Goal: Task Accomplishment & Management: Use online tool/utility

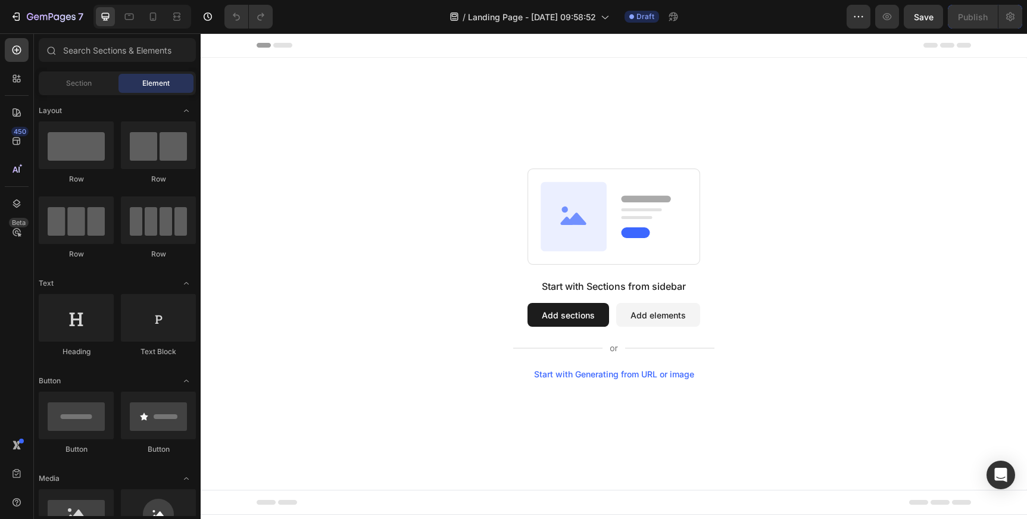
click at [562, 321] on button "Add sections" at bounding box center [568, 315] width 82 height 24
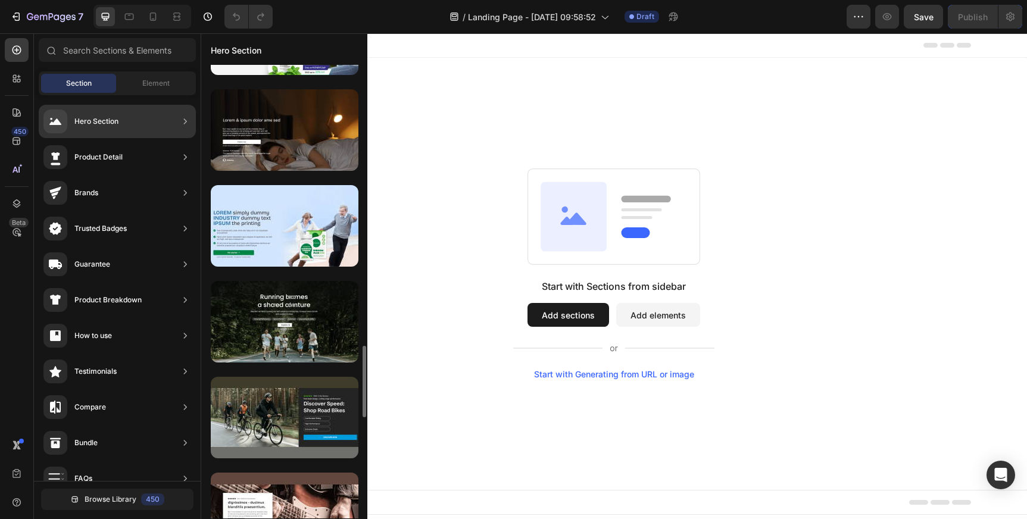
scroll to position [2380, 0]
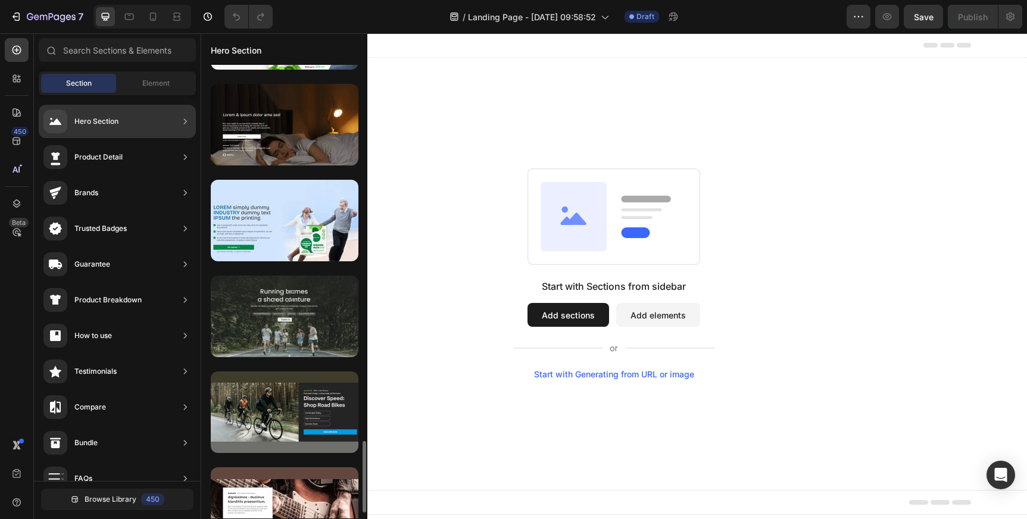
click at [299, 318] on div at bounding box center [285, 317] width 148 height 82
click at [286, 318] on div at bounding box center [285, 317] width 148 height 82
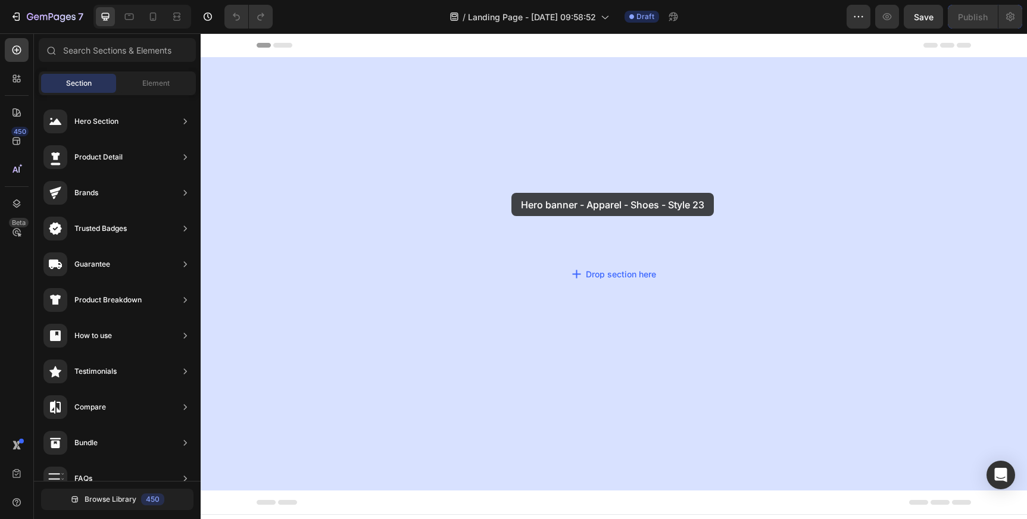
drag, startPoint x: 486, startPoint y: 351, endPoint x: 540, endPoint y: 334, distance: 56.3
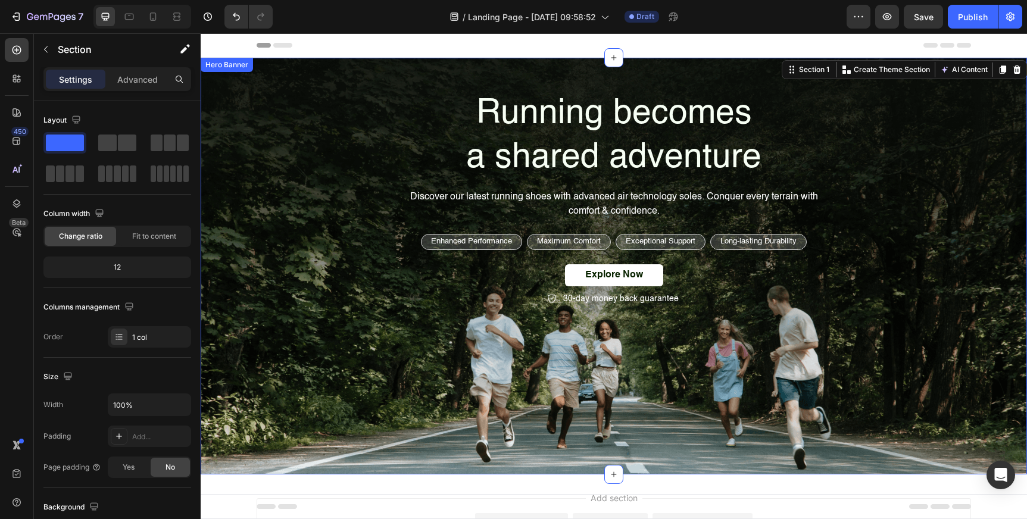
click at [302, 248] on div "Running becomes a shared adventure Heading Discover our latest running shoes wi…" at bounding box center [614, 199] width 714 height 216
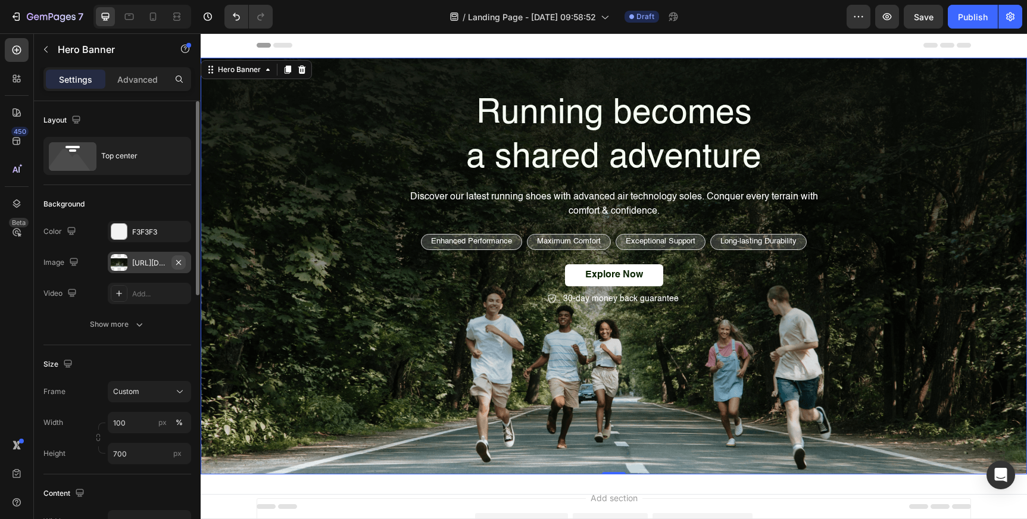
click at [180, 259] on icon "button" at bounding box center [179, 263] width 10 height 10
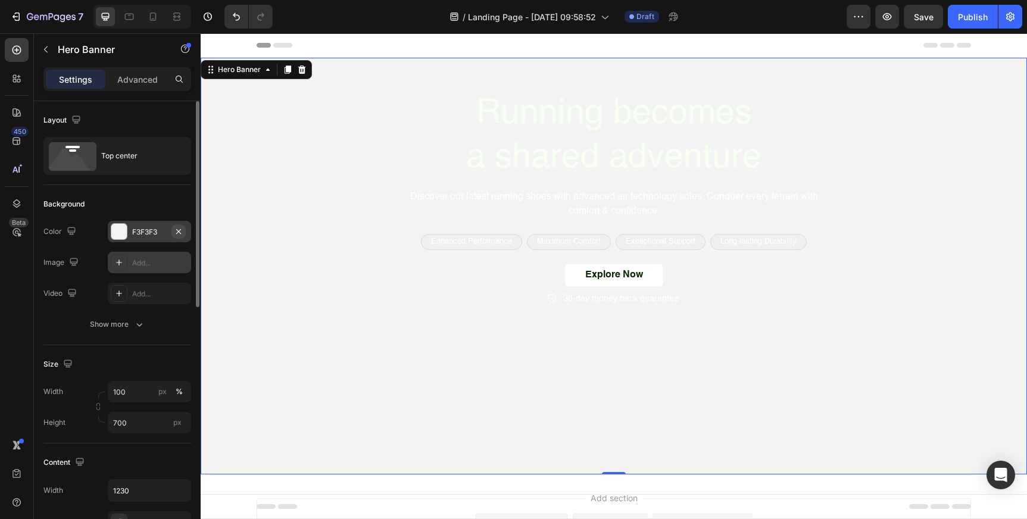
click at [174, 229] on icon "button" at bounding box center [179, 232] width 10 height 10
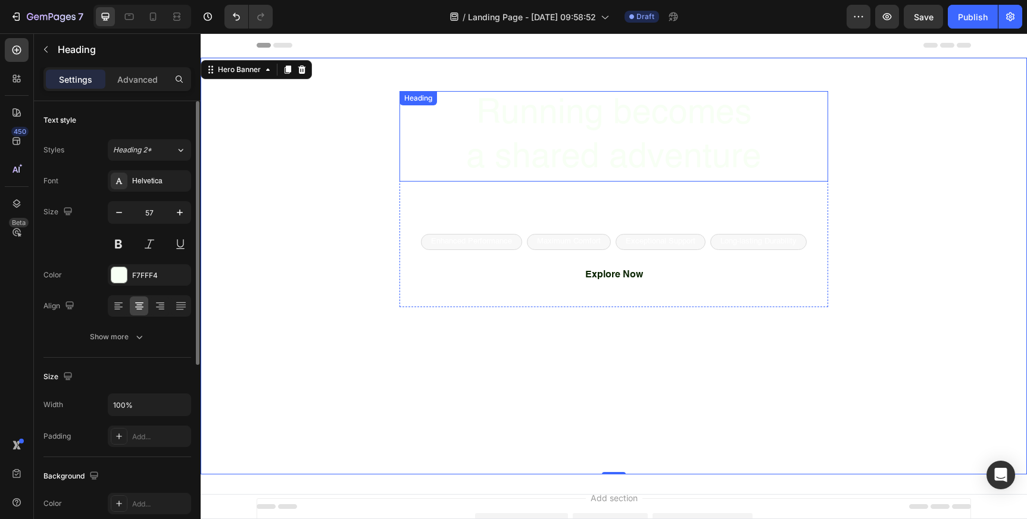
click at [537, 125] on h2 "Running becomes a shared adventure" at bounding box center [613, 136] width 429 height 90
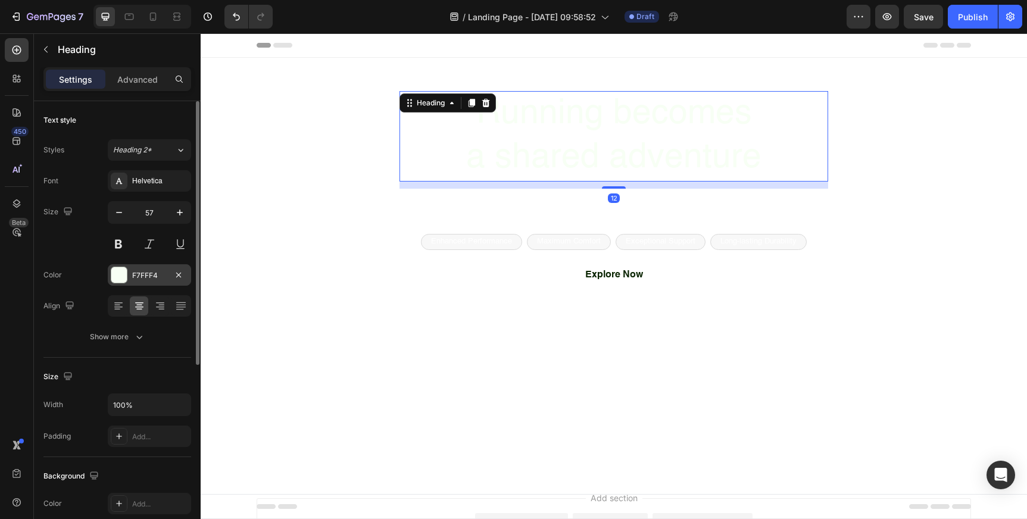
click at [145, 279] on div "F7FFF4" at bounding box center [149, 275] width 35 height 11
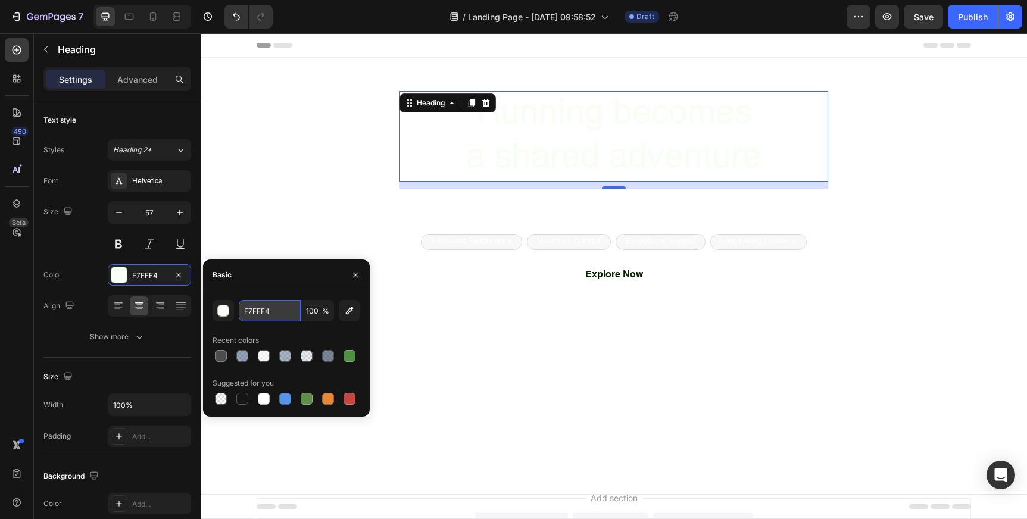
click at [258, 313] on input "F7FFF4" at bounding box center [270, 310] width 62 height 21
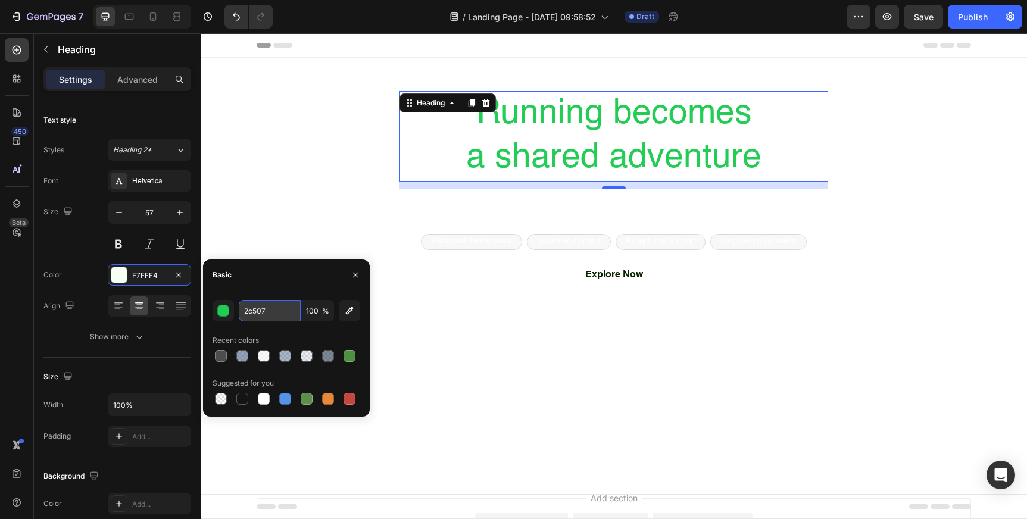
type input "2c507c"
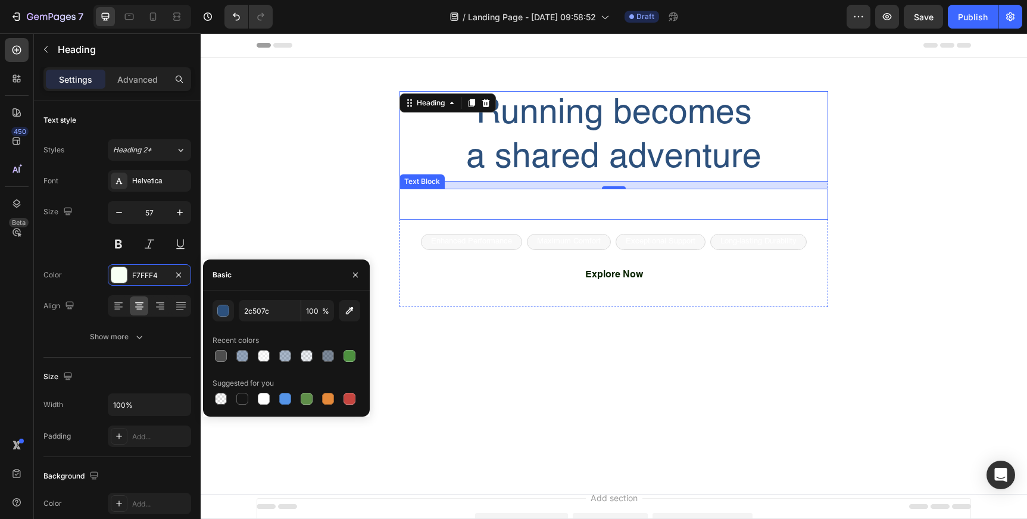
click at [559, 201] on p "Discover our latest running shoes with advanced air technology soles. Conquer e…" at bounding box center [614, 204] width 426 height 29
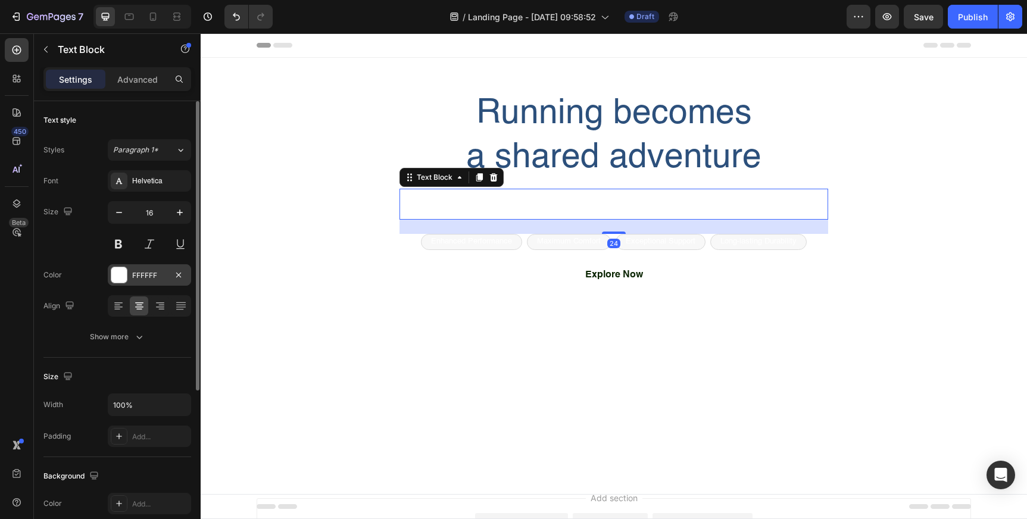
click at [146, 276] on div "FFFFFF" at bounding box center [149, 275] width 35 height 11
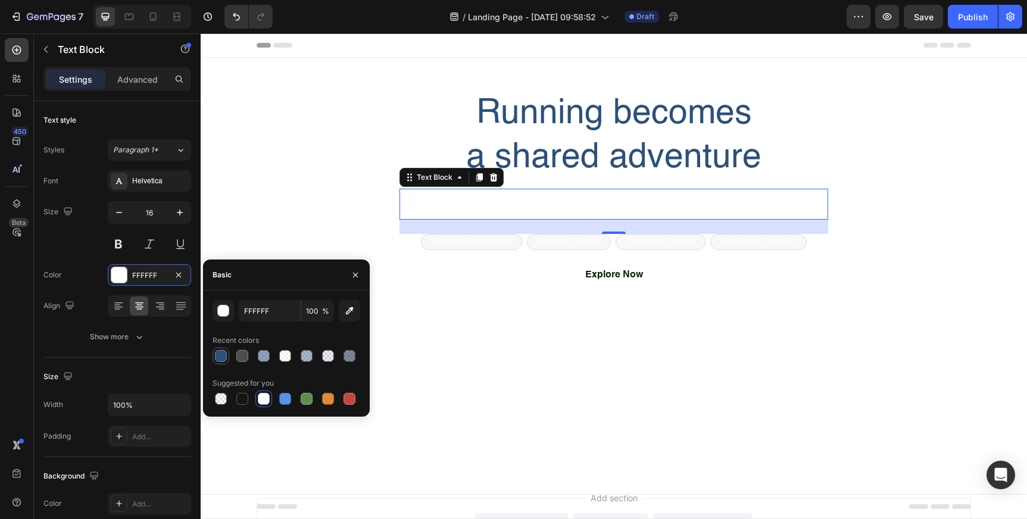
click at [217, 354] on div at bounding box center [221, 356] width 12 height 12
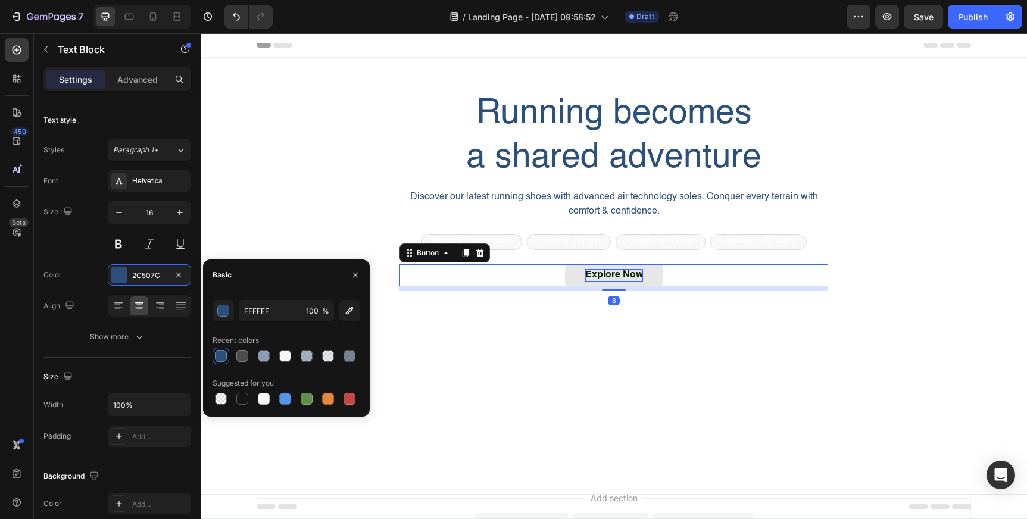
click at [590, 273] on div "Explore Now" at bounding box center [614, 275] width 58 height 12
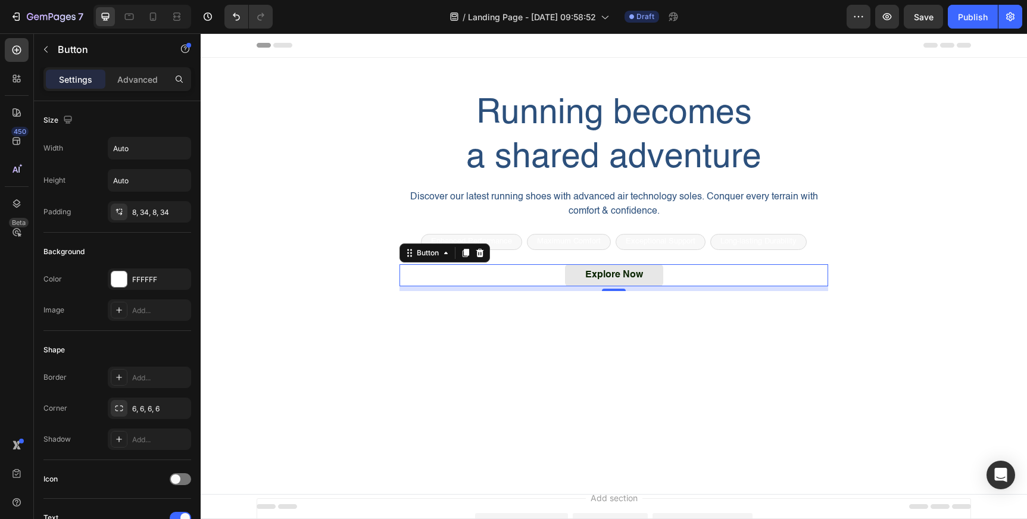
click at [573, 277] on button "Explore Now" at bounding box center [614, 275] width 98 height 22
click at [145, 280] on div "FFFFFF" at bounding box center [149, 279] width 35 height 11
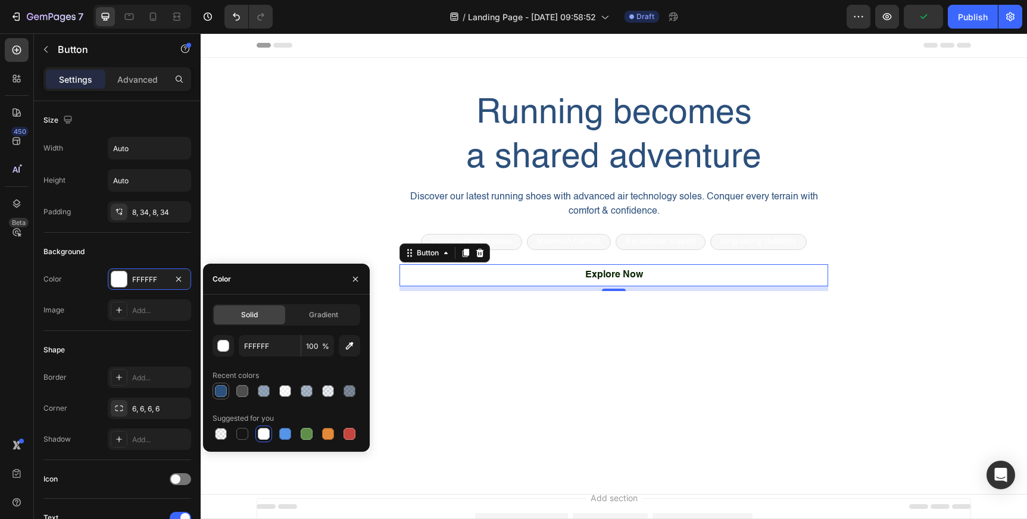
click at [221, 395] on div at bounding box center [221, 391] width 12 height 12
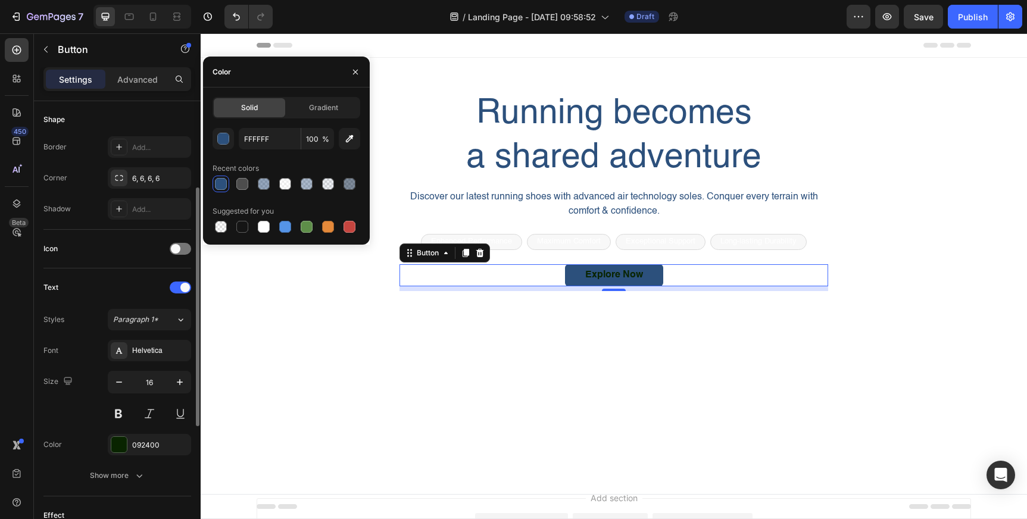
scroll to position [232, 0]
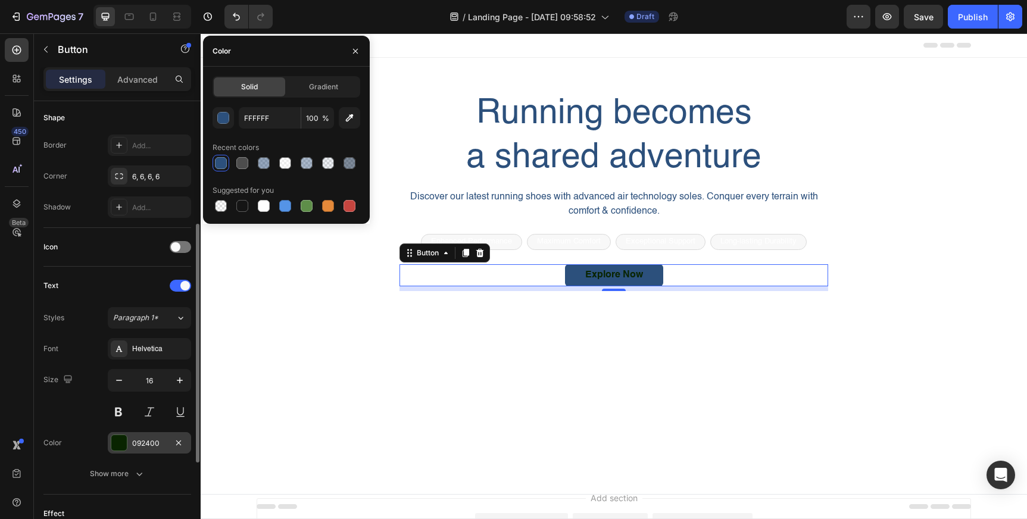
click at [152, 443] on div "092400" at bounding box center [149, 443] width 35 height 11
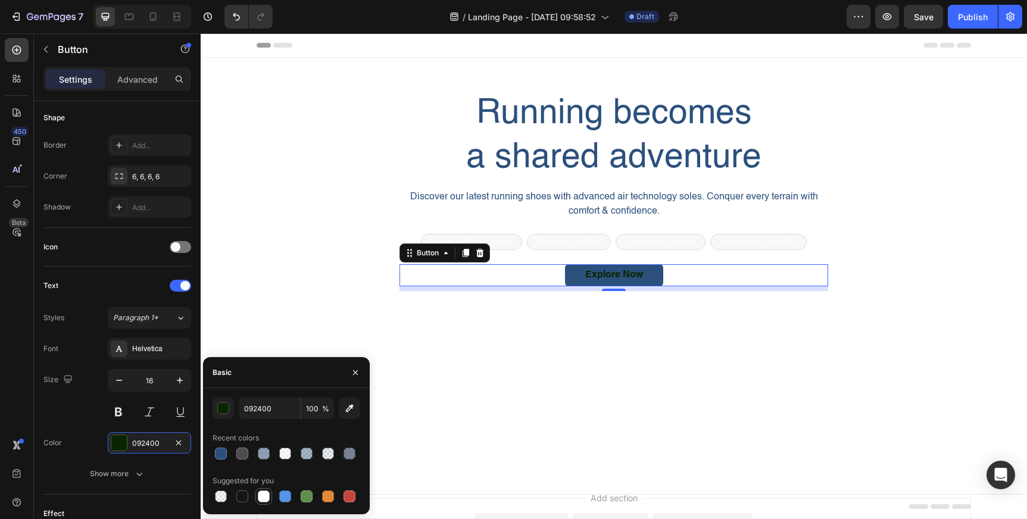
click at [262, 496] on div at bounding box center [264, 496] width 12 height 12
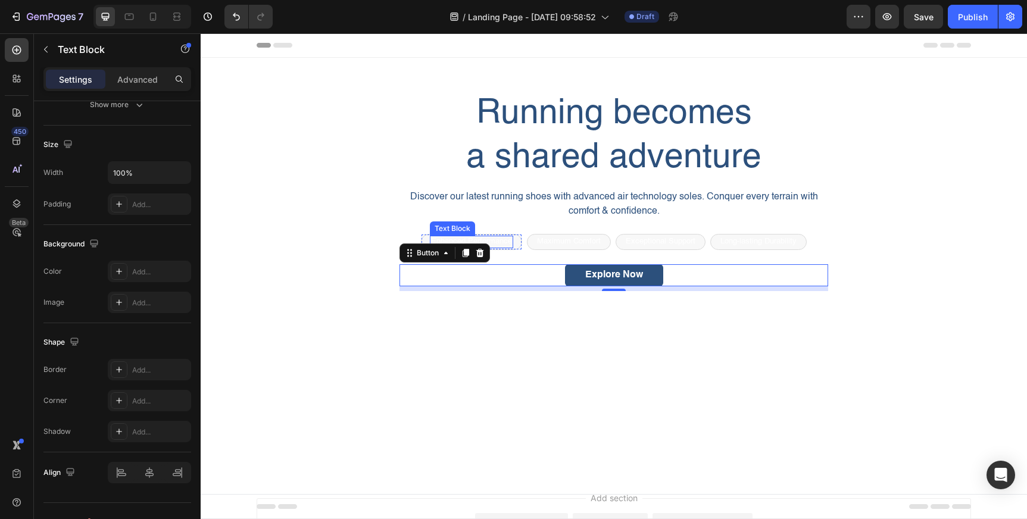
click at [498, 242] on p "Enhanced Performance" at bounding box center [471, 242] width 81 height 10
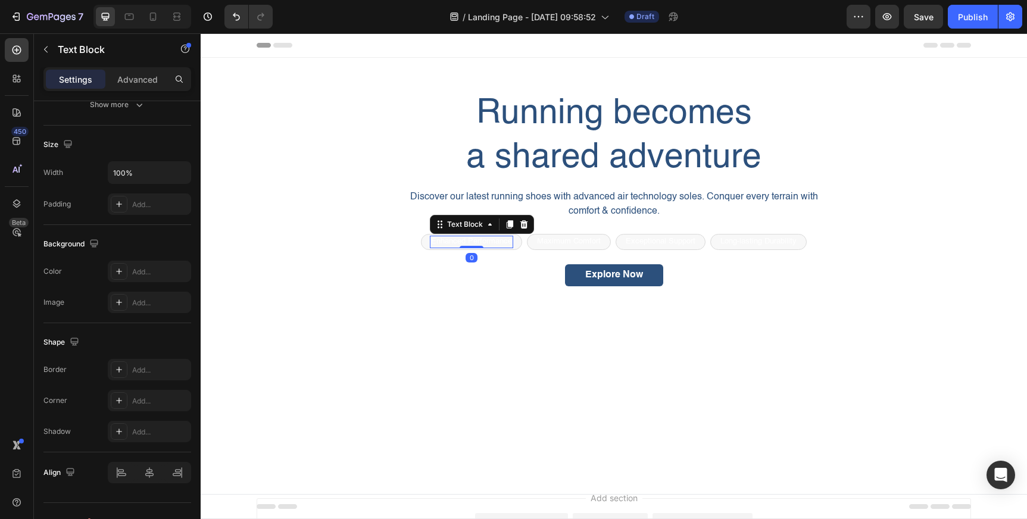
scroll to position [0, 0]
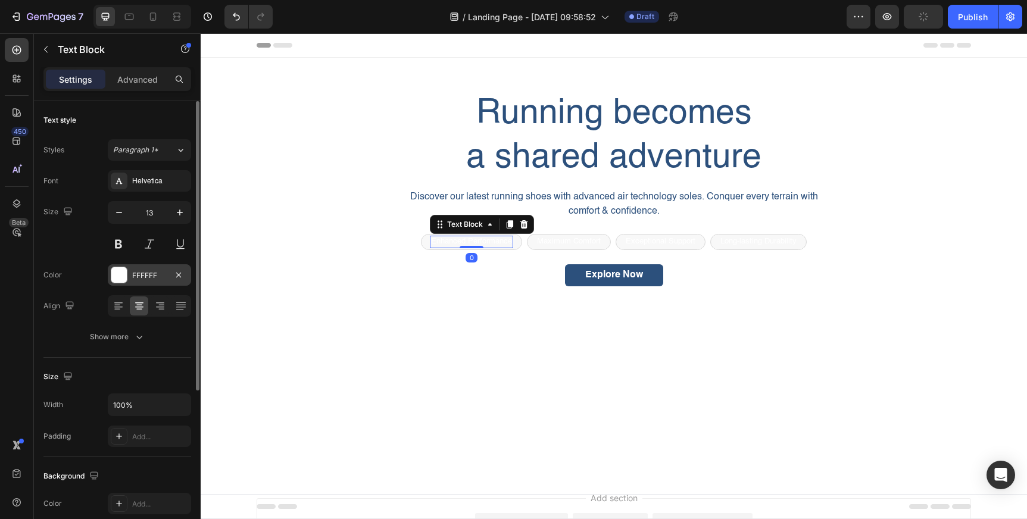
click at [164, 274] on div "FFFFFF" at bounding box center [149, 275] width 35 height 11
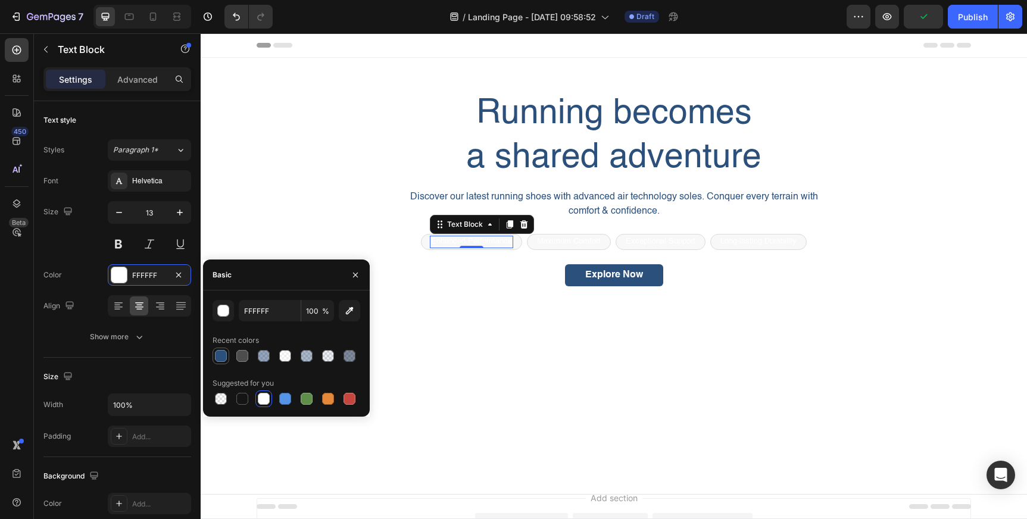
click at [221, 357] on div at bounding box center [221, 356] width 12 height 12
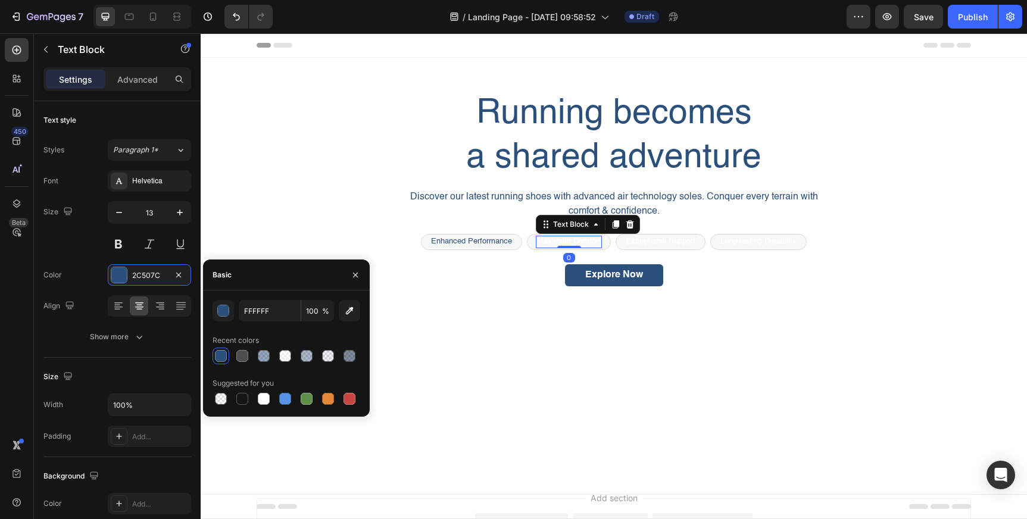
click at [559, 242] on p "Maximum Comfort" at bounding box center [569, 242] width 64 height 10
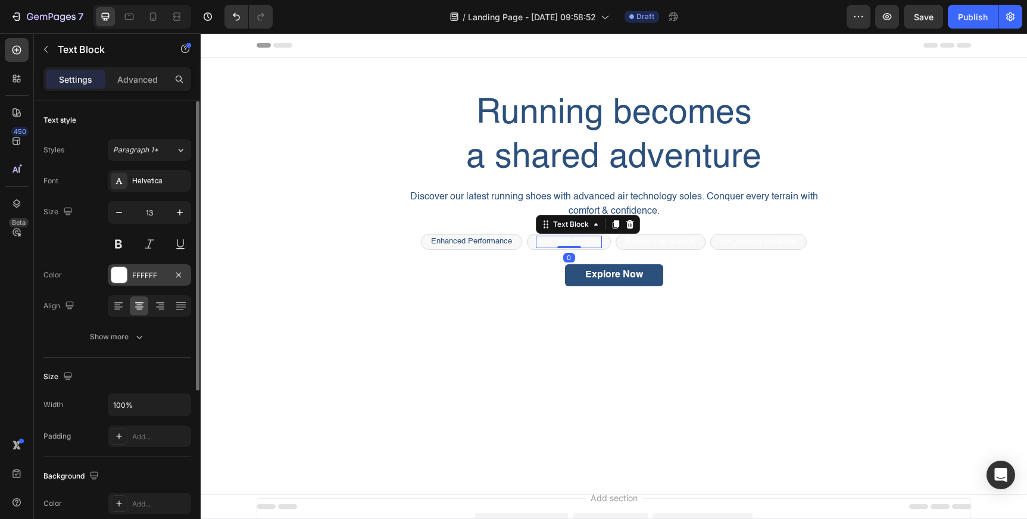
click at [147, 279] on div "FFFFFF" at bounding box center [149, 275] width 35 height 11
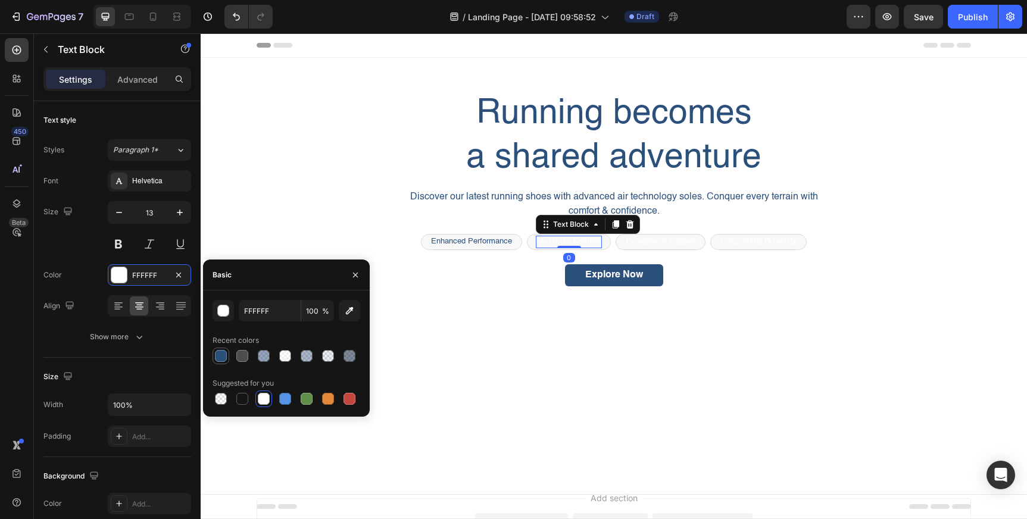
click at [223, 358] on div at bounding box center [221, 356] width 12 height 12
click at [657, 243] on p "Exceptional Support" at bounding box center [661, 242] width 70 height 10
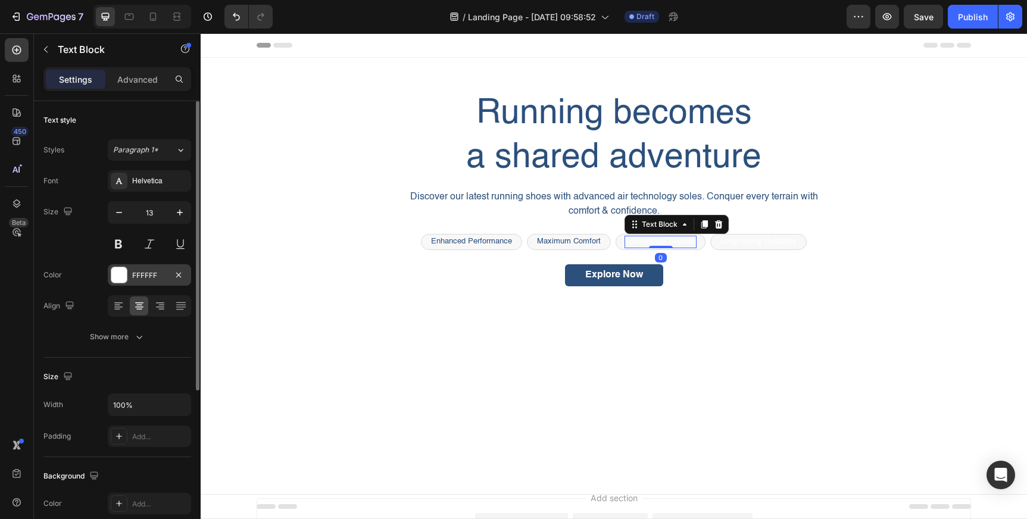
click at [143, 275] on div "FFFFFF" at bounding box center [149, 275] width 35 height 11
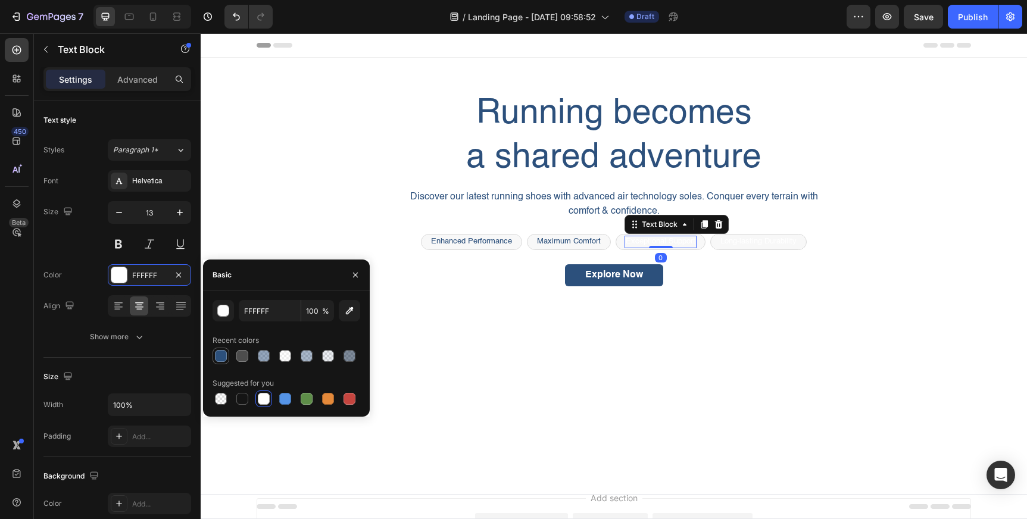
click at [221, 356] on div at bounding box center [221, 356] width 12 height 12
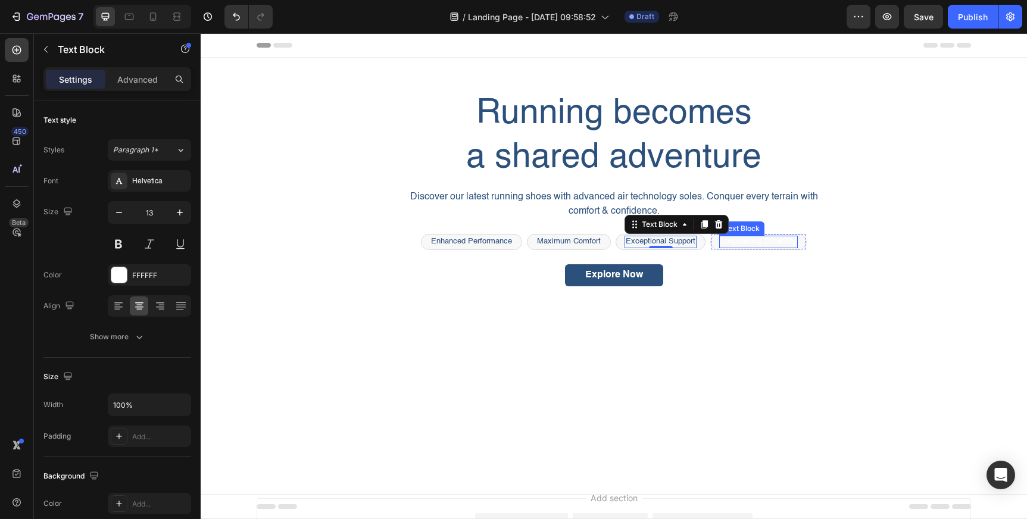
click at [757, 244] on p "Long-lasting Durability" at bounding box center [758, 242] width 76 height 10
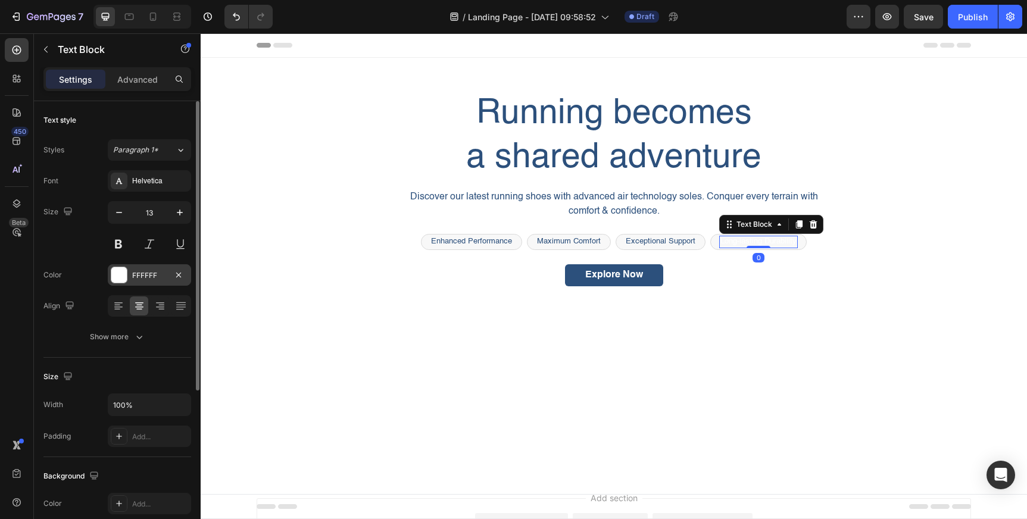
click at [133, 276] on div "FFFFFF" at bounding box center [149, 275] width 35 height 11
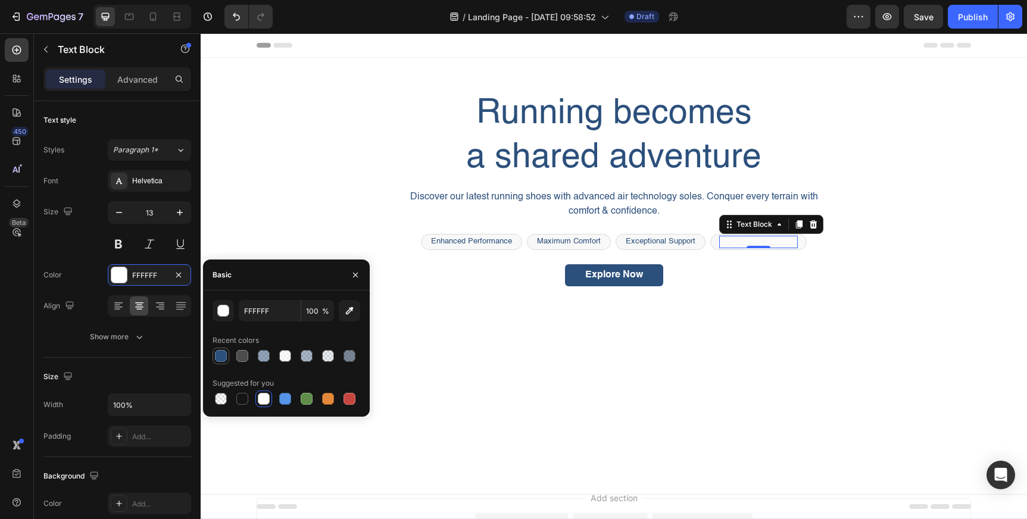
click at [223, 354] on div at bounding box center [221, 356] width 12 height 12
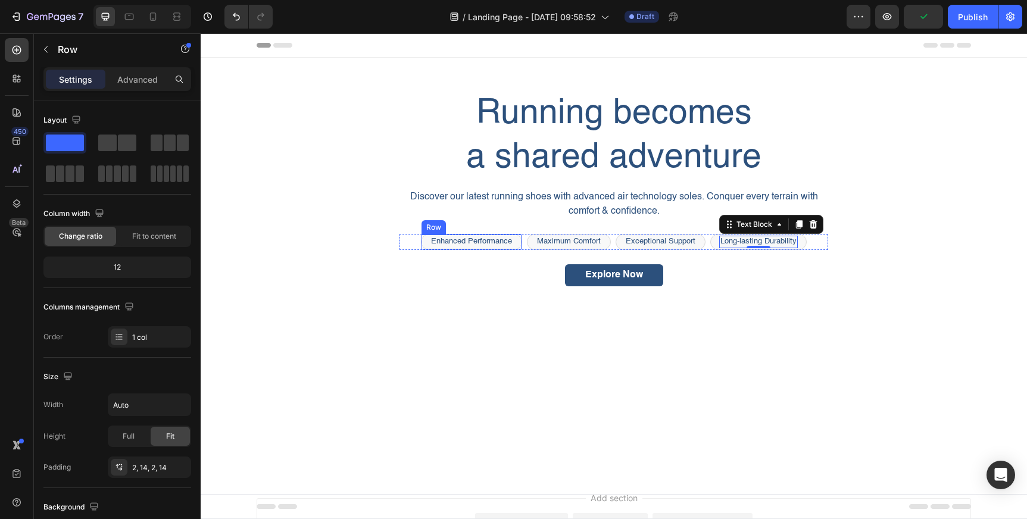
click at [518, 242] on div "Enhanced Performance Text Block Row" at bounding box center [471, 242] width 101 height 16
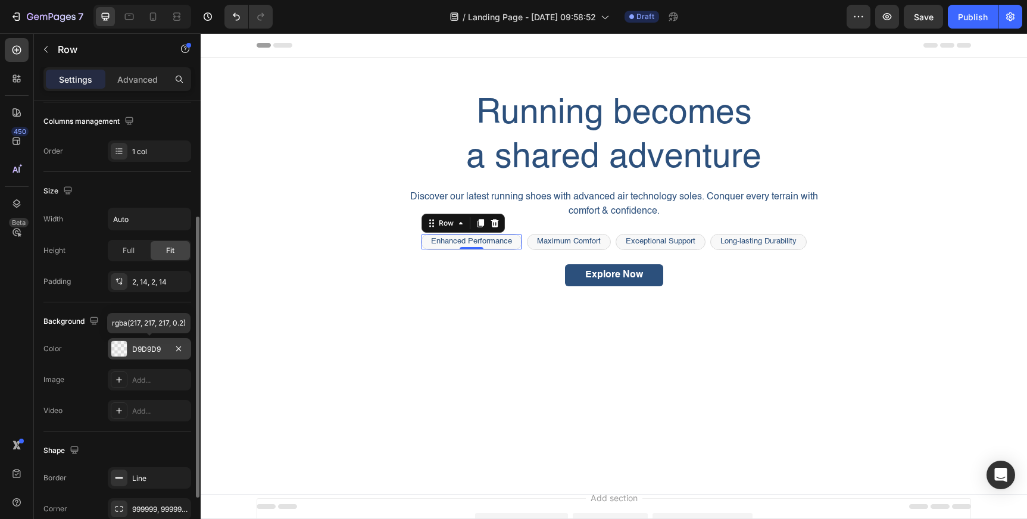
scroll to position [274, 0]
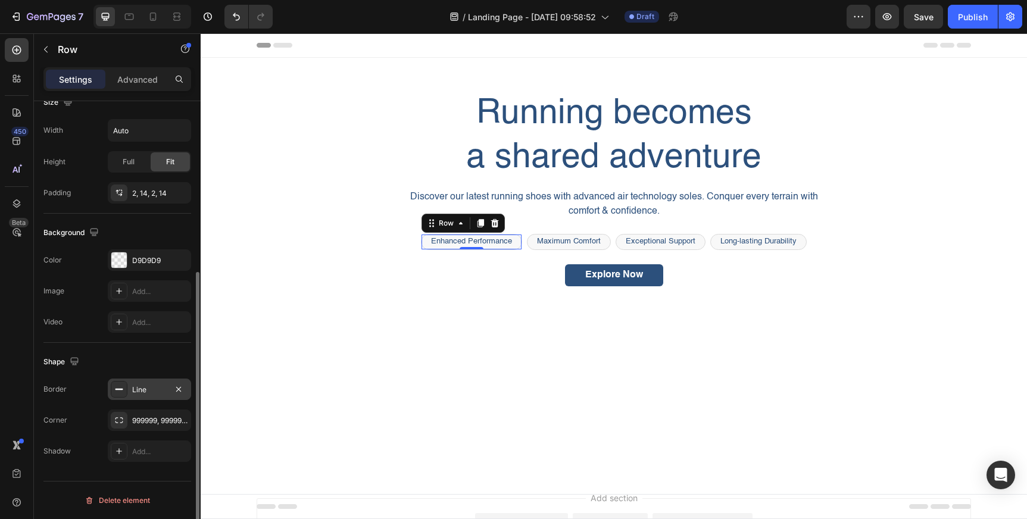
click at [148, 389] on div "Line" at bounding box center [149, 390] width 35 height 11
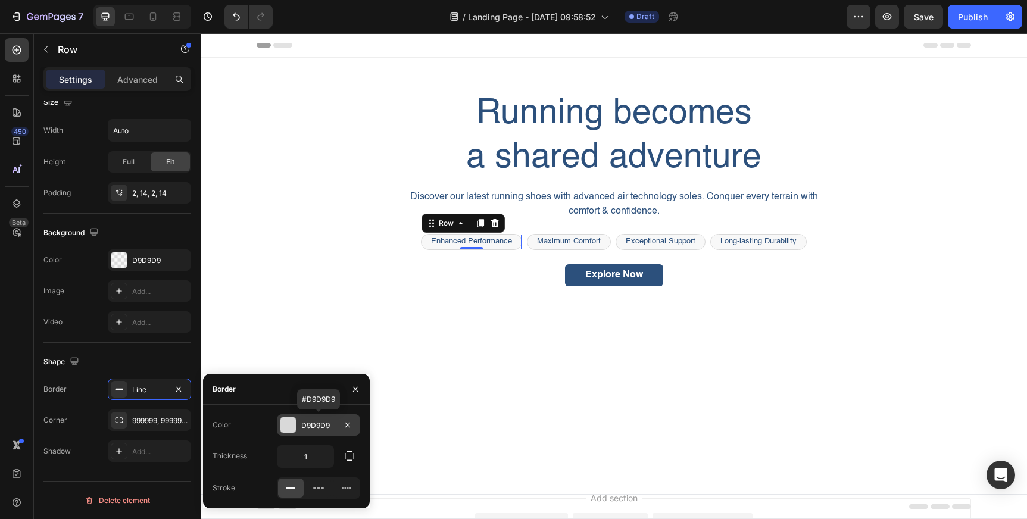
click at [315, 423] on div "D9D9D9" at bounding box center [318, 425] width 35 height 11
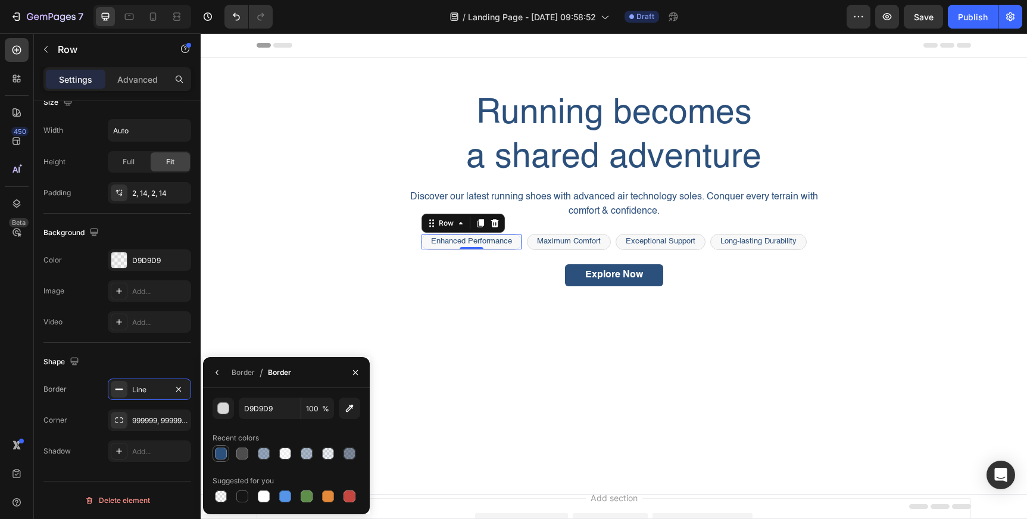
click at [223, 449] on div at bounding box center [221, 454] width 12 height 12
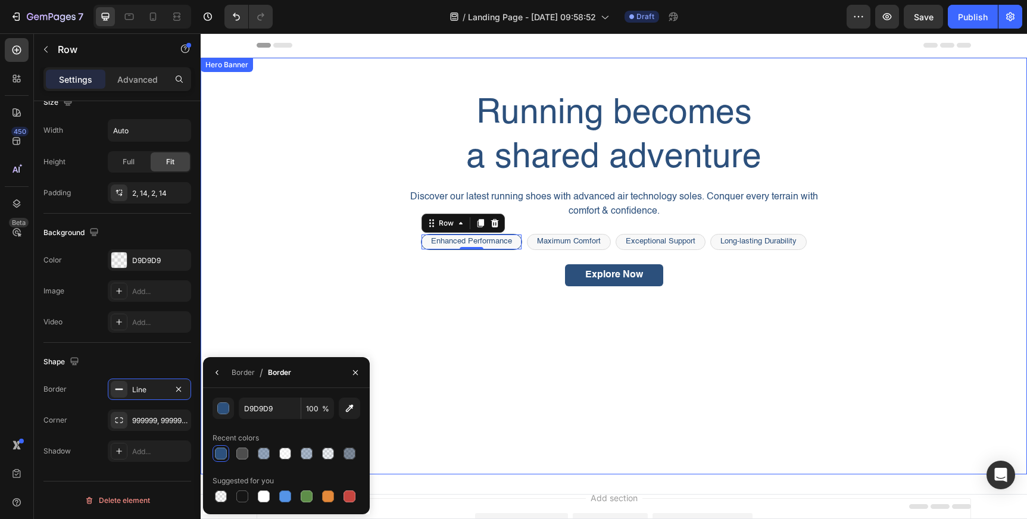
click at [427, 337] on div "Background Image" at bounding box center [614, 266] width 826 height 417
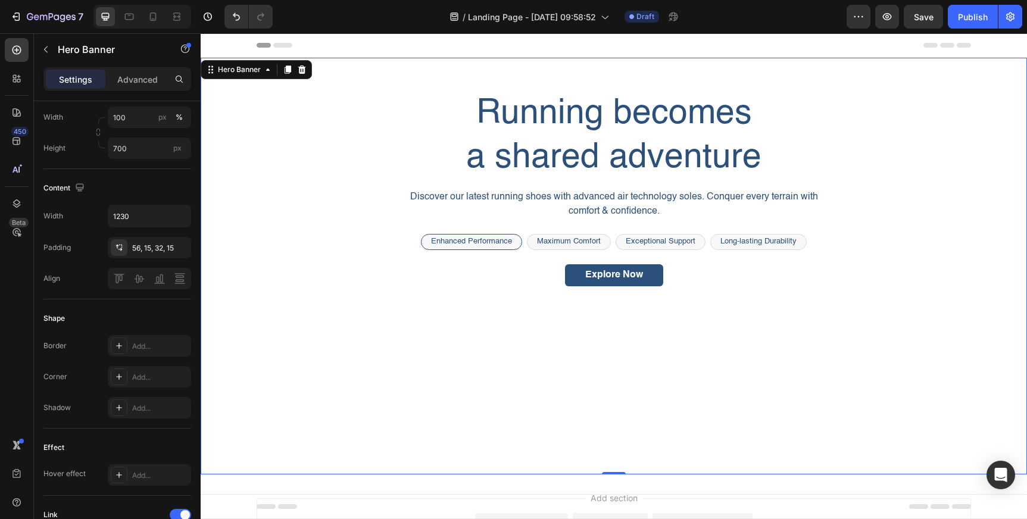
scroll to position [0, 0]
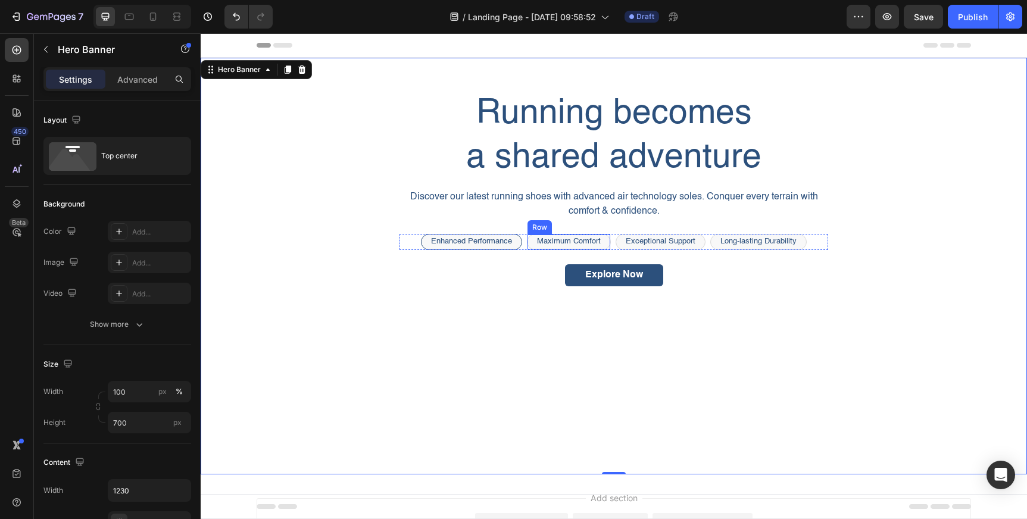
click at [605, 241] on div "Maximum Comfort Text Block Row" at bounding box center [569, 242] width 84 height 16
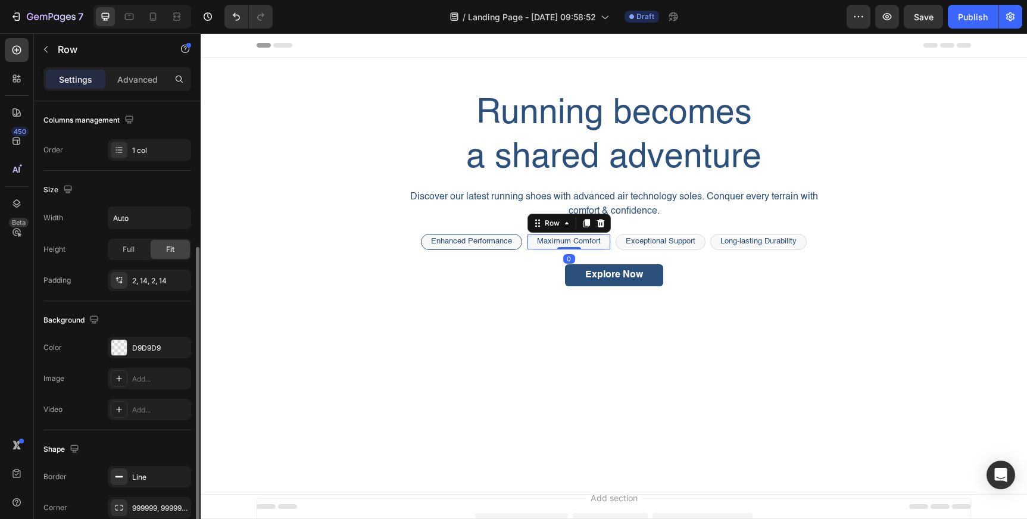
scroll to position [274, 0]
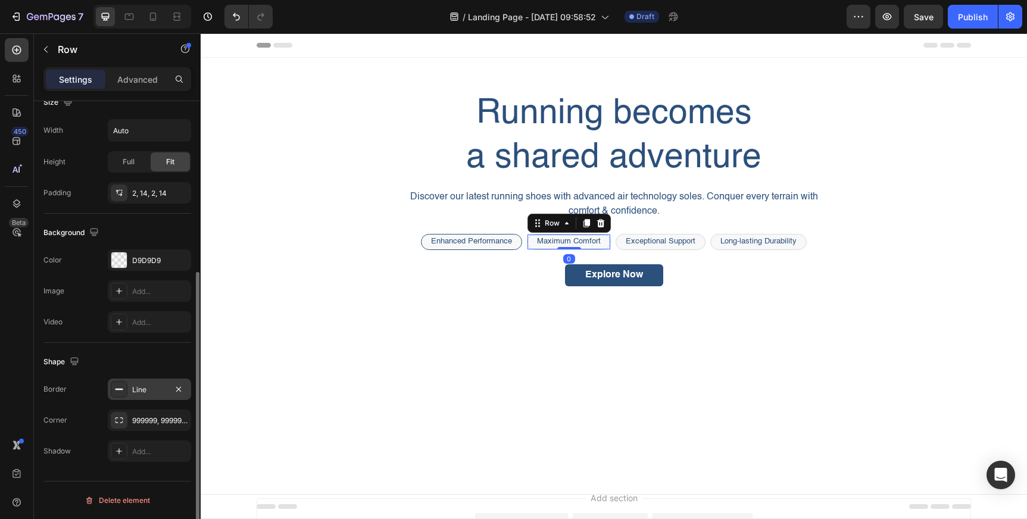
click at [136, 390] on div "Line" at bounding box center [149, 390] width 35 height 11
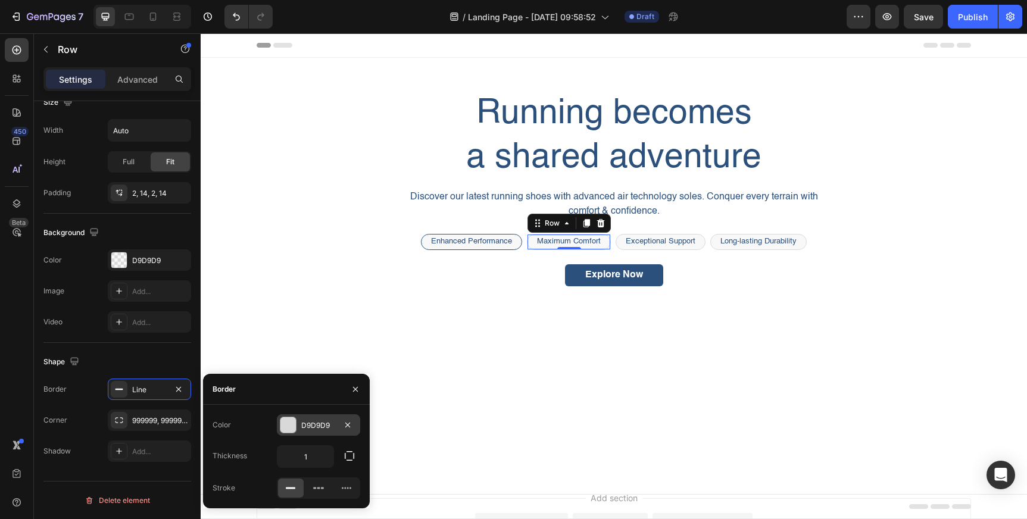
click at [301, 418] on div "D9D9D9" at bounding box center [318, 424] width 83 height 21
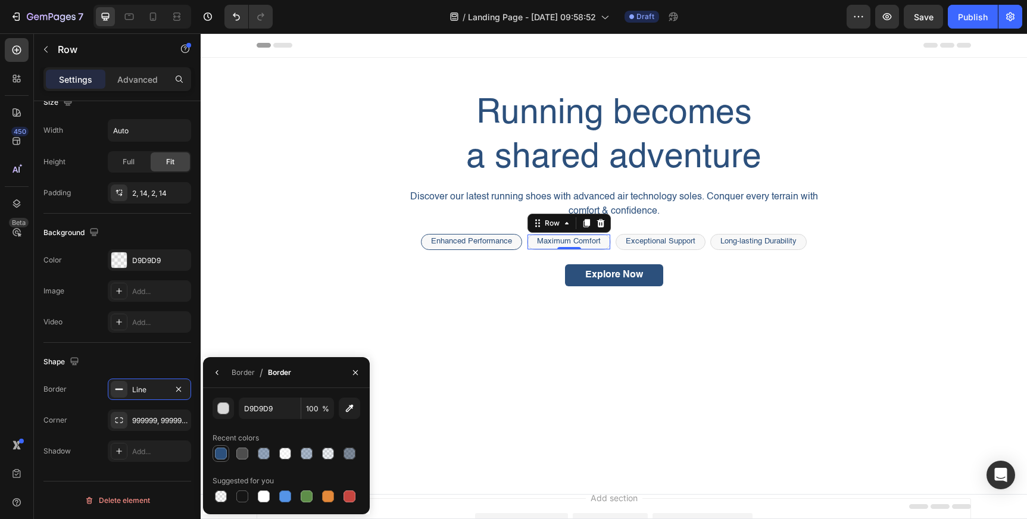
click at [215, 453] on div at bounding box center [221, 454] width 12 height 12
click at [699, 240] on div "Exceptional Support Text Block Row" at bounding box center [660, 242] width 90 height 16
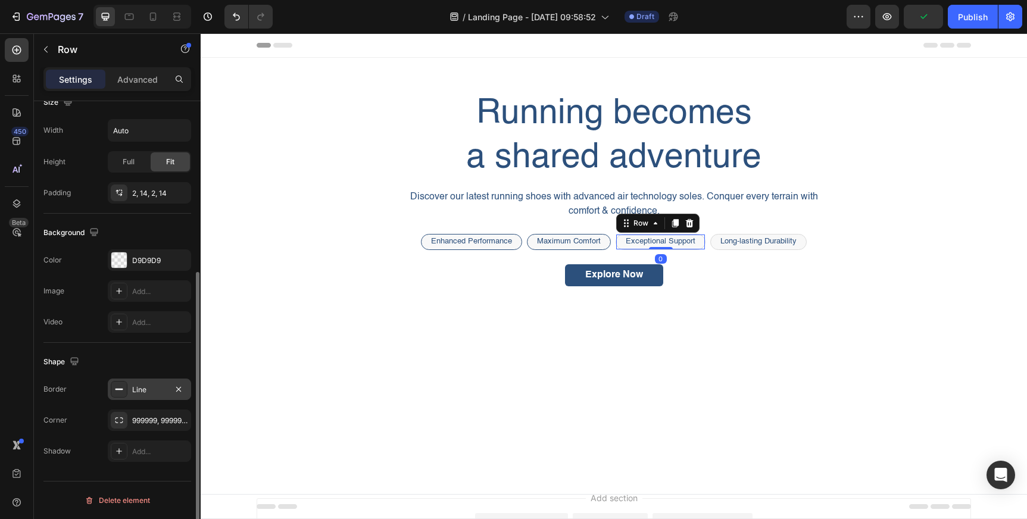
click at [151, 386] on div "Line" at bounding box center [149, 390] width 35 height 11
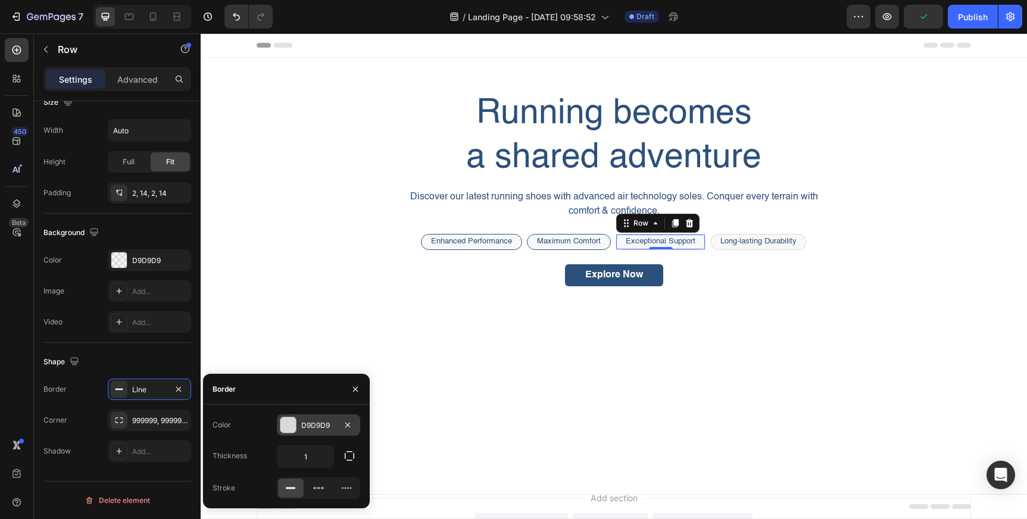
click at [302, 420] on div "D9D9D9" at bounding box center [318, 425] width 35 height 11
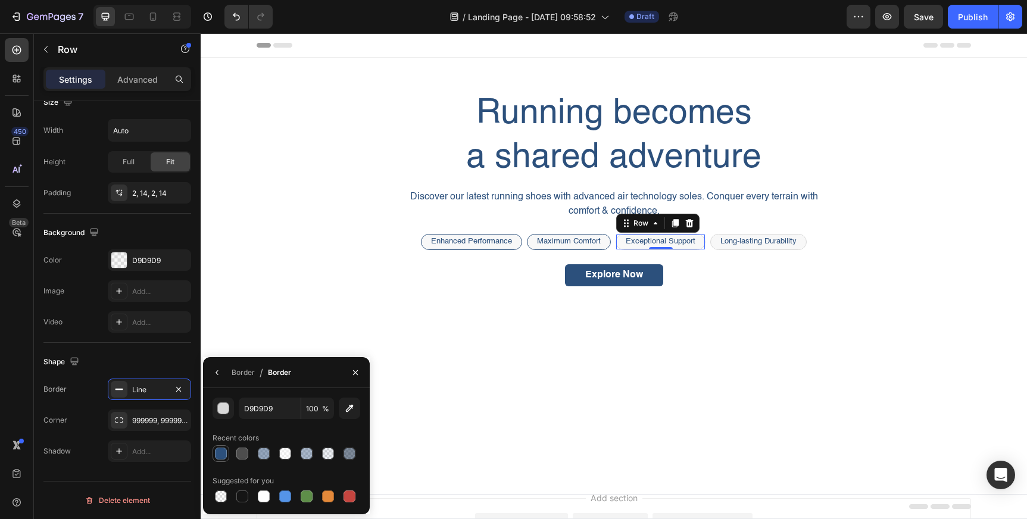
click at [223, 452] on div at bounding box center [221, 454] width 12 height 12
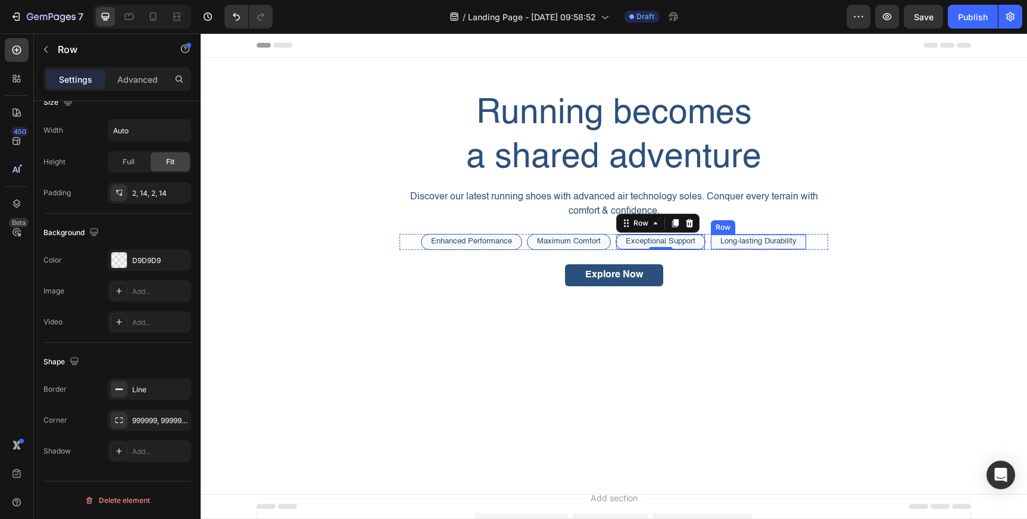
click at [801, 242] on div "Long-lasting Durability Text Block Row" at bounding box center [758, 242] width 96 height 16
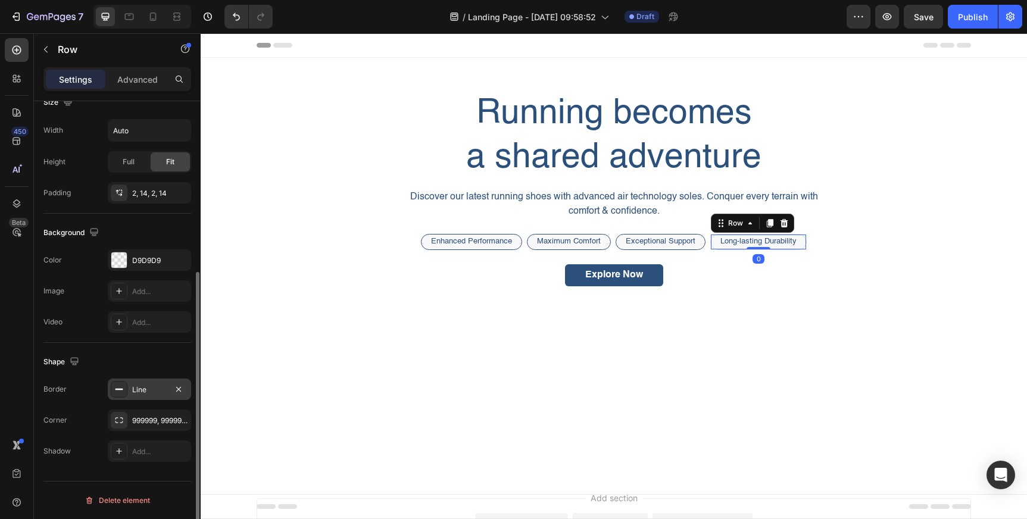
click at [139, 399] on div "Line" at bounding box center [149, 389] width 83 height 21
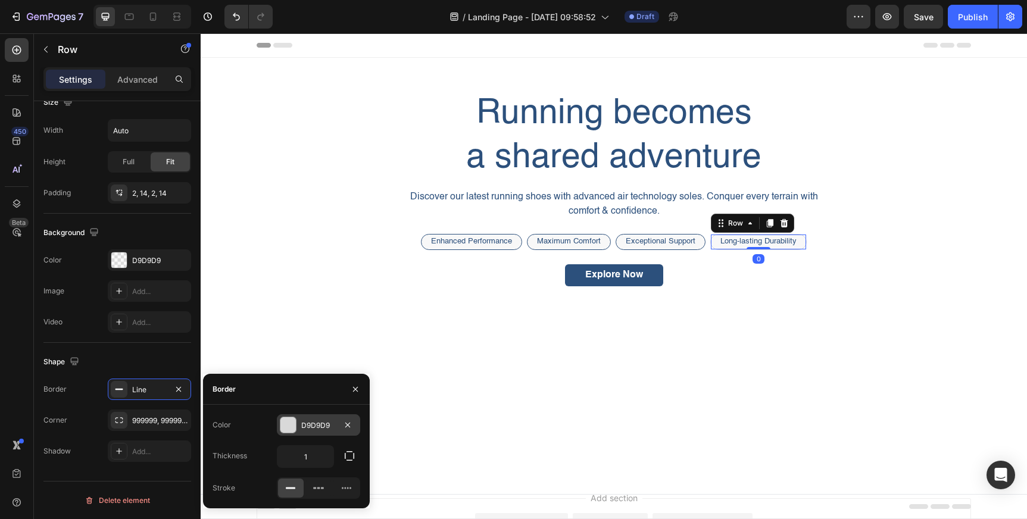
click at [295, 415] on div "D9D9D9" at bounding box center [318, 424] width 83 height 21
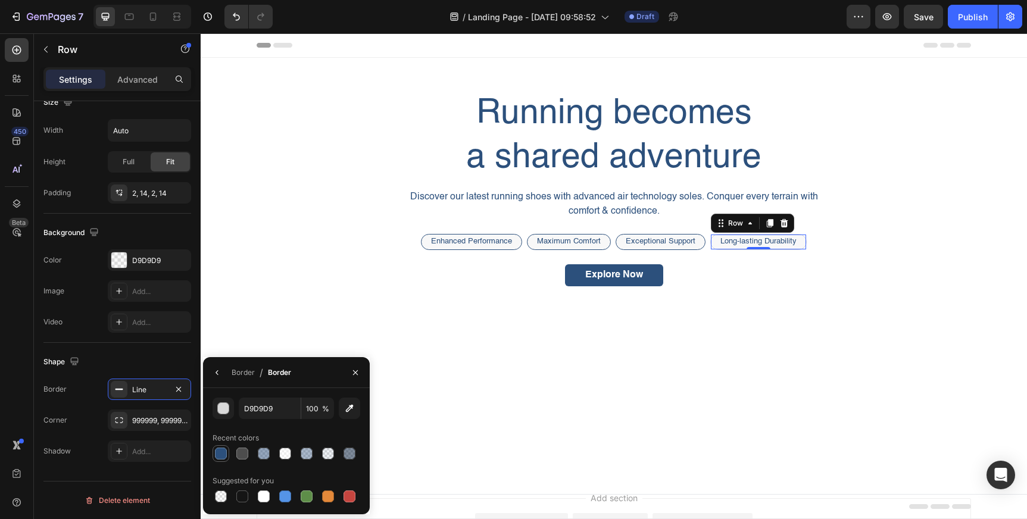
click at [217, 454] on div at bounding box center [221, 454] width 12 height 12
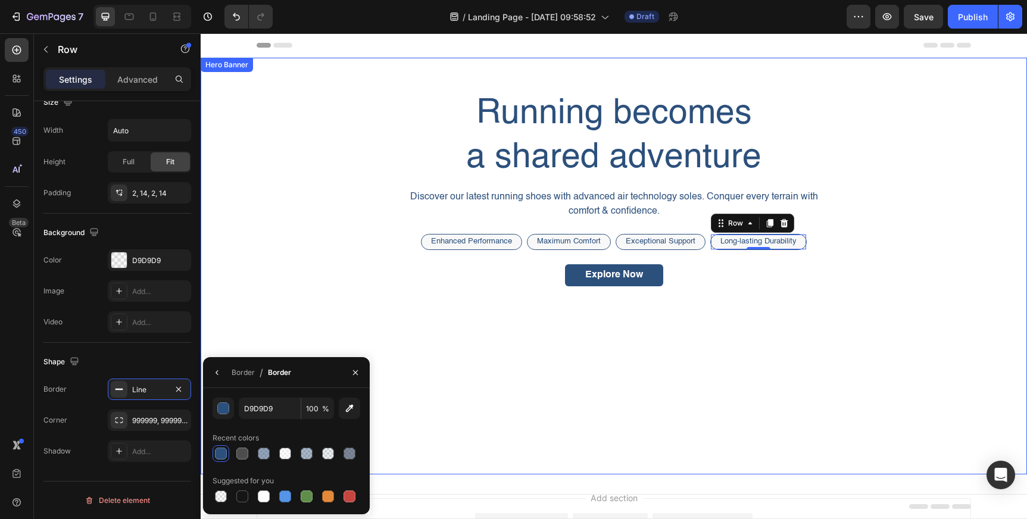
click at [655, 337] on div "Background Image" at bounding box center [614, 266] width 826 height 417
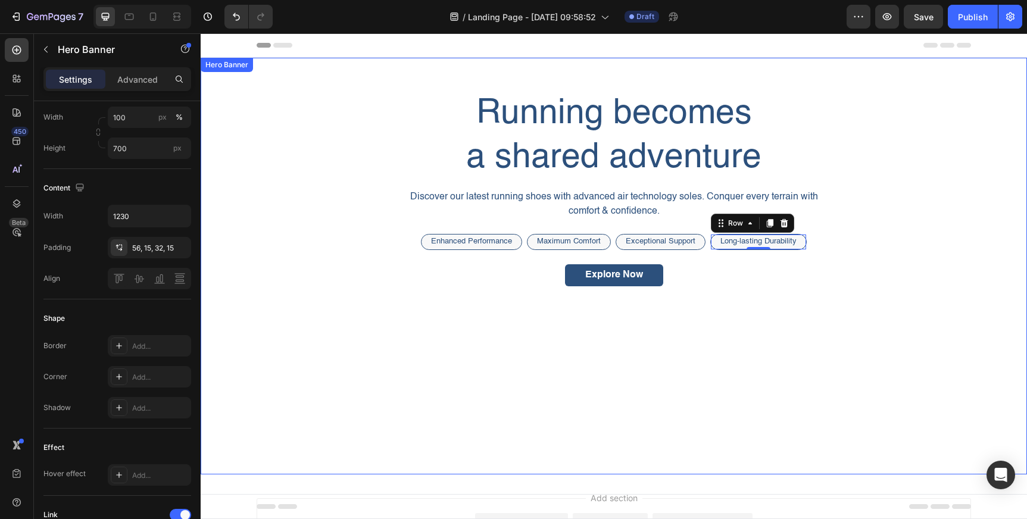
scroll to position [0, 0]
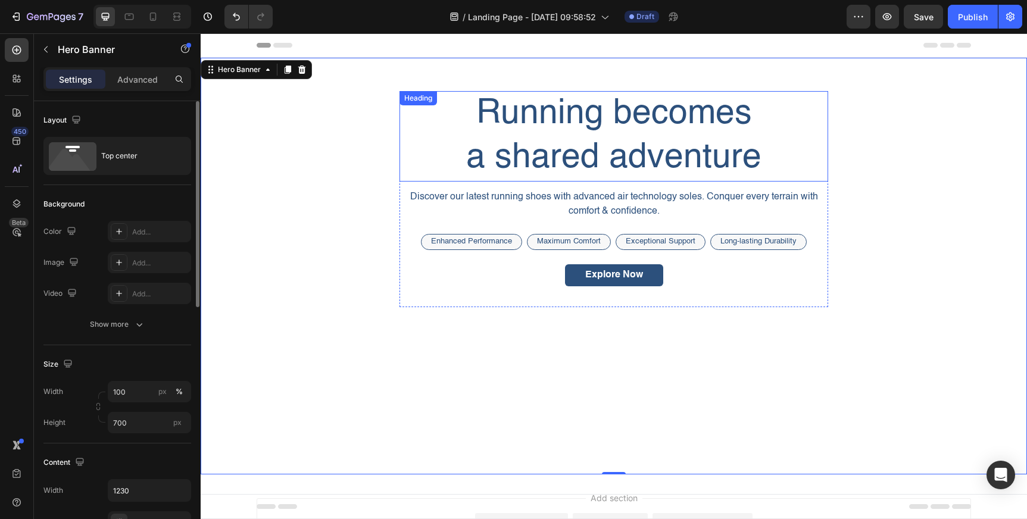
click at [626, 140] on h2 "Running becomes a shared adventure" at bounding box center [613, 136] width 429 height 90
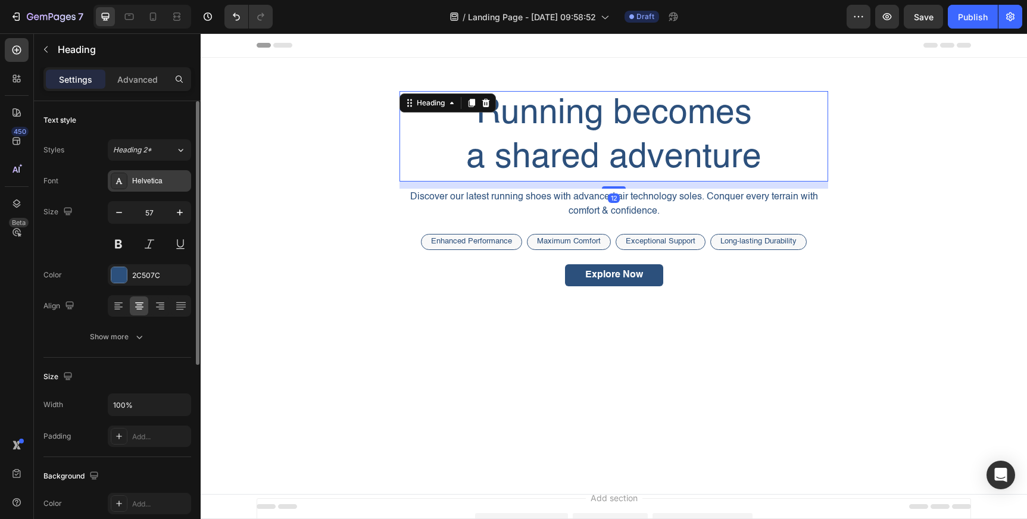
click at [165, 190] on div "Helvetica" at bounding box center [149, 180] width 83 height 21
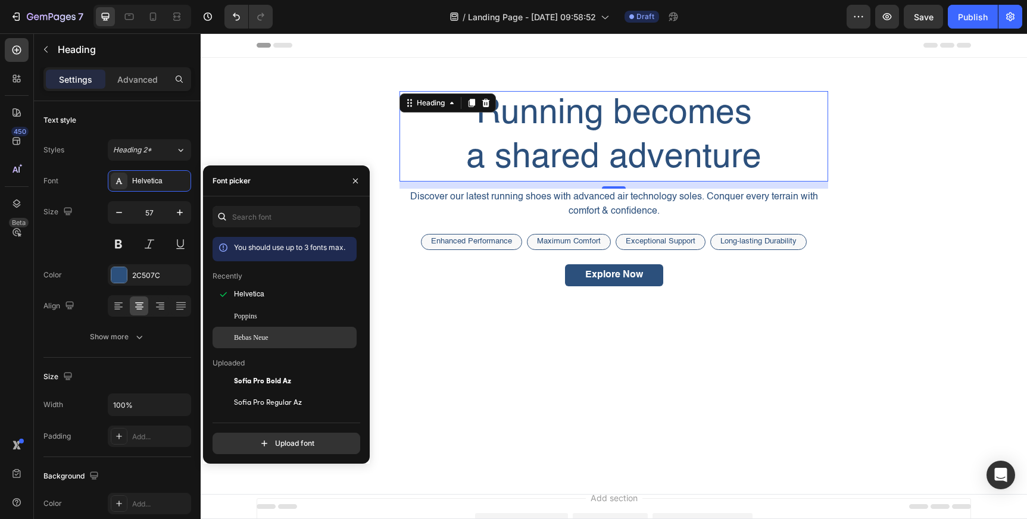
click at [246, 337] on span "Bebas Neue" at bounding box center [247, 337] width 26 height 11
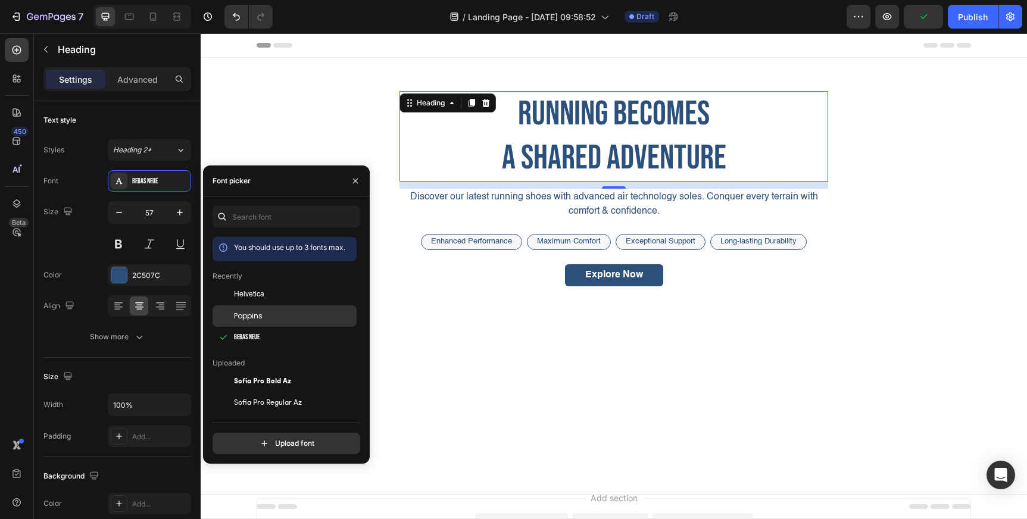
click at [252, 311] on span "Poppins" at bounding box center [248, 316] width 29 height 11
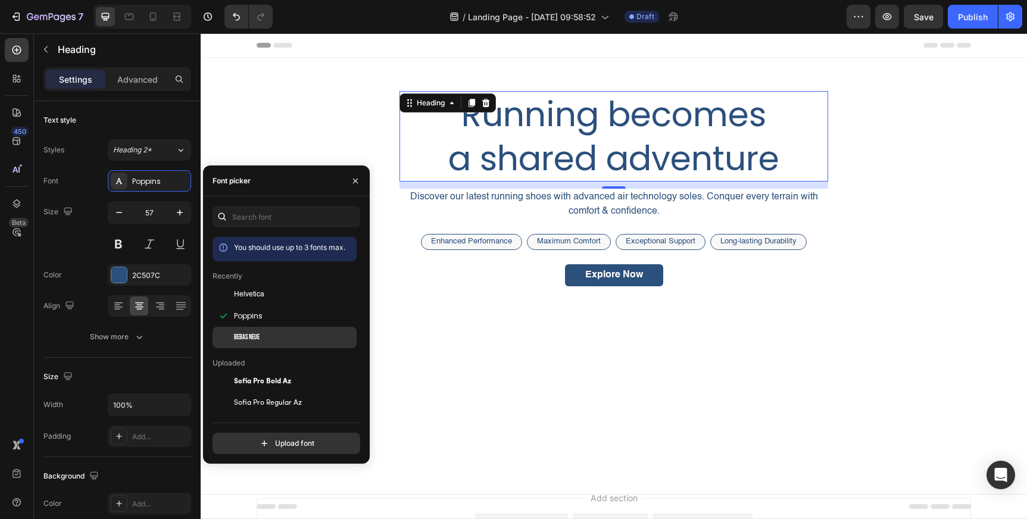
click at [249, 333] on span "Bebas Neue" at bounding box center [247, 337] width 26 height 11
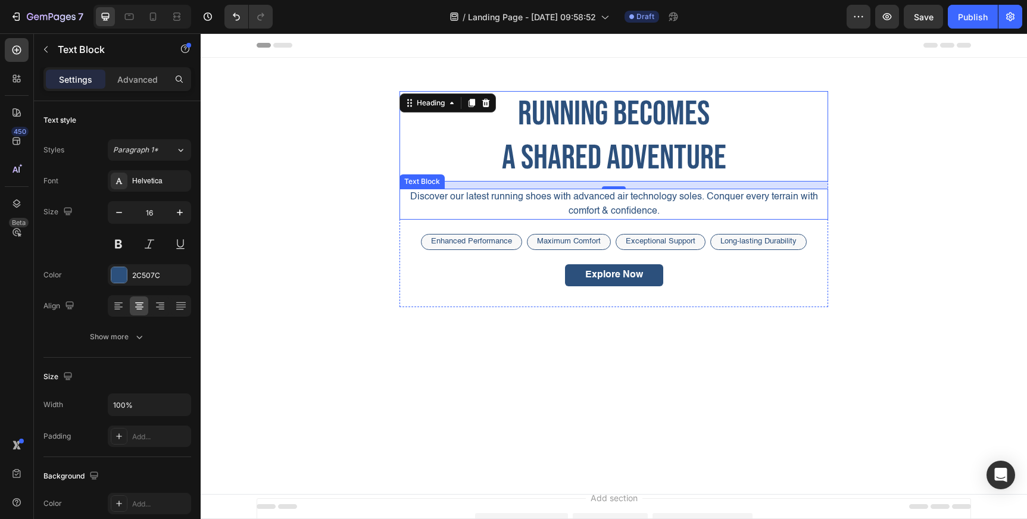
click at [523, 208] on p "Discover our latest running shoes with advanced air technology soles. Conquer e…" at bounding box center [614, 204] width 426 height 29
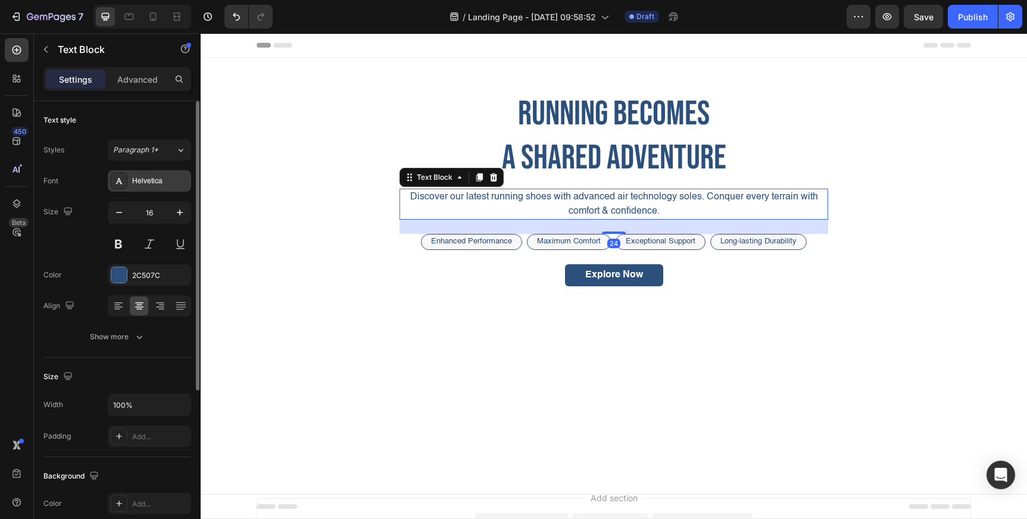
click at [151, 188] on div "Helvetica" at bounding box center [149, 180] width 83 height 21
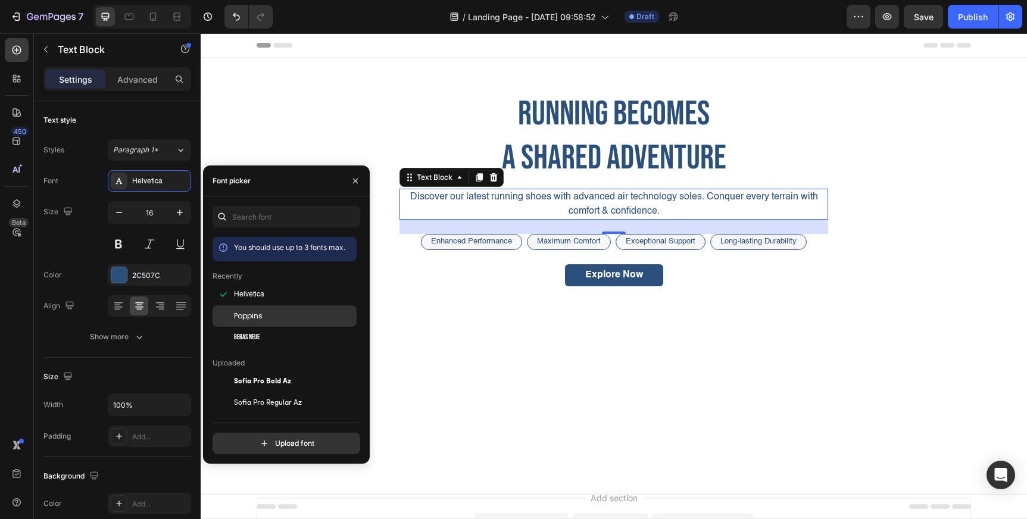
click at [253, 311] on span "Poppins" at bounding box center [248, 316] width 29 height 11
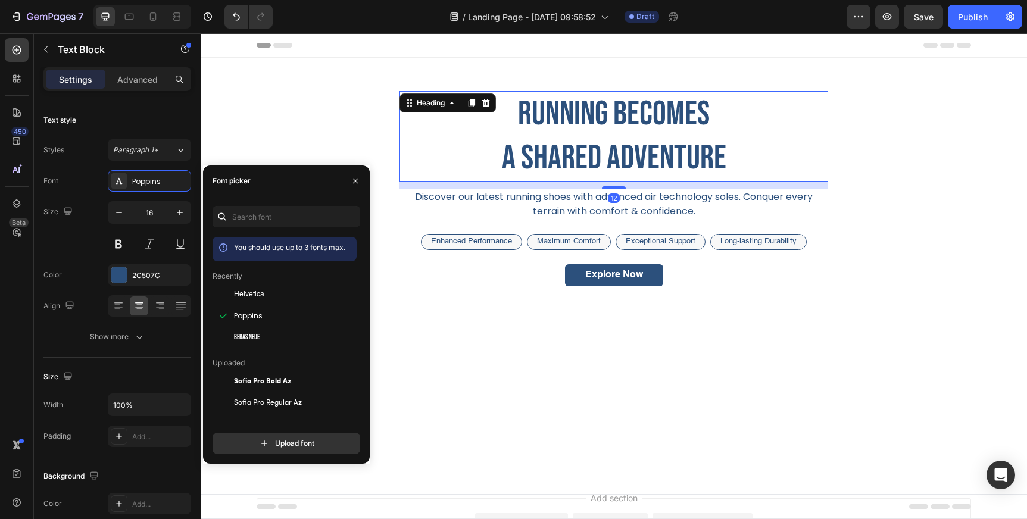
click at [611, 164] on h2 "Running becomes a shared adventure" at bounding box center [613, 136] width 429 height 90
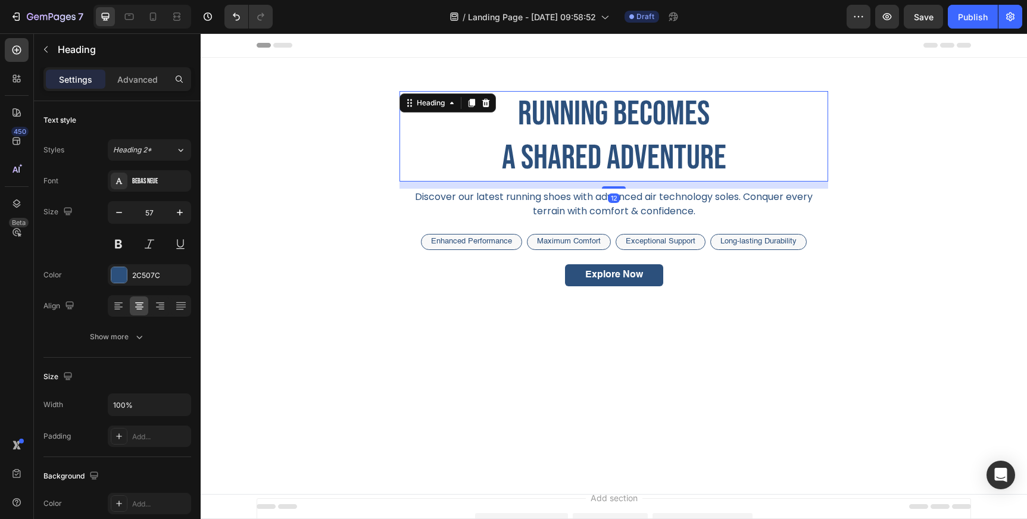
click at [623, 161] on h2 "Running becomes a shared adventure" at bounding box center [613, 136] width 429 height 90
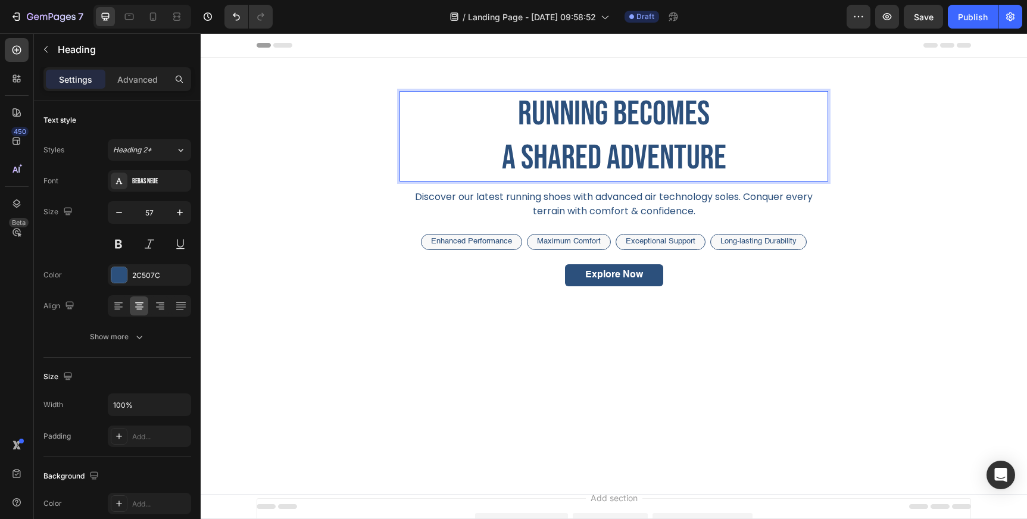
click at [623, 161] on p "Running becomes a shared adventure" at bounding box center [614, 136] width 426 height 88
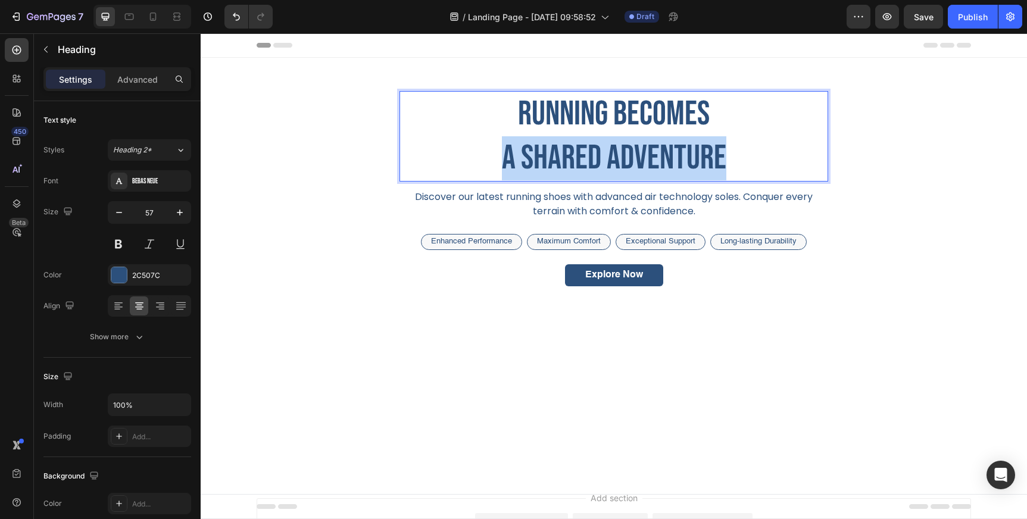
click at [623, 161] on p "Running becomes a shared adventure" at bounding box center [614, 136] width 426 height 88
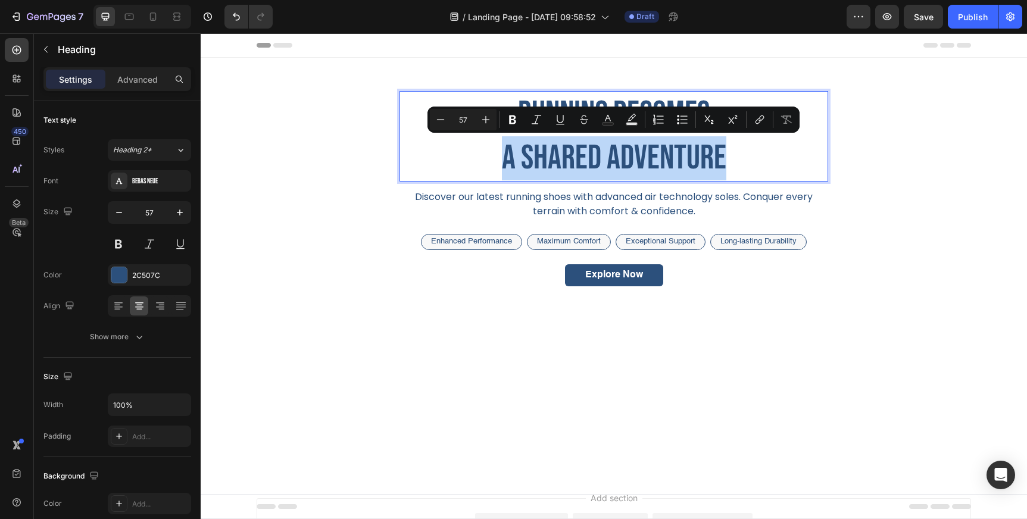
click at [623, 161] on p "Running becomes a shared adventure" at bounding box center [614, 136] width 426 height 88
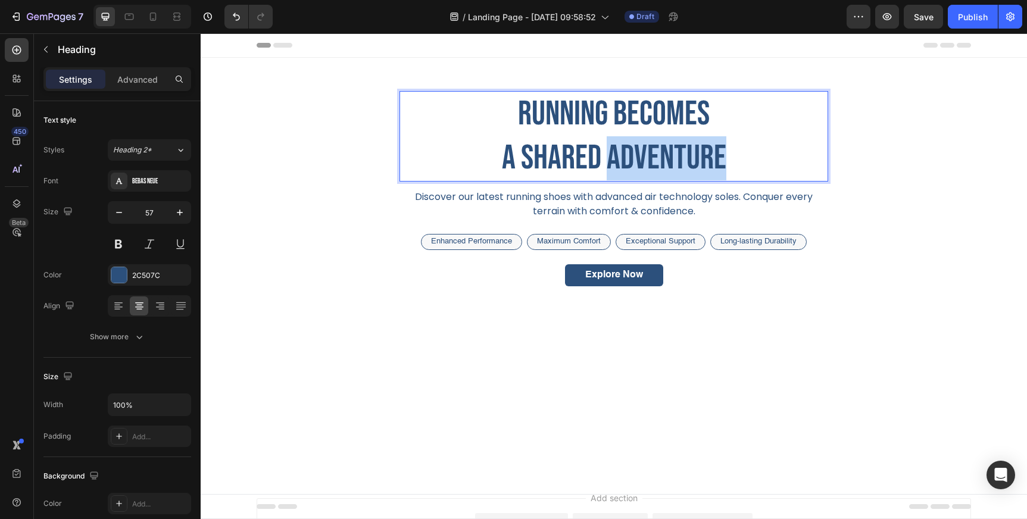
click at [623, 161] on p "Running becomes a shared adventure" at bounding box center [614, 136] width 426 height 88
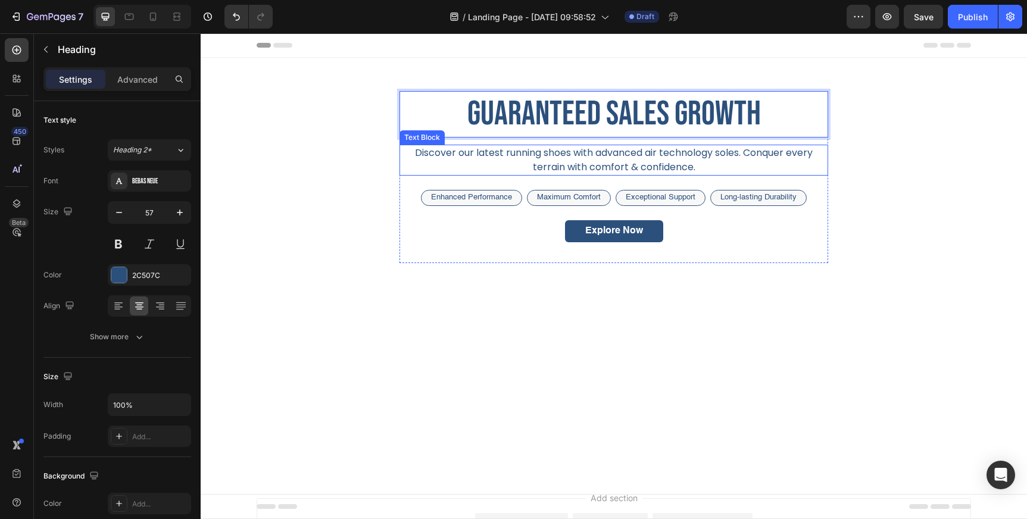
click at [589, 171] on p "Discover our latest running shoes with advanced air technology soles. Conquer e…" at bounding box center [614, 160] width 426 height 29
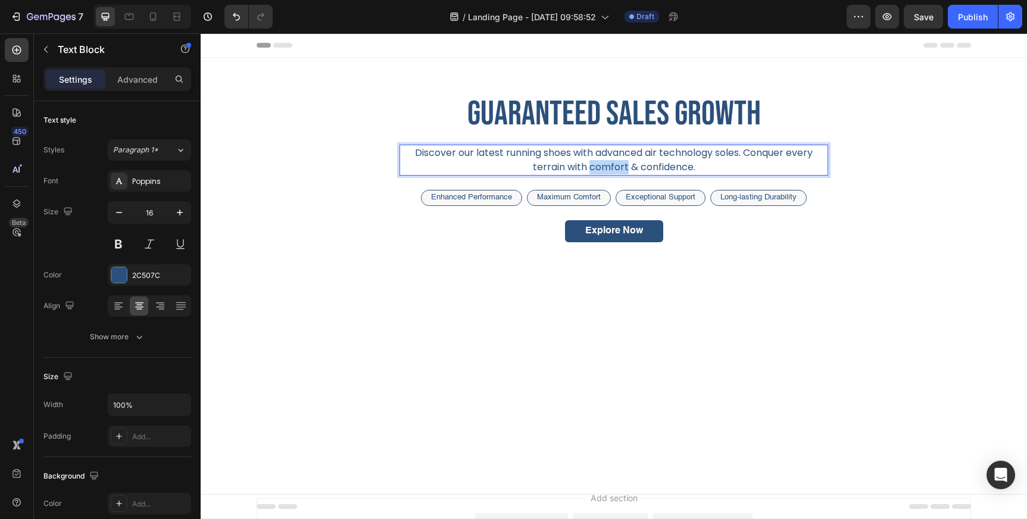
click at [589, 171] on p "Discover our latest running shoes with advanced air technology soles. Conquer e…" at bounding box center [614, 160] width 426 height 29
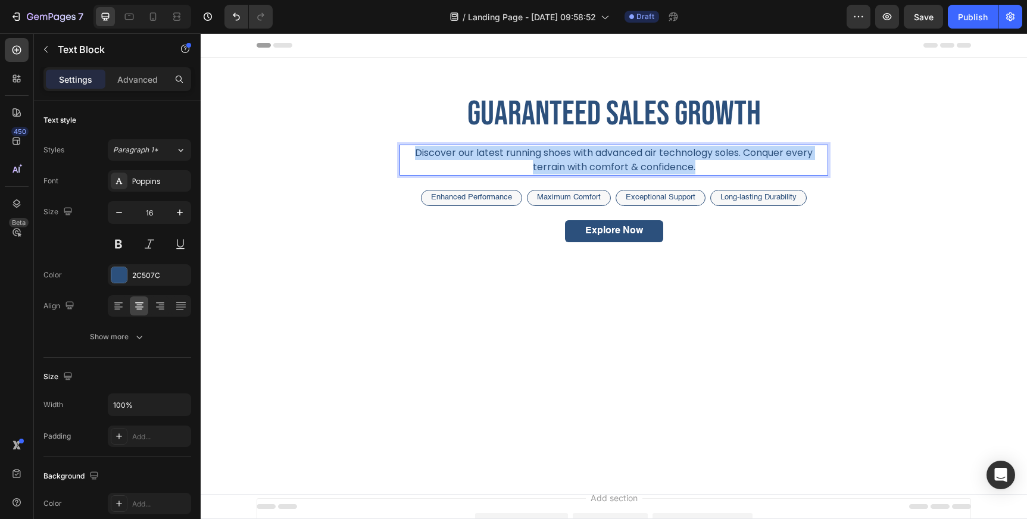
click at [589, 171] on p "Discover our latest running shoes with advanced air technology soles. Conquer e…" at bounding box center [614, 160] width 426 height 29
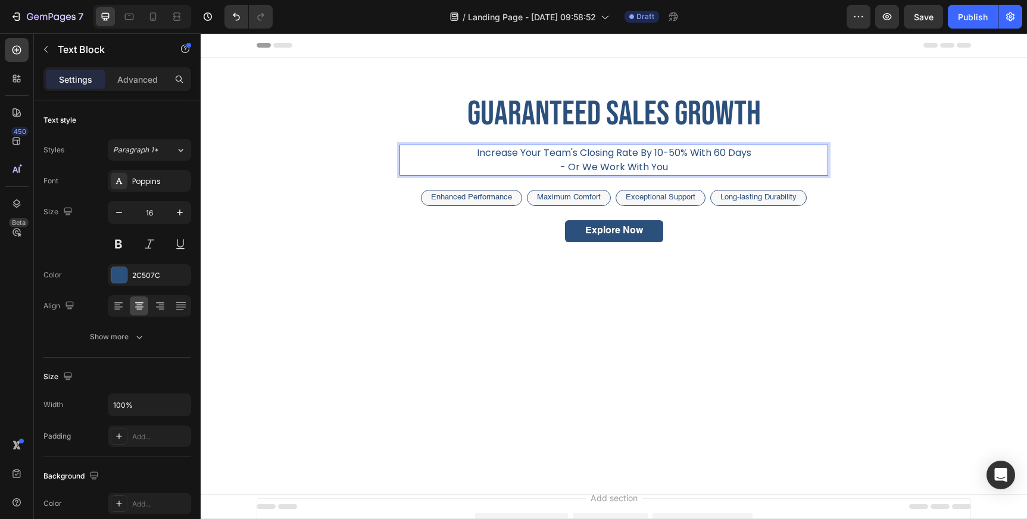
click at [571, 157] on p "Increase Your Team's Closing Rate By 10-50% With 60 Days" at bounding box center [614, 153] width 426 height 14
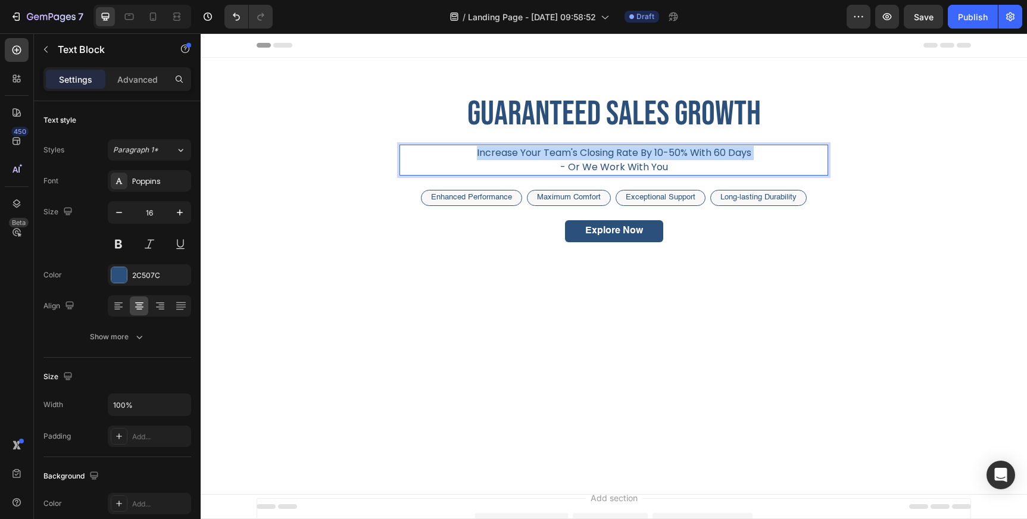
click at [571, 157] on p "Increase Your Team's Closing Rate By 10-50% With 60 Days" at bounding box center [614, 153] width 426 height 14
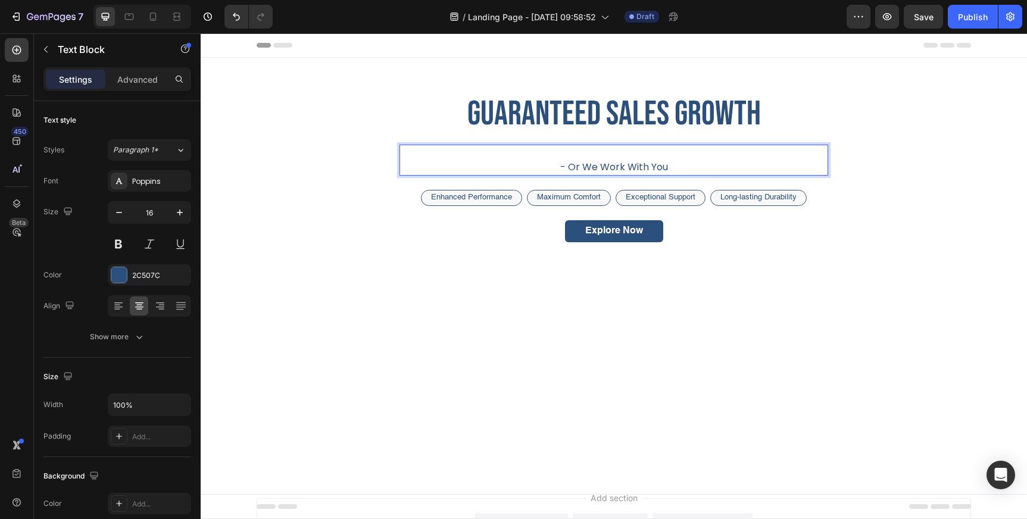
click at [590, 167] on p "- Or We Work With You" at bounding box center [614, 167] width 426 height 14
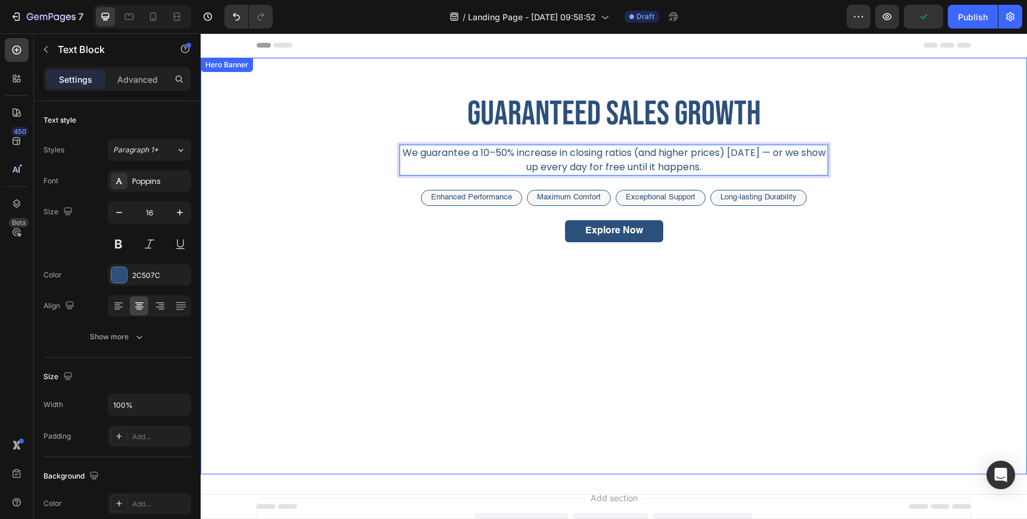
click at [848, 182] on div "guaranteed sales growth Heading We guarantee a 10–50% increase in closing ratio…" at bounding box center [614, 177] width 714 height 172
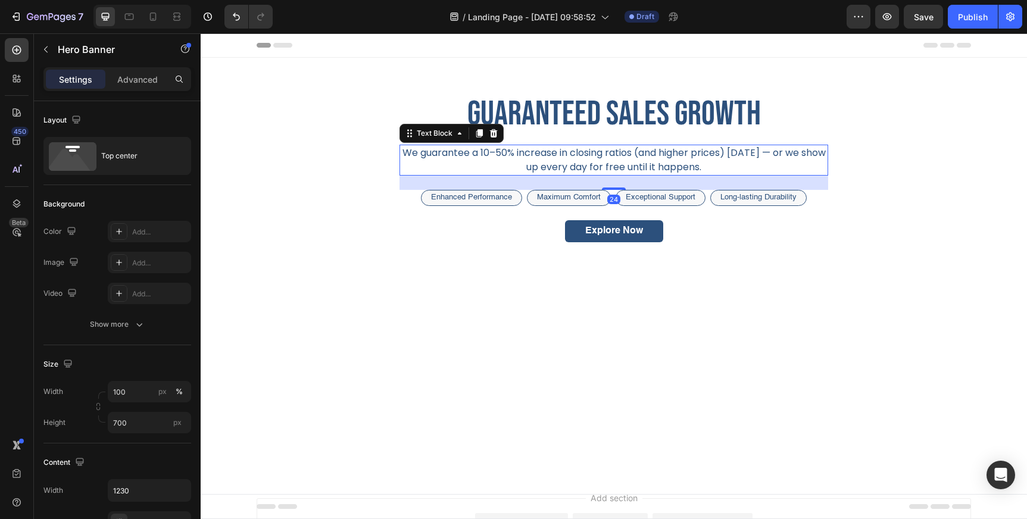
click at [805, 152] on p "We guarantee a 10–50% increase in closing ratios (and higher prices) within 60 …" at bounding box center [614, 160] width 426 height 29
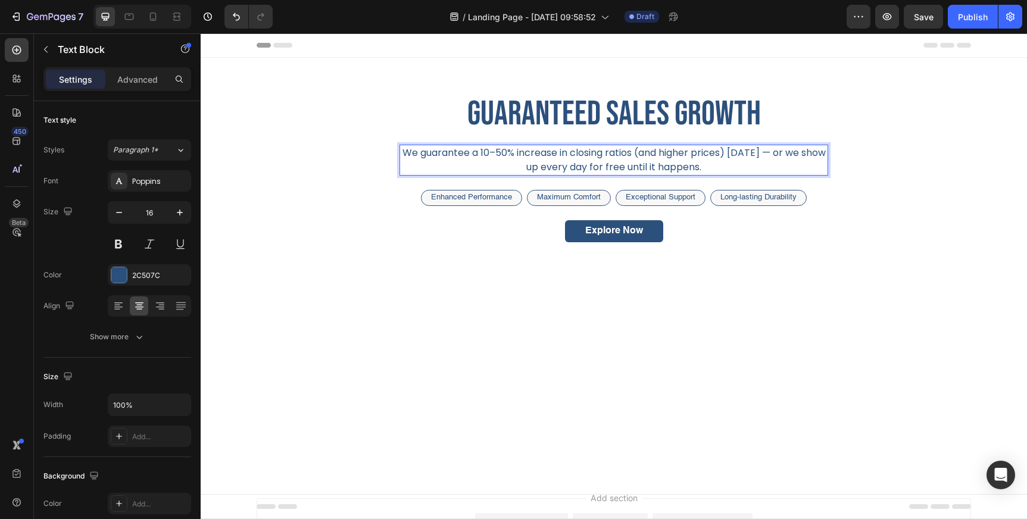
click at [805, 152] on p "We guarantee a 10–50% increase in closing ratios (and higher prices) within 60 …" at bounding box center [614, 160] width 426 height 29
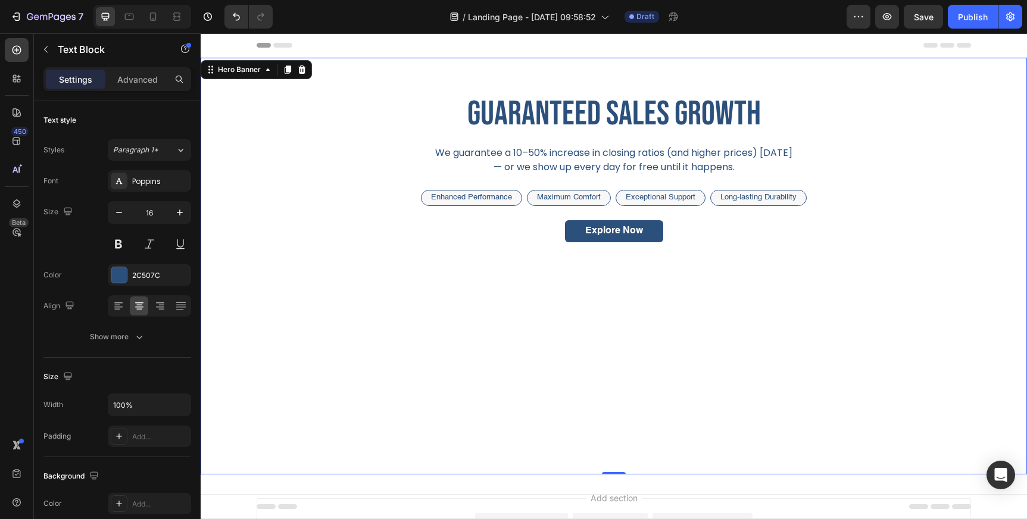
click at [869, 174] on div "guaranteed sales growth Heading We guarantee a 10–50% increase in closing ratio…" at bounding box center [614, 177] width 714 height 172
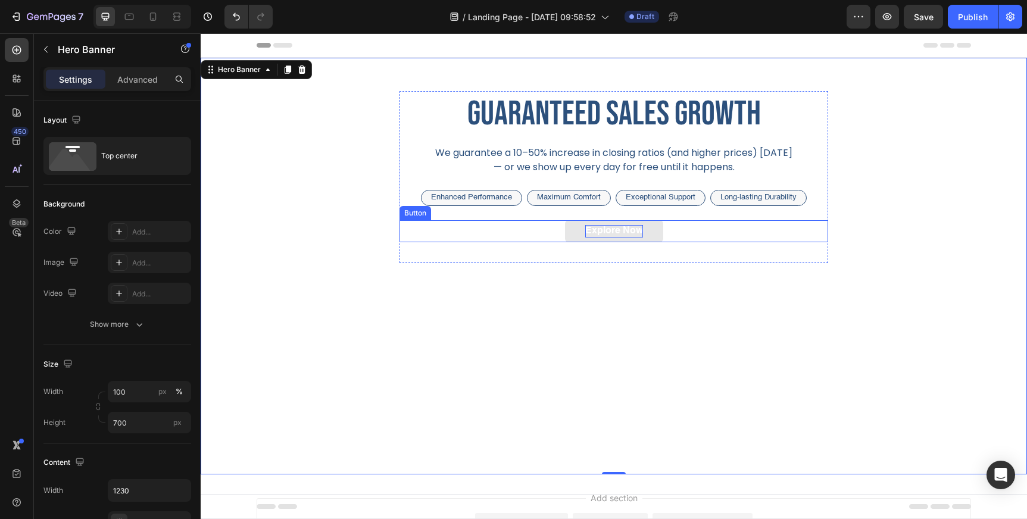
click at [622, 232] on div "Explore Now" at bounding box center [614, 231] width 58 height 12
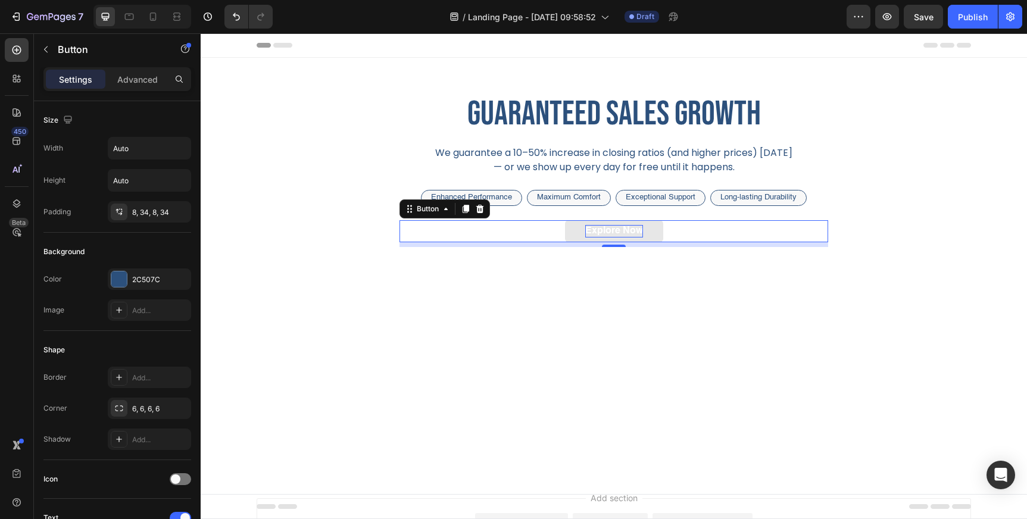
click at [615, 231] on div "Explore Now" at bounding box center [614, 231] width 58 height 12
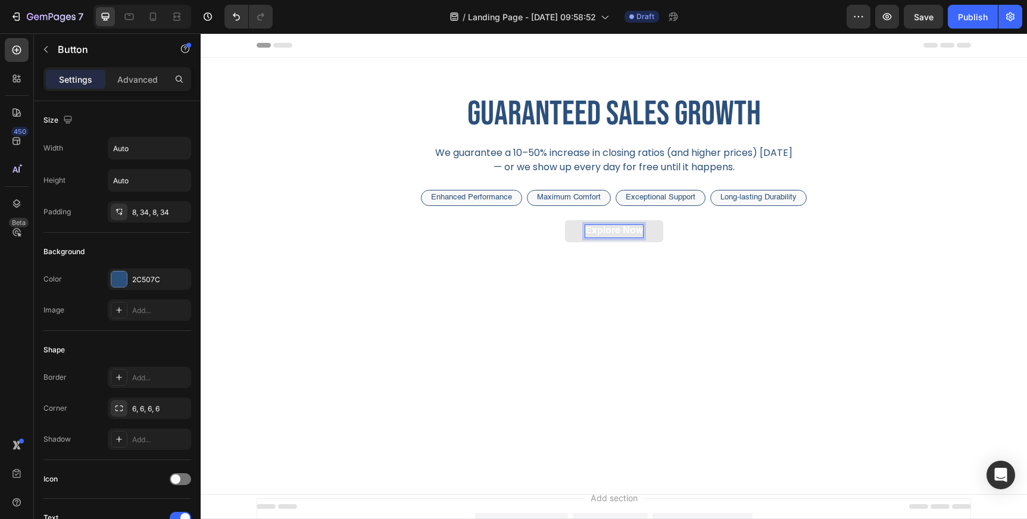
click at [615, 231] on p "Explore Now" at bounding box center [614, 231] width 58 height 12
click at [582, 220] on button "Book" at bounding box center [614, 231] width 65 height 22
click at [571, 220] on button "Book Call" at bounding box center [613, 231] width 85 height 22
click at [564, 220] on button "Book Growth" at bounding box center [614, 231] width 100 height 22
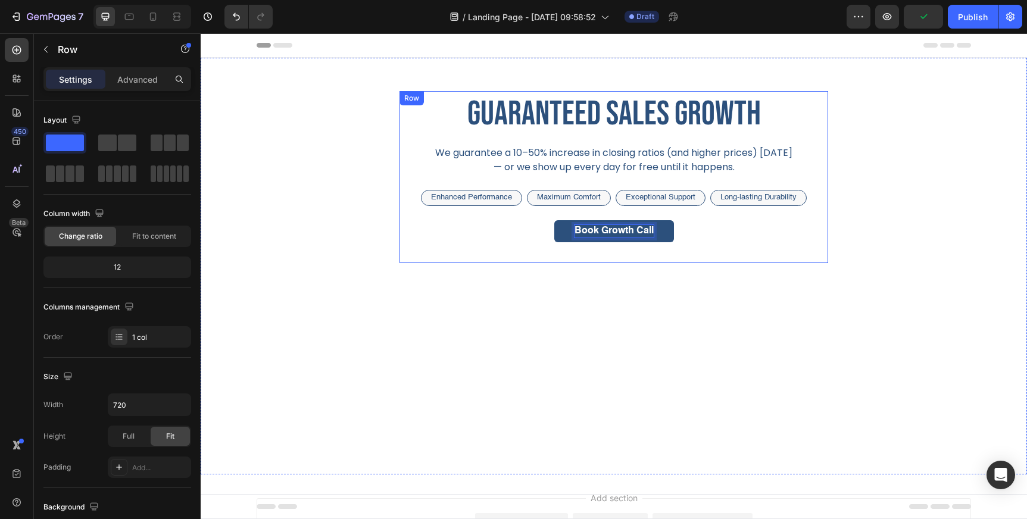
click at [702, 244] on div "Book Growth Call Button 8" at bounding box center [613, 233] width 429 height 27
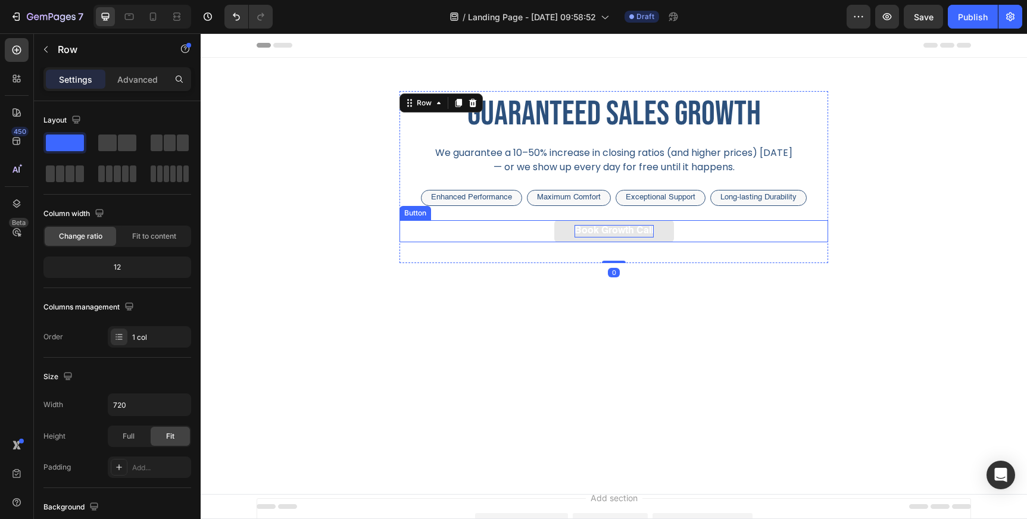
click at [592, 236] on p "Book Growth Call" at bounding box center [613, 231] width 79 height 12
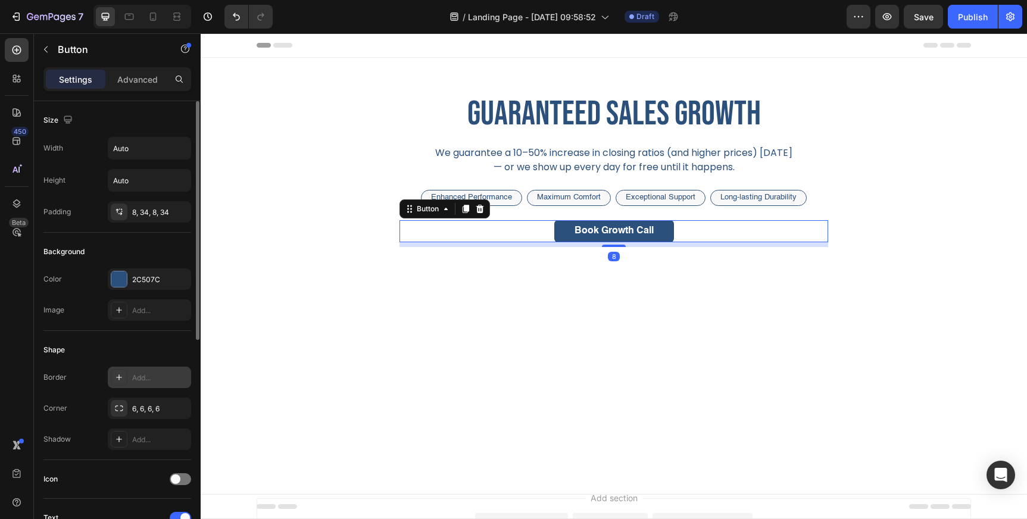
scroll to position [402, 0]
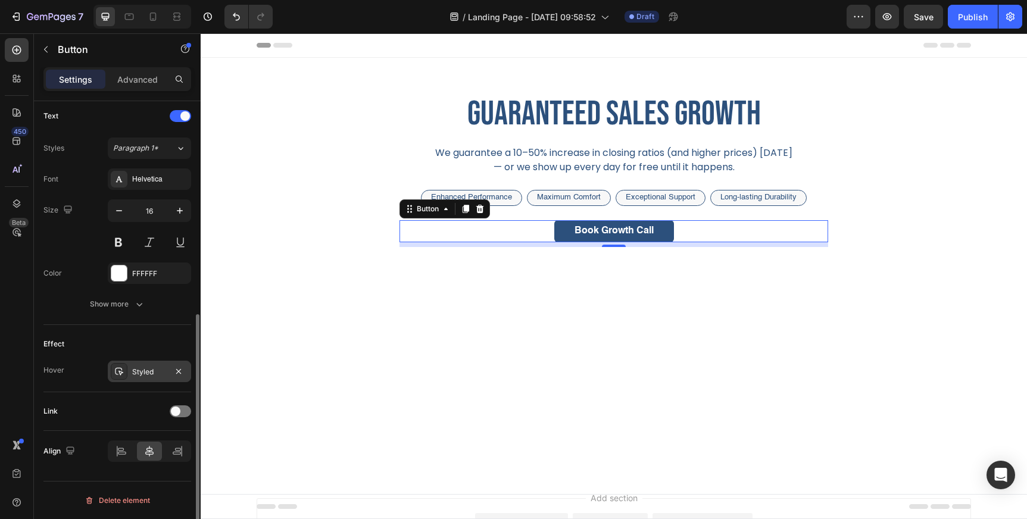
click at [157, 375] on div "Styled" at bounding box center [149, 372] width 35 height 11
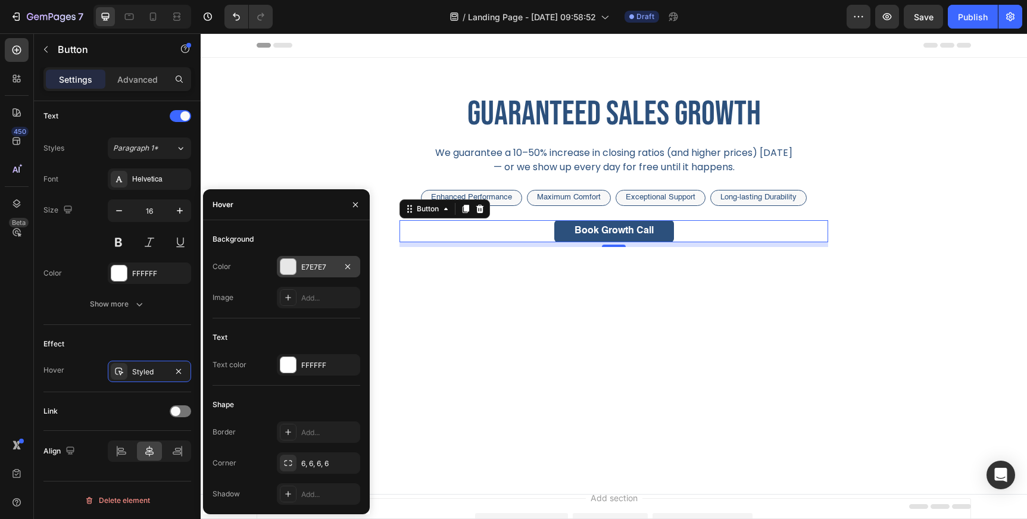
click at [310, 271] on div "E7E7E7" at bounding box center [318, 267] width 35 height 11
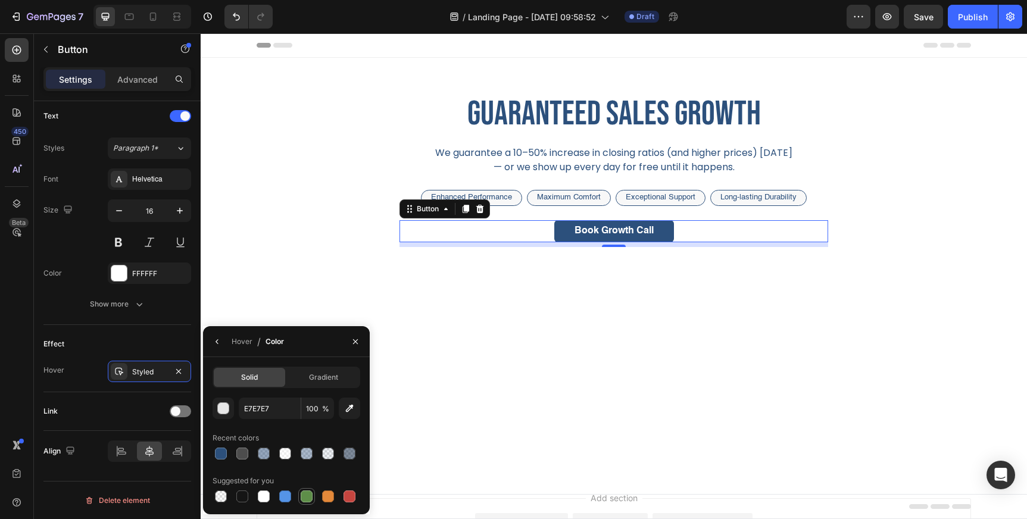
click at [309, 498] on div at bounding box center [307, 496] width 12 height 12
click at [286, 498] on div at bounding box center [285, 496] width 12 height 12
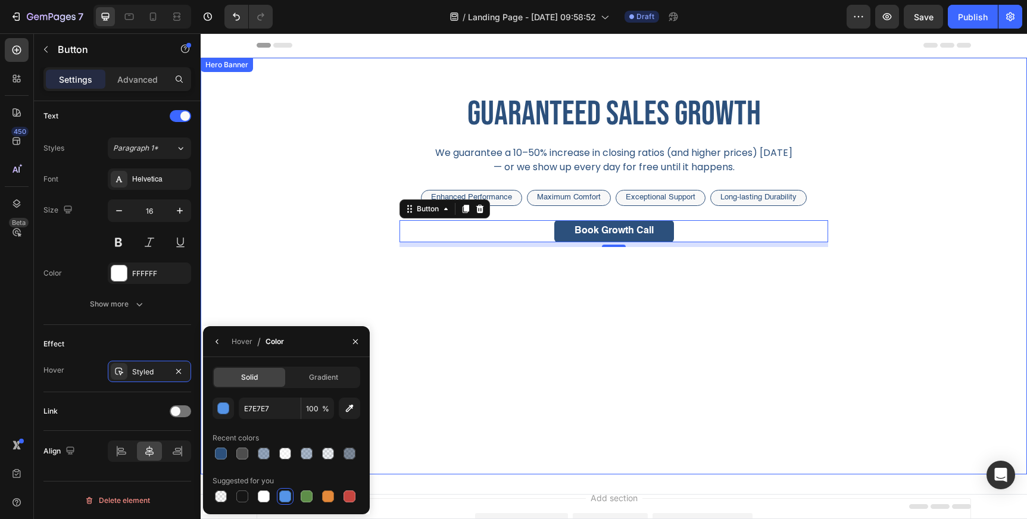
click at [303, 295] on div "Background Image" at bounding box center [614, 266] width 826 height 417
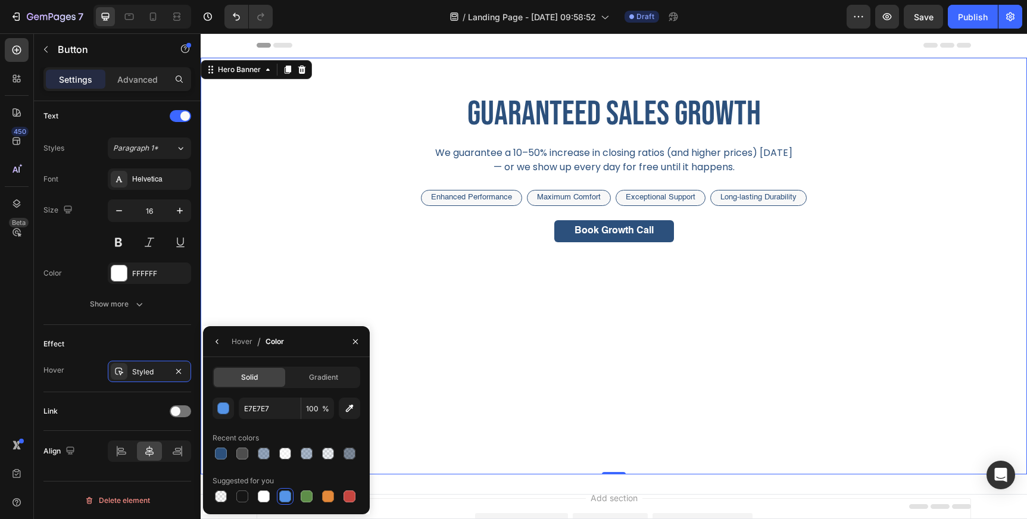
scroll to position [0, 0]
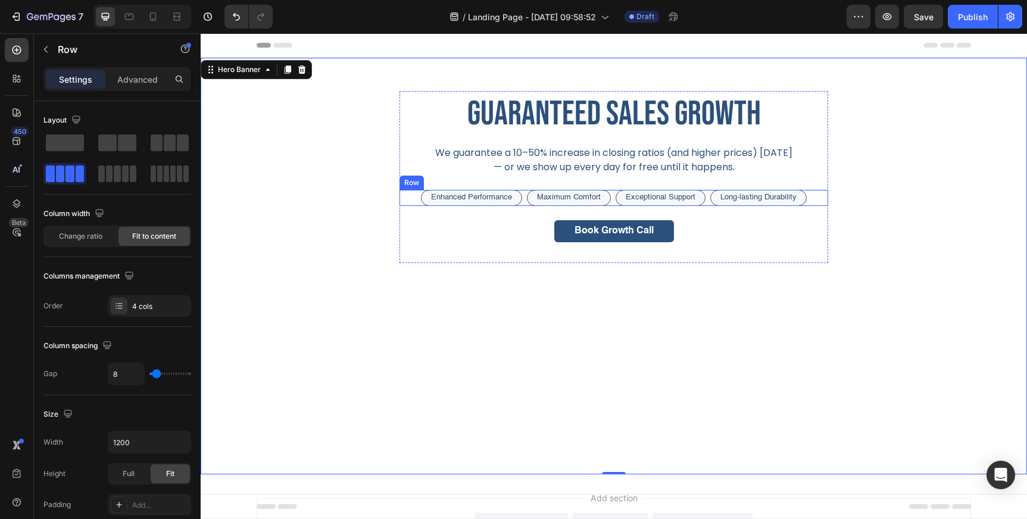
click at [414, 196] on div "Enhanced Performance Text Block Row Maximum Comfort Text Block Row Exceptional …" at bounding box center [613, 198] width 429 height 16
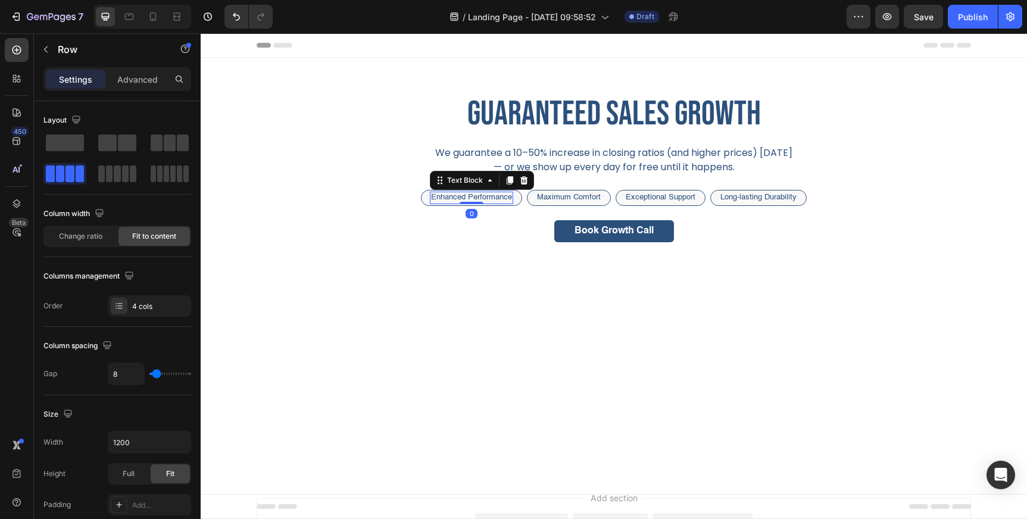
click at [474, 198] on p "Enhanced Performance" at bounding box center [471, 198] width 81 height 10
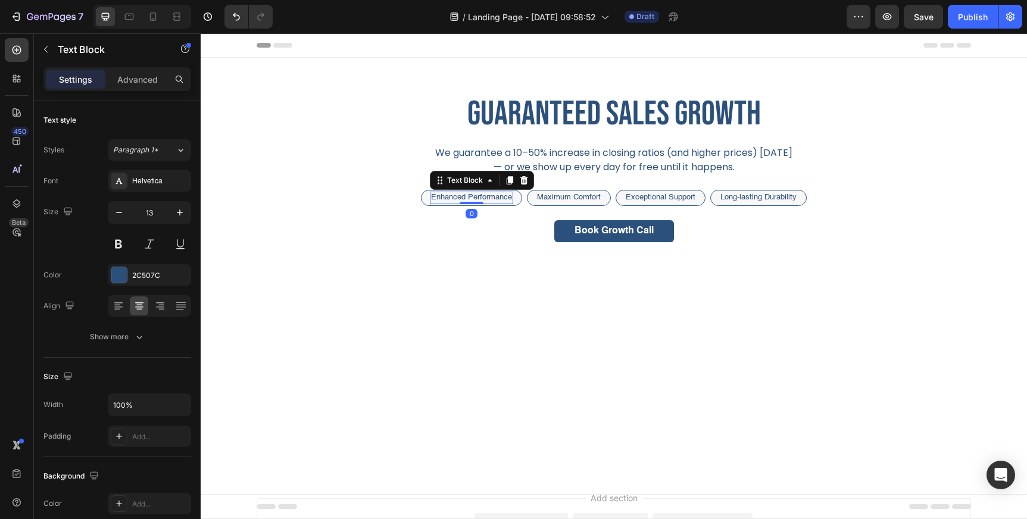
click at [474, 198] on p "Enhanced Performance" at bounding box center [471, 198] width 81 height 10
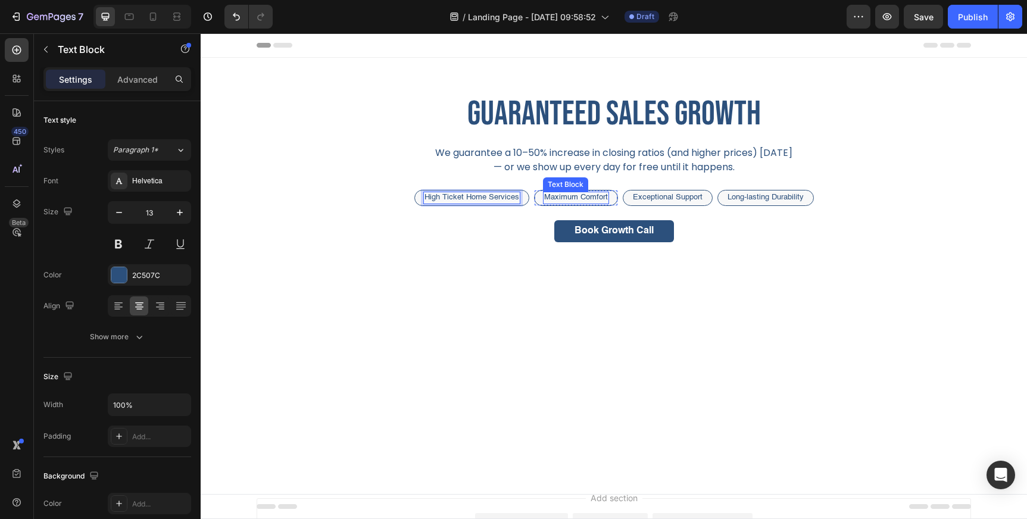
click at [564, 194] on p "Maximum Comfort" at bounding box center [576, 198] width 64 height 10
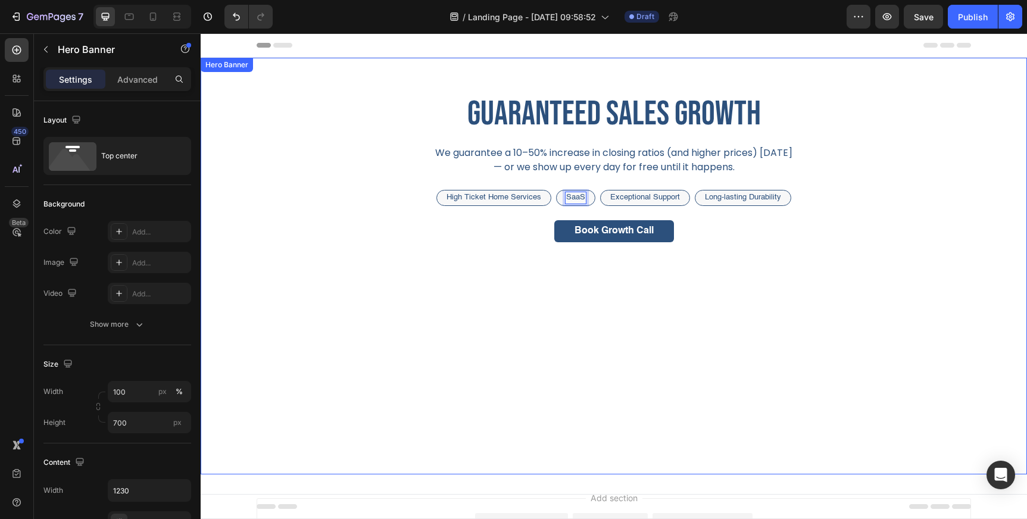
click at [848, 209] on div "guaranteed sales growth Heading We guarantee a 10–50% increase in closing ratio…" at bounding box center [614, 177] width 714 height 172
click at [21, 55] on icon at bounding box center [17, 50] width 12 height 12
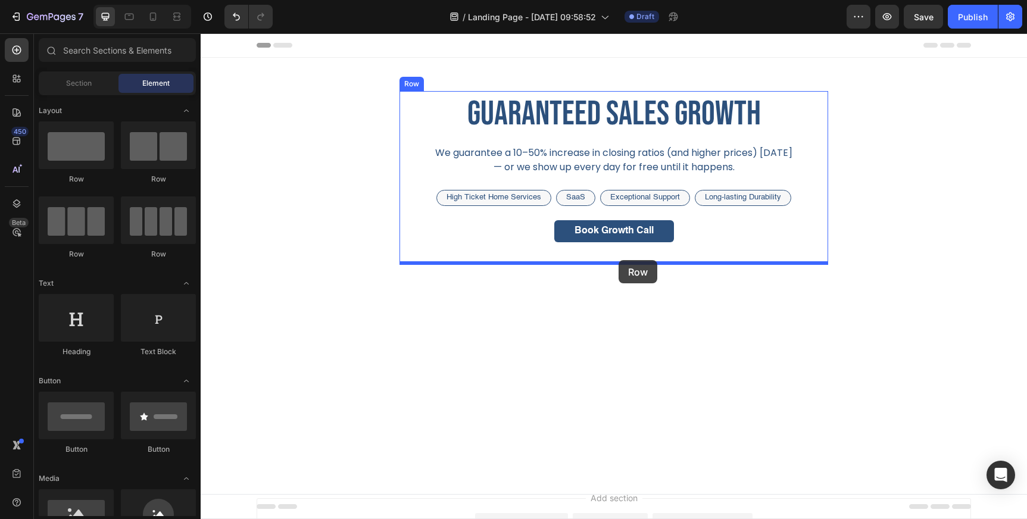
drag, startPoint x: 276, startPoint y: 174, endPoint x: 618, endPoint y: 260, distance: 352.8
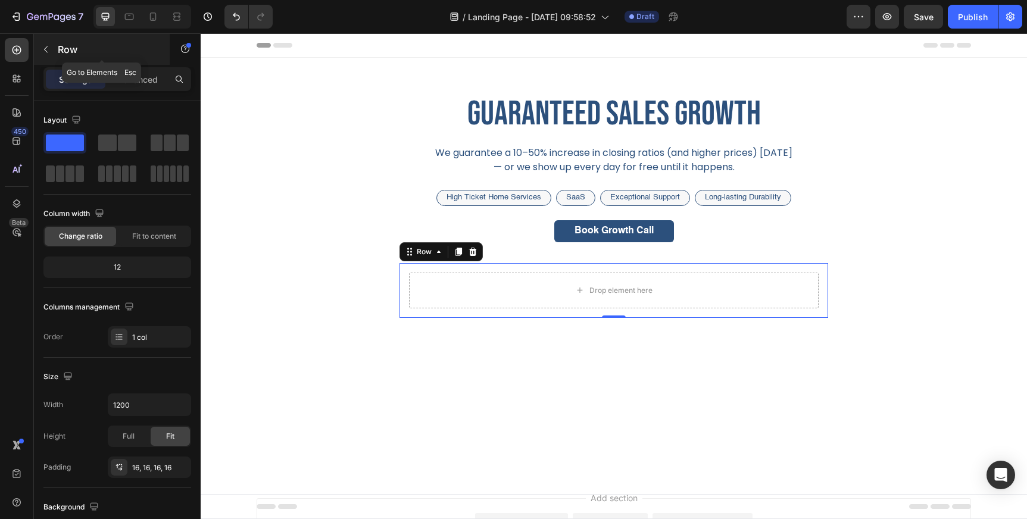
click at [55, 53] on button "button" at bounding box center [45, 49] width 19 height 19
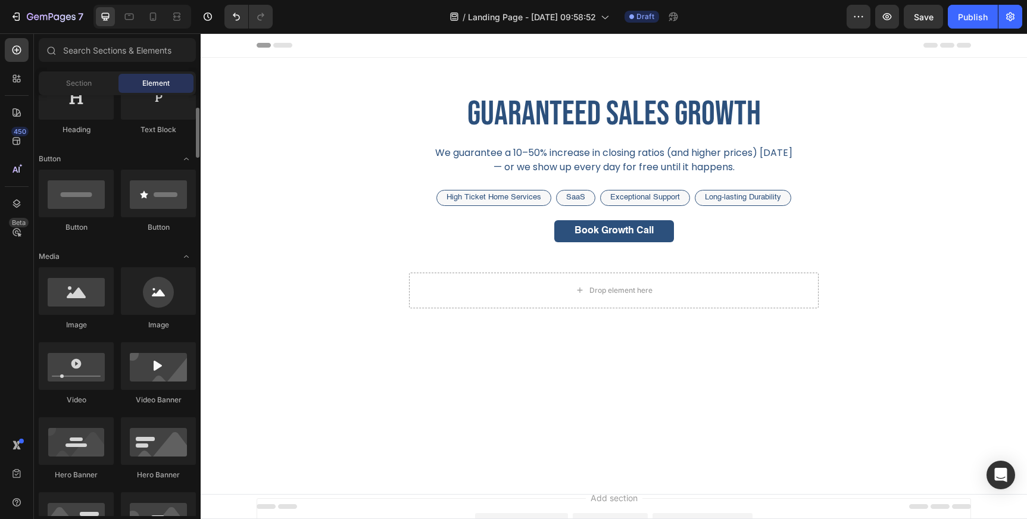
scroll to position [229, 0]
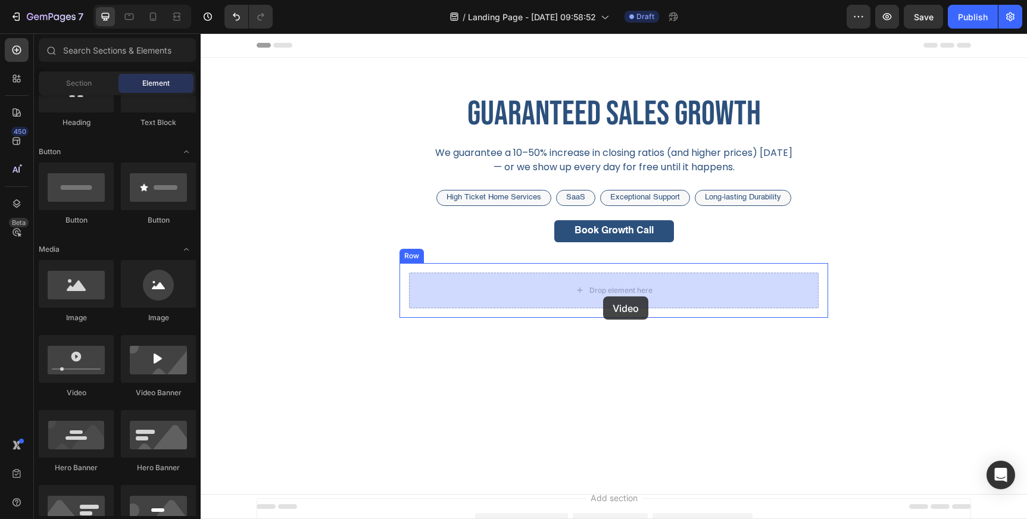
drag, startPoint x: 296, startPoint y: 397, endPoint x: 603, endPoint y: 296, distance: 322.6
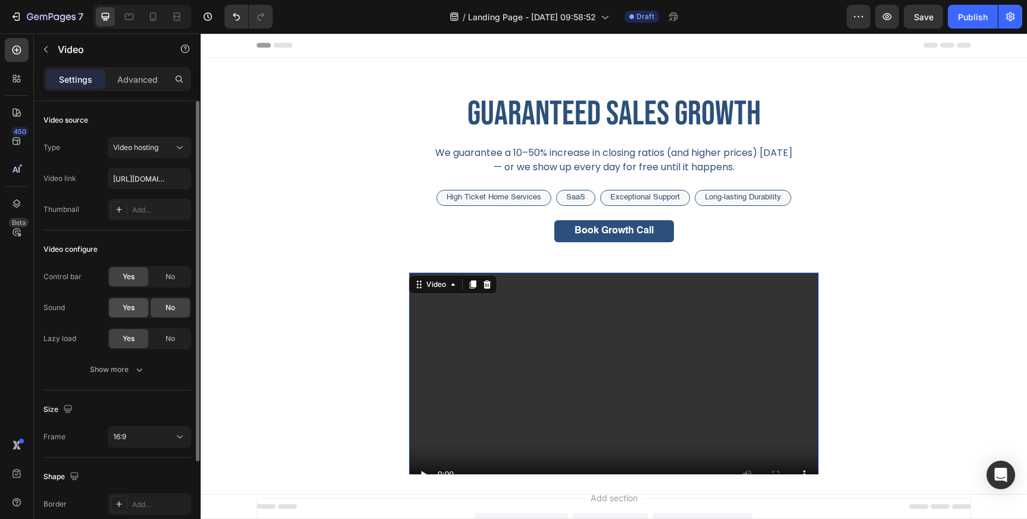
click at [127, 304] on span "Yes" at bounding box center [129, 307] width 12 height 11
click at [158, 149] on span "Video hosting" at bounding box center [135, 147] width 45 height 9
click at [165, 118] on div "Video source" at bounding box center [117, 120] width 148 height 19
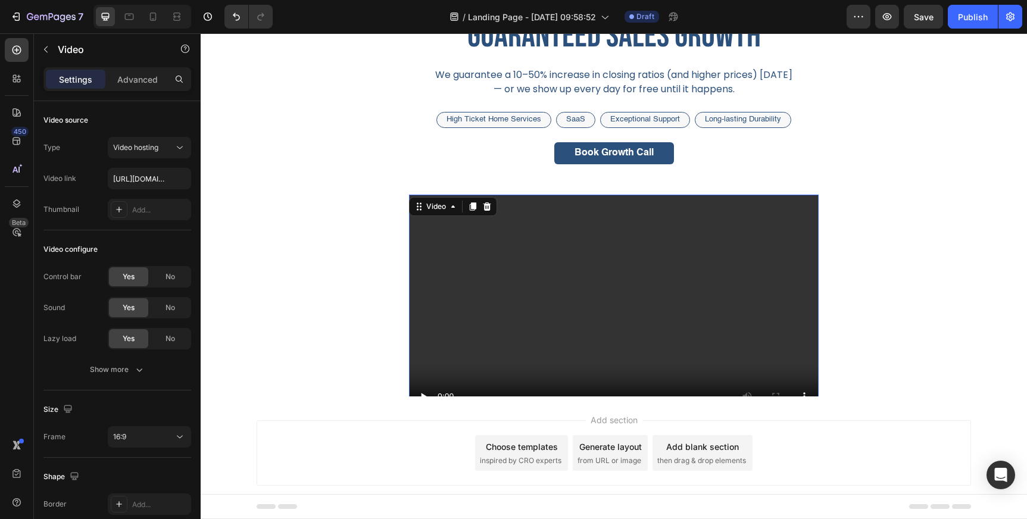
scroll to position [0, 0]
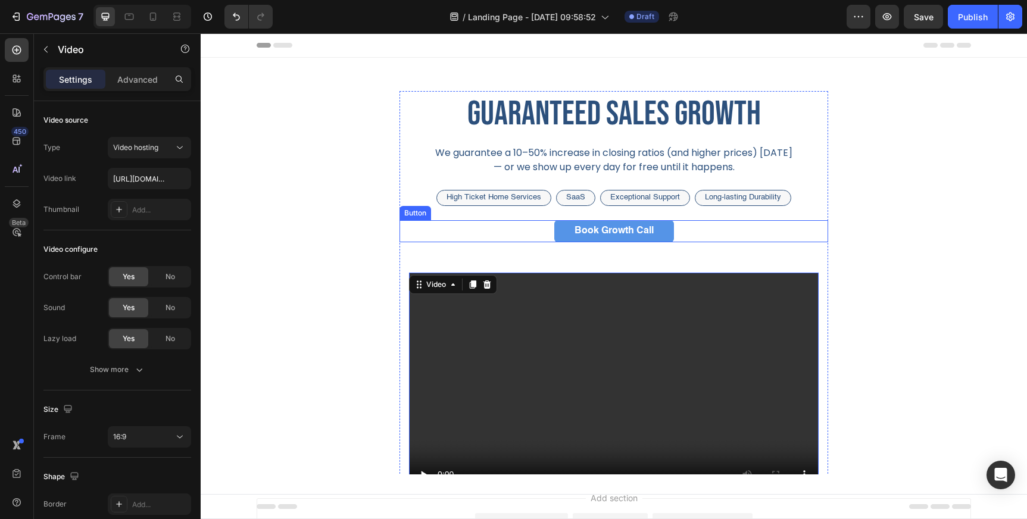
click at [558, 230] on button "Book Growth Call" at bounding box center [614, 231] width 120 height 22
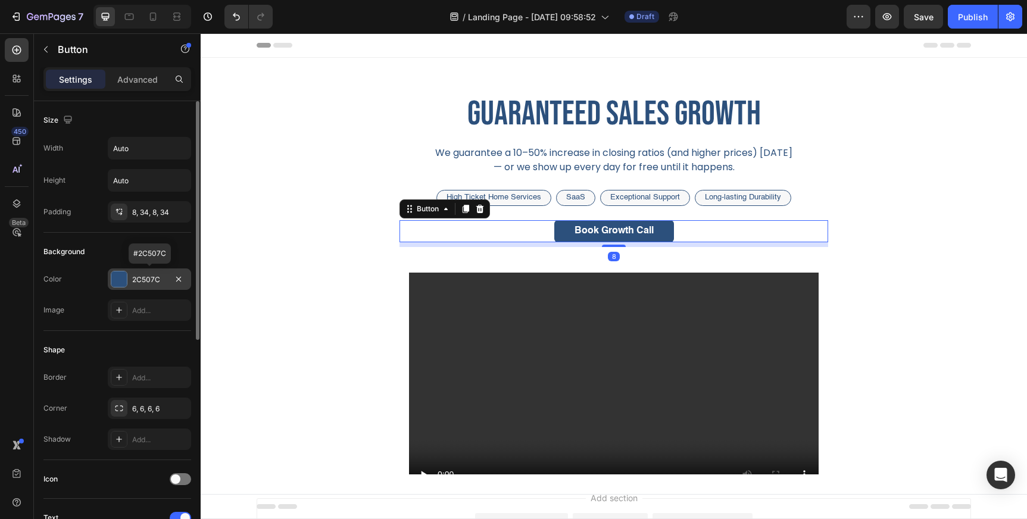
click at [152, 282] on div "2C507C" at bounding box center [149, 279] width 35 height 11
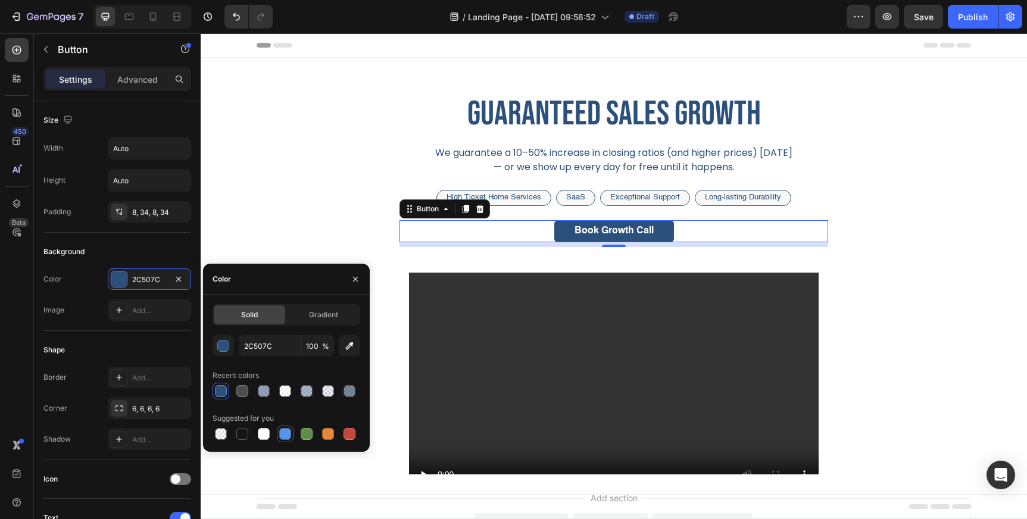
click at [285, 437] on div at bounding box center [285, 434] width 12 height 12
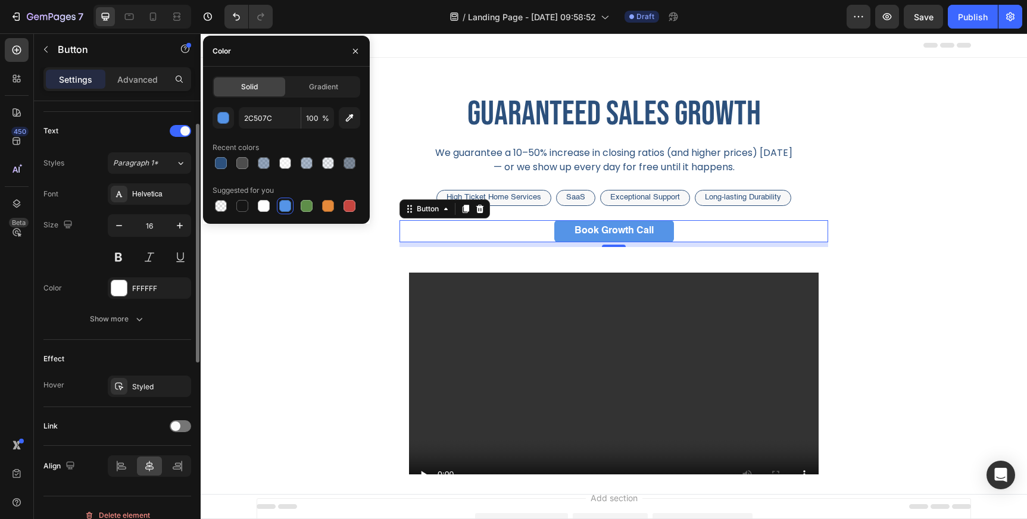
scroll to position [402, 0]
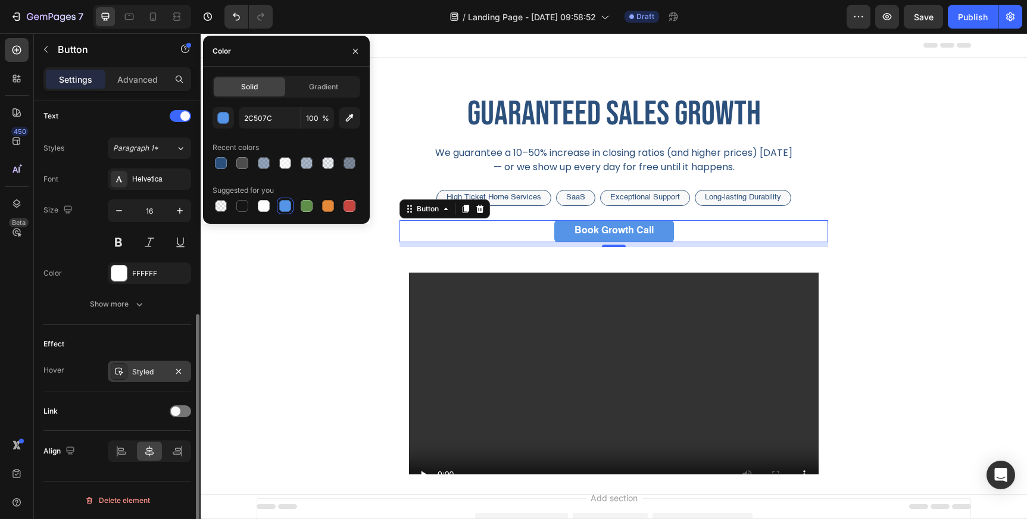
click at [155, 374] on div "Styled" at bounding box center [149, 372] width 35 height 11
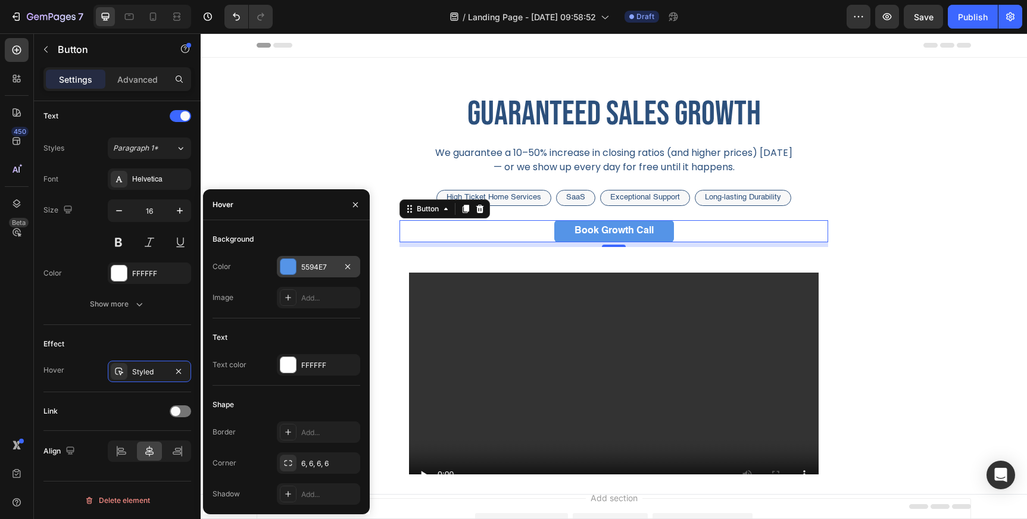
click at [316, 262] on div "5594E7" at bounding box center [318, 267] width 35 height 11
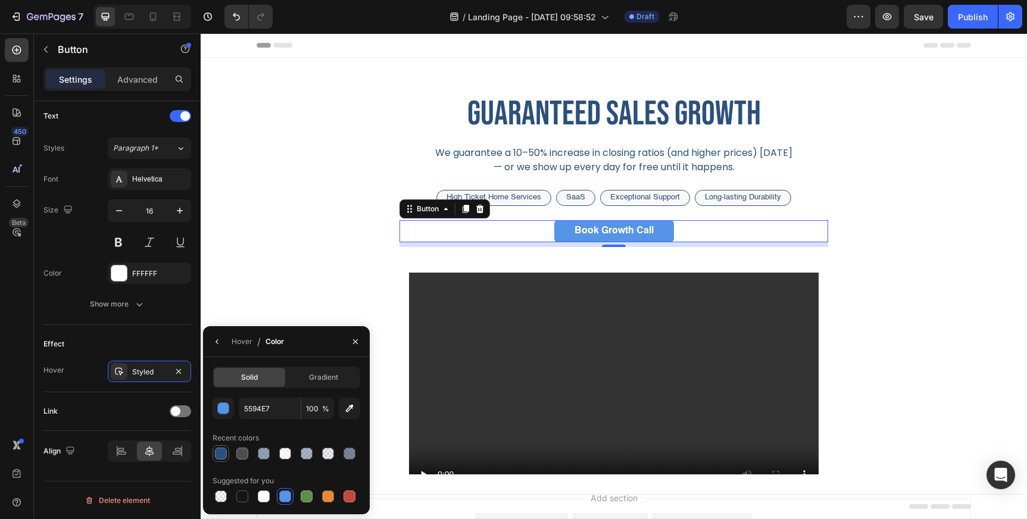
click at [220, 457] on div at bounding box center [221, 454] width 12 height 12
click at [354, 342] on icon "button" at bounding box center [355, 341] width 5 height 5
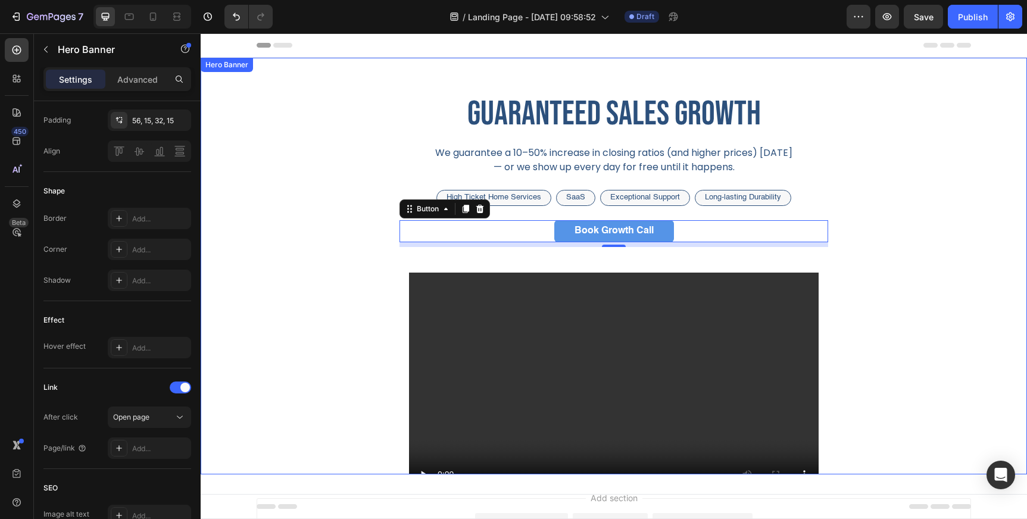
click at [395, 336] on div "guaranteed sales growth Heading We guarantee a 10–50% increase in closing ratio…" at bounding box center [614, 301] width 714 height 421
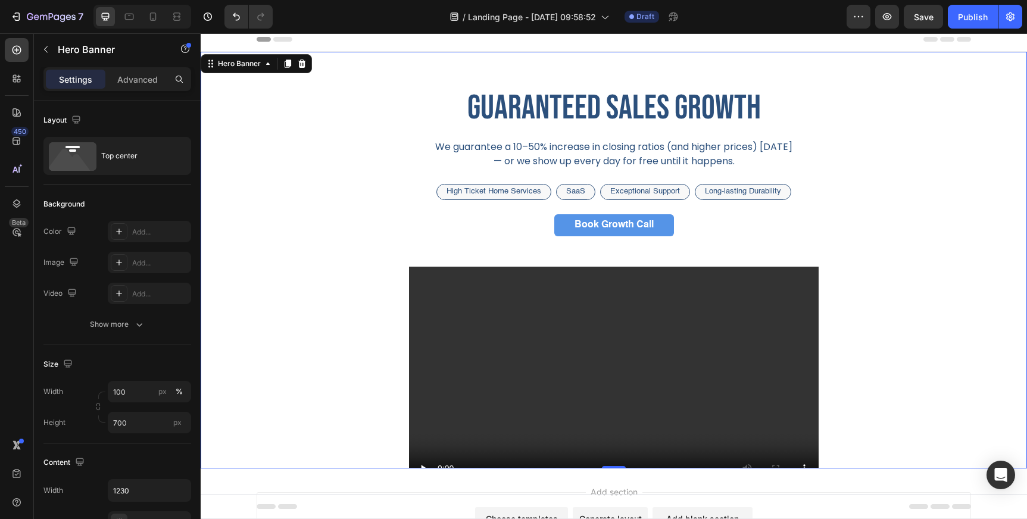
scroll to position [0, 0]
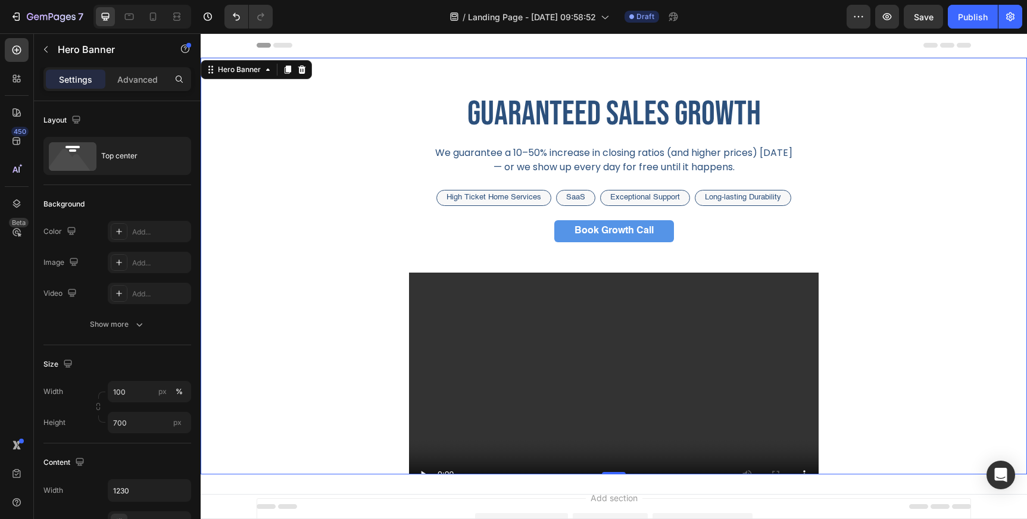
click at [300, 229] on div "guaranteed sales growth Heading We guarantee a 10–50% increase in closing ratio…" at bounding box center [614, 301] width 714 height 421
click at [137, 255] on div "Add..." at bounding box center [149, 262] width 83 height 21
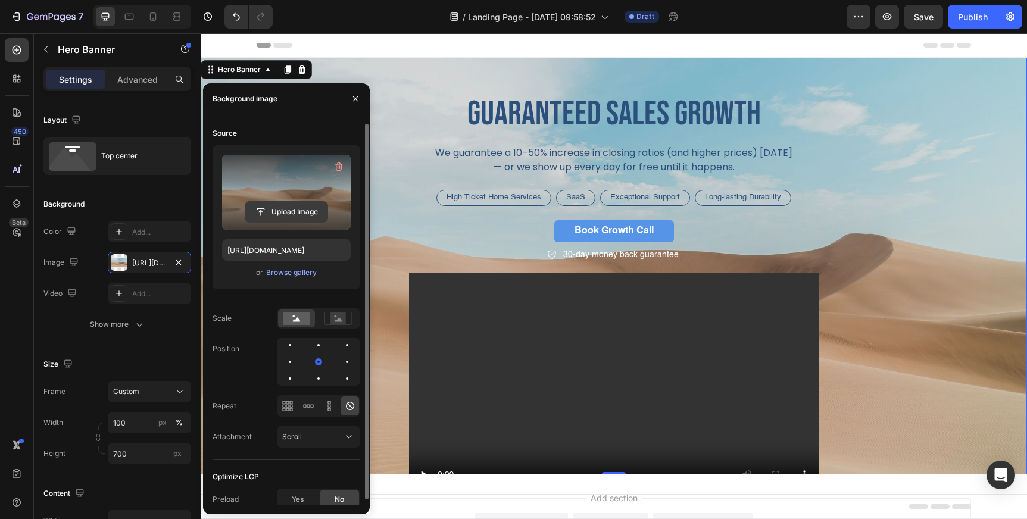
click at [289, 216] on input "file" at bounding box center [286, 212] width 82 height 20
click at [294, 210] on input "file" at bounding box center [286, 212] width 82 height 20
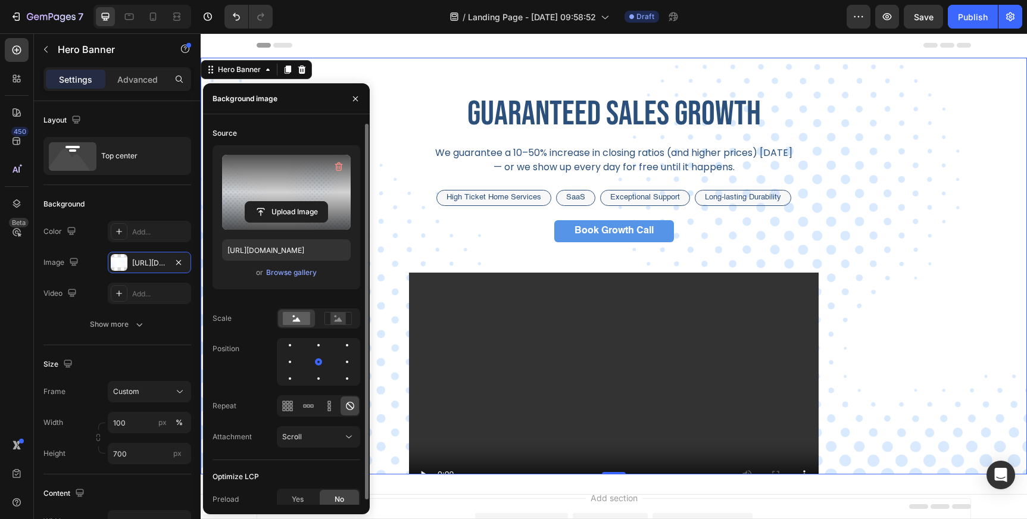
click at [897, 145] on div "guaranteed sales growth Heading We guarantee a 10–50% increase in closing ratio…" at bounding box center [614, 301] width 714 height 421
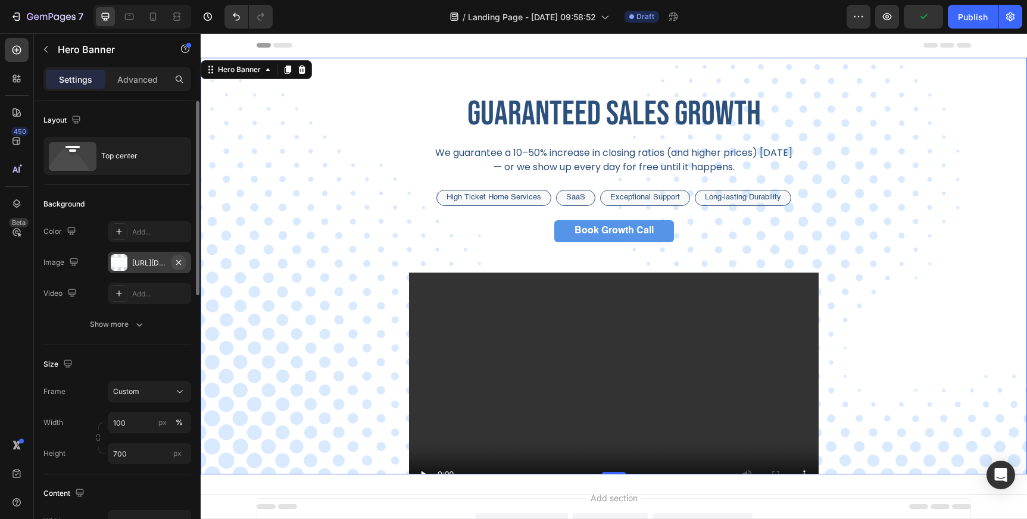
click at [179, 262] on icon "button" at bounding box center [179, 263] width 10 height 10
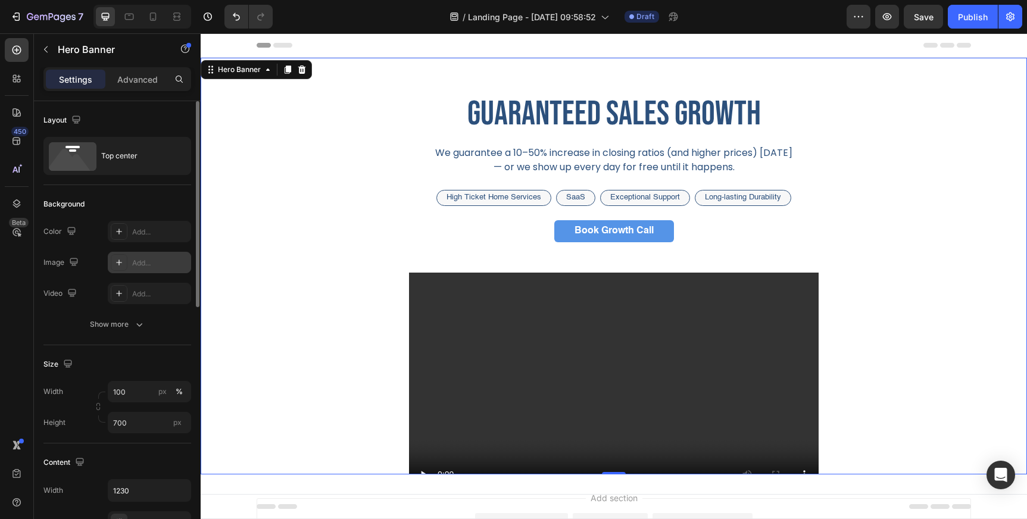
click at [327, 351] on div "guaranteed sales growth Heading We guarantee a 10–50% increase in closing ratio…" at bounding box center [614, 301] width 714 height 421
click at [135, 80] on p "Advanced" at bounding box center [137, 79] width 40 height 12
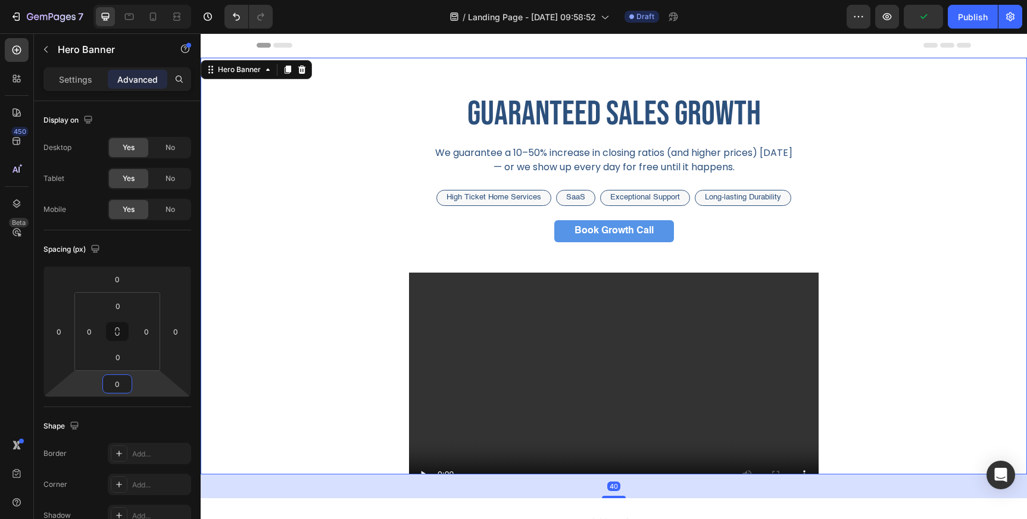
drag, startPoint x: 132, startPoint y: 387, endPoint x: 132, endPoint y: 376, distance: 11.9
click at [132, 89] on html "7 Version history / Landing Page - Aug 27, 09:58:52 Draft Preview Publish 450 B…" at bounding box center [513, 44] width 1027 height 89
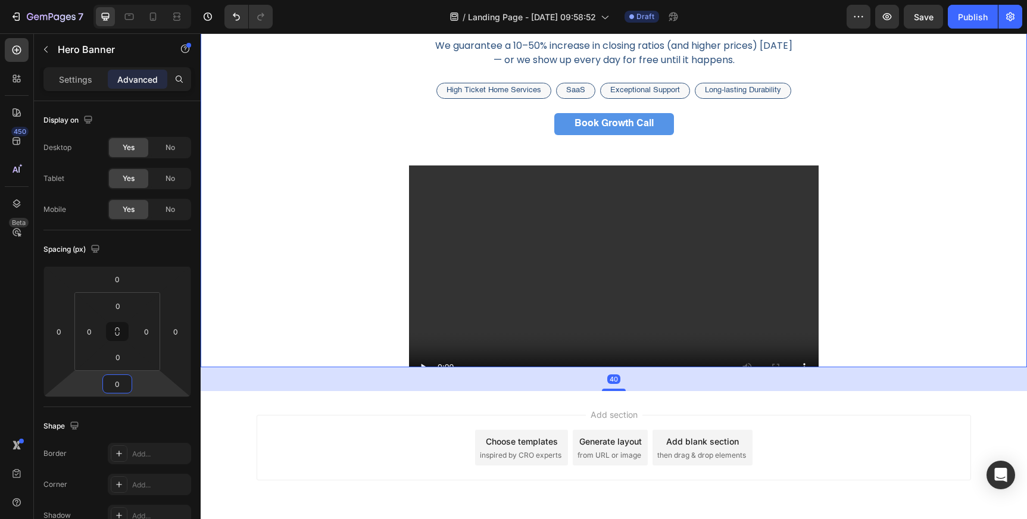
scroll to position [108, 0]
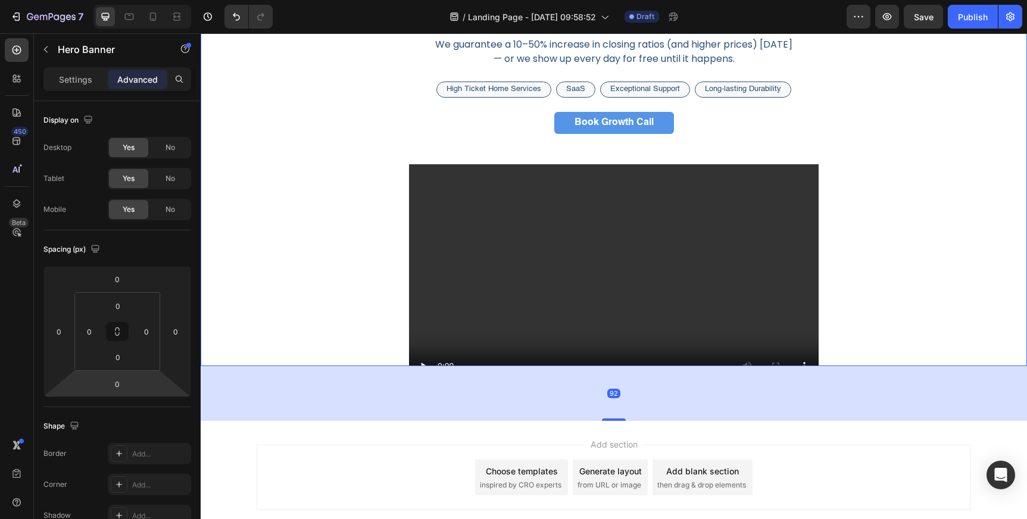
drag, startPoint x: 148, startPoint y: 389, endPoint x: 149, endPoint y: 373, distance: 15.5
click at [149, 89] on html "7 Version history / Landing Page - Aug 27, 09:58:52 Draft Preview Save Publish …" at bounding box center [513, 44] width 1027 height 89
click at [320, 342] on div "guaranteed sales growth Heading We guarantee a 10–50% increase in closing ratio…" at bounding box center [614, 193] width 714 height 421
click at [483, 70] on div "Text Block" at bounding box center [467, 76] width 45 height 14
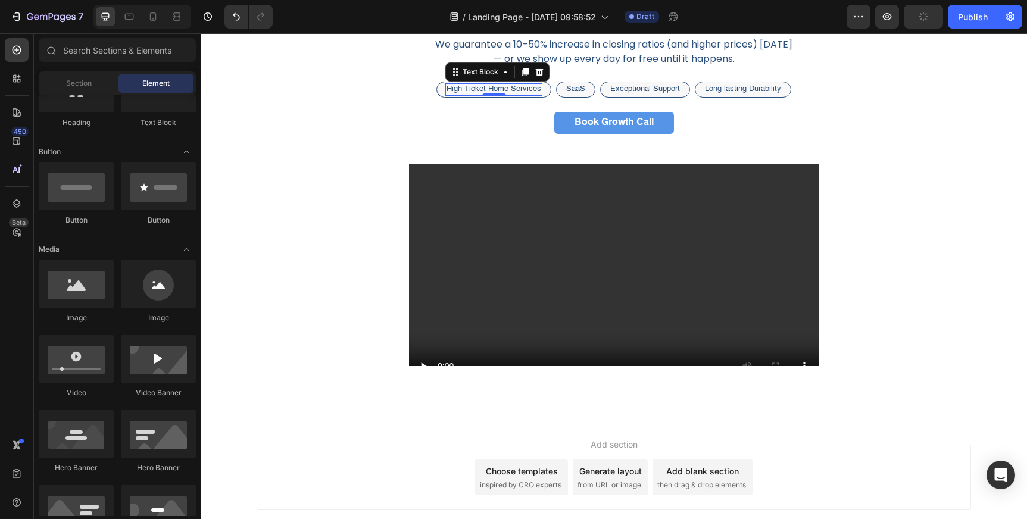
click at [520, 482] on span "inspired by CRO experts" at bounding box center [521, 485] width 82 height 11
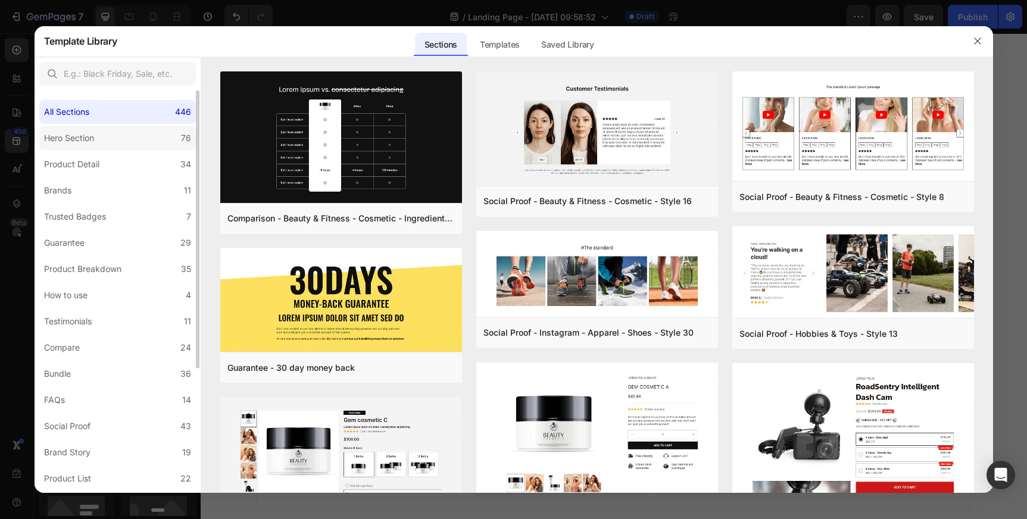
click at [126, 143] on label "Hero Section 76" at bounding box center [117, 138] width 157 height 24
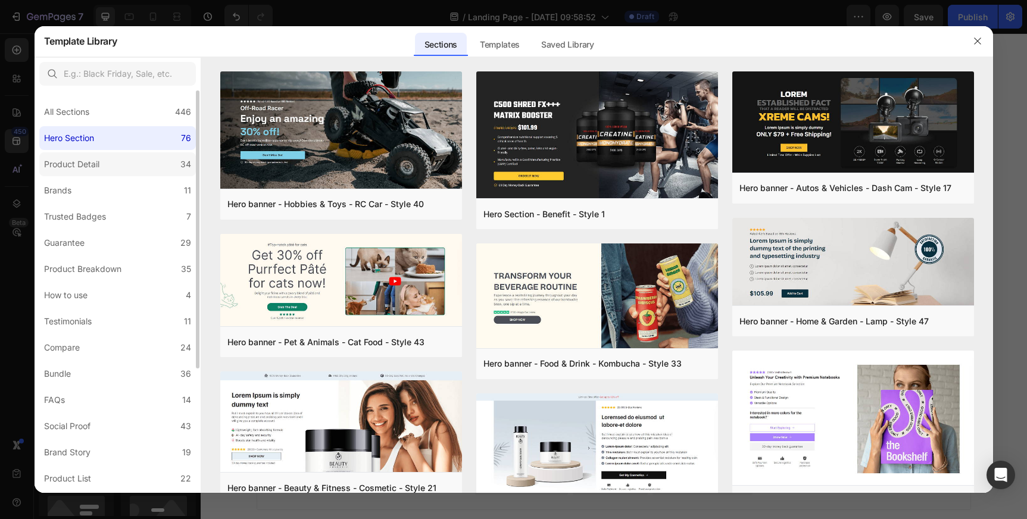
click at [124, 159] on label "Product Detail 34" at bounding box center [117, 164] width 157 height 24
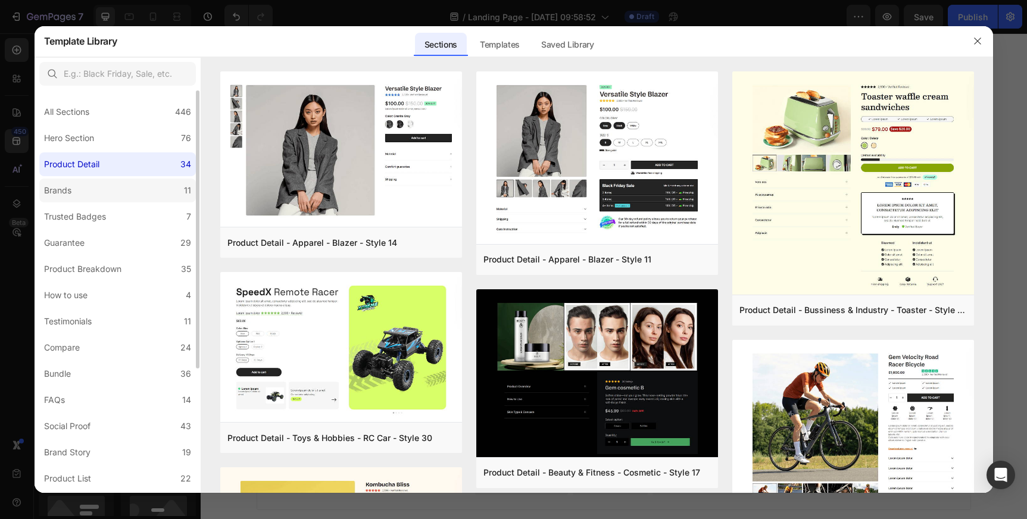
click at [121, 179] on label "Brands 11" at bounding box center [117, 191] width 157 height 24
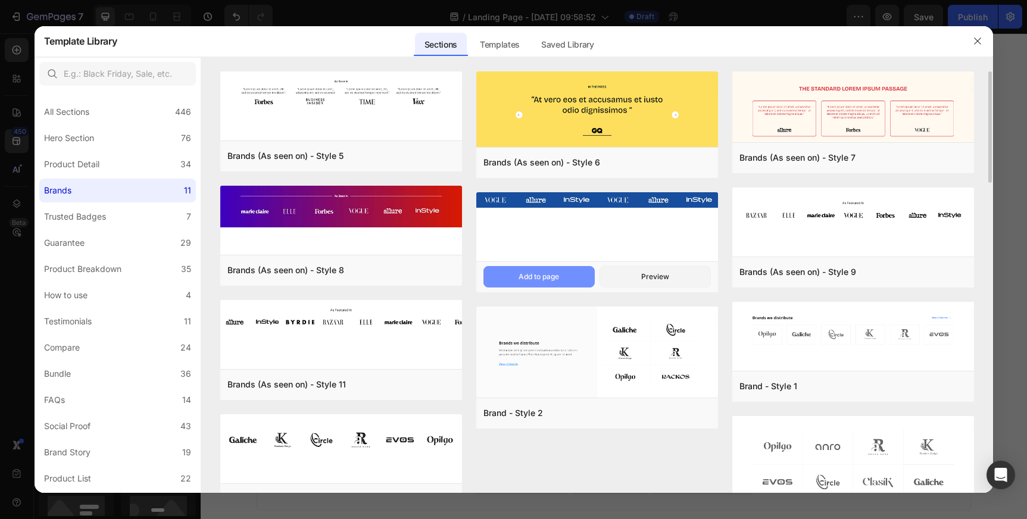
click at [535, 274] on div "Add to page" at bounding box center [538, 276] width 40 height 11
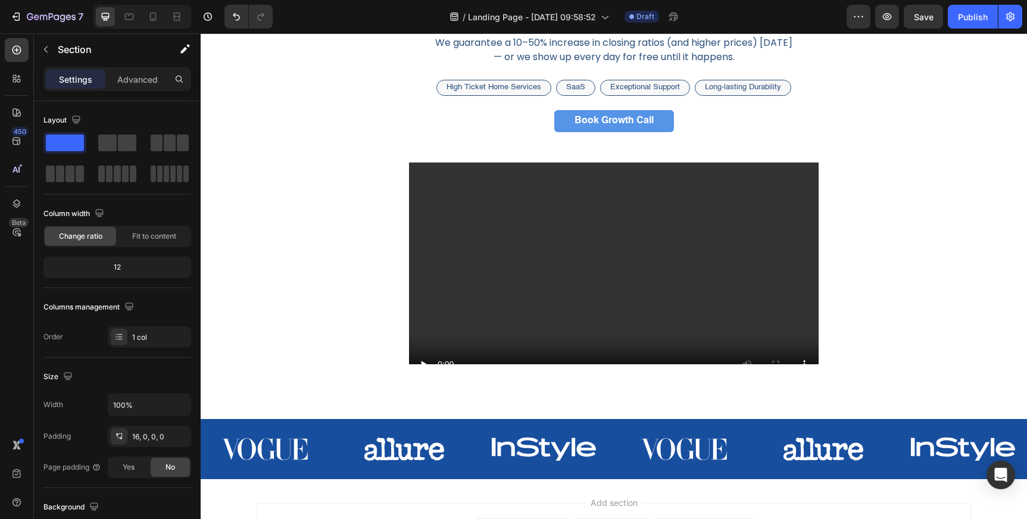
scroll to position [112, 0]
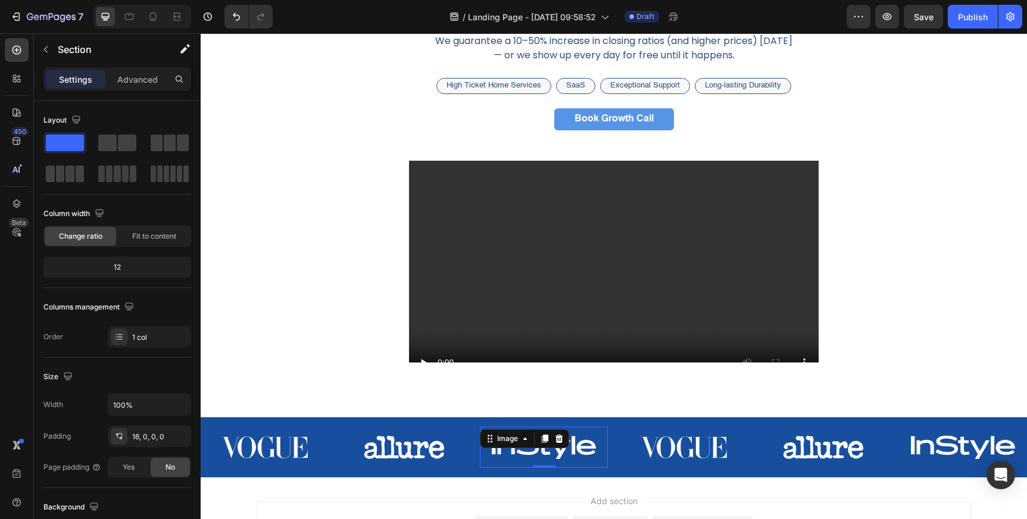
click at [481, 467] on img at bounding box center [544, 447] width 128 height 41
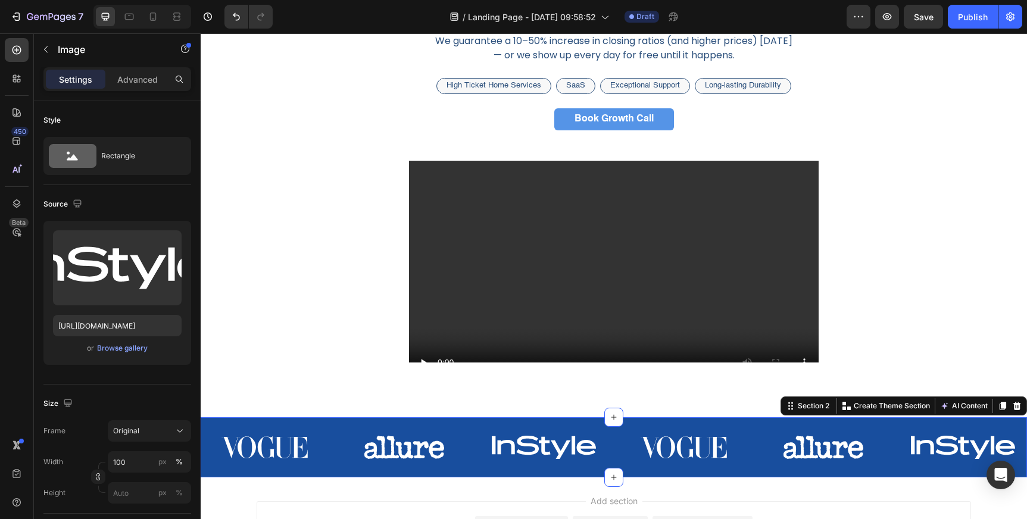
click at [480, 473] on div "Image Image Image Image Image Image Carousel" at bounding box center [614, 452] width 826 height 51
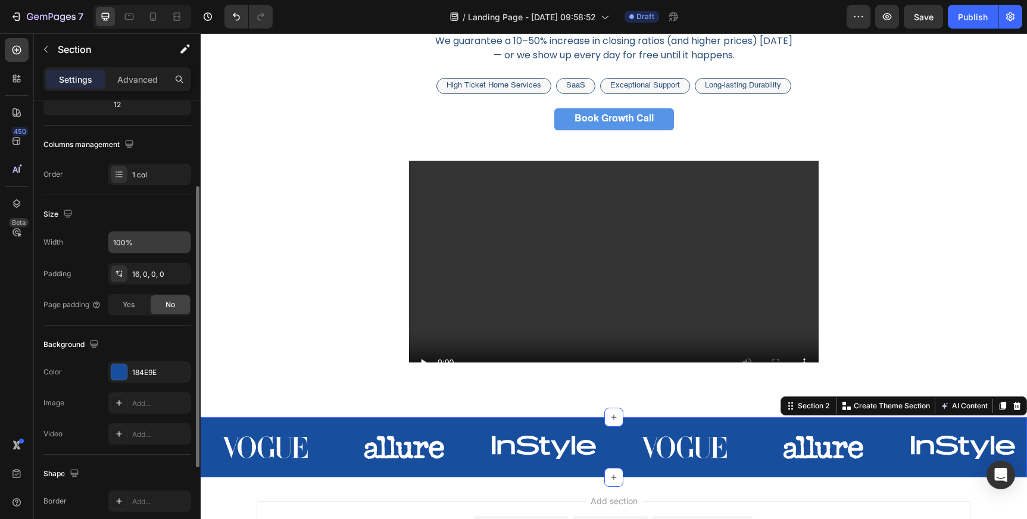
scroll to position [182, 0]
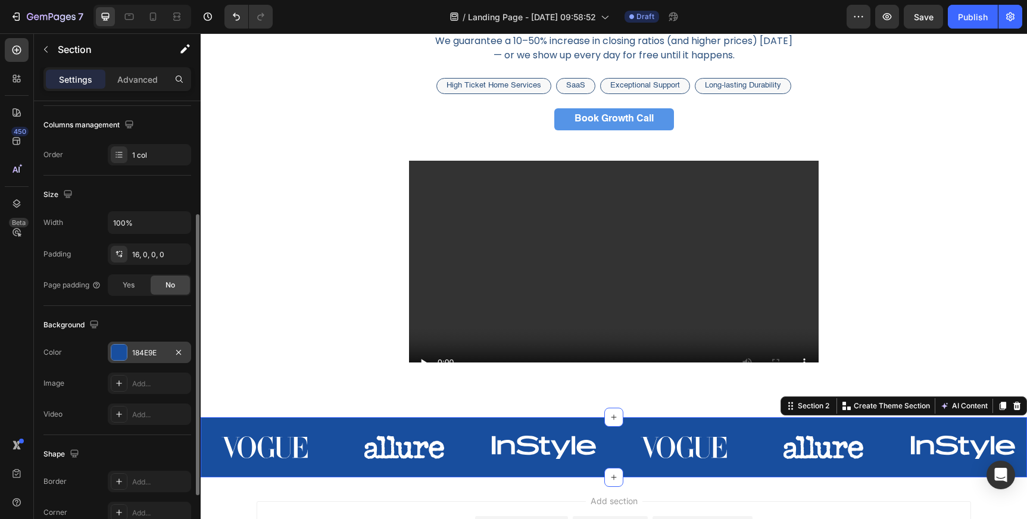
click at [154, 348] on div "184E9E" at bounding box center [149, 353] width 35 height 11
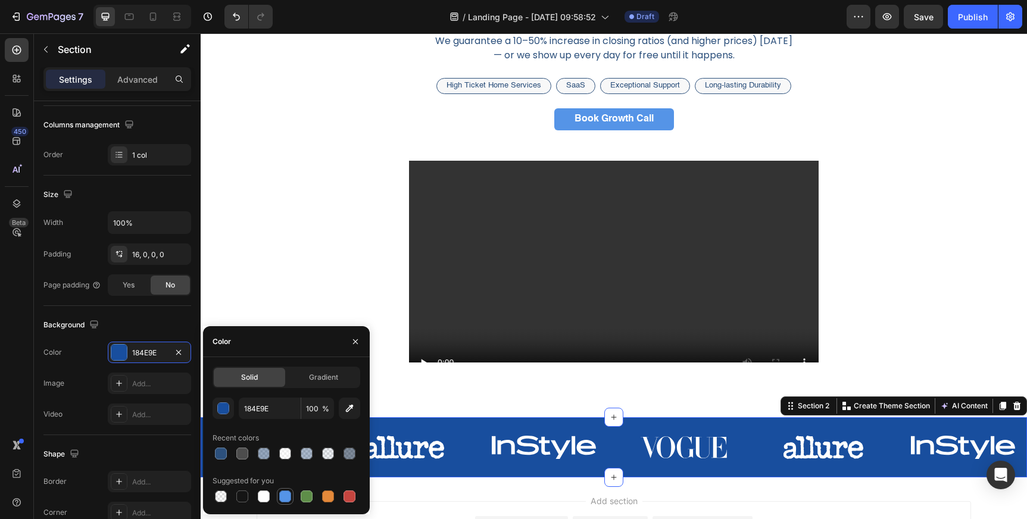
click at [285, 498] on div at bounding box center [285, 496] width 12 height 12
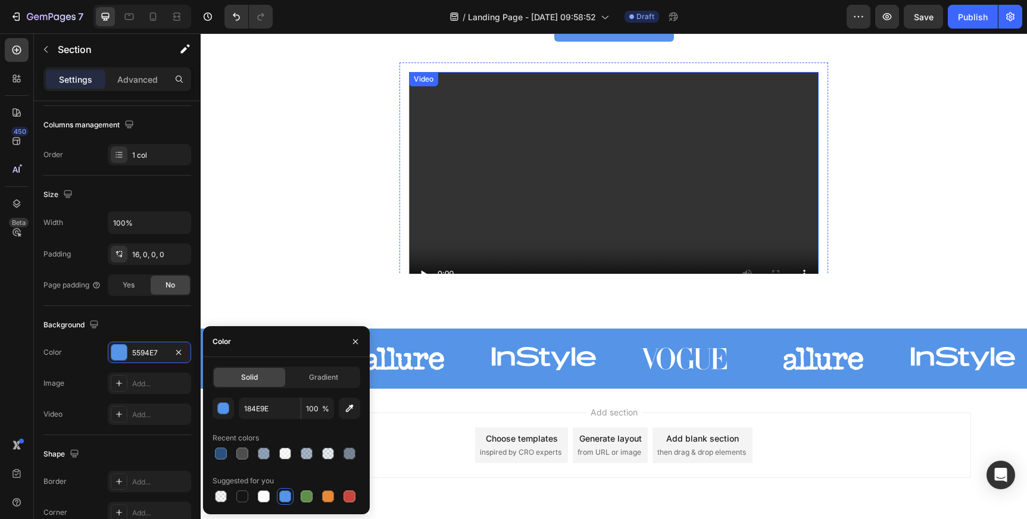
scroll to position [204, 0]
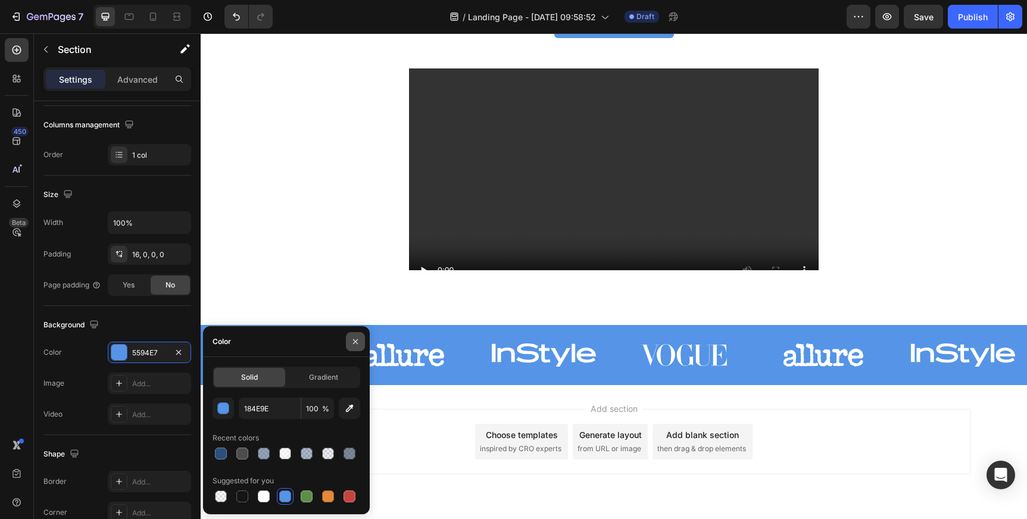
click at [357, 339] on icon "button" at bounding box center [355, 341] width 5 height 5
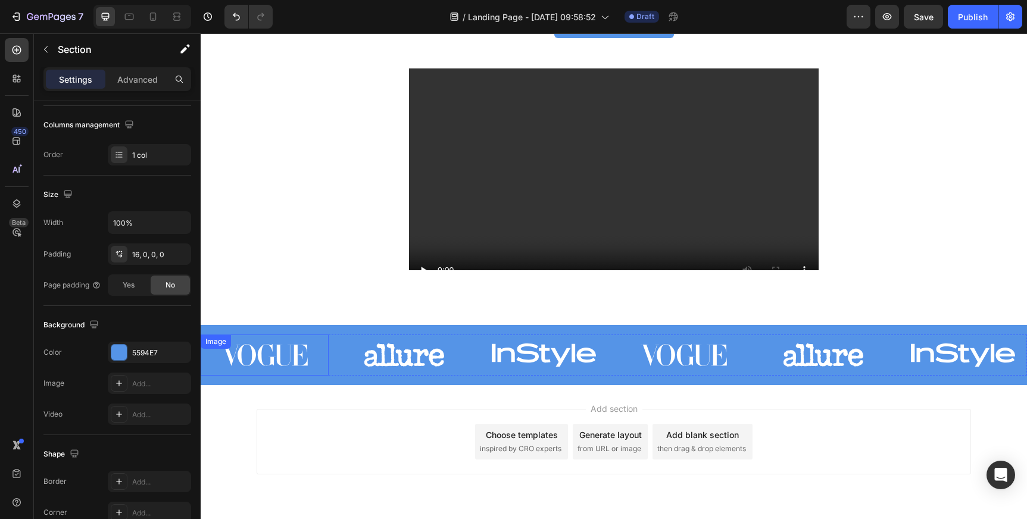
click at [265, 356] on img at bounding box center [265, 355] width 128 height 41
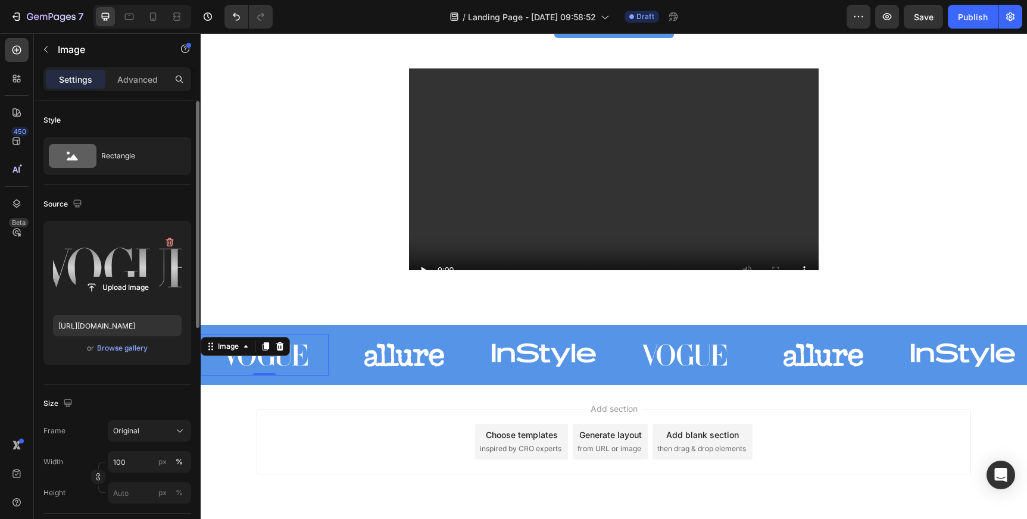
click at [131, 261] on label at bounding box center [117, 267] width 129 height 75
click at [131, 277] on input "file" at bounding box center [117, 287] width 82 height 20
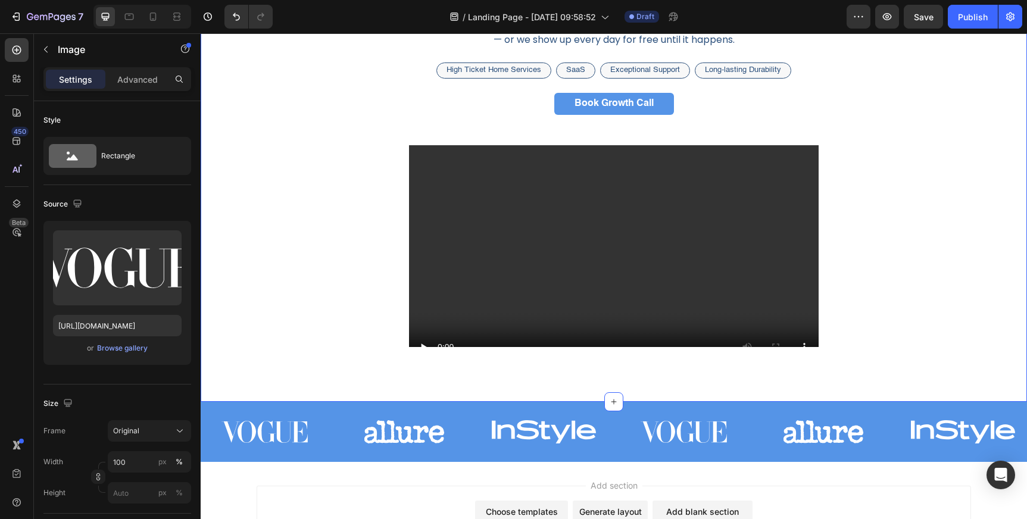
scroll to position [136, 0]
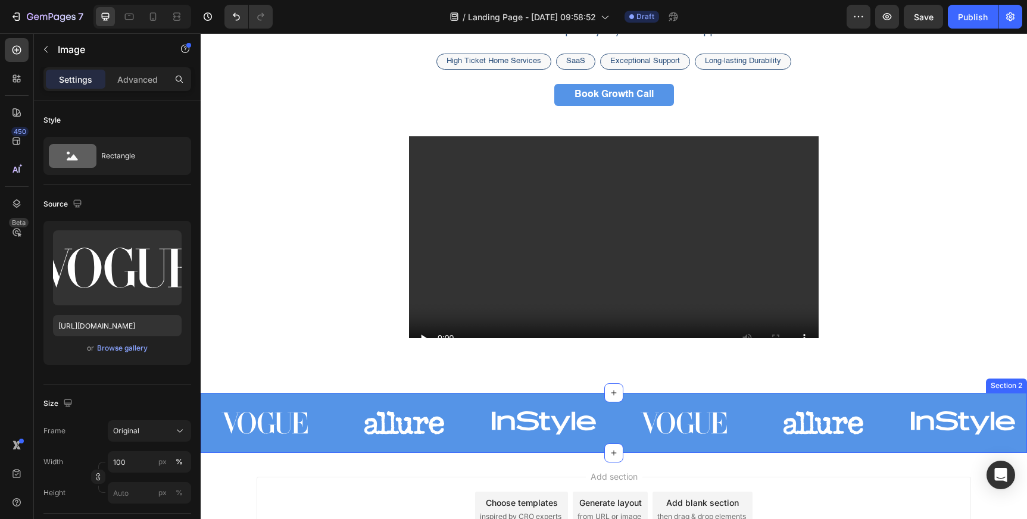
click at [465, 446] on div "Image Image Image Image Image Image Carousel" at bounding box center [614, 427] width 826 height 51
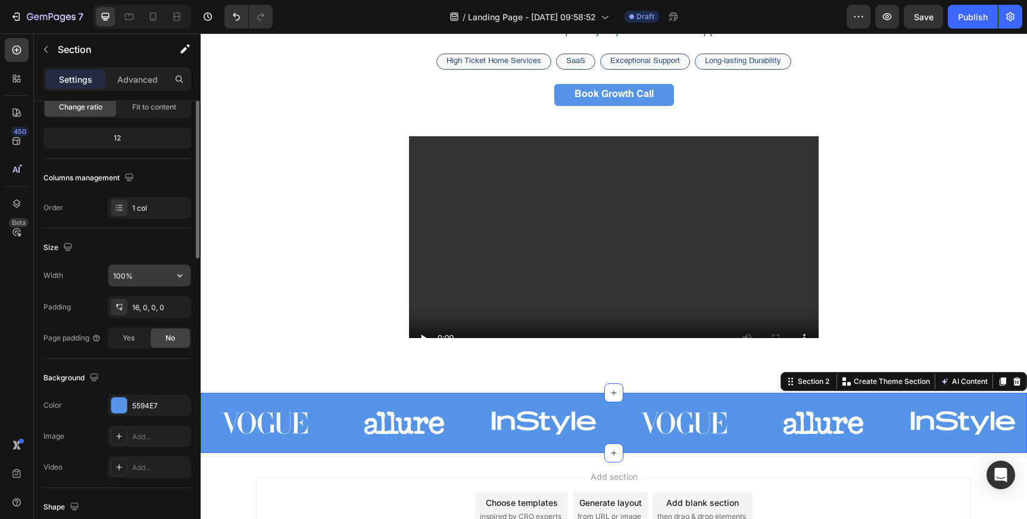
scroll to position [131, 0]
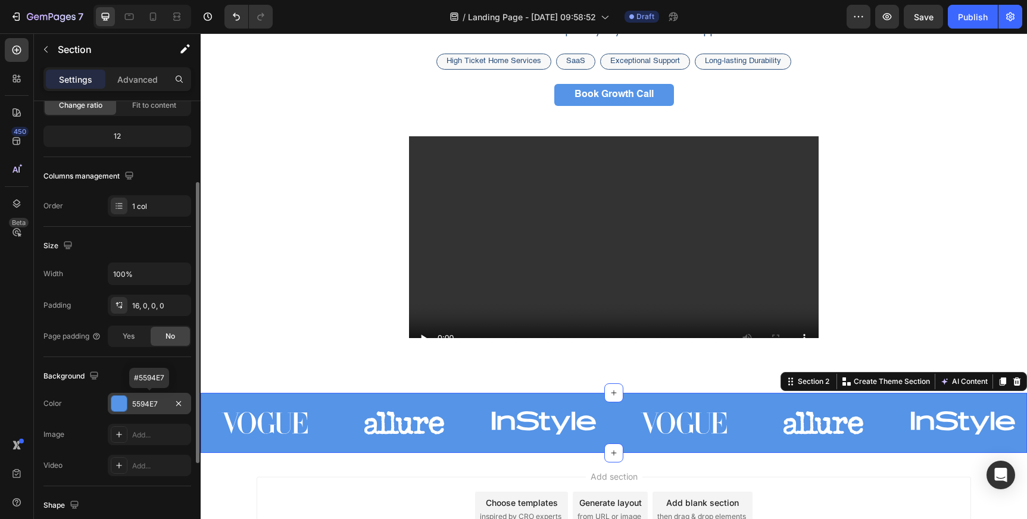
click at [145, 406] on div "5594E7" at bounding box center [149, 404] width 35 height 11
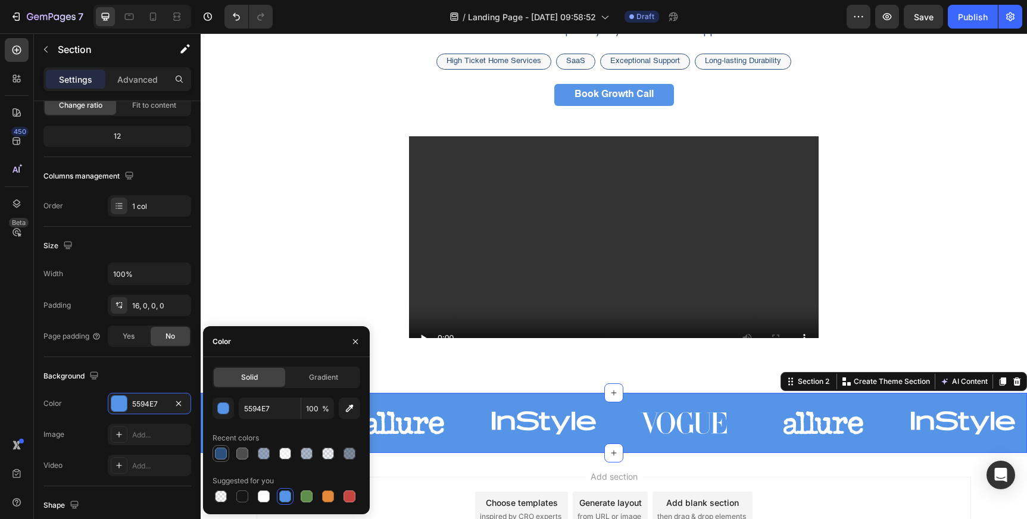
click at [224, 454] on div at bounding box center [221, 454] width 12 height 12
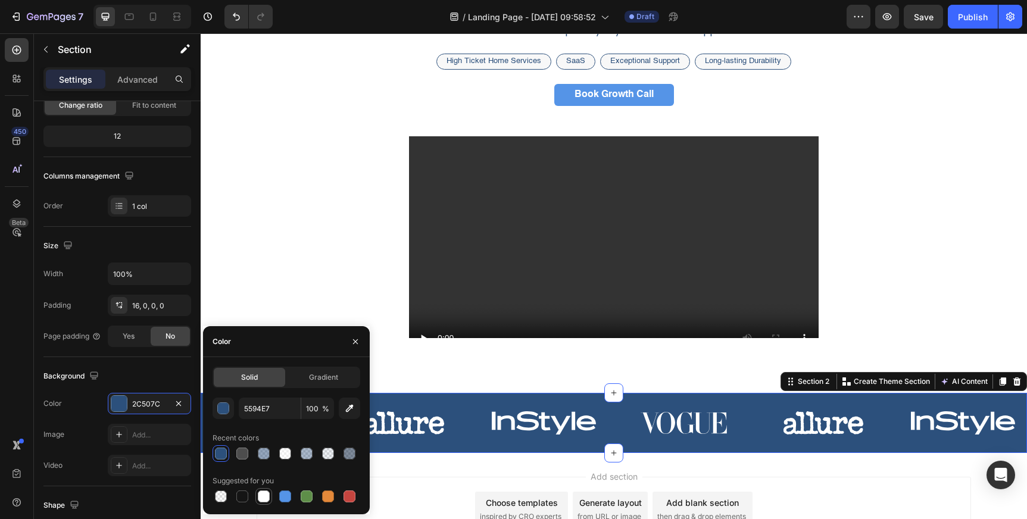
click at [262, 499] on div at bounding box center [264, 496] width 12 height 12
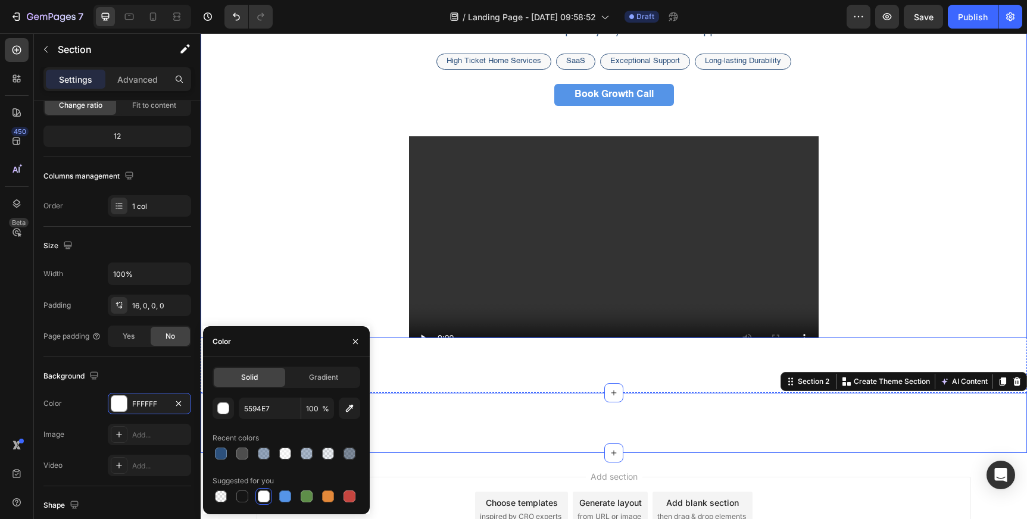
click at [331, 290] on div "guaranteed sales growth Heading We guarantee a 10–50% increase in closing ratio…" at bounding box center [614, 165] width 714 height 421
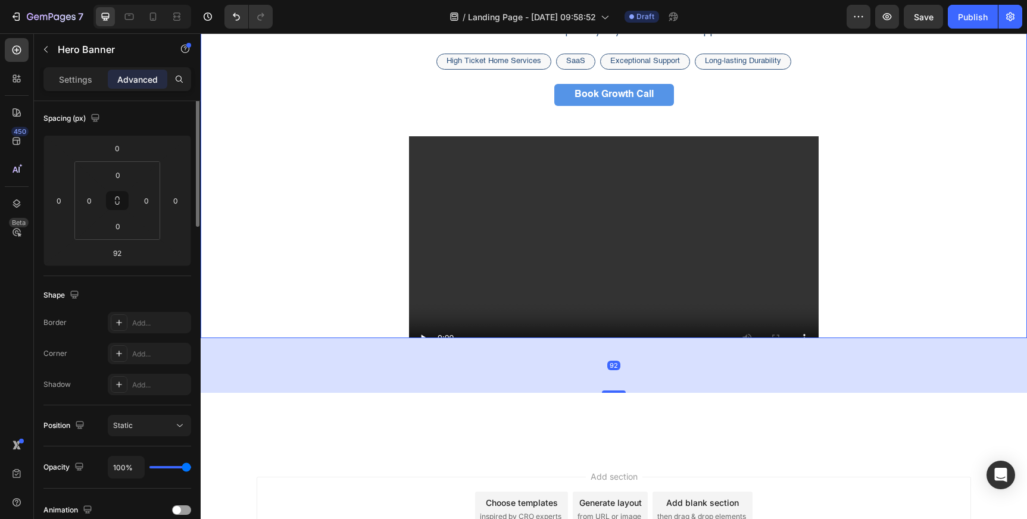
scroll to position [0, 0]
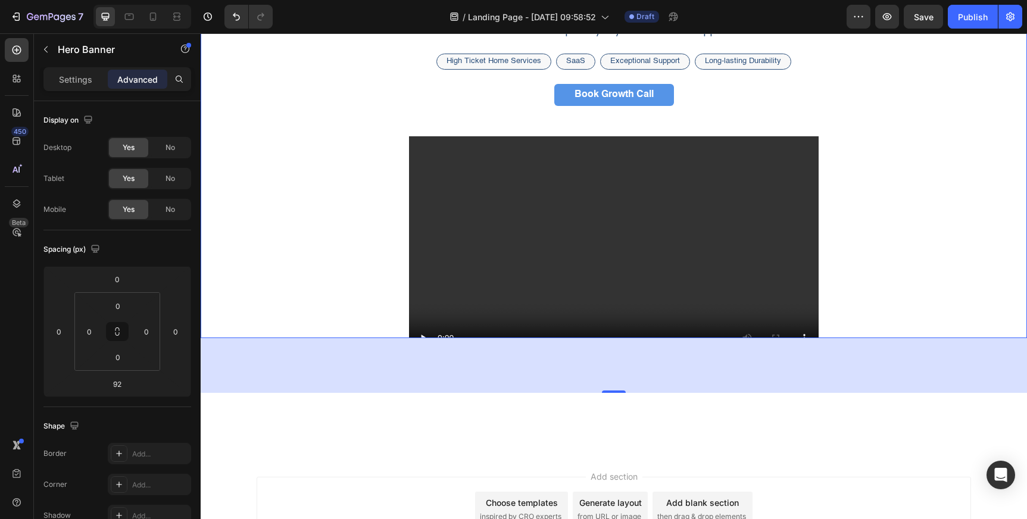
click at [313, 372] on div "92" at bounding box center [614, 365] width 826 height 55
click at [407, 432] on img at bounding box center [404, 422] width 128 height 41
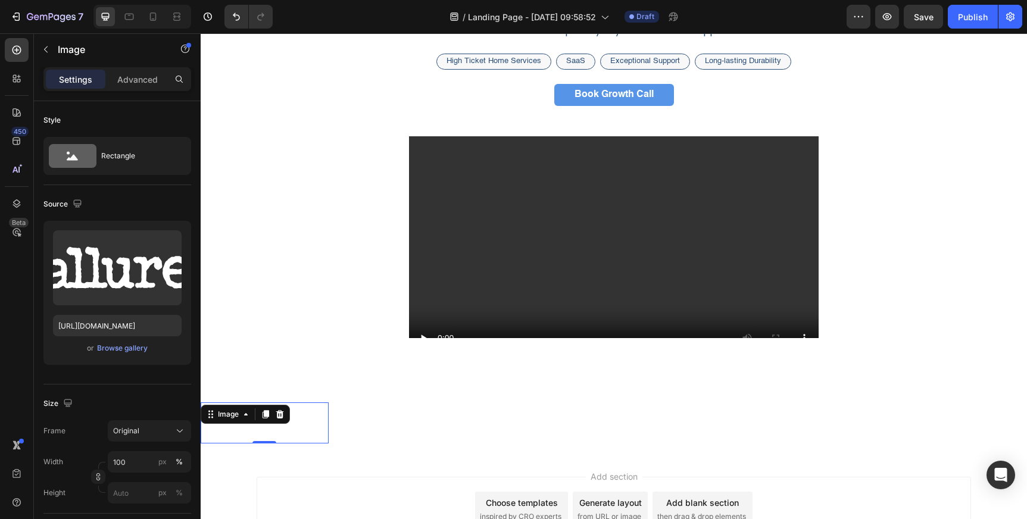
click at [286, 429] on img at bounding box center [265, 422] width 128 height 41
click at [302, 423] on img at bounding box center [265, 422] width 128 height 41
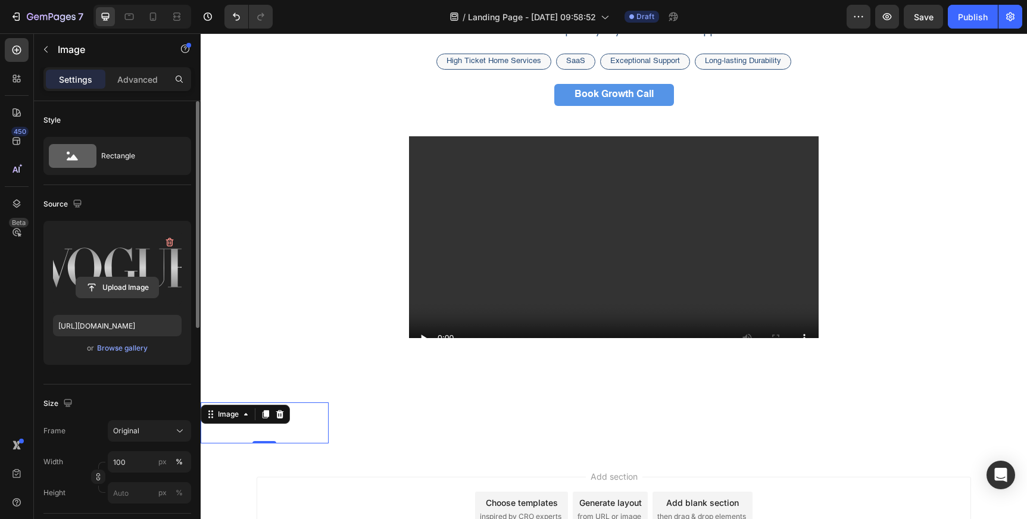
click at [125, 288] on input "file" at bounding box center [117, 287] width 82 height 20
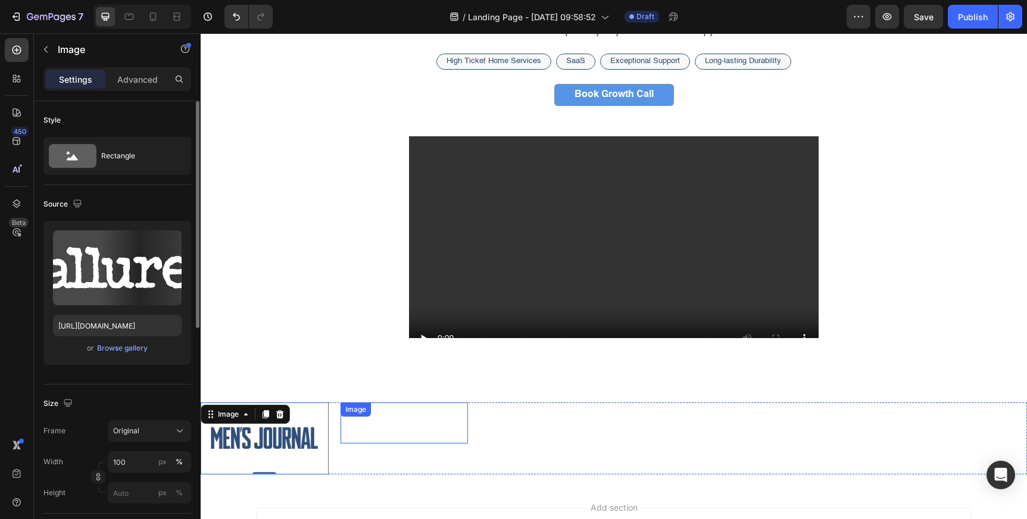
click at [401, 435] on img at bounding box center [404, 422] width 128 height 41
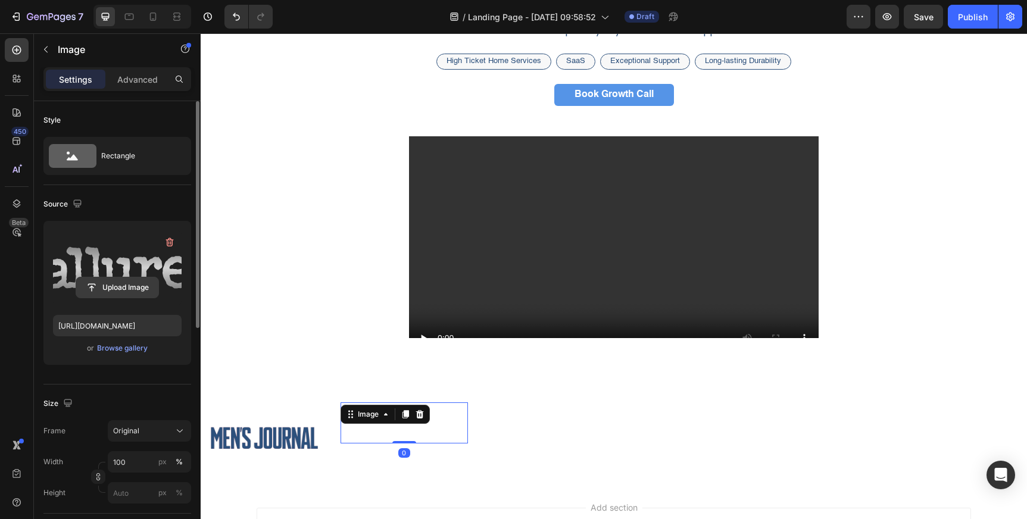
click at [117, 282] on input "file" at bounding box center [117, 287] width 82 height 20
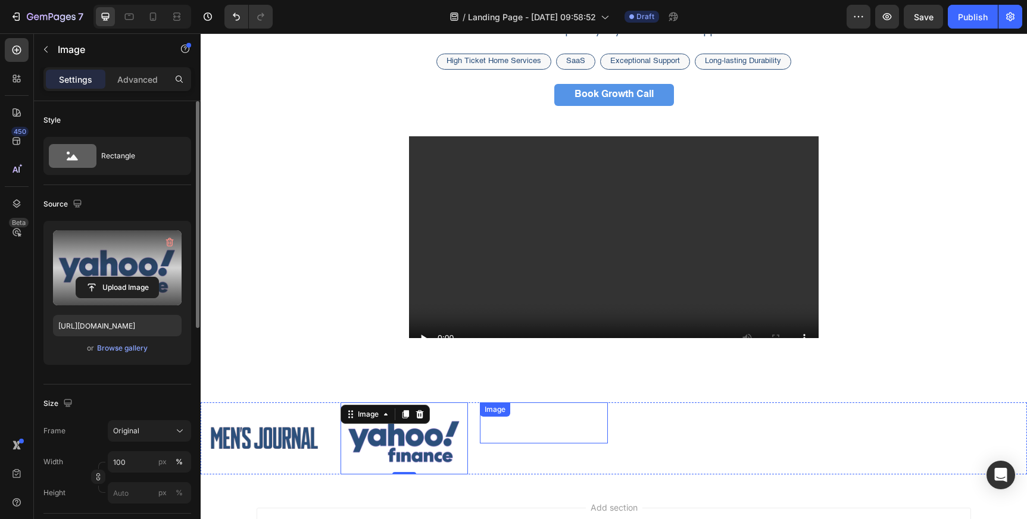
click at [515, 416] on div "Image" at bounding box center [544, 422] width 128 height 41
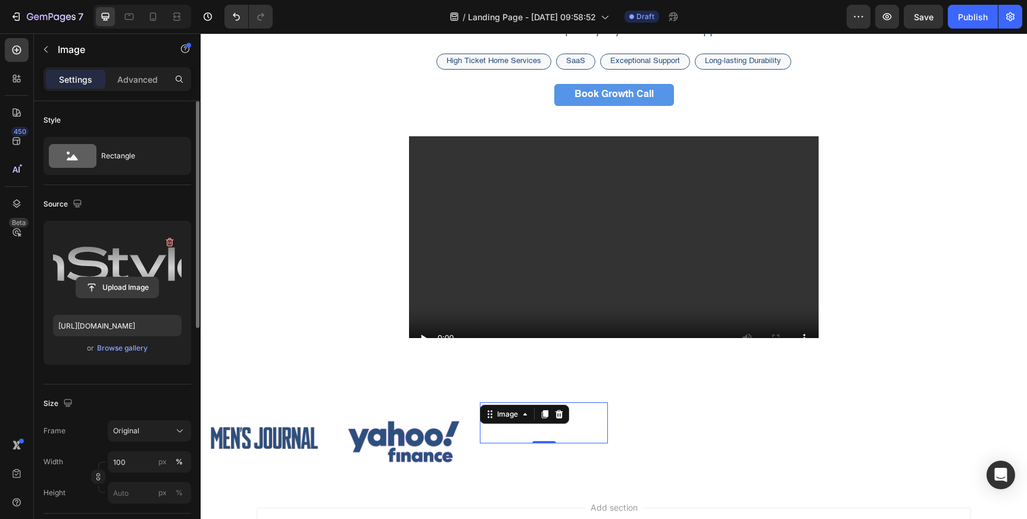
click at [139, 286] on input "file" at bounding box center [117, 287] width 82 height 20
click at [115, 293] on input "file" at bounding box center [117, 287] width 82 height 20
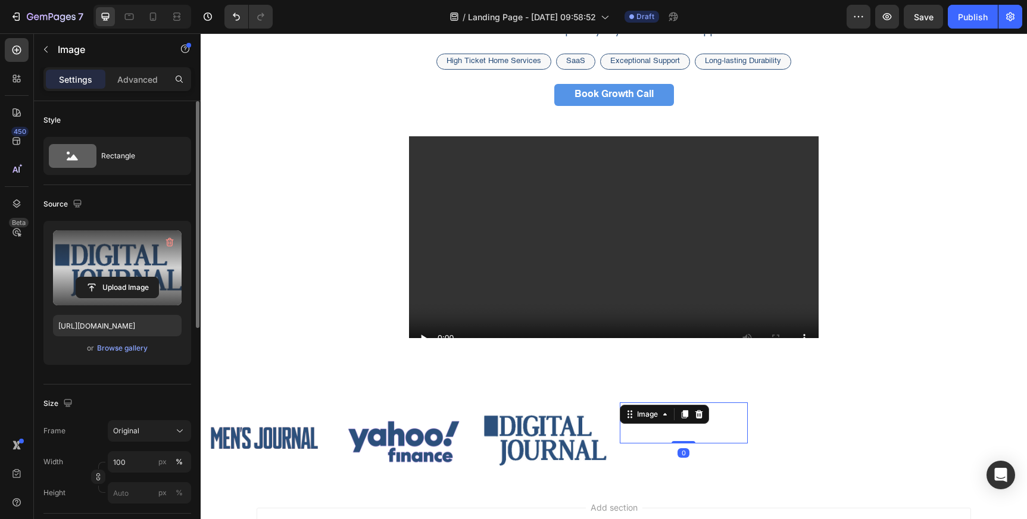
click at [680, 430] on img at bounding box center [684, 422] width 128 height 41
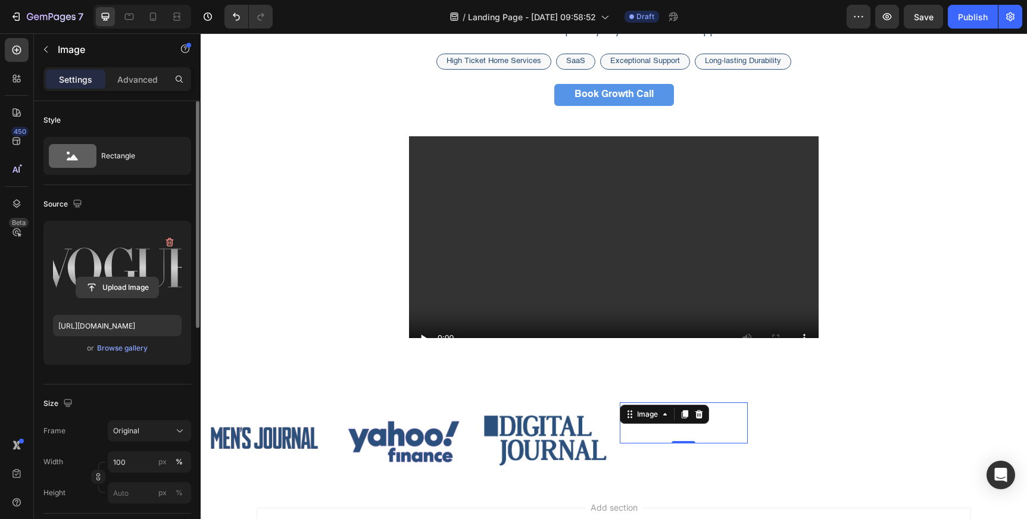
click at [121, 280] on input "file" at bounding box center [117, 287] width 82 height 20
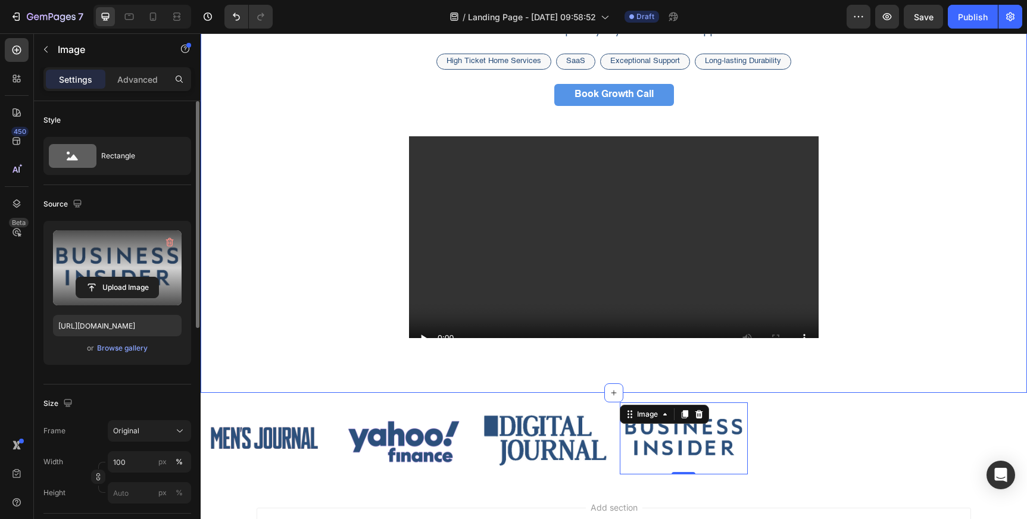
click at [789, 371] on div "guaranteed sales growth Heading We guarantee a 10–50% increase in closing ratio…" at bounding box center [614, 156] width 826 height 471
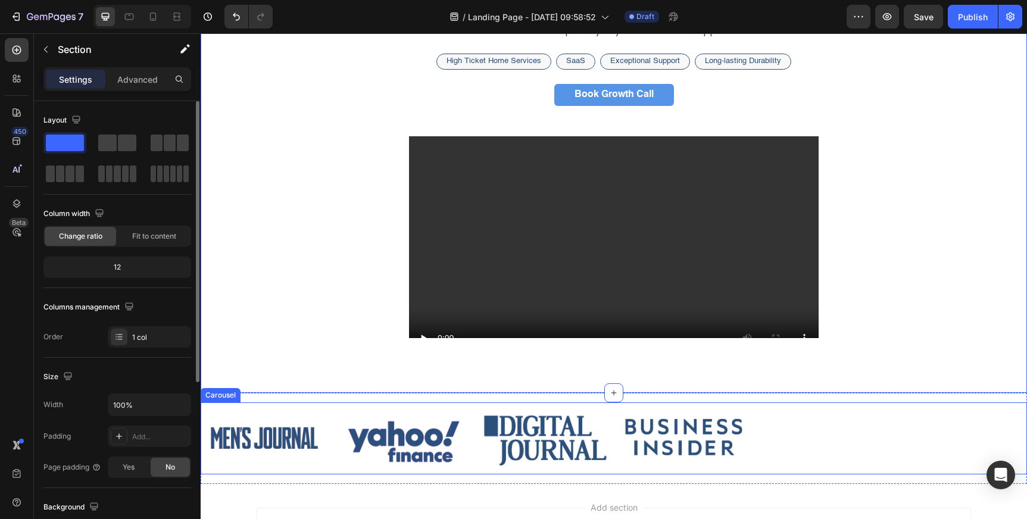
click at [822, 435] on img at bounding box center [823, 422] width 128 height 41
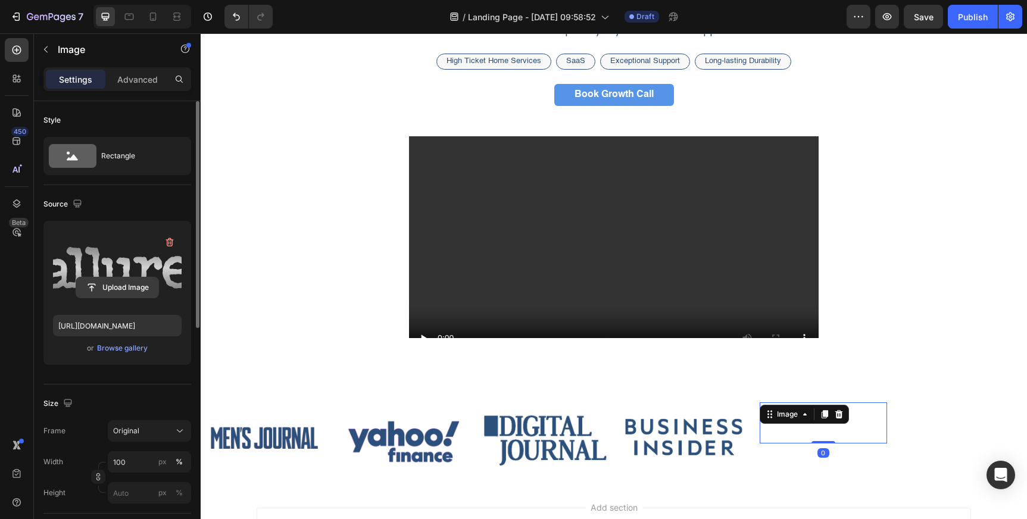
click at [134, 289] on input "file" at bounding box center [117, 287] width 82 height 20
click at [131, 276] on label at bounding box center [117, 267] width 129 height 75
click at [131, 277] on input "file" at bounding box center [117, 287] width 82 height 20
click at [116, 290] on input "file" at bounding box center [117, 287] width 82 height 20
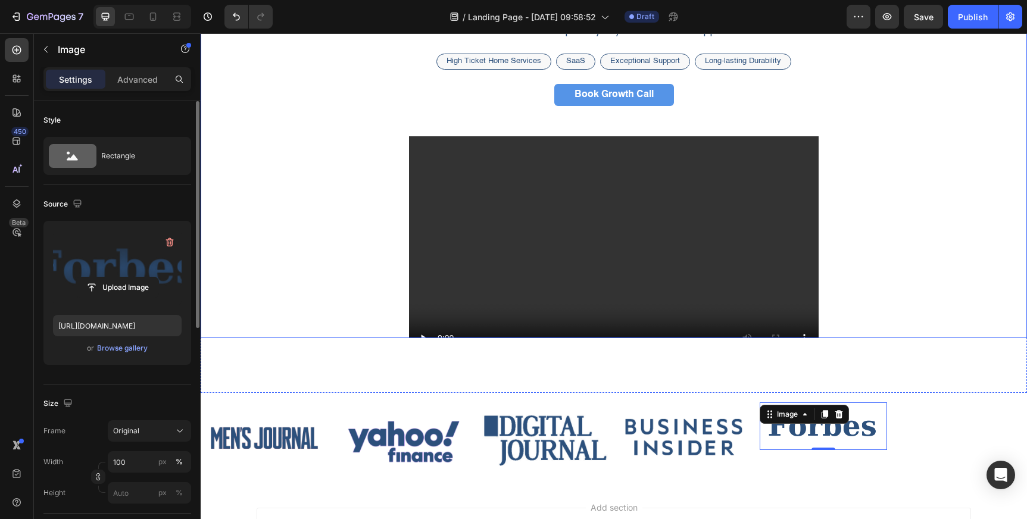
click at [893, 290] on div "guaranteed sales growth Heading We guarantee a 10–50% increase in closing ratio…" at bounding box center [614, 165] width 714 height 421
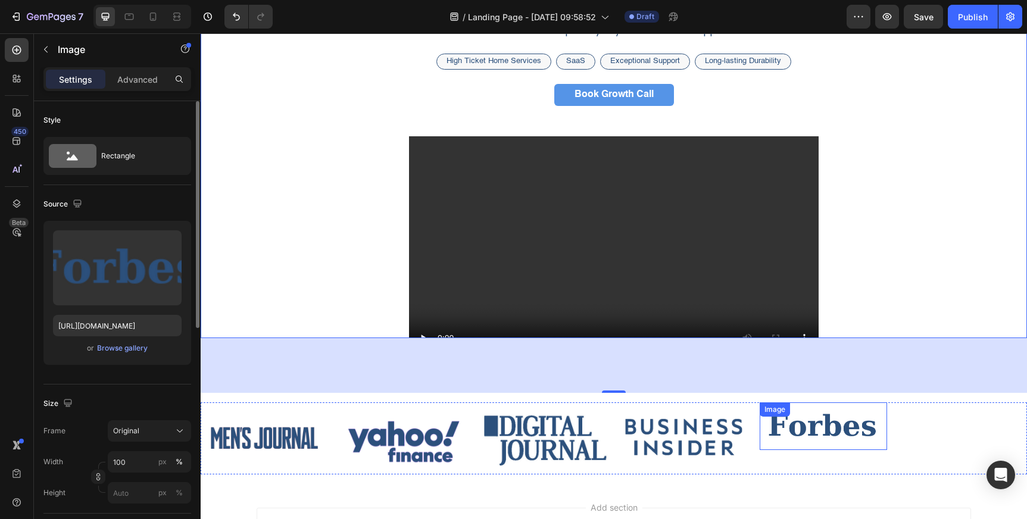
click at [830, 428] on img at bounding box center [823, 426] width 128 height 48
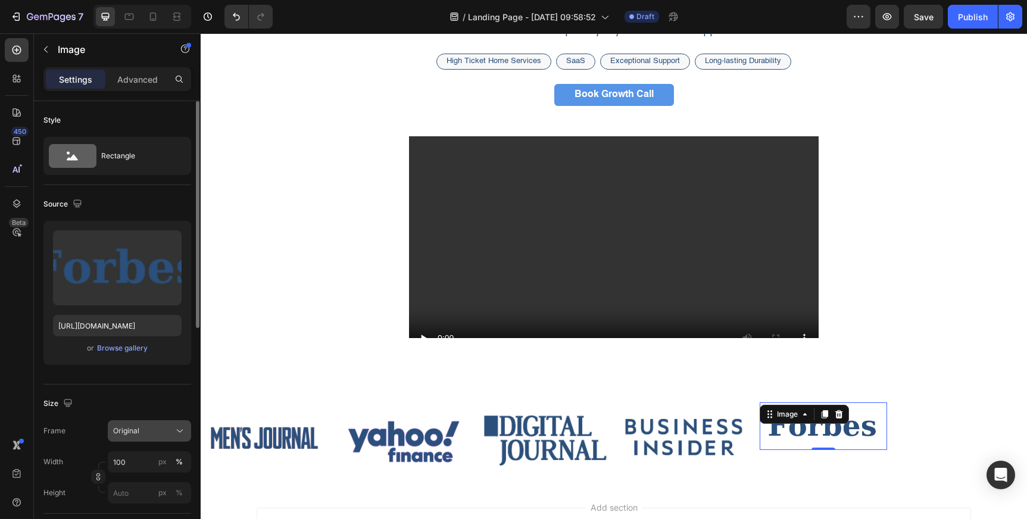
click at [162, 426] on div "Original" at bounding box center [142, 431] width 58 height 11
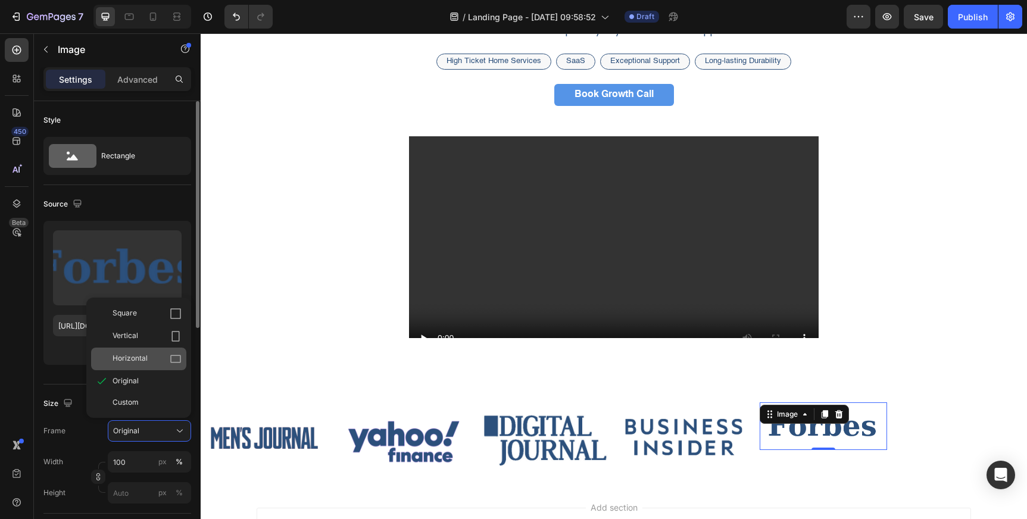
click at [155, 357] on div "Horizontal" at bounding box center [146, 359] width 69 height 12
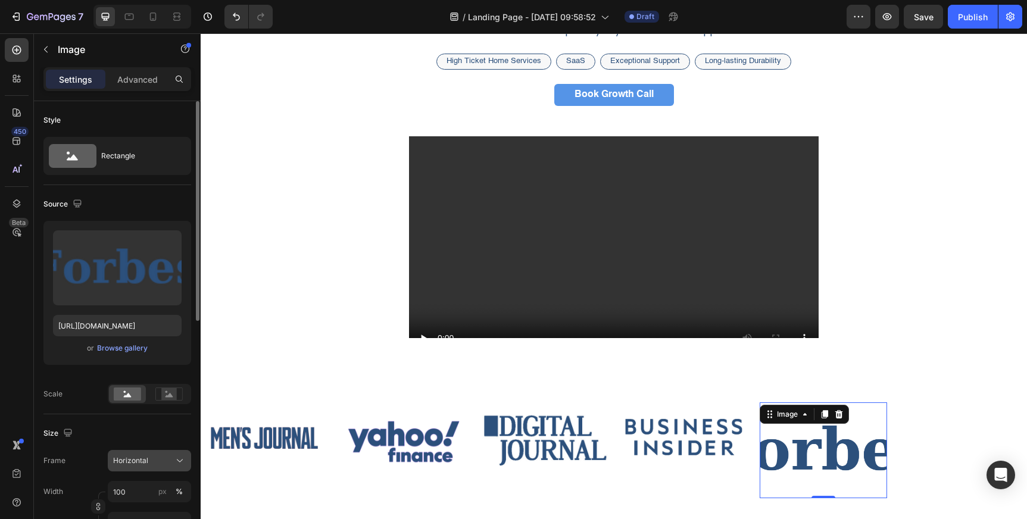
click at [141, 458] on span "Horizontal" at bounding box center [130, 460] width 35 height 11
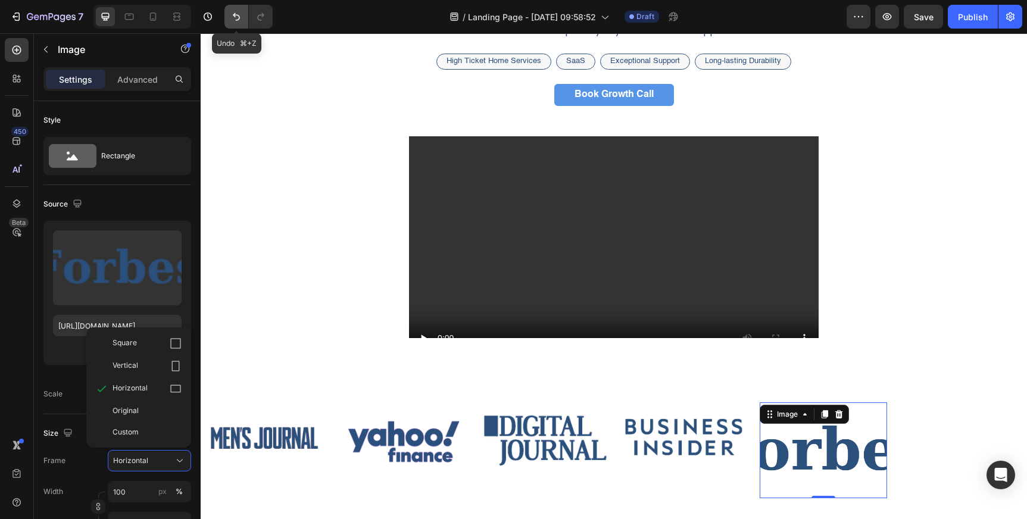
click at [236, 17] on icon "Undo/Redo" at bounding box center [236, 17] width 12 height 12
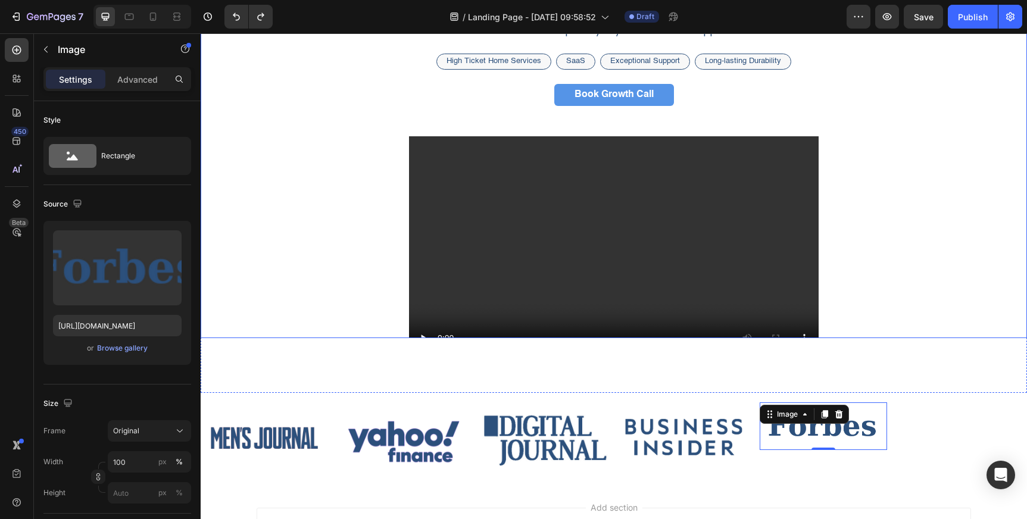
click at [908, 246] on div "guaranteed sales growth Heading We guarantee a 10–50% increase in closing ratio…" at bounding box center [614, 165] width 714 height 421
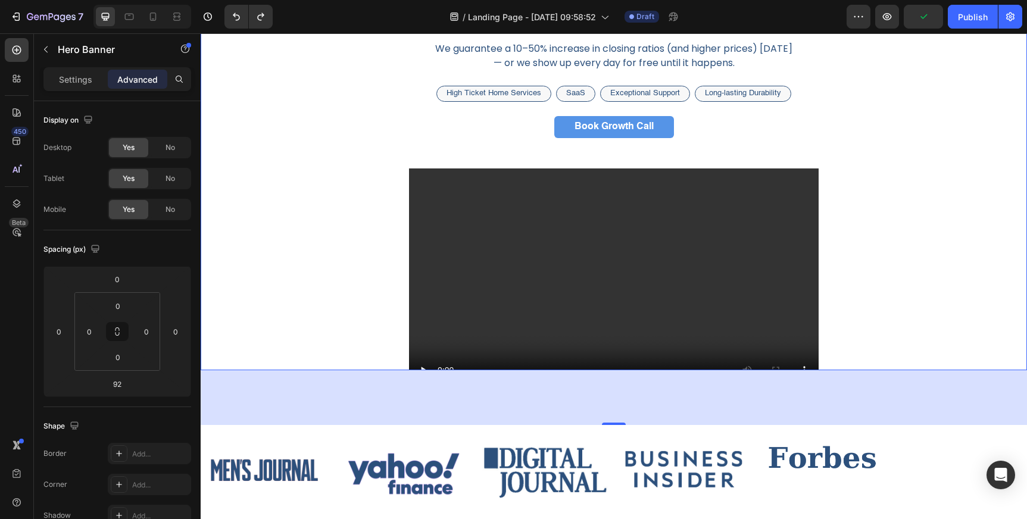
scroll to position [146, 0]
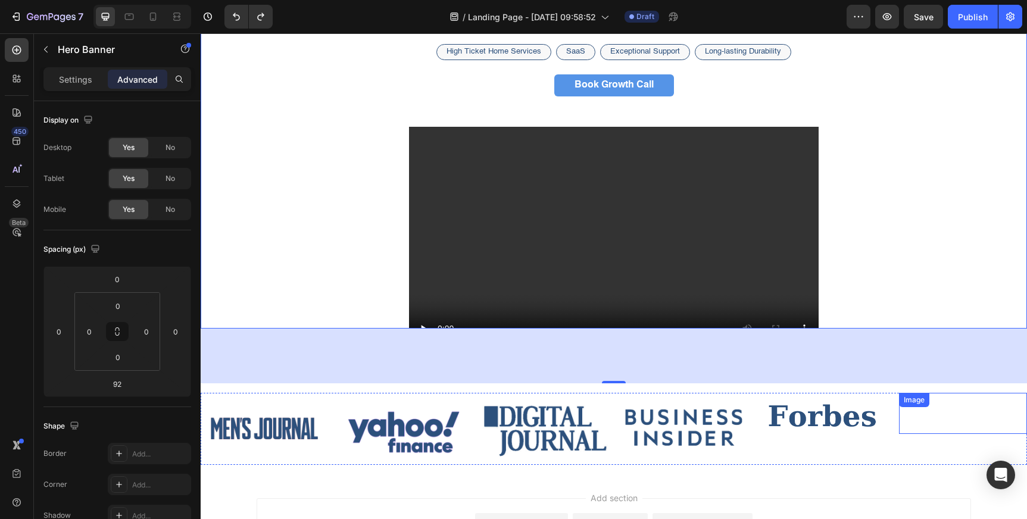
click at [938, 422] on img at bounding box center [963, 413] width 128 height 41
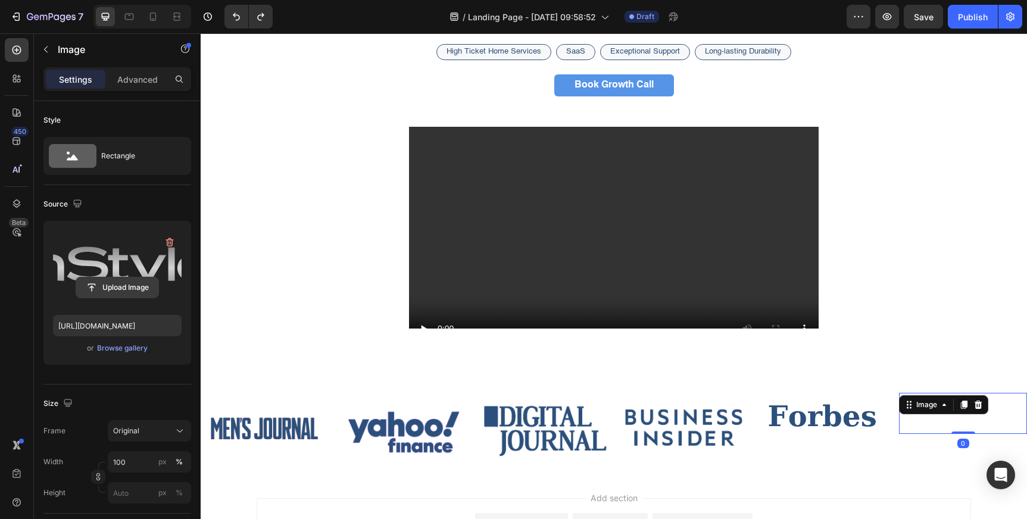
click at [122, 287] on input "file" at bounding box center [117, 287] width 82 height 20
click at [135, 290] on input "file" at bounding box center [117, 287] width 82 height 20
click at [115, 289] on input "file" at bounding box center [117, 287] width 82 height 20
click at [141, 286] on input "file" at bounding box center [117, 287] width 82 height 20
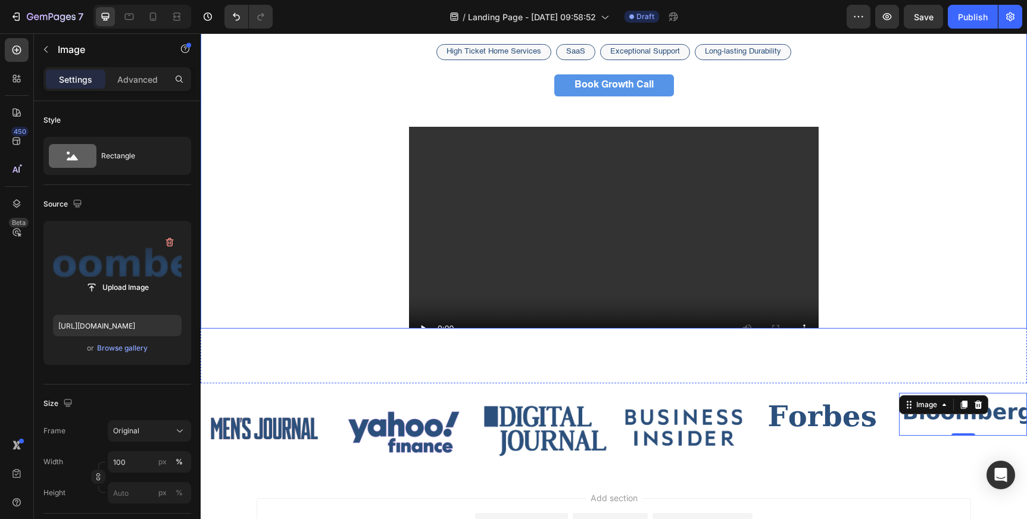
click at [901, 270] on div "guaranteed sales growth Heading We guarantee a 10–50% increase in closing ratio…" at bounding box center [614, 155] width 714 height 421
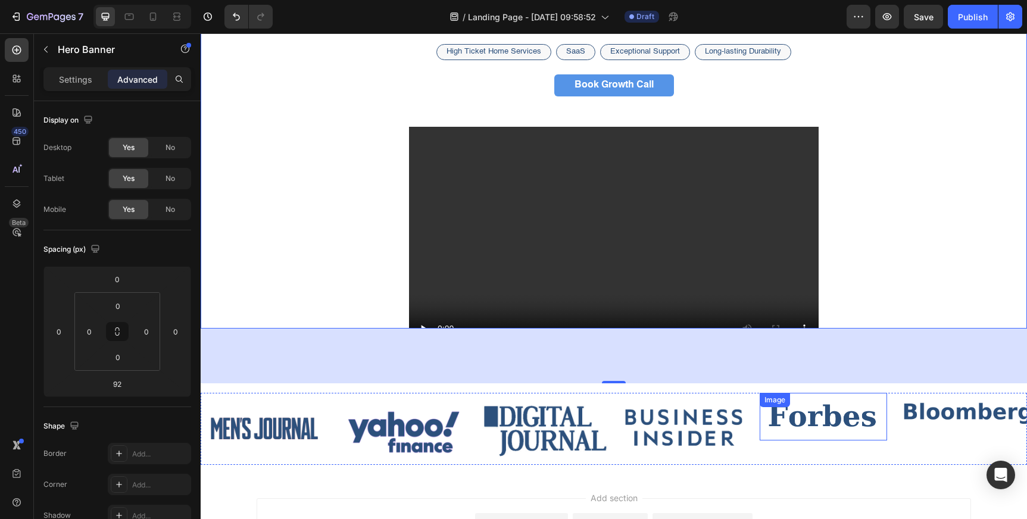
click at [832, 424] on img at bounding box center [823, 417] width 128 height 48
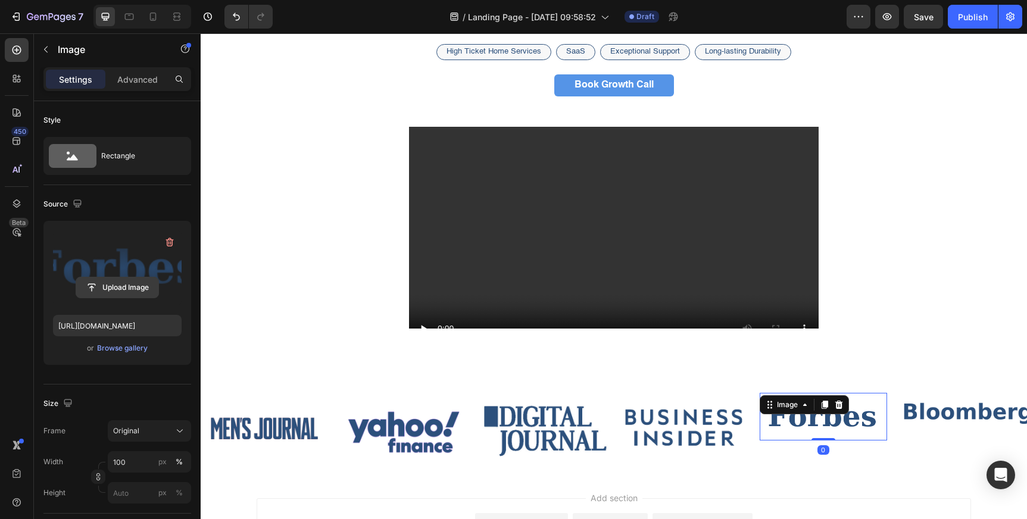
click at [131, 293] on input "file" at bounding box center [117, 287] width 82 height 20
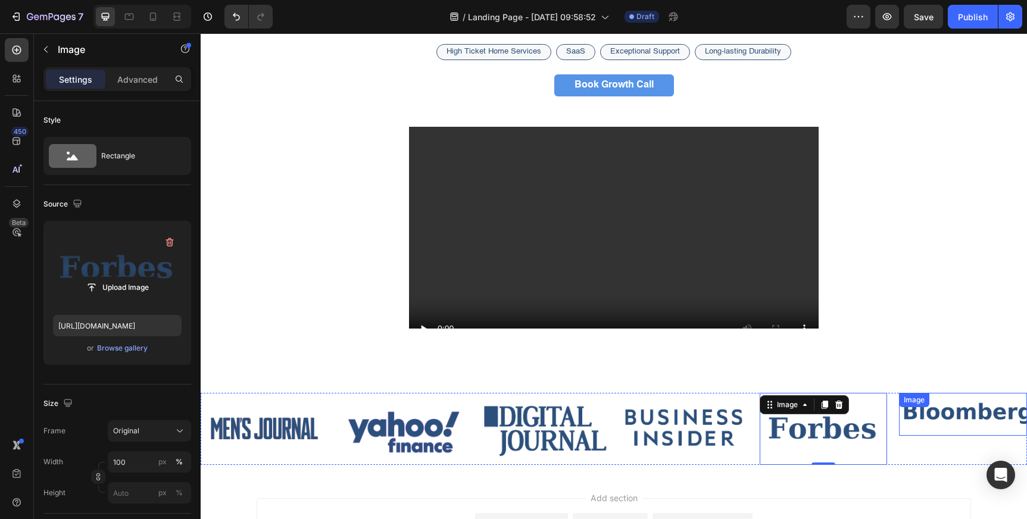
click at [930, 415] on img at bounding box center [963, 414] width 128 height 43
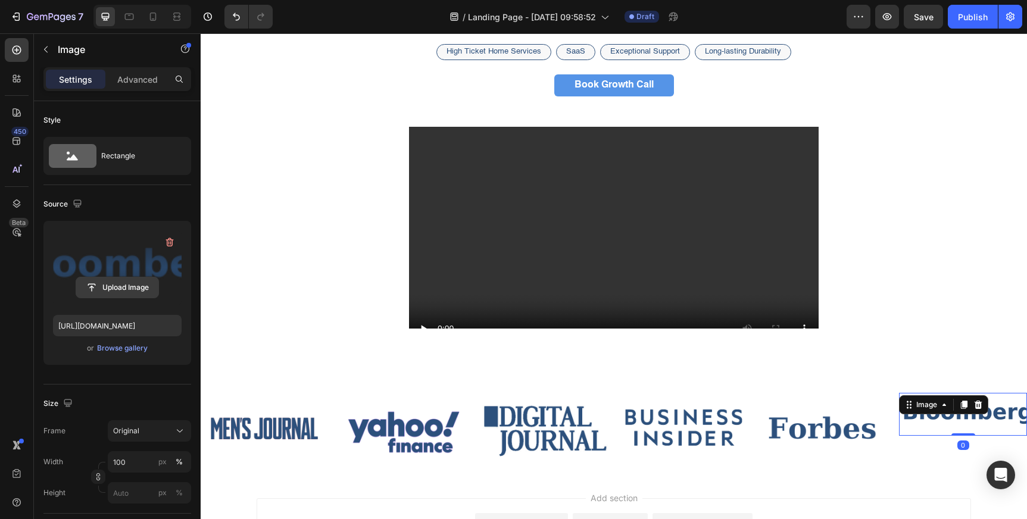
click at [104, 289] on input "file" at bounding box center [117, 287] width 82 height 20
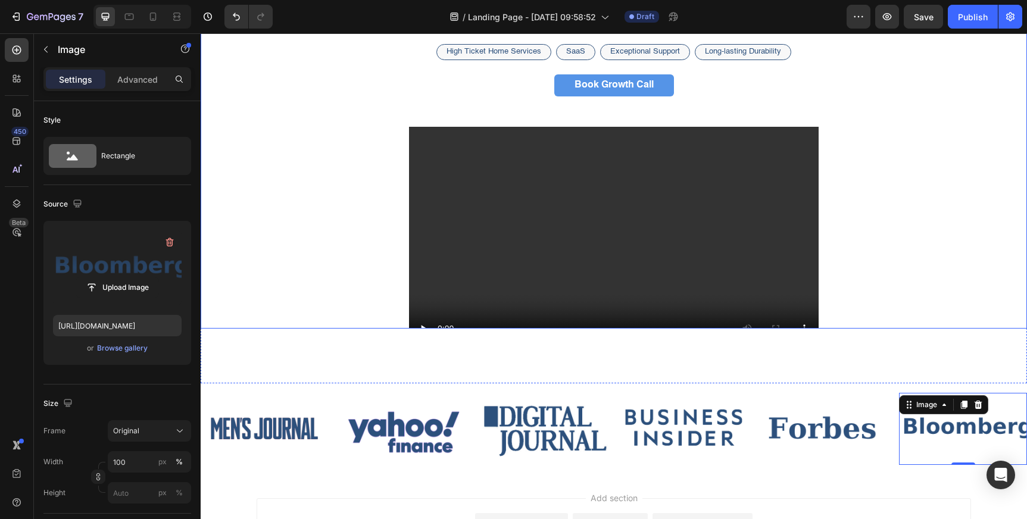
click at [902, 267] on div "guaranteed sales growth Heading We guarantee a 10–50% increase in closing ratio…" at bounding box center [614, 155] width 714 height 421
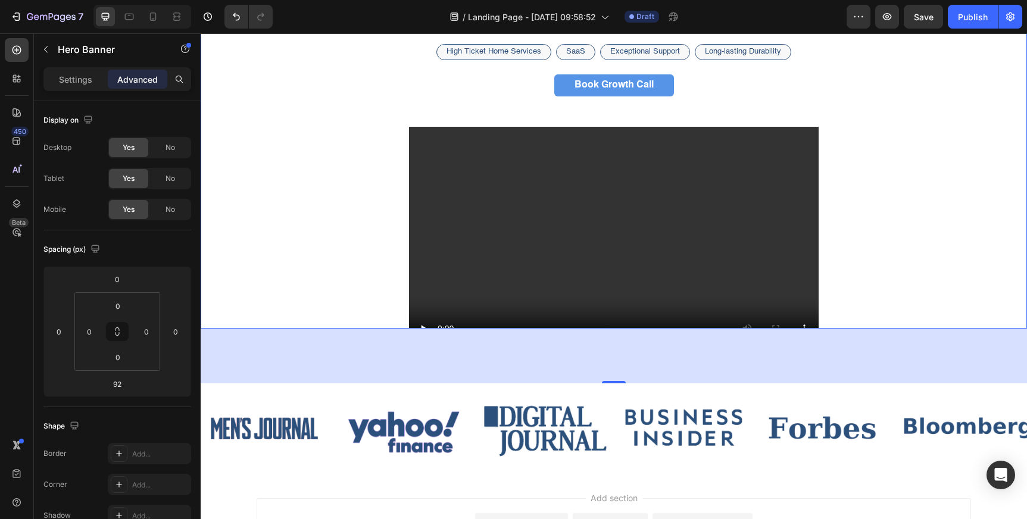
click at [864, 273] on div "guaranteed sales growth Heading We guarantee a 10–50% increase in closing ratio…" at bounding box center [614, 155] width 714 height 421
click at [819, 414] on div "Image" at bounding box center [823, 429] width 128 height 72
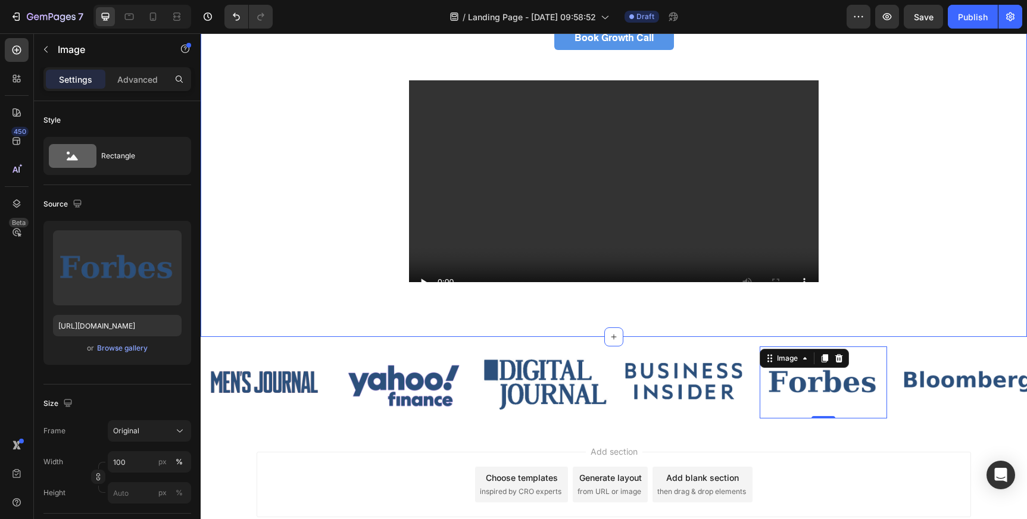
scroll to position [205, 0]
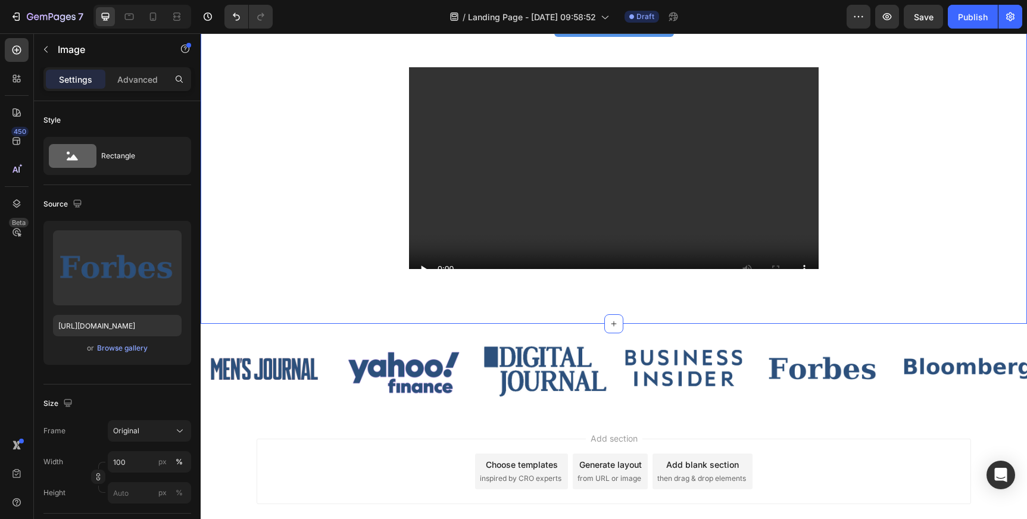
click at [538, 301] on div "guaranteed sales growth Heading We guarantee a 10–50% increase in closing ratio…" at bounding box center [614, 87] width 826 height 471
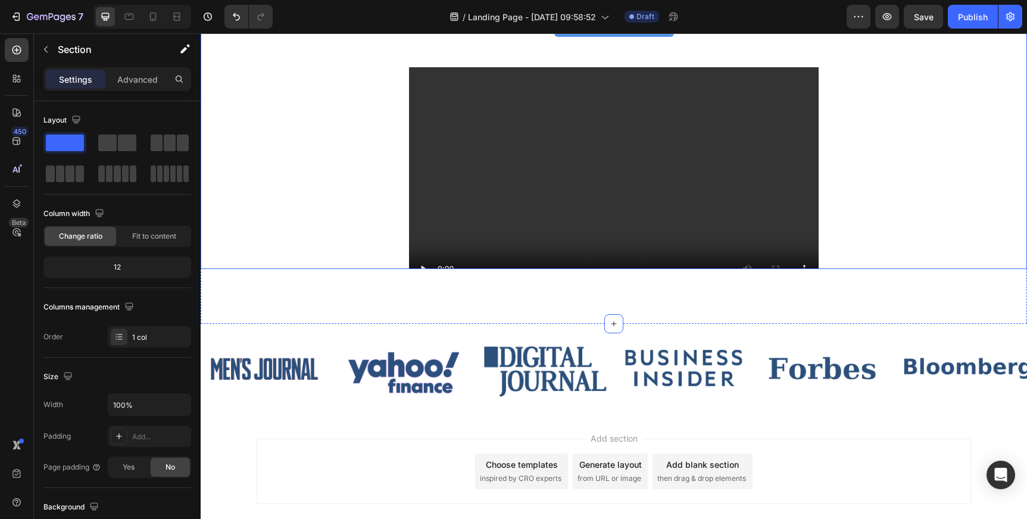
click at [373, 243] on div "guaranteed sales growth Heading We guarantee a 10–50% increase in closing ratio…" at bounding box center [614, 96] width 714 height 421
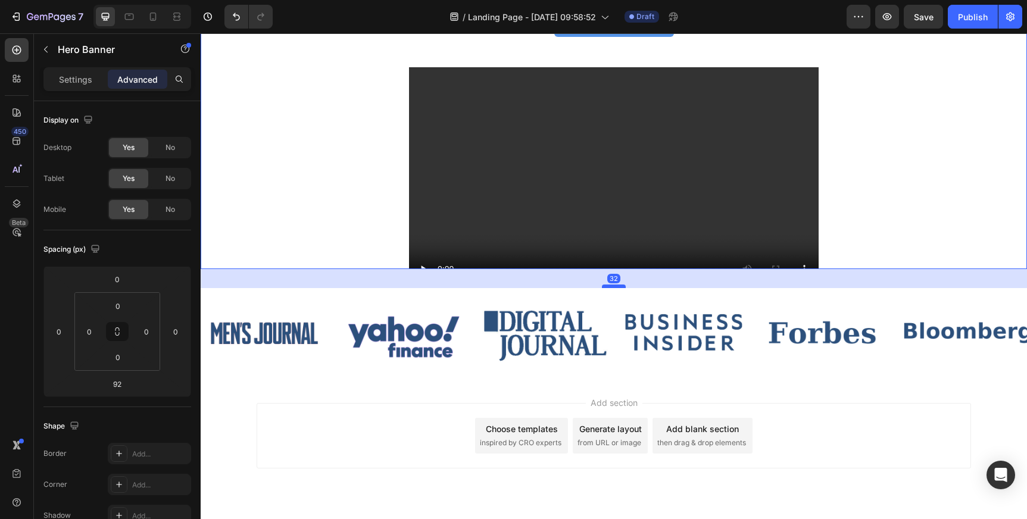
drag, startPoint x: 611, startPoint y: 322, endPoint x: 616, endPoint y: 286, distance: 36.1
click at [616, 286] on div at bounding box center [614, 287] width 24 height 4
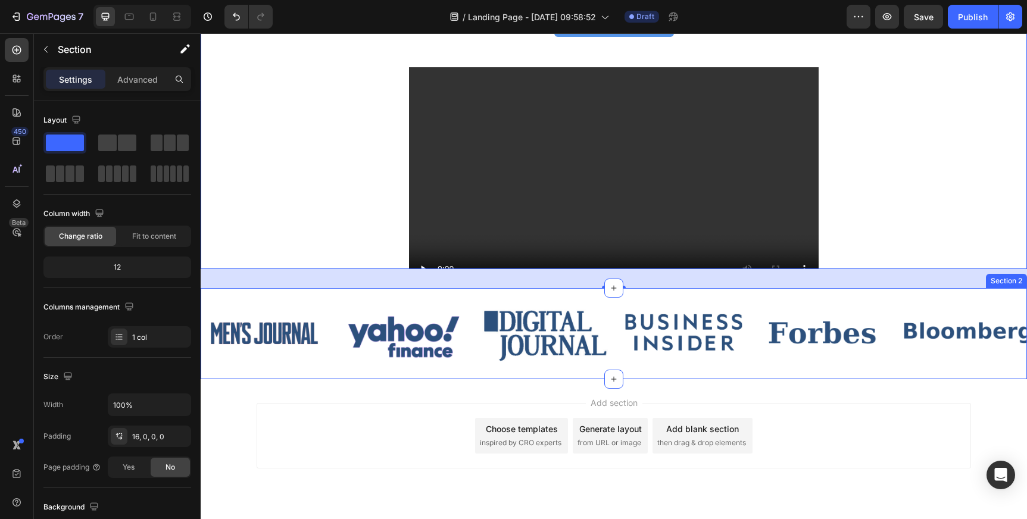
click at [305, 293] on div "Image Image Image Image Image Image Carousel Section 2" at bounding box center [614, 333] width 826 height 91
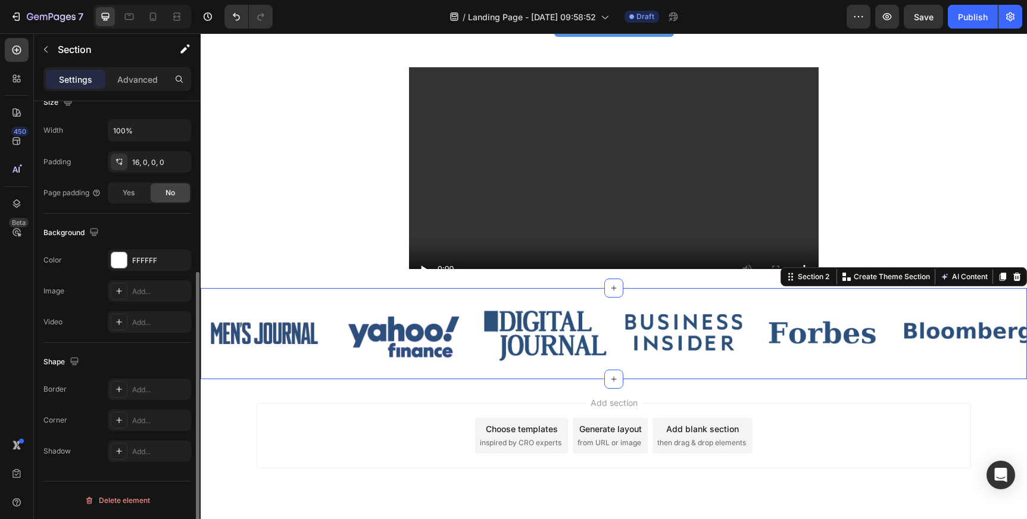
scroll to position [0, 0]
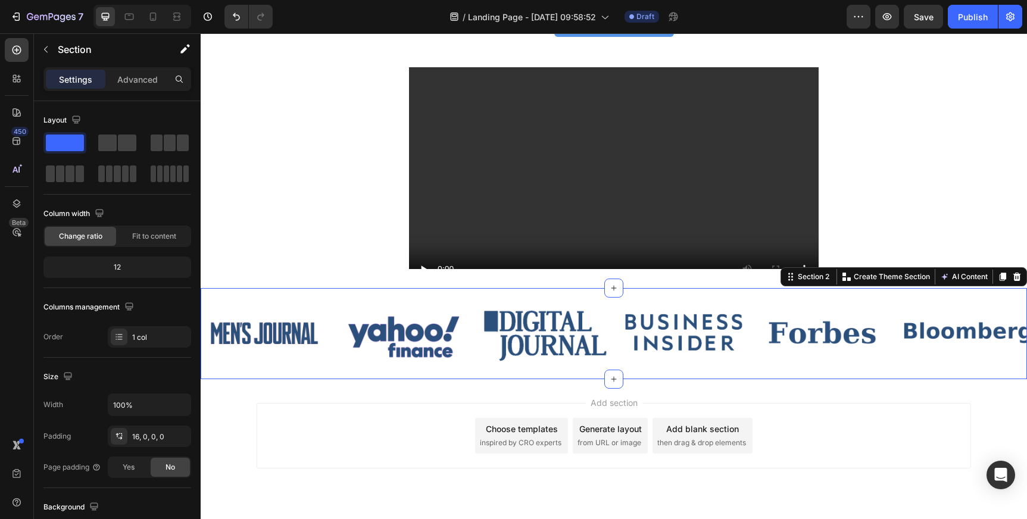
click at [580, 289] on div "Image Image Image Image Image Image Carousel Section 2 You can create reusable …" at bounding box center [614, 333] width 826 height 91
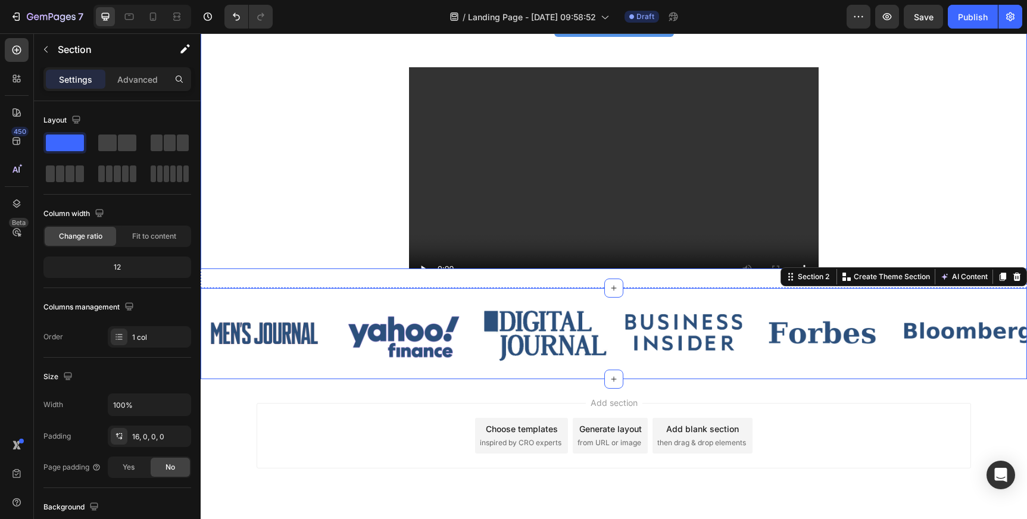
click at [314, 242] on div "guaranteed sales growth Heading We guarantee a 10–50% increase in closing ratio…" at bounding box center [614, 96] width 714 height 421
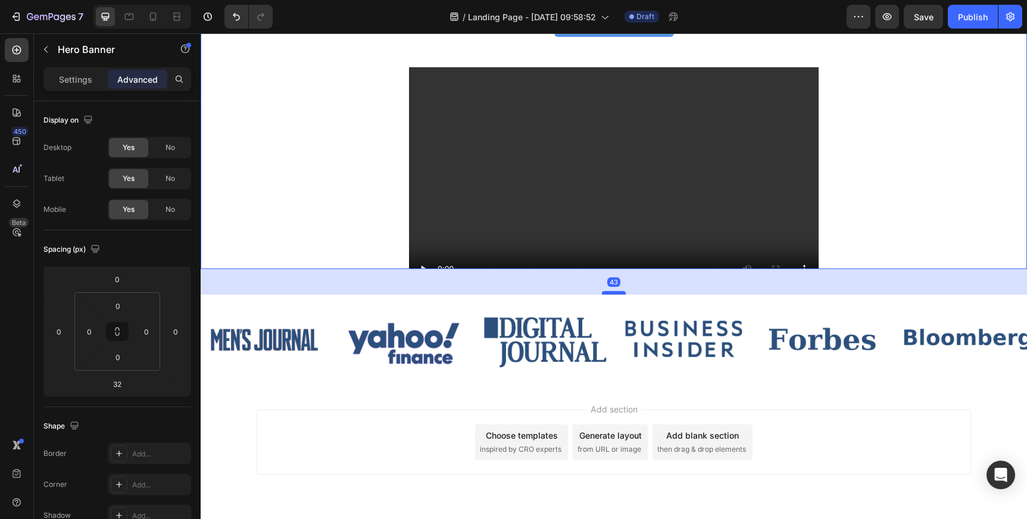
drag, startPoint x: 624, startPoint y: 286, endPoint x: 624, endPoint y: 293, distance: 6.6
click at [624, 293] on div at bounding box center [614, 293] width 24 height 4
click at [348, 230] on div "guaranteed sales growth Heading We guarantee a 10–50% increase in closing ratio…" at bounding box center [614, 96] width 714 height 421
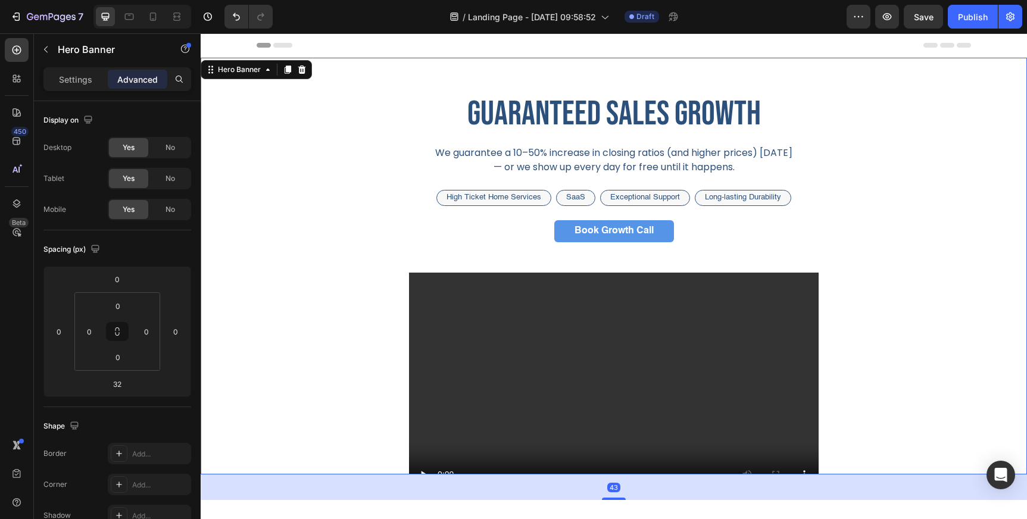
click at [348, 230] on div "guaranteed sales growth Heading We guarantee a 10–50% increase in closing ratio…" at bounding box center [614, 301] width 714 height 421
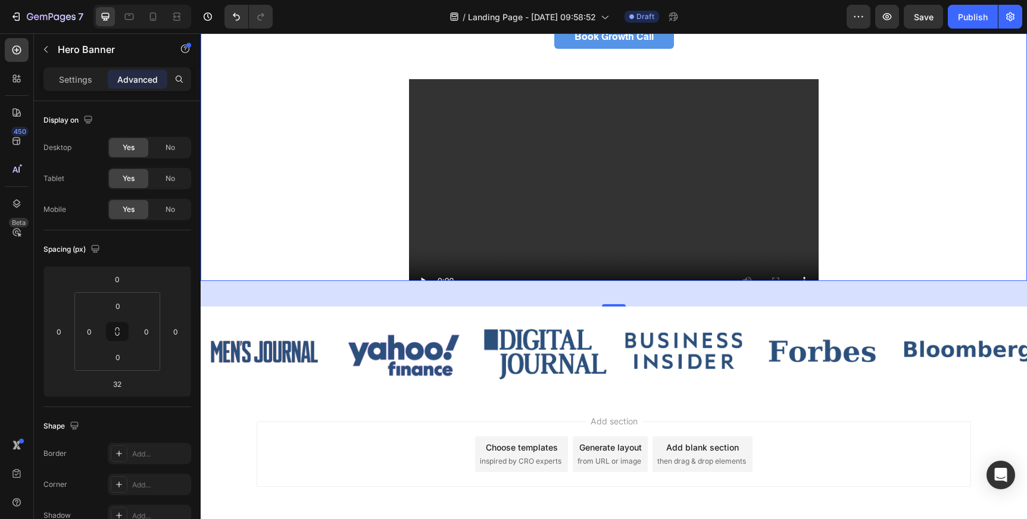
scroll to position [243, 0]
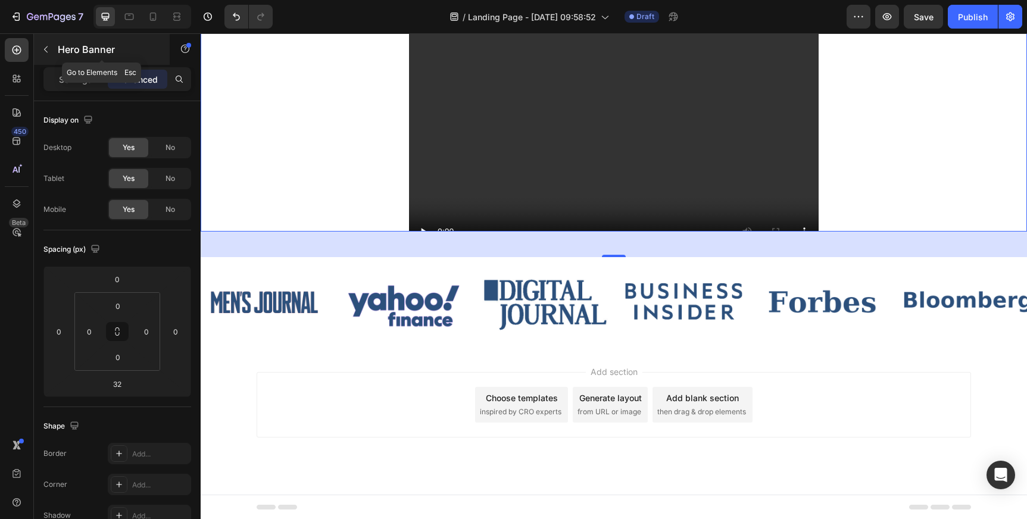
click at [55, 51] on button "button" at bounding box center [45, 49] width 19 height 19
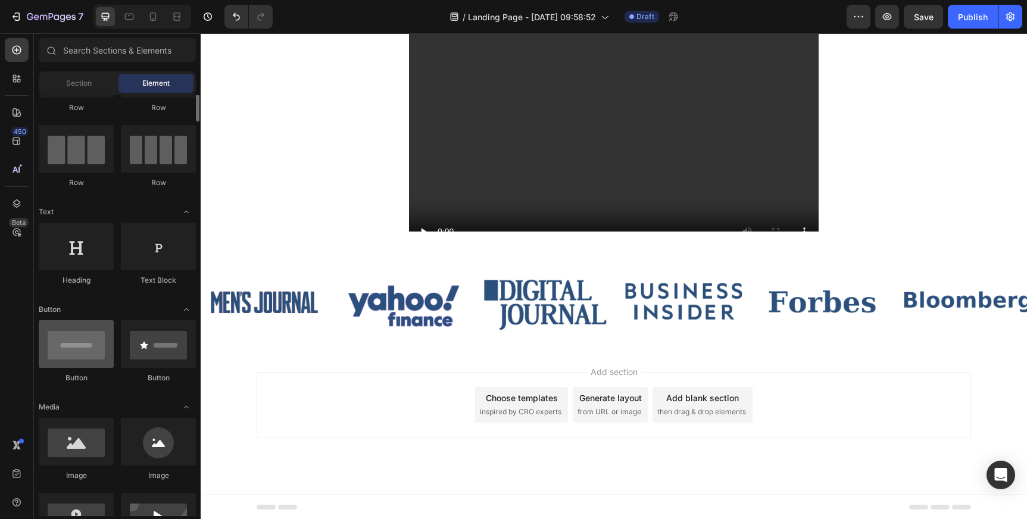
scroll to position [0, 0]
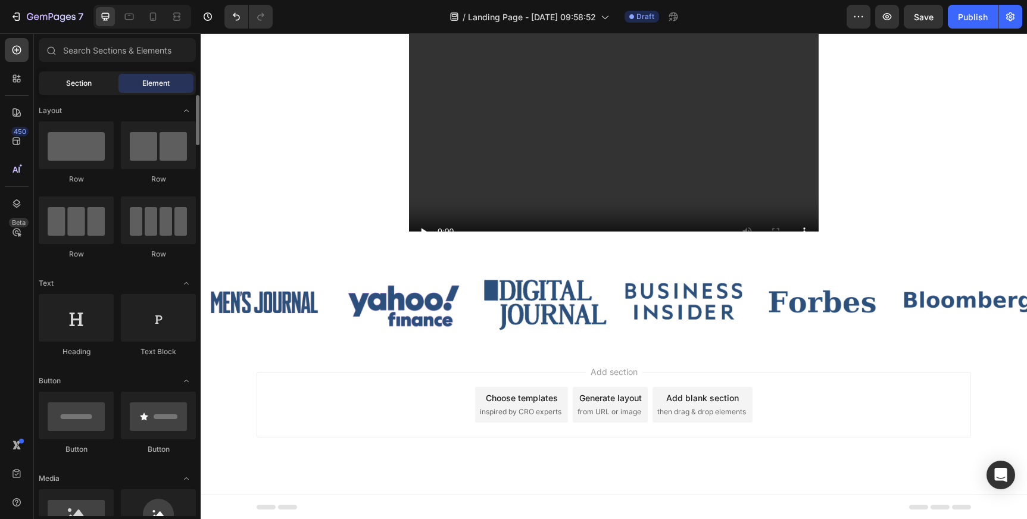
click at [93, 89] on div "Section" at bounding box center [78, 83] width 75 height 19
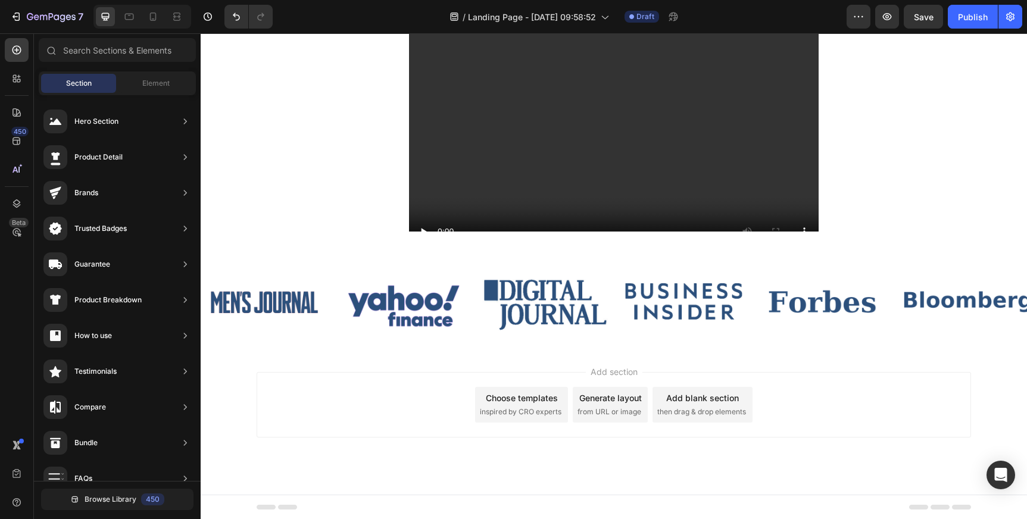
click at [146, 73] on div "Section Element" at bounding box center [117, 83] width 157 height 24
click at [148, 82] on span "Element" at bounding box center [155, 83] width 27 height 11
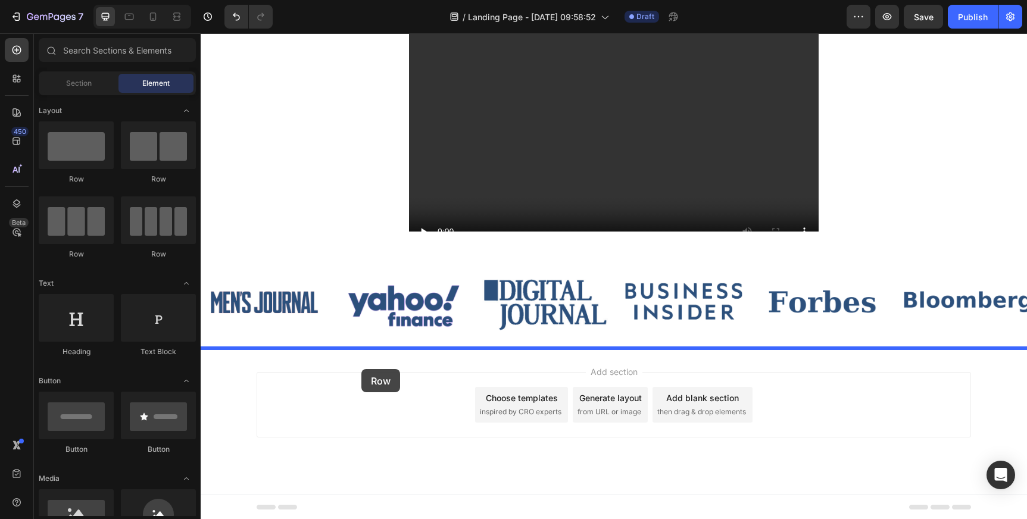
drag, startPoint x: 282, startPoint y: 194, endPoint x: 361, endPoint y: 369, distance: 192.3
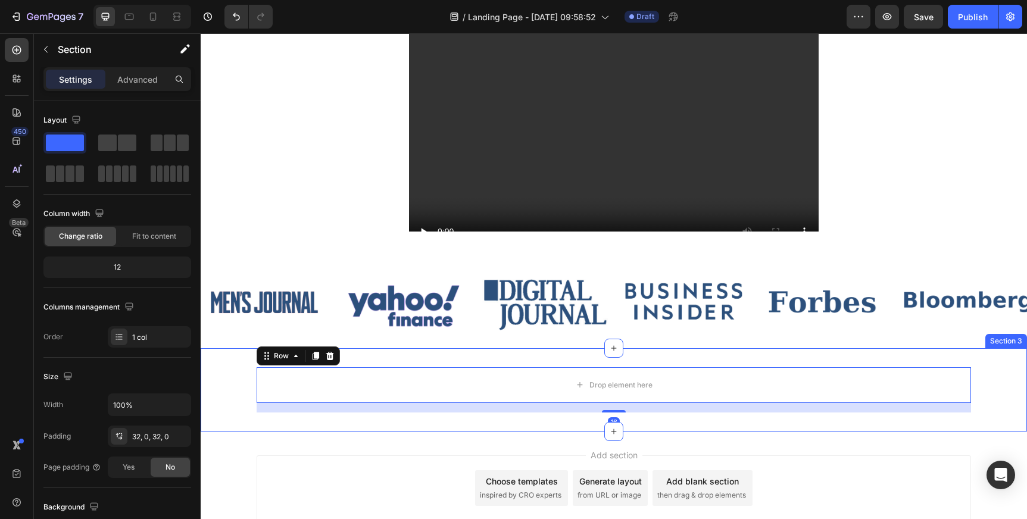
click at [236, 379] on div "Drop element here Row 16" at bounding box center [614, 389] width 826 height 45
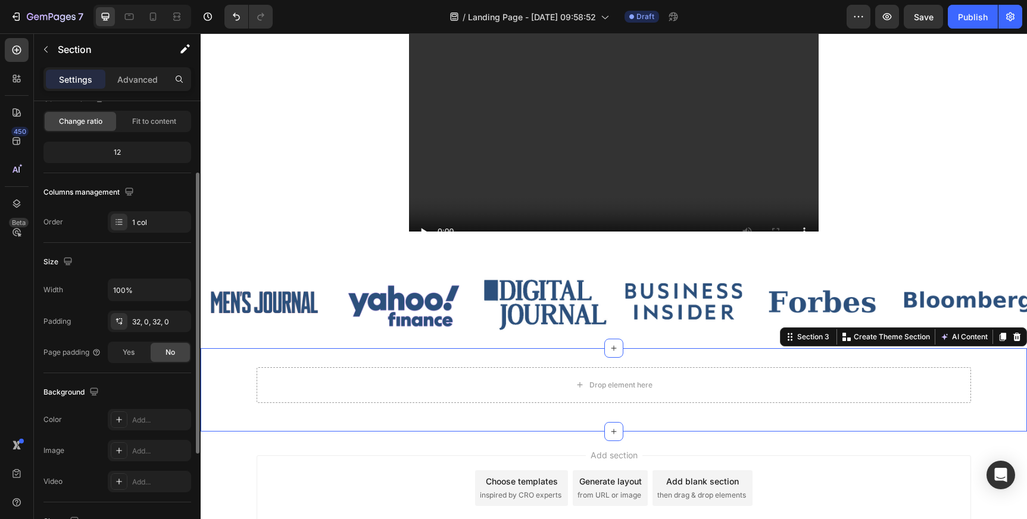
scroll to position [186, 0]
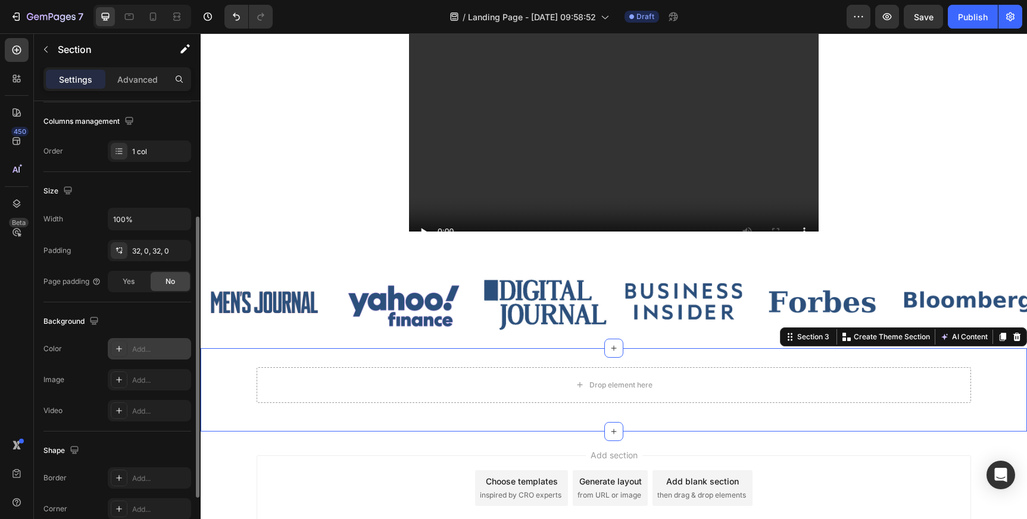
click at [144, 349] on div "Add..." at bounding box center [160, 349] width 56 height 11
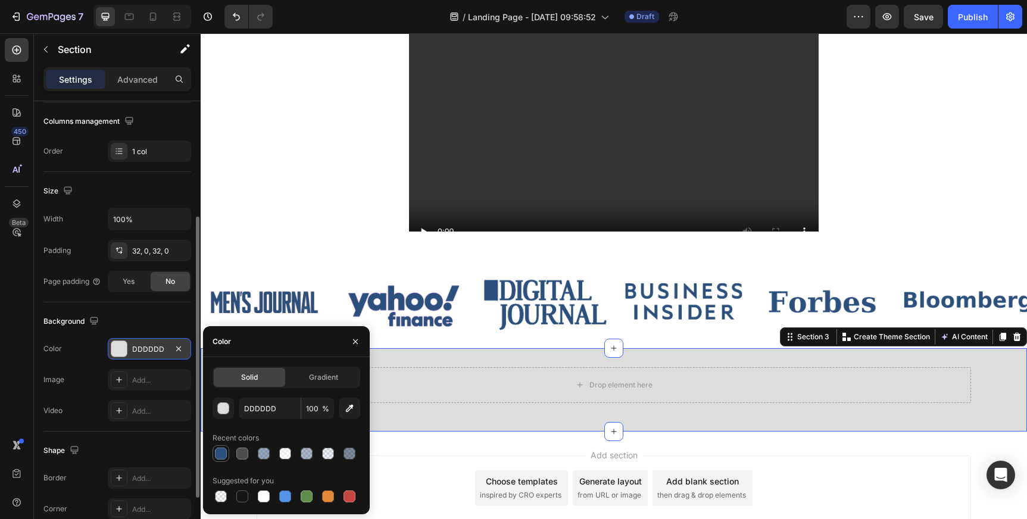
click at [223, 453] on div at bounding box center [221, 454] width 12 height 12
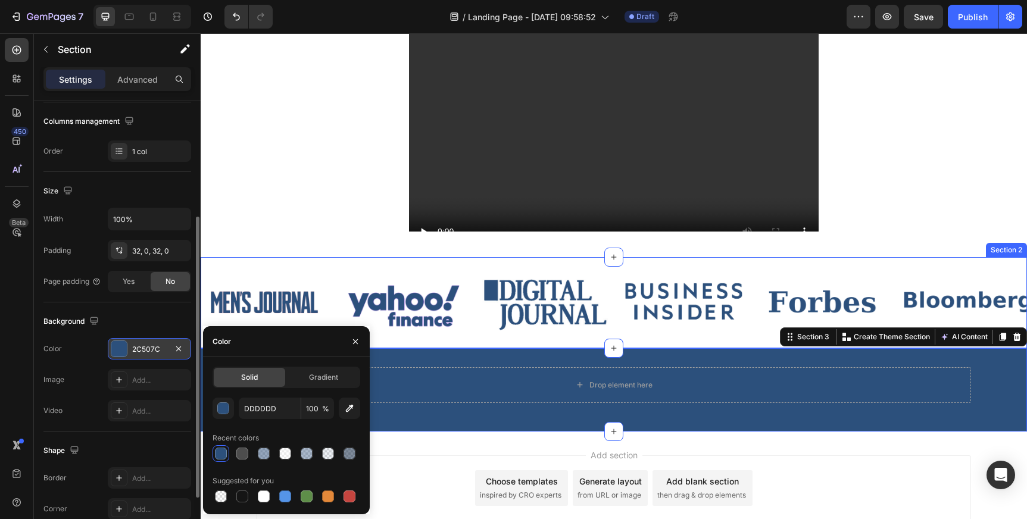
click at [245, 252] on div "guaranteed sales growth Heading We guarantee a 10–50% increase in closing ratio…" at bounding box center [614, 36] width 826 height 442
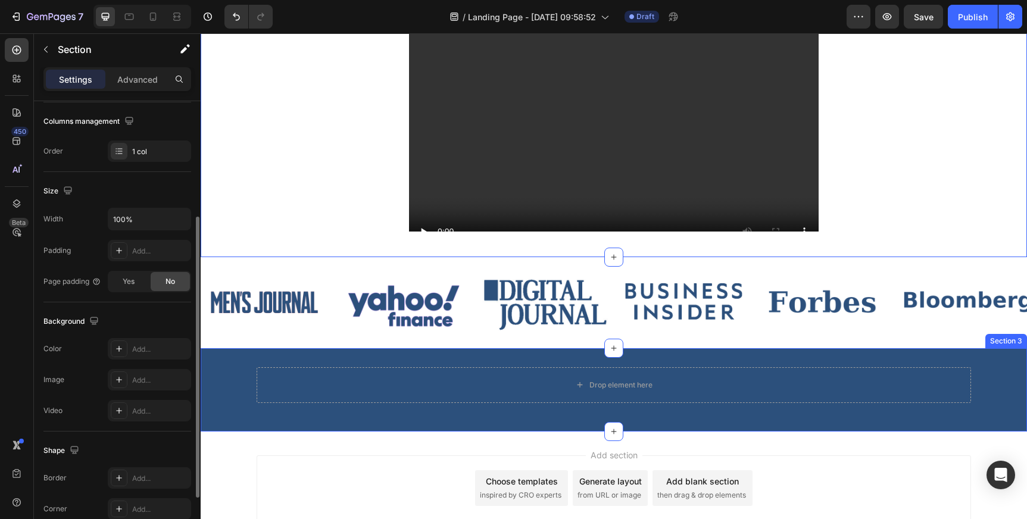
click at [238, 393] on div "Drop element here Row" at bounding box center [614, 389] width 826 height 45
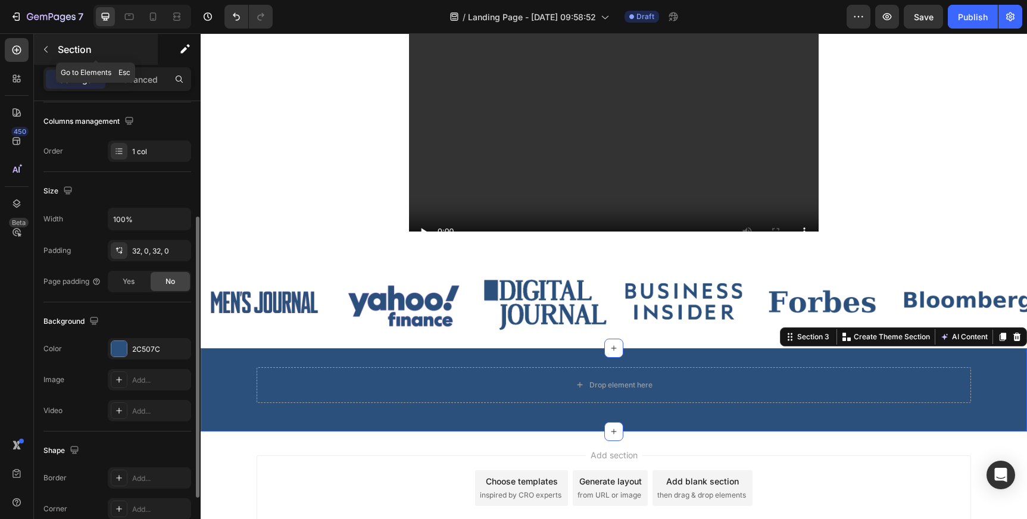
click at [49, 42] on button "button" at bounding box center [45, 49] width 19 height 19
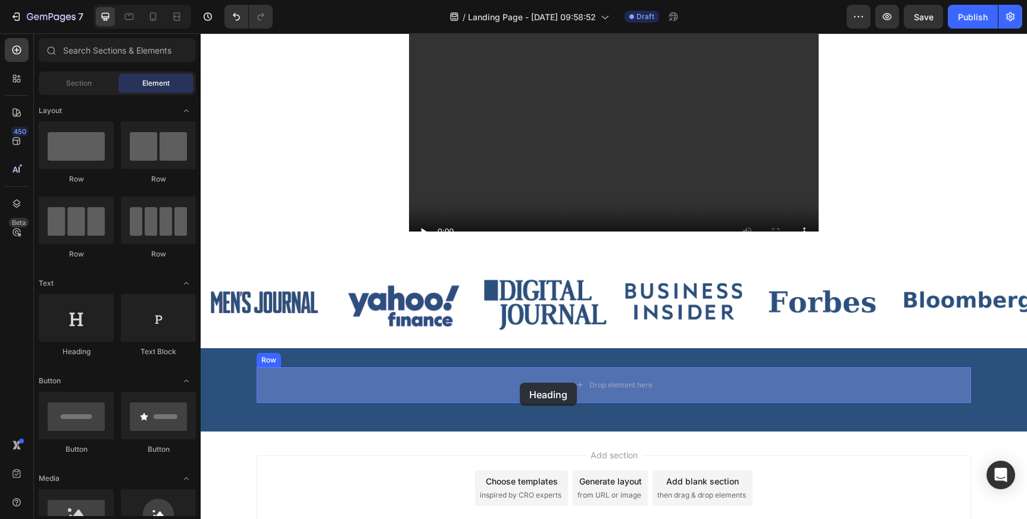
drag, startPoint x: 282, startPoint y: 357, endPoint x: 520, endPoint y: 383, distance: 239.5
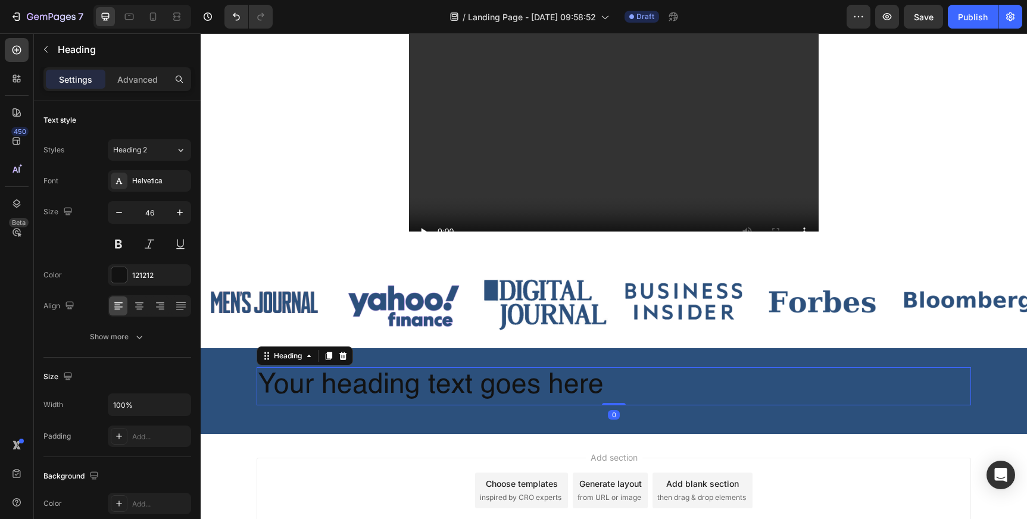
click at [517, 383] on h2 "Your heading text goes here" at bounding box center [614, 386] width 714 height 38
click at [517, 383] on p "Your heading text goes here" at bounding box center [614, 386] width 712 height 36
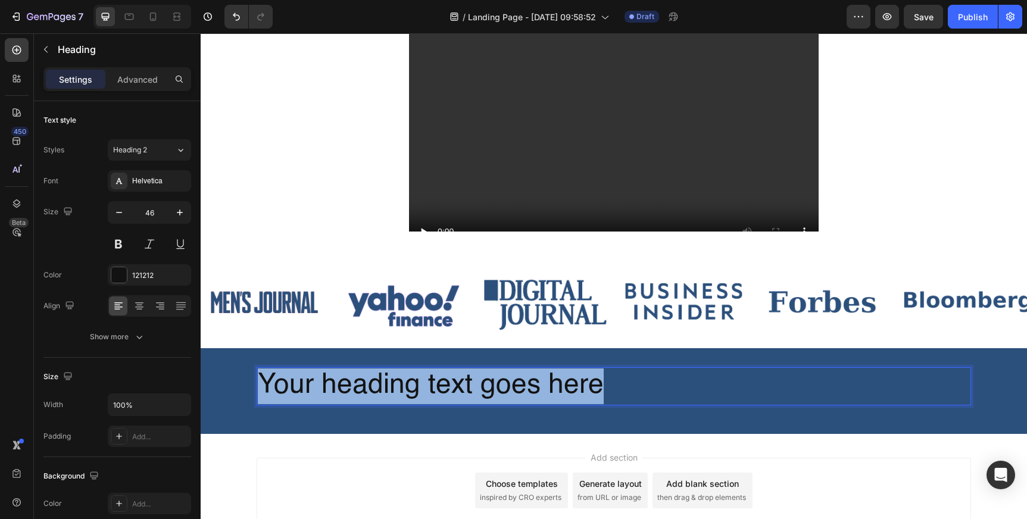
click at [517, 383] on p "Your heading text goes here" at bounding box center [614, 386] width 712 height 36
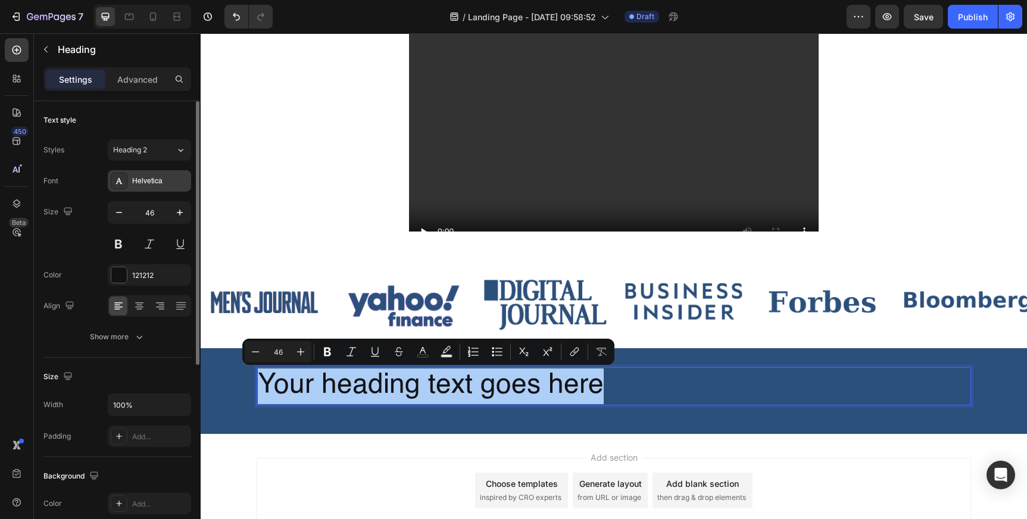
click at [139, 182] on div "Helvetica" at bounding box center [160, 181] width 56 height 11
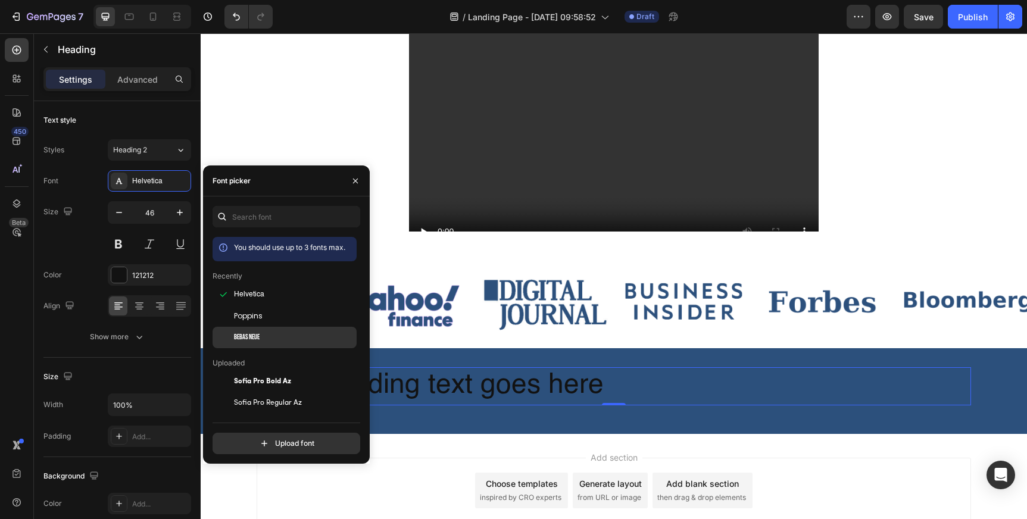
click at [248, 340] on span "Bebas Neue" at bounding box center [247, 337] width 26 height 11
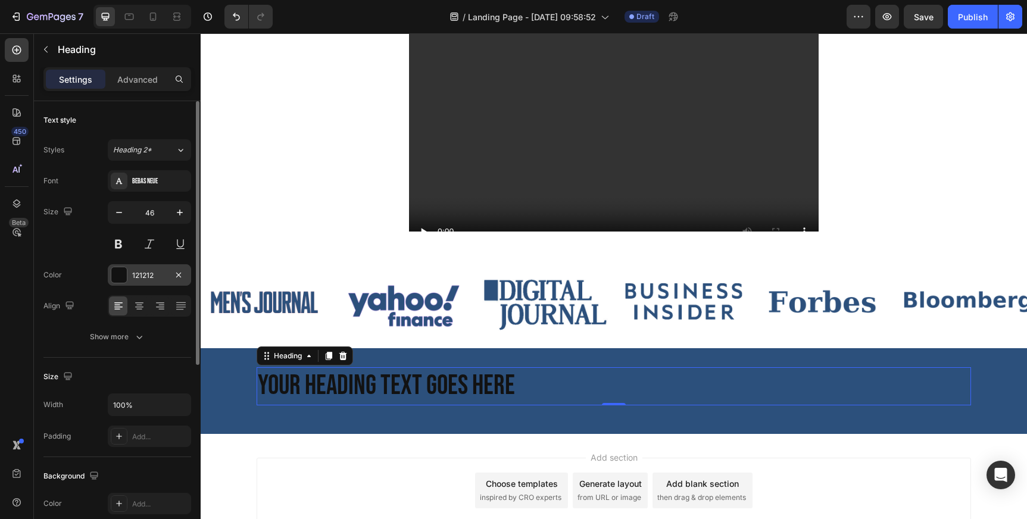
click at [148, 274] on div "121212" at bounding box center [149, 275] width 35 height 11
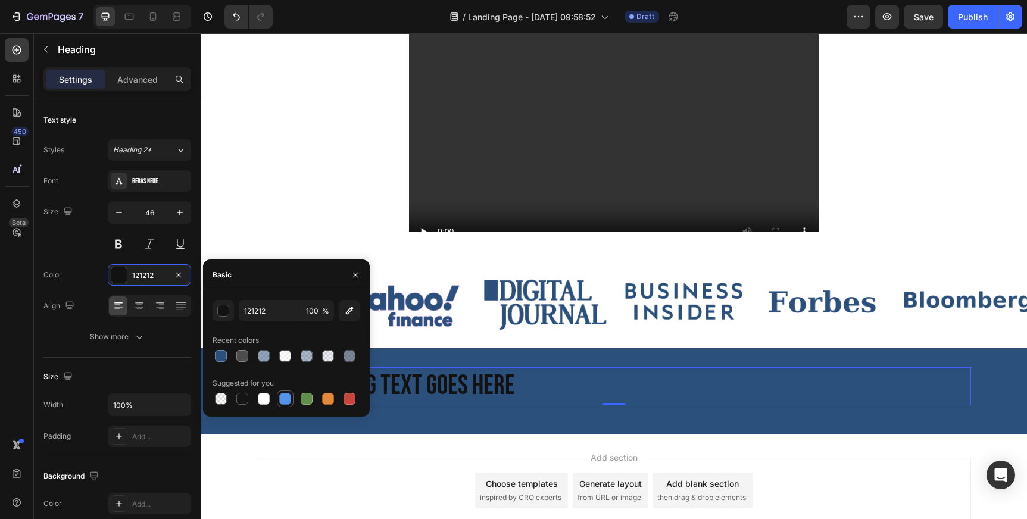
click at [280, 396] on div at bounding box center [285, 399] width 12 height 12
click at [264, 400] on div at bounding box center [264, 399] width 12 height 12
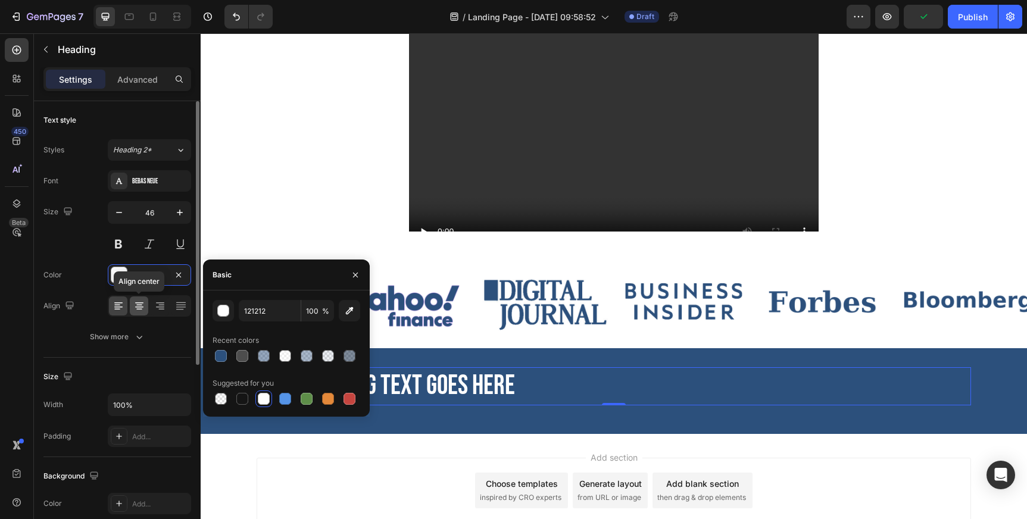
click at [140, 301] on icon at bounding box center [139, 306] width 12 height 12
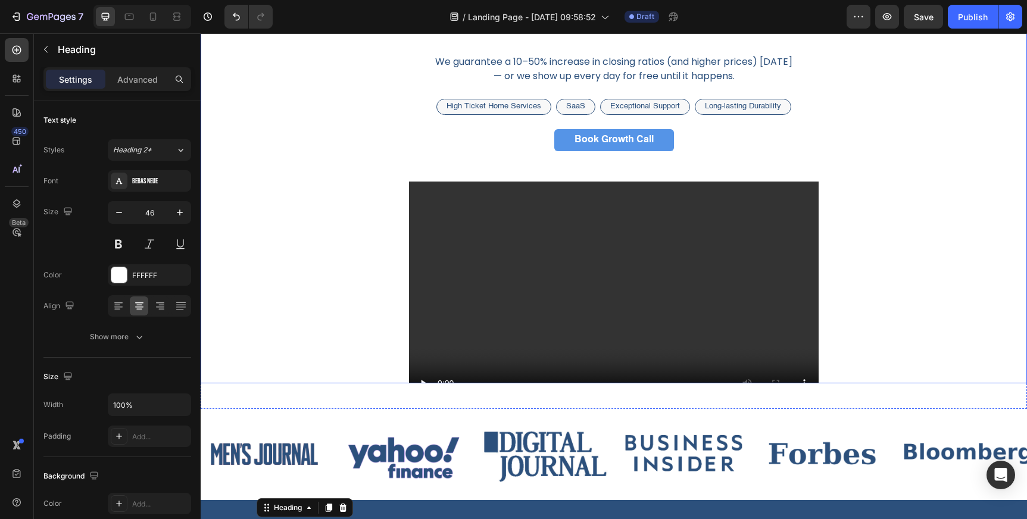
scroll to position [0, 0]
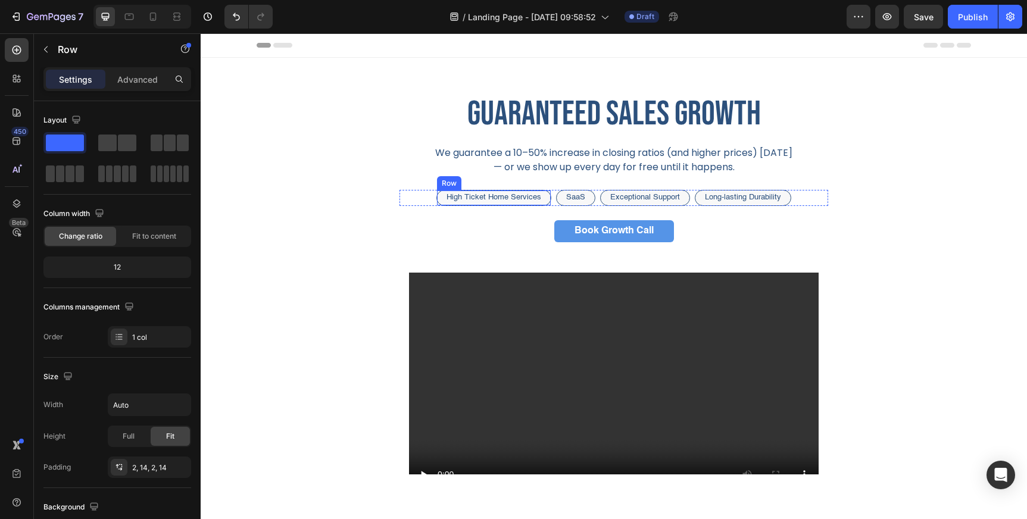
click at [444, 195] on div "High Ticket Home Services Text [GEOGRAPHIC_DATA]" at bounding box center [493, 198] width 115 height 16
click at [455, 185] on div "Row" at bounding box center [461, 179] width 43 height 14
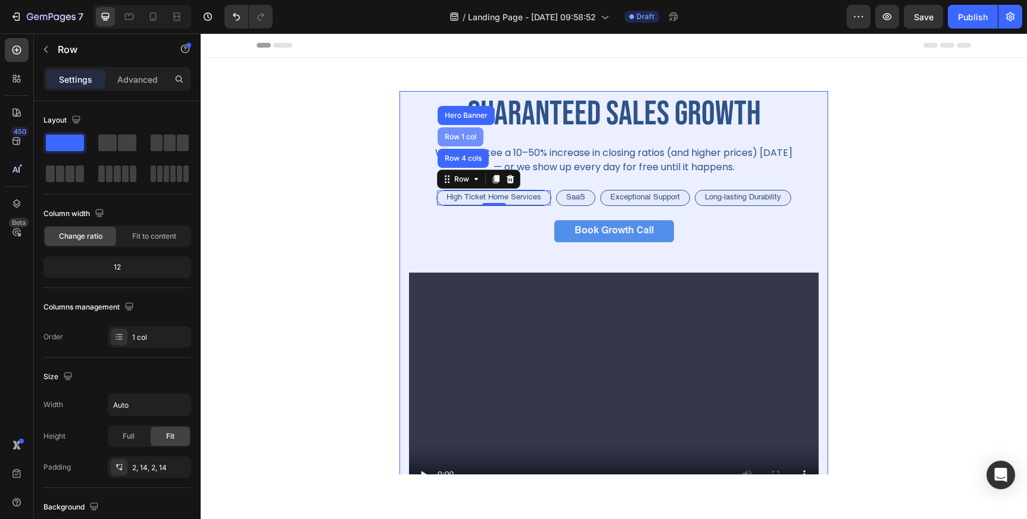
click at [460, 136] on div "Row 1 col" at bounding box center [460, 136] width 36 height 7
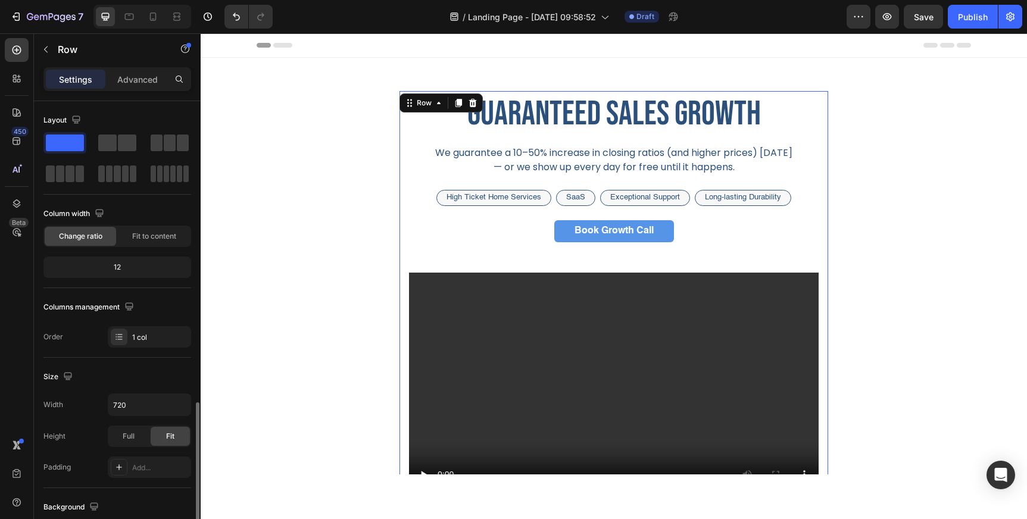
scroll to position [186, 0]
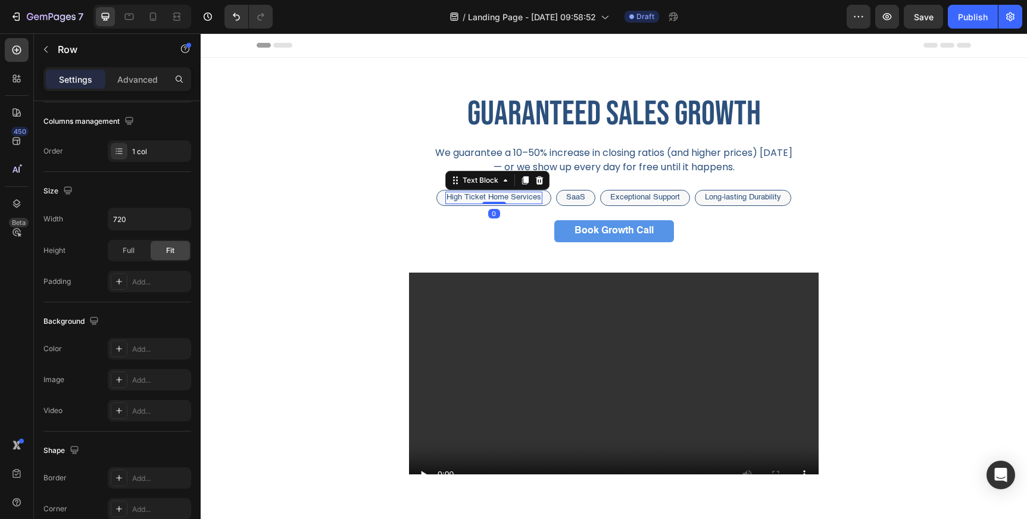
click at [463, 196] on p "High Ticket Home Services" at bounding box center [493, 198] width 95 height 10
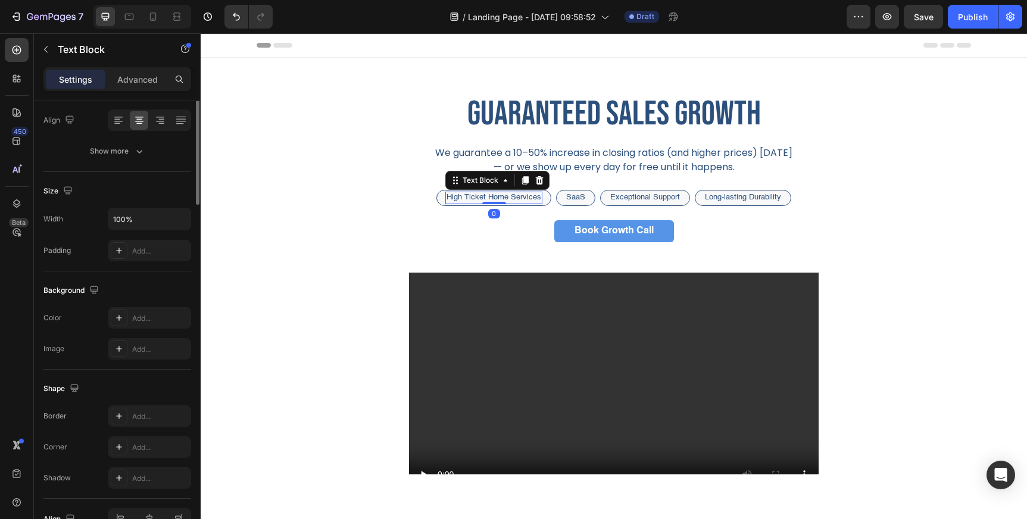
scroll to position [0, 0]
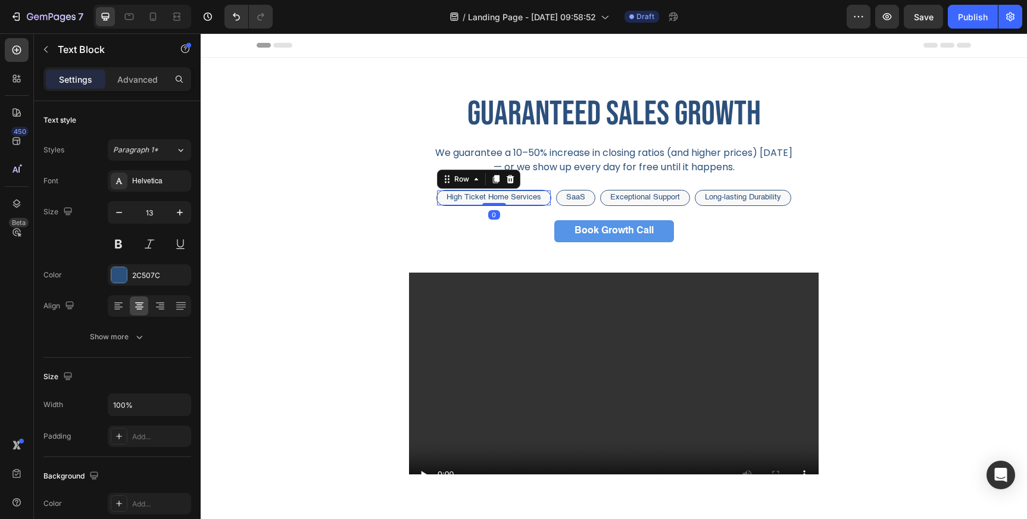
click at [442, 198] on div "High Ticket Home Services Text Block Row 0" at bounding box center [493, 198] width 115 height 16
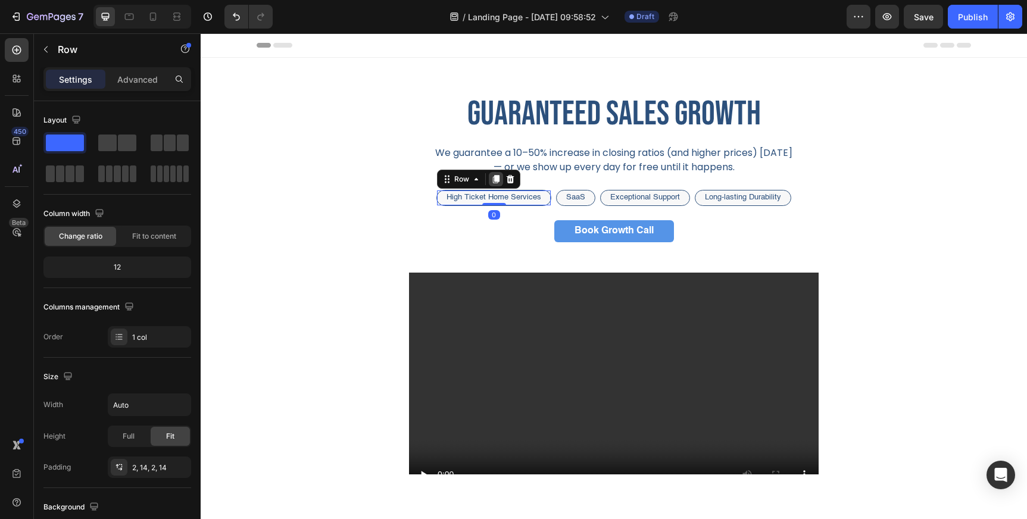
click at [496, 180] on icon at bounding box center [496, 179] width 7 height 8
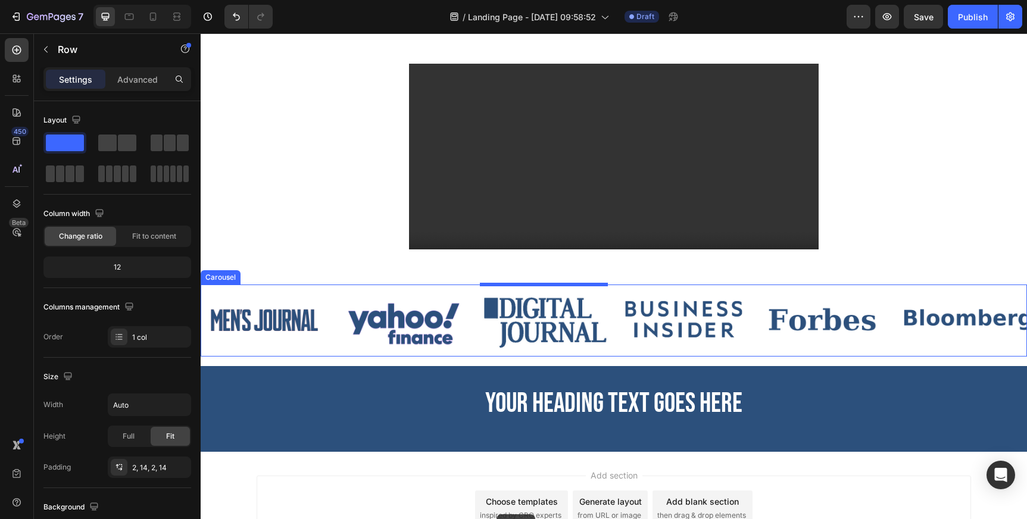
scroll to position [329, 0]
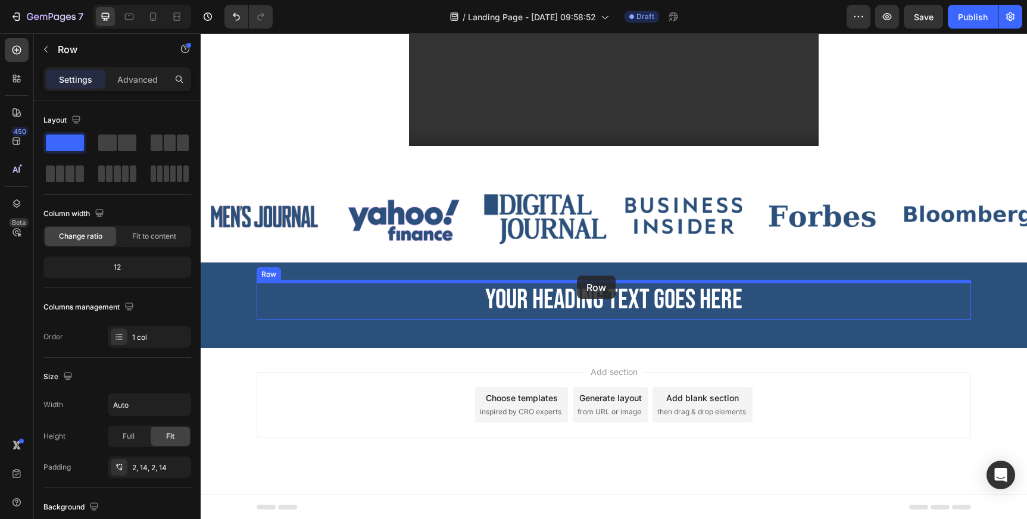
drag, startPoint x: 452, startPoint y: 199, endPoint x: 577, endPoint y: 276, distance: 146.7
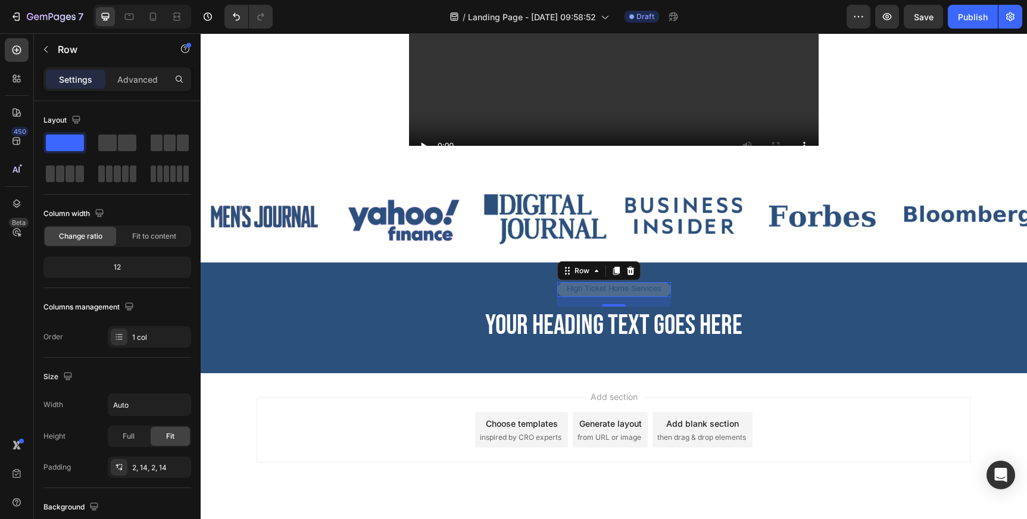
click at [665, 290] on div "High Ticket Home Services Text Block Row 16" at bounding box center [614, 290] width 115 height 16
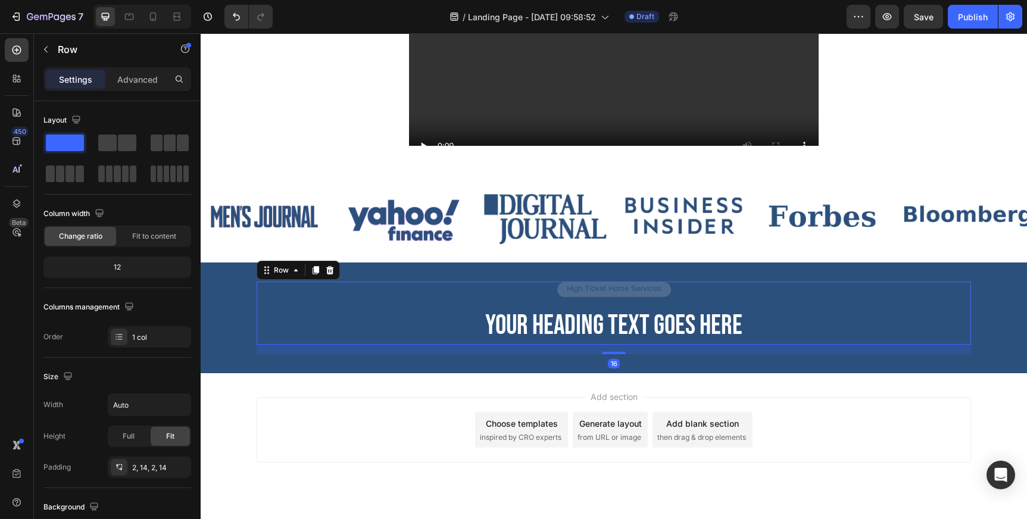
click at [687, 299] on div "High Ticket Home Services Text Block Row Your heading text goes here Heading" at bounding box center [614, 314] width 714 height 64
click at [665, 292] on div "High Ticket Home Services Text [GEOGRAPHIC_DATA]" at bounding box center [614, 290] width 115 height 16
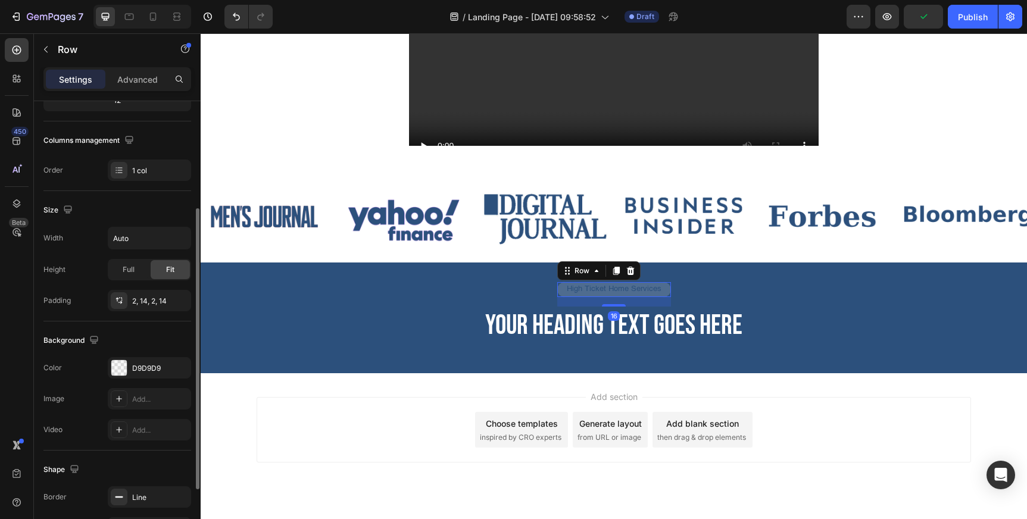
scroll to position [170, 0]
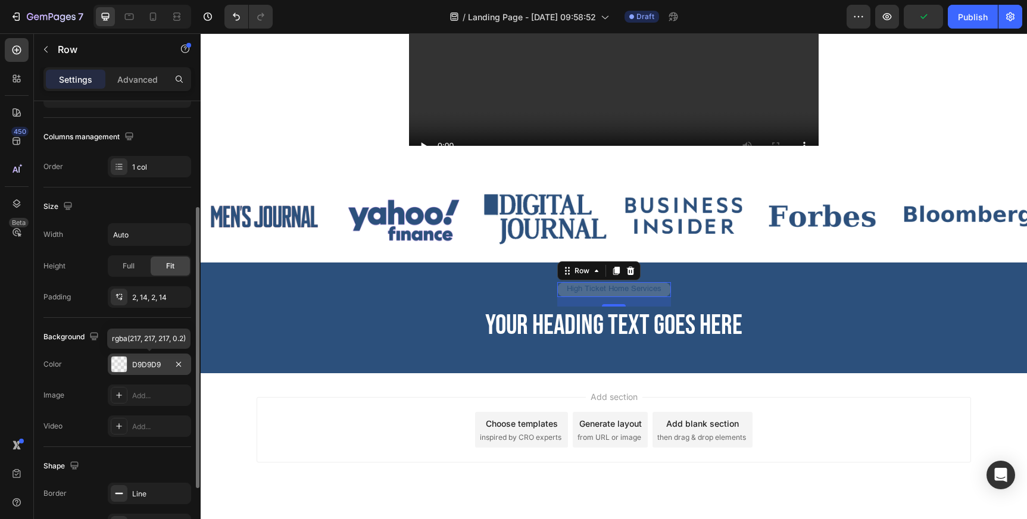
click at [144, 365] on div "D9D9D9" at bounding box center [149, 365] width 35 height 11
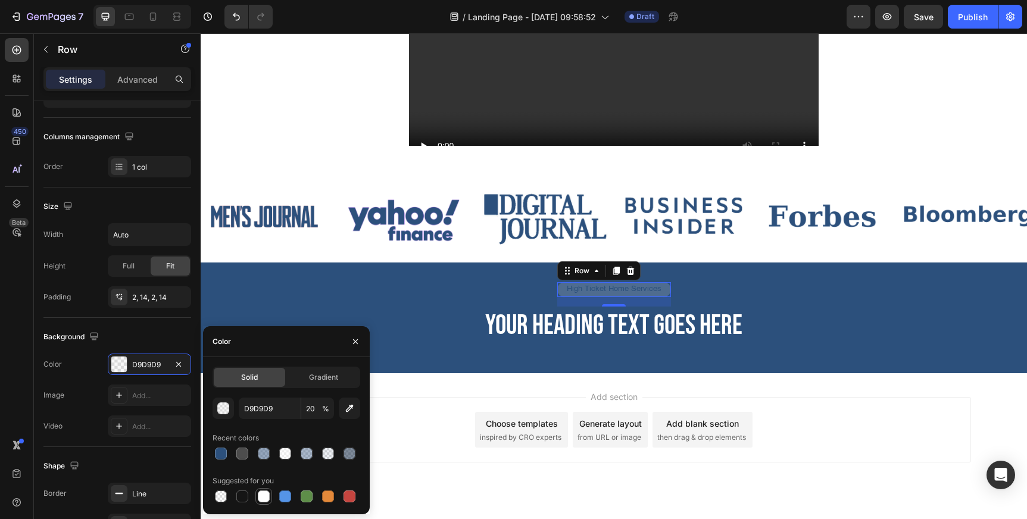
click at [263, 495] on div at bounding box center [264, 496] width 12 height 12
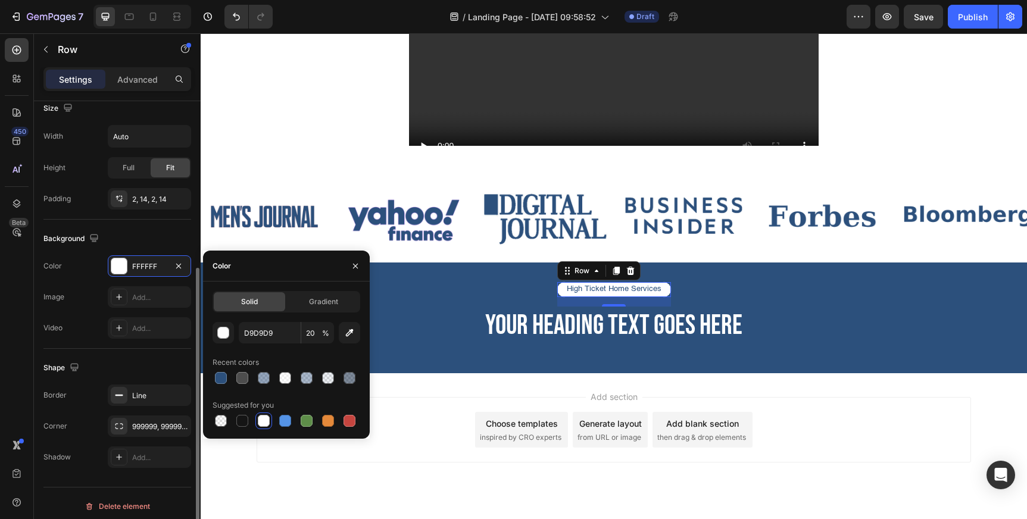
scroll to position [274, 0]
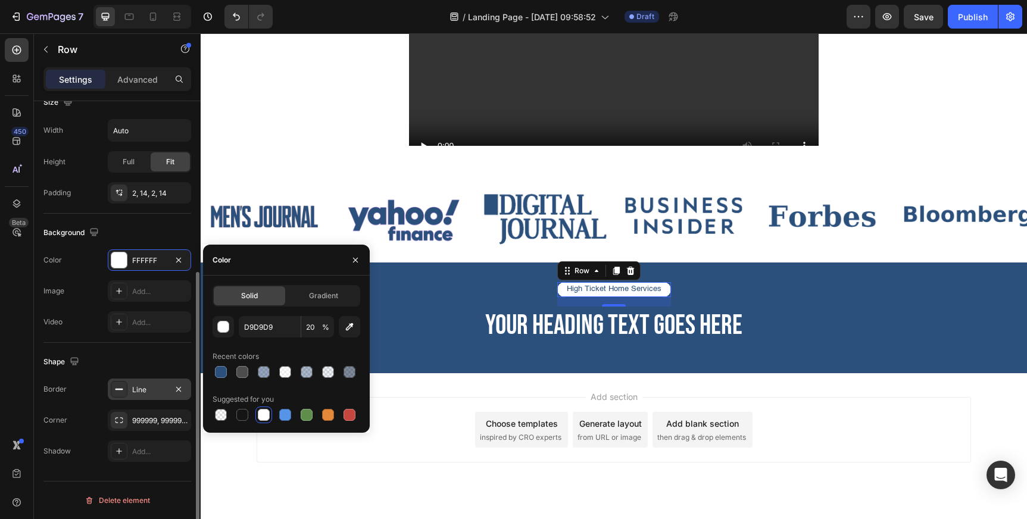
click at [152, 392] on div "Line" at bounding box center [149, 390] width 35 height 11
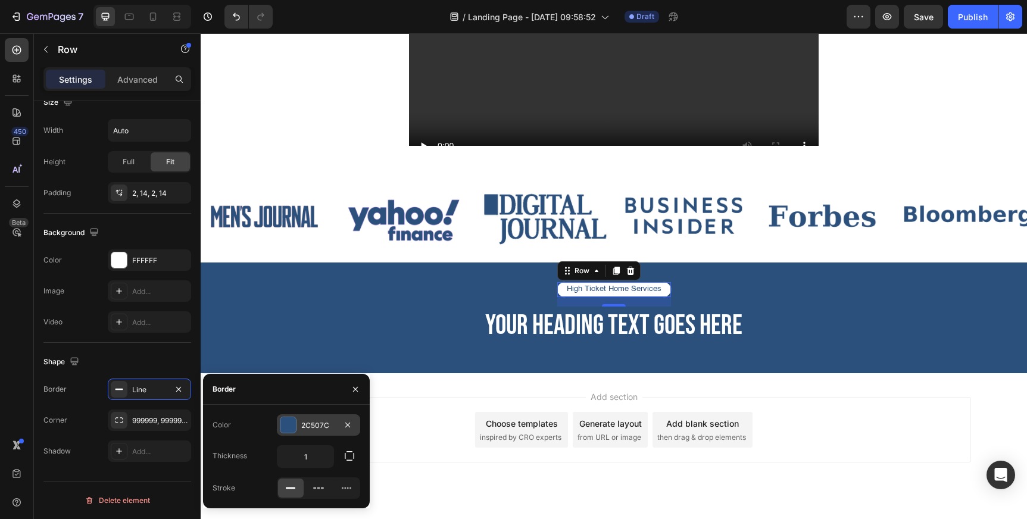
click at [302, 423] on div "2C507C" at bounding box center [318, 425] width 35 height 11
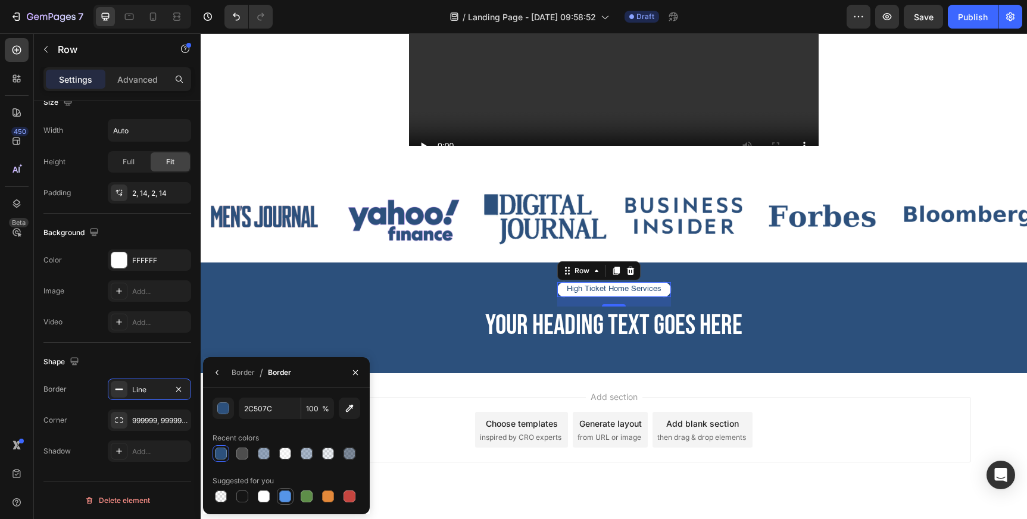
click at [285, 495] on div at bounding box center [285, 496] width 12 height 12
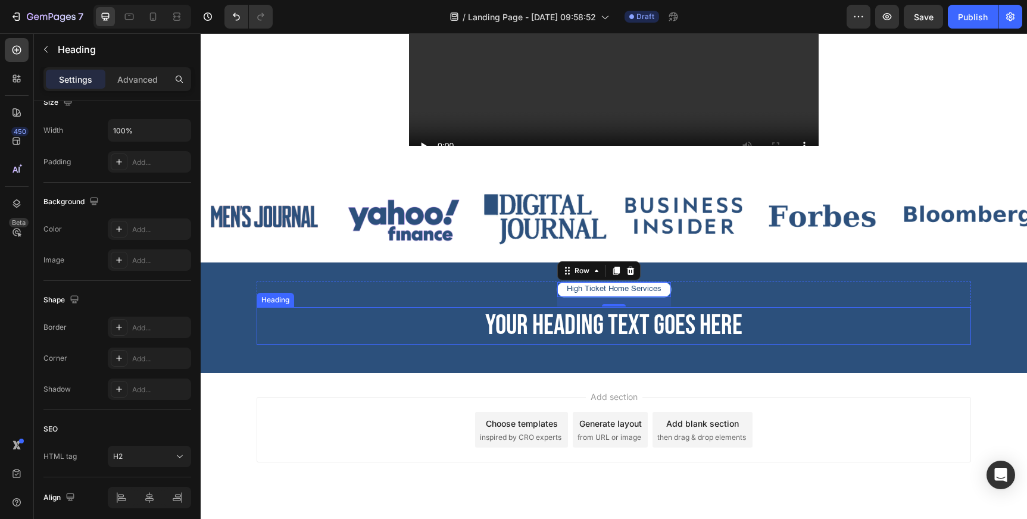
click at [395, 328] on h2 "Your heading text goes here" at bounding box center [614, 326] width 714 height 38
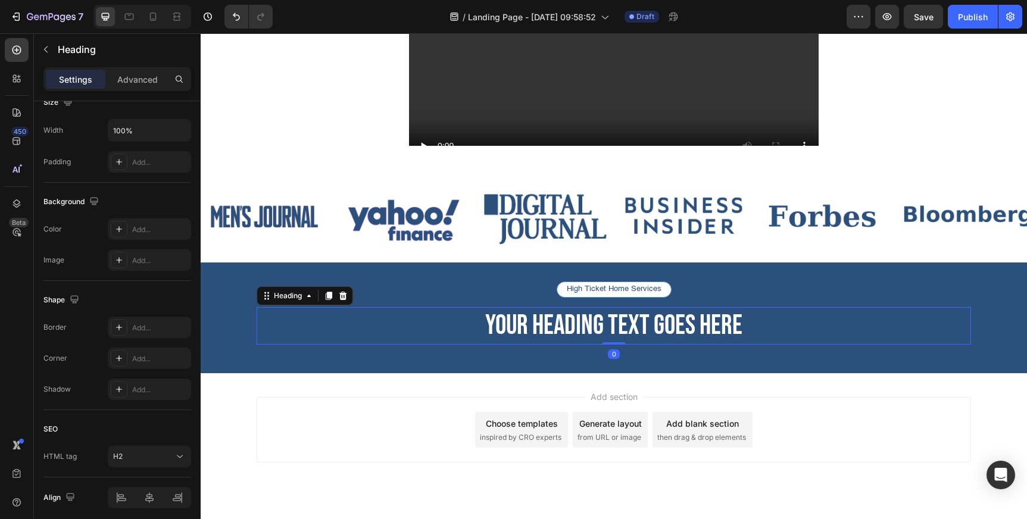
scroll to position [0, 0]
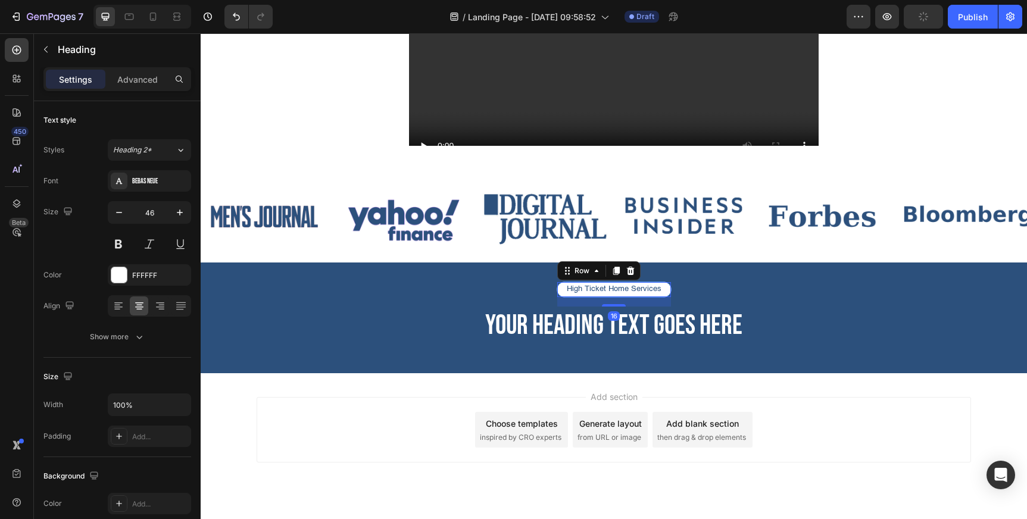
click at [562, 287] on div "High Ticket Home Services Text Block Row 16" at bounding box center [614, 290] width 115 height 16
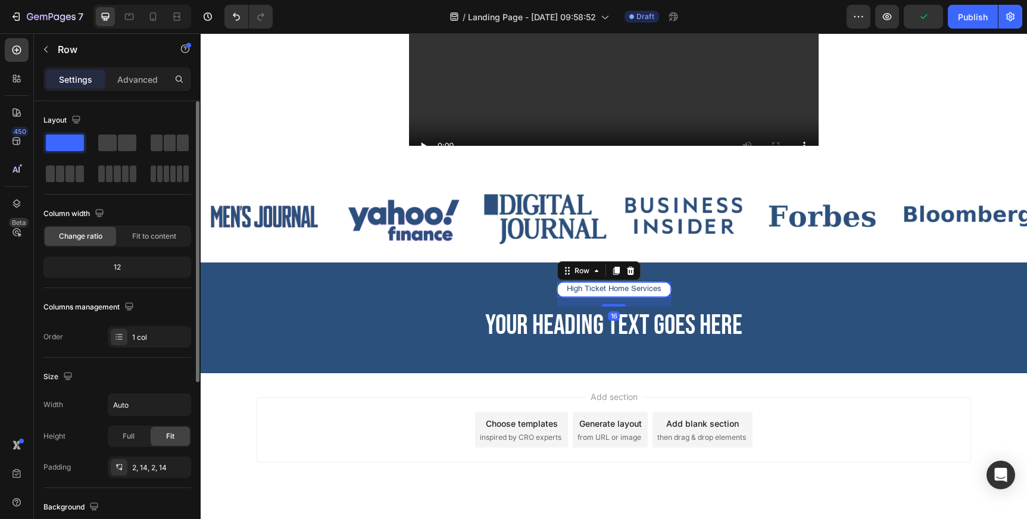
scroll to position [274, 0]
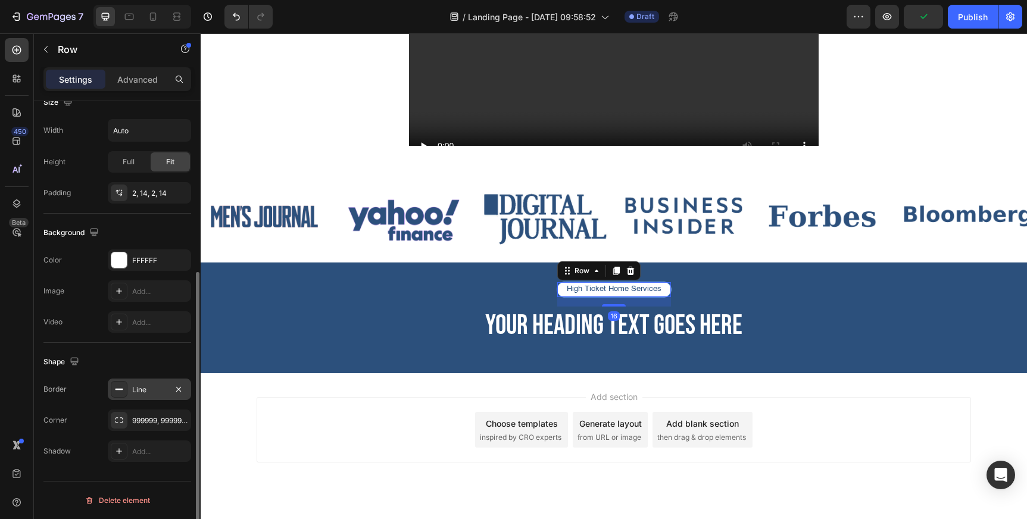
click at [143, 395] on div "Line" at bounding box center [149, 389] width 83 height 21
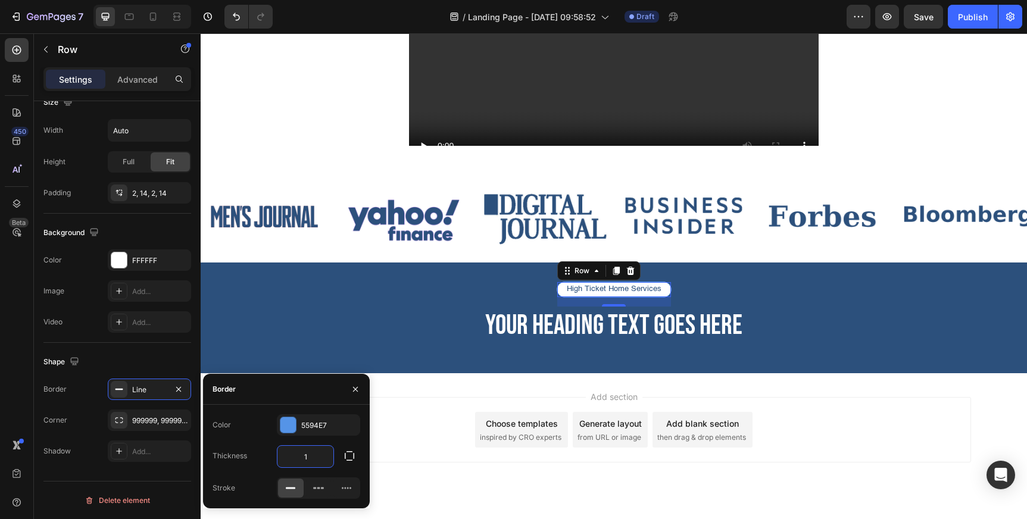
click at [318, 457] on input "1" at bounding box center [305, 456] width 56 height 21
type input "3"
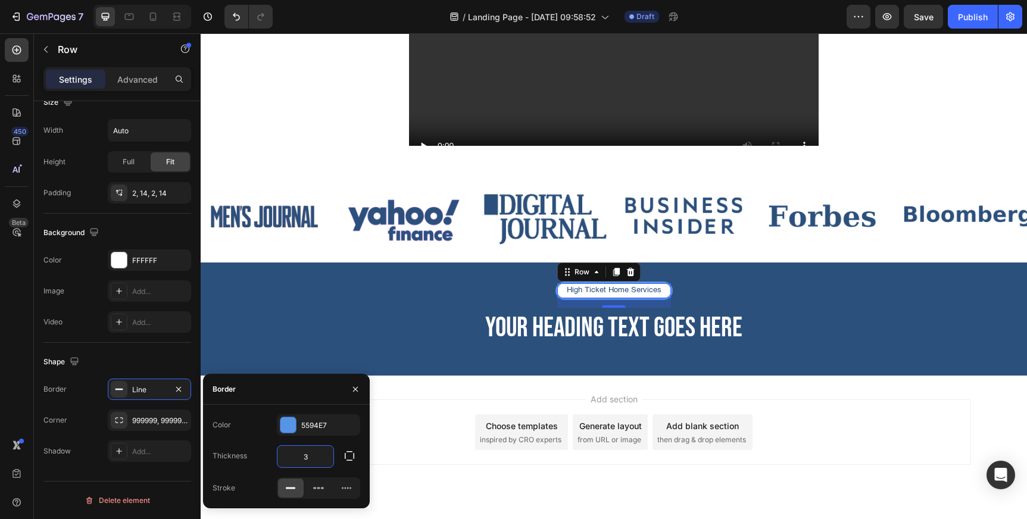
click at [382, 323] on h2 "Your heading text goes here" at bounding box center [614, 329] width 714 height 38
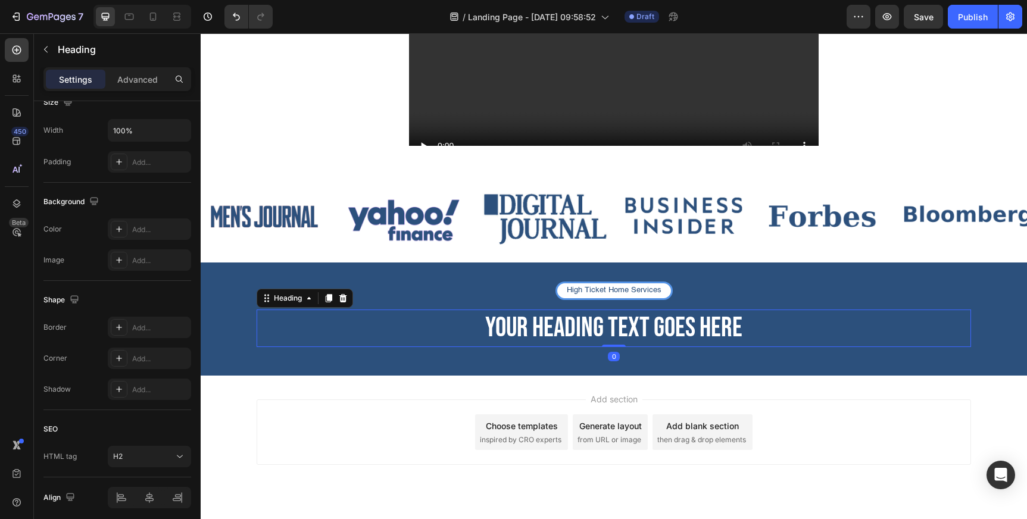
scroll to position [0, 0]
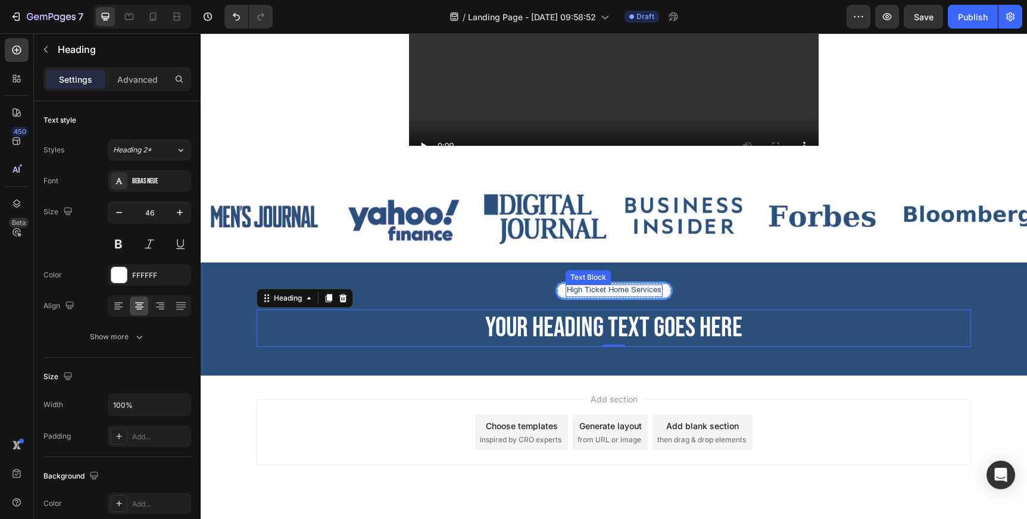
click at [623, 288] on p "High Ticket Home Services" at bounding box center [614, 291] width 95 height 10
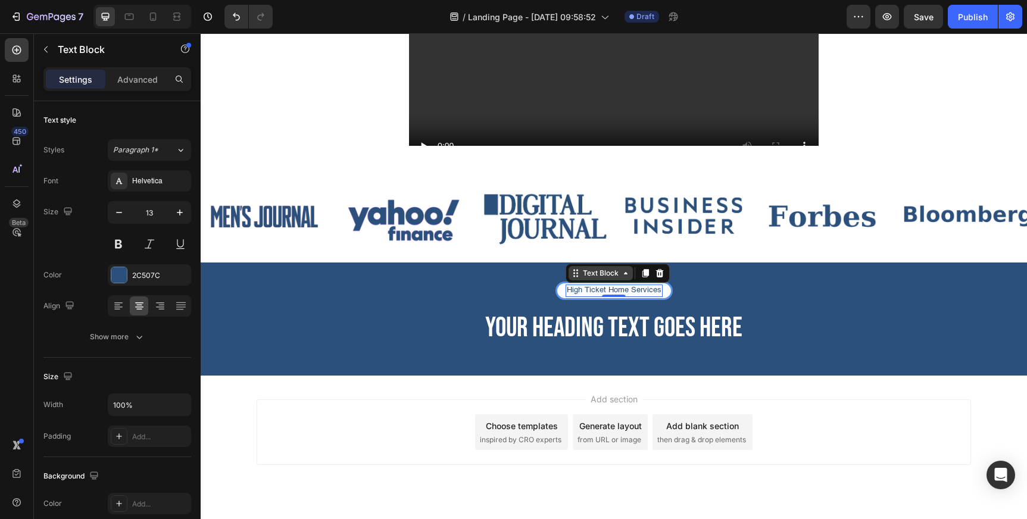
click at [602, 275] on div "Text Block" at bounding box center [600, 273] width 40 height 11
click at [593, 289] on p "High Ticket Home Services" at bounding box center [614, 291] width 95 height 10
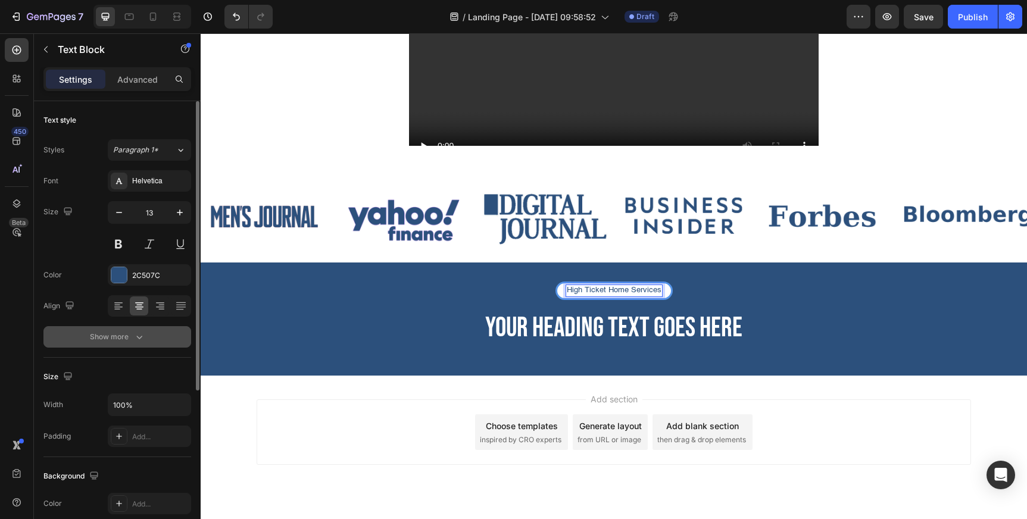
click at [119, 340] on div "Show more" at bounding box center [117, 337] width 55 height 12
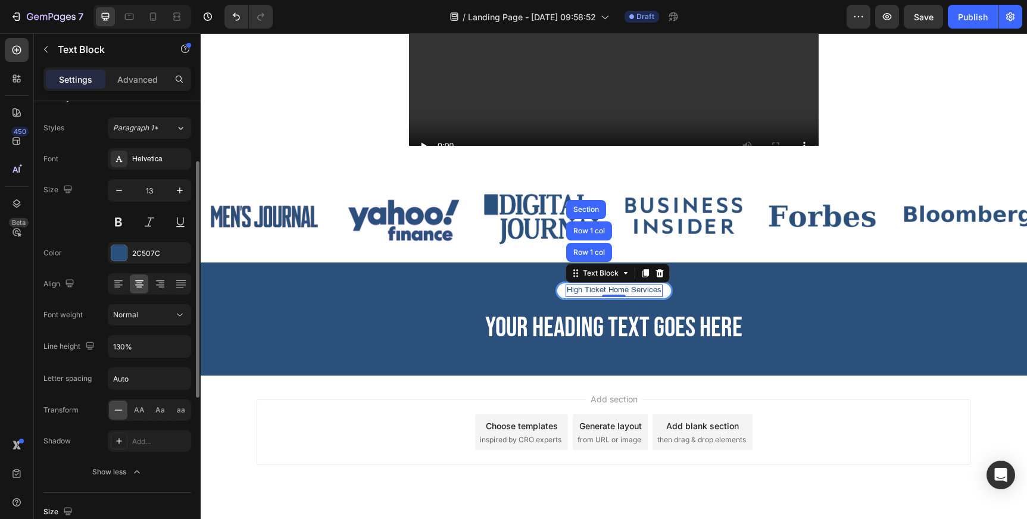
scroll to position [18, 0]
click at [155, 169] on div "Helvetica" at bounding box center [149, 162] width 83 height 21
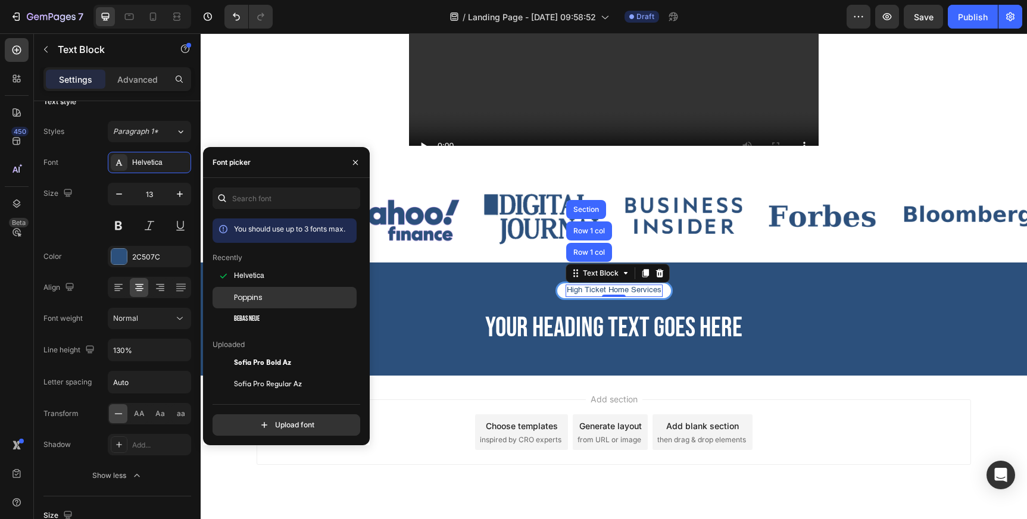
click at [254, 301] on span "Poppins" at bounding box center [248, 297] width 29 height 11
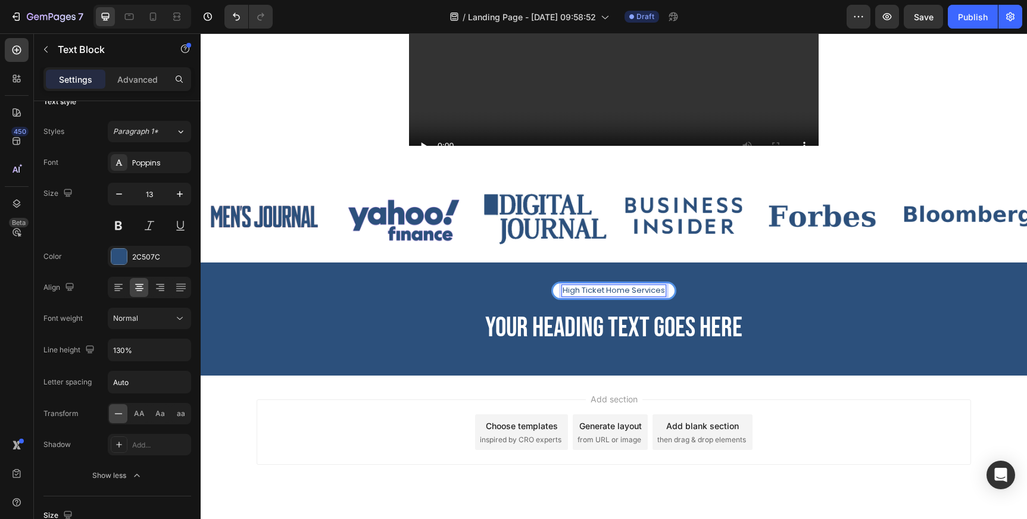
click at [599, 289] on p "High Ticket Home Services" at bounding box center [613, 291] width 102 height 10
click at [144, 315] on div "Normal" at bounding box center [143, 318] width 61 height 11
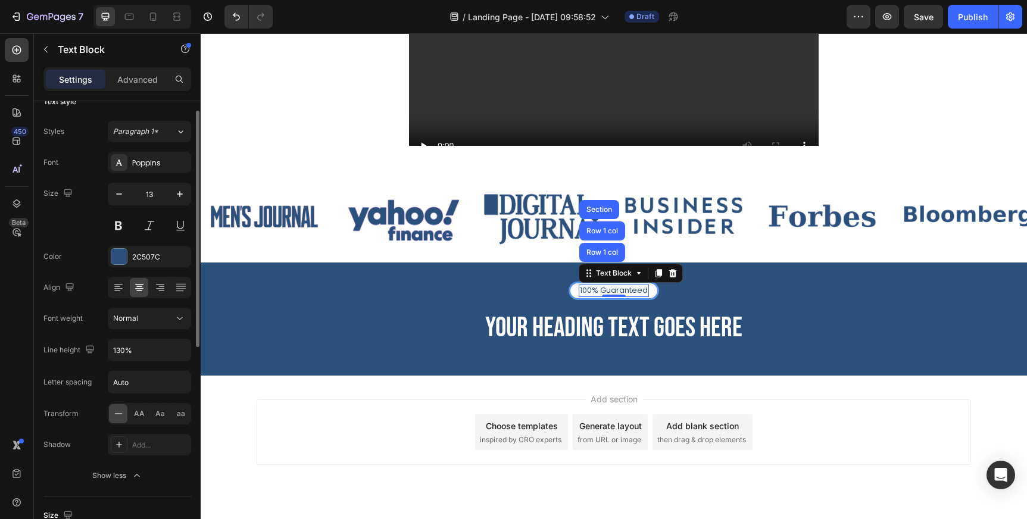
click at [93, 305] on div "Font Poppins Size 13 Color 2C507C Align Font weight Normal Line height 130% Let…" at bounding box center [117, 319] width 148 height 335
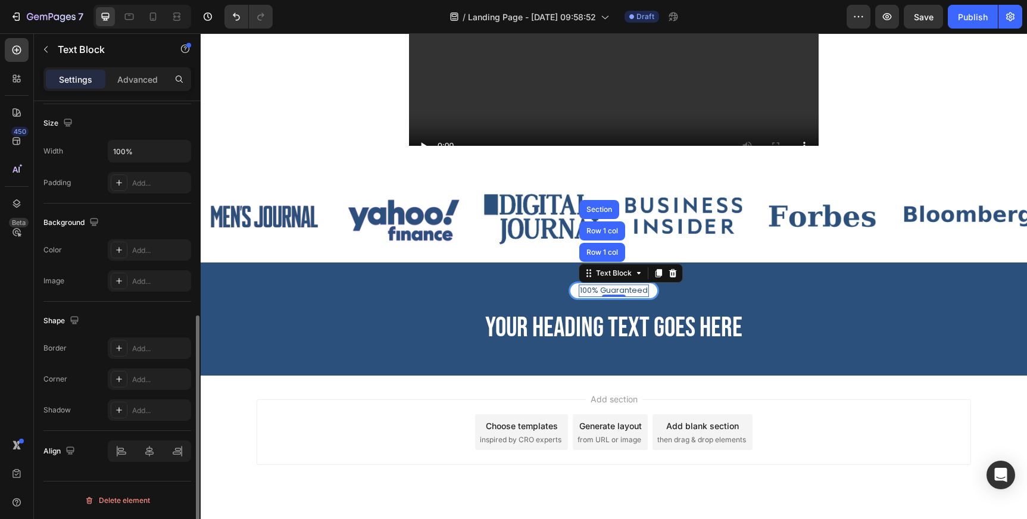
scroll to position [0, 0]
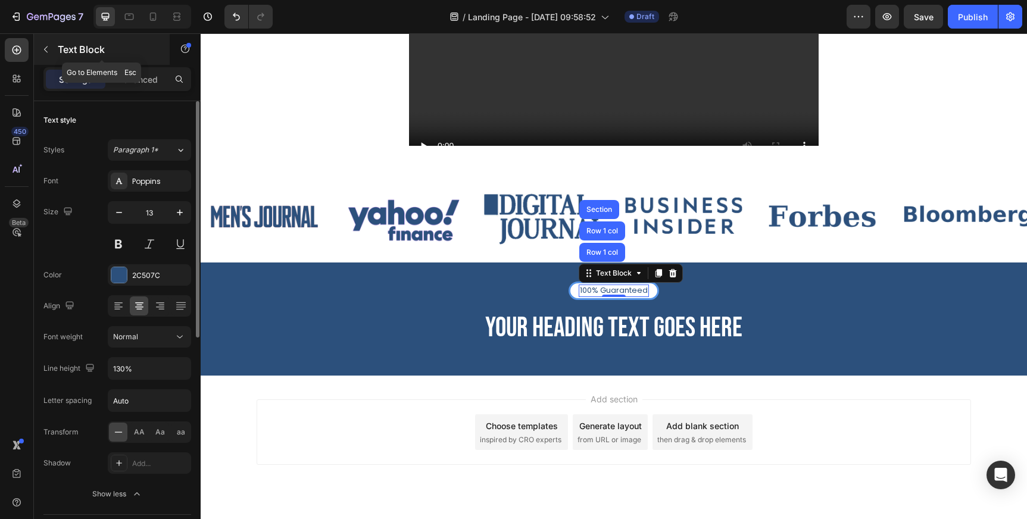
click at [137, 64] on div "Text Block" at bounding box center [102, 49] width 136 height 31
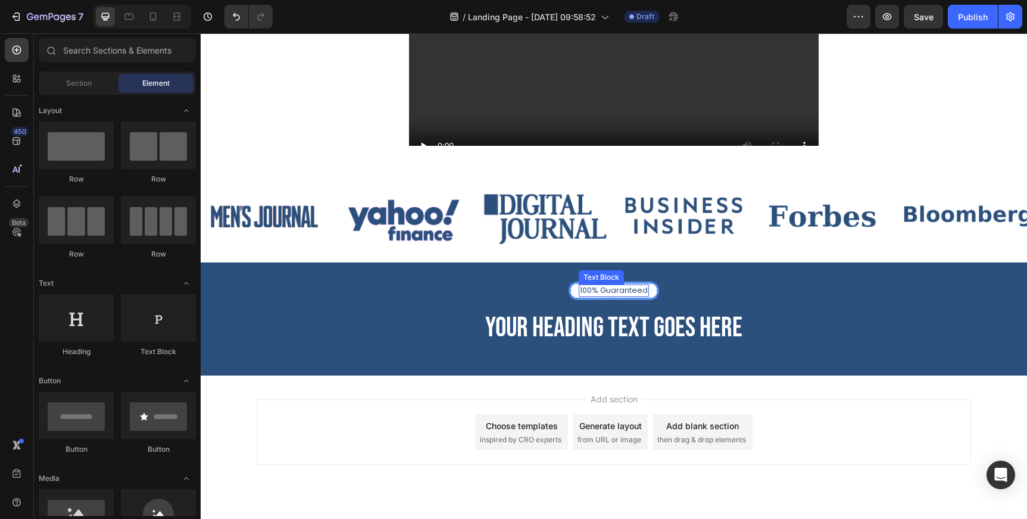
click at [607, 294] on div "100% Guaranteed Text Block" at bounding box center [614, 291] width 70 height 12
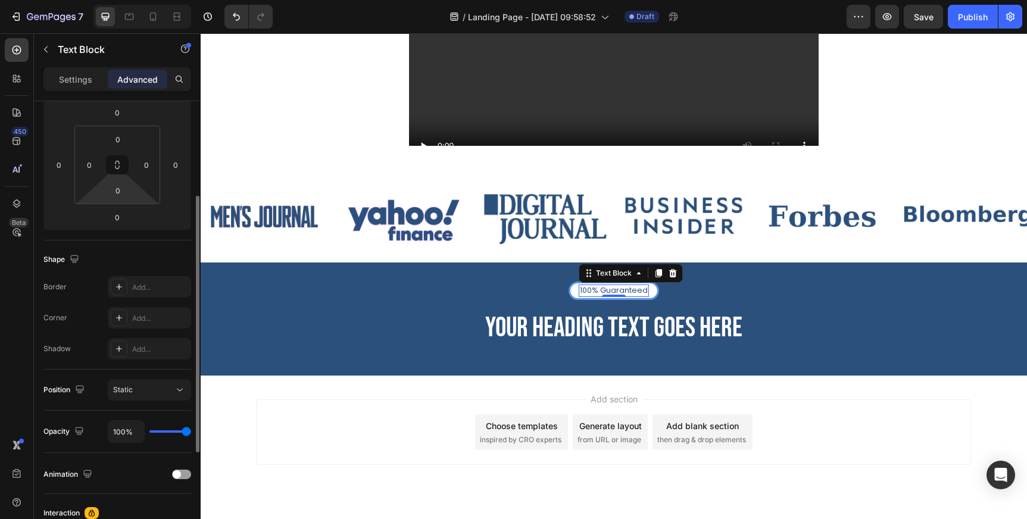
scroll to position [251, 0]
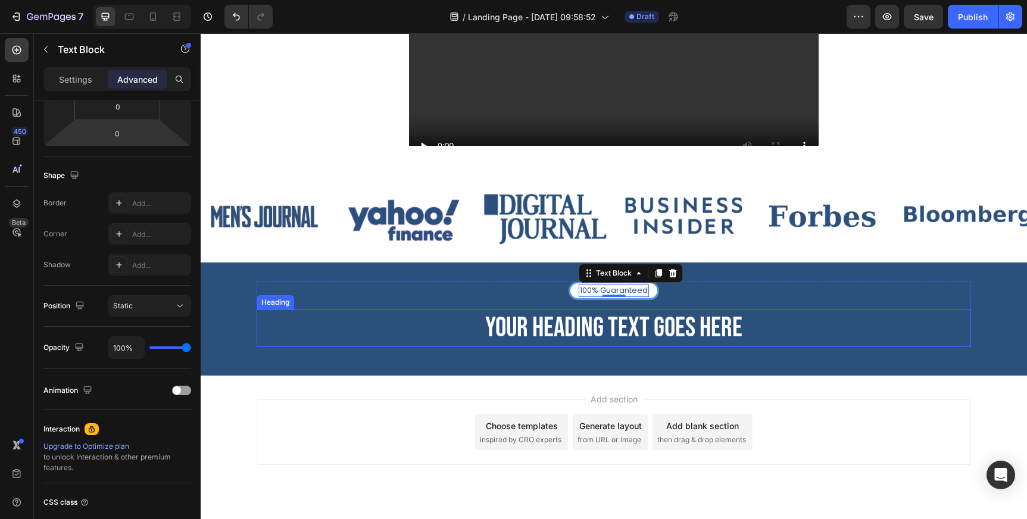
click at [562, 329] on h2 "Your heading text goes here" at bounding box center [614, 329] width 714 height 38
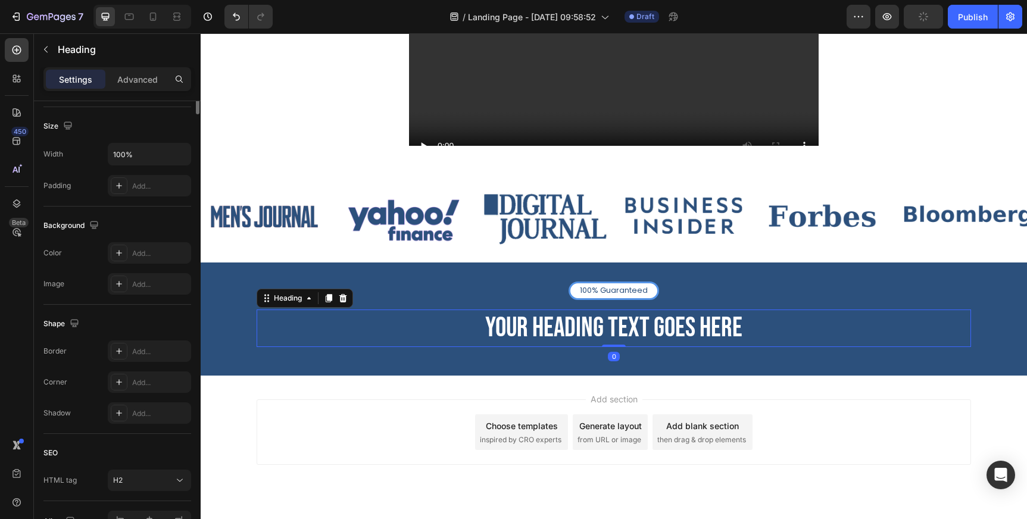
scroll to position [0, 0]
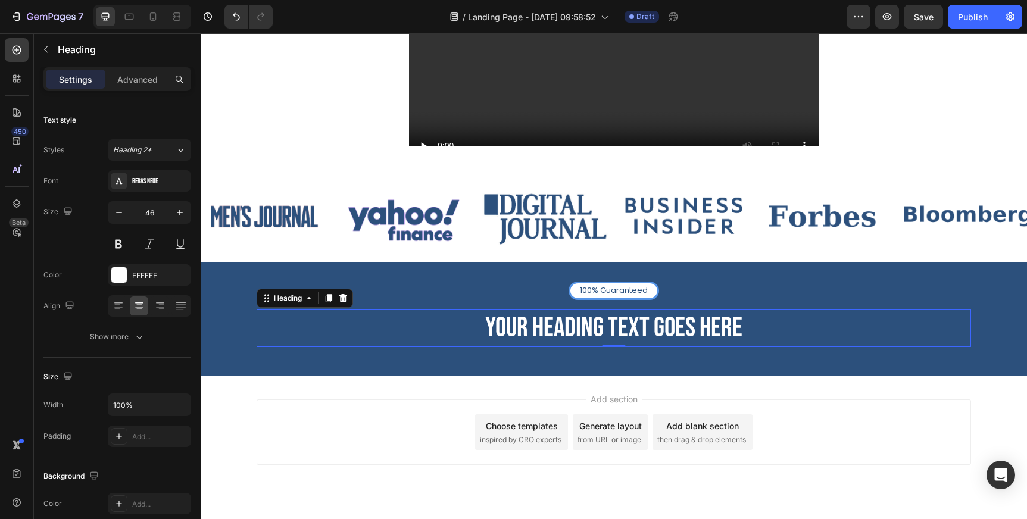
click at [627, 325] on h2 "Your heading text goes here" at bounding box center [614, 329] width 714 height 38
click at [627, 325] on p "Your heading text goes here" at bounding box center [614, 329] width 712 height 36
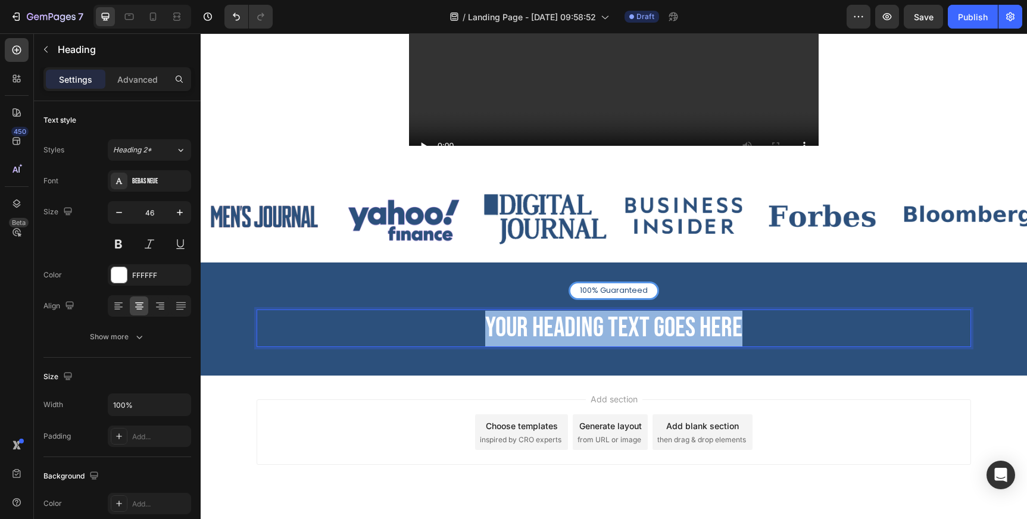
click at [627, 325] on p "Your heading text goes here" at bounding box center [614, 329] width 712 height 36
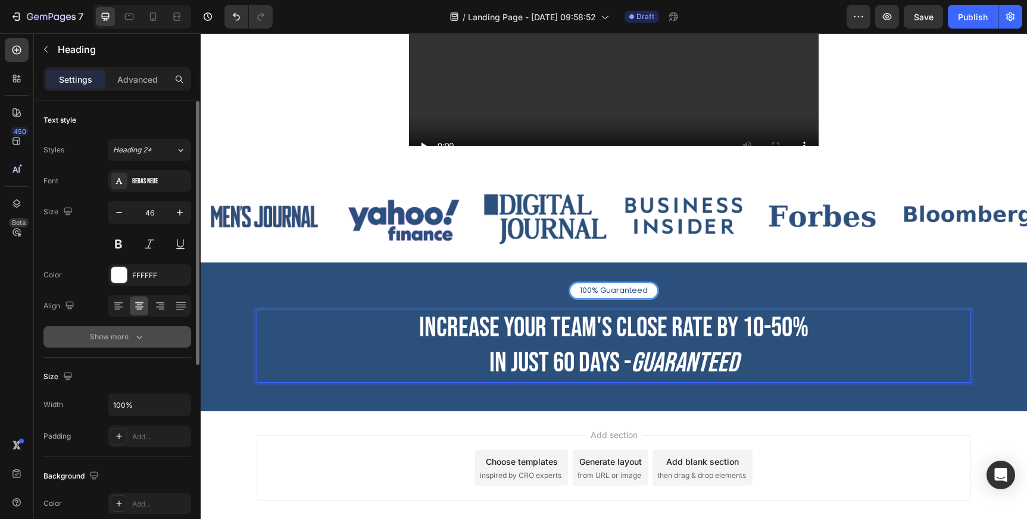
click at [117, 333] on div "Show more" at bounding box center [117, 337] width 55 height 12
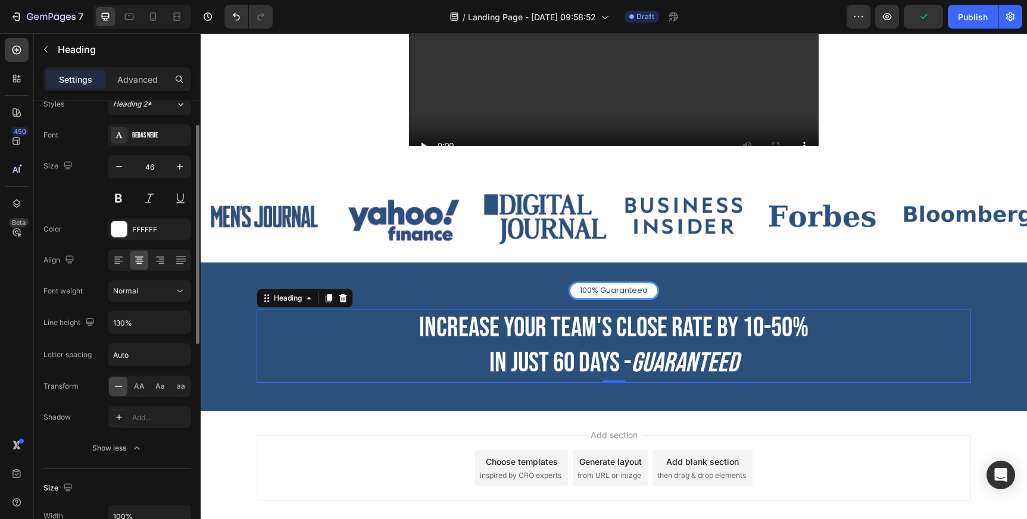
scroll to position [50, 0]
click at [149, 318] on input "130%" at bounding box center [149, 318] width 82 height 21
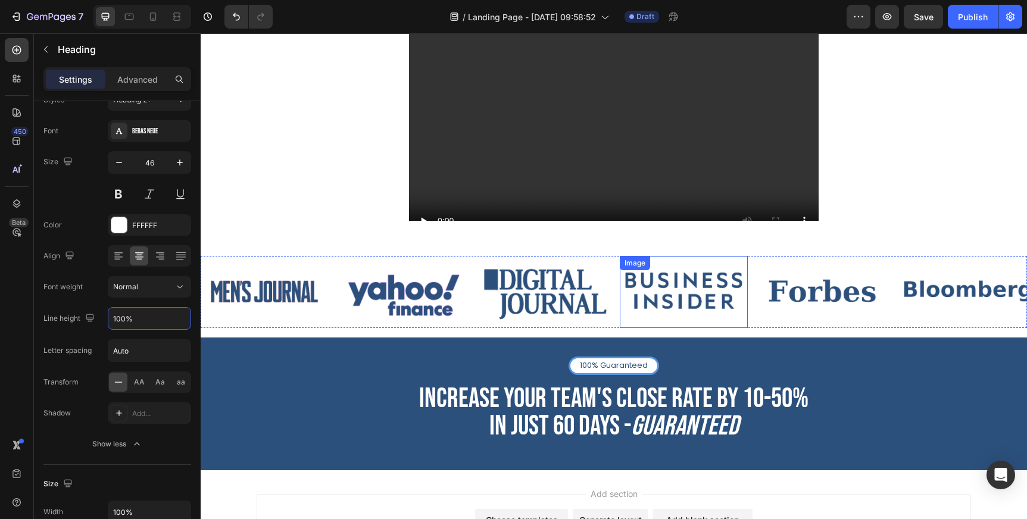
scroll to position [254, 0]
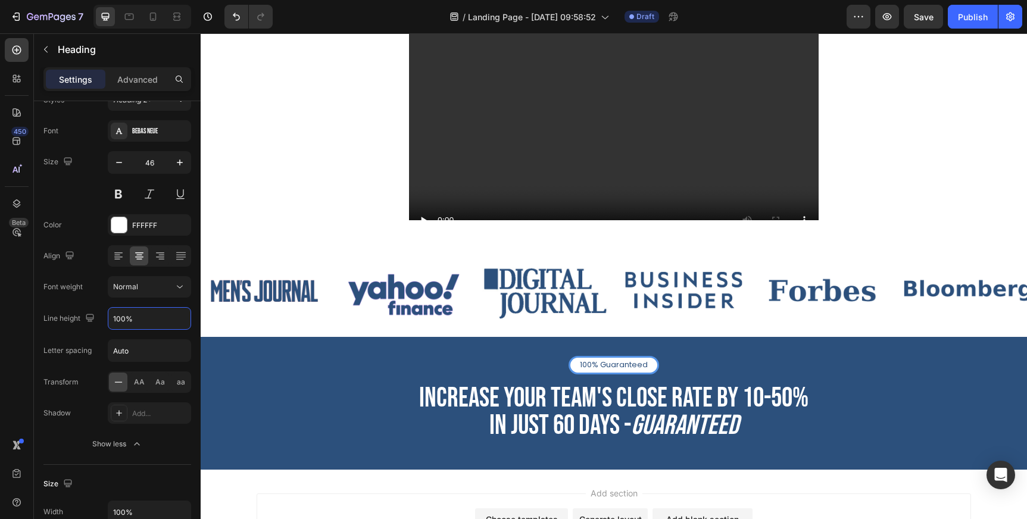
type input "100%"
click at [852, 395] on h2 "Increase your team's close rate by 10-50% IN just 60 days - guaranteed" at bounding box center [614, 412] width 714 height 57
click at [310, 426] on p "Increase your team's close rate by 10-50% IN just 60 days - guaranteed" at bounding box center [614, 412] width 712 height 55
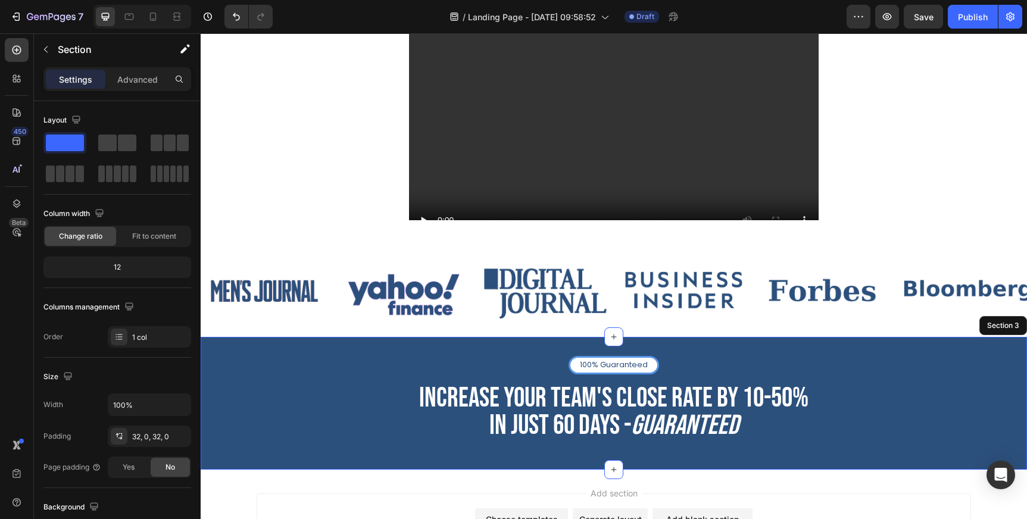
click at [229, 371] on div "100% Guaranteed Text Block Row Increase your team's close rate by 10-50% IN jus…" at bounding box center [614, 403] width 826 height 95
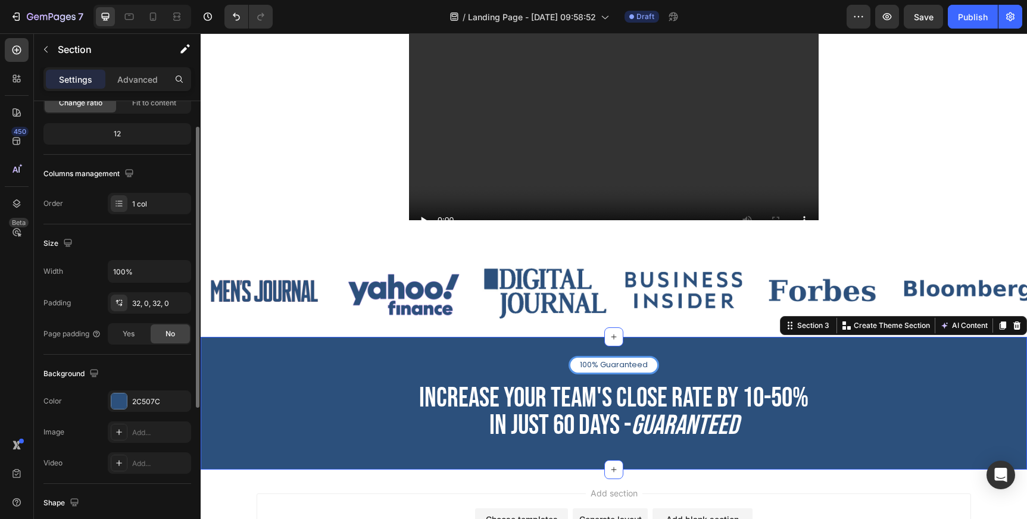
scroll to position [134, 0]
click at [149, 390] on div "2C507C" at bounding box center [149, 400] width 83 height 21
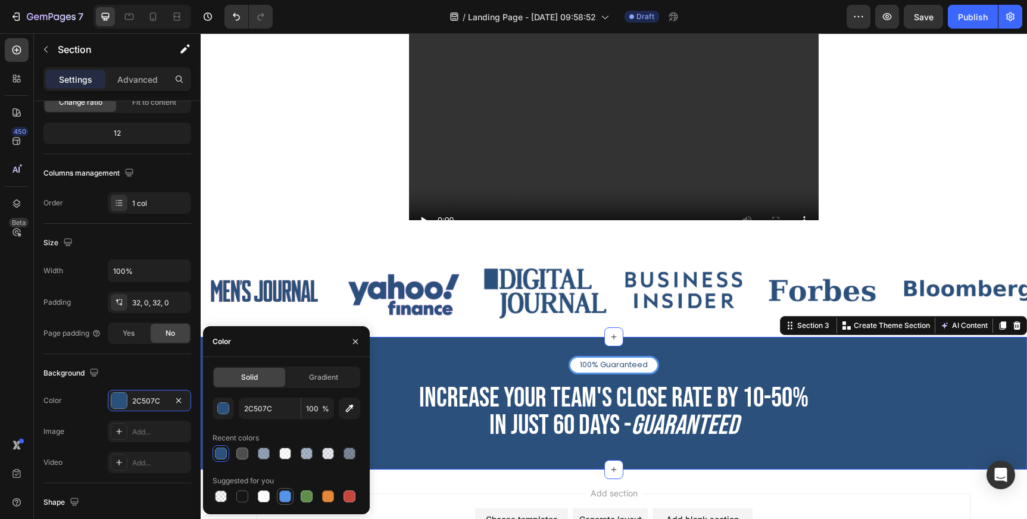
click at [287, 494] on div at bounding box center [285, 496] width 12 height 12
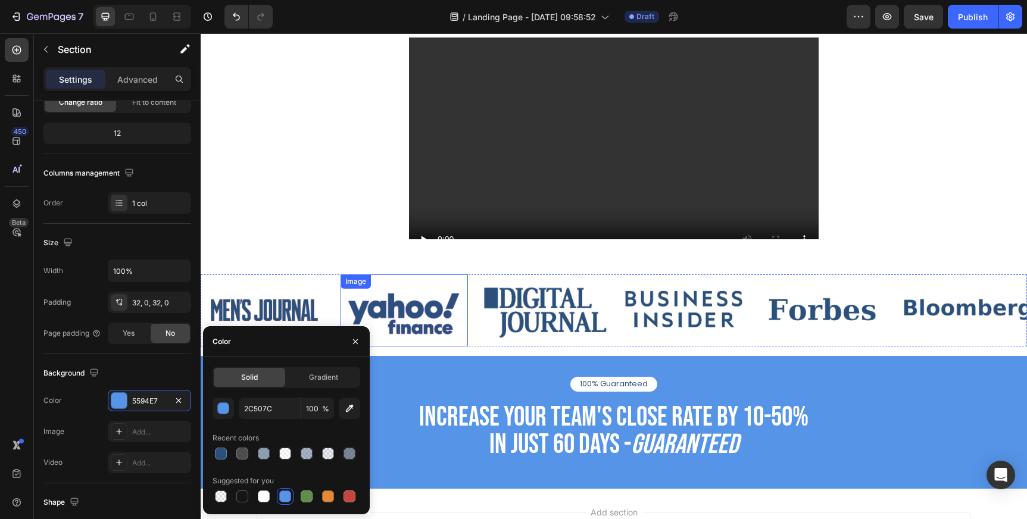
scroll to position [255, 0]
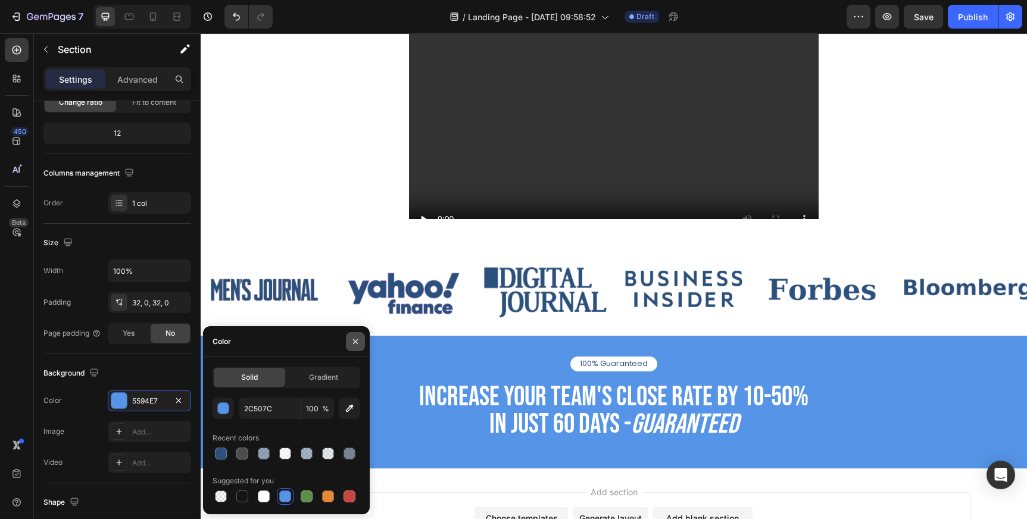
click at [354, 341] on icon "button" at bounding box center [356, 342] width 10 height 10
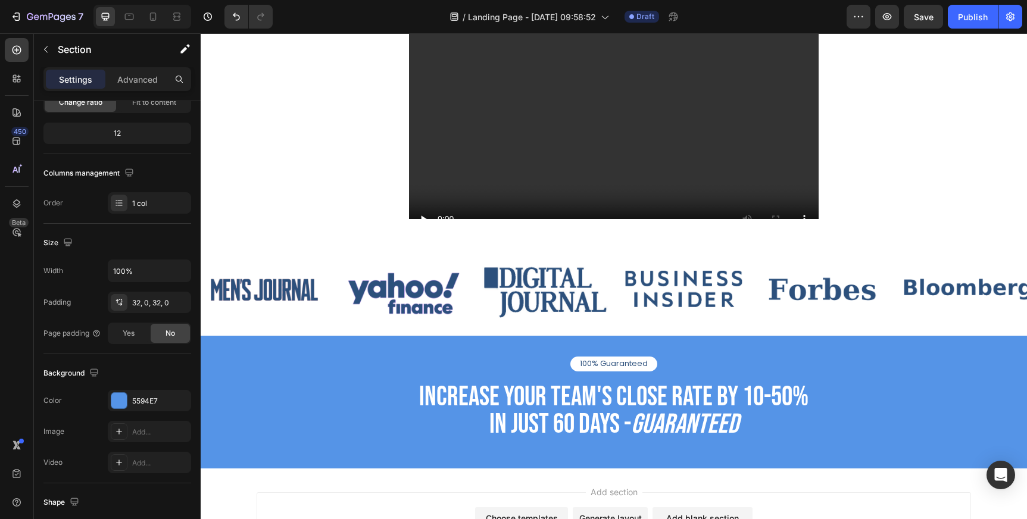
click at [874, 13] on div "Preview Save Publish" at bounding box center [934, 17] width 176 height 24
click at [898, 20] on button "button" at bounding box center [887, 17] width 24 height 24
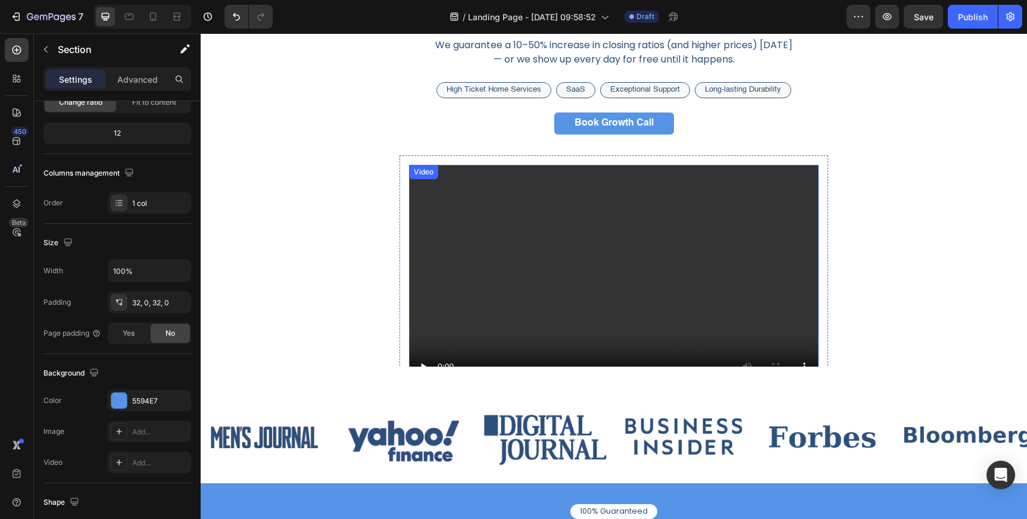
scroll to position [0, 0]
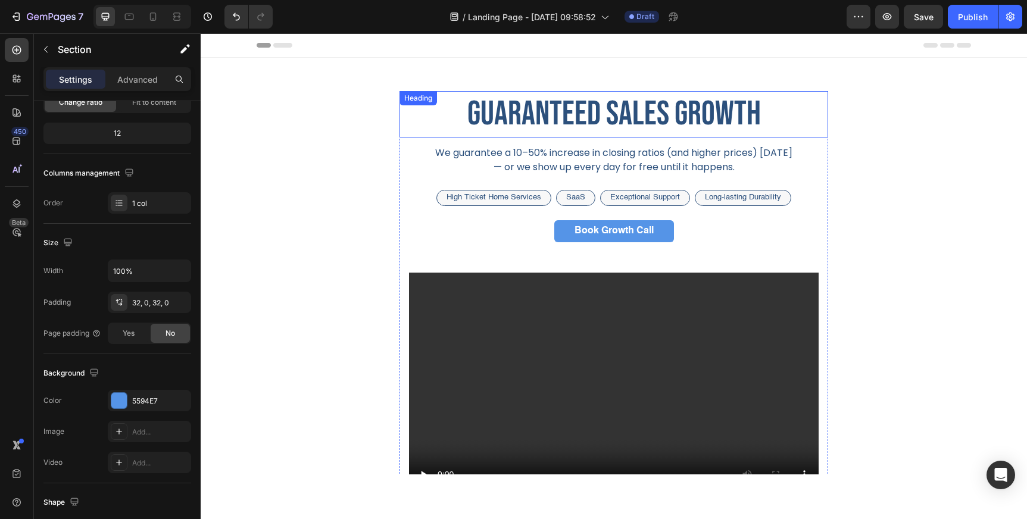
click at [438, 109] on div "guaranteed sales growth Heading" at bounding box center [613, 114] width 429 height 46
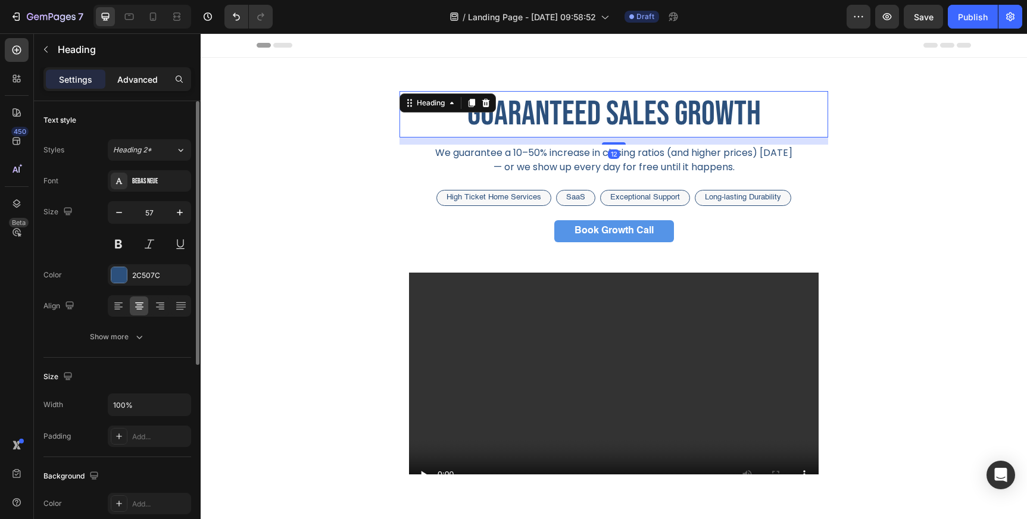
click at [137, 85] on p "Advanced" at bounding box center [137, 79] width 40 height 12
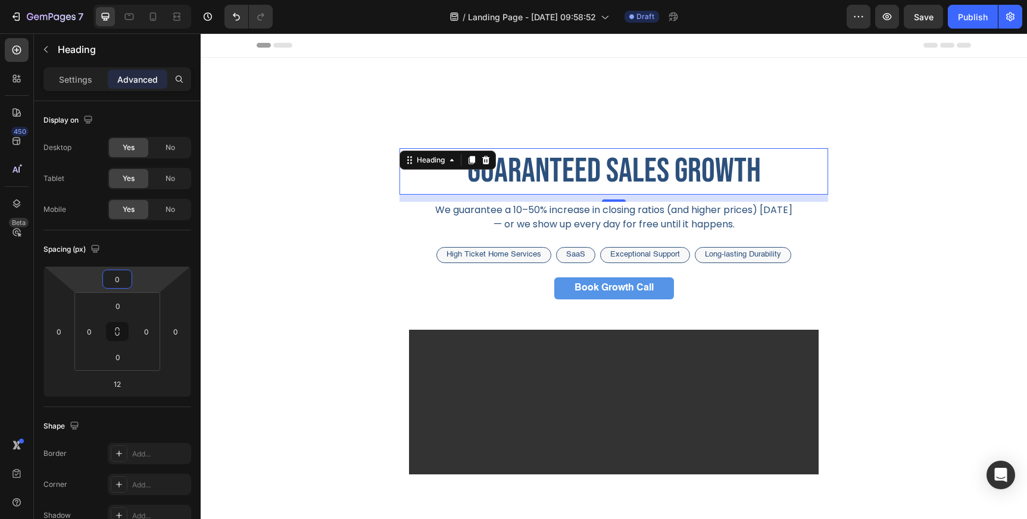
drag, startPoint x: 137, startPoint y: 280, endPoint x: 143, endPoint y: 252, distance: 29.1
click at [143, 89] on html "7 Version history / Landing Page - [DATE] 09:58:52 Draft Preview Save Publish 4…" at bounding box center [513, 44] width 1027 height 89
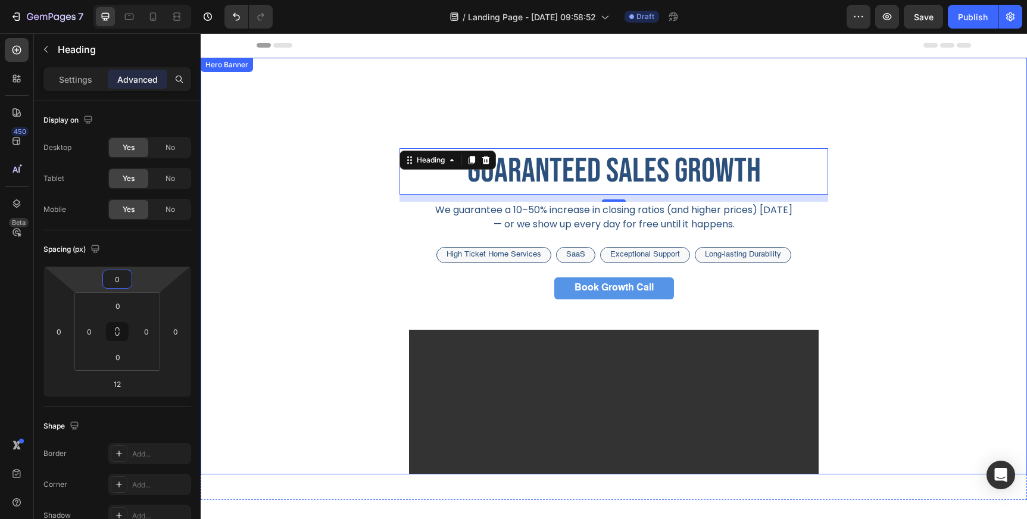
click at [310, 266] on div "guaranteed sales growth Heading 12 We guarantee a 10–50% increase in closing ra…" at bounding box center [614, 330] width 714 height 479
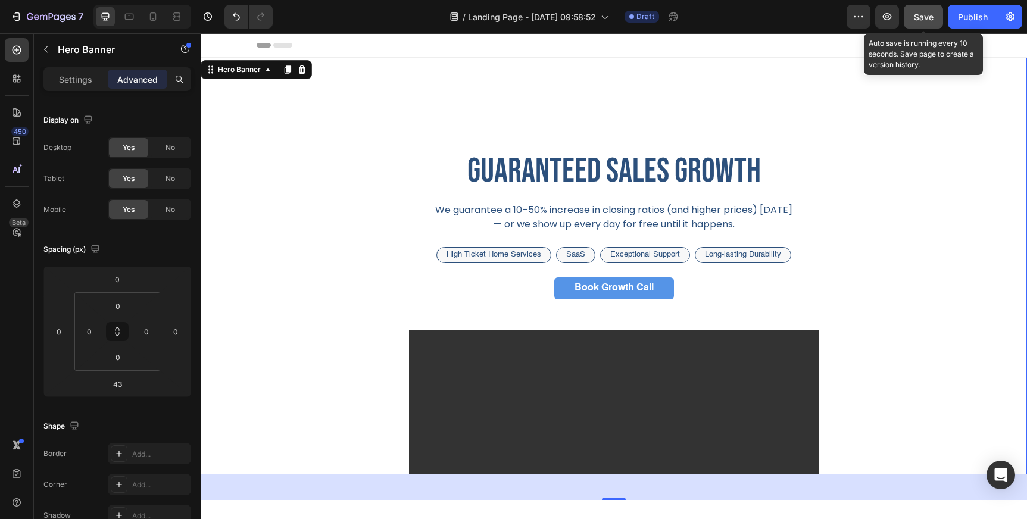
click at [929, 16] on span "Save" at bounding box center [924, 17] width 20 height 10
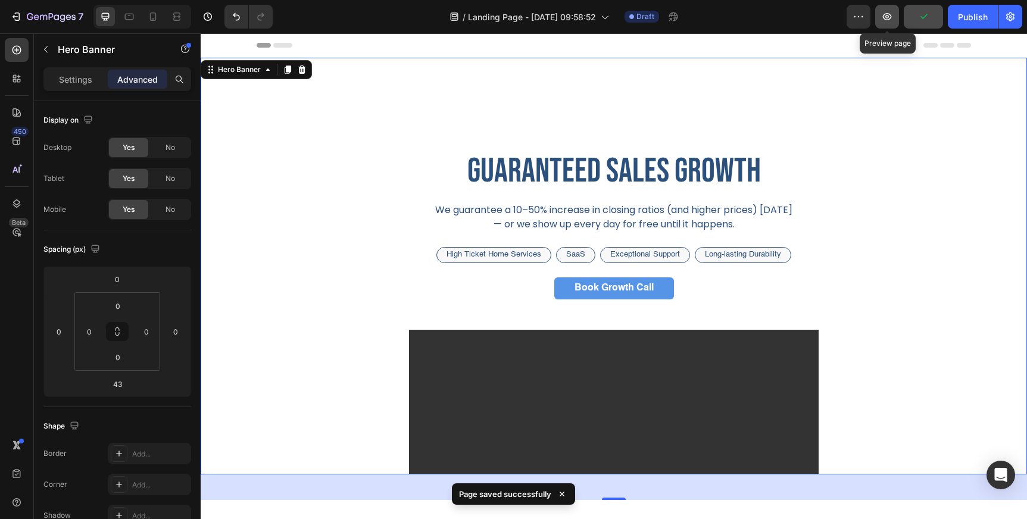
click at [884, 16] on icon "button" at bounding box center [887, 17] width 12 height 12
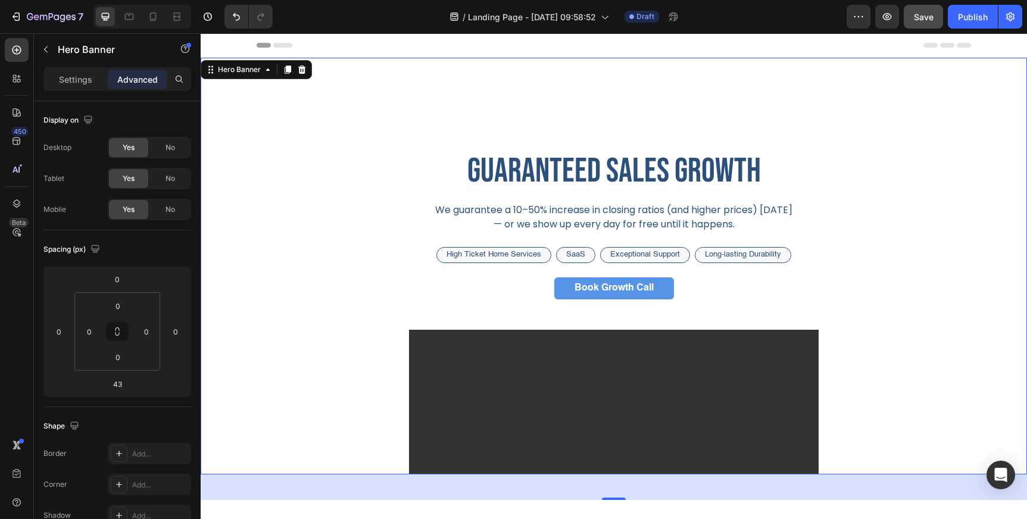
click at [282, 158] on div "guaranteed sales growth Heading We guarantee a 10–50% increase in closing ratio…" at bounding box center [614, 330] width 714 height 479
click at [80, 65] on div "Hero Banner" at bounding box center [102, 50] width 136 height 34
click at [80, 71] on div "Settings" at bounding box center [76, 79] width 60 height 19
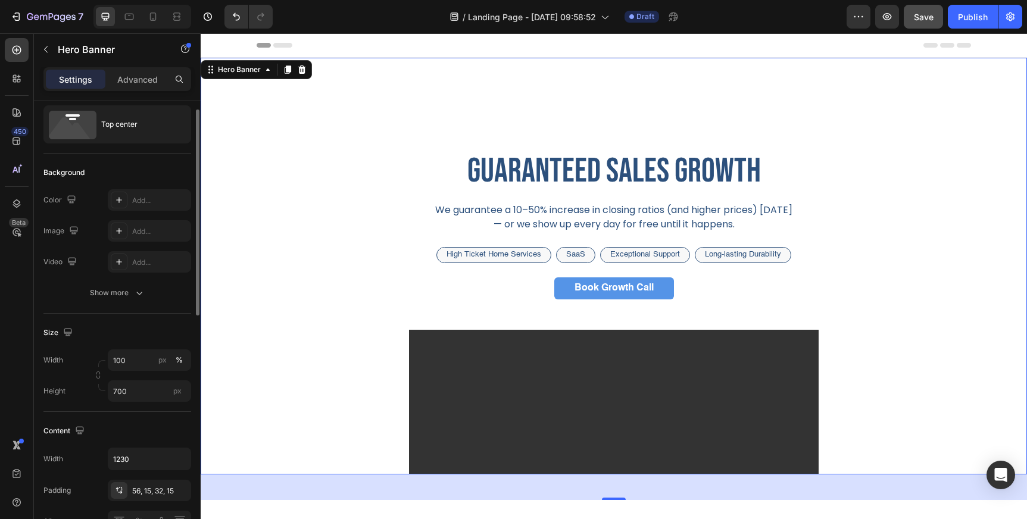
scroll to position [23, 0]
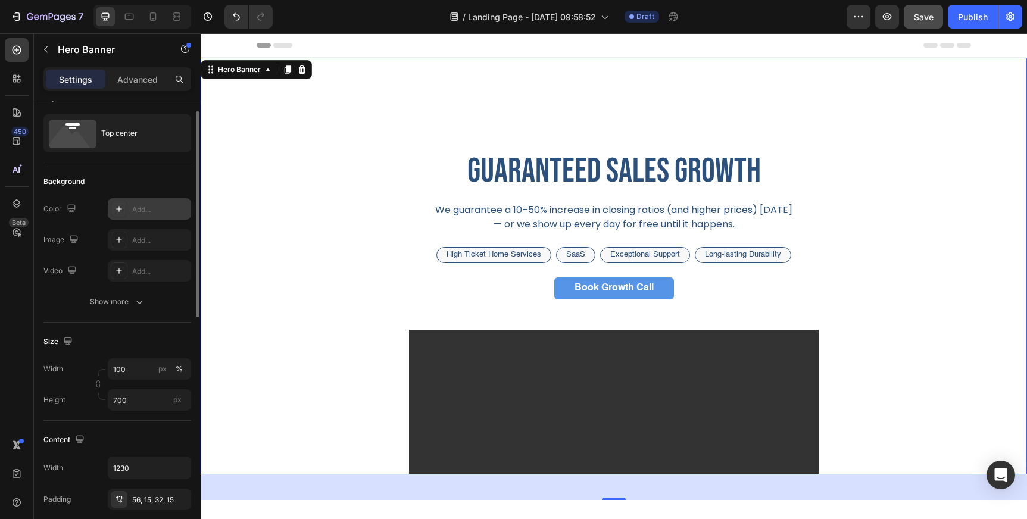
click at [143, 207] on div "Add..." at bounding box center [160, 209] width 56 height 11
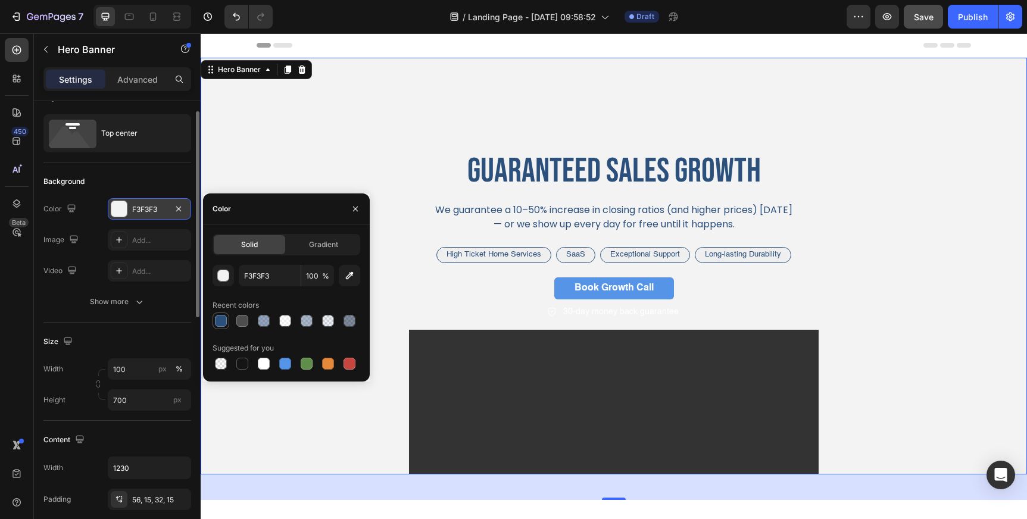
click at [220, 320] on div at bounding box center [221, 321] width 12 height 12
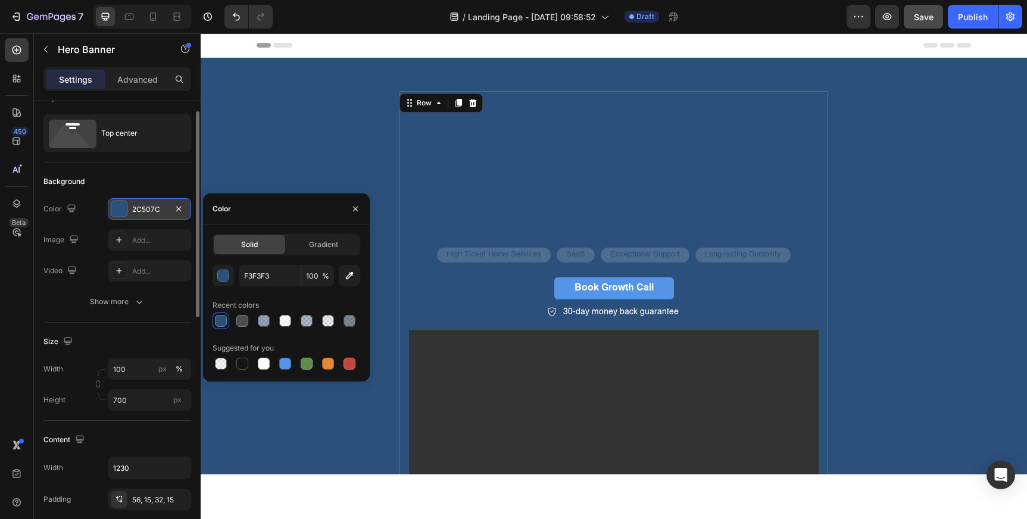
click at [584, 124] on div "guaranteed sales growth Heading We guarantee a 10–50% increase in closing ratio…" at bounding box center [613, 330] width 429 height 479
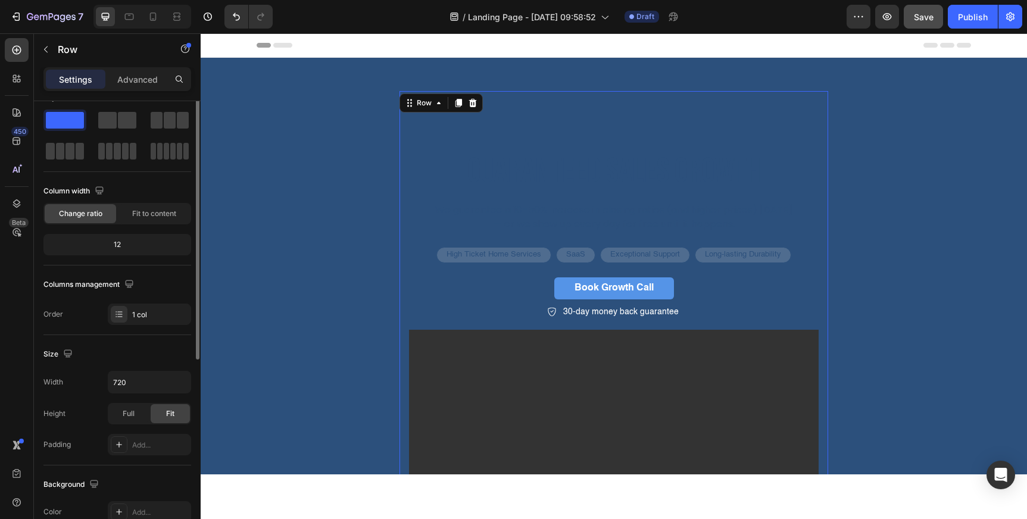
scroll to position [0, 0]
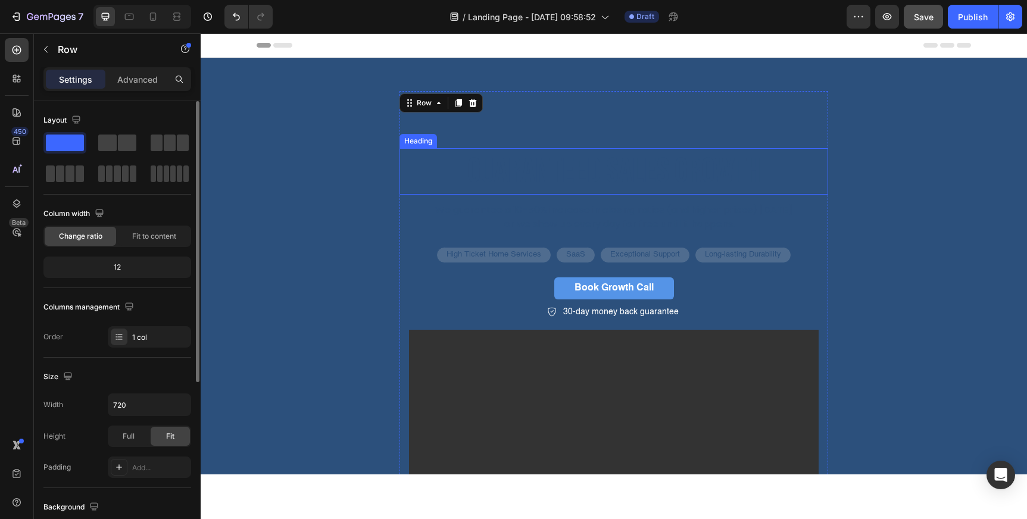
click at [577, 170] on p "guaranteed sales growth" at bounding box center [614, 171] width 426 height 44
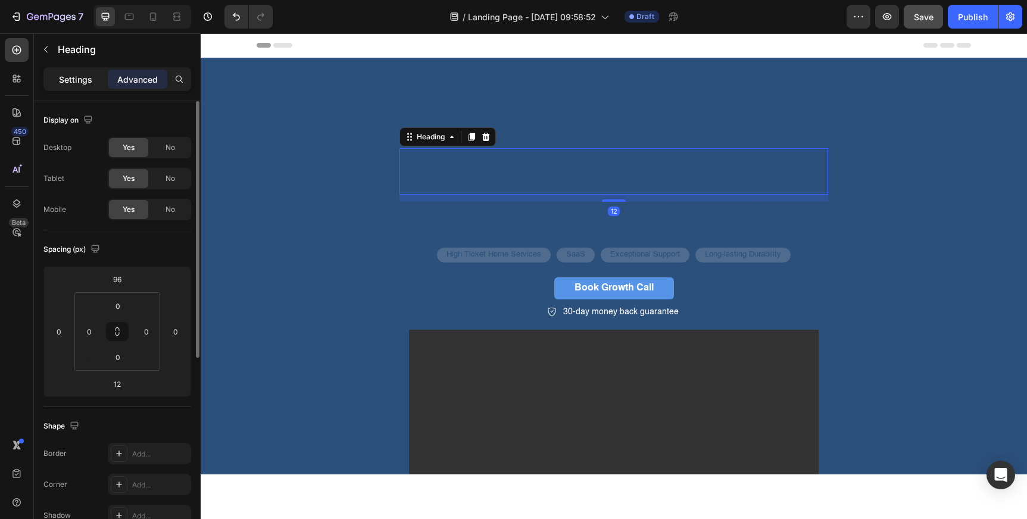
click at [71, 84] on p "Settings" at bounding box center [75, 79] width 33 height 12
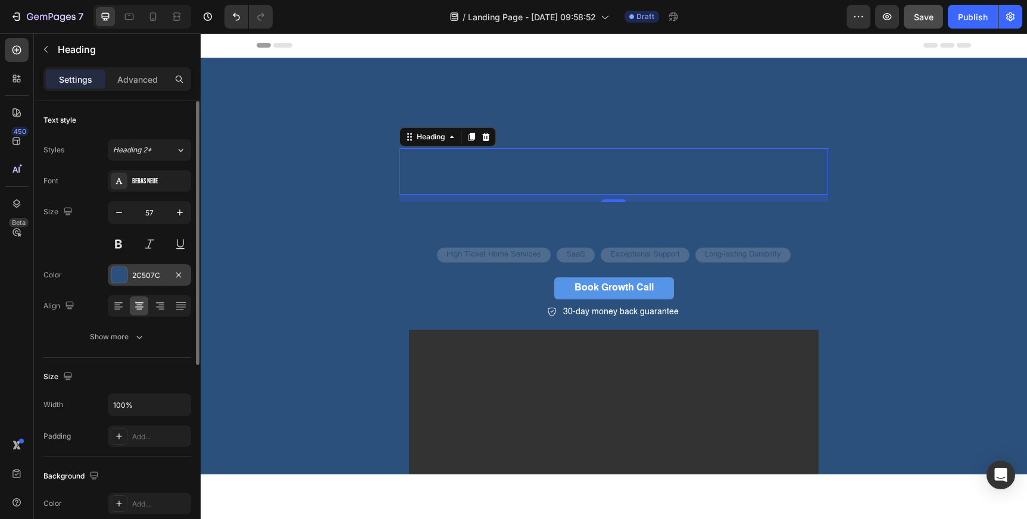
click at [139, 274] on div "2C507C" at bounding box center [149, 275] width 35 height 11
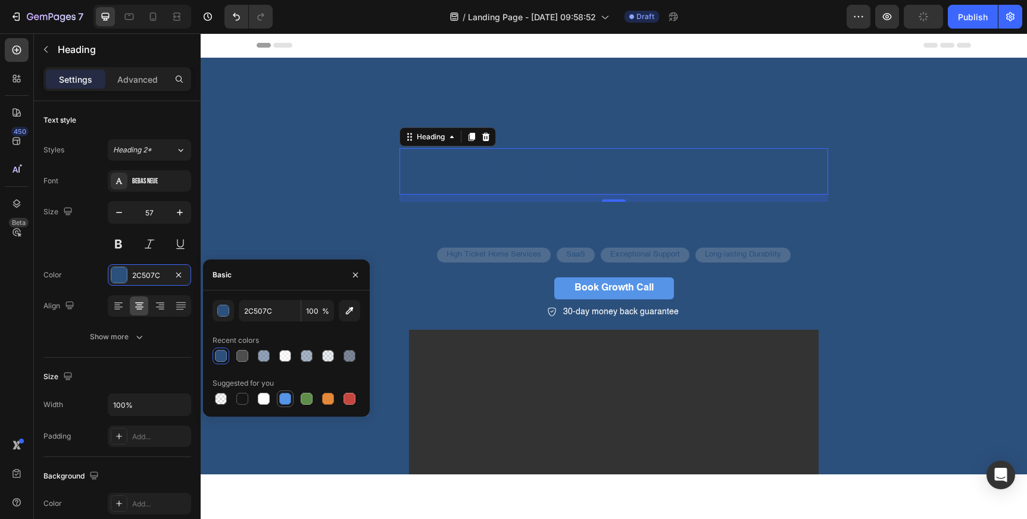
click at [288, 401] on div at bounding box center [285, 399] width 12 height 12
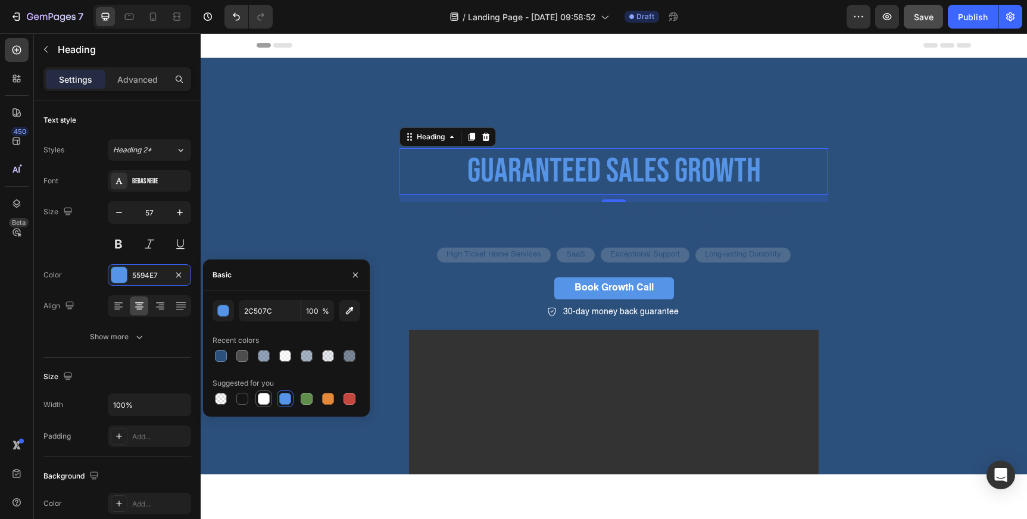
click at [262, 400] on div at bounding box center [264, 399] width 12 height 12
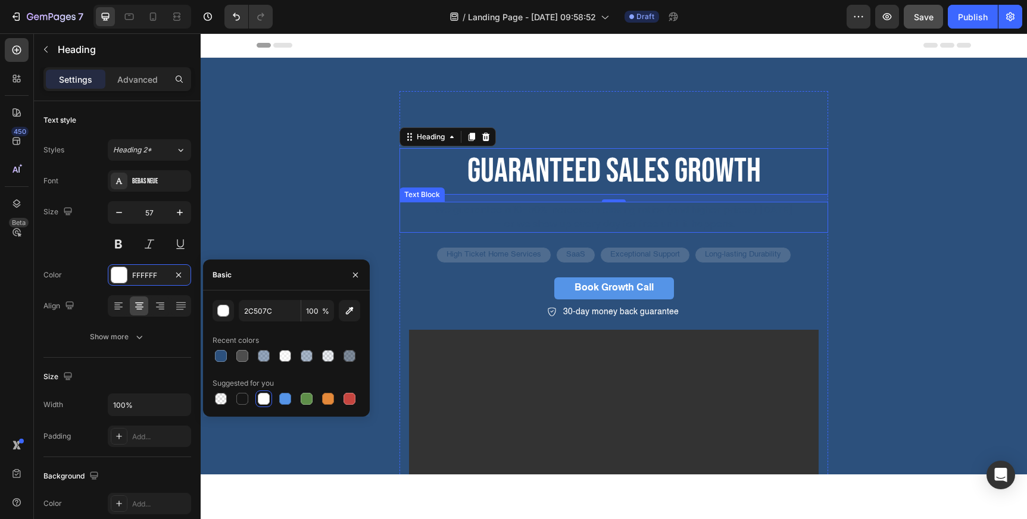
click at [541, 217] on p "— or we show up every day for free until it happens." at bounding box center [614, 224] width 426 height 14
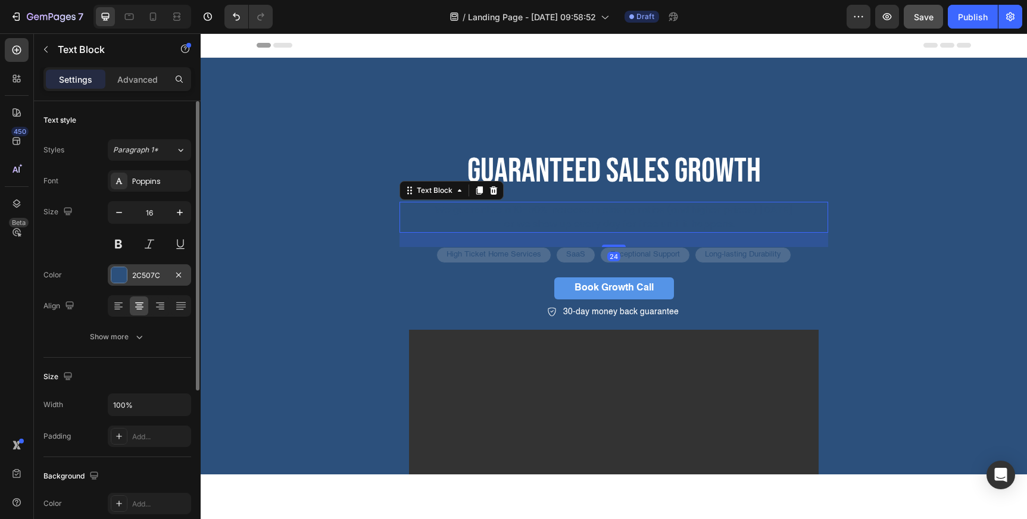
click at [141, 271] on div "2C507C" at bounding box center [149, 275] width 35 height 11
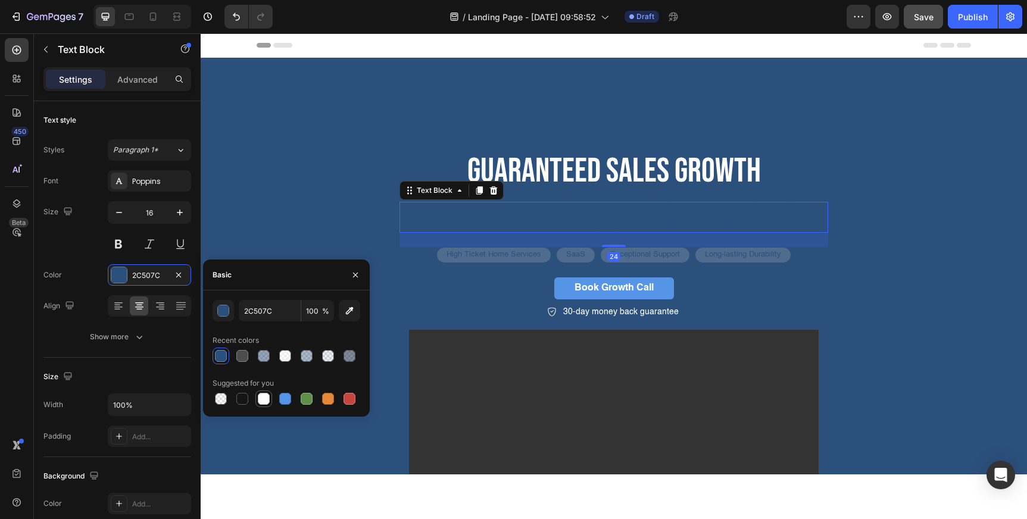
click at [265, 399] on div at bounding box center [264, 399] width 12 height 12
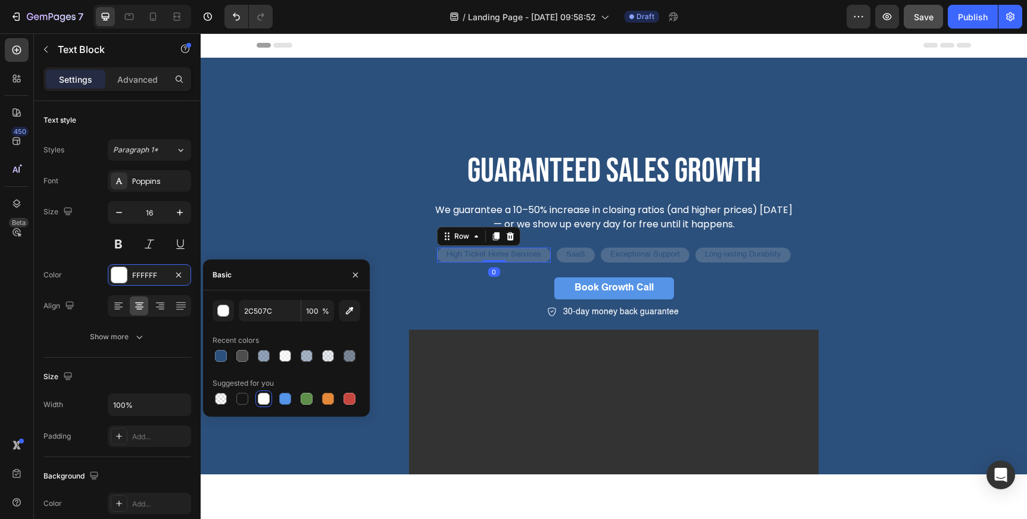
click at [442, 261] on div "High Ticket Home Services Text Block Row 0" at bounding box center [493, 255] width 115 height 16
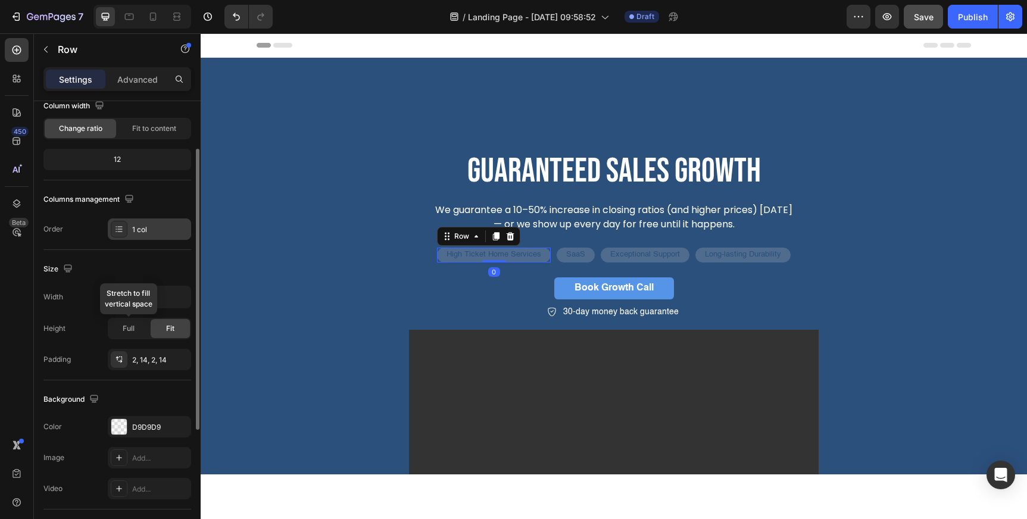
scroll to position [153, 0]
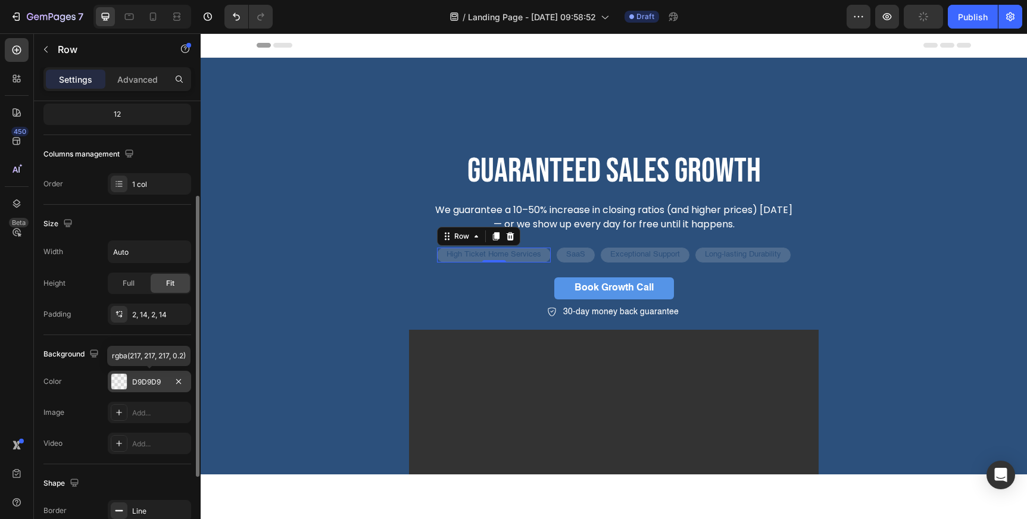
click at [142, 381] on div "D9D9D9" at bounding box center [149, 382] width 35 height 11
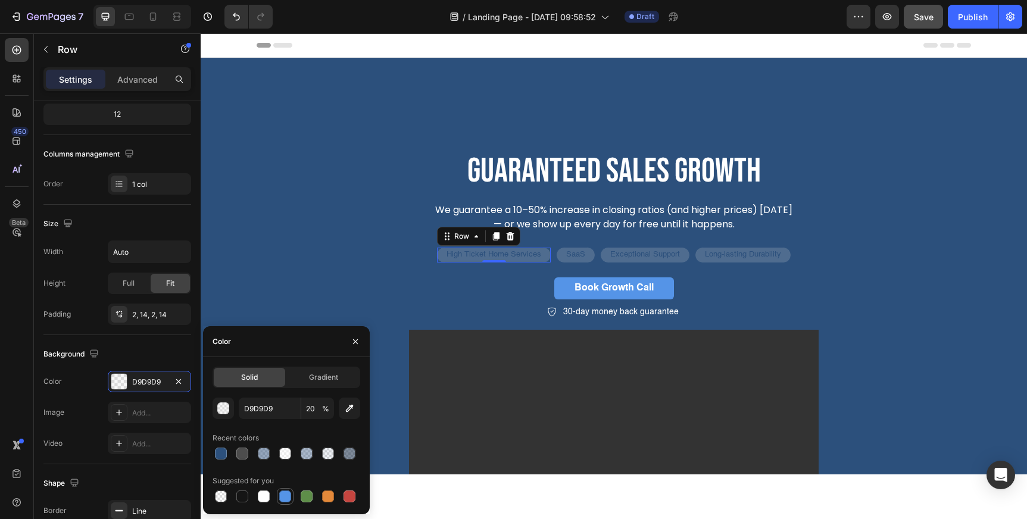
click at [283, 495] on div at bounding box center [285, 496] width 12 height 12
click at [326, 456] on div at bounding box center [328, 454] width 12 height 12
click at [260, 499] on div at bounding box center [264, 496] width 12 height 12
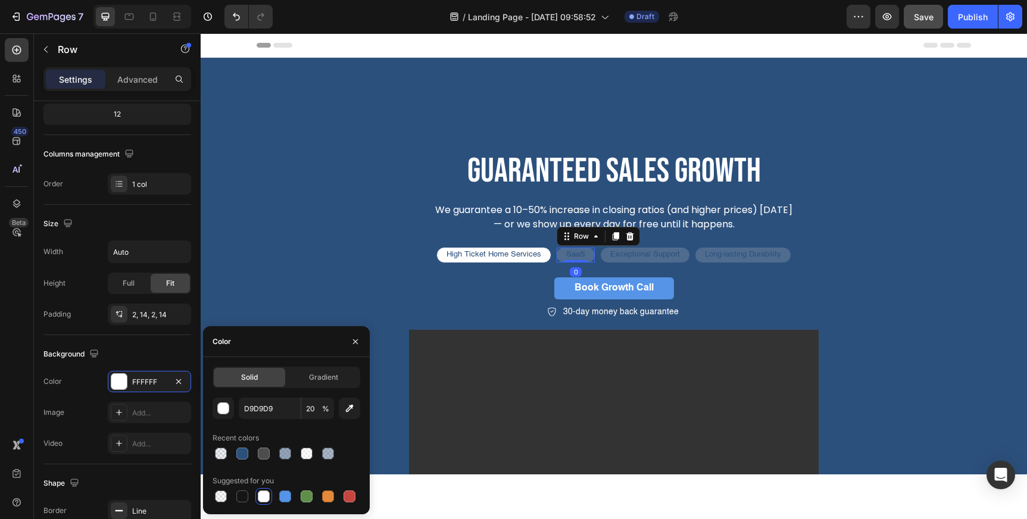
click at [561, 258] on div "SaaS Text Block Row 0" at bounding box center [575, 255] width 39 height 16
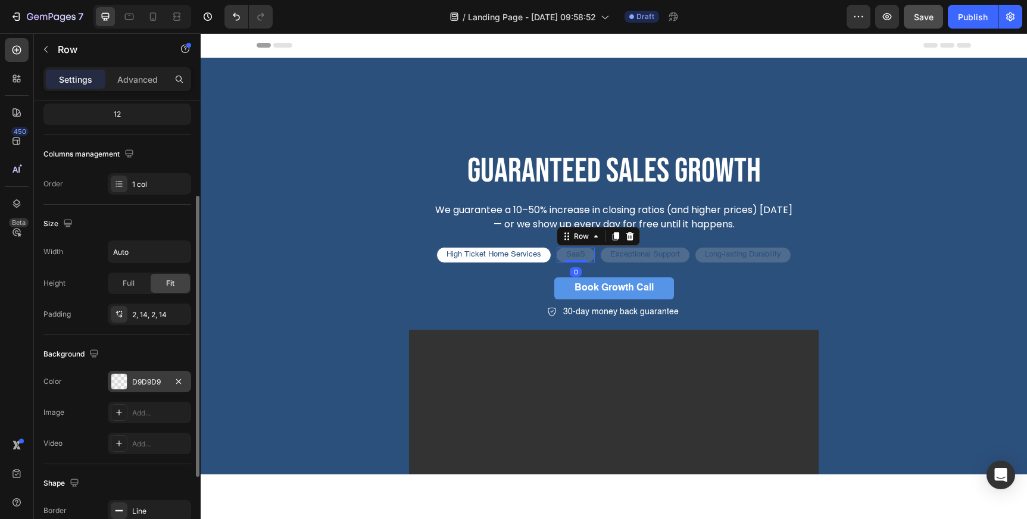
click at [144, 387] on div "D9D9D9" at bounding box center [149, 381] width 83 height 21
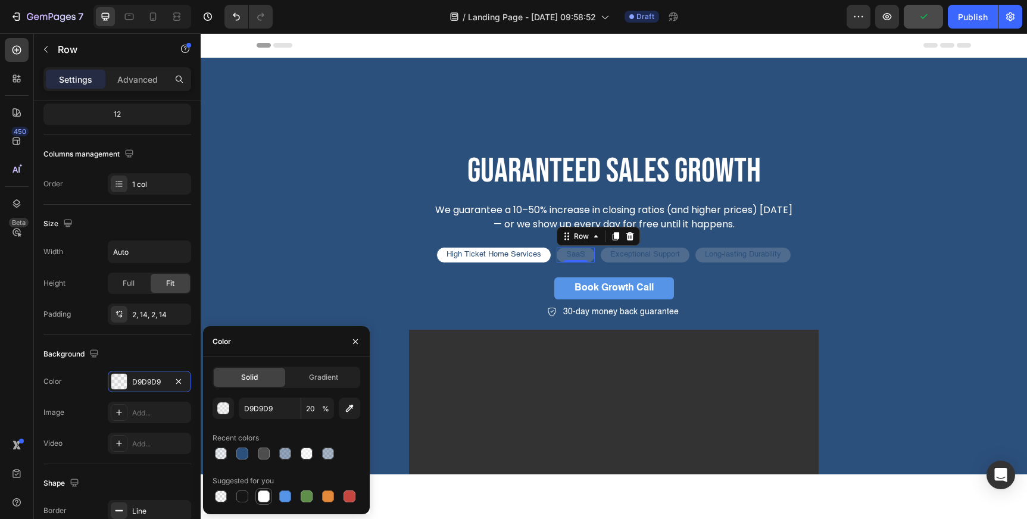
click at [264, 496] on div at bounding box center [264, 496] width 12 height 12
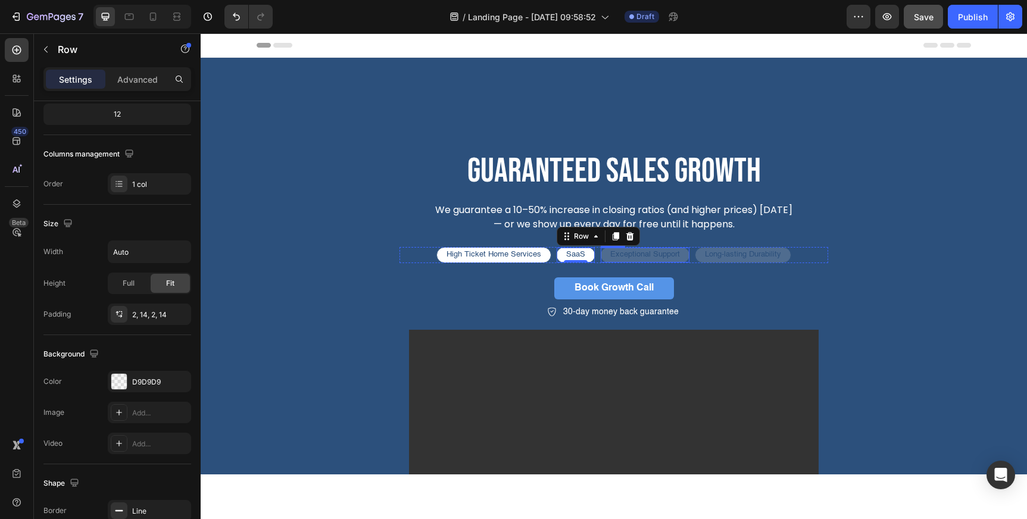
click at [605, 257] on div "Exceptional Support Text Block Row" at bounding box center [645, 255] width 90 height 16
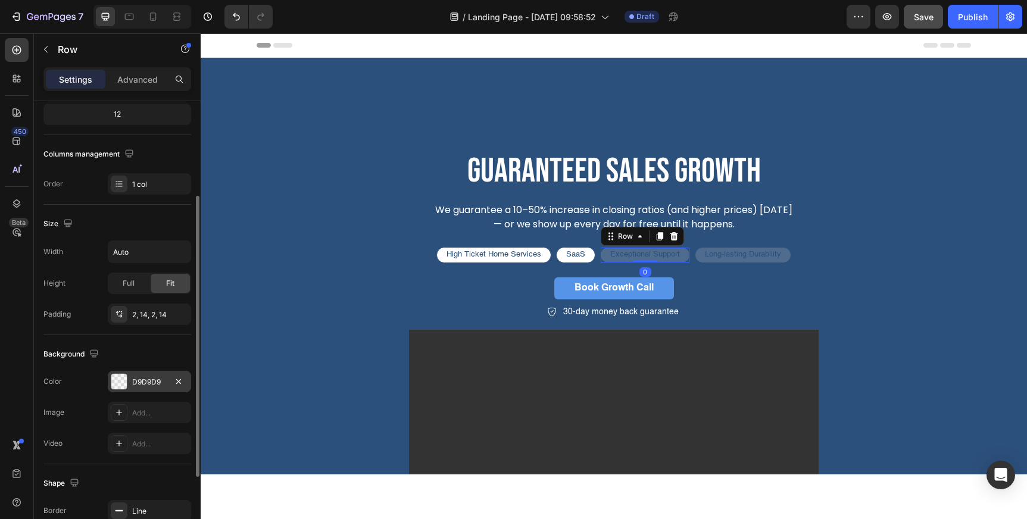
click at [151, 386] on div "D9D9D9" at bounding box center [149, 382] width 35 height 11
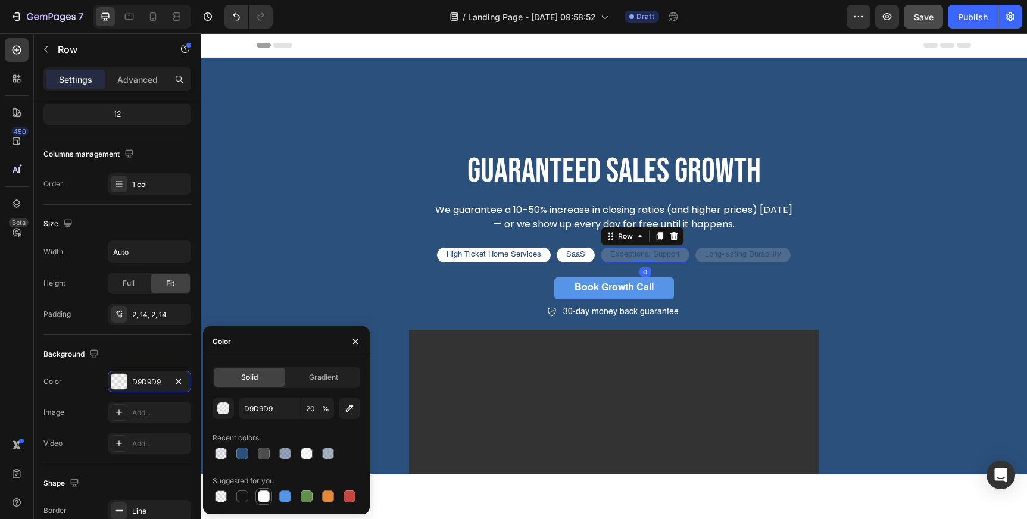
click at [265, 494] on div at bounding box center [264, 496] width 12 height 12
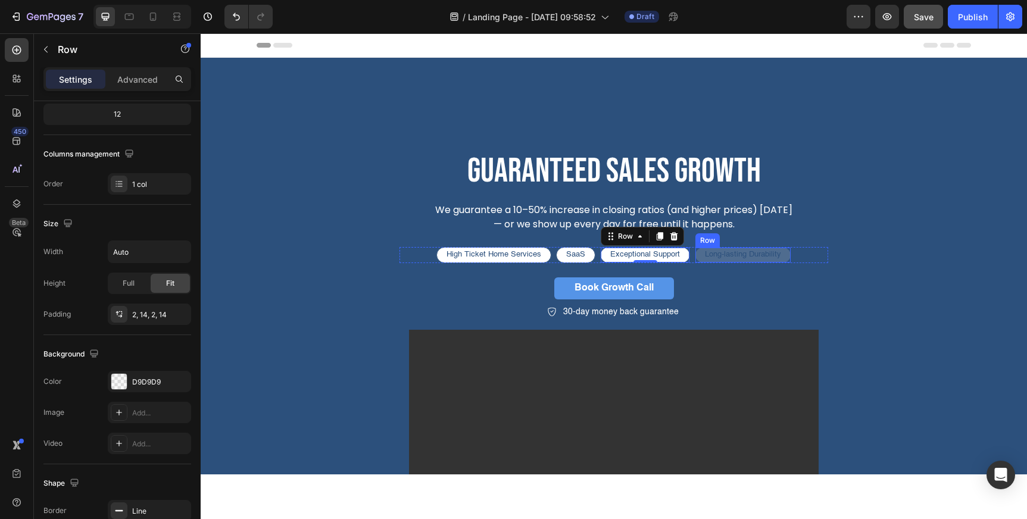
click at [696, 253] on div "Long-lasting Durability Text Block Row" at bounding box center [743, 255] width 96 height 16
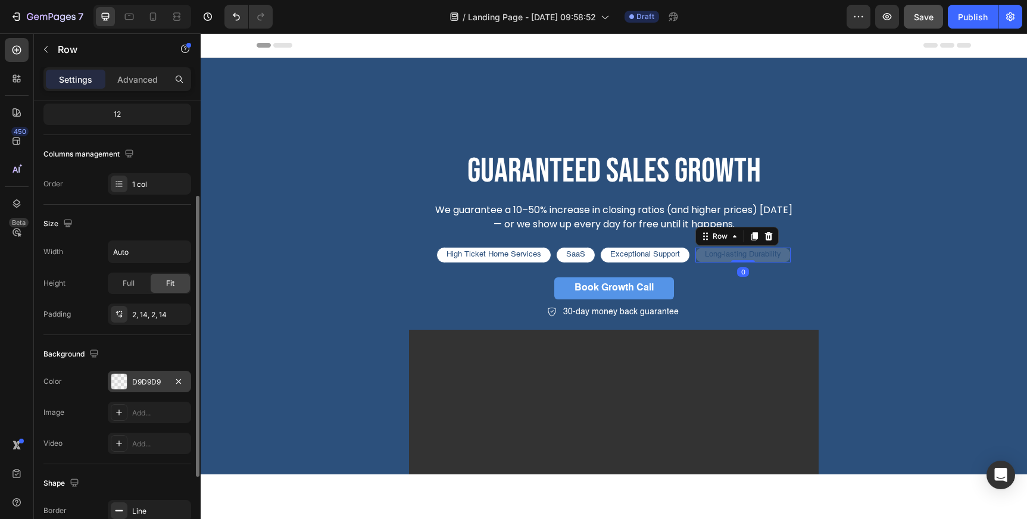
click at [143, 377] on div "D9D9D9" at bounding box center [149, 382] width 35 height 11
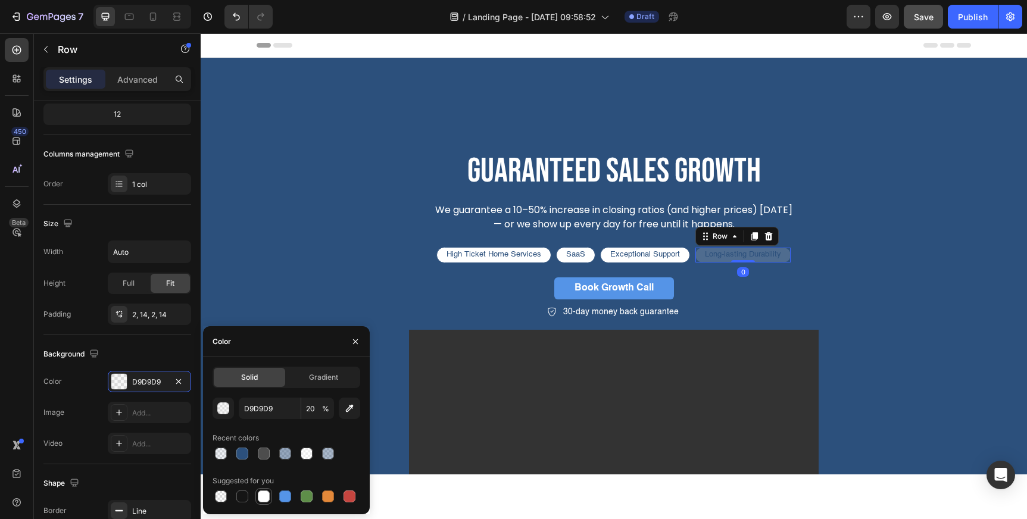
click at [267, 493] on div at bounding box center [264, 496] width 12 height 12
click at [639, 311] on p "30-day money back guarantee" at bounding box center [620, 312] width 115 height 12
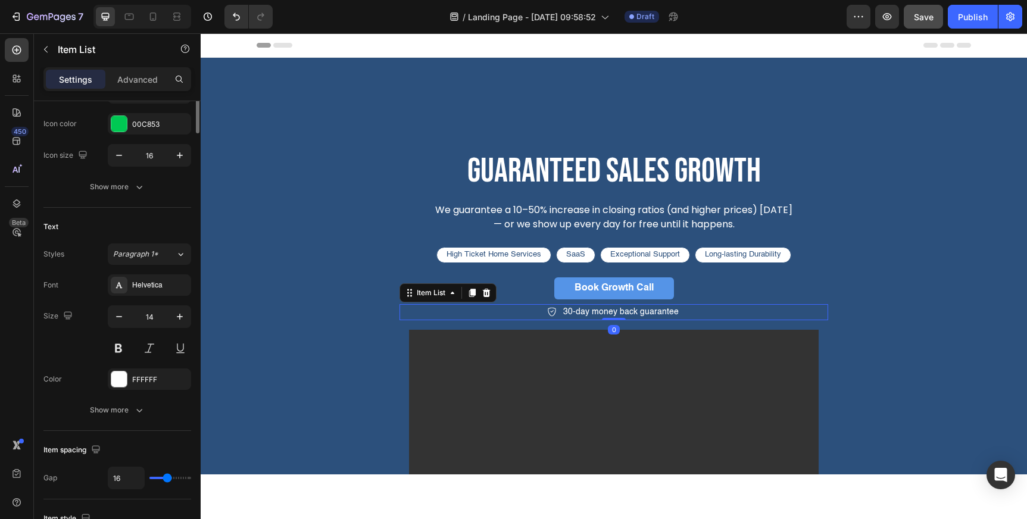
scroll to position [0, 0]
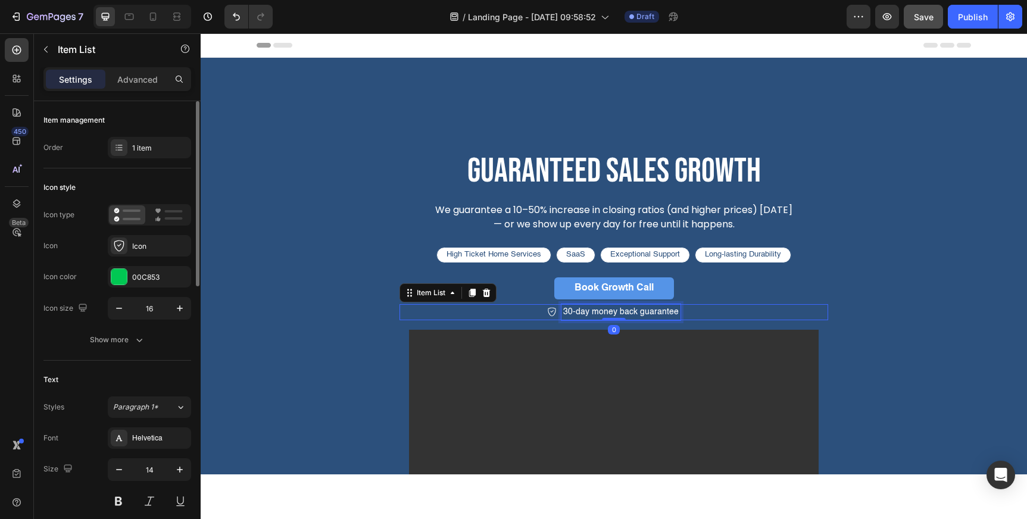
click at [639, 311] on p "30-day money back guarantee" at bounding box center [620, 312] width 115 height 12
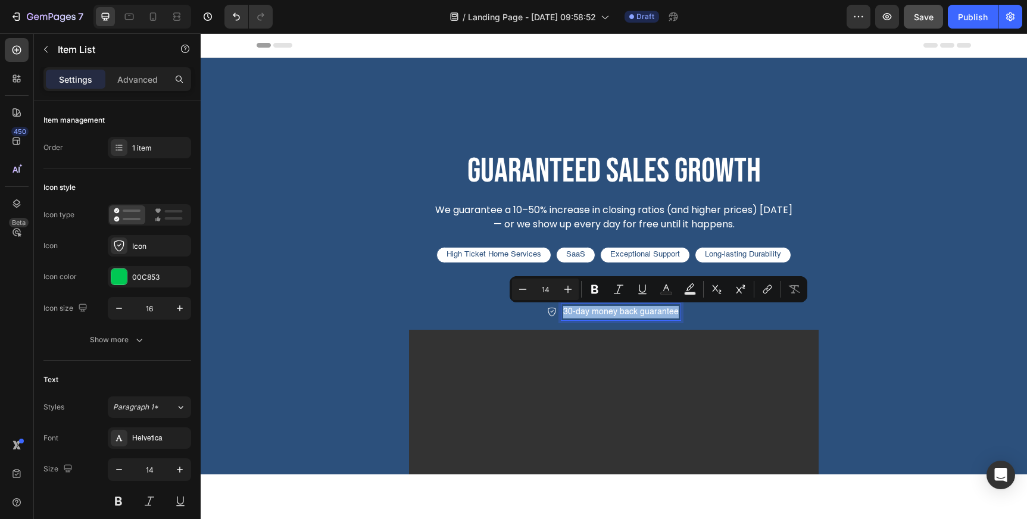
click at [639, 311] on p "30-day money back guarantee" at bounding box center [620, 312] width 115 height 12
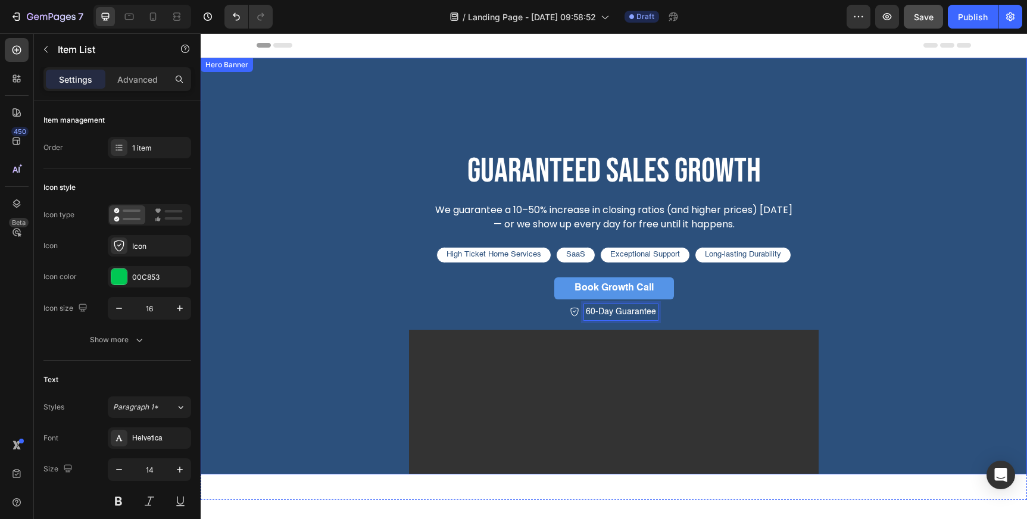
click at [874, 276] on div "guaranteed sales growth Heading We guarantee a 10–50% increase in closing ratio…" at bounding box center [614, 330] width 714 height 479
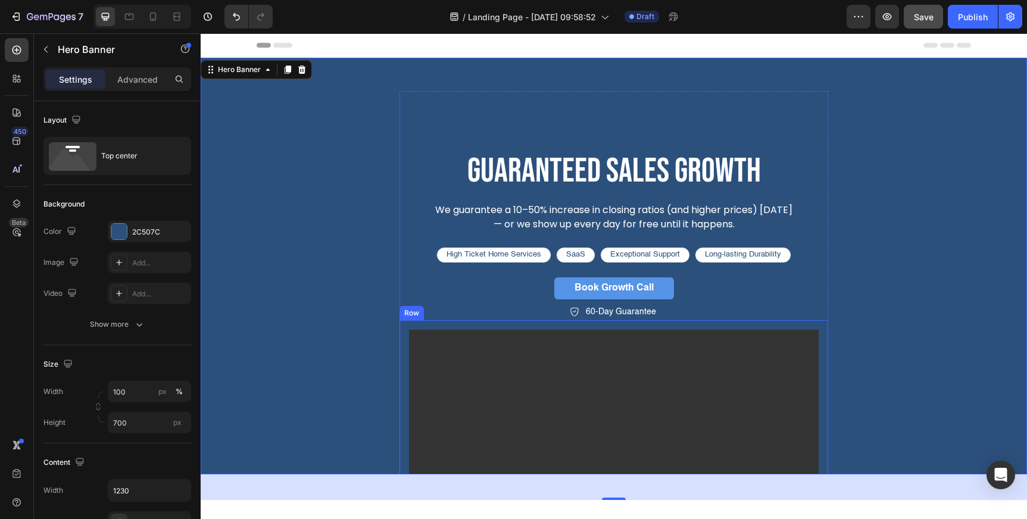
click at [617, 314] on p "60-Day Guarantee" at bounding box center [621, 312] width 70 height 12
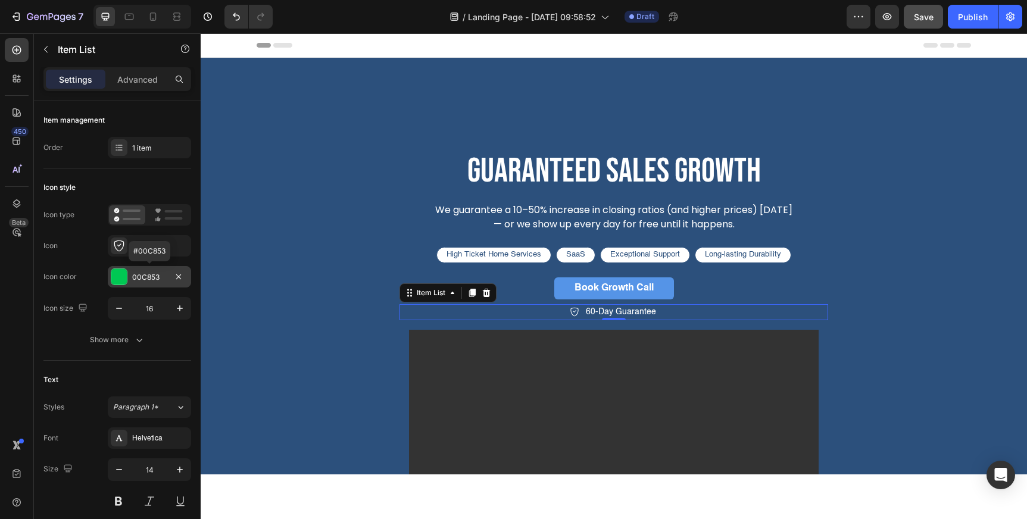
click at [153, 279] on div "00C853" at bounding box center [149, 277] width 35 height 11
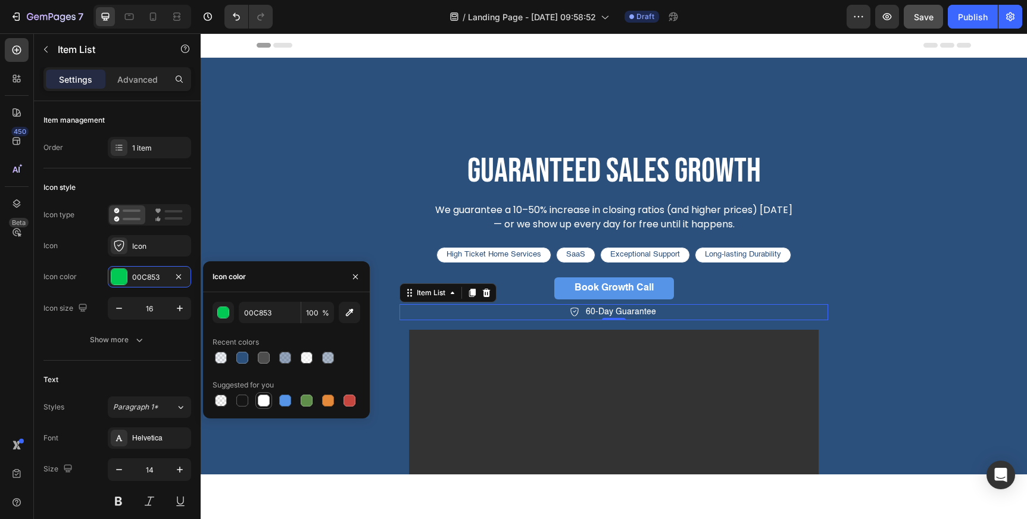
click at [262, 401] on div at bounding box center [264, 401] width 12 height 12
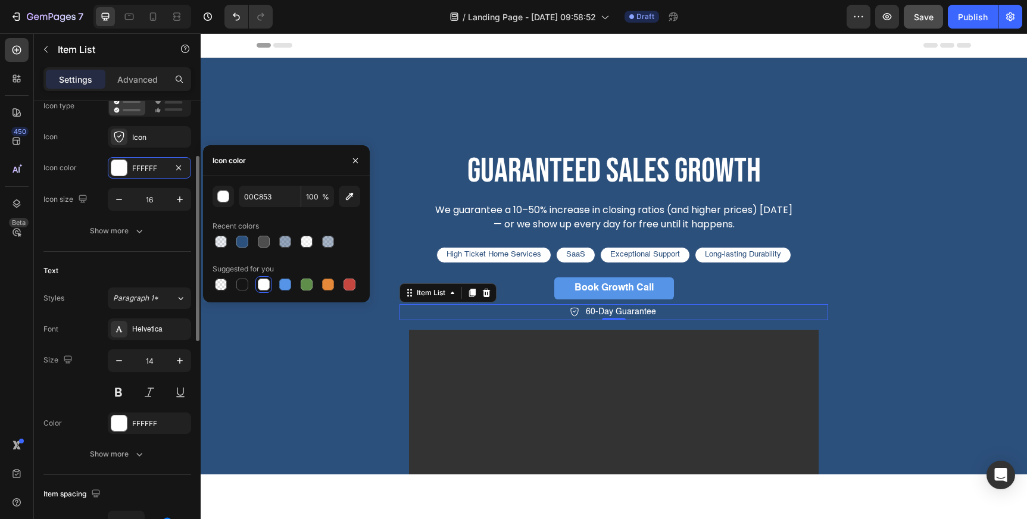
scroll to position [121, 0]
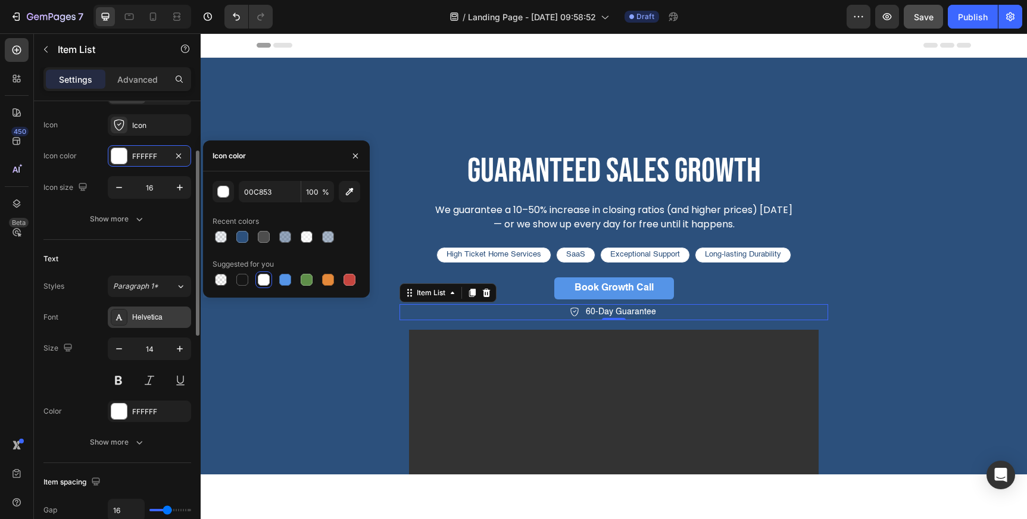
click at [150, 311] on div "Helvetica" at bounding box center [149, 317] width 83 height 21
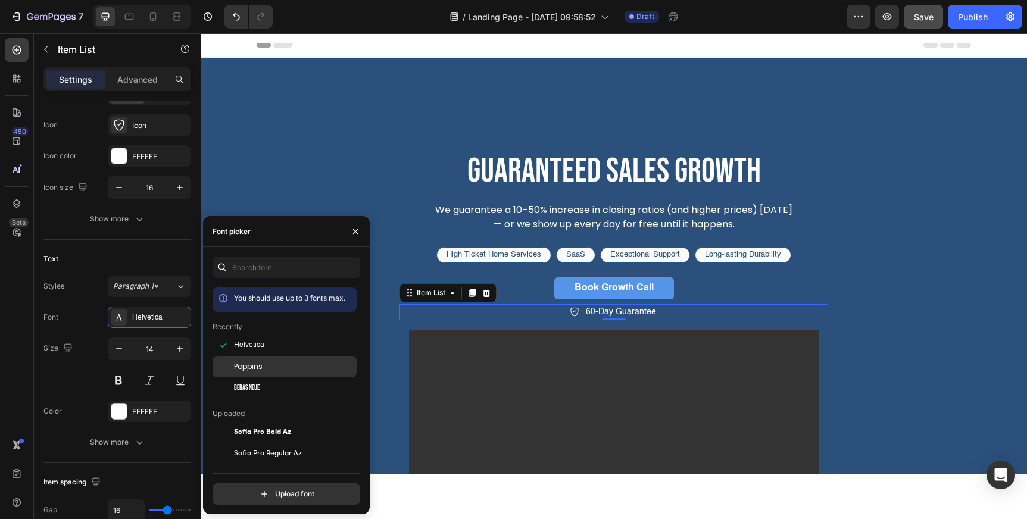
click at [258, 367] on span "Poppins" at bounding box center [248, 366] width 29 height 11
click at [120, 382] on button at bounding box center [118, 380] width 21 height 21
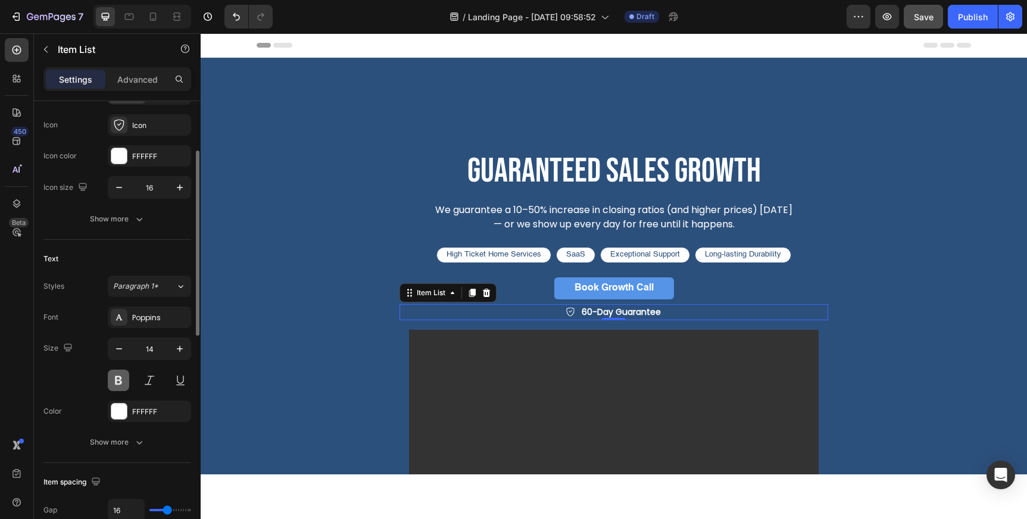
click at [121, 379] on button at bounding box center [118, 380] width 21 height 21
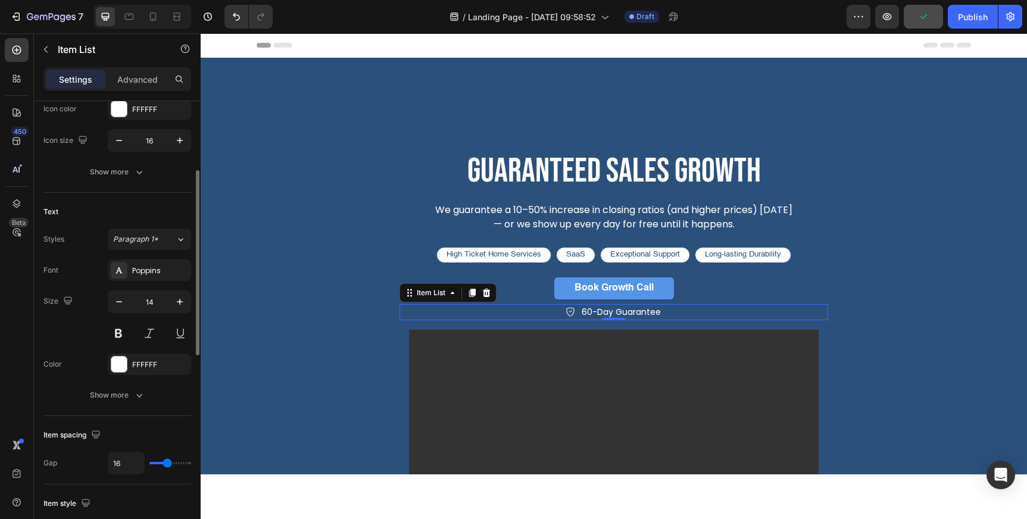
scroll to position [191, 0]
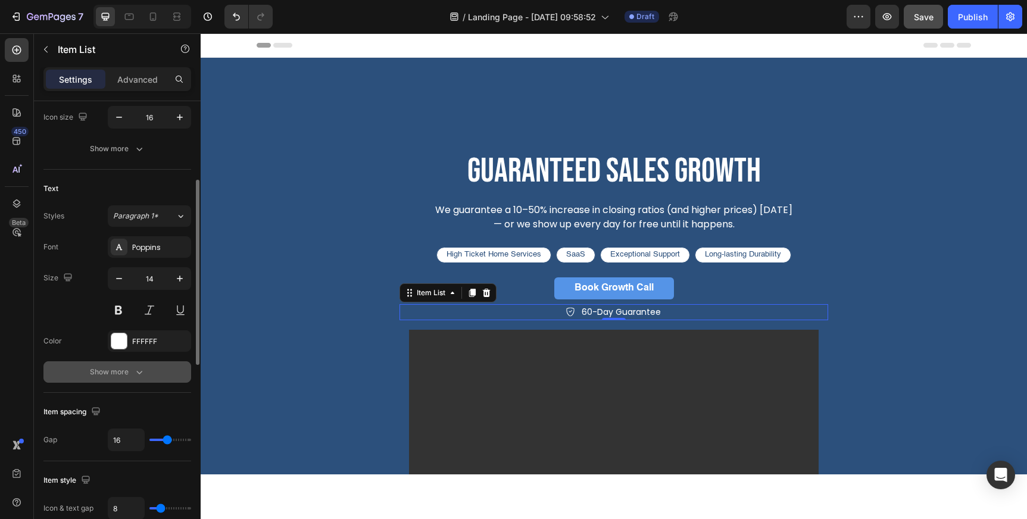
click at [98, 377] on div "Show more" at bounding box center [117, 372] width 55 height 12
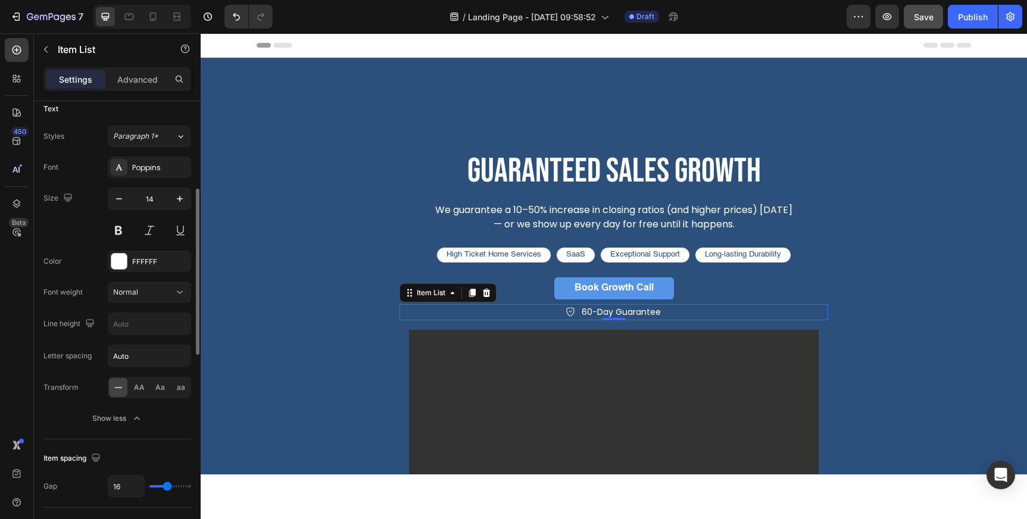
scroll to position [278, 0]
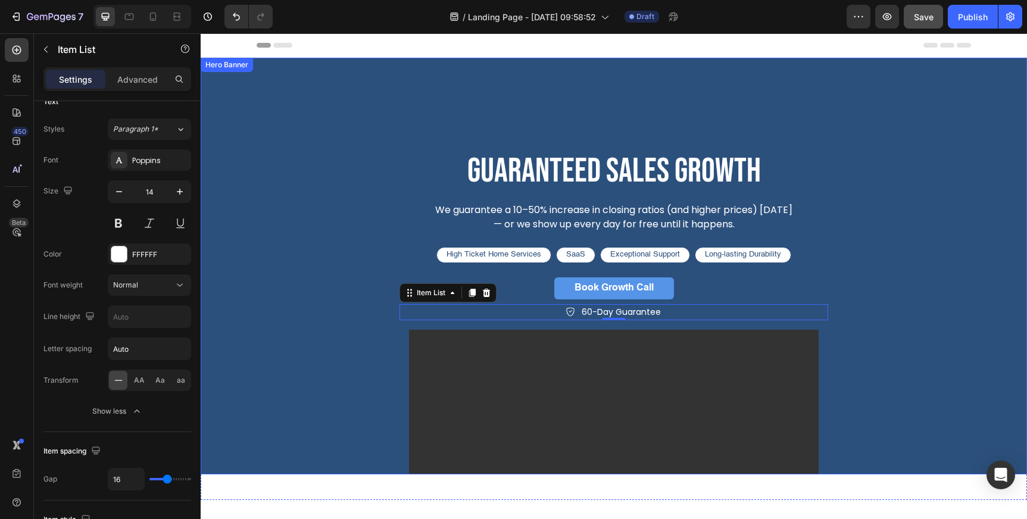
click at [881, 326] on div "guaranteed sales growth Heading We guarantee a 10–50% increase in closing ratio…" at bounding box center [614, 330] width 714 height 479
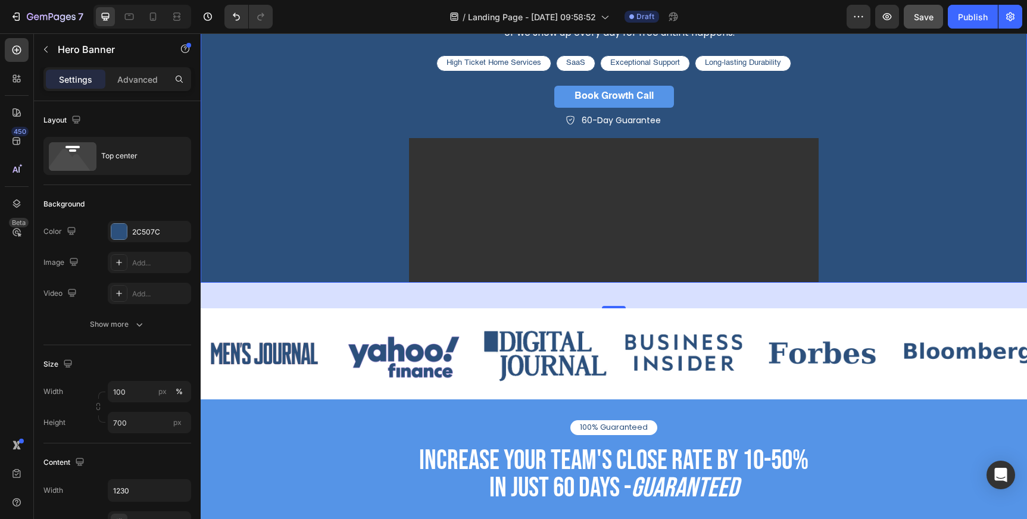
scroll to position [135, 0]
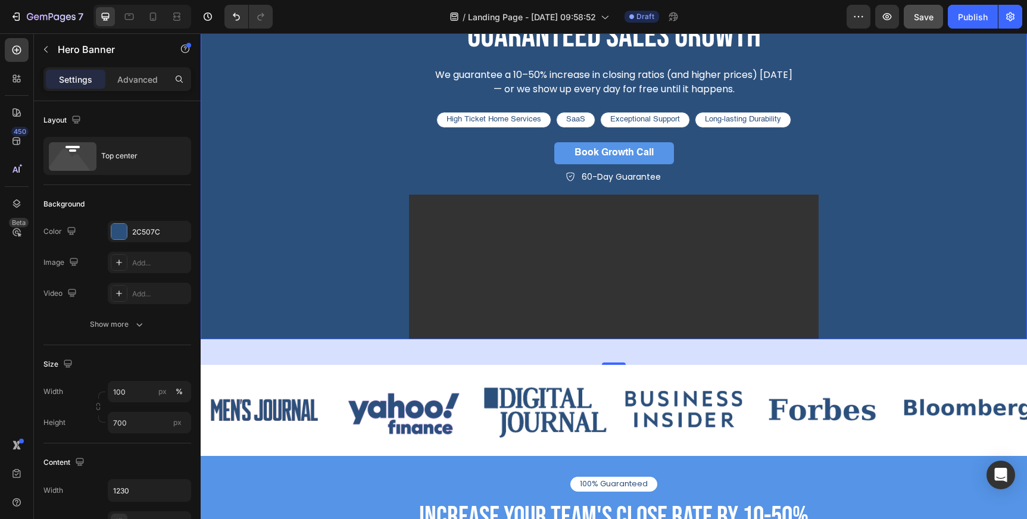
click at [358, 237] on div "guaranteed sales growth Heading We guarantee a 10–50% increase in closing ratio…" at bounding box center [614, 195] width 714 height 479
click at [360, 285] on div "guaranteed sales growth Heading We guarantee a 10–50% increase in closing ratio…" at bounding box center [614, 195] width 714 height 479
click at [519, 266] on video at bounding box center [614, 310] width 410 height 230
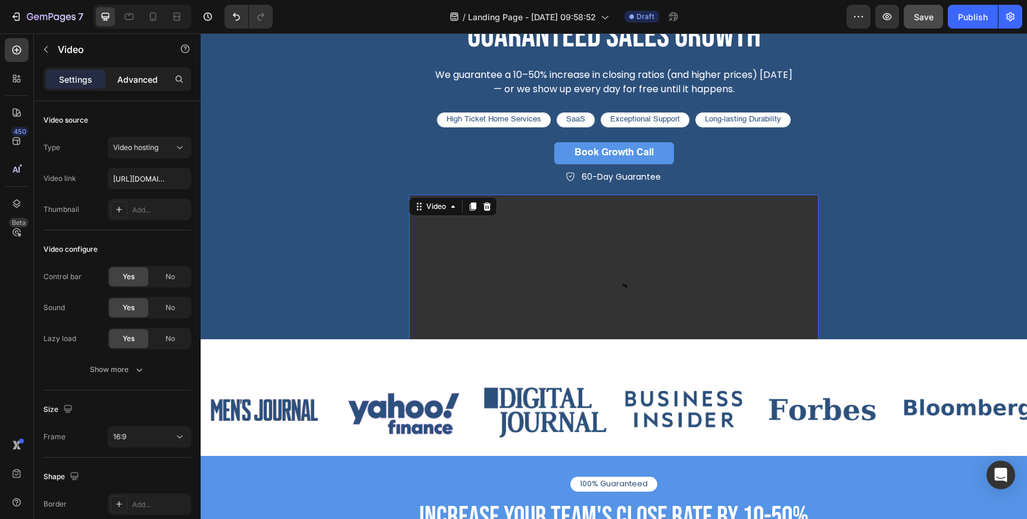
click at [145, 81] on p "Advanced" at bounding box center [137, 79] width 40 height 12
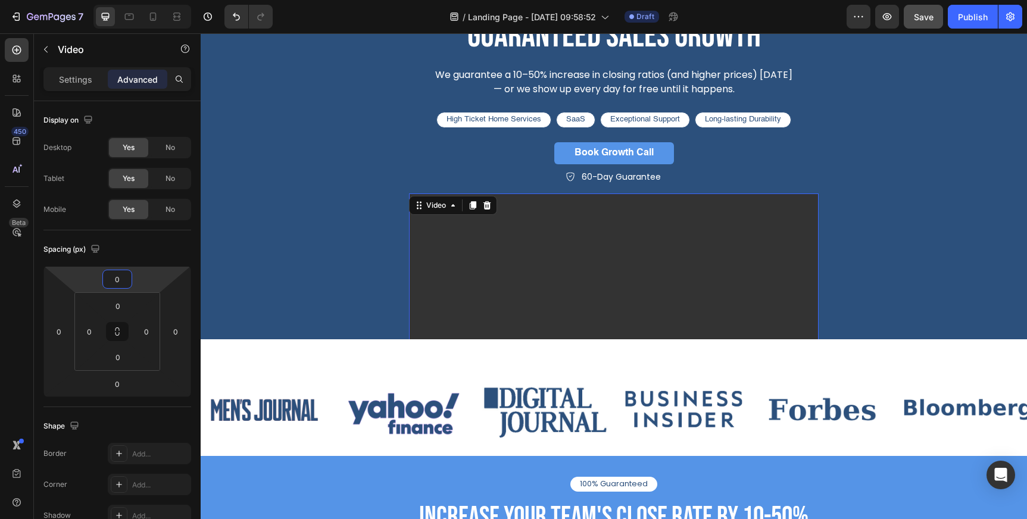
click at [142, 89] on html "7 Version history / Landing Page - [DATE] 09:58:52 Draft Preview Save Publish 4…" at bounding box center [513, 44] width 1027 height 89
click at [121, 280] on input "0" at bounding box center [117, 279] width 24 height 18
type input "0"
click at [0, 0] on div "Spacing (px) 0 0 0 0 0 0 0 0" at bounding box center [0, 0] width 0 height 0
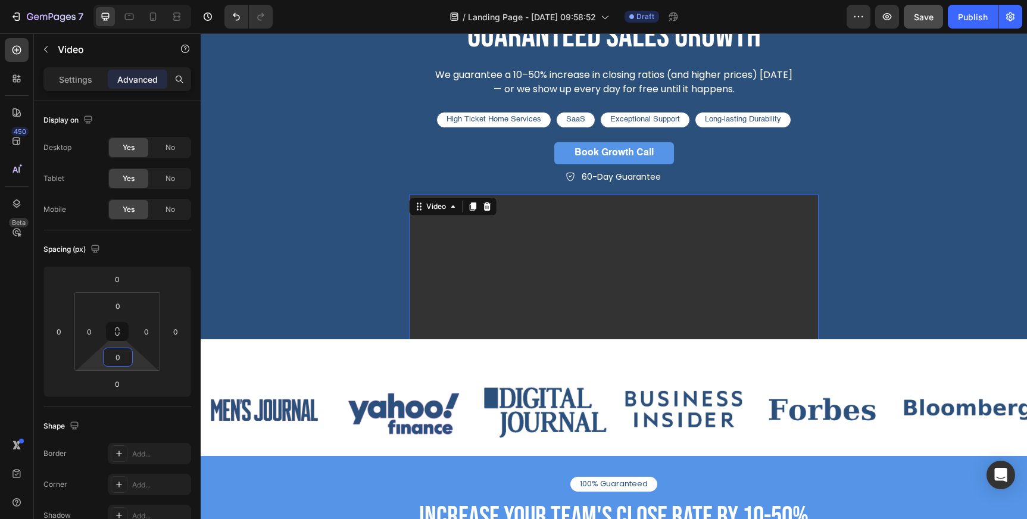
click at [138, 89] on html "7 Version history / Landing Page - [DATE] 09:58:52 Draft Preview Save Publish 4…" at bounding box center [513, 44] width 1027 height 89
click at [118, 358] on input "0" at bounding box center [118, 357] width 24 height 18
type input "0"
drag, startPoint x: 156, startPoint y: 389, endPoint x: 151, endPoint y: 393, distance: 6.4
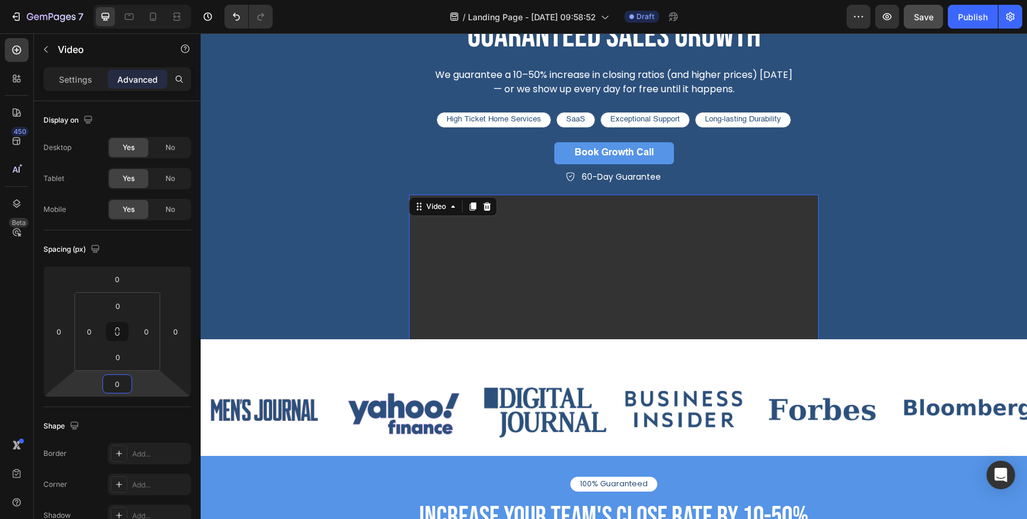
click at [151, 89] on html "7 Version history / Landing Page - [DATE] 09:58:52 Draft Preview Save Publish 4…" at bounding box center [513, 44] width 1027 height 89
click at [119, 385] on input "0" at bounding box center [117, 384] width 24 height 18
type input "-0"
click at [235, 286] on div "Background Image" at bounding box center [614, 131] width 826 height 417
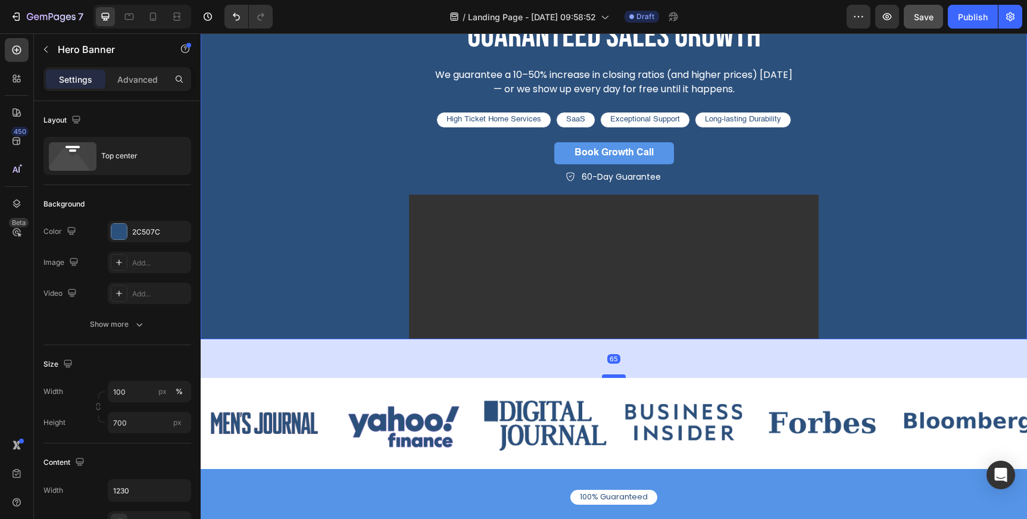
drag, startPoint x: 609, startPoint y: 363, endPoint x: 611, endPoint y: 376, distance: 13.1
click at [611, 376] on div at bounding box center [614, 376] width 24 height 4
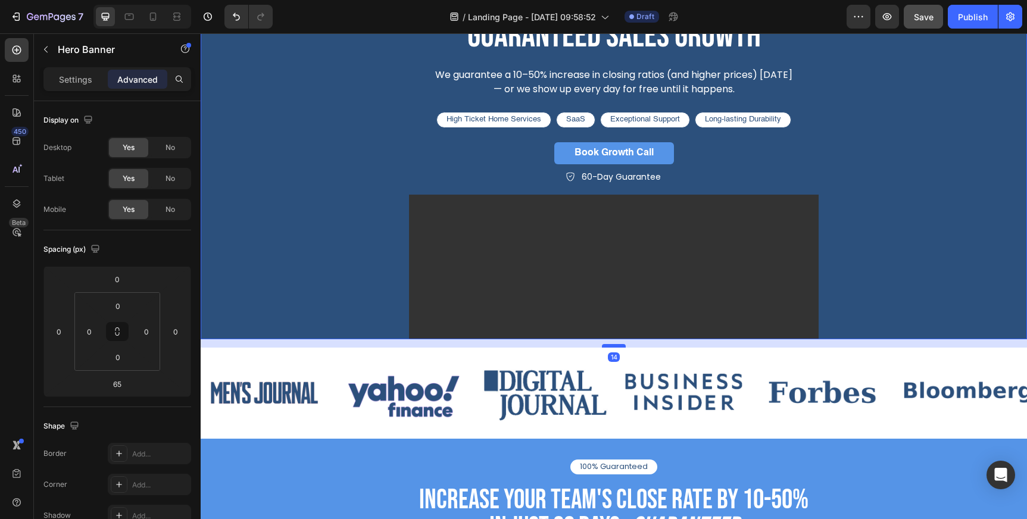
drag, startPoint x: 620, startPoint y: 376, endPoint x: 625, endPoint y: 345, distance: 30.7
click at [625, 345] on div at bounding box center [614, 346] width 24 height 4
click at [354, 289] on div "guaranteed sales growth Heading We guarantee a 10–50% increase in closing ratio…" at bounding box center [614, 195] width 714 height 479
click at [405, 197] on div "Video Row" at bounding box center [613, 309] width 429 height 249
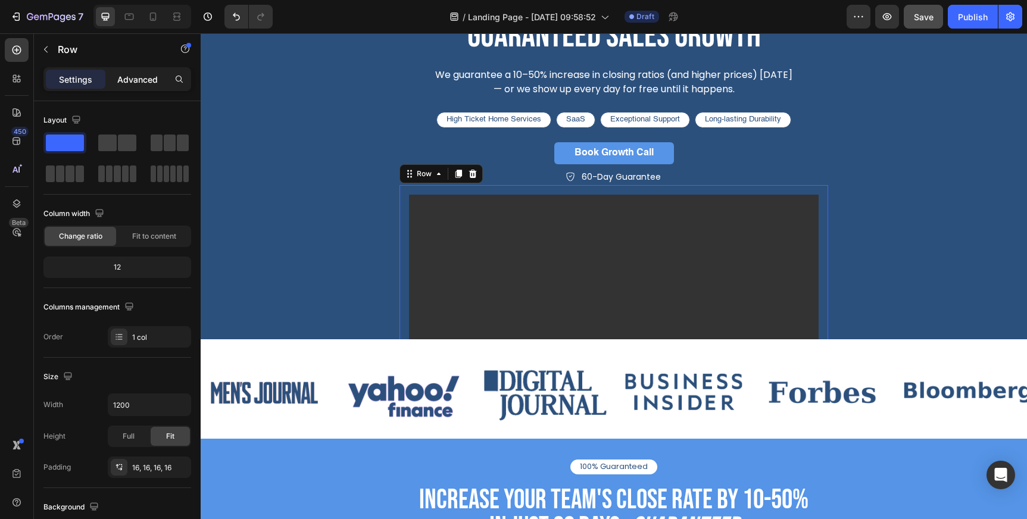
click at [141, 83] on p "Advanced" at bounding box center [137, 79] width 40 height 12
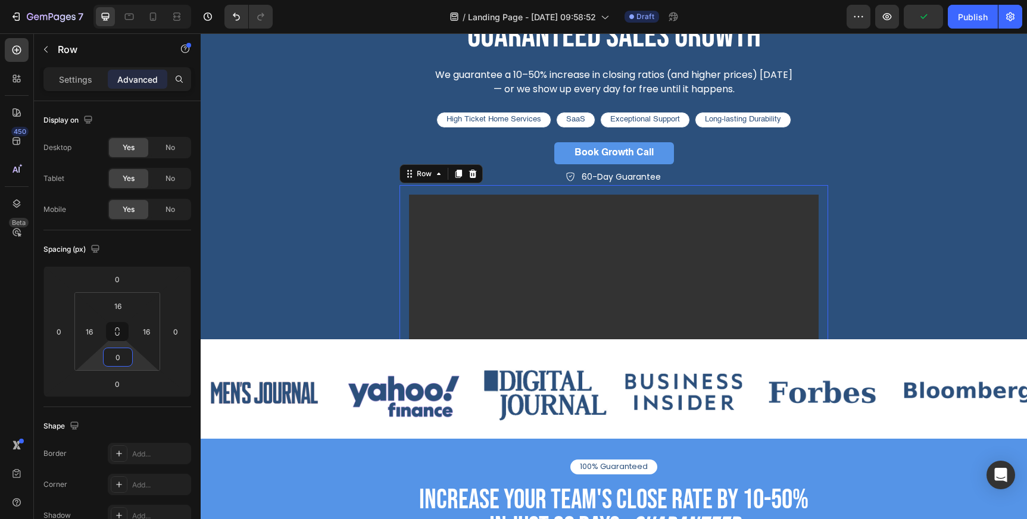
click at [132, 89] on html "7 Version history / Landing Page - [DATE] 09:58:52 Draft Preview Publish 450 Be…" at bounding box center [513, 44] width 1027 height 89
click at [118, 359] on input "0" at bounding box center [118, 357] width 24 height 18
type input "16"
drag, startPoint x: 148, startPoint y: 391, endPoint x: 147, endPoint y: 377, distance: 14.3
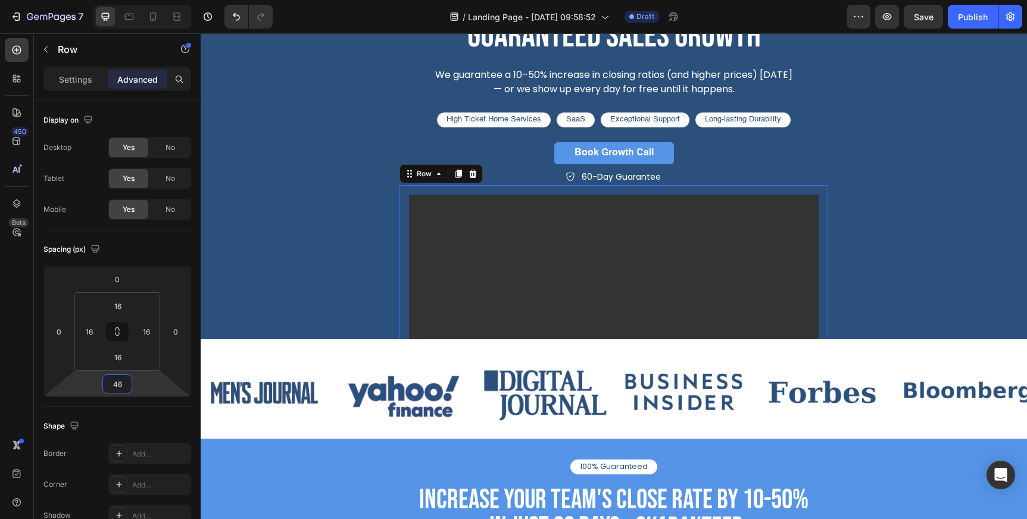
click at [147, 89] on html "7 Version history / Landing Page - [DATE] 09:58:52 Draft Preview Save Publish 4…" at bounding box center [513, 44] width 1027 height 89
type input "48"
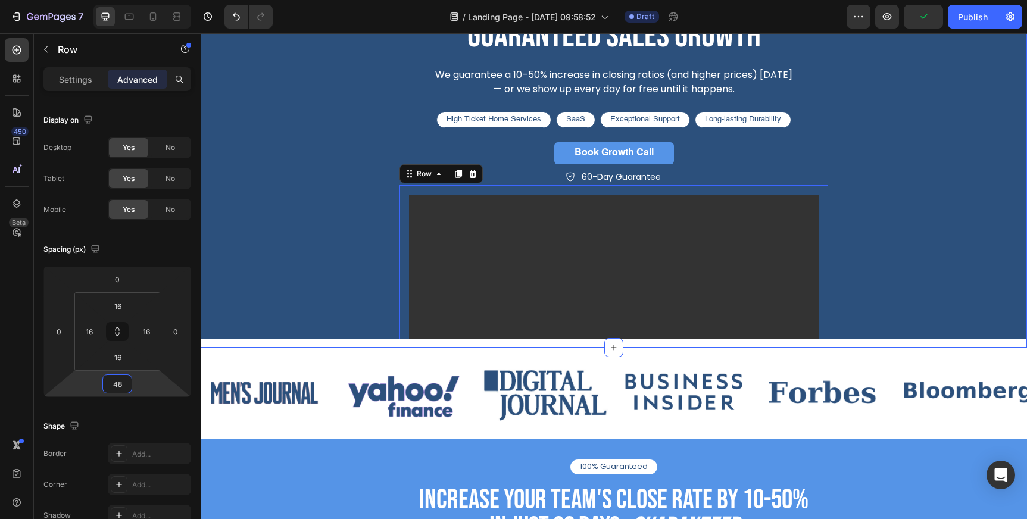
click at [386, 344] on div "guaranteed sales growth Heading We guarantee a 10–50% increase in closing ratio…" at bounding box center [614, 135] width 826 height 425
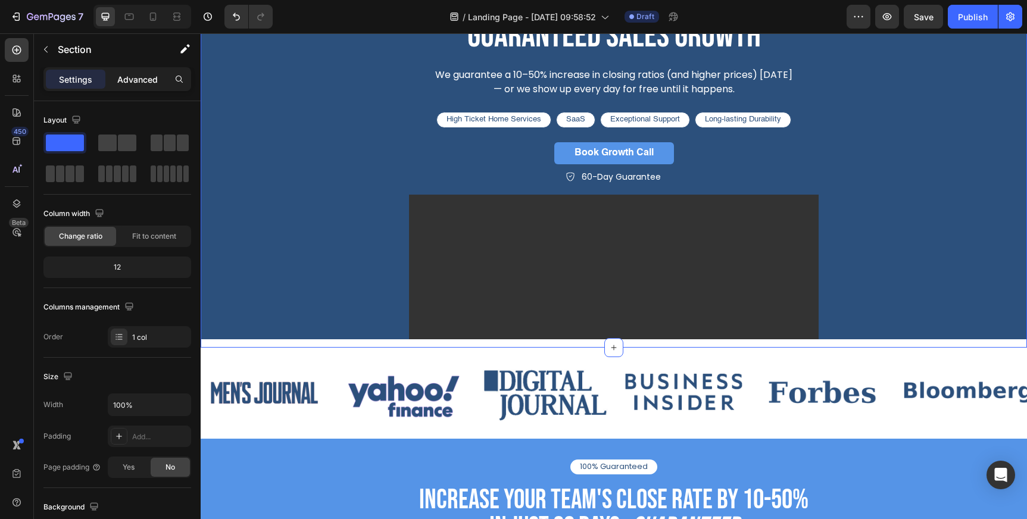
click at [151, 79] on p "Advanced" at bounding box center [137, 79] width 40 height 12
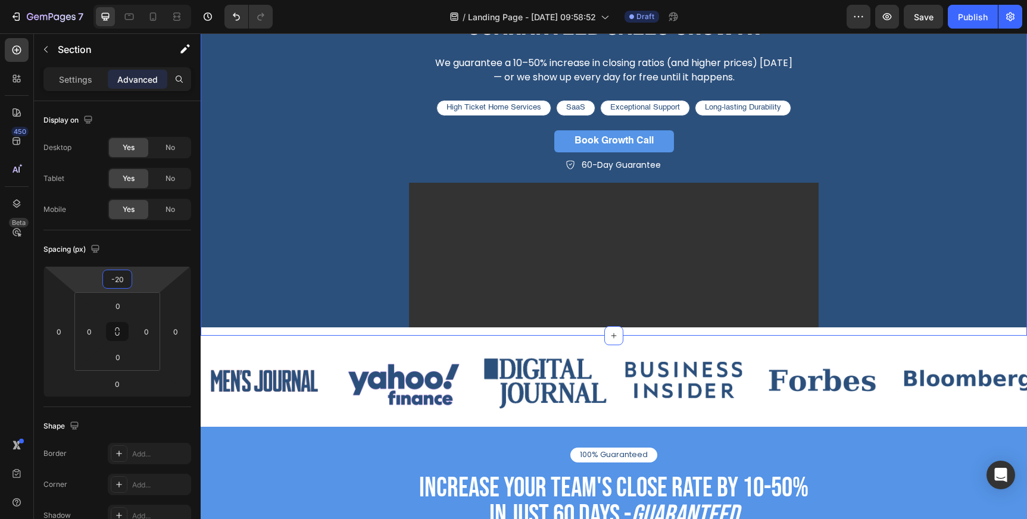
click at [149, 89] on html "7 Version history / Landing Page - [DATE] 09:58:52 Draft Preview Save Publish 4…" at bounding box center [513, 44] width 1027 height 89
click at [115, 278] on input "-20" at bounding box center [117, 279] width 24 height 18
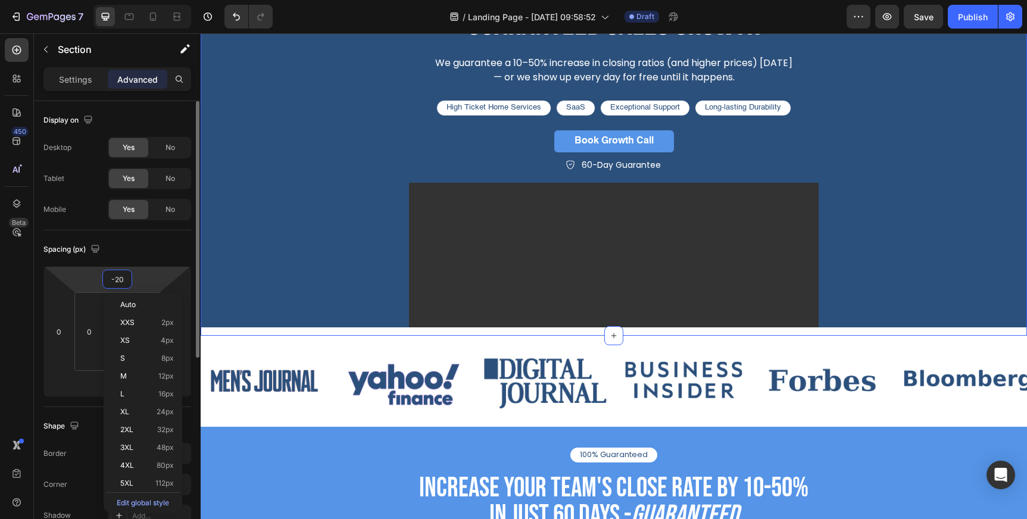
click at [115, 278] on input "-20" at bounding box center [117, 279] width 24 height 18
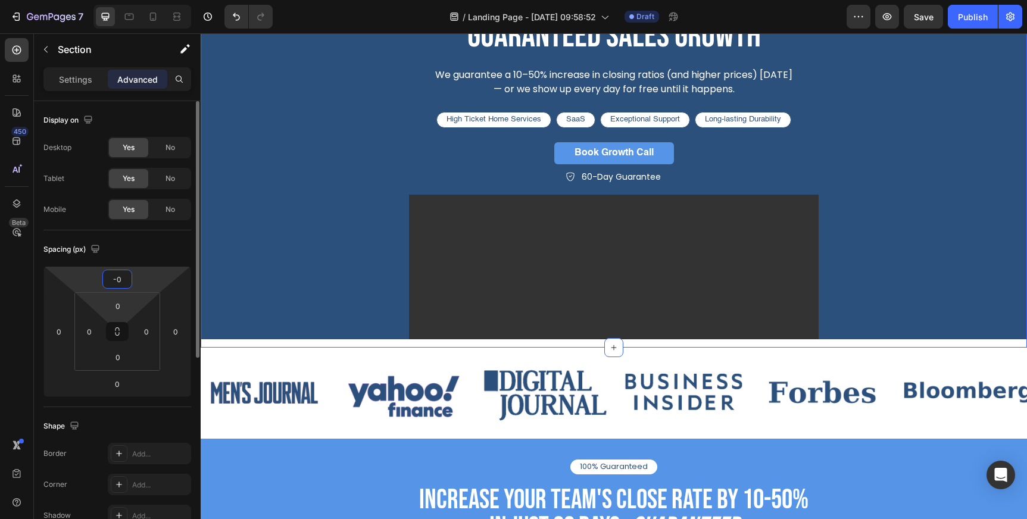
type input "0"
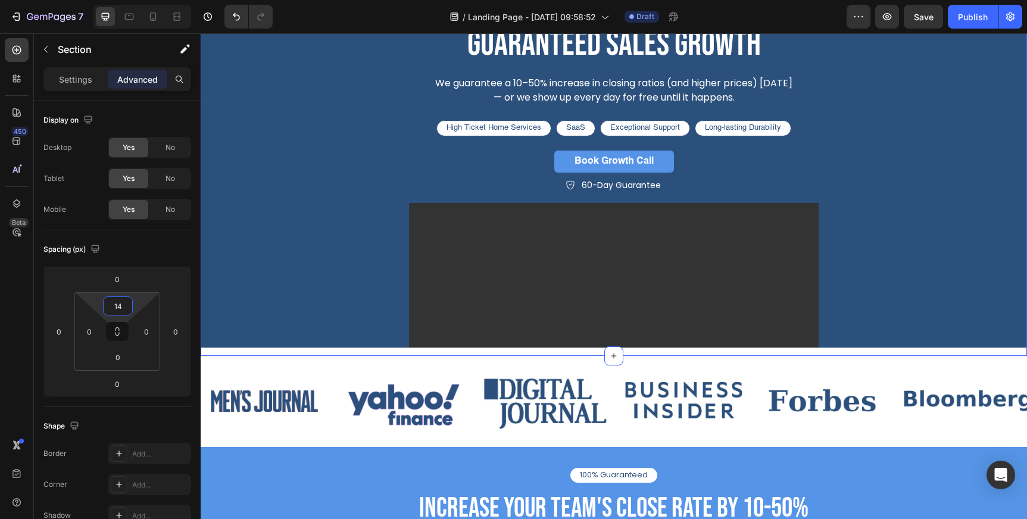
type input "0"
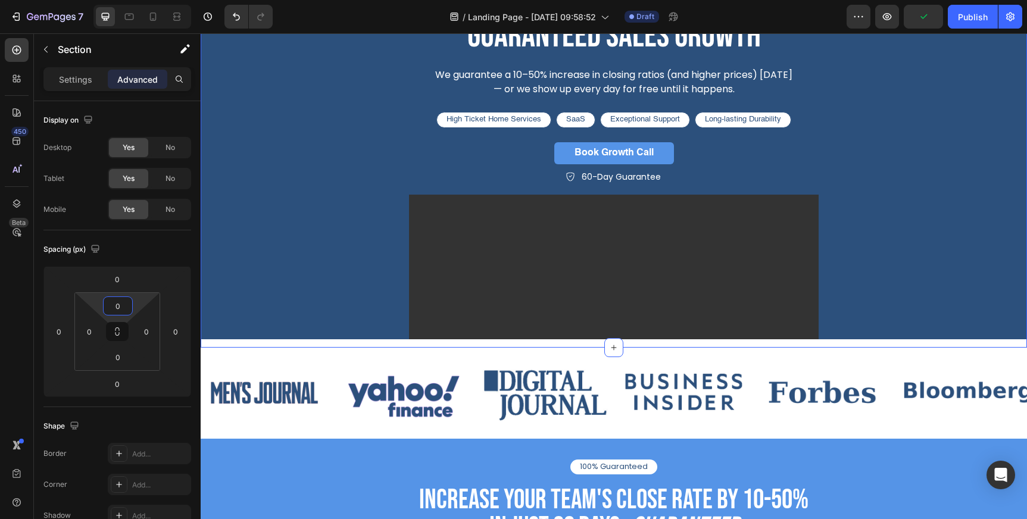
click at [136, 89] on html "7 Version history / Landing Page - [DATE] 09:58:52 Draft Preview Publish 450 Be…" at bounding box center [513, 44] width 1027 height 89
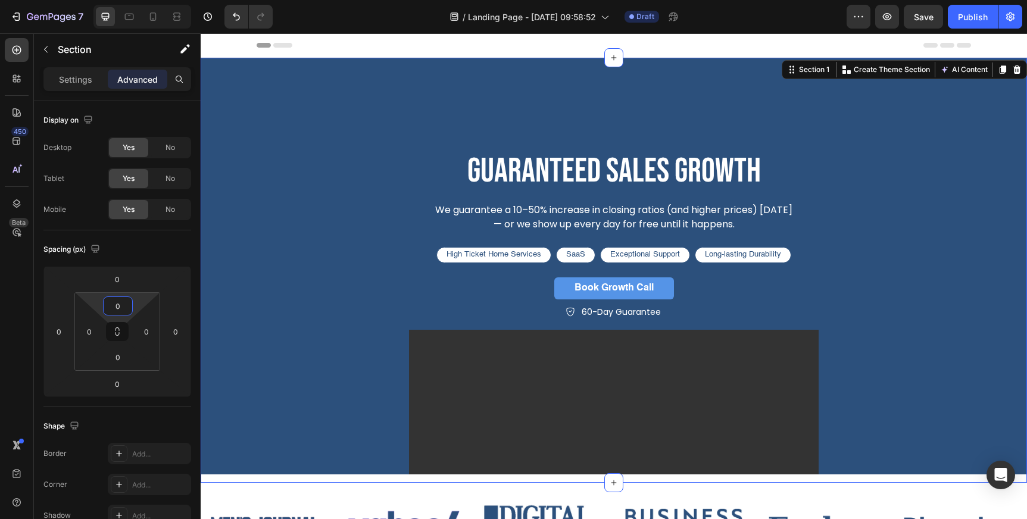
click at [425, 48] on div "Header" at bounding box center [614, 45] width 714 height 24
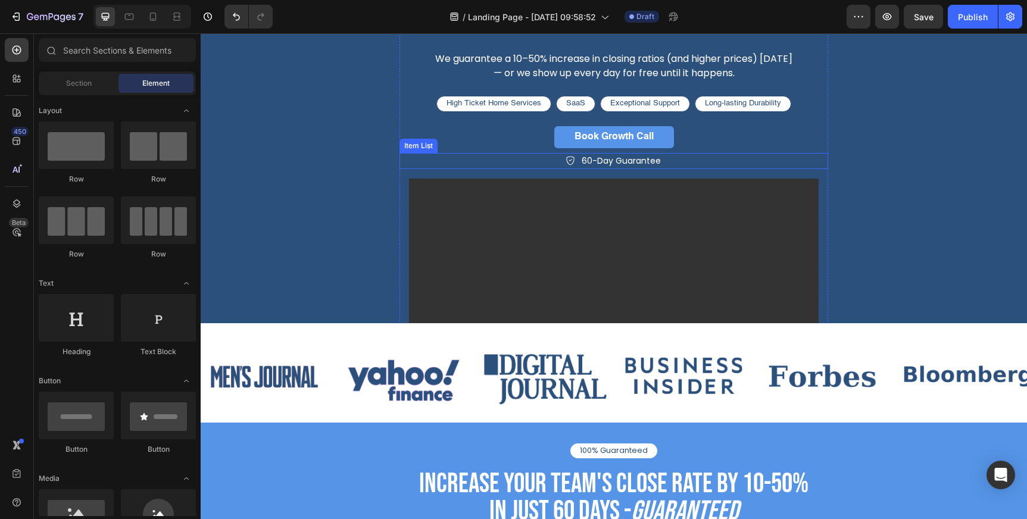
scroll to position [127, 0]
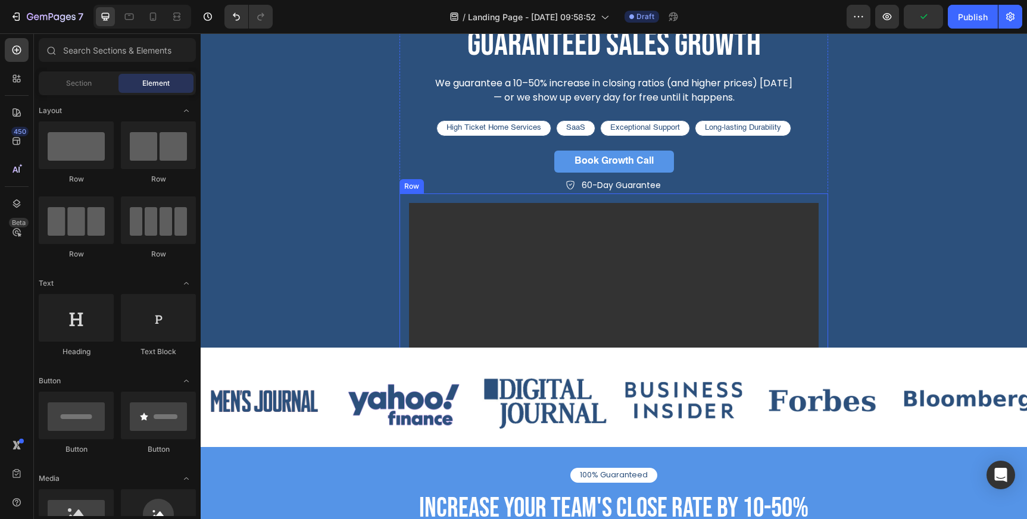
click at [404, 293] on div "Video Row" at bounding box center [613, 317] width 429 height 249
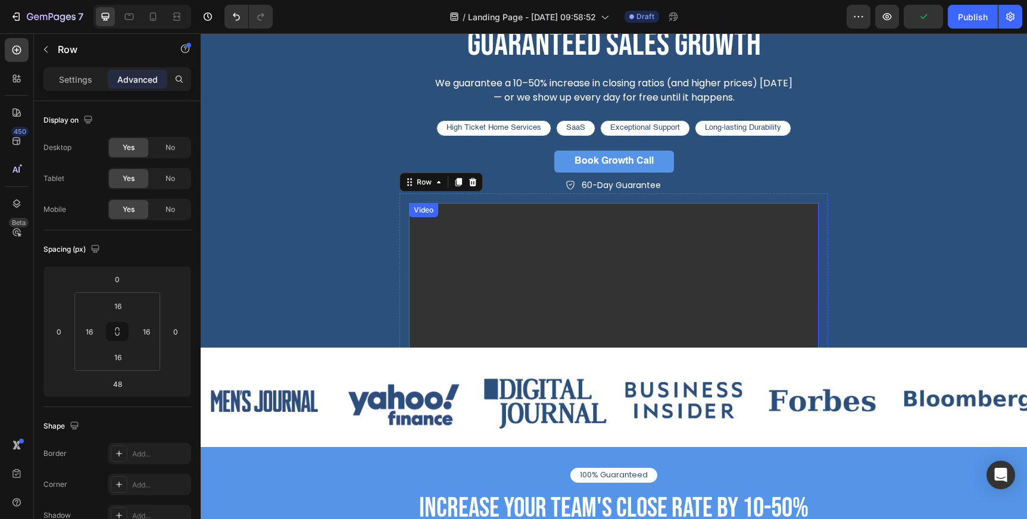
click at [412, 293] on video at bounding box center [614, 318] width 410 height 230
type input "36"
drag, startPoint x: 137, startPoint y: 383, endPoint x: 137, endPoint y: 373, distance: 10.7
click at [137, 89] on html "7 Version history / Landing Page - [DATE] 09:58:52 Draft Preview Save Publish 4…" at bounding box center [513, 44] width 1027 height 89
type input "0"
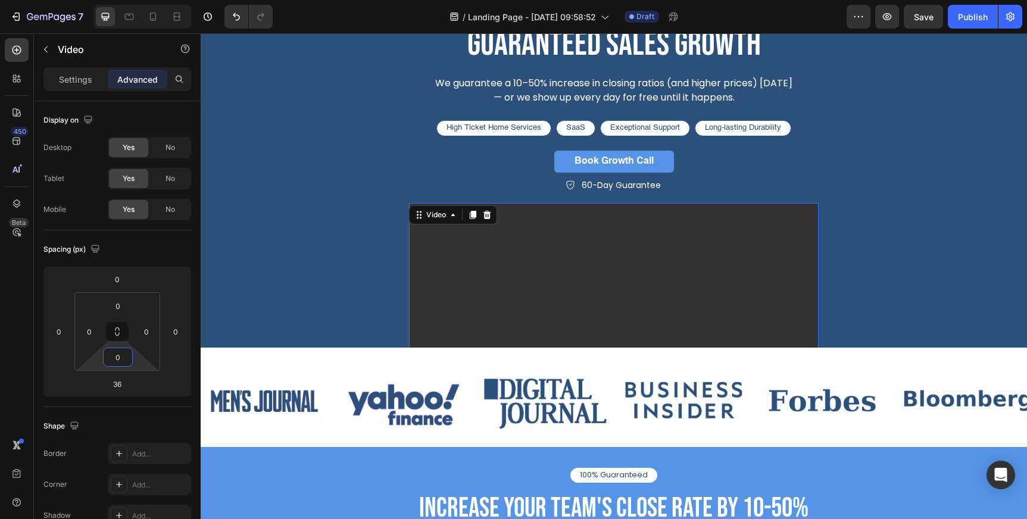
drag, startPoint x: 137, startPoint y: 360, endPoint x: 135, endPoint y: 387, distance: 26.9
click at [135, 89] on html "7 Version history / Landing Page - [DATE] 09:58:52 Draft Preview Save Publish 4…" at bounding box center [513, 44] width 1027 height 89
click at [118, 390] on input "36" at bounding box center [117, 384] width 24 height 18
type input "0"
click at [0, 0] on div "Spacing (px) 0 0 0 0 0 0 0 0" at bounding box center [0, 0] width 0 height 0
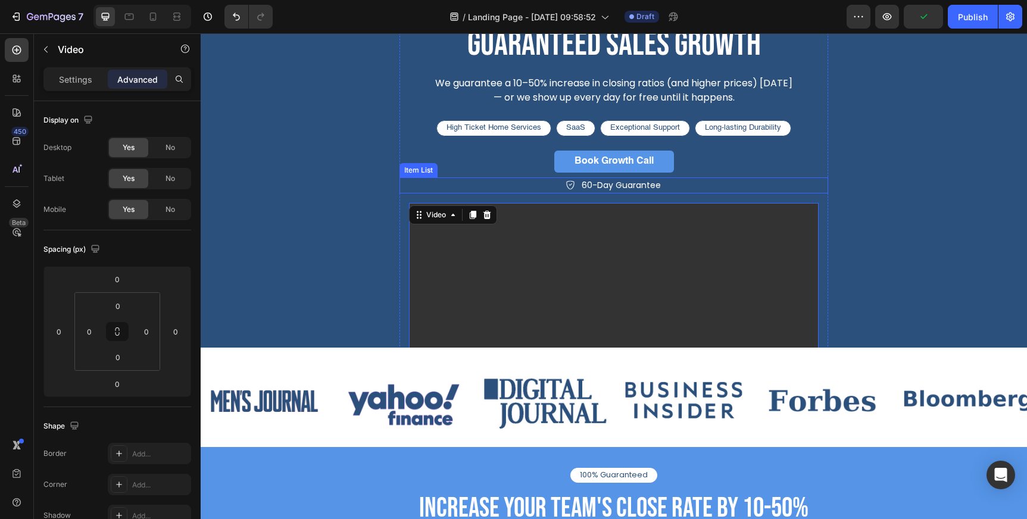
scroll to position [0, 0]
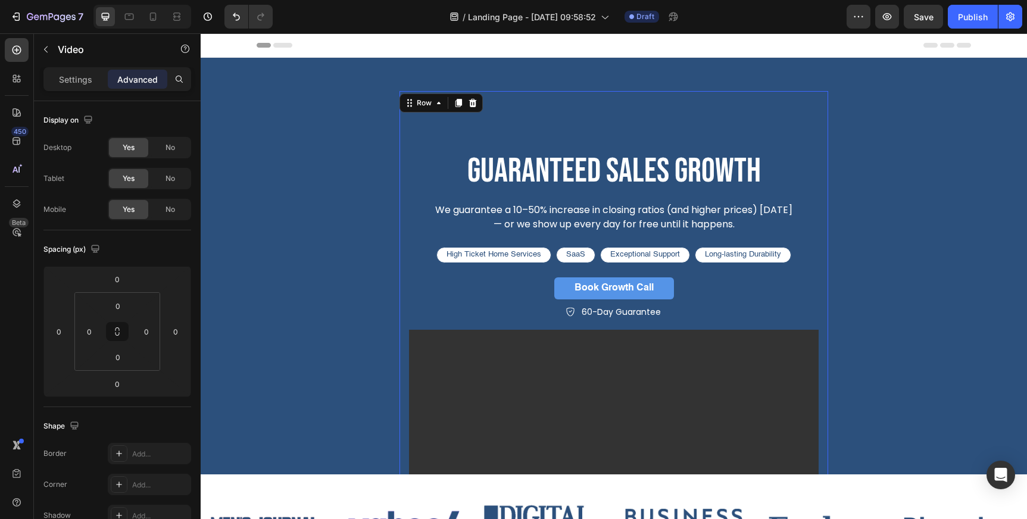
click at [429, 132] on div "guaranteed sales growth Heading We guarantee a 10–50% increase in closing ratio…" at bounding box center [613, 344] width 429 height 507
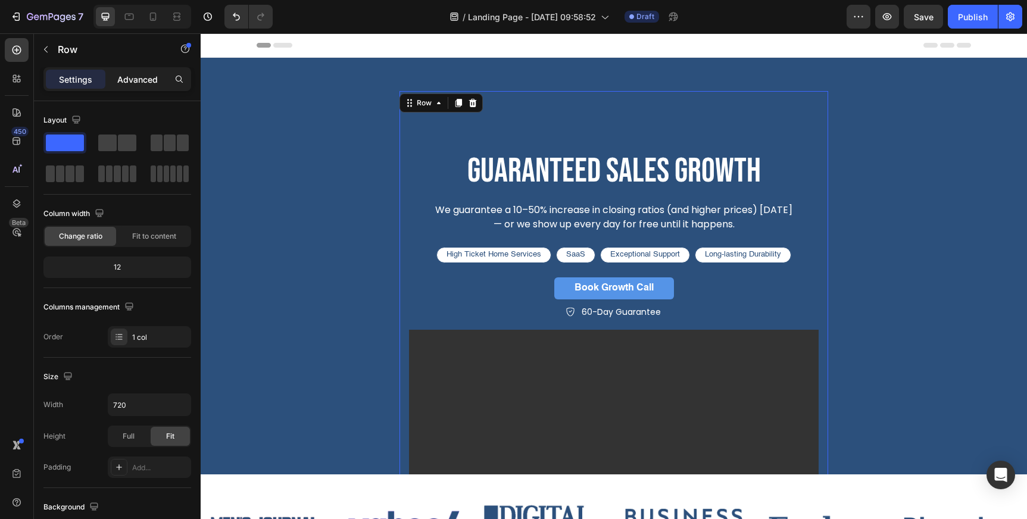
click at [140, 83] on p "Advanced" at bounding box center [137, 79] width 40 height 12
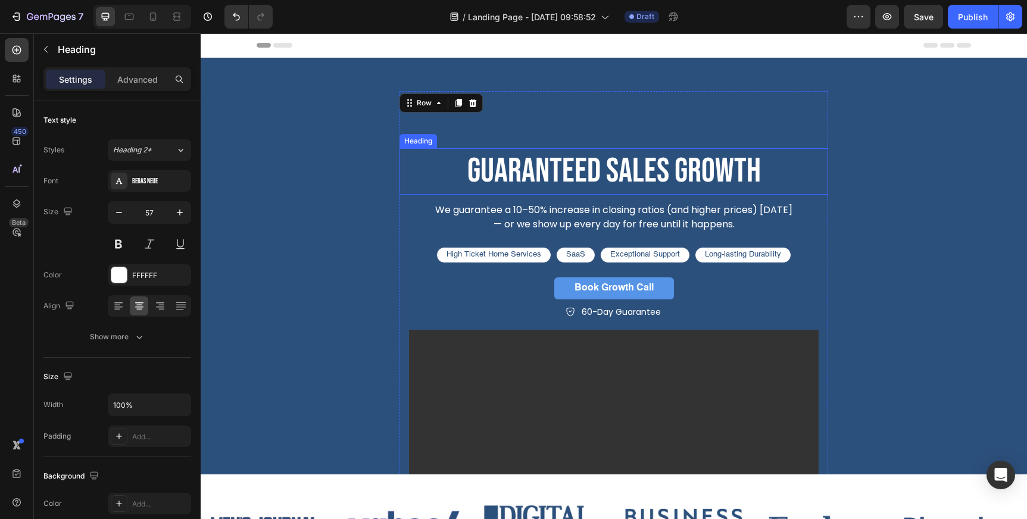
click at [420, 171] on p "guaranteed sales growth" at bounding box center [614, 171] width 426 height 44
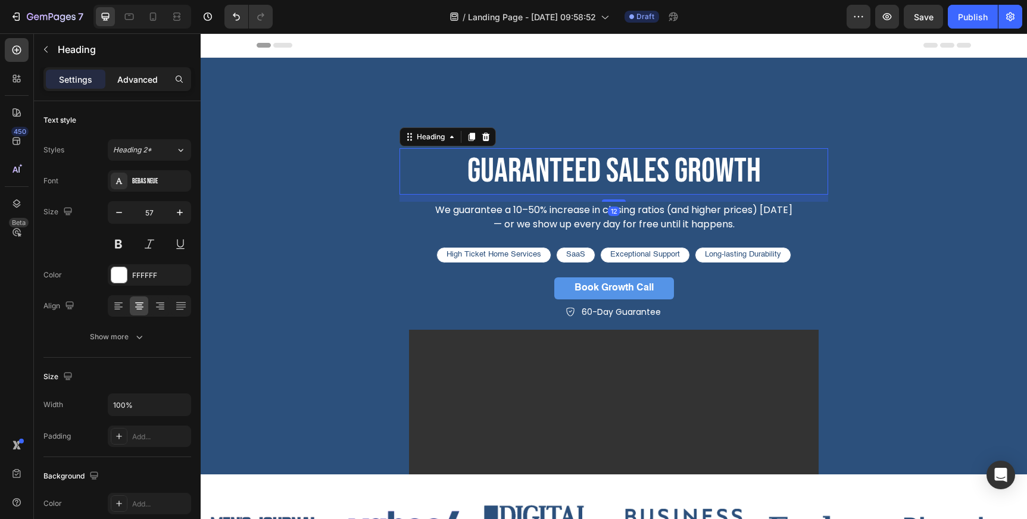
click at [145, 80] on p "Advanced" at bounding box center [137, 79] width 40 height 12
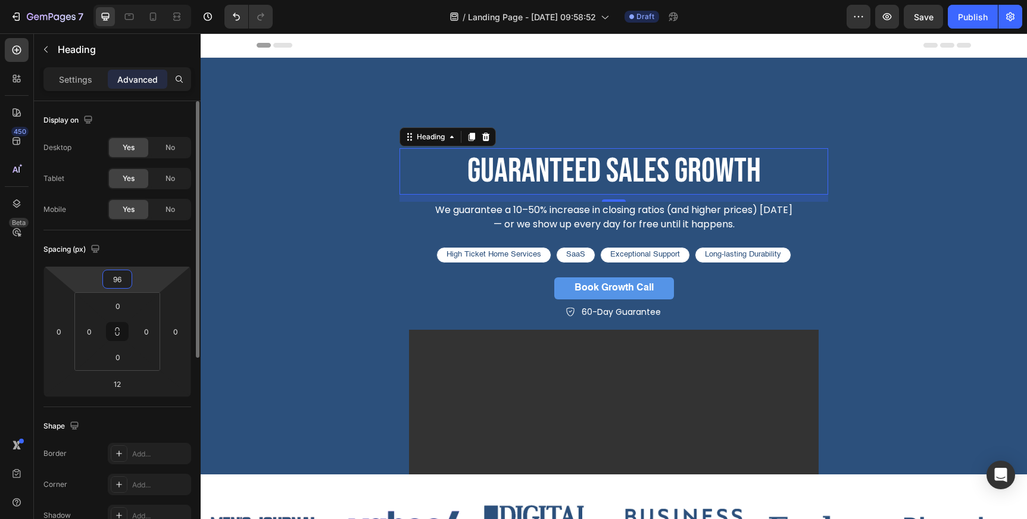
click at [116, 276] on input "96" at bounding box center [117, 279] width 24 height 18
type input "0"
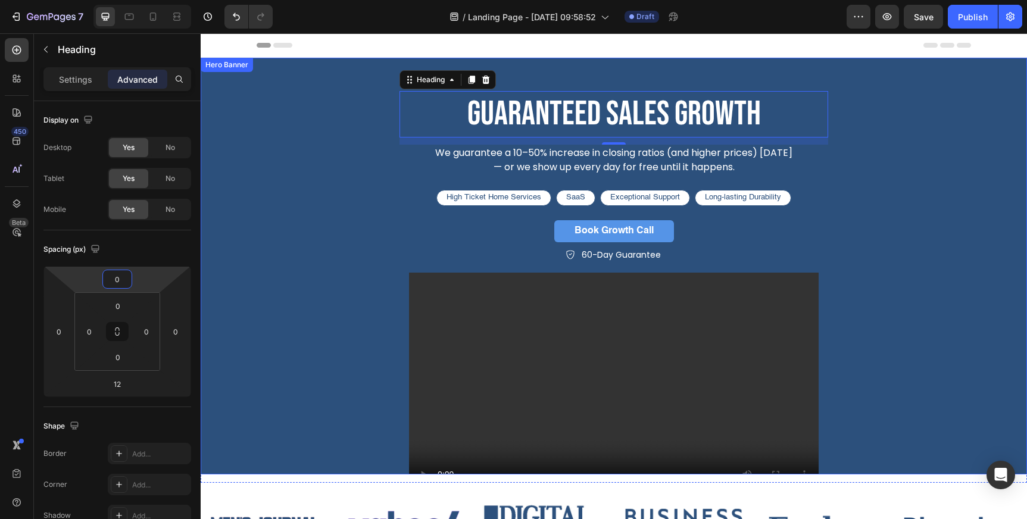
click at [273, 219] on div "guaranteed sales growth Heading 12 We guarantee a 10–50% increase in closing ra…" at bounding box center [614, 316] width 714 height 450
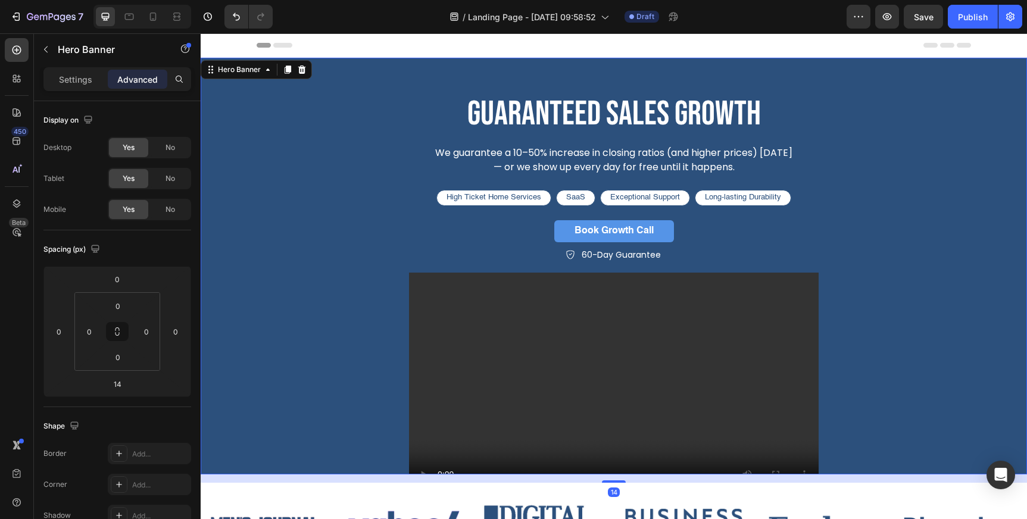
click at [422, 79] on div "guaranteed sales growth Heading We guarantee a 10–50% increase in closing ratio…" at bounding box center [614, 309] width 732 height 502
click at [448, 79] on div "guaranteed sales growth Heading We guarantee a 10–50% increase in closing ratio…" at bounding box center [614, 309] width 732 height 502
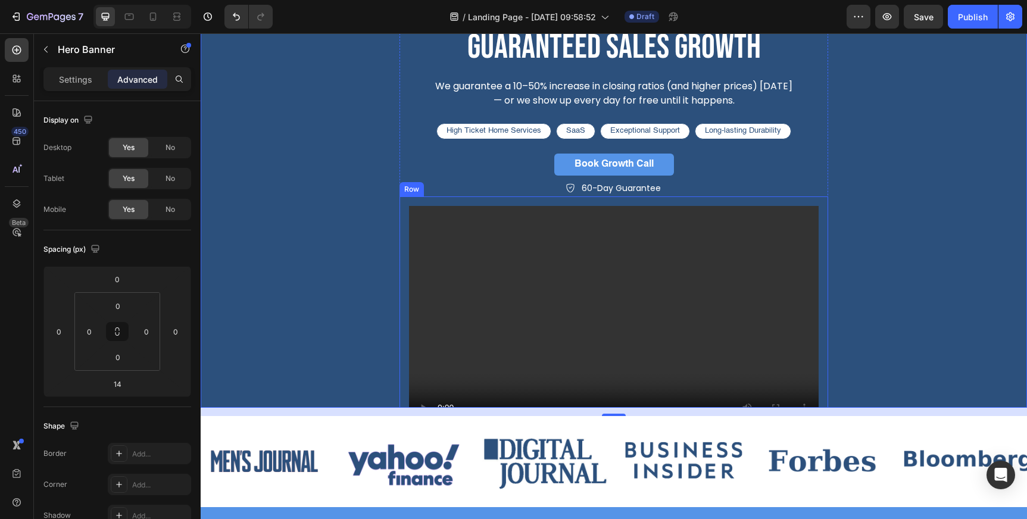
click at [405, 394] on div "Video Row" at bounding box center [613, 320] width 429 height 249
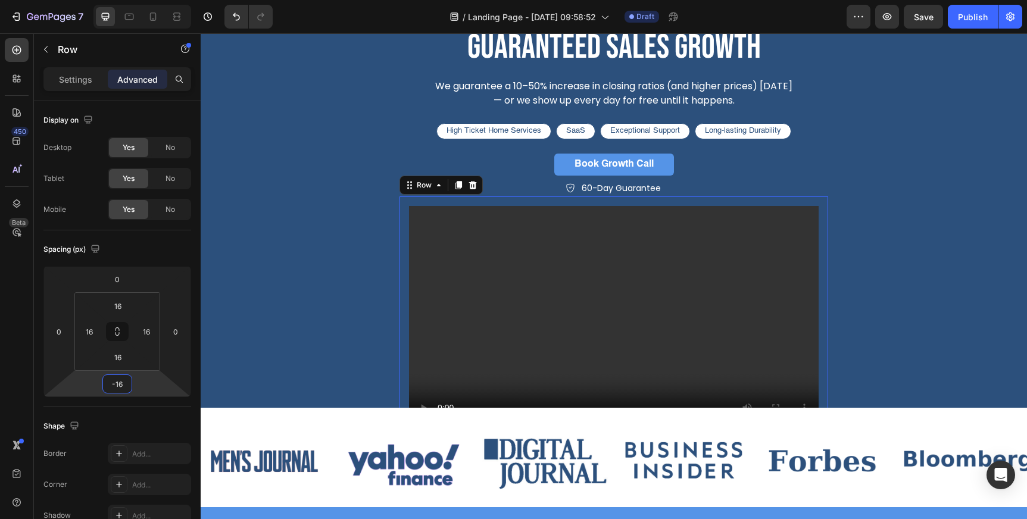
drag, startPoint x: 146, startPoint y: 385, endPoint x: 143, endPoint y: 404, distance: 19.2
click at [143, 89] on html "7 Version history / Landing Page - [DATE] 09:58:52 Draft Preview Save Publish 4…" at bounding box center [513, 44] width 1027 height 89
click at [121, 385] on input "-16" at bounding box center [117, 384] width 24 height 18
type input "0"
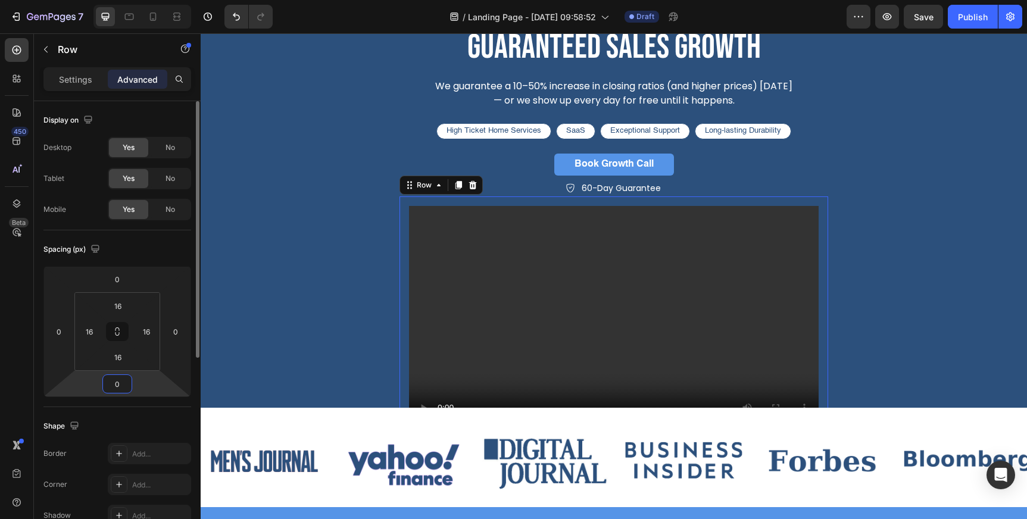
click at [159, 258] on div "Spacing (px)" at bounding box center [117, 249] width 148 height 19
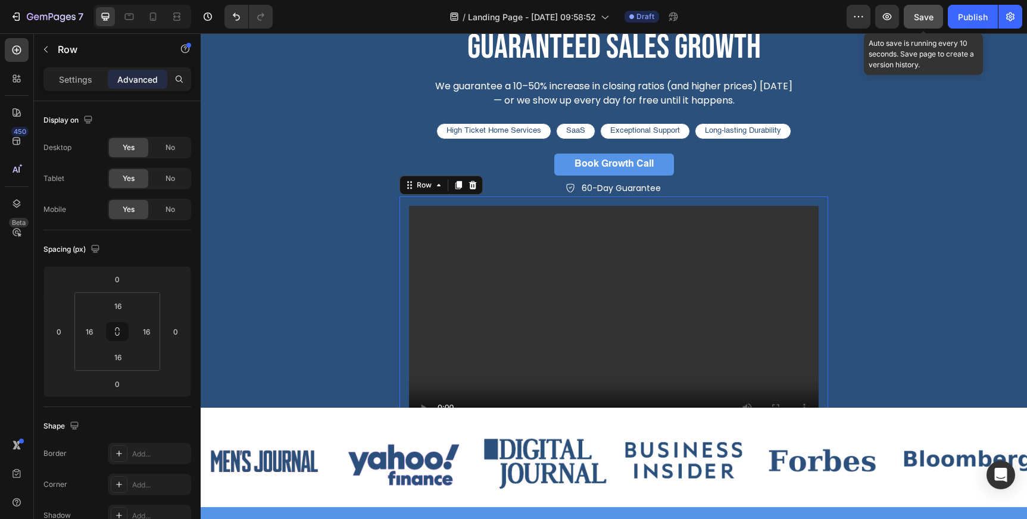
click at [927, 13] on span "Save" at bounding box center [924, 17] width 20 height 10
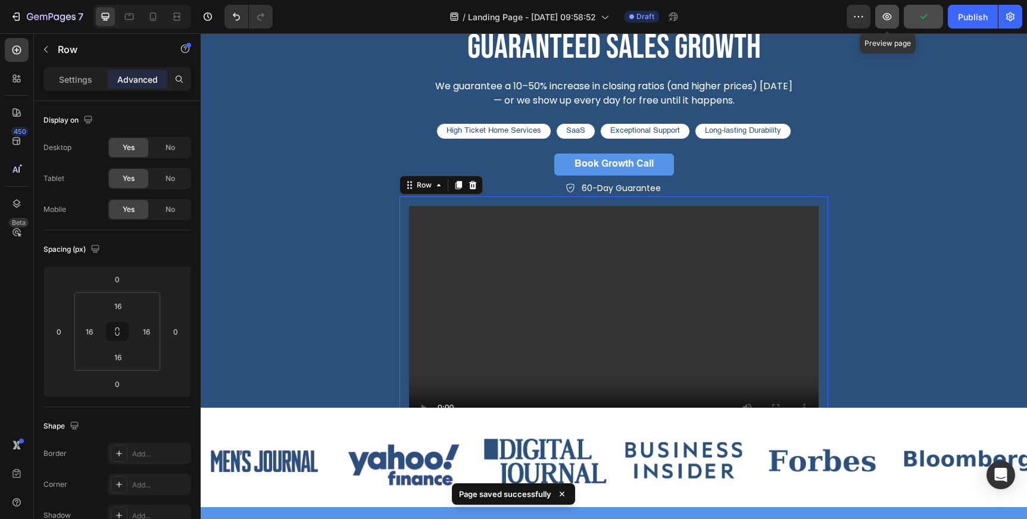
click at [890, 20] on icon "button" at bounding box center [887, 17] width 12 height 12
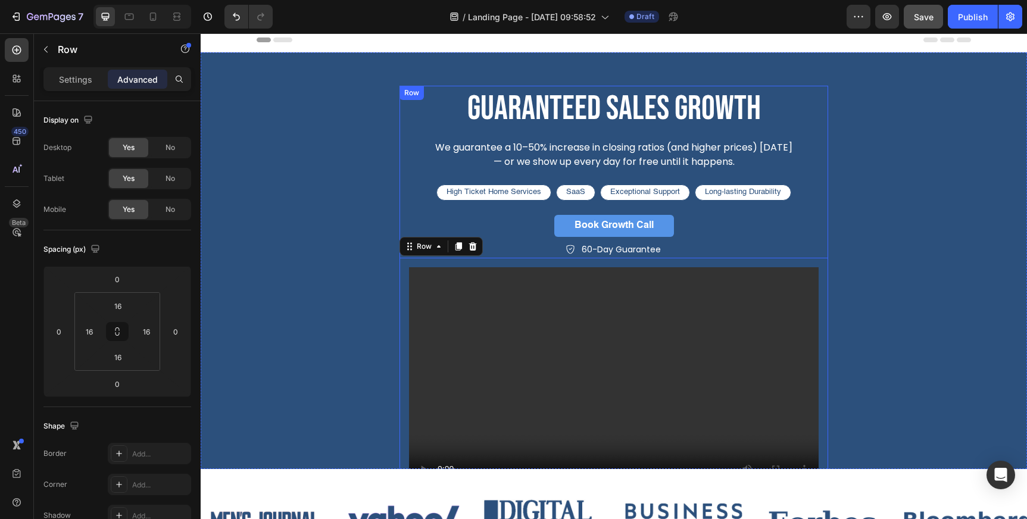
scroll to position [0, 0]
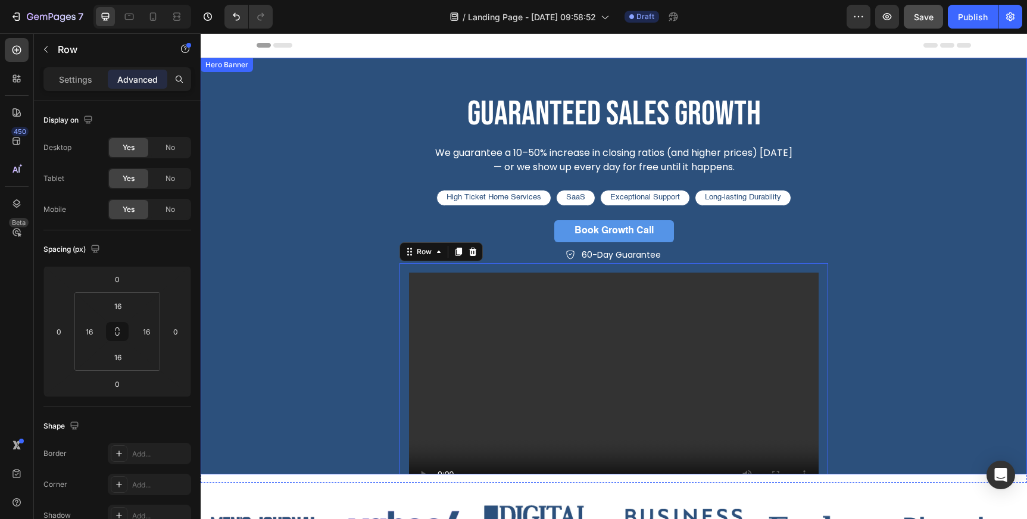
click at [385, 65] on div "guaranteed sales growth Heading We guarantee a 10–50% increase in closing ratio…" at bounding box center [614, 295] width 732 height 474
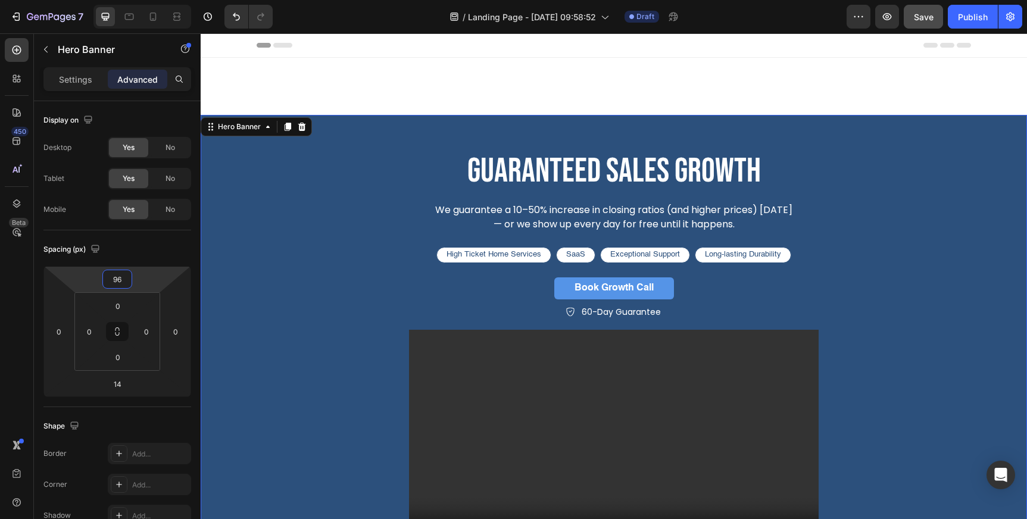
type input "98"
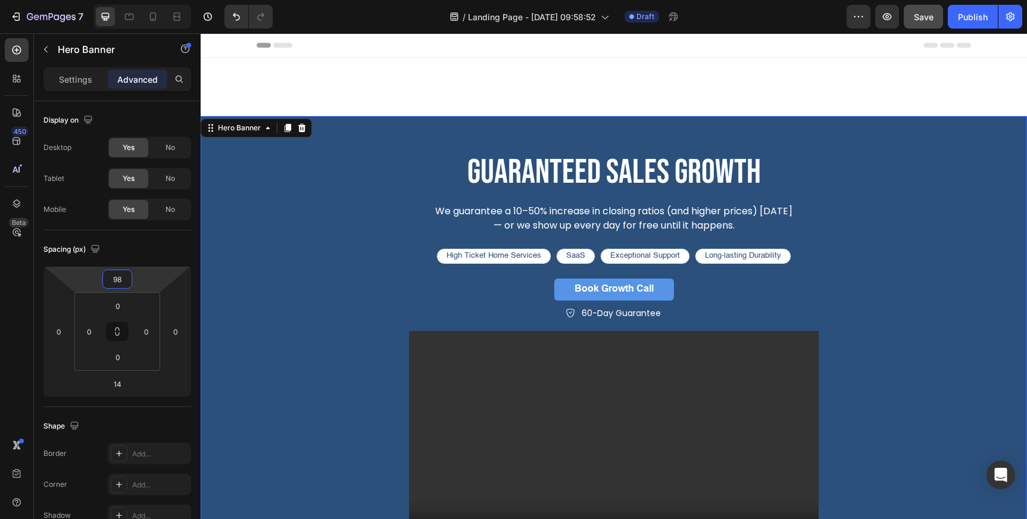
drag, startPoint x: 143, startPoint y: 286, endPoint x: 144, endPoint y: 257, distance: 29.2
click at [144, 89] on html "7 Version history / Landing Page - [DATE] 09:58:52 Draft Preview Save Publish 4…" at bounding box center [513, 44] width 1027 height 89
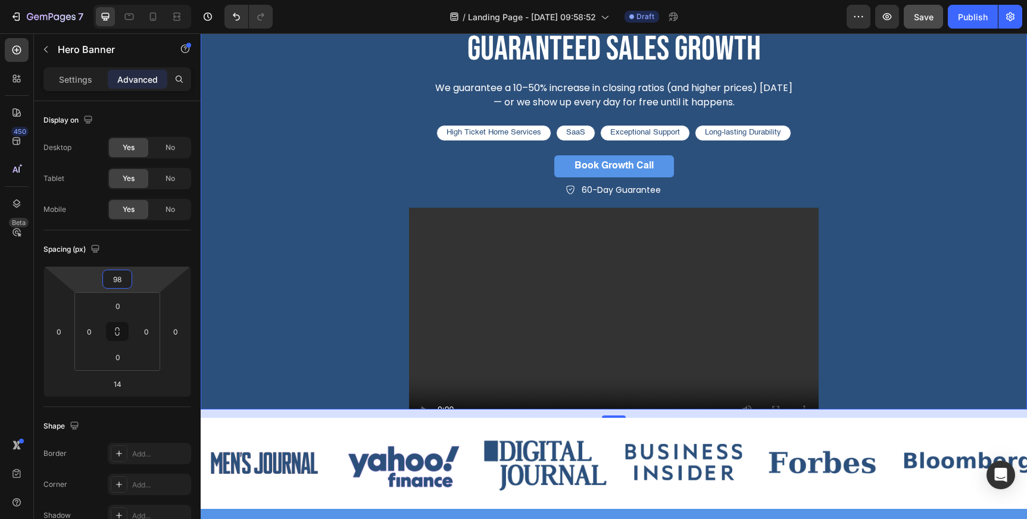
scroll to position [124, 0]
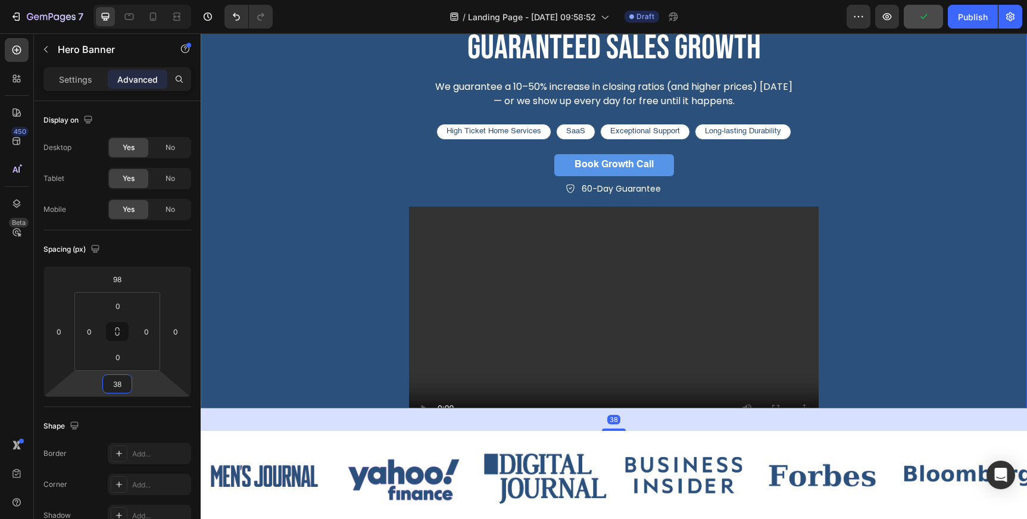
type input "42"
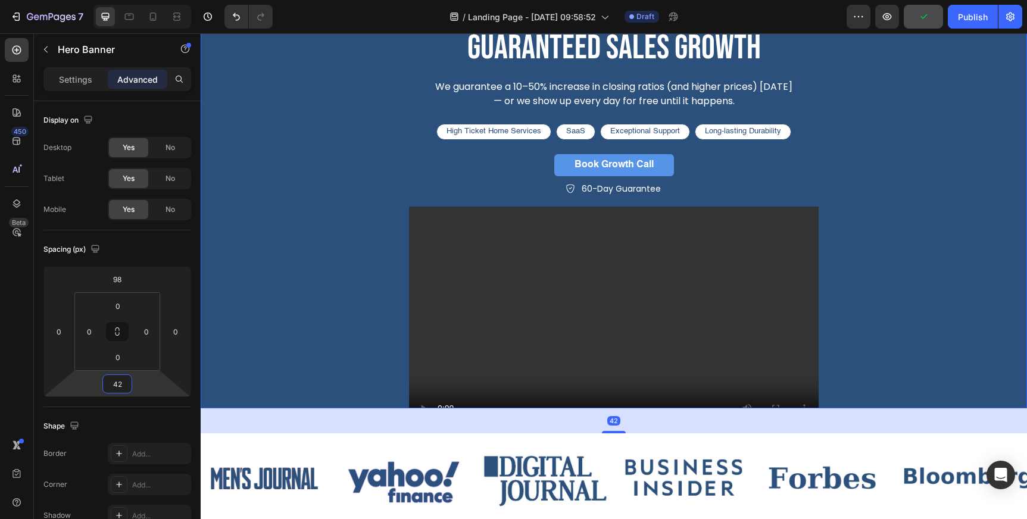
drag, startPoint x: 140, startPoint y: 382, endPoint x: 140, endPoint y: 373, distance: 8.4
click at [140, 89] on html "7 Version history / Landing Page - [DATE] 09:58:52 Draft Preview Publish 450 Be…" at bounding box center [513, 44] width 1027 height 89
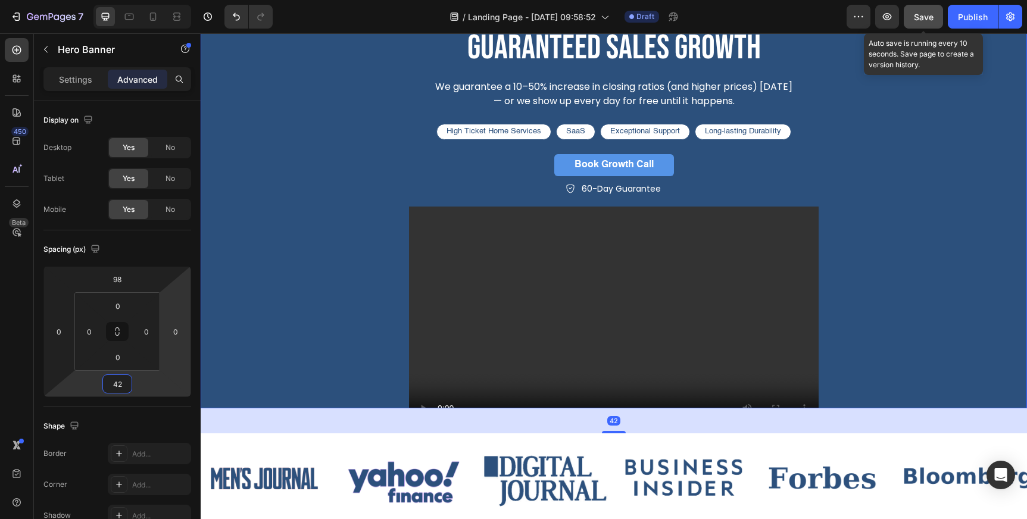
click at [930, 16] on span "Save" at bounding box center [924, 17] width 20 height 10
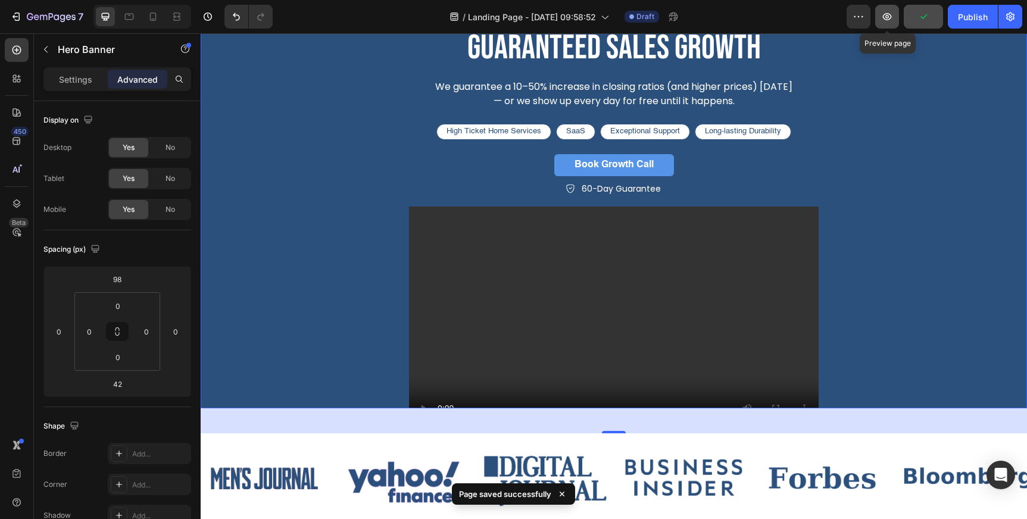
click at [886, 17] on icon "button" at bounding box center [887, 17] width 12 height 12
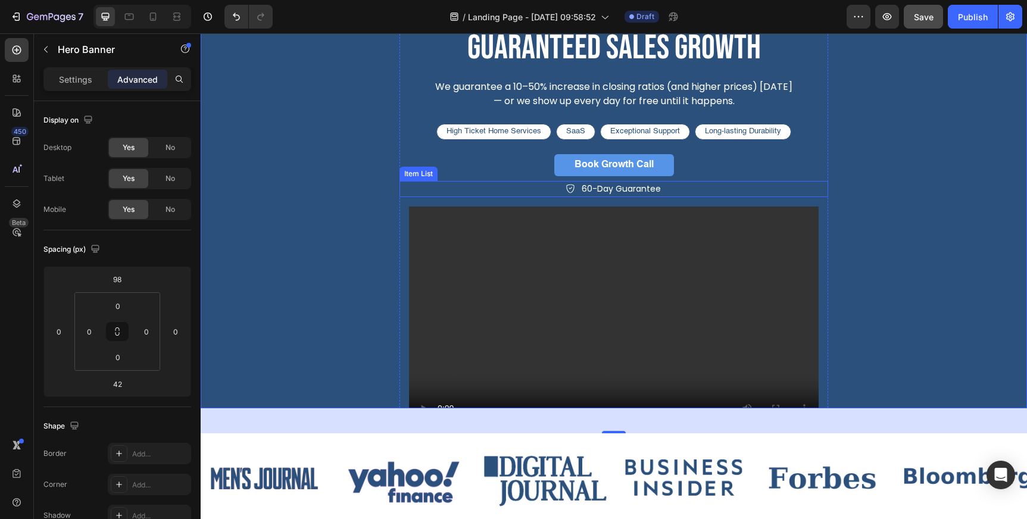
scroll to position [0, 0]
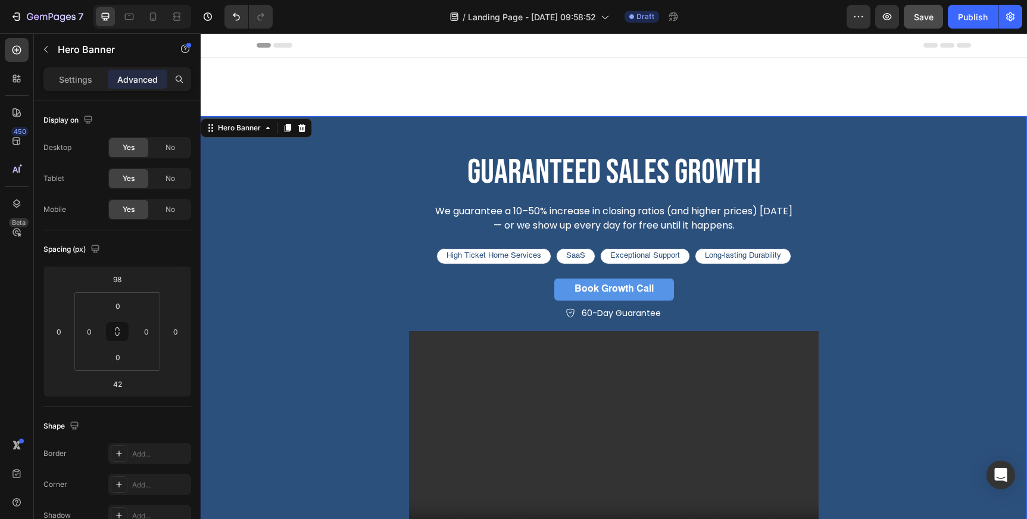
click at [358, 133] on div "guaranteed sales growth Heading We guarantee a 10–50% increase in closing ratio…" at bounding box center [614, 353] width 732 height 474
click at [115, 278] on input "98" at bounding box center [117, 279] width 24 height 18
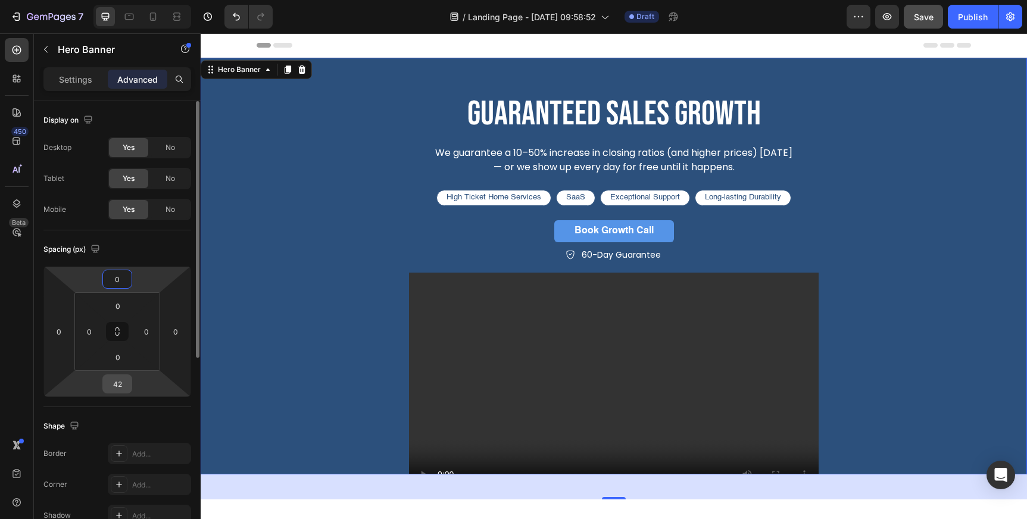
type input "0"
click at [120, 384] on input "42" at bounding box center [117, 384] width 24 height 18
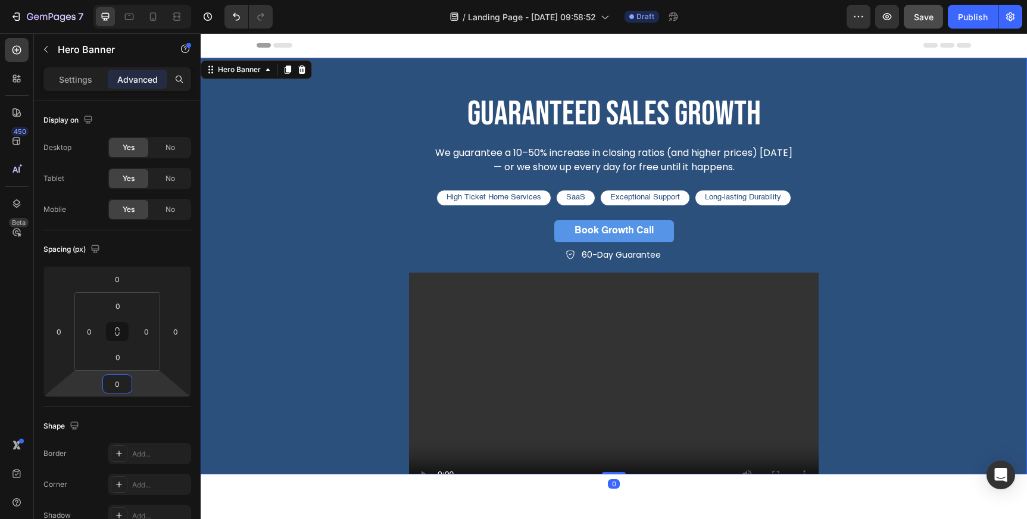
type input "0"
click at [281, 330] on div "guaranteed sales growth Heading We guarantee a 10–50% increase in closing ratio…" at bounding box center [614, 301] width 714 height 421
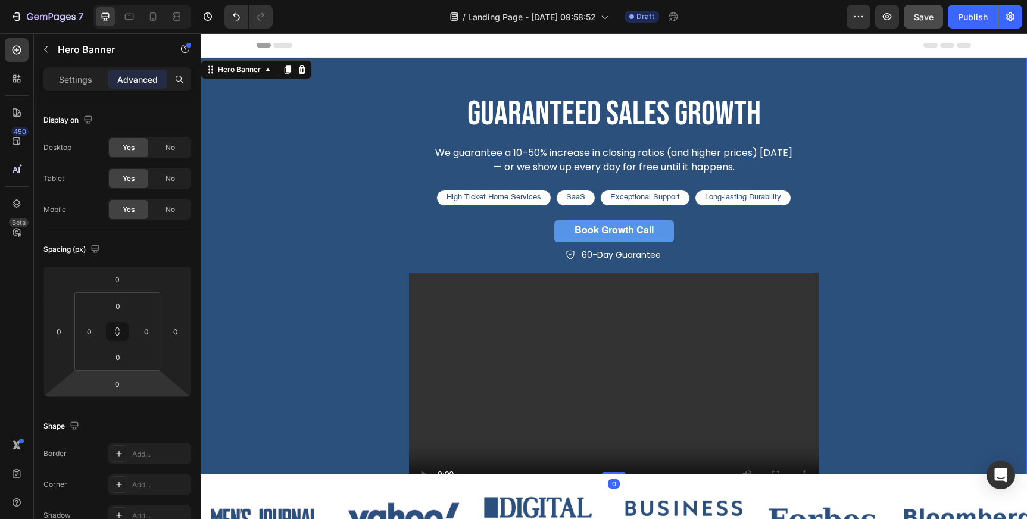
scroll to position [126, 0]
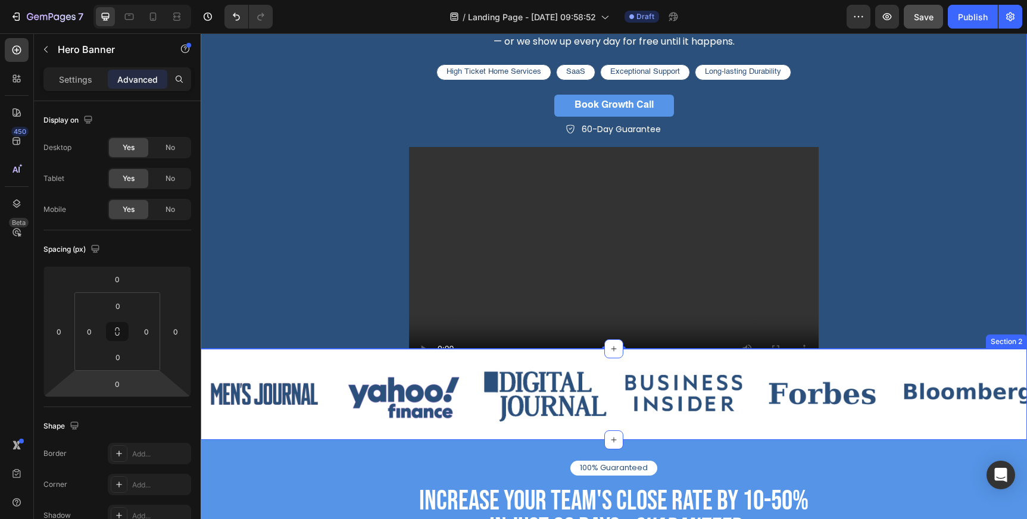
click at [304, 356] on div "Image Image Image Image Image Image Carousel Section 2" at bounding box center [614, 394] width 826 height 91
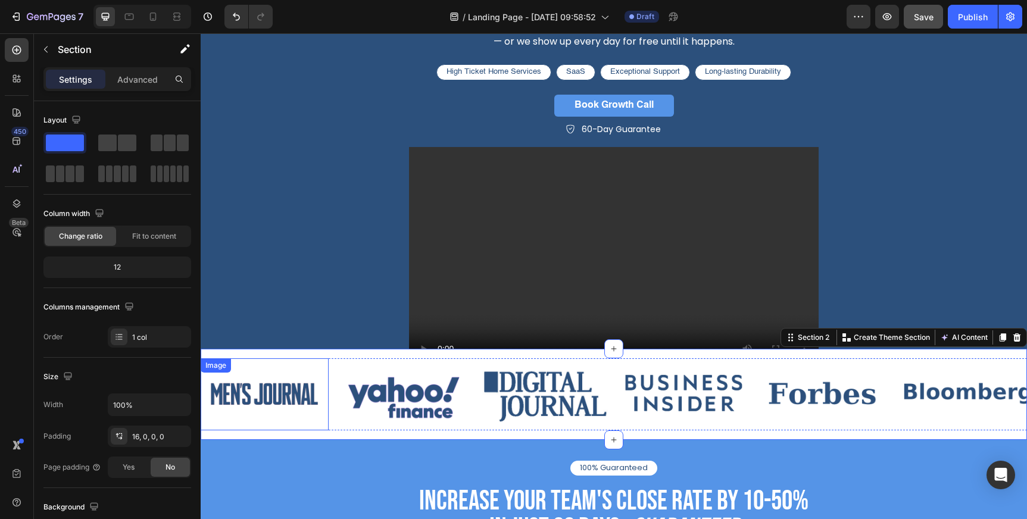
click at [296, 382] on img at bounding box center [265, 394] width 128 height 72
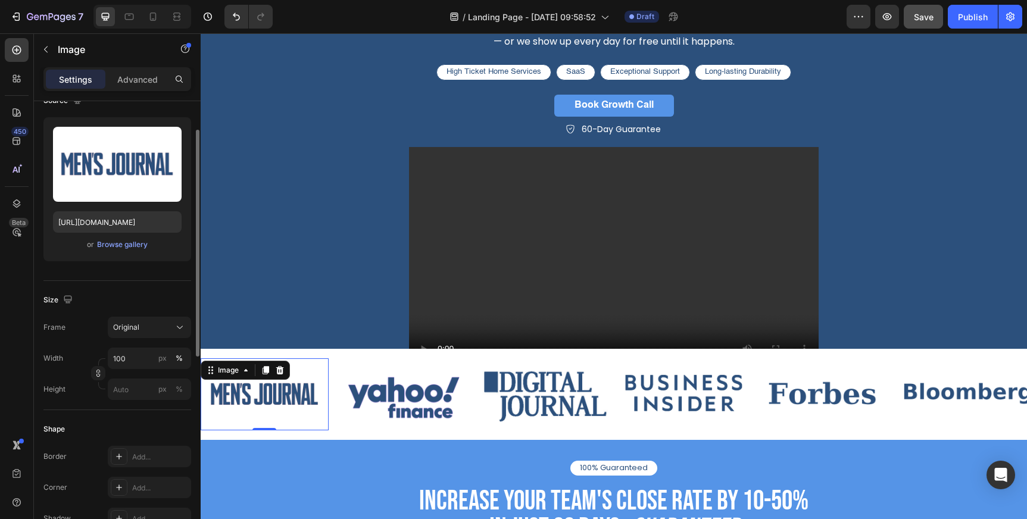
scroll to position [111, 0]
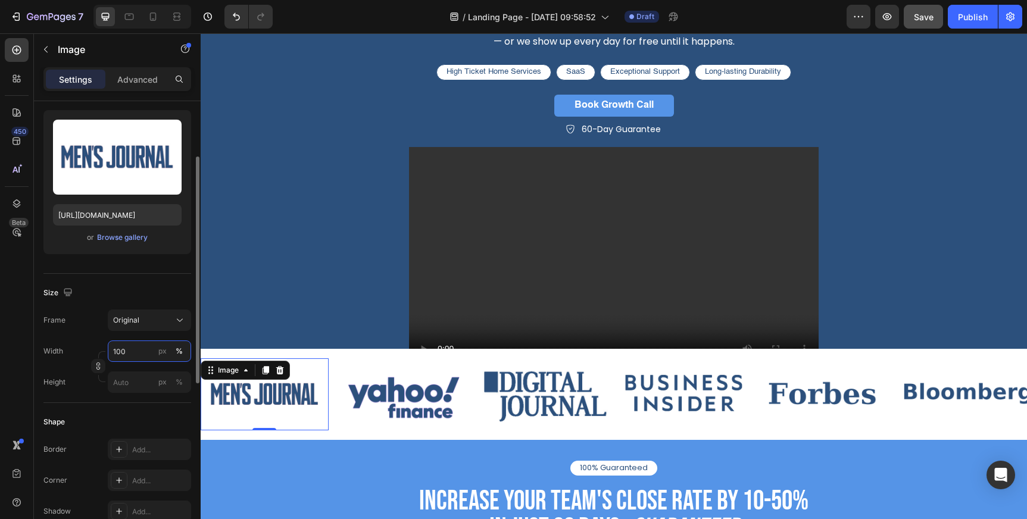
click at [142, 354] on input "100" at bounding box center [149, 350] width 83 height 21
type input "80"
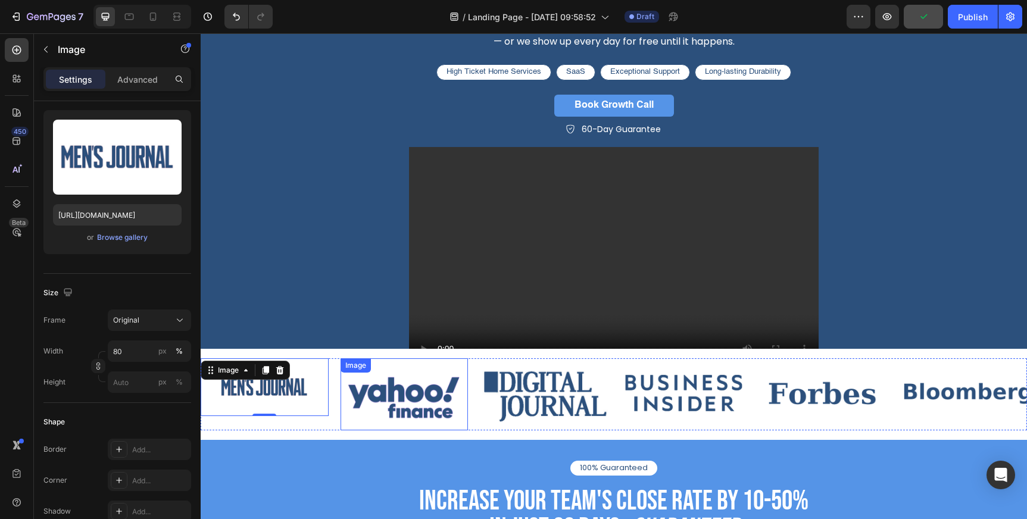
click at [419, 387] on img at bounding box center [404, 394] width 128 height 72
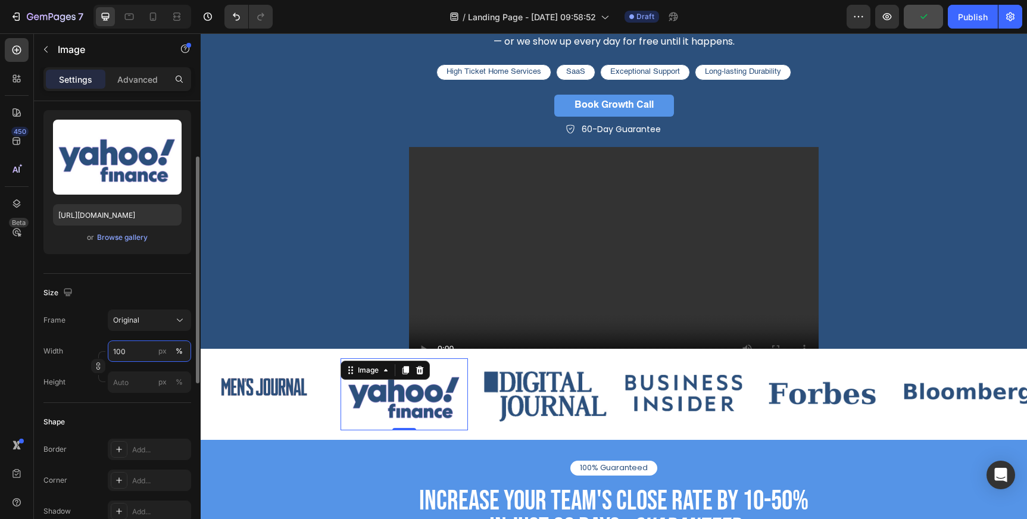
click at [143, 353] on input "100" at bounding box center [149, 350] width 83 height 21
type input "80"
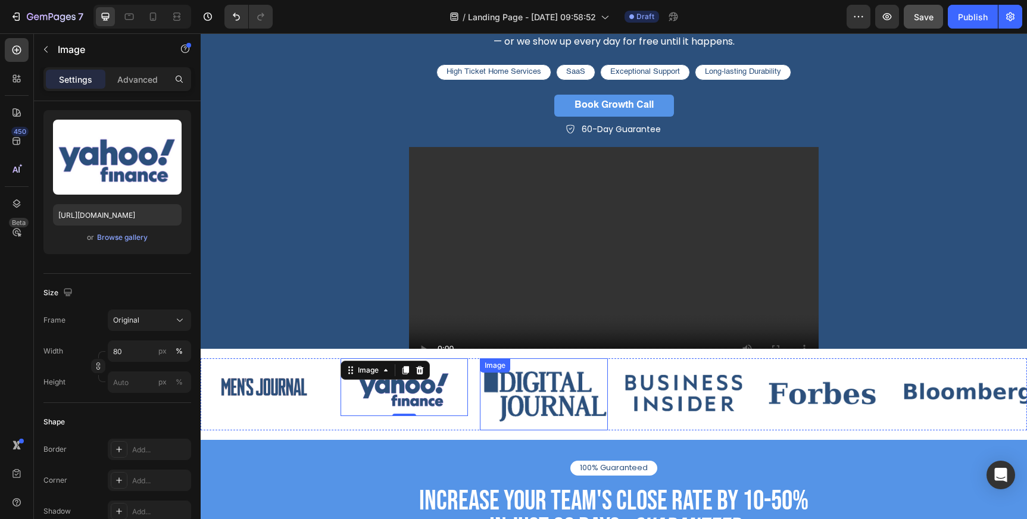
click at [518, 396] on img at bounding box center [544, 394] width 128 height 72
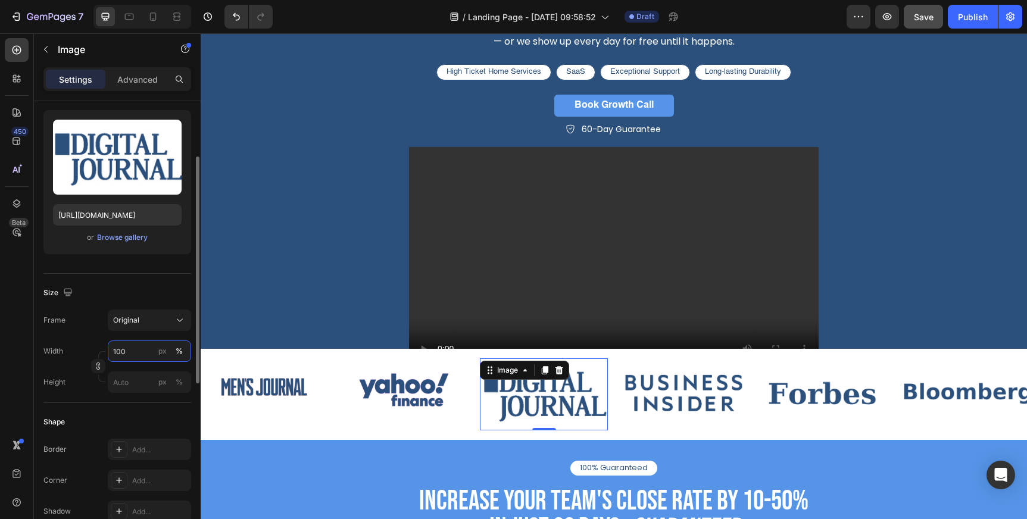
click at [123, 351] on input "100" at bounding box center [149, 350] width 83 height 21
type input "80"
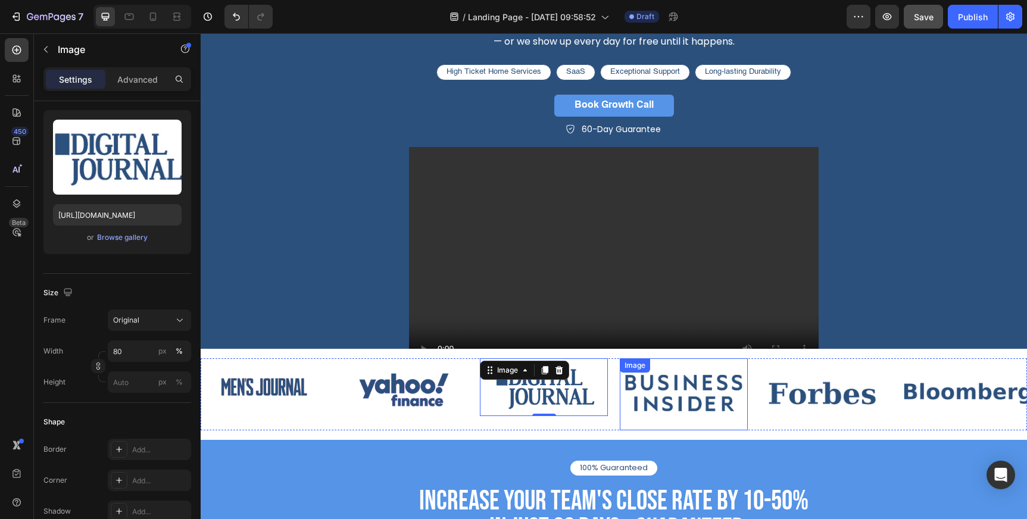
click at [685, 383] on img at bounding box center [684, 394] width 128 height 72
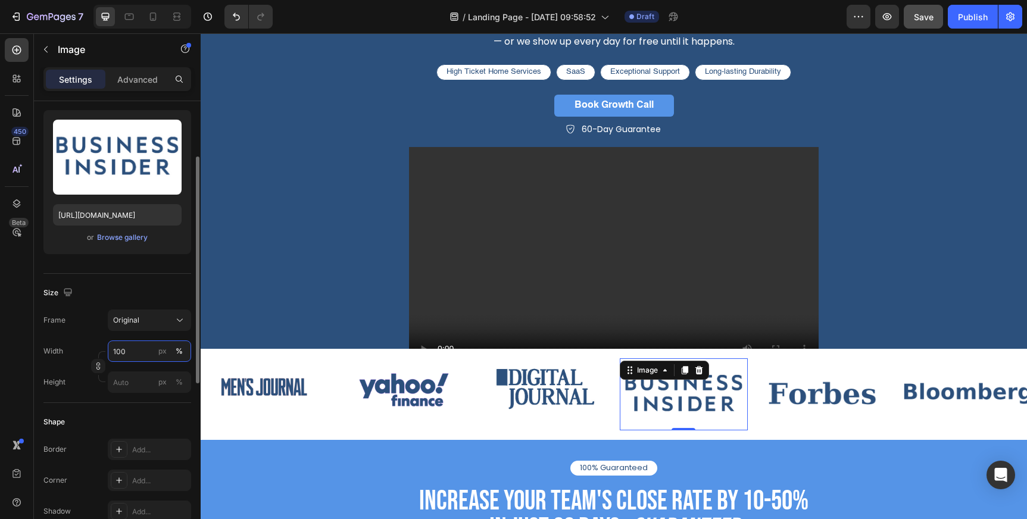
click at [118, 346] on input "100" at bounding box center [149, 350] width 83 height 21
type input "800"
click at [798, 389] on img at bounding box center [823, 394] width 128 height 72
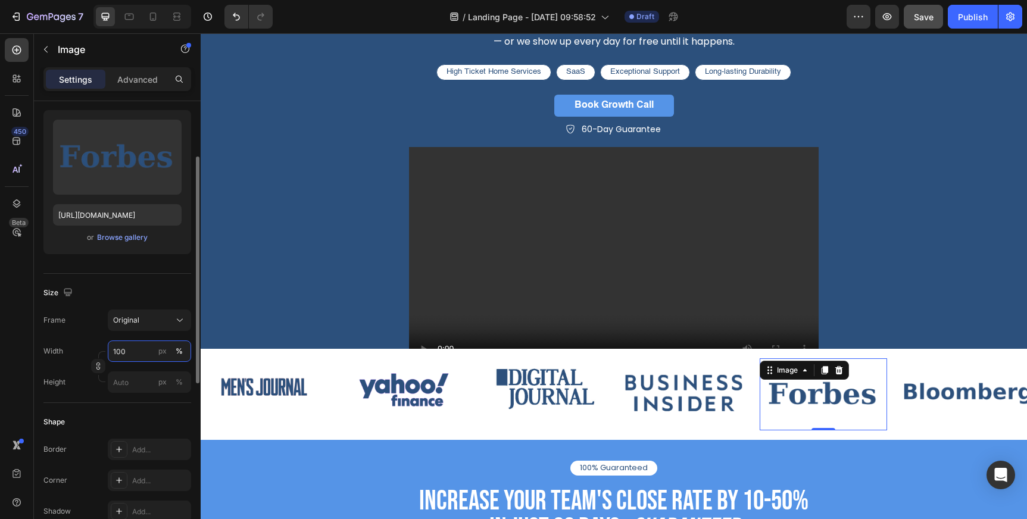
click at [125, 349] on input "100" at bounding box center [149, 350] width 83 height 21
type input "80"
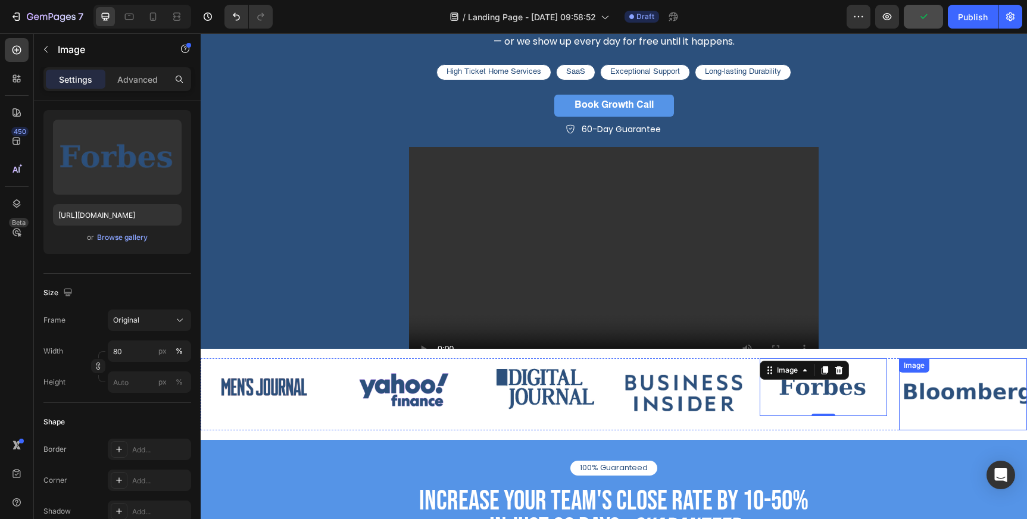
click at [959, 386] on img at bounding box center [963, 394] width 128 height 72
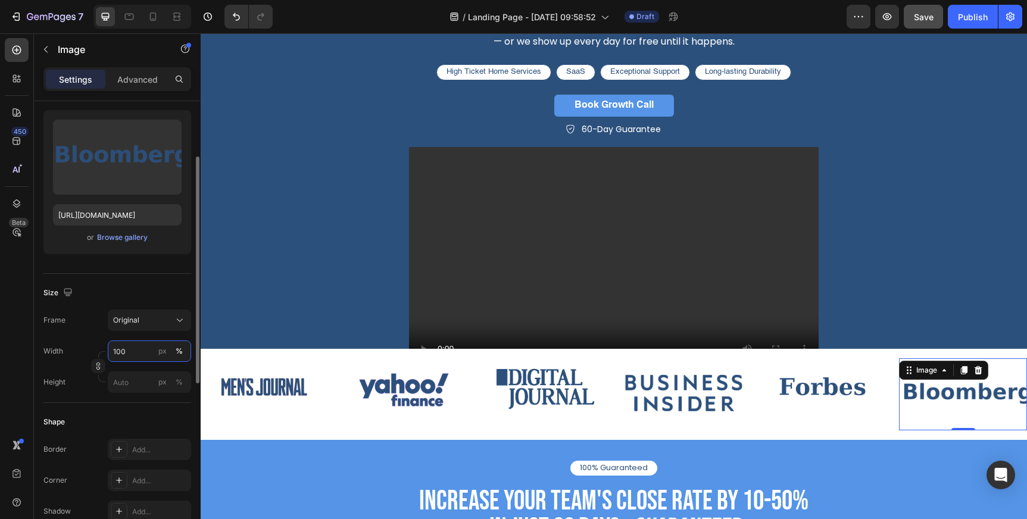
click at [121, 352] on input "100" at bounding box center [149, 350] width 83 height 21
type input "8"
type input "7"
click at [80, 336] on div "Frame Original Width 80 px % Height px %" at bounding box center [117, 351] width 148 height 83
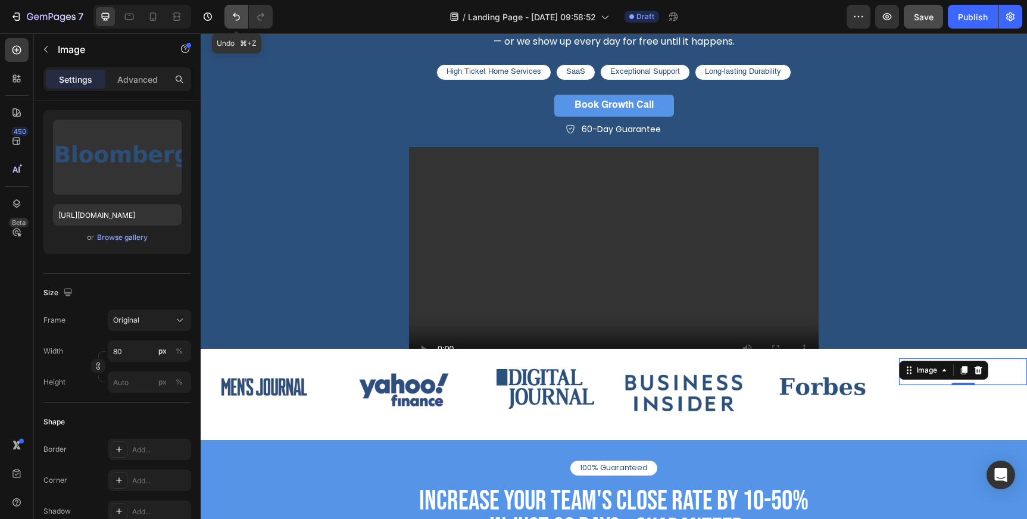
click at [239, 14] on icon "Undo/Redo" at bounding box center [236, 17] width 12 height 12
type input "700"
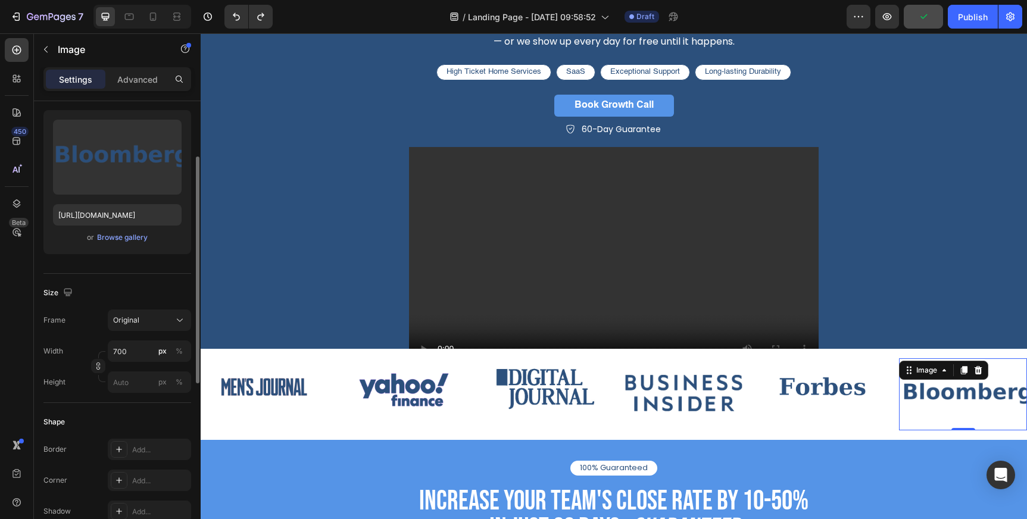
click at [92, 332] on div "Frame Original Width 700 px % Height px %" at bounding box center [117, 351] width 148 height 83
click at [123, 350] on input "700" at bounding box center [149, 350] width 83 height 21
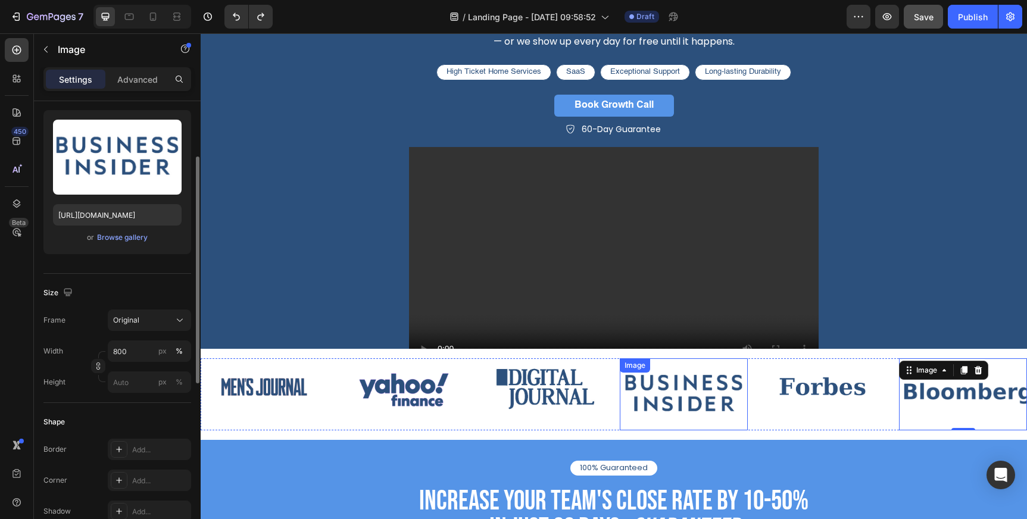
click at [692, 384] on img at bounding box center [684, 394] width 128 height 72
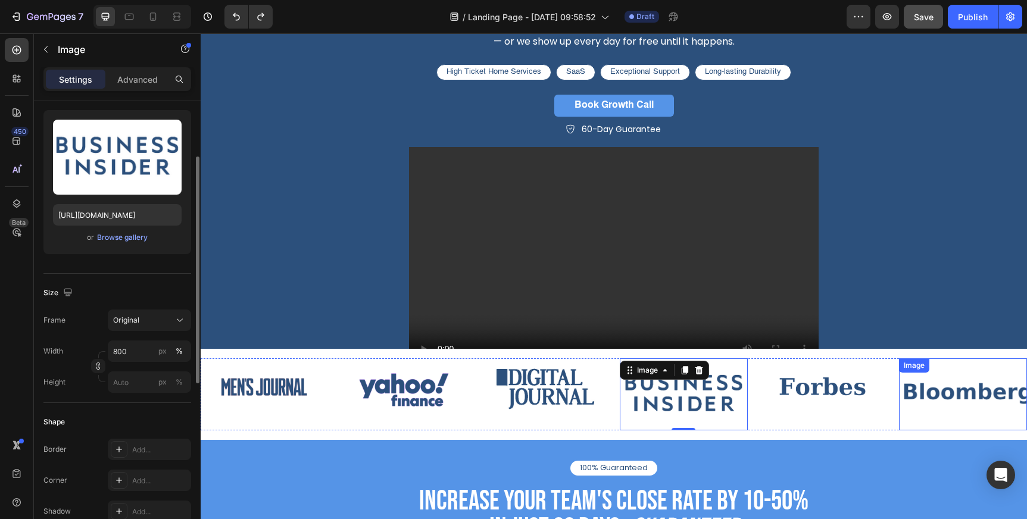
click at [905, 387] on img at bounding box center [963, 394] width 128 height 72
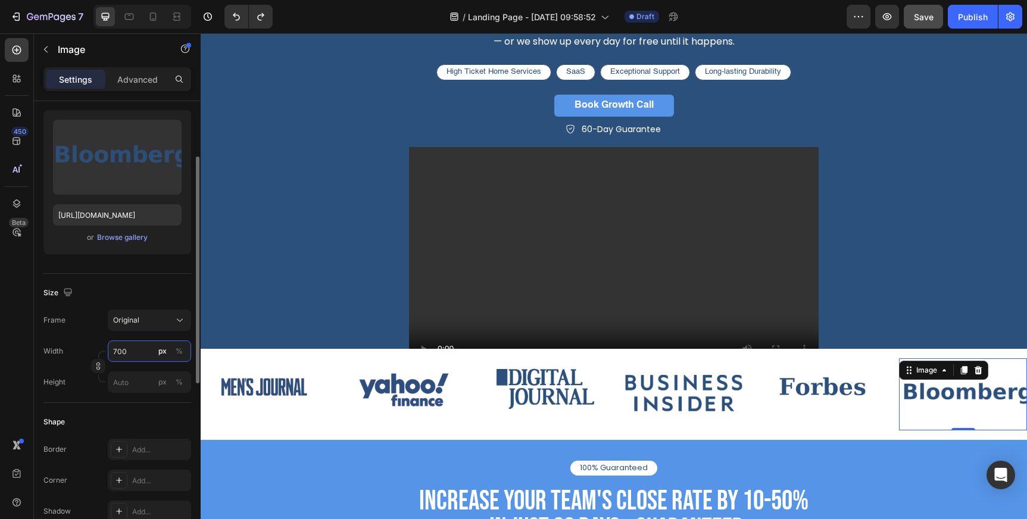
click at [123, 352] on input "700" at bounding box center [149, 350] width 83 height 21
type input "800"
click at [258, 289] on div "guaranteed sales growth Heading We guarantee a 10–50% increase in closing ratio…" at bounding box center [614, 175] width 714 height 421
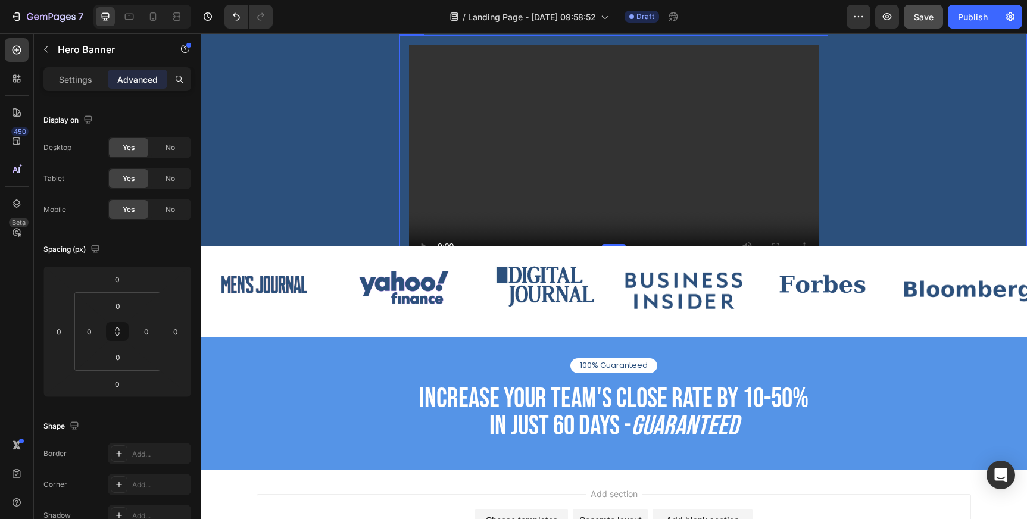
scroll to position [235, 0]
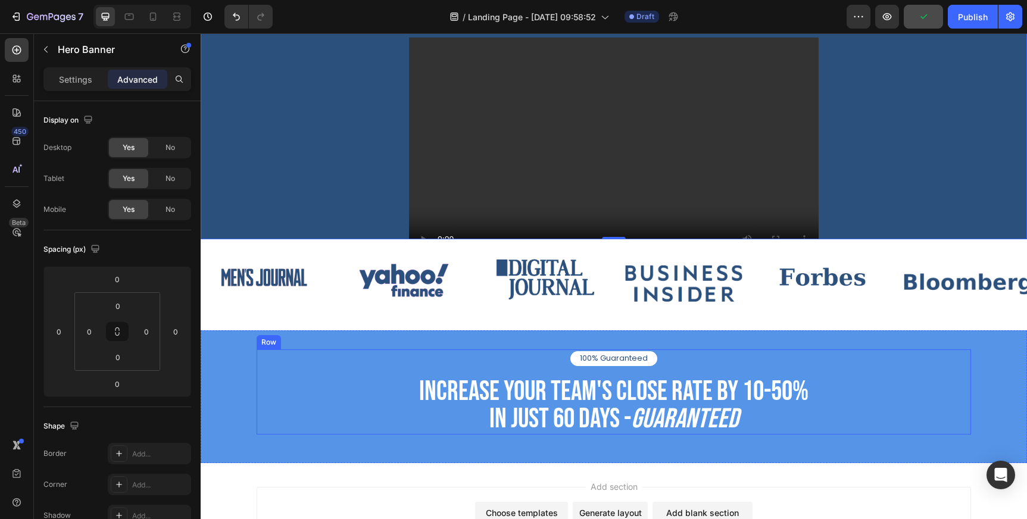
click at [262, 370] on div "100% Guaranteed Text Block Row Increase your team's close rate by 10-50% IN jus…" at bounding box center [614, 391] width 714 height 85
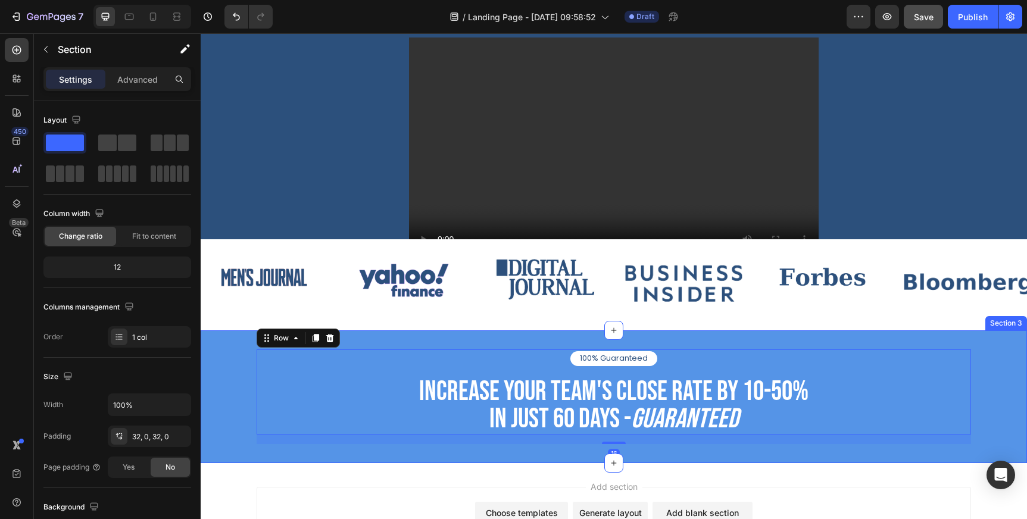
click at [230, 374] on div "100% Guaranteed Text Block Row Increase your team's close rate by 10-50% IN jus…" at bounding box center [614, 396] width 826 height 95
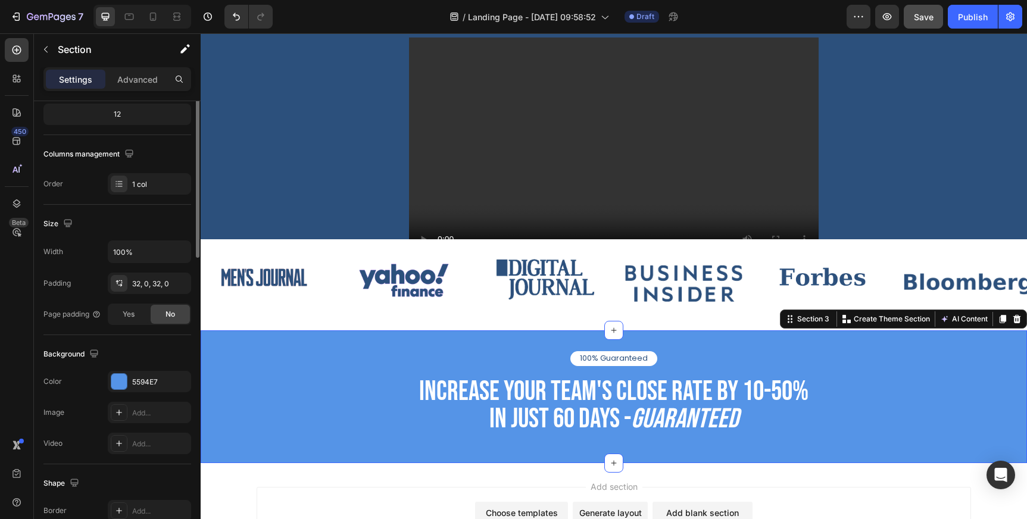
scroll to position [163, 0]
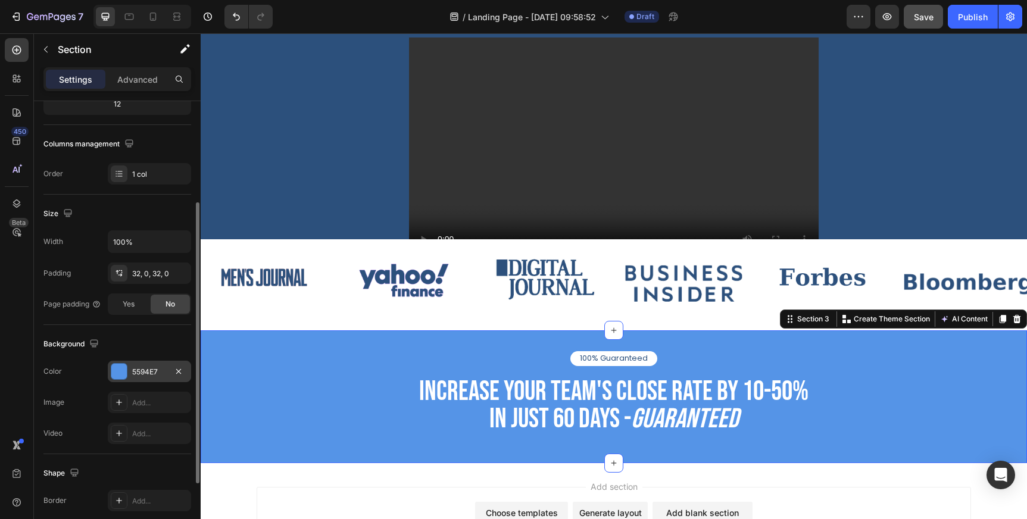
click at [146, 377] on div "5594E7" at bounding box center [149, 371] width 83 height 21
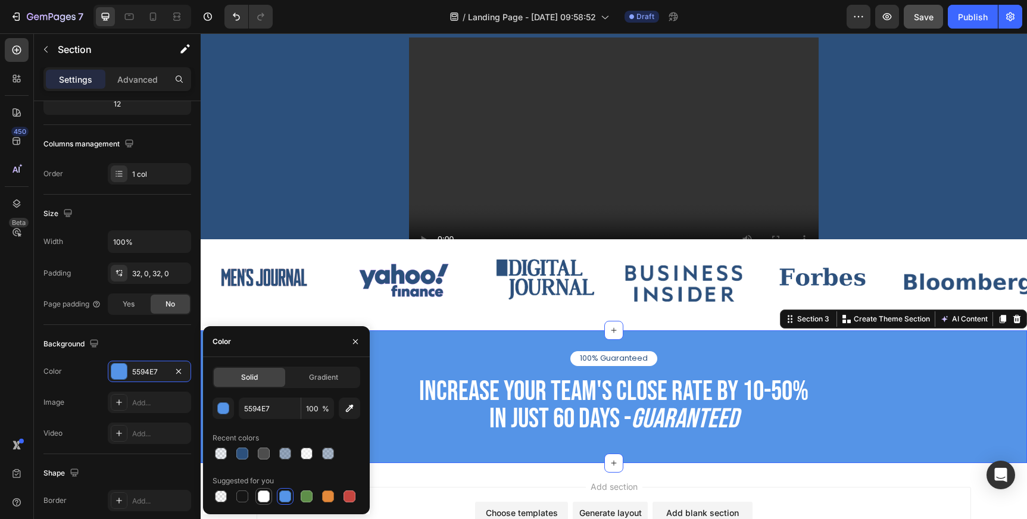
click at [270, 501] on div at bounding box center [263, 496] width 17 height 17
type input "FFFFFF"
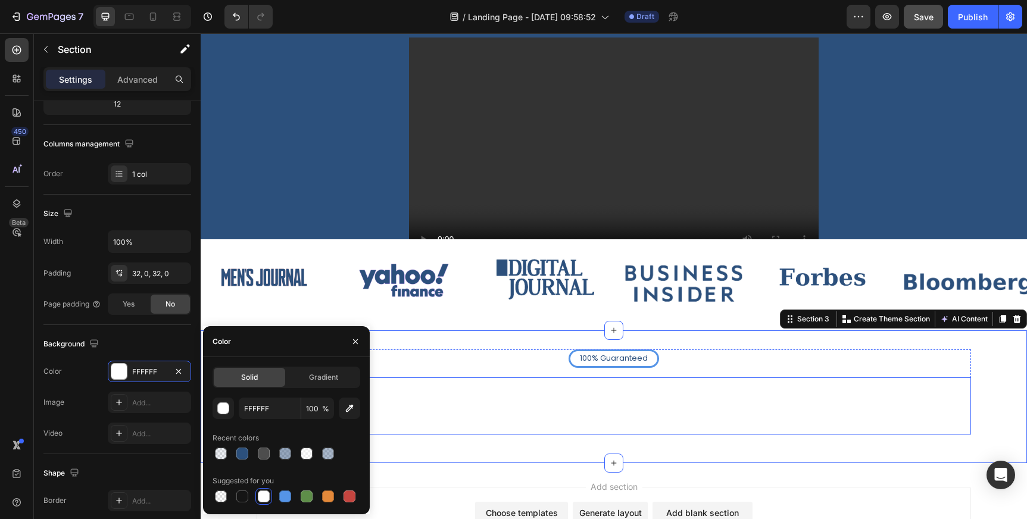
click at [576, 392] on h2 "Increase your team's close rate by 10-50% IN just 60 days - guaranteed" at bounding box center [614, 405] width 714 height 57
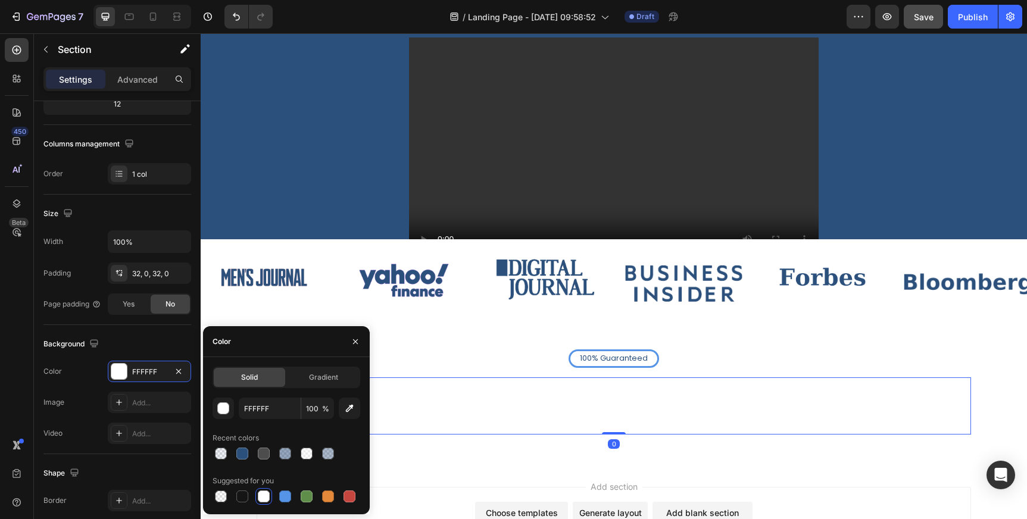
scroll to position [0, 0]
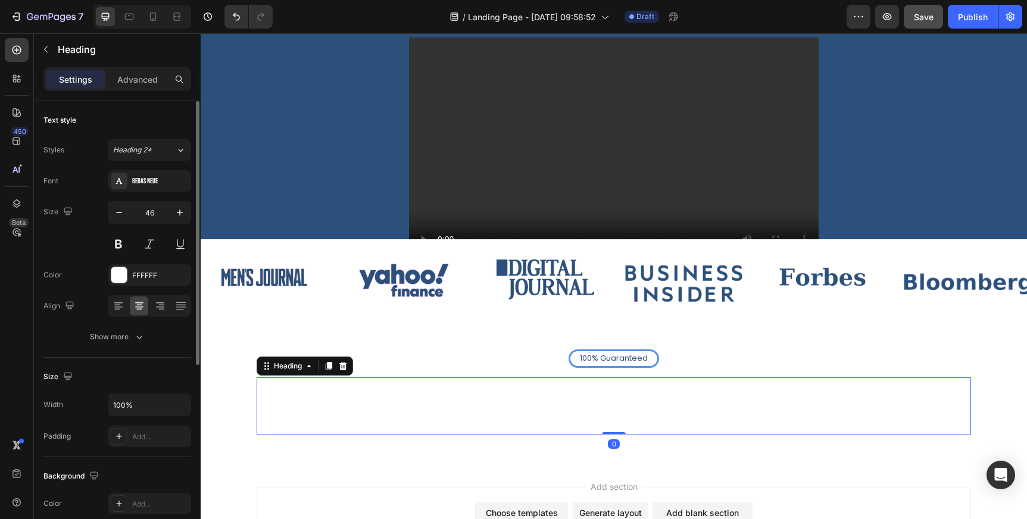
click at [576, 392] on h2 "Increase your team's close rate by 10-50% IN just 60 days - guaranteed" at bounding box center [614, 405] width 714 height 57
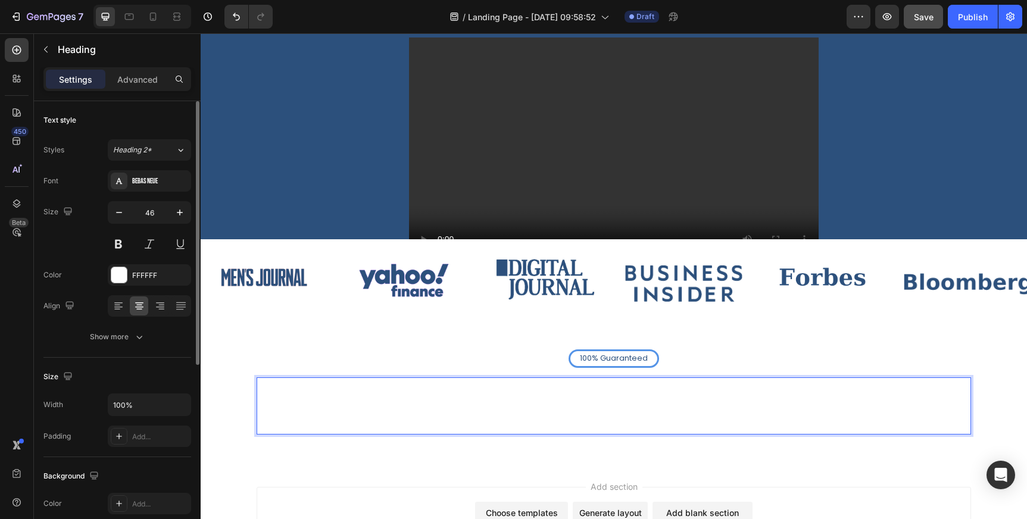
click at [576, 392] on p "Increase your team's close rate by 10-50% IN just 60 days - guaranteed" at bounding box center [614, 406] width 712 height 55
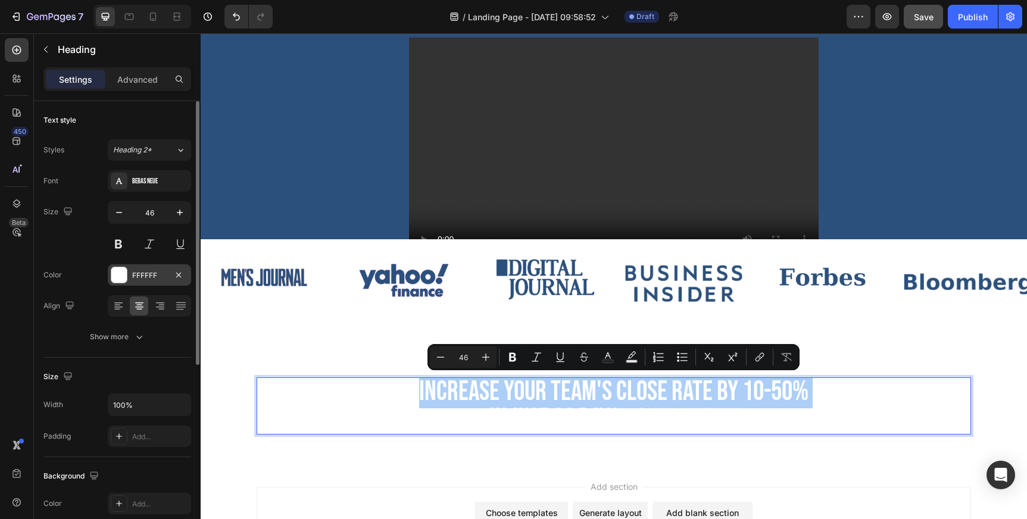
click at [150, 269] on div "FFFFFF" at bounding box center [149, 274] width 83 height 21
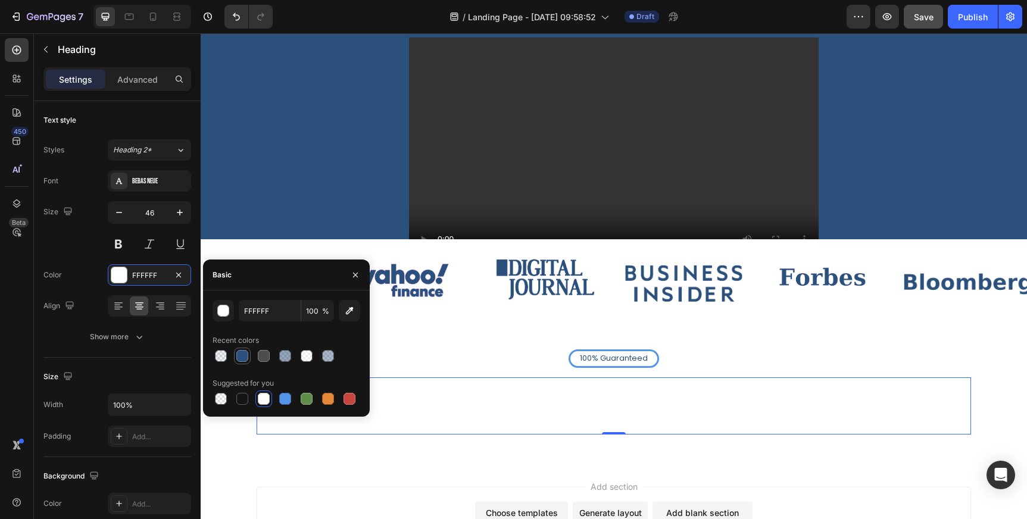
click at [238, 355] on div at bounding box center [242, 356] width 12 height 12
type input "2C507C"
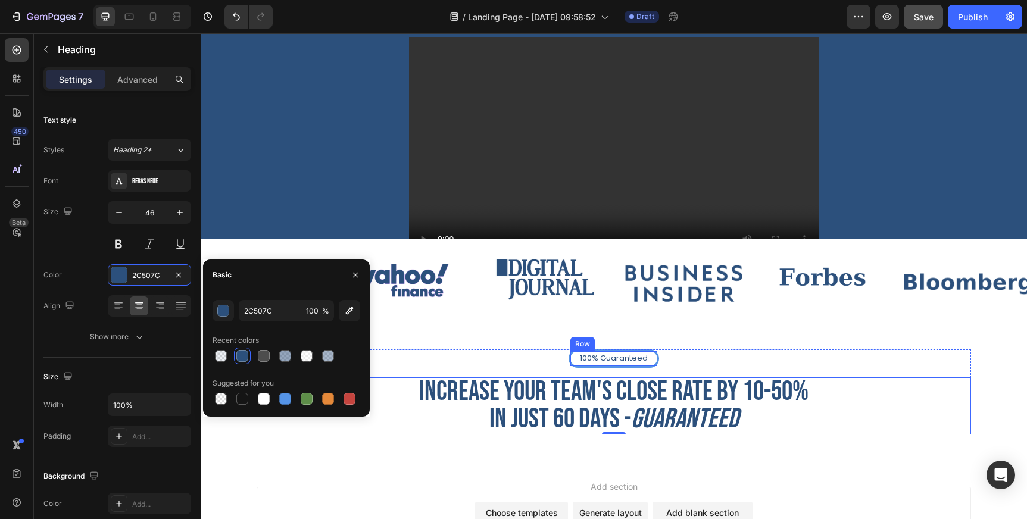
click at [574, 361] on div "100% Guaranteed Text Block Row" at bounding box center [613, 358] width 90 height 18
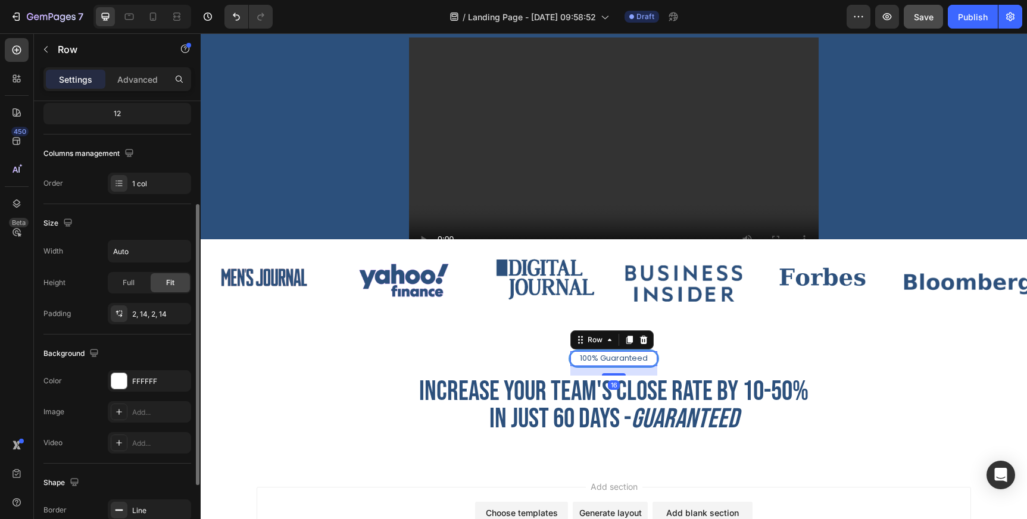
scroll to position [158, 0]
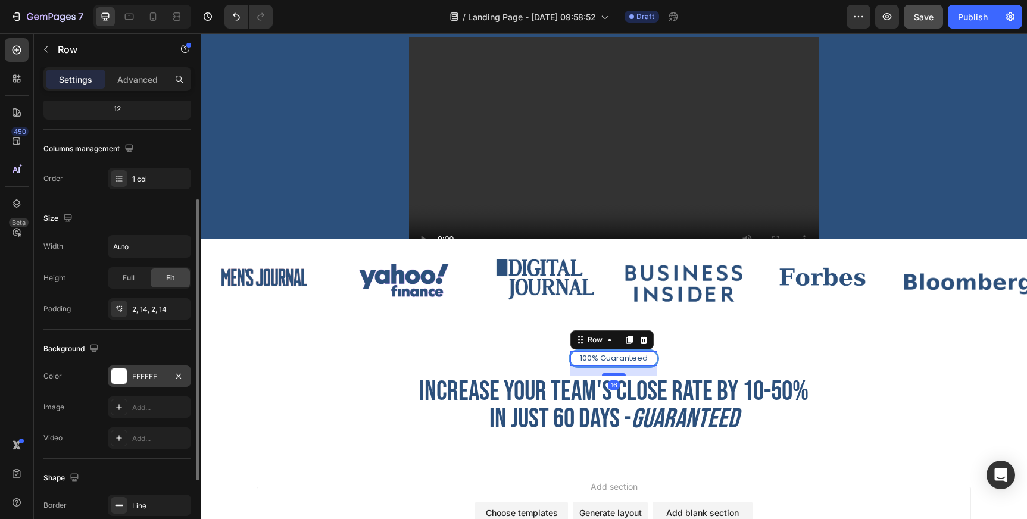
click at [144, 380] on div "FFFFFF" at bounding box center [149, 376] width 35 height 11
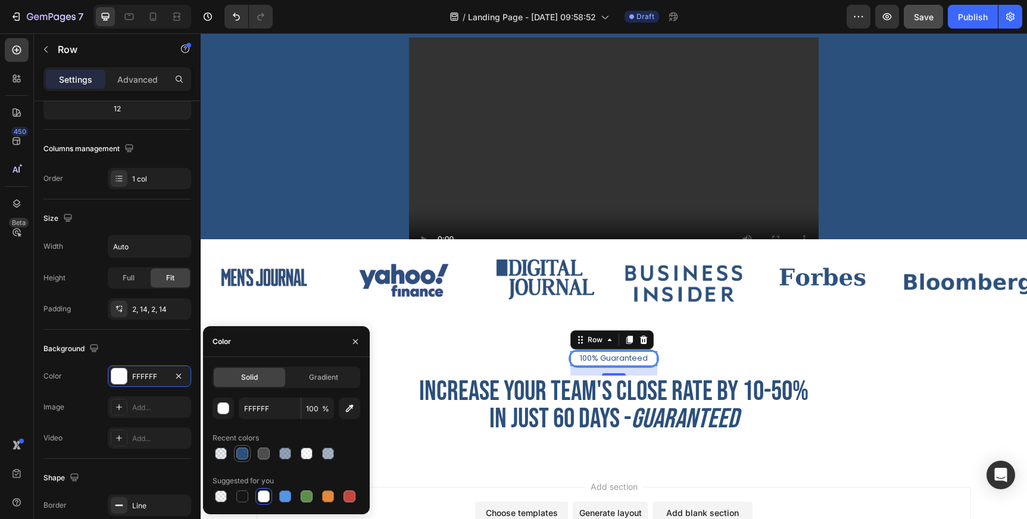
click at [242, 458] on div at bounding box center [242, 454] width 12 height 12
type input "2C507C"
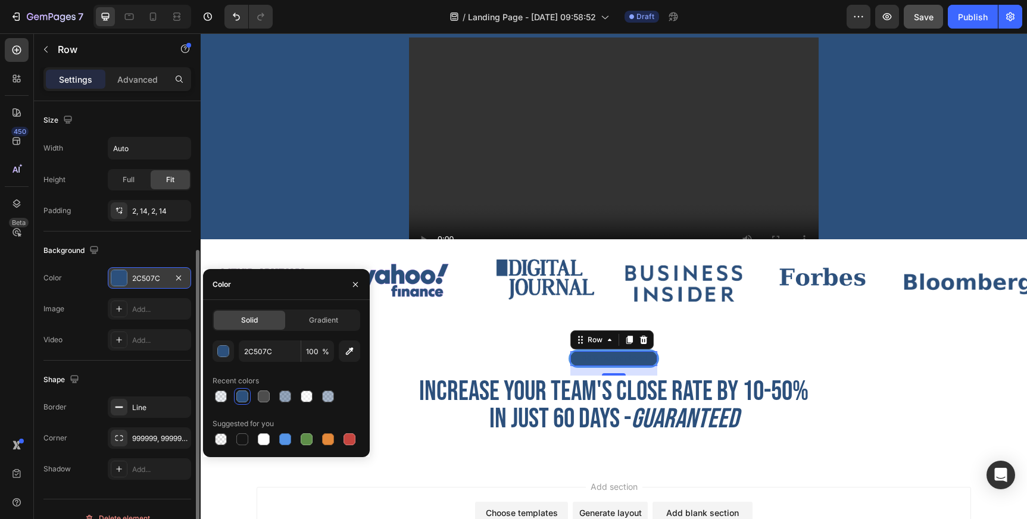
scroll to position [274, 0]
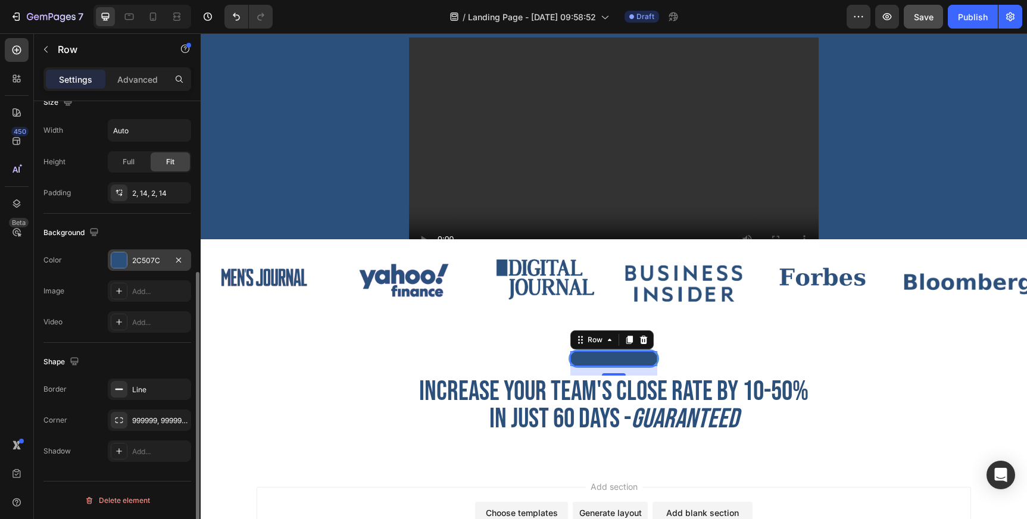
click at [139, 386] on div "Line" at bounding box center [160, 390] width 56 height 11
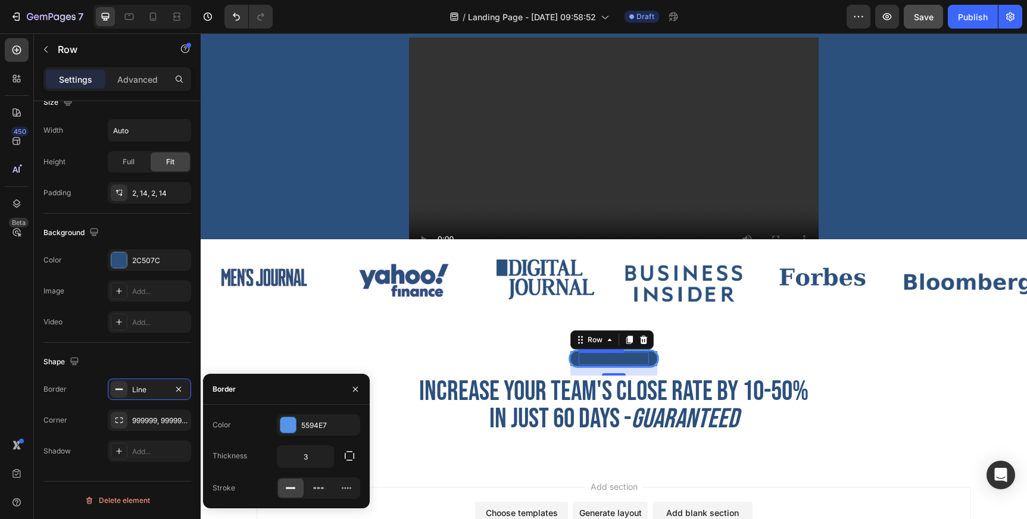
click at [615, 359] on p "100% Guaranteed" at bounding box center [614, 359] width 68 height 10
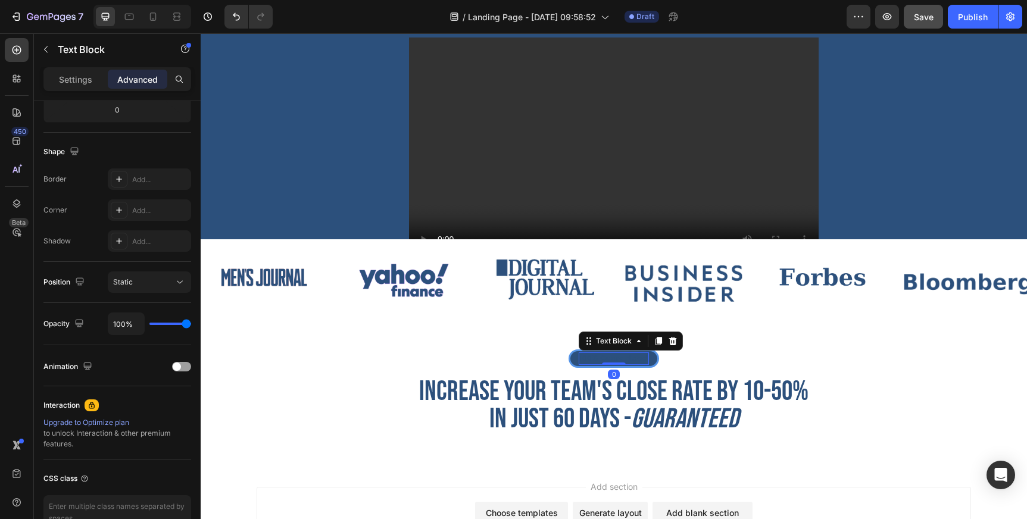
scroll to position [0, 0]
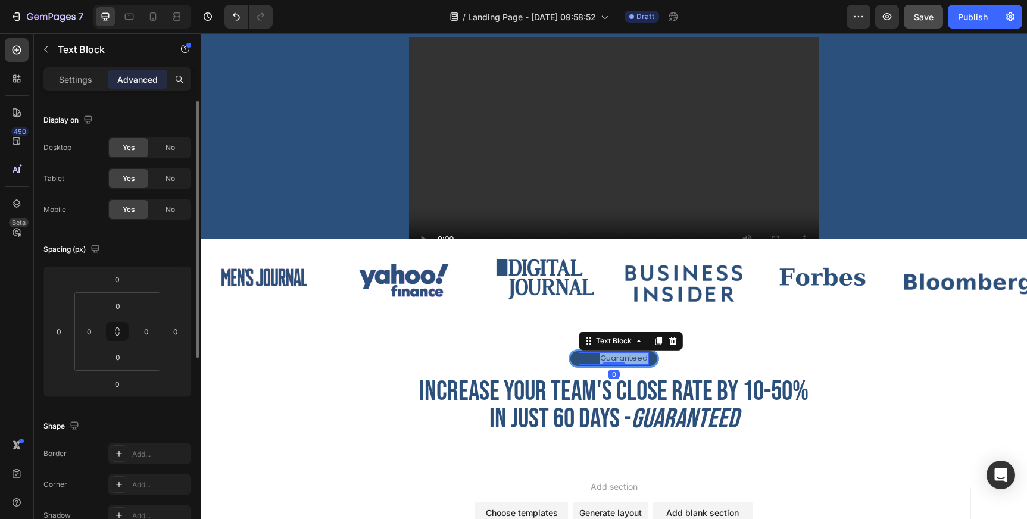
click at [615, 359] on p "100% Guaranteed" at bounding box center [614, 359] width 68 height 10
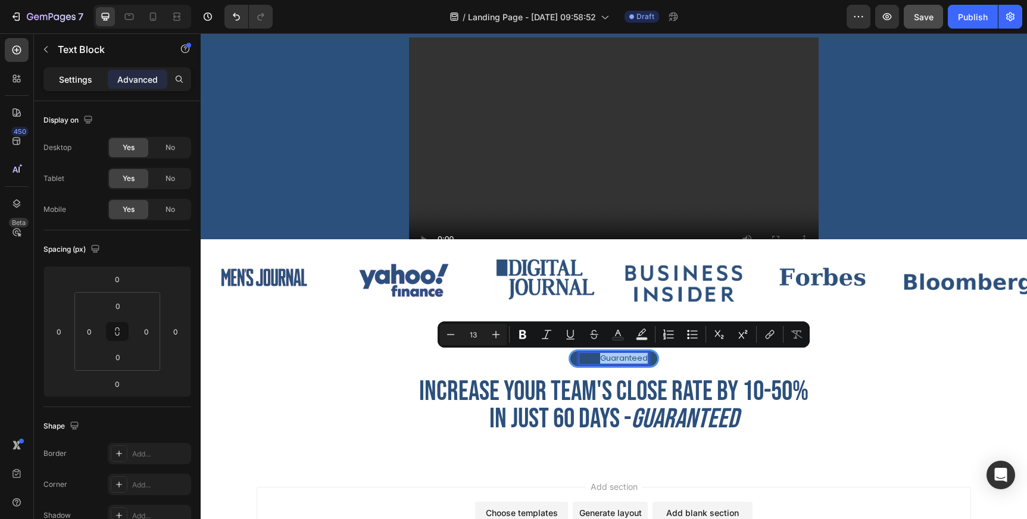
click at [85, 84] on p "Settings" at bounding box center [75, 79] width 33 height 12
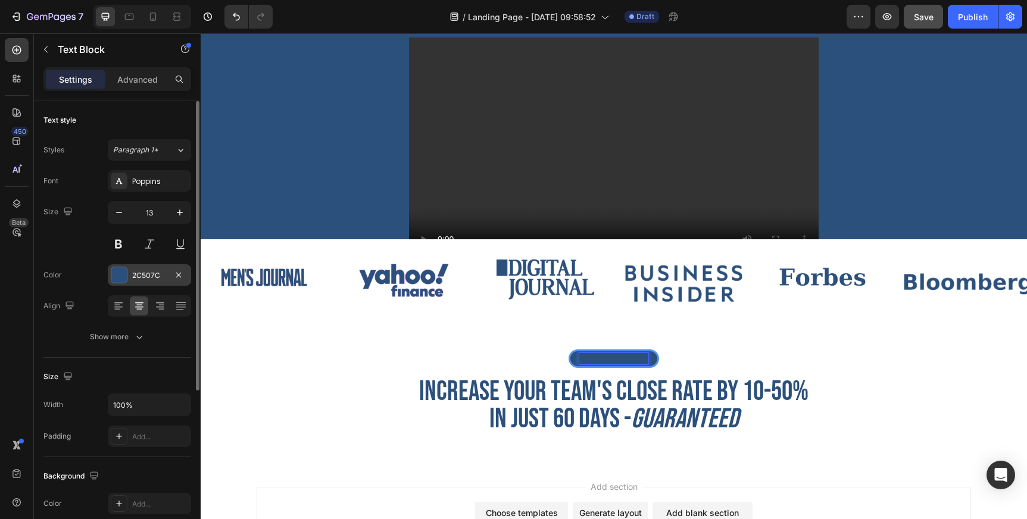
click at [158, 271] on div "2C507C" at bounding box center [149, 275] width 35 height 11
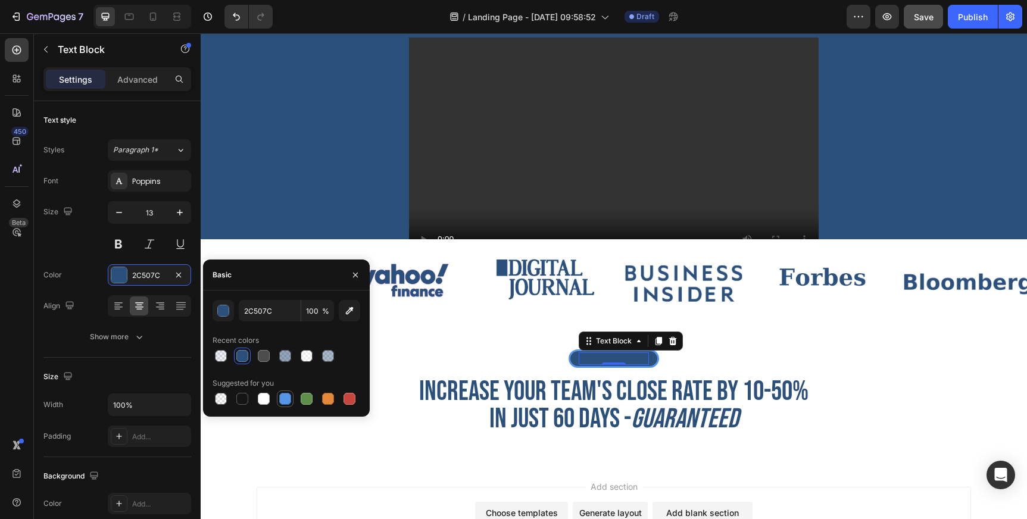
click at [286, 403] on div at bounding box center [285, 399] width 12 height 12
click at [268, 401] on div at bounding box center [264, 399] width 12 height 12
type input "FFFFFF"
click at [456, 360] on div "100% Guaranteed Text Block 0 Row Increase your team's close rate by 10-50% IN j…" at bounding box center [614, 391] width 714 height 85
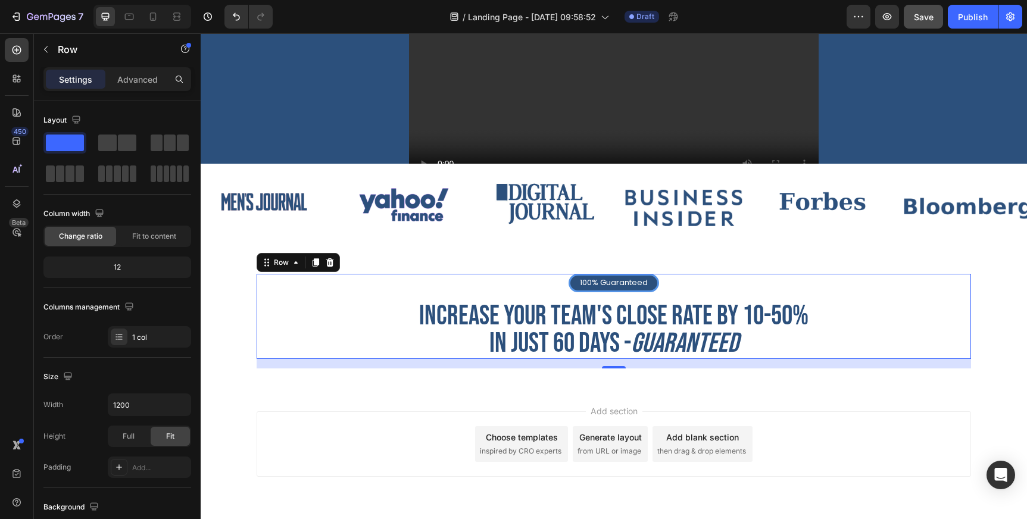
scroll to position [311, 0]
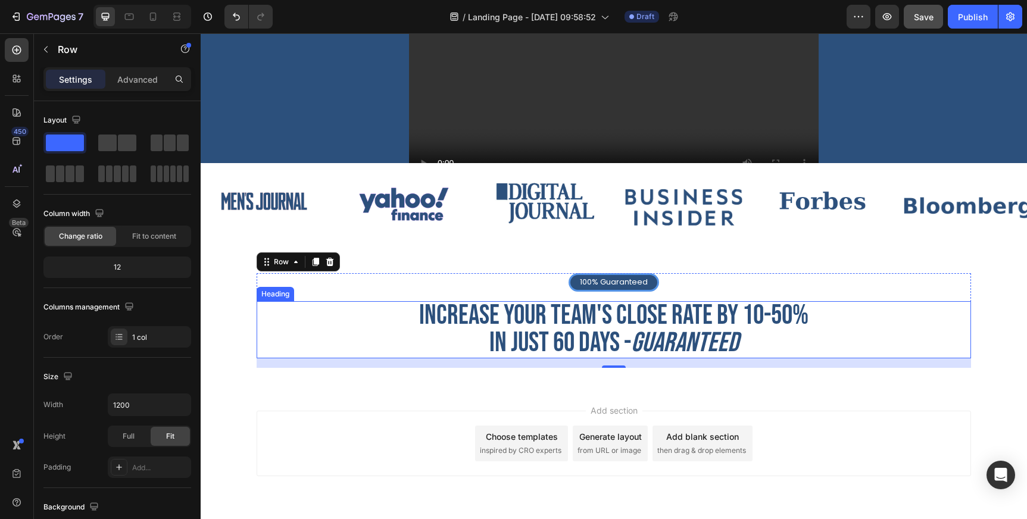
click at [427, 335] on p "Increase your team's close rate by 10-50% IN just 60 days - guaranteed" at bounding box center [614, 329] width 712 height 55
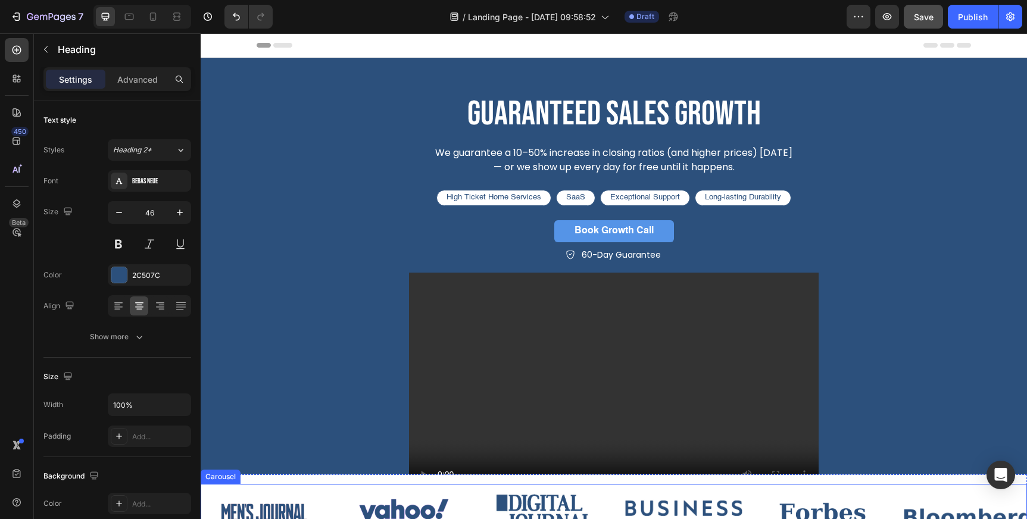
scroll to position [57, 0]
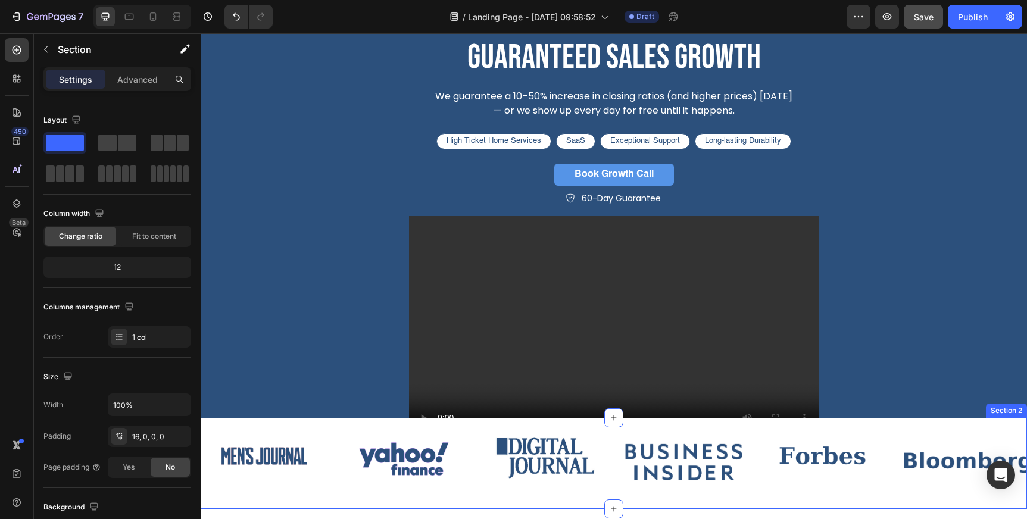
click at [311, 424] on div "Image Image Image Image Image Image Carousel Section 2" at bounding box center [614, 463] width 826 height 91
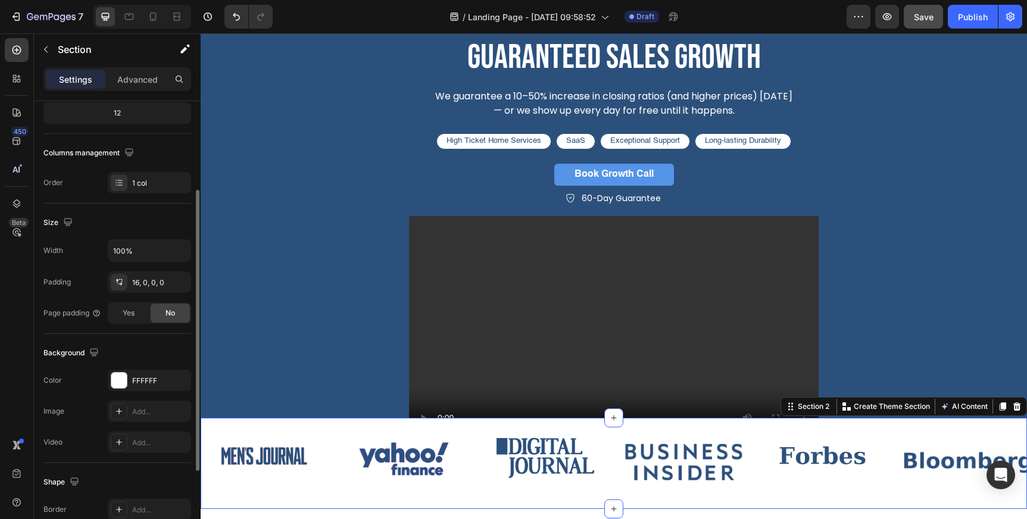
scroll to position [155, 0]
click at [148, 385] on div "FFFFFF" at bounding box center [149, 379] width 83 height 21
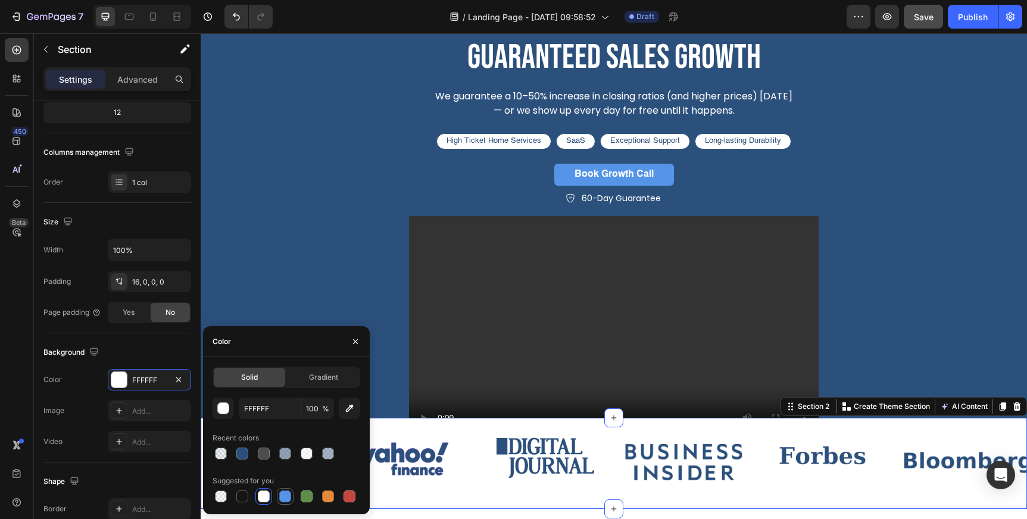
click at [289, 496] on div at bounding box center [285, 496] width 12 height 12
type input "5594E7"
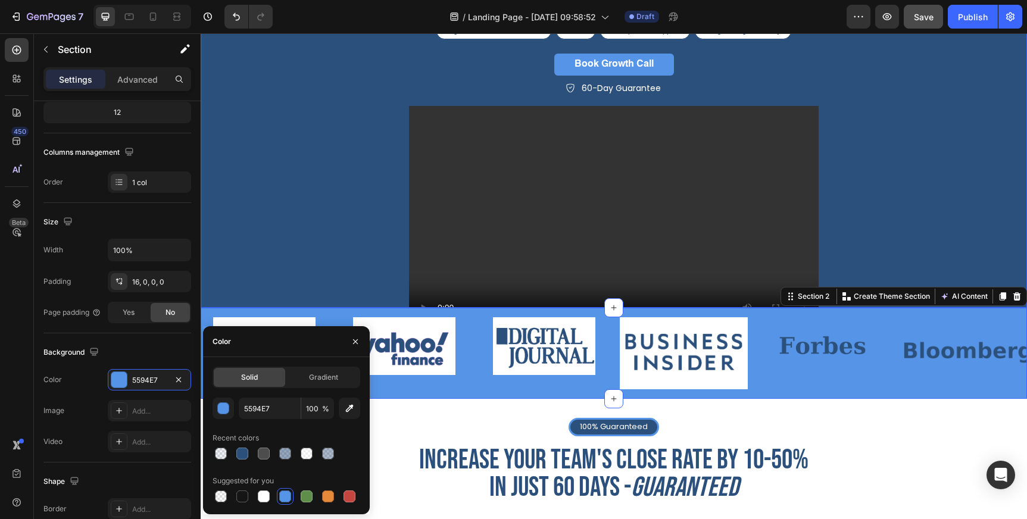
scroll to position [175, 0]
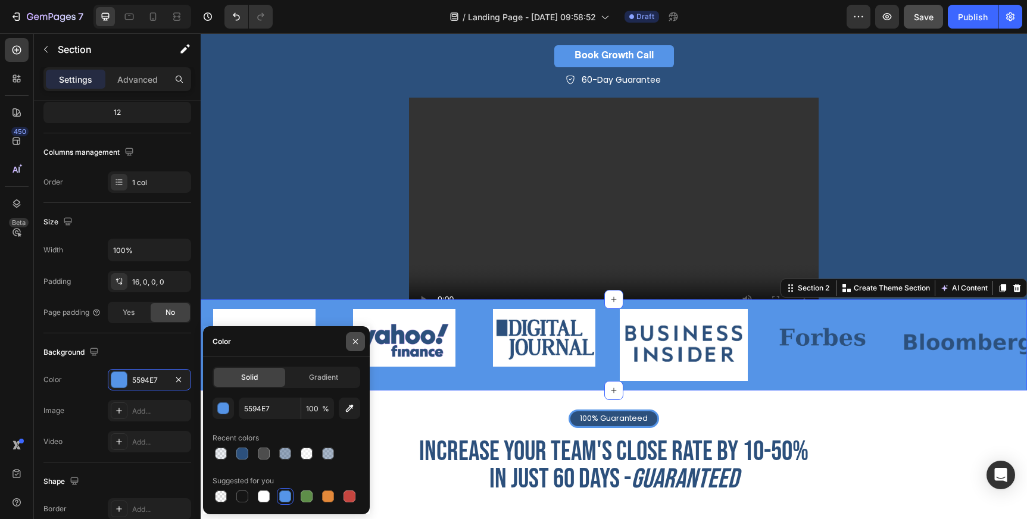
click at [357, 340] on icon "button" at bounding box center [355, 341] width 5 height 5
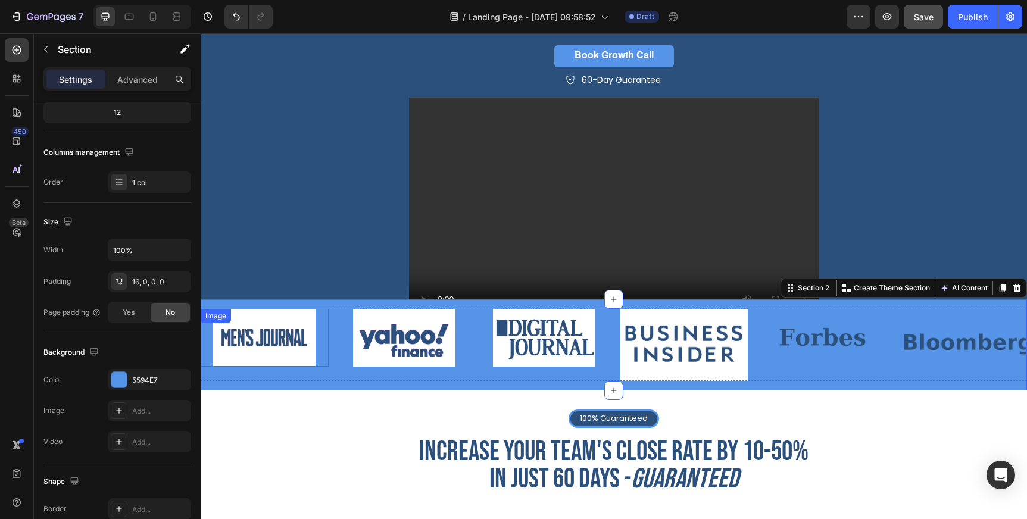
click at [273, 335] on img at bounding box center [264, 338] width 102 height 58
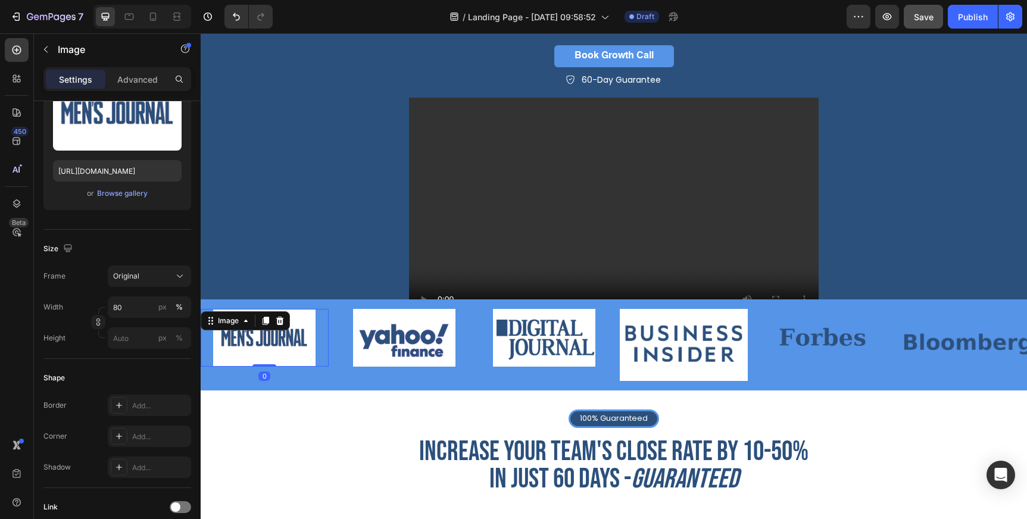
scroll to position [0, 0]
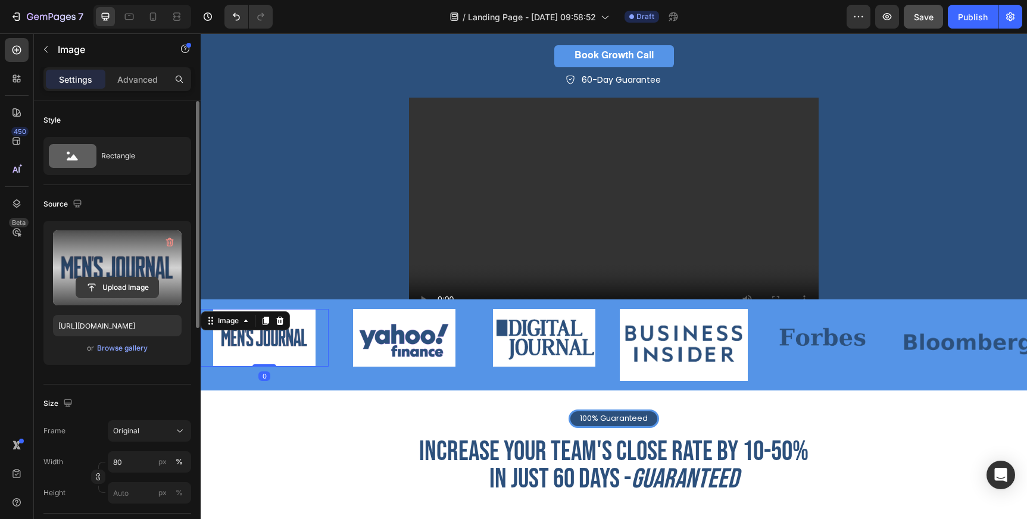
click at [137, 287] on input "file" at bounding box center [117, 287] width 82 height 20
click at [131, 286] on input "file" at bounding box center [117, 287] width 82 height 20
click at [107, 290] on input "file" at bounding box center [117, 287] width 82 height 20
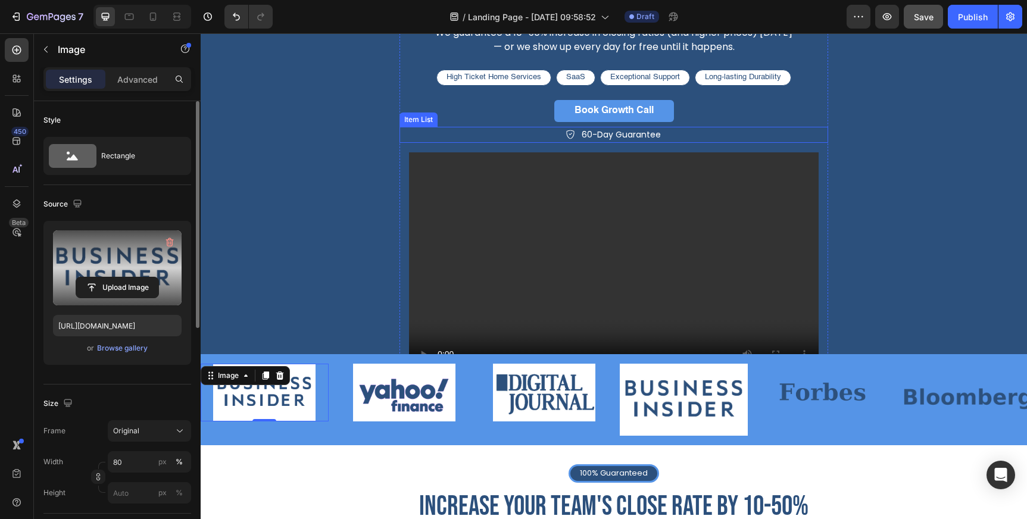
scroll to position [124, 0]
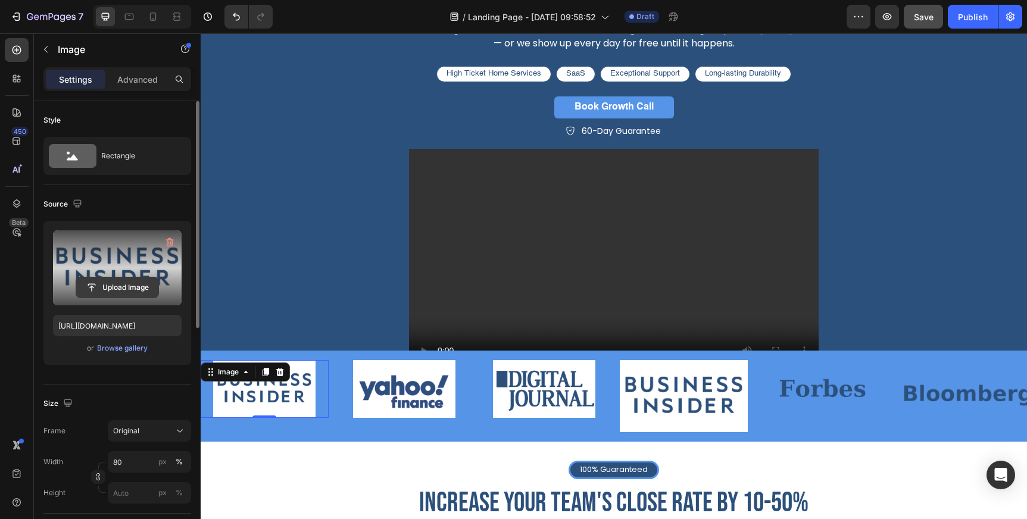
click at [118, 283] on input "file" at bounding box center [117, 287] width 82 height 20
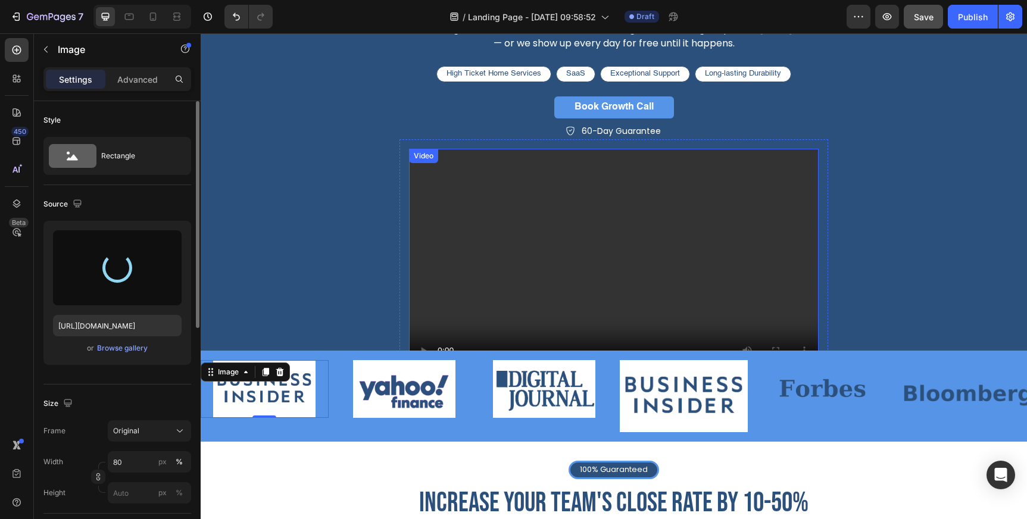
type input "[URL][DOMAIN_NAME]"
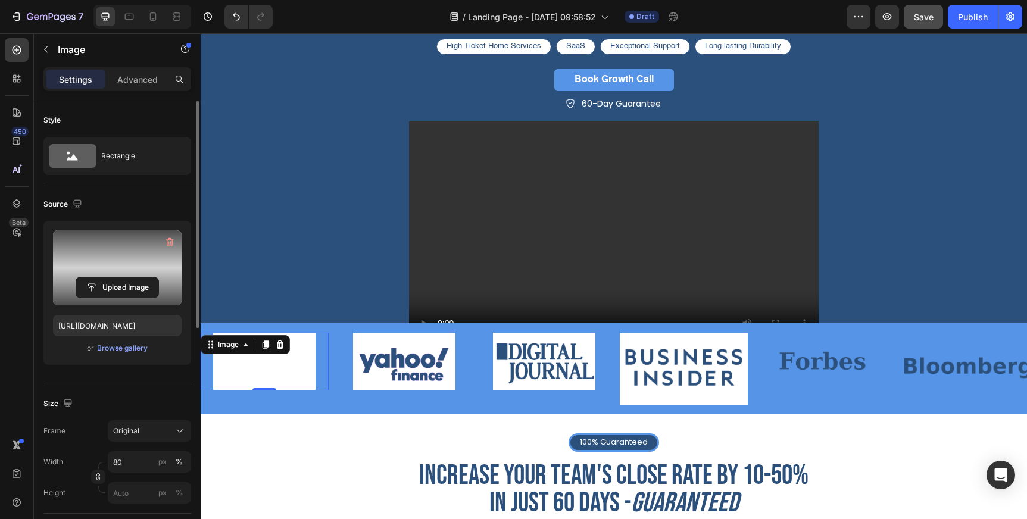
scroll to position [350, 0]
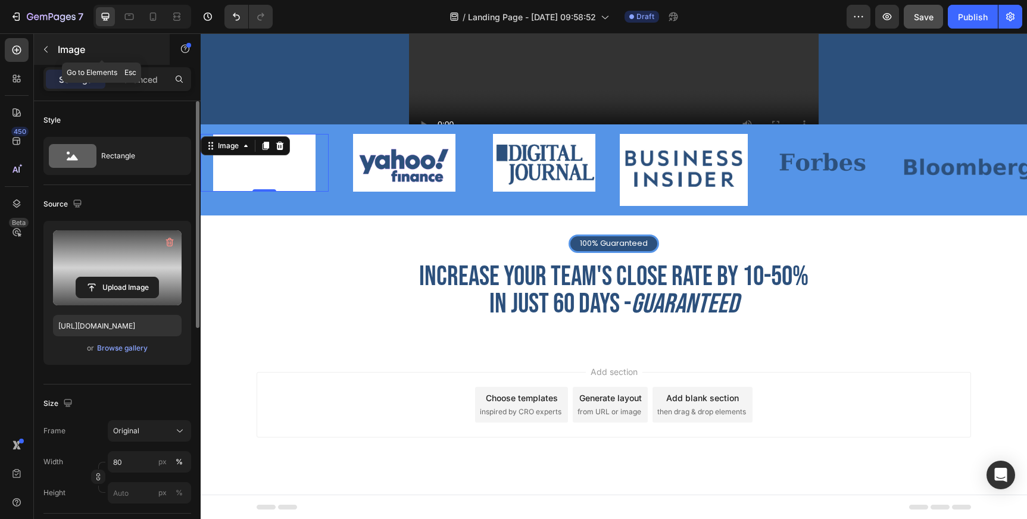
click at [48, 45] on icon "button" at bounding box center [46, 50] width 10 height 10
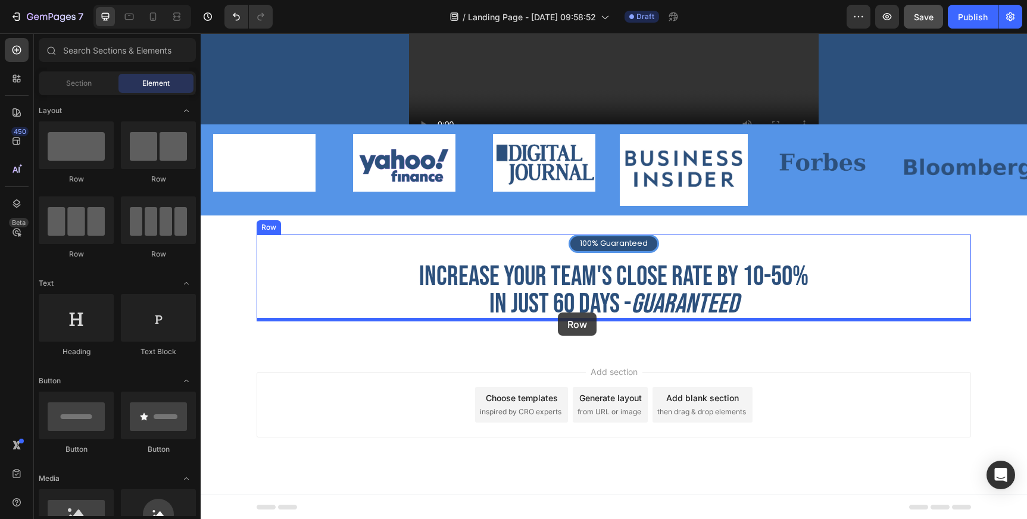
drag, startPoint x: 279, startPoint y: 185, endPoint x: 558, endPoint y: 312, distance: 306.5
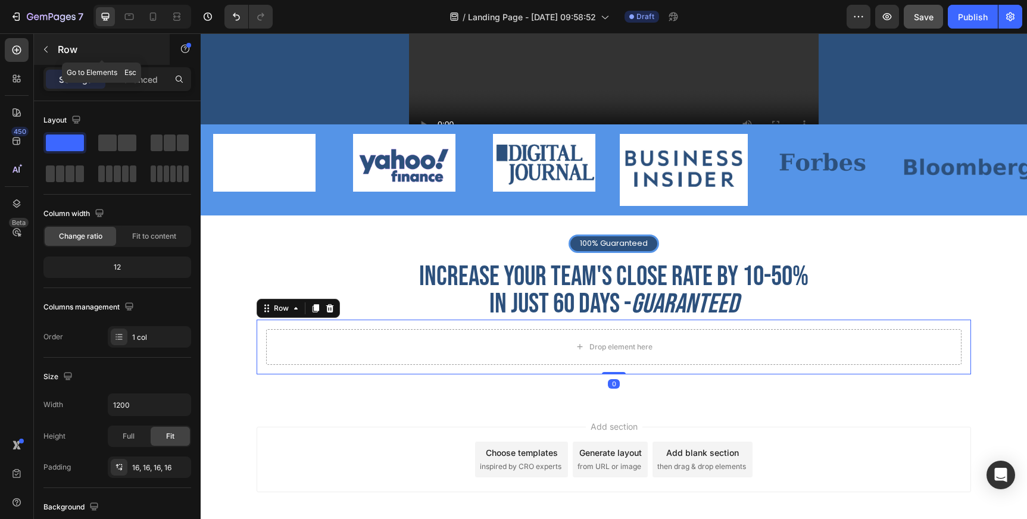
click at [51, 50] on button "button" at bounding box center [45, 49] width 19 height 19
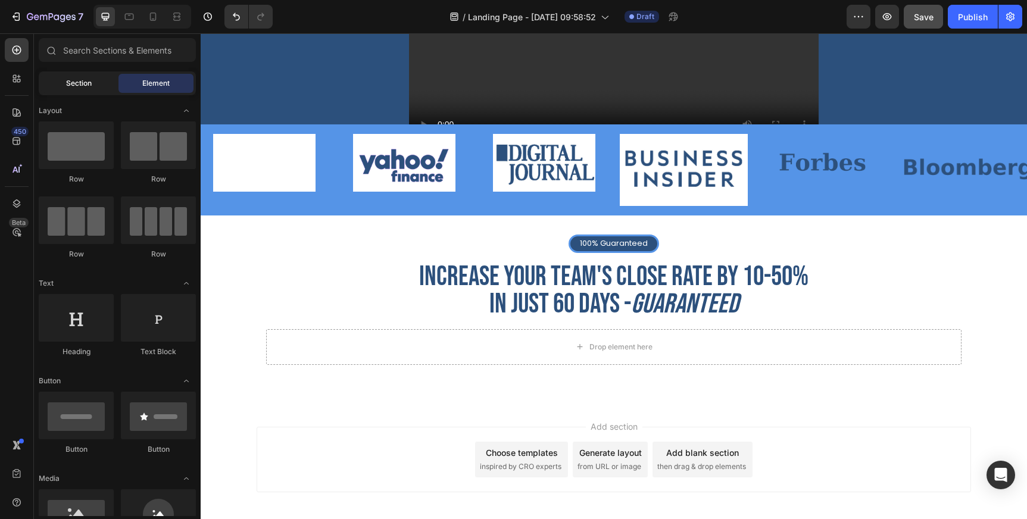
click at [86, 86] on span "Section" at bounding box center [79, 83] width 26 height 11
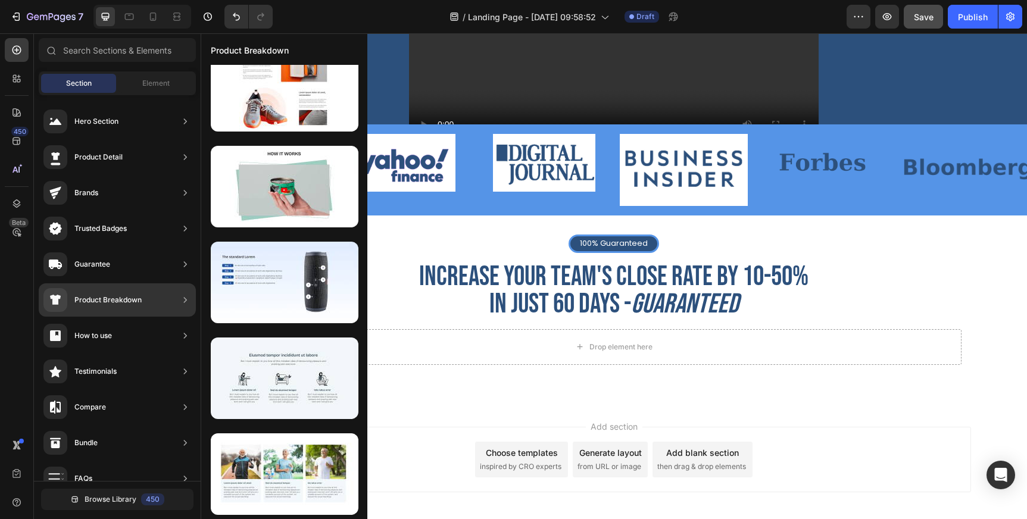
scroll to position [0, 0]
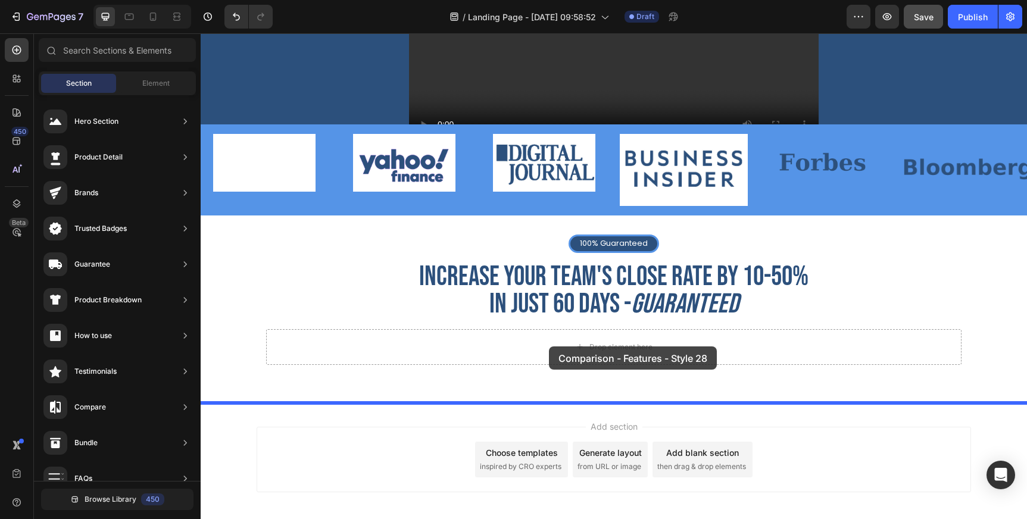
drag, startPoint x: 480, startPoint y: 135, endPoint x: 549, endPoint y: 346, distance: 222.7
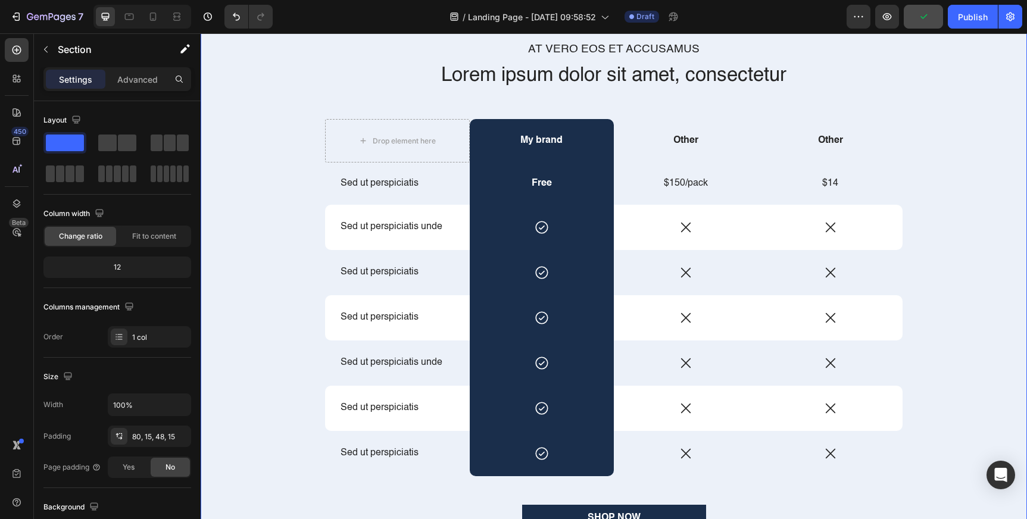
scroll to position [755, 0]
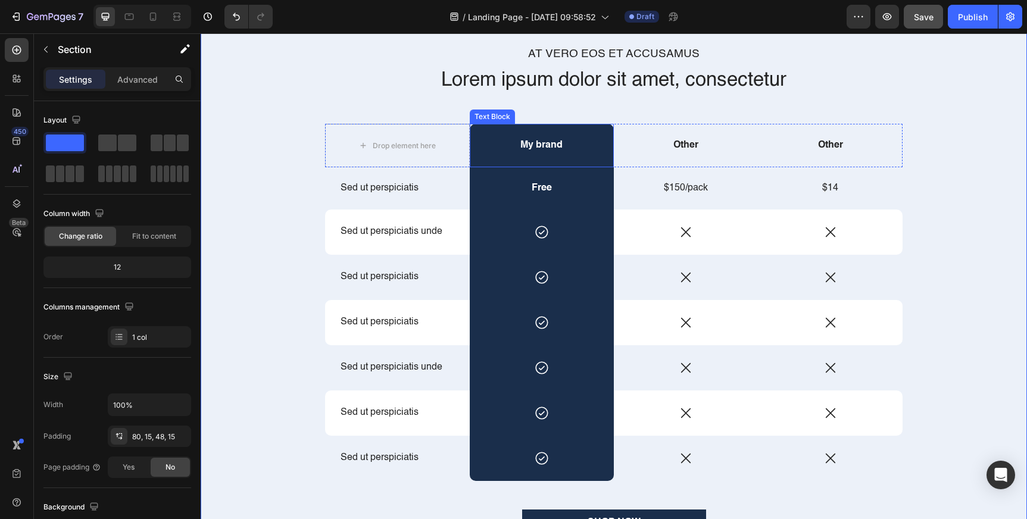
click at [608, 161] on div "My brand" at bounding box center [542, 145] width 145 height 43
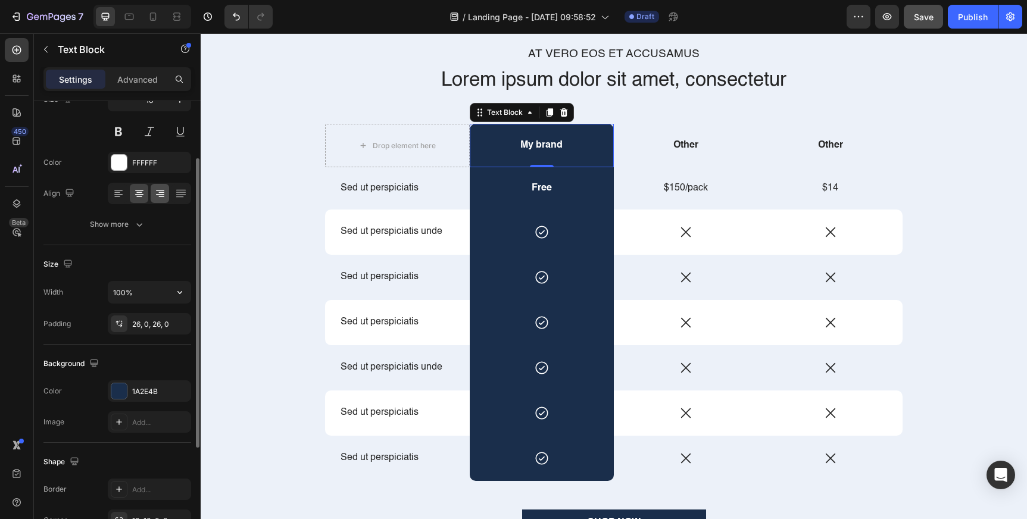
scroll to position [117, 0]
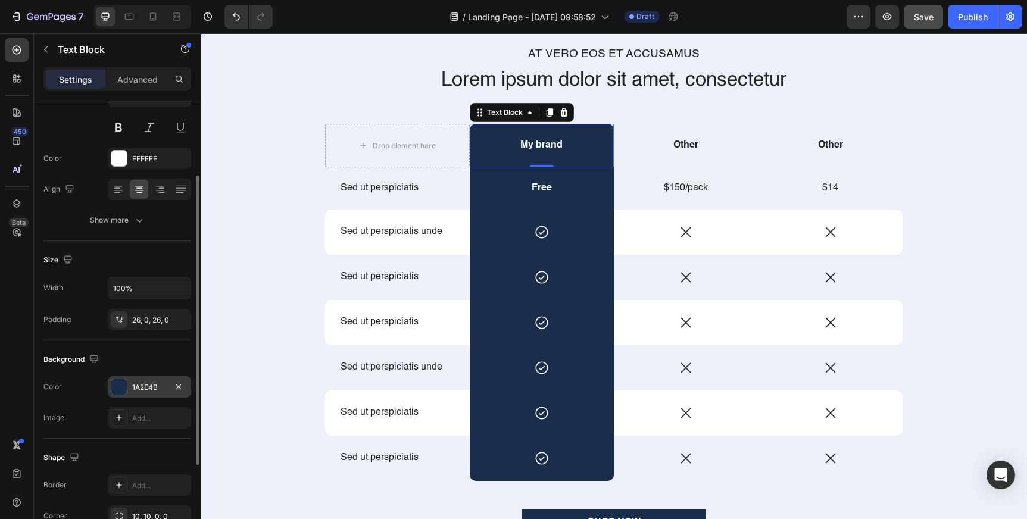
click at [146, 388] on div "1A2E4B" at bounding box center [149, 387] width 35 height 11
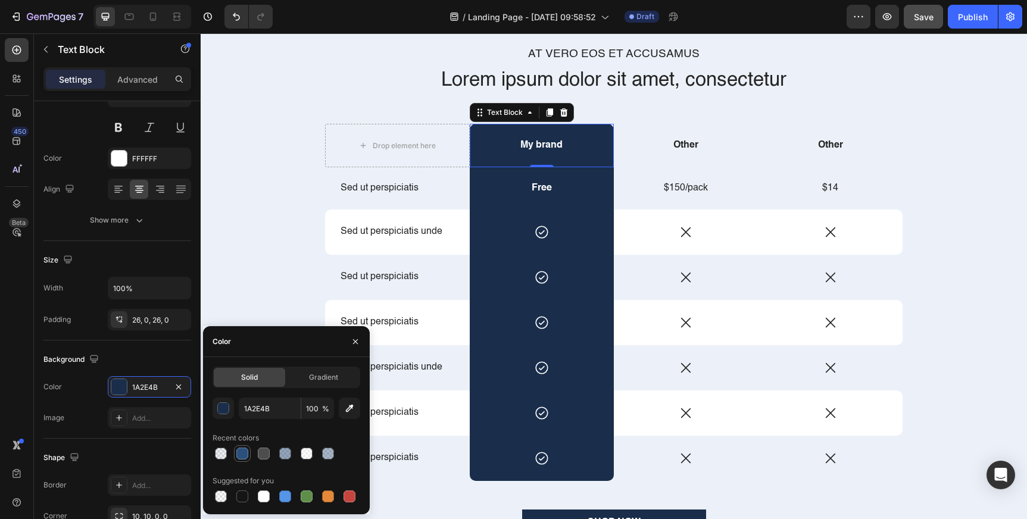
click at [242, 456] on div at bounding box center [242, 454] width 12 height 12
type input "2C507C"
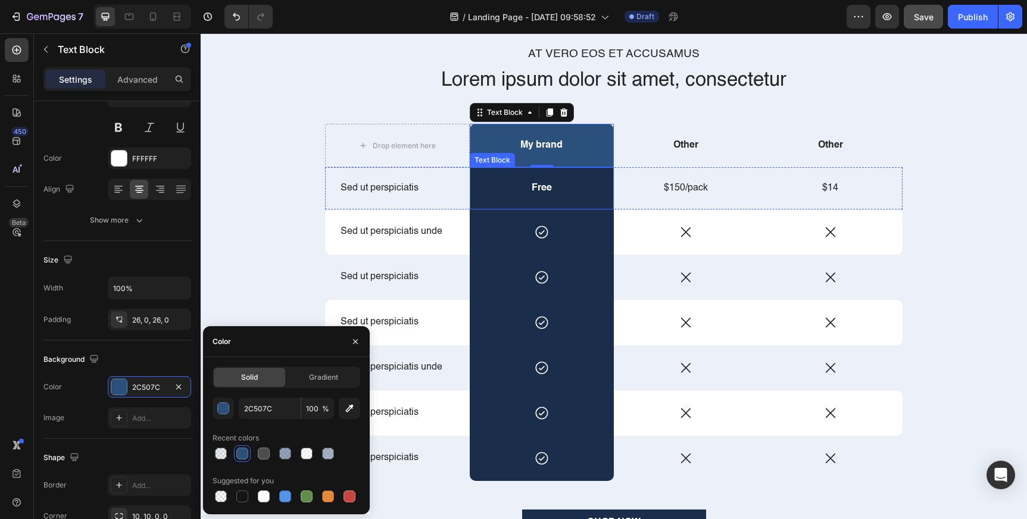
click at [501, 192] on p "Free" at bounding box center [542, 188] width 142 height 12
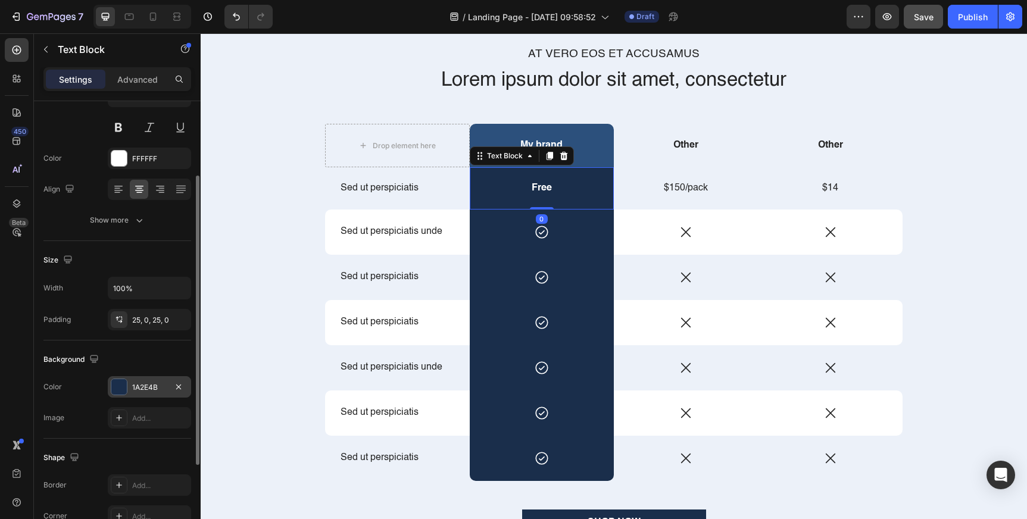
click at [151, 392] on div "1A2E4B" at bounding box center [149, 387] width 35 height 11
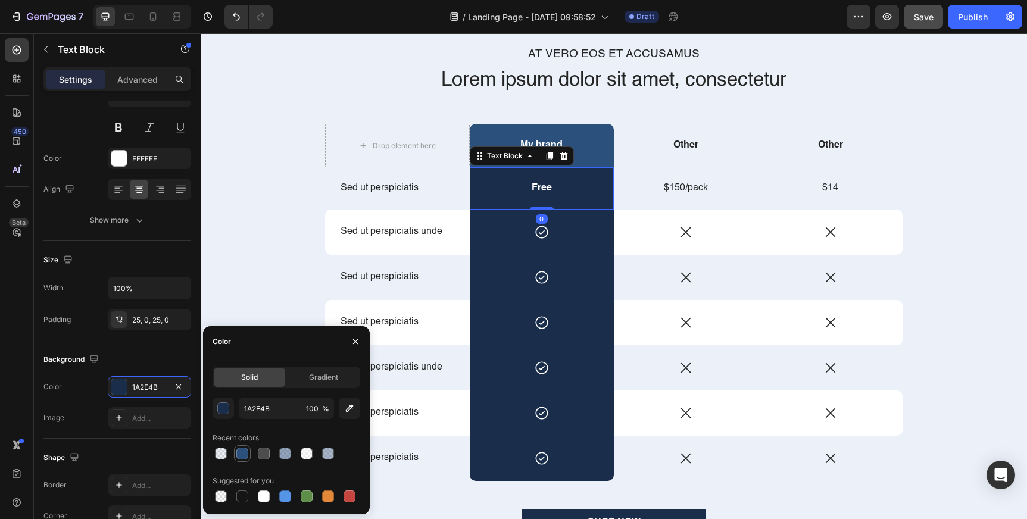
click at [242, 453] on div at bounding box center [242, 454] width 12 height 12
type input "2C507C"
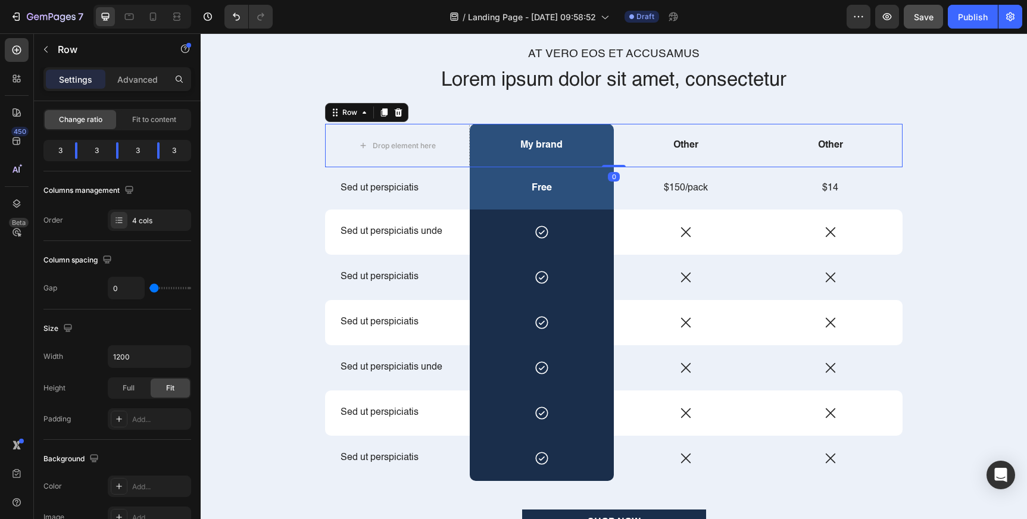
click at [650, 156] on div "Other Text Block" at bounding box center [686, 145] width 145 height 43
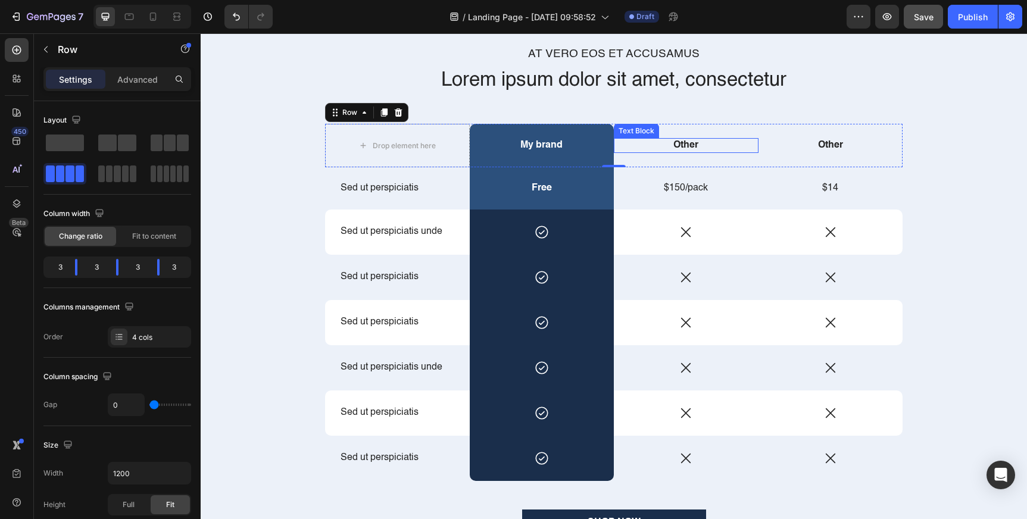
click at [649, 149] on p "Other" at bounding box center [686, 145] width 142 height 12
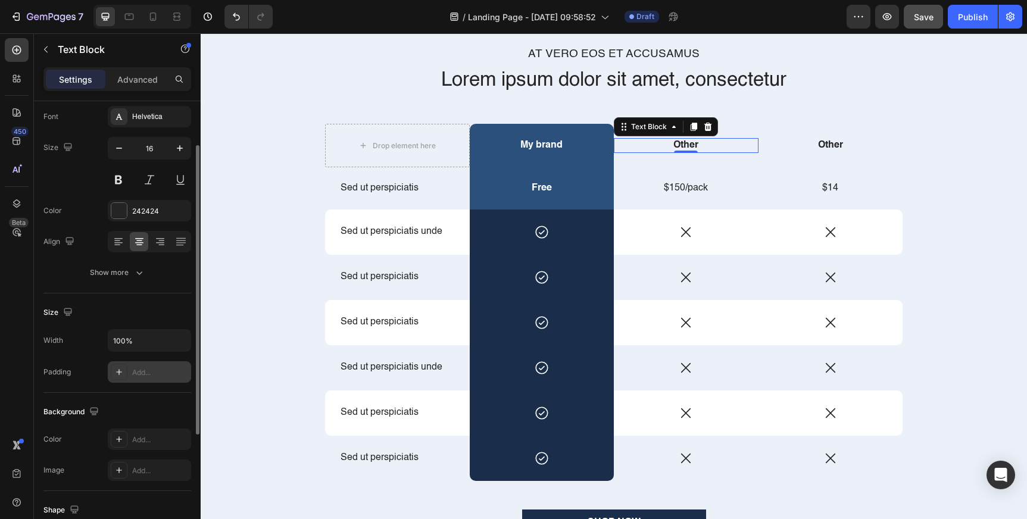
scroll to position [82, 0]
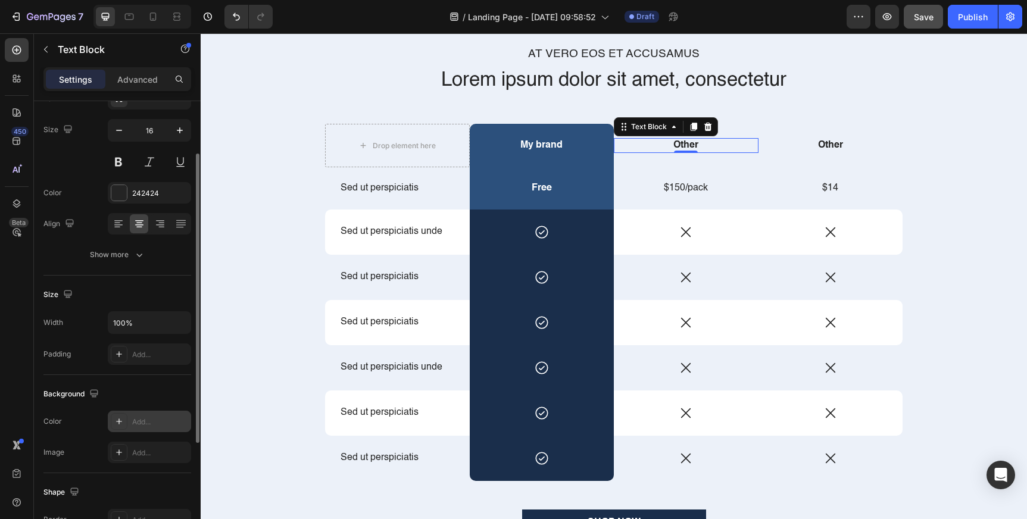
click at [148, 423] on div "Add..." at bounding box center [160, 422] width 56 height 11
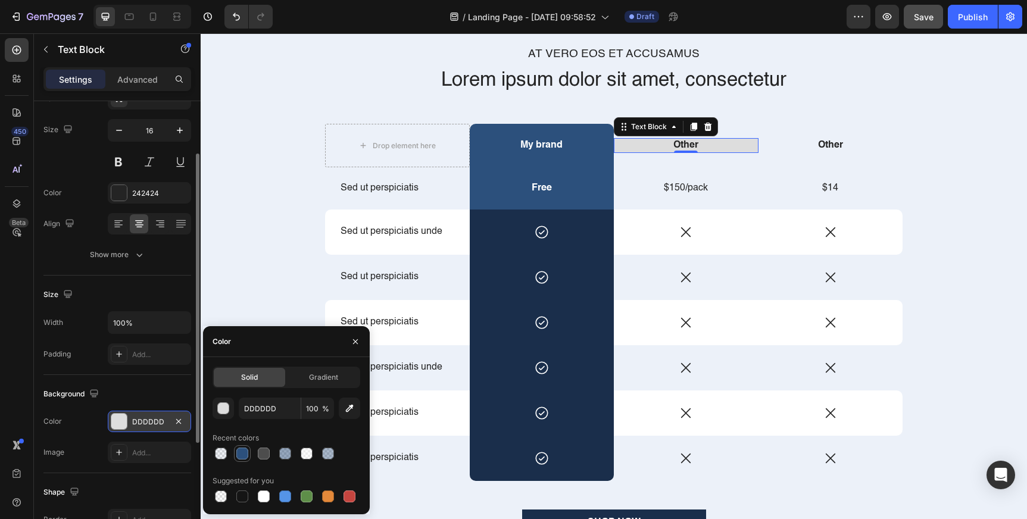
click at [246, 453] on div at bounding box center [242, 454] width 12 height 12
type input "2C507C"
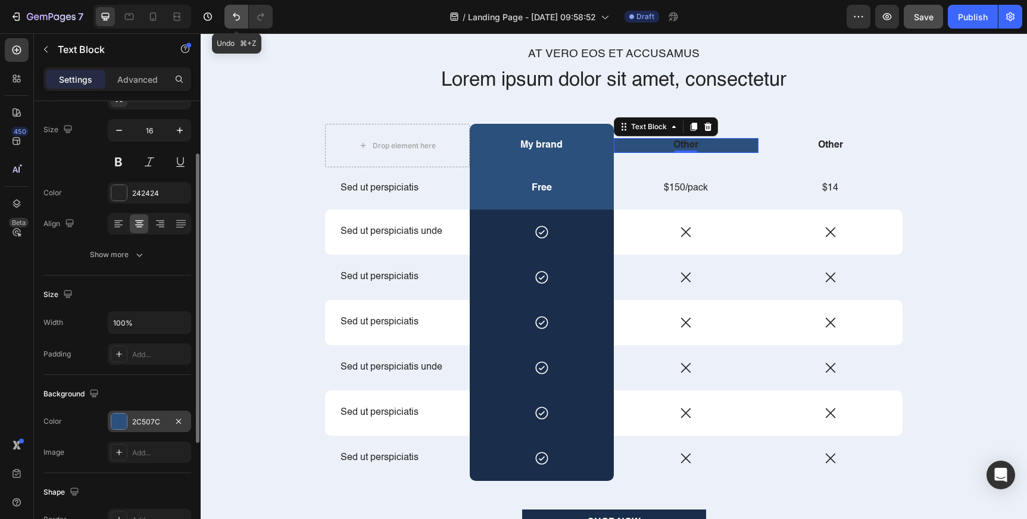
click at [240, 5] on button "Undo/Redo" at bounding box center [236, 17] width 24 height 24
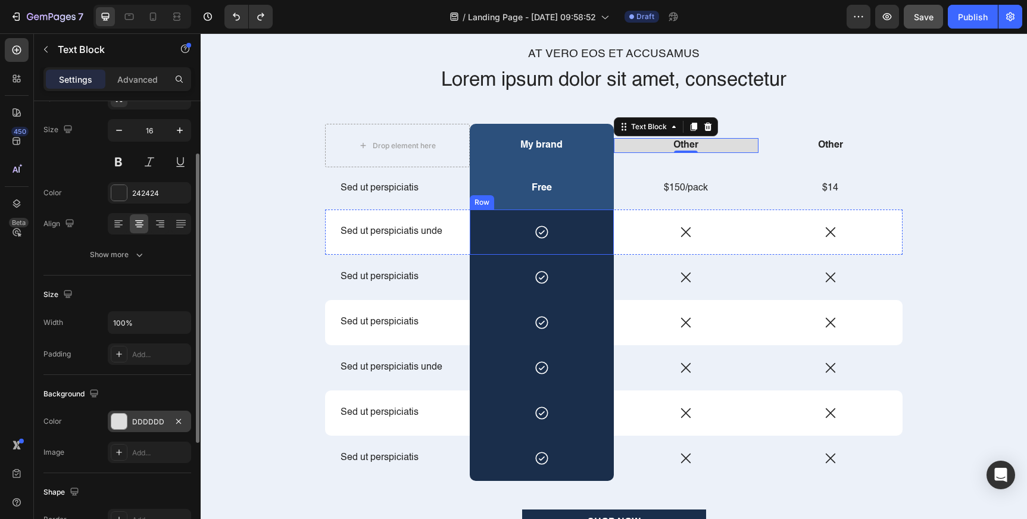
click at [471, 217] on div "Icon Row" at bounding box center [542, 232] width 145 height 45
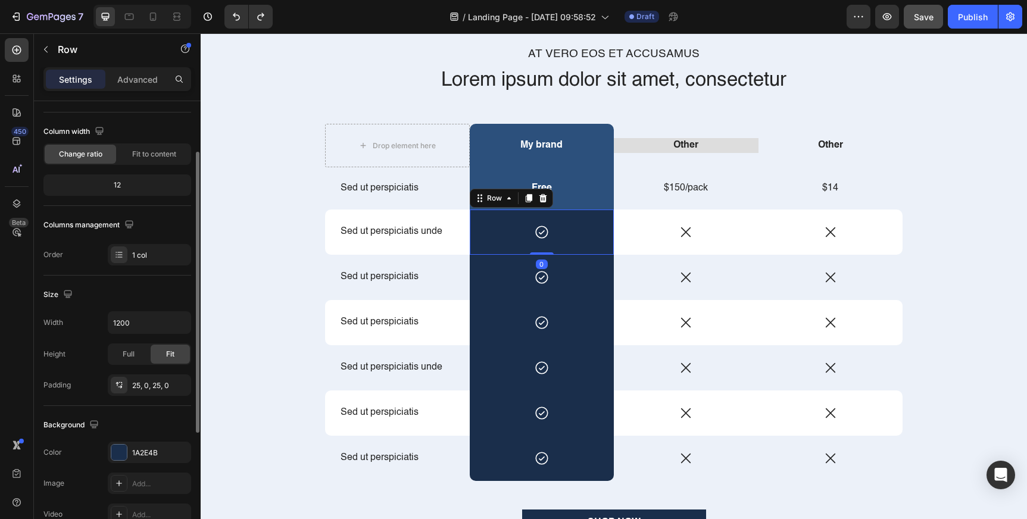
scroll to position [0, 0]
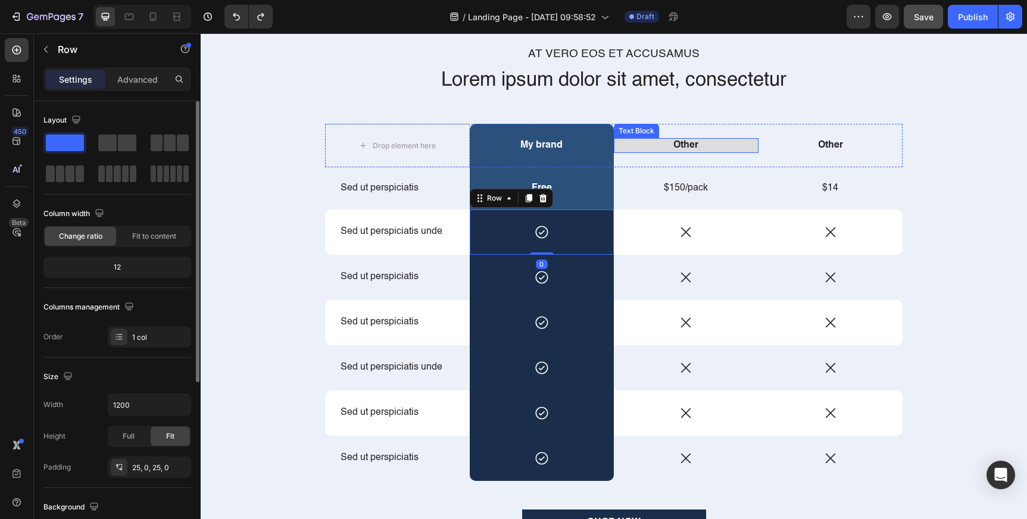
click at [634, 149] on p "Other" at bounding box center [686, 145] width 142 height 12
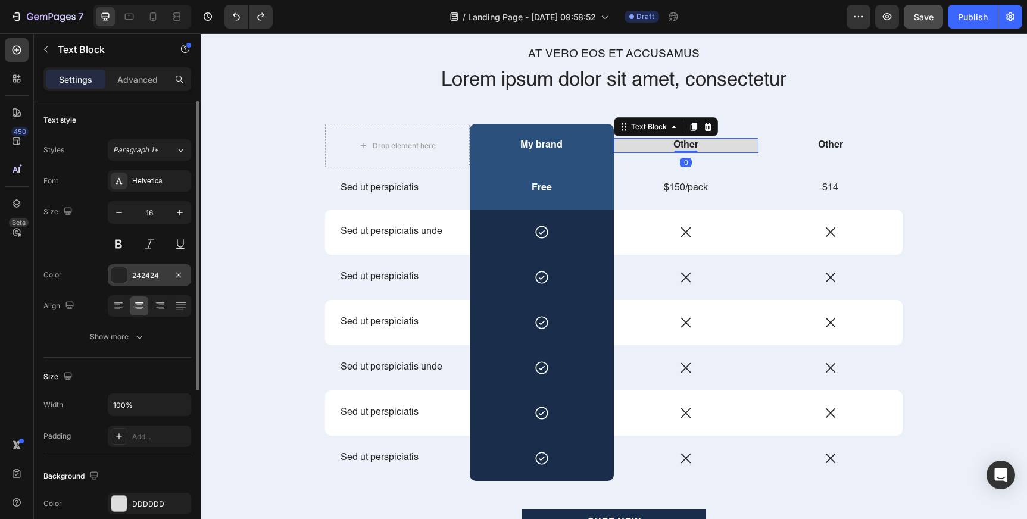
click at [152, 279] on div "242424" at bounding box center [149, 275] width 35 height 11
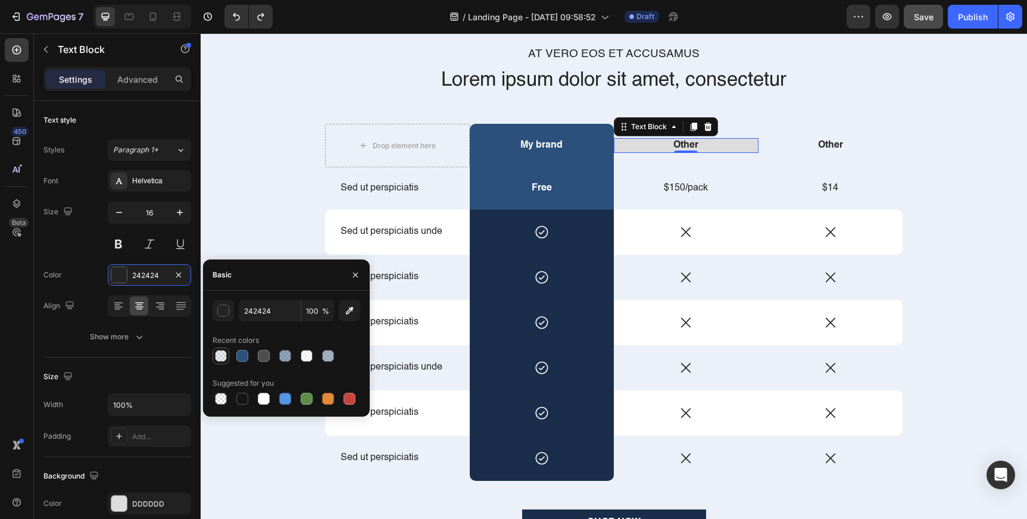
click at [219, 356] on div at bounding box center [221, 356] width 12 height 12
type input "2C507C"
click at [241, 358] on div at bounding box center [242, 356] width 12 height 12
type input "100"
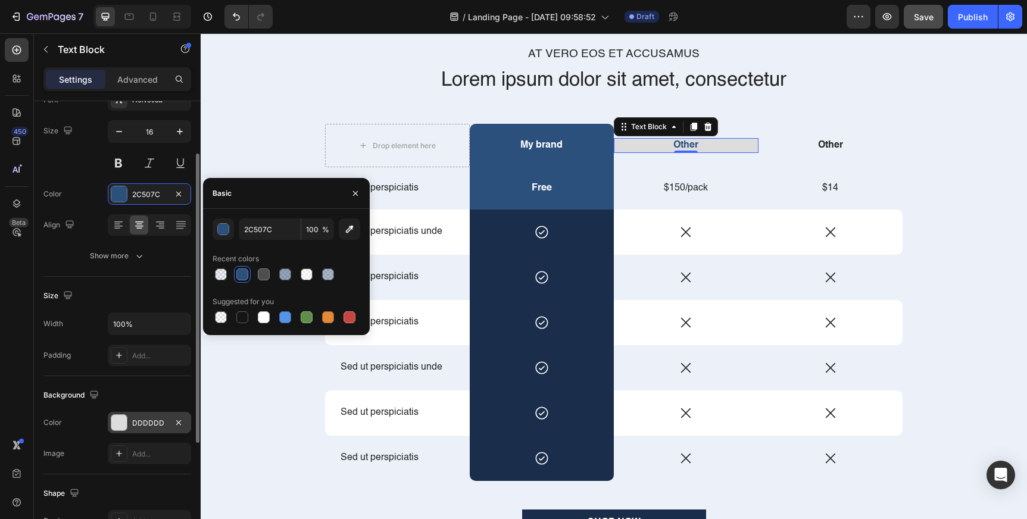
scroll to position [84, 0]
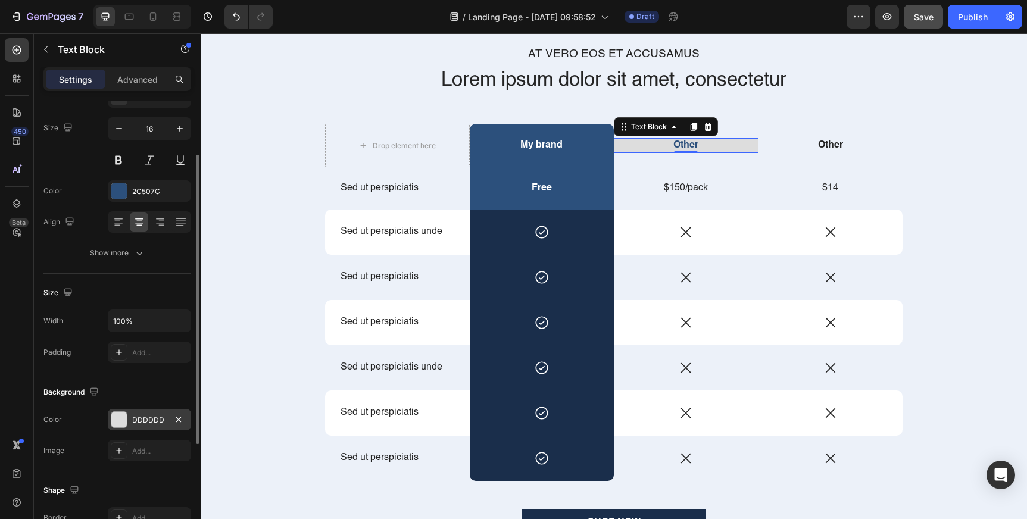
click at [148, 415] on div "DDDDDD" at bounding box center [149, 420] width 35 height 11
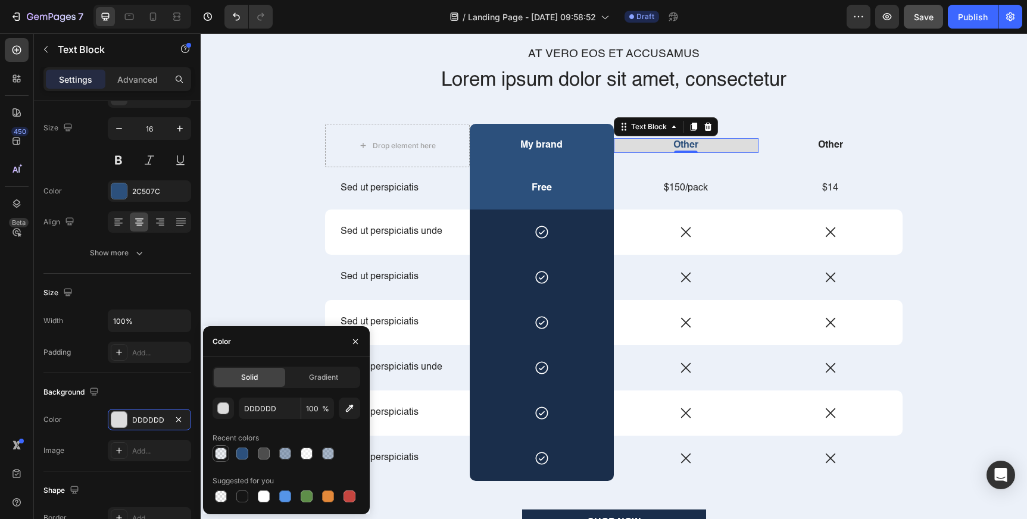
click at [221, 454] on div at bounding box center [221, 454] width 12 height 12
type input "2C507C"
type input "8"
click at [221, 496] on div at bounding box center [221, 496] width 12 height 12
type input "000000"
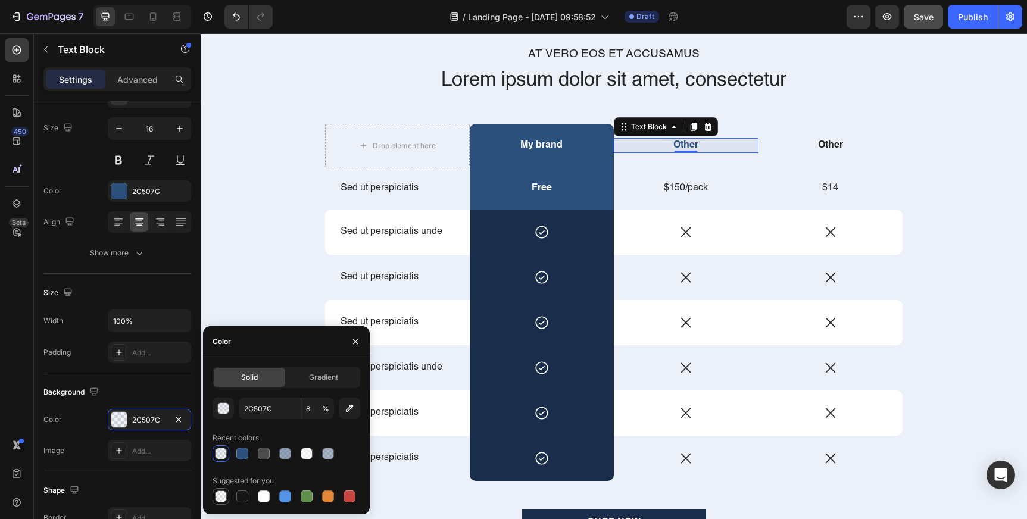
type input "0"
click at [284, 223] on div "At vero eos et accusamus Text Block Lorem ipsum dolor sit amet, consectetur Hea…" at bounding box center [614, 312] width 808 height 532
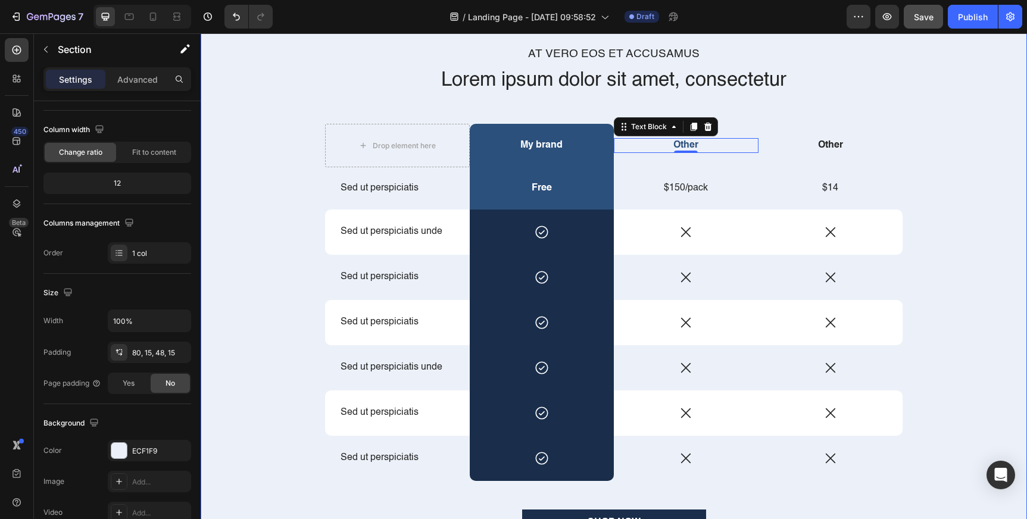
scroll to position [0, 0]
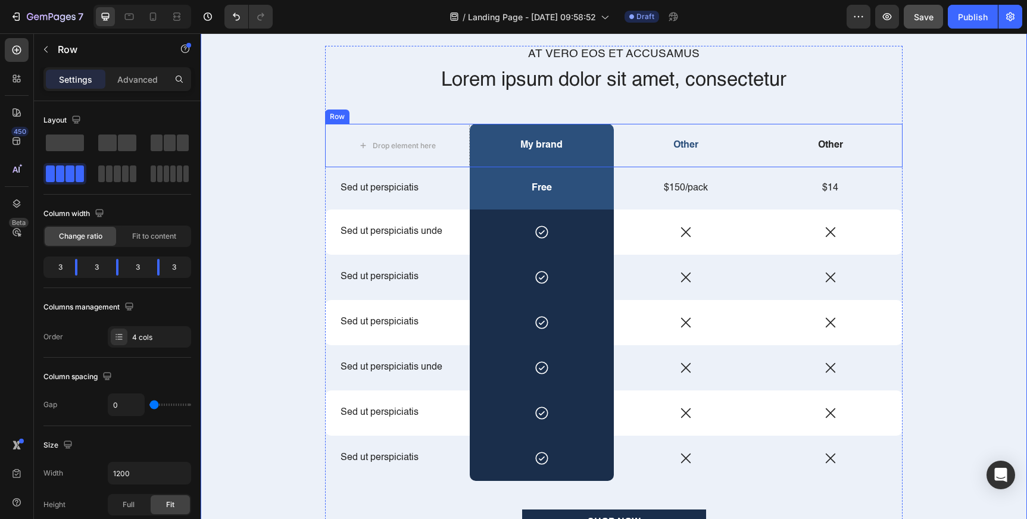
click at [630, 133] on div "Other Text Block" at bounding box center [686, 145] width 145 height 43
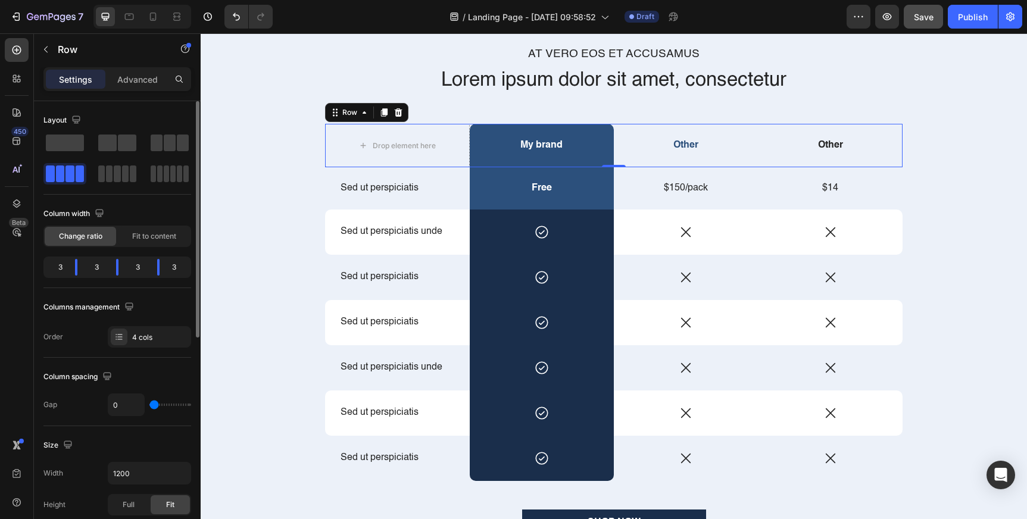
click at [169, 263] on div "3" at bounding box center [179, 267] width 20 height 17
click at [138, 336] on div "4 cols" at bounding box center [160, 337] width 56 height 11
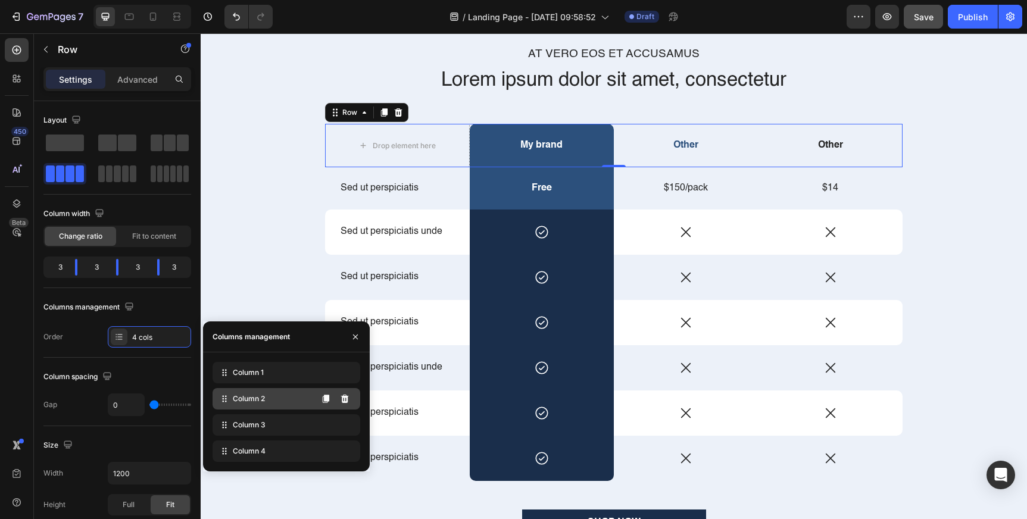
click at [246, 399] on span "Column 2" at bounding box center [249, 398] width 32 height 11
click at [488, 158] on div "My brand" at bounding box center [542, 145] width 145 height 43
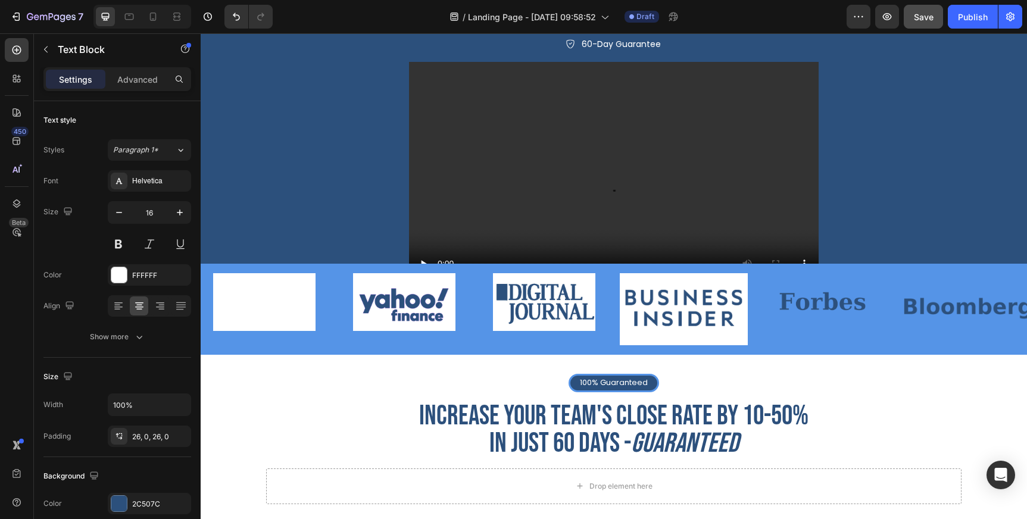
scroll to position [212, 0]
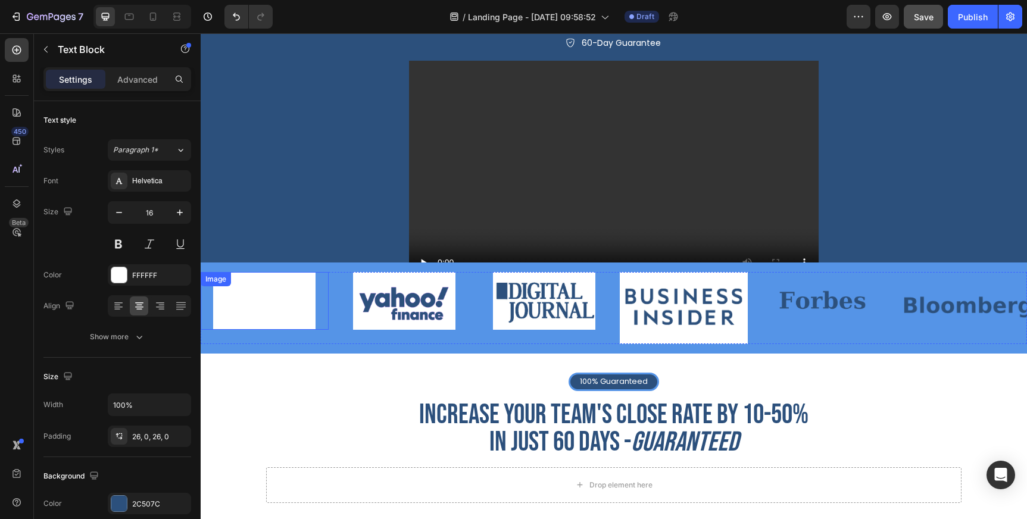
click at [279, 294] on img at bounding box center [264, 301] width 102 height 58
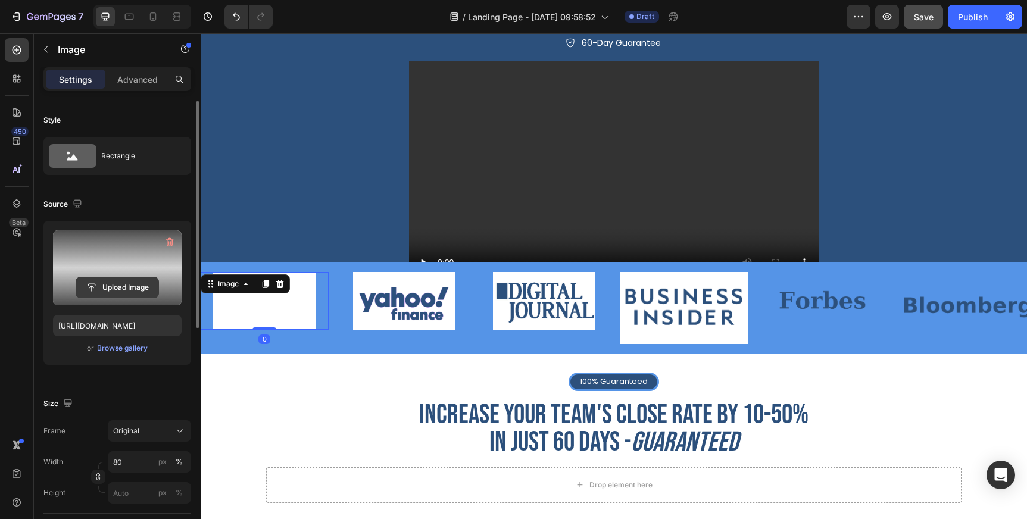
click at [120, 292] on input "file" at bounding box center [117, 287] width 82 height 20
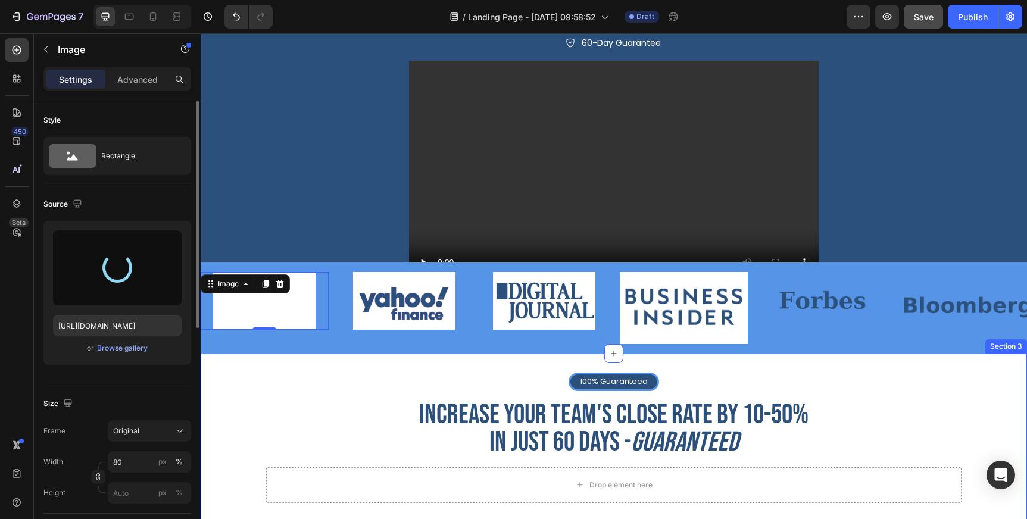
type input "[URL][DOMAIN_NAME]"
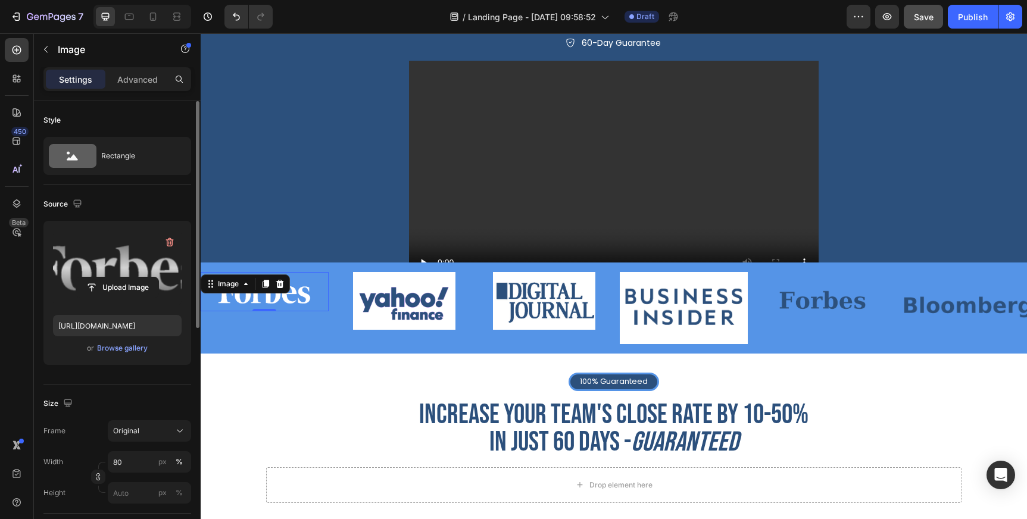
click at [318, 297] on div at bounding box center [265, 291] width 128 height 39
click at [132, 467] on input "80" at bounding box center [149, 461] width 83 height 21
click at [182, 462] on div "%" at bounding box center [179, 462] width 7 height 11
click at [172, 486] on button "px" at bounding box center [179, 493] width 14 height 14
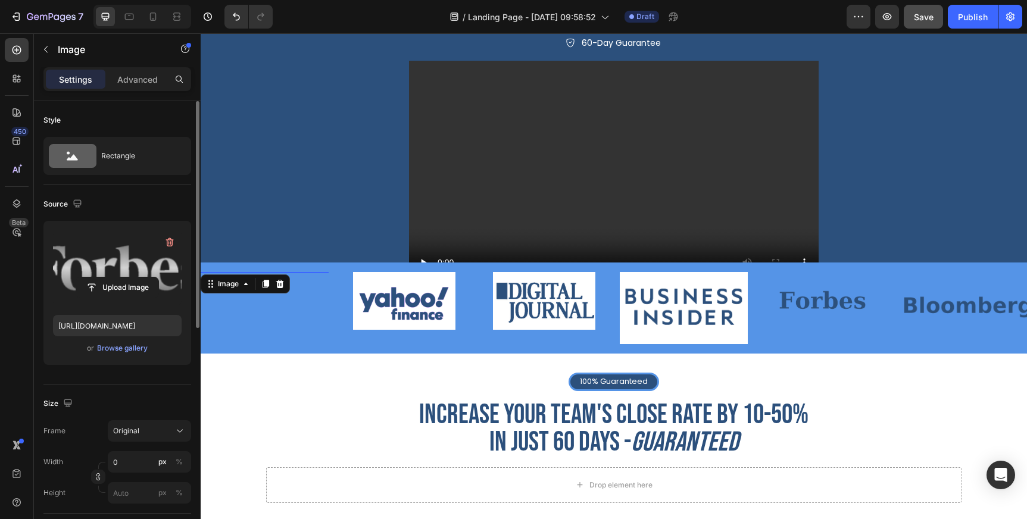
click at [89, 455] on div "Width 0 px %" at bounding box center [117, 461] width 148 height 21
click at [120, 461] on input "0" at bounding box center [149, 461] width 83 height 21
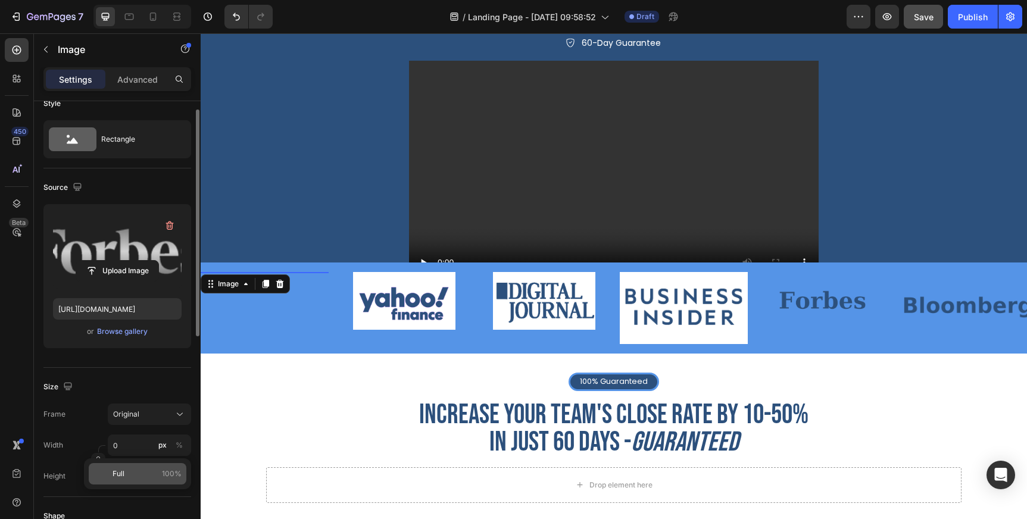
click at [124, 471] on p "Full 100%" at bounding box center [146, 473] width 69 height 11
type input "100"
click at [85, 420] on div "Frame Original" at bounding box center [117, 414] width 148 height 21
click at [135, 372] on div "Size Frame Original Width 100 px % Height px %" at bounding box center [117, 432] width 148 height 129
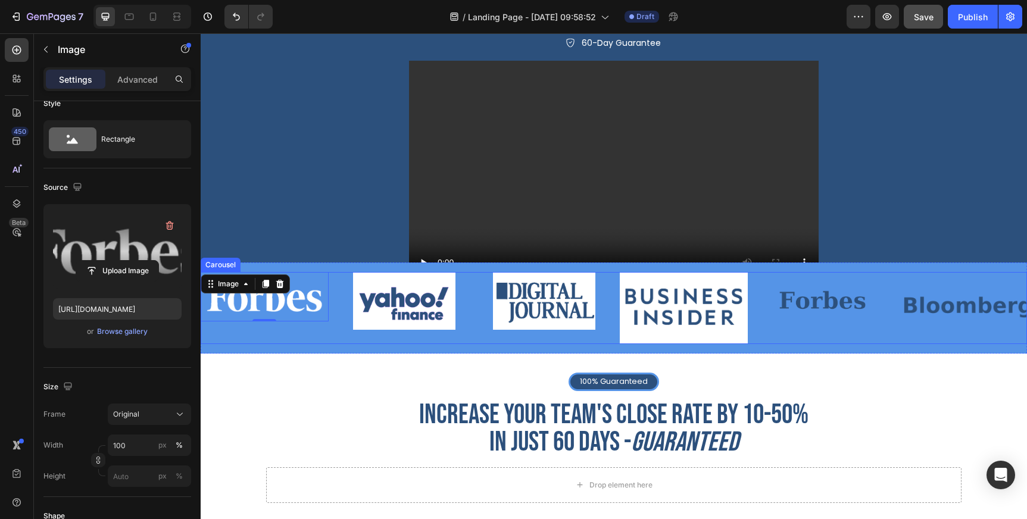
click at [332, 335] on div "Image 0 Image Image Image Image Image" at bounding box center [614, 308] width 826 height 72
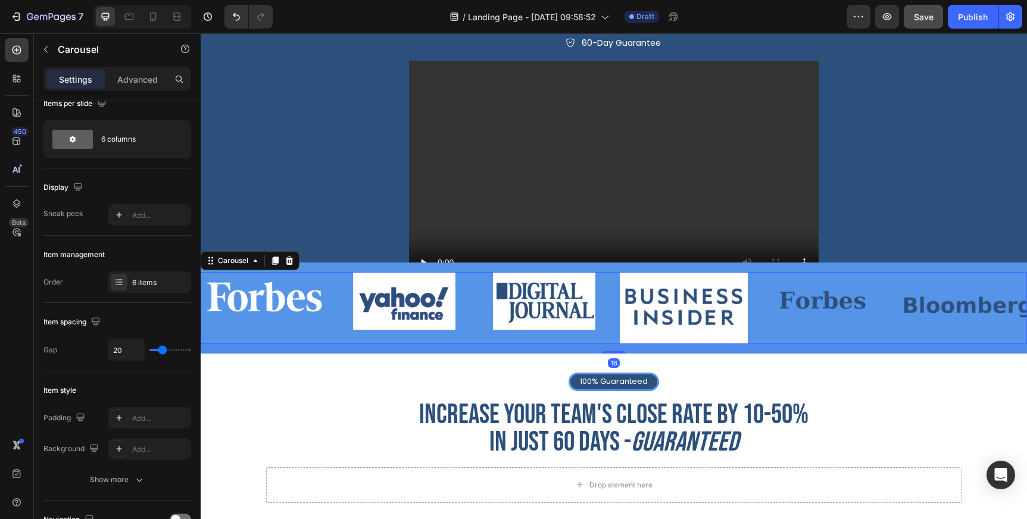
scroll to position [0, 0]
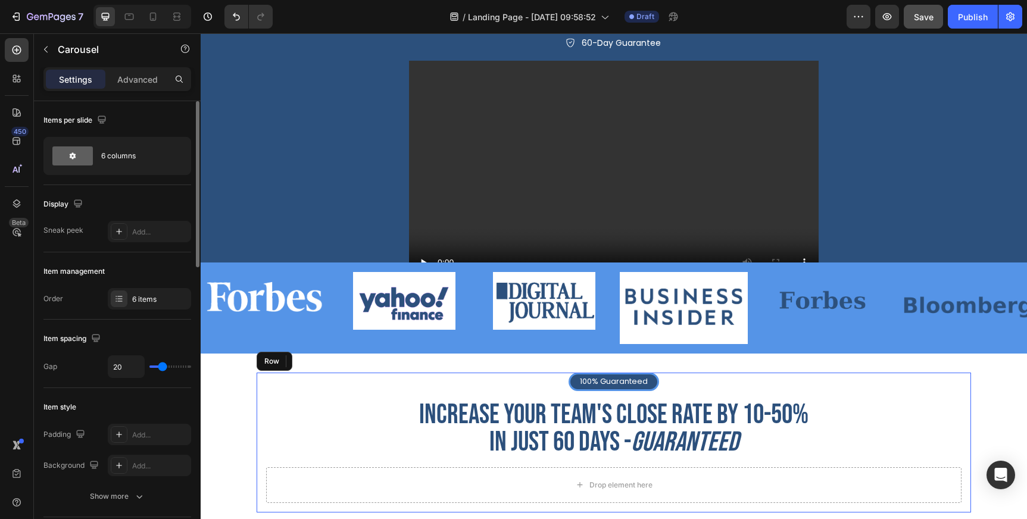
click at [338, 395] on div "100% Guaranteed Text Block Row Increase your team's close rate by 10-50% IN jus…" at bounding box center [614, 443] width 714 height 140
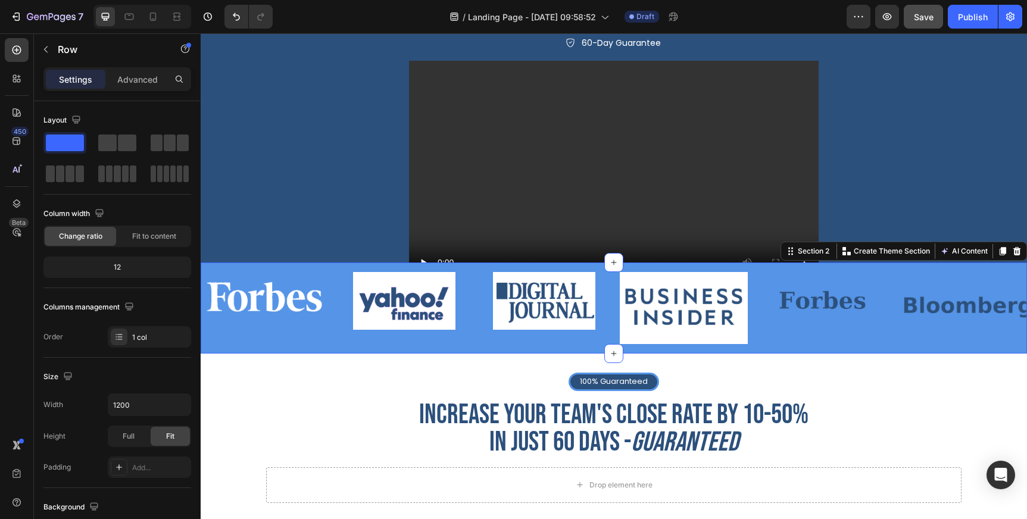
click at [302, 346] on div "Image Image Image Image Image Image Carousel" at bounding box center [614, 313] width 826 height 82
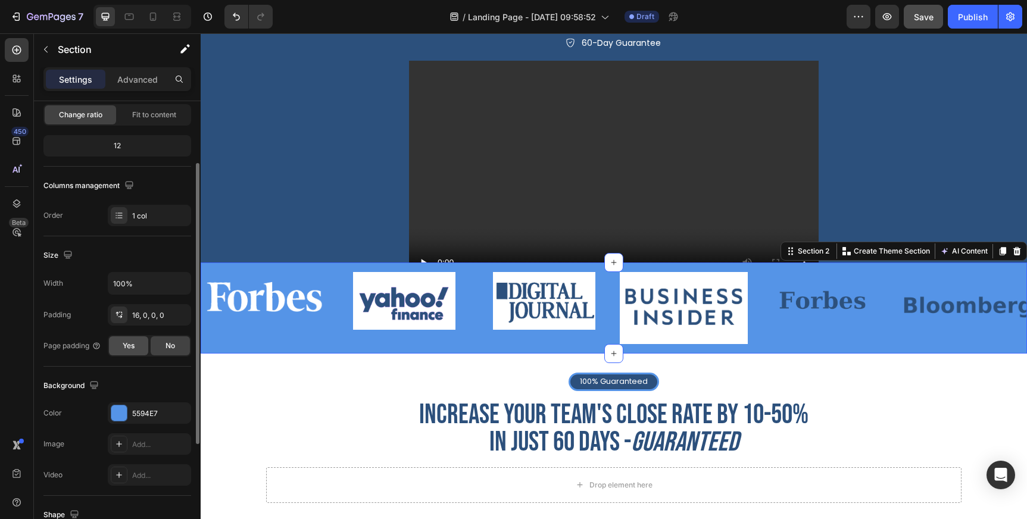
scroll to position [139, 0]
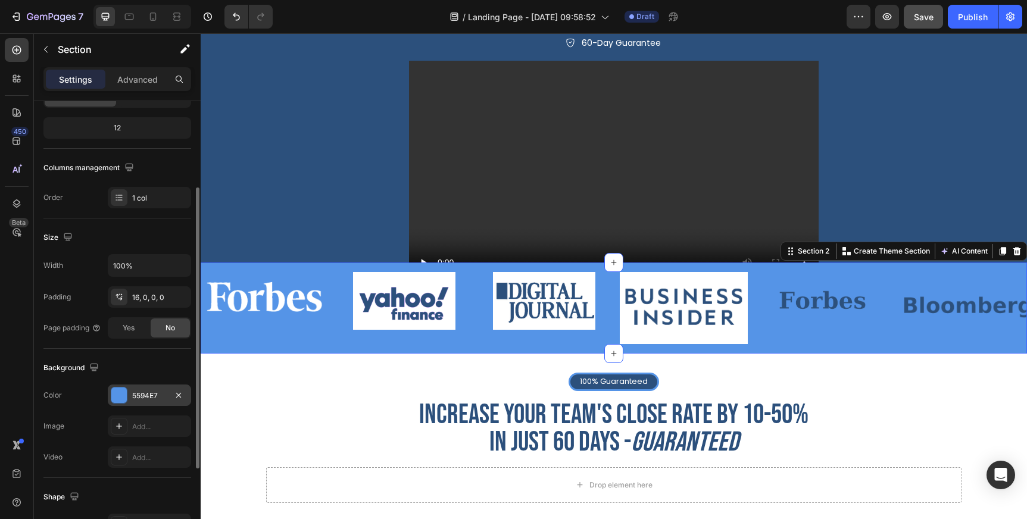
click at [144, 395] on div "5594E7" at bounding box center [149, 395] width 35 height 11
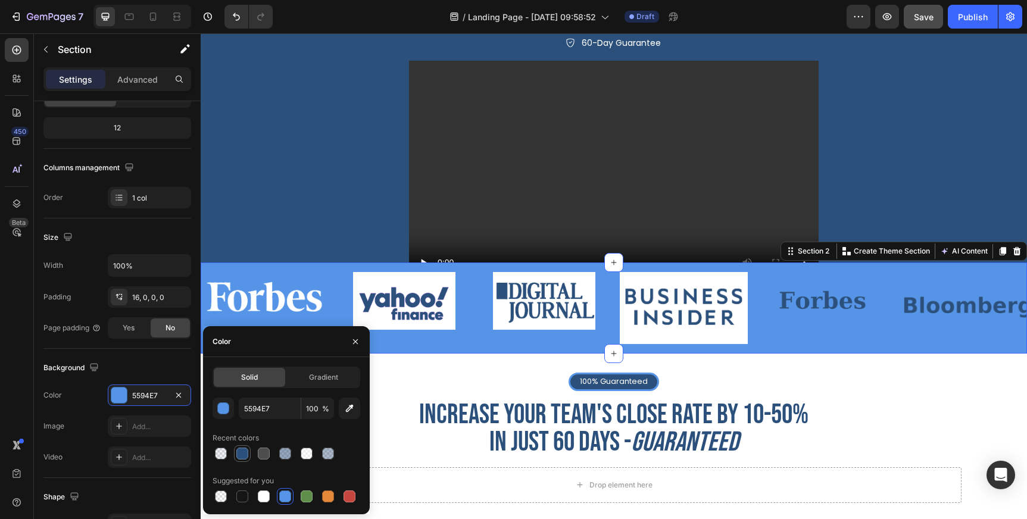
click at [243, 455] on div at bounding box center [242, 454] width 12 height 12
type input "2C507C"
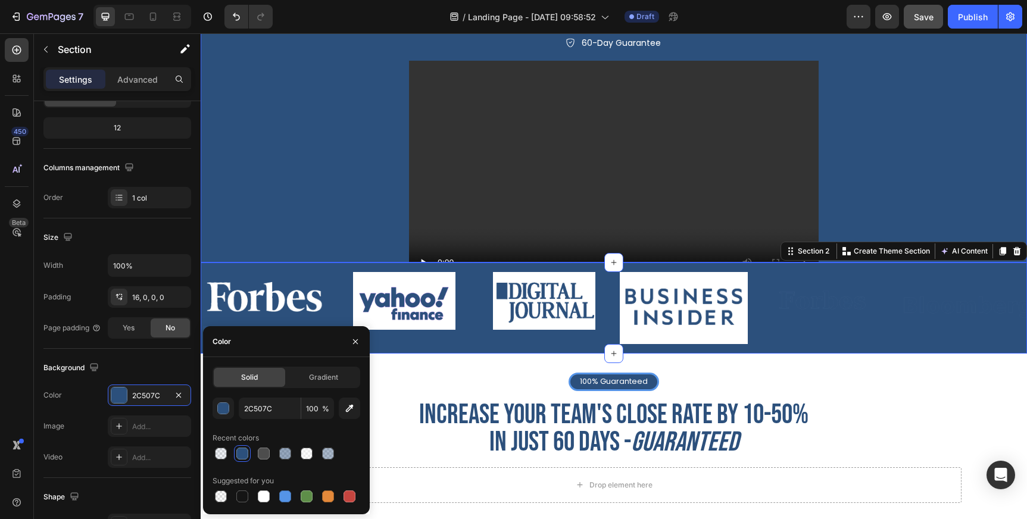
click at [297, 201] on div "guaranteed sales growth Heading We guarantee a 10–50% increase in closing ratio…" at bounding box center [614, 89] width 714 height 421
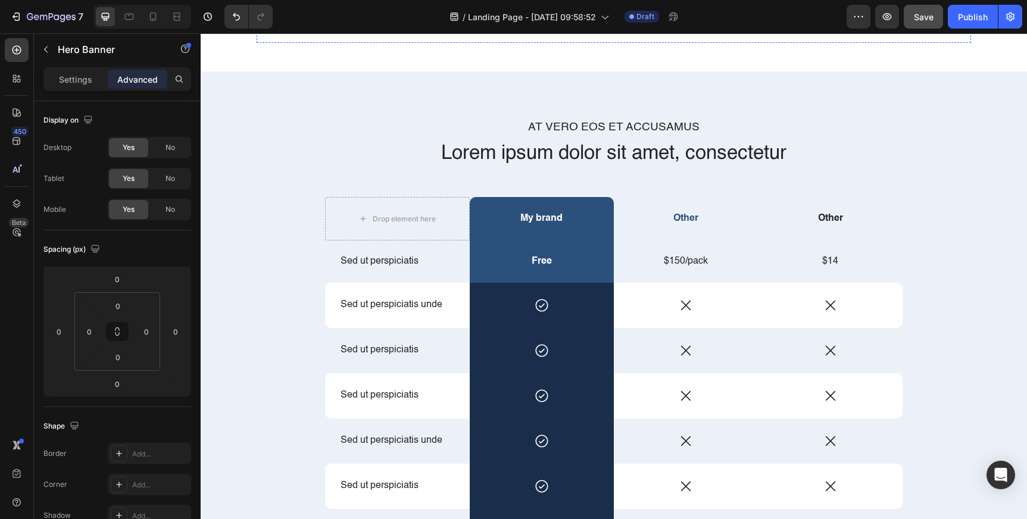
scroll to position [688, 0]
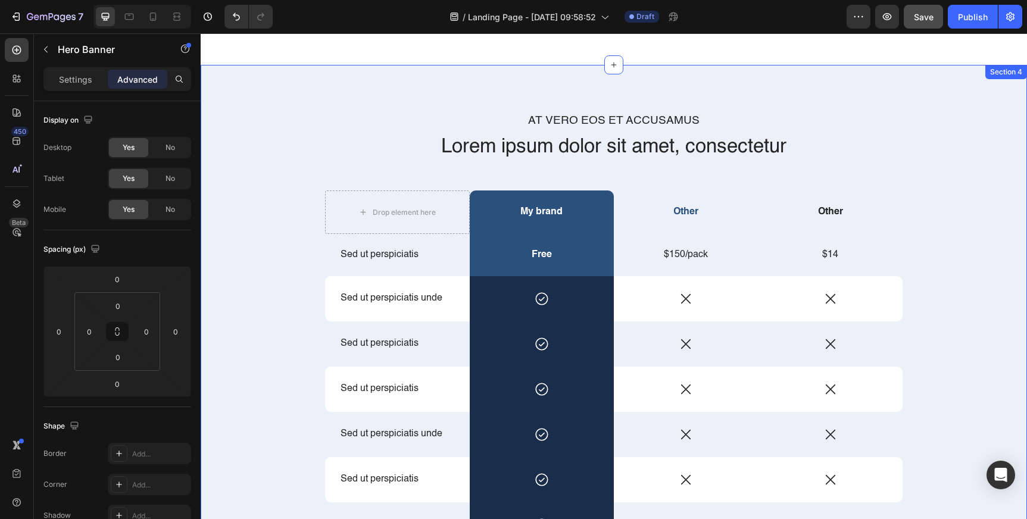
click at [391, 84] on div "At vero eos et accusamus Text Block Lorem ipsum dolor sit amet, consectetur Hea…" at bounding box center [614, 369] width 826 height 608
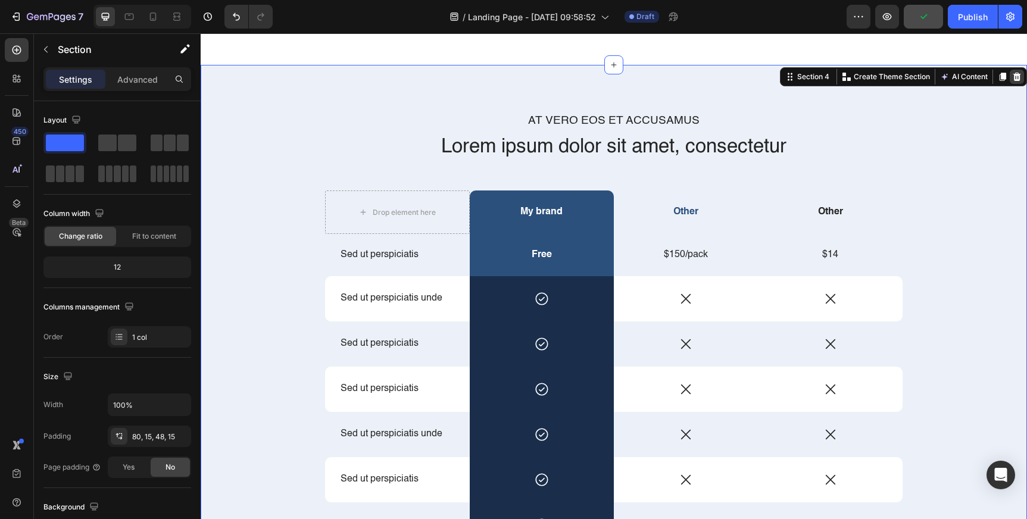
click at [1015, 76] on icon at bounding box center [1017, 77] width 8 height 8
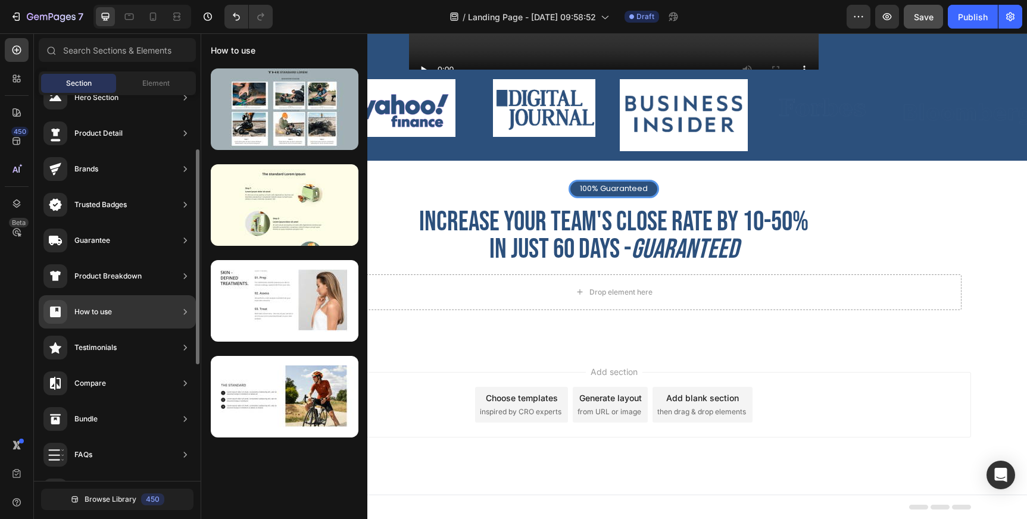
scroll to position [0, 0]
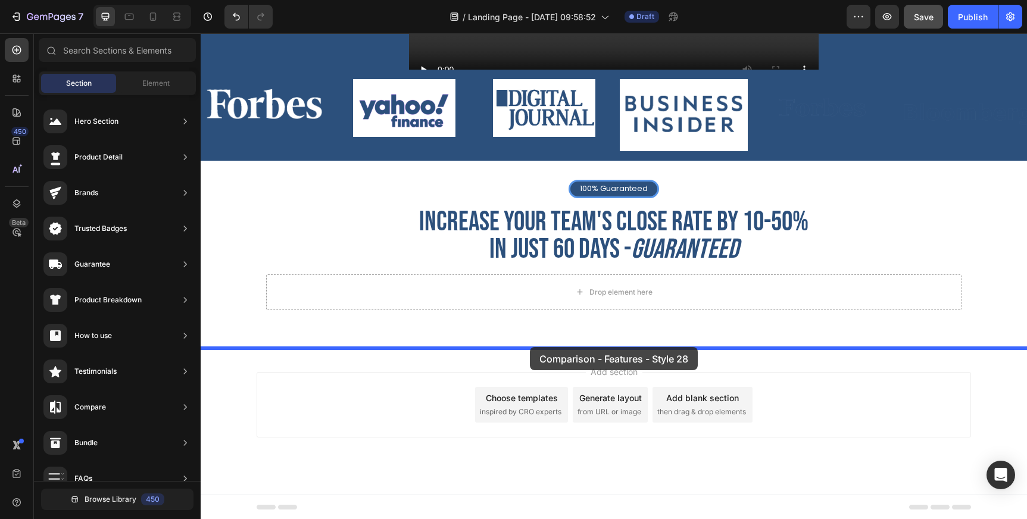
drag, startPoint x: 479, startPoint y: 153, endPoint x: 530, endPoint y: 347, distance: 200.7
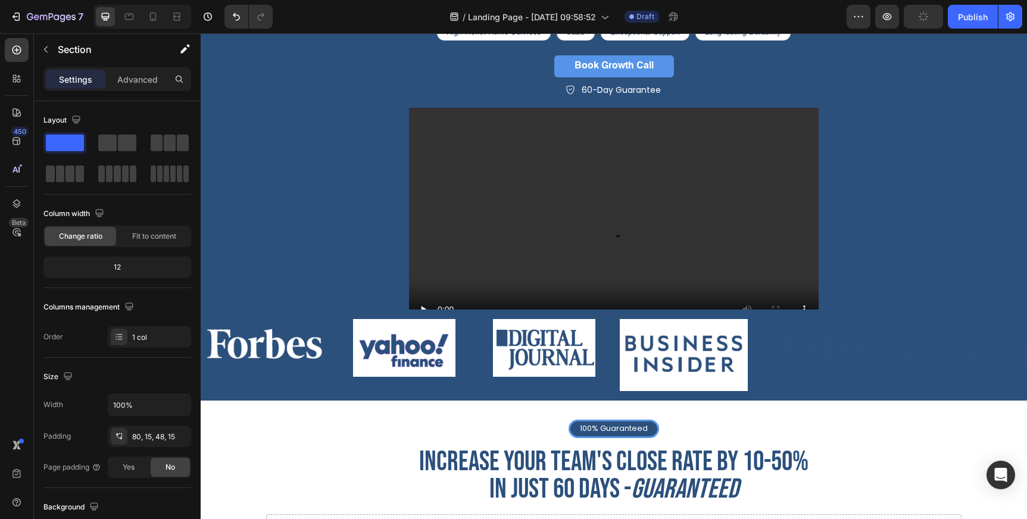
scroll to position [165, 0]
click at [405, 348] on img at bounding box center [404, 347] width 102 height 58
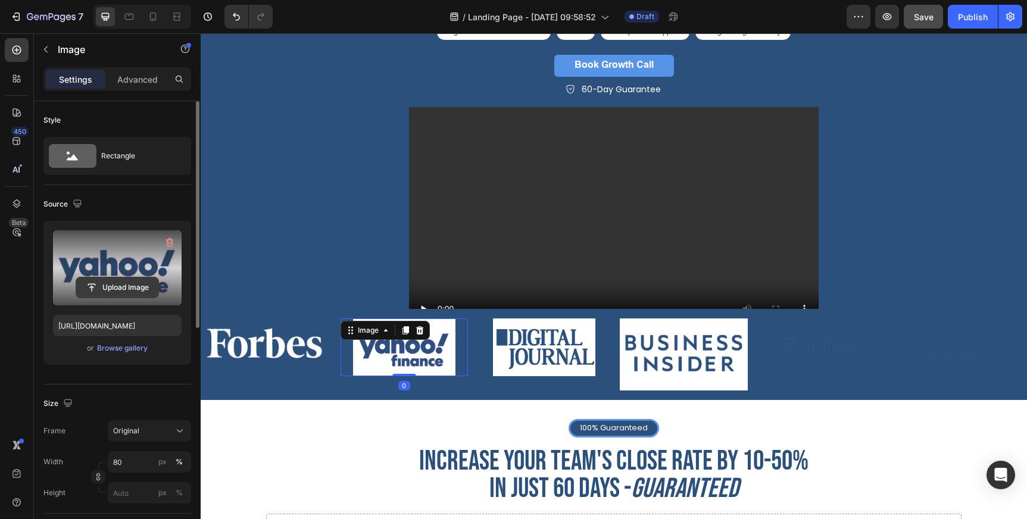
click at [152, 291] on input "file" at bounding box center [117, 287] width 82 height 20
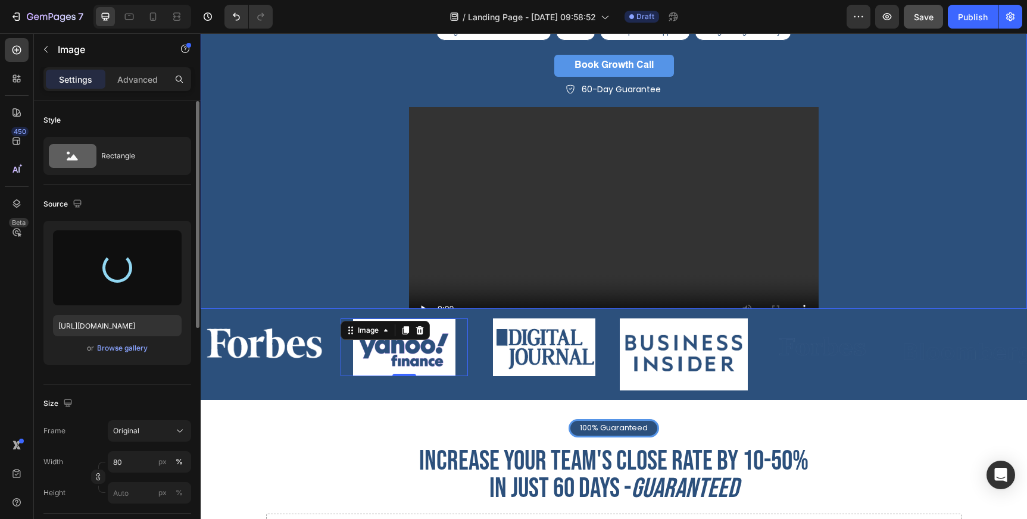
type input "[URL][DOMAIN_NAME]"
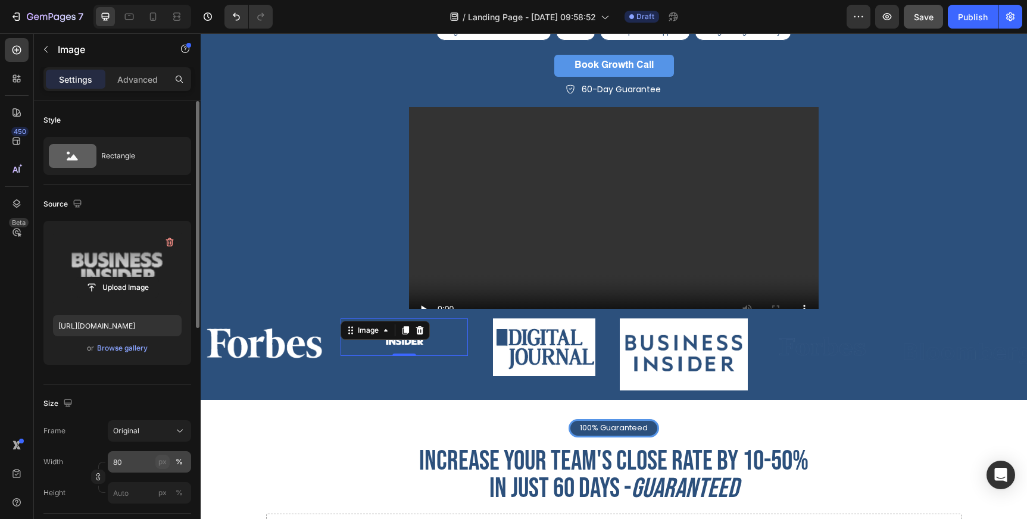
click at [160, 462] on div "px" at bounding box center [162, 462] width 8 height 11
click at [156, 462] on button "px" at bounding box center [162, 462] width 14 height 14
click at [139, 462] on input "80" at bounding box center [149, 461] width 83 height 21
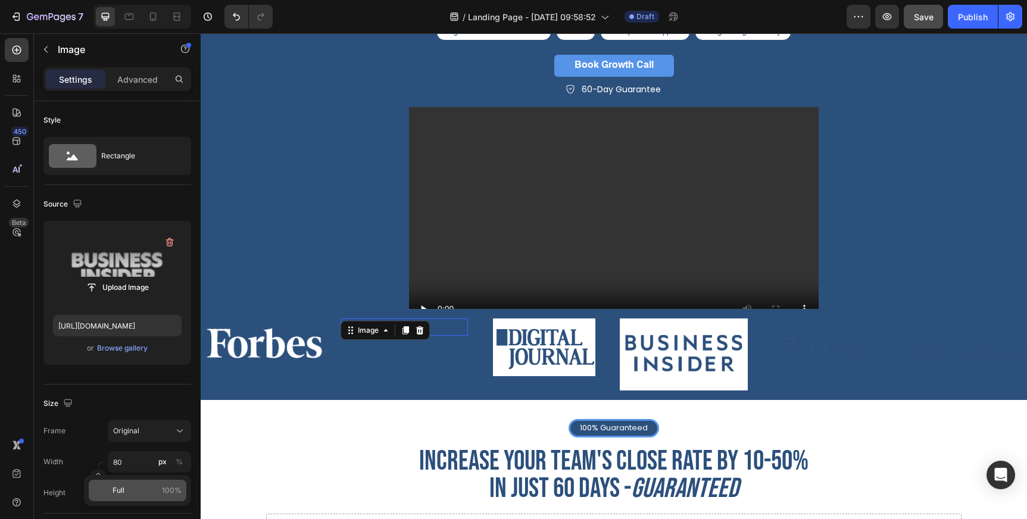
click at [133, 487] on p "Full 100%" at bounding box center [146, 490] width 69 height 11
type input "100"
click at [291, 264] on div "guaranteed sales growth Heading We guarantee a 10–50% increase in closing ratio…" at bounding box center [614, 136] width 714 height 421
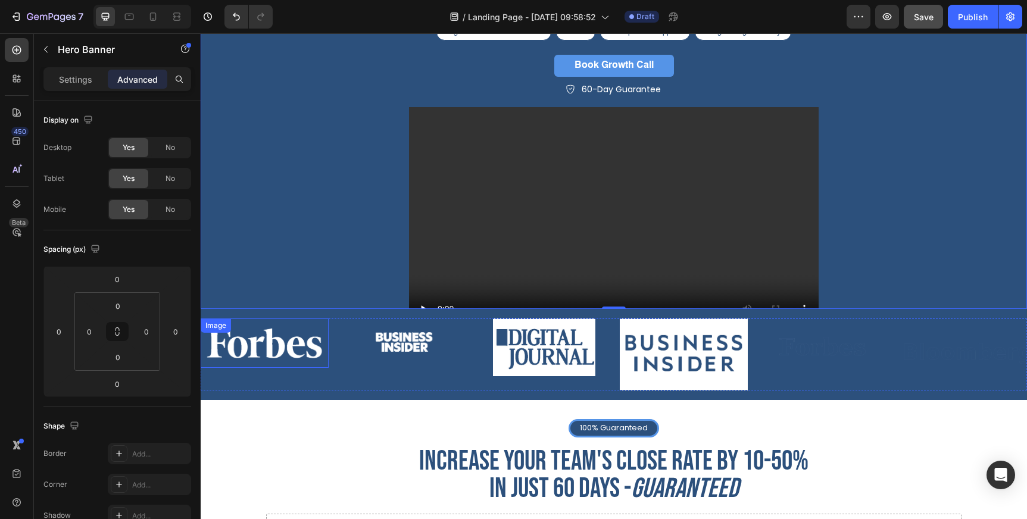
click at [286, 338] on div "Image" at bounding box center [265, 342] width 128 height 49
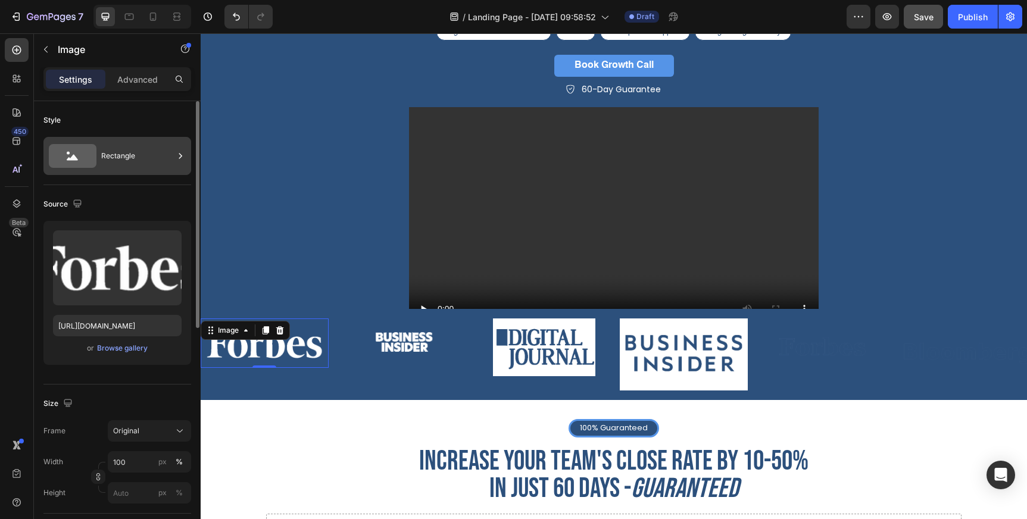
click at [148, 156] on div "Rectangle" at bounding box center [137, 155] width 73 height 27
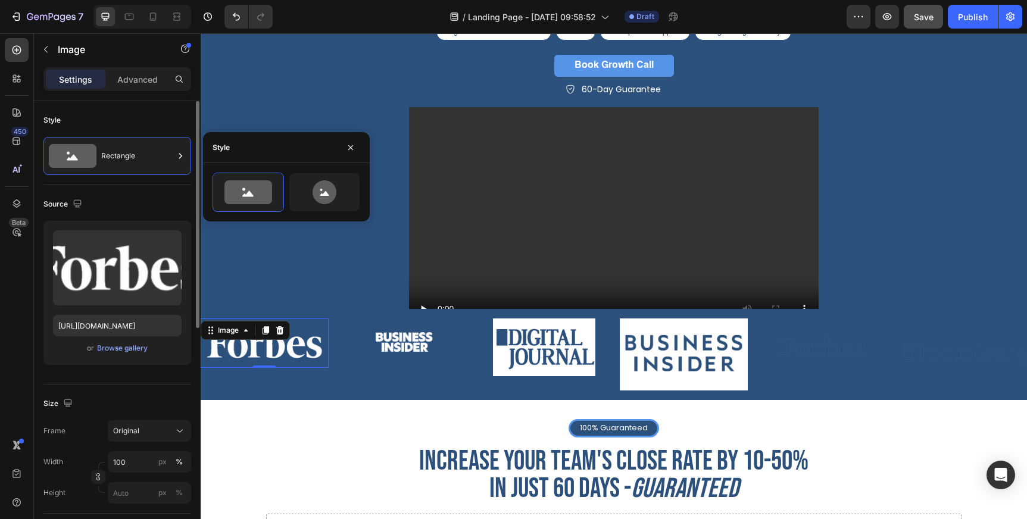
click at [146, 116] on div "Style" at bounding box center [117, 120] width 148 height 19
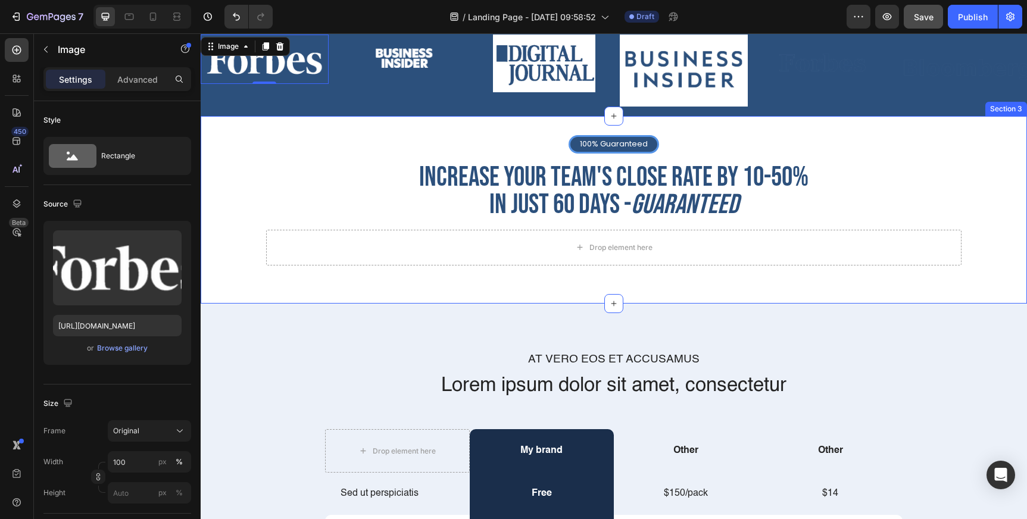
scroll to position [291, 0]
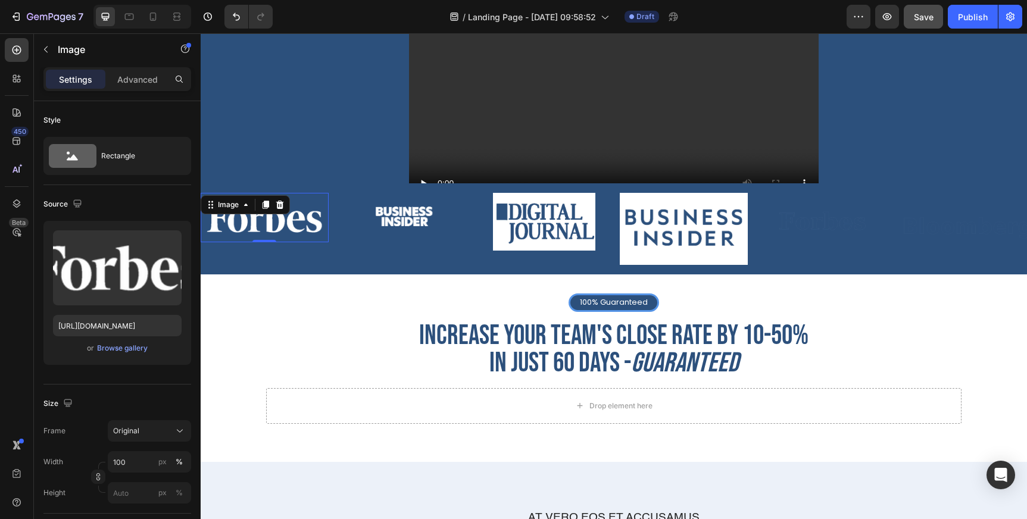
click at [280, 225] on img at bounding box center [265, 217] width 128 height 49
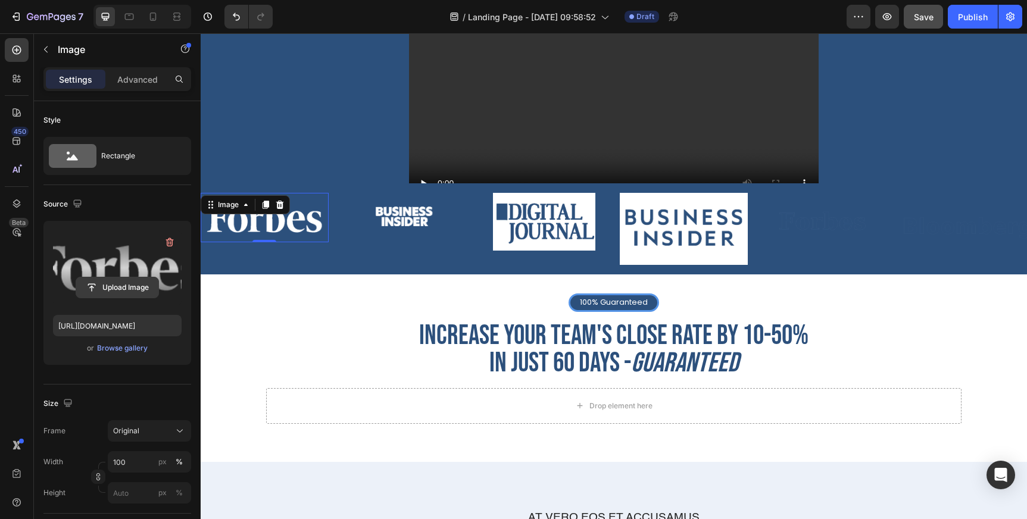
click at [129, 282] on input "file" at bounding box center [117, 287] width 82 height 20
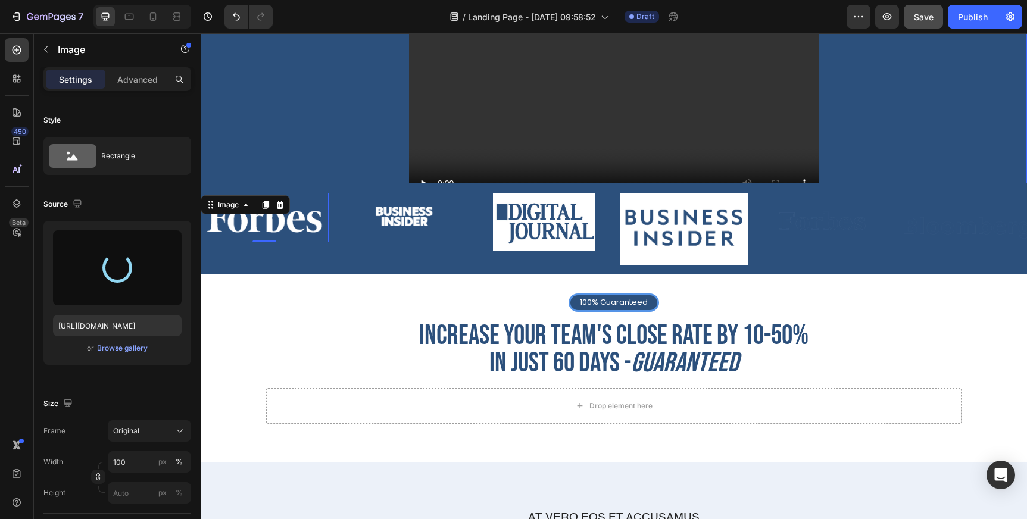
type input "[URL][DOMAIN_NAME]"
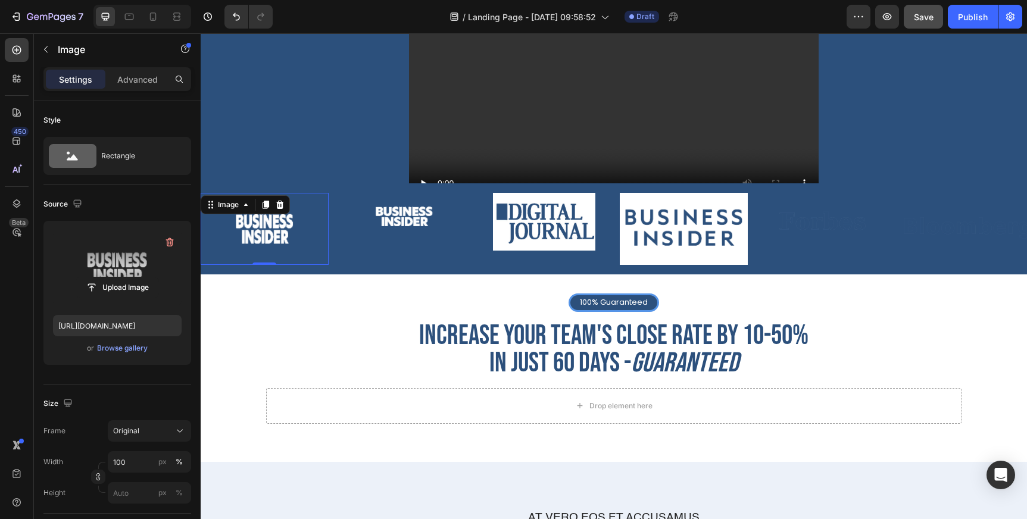
click at [401, 221] on img at bounding box center [404, 216] width 128 height 47
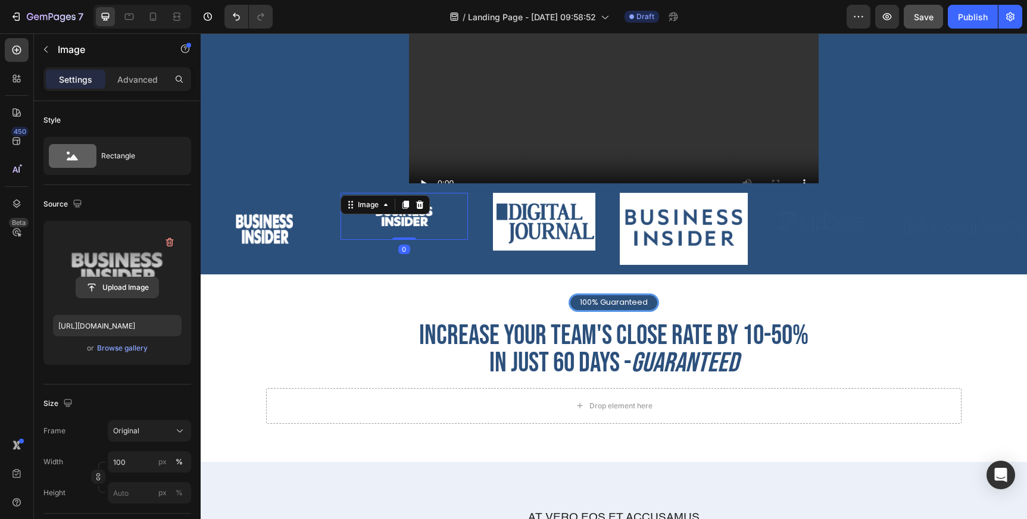
click at [125, 284] on input "file" at bounding box center [117, 287] width 82 height 20
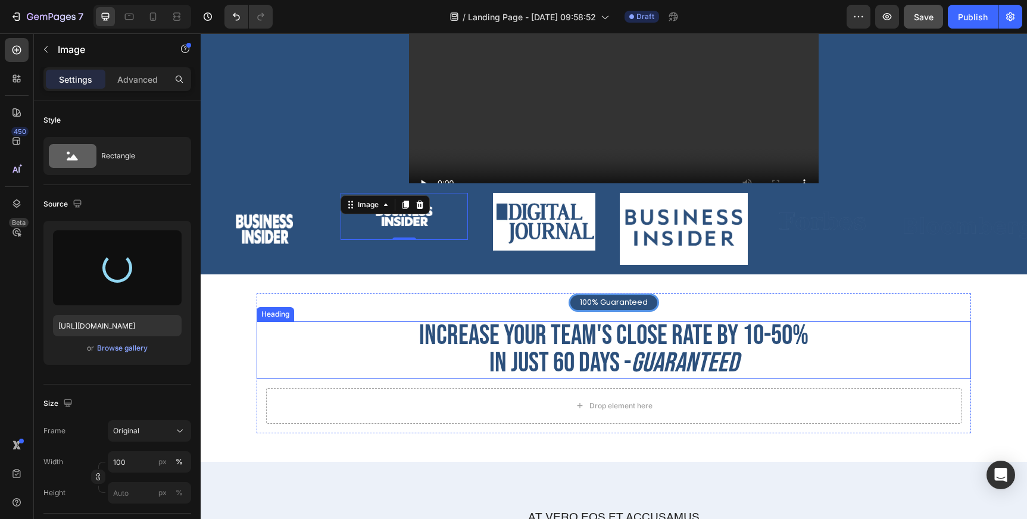
type input "[URL][DOMAIN_NAME]"
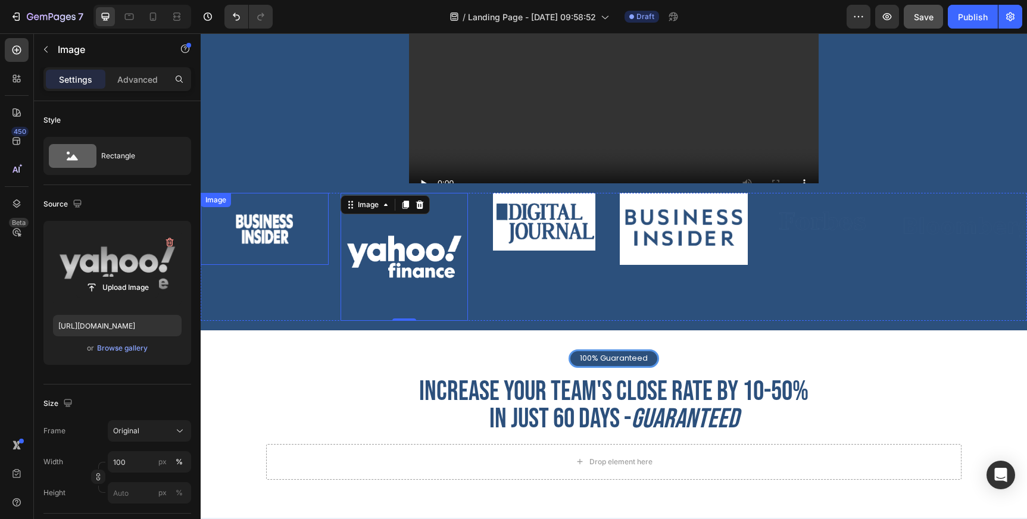
click at [261, 223] on img at bounding box center [265, 229] width 128 height 72
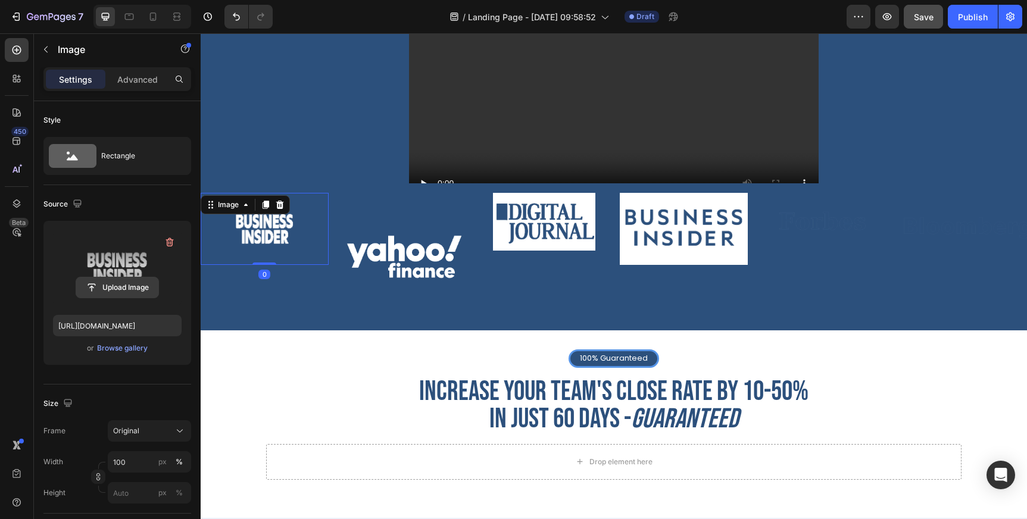
click at [127, 295] on input "file" at bounding box center [117, 287] width 82 height 20
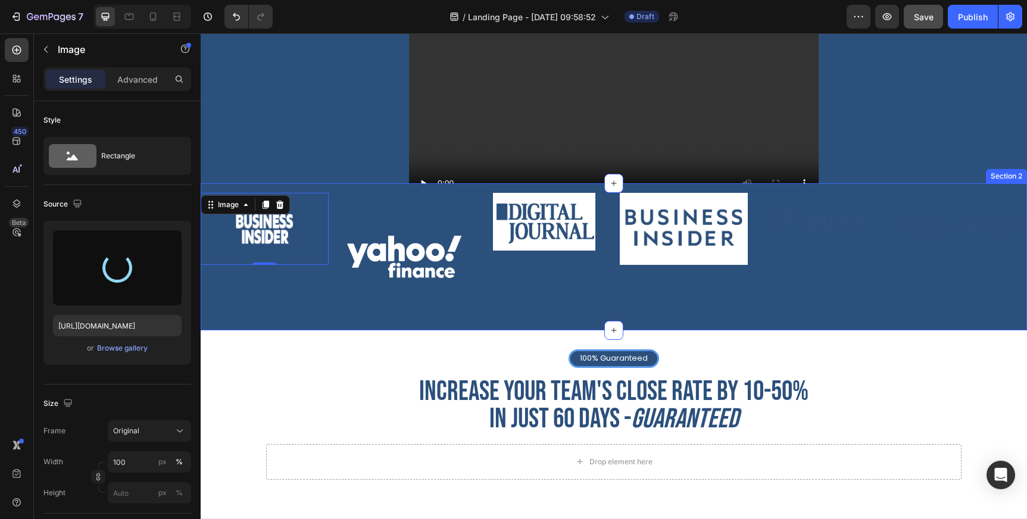
type input "[URL][DOMAIN_NAME]"
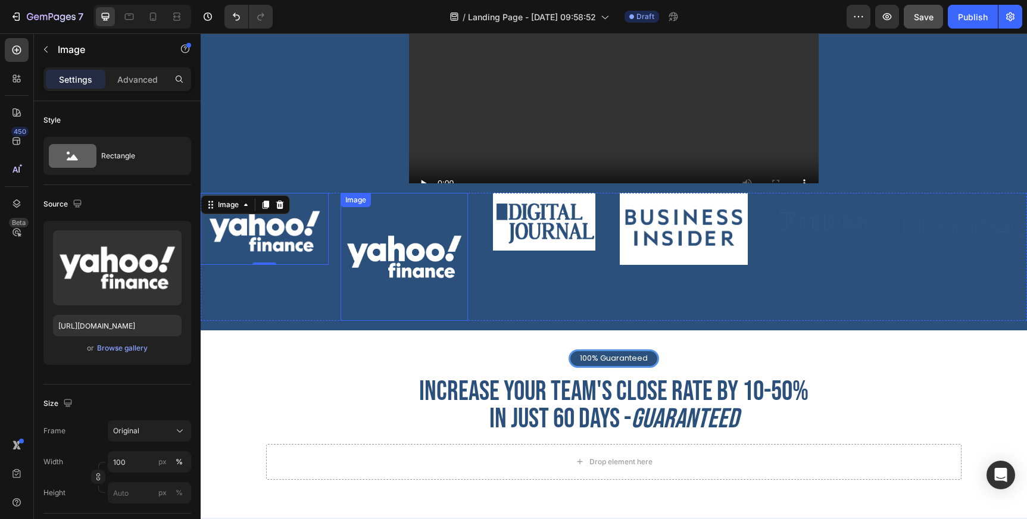
click at [406, 238] on img at bounding box center [404, 257] width 128 height 128
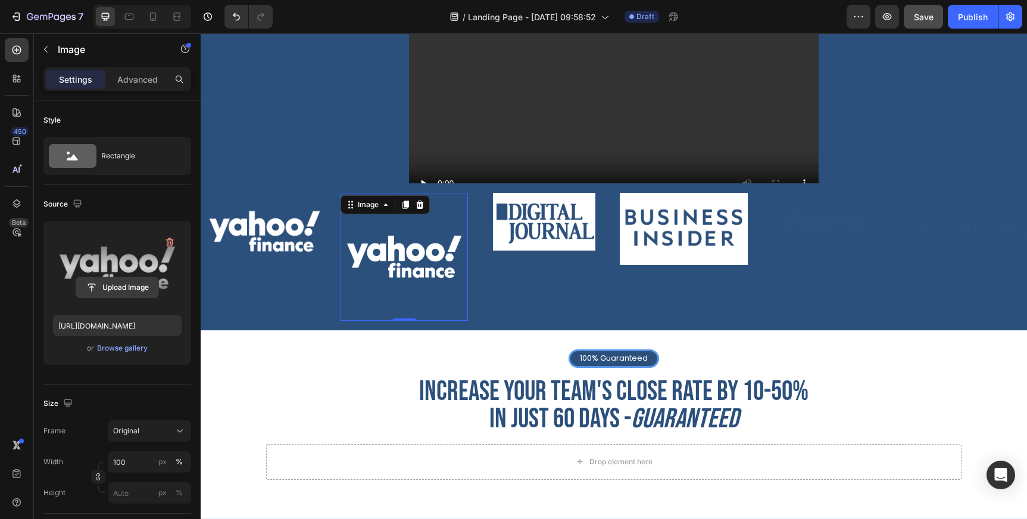
click at [132, 283] on input "file" at bounding box center [117, 287] width 82 height 20
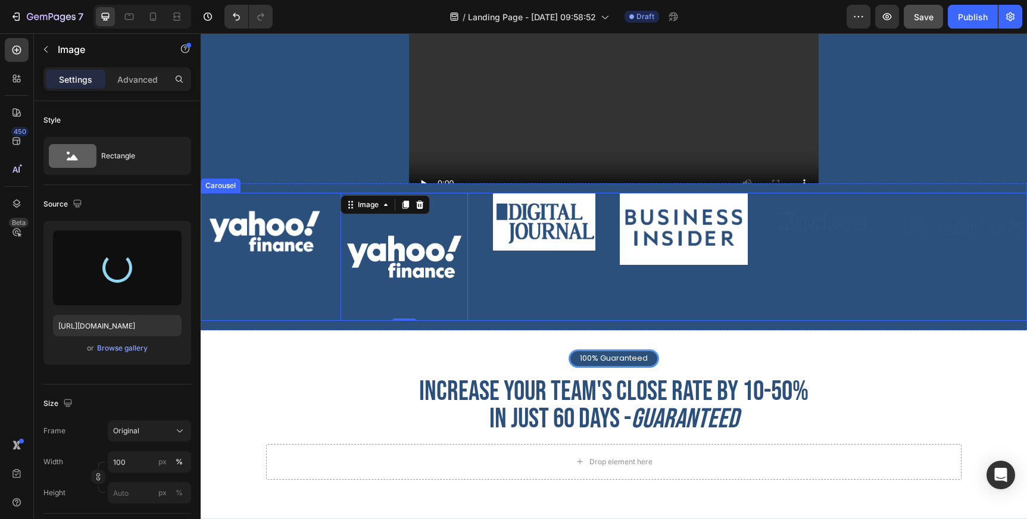
type input "[URL][DOMAIN_NAME]"
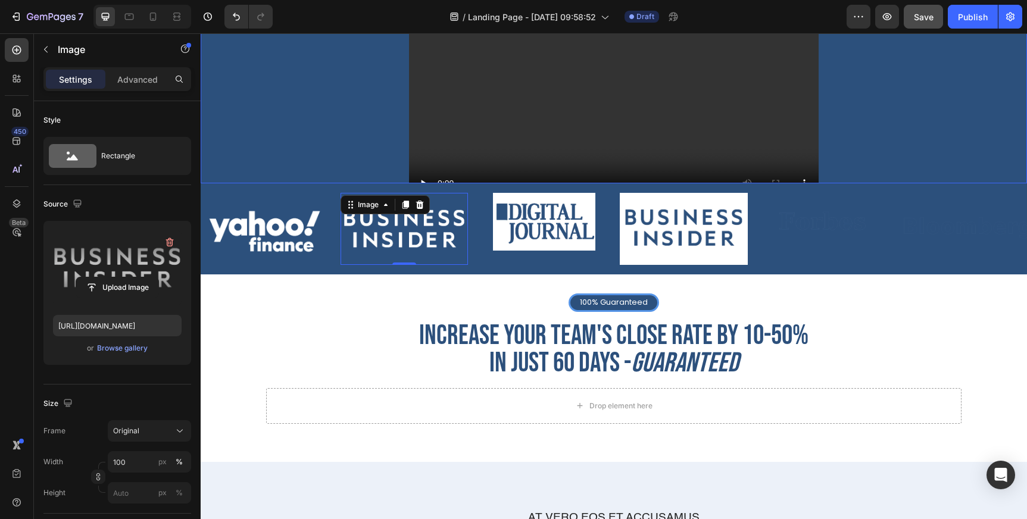
click at [387, 172] on div "guaranteed sales growth Heading We guarantee a 10–50% increase in closing ratio…" at bounding box center [614, 10] width 714 height 421
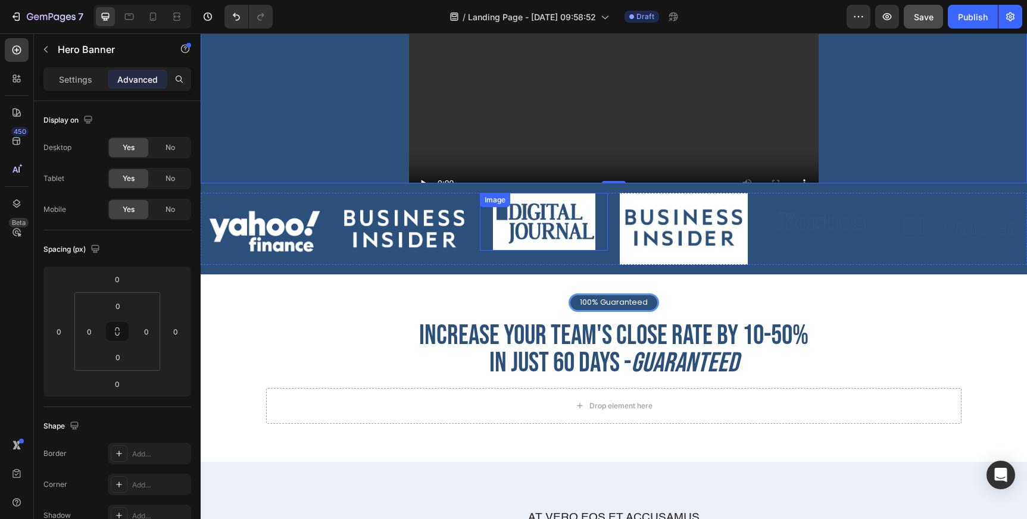
click at [529, 214] on div "Image" at bounding box center [544, 222] width 128 height 58
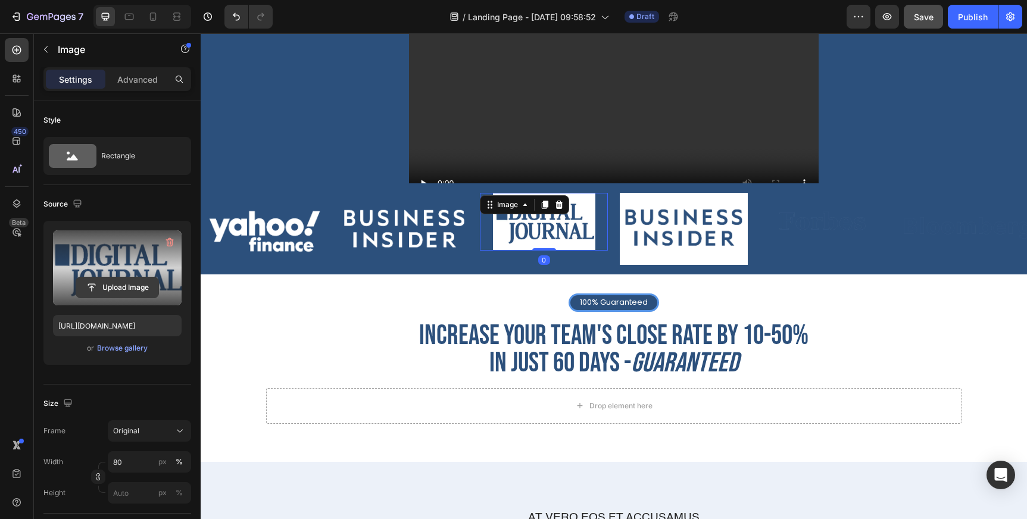
click at [134, 289] on input "file" at bounding box center [117, 287] width 82 height 20
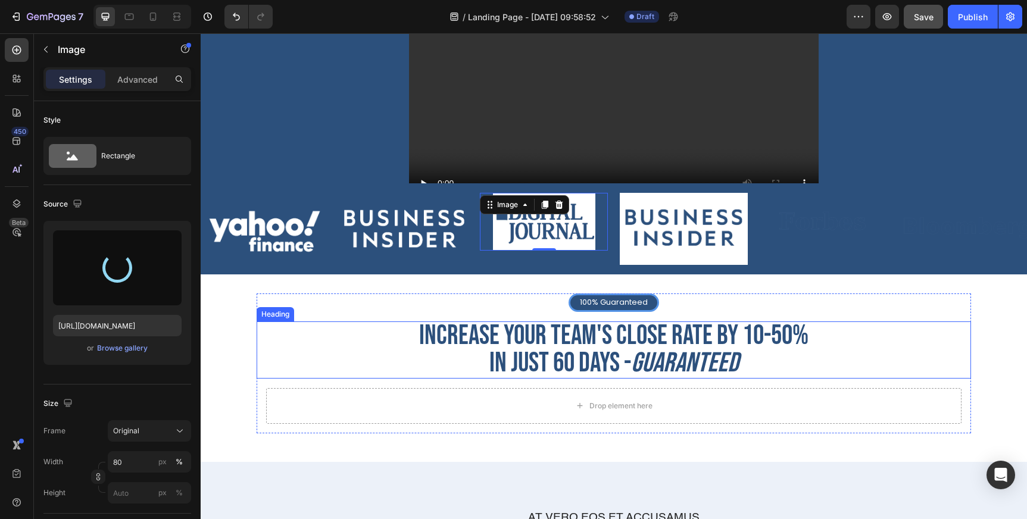
type input "[URL][DOMAIN_NAME]"
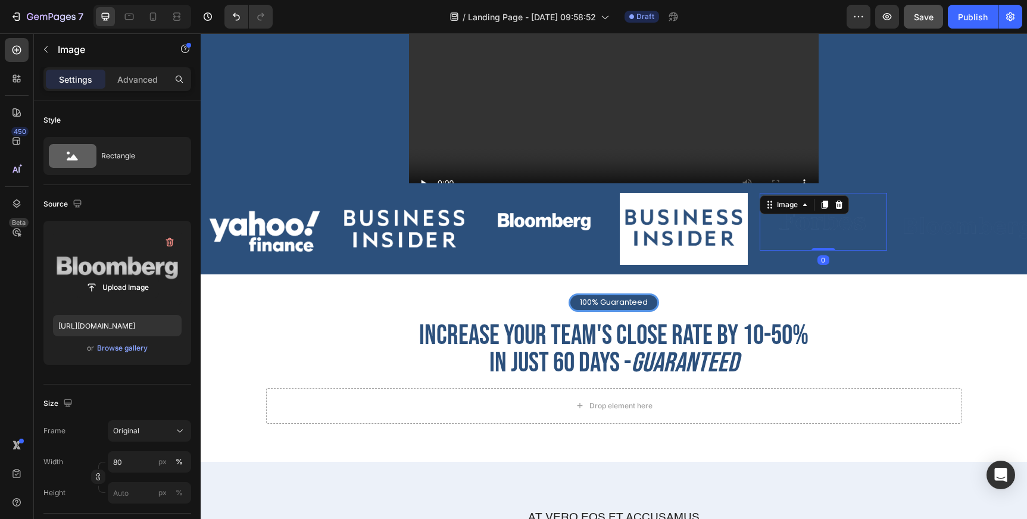
click at [841, 210] on div "Image 0" at bounding box center [823, 222] width 128 height 58
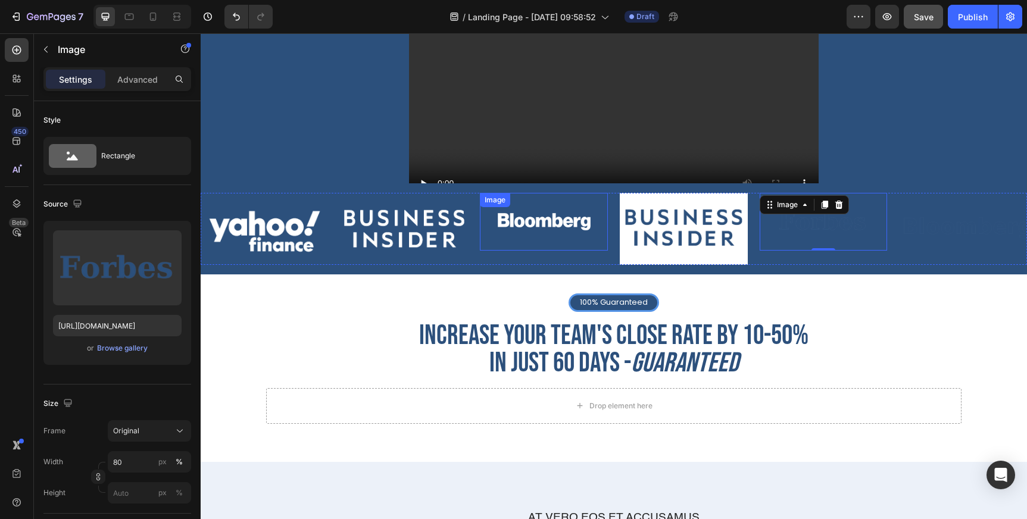
click at [492, 234] on div at bounding box center [544, 222] width 128 height 58
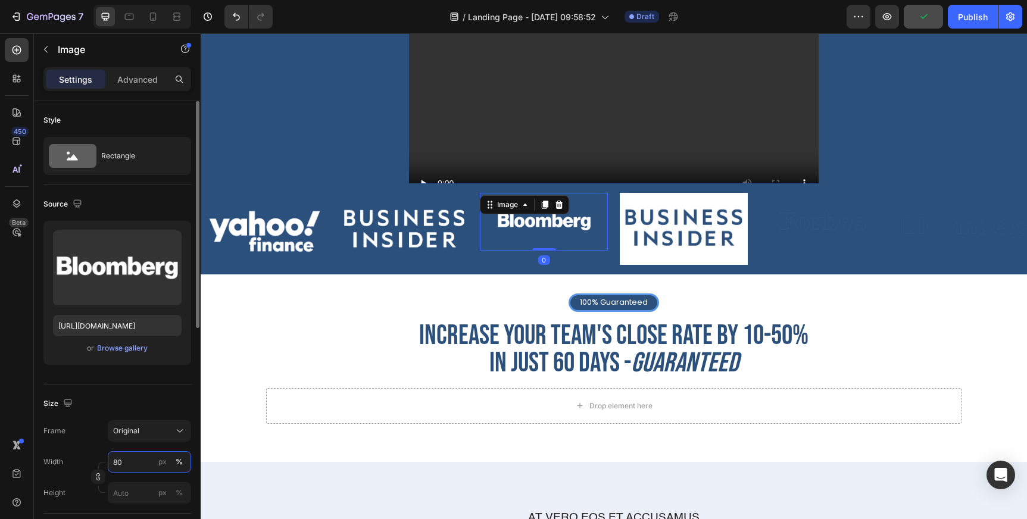
click at [127, 460] on input "80" at bounding box center [149, 461] width 83 height 21
click at [120, 489] on span "Full" at bounding box center [118, 490] width 12 height 11
type input "100"
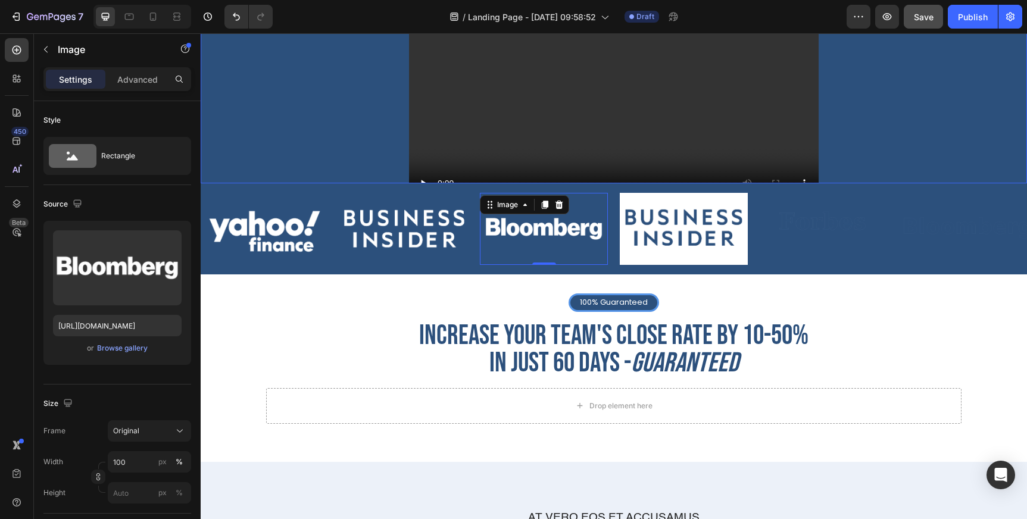
click at [859, 154] on div "guaranteed sales growth Heading We guarantee a 10–50% increase in closing ratio…" at bounding box center [614, 10] width 714 height 421
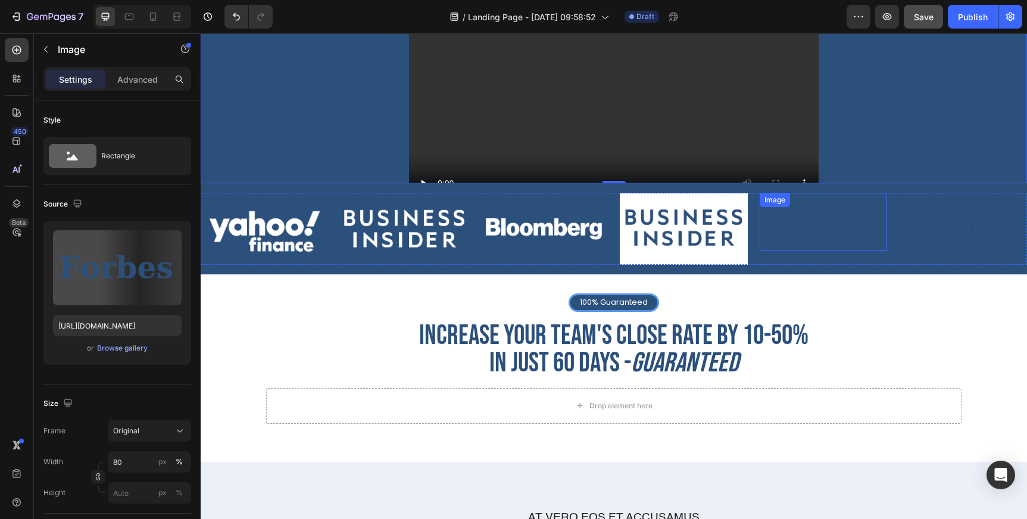
click at [808, 224] on img at bounding box center [823, 222] width 102 height 58
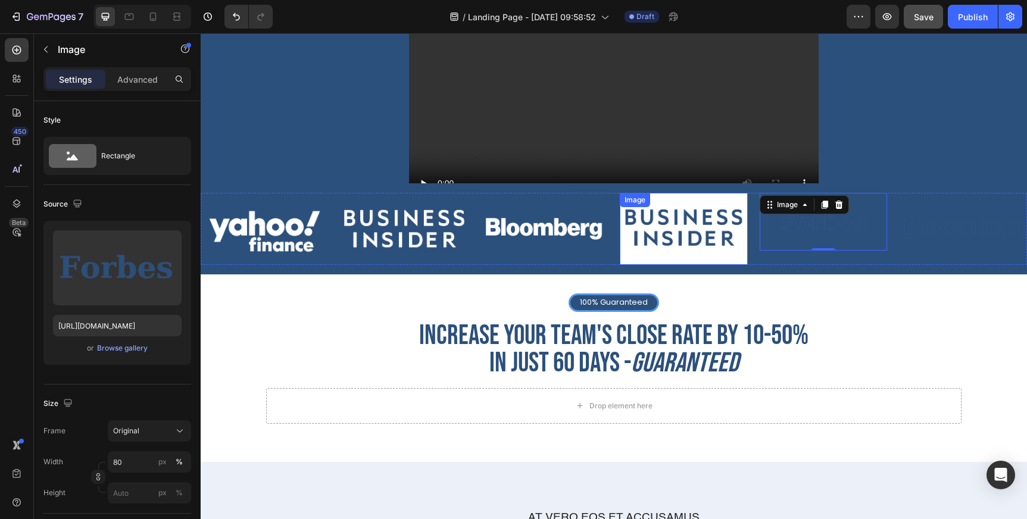
click at [684, 229] on img at bounding box center [684, 229] width 128 height 72
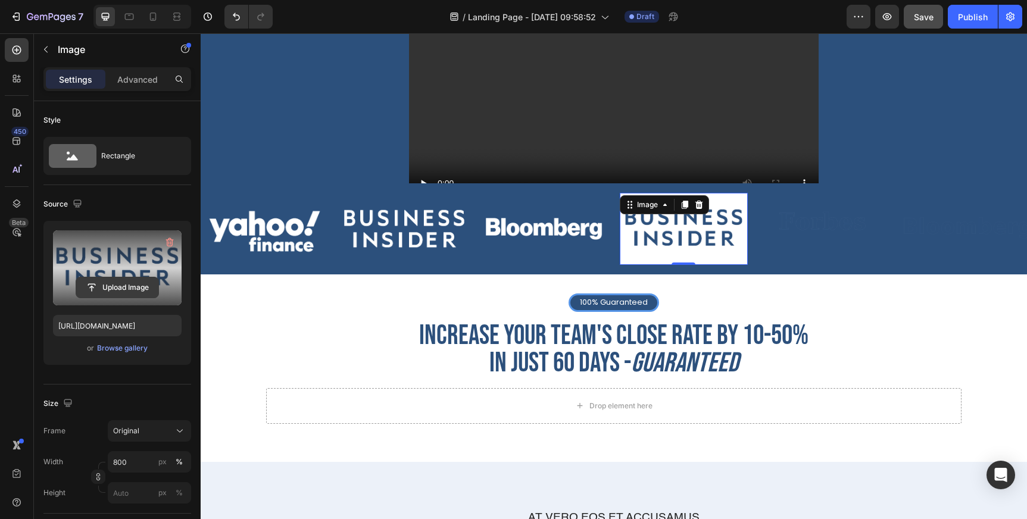
click at [133, 282] on input "file" at bounding box center [117, 287] width 82 height 20
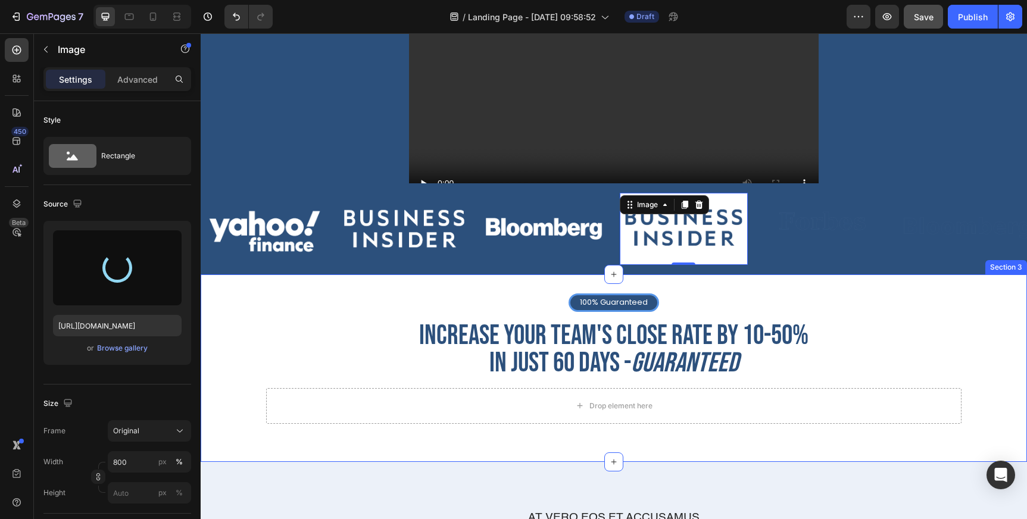
type input "[URL][DOMAIN_NAME]"
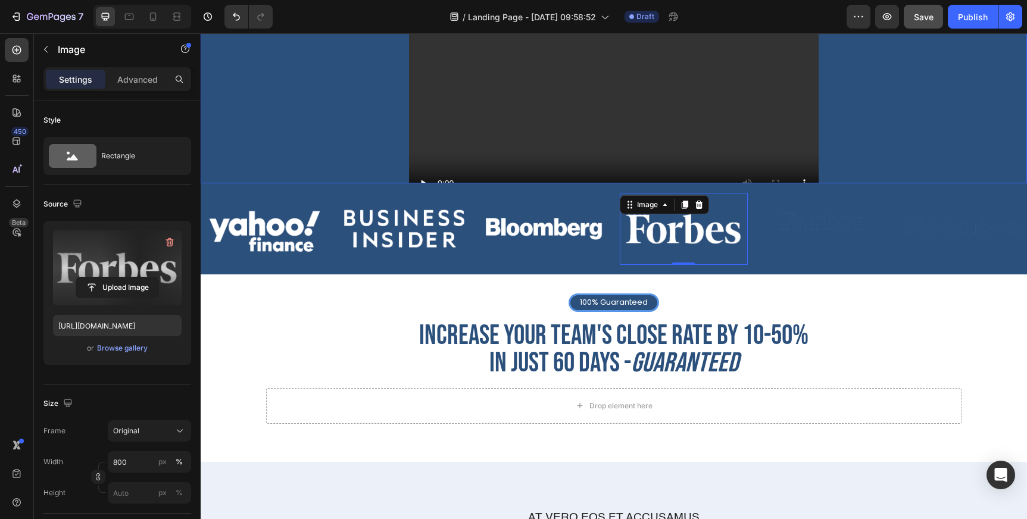
click at [877, 130] on div "guaranteed sales growth Heading We guarantee a 10–50% increase in closing ratio…" at bounding box center [614, 10] width 714 height 421
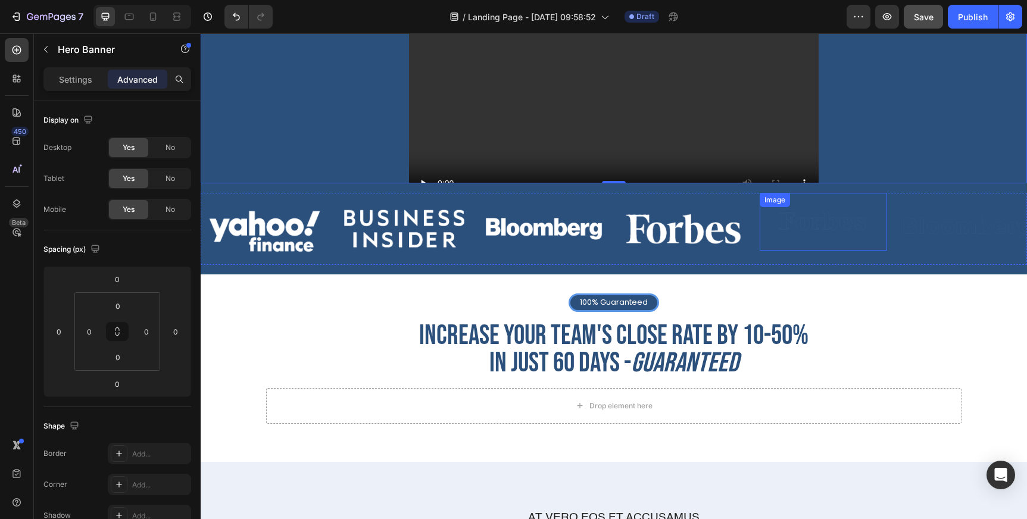
click at [833, 234] on img at bounding box center [823, 222] width 102 height 58
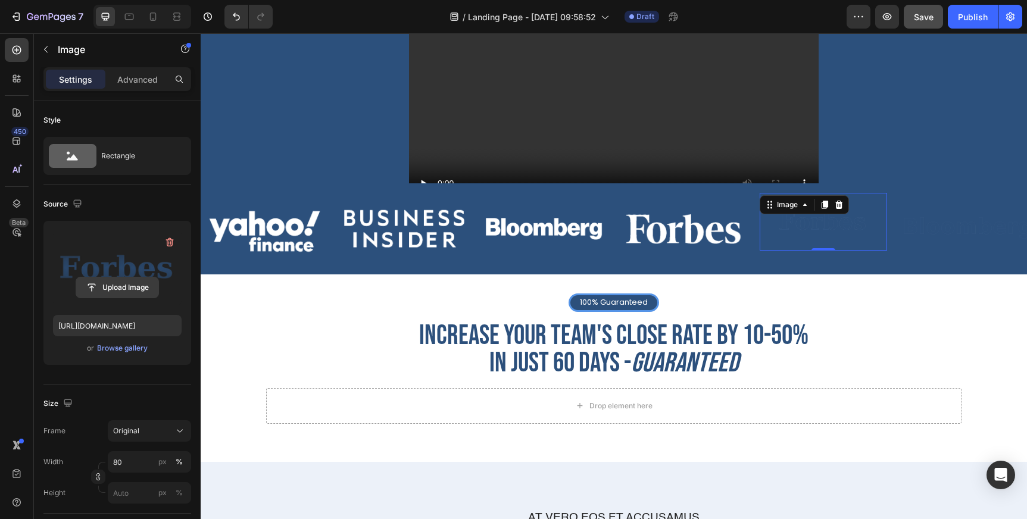
click at [141, 292] on input "file" at bounding box center [117, 287] width 82 height 20
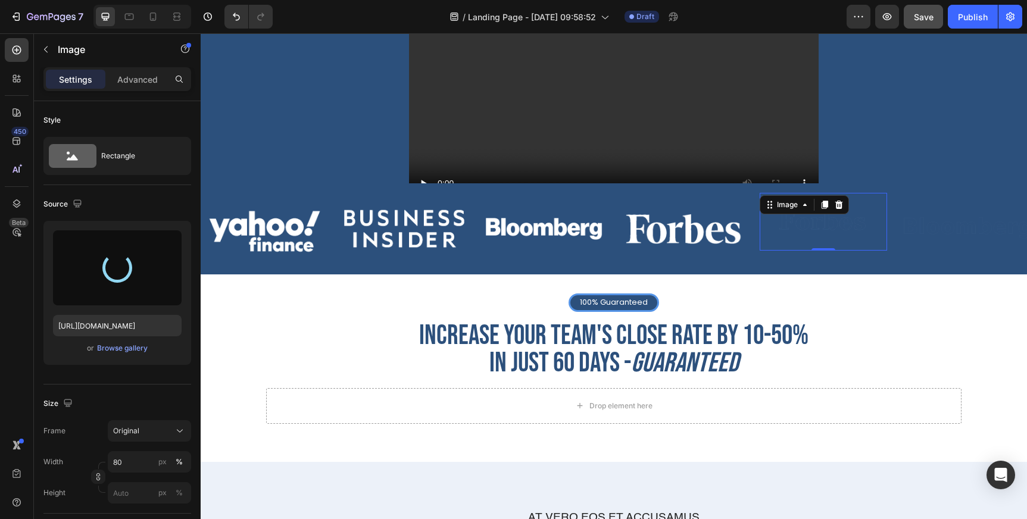
type input "[URL][DOMAIN_NAME]"
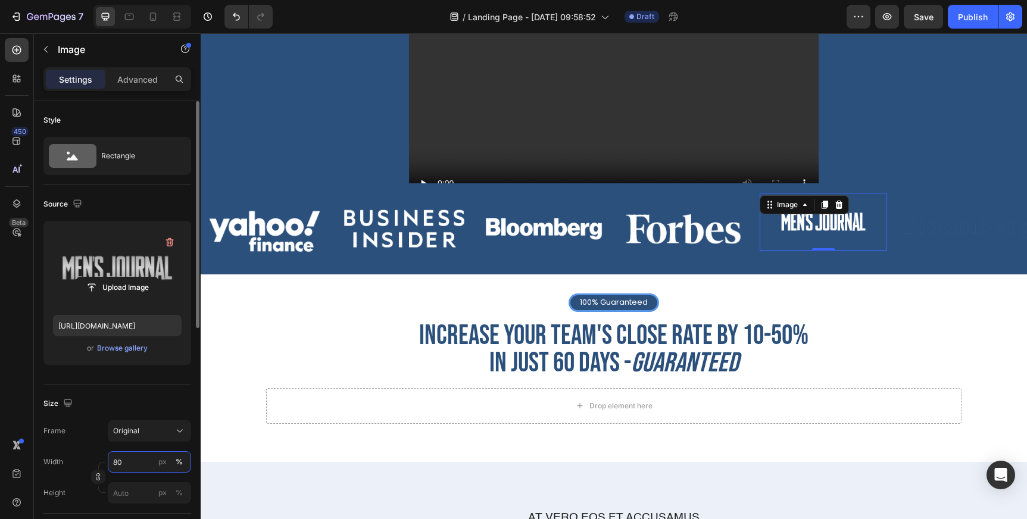
click at [117, 463] on input "80" at bounding box center [149, 461] width 83 height 21
click at [119, 492] on span "Full" at bounding box center [118, 490] width 12 height 11
type input "100"
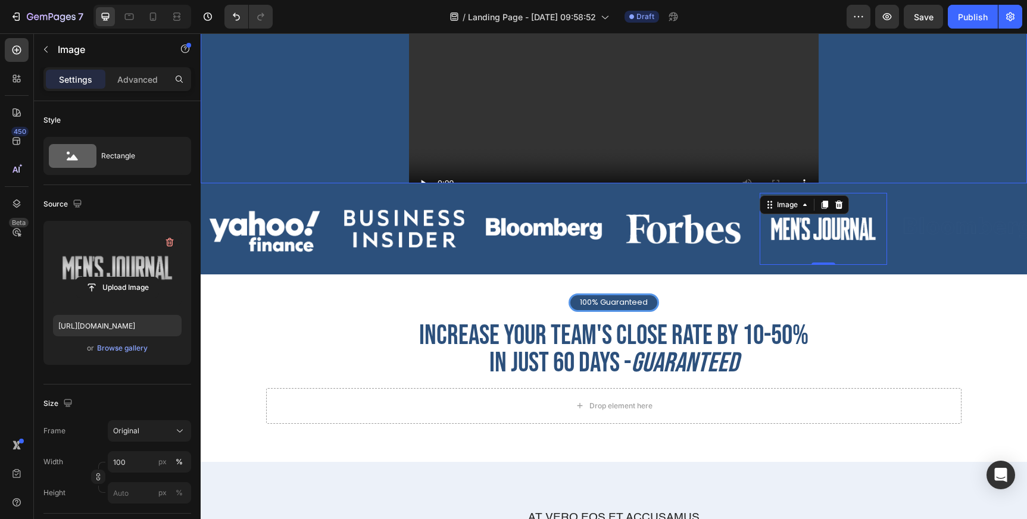
click at [909, 99] on div "guaranteed sales growth Heading We guarantee a 10–50% increase in closing ratio…" at bounding box center [614, 10] width 714 height 421
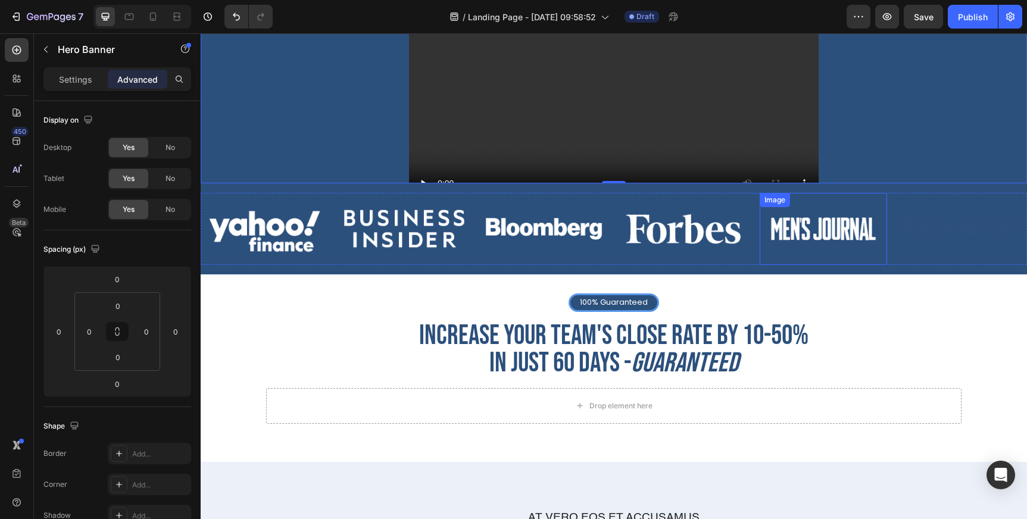
click at [955, 248] on img at bounding box center [963, 229] width 128 height 72
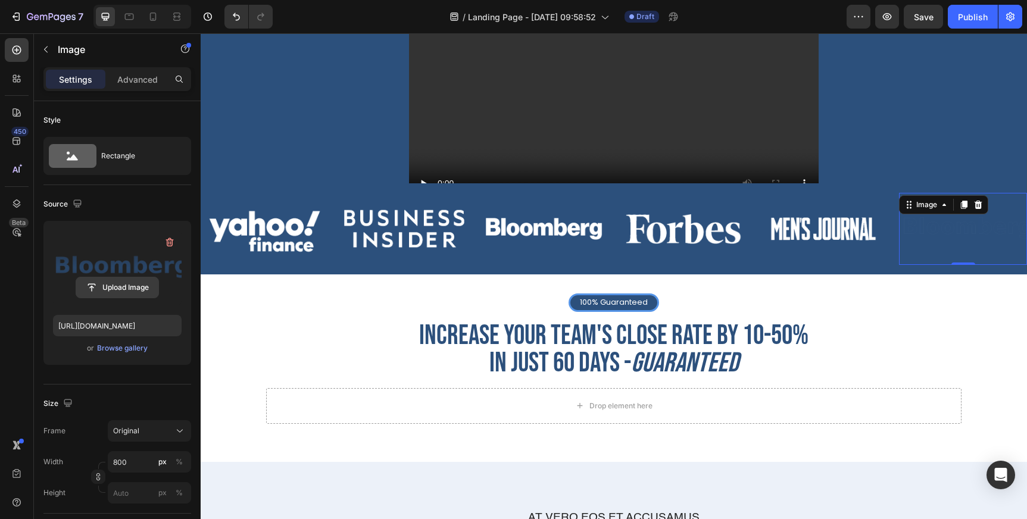
click at [113, 287] on input "file" at bounding box center [117, 287] width 82 height 20
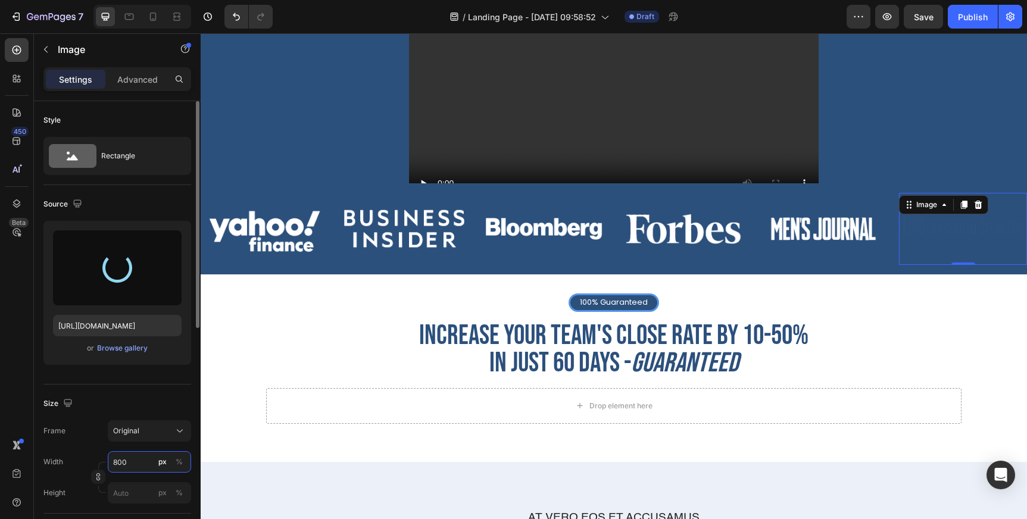
click at [118, 462] on input "800" at bounding box center [149, 461] width 83 height 21
type input "[URL][DOMAIN_NAME]"
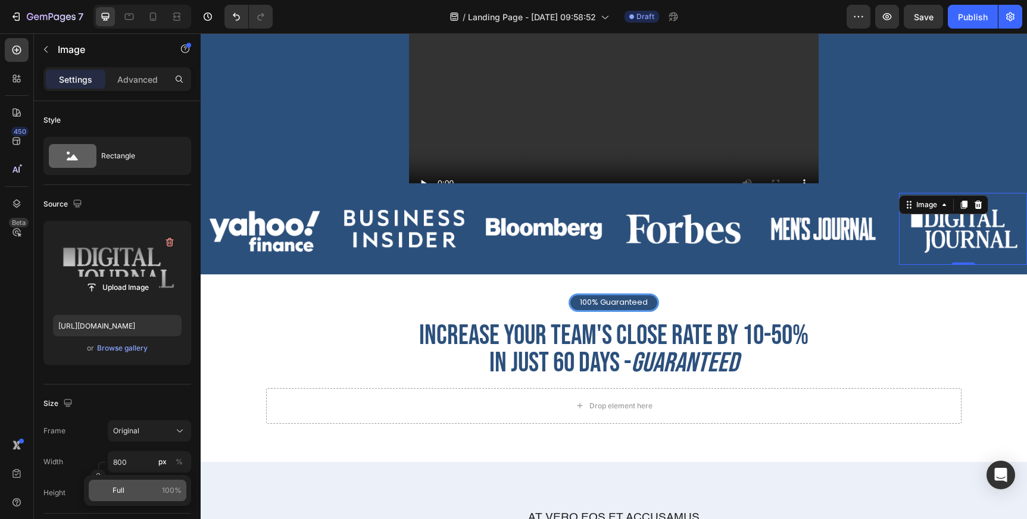
click at [118, 491] on span "Full" at bounding box center [118, 490] width 12 height 11
type input "100"
click at [93, 407] on div "Size" at bounding box center [117, 403] width 148 height 19
click at [951, 148] on div "guaranteed sales growth Heading We guarantee a 10–50% increase in closing ratio…" at bounding box center [614, 10] width 714 height 421
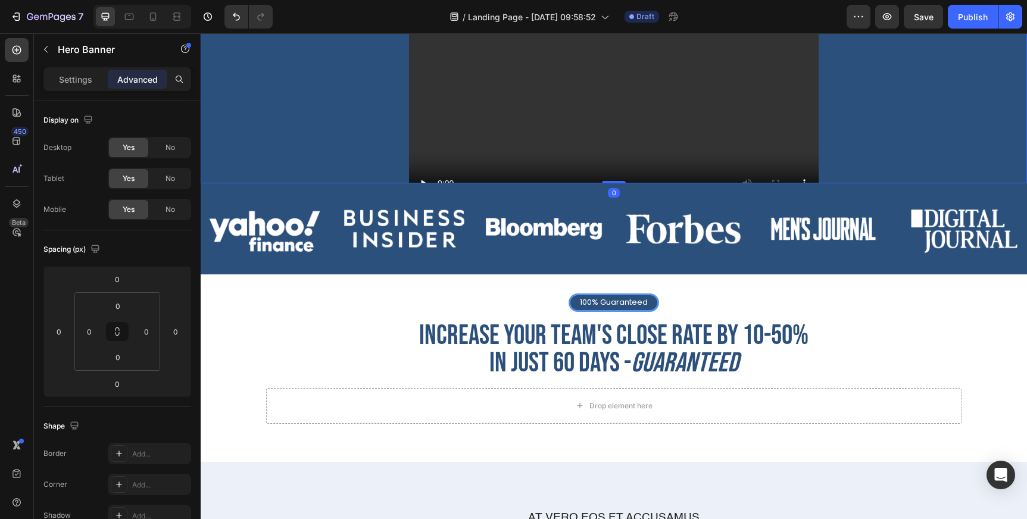
scroll to position [257, 0]
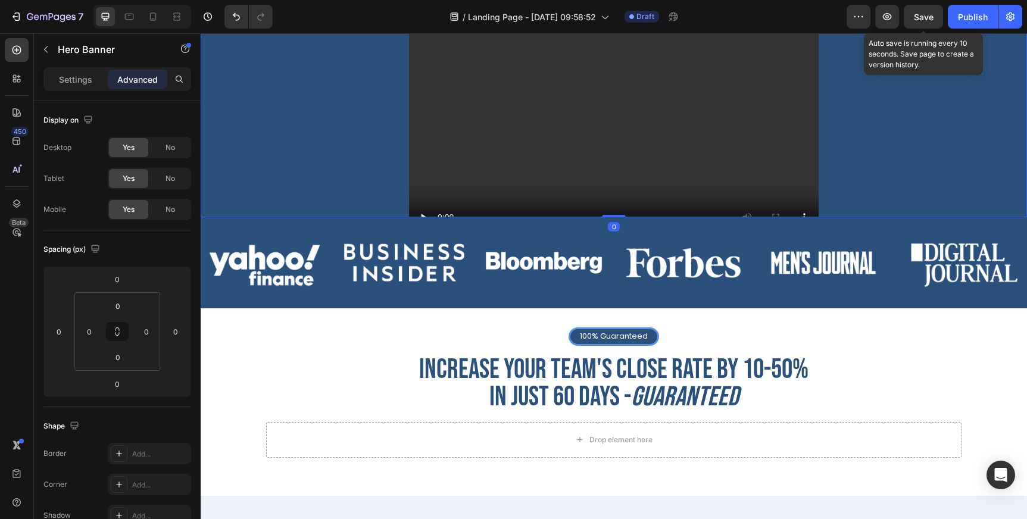
click at [927, 12] on span "Save" at bounding box center [924, 17] width 20 height 10
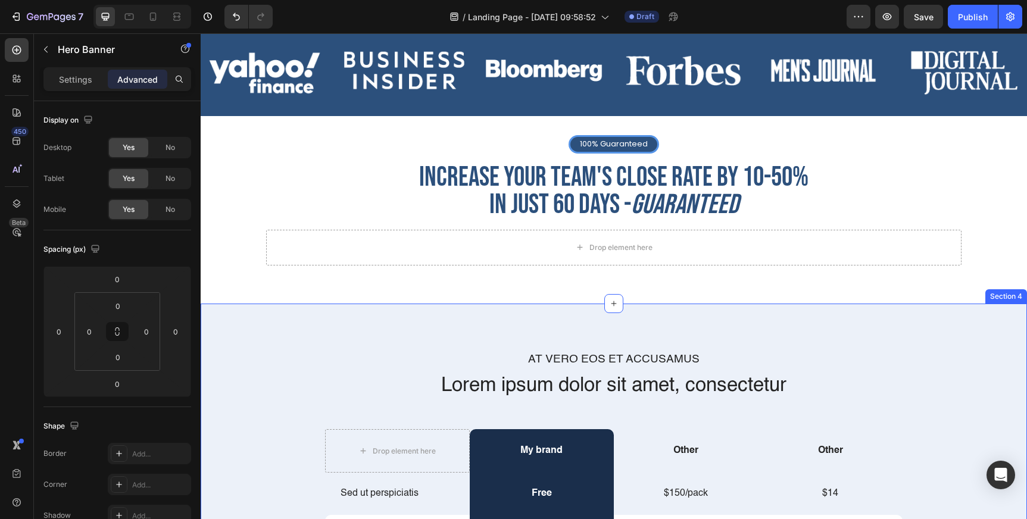
scroll to position [418, 0]
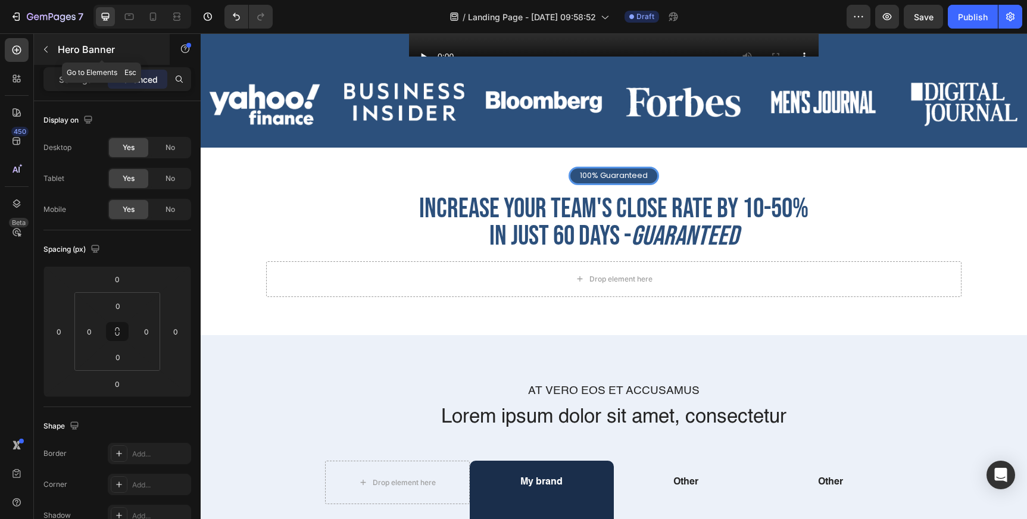
click at [48, 45] on icon "button" at bounding box center [46, 50] width 10 height 10
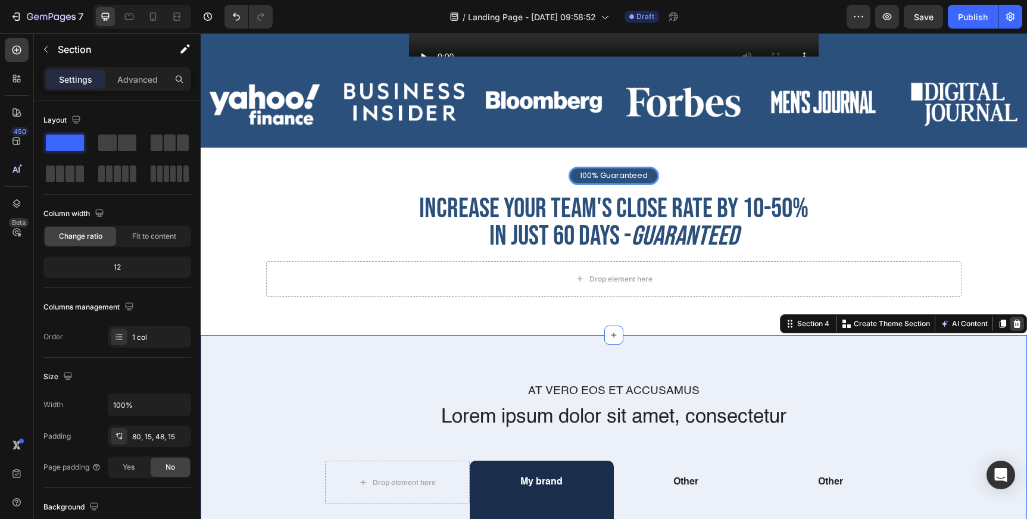
click at [1015, 321] on icon at bounding box center [1017, 324] width 8 height 8
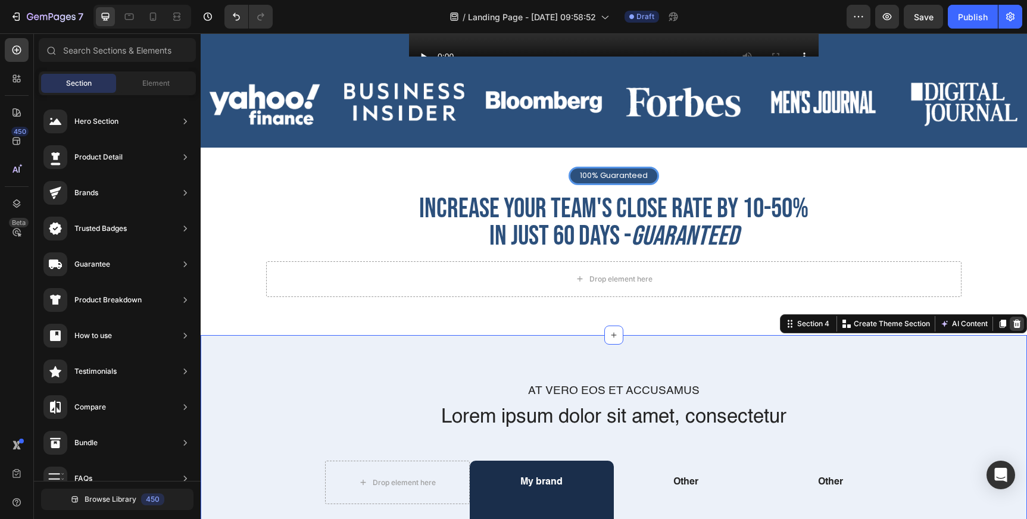
scroll to position [405, 0]
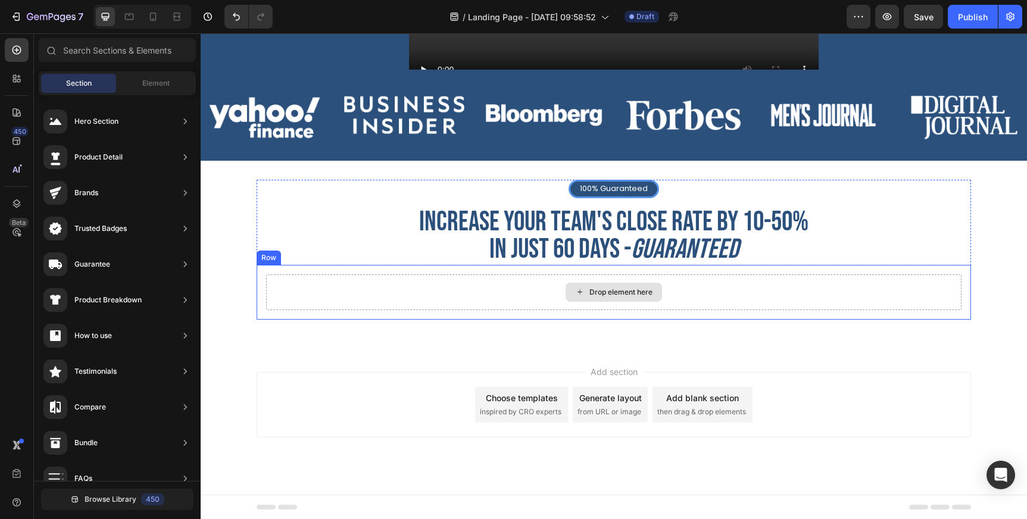
click at [467, 290] on div "Drop element here" at bounding box center [613, 292] width 695 height 36
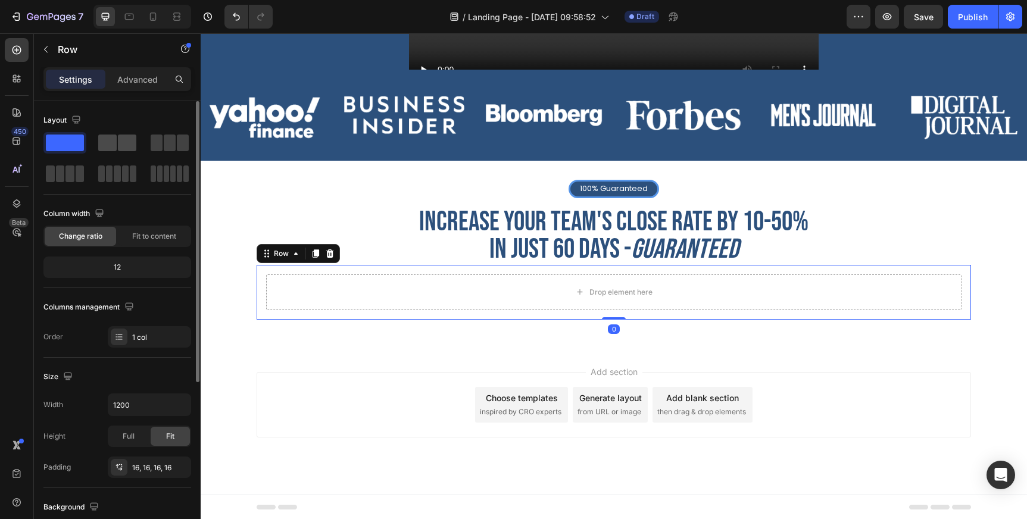
click at [114, 146] on span at bounding box center [107, 143] width 18 height 17
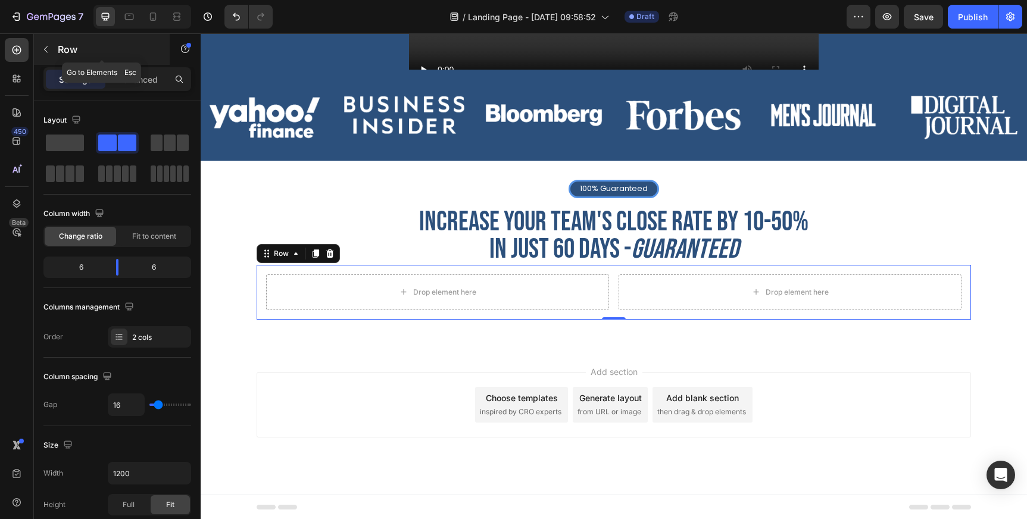
click at [52, 45] on button "button" at bounding box center [45, 49] width 19 height 19
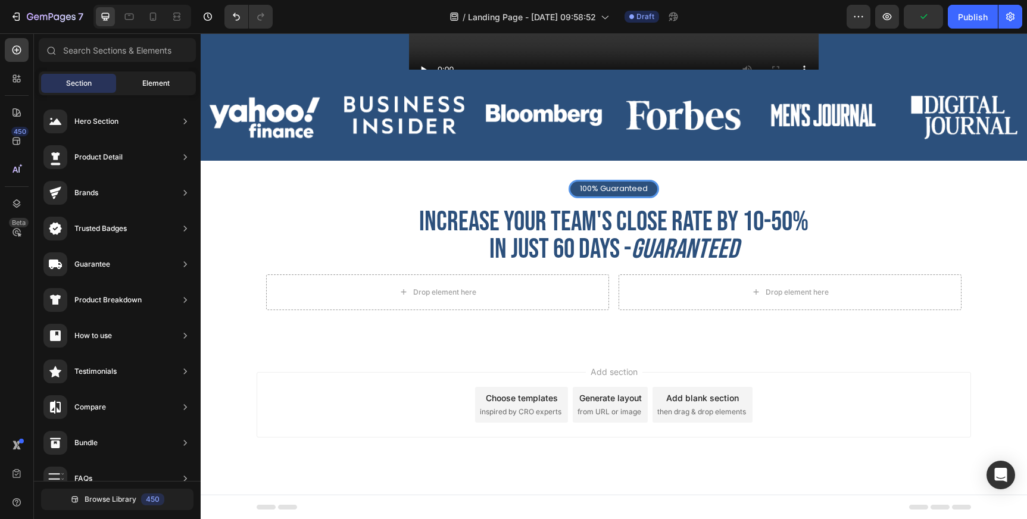
click at [161, 84] on span "Element" at bounding box center [155, 83] width 27 height 11
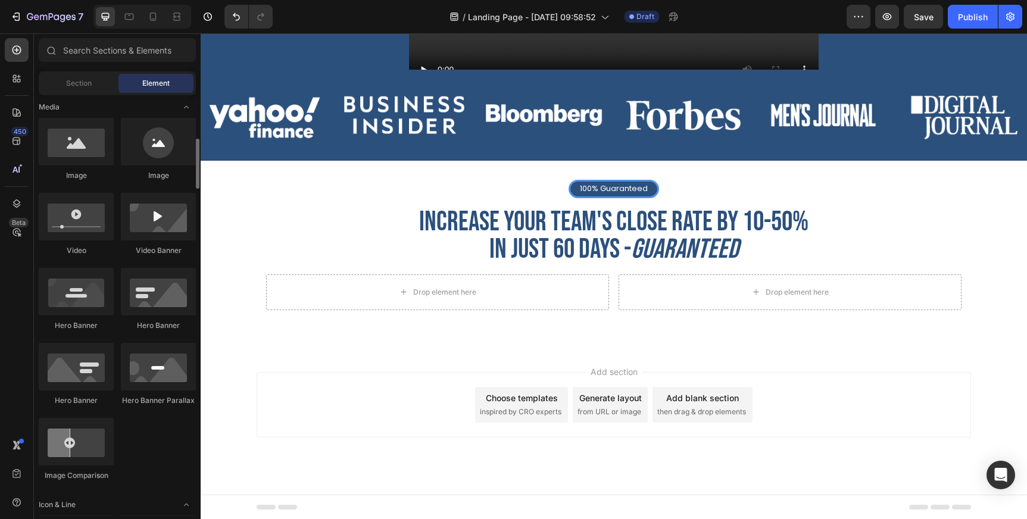
scroll to position [374, 0]
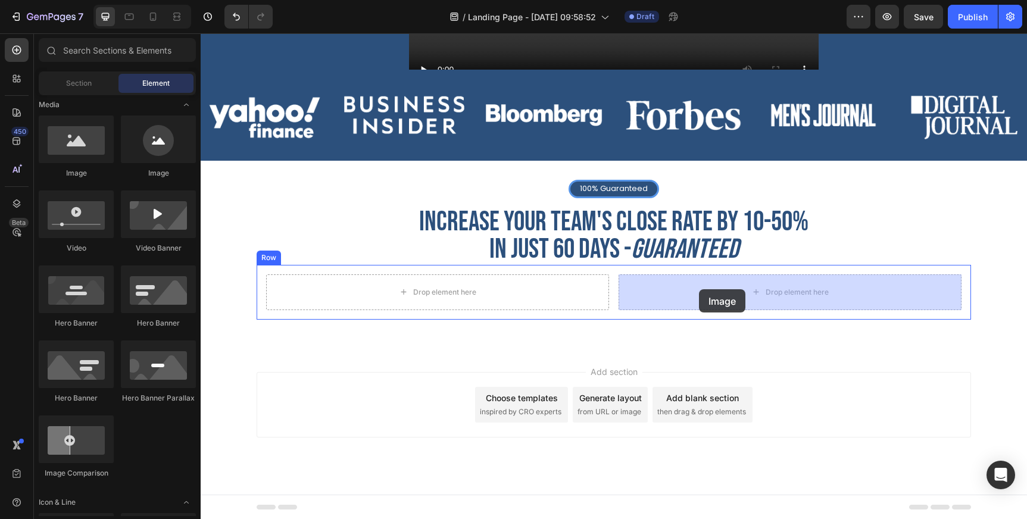
drag, startPoint x: 285, startPoint y: 183, endPoint x: 698, endPoint y: 288, distance: 425.6
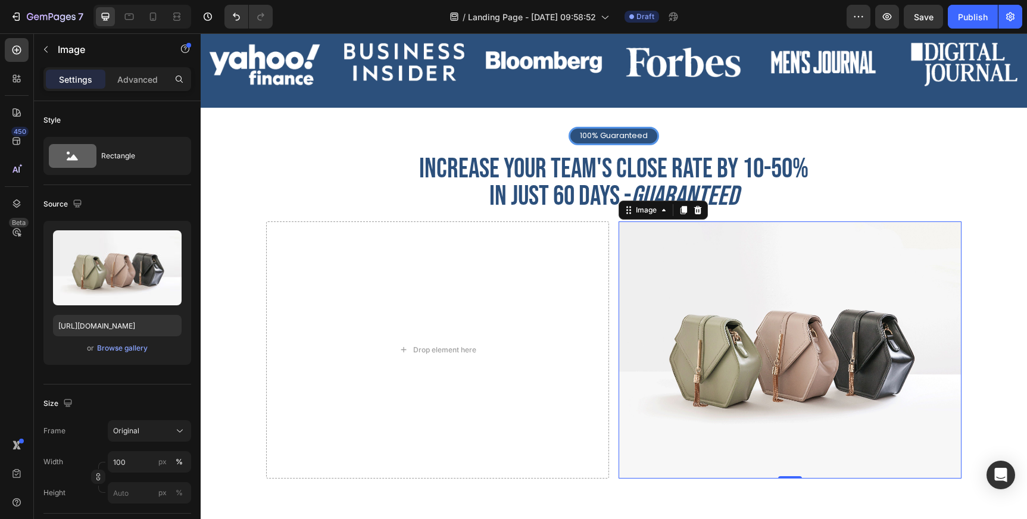
scroll to position [464, 0]
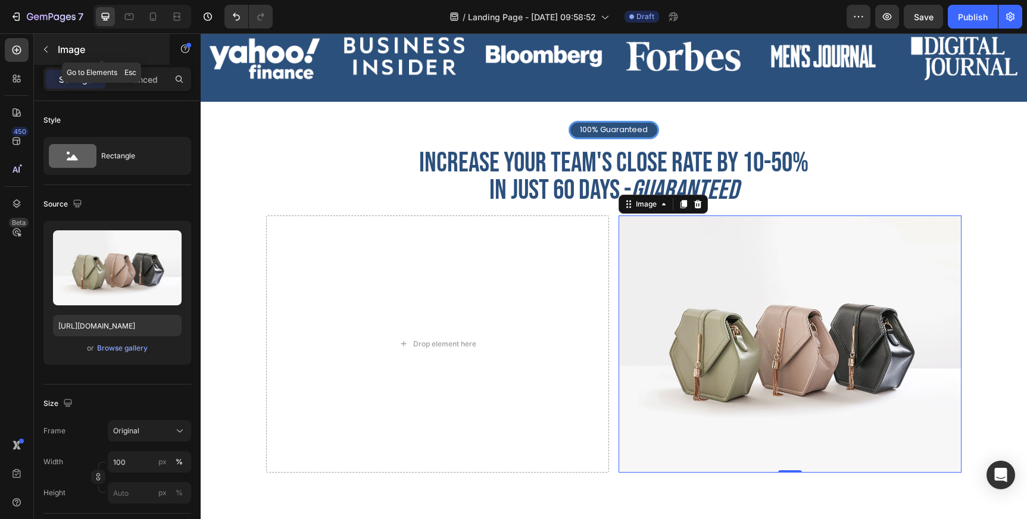
click at [47, 54] on icon "button" at bounding box center [46, 50] width 10 height 10
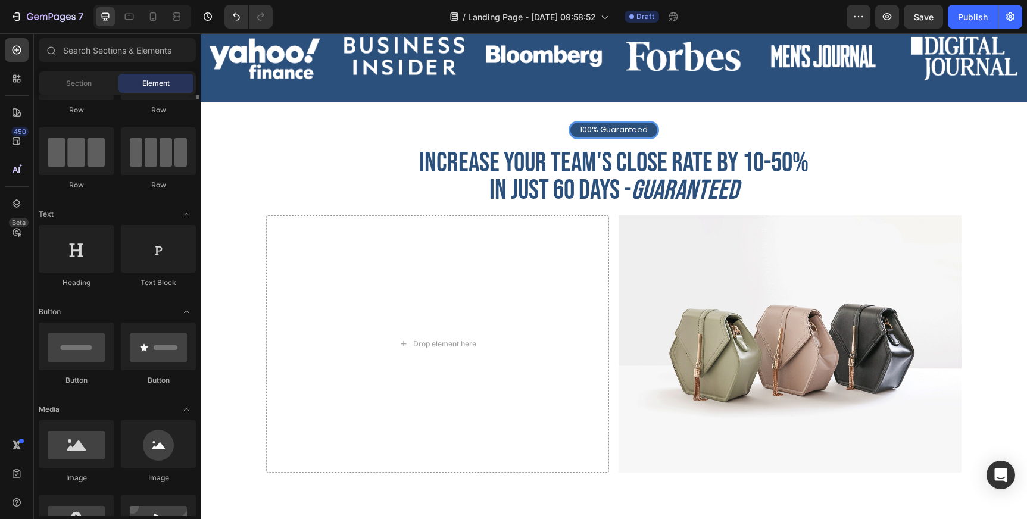
scroll to position [0, 0]
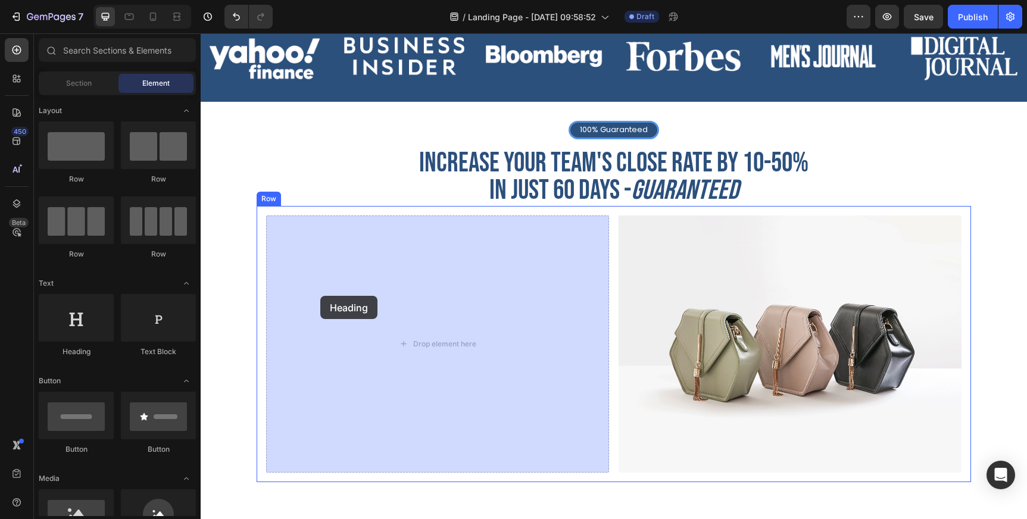
drag, startPoint x: 291, startPoint y: 360, endPoint x: 320, endPoint y: 296, distance: 70.6
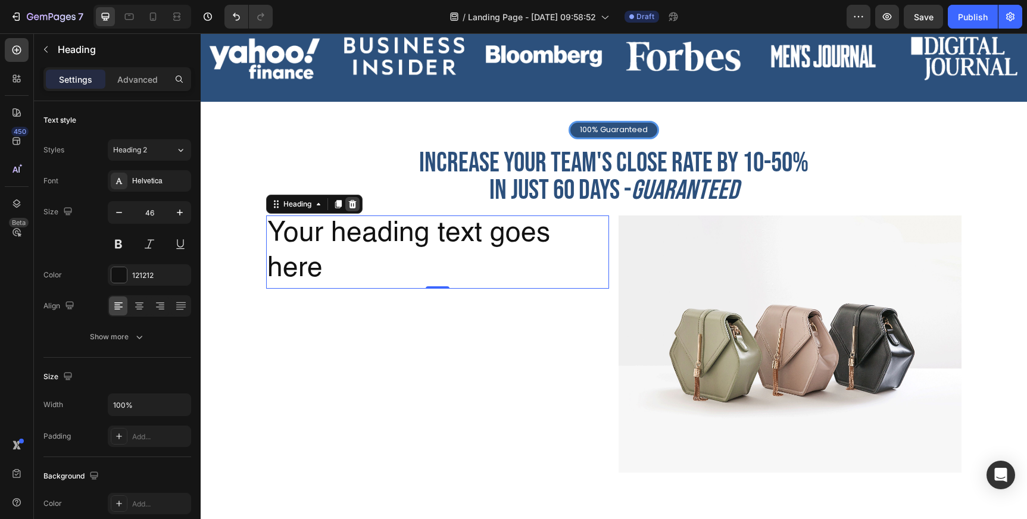
click at [351, 204] on icon at bounding box center [353, 204] width 8 height 8
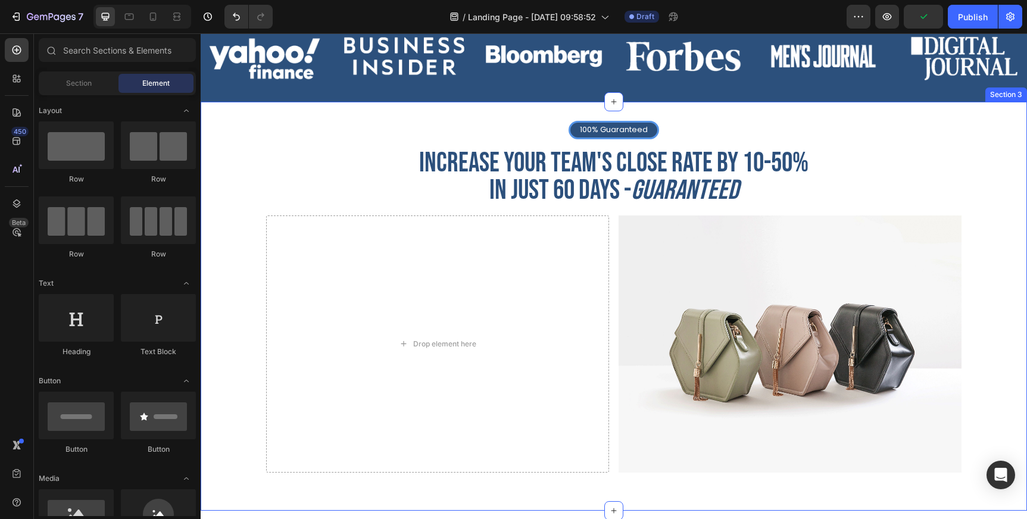
click at [246, 217] on div "100% Guaranteed Text Block Row Increase your team's close rate by 10-50% IN jus…" at bounding box center [614, 306] width 826 height 371
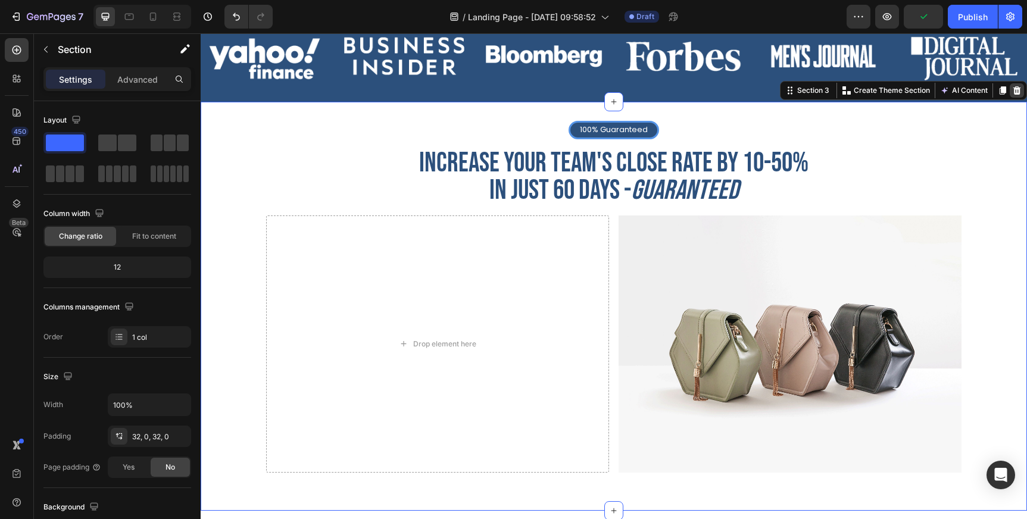
click at [1018, 89] on icon at bounding box center [1017, 90] width 8 height 8
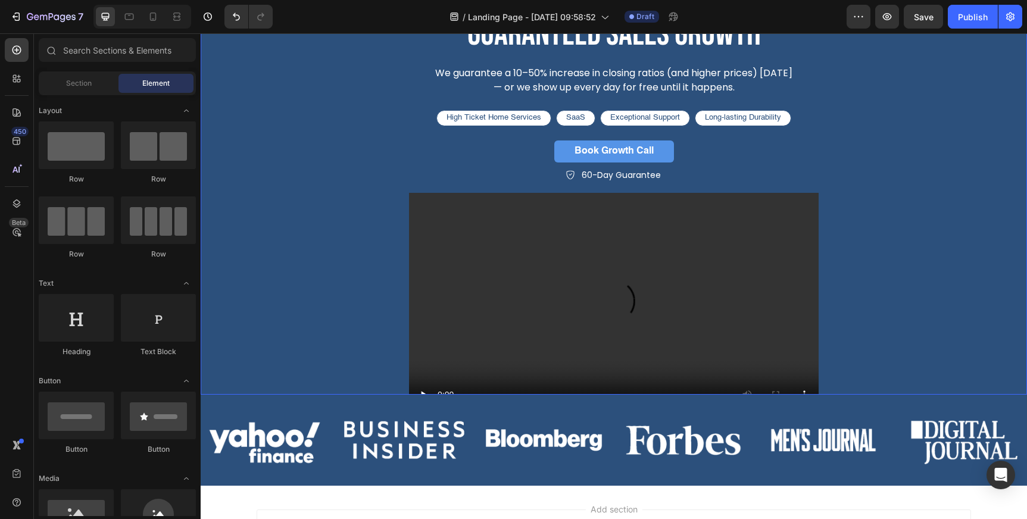
scroll to position [85, 0]
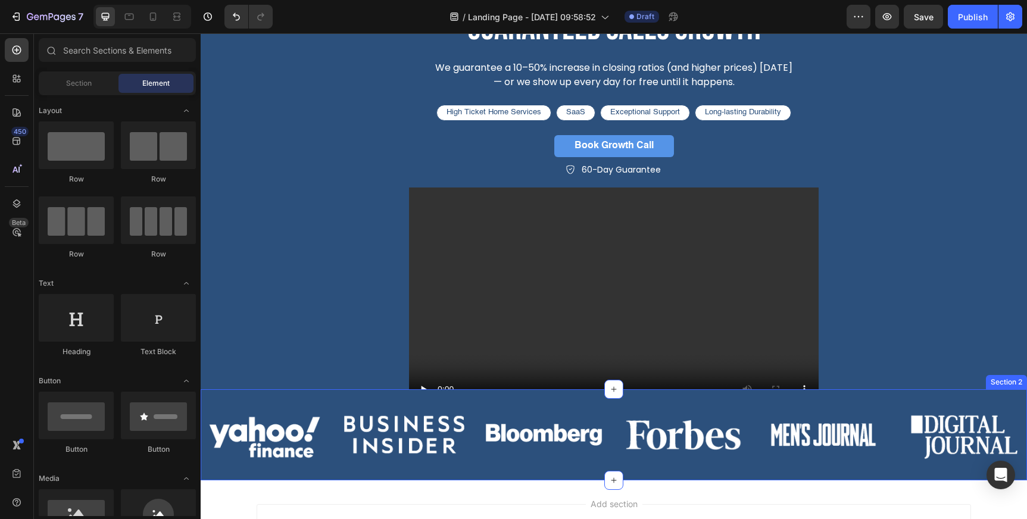
click at [414, 475] on div "Image Image Image Image Image Image Carousel" at bounding box center [614, 440] width 826 height 82
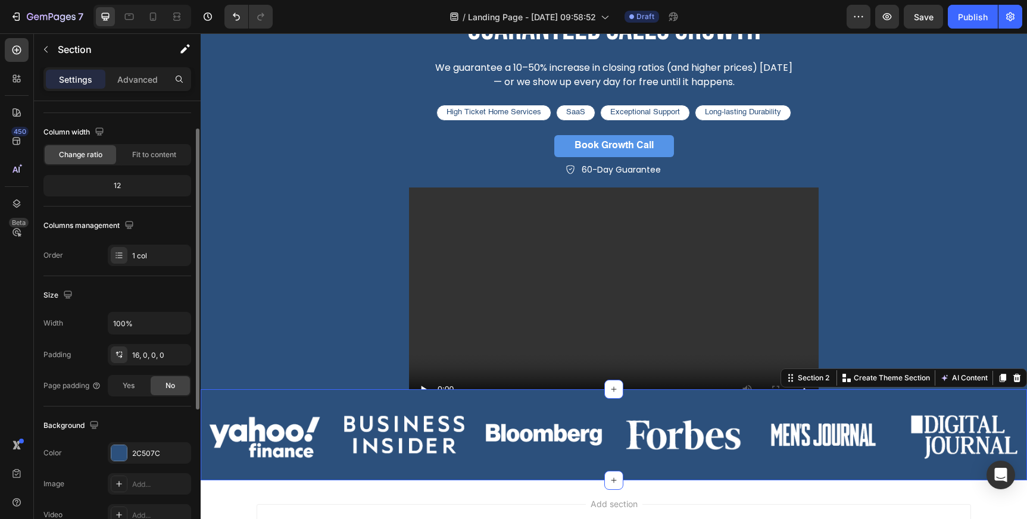
scroll to position [83, 0]
click at [143, 457] on div "2C507C" at bounding box center [149, 450] width 83 height 21
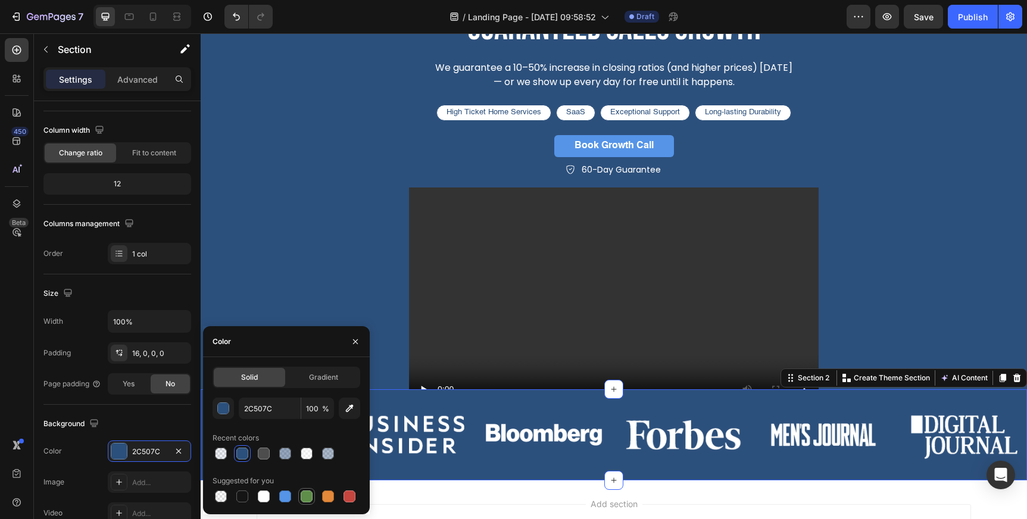
click at [303, 492] on div at bounding box center [307, 496] width 12 height 12
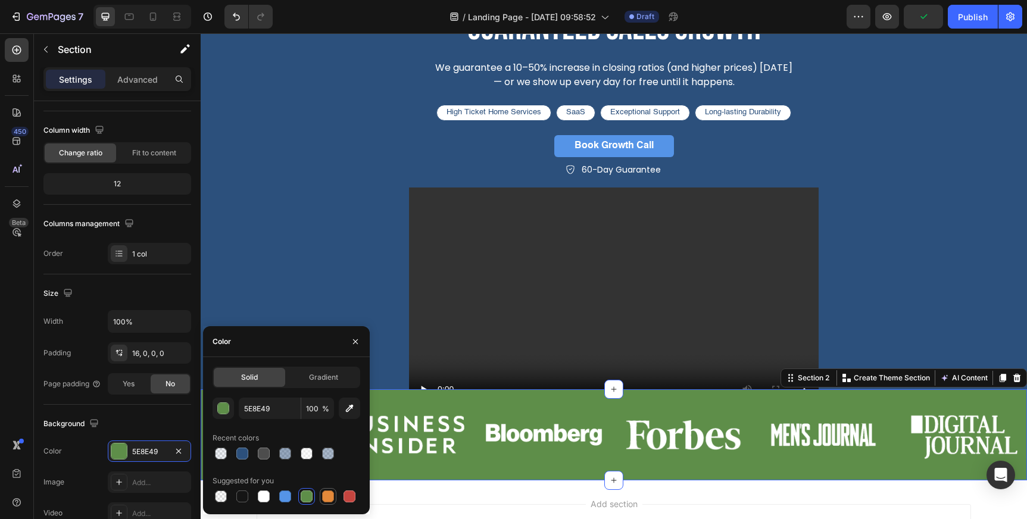
click at [320, 501] on div at bounding box center [328, 496] width 17 height 17
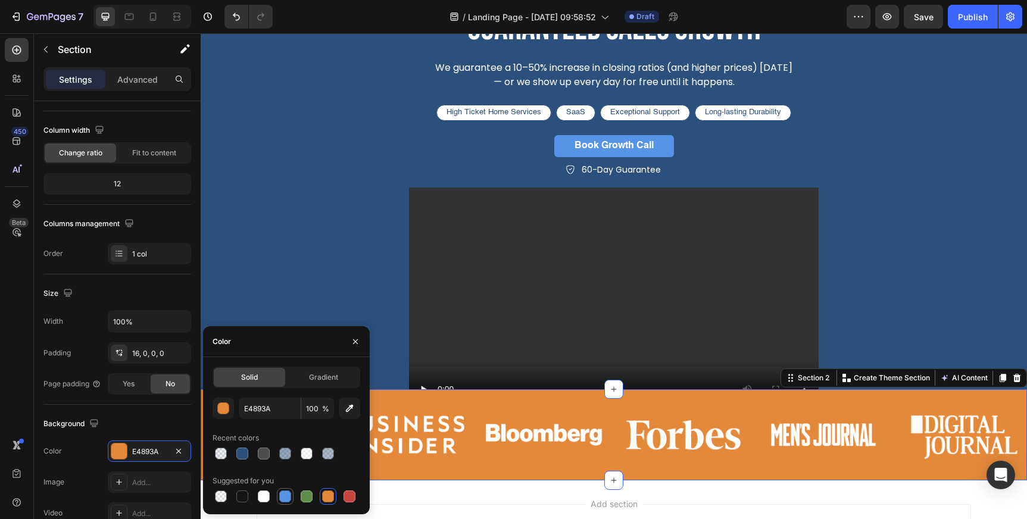
click at [287, 496] on div at bounding box center [285, 496] width 12 height 12
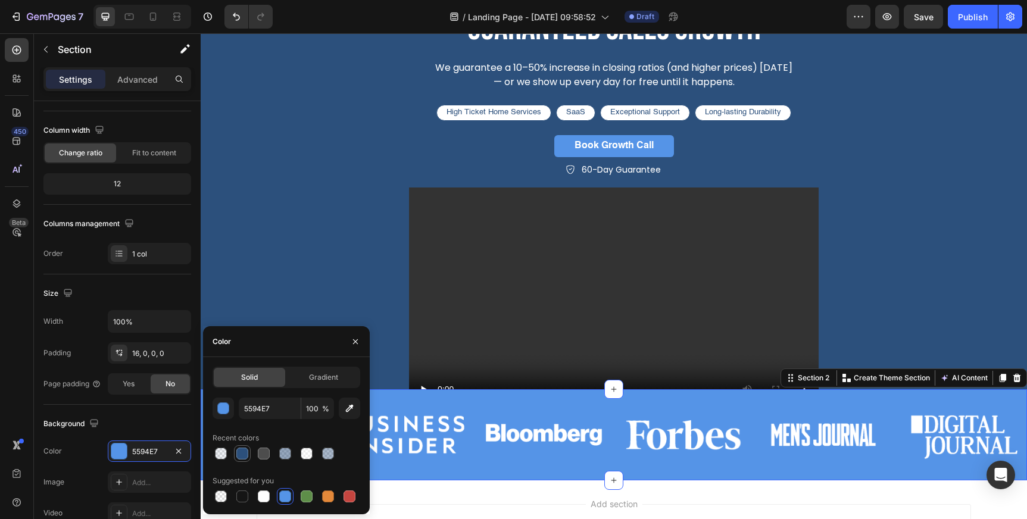
click at [241, 453] on div at bounding box center [242, 454] width 12 height 12
type input "2C507C"
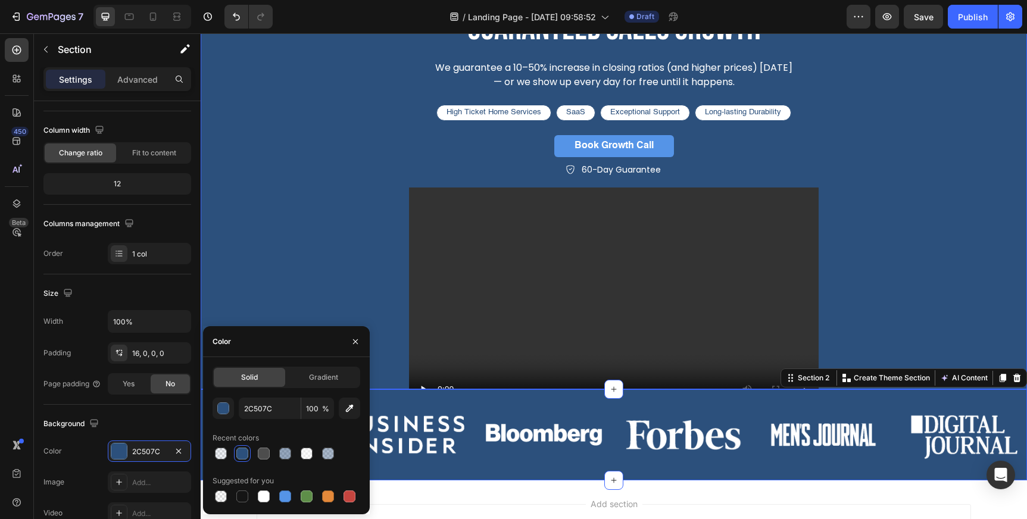
click at [299, 273] on div "guaranteed sales growth Heading We guarantee a 10–50% increase in closing ratio…" at bounding box center [614, 216] width 714 height 421
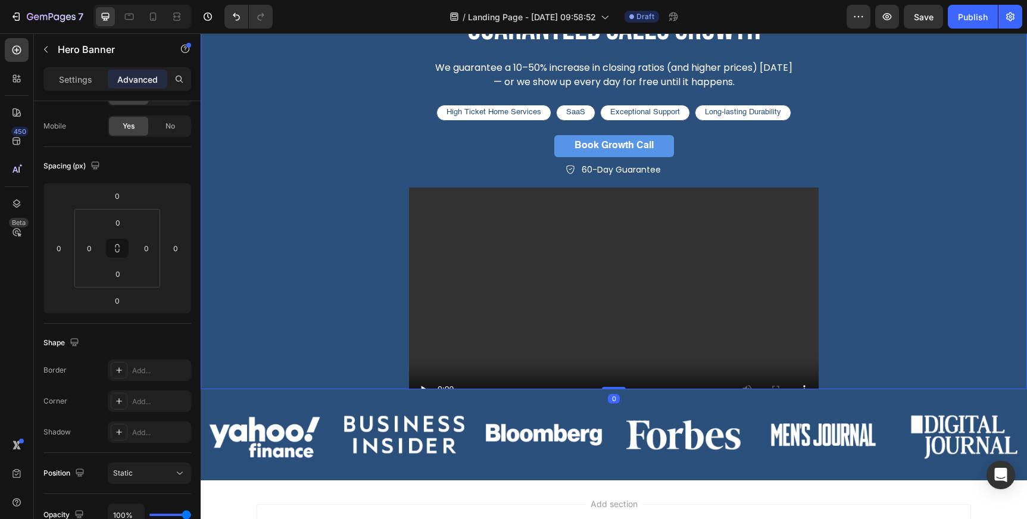
scroll to position [0, 0]
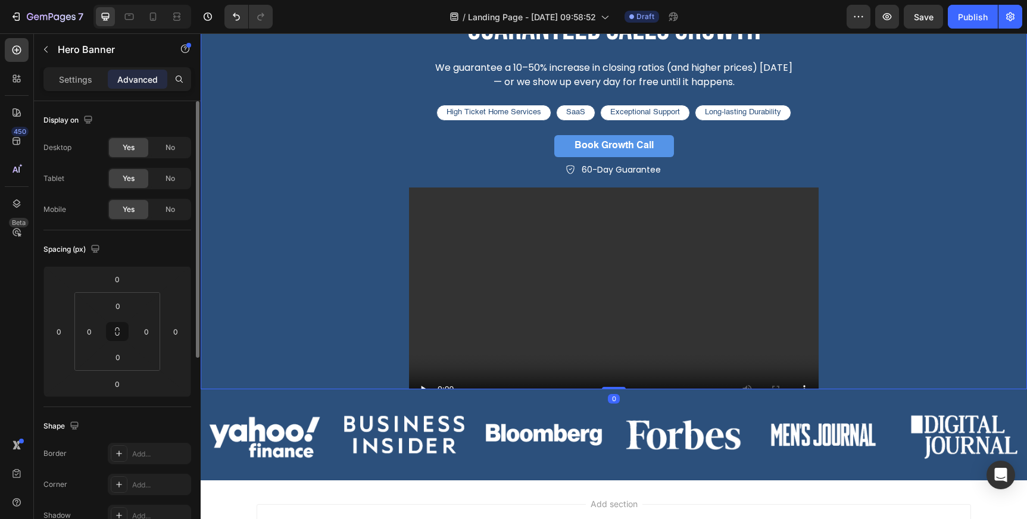
click at [304, 265] on div "guaranteed sales growth Heading We guarantee a 10–50% increase in closing ratio…" at bounding box center [614, 216] width 714 height 421
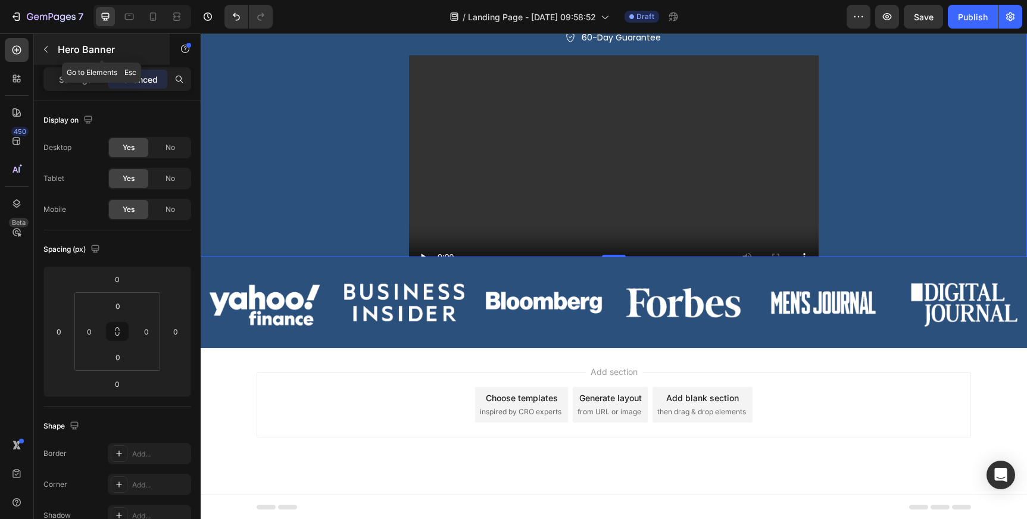
click at [73, 45] on p "Hero Banner" at bounding box center [108, 49] width 101 height 14
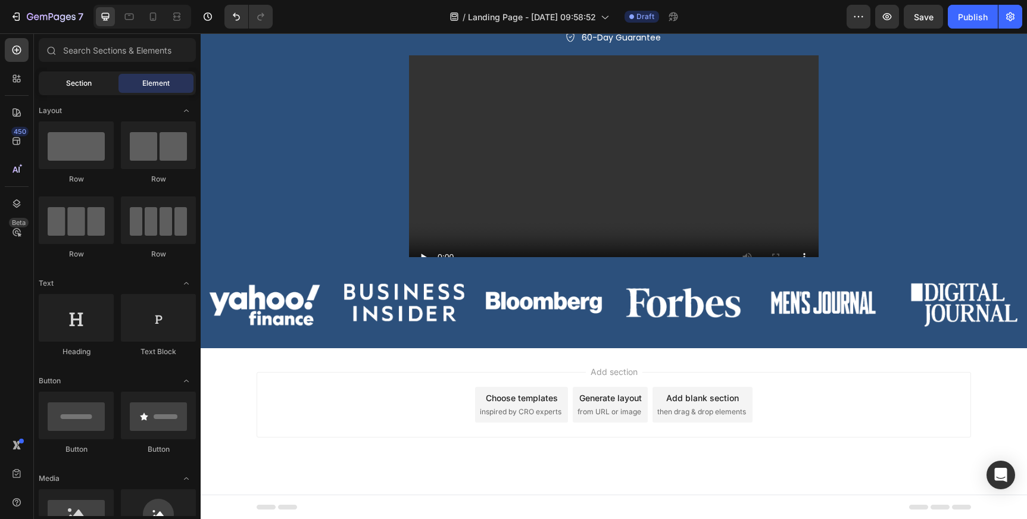
click at [85, 79] on span "Section" at bounding box center [79, 83] width 26 height 11
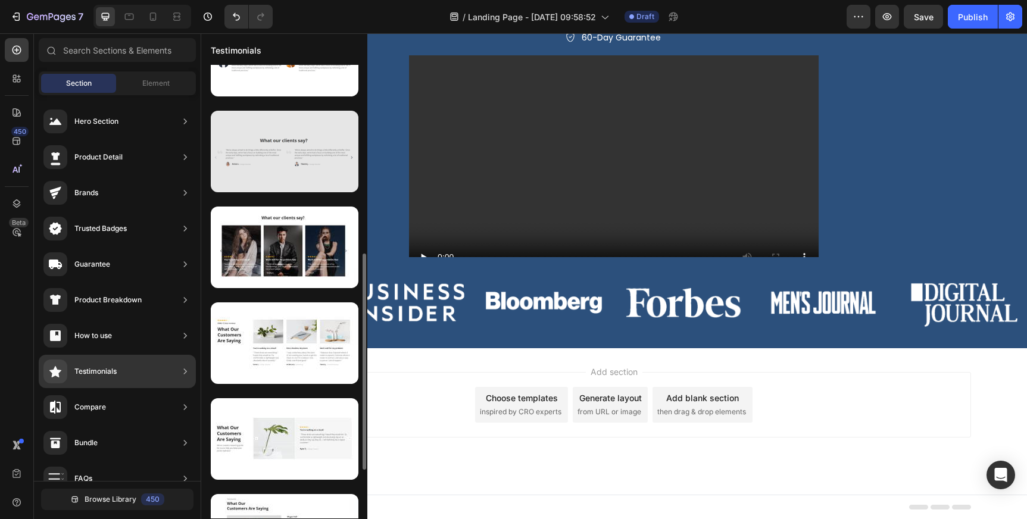
scroll to position [377, 0]
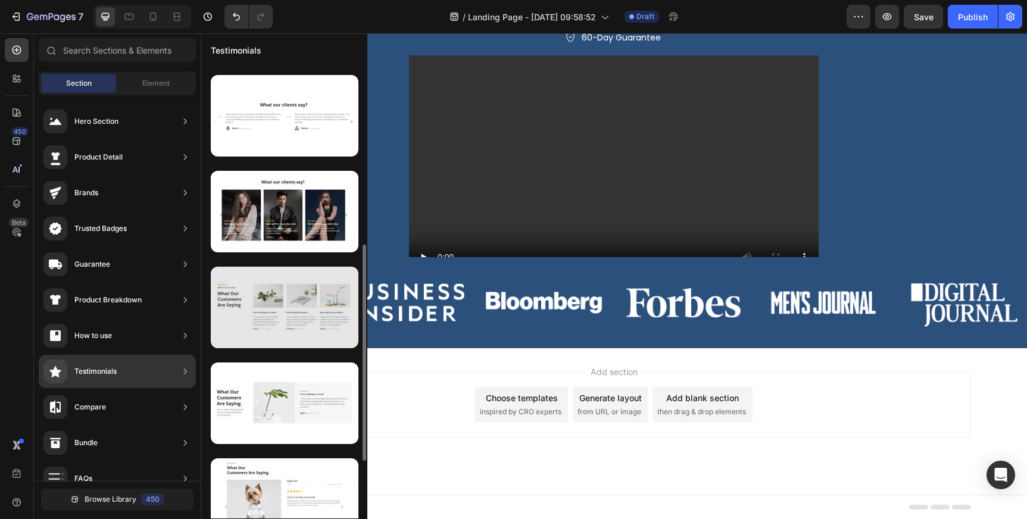
click at [271, 322] on div at bounding box center [285, 308] width 148 height 82
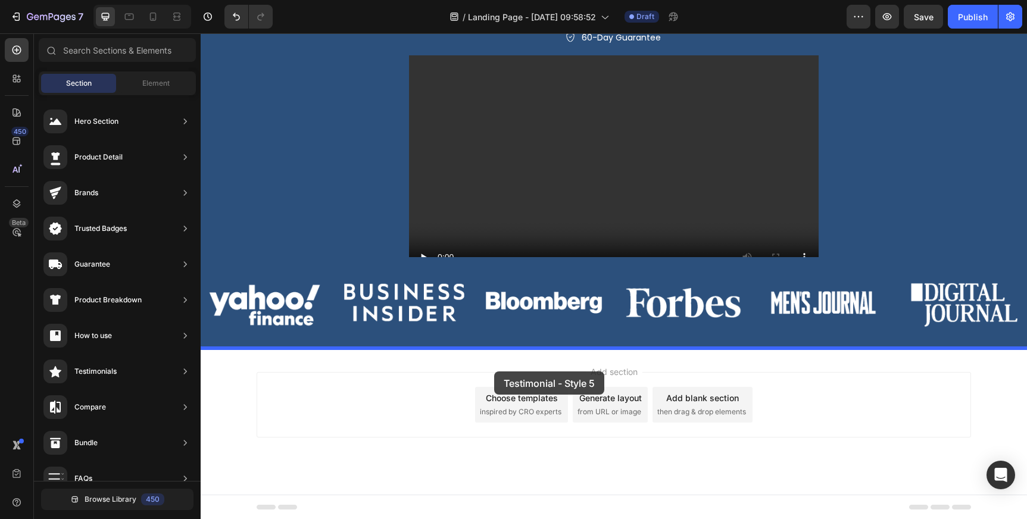
drag, startPoint x: 475, startPoint y: 346, endPoint x: 494, endPoint y: 371, distance: 31.4
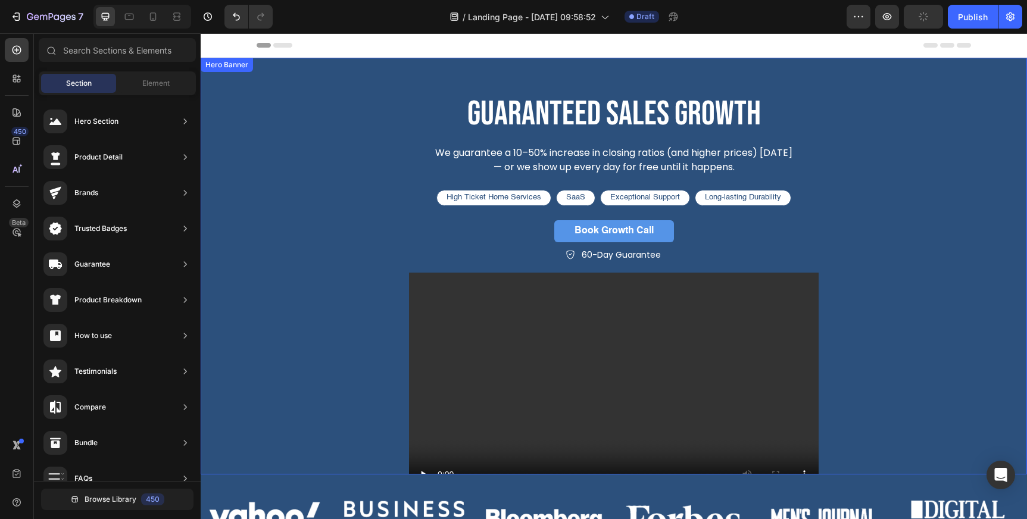
scroll to position [364, 0]
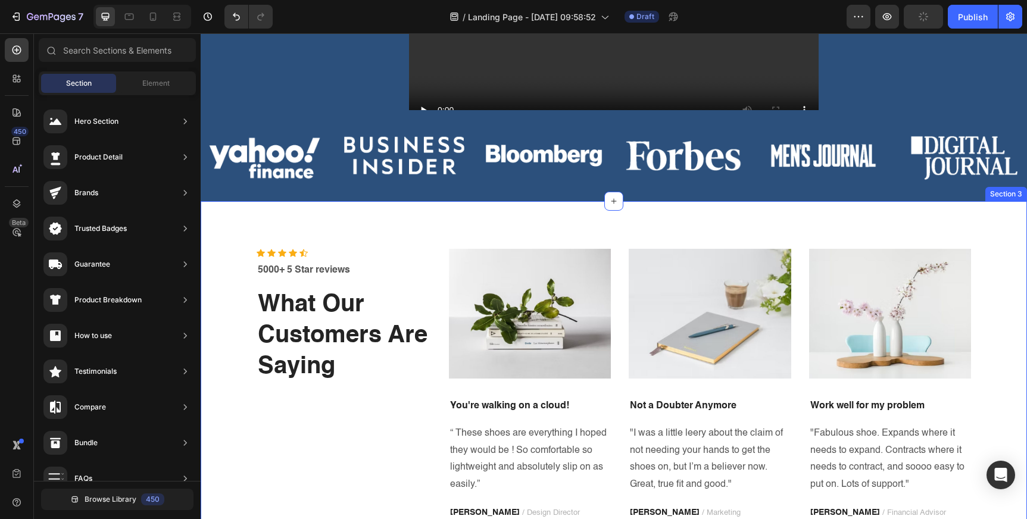
click at [999, 223] on div "Icon Icon Icon Icon Icon Icon List Hoz 5000+ 5 Star reviews Text block What Our…" at bounding box center [614, 385] width 826 height 368
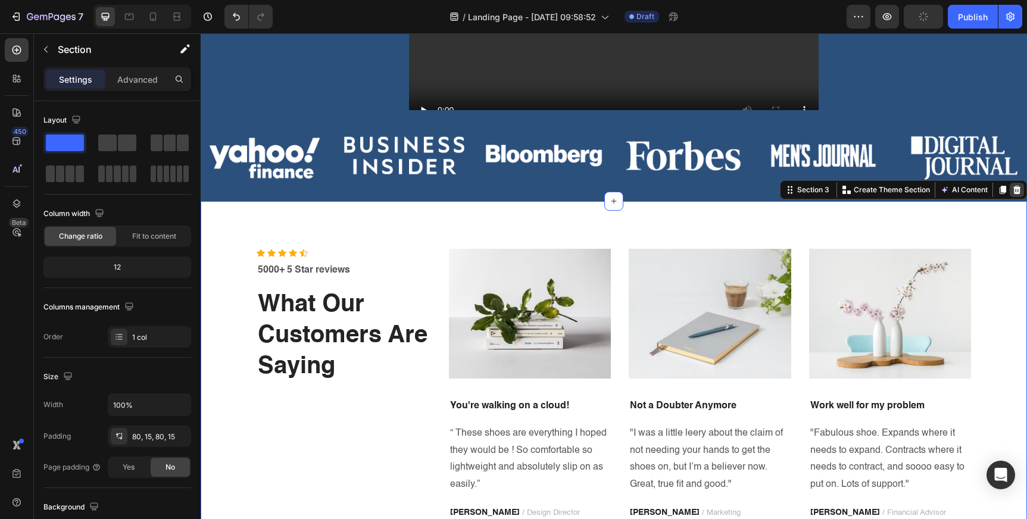
click at [1014, 192] on icon at bounding box center [1017, 190] width 8 height 8
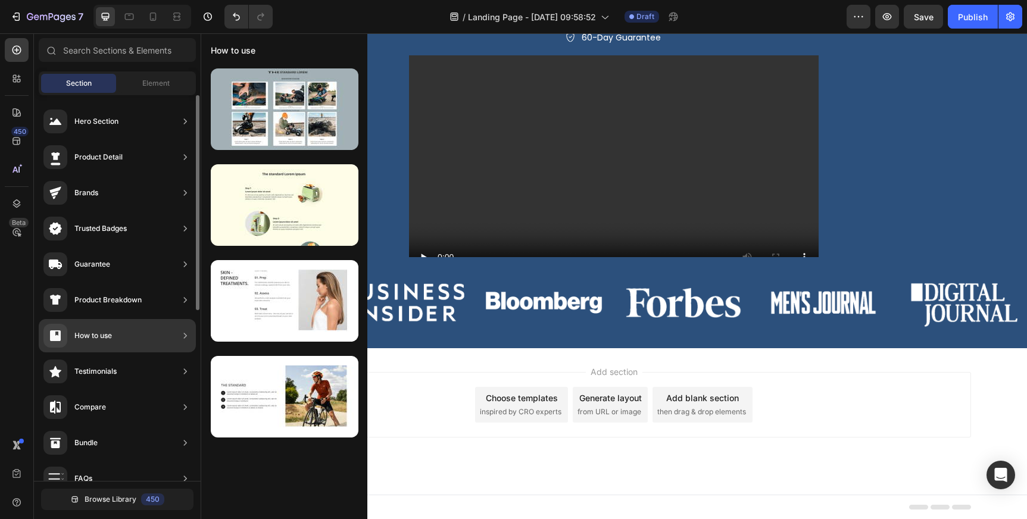
scroll to position [0, 0]
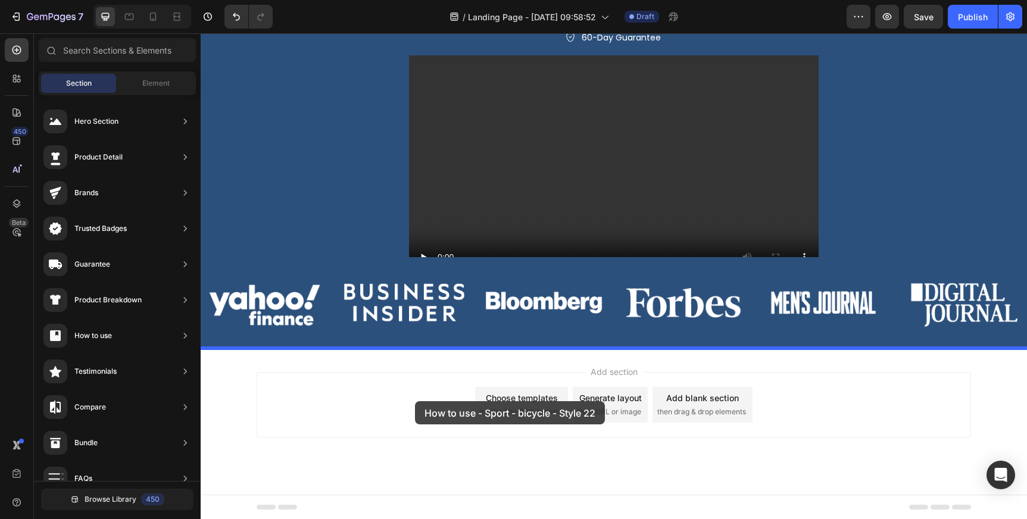
drag, startPoint x: 451, startPoint y: 433, endPoint x: 415, endPoint y: 402, distance: 47.7
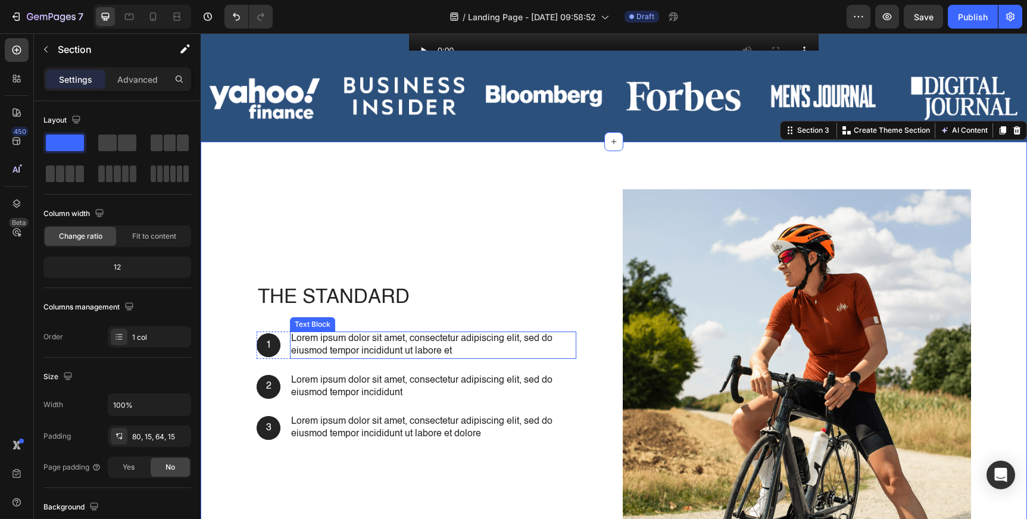
scroll to position [498, 0]
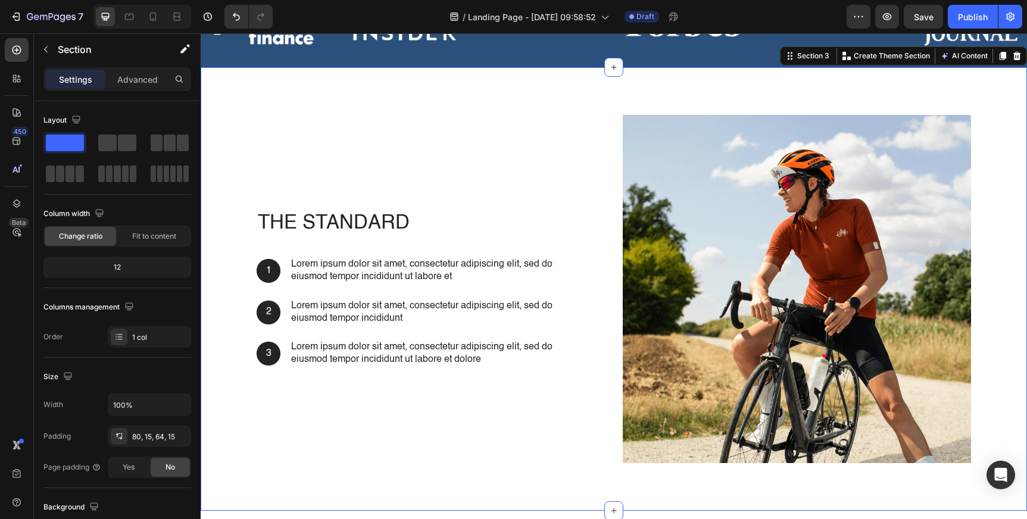
click at [437, 83] on div "The standard Heading 1 Text Block Hero Banner Lorem ipsum dolor sit amet, conse…" at bounding box center [614, 288] width 826 height 443
click at [1018, 57] on icon at bounding box center [1017, 56] width 10 height 10
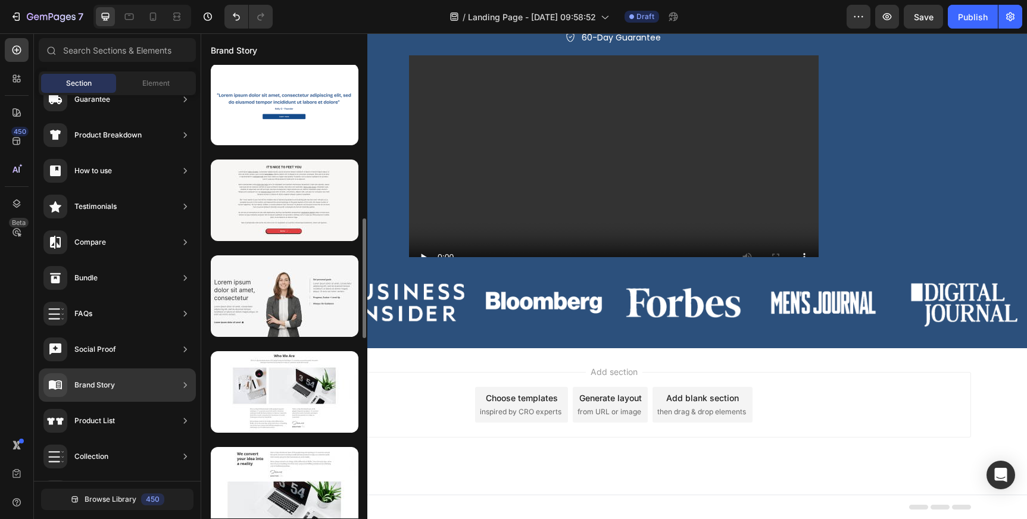
scroll to position [580, 0]
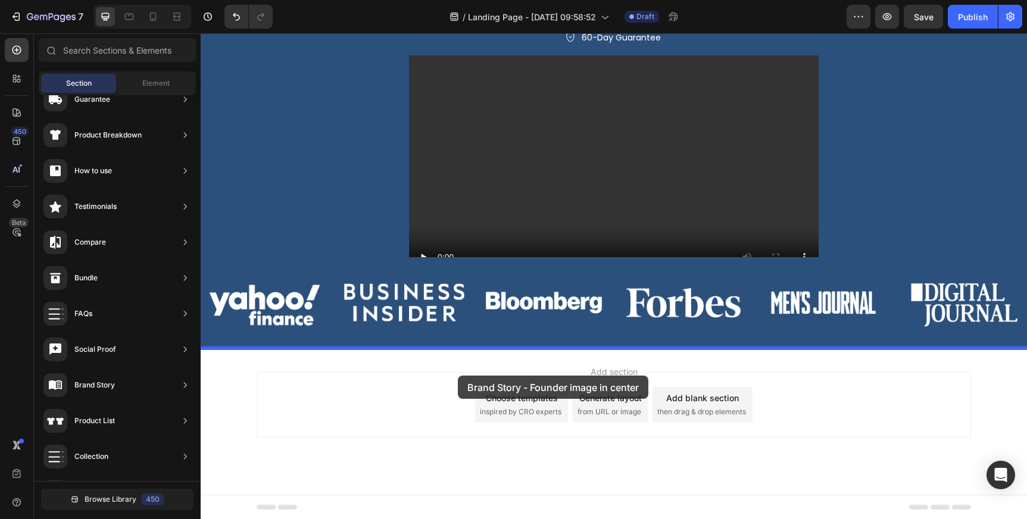
drag, startPoint x: 498, startPoint y: 343, endPoint x: 458, endPoint y: 375, distance: 51.3
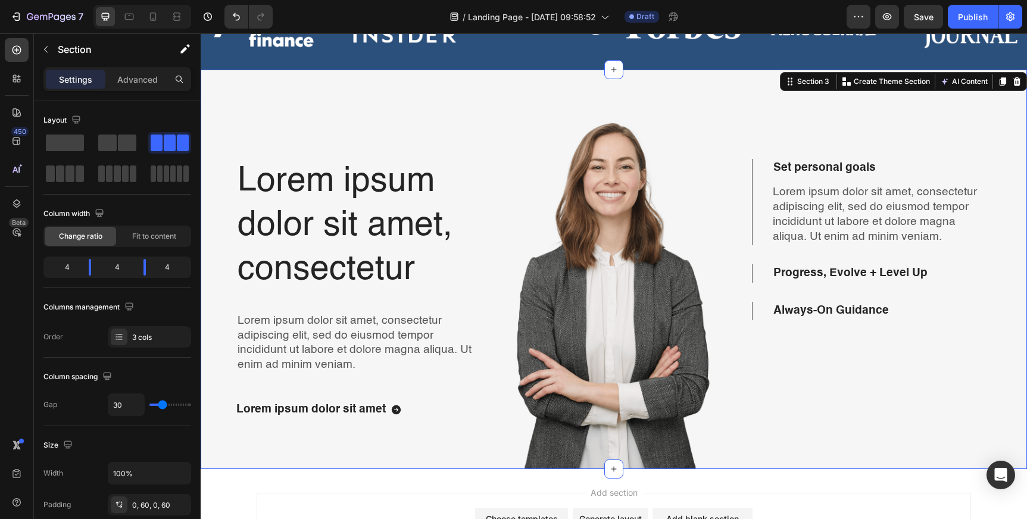
scroll to position [511, 0]
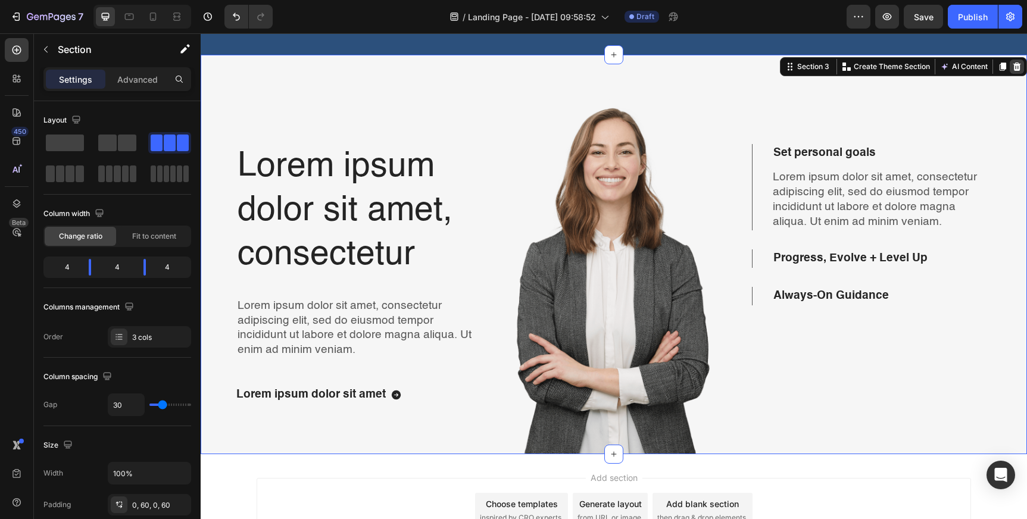
click at [1018, 65] on icon at bounding box center [1017, 66] width 8 height 8
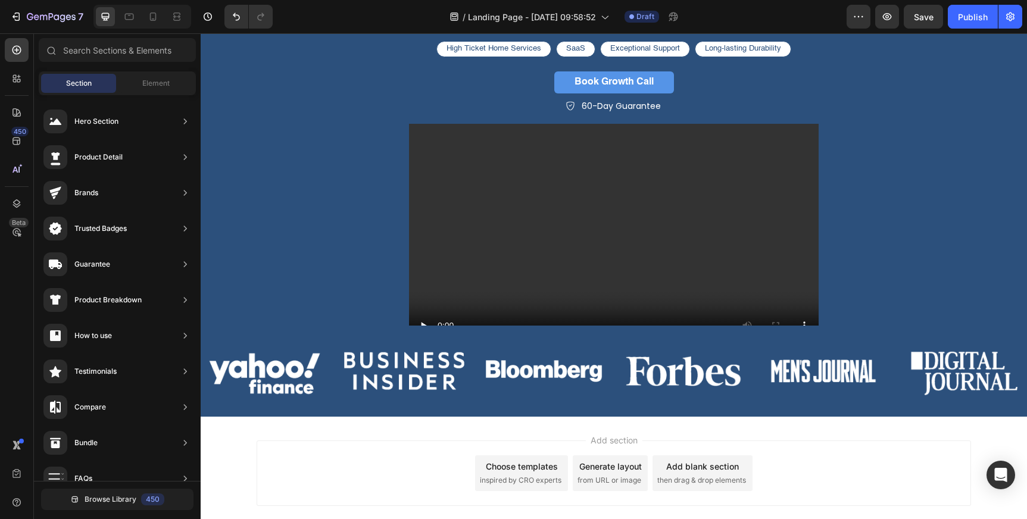
scroll to position [152, 0]
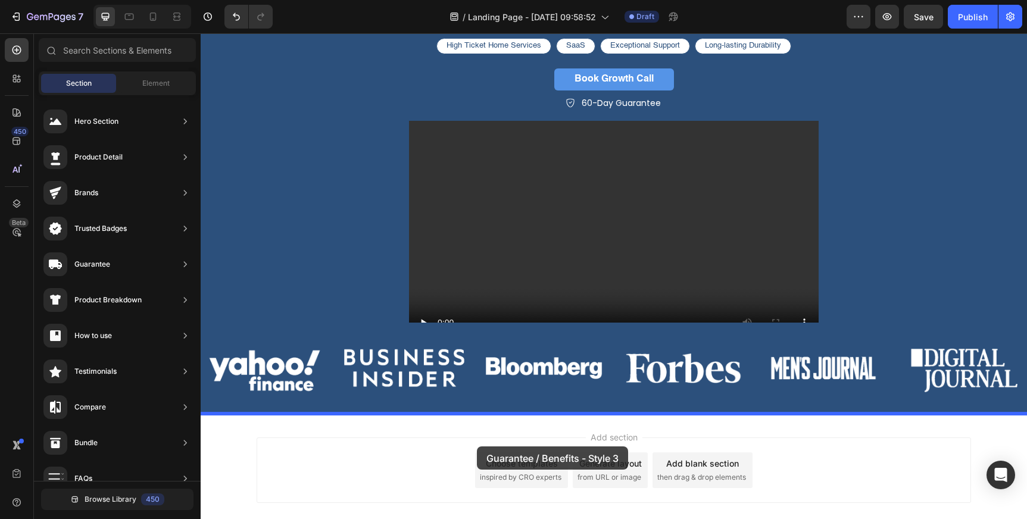
drag, startPoint x: 456, startPoint y: 238, endPoint x: 477, endPoint y: 446, distance: 209.4
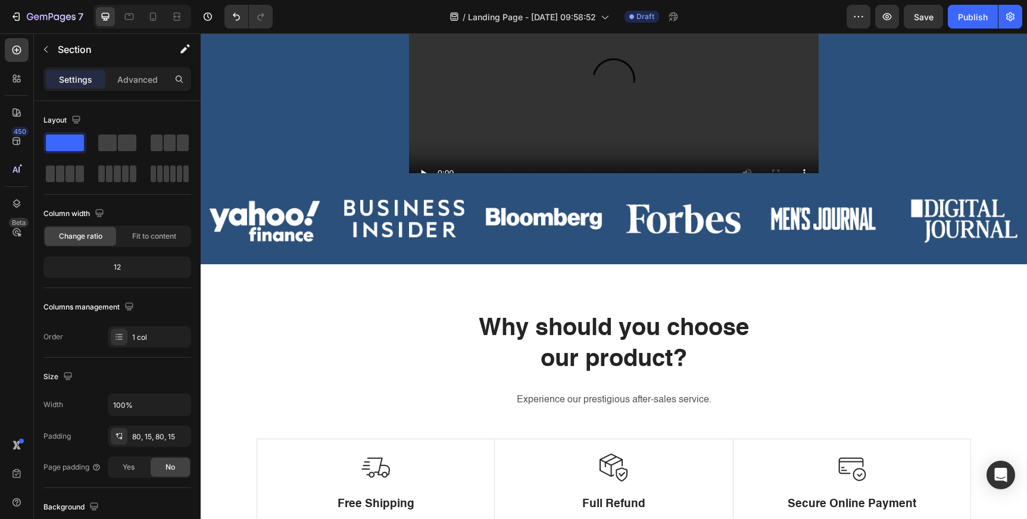
scroll to position [302, 0]
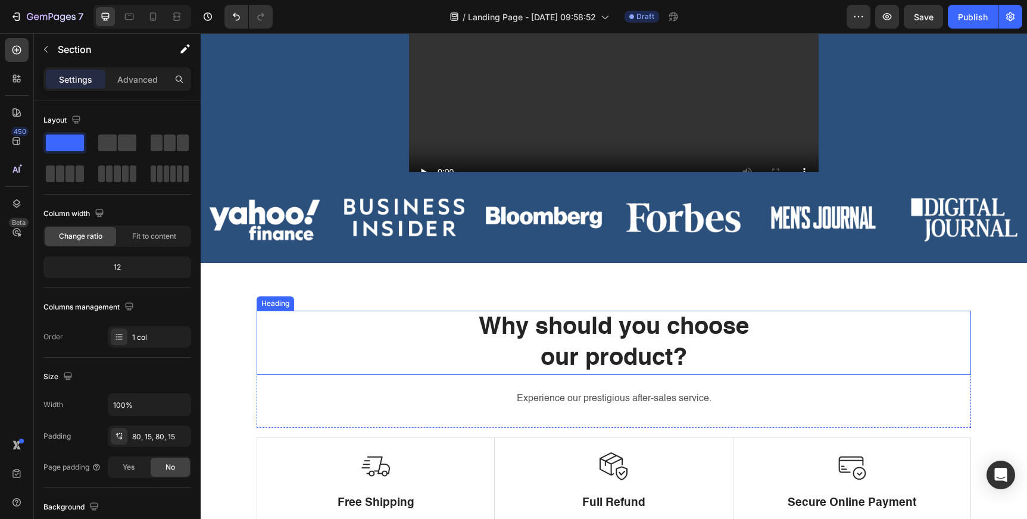
click at [604, 345] on p "Why should you choose our product?" at bounding box center [614, 343] width 712 height 62
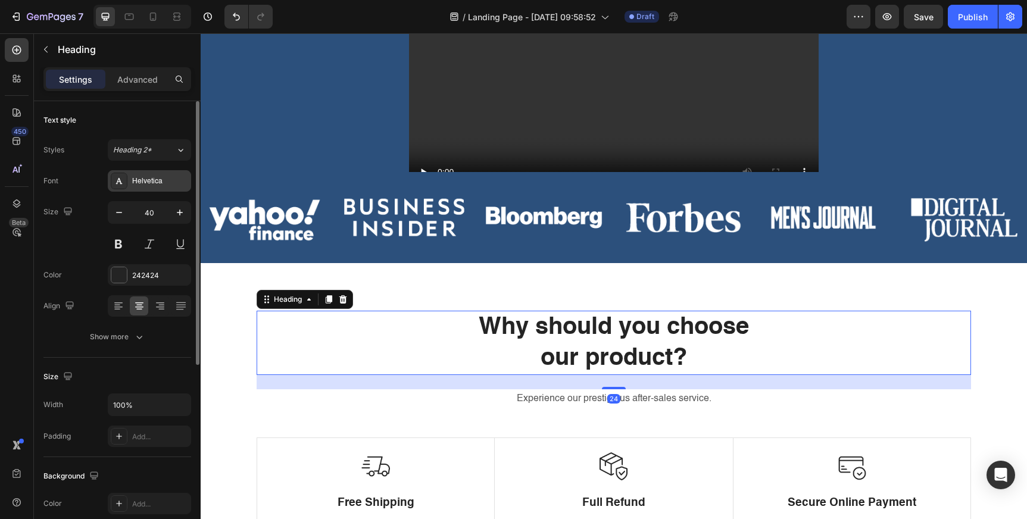
click at [165, 177] on div "Helvetica" at bounding box center [160, 181] width 56 height 11
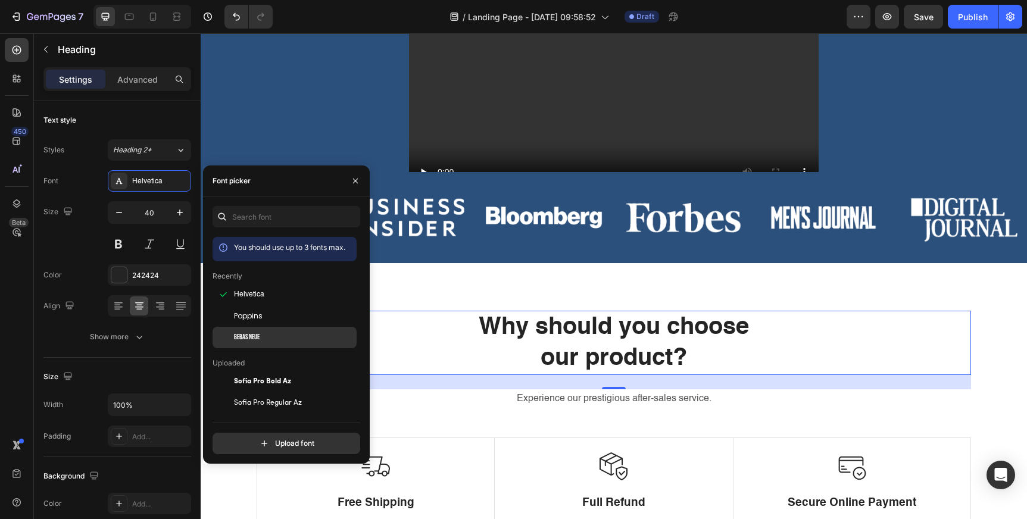
click at [242, 336] on span "Bebas Neue" at bounding box center [247, 337] width 26 height 11
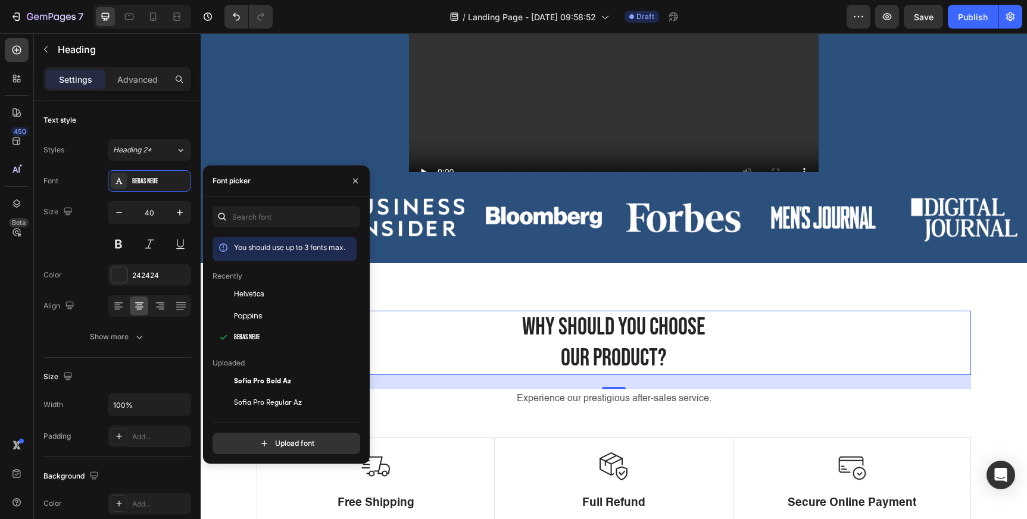
click at [555, 350] on p "Why should you choose our product?" at bounding box center [614, 343] width 712 height 62
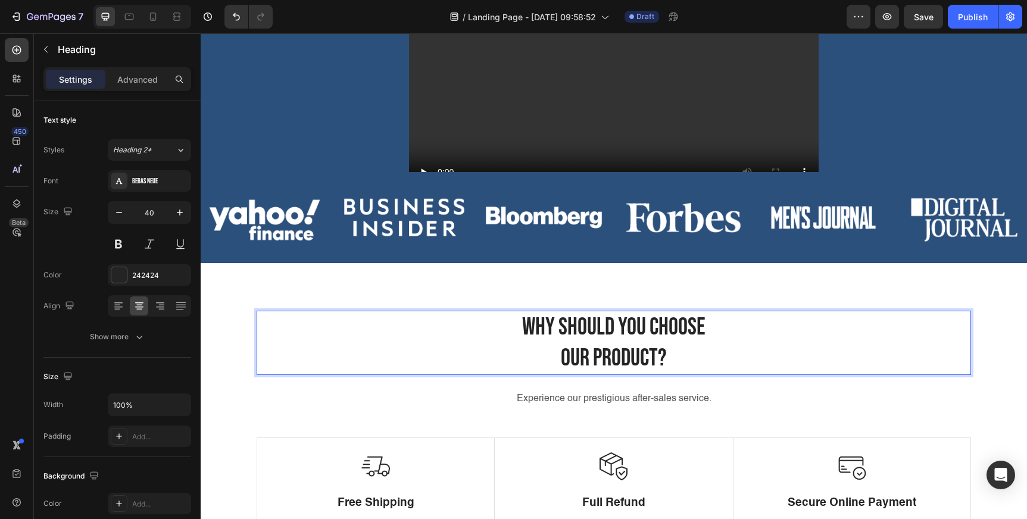
click at [505, 333] on p "Why should you choose our product?" at bounding box center [614, 343] width 712 height 62
click at [721, 326] on p "Why should you choose our product?" at bounding box center [614, 343] width 712 height 62
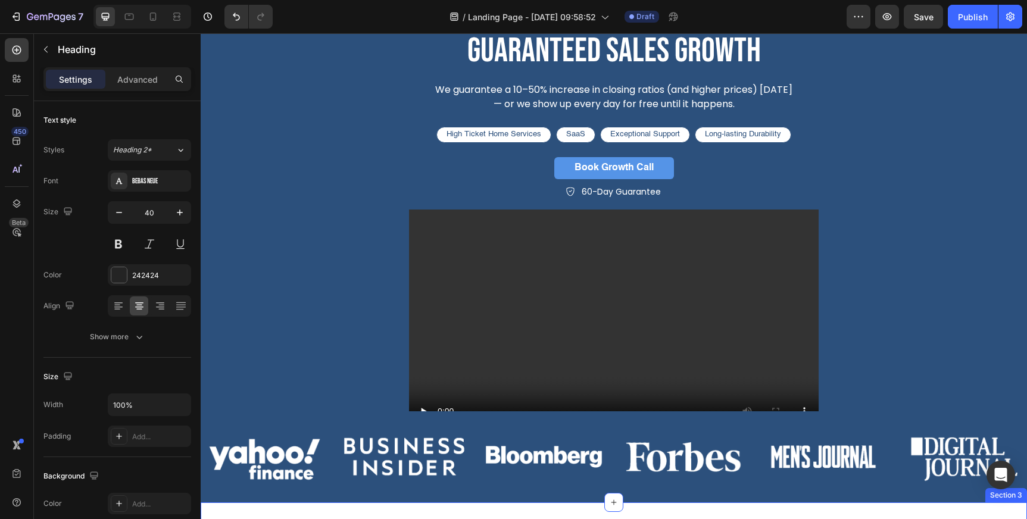
scroll to position [0, 0]
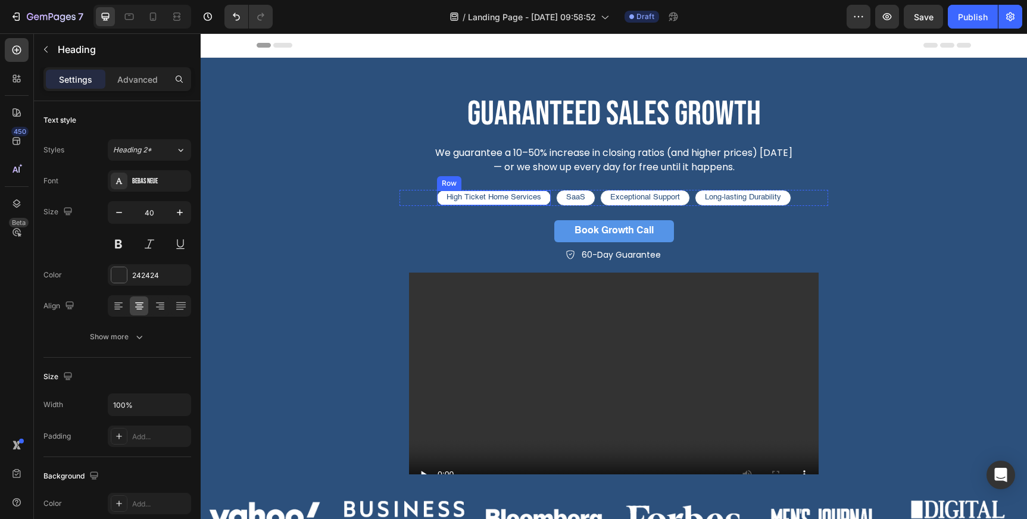
click at [446, 185] on div "Row" at bounding box center [449, 183] width 20 height 11
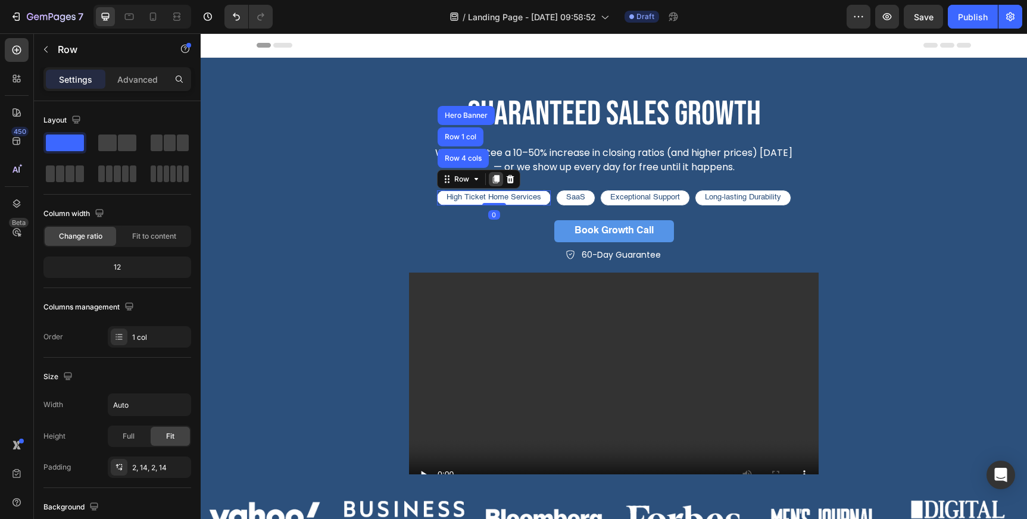
click at [496, 180] on icon at bounding box center [496, 179] width 7 height 8
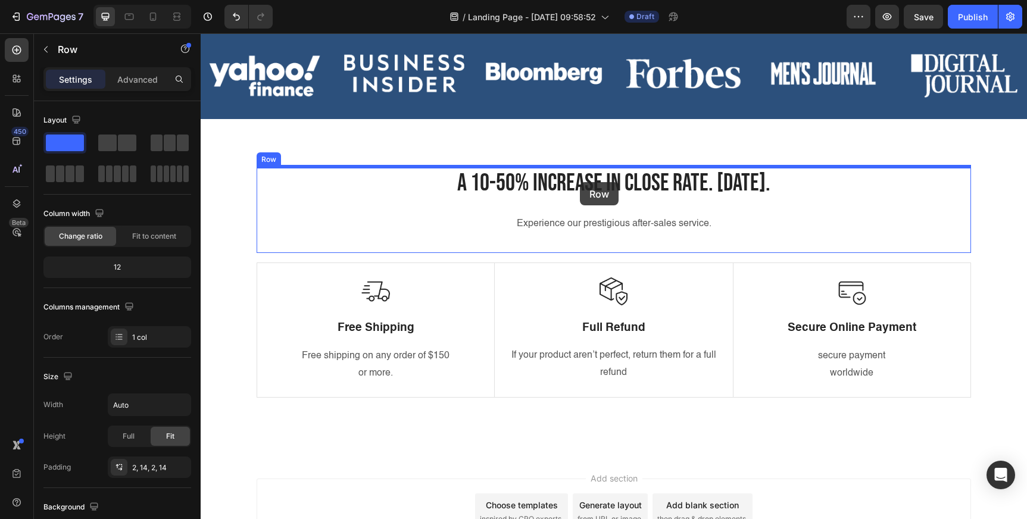
scroll to position [411, 0]
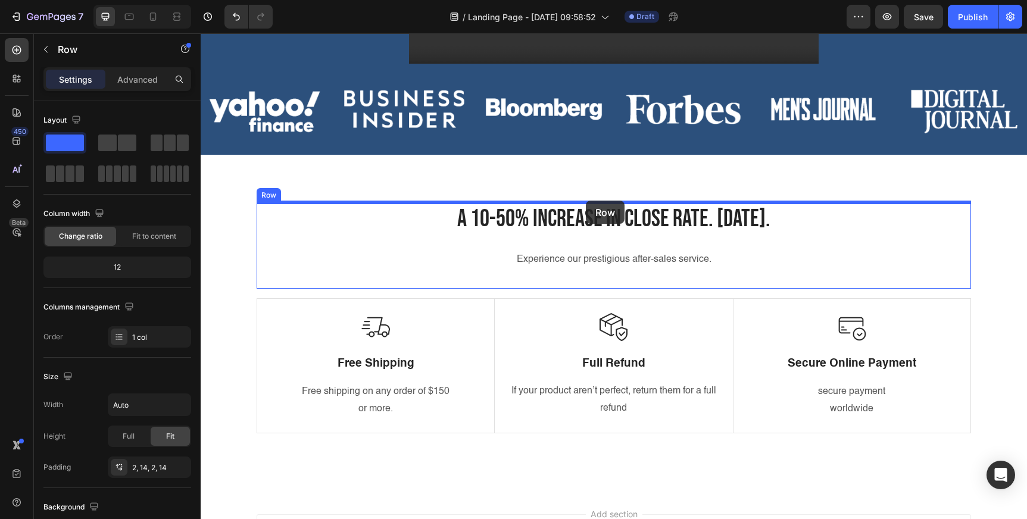
drag, startPoint x: 446, startPoint y: 197, endPoint x: 586, endPoint y: 201, distance: 139.9
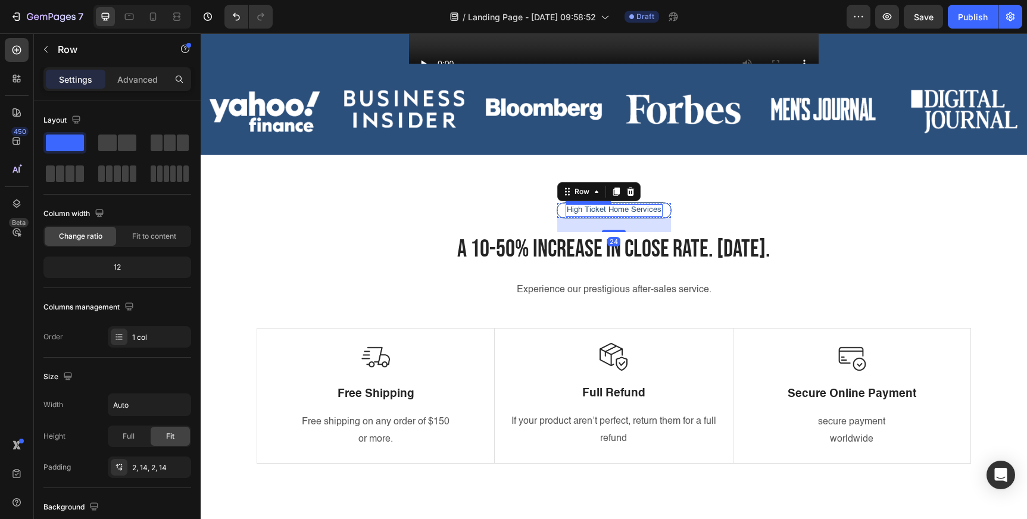
click at [649, 211] on p "High Ticket Home Services" at bounding box center [614, 210] width 95 height 10
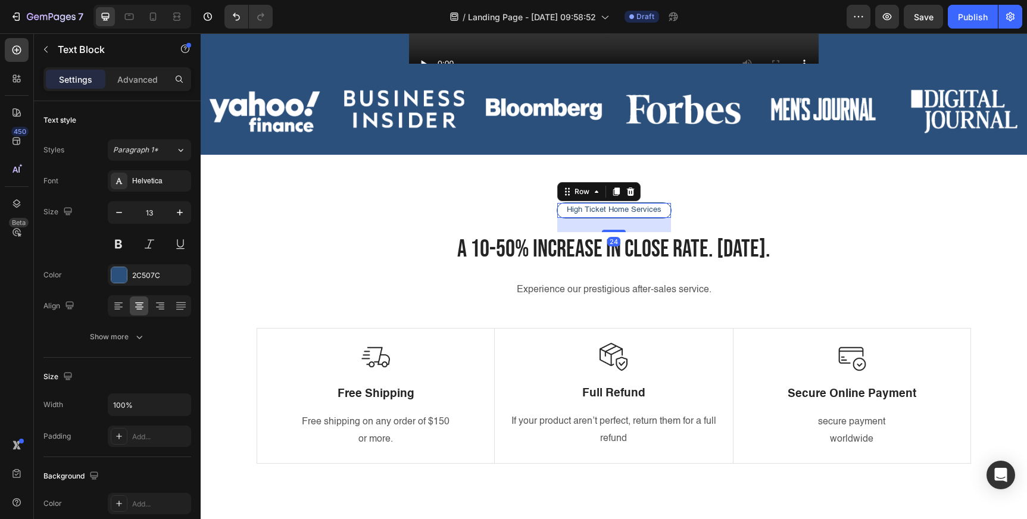
click at [561, 211] on div "High Ticket Home Services Text Block Row 24" at bounding box center [614, 210] width 115 height 16
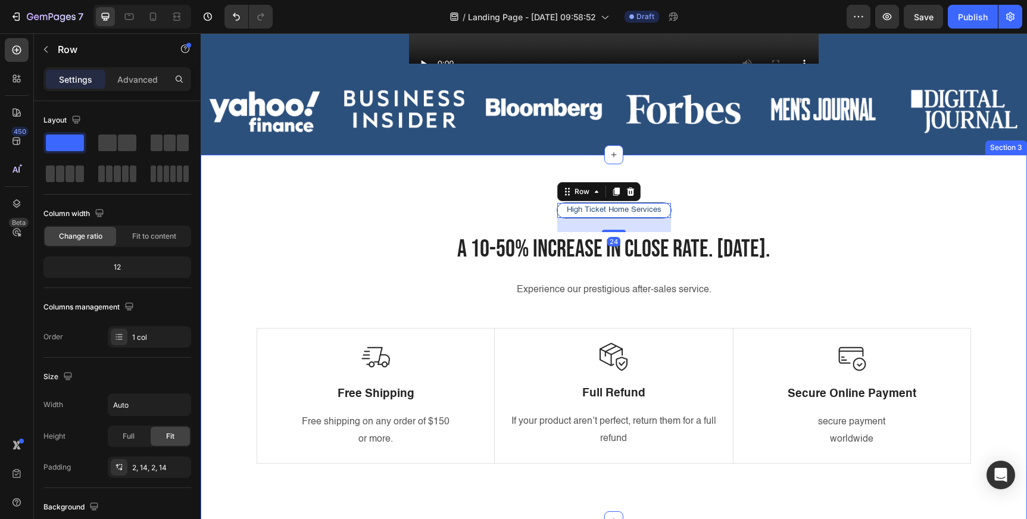
click at [391, 201] on div "High Ticket Home Services Text Block Row 24 a 10-50% increase in close rate. [D…" at bounding box center [614, 338] width 826 height 367
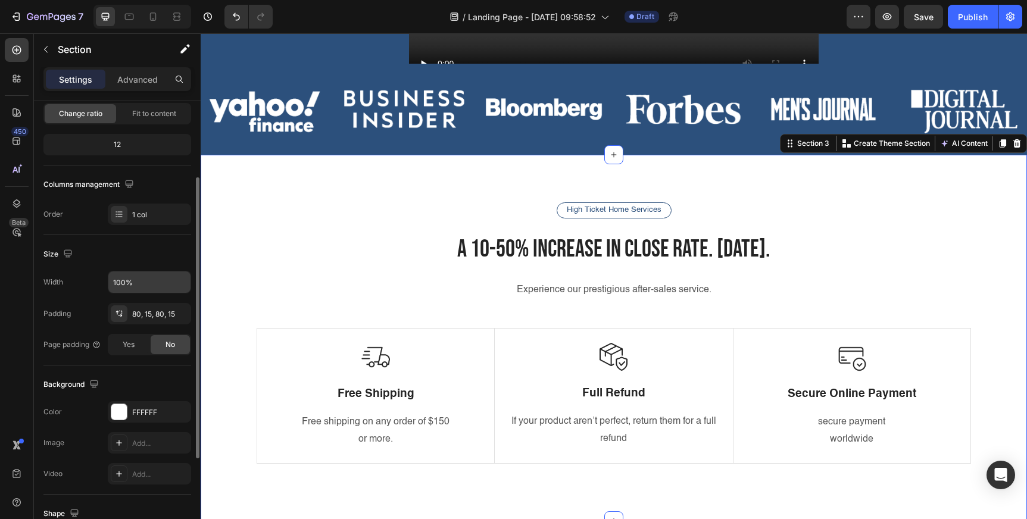
scroll to position [126, 0]
click at [142, 410] on div "FFFFFF" at bounding box center [149, 409] width 35 height 11
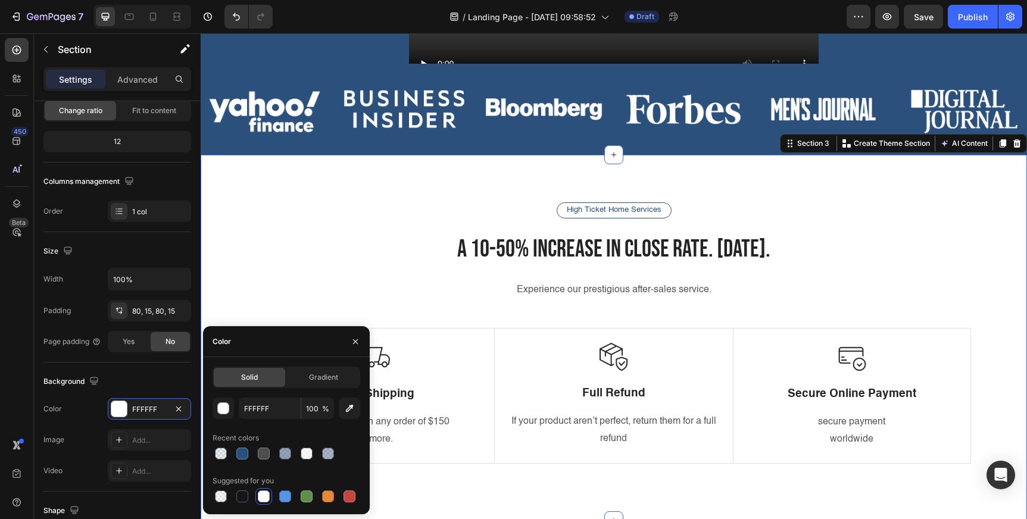
click at [262, 493] on div at bounding box center [264, 496] width 12 height 12
click at [332, 196] on div "High Ticket Home Services Text Block Row a 10-50% increase in close rate. [DATE…" at bounding box center [614, 338] width 826 height 367
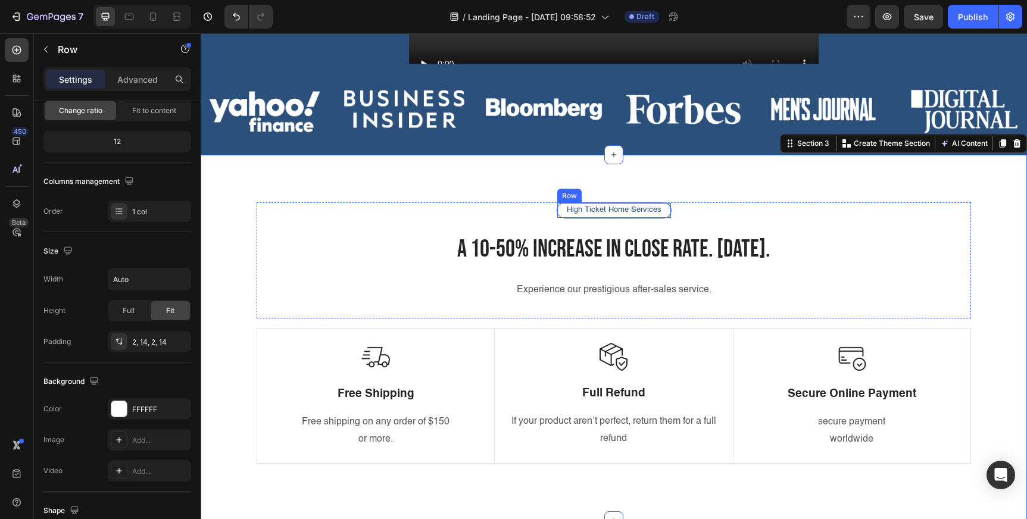
click at [561, 211] on div "High Ticket Home Services Text [GEOGRAPHIC_DATA]" at bounding box center [614, 210] width 115 height 16
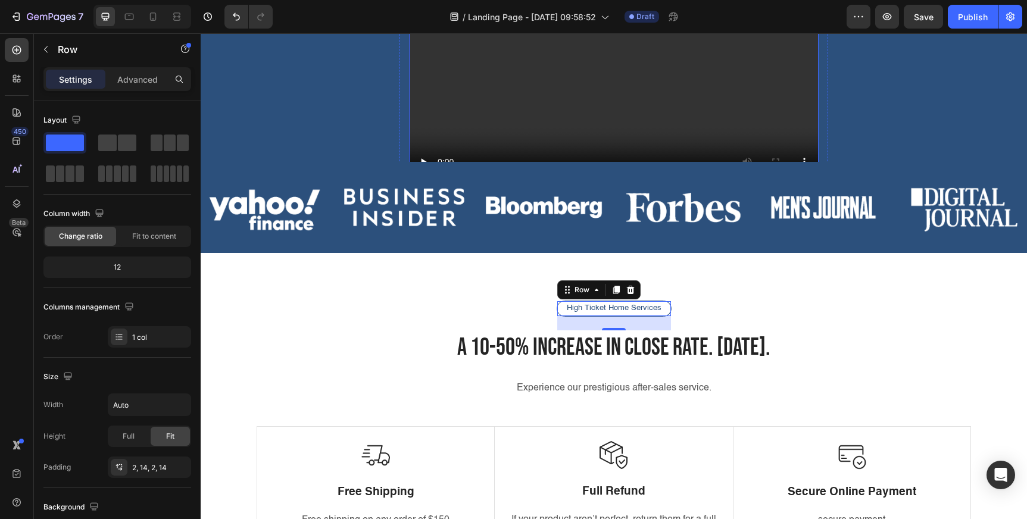
scroll to position [318, 0]
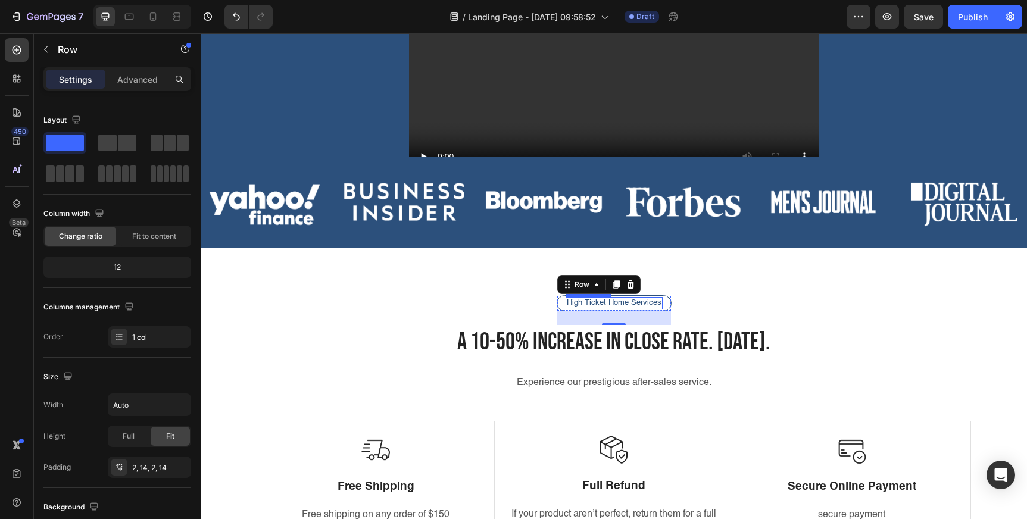
click at [590, 300] on p "High Ticket Home Services" at bounding box center [614, 303] width 95 height 10
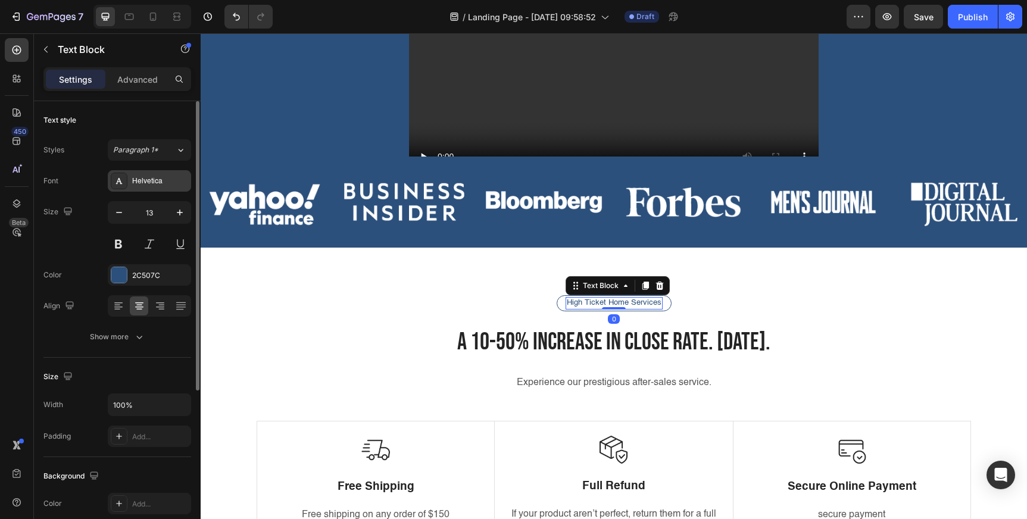
click at [167, 178] on div "Helvetica" at bounding box center [160, 181] width 56 height 11
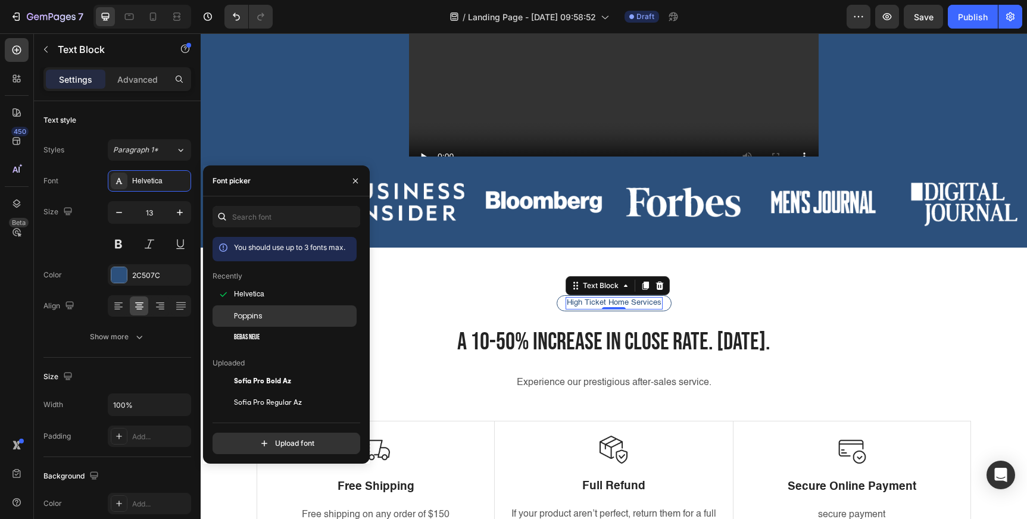
click at [254, 435] on div "Poppins" at bounding box center [284, 445] width 144 height 21
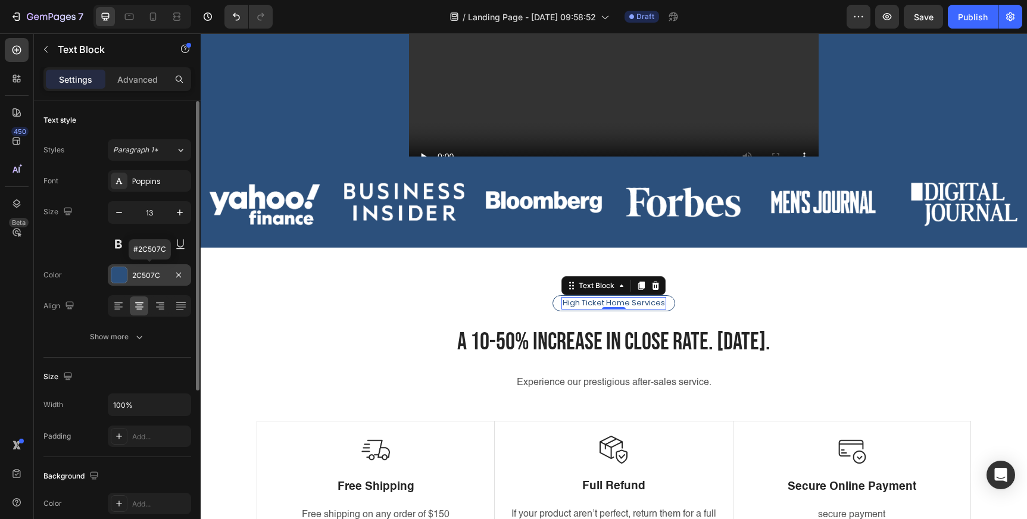
click at [149, 274] on div "2C507C" at bounding box center [149, 275] width 35 height 11
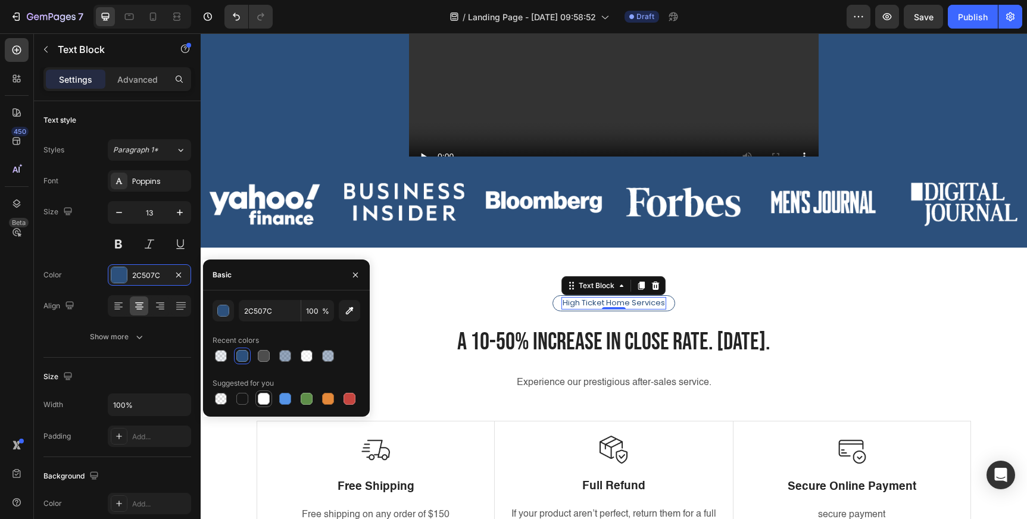
click at [262, 398] on div at bounding box center [264, 399] width 12 height 12
type input "FFFFFF"
click at [558, 303] on div "High Ticket Home Services Text Block 0 Row" at bounding box center [613, 303] width 123 height 16
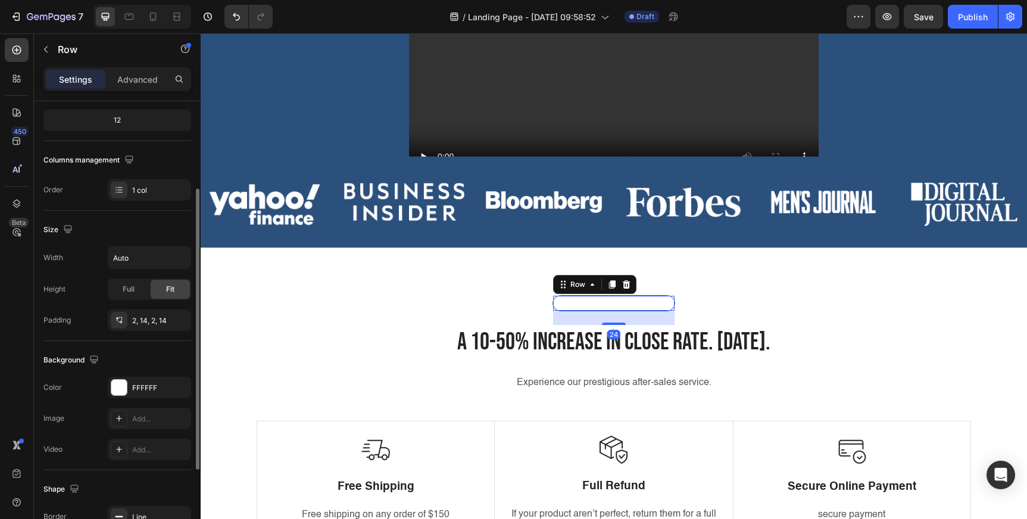
scroll to position [152, 0]
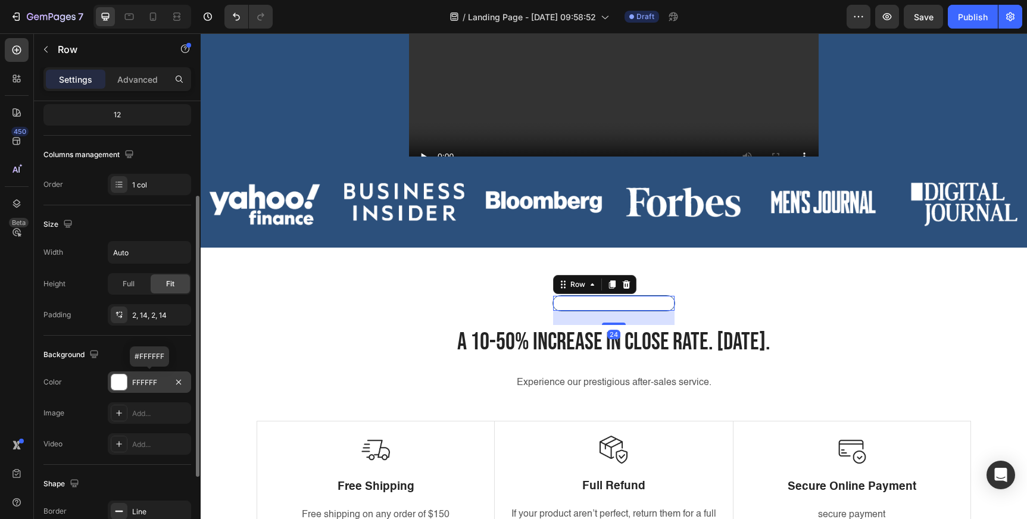
click at [147, 381] on div "FFFFFF" at bounding box center [149, 382] width 35 height 11
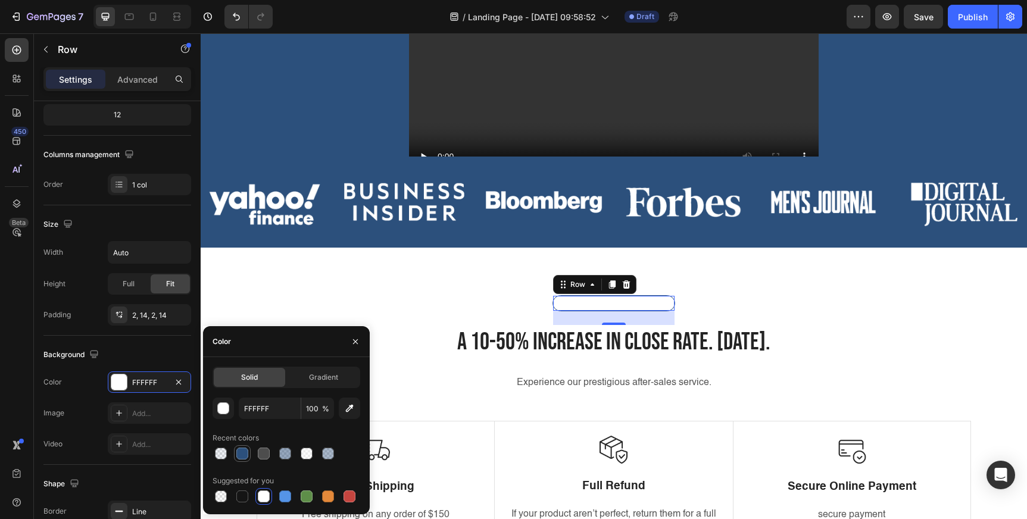
click at [245, 452] on div at bounding box center [242, 454] width 12 height 12
type input "2C507C"
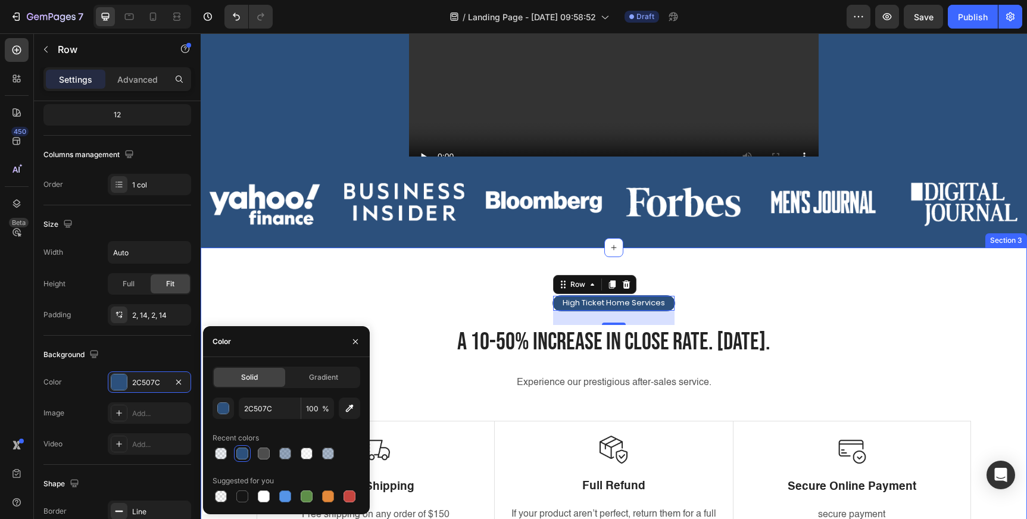
click at [478, 277] on div "High Ticket Home Services Text Block Row 24 a 10-50% increase in close rate. [D…" at bounding box center [614, 431] width 826 height 367
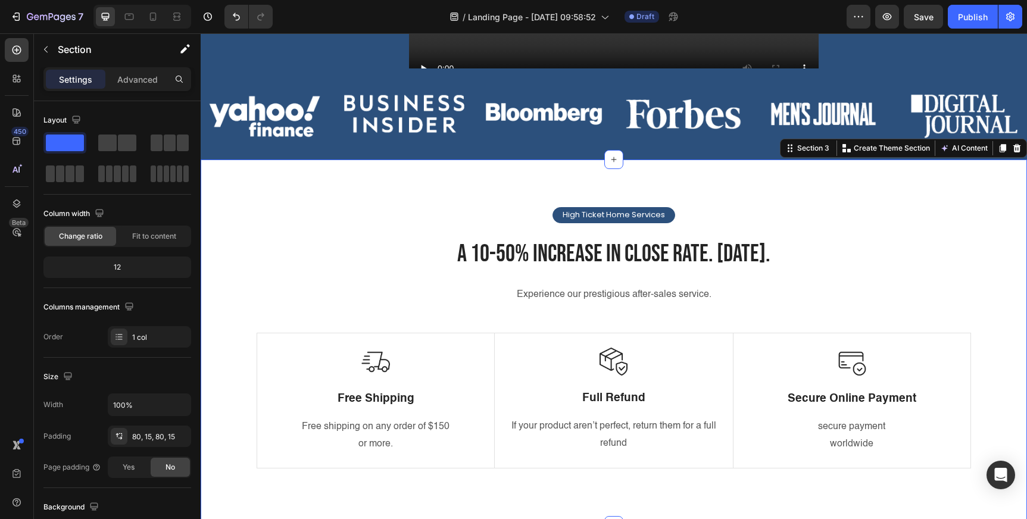
scroll to position [408, 0]
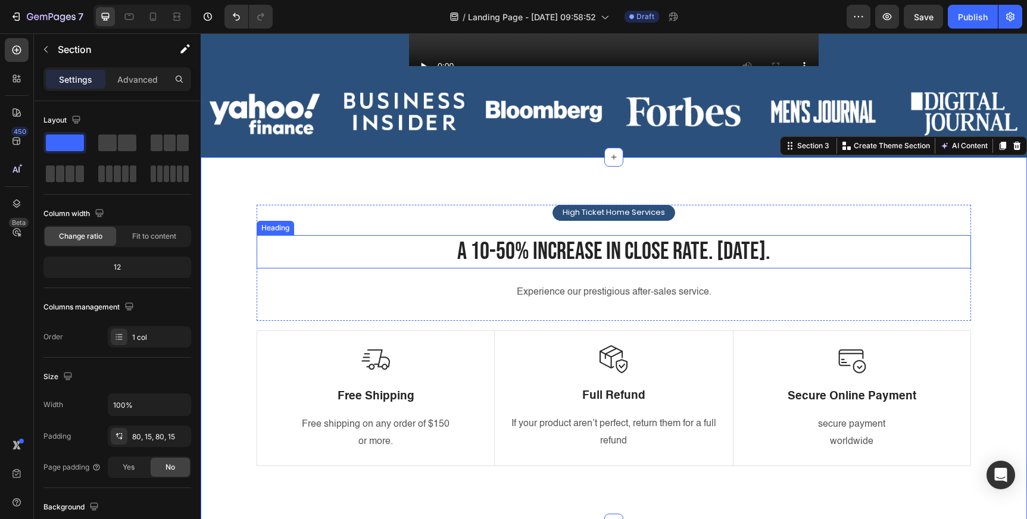
click at [535, 251] on h2 "a 10-50% increase in close rate. [DATE]." at bounding box center [614, 251] width 714 height 33
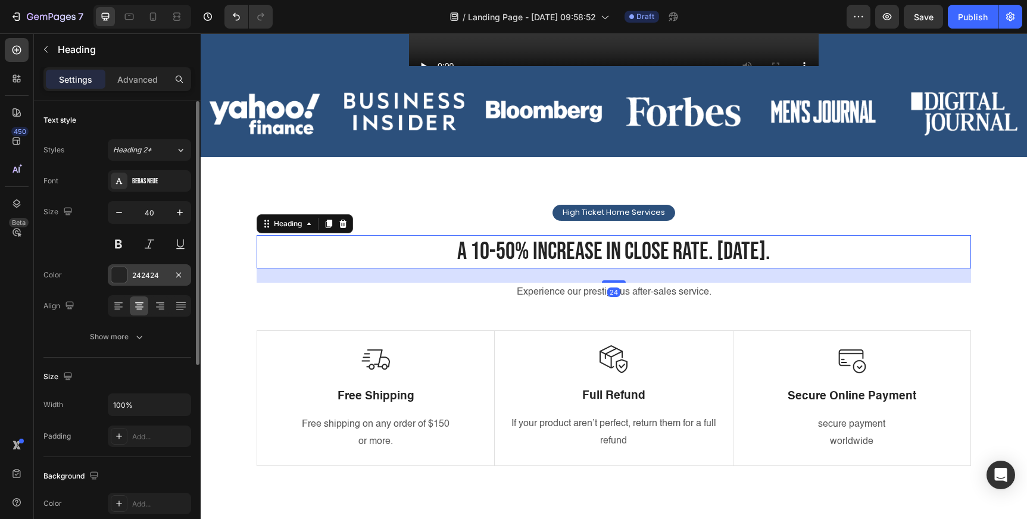
click at [146, 274] on div "242424" at bounding box center [149, 275] width 35 height 11
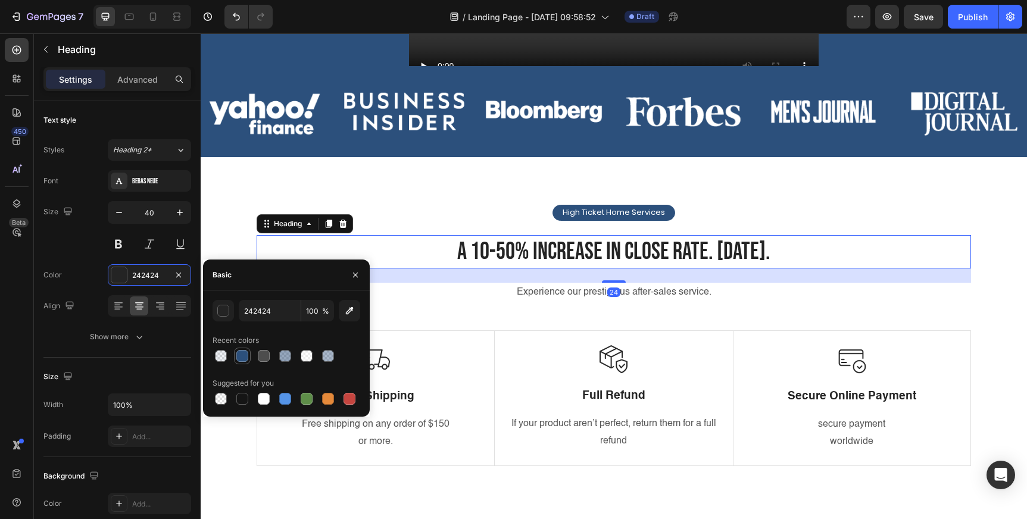
click at [246, 358] on div at bounding box center [242, 356] width 12 height 12
type input "2C507C"
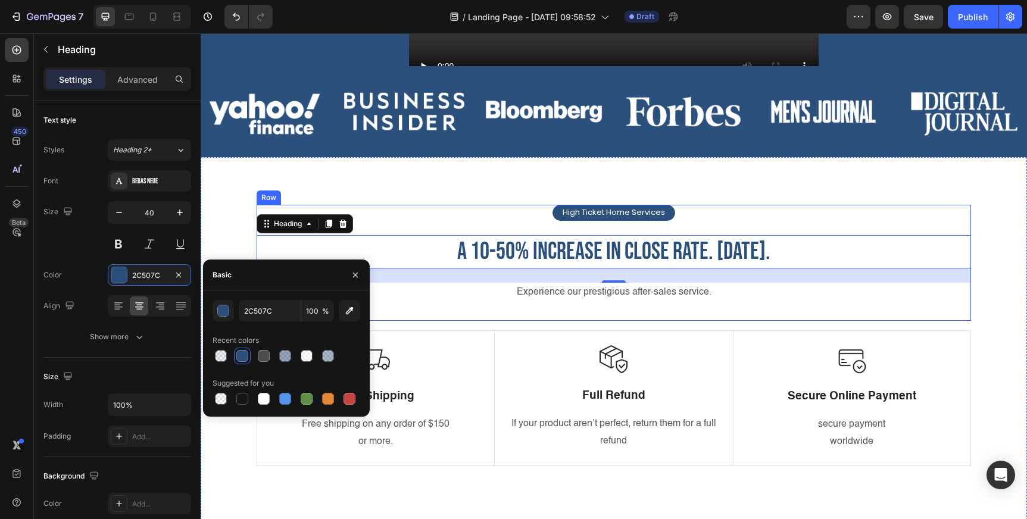
click at [468, 209] on div "High Ticket Home Services Text Block Row a 10-50% increase in close rate. [DATE…" at bounding box center [614, 263] width 714 height 117
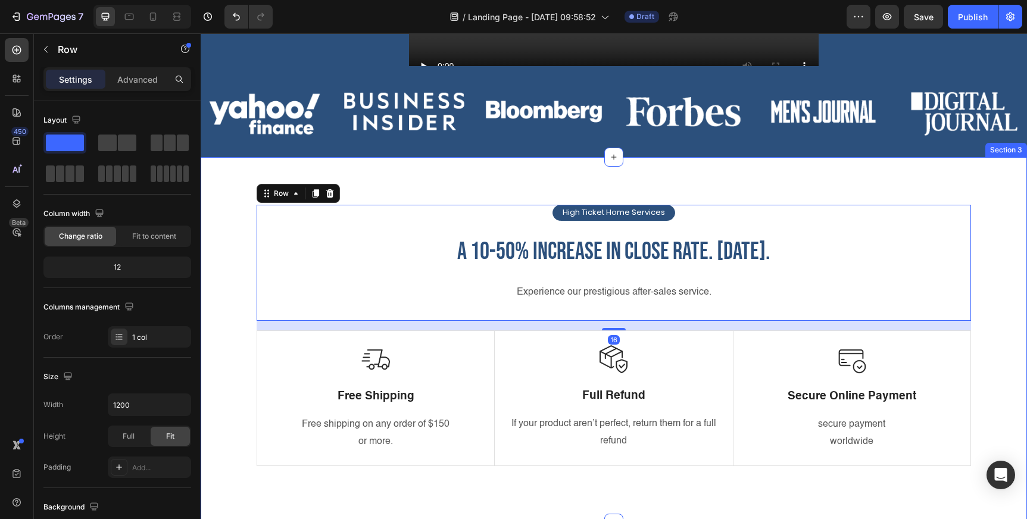
click at [481, 183] on div "High Ticket Home Services Text Block Row a 10-50% increase in close rate. [DATE…" at bounding box center [614, 340] width 826 height 367
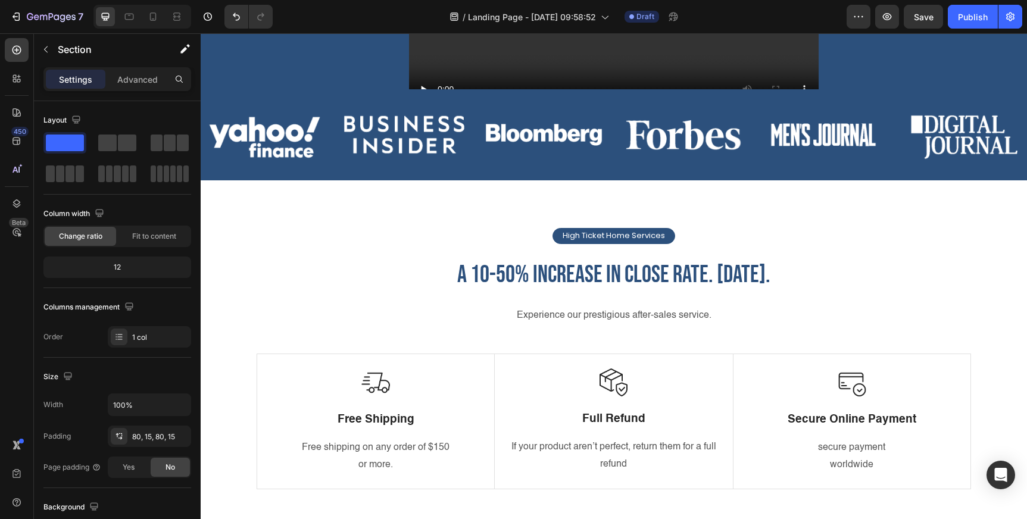
scroll to position [386, 0]
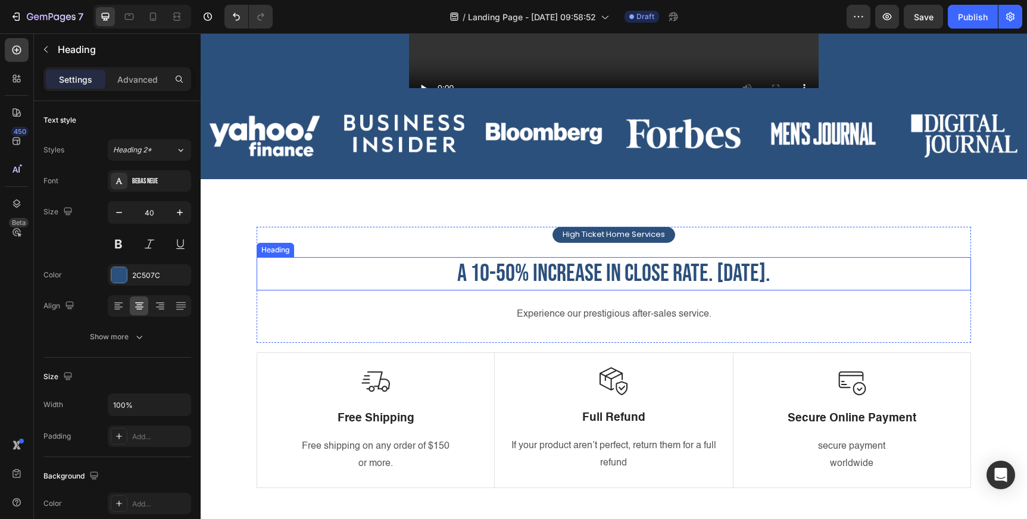
click at [610, 276] on h2 "a 10-50% increase in close rate. [DATE]." at bounding box center [614, 273] width 714 height 33
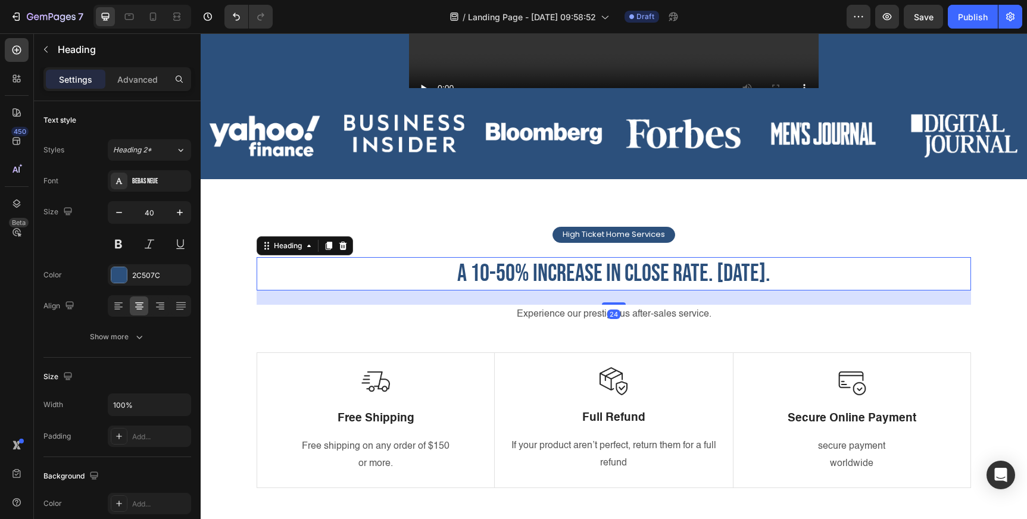
click at [610, 276] on h2 "a 10-50% increase in close rate. [DATE]." at bounding box center [614, 273] width 714 height 33
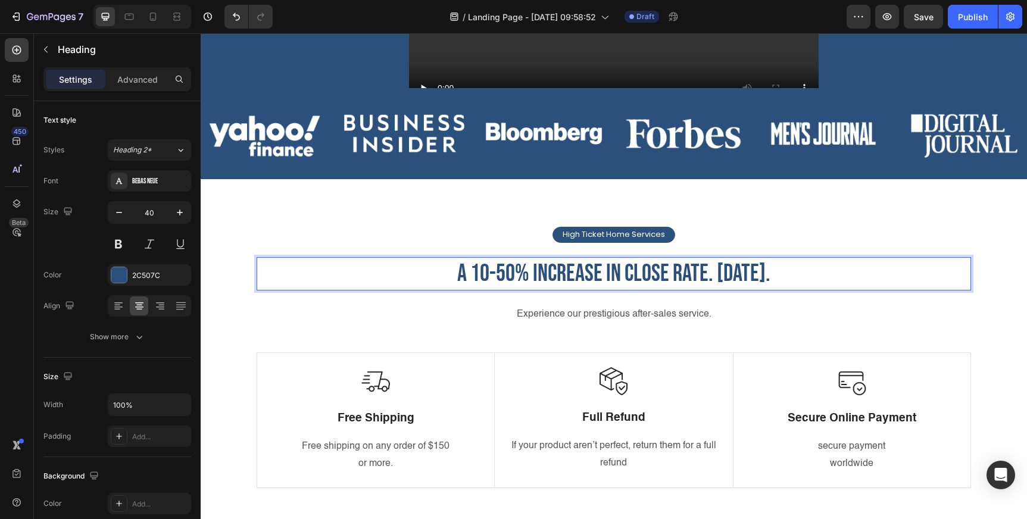
click at [610, 276] on p "a 10-50% increase in close rate. [DATE]." at bounding box center [614, 273] width 712 height 31
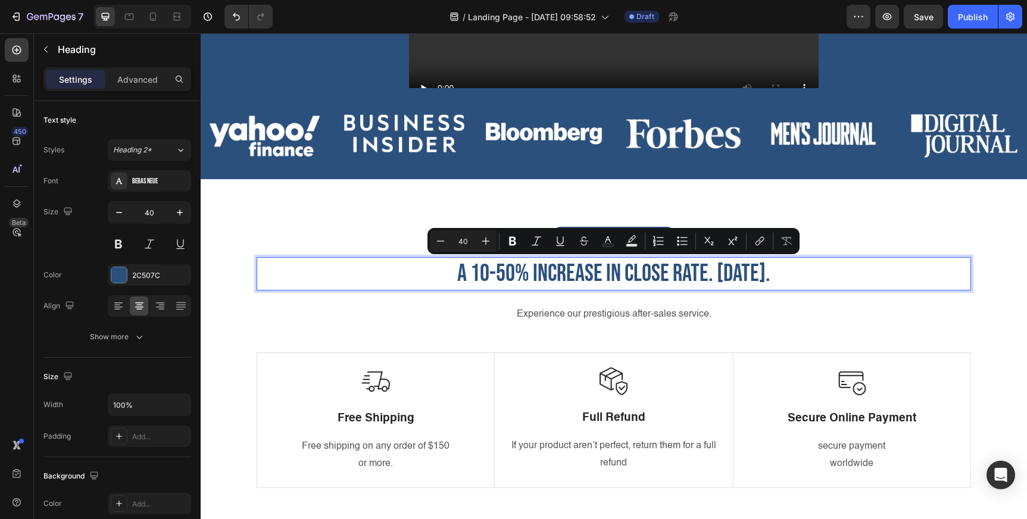
scroll to position [101, 0]
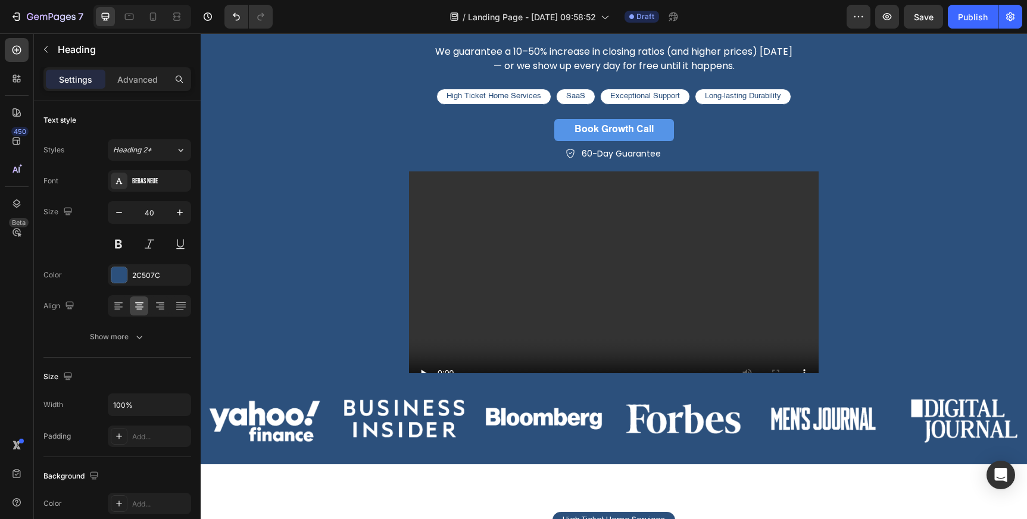
type input "16"
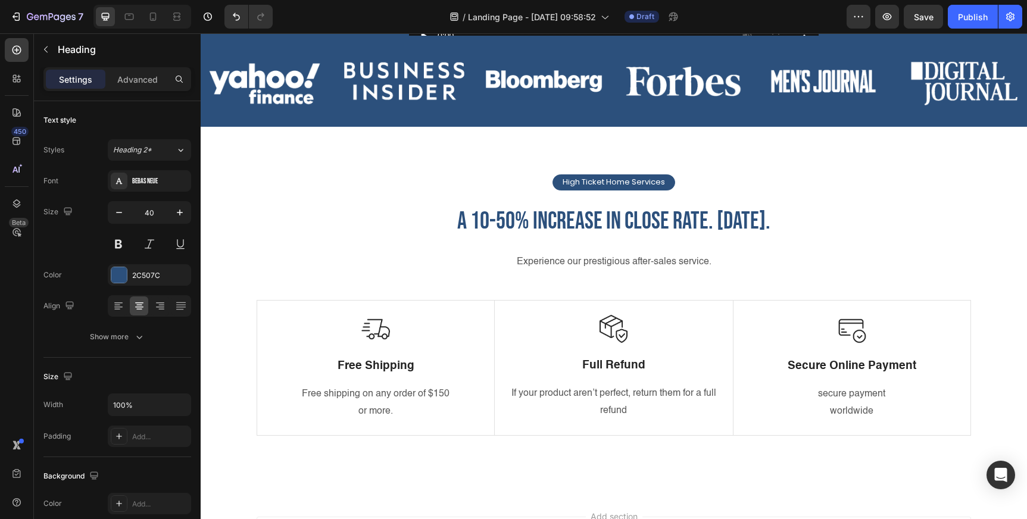
scroll to position [443, 0]
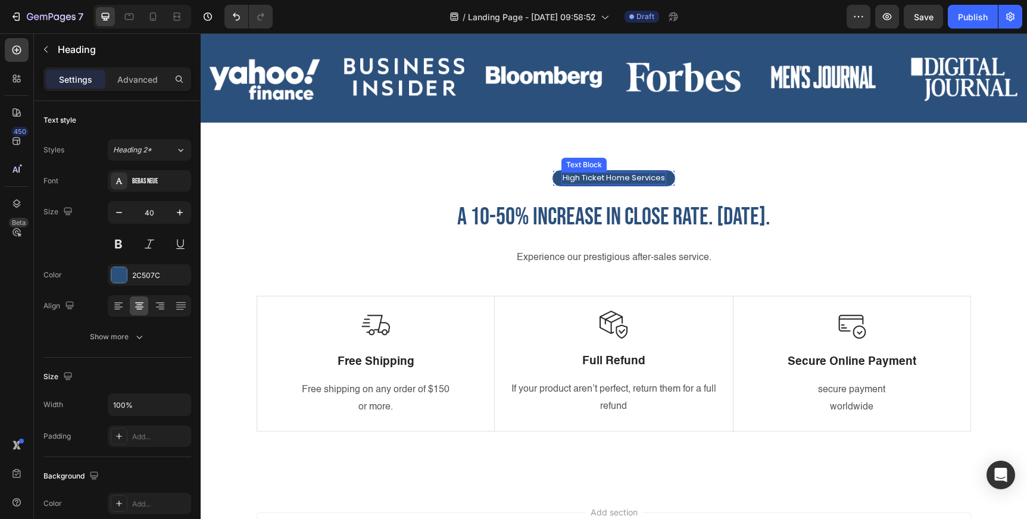
click at [627, 181] on p "High Ticket Home Services" at bounding box center [613, 178] width 102 height 10
click at [767, 151] on div "The Guarantee: Text Block 0 Row a 10-50% increase in close rate. [DATE]. Headin…" at bounding box center [614, 306] width 826 height 367
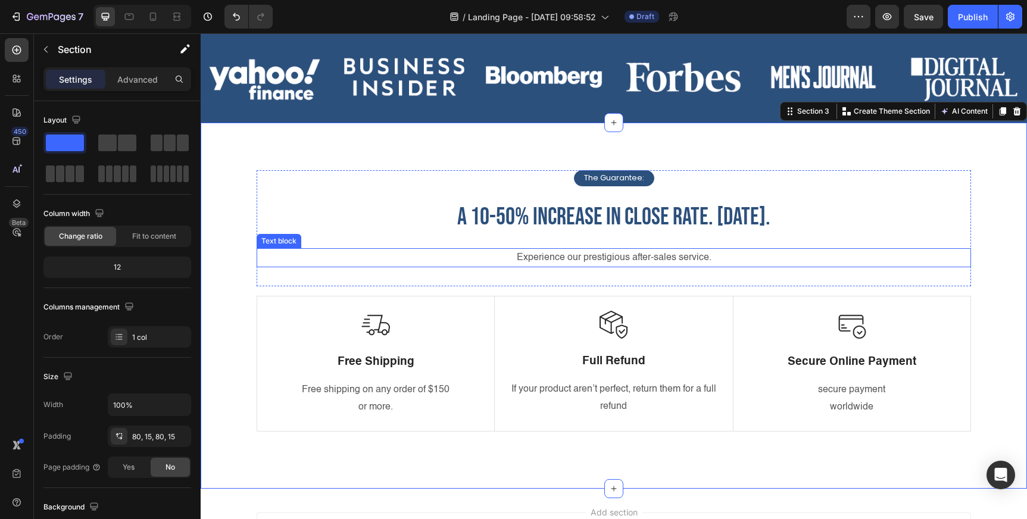
click at [624, 260] on p "Experience our prestigious after-sales service." at bounding box center [614, 257] width 712 height 17
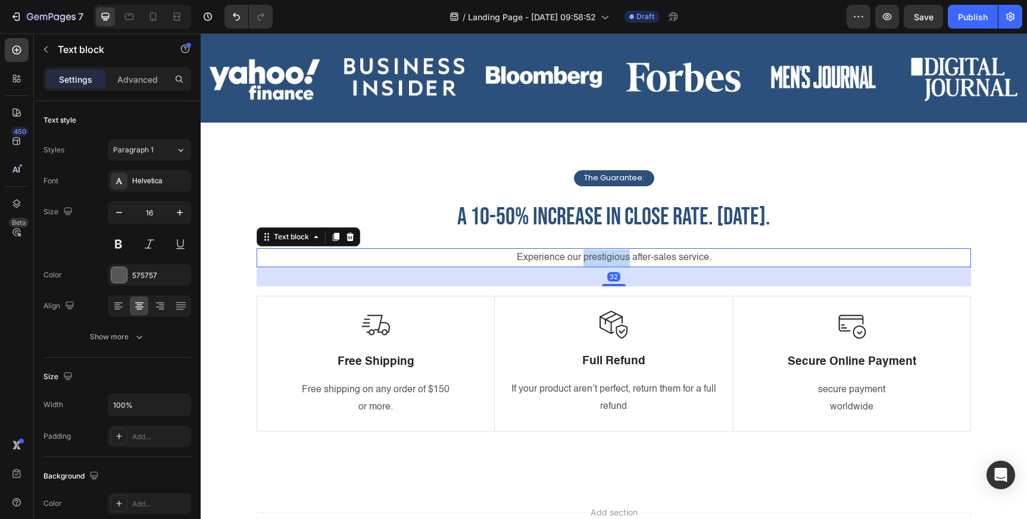
click at [624, 260] on p "Experience our prestigious after-sales service." at bounding box center [614, 257] width 712 height 17
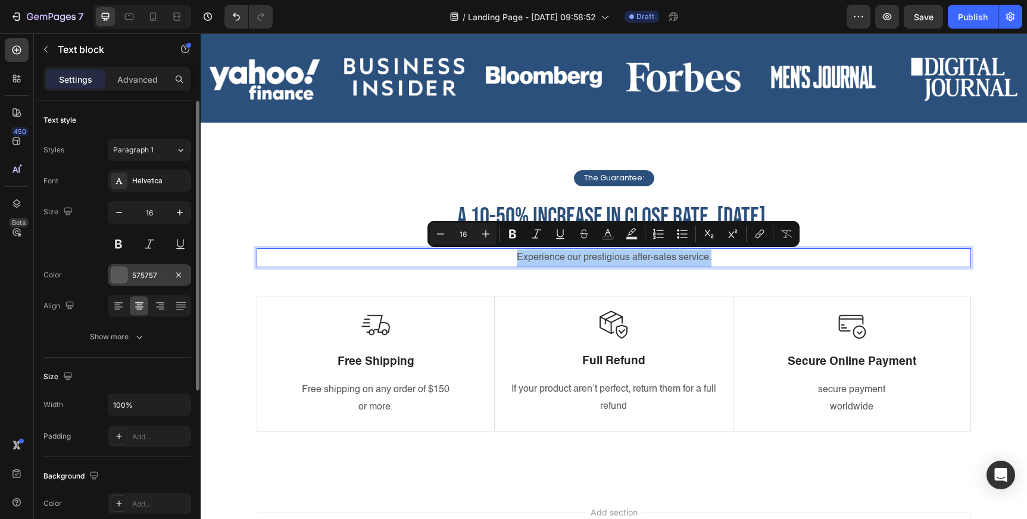
click at [154, 273] on div "575757" at bounding box center [149, 275] width 35 height 11
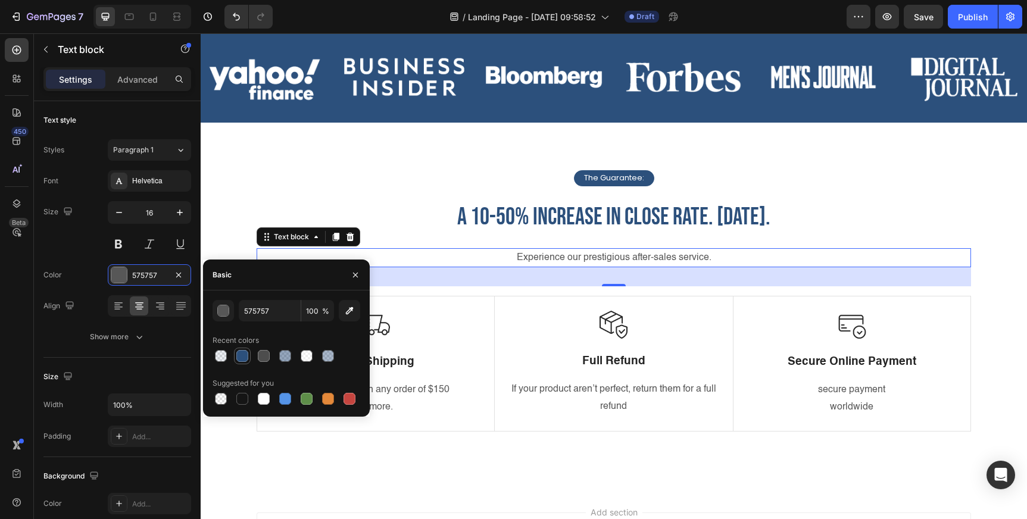
click at [243, 355] on div at bounding box center [242, 356] width 12 height 12
type input "2C507C"
click at [143, 181] on div "Helvetica" at bounding box center [160, 181] width 56 height 11
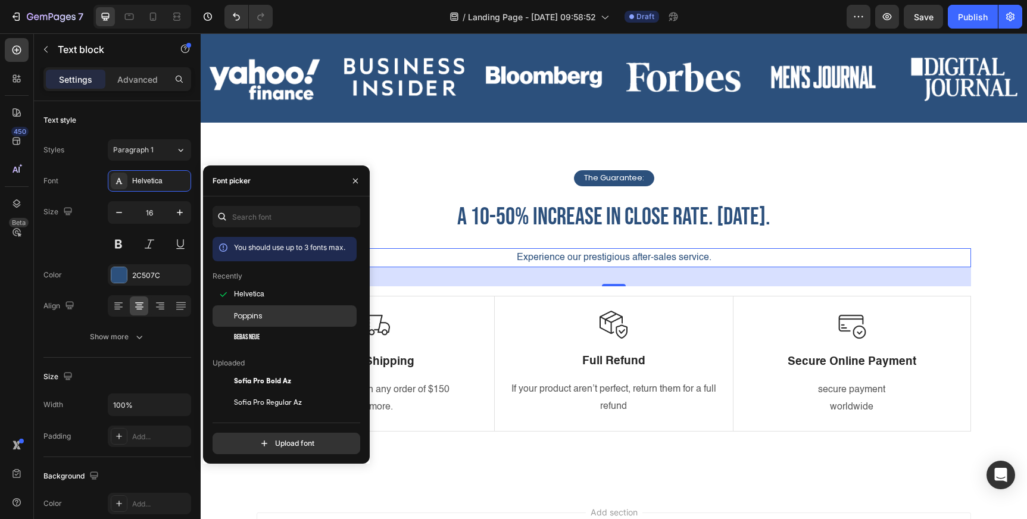
click at [248, 314] on span "Poppins" at bounding box center [248, 316] width 29 height 11
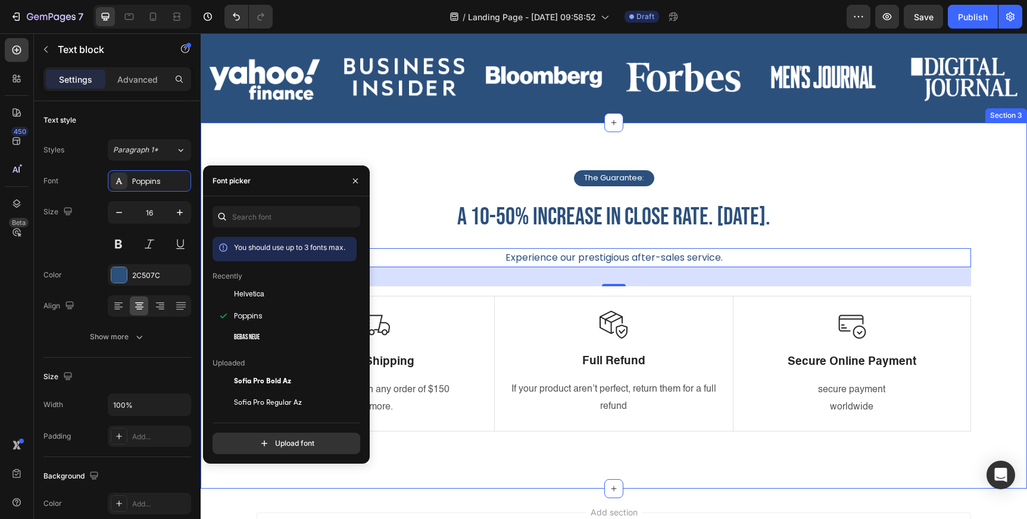
click at [580, 152] on div "The Guarantee: Text Block Row a 10-50% increase in close rate. [DATE]. Heading …" at bounding box center [614, 306] width 826 height 367
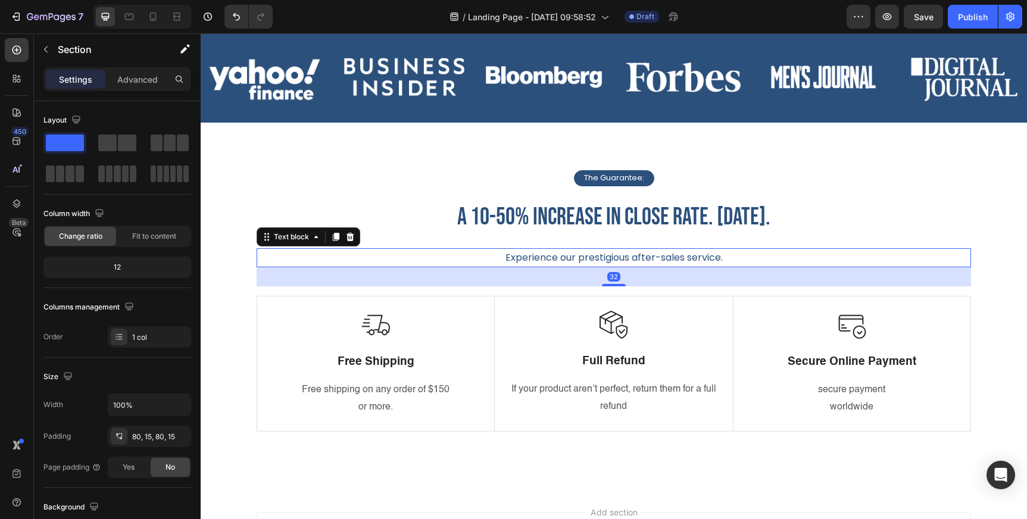
click at [614, 257] on p "Experience our prestigious after-sales service." at bounding box center [614, 257] width 712 height 17
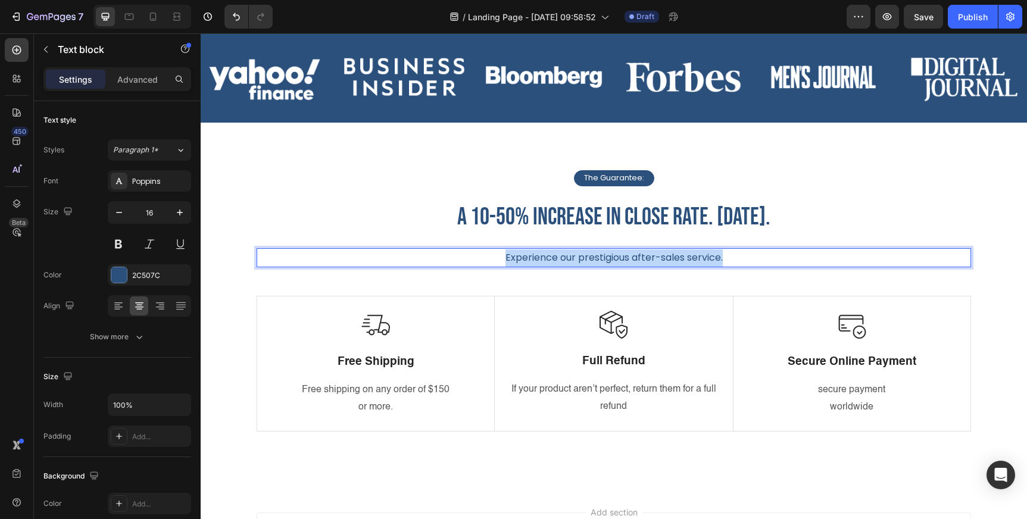
click at [614, 257] on p "Experience our prestigious after-sales service." at bounding box center [614, 257] width 712 height 17
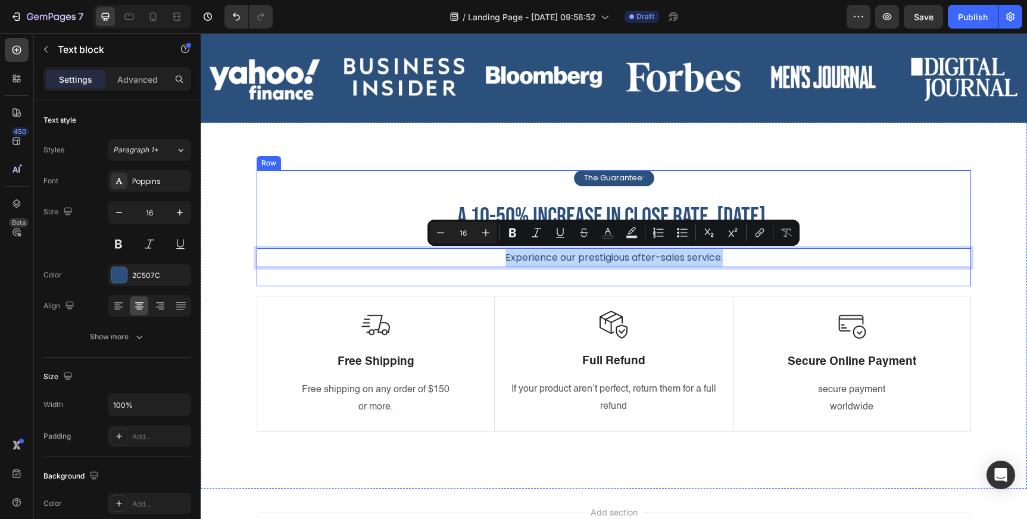
click at [683, 155] on div "The Guarantee: Text Block Row a 10-50% increase in close rate. [DATE]. Heading …" at bounding box center [614, 306] width 826 height 367
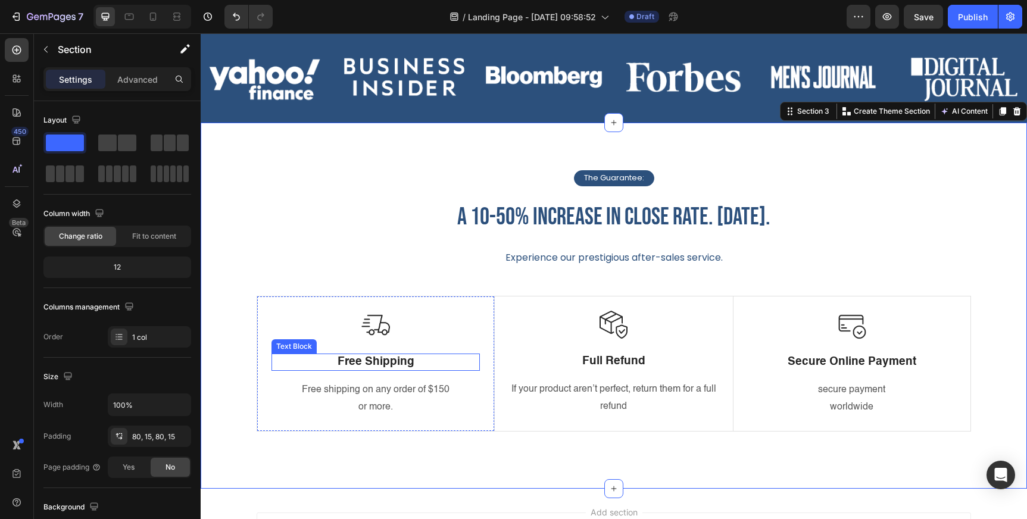
click at [385, 361] on p "Free Shipping" at bounding box center [376, 362] width 206 height 15
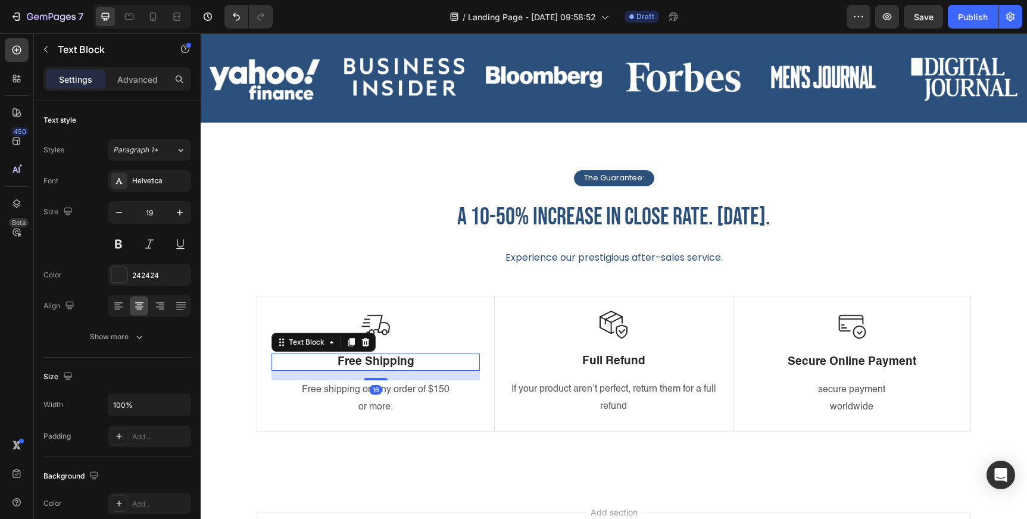
click at [385, 361] on p "Free Shipping" at bounding box center [376, 362] width 206 height 15
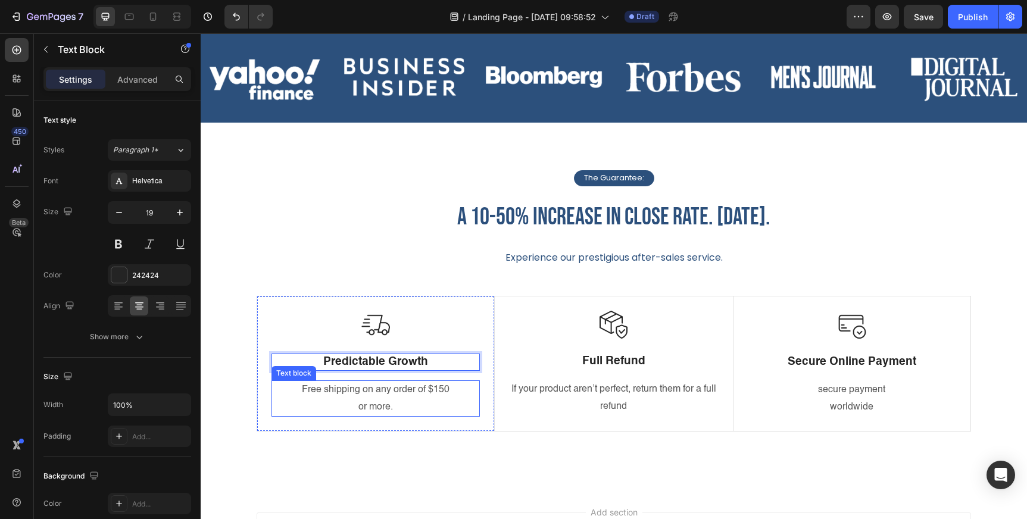
click at [368, 406] on p "or more." at bounding box center [376, 407] width 206 height 17
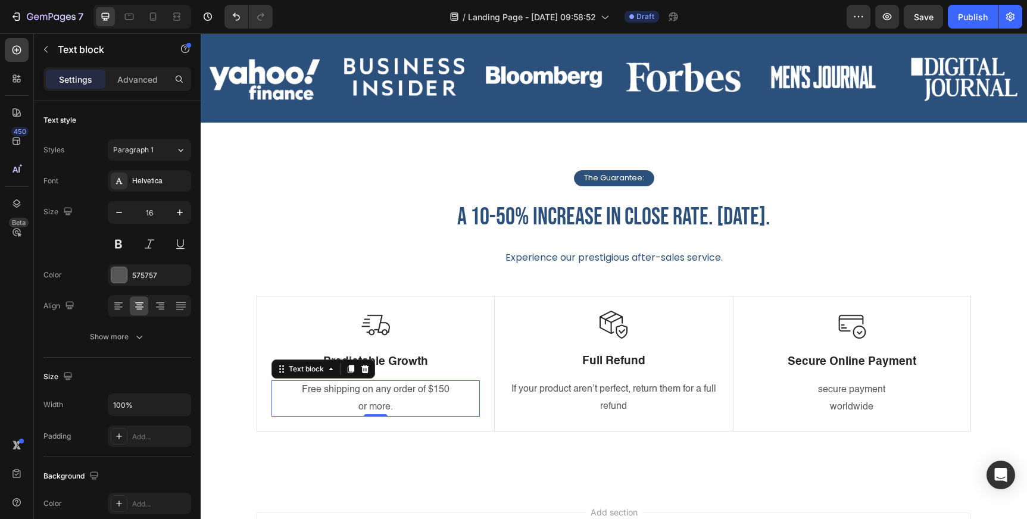
click at [368, 406] on p "or more." at bounding box center [376, 407] width 206 height 17
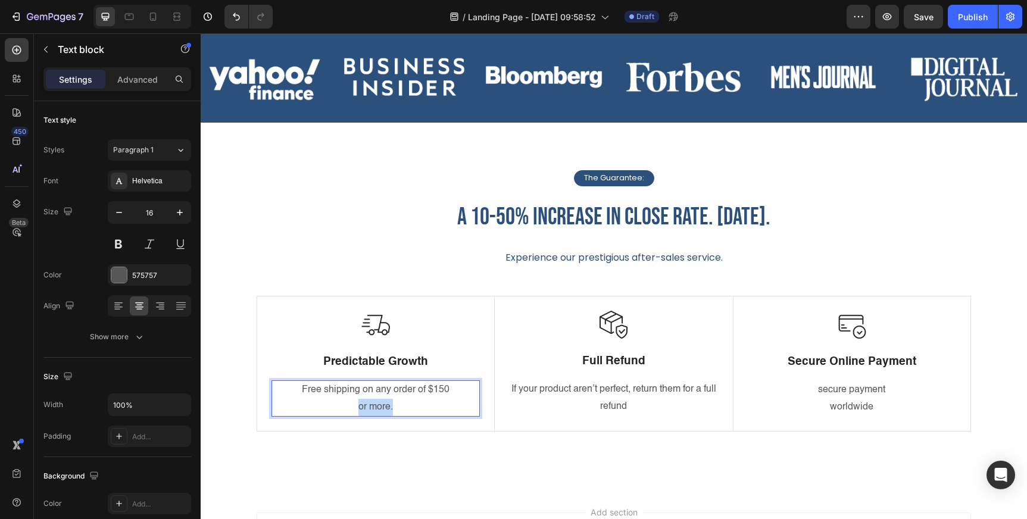
click at [368, 406] on p "or more." at bounding box center [376, 407] width 206 height 17
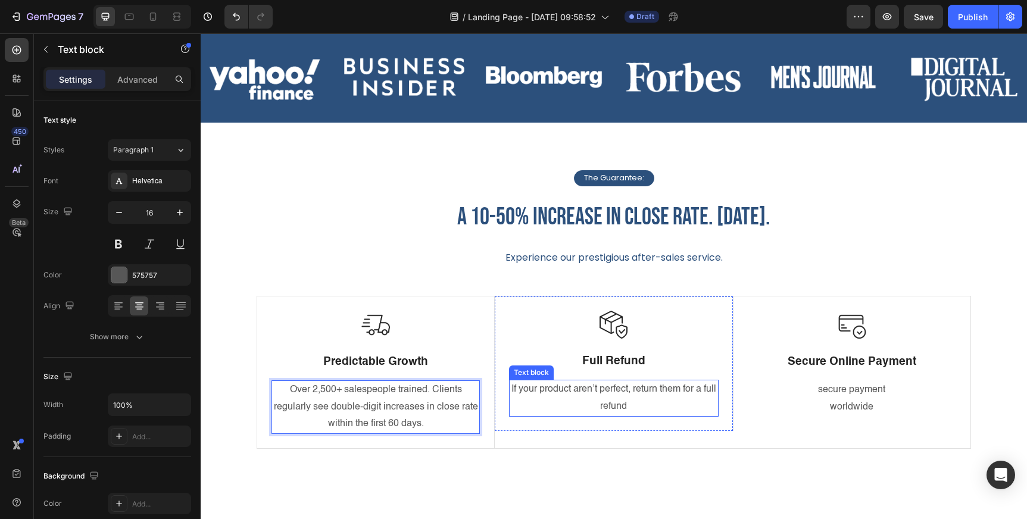
click at [567, 402] on p "If your product aren’t perfect, return them for a full refund" at bounding box center [613, 398] width 207 height 35
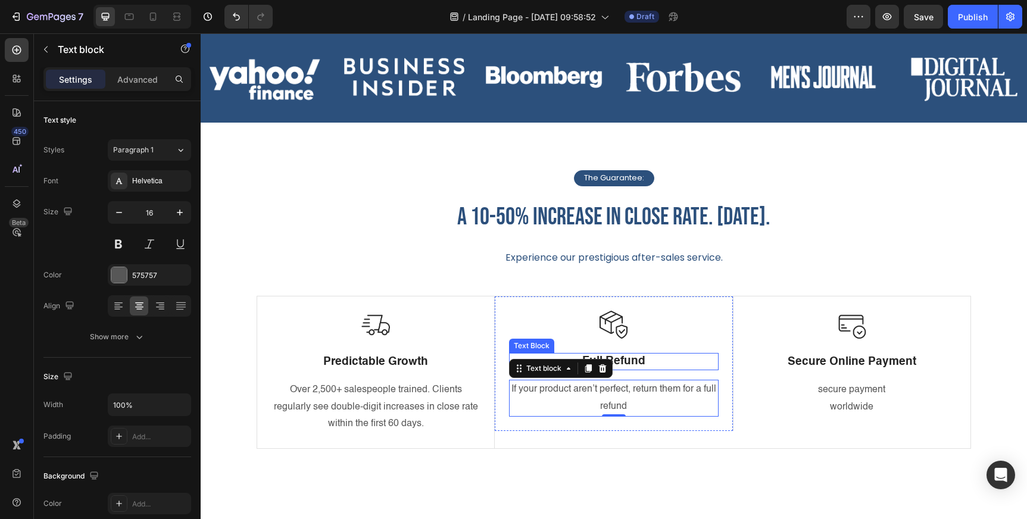
click at [629, 358] on p "Full Refund" at bounding box center [613, 361] width 207 height 15
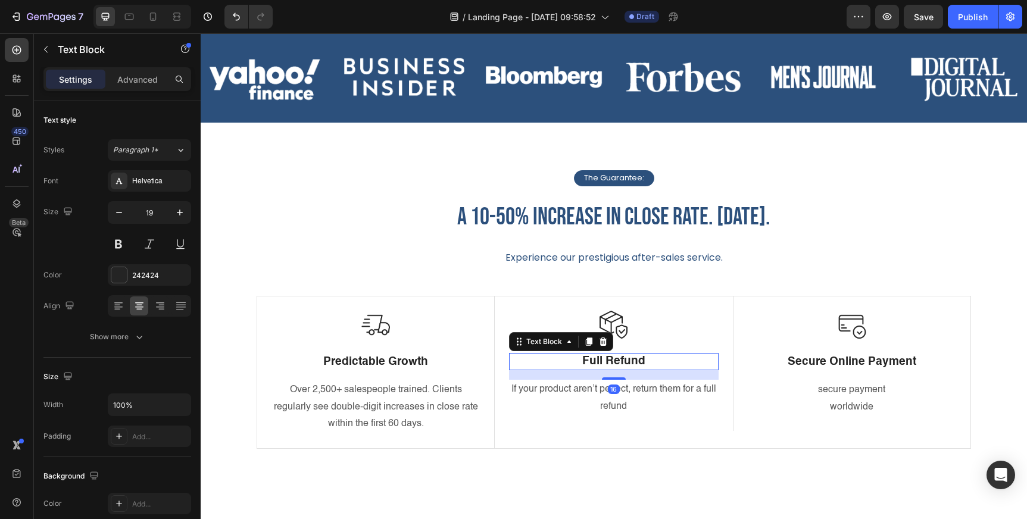
click at [629, 358] on p "Full Refund" at bounding box center [613, 361] width 207 height 15
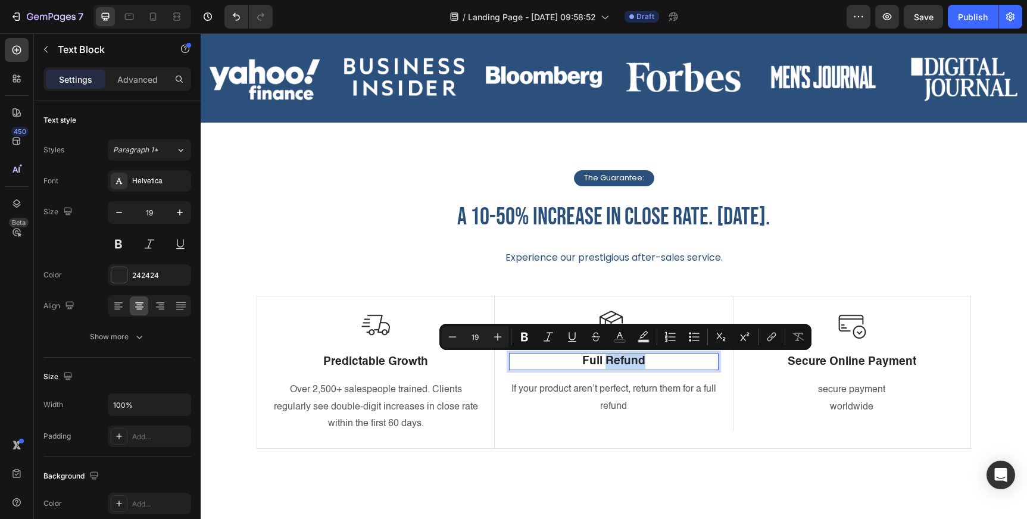
click at [629, 358] on p "Full Refund" at bounding box center [613, 361] width 207 height 15
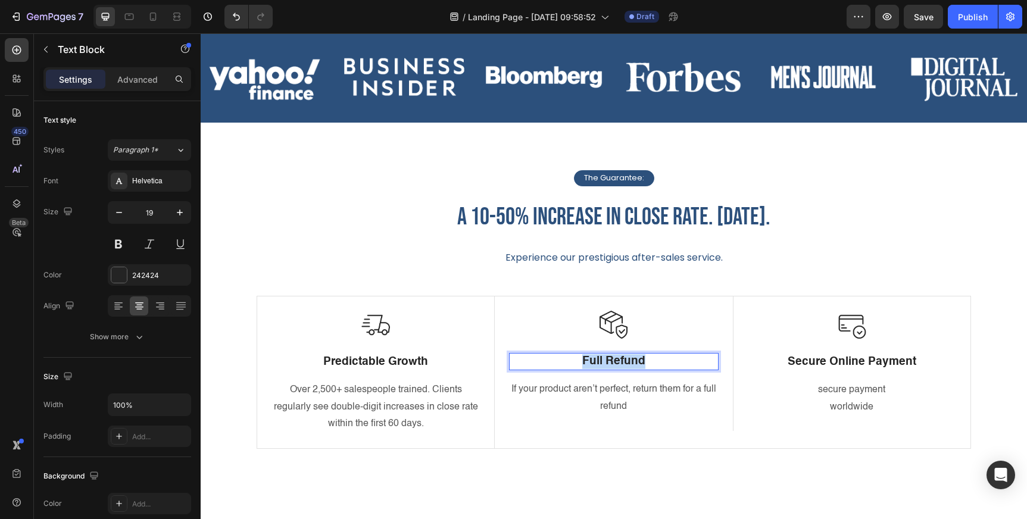
click at [629, 358] on p "Full Refund" at bounding box center [613, 361] width 207 height 15
click at [618, 388] on p "If your product aren’t perfect, return them for a full refund" at bounding box center [613, 398] width 207 height 35
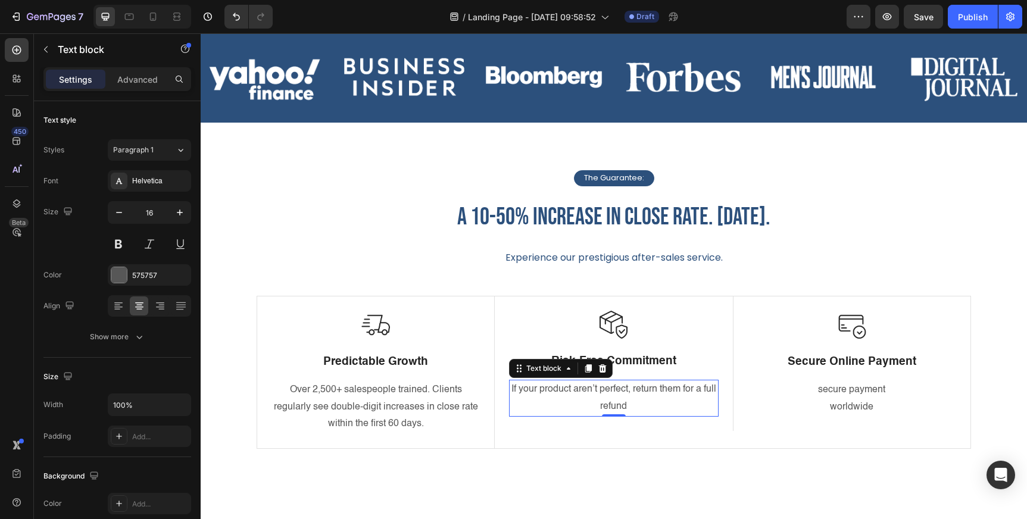
click at [618, 388] on p "If your product aren’t perfect, return them for a full refund" at bounding box center [613, 398] width 207 height 35
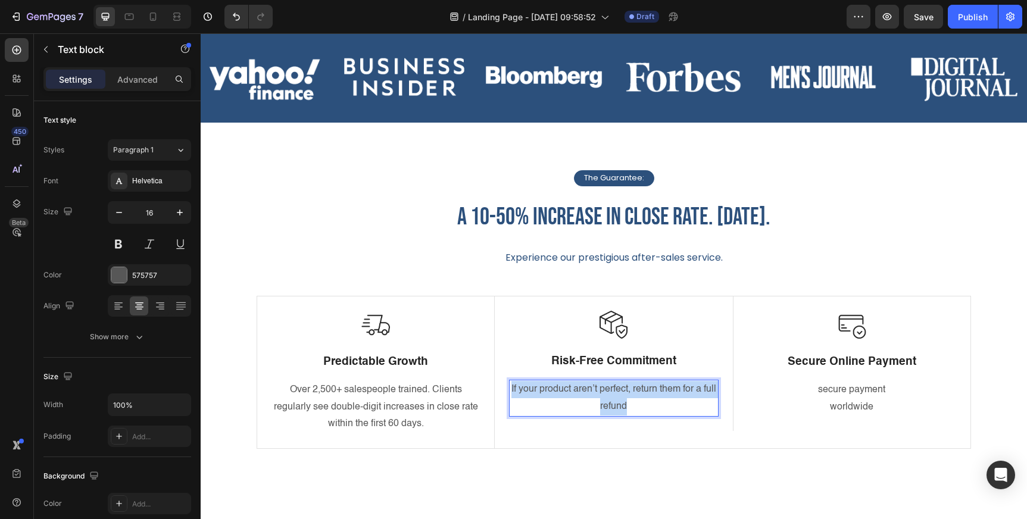
click at [618, 388] on p "If your product aren’t perfect, return them for a full refund" at bounding box center [613, 398] width 207 height 35
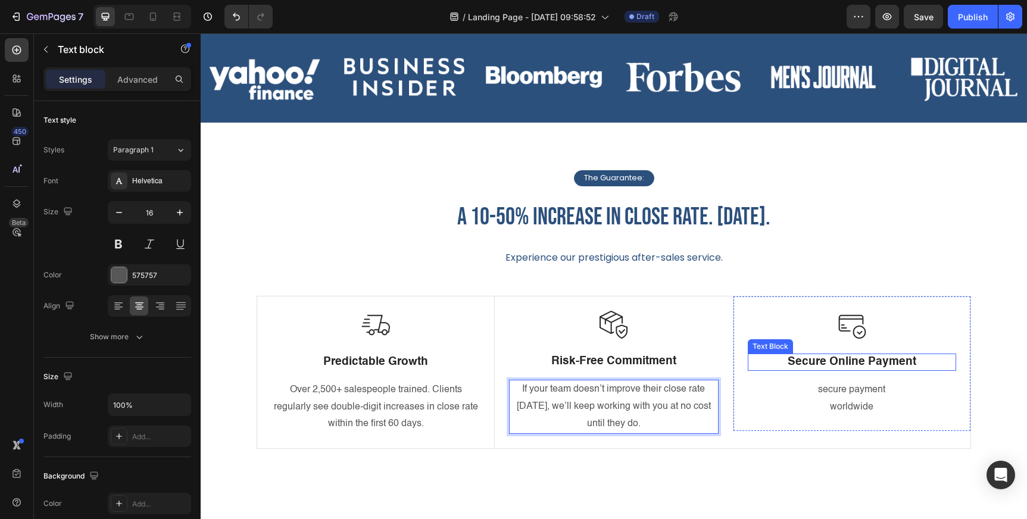
click at [827, 366] on p "Secure Online Payment" at bounding box center [852, 362] width 206 height 15
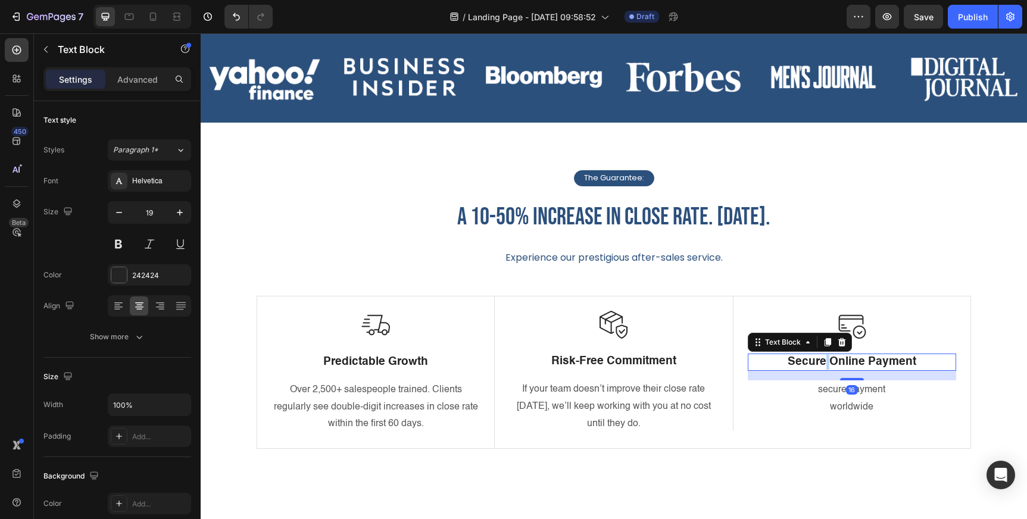
click at [827, 366] on p "Secure Online Payment" at bounding box center [852, 362] width 206 height 15
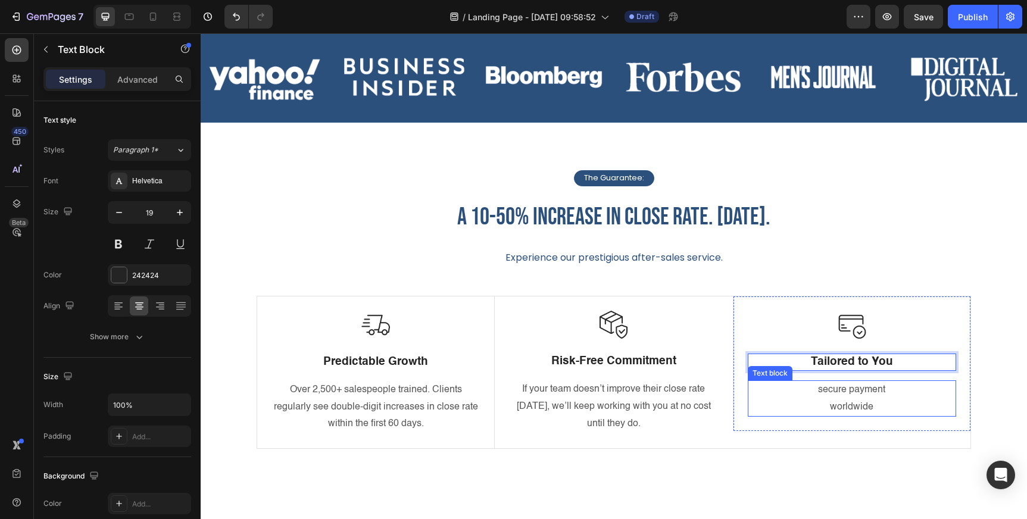
click at [837, 396] on p "secure payment worldwide" at bounding box center [852, 399] width 206 height 35
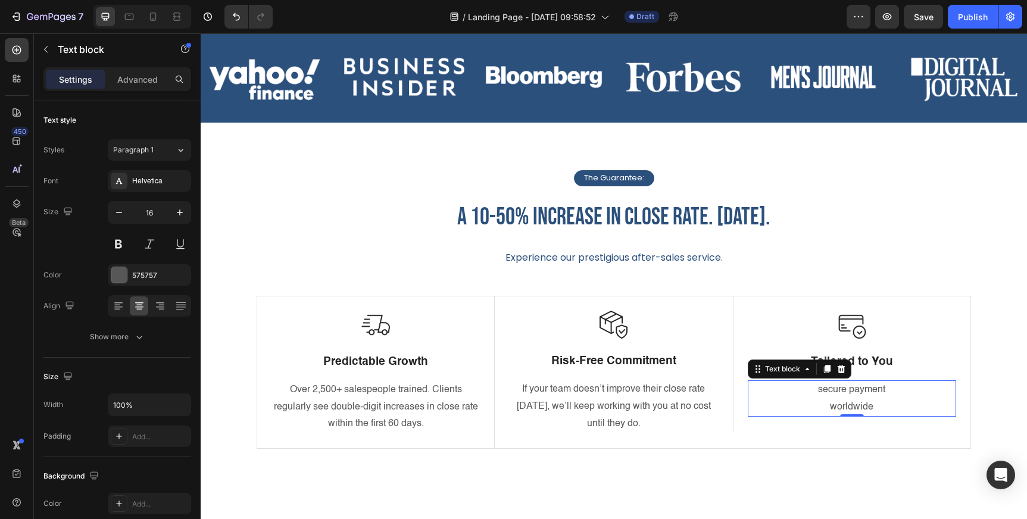
click at [837, 396] on p "secure payment worldwide" at bounding box center [852, 399] width 206 height 35
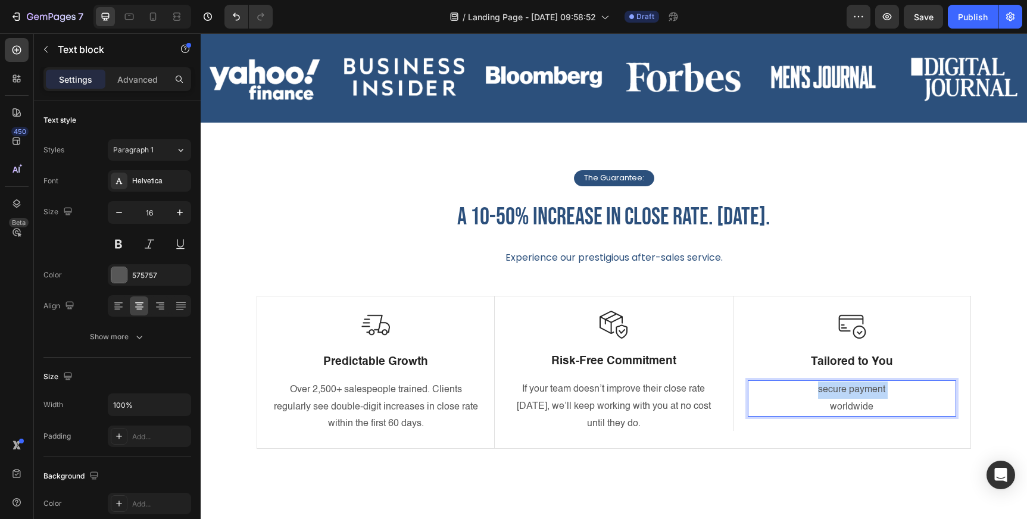
click at [837, 396] on p "secure payment worldwide" at bounding box center [852, 399] width 206 height 35
click at [856, 388] on p "worldwide" at bounding box center [852, 390] width 206 height 17
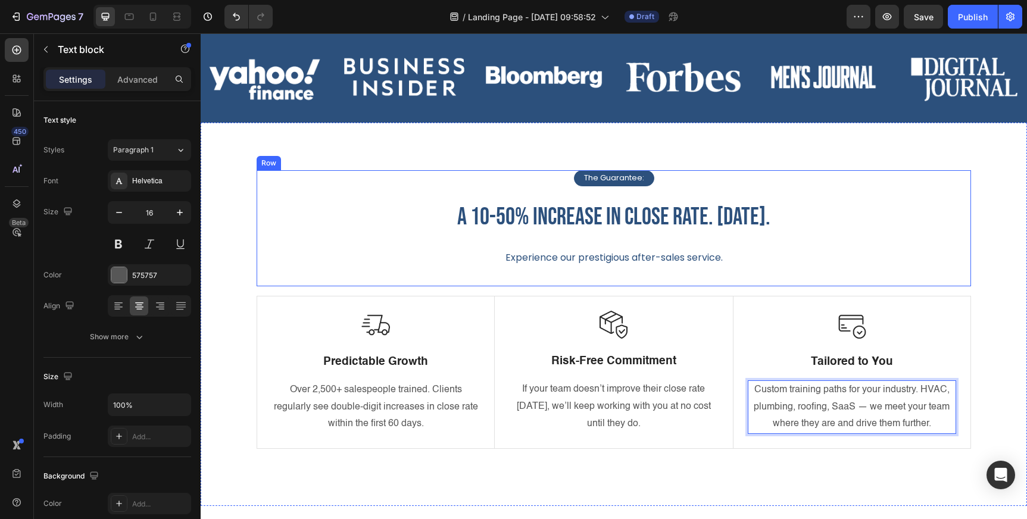
click at [917, 270] on div "The Guarantee: Text Block Row a 10-50% increase in close rate. [DATE]. Heading …" at bounding box center [614, 228] width 714 height 117
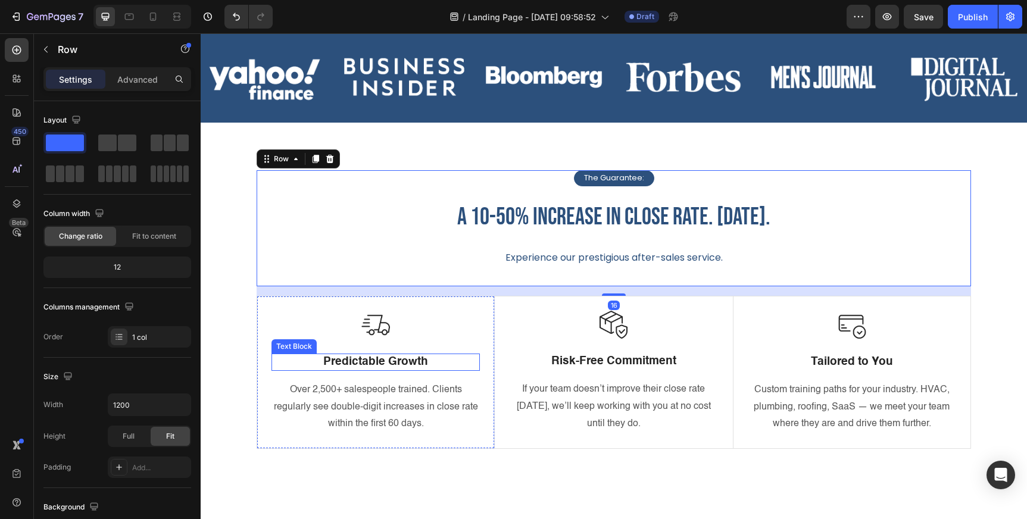
click at [411, 362] on p "Predictable Growth" at bounding box center [376, 362] width 206 height 15
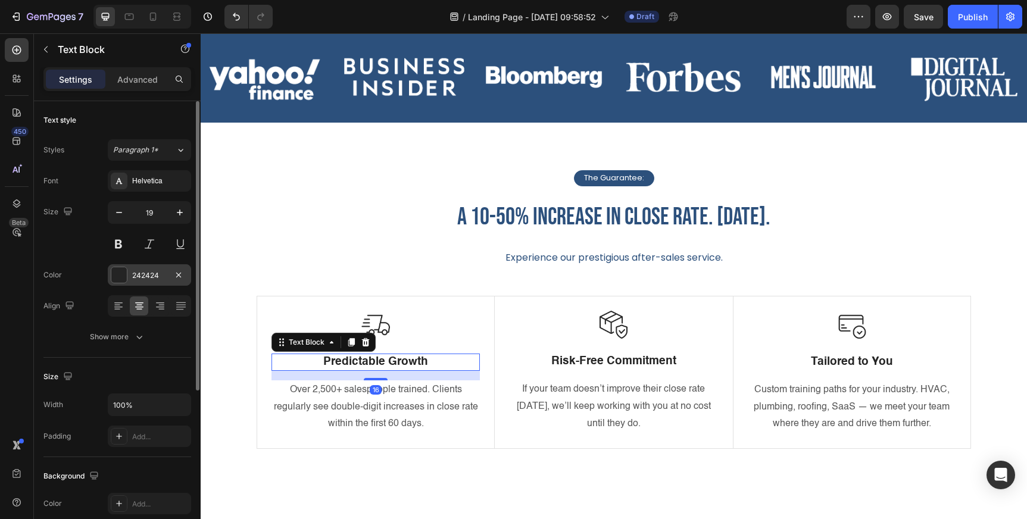
click at [152, 275] on div "242424" at bounding box center [149, 275] width 35 height 11
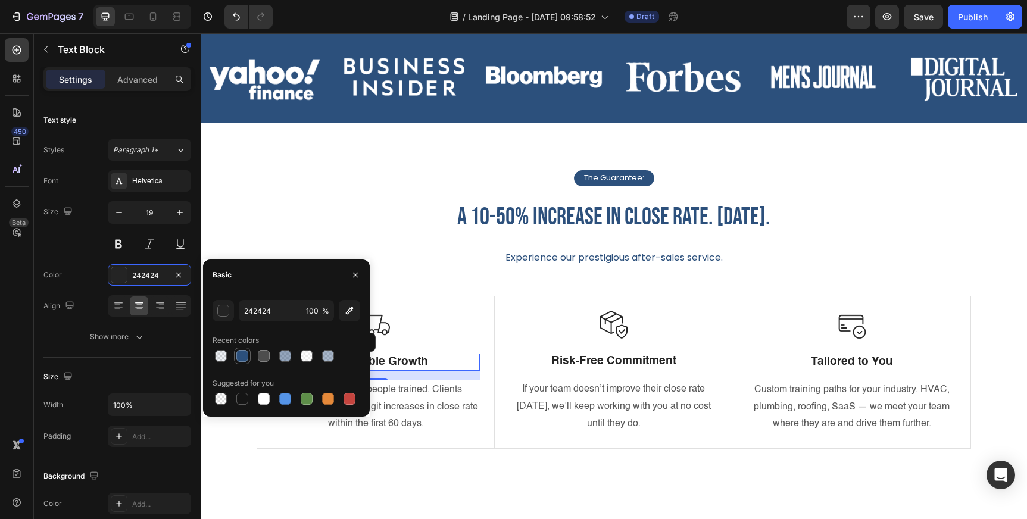
click at [240, 361] on div at bounding box center [242, 356] width 12 height 12
type input "2C507C"
click at [407, 401] on p "Over 2,500+ salespeople trained. Clients regularly see double-digit increases i…" at bounding box center [376, 407] width 206 height 51
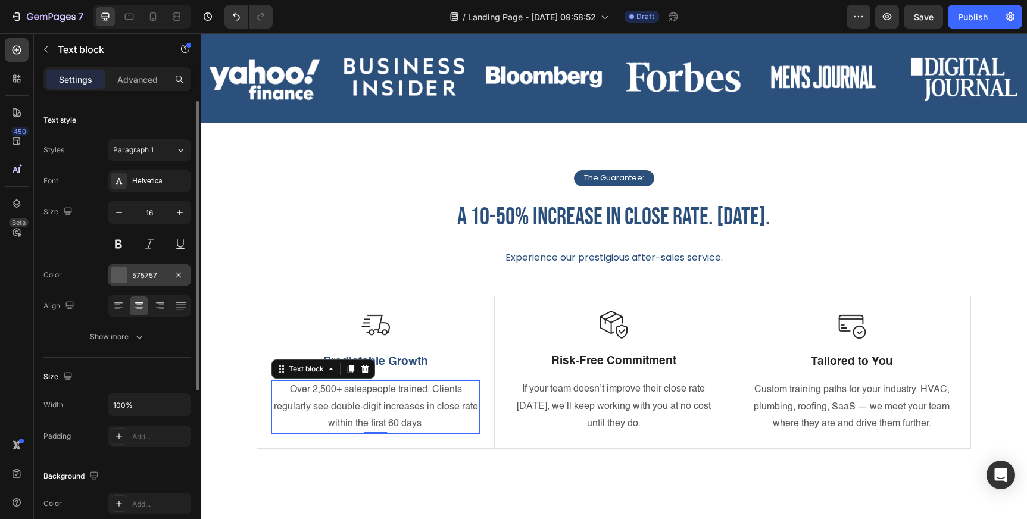
click at [158, 277] on div "575757" at bounding box center [149, 275] width 35 height 11
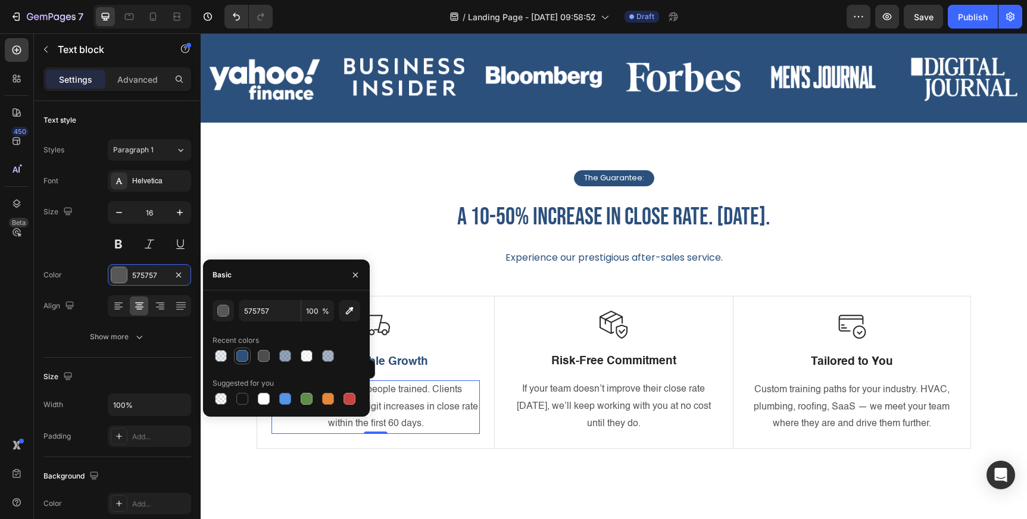
click at [248, 357] on div at bounding box center [242, 356] width 12 height 12
type input "2C507C"
click at [571, 363] on p "Risk-Free Commitment" at bounding box center [613, 361] width 207 height 15
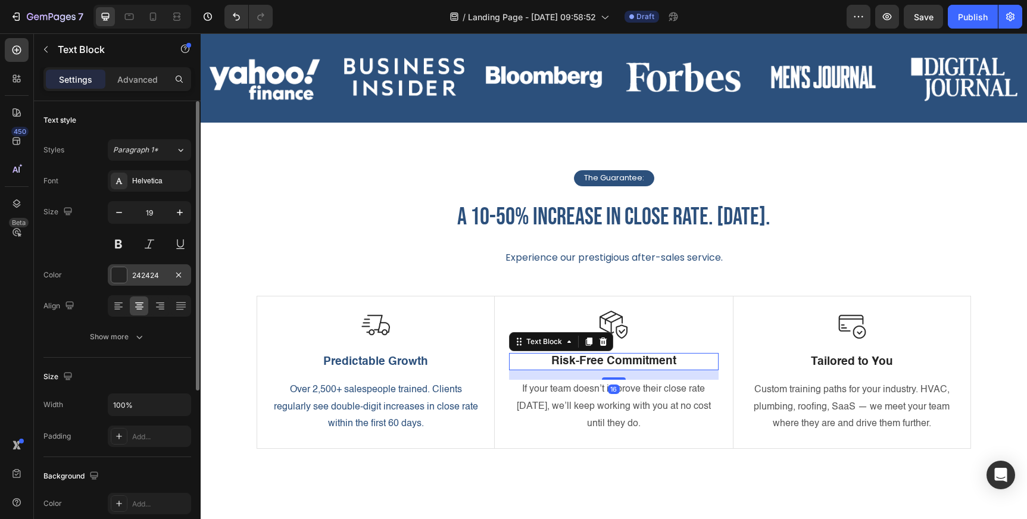
click at [151, 269] on div "242424" at bounding box center [149, 274] width 83 height 21
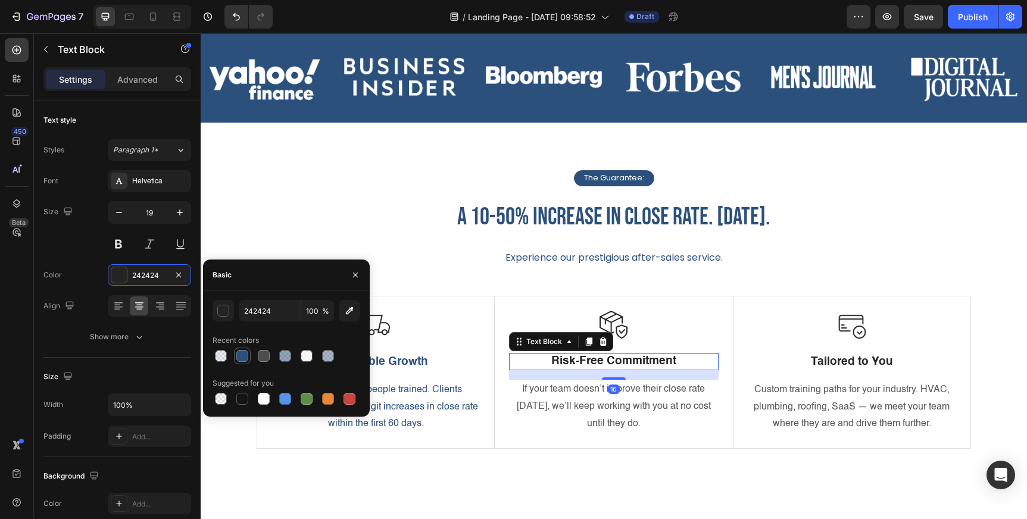
click at [242, 357] on div at bounding box center [242, 356] width 12 height 12
type input "2C507C"
click at [595, 400] on p "If your team doesn’t improve their close rate [DATE], we’ll keep working with y…" at bounding box center [613, 406] width 207 height 51
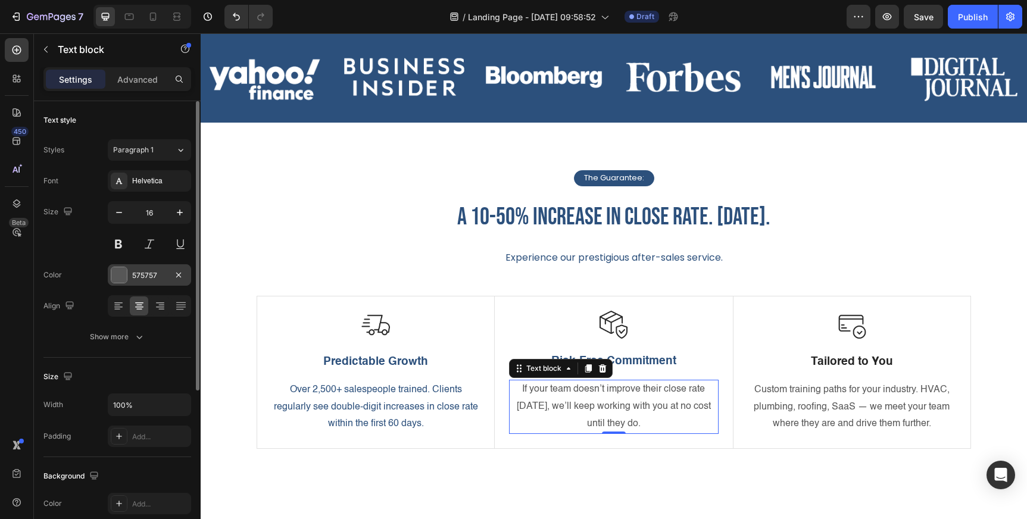
click at [143, 277] on div "575757" at bounding box center [149, 275] width 35 height 11
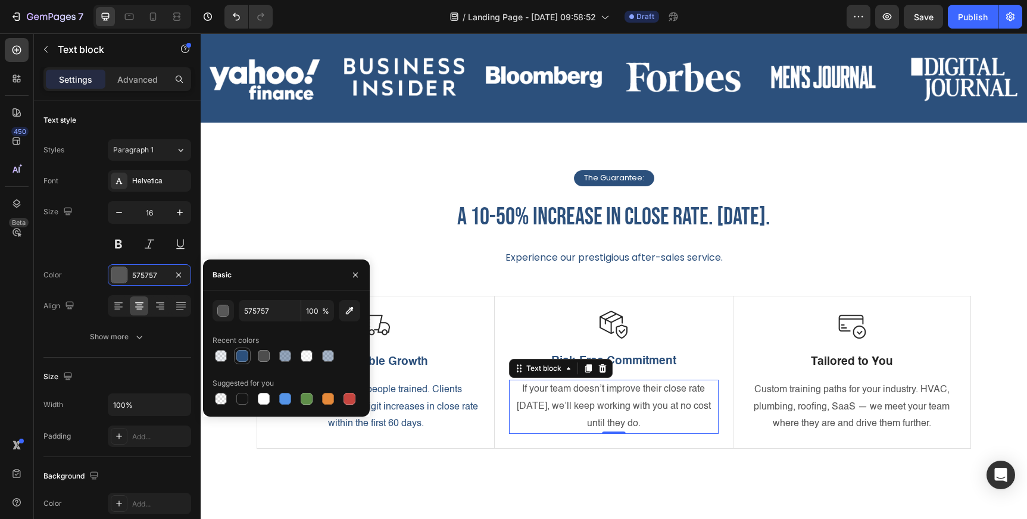
click at [245, 360] on div at bounding box center [242, 356] width 12 height 12
type input "2C507C"
click at [829, 363] on p "Tailored to You" at bounding box center [852, 362] width 206 height 15
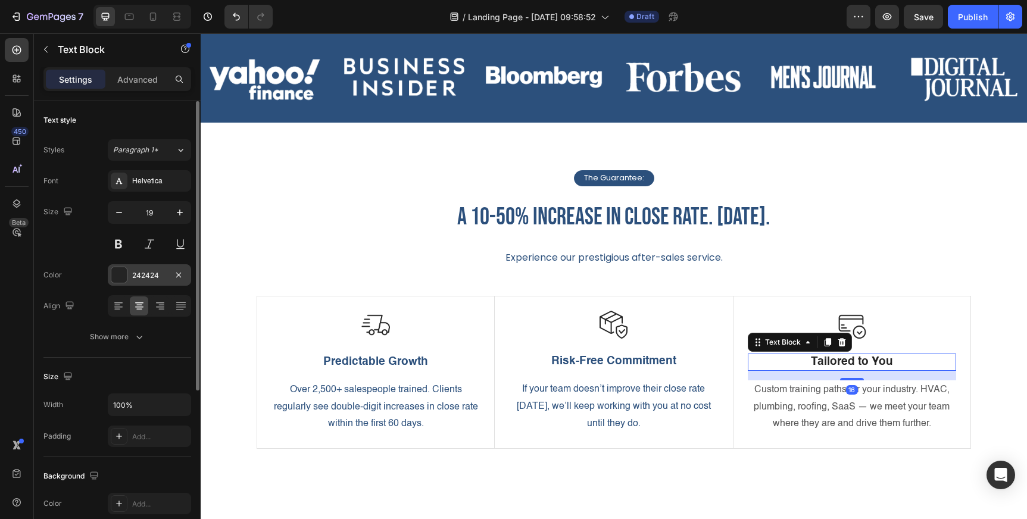
click at [143, 277] on div "242424" at bounding box center [149, 275] width 35 height 11
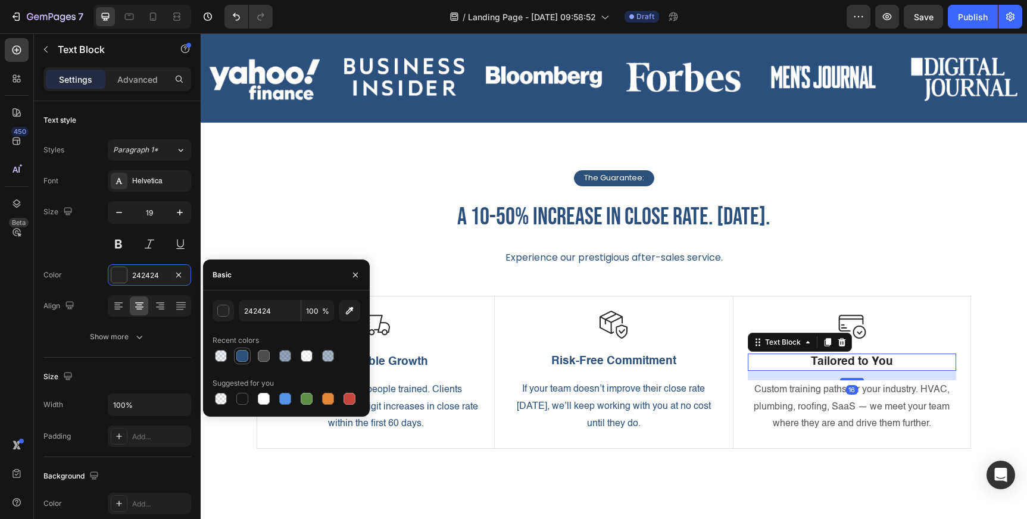
click at [245, 363] on div at bounding box center [242, 356] width 17 height 17
type input "2C507C"
click at [792, 402] on p "Custom training paths for your industry. HVAC, plumbing, roofing, SaaS — we mee…" at bounding box center [852, 407] width 206 height 51
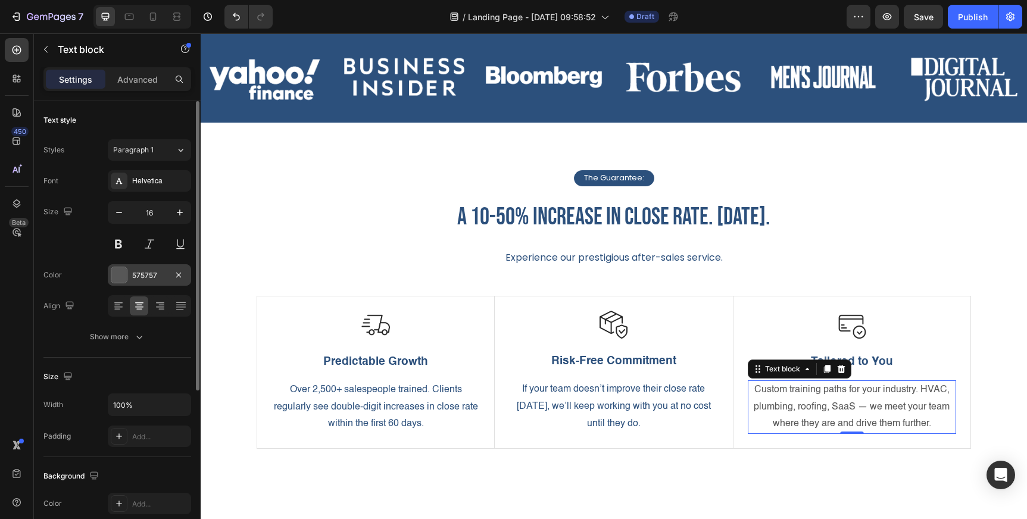
click at [159, 280] on div "575757" at bounding box center [149, 275] width 35 height 11
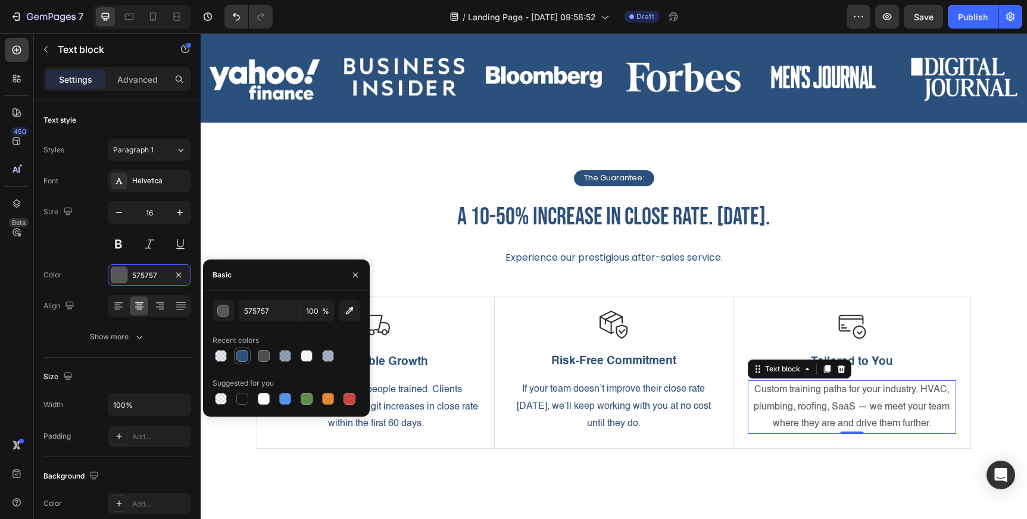
click at [241, 353] on div at bounding box center [242, 356] width 12 height 12
type input "2C507C"
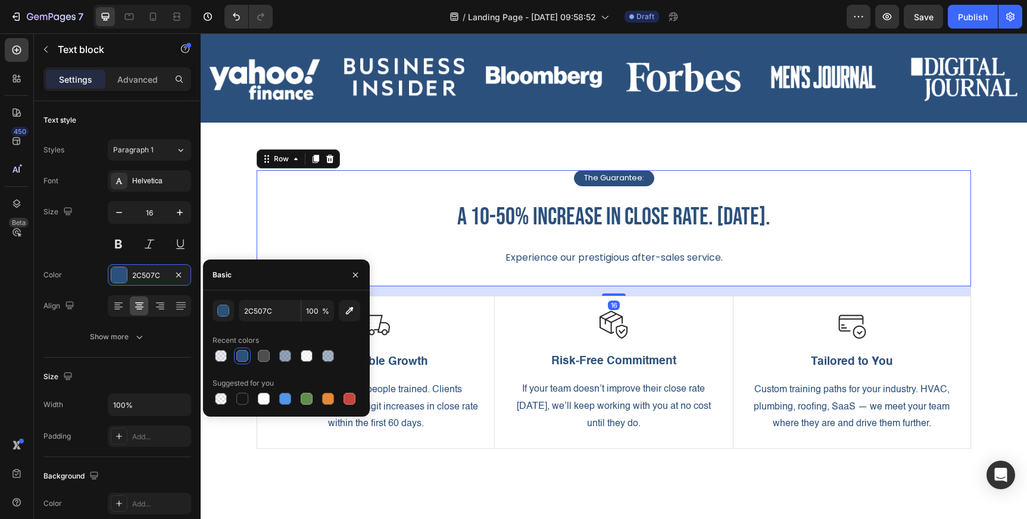
click at [504, 286] on div "The Guarantee: Text Block Row a 10-50% increase in close rate. [DATE]. Heading …" at bounding box center [614, 228] width 714 height 117
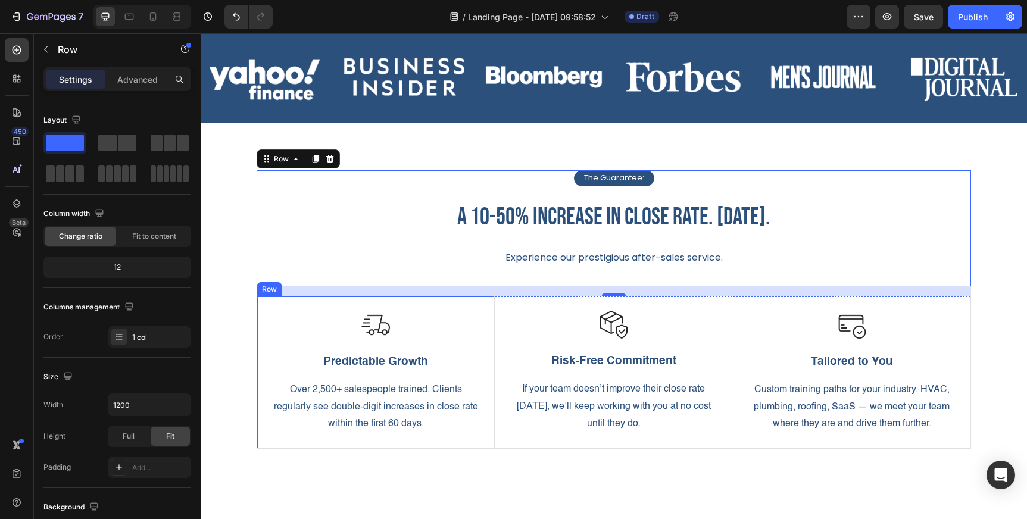
click at [376, 325] on img at bounding box center [375, 325] width 29 height 29
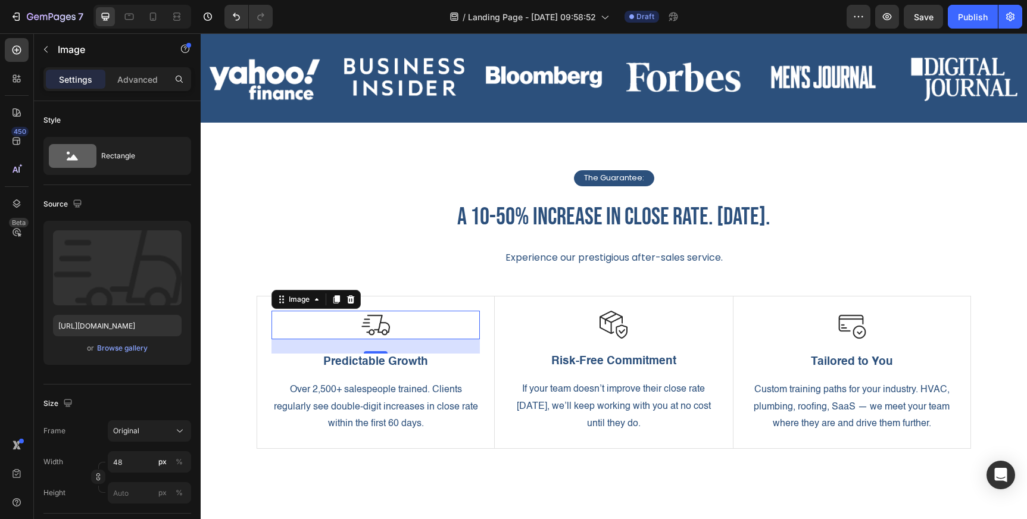
click at [381, 325] on img at bounding box center [375, 325] width 29 height 29
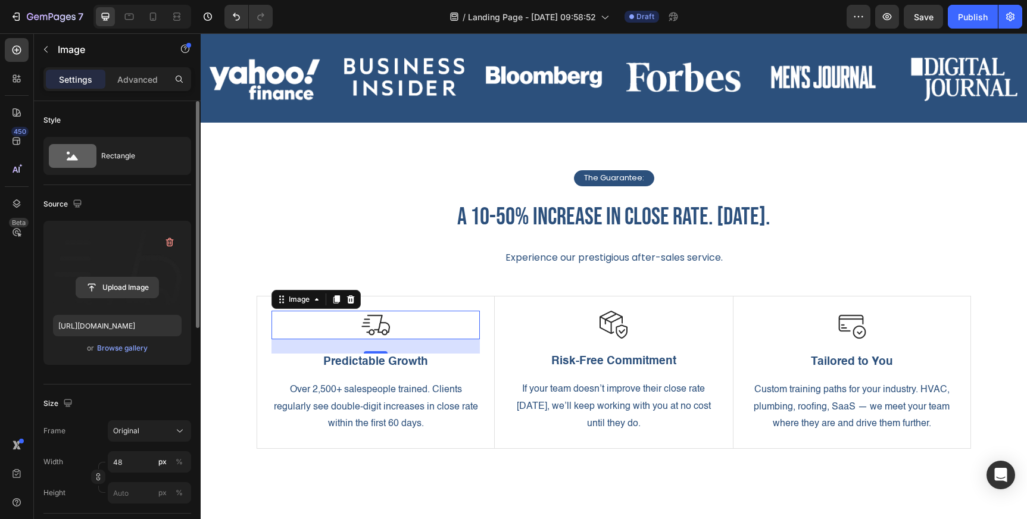
click at [151, 291] on input "file" at bounding box center [117, 287] width 82 height 20
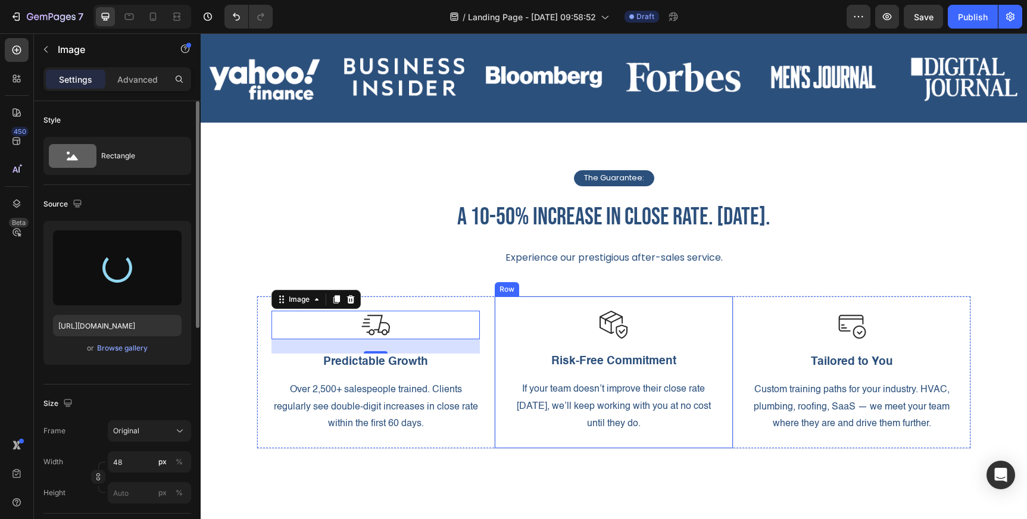
type input "[URL][DOMAIN_NAME]"
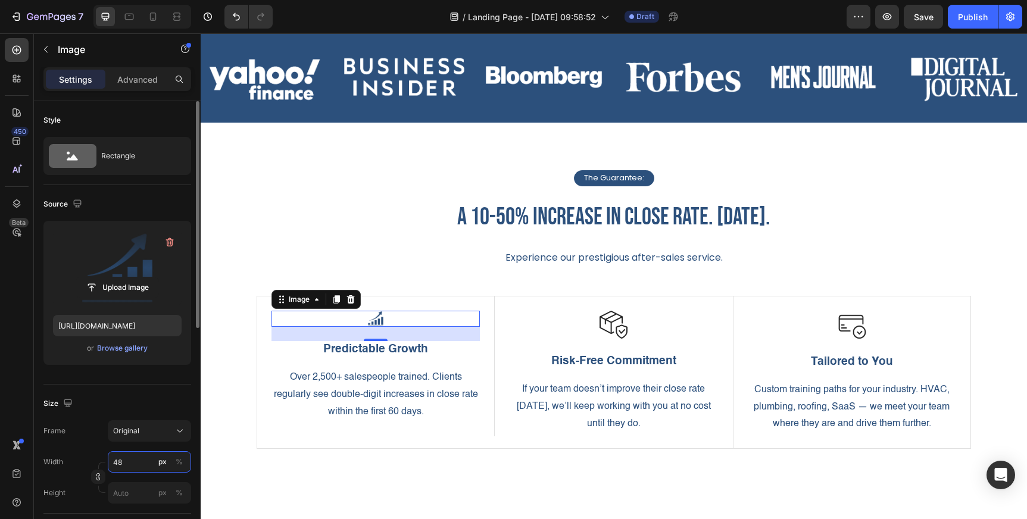
click at [134, 463] on input "48" at bounding box center [149, 461] width 83 height 21
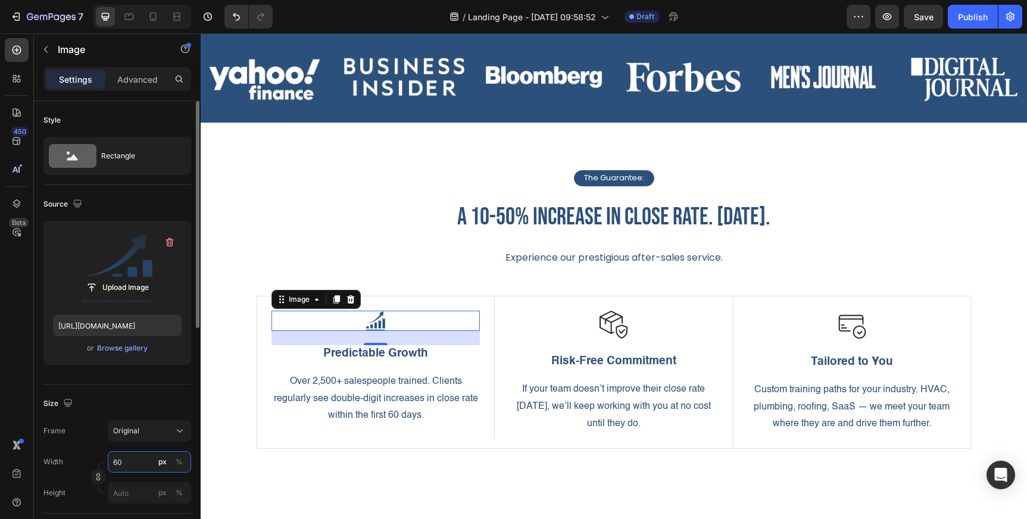
type input "6"
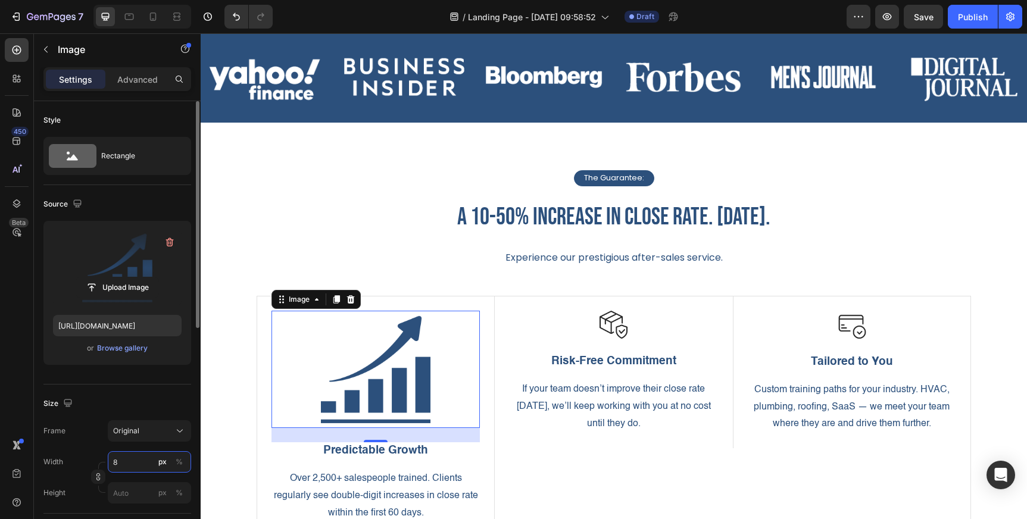
type input "80"
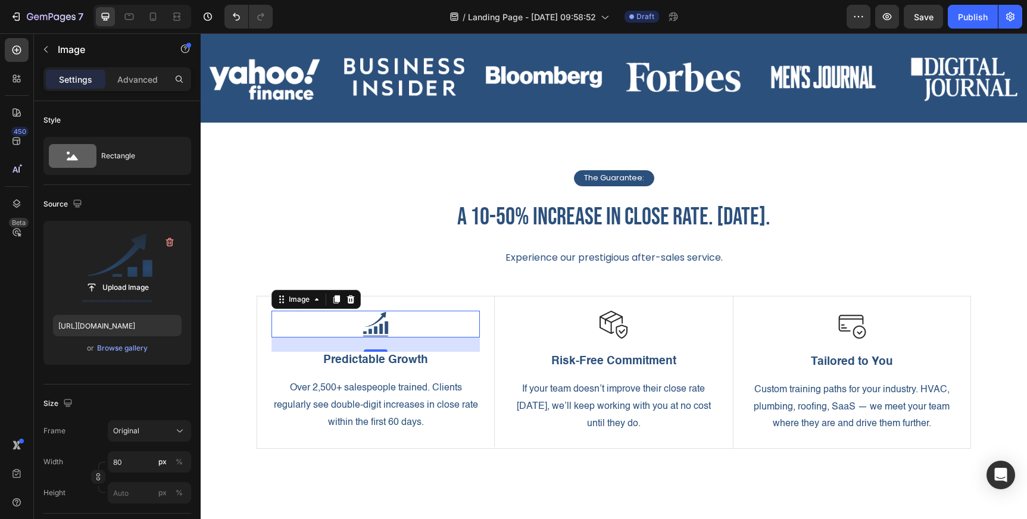
click at [372, 264] on p "Experience our prestigious after-sales service." at bounding box center [614, 257] width 712 height 17
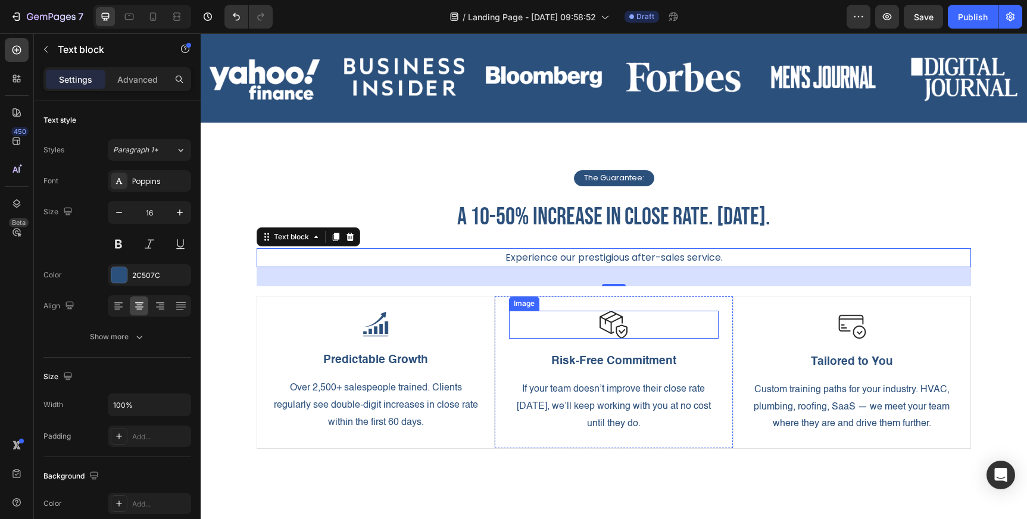
click at [615, 329] on img at bounding box center [613, 325] width 28 height 28
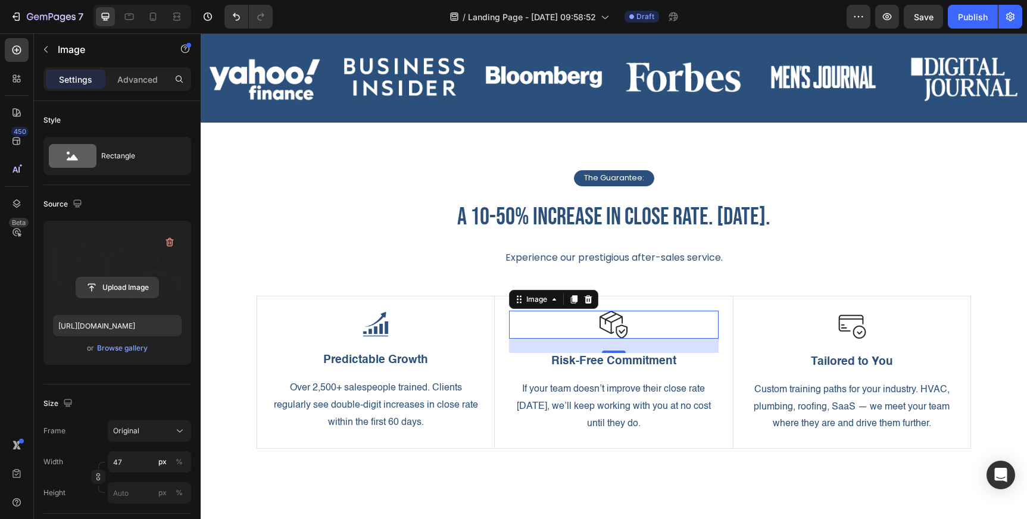
click at [124, 285] on input "file" at bounding box center [117, 287] width 82 height 20
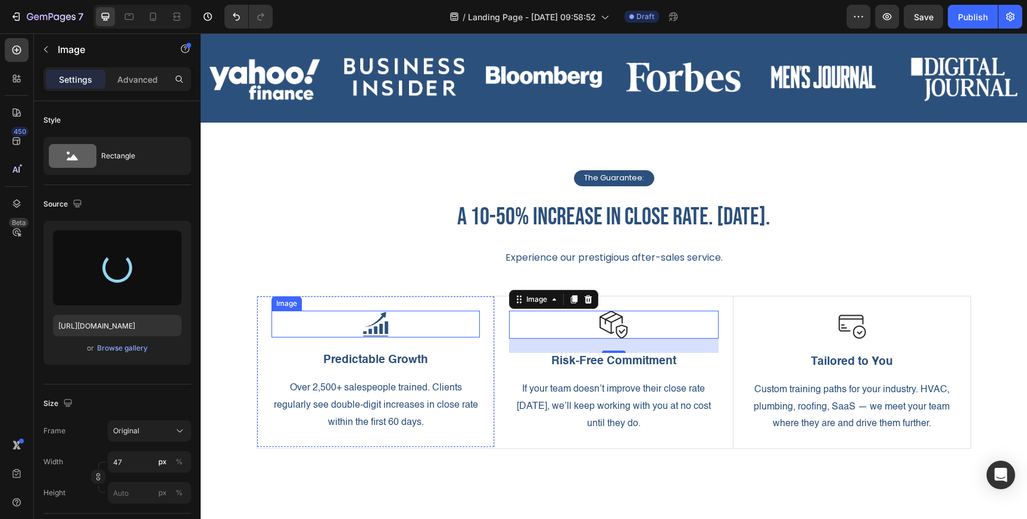
click at [377, 328] on img at bounding box center [376, 324] width 48 height 27
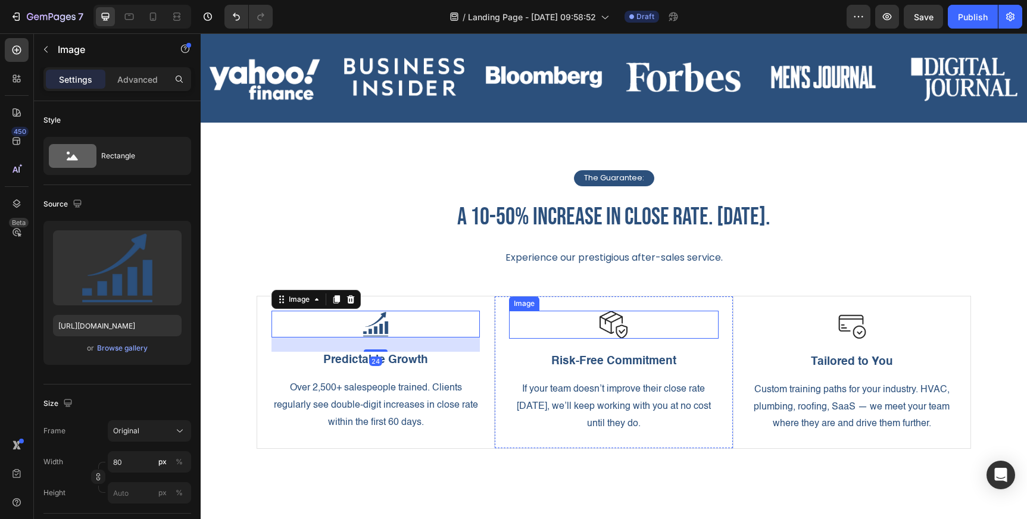
click at [617, 326] on img at bounding box center [613, 325] width 28 height 28
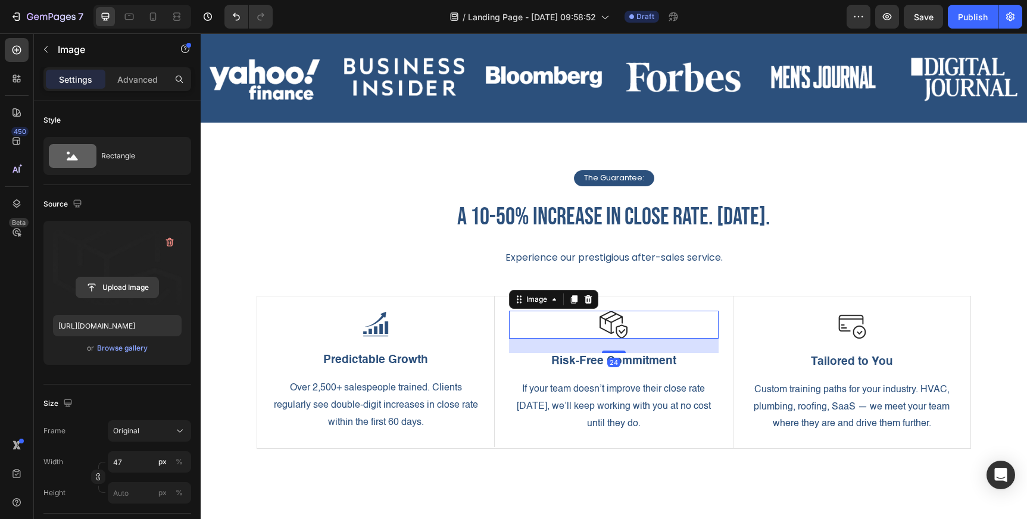
click at [116, 294] on input "file" at bounding box center [117, 287] width 82 height 20
type input "[URL][DOMAIN_NAME]"
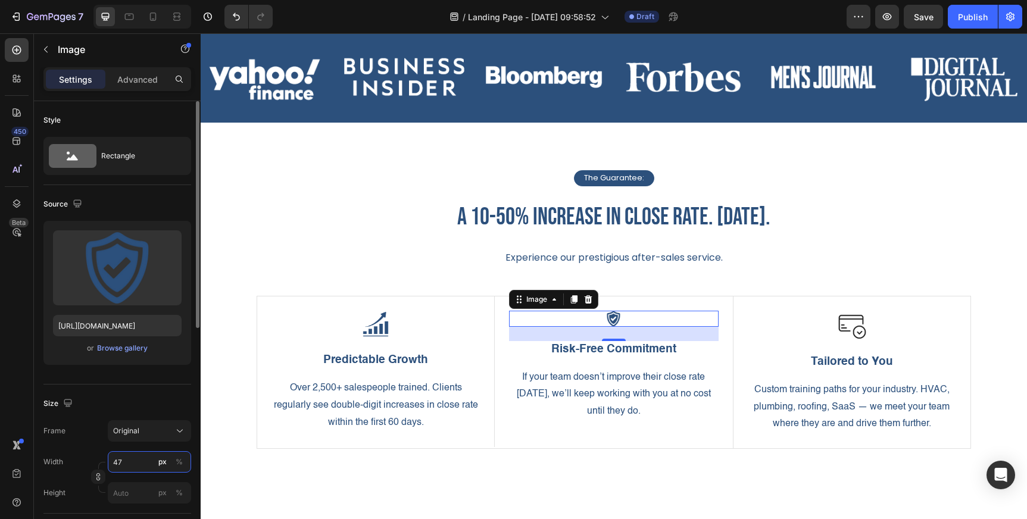
click at [126, 459] on input "47" at bounding box center [149, 461] width 83 height 21
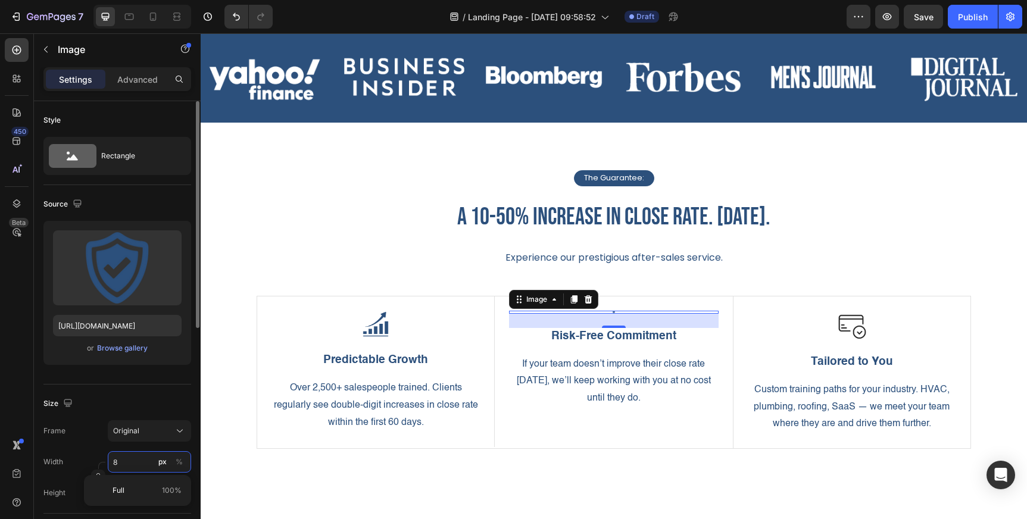
type input "80"
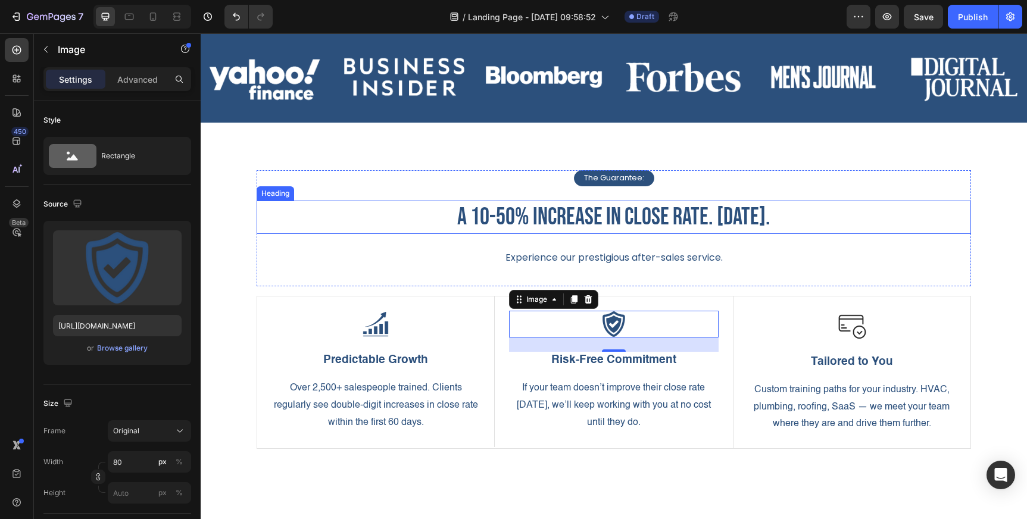
click at [782, 190] on div "The Guarantee: Text Block Row a 10-50% increase in close rate. [DATE]. Heading …" at bounding box center [614, 228] width 714 height 117
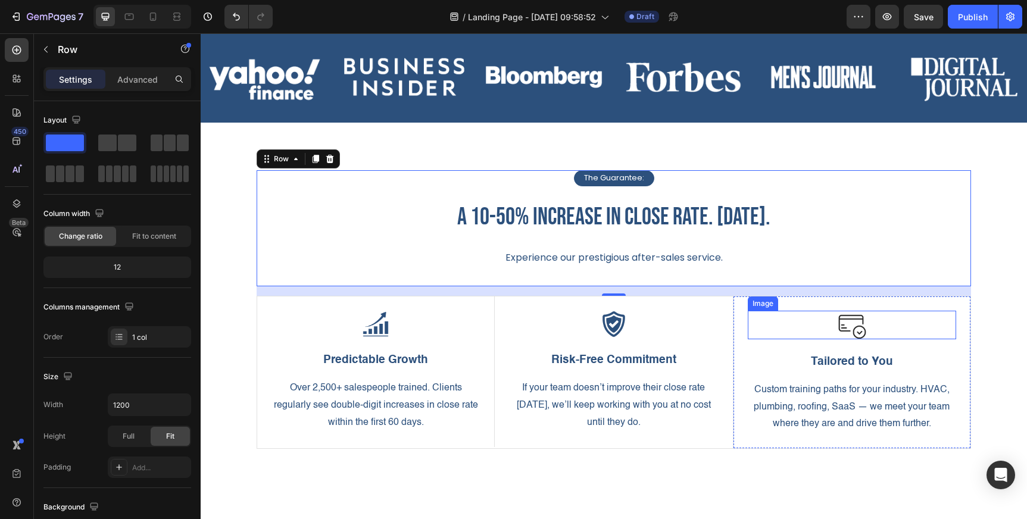
click at [848, 324] on img at bounding box center [851, 325] width 29 height 29
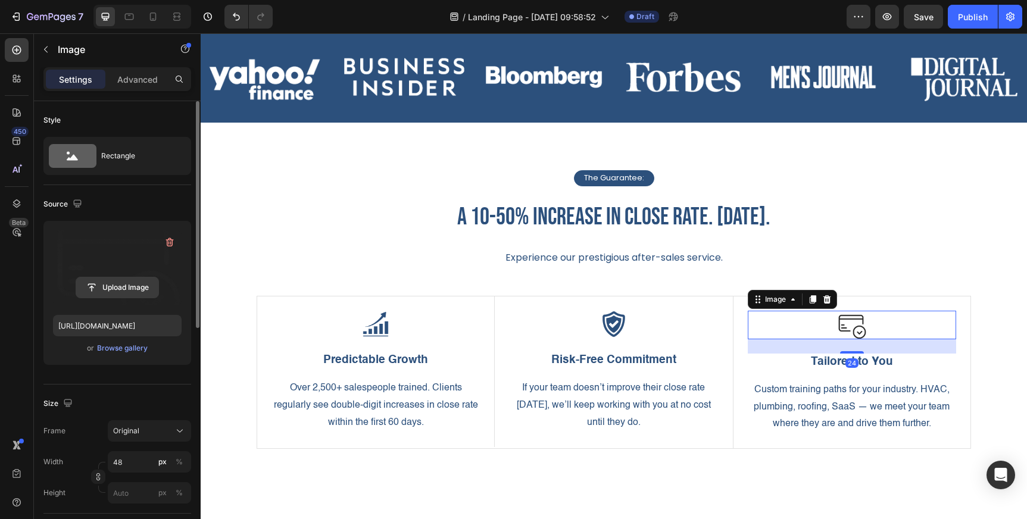
click at [132, 292] on input "file" at bounding box center [117, 287] width 82 height 20
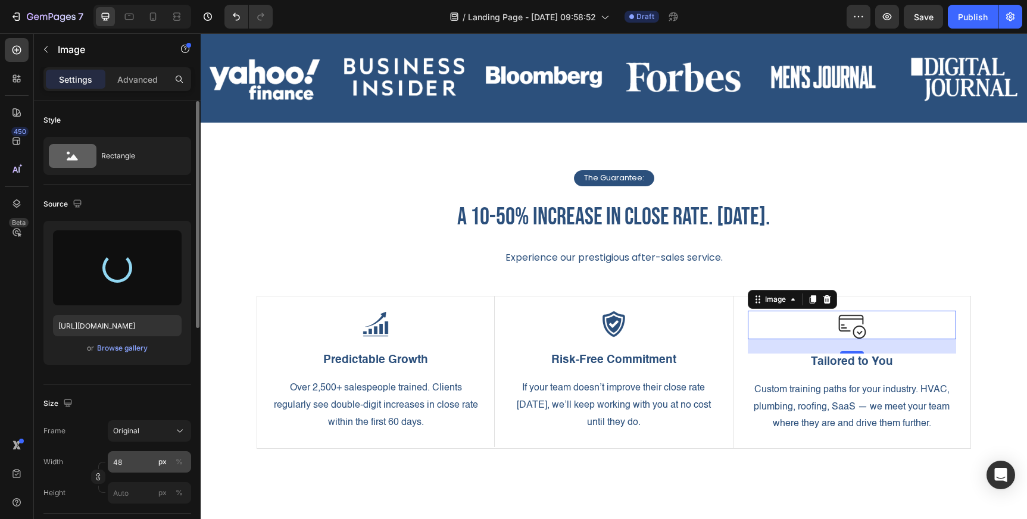
type input "[URL][DOMAIN_NAME]"
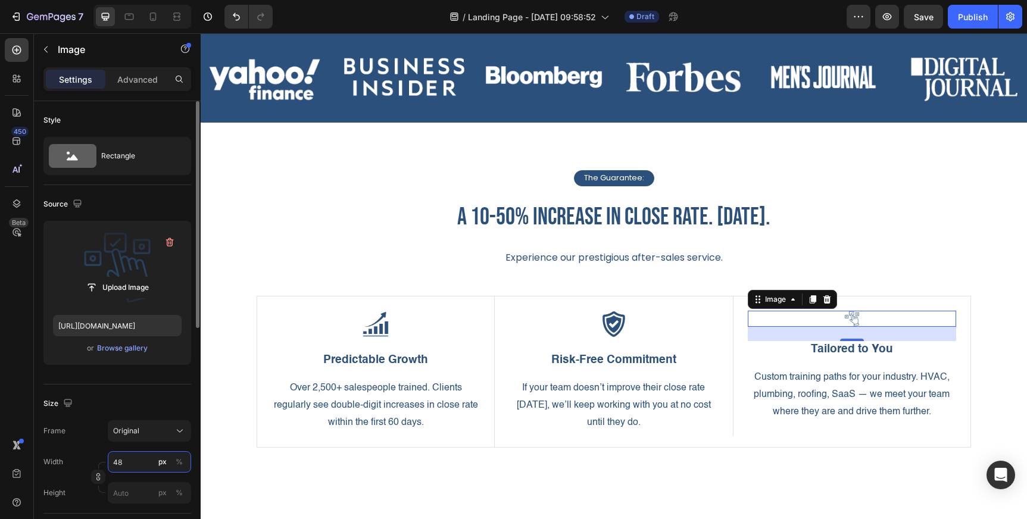
click at [128, 466] on input "48" at bounding box center [149, 461] width 83 height 21
type input "80"
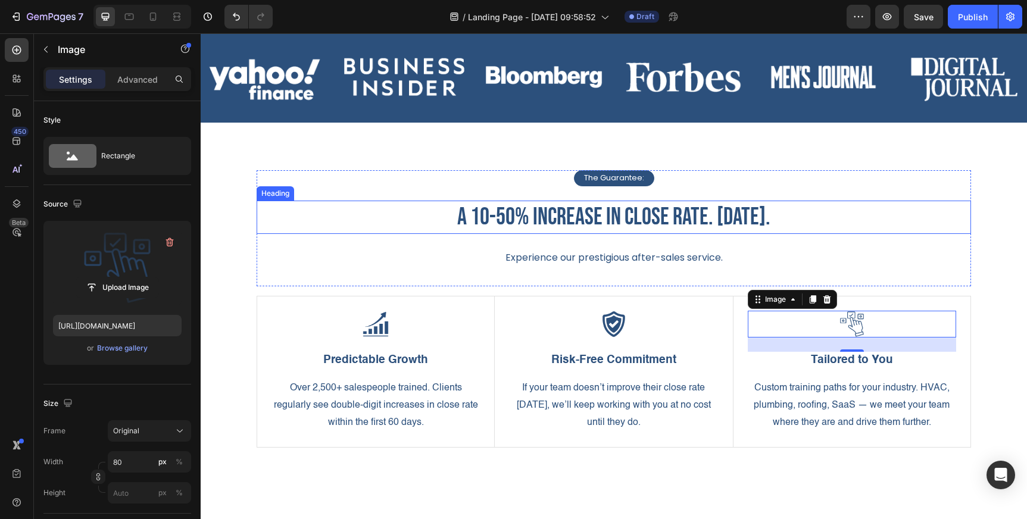
click at [839, 196] on div "The Guarantee: Text Block Row a 10-50% increase in close rate. [DATE]. Heading …" at bounding box center [614, 228] width 714 height 117
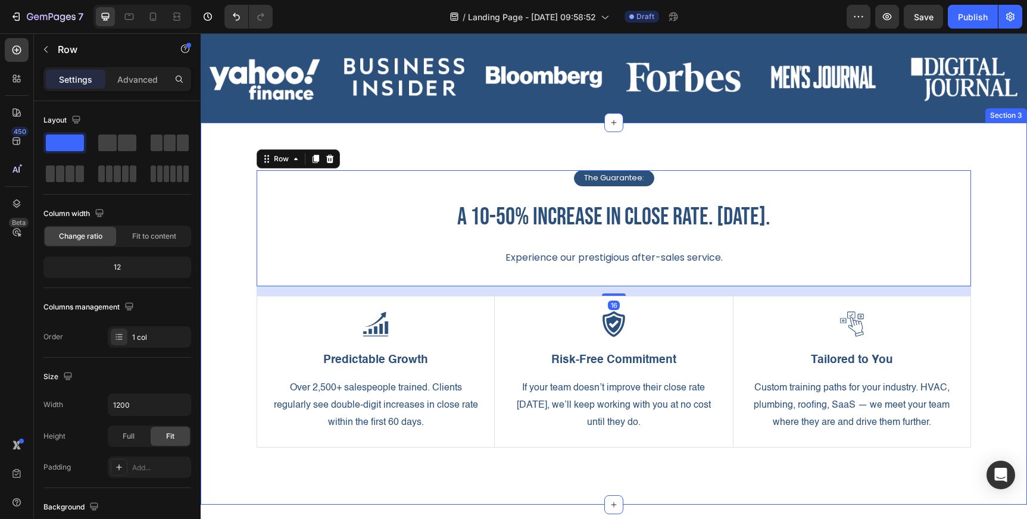
click at [880, 139] on div "The Guarantee: Text Block Row a 10-50% increase in close rate. [DATE]. Heading …" at bounding box center [614, 314] width 826 height 382
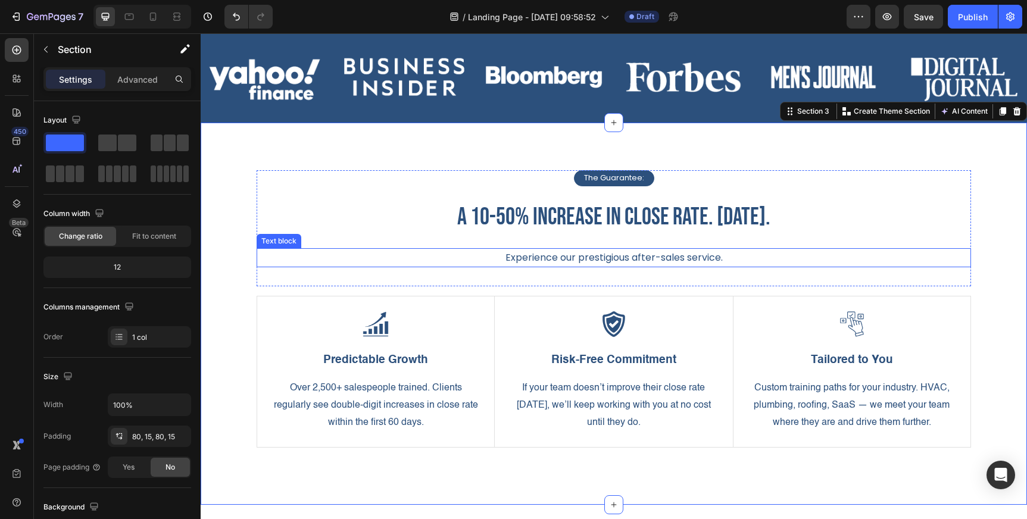
click at [581, 258] on p "Experience our prestigious after-sales service." at bounding box center [614, 257] width 712 height 17
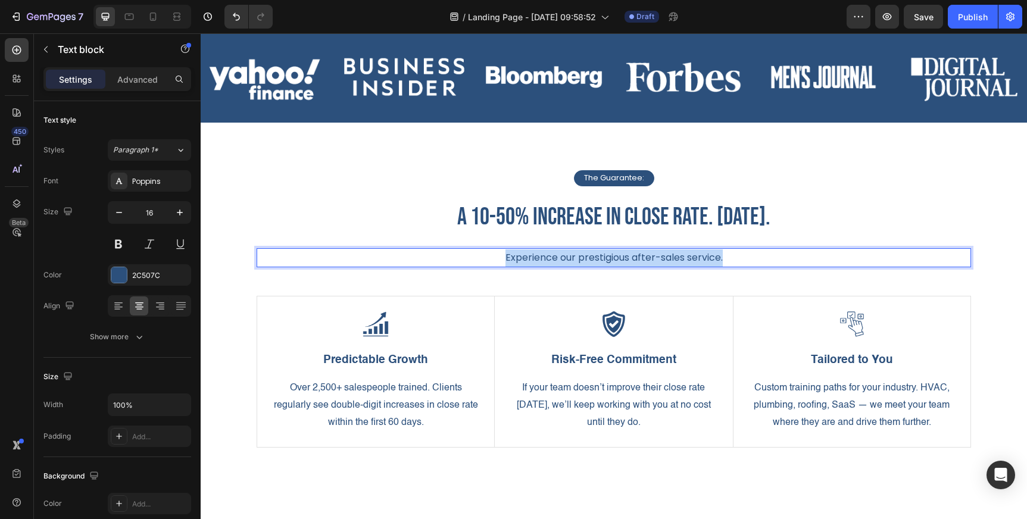
click at [581, 258] on p "Experience our prestigious after-sales service." at bounding box center [614, 257] width 712 height 17
click at [592, 256] on p "The ultimate solution to stagnant growth," at bounding box center [614, 257] width 712 height 17
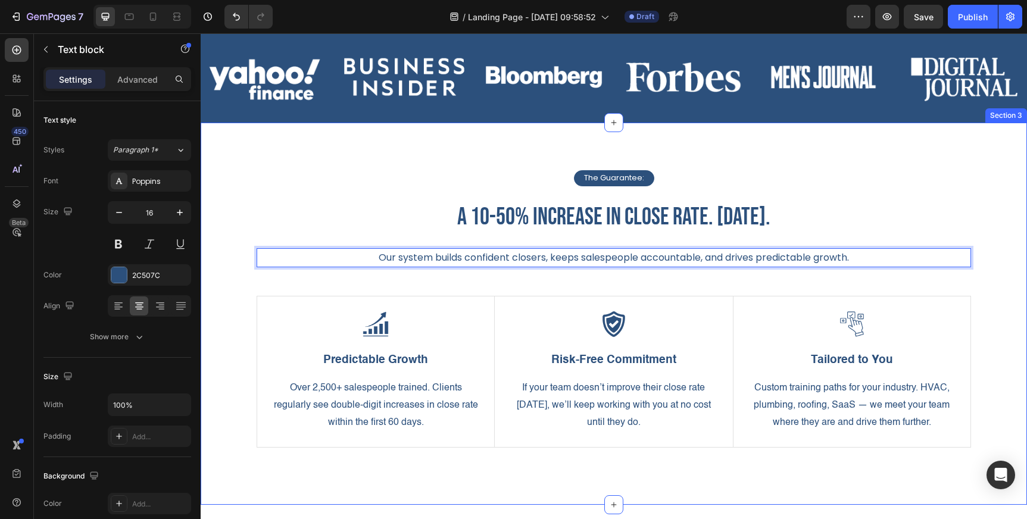
click at [828, 164] on div "The Guarantee: Text Block Row a 10-50% increase in close rate. [DATE]. Heading …" at bounding box center [614, 314] width 826 height 382
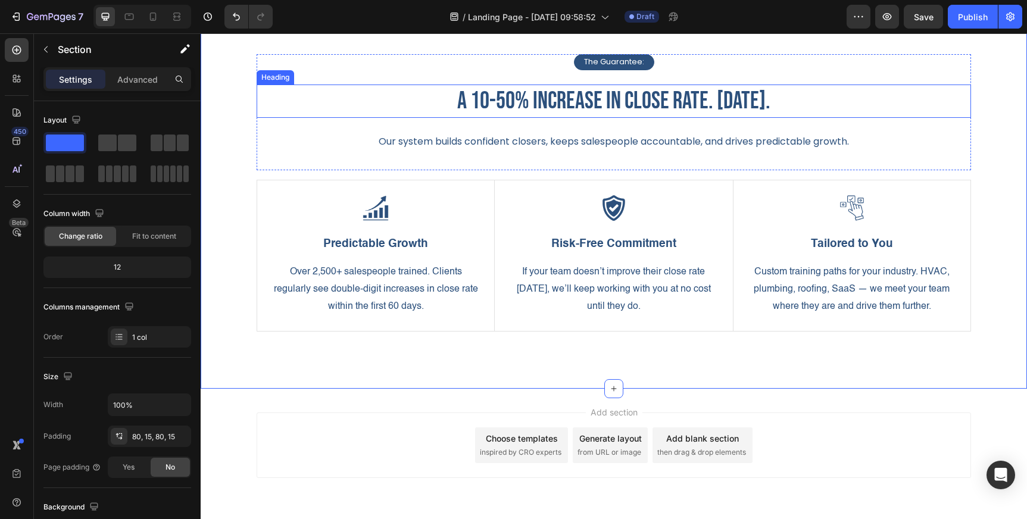
scroll to position [559, 0]
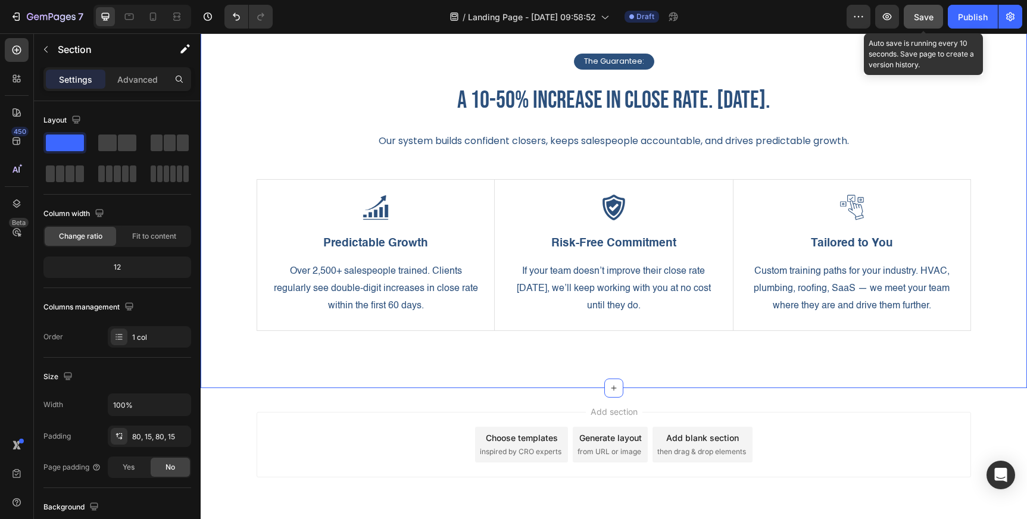
click at [924, 25] on button "Save" at bounding box center [923, 17] width 39 height 24
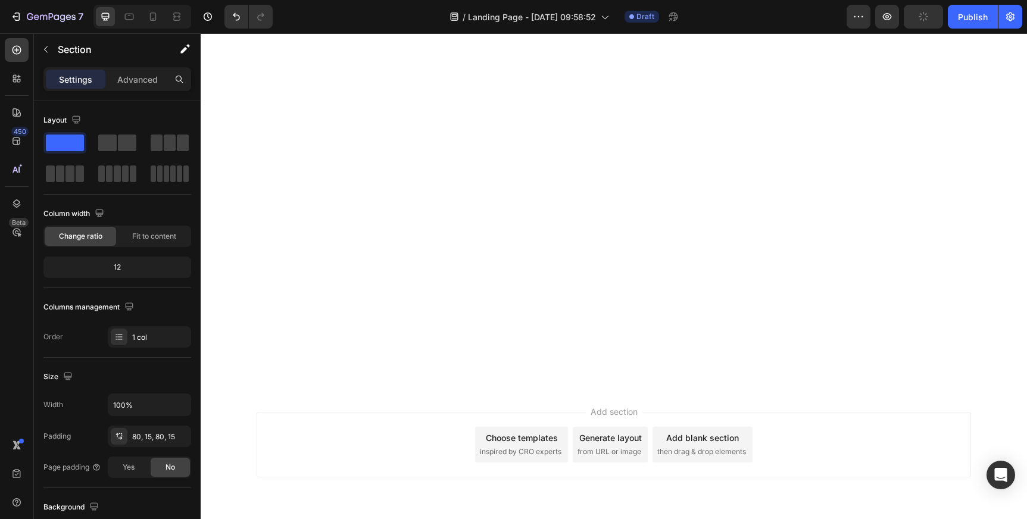
scroll to position [0, 0]
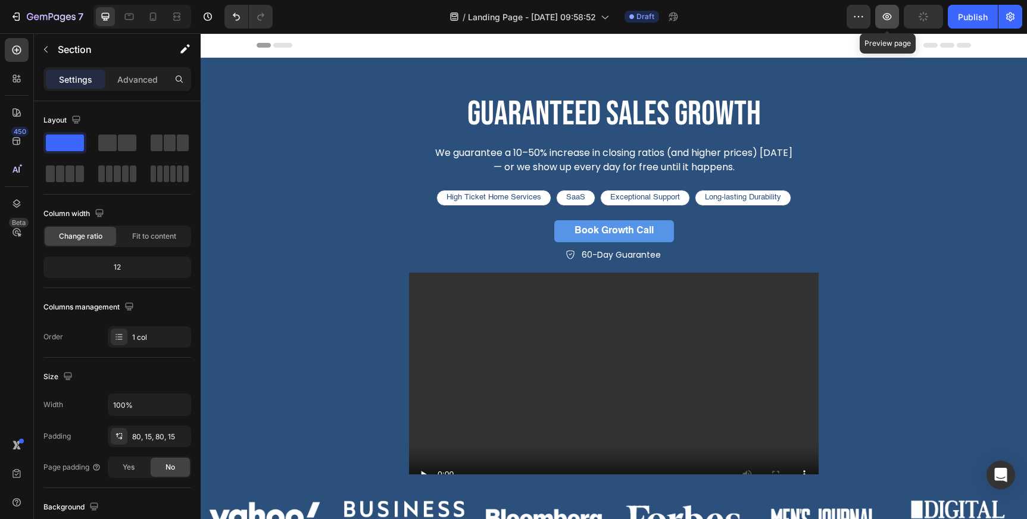
click at [889, 20] on icon "button" at bounding box center [887, 16] width 9 height 7
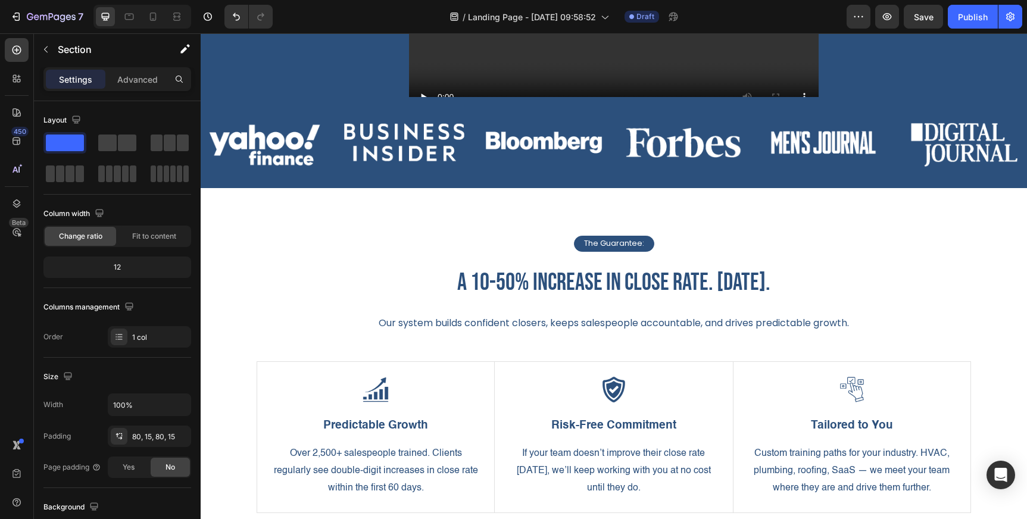
click at [445, 220] on div "The Guarantee: Text Block Row a 10-50% increase in close rate. [DATE]. Heading …" at bounding box center [614, 379] width 826 height 382
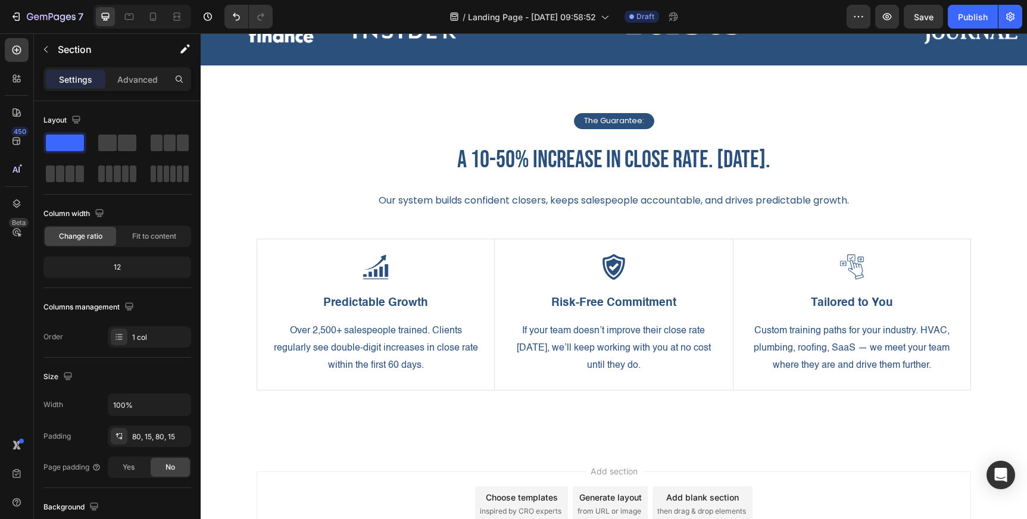
scroll to position [501, 0]
click at [889, 19] on icon "button" at bounding box center [887, 17] width 12 height 12
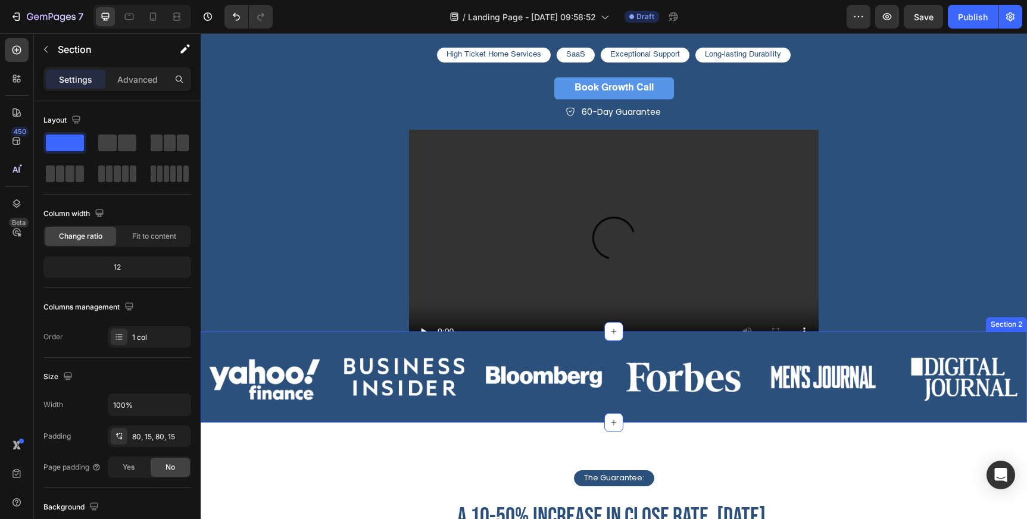
scroll to position [145, 0]
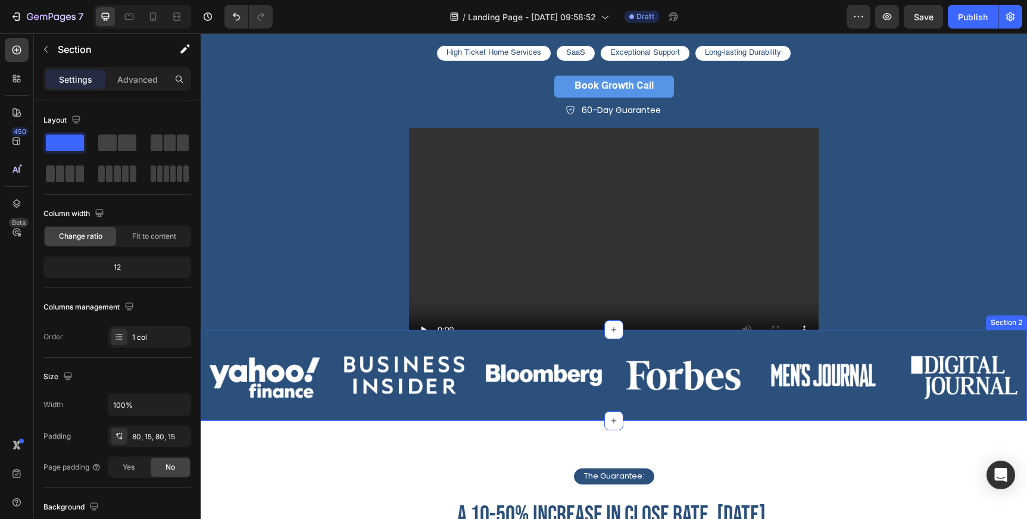
click at [235, 416] on div "Image Image Image Image Image Image Carousel" at bounding box center [614, 380] width 826 height 82
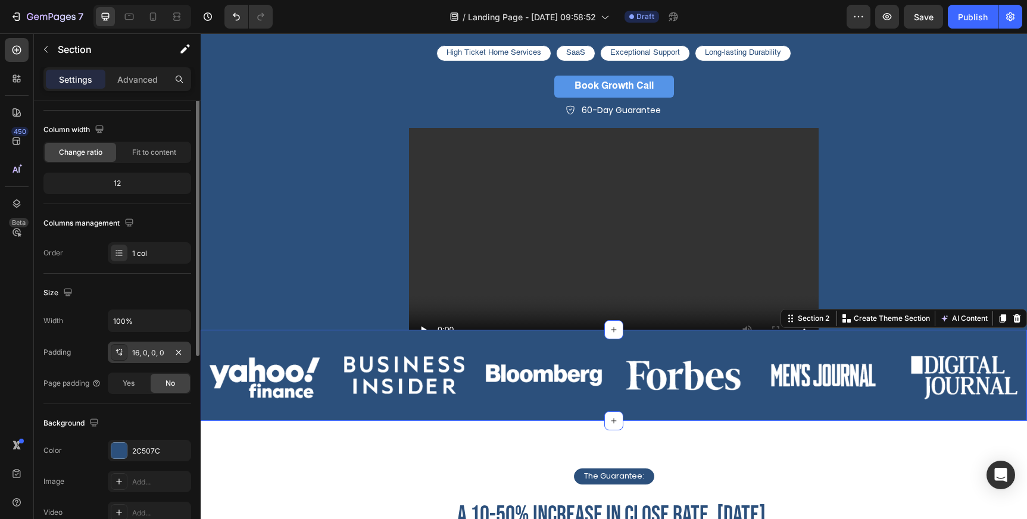
scroll to position [88, 0]
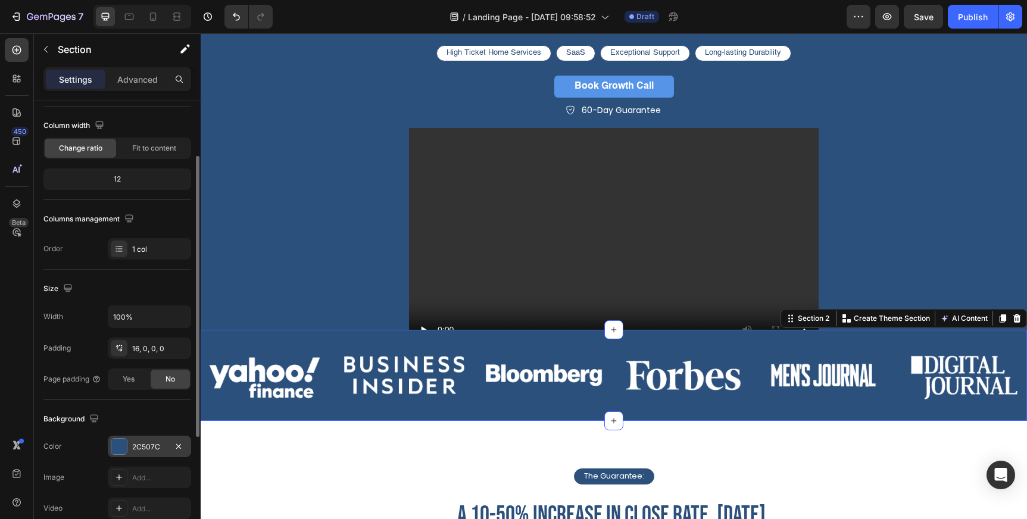
click at [152, 446] on div "2C507C" at bounding box center [149, 447] width 35 height 11
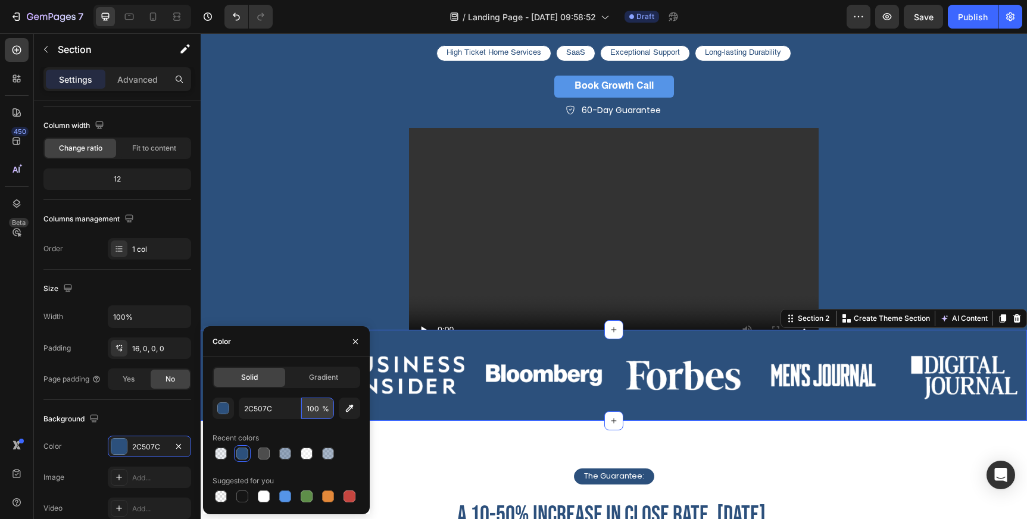
click at [317, 409] on input "100" at bounding box center [317, 408] width 33 height 21
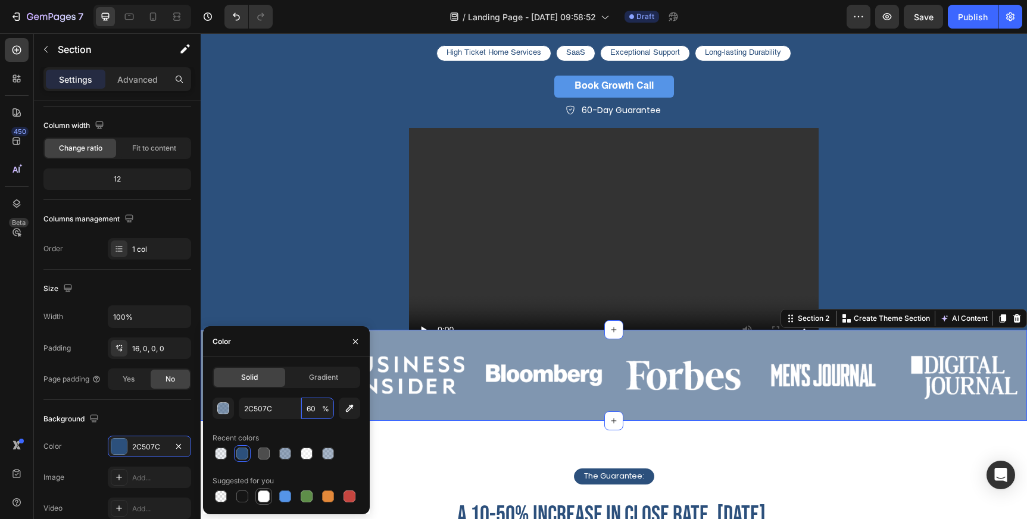
type input "60"
click at [258, 497] on div at bounding box center [264, 496] width 12 height 12
type input "FFFFFF"
type input "100"
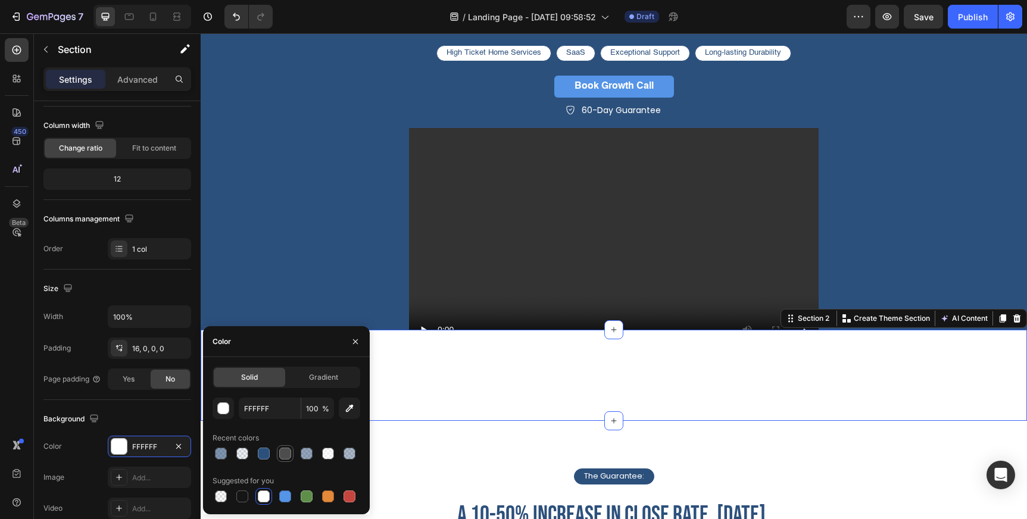
click at [287, 454] on div at bounding box center [285, 454] width 12 height 12
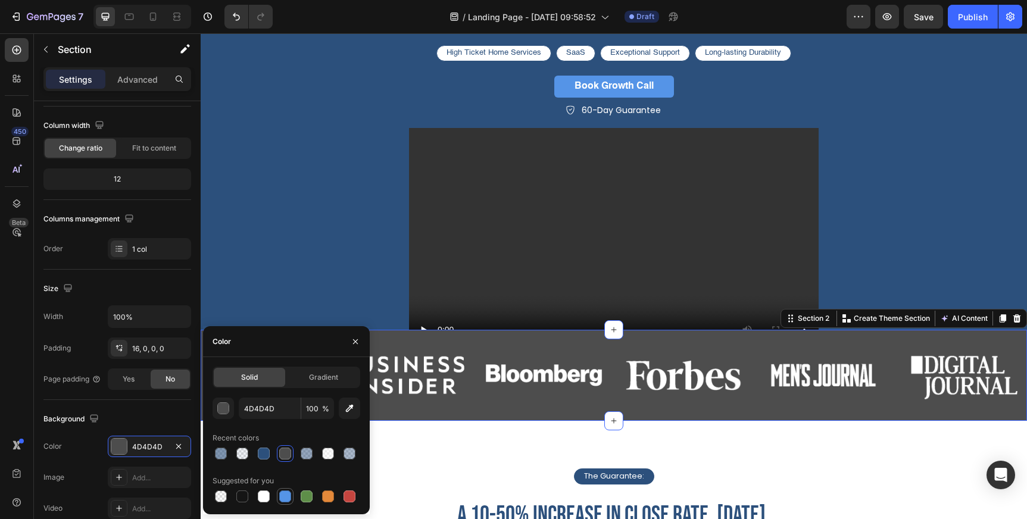
click at [283, 496] on div at bounding box center [285, 496] width 12 height 12
type input "5594E7"
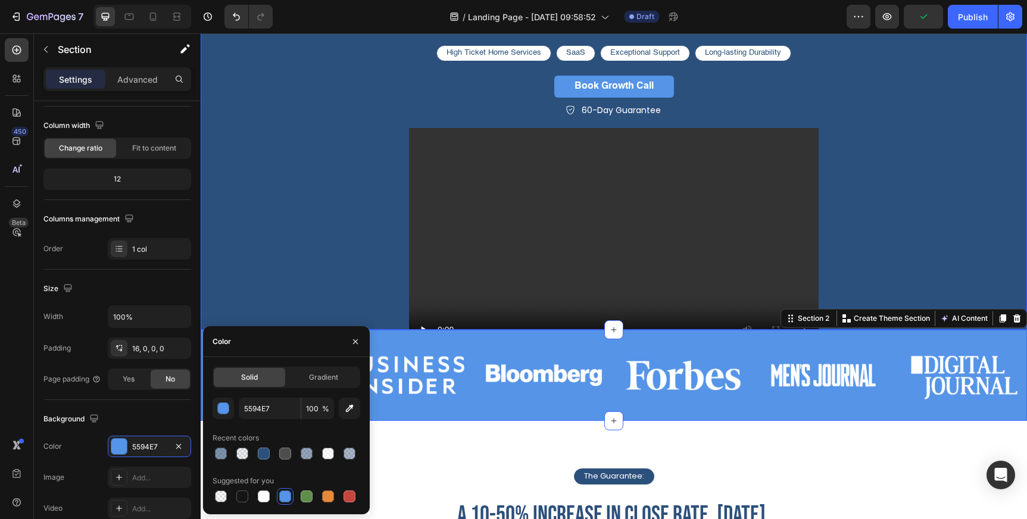
click at [849, 138] on div "guaranteed sales growth Heading We guarantee a 10–50% increase in closing ratio…" at bounding box center [614, 156] width 714 height 421
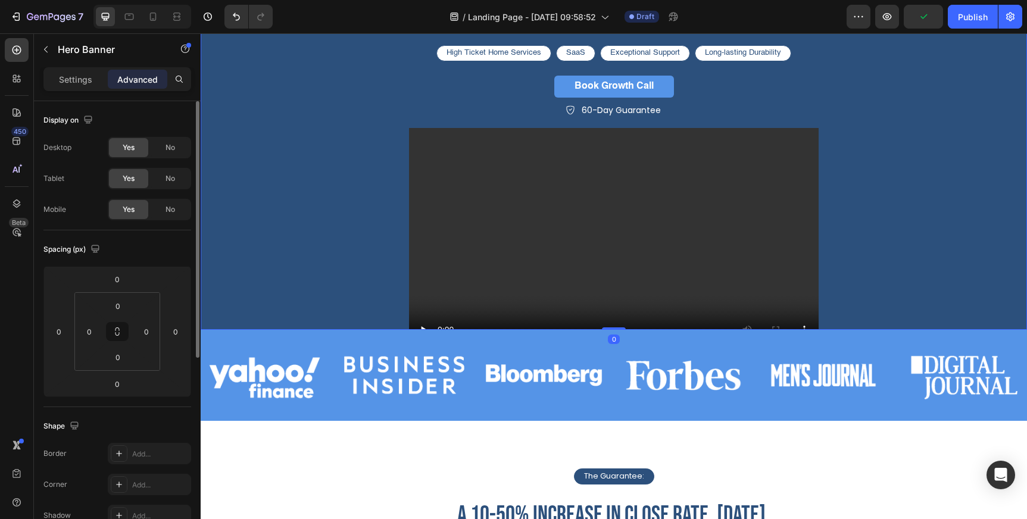
scroll to position [0, 0]
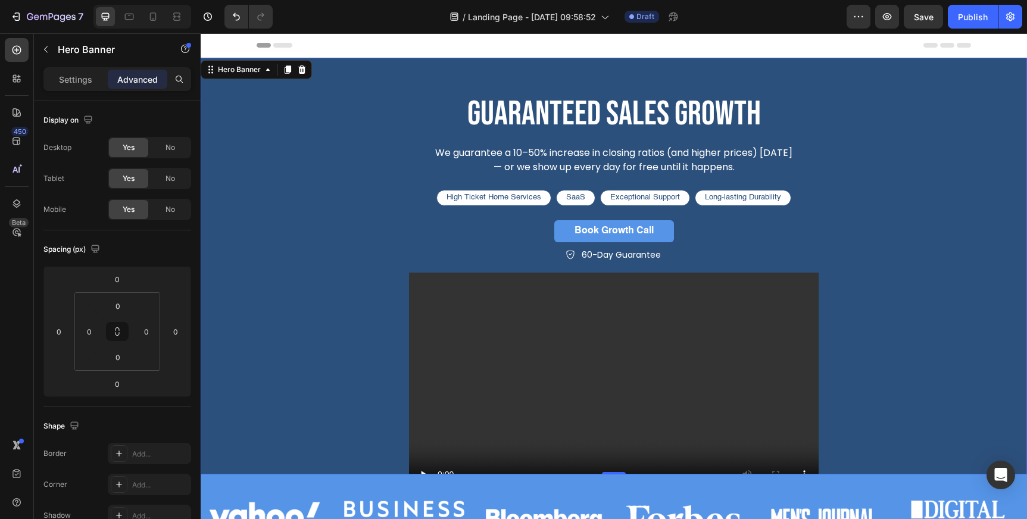
click at [593, 74] on div "guaranteed sales growth Heading We guarantee a 10–50% increase in closing ratio…" at bounding box center [614, 295] width 732 height 474
click at [410, 218] on div "guaranteed sales growth Heading We guarantee a 10–50% increase in closing ratio…" at bounding box center [613, 301] width 429 height 421
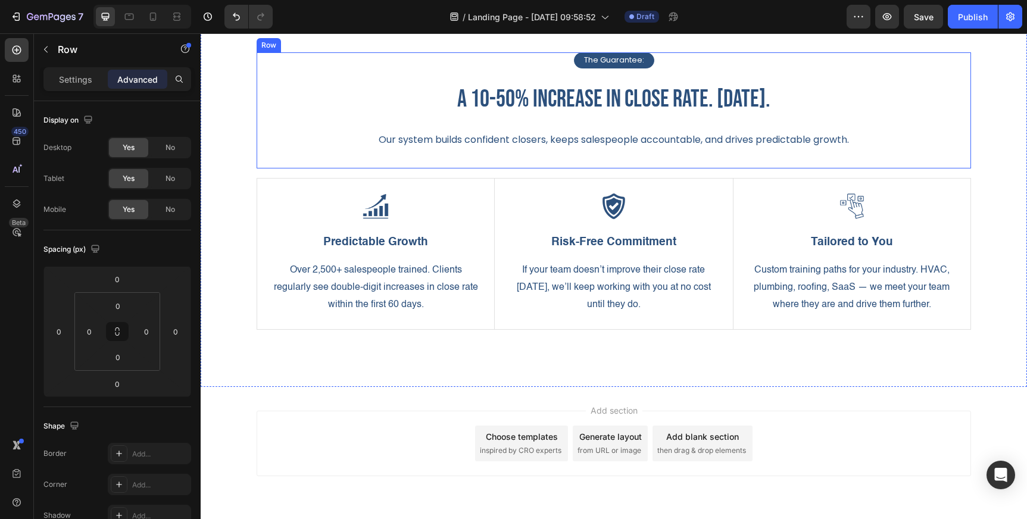
scroll to position [567, 0]
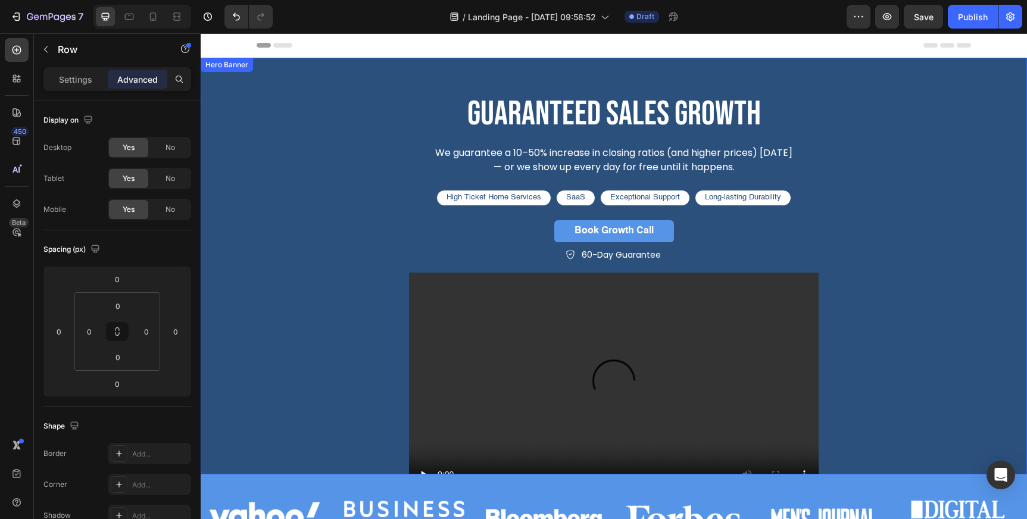
scroll to position [117, 0]
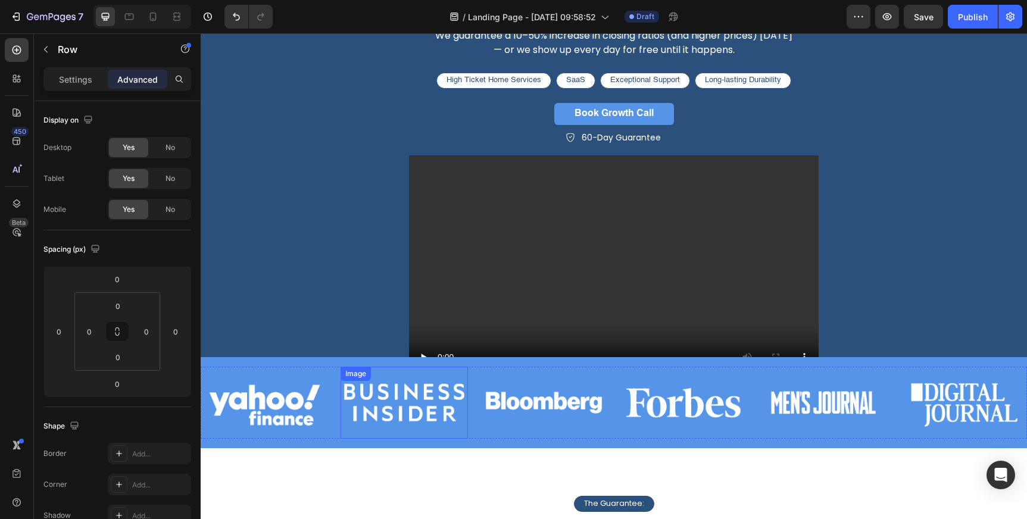
click at [348, 439] on div "Image Image Image Image Image Image Carousel" at bounding box center [614, 408] width 826 height 82
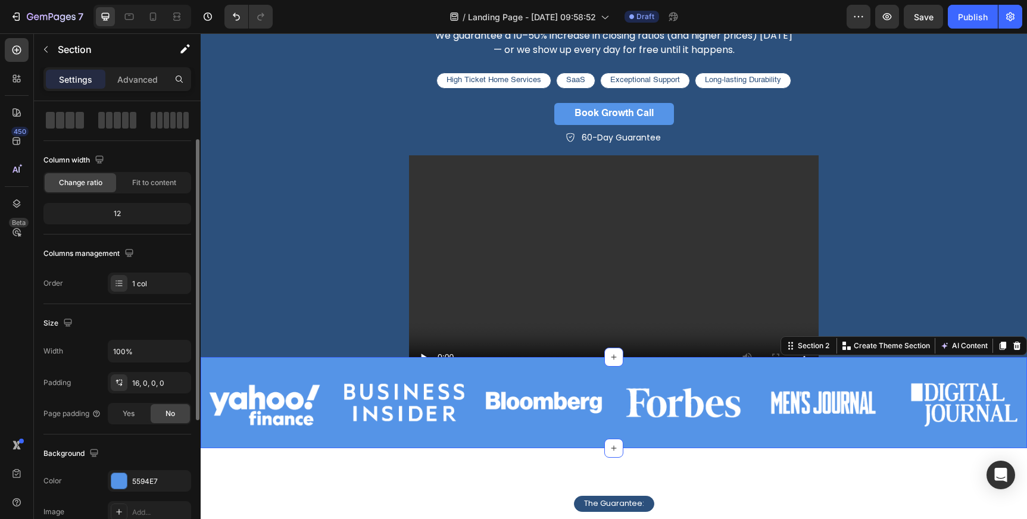
scroll to position [57, 0]
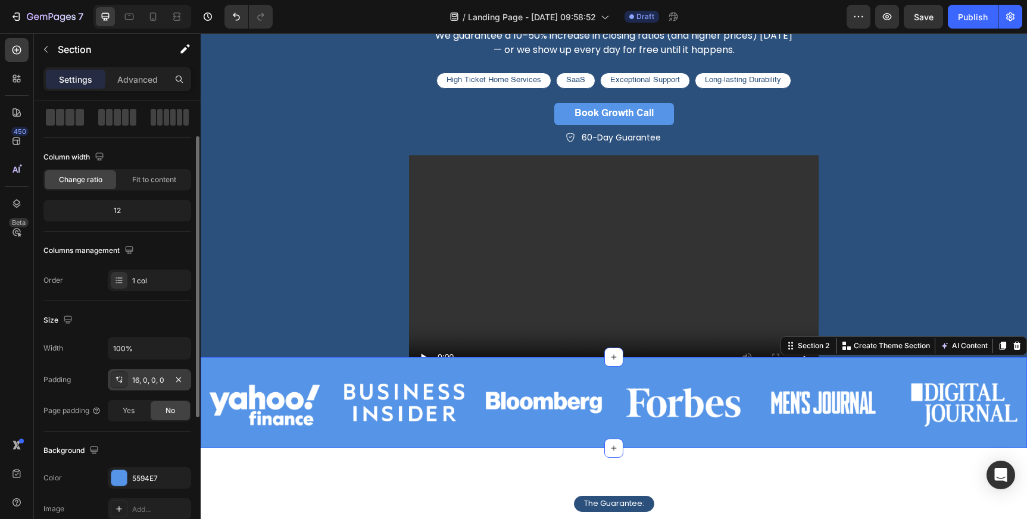
click at [151, 382] on div "16, 0, 0, 0" at bounding box center [149, 380] width 35 height 11
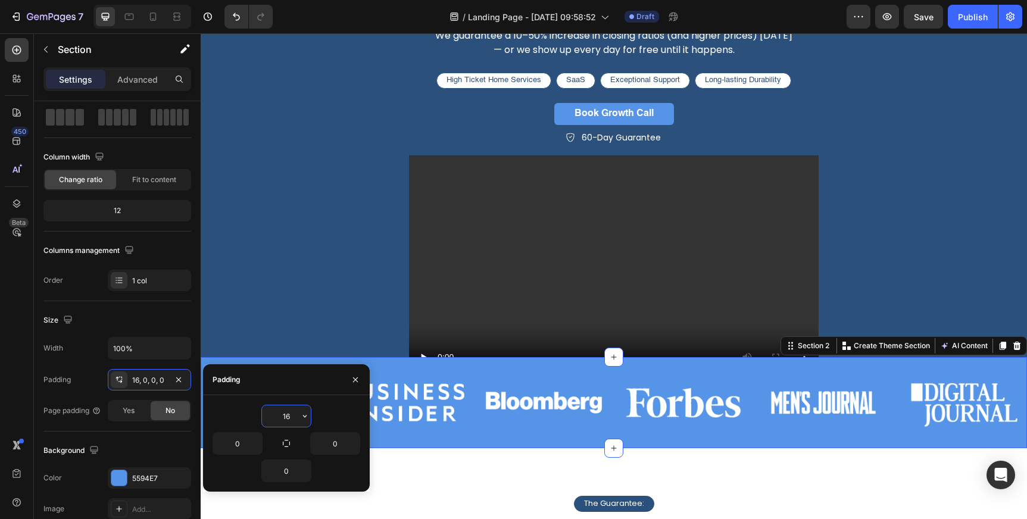
click at [292, 417] on input "16" at bounding box center [286, 415] width 49 height 21
type input "8"
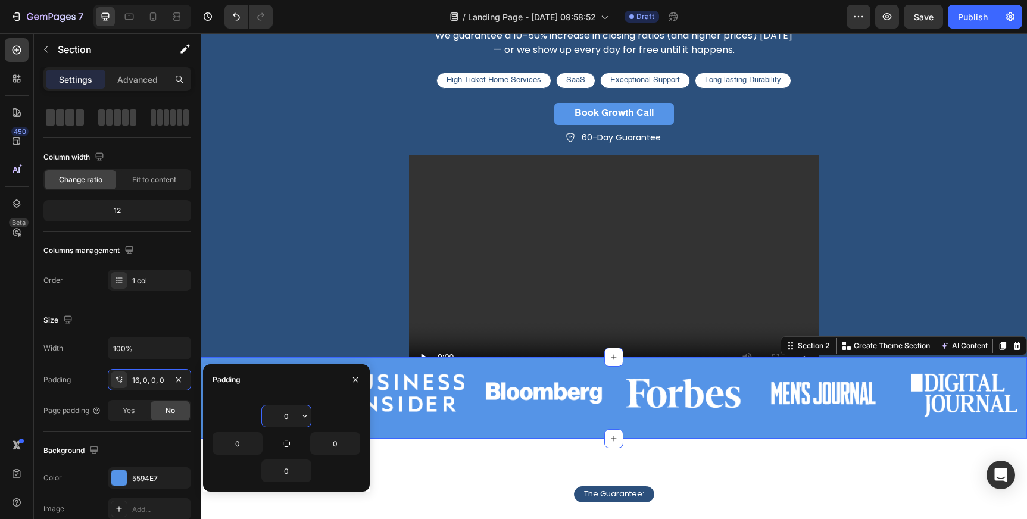
type input "0"
click at [295, 324] on div "guaranteed sales growth Heading We guarantee a 10–50% increase in closing ratio…" at bounding box center [614, 184] width 714 height 421
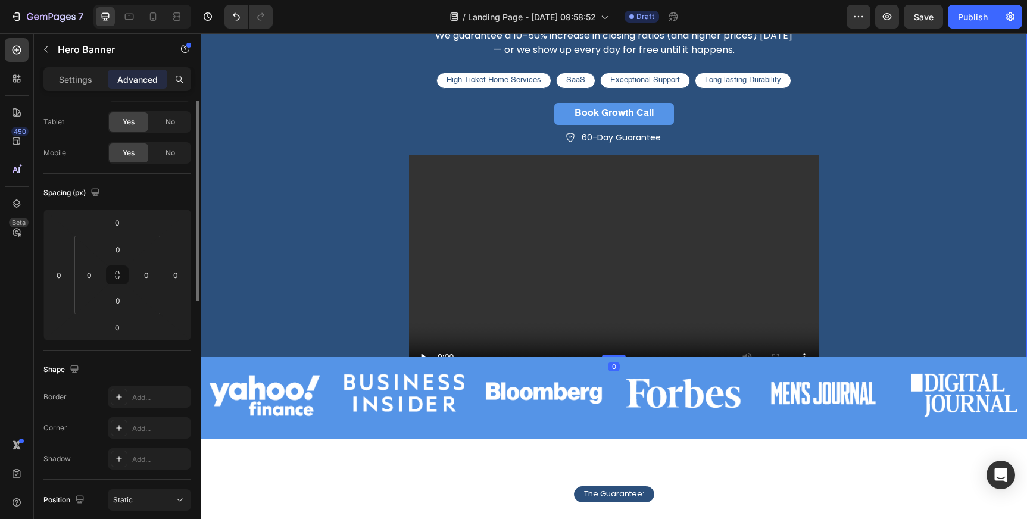
scroll to position [0, 0]
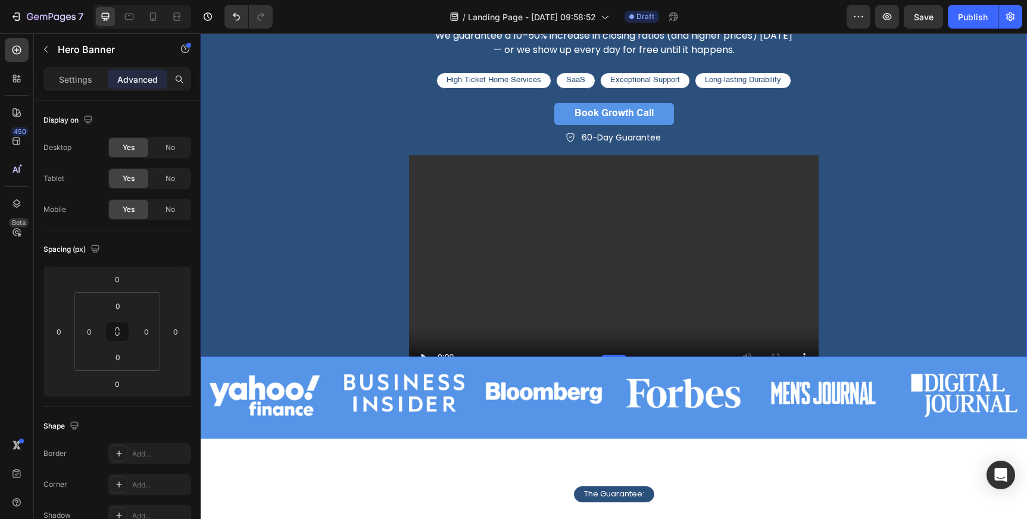
click at [331, 342] on div "guaranteed sales growth Heading We guarantee a 10–50% increase in closing ratio…" at bounding box center [614, 184] width 714 height 421
click at [317, 290] on div "guaranteed sales growth Heading We guarantee a 10–50% increase in closing ratio…" at bounding box center [614, 184] width 714 height 421
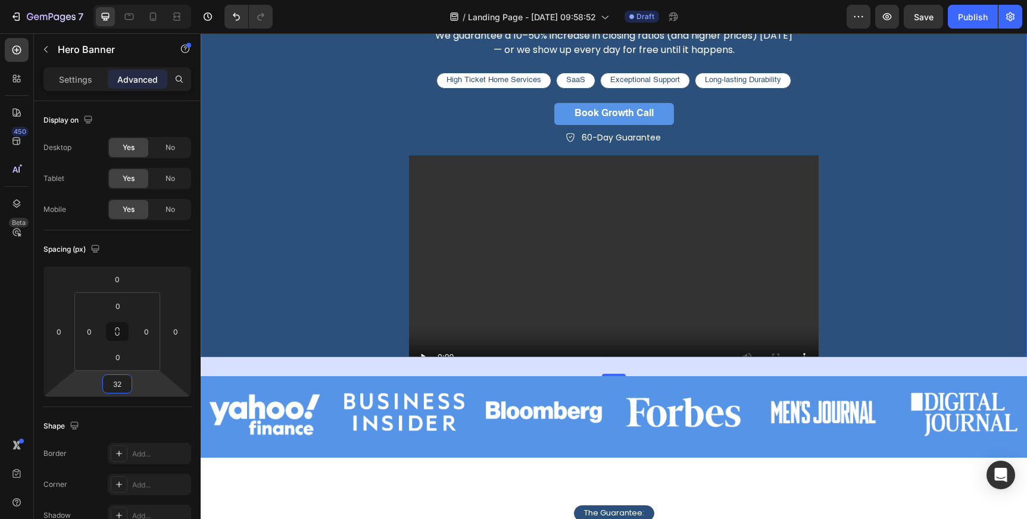
drag, startPoint x: 142, startPoint y: 385, endPoint x: 142, endPoint y: 375, distance: 9.5
click at [142, 89] on html "7 Version history / Landing Page - [DATE] 09:58:52 Draft Preview Save Publish 4…" at bounding box center [513, 44] width 1027 height 89
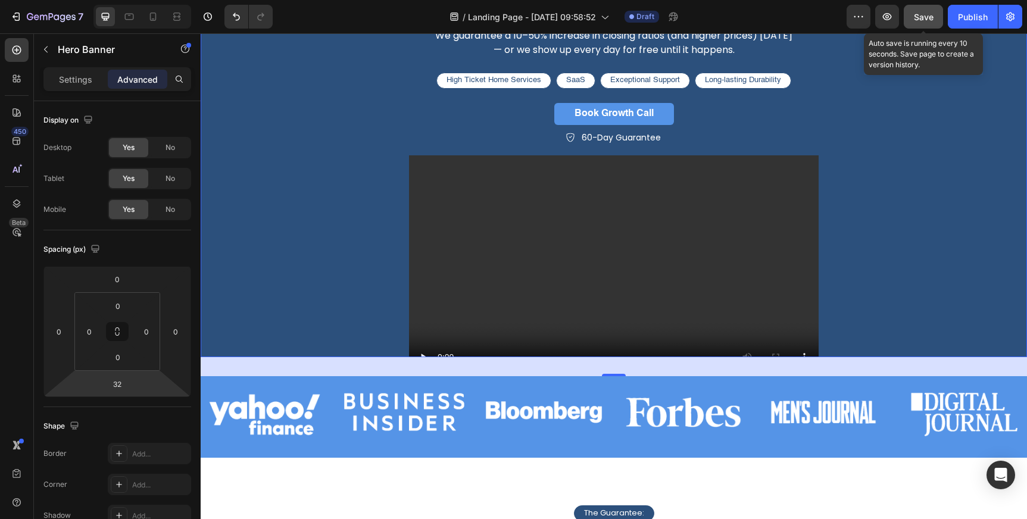
click at [923, 21] on span "Save" at bounding box center [924, 17] width 20 height 10
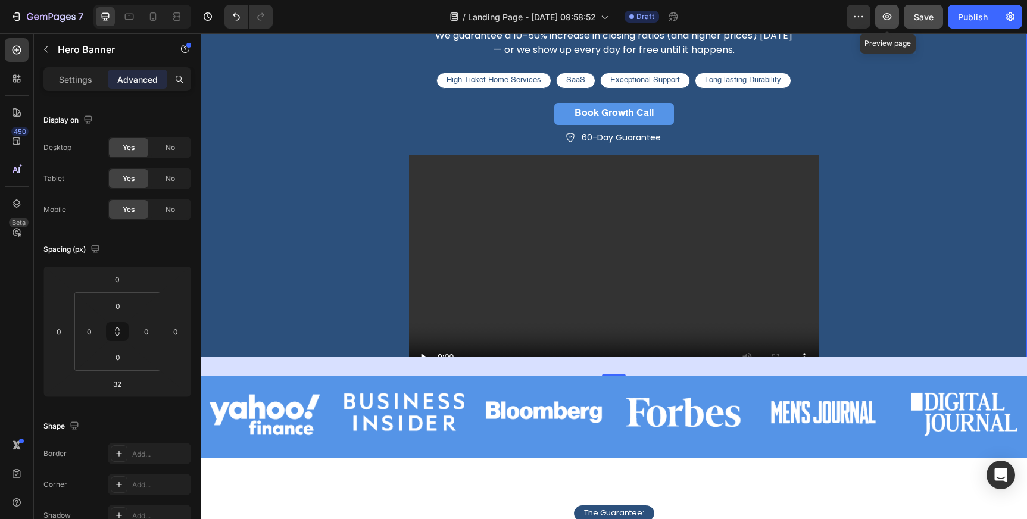
click at [892, 14] on icon "button" at bounding box center [887, 17] width 12 height 12
drag, startPoint x: 612, startPoint y: 371, endPoint x: 612, endPoint y: 359, distance: 12.5
click at [612, 359] on div "32" at bounding box center [614, 366] width 826 height 19
drag, startPoint x: 612, startPoint y: 373, endPoint x: 612, endPoint y: 366, distance: 7.1
click at [612, 366] on div "32" at bounding box center [614, 366] width 826 height 19
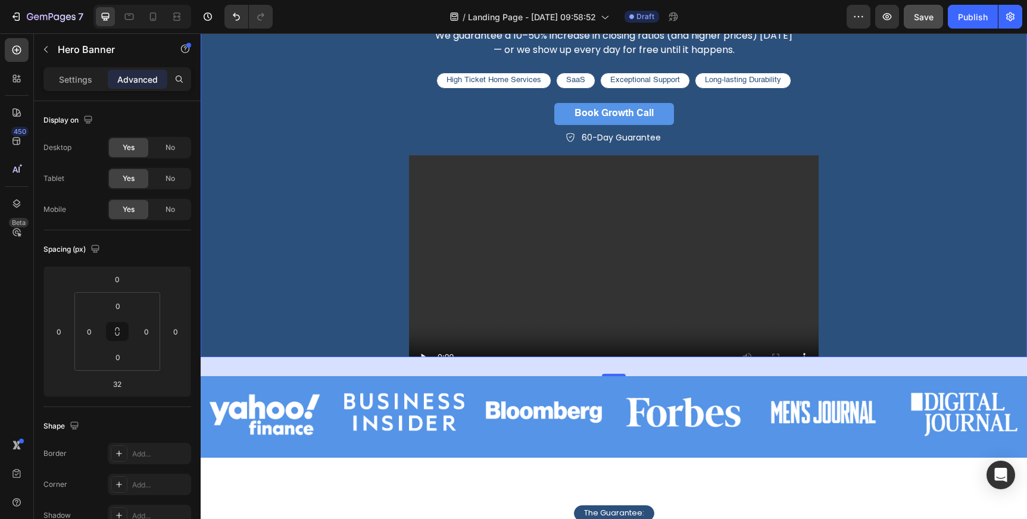
click at [367, 318] on div "guaranteed sales growth Heading We guarantee a 10–50% increase in closing ratio…" at bounding box center [614, 184] width 714 height 421
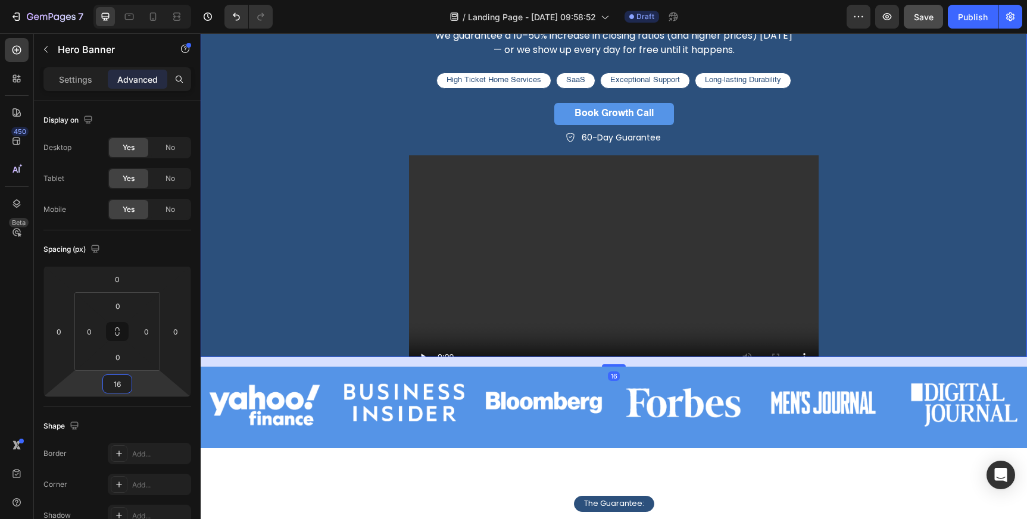
click at [149, 89] on html "7 Version history / Landing Page - [DATE] 09:58:52 Draft Preview Save Publish 4…" at bounding box center [513, 44] width 1027 height 89
click at [118, 385] on input "16" at bounding box center [117, 384] width 24 height 18
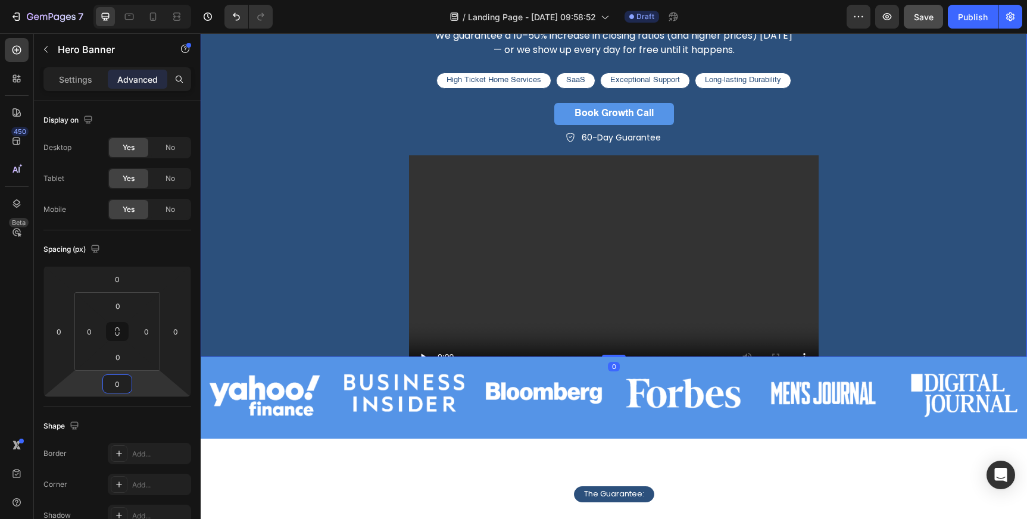
type input "0"
click at [262, 271] on div "guaranteed sales growth Heading We guarantee a 10–50% increase in closing ratio…" at bounding box center [614, 184] width 714 height 421
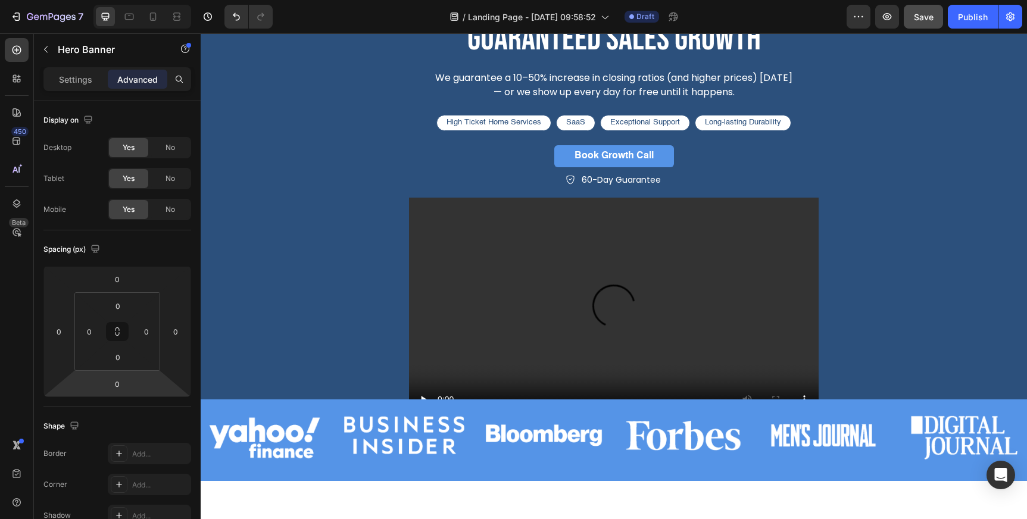
scroll to position [85, 0]
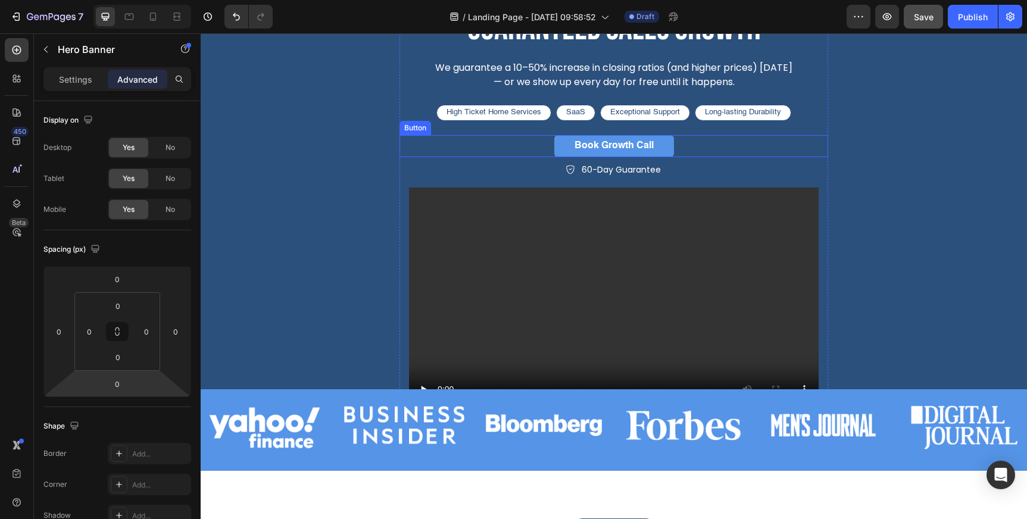
click at [539, 146] on div "Book Growth Call Button" at bounding box center [613, 146] width 429 height 22
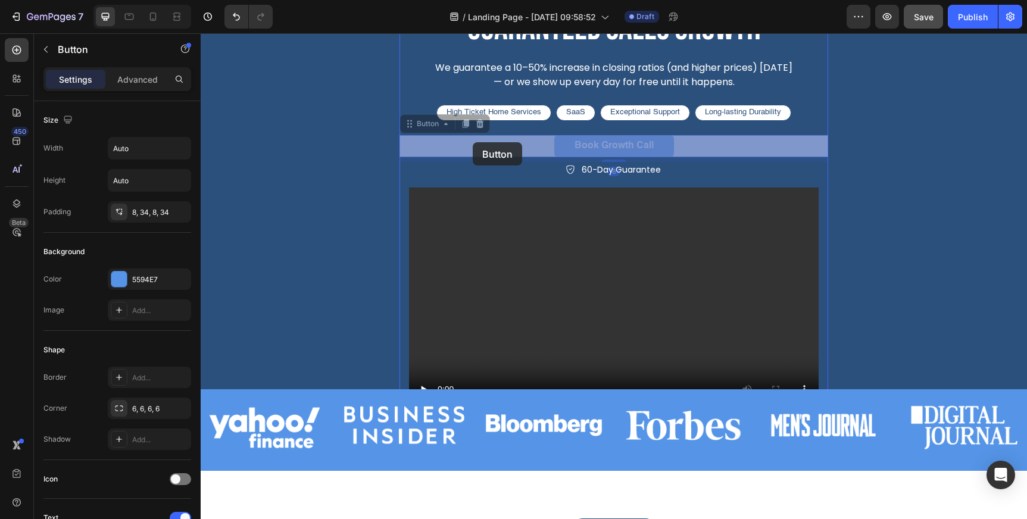
drag, startPoint x: 408, startPoint y: 124, endPoint x: 473, endPoint y: 142, distance: 66.9
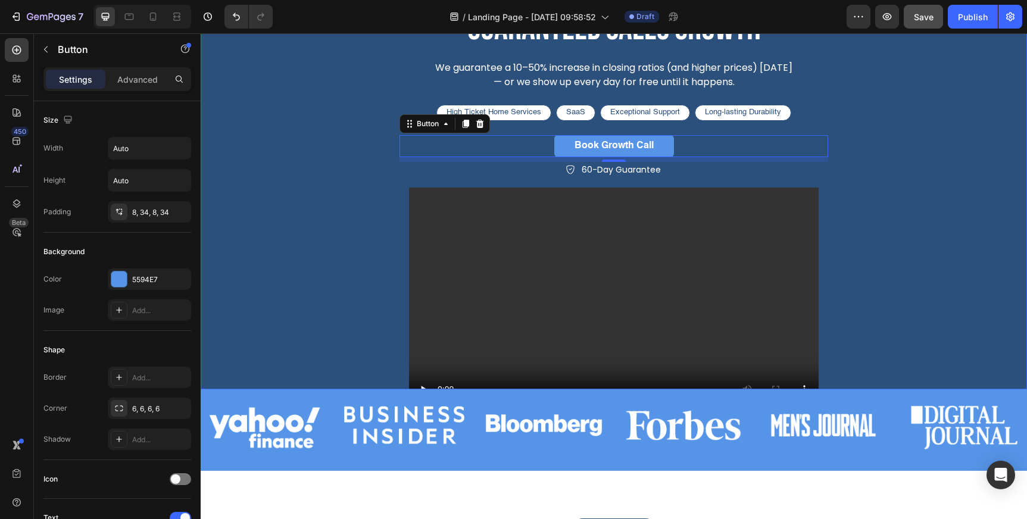
click at [879, 130] on div "guaranteed sales growth Heading We guarantee a 10–50% increase in closing ratio…" at bounding box center [614, 216] width 714 height 421
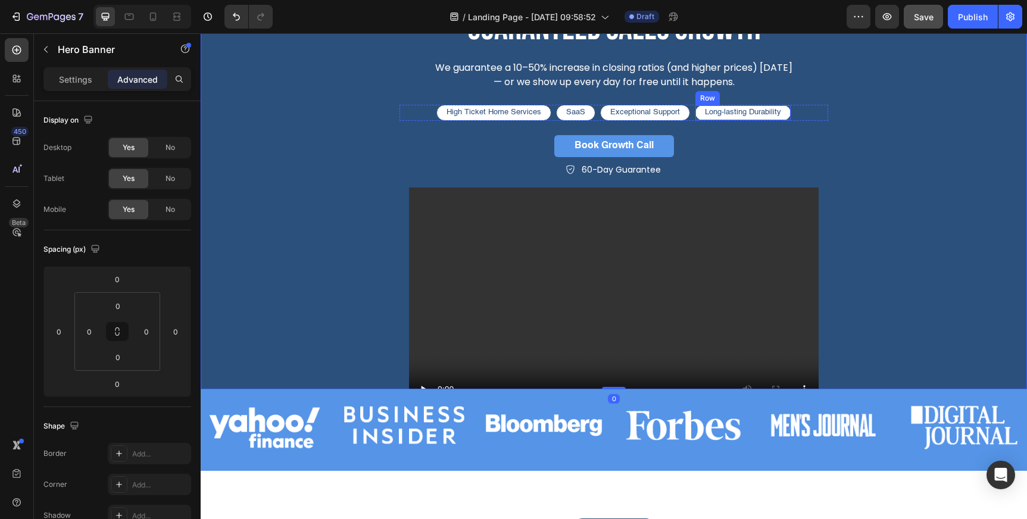
scroll to position [0, 0]
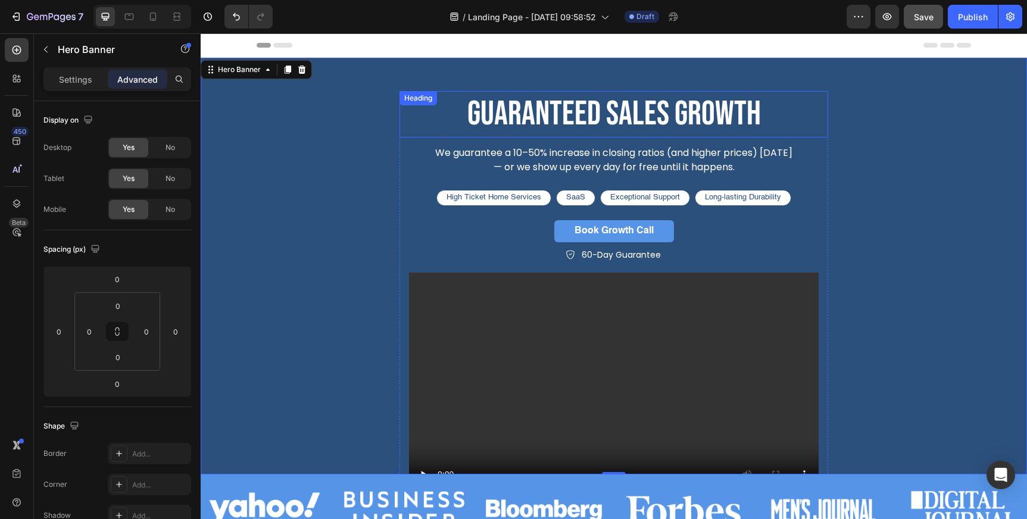
click at [449, 97] on h2 "guaranteed sales growth" at bounding box center [613, 114] width 429 height 46
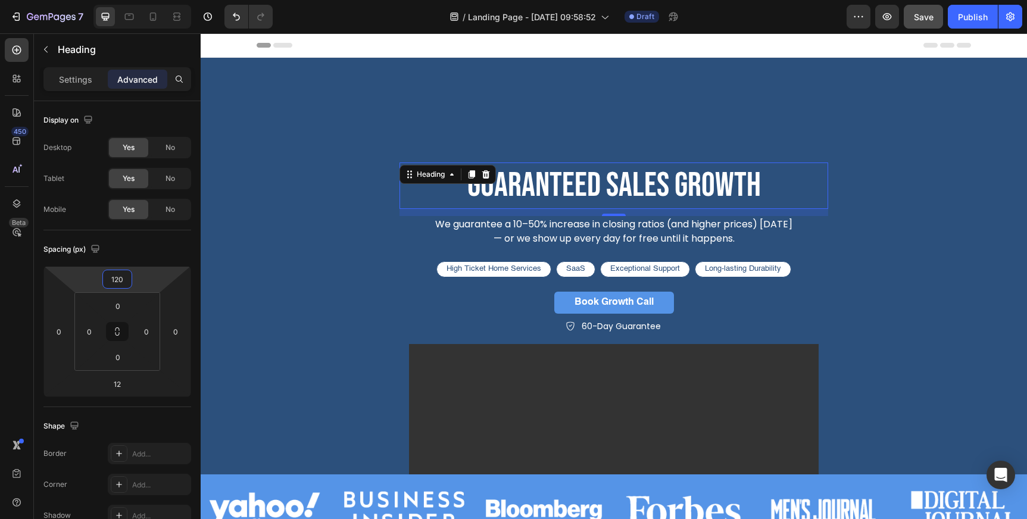
drag, startPoint x: 148, startPoint y: 277, endPoint x: 152, endPoint y: 242, distance: 35.4
click at [152, 89] on html "7 Version history / Landing Page - [DATE] 09:58:52 Draft Preview Save Publish 4…" at bounding box center [513, 44] width 1027 height 89
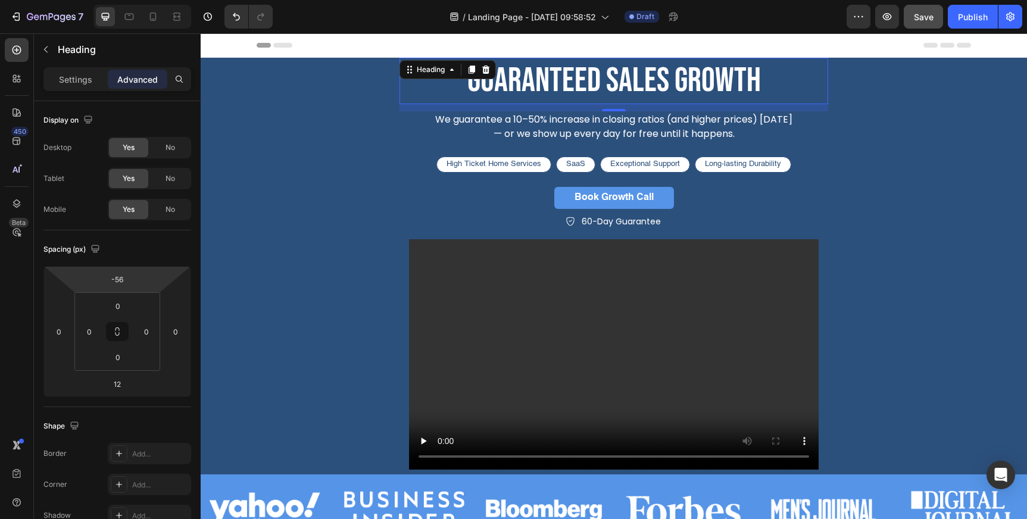
drag, startPoint x: 152, startPoint y: 280, endPoint x: 155, endPoint y: 330, distance: 50.1
click at [155, 89] on html "7 Version history / Landing Page - [DATE] 09:58:52 Draft Preview Save Publish 4…" at bounding box center [513, 44] width 1027 height 89
type input "-50"
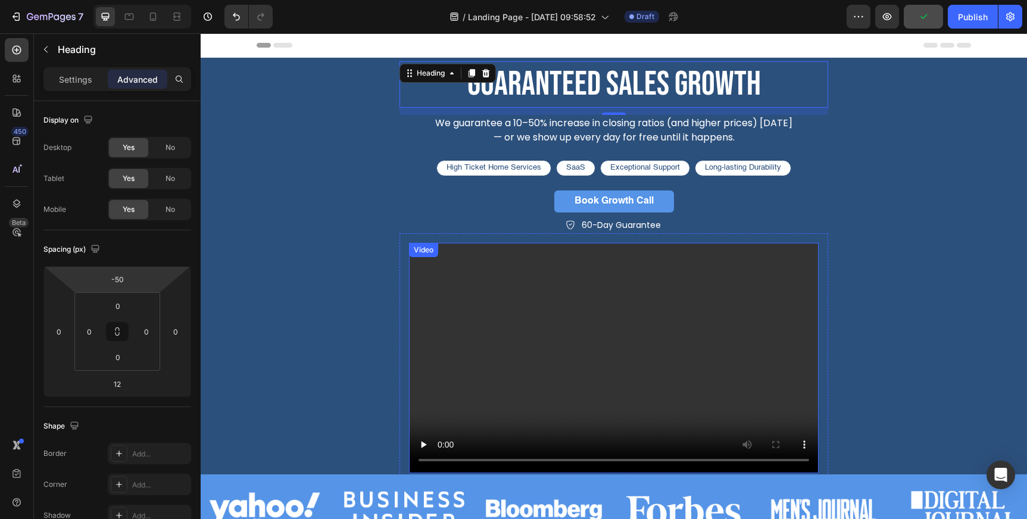
click at [504, 328] on video at bounding box center [614, 358] width 410 height 230
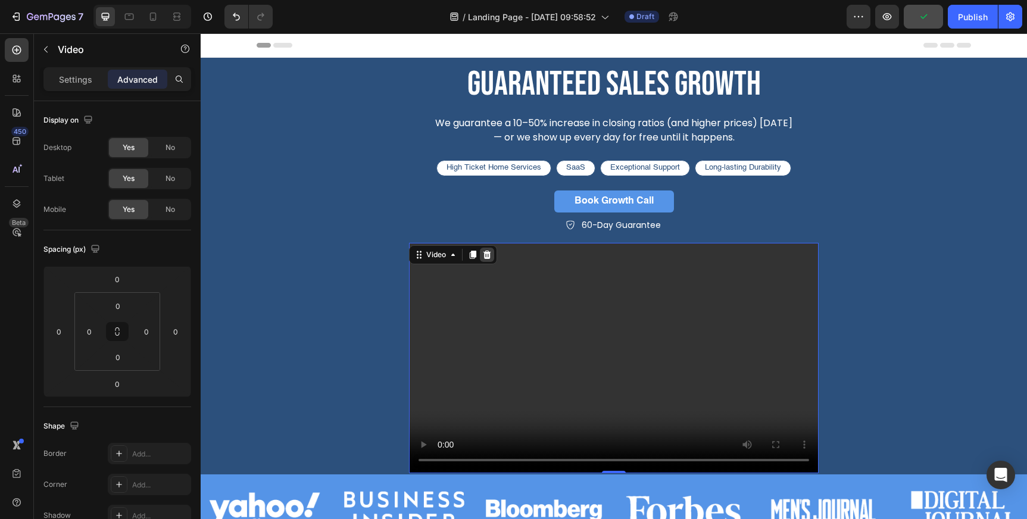
click at [487, 254] on icon at bounding box center [487, 255] width 10 height 10
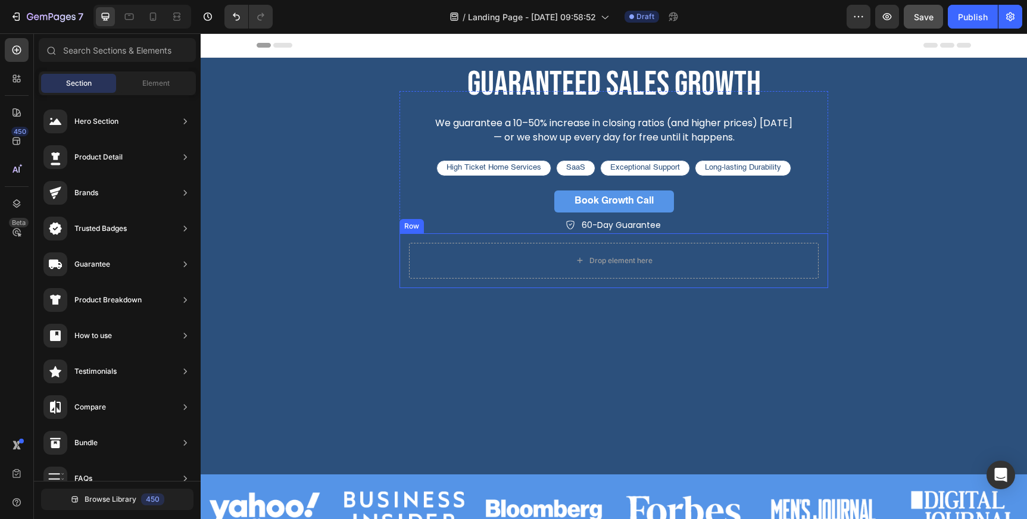
click at [450, 253] on div "Drop element here" at bounding box center [614, 261] width 410 height 36
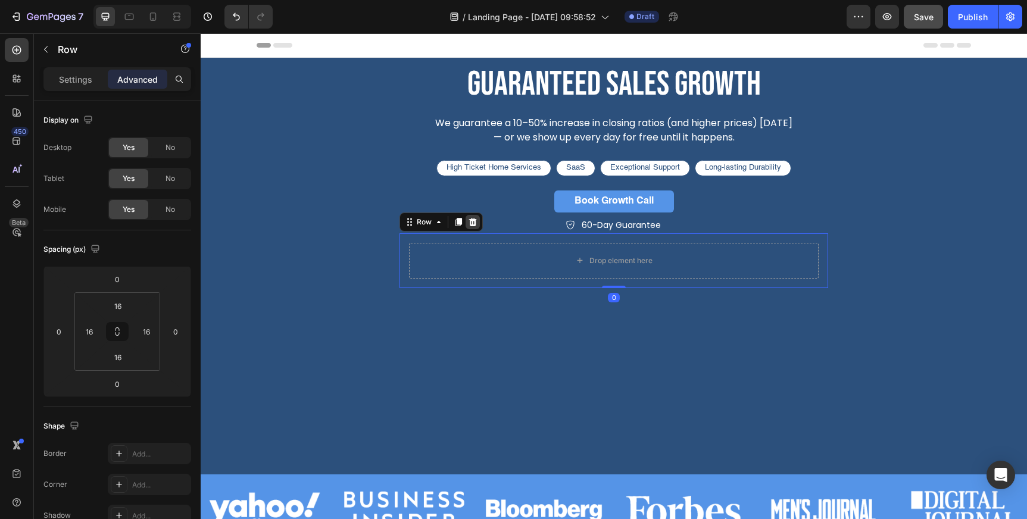
click at [471, 223] on icon at bounding box center [473, 222] width 10 height 10
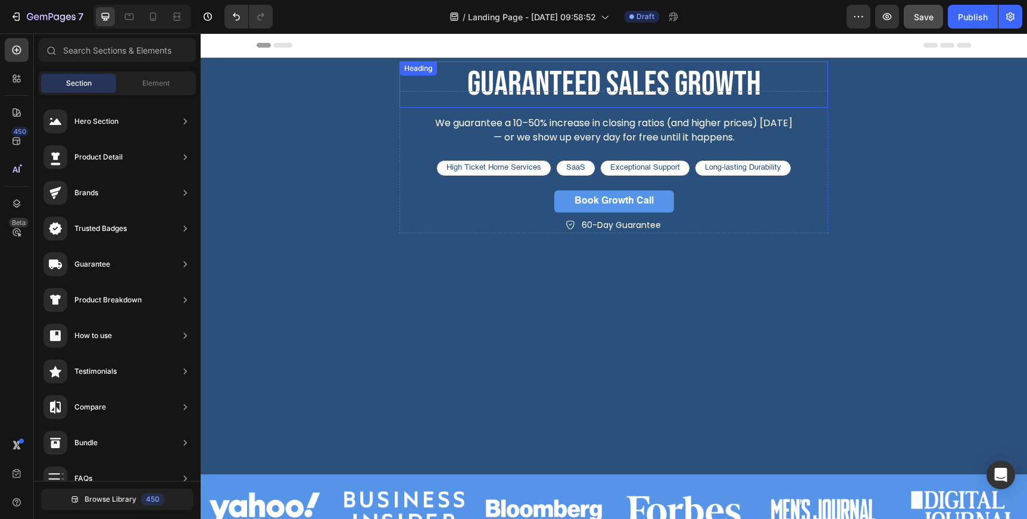
click at [437, 77] on div "guaranteed sales growth Heading" at bounding box center [613, 84] width 429 height 46
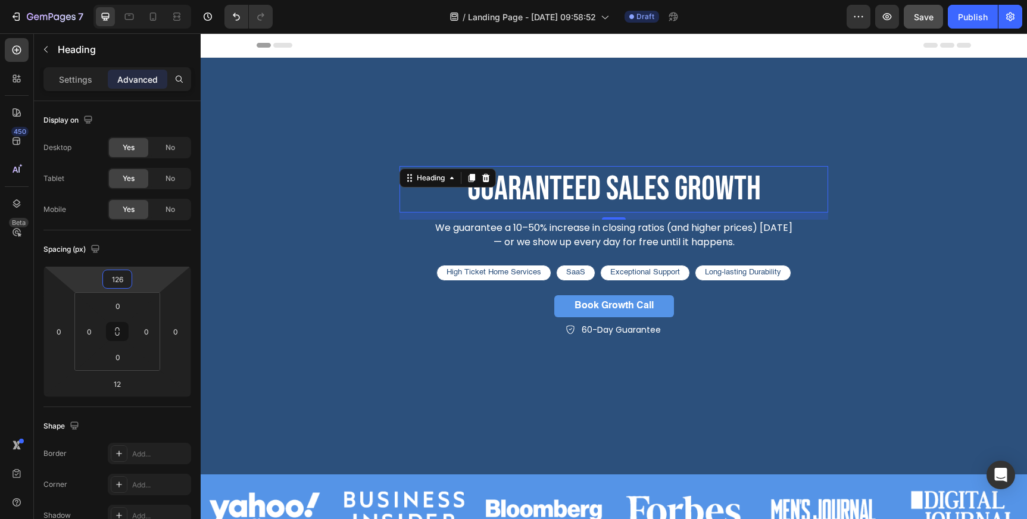
type input "124"
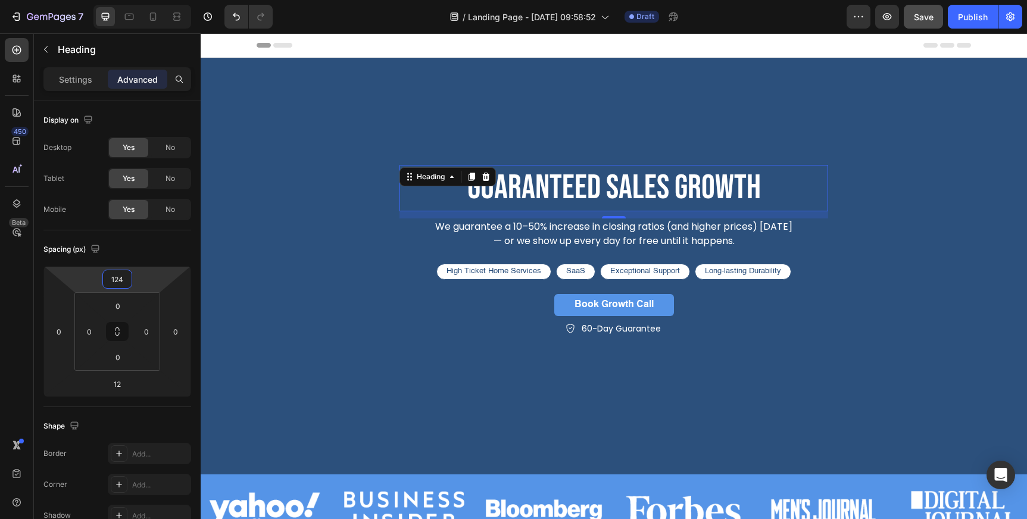
drag, startPoint x: 140, startPoint y: 279, endPoint x: 148, endPoint y: 227, distance: 52.4
click at [148, 89] on html "7 Version history / Landing Page - [DATE] 09:58:52 Draft Preview Save Publish 4…" at bounding box center [513, 44] width 1027 height 89
click at [904, 96] on div "guaranteed sales growth Heading 12 We guarantee a 10–50% increase in closing ra…" at bounding box center [614, 214] width 714 height 246
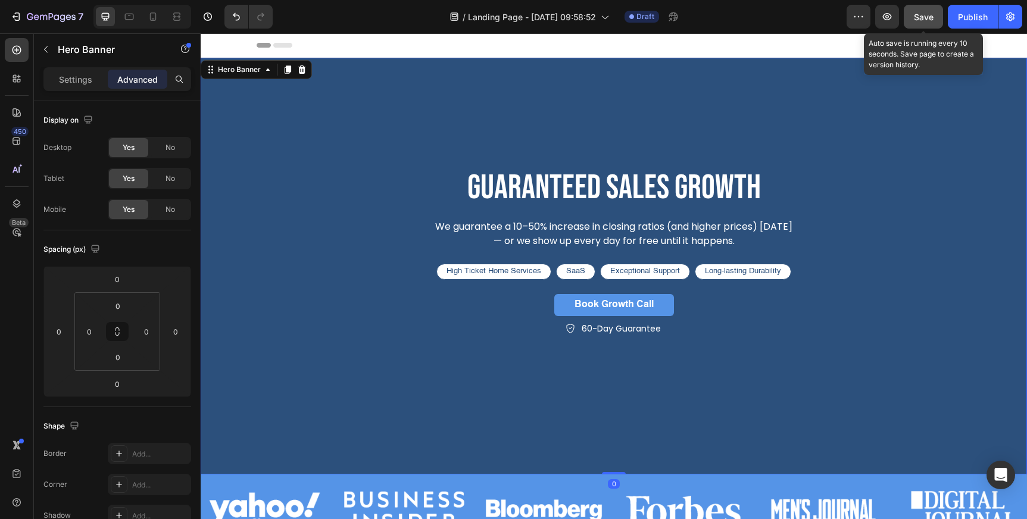
click at [920, 18] on span "Save" at bounding box center [924, 17] width 20 height 10
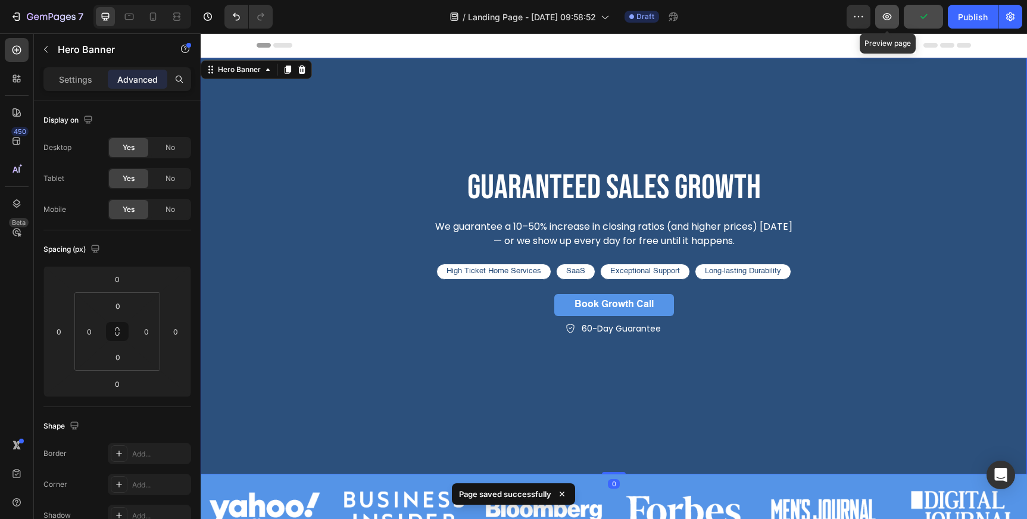
click at [888, 20] on icon "button" at bounding box center [887, 17] width 12 height 12
click at [898, 17] on button "button" at bounding box center [887, 17] width 24 height 24
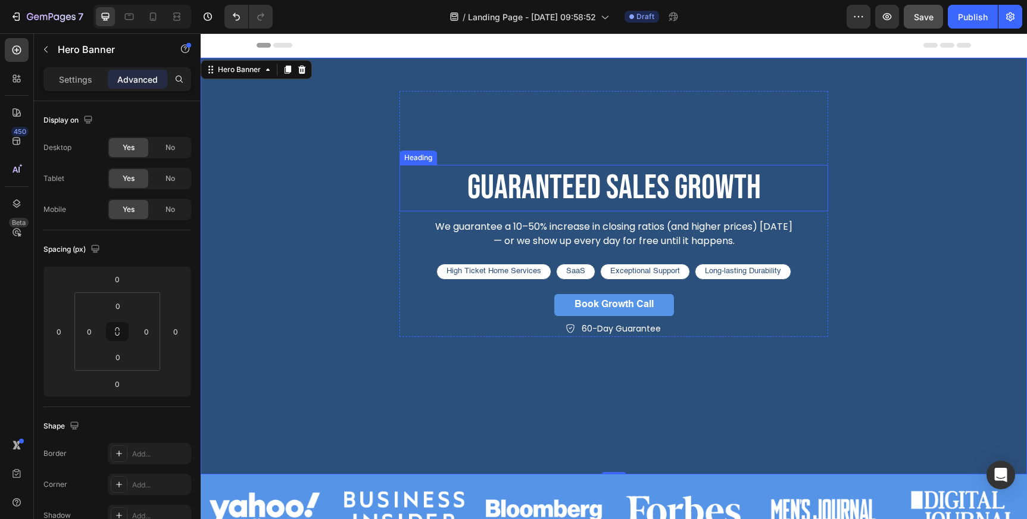
click at [537, 182] on h2 "guaranteed sales growth" at bounding box center [613, 188] width 429 height 46
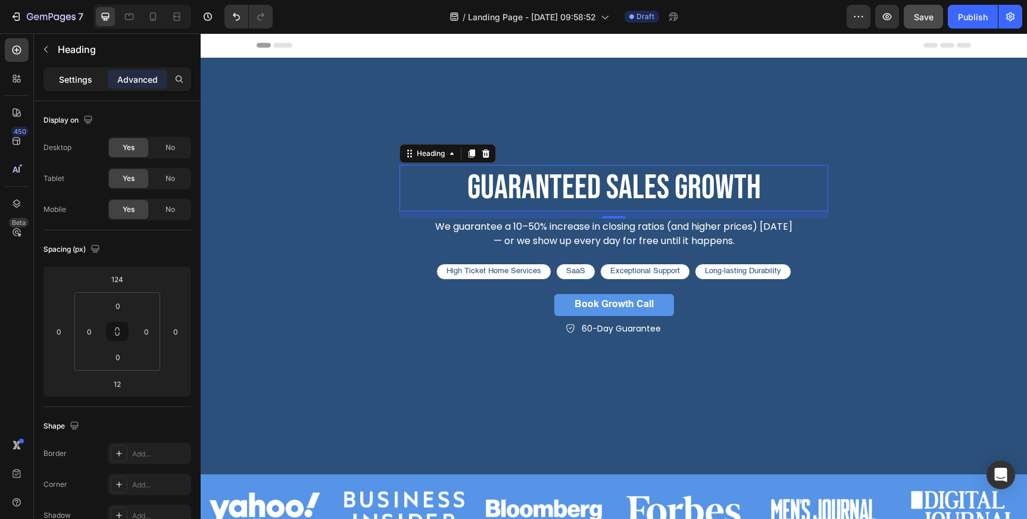
click at [83, 79] on p "Settings" at bounding box center [75, 79] width 33 height 12
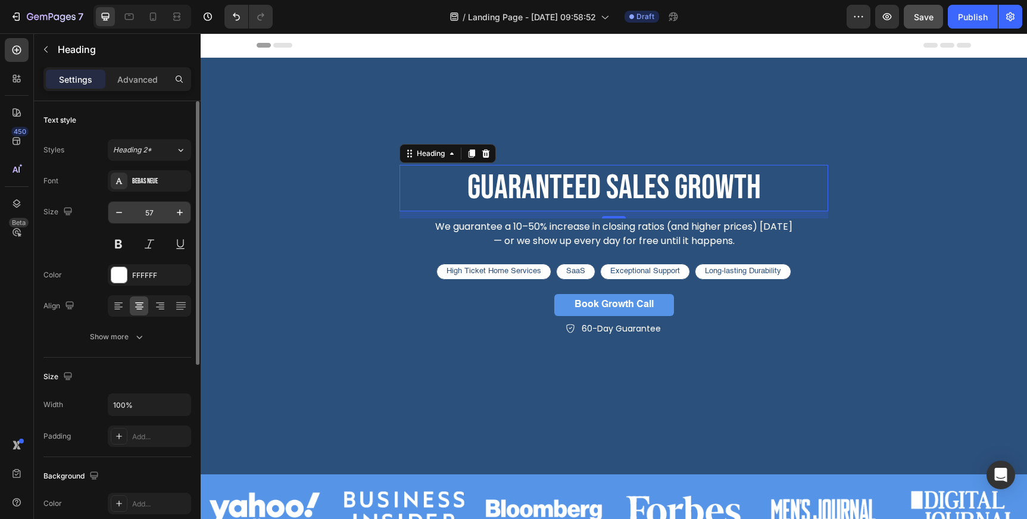
click at [155, 216] on input "57" at bounding box center [149, 212] width 39 height 21
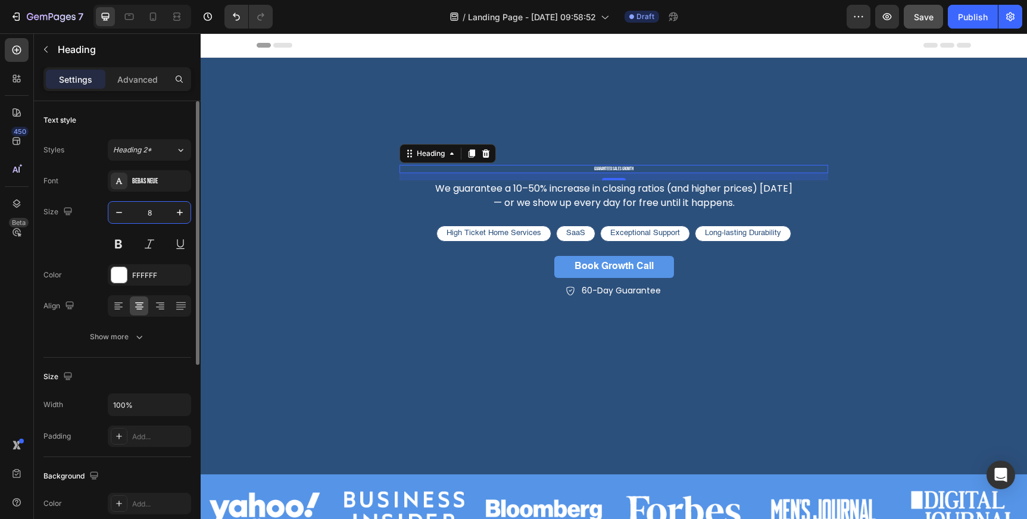
type input "80"
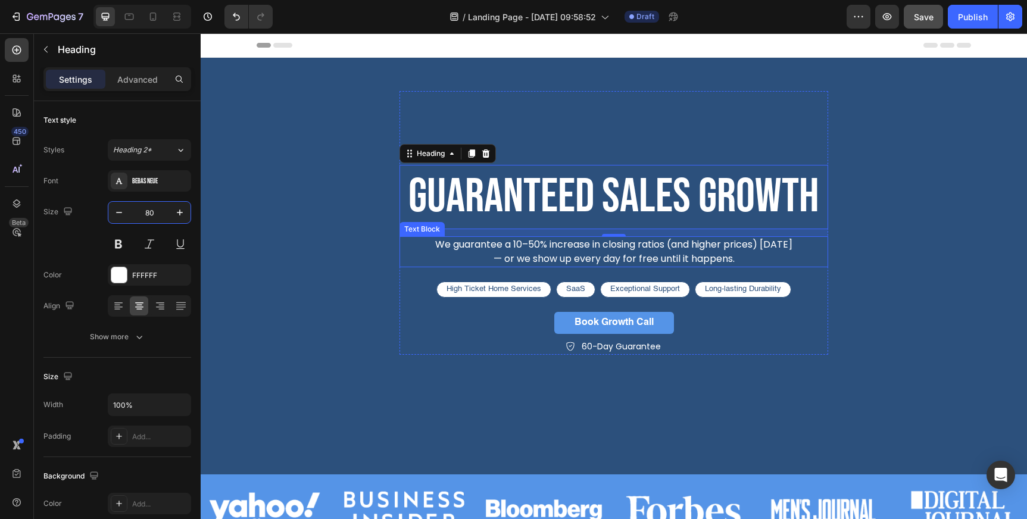
click at [504, 254] on p "— or we show up every day for free until it happens." at bounding box center [614, 259] width 426 height 14
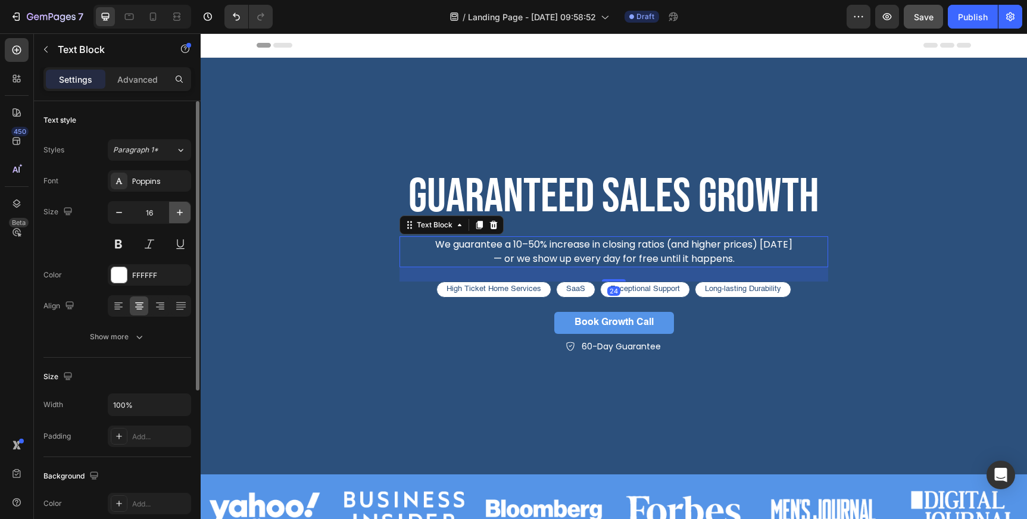
click at [174, 210] on icon "button" at bounding box center [180, 213] width 12 height 12
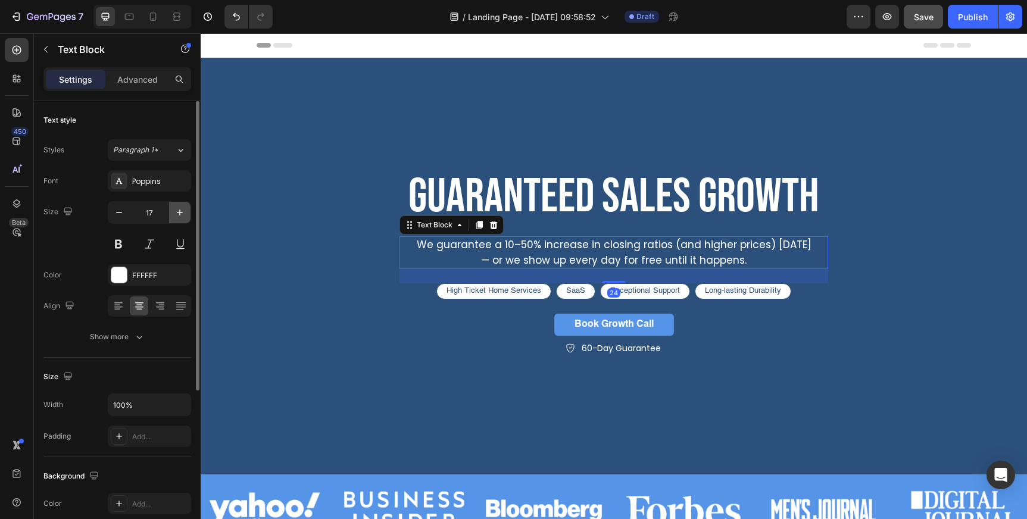
click at [174, 210] on icon "button" at bounding box center [180, 213] width 12 height 12
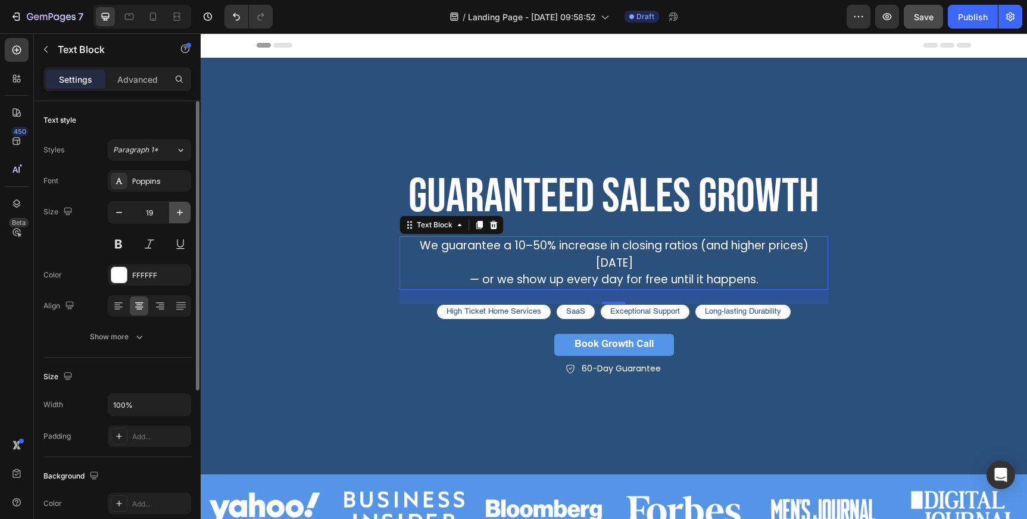
click at [174, 210] on icon "button" at bounding box center [180, 213] width 12 height 12
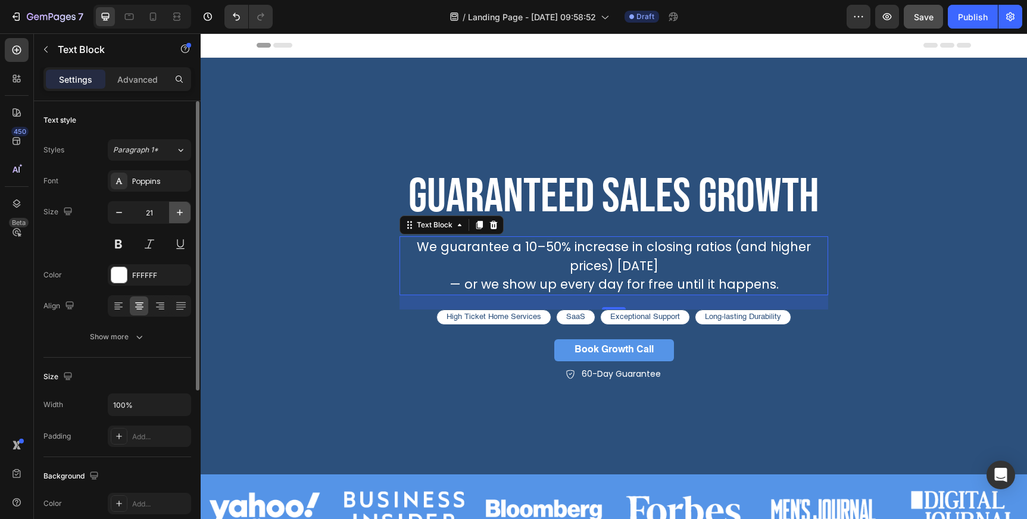
click at [174, 210] on icon "button" at bounding box center [180, 213] width 12 height 12
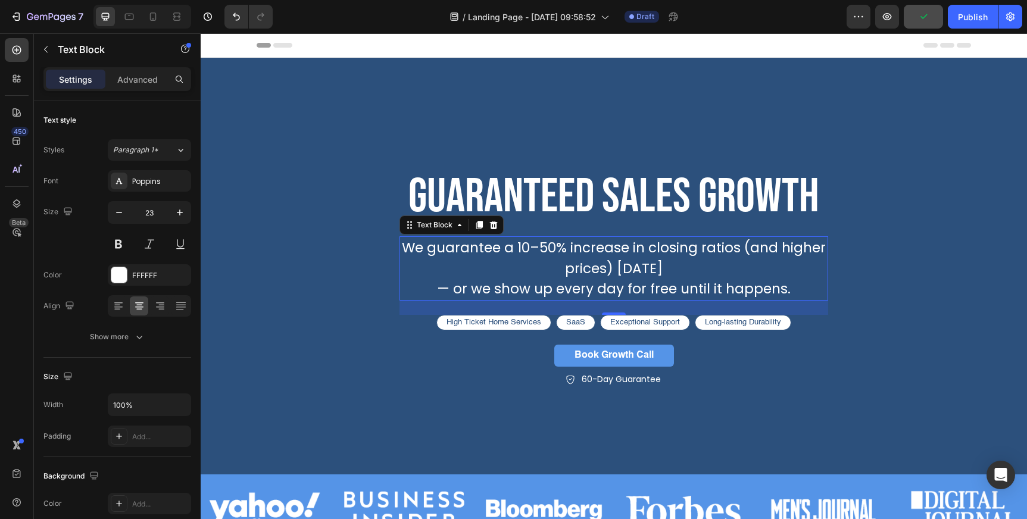
click at [437, 288] on p "— or we show up every day for free until it happens." at bounding box center [614, 289] width 426 height 21
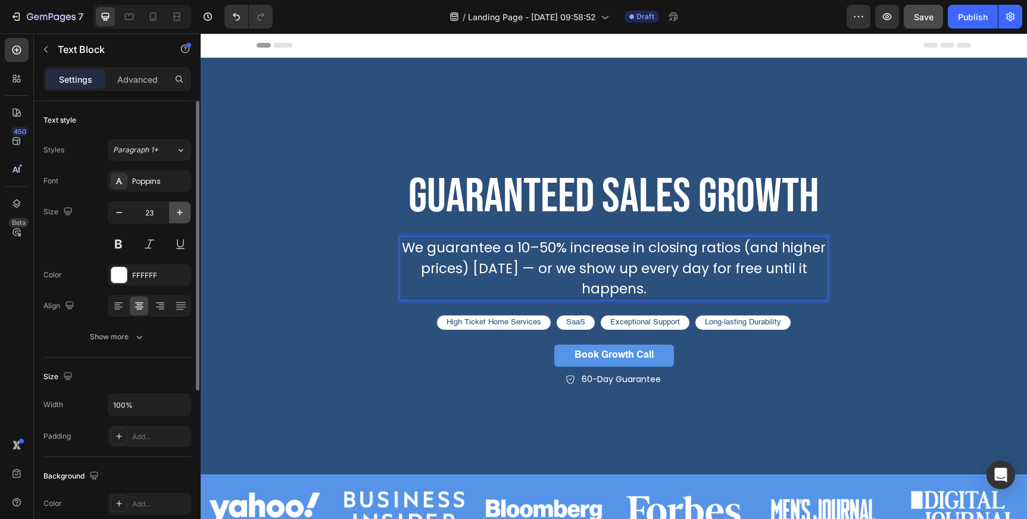
click at [173, 212] on button "button" at bounding box center [179, 212] width 21 height 21
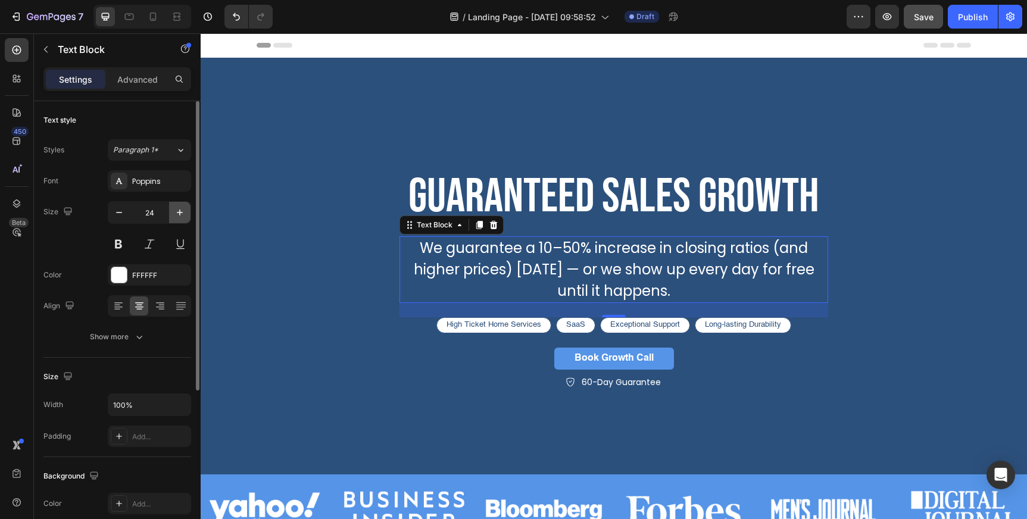
click at [179, 212] on icon "button" at bounding box center [180, 213] width 6 height 6
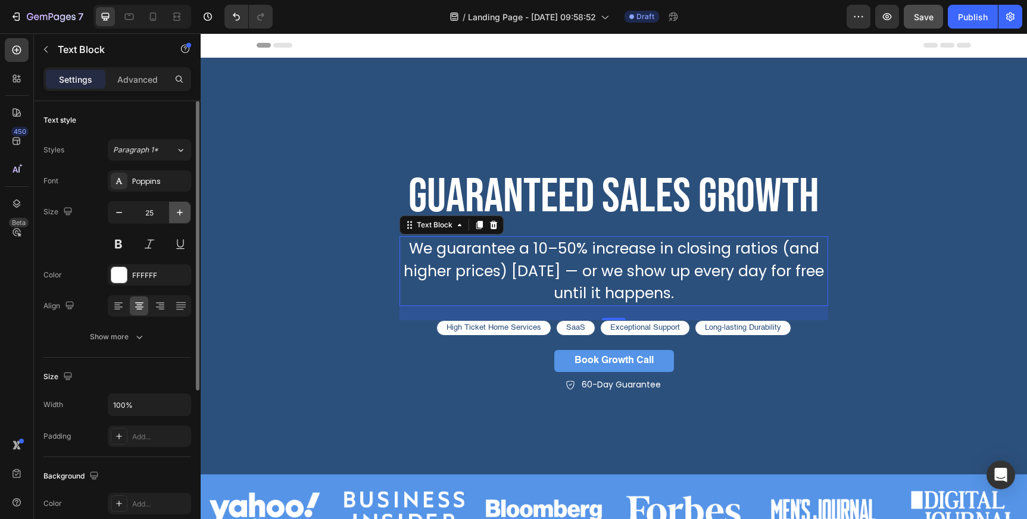
click at [179, 212] on icon "button" at bounding box center [180, 213] width 6 height 6
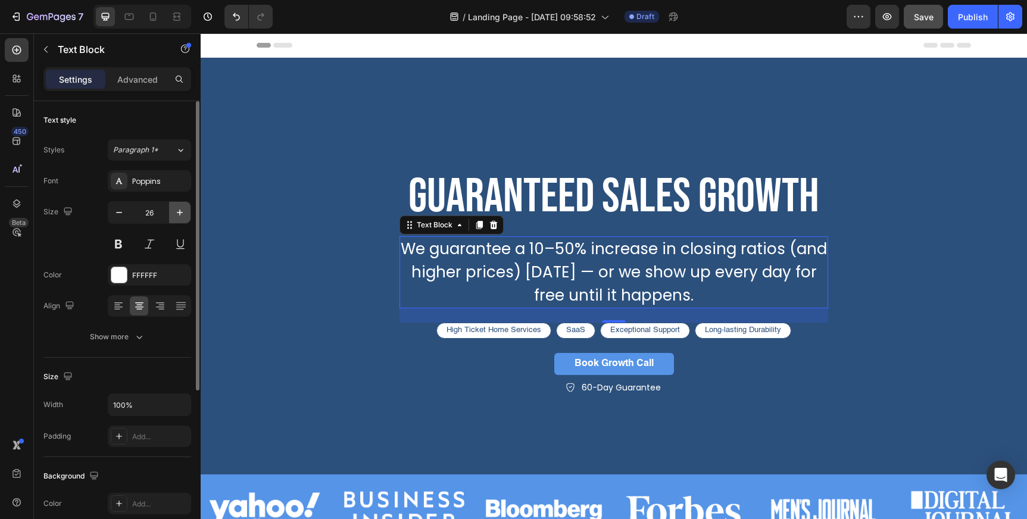
type input "27"
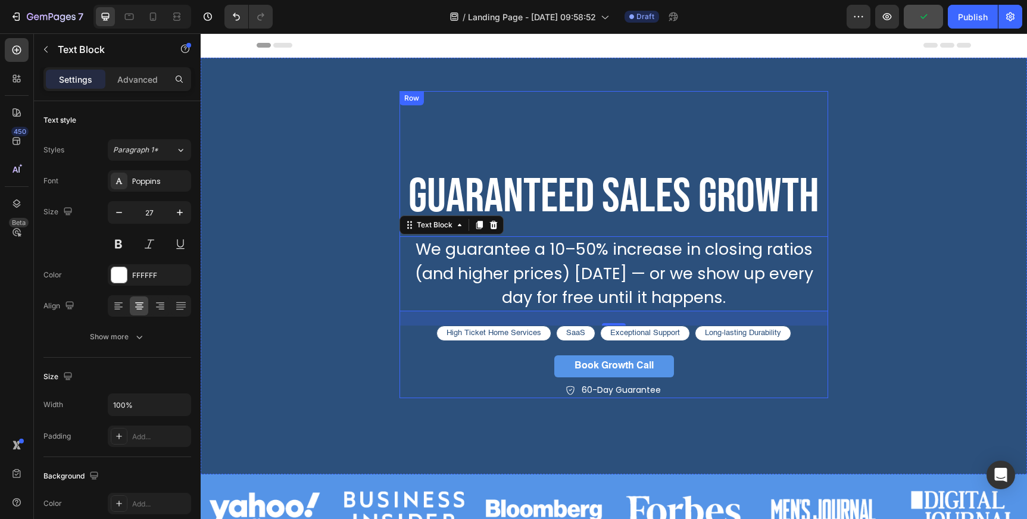
click at [549, 141] on div "guaranteed sales growth Heading We guarantee a 10–50% increase in closing ratio…" at bounding box center [613, 244] width 429 height 307
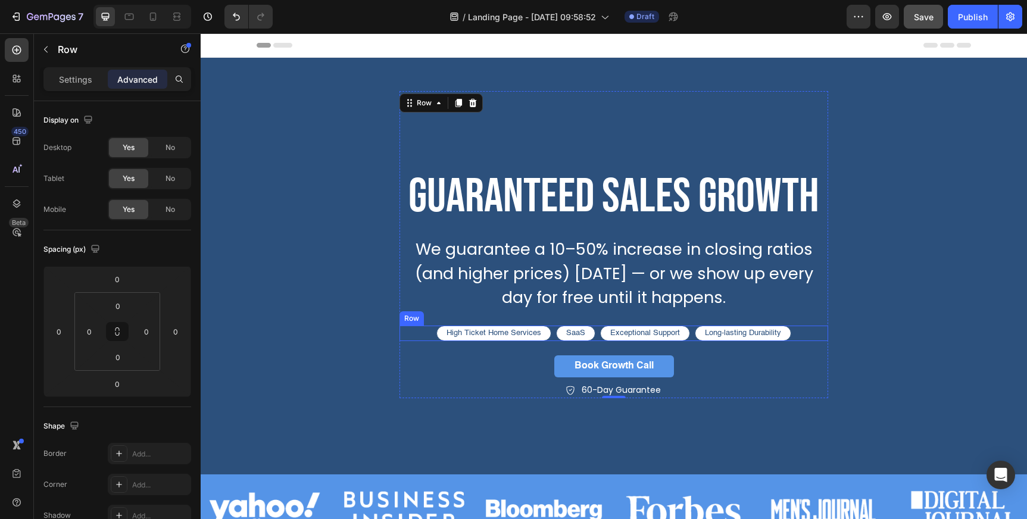
click at [811, 333] on div "High Ticket Home Services Text Block Row SaaS Text Block Row Exceptional Suppor…" at bounding box center [613, 334] width 429 height 16
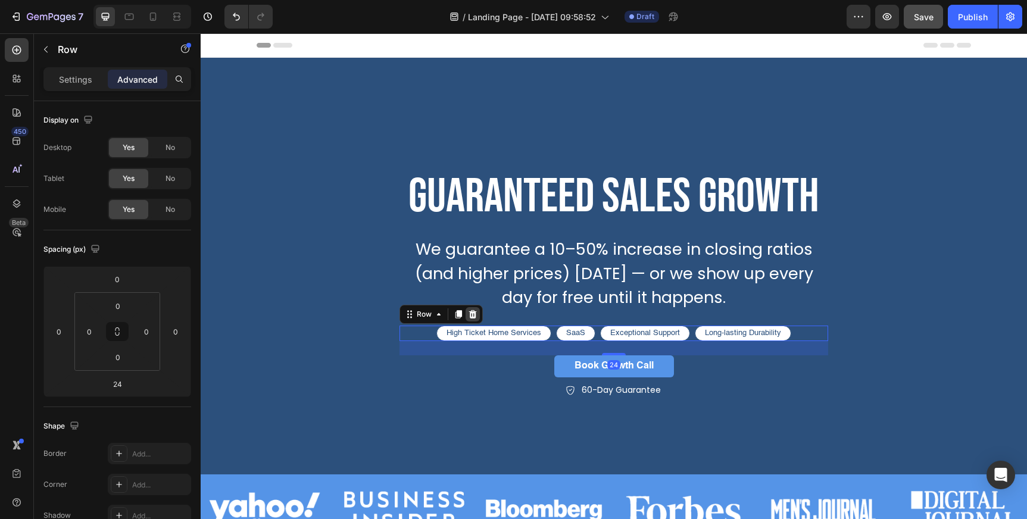
click at [470, 318] on icon at bounding box center [473, 315] width 10 height 10
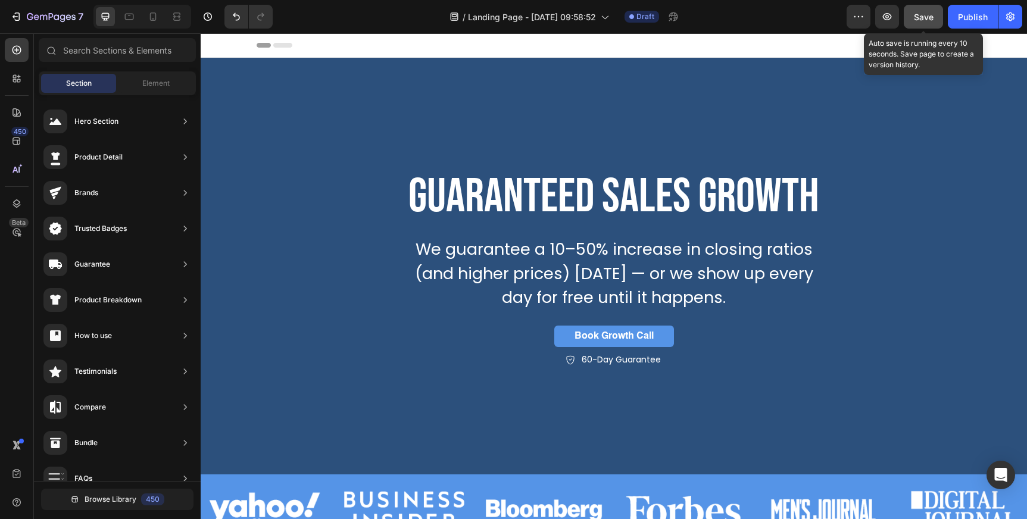
click at [923, 18] on span "Save" at bounding box center [924, 17] width 20 height 10
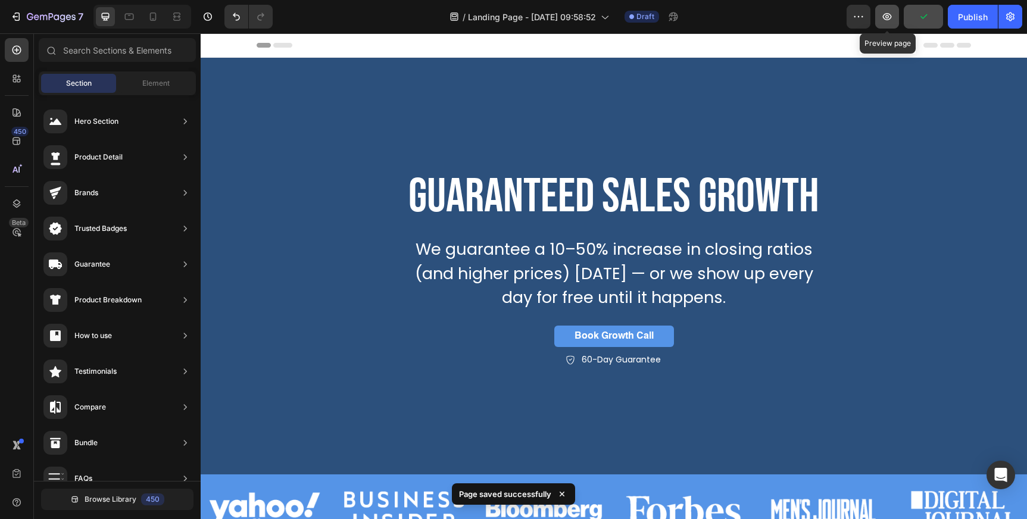
click at [879, 10] on button "button" at bounding box center [887, 17] width 24 height 24
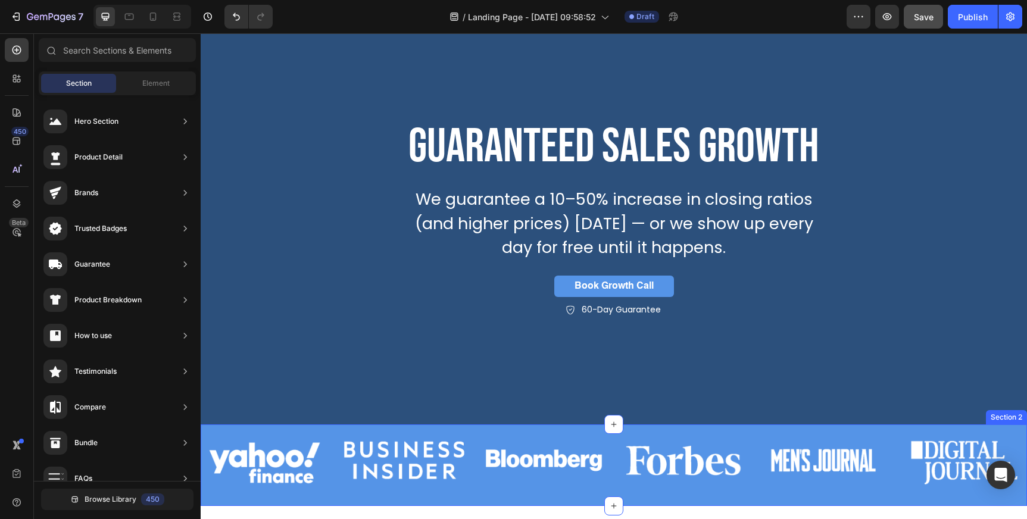
scroll to position [82, 0]
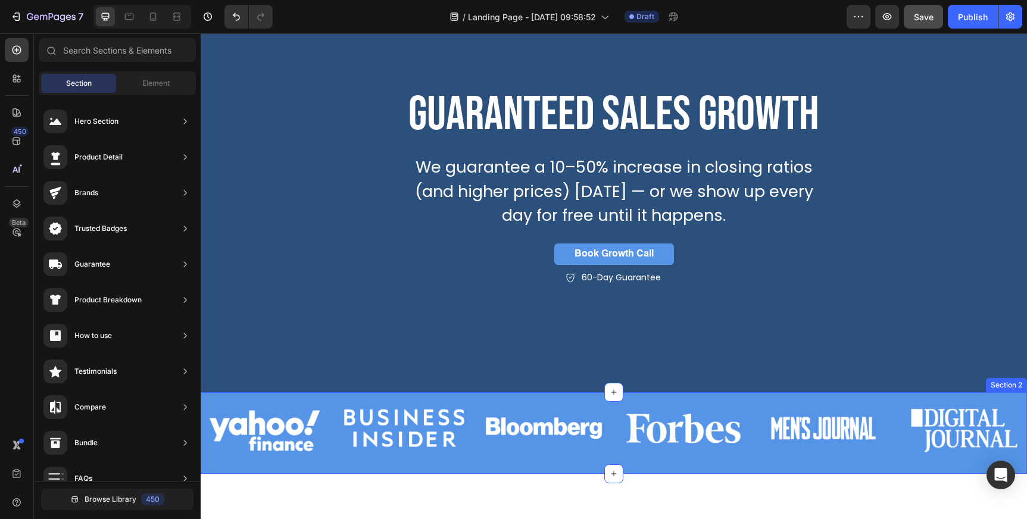
click at [323, 470] on div "Image Image Image Image Image Image Carousel" at bounding box center [614, 433] width 826 height 82
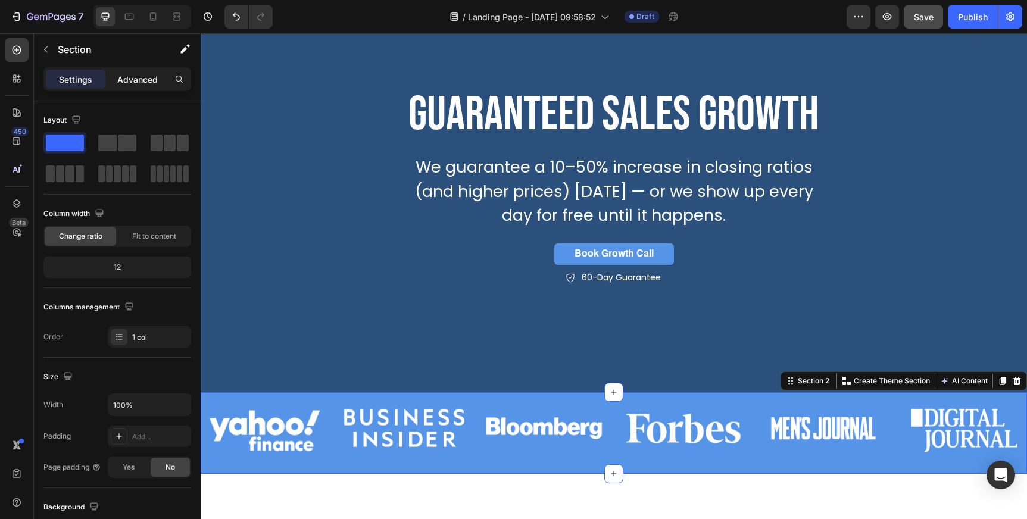
click at [148, 77] on p "Advanced" at bounding box center [137, 79] width 40 height 12
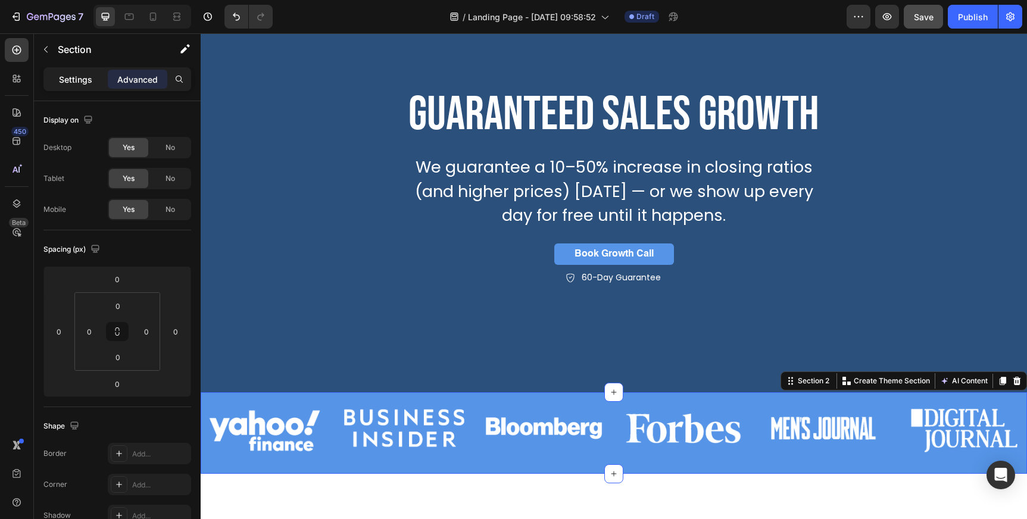
click at [88, 80] on p "Settings" at bounding box center [75, 79] width 33 height 12
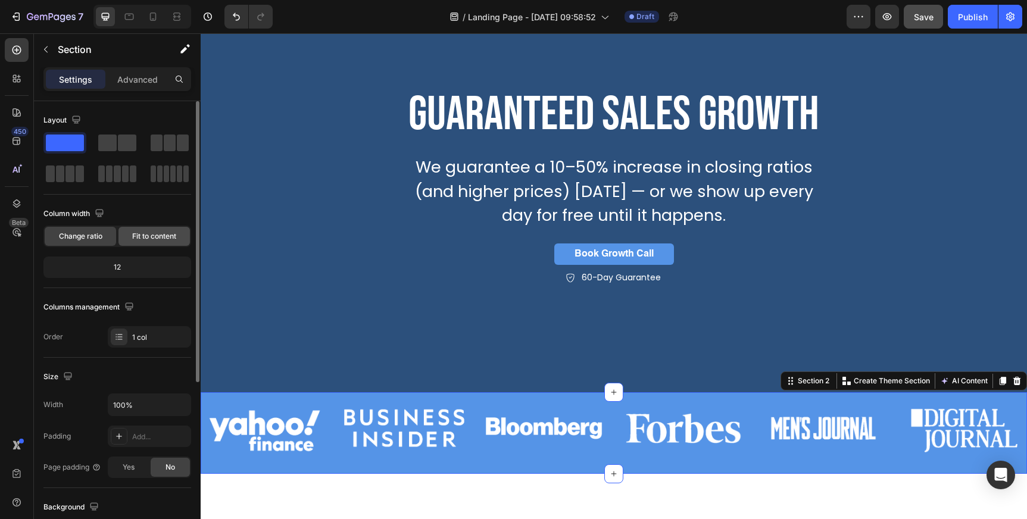
click at [143, 239] on span "Fit to content" at bounding box center [154, 236] width 44 height 11
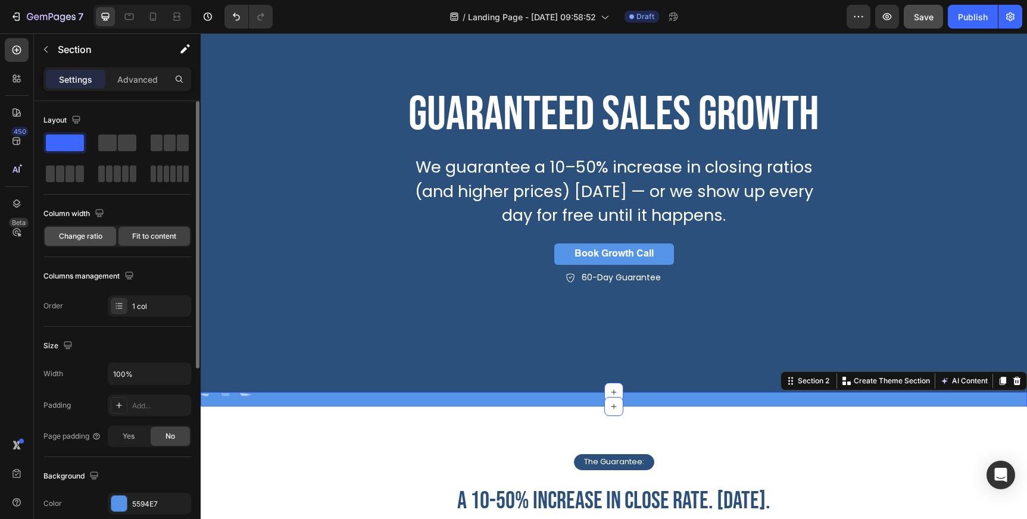
click at [90, 236] on span "Change ratio" at bounding box center [80, 236] width 43 height 11
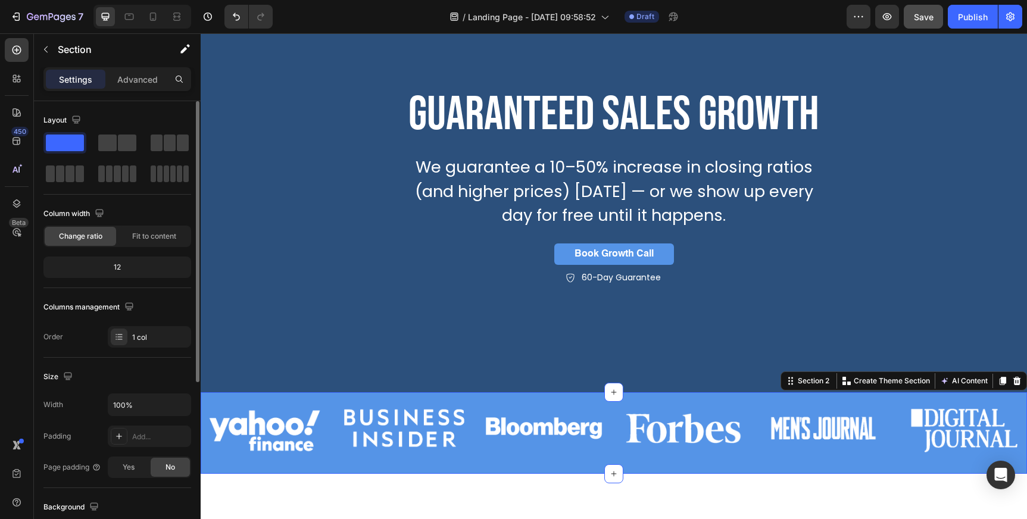
click at [123, 265] on div "12" at bounding box center [117, 267] width 143 height 17
click at [91, 233] on span "Change ratio" at bounding box center [80, 236] width 43 height 11
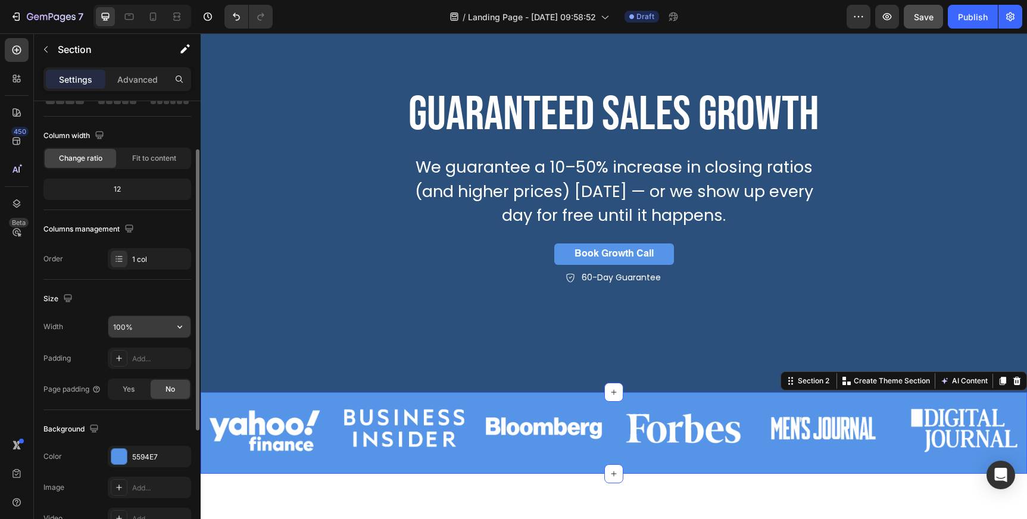
scroll to position [77, 0]
click at [147, 78] on p "Advanced" at bounding box center [137, 79] width 40 height 12
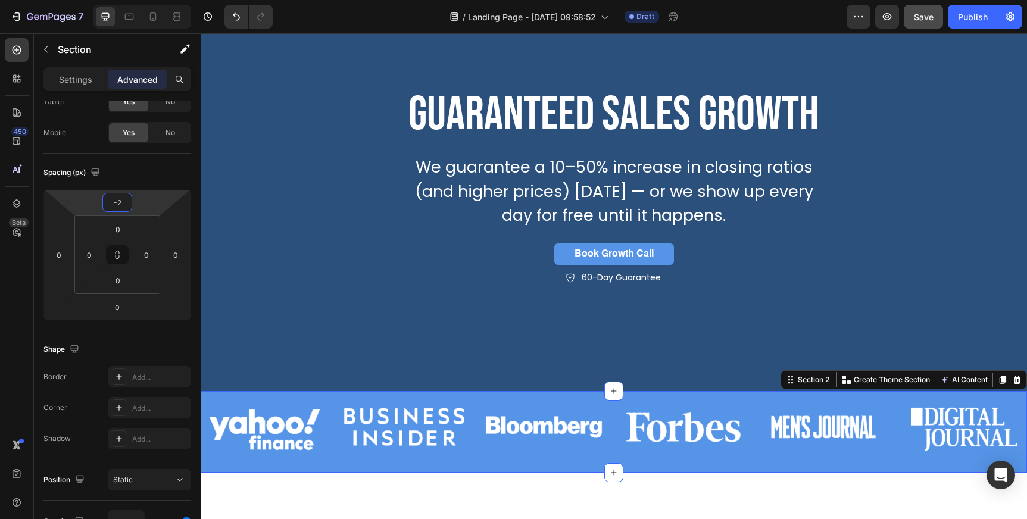
click at [147, 89] on html "7 Version history / Landing Page - [DATE] 09:58:52 Draft Preview Save Publish 4…" at bounding box center [513, 44] width 1027 height 89
click at [115, 205] on input "-2" at bounding box center [117, 202] width 24 height 18
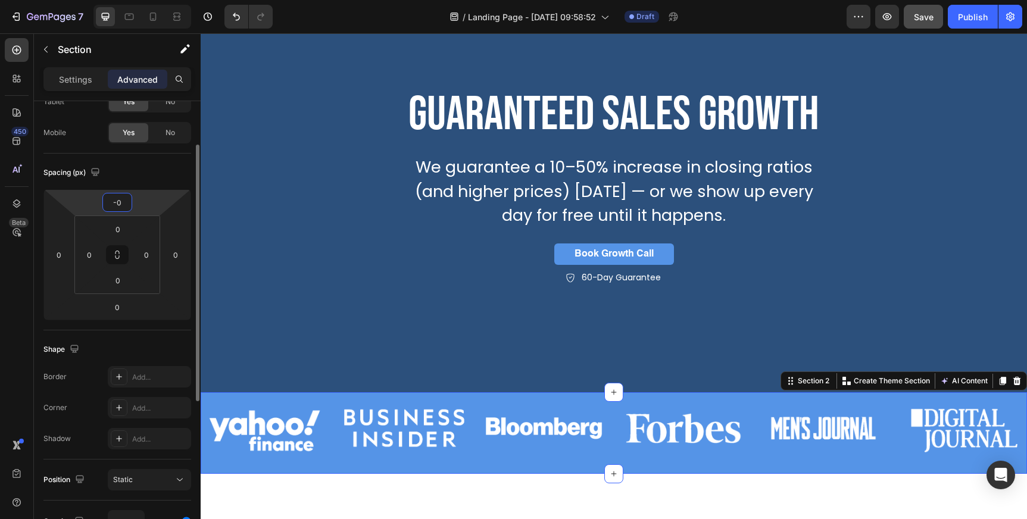
type input "0"
click at [157, 168] on div "Spacing (px)" at bounding box center [117, 172] width 148 height 19
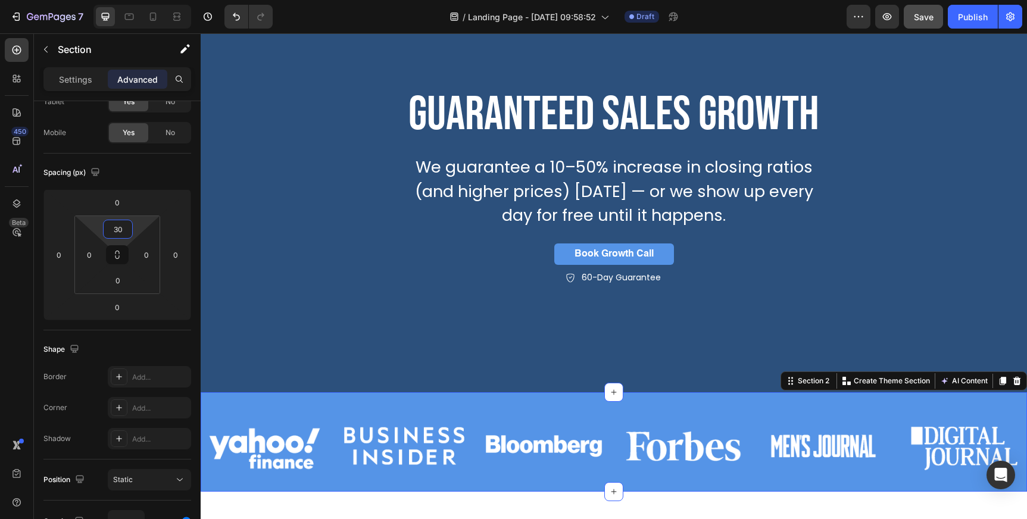
type input "0"
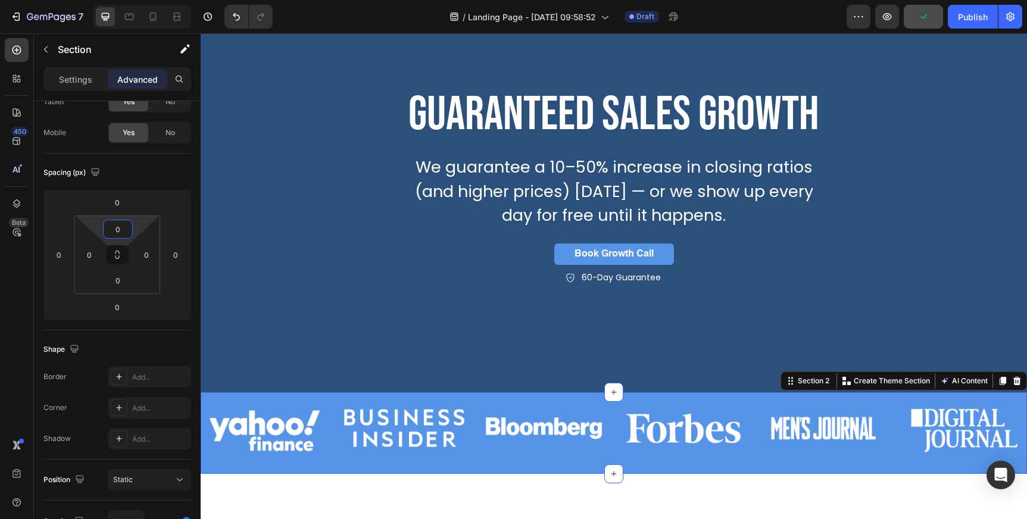
click at [139, 89] on html "7 Version history / Landing Page - [DATE] 09:58:52 Draft Preview Publish 450 Be…" at bounding box center [513, 44] width 1027 height 89
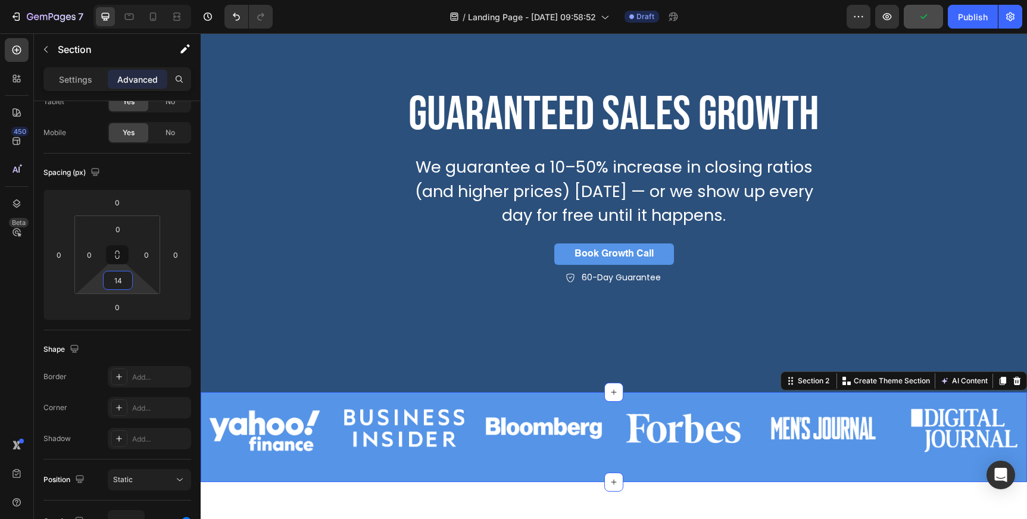
type input "0"
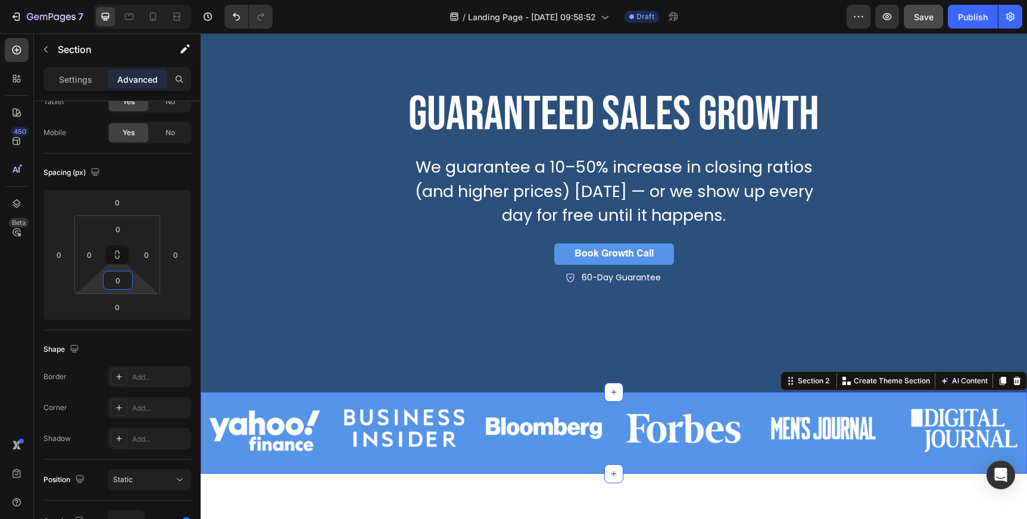
drag, startPoint x: 137, startPoint y: 287, endPoint x: 136, endPoint y: 300, distance: 13.2
click at [136, 89] on html "7 Version history / Landing Page - [DATE] 09:58:52 Draft Preview Save Publish 4…" at bounding box center [513, 44] width 1027 height 89
click at [145, 166] on div "Spacing (px)" at bounding box center [117, 172] width 148 height 19
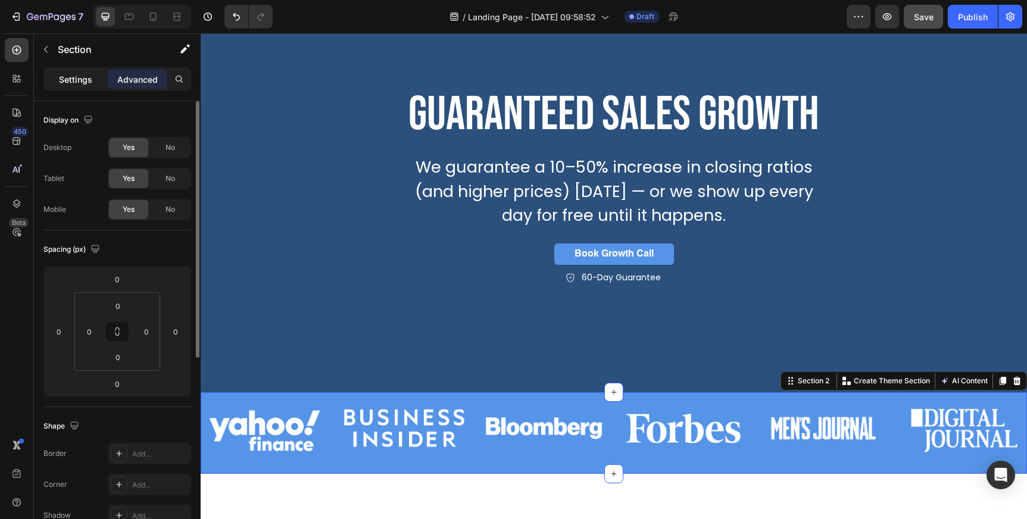
click at [79, 71] on div "Settings" at bounding box center [76, 79] width 60 height 19
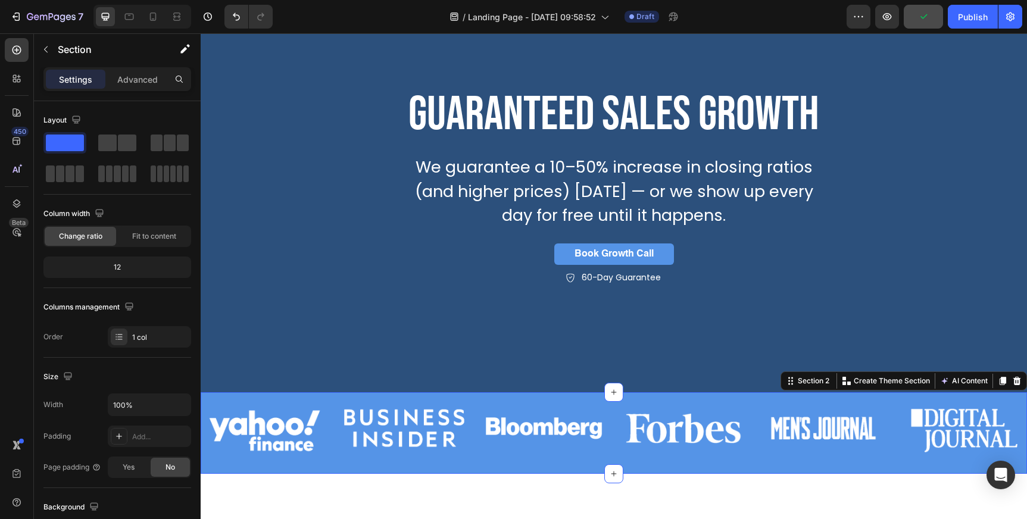
click at [277, 467] on div "Image Image Image Image Image Image Carousel" at bounding box center [614, 433] width 826 height 82
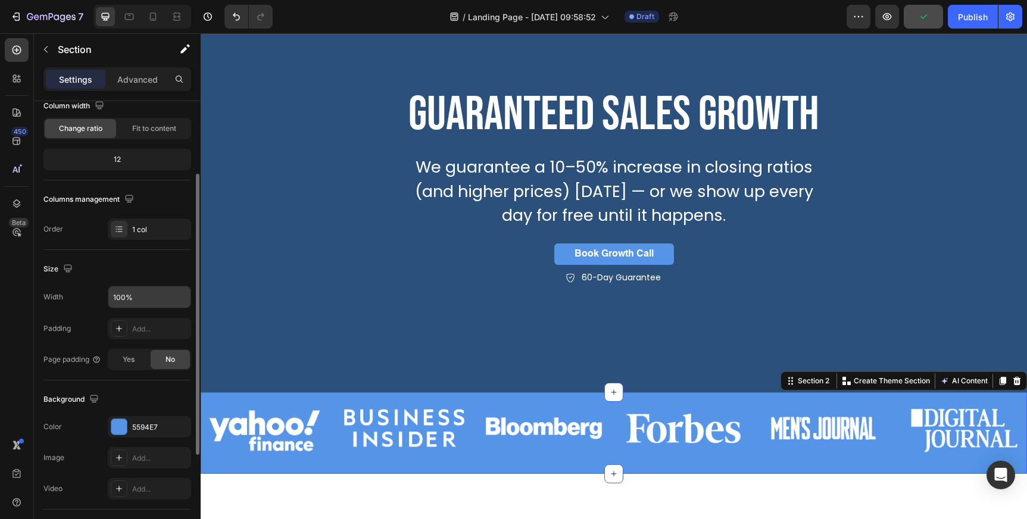
scroll to position [114, 0]
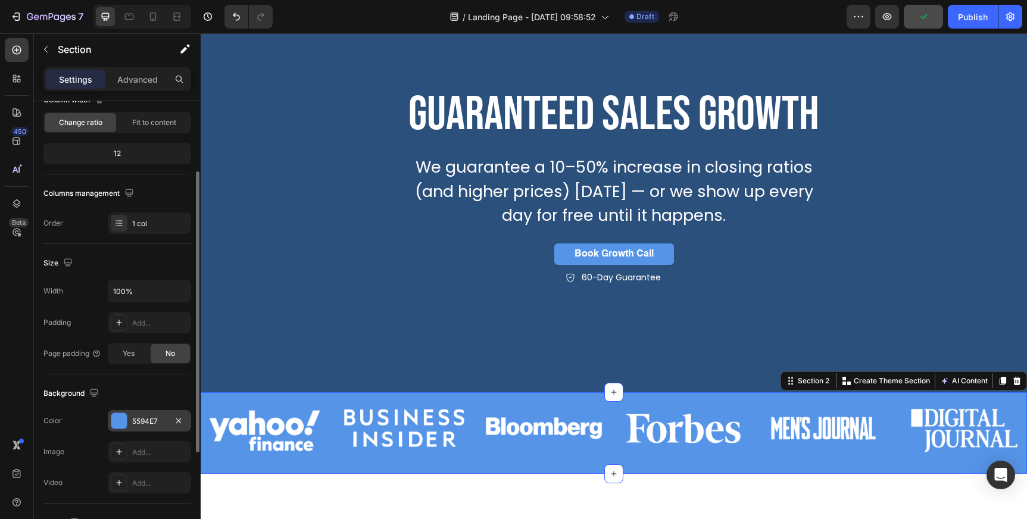
click at [143, 415] on div "5594E7" at bounding box center [149, 420] width 83 height 21
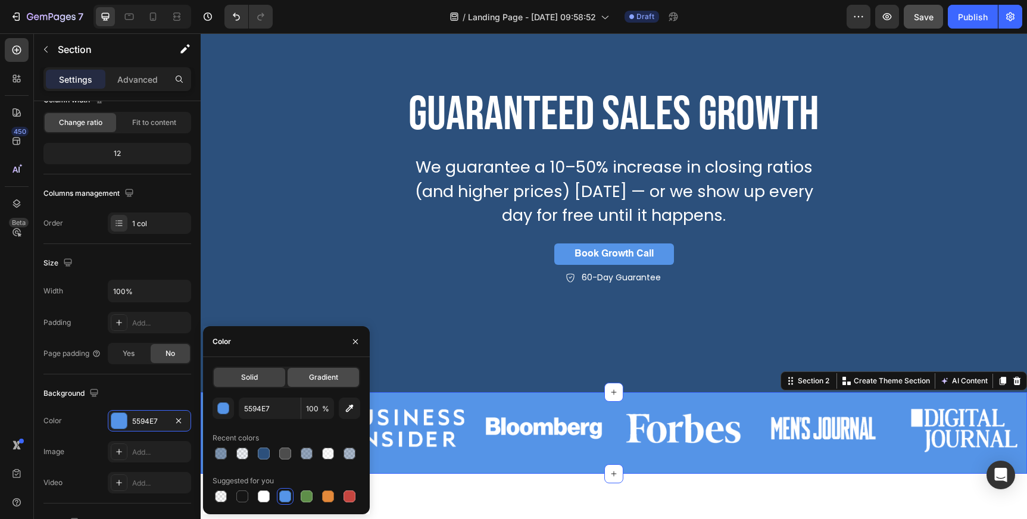
click at [310, 384] on div "Gradient" at bounding box center [322, 377] width 71 height 19
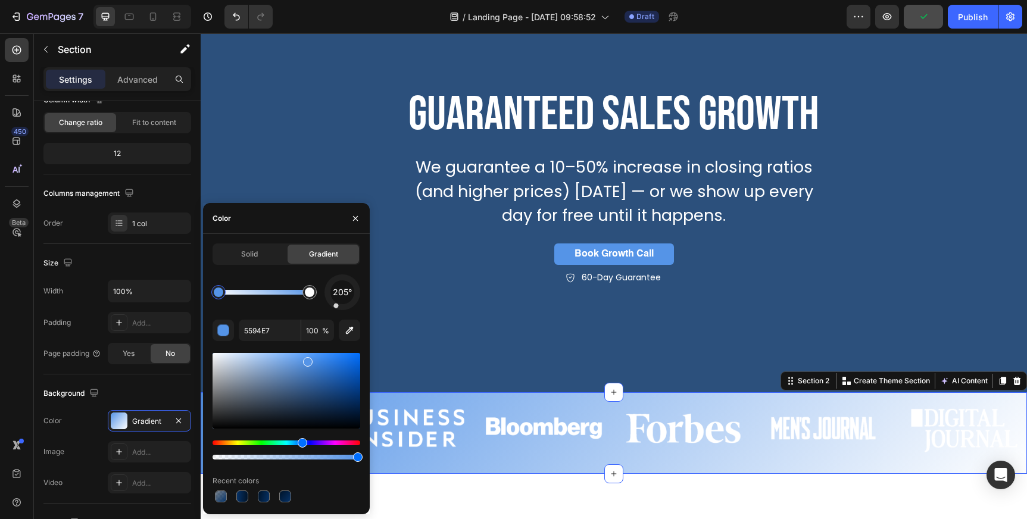
drag, startPoint x: 355, startPoint y: 304, endPoint x: 340, endPoint y: 307, distance: 15.2
click at [340, 307] on div at bounding box center [342, 292] width 48 height 48
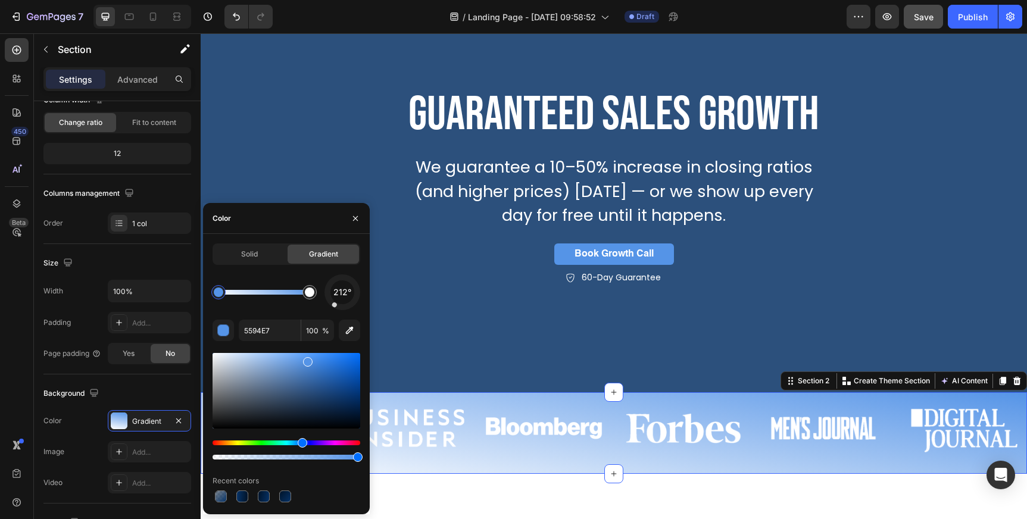
drag, startPoint x: 340, startPoint y: 310, endPoint x: 332, endPoint y: 307, distance: 9.2
click at [332, 307] on div "212°" at bounding box center [342, 292] width 36 height 36
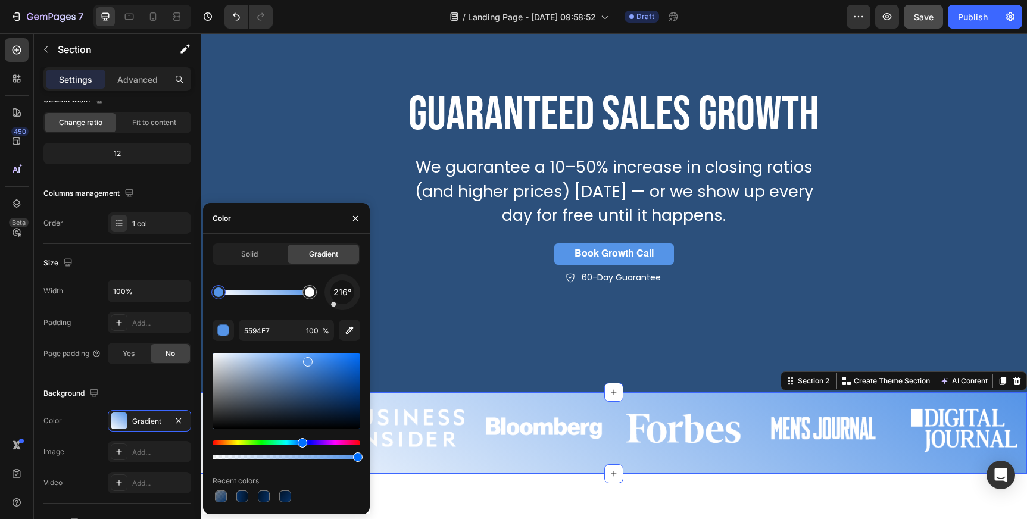
drag, startPoint x: 332, startPoint y: 307, endPoint x: 326, endPoint y: 290, distance: 18.3
click at [326, 290] on div "216°" at bounding box center [342, 292] width 36 height 36
drag, startPoint x: 337, startPoint y: 303, endPoint x: 333, endPoint y: 280, distance: 23.7
click at [333, 280] on div at bounding box center [342, 292] width 50 height 50
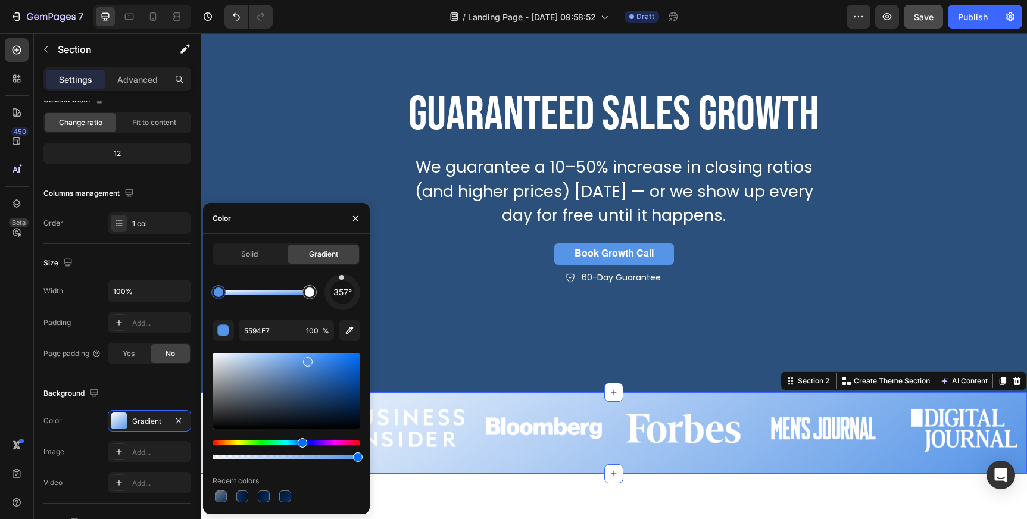
drag, startPoint x: 335, startPoint y: 283, endPoint x: 345, endPoint y: 279, distance: 10.2
click at [345, 279] on div "357°" at bounding box center [342, 292] width 36 height 36
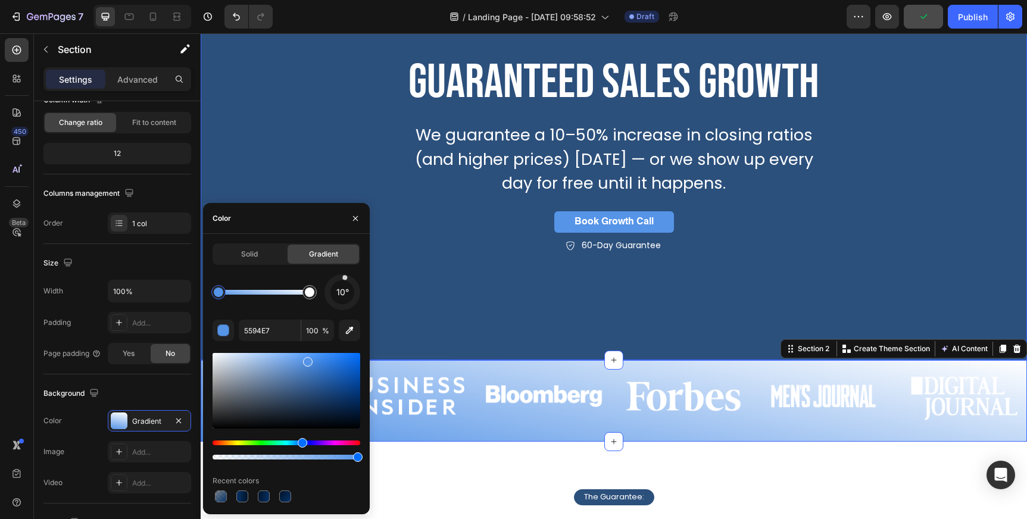
scroll to position [128, 0]
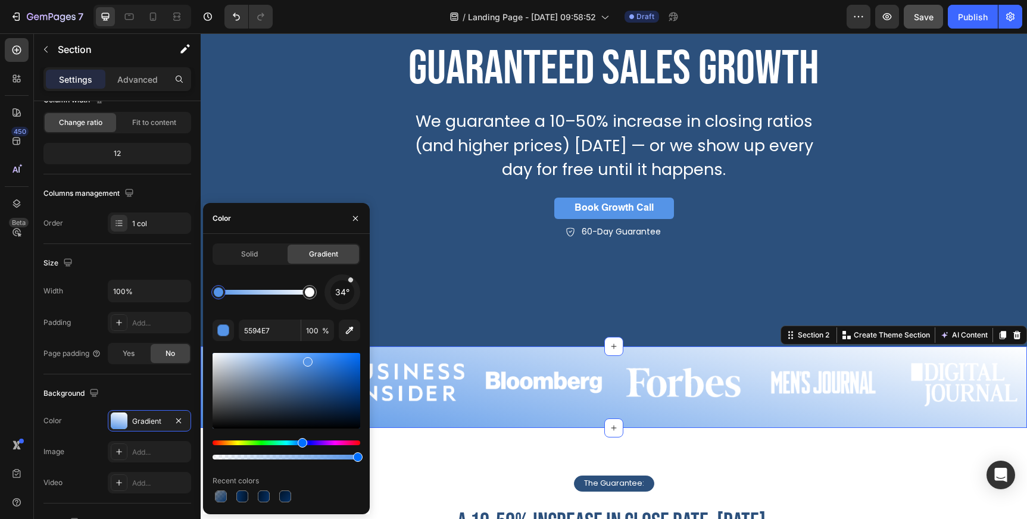
drag, startPoint x: 345, startPoint y: 279, endPoint x: 352, endPoint y: 280, distance: 6.8
click at [352, 280] on div at bounding box center [350, 280] width 7 height 7
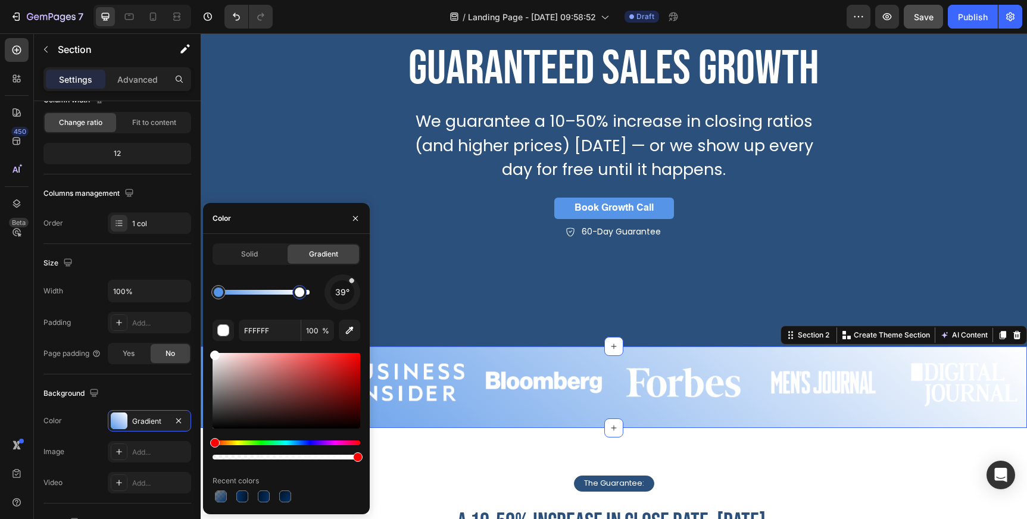
drag, startPoint x: 309, startPoint y: 293, endPoint x: 296, endPoint y: 292, distance: 13.1
click at [296, 292] on div at bounding box center [300, 292] width 10 height 10
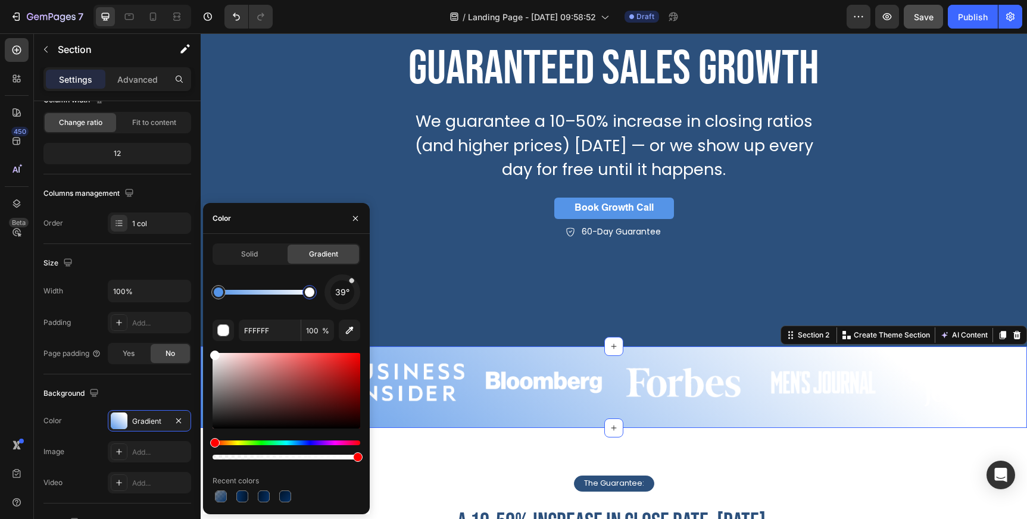
drag, startPoint x: 296, startPoint y: 292, endPoint x: 328, endPoint y: 292, distance: 31.5
click at [328, 292] on div "39°" at bounding box center [286, 292] width 148 height 36
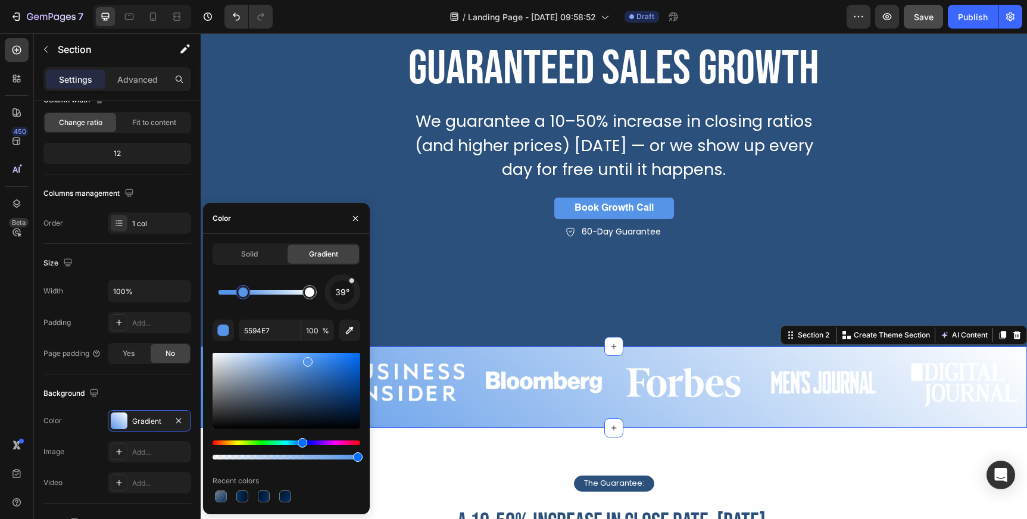
drag, startPoint x: 220, startPoint y: 292, endPoint x: 243, endPoint y: 292, distance: 23.2
click at [243, 292] on div at bounding box center [243, 292] width 10 height 10
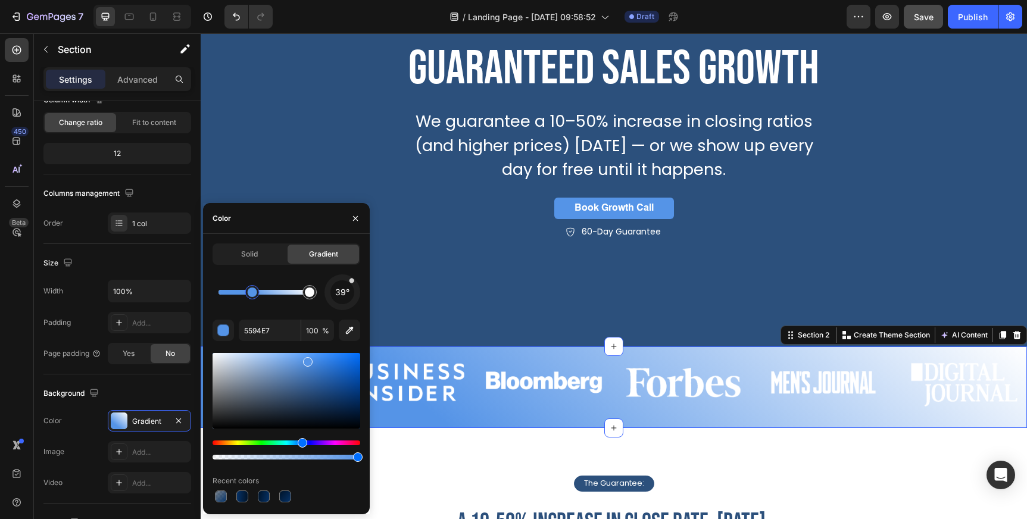
drag, startPoint x: 243, startPoint y: 292, endPoint x: 259, endPoint y: 292, distance: 16.1
click at [257, 292] on div at bounding box center [253, 292] width 10 height 10
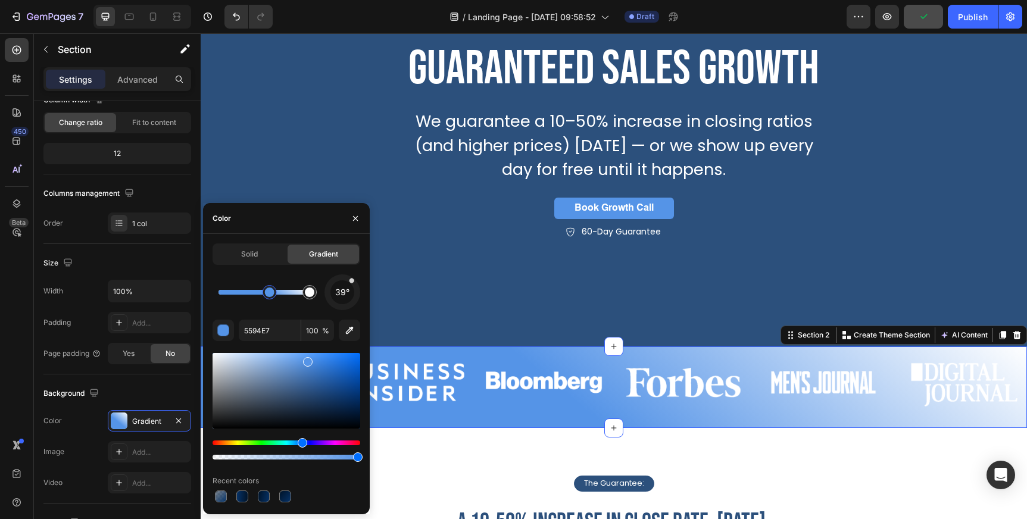
drag, startPoint x: 259, startPoint y: 292, endPoint x: 270, endPoint y: 292, distance: 11.3
click at [270, 292] on div at bounding box center [270, 292] width 10 height 10
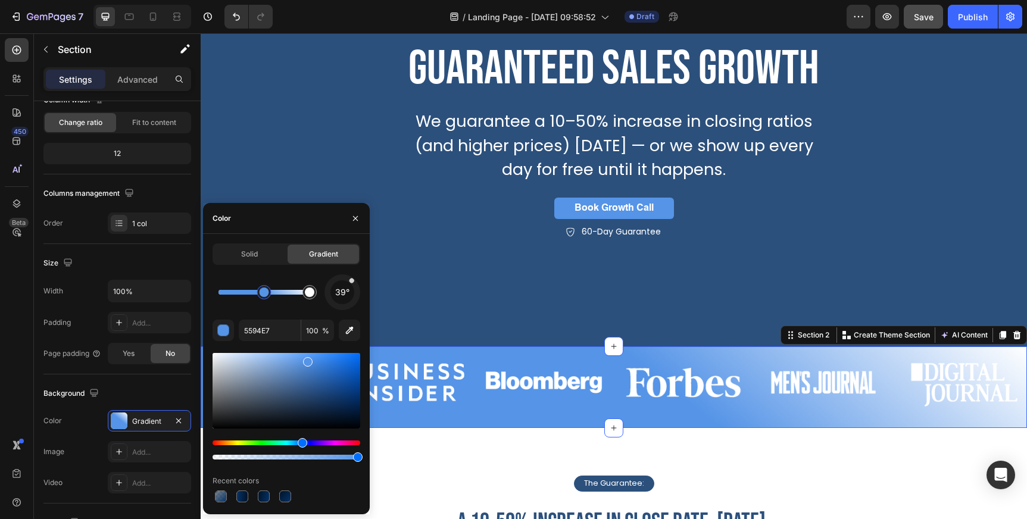
drag, startPoint x: 270, startPoint y: 292, endPoint x: 257, endPoint y: 292, distance: 13.1
click at [260, 292] on div at bounding box center [265, 292] width 10 height 10
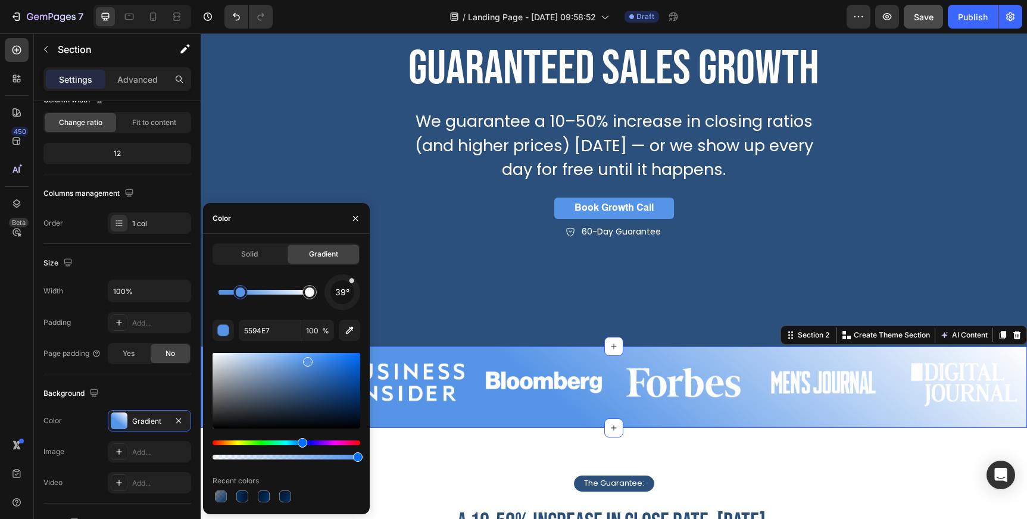
drag, startPoint x: 258, startPoint y: 293, endPoint x: 239, endPoint y: 293, distance: 19.0
click at [239, 293] on div at bounding box center [241, 292] width 10 height 10
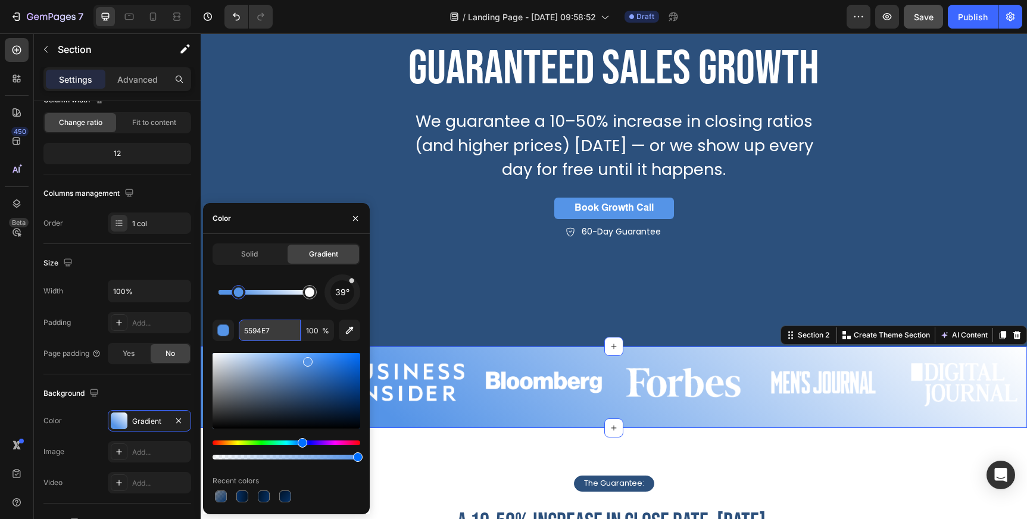
click at [269, 330] on input "5594E7" at bounding box center [270, 330] width 62 height 21
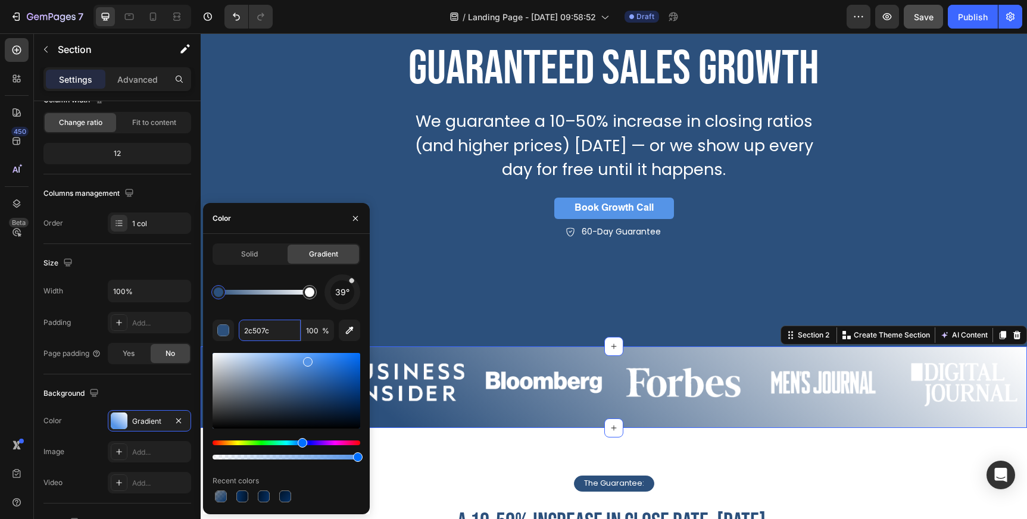
drag, startPoint x: 238, startPoint y: 292, endPoint x: 214, endPoint y: 292, distance: 23.8
click at [214, 292] on div at bounding box center [219, 292] width 10 height 10
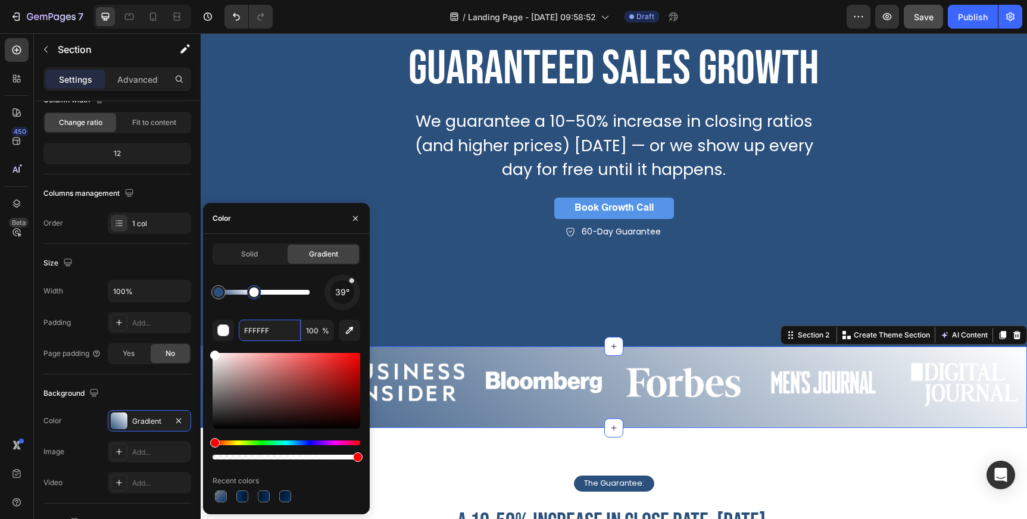
drag, startPoint x: 311, startPoint y: 290, endPoint x: 248, endPoint y: 290, distance: 63.7
click at [249, 290] on div at bounding box center [254, 292] width 10 height 10
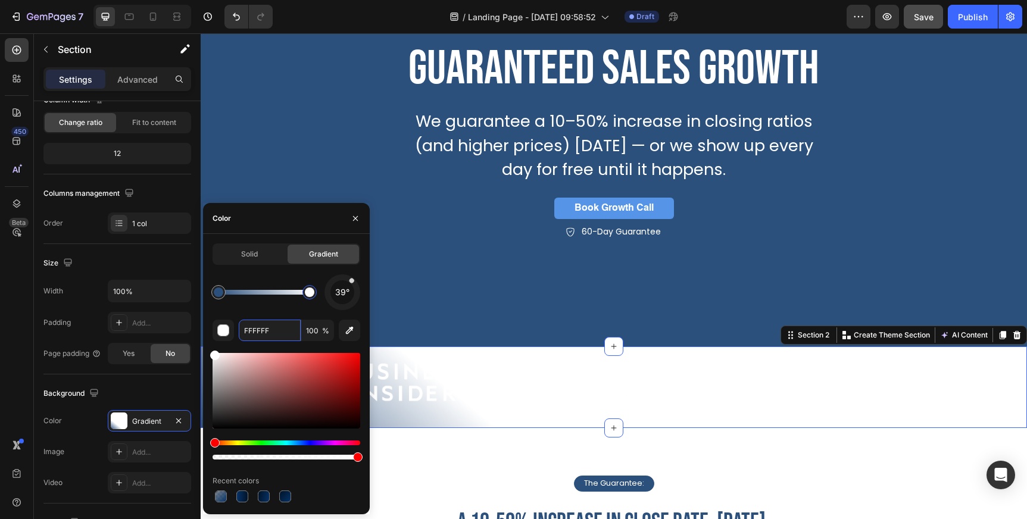
drag, startPoint x: 248, startPoint y: 290, endPoint x: 329, endPoint y: 290, distance: 81.5
click at [329, 290] on div "39°" at bounding box center [286, 292] width 148 height 36
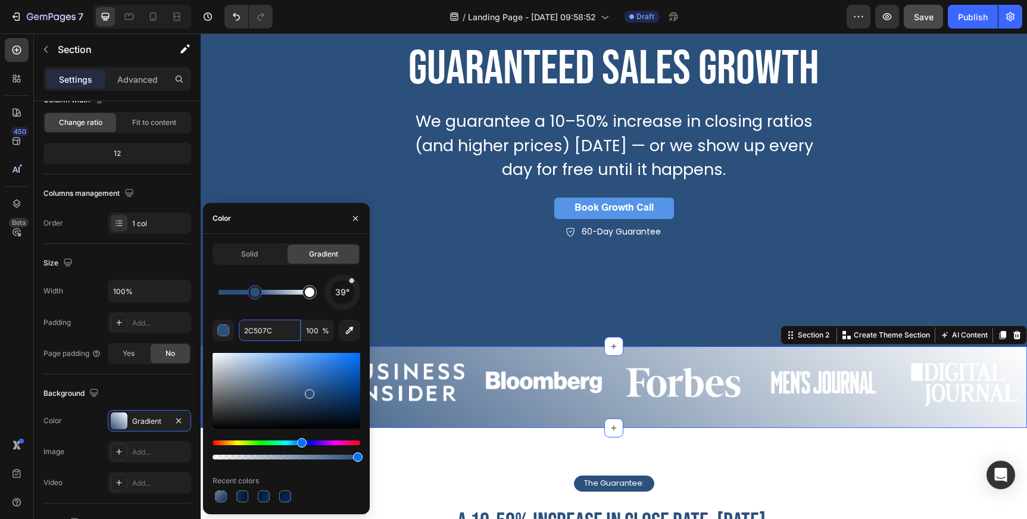
drag, startPoint x: 214, startPoint y: 293, endPoint x: 268, endPoint y: 292, distance: 54.8
click at [260, 292] on div at bounding box center [255, 292] width 10 height 10
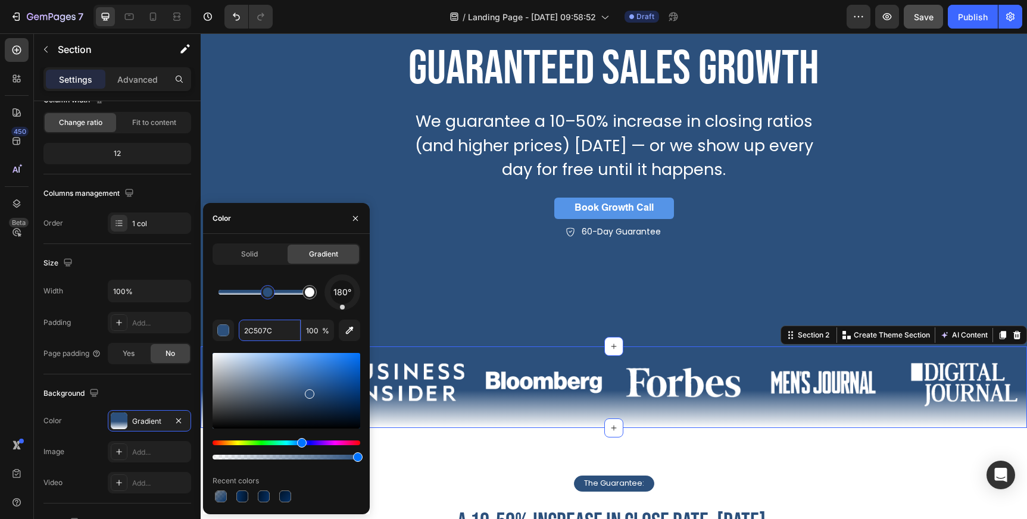
drag, startPoint x: 344, startPoint y: 293, endPoint x: 342, endPoint y: 309, distance: 15.6
click at [342, 309] on div "180°" at bounding box center [342, 292] width 36 height 36
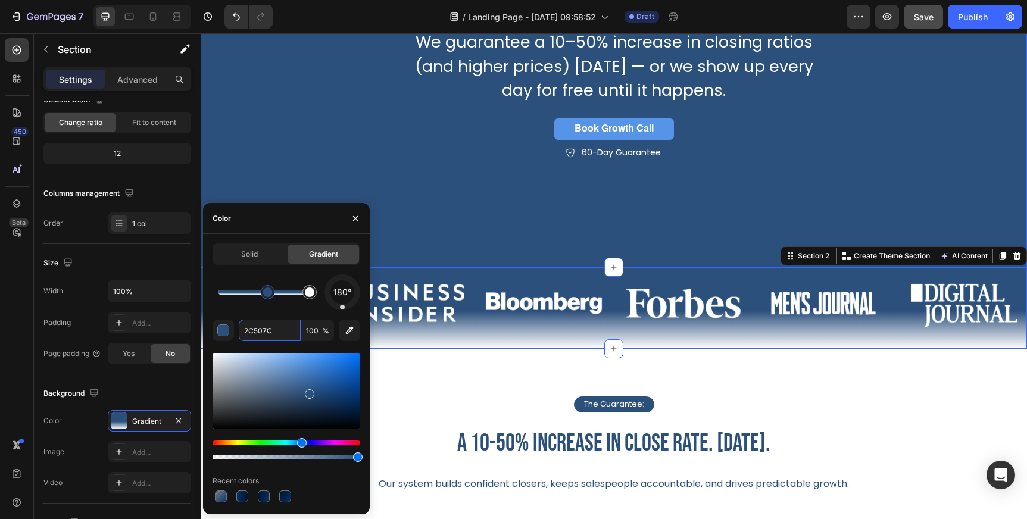
scroll to position [225, 0]
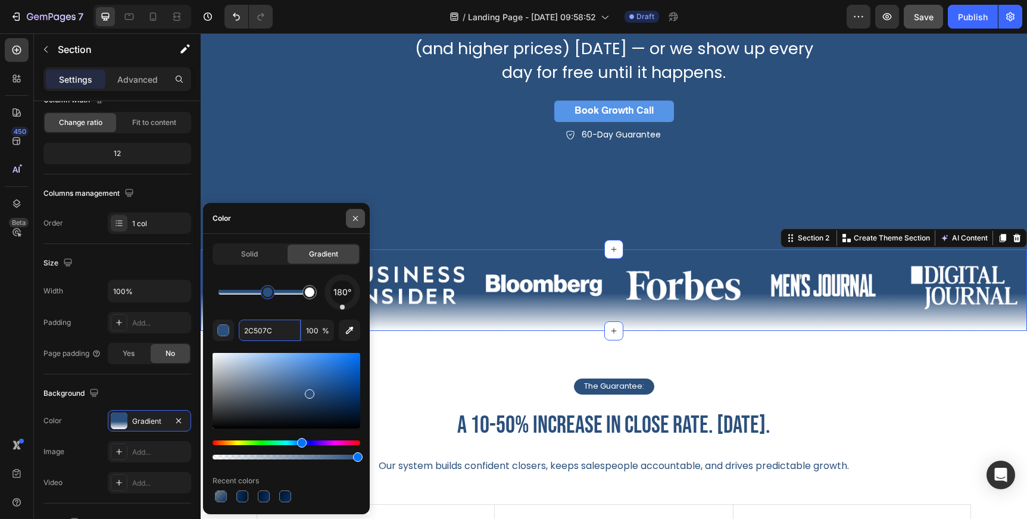
type input "2C507C"
click at [354, 223] on icon "button" at bounding box center [356, 219] width 10 height 10
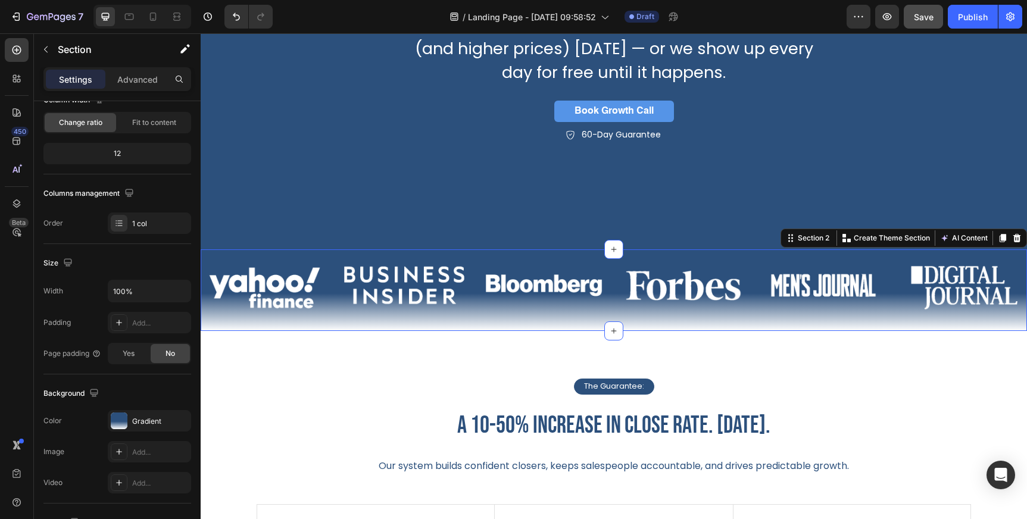
click at [434, 323] on div "Image Image Image Image Image Image Carousel" at bounding box center [614, 290] width 826 height 82
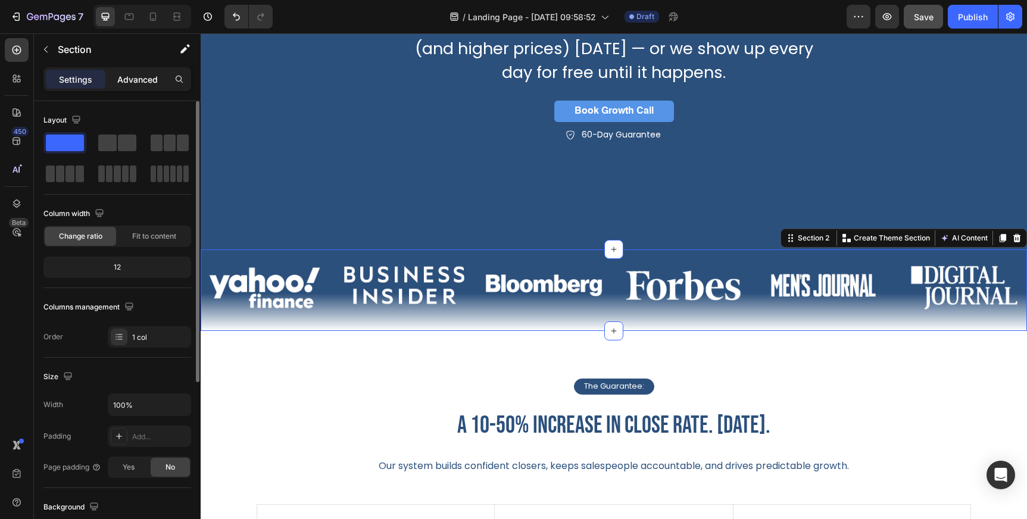
click at [135, 85] on div "Advanced" at bounding box center [138, 79] width 60 height 19
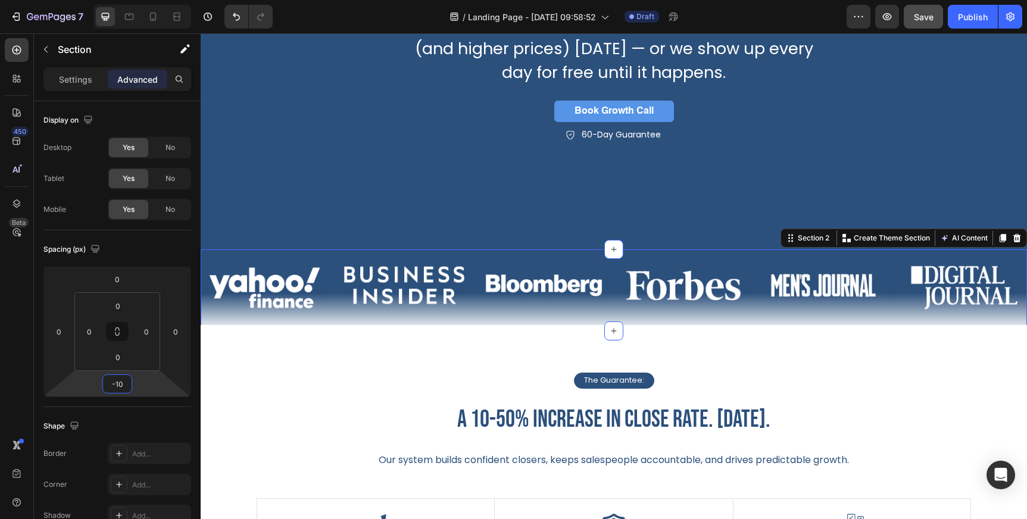
click at [143, 89] on html "7 Version history / Landing Page - [DATE] 09:58:52 Draft Preview Save Publish 4…" at bounding box center [513, 44] width 1027 height 89
click at [120, 386] on input "-10" at bounding box center [117, 384] width 24 height 18
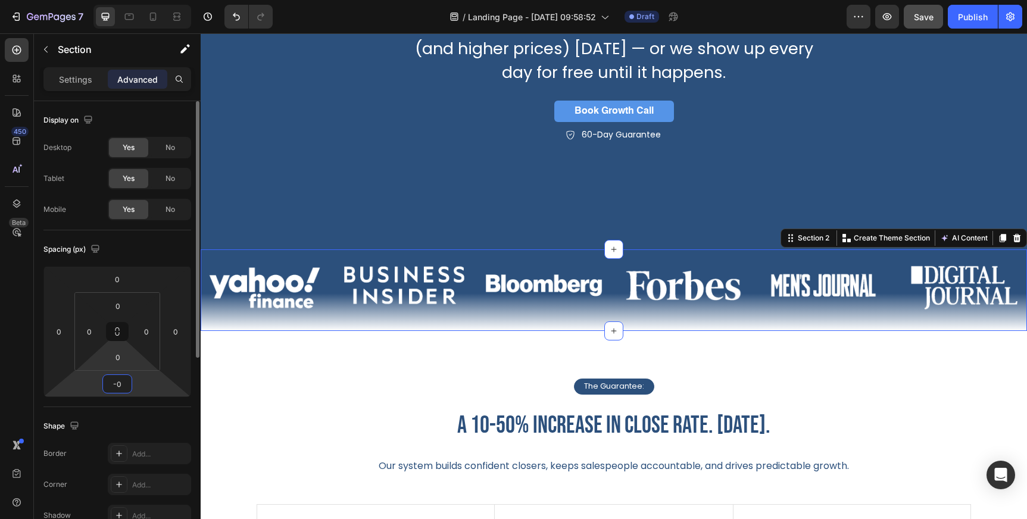
type input "0"
drag, startPoint x: 137, startPoint y: 363, endPoint x: 129, endPoint y: 386, distance: 24.7
click at [129, 89] on html "7 Version history / Landing Page - [DATE] 09:58:52 Draft Preview Save Publish 4…" at bounding box center [513, 44] width 1027 height 89
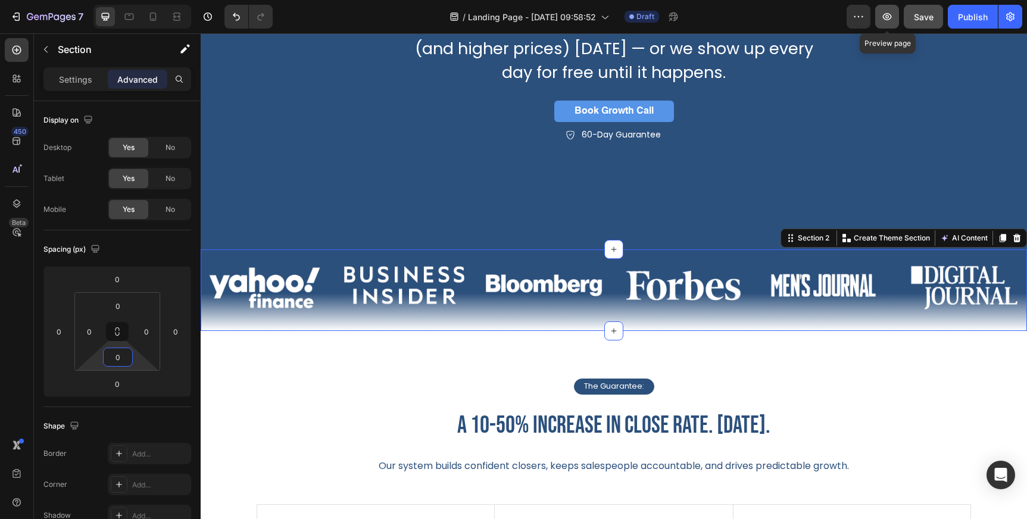
click at [894, 23] on button "button" at bounding box center [887, 17] width 24 height 24
drag, startPoint x: 140, startPoint y: 360, endPoint x: 139, endPoint y: 373, distance: 13.8
click at [139, 89] on html "7 Version history / Landing Page - [DATE] 09:58:52 Draft Preview Save Publish 4…" at bounding box center [513, 44] width 1027 height 89
drag, startPoint x: 139, startPoint y: 364, endPoint x: 140, endPoint y: 351, distance: 12.6
click at [140, 89] on html "7 Version history / Landing Page - [DATE] 09:58:52 Draft Preview Save Publish 4…" at bounding box center [513, 44] width 1027 height 89
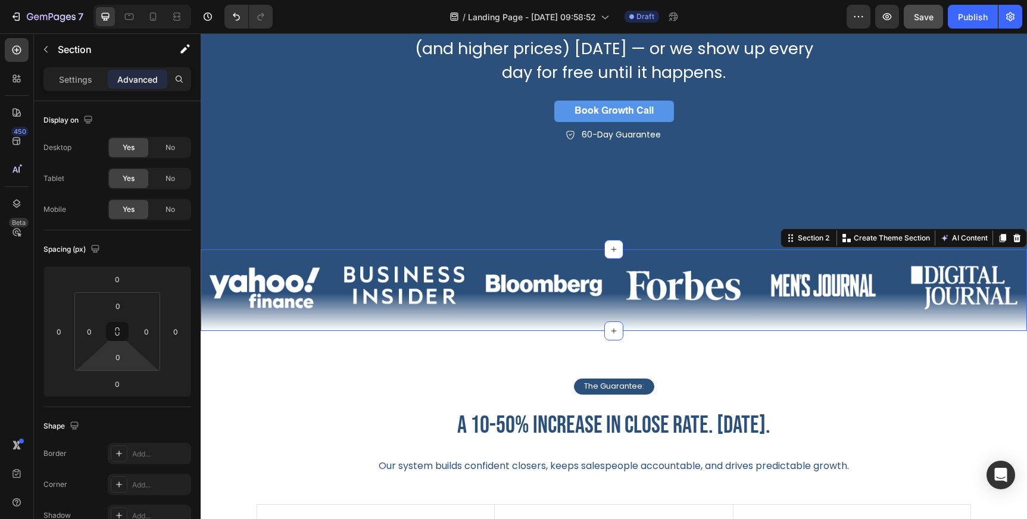
click at [306, 327] on div "Image Image Image Image Image Image Carousel" at bounding box center [614, 290] width 826 height 82
drag, startPoint x: 133, startPoint y: 364, endPoint x: 130, endPoint y: 373, distance: 10.0
click at [130, 89] on html "7 Version history / Landing Page - [DATE] 09:58:52 Draft Preview Save Publish 4…" at bounding box center [513, 44] width 1027 height 89
drag, startPoint x: 98, startPoint y: 363, endPoint x: 96, endPoint y: 381, distance: 17.9
click at [96, 89] on html "7 Version history / Landing Page - [DATE] 09:58:52 Draft Preview Save Publish 4…" at bounding box center [513, 44] width 1027 height 89
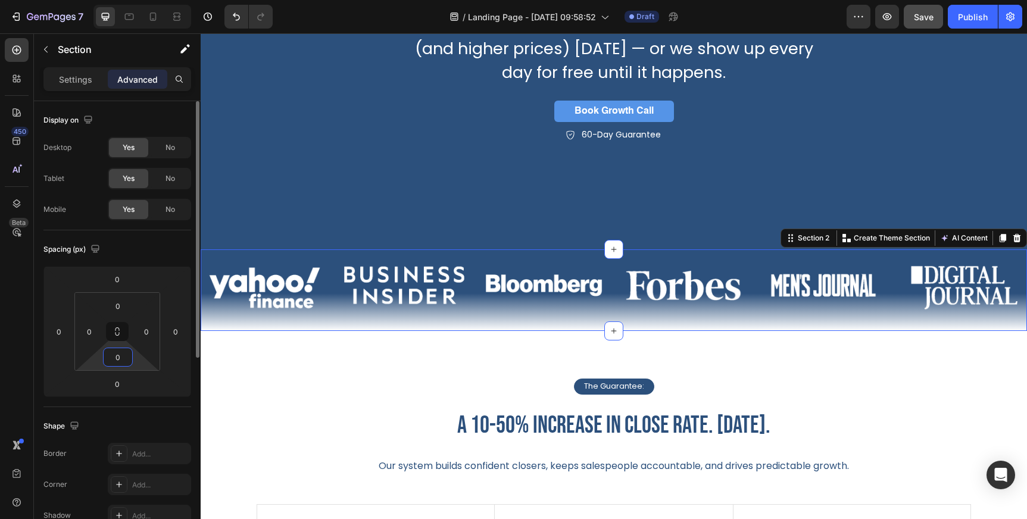
click at [119, 354] on input "0" at bounding box center [118, 357] width 24 height 18
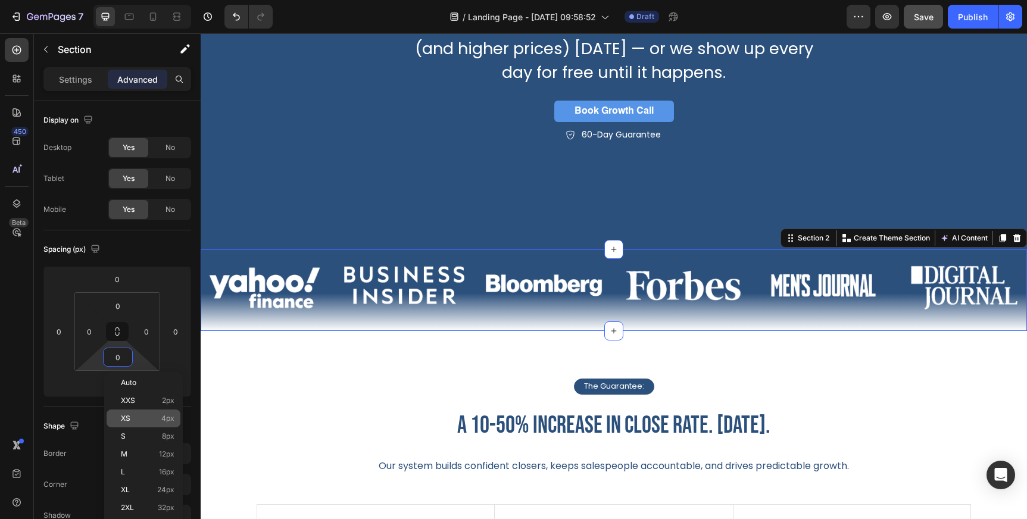
click at [131, 418] on p "XS 4px" at bounding box center [148, 418] width 54 height 8
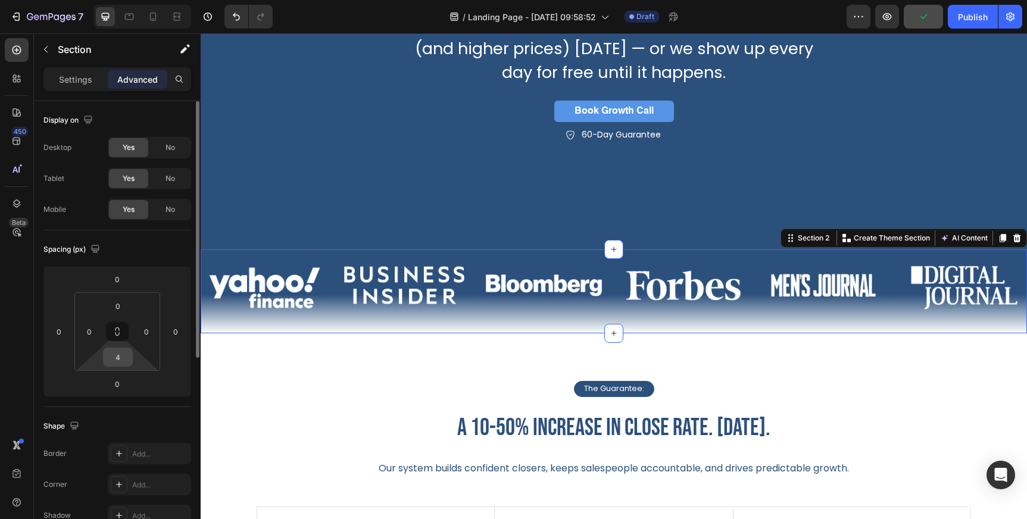
click at [120, 360] on input "4" at bounding box center [118, 357] width 24 height 18
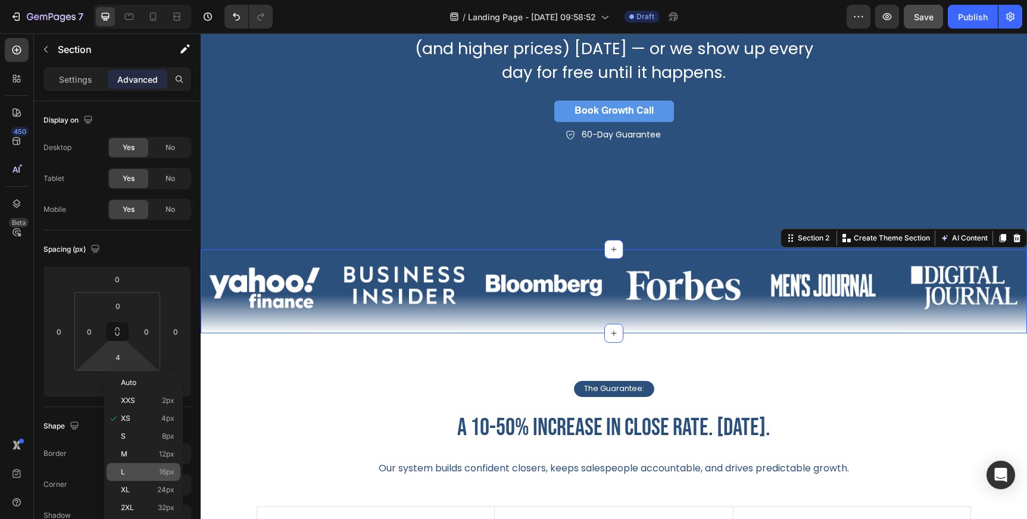
click at [130, 476] on p "L 16px" at bounding box center [148, 472] width 54 height 8
type input "16"
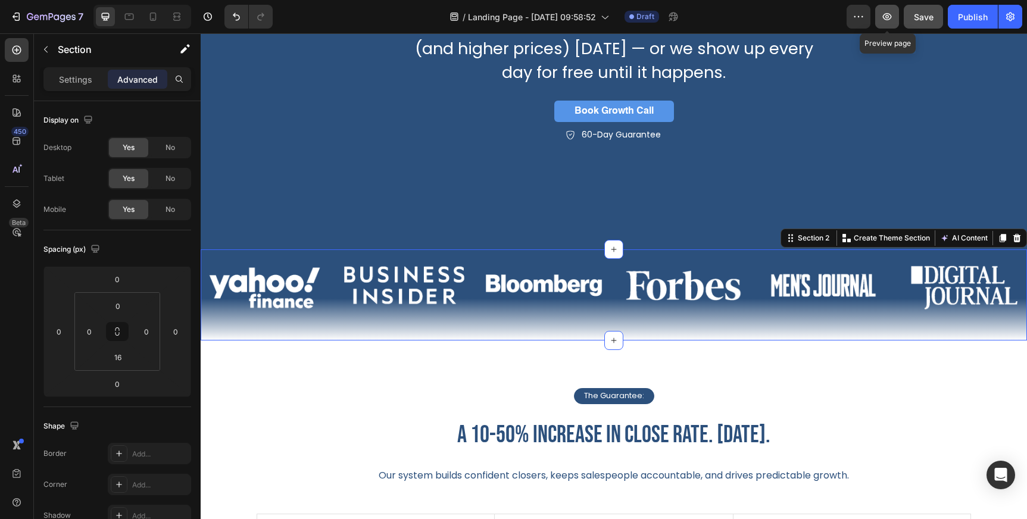
click at [890, 14] on icon "button" at bounding box center [887, 16] width 9 height 7
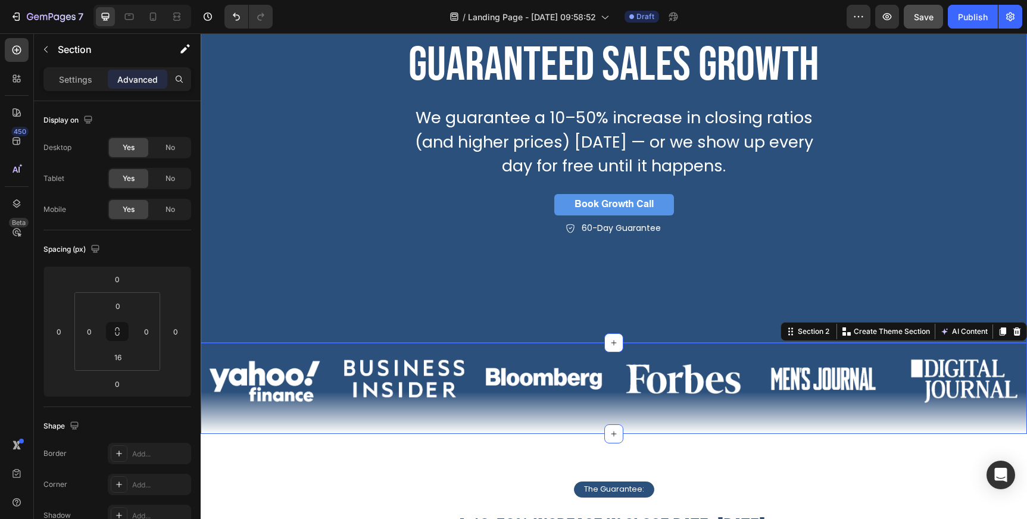
scroll to position [128, 0]
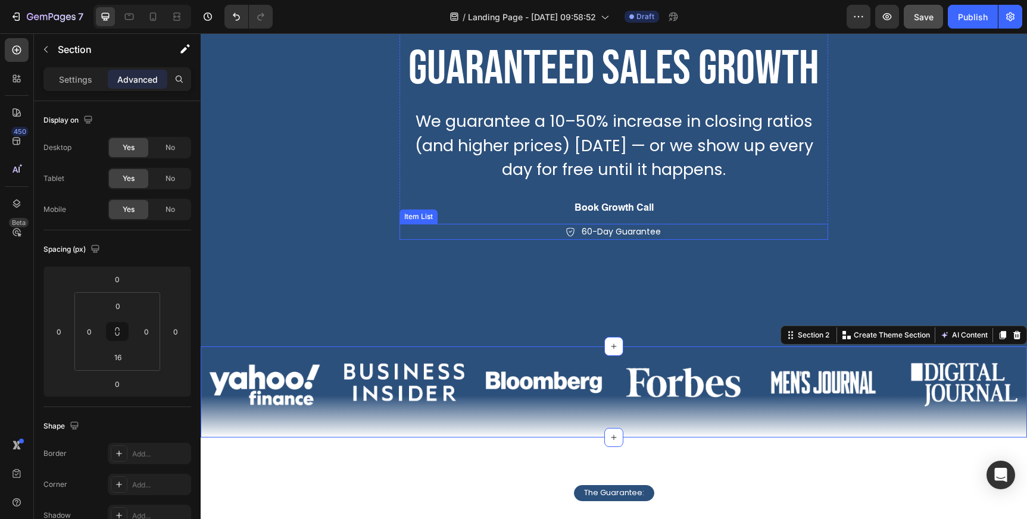
click at [570, 214] on button "Book Growth Call" at bounding box center [614, 209] width 120 height 22
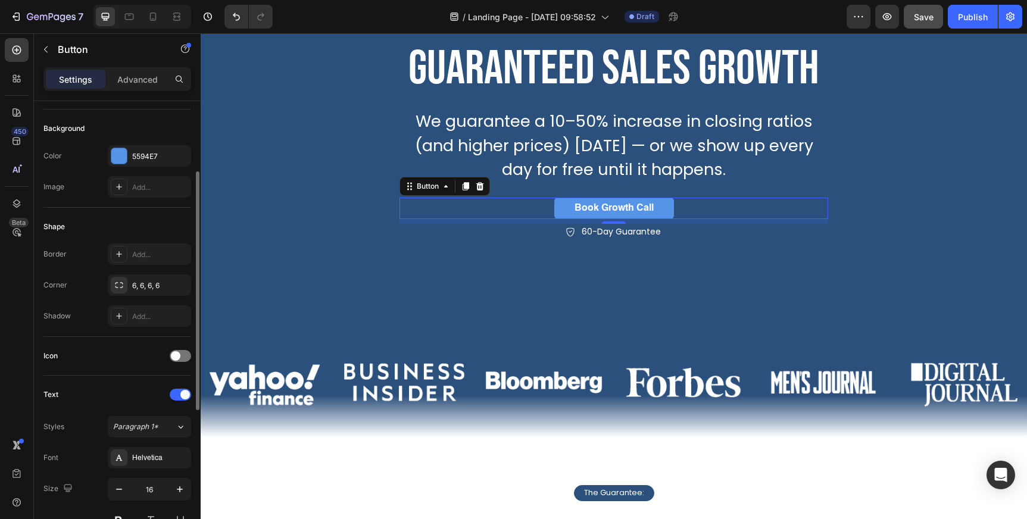
scroll to position [127, 0]
click at [176, 352] on span at bounding box center [176, 353] width 10 height 10
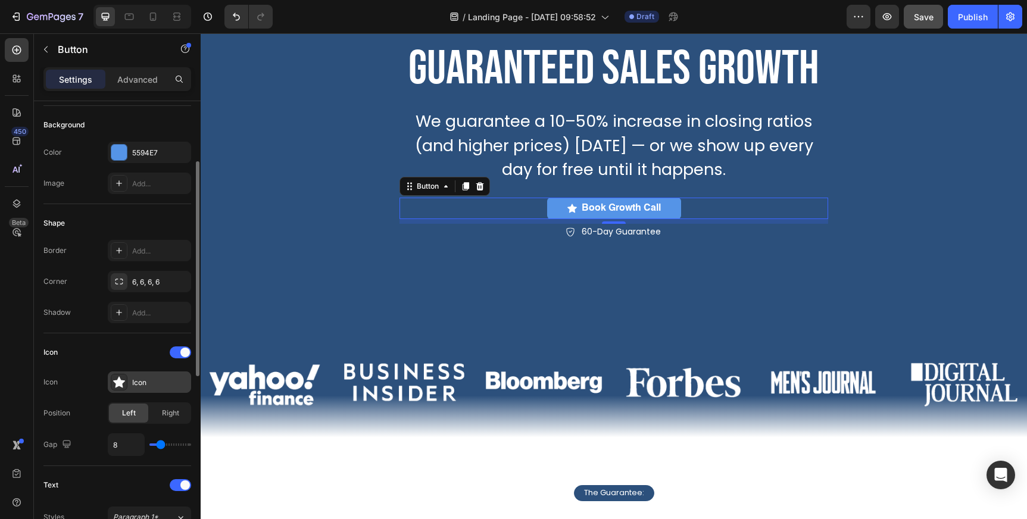
click at [150, 373] on div "Icon" at bounding box center [149, 381] width 83 height 21
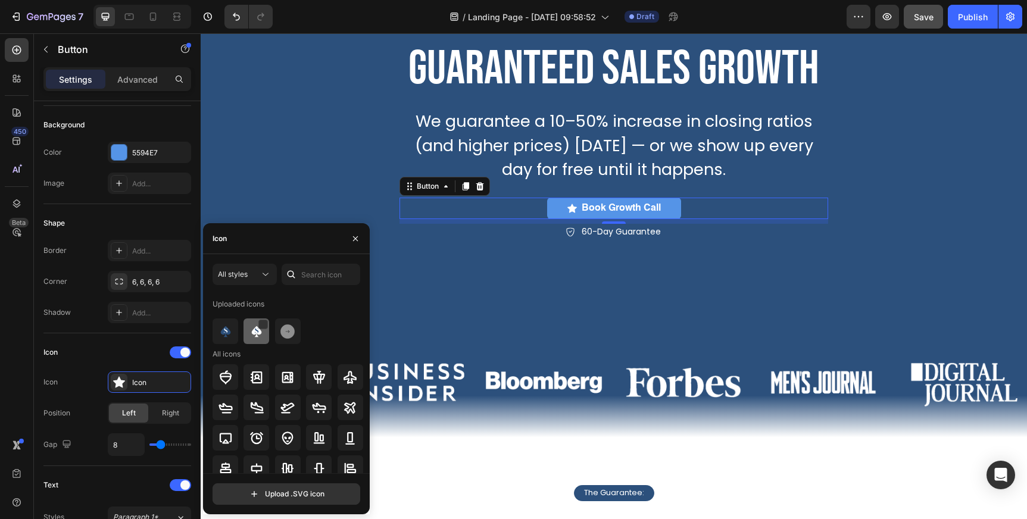
click at [250, 335] on img at bounding box center [256, 331] width 14 height 14
click at [447, 257] on div "guaranteed sales growth Heading We guarantee a 10–50% increase in closing ratio…" at bounding box center [614, 94] width 732 height 329
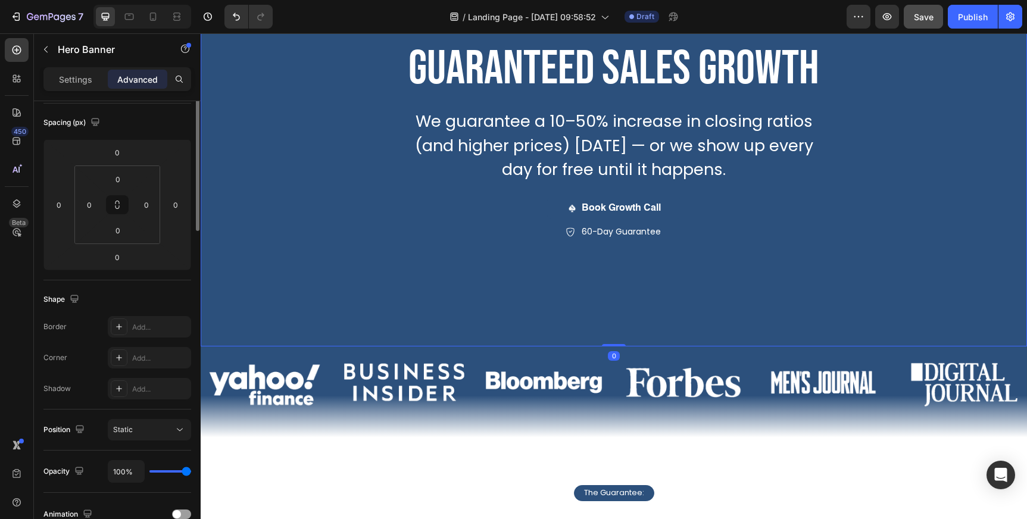
scroll to position [0, 0]
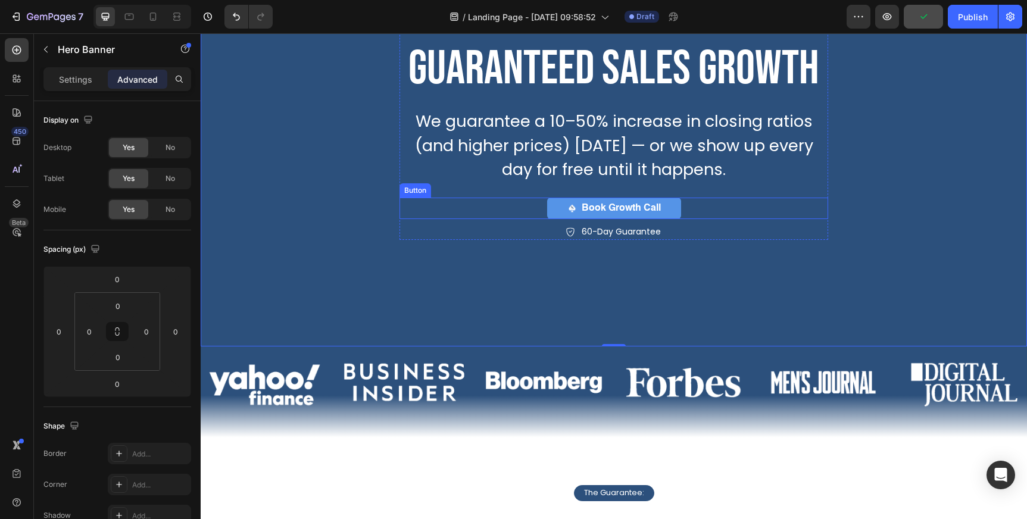
click at [518, 210] on div "Book Growth Call Button" at bounding box center [613, 209] width 429 height 22
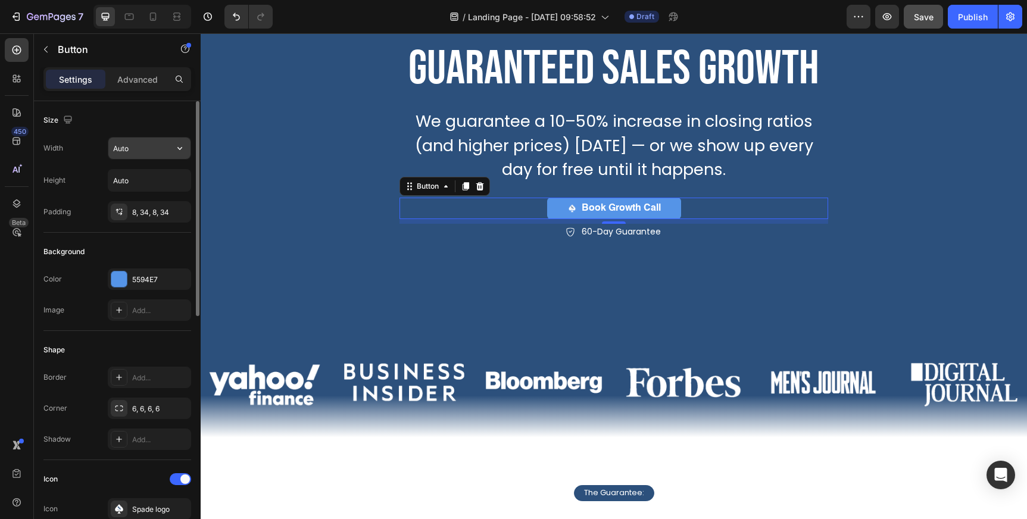
click at [147, 150] on input "Auto" at bounding box center [149, 147] width 82 height 21
click at [179, 147] on icon "button" at bounding box center [180, 148] width 12 height 12
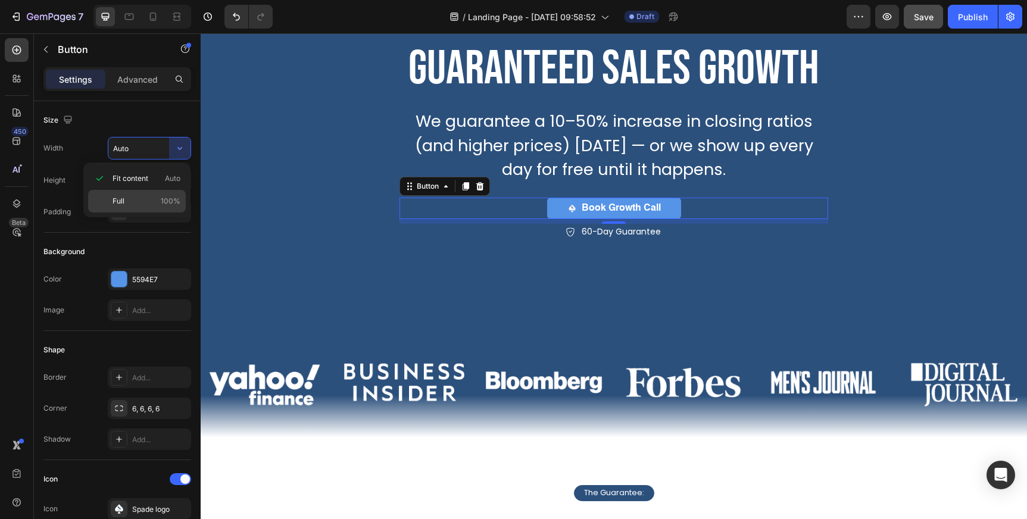
click at [136, 198] on p "Full 100%" at bounding box center [146, 201] width 68 height 11
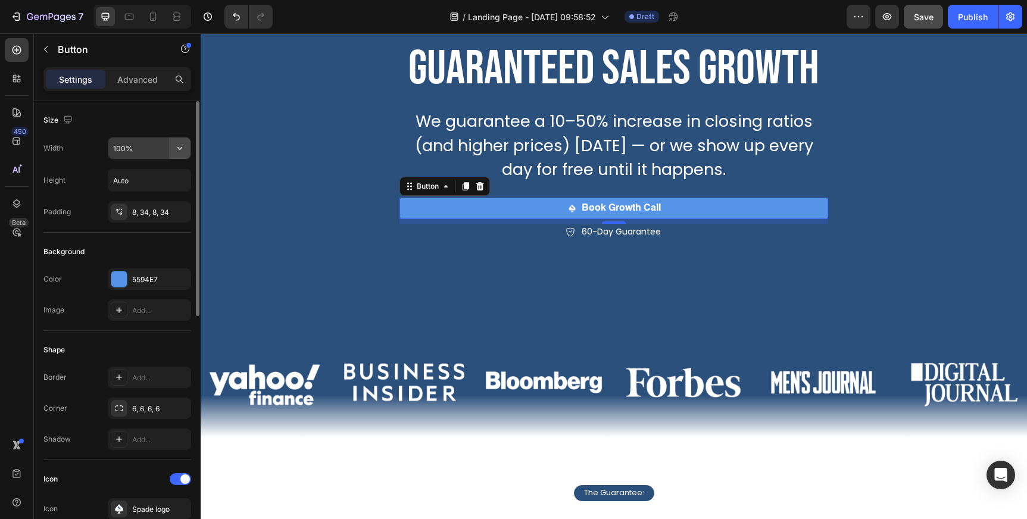
click at [178, 151] on icon "button" at bounding box center [180, 148] width 12 height 12
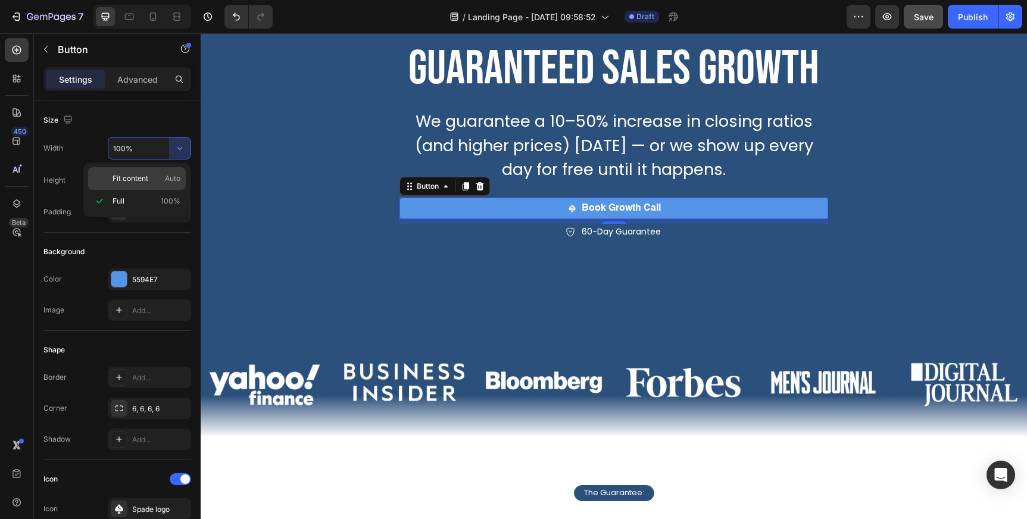
click at [161, 173] on div "Fit content Auto" at bounding box center [137, 178] width 98 height 23
type input "Auto"
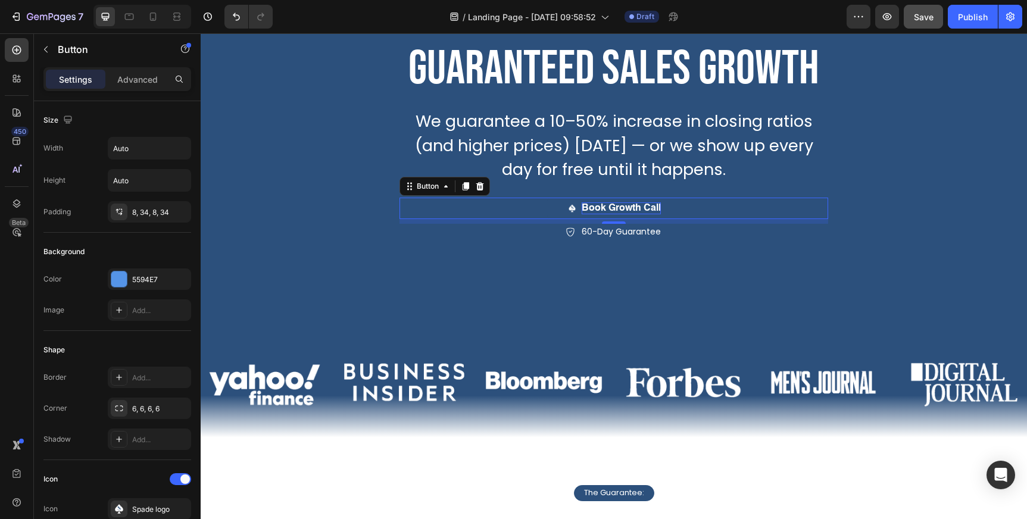
click at [582, 210] on p "Book Growth Call" at bounding box center [621, 208] width 79 height 12
click at [589, 208] on p "Book Growth Call" at bounding box center [621, 208] width 79 height 12
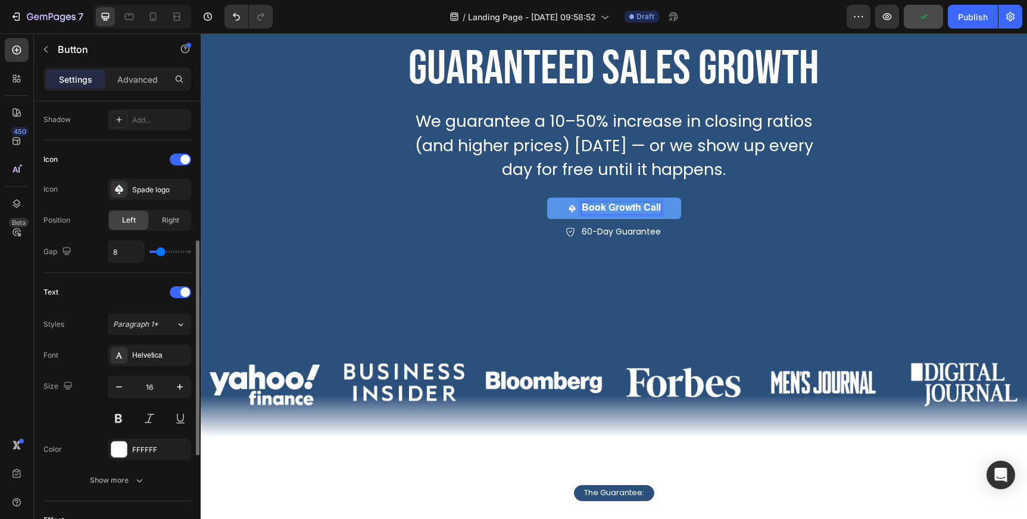
scroll to position [322, 0]
click at [174, 386] on icon "button" at bounding box center [180, 385] width 12 height 12
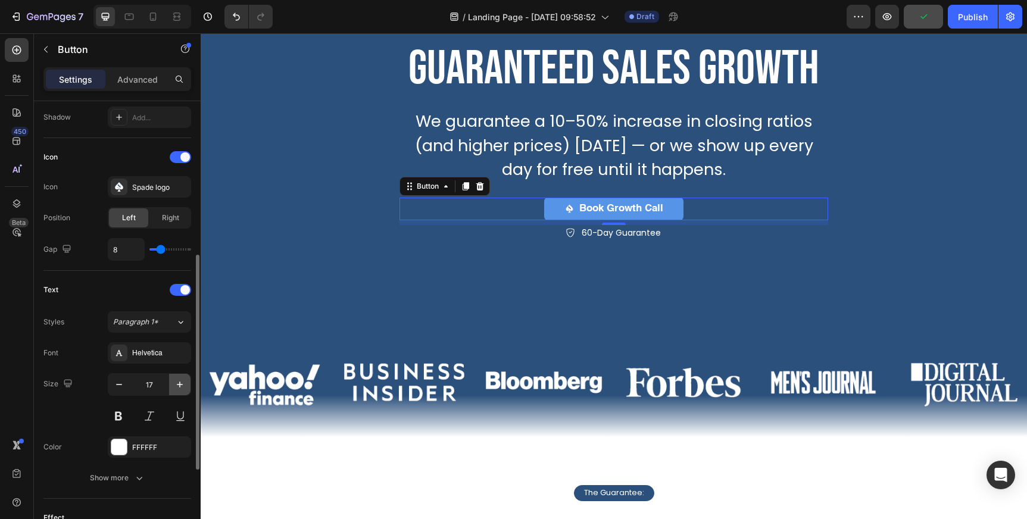
click at [174, 386] on icon "button" at bounding box center [180, 385] width 12 height 12
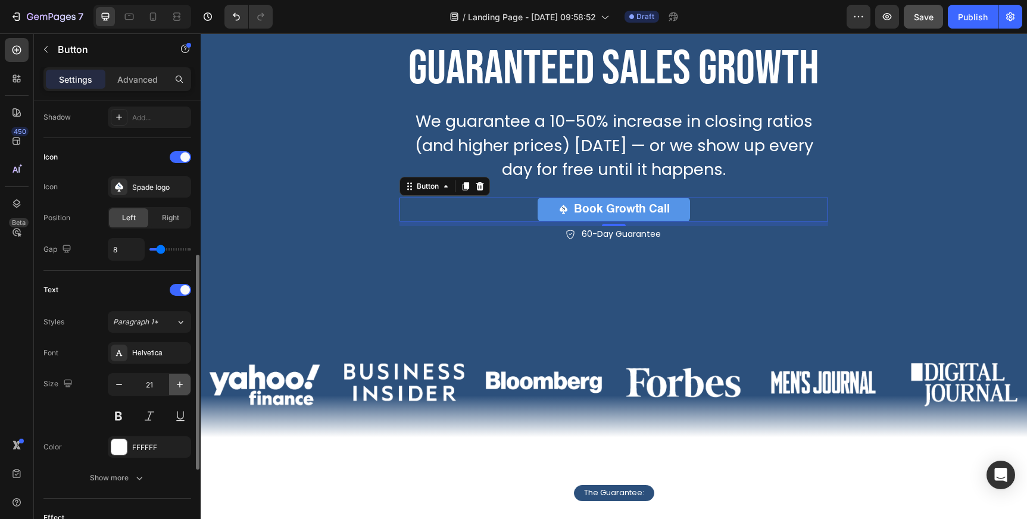
click at [174, 386] on icon "button" at bounding box center [180, 385] width 12 height 12
type input "22"
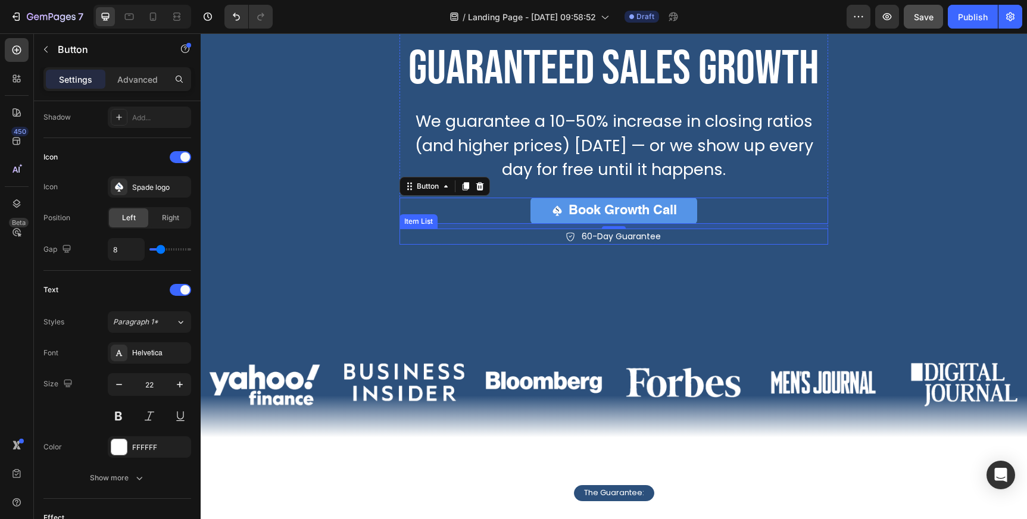
click at [602, 236] on p "60-Day Guarantee" at bounding box center [621, 236] width 79 height 12
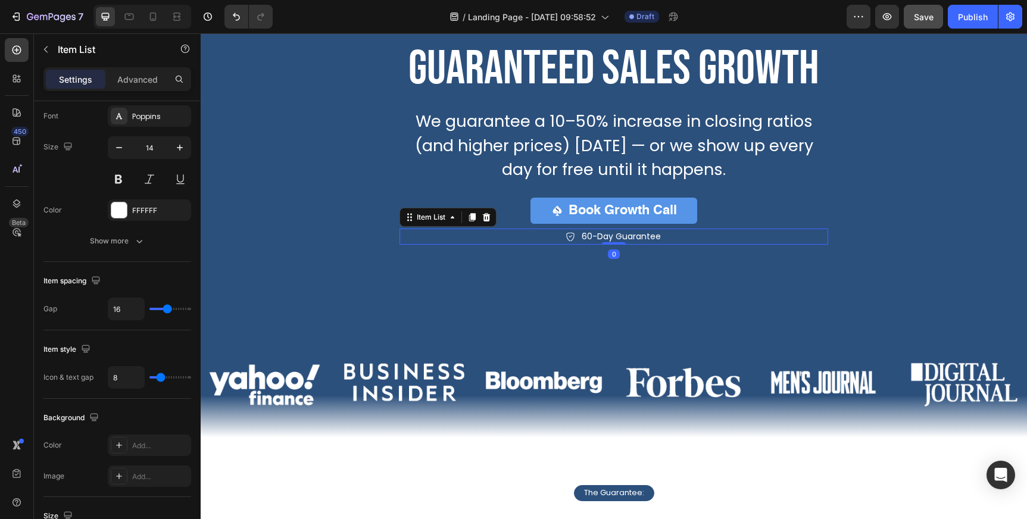
scroll to position [0, 0]
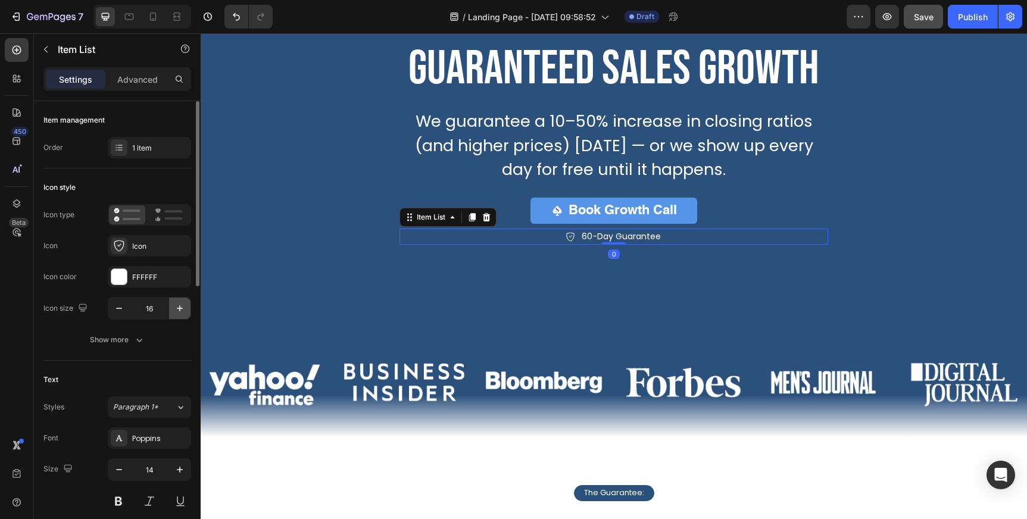
click at [174, 306] on icon "button" at bounding box center [180, 308] width 12 height 12
click at [609, 236] on p "60-Day Guarantee" at bounding box center [622, 236] width 79 height 12
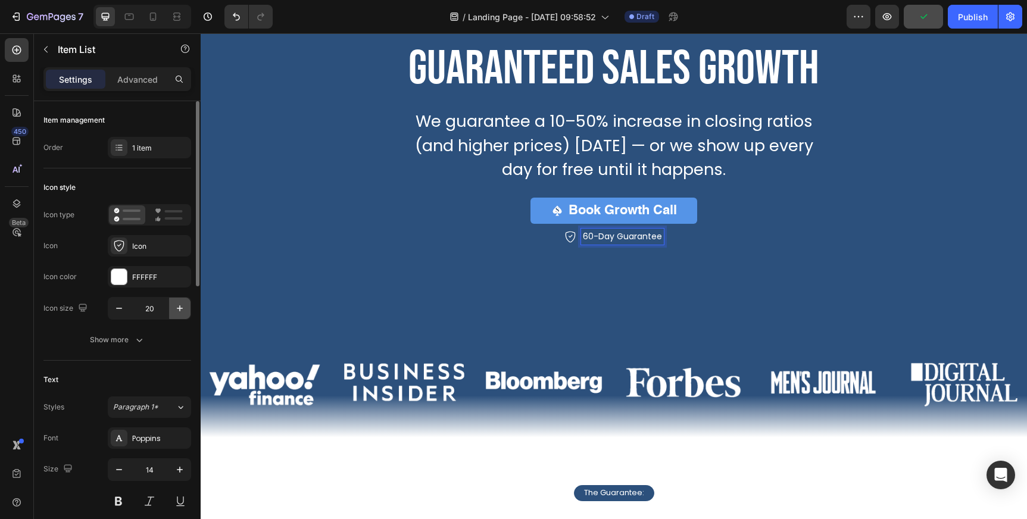
click at [176, 305] on icon "button" at bounding box center [180, 308] width 12 height 12
click at [123, 311] on icon "button" at bounding box center [119, 308] width 12 height 12
type input "20"
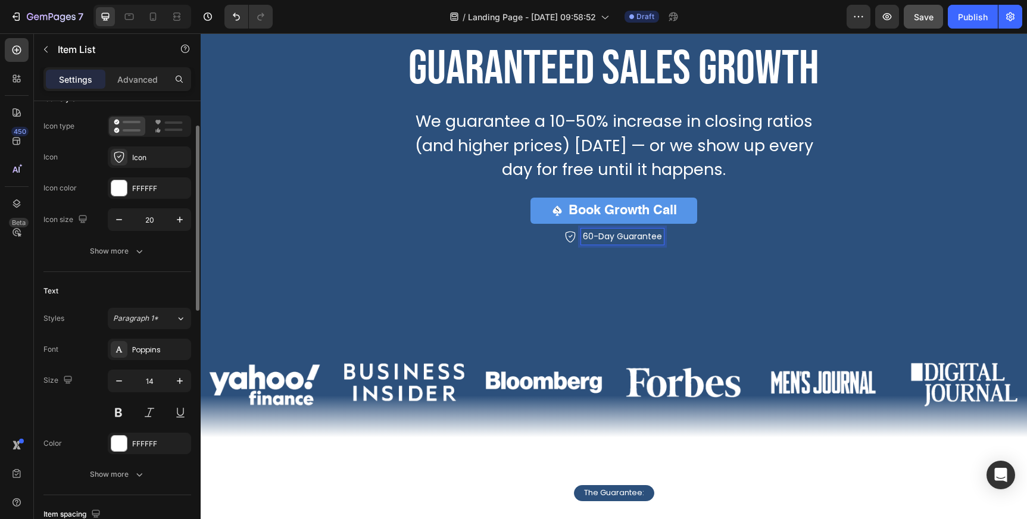
scroll to position [92, 0]
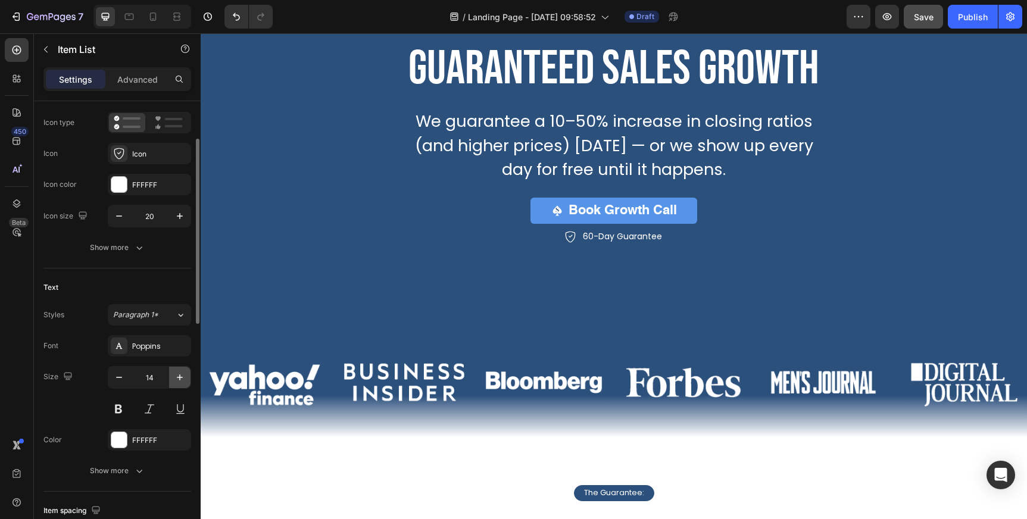
click at [178, 377] on icon "button" at bounding box center [180, 377] width 6 height 6
type input "17"
click at [373, 294] on div "Background Image" at bounding box center [614, 138] width 826 height 417
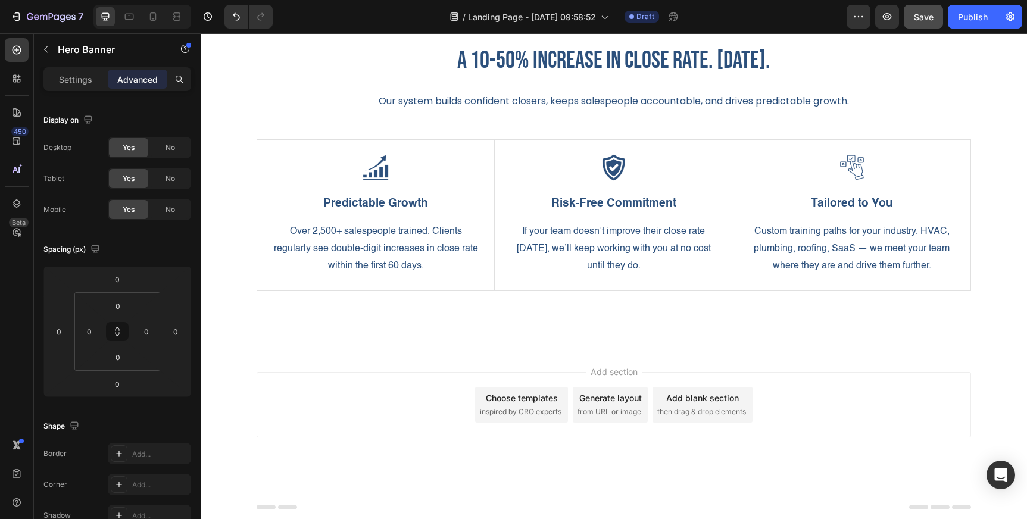
scroll to position [599, 0]
click at [49, 49] on icon "button" at bounding box center [46, 50] width 10 height 10
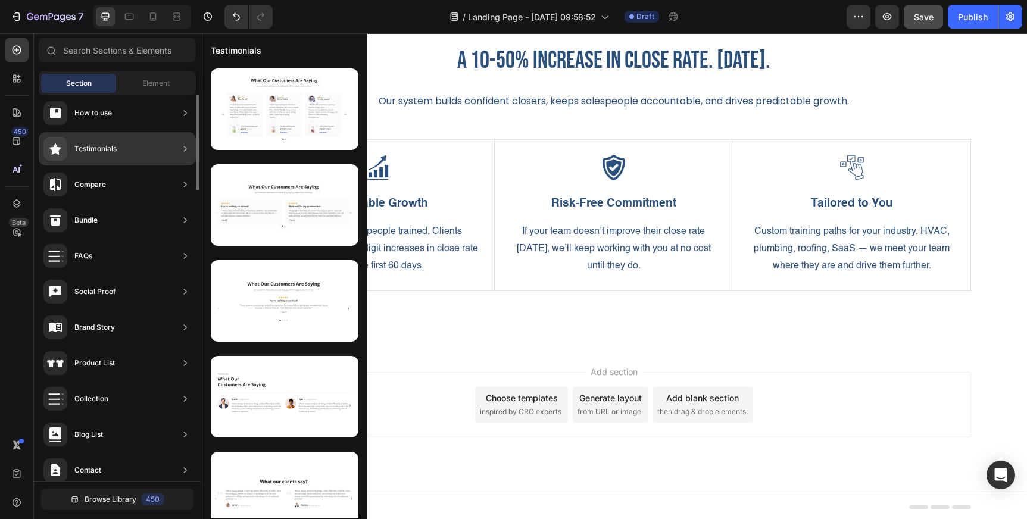
scroll to position [233, 0]
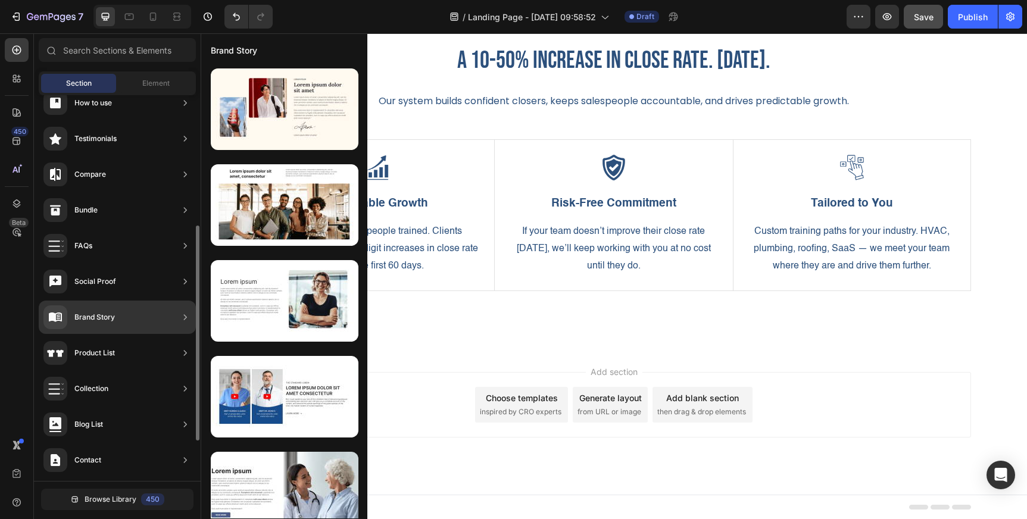
click at [129, 316] on div "Brand Story" at bounding box center [117, 317] width 157 height 33
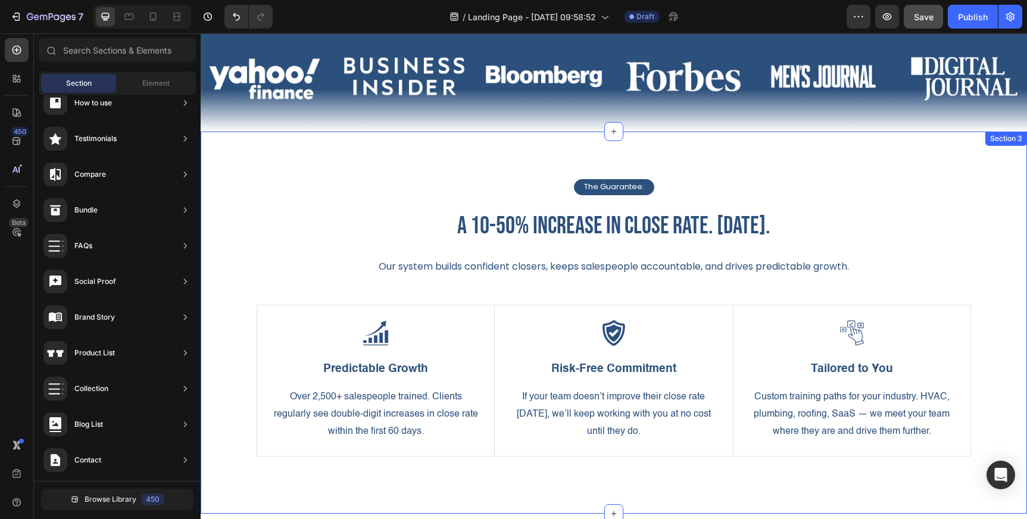
scroll to position [390, 0]
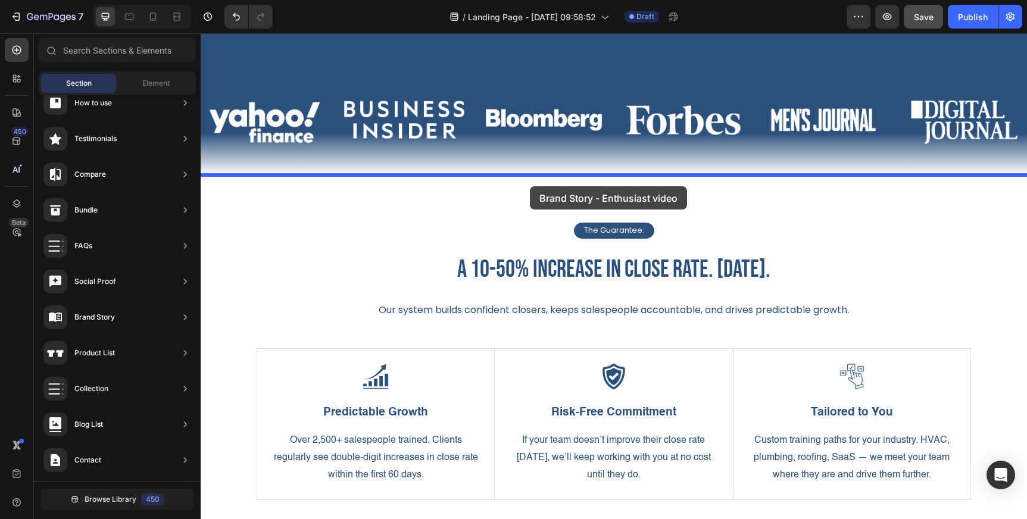
drag, startPoint x: 476, startPoint y: 346, endPoint x: 530, endPoint y: 186, distance: 169.0
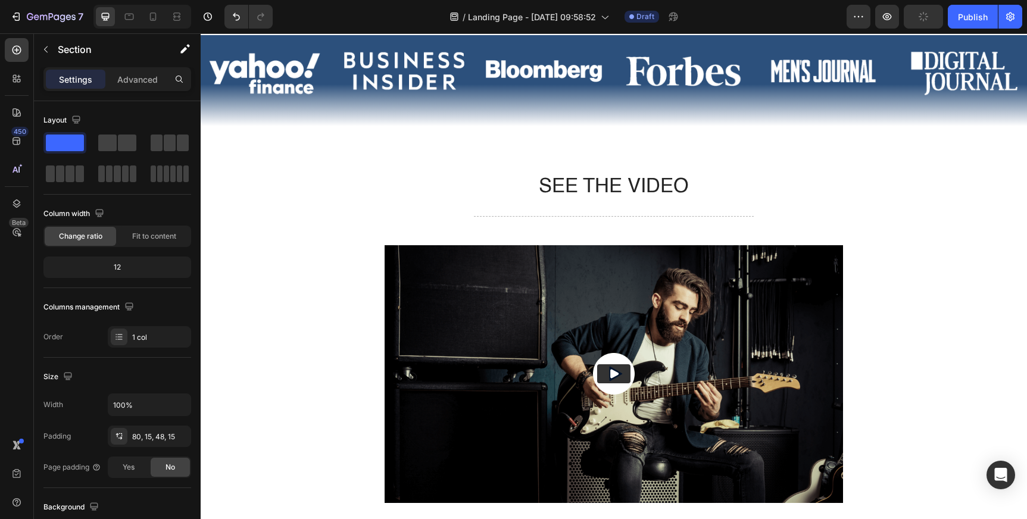
scroll to position [444, 0]
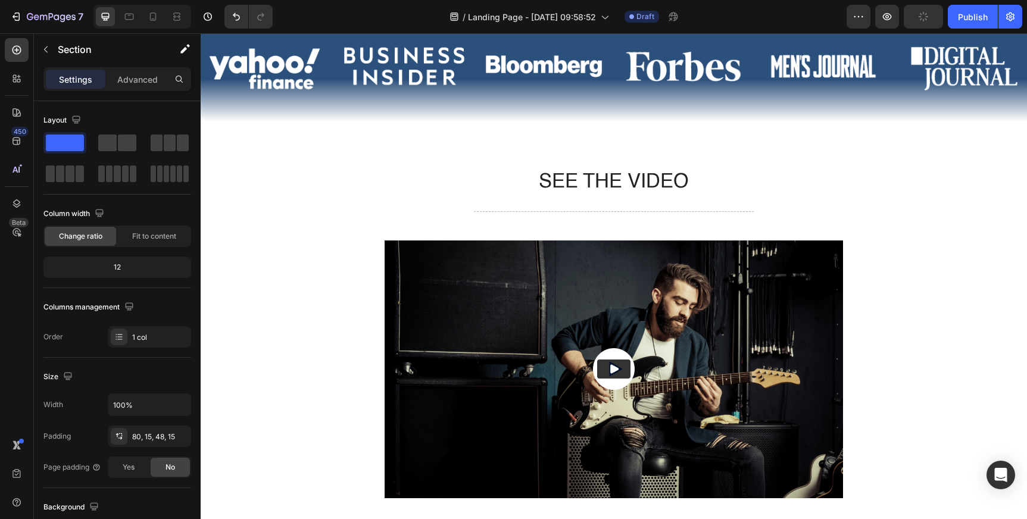
click at [342, 177] on div "SEE THE VIDEO Heading Title Line Video The standard Lorem Ipsum Text Block Titl…" at bounding box center [614, 428] width 808 height 518
click at [977, 208] on div "SEE THE VIDEO Heading Title Line Video The standard Lorem Ipsum Text Block Titl…" at bounding box center [614, 428] width 808 height 518
click at [308, 252] on div "SEE THE VIDEO Heading Title Line Video The standard Lorem Ipsum Text Block Titl…" at bounding box center [614, 428] width 808 height 518
click at [347, 334] on div "SEE THE VIDEO Heading Title Line Video The standard Lorem Ipsum Text Block Titl…" at bounding box center [614, 428] width 808 height 518
click at [428, 183] on h2 "SEE THE VIDEO" at bounding box center [614, 183] width 458 height 28
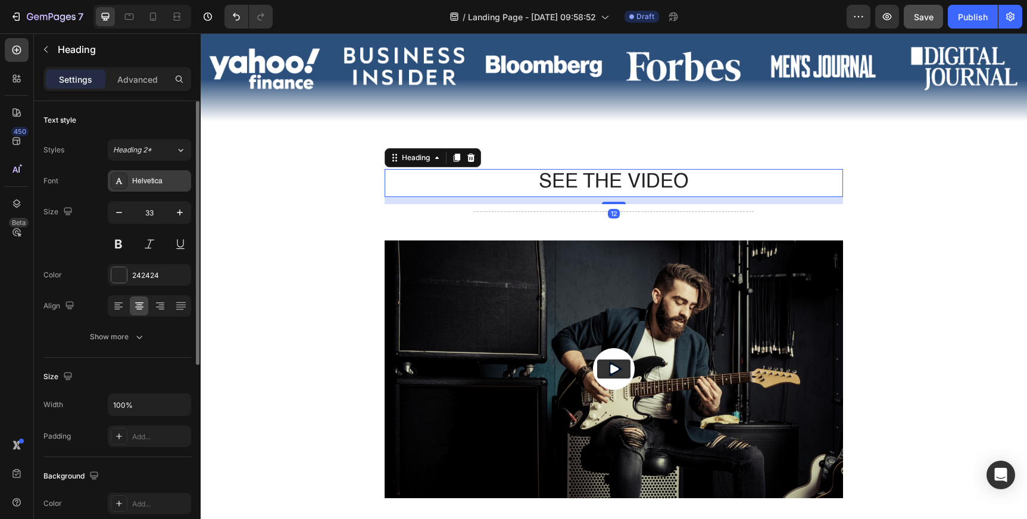
click at [142, 174] on div "Helvetica" at bounding box center [149, 180] width 83 height 21
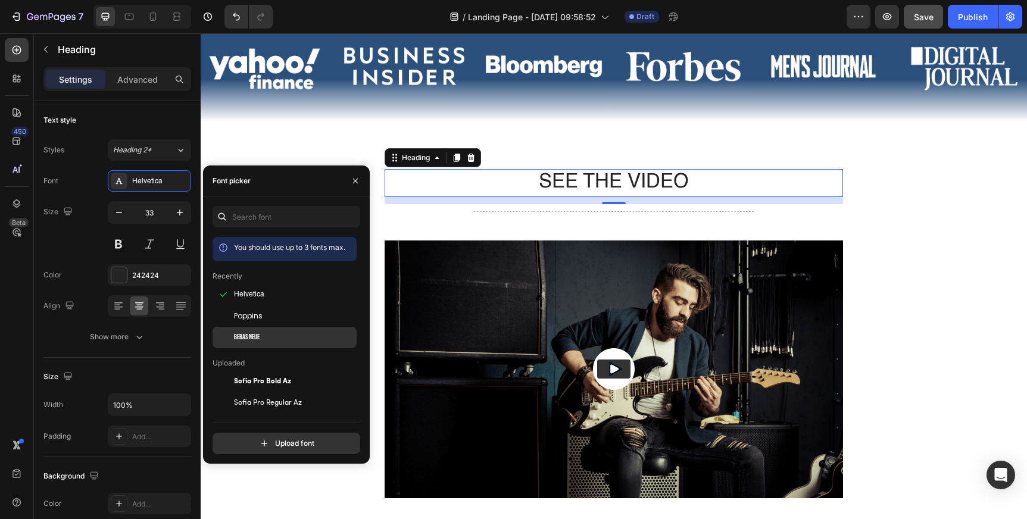
click at [247, 338] on span "Bebas Neue" at bounding box center [247, 337] width 26 height 11
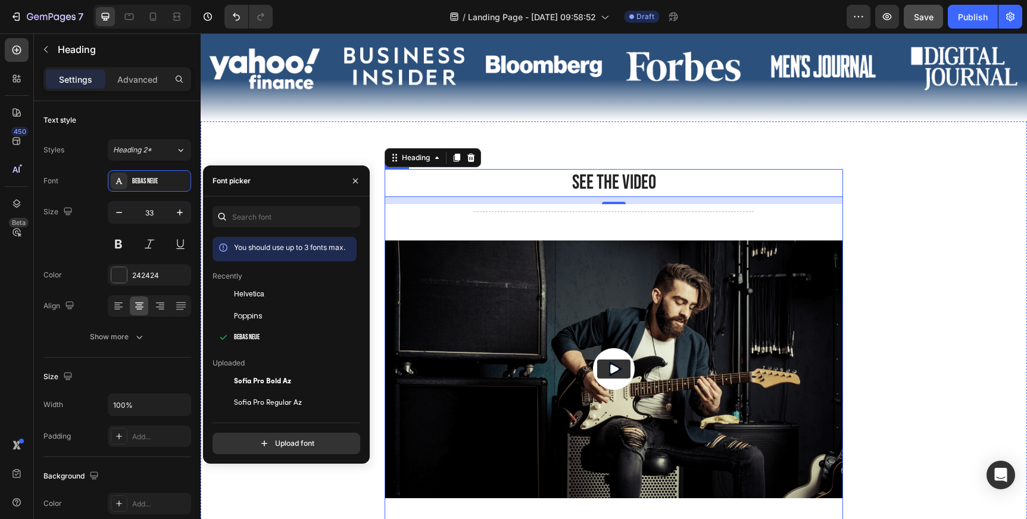
click at [437, 219] on div "SEE THE VIDEO Heading 12 Title Line Video The standard Lorem Ipsum Text Block T…" at bounding box center [614, 423] width 458 height 509
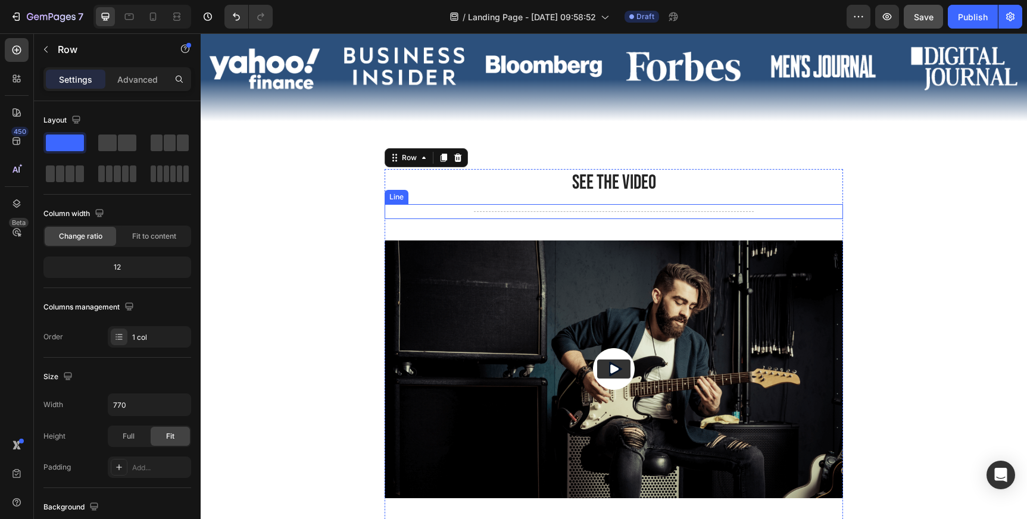
click at [492, 211] on div "Title Line" at bounding box center [614, 211] width 458 height 15
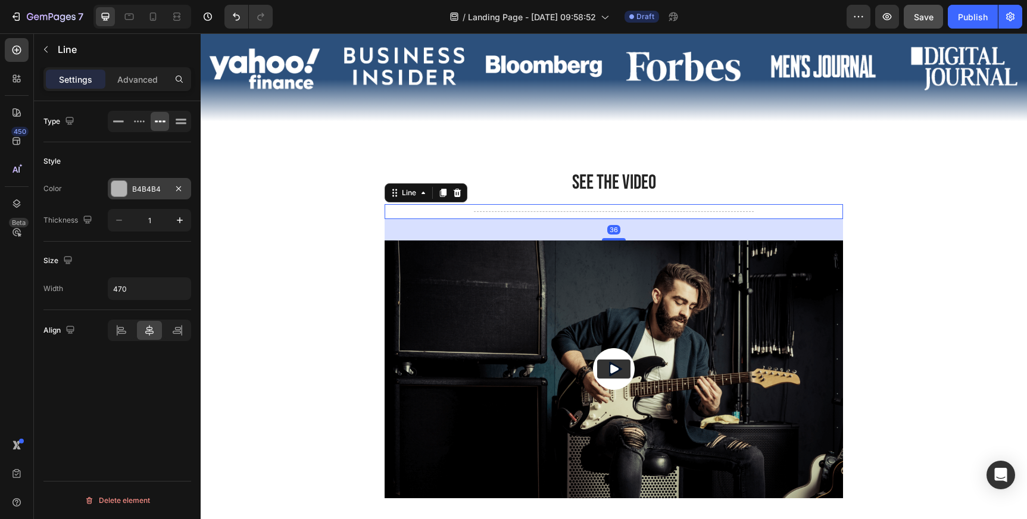
click at [144, 190] on div "B4B4B4" at bounding box center [149, 189] width 35 height 11
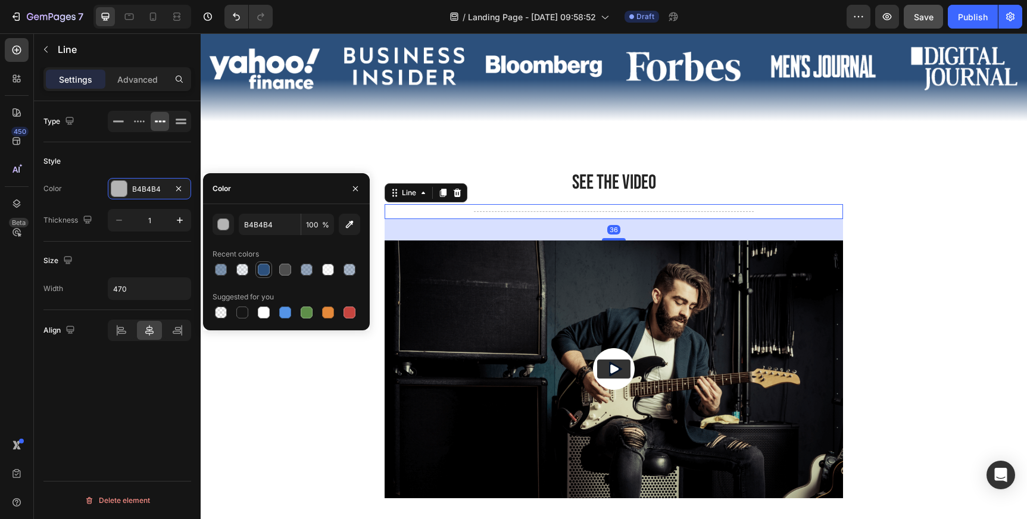
click at [267, 271] on div at bounding box center [264, 270] width 12 height 12
type input "2C507C"
click at [527, 188] on h2 "SEE THE VIDEO" at bounding box center [614, 183] width 458 height 28
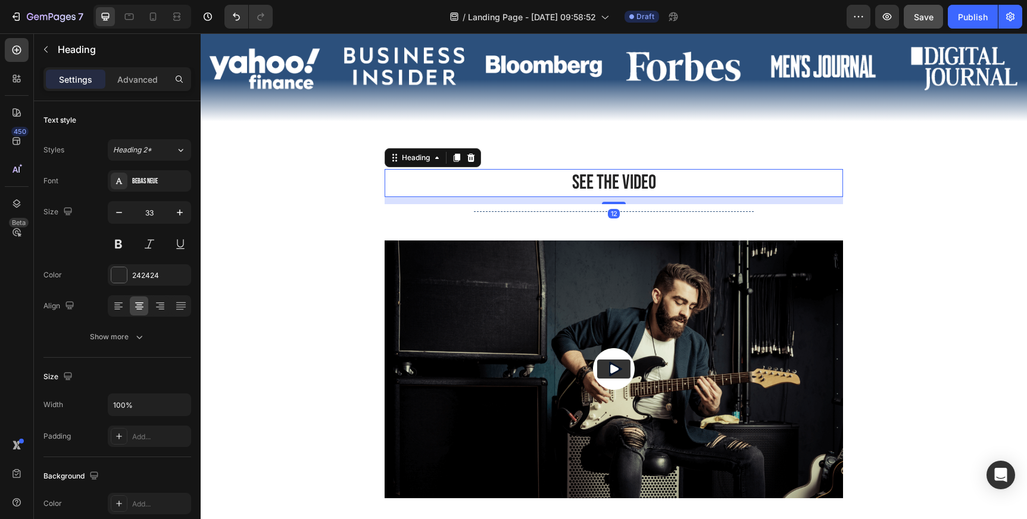
click at [549, 182] on h2 "SEE THE VIDEO" at bounding box center [614, 183] width 458 height 28
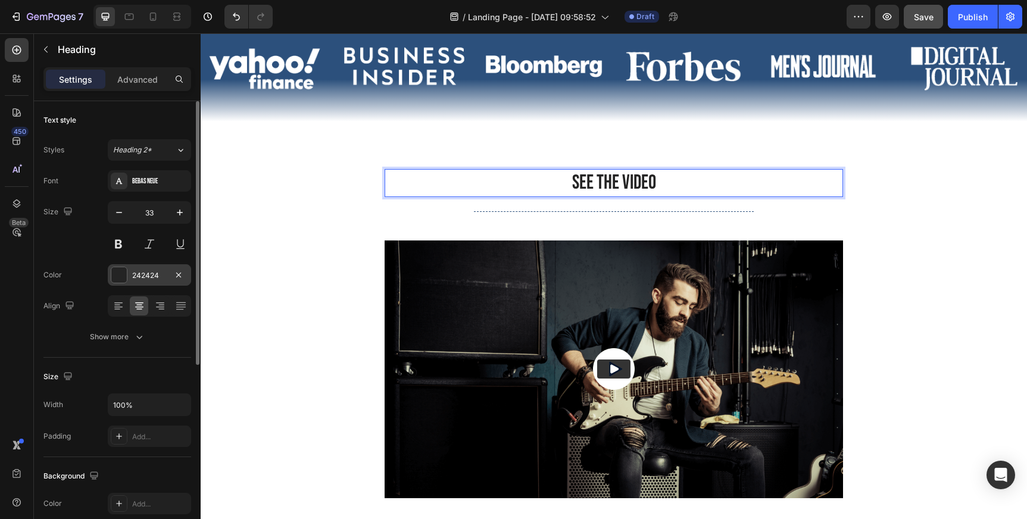
click at [152, 277] on div "242424" at bounding box center [149, 275] width 35 height 11
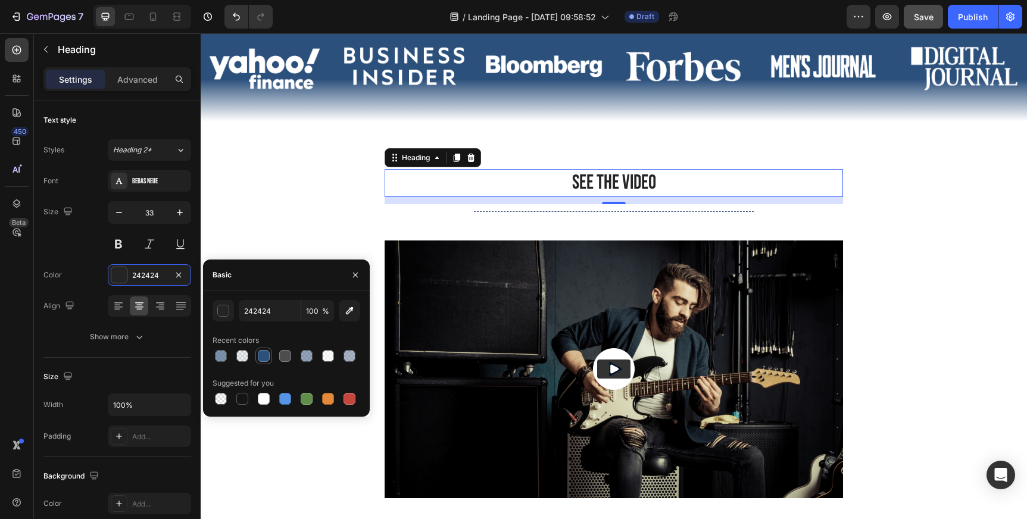
click at [267, 356] on div at bounding box center [264, 356] width 12 height 12
type input "2C507C"
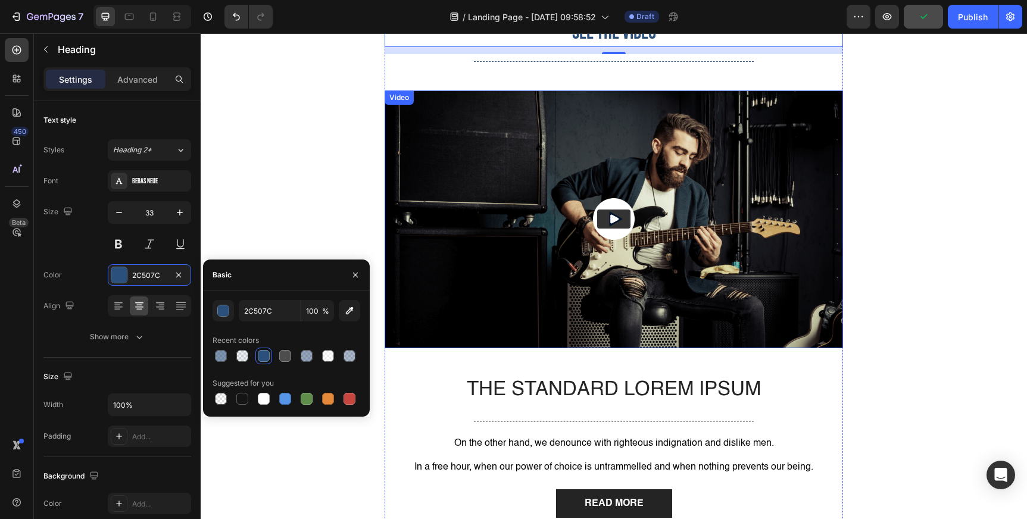
scroll to position [595, 0]
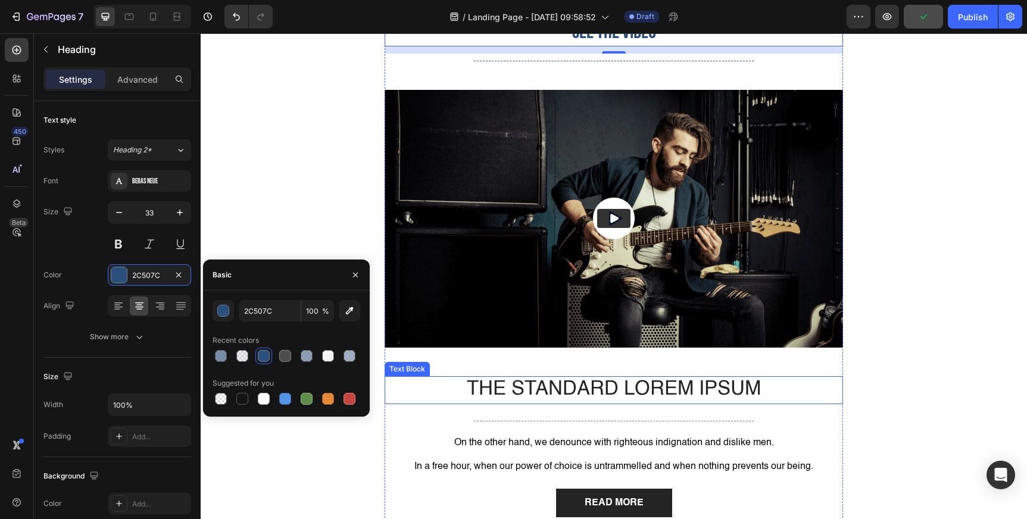
click at [540, 389] on p "The standard Lorem Ipsum" at bounding box center [614, 390] width 456 height 26
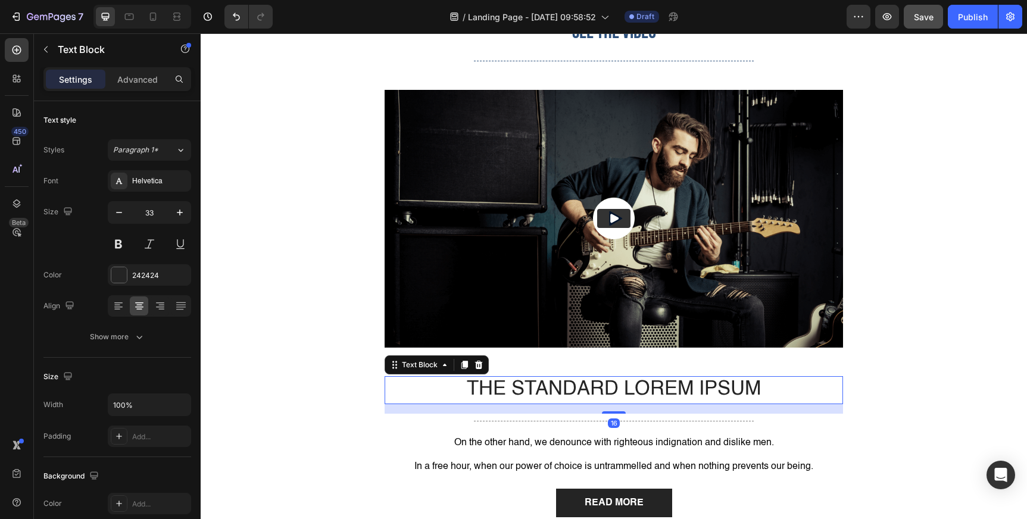
scroll to position [577, 0]
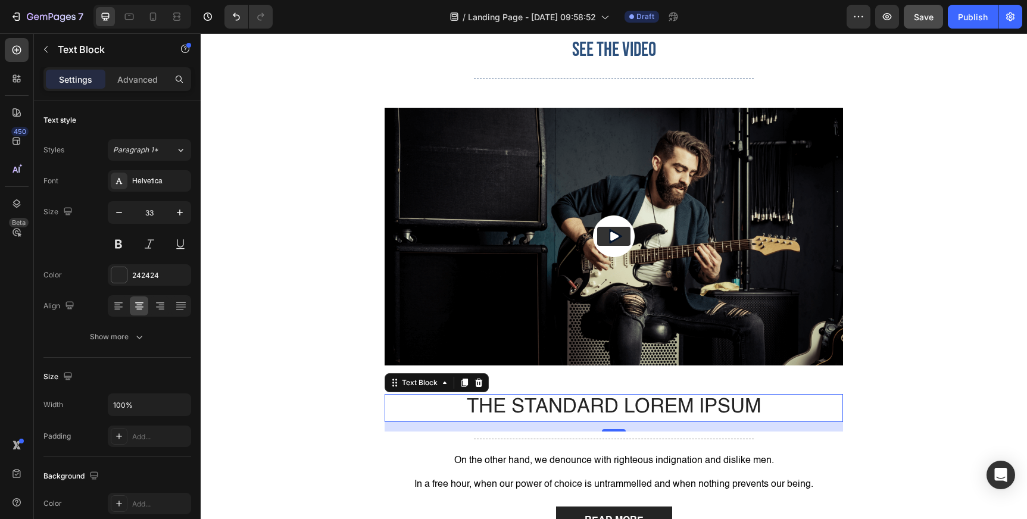
click at [545, 410] on p "The standard Lorem Ipsum" at bounding box center [614, 408] width 456 height 26
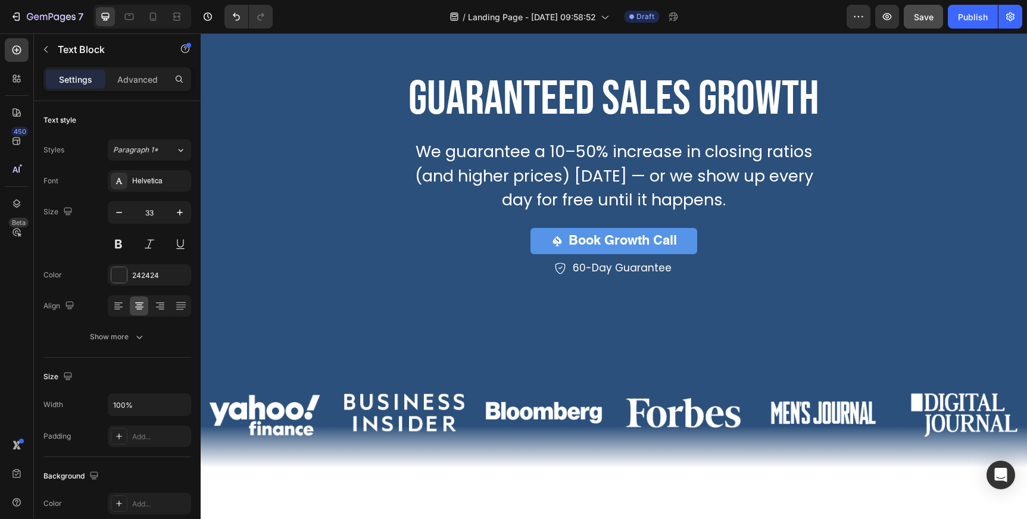
scroll to position [0, 0]
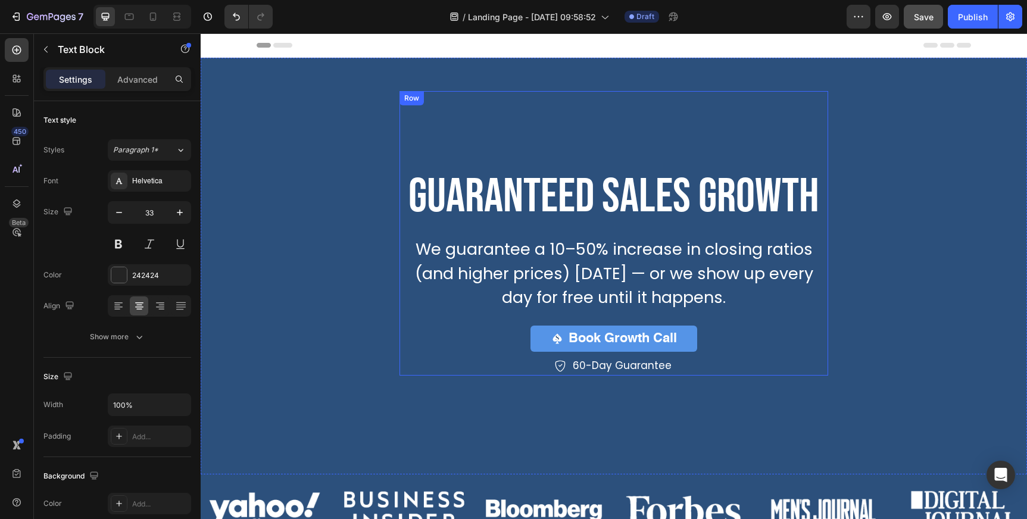
click at [446, 93] on div "guaranteed sales growth Heading We guarantee a 10–50% increase in closing ratio…" at bounding box center [613, 233] width 429 height 285
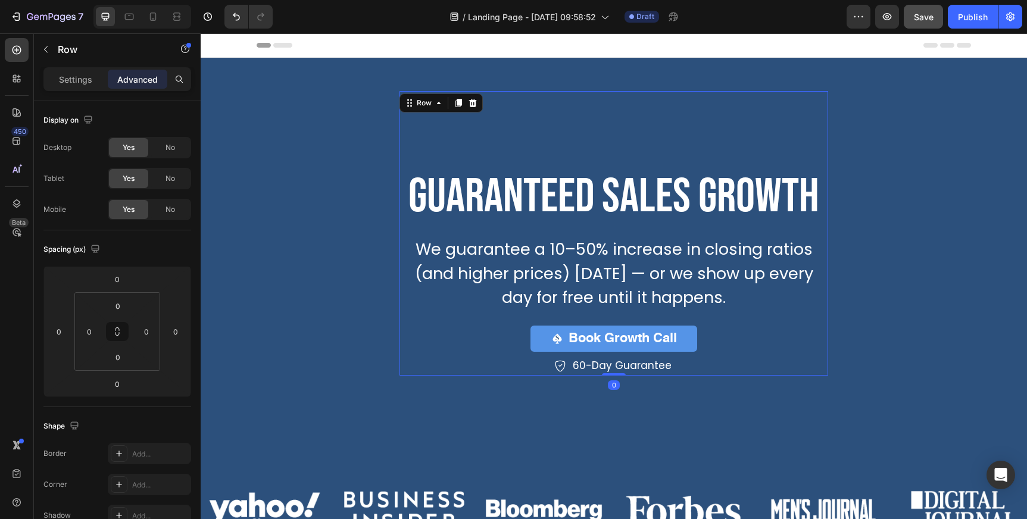
click at [445, 79] on div "guaranteed sales growth Heading We guarantee a 10–50% increase in closing ratio…" at bounding box center [614, 226] width 732 height 337
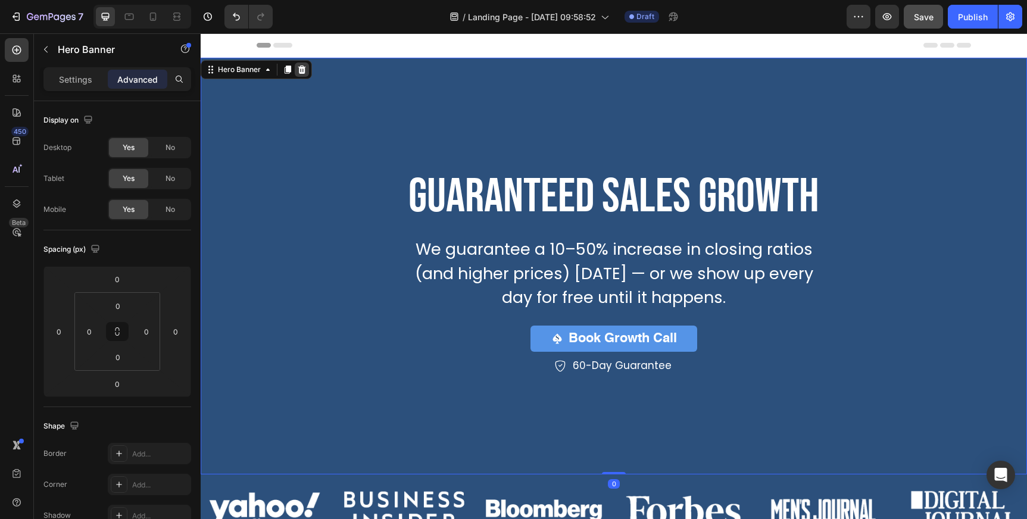
click at [305, 69] on icon at bounding box center [302, 70] width 10 height 10
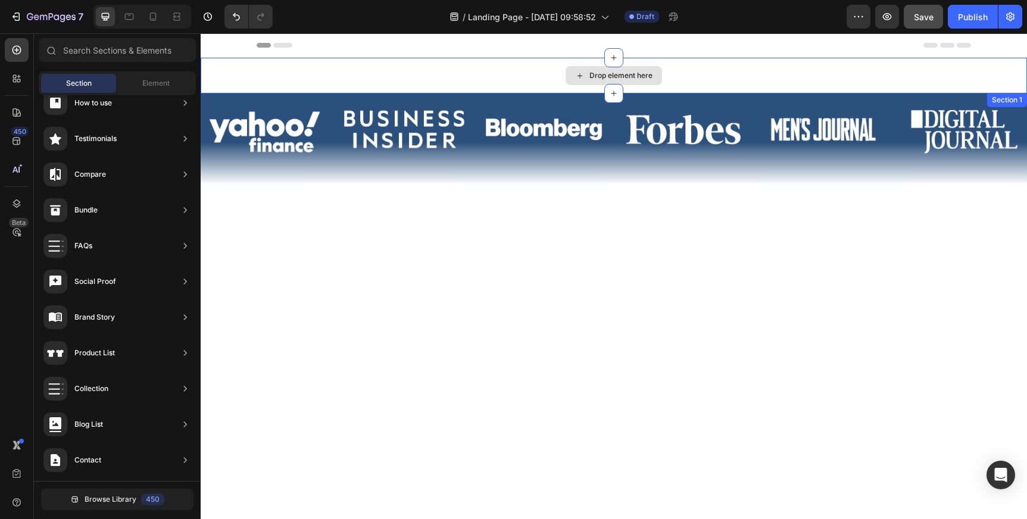
click at [420, 69] on div "Drop element here" at bounding box center [614, 76] width 826 height 36
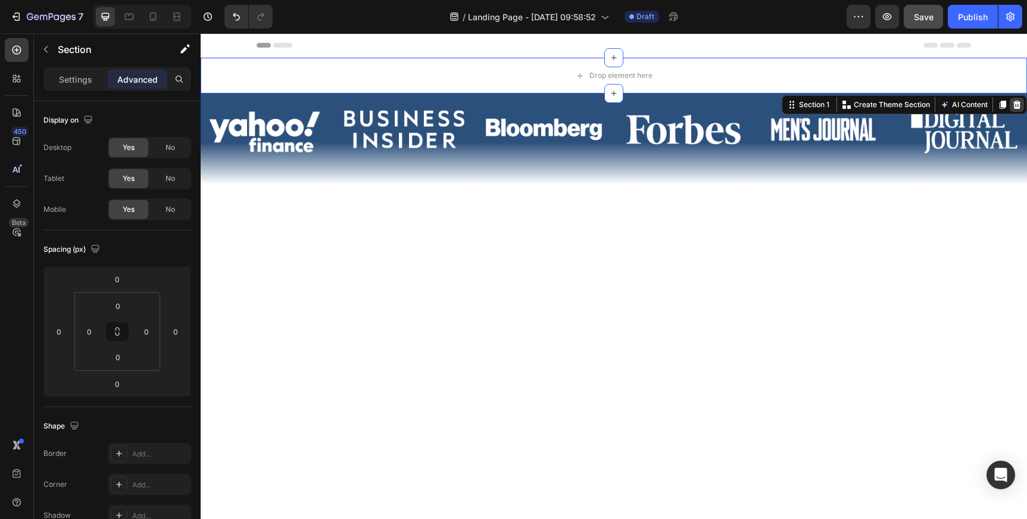
click at [1020, 104] on icon at bounding box center [1017, 105] width 10 height 10
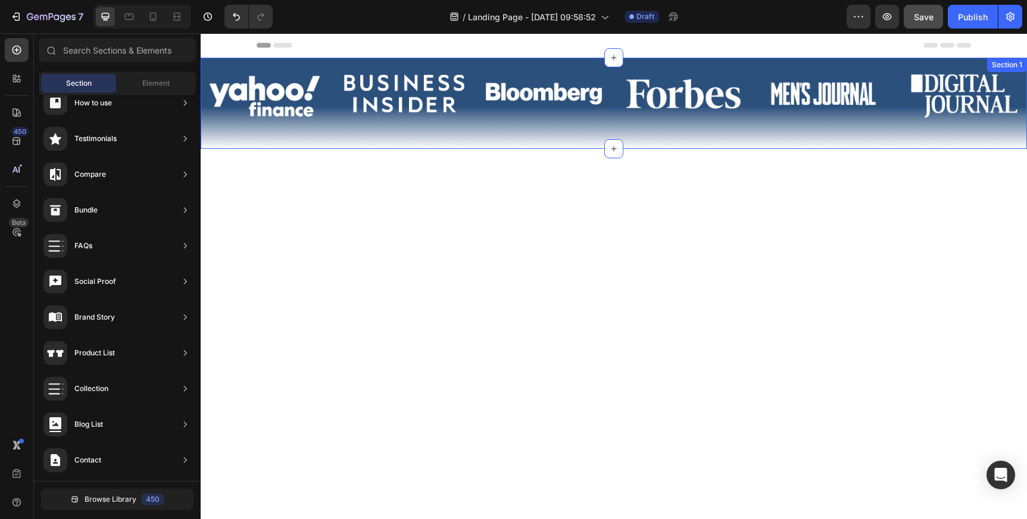
click at [928, 140] on div "Image Image Image Image Image Image Carousel Section 1" at bounding box center [614, 103] width 826 height 91
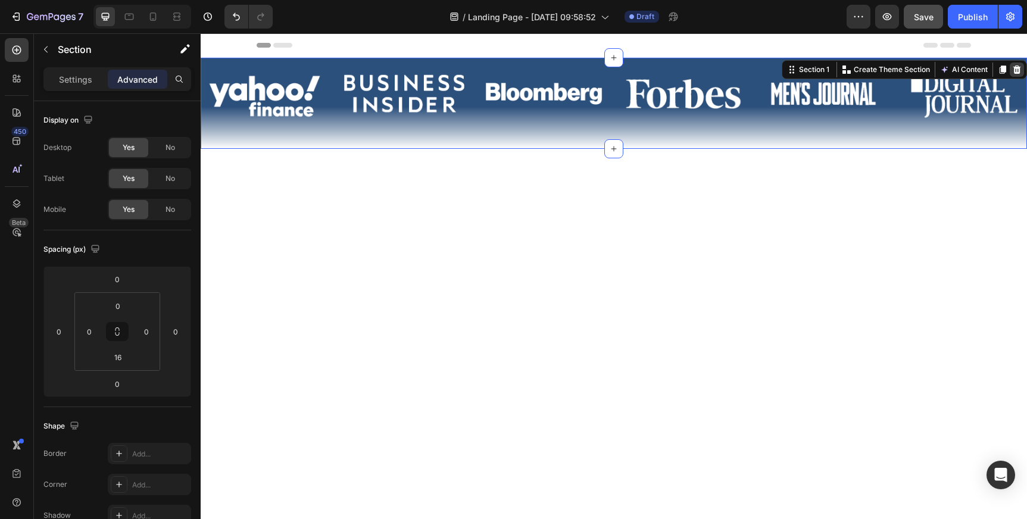
click at [1018, 69] on icon at bounding box center [1017, 70] width 10 height 10
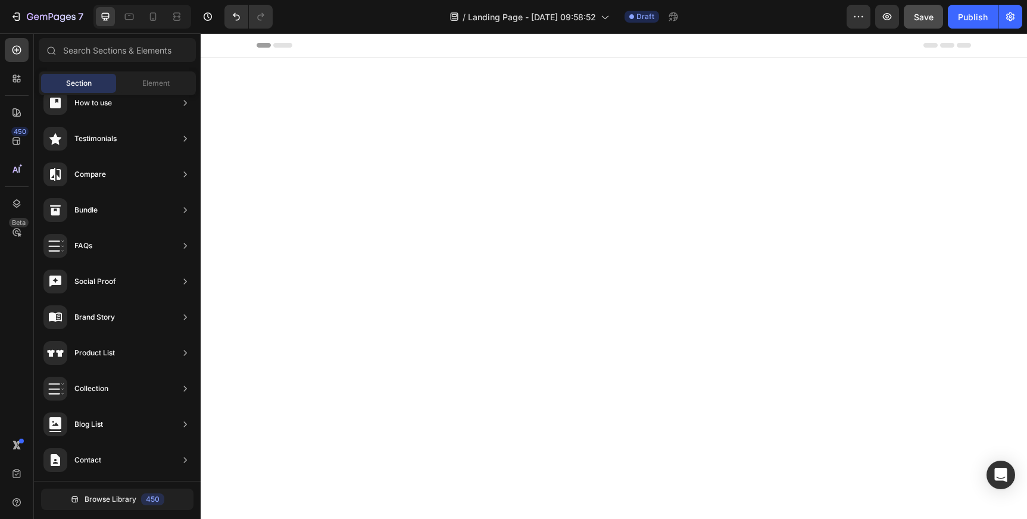
click at [742, 182] on div at bounding box center [614, 364] width 808 height 518
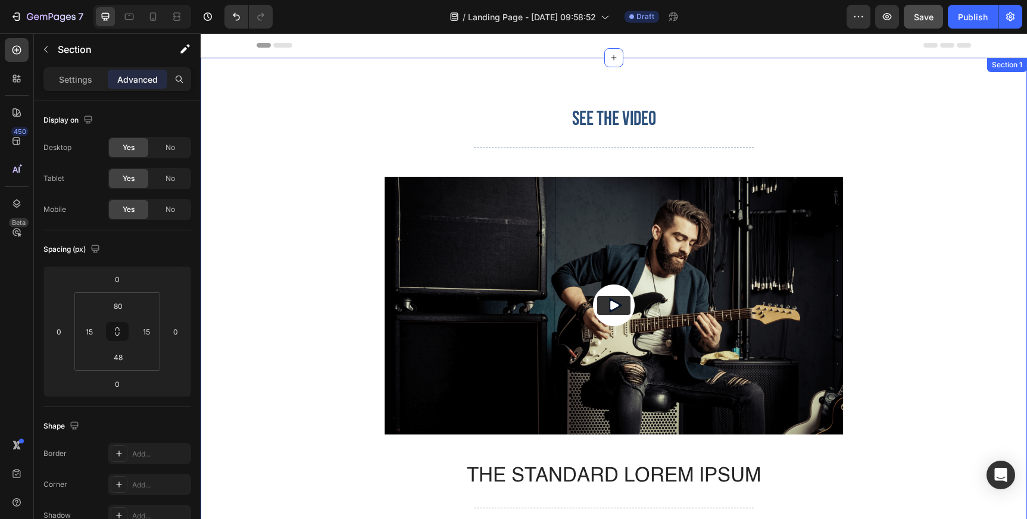
click at [343, 126] on div "SEE THE VIDEO Heading Title Line Video The standard Lorem Ipsum Text Block Titl…" at bounding box center [614, 364] width 808 height 518
click at [1001, 68] on div "Section 1" at bounding box center [1006, 65] width 35 height 11
click at [1008, 65] on div "Section 1" at bounding box center [1006, 65] width 35 height 11
click at [1001, 103] on div "SEE THE VIDEO Heading Title Line Video The standard Lorem Ipsum Text Block Titl…" at bounding box center [614, 355] width 826 height 595
click at [535, 85] on div "SEE THE VIDEO Heading Title Line Video The standard Lorem Ipsum Text Block Titl…" at bounding box center [614, 355] width 826 height 595
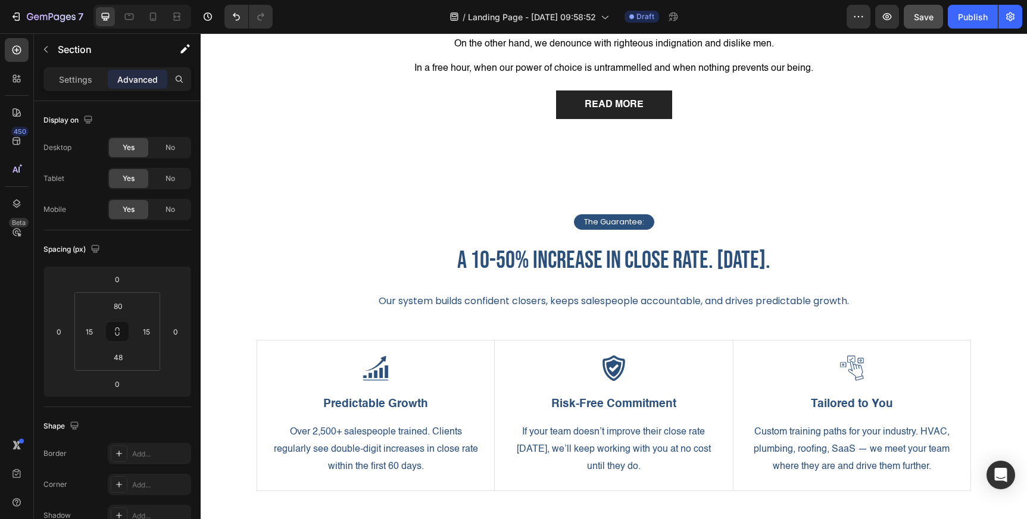
scroll to position [479, 0]
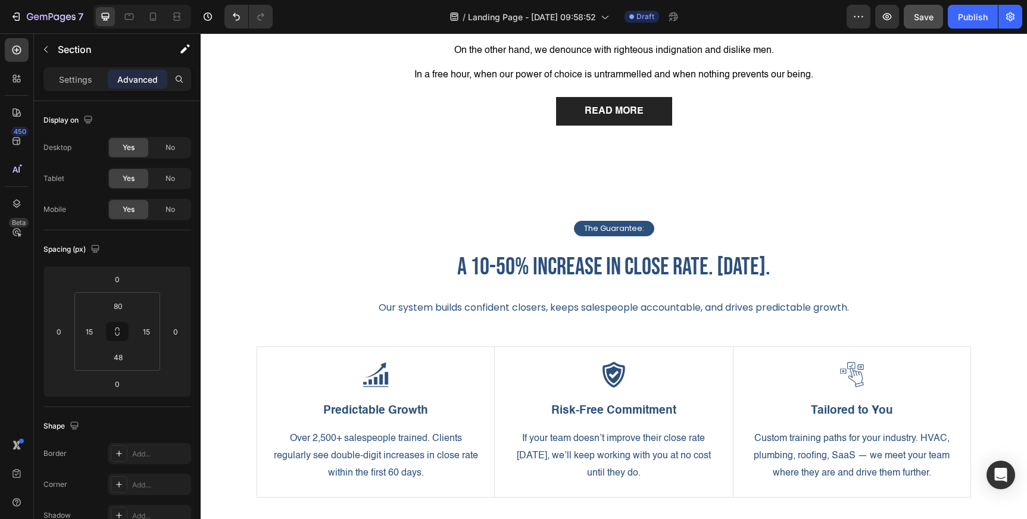
click at [468, 121] on div "READ MORE Button" at bounding box center [614, 111] width 458 height 29
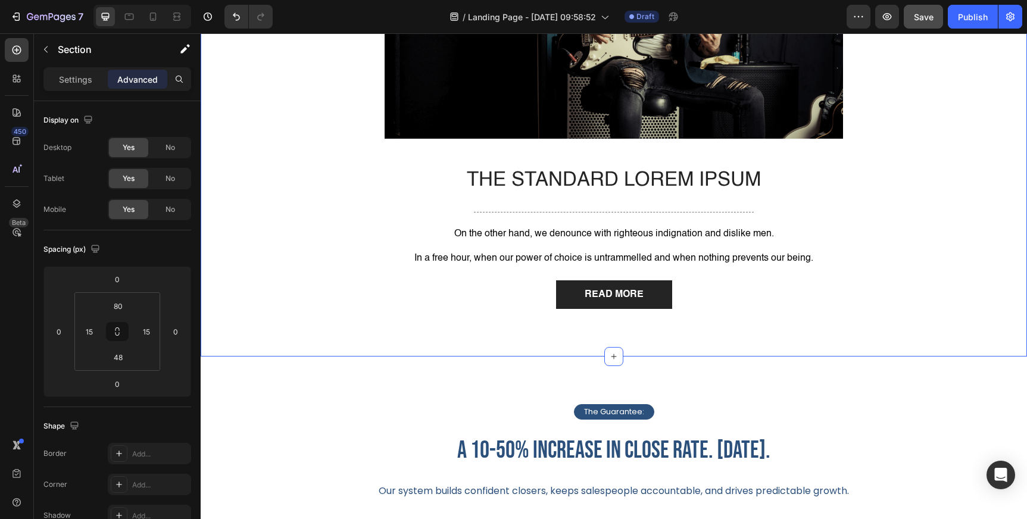
scroll to position [0, 0]
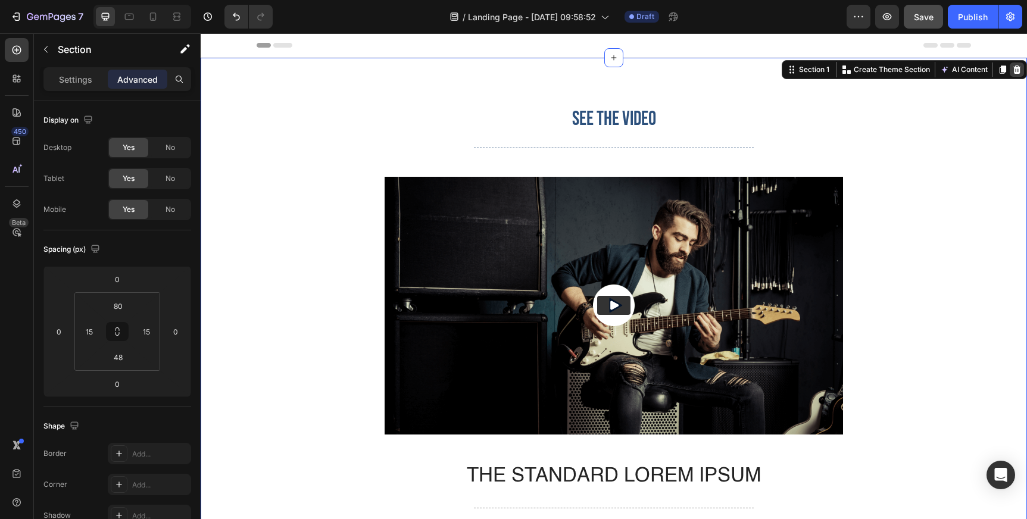
click at [1018, 71] on icon at bounding box center [1017, 69] width 8 height 8
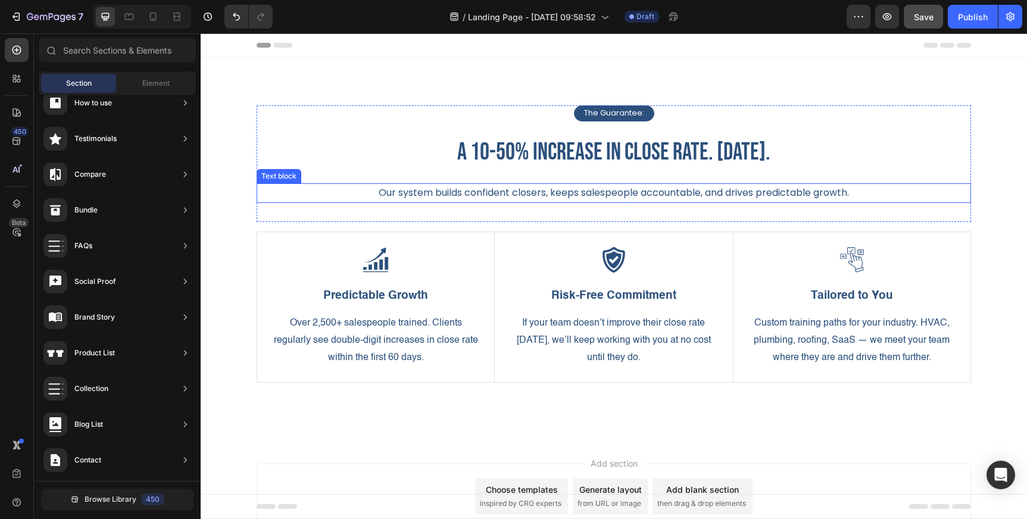
click at [971, 186] on div "The Guarantee: Text Block Row a 10-50% increase in close rate. In 60 days. Head…" at bounding box center [614, 248] width 808 height 287
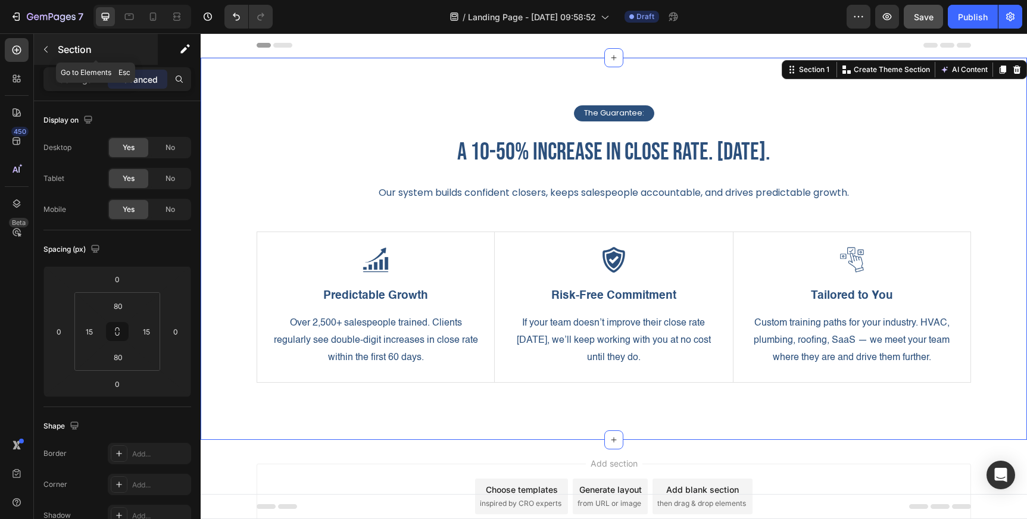
click at [36, 46] on button "button" at bounding box center [45, 49] width 19 height 19
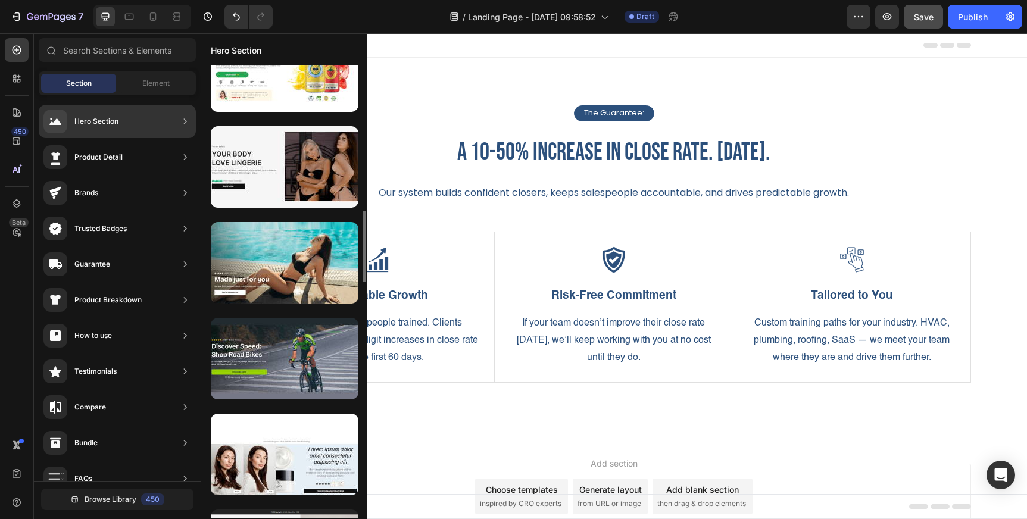
scroll to position [905, 0]
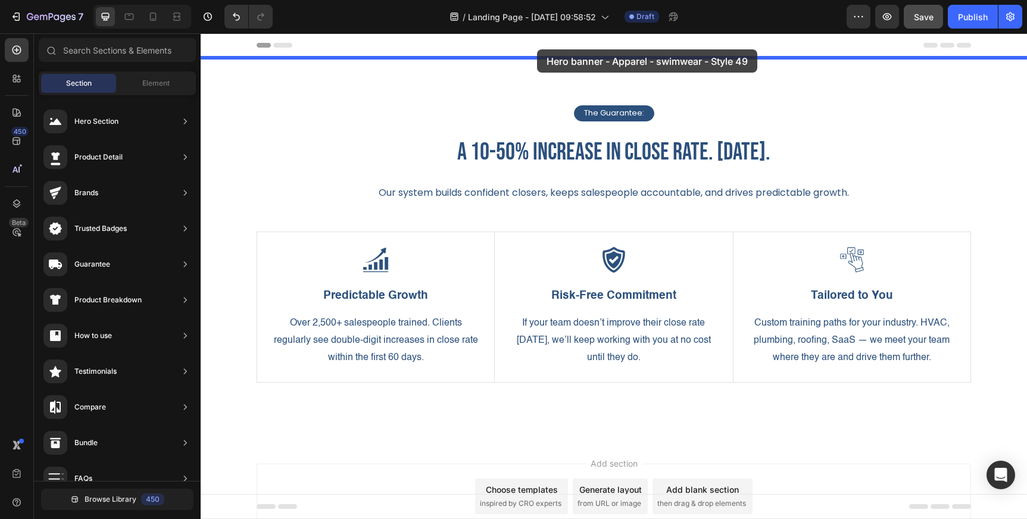
drag, startPoint x: 487, startPoint y: 290, endPoint x: 537, endPoint y: 49, distance: 245.5
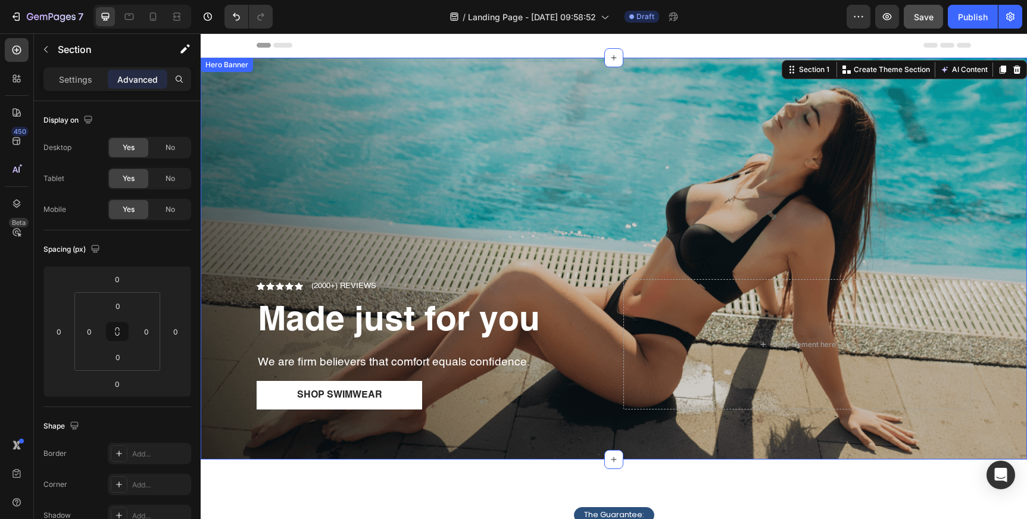
click at [675, 152] on div "Overlay" at bounding box center [614, 259] width 826 height 402
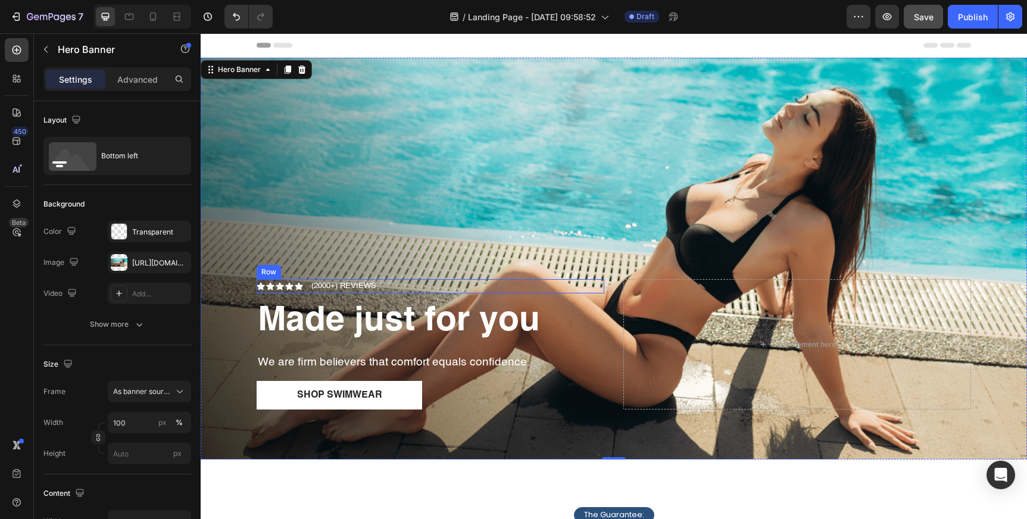
click at [403, 282] on div "Icon Icon Icon Icon Icon Icon List (2000+) REVIEWS Text Block Row" at bounding box center [431, 286] width 348 height 14
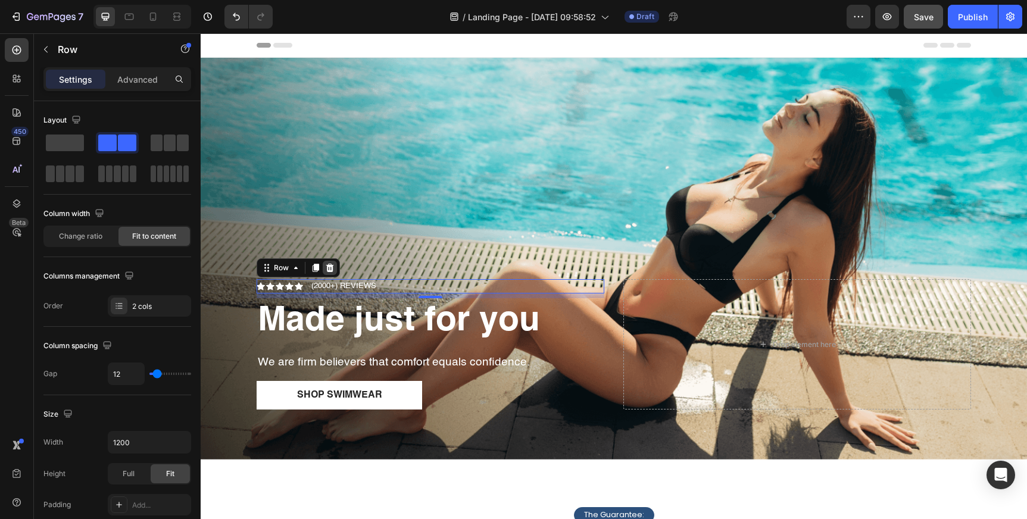
click at [329, 267] on icon at bounding box center [330, 268] width 8 height 8
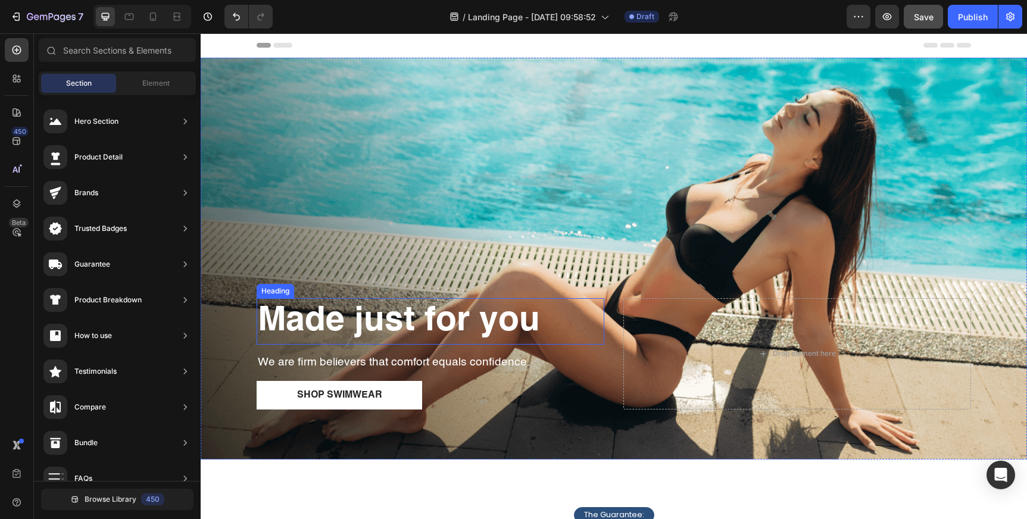
click at [365, 329] on strong "Made just for you" at bounding box center [399, 321] width 282 height 34
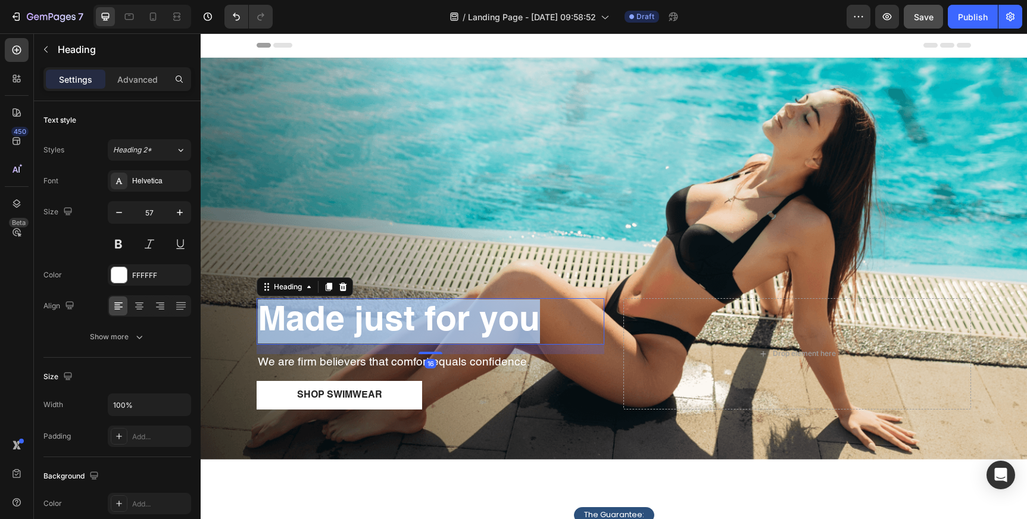
click at [365, 329] on strong "Made just for you" at bounding box center [399, 321] width 282 height 34
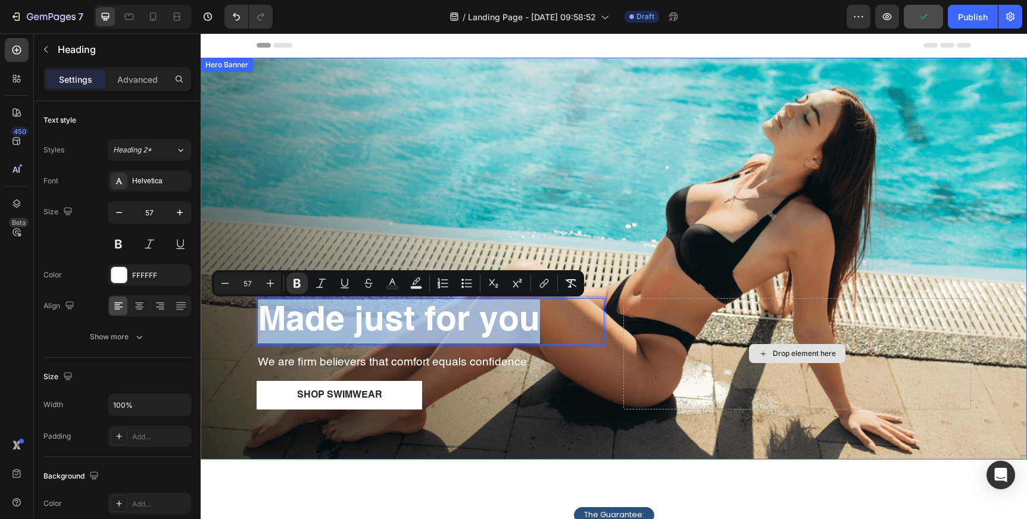
click at [680, 324] on div "Drop element here" at bounding box center [797, 353] width 348 height 111
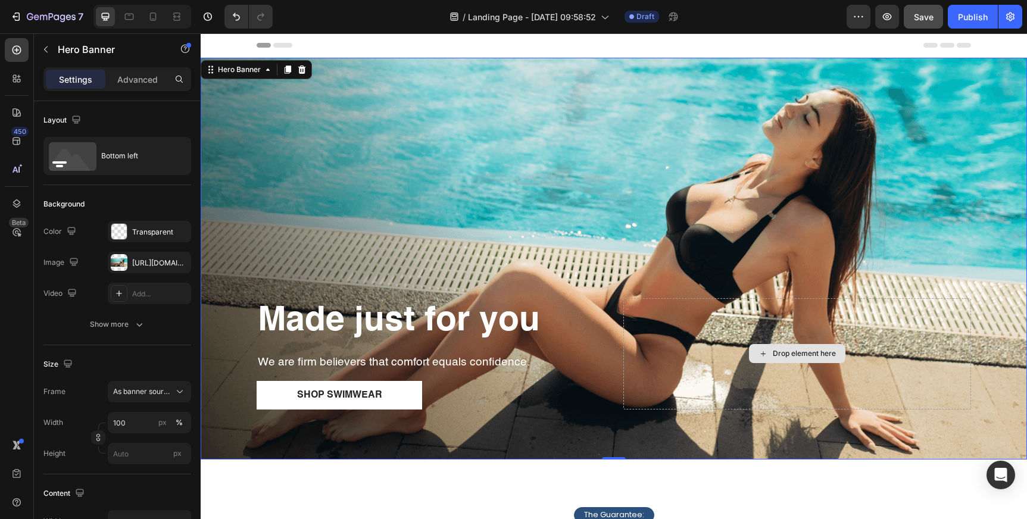
click at [633, 335] on div "Drop element here" at bounding box center [797, 353] width 348 height 111
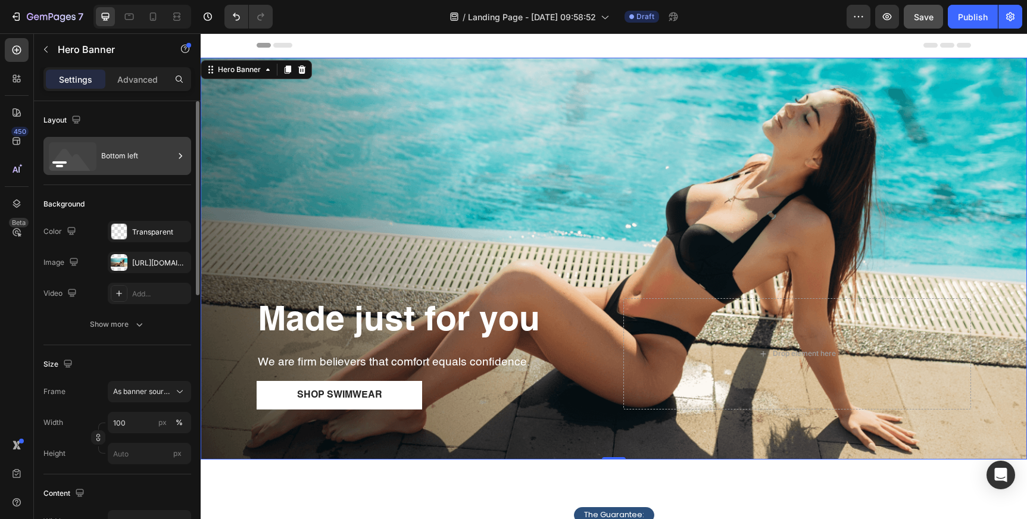
click at [131, 164] on div "Bottom left" at bounding box center [137, 155] width 73 height 27
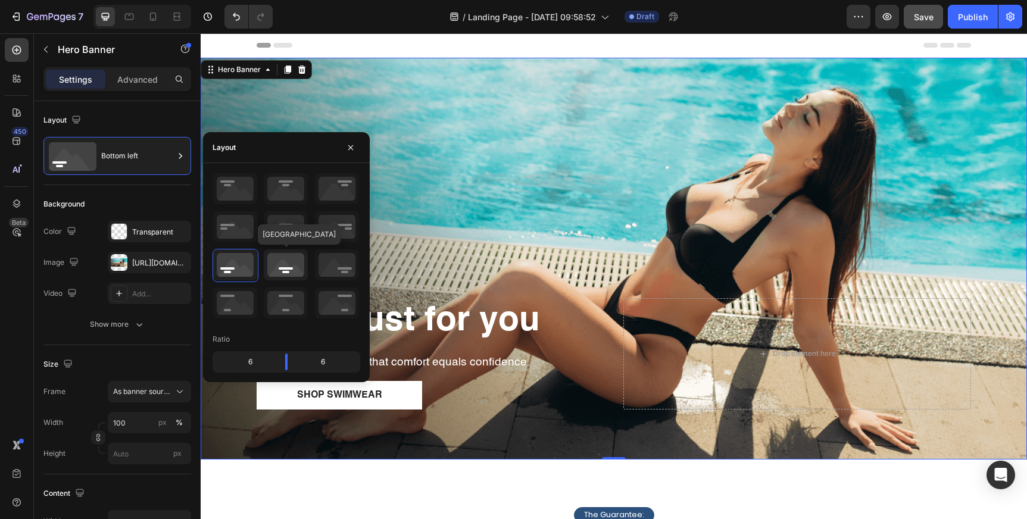
click at [282, 264] on icon at bounding box center [286, 264] width 44 height 31
click at [285, 228] on icon at bounding box center [286, 226] width 44 height 31
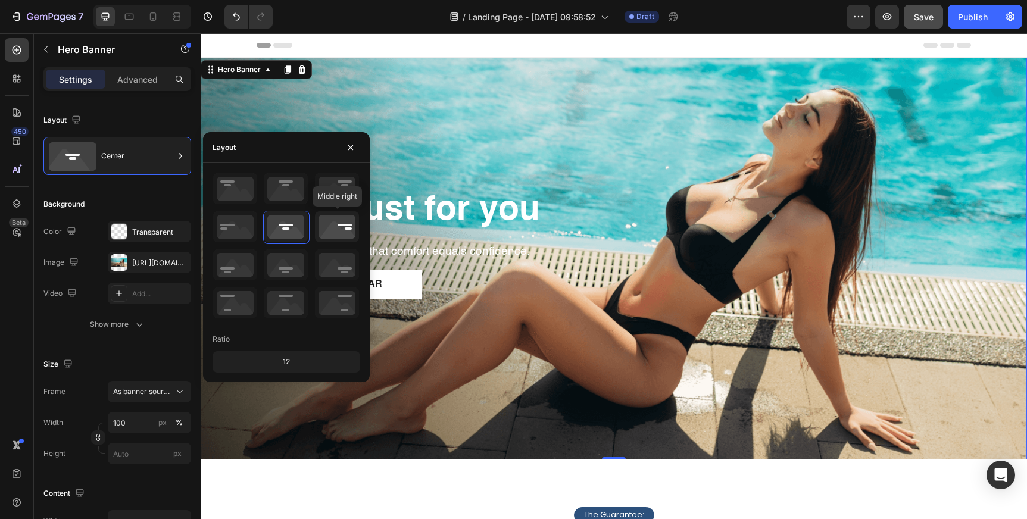
click at [332, 227] on icon at bounding box center [337, 226] width 44 height 31
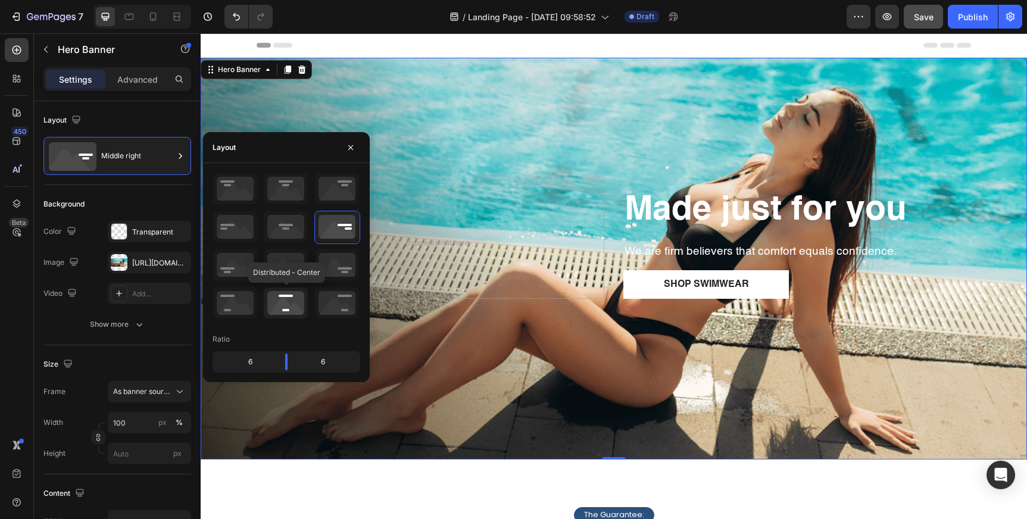
click at [284, 302] on icon at bounding box center [286, 302] width 44 height 31
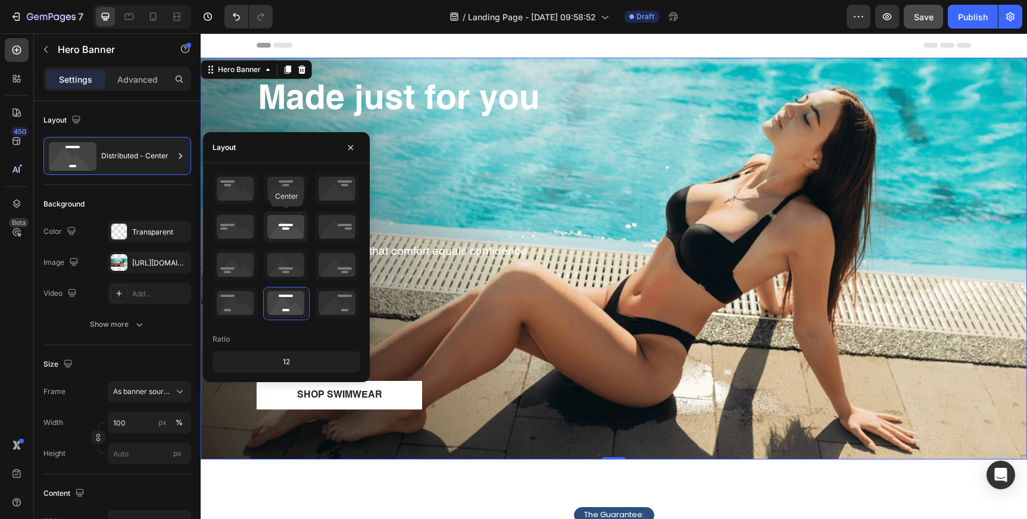
click at [289, 222] on icon at bounding box center [286, 226] width 44 height 31
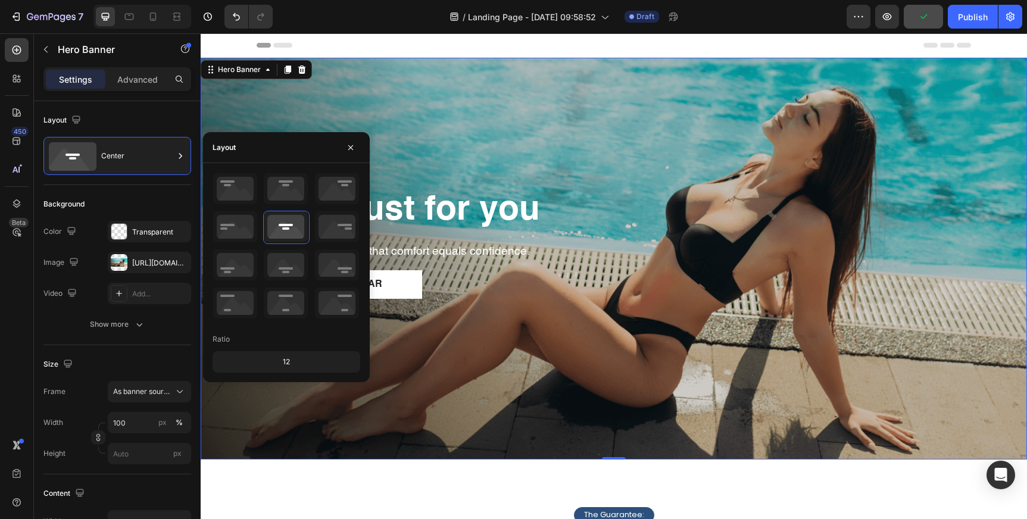
click at [604, 139] on div "Overlay" at bounding box center [614, 259] width 826 height 402
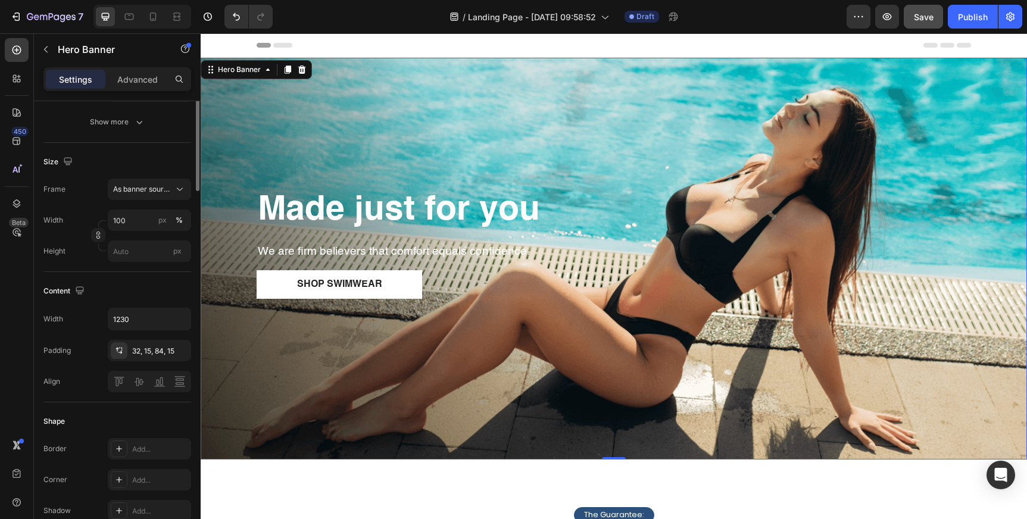
scroll to position [0, 0]
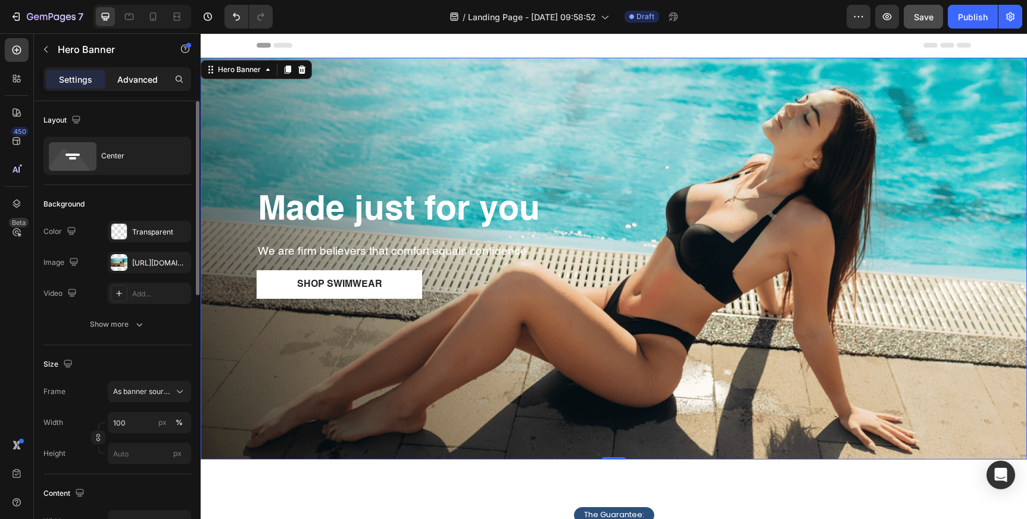
click at [132, 72] on div "Advanced" at bounding box center [138, 79] width 60 height 19
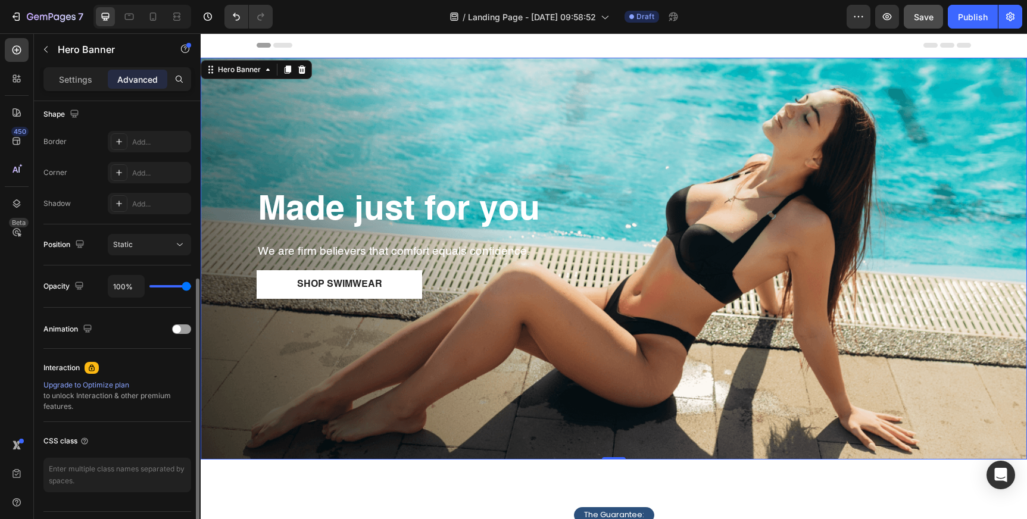
scroll to position [342, 0]
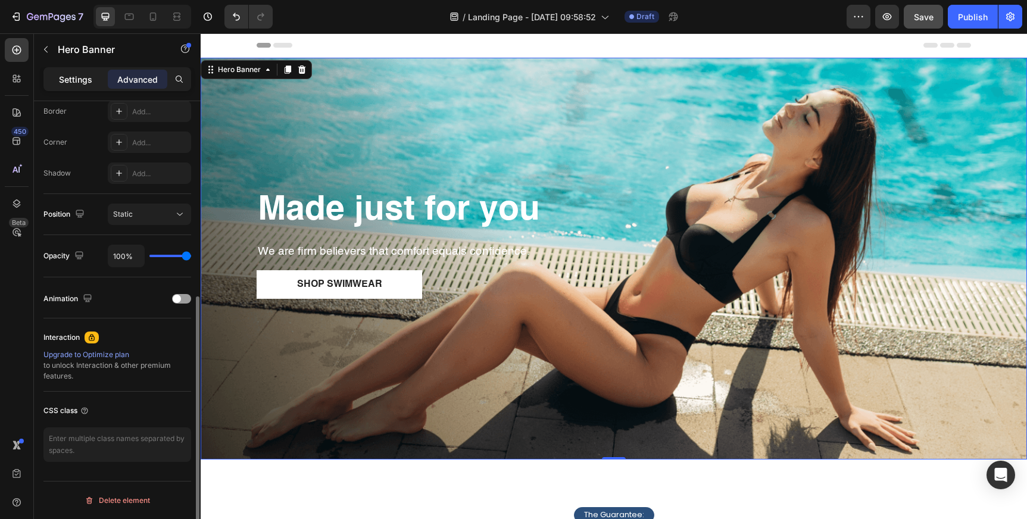
click at [87, 77] on p "Settings" at bounding box center [75, 79] width 33 height 12
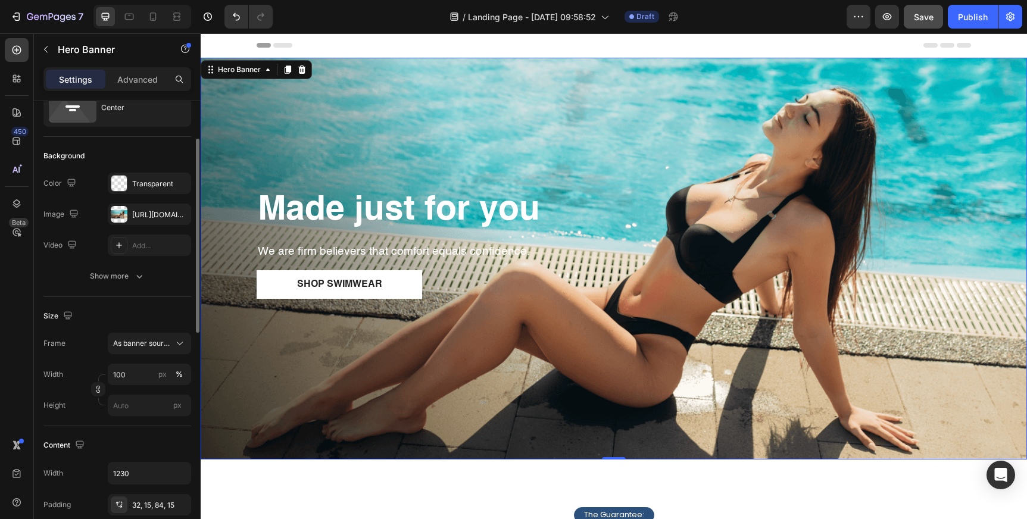
scroll to position [0, 0]
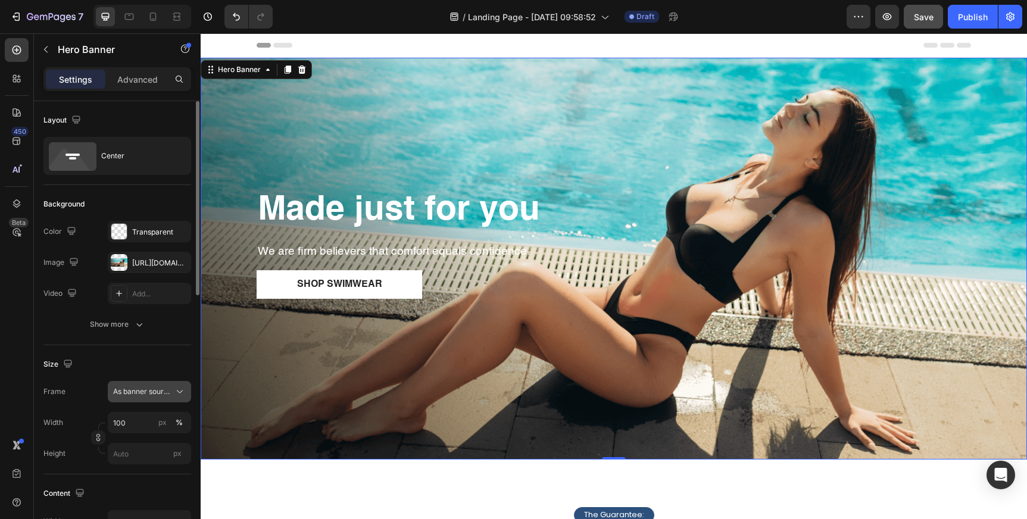
click at [163, 385] on button "As banner source" at bounding box center [149, 391] width 83 height 21
click at [154, 355] on div "Size" at bounding box center [117, 364] width 148 height 19
click at [121, 325] on div "Show more" at bounding box center [117, 324] width 55 height 12
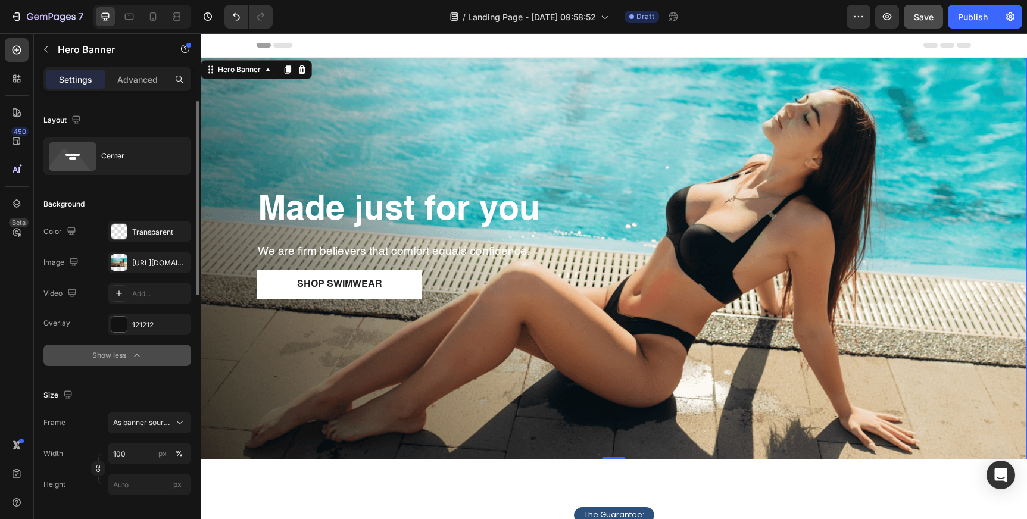
click at [120, 357] on div "Show less" at bounding box center [117, 355] width 51 height 12
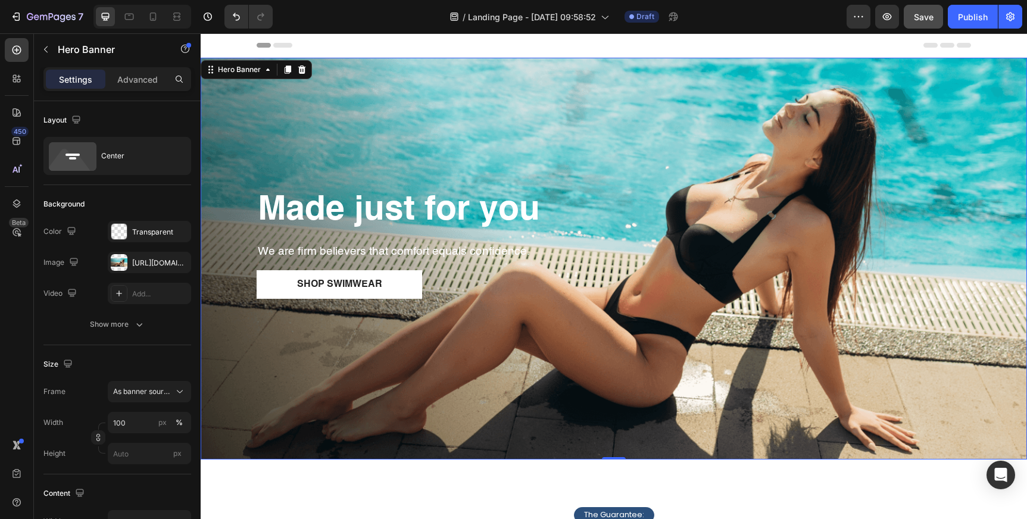
click at [723, 176] on div "⁠⁠⁠⁠⁠⁠⁠ Made just for you Heading We are firm believers that comfort equals con…" at bounding box center [614, 258] width 732 height 180
click at [819, 294] on div "Shop Swimwear Button" at bounding box center [614, 284] width 714 height 29
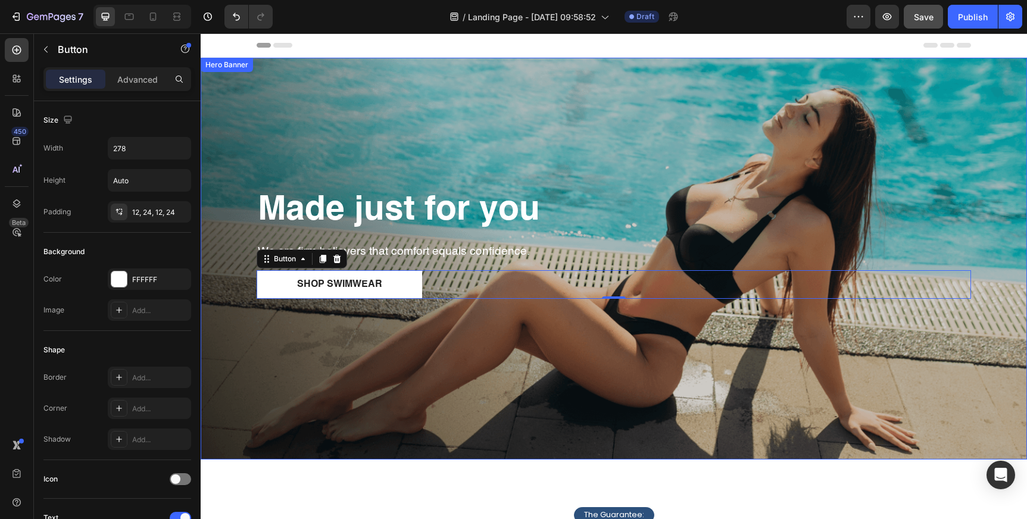
click at [786, 385] on div "Overlay" at bounding box center [614, 259] width 826 height 402
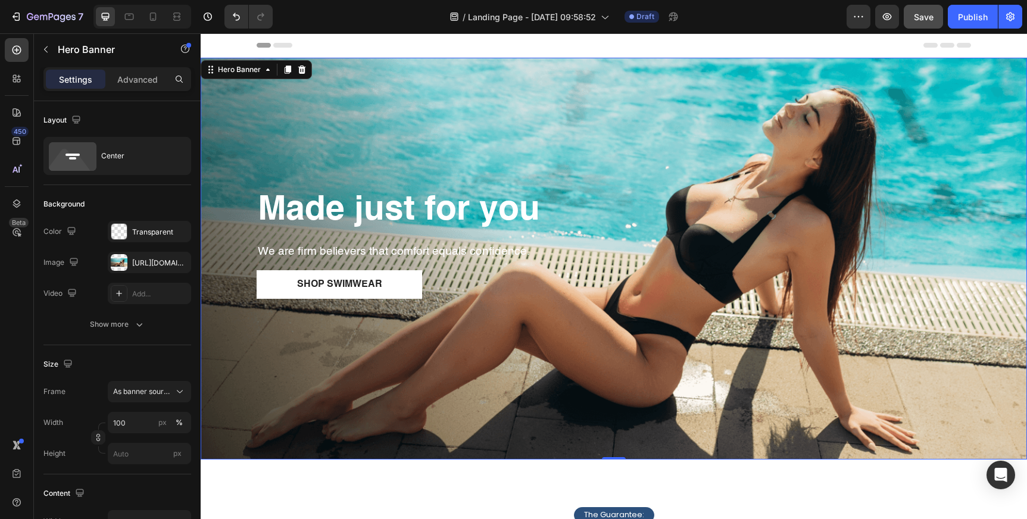
click at [499, 340] on div "⁠⁠⁠⁠⁠⁠⁠ Made just for you Heading We are firm believers that comfort equals con…" at bounding box center [614, 258] width 732 height 180
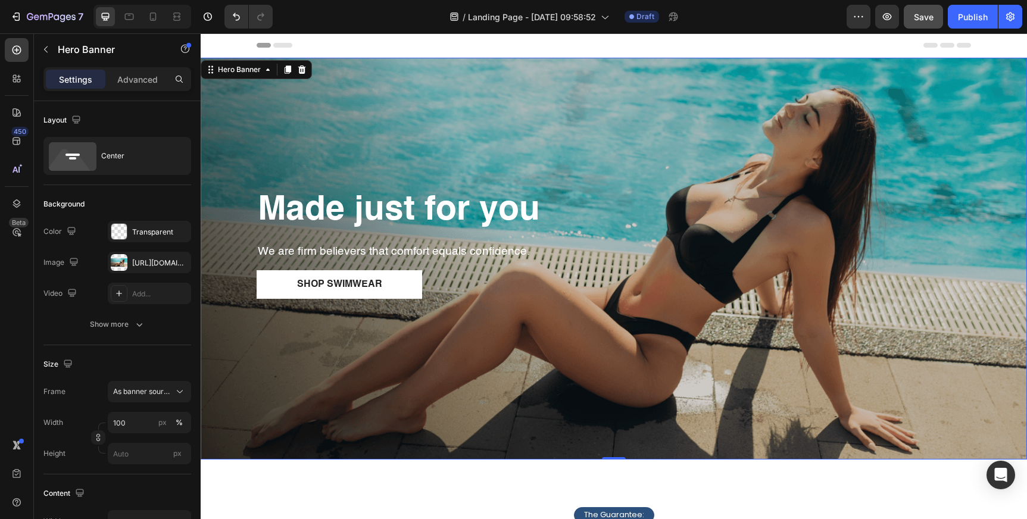
click at [492, 160] on div "Overlay" at bounding box center [614, 259] width 826 height 402
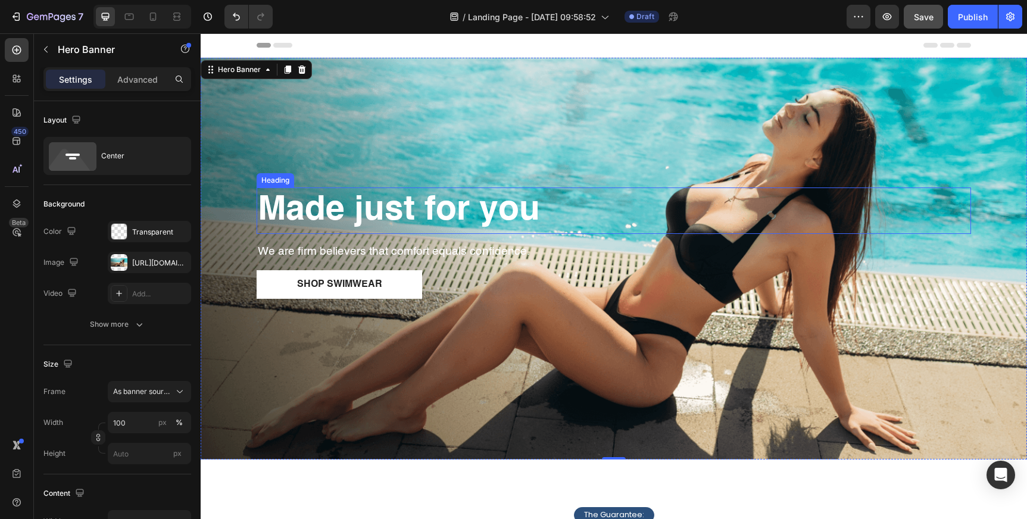
click at [582, 210] on p "⁠⁠⁠⁠⁠⁠⁠ Made just for you" at bounding box center [614, 211] width 712 height 44
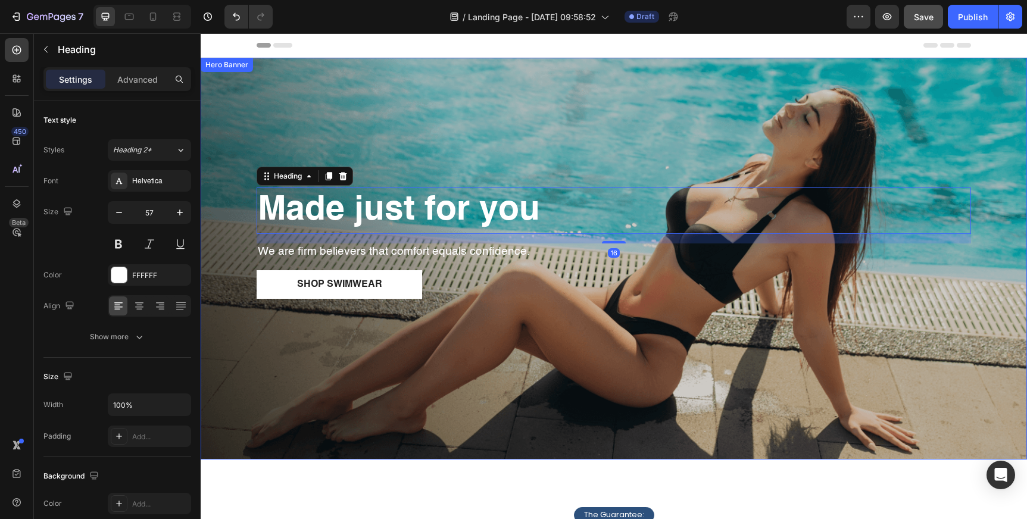
click at [625, 106] on div "Overlay" at bounding box center [614, 259] width 826 height 402
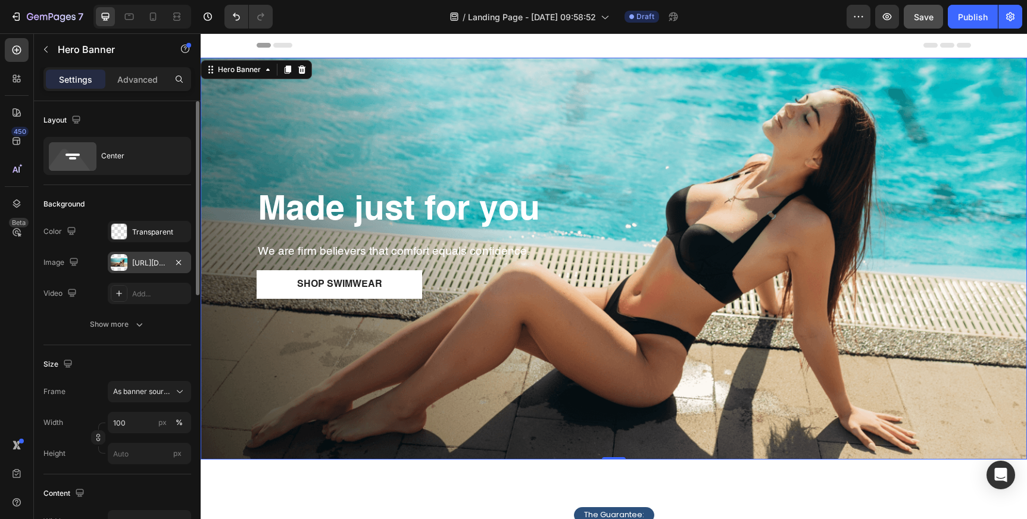
click at [151, 264] on div "https://cdn.shopify.com/s/files/1/2131/5113/files/gempages_473103267778266118-2…" at bounding box center [149, 263] width 35 height 11
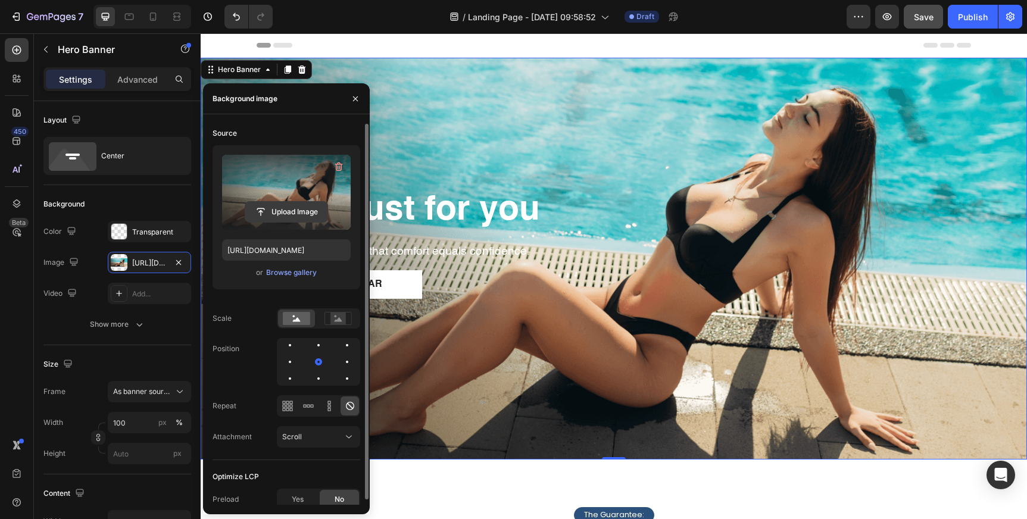
click at [304, 218] on input "file" at bounding box center [286, 212] width 82 height 20
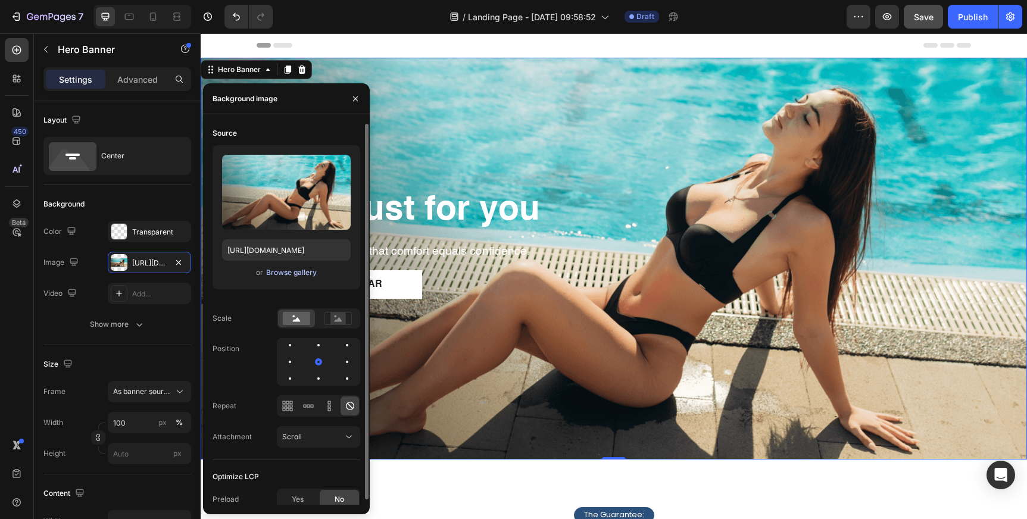
click at [299, 273] on div "Browse gallery" at bounding box center [291, 272] width 51 height 11
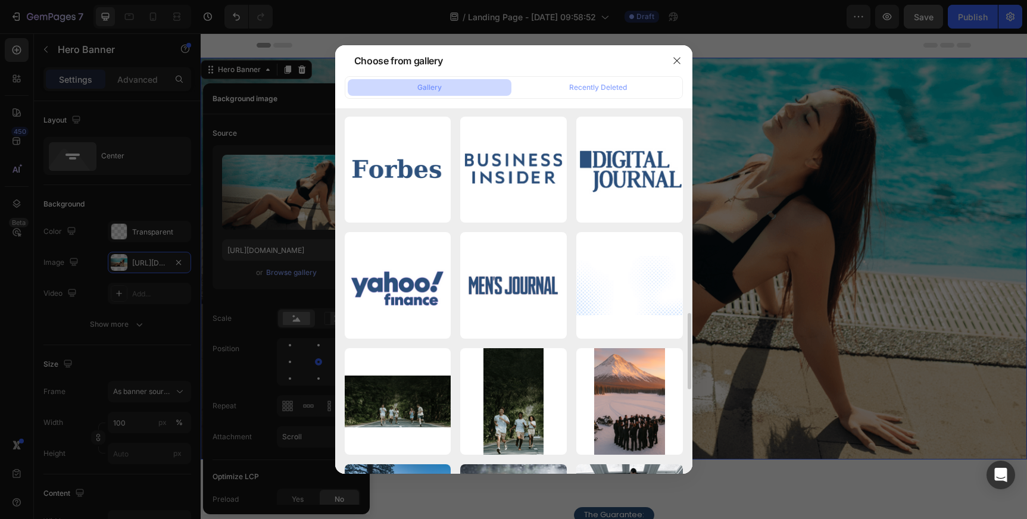
scroll to position [790, 0]
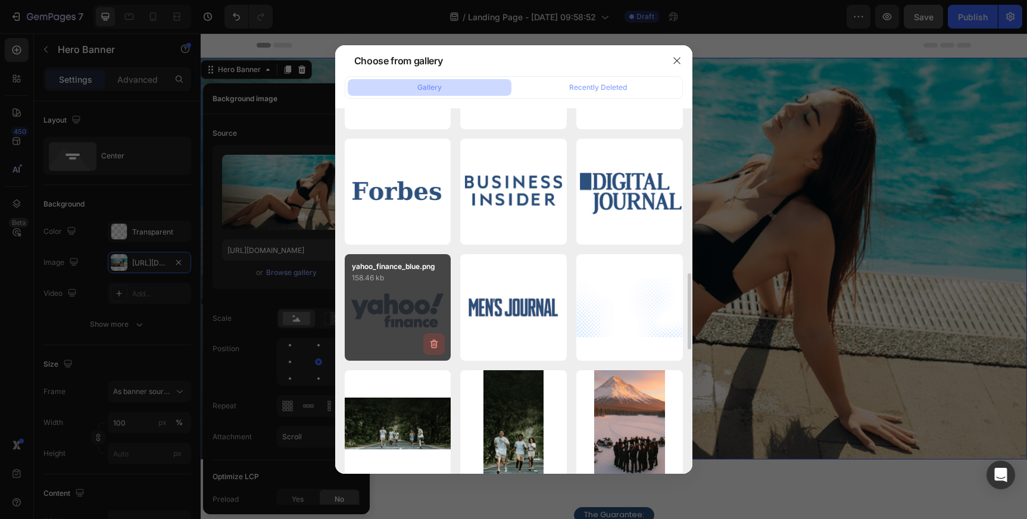
click at [434, 345] on icon "button" at bounding box center [434, 344] width 12 height 12
click at [434, 345] on div "Delete" at bounding box center [427, 346] width 22 height 11
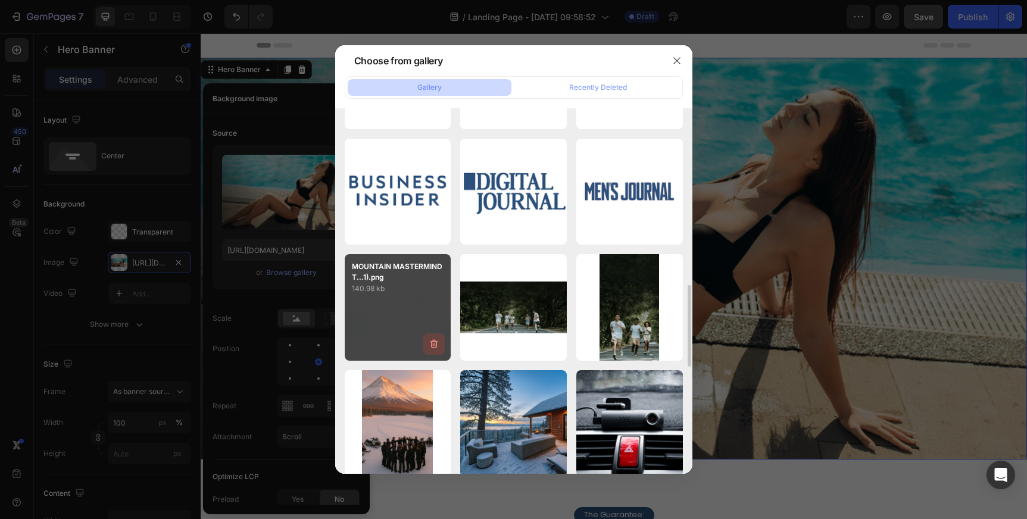
click at [432, 343] on icon "button" at bounding box center [434, 344] width 8 height 9
click at [433, 345] on div "Delete" at bounding box center [427, 346] width 22 height 11
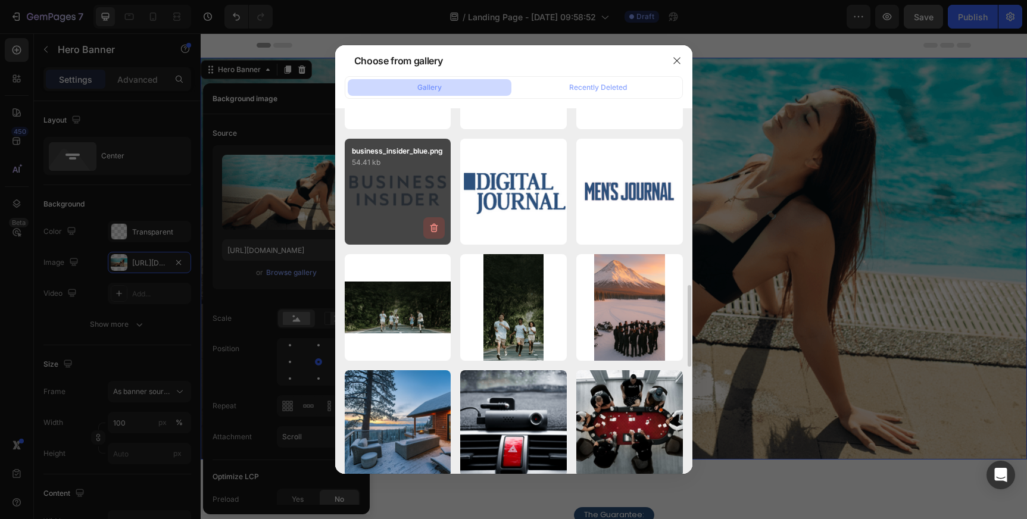
click at [435, 233] on icon "button" at bounding box center [434, 228] width 12 height 12
click at [432, 229] on div "Delete" at bounding box center [427, 230] width 22 height 11
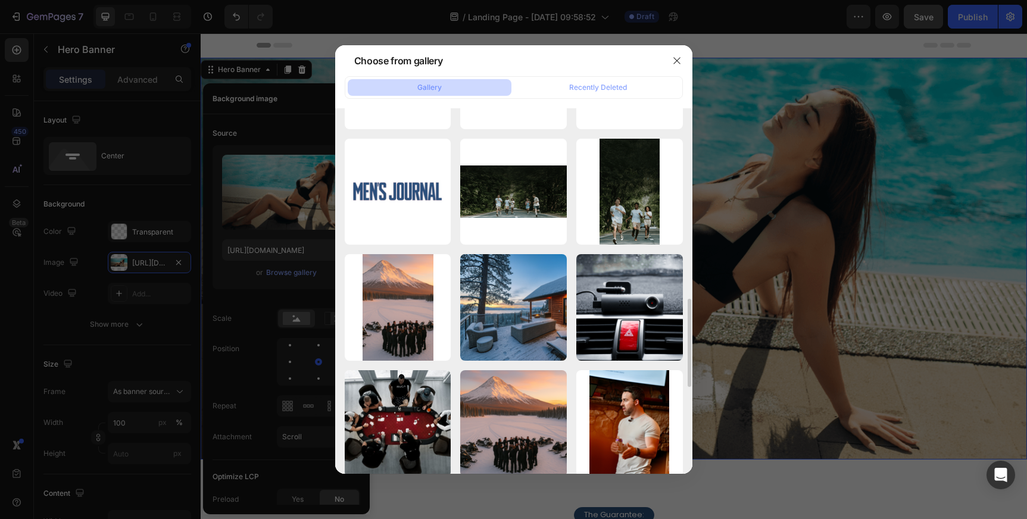
click at [0, 0] on icon "button" at bounding box center [0, 0] width 0 height 0
click at [0, 0] on div "Delete" at bounding box center [0, 0] width 0 height 0
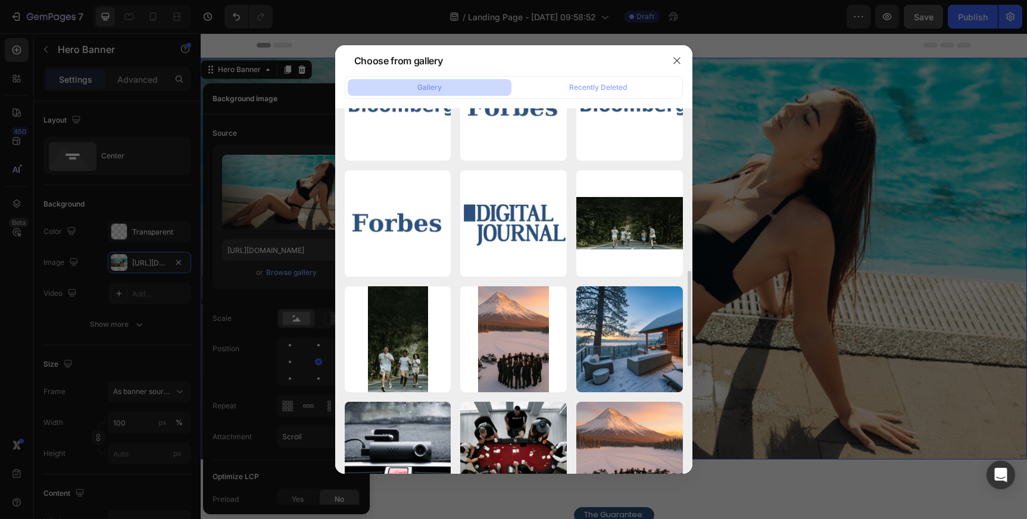
scroll to position [639, 0]
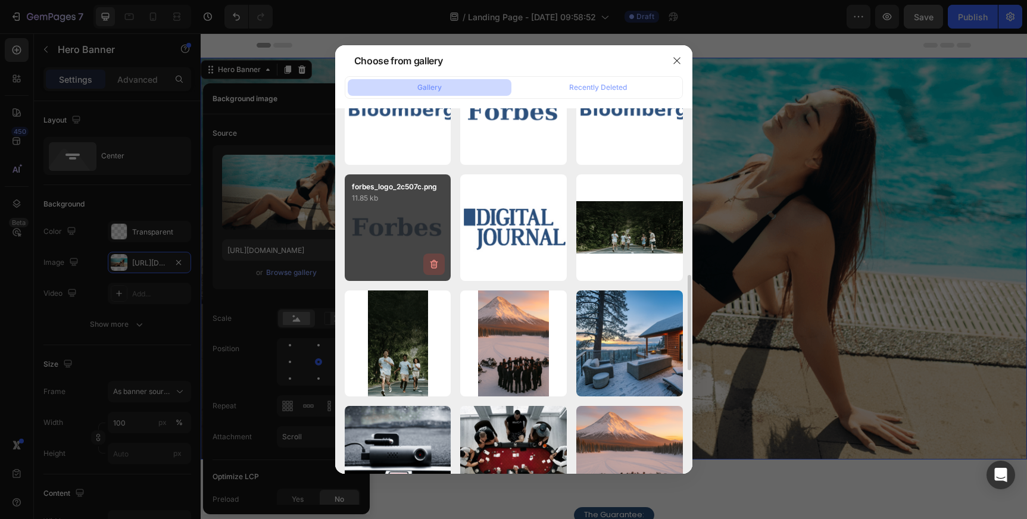
click at [433, 263] on icon "button" at bounding box center [433, 265] width 1 height 4
click at [433, 263] on div "Delete" at bounding box center [427, 266] width 22 height 11
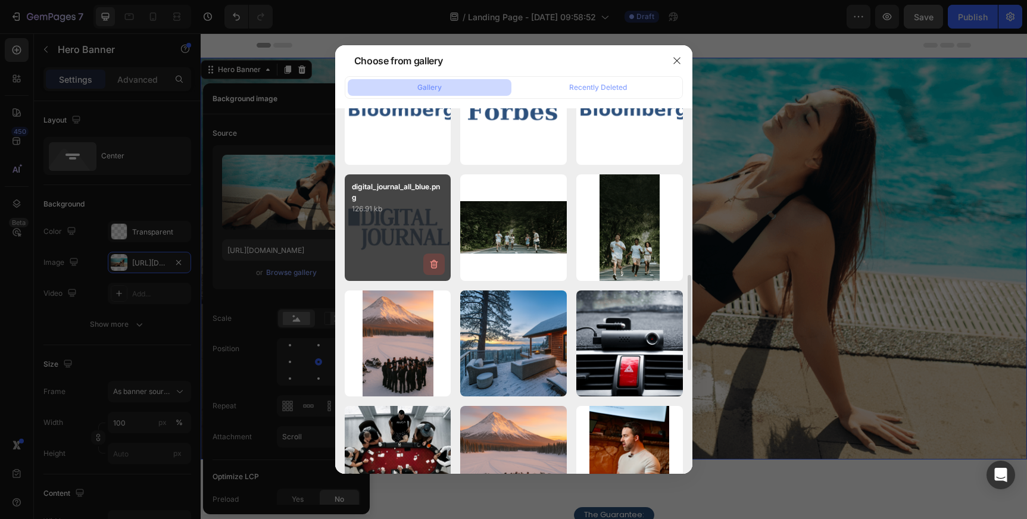
click at [434, 263] on icon "button" at bounding box center [434, 264] width 12 height 12
click at [434, 263] on div "Delete" at bounding box center [427, 266] width 22 height 11
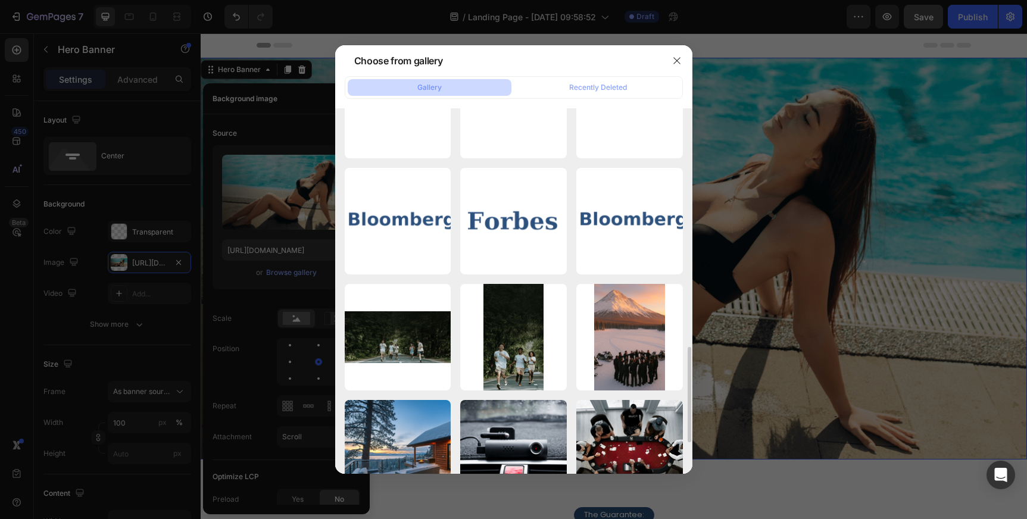
scroll to position [515, 0]
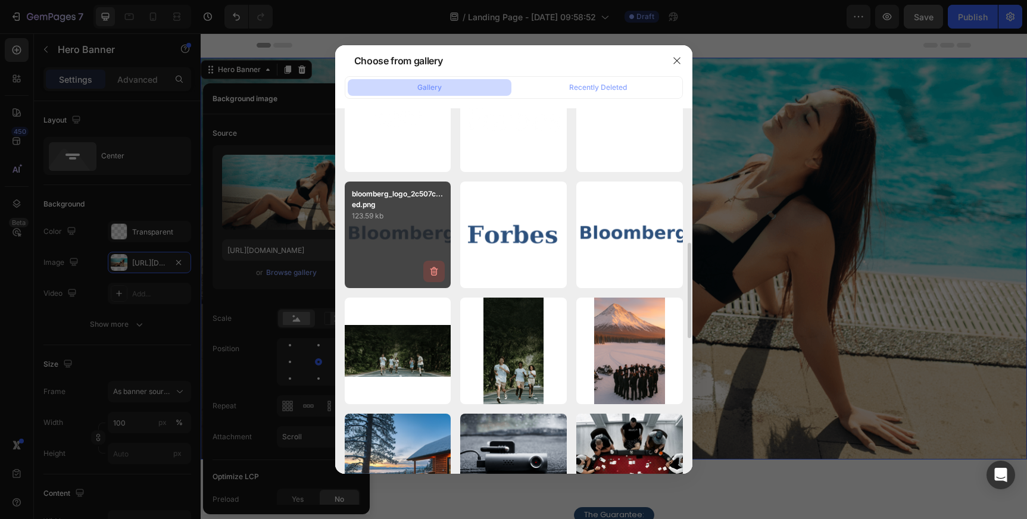
click at [435, 276] on icon "button" at bounding box center [434, 271] width 12 height 12
click at [435, 276] on div "Delete" at bounding box center [427, 273] width 22 height 11
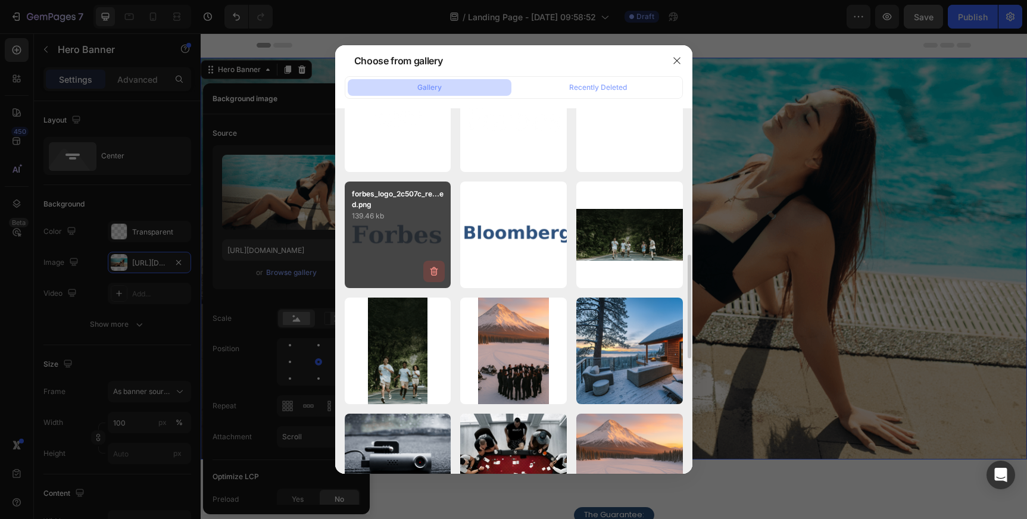
click at [433, 273] on icon "button" at bounding box center [433, 272] width 1 height 4
click at [433, 273] on div "Delete" at bounding box center [427, 273] width 22 height 11
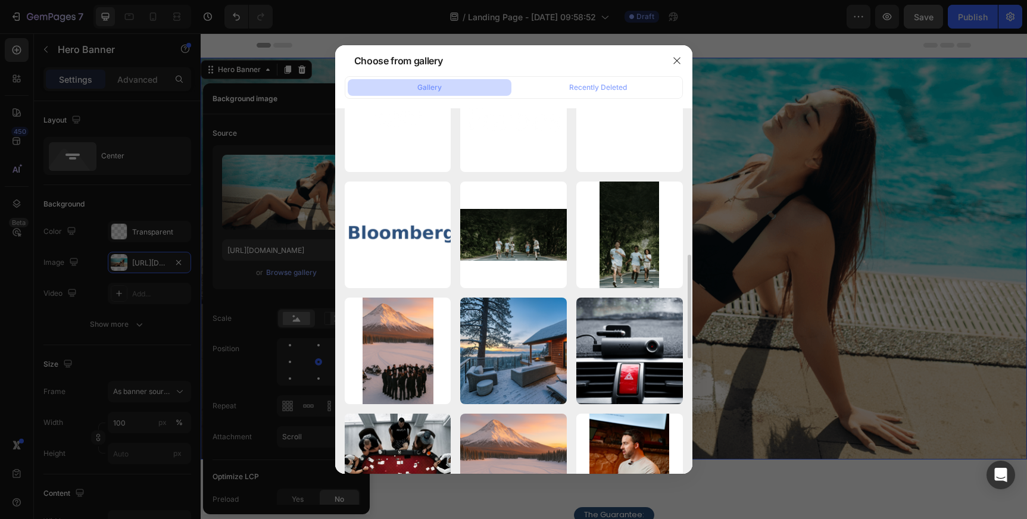
click at [0, 0] on icon "button" at bounding box center [0, 0] width 0 height 0
click at [0, 0] on div "Delete" at bounding box center [0, 0] width 0 height 0
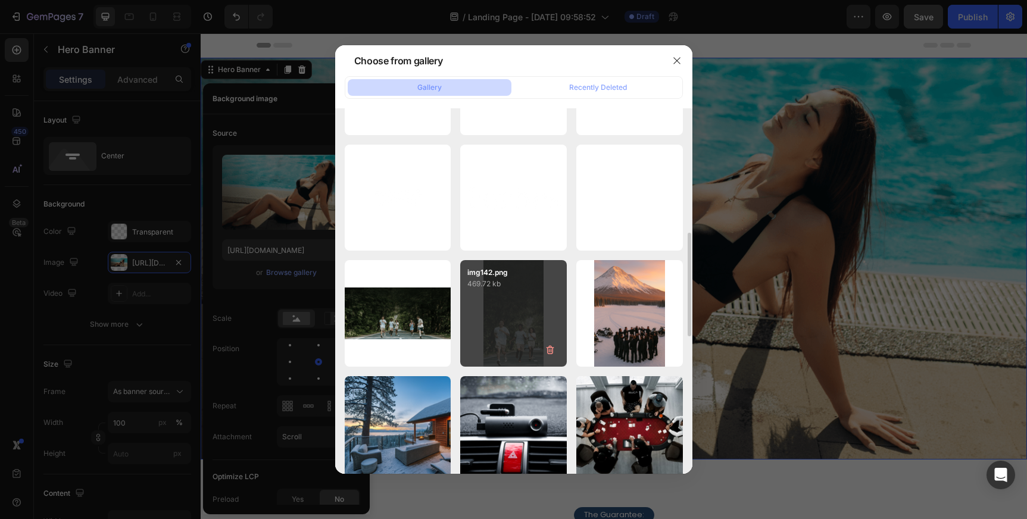
scroll to position [442, 0]
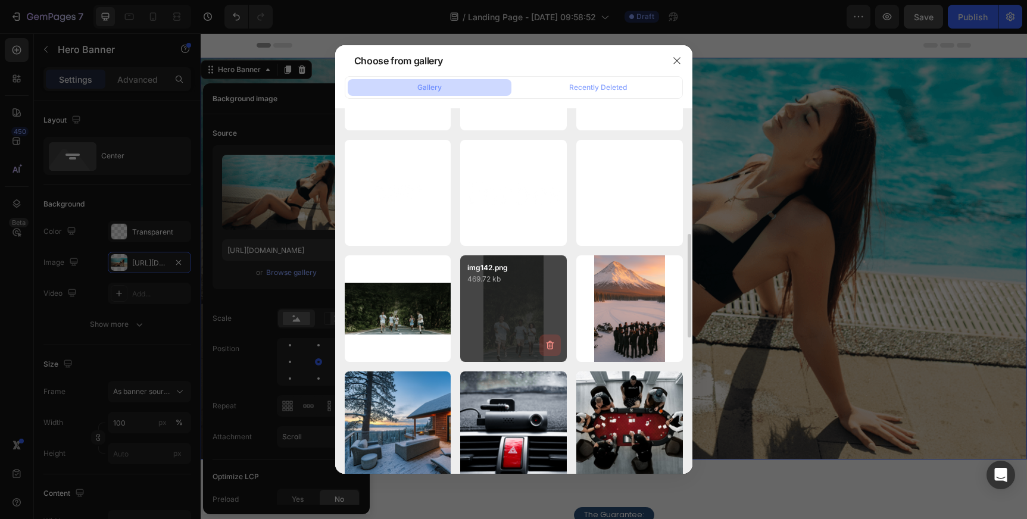
click at [554, 345] on icon "button" at bounding box center [550, 345] width 12 height 12
click at [548, 345] on div "Delete" at bounding box center [543, 347] width 22 height 11
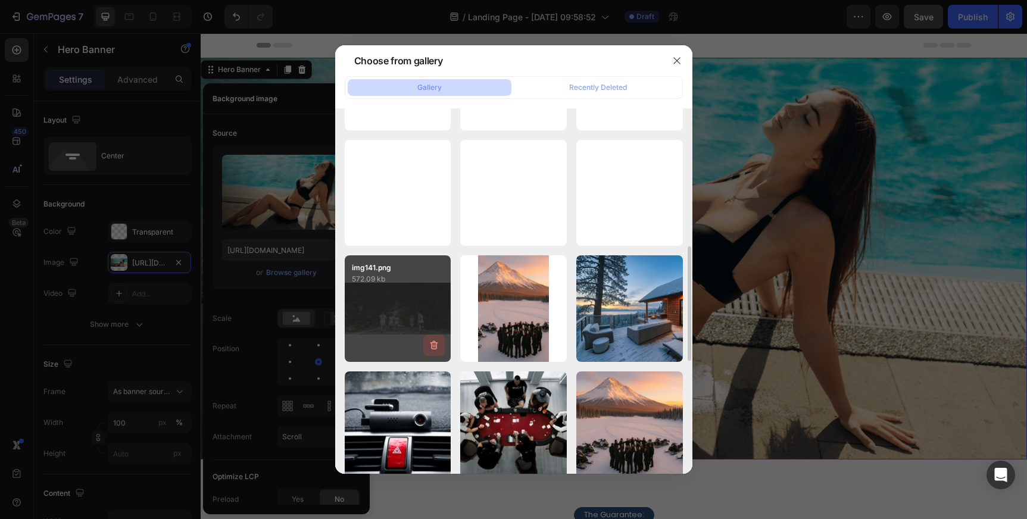
click at [434, 340] on icon "button" at bounding box center [434, 345] width 12 height 12
click at [433, 344] on div "Delete" at bounding box center [427, 347] width 22 height 11
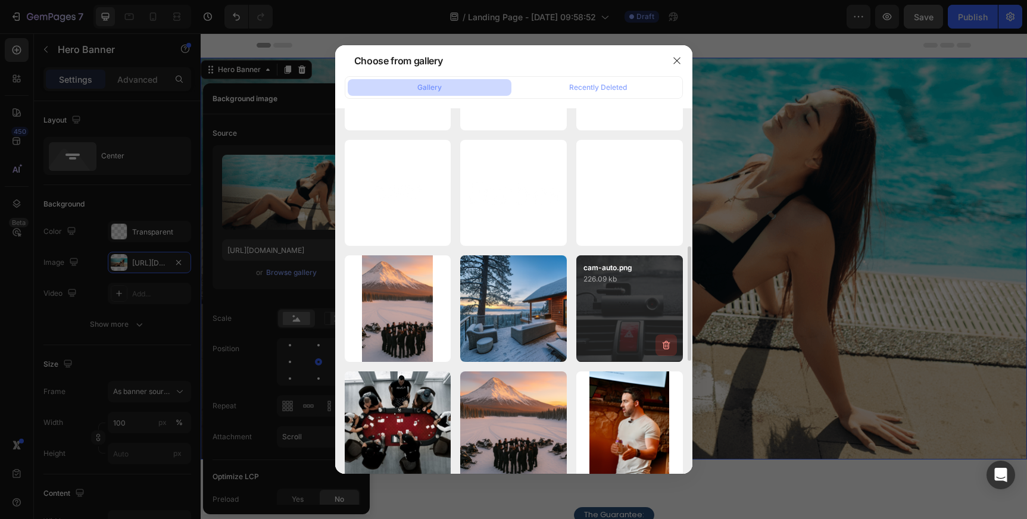
click at [665, 345] on icon "button" at bounding box center [666, 345] width 12 height 12
click at [665, 345] on div "Delete" at bounding box center [659, 347] width 22 height 11
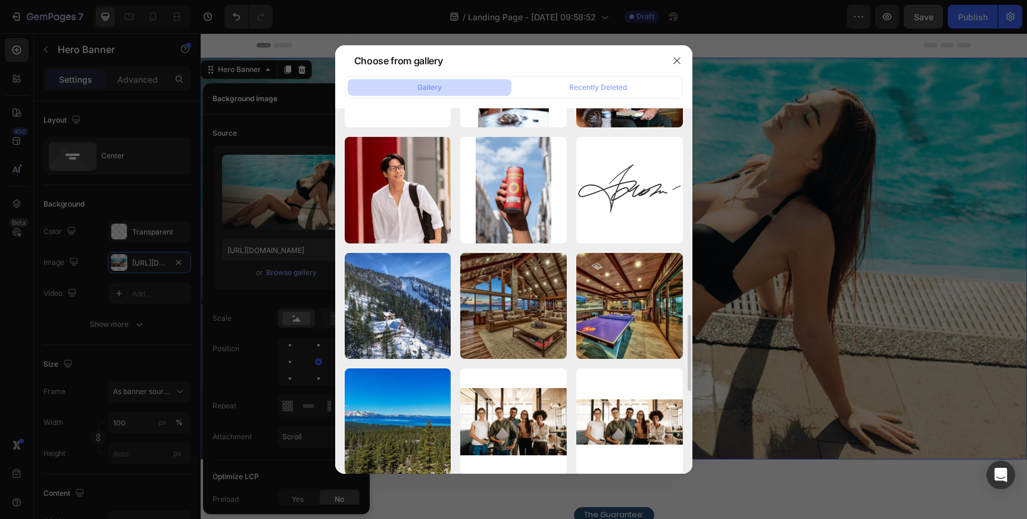
scroll to position [1027, 0]
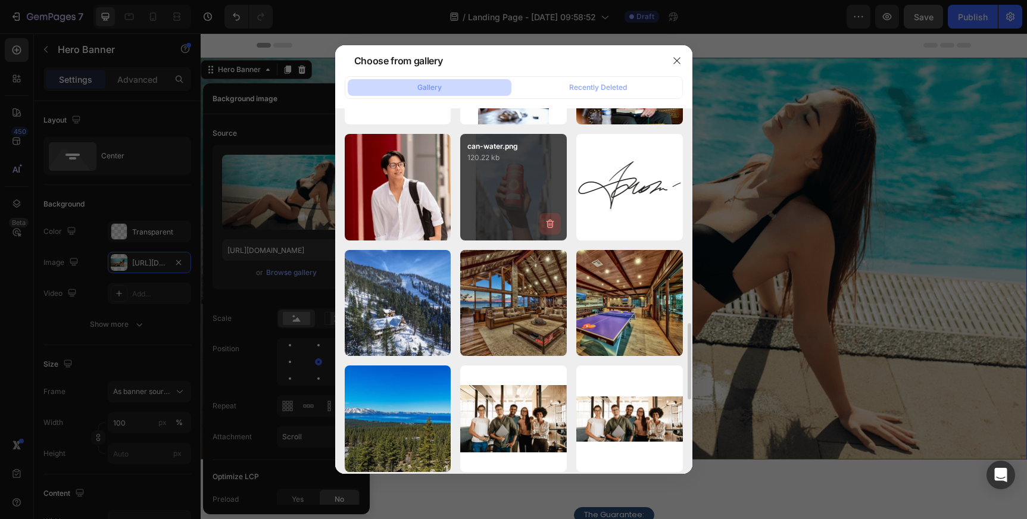
click at [551, 220] on icon "button" at bounding box center [550, 224] width 12 height 12
click at [551, 221] on div "Delete" at bounding box center [543, 226] width 22 height 11
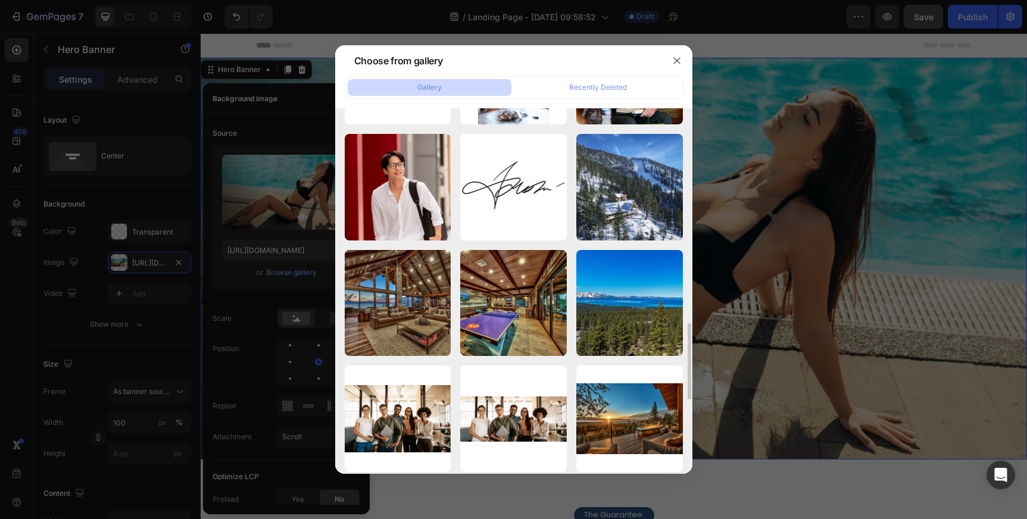
click at [0, 0] on icon "button" at bounding box center [0, 0] width 0 height 0
click at [0, 0] on div "Delete" at bounding box center [0, 0] width 0 height 0
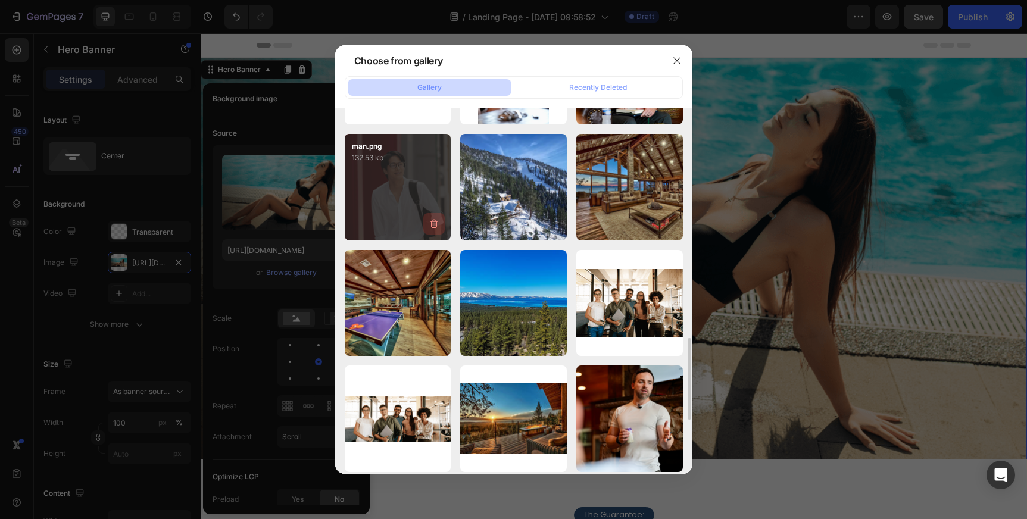
click at [435, 220] on icon "button" at bounding box center [434, 223] width 8 height 9
click at [435, 220] on button "Delete" at bounding box center [427, 226] width 33 height 14
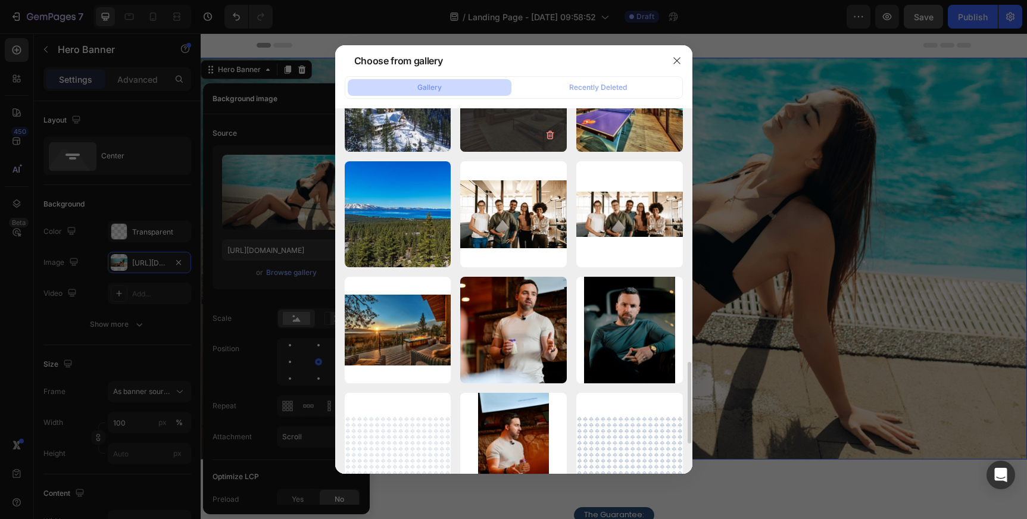
scroll to position [1120, 0]
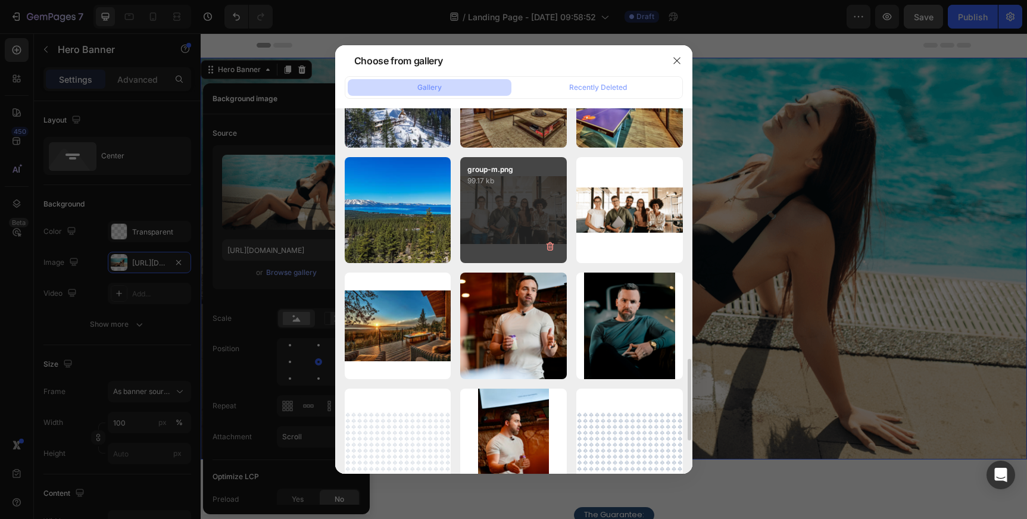
click at [521, 209] on div "group-m.png 99.17 kb" at bounding box center [513, 210] width 107 height 107
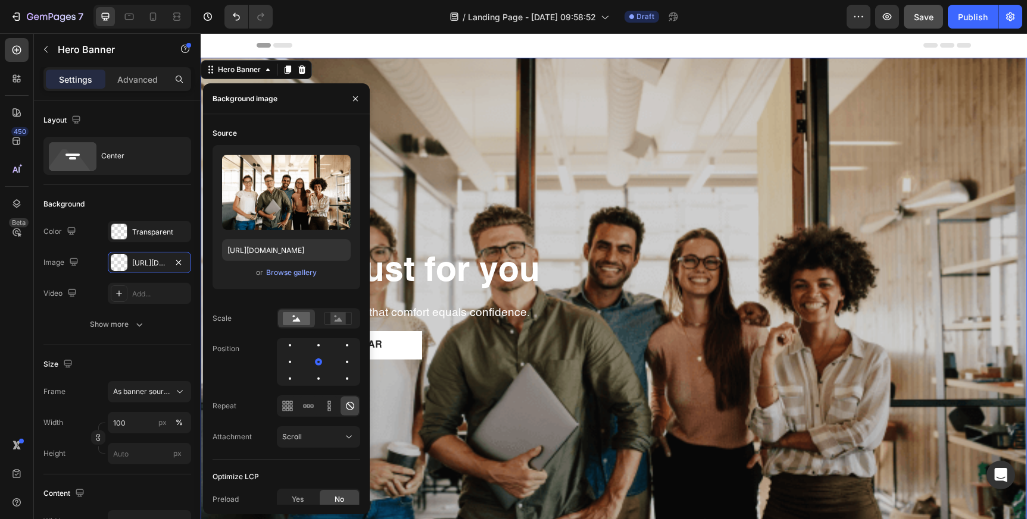
click at [559, 158] on div "Overlay" at bounding box center [614, 320] width 826 height 524
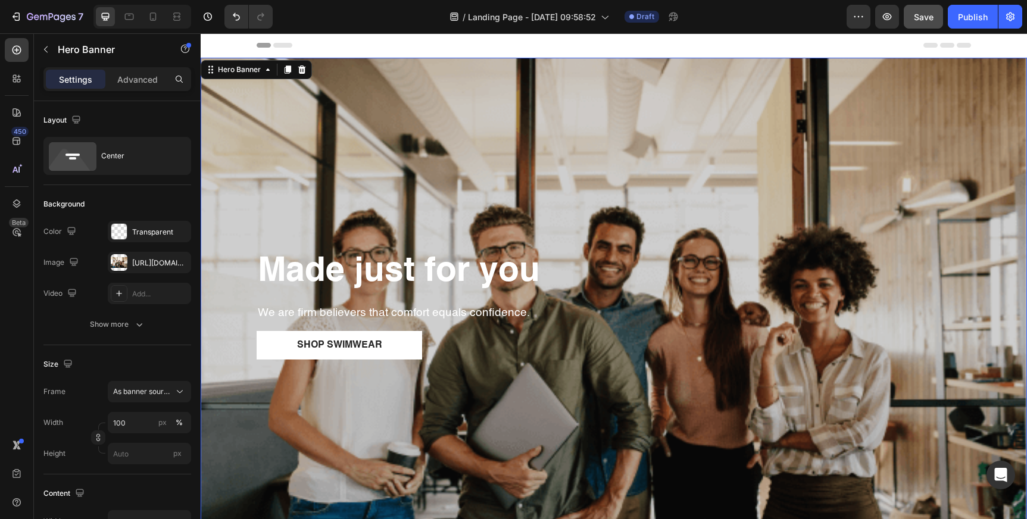
click at [559, 158] on div "Overlay" at bounding box center [614, 320] width 826 height 524
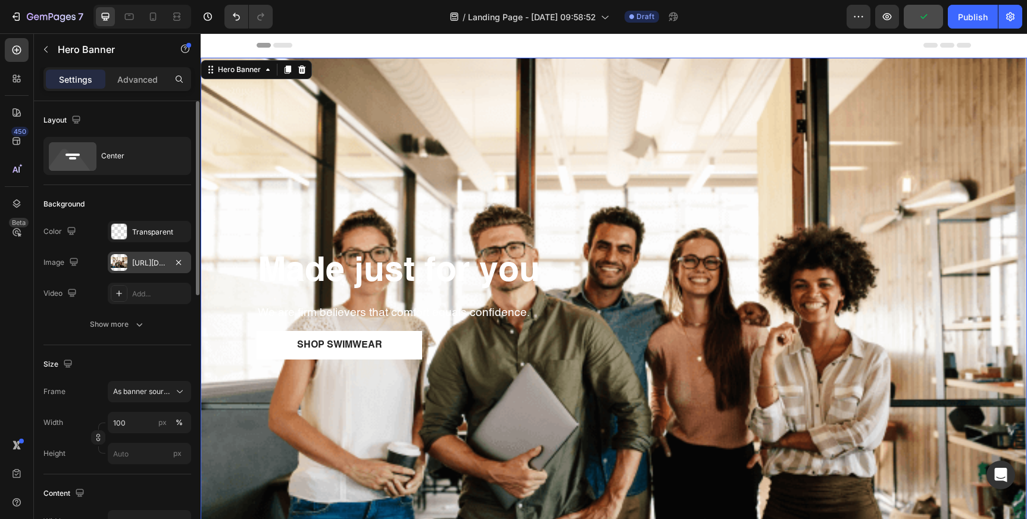
click at [148, 264] on div "https://cdn.shopify.com/s/files/1/2131/5113/files/gempages_473103267778266118-7…" at bounding box center [149, 263] width 35 height 11
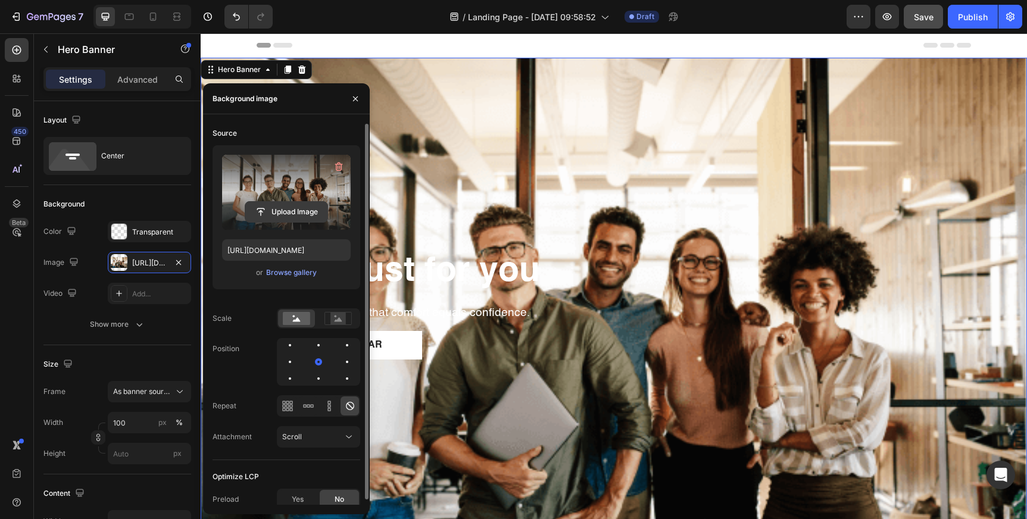
click at [292, 218] on input "file" at bounding box center [286, 212] width 82 height 20
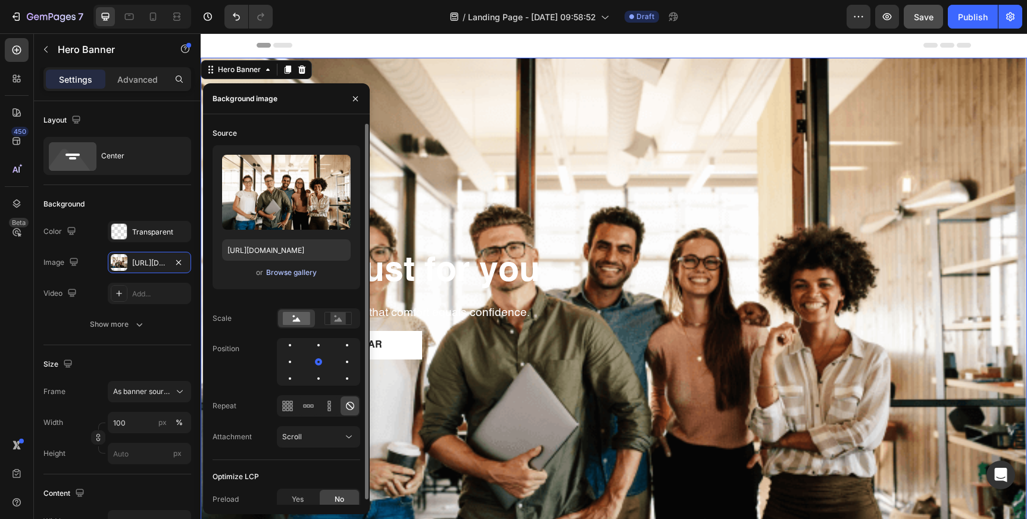
click at [295, 274] on div "Browse gallery" at bounding box center [291, 272] width 51 height 11
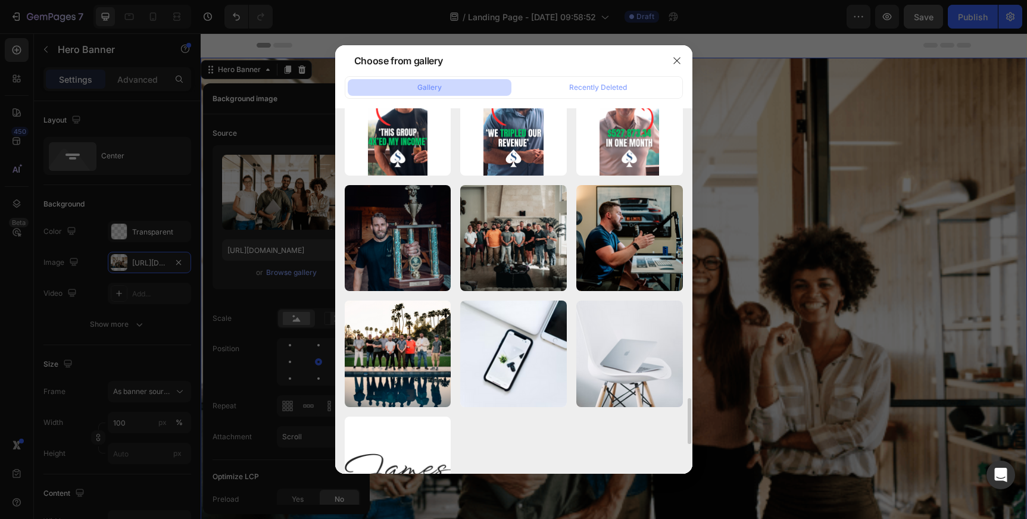
scroll to position [2486, 0]
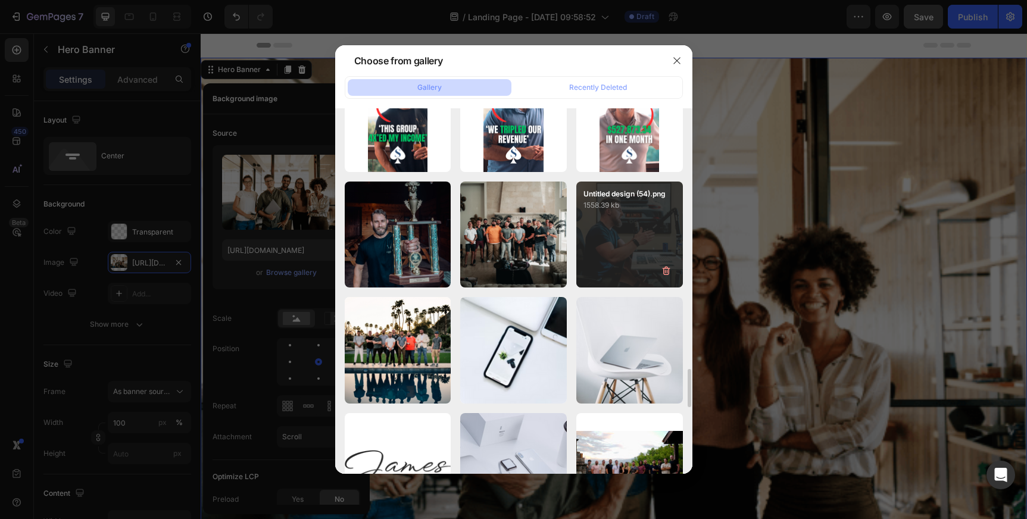
click at [618, 226] on div "Untitled design (54).png 1558.39 kb" at bounding box center [629, 235] width 107 height 107
type input "https://cdn.shopify.com/s/files/1/2131/5113/files/gempages_473103267778266118-3…"
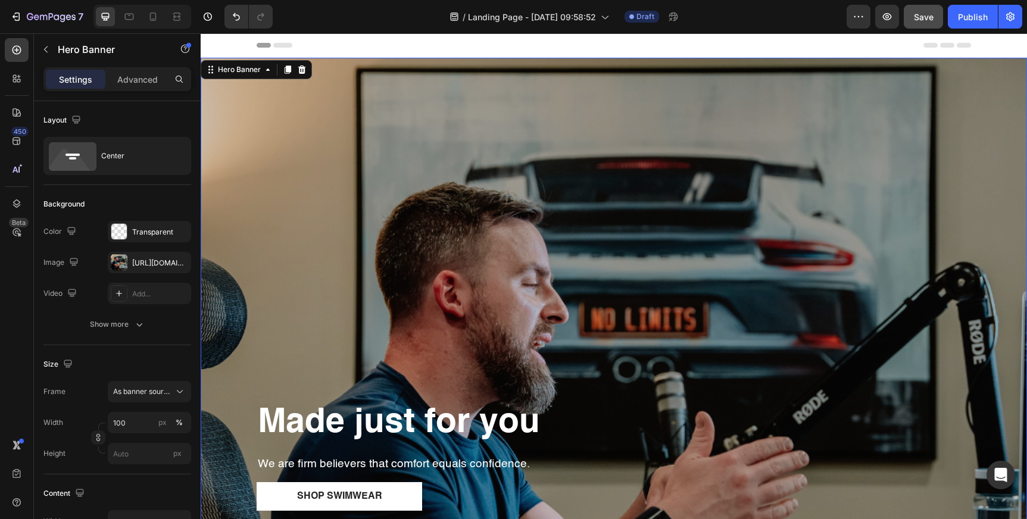
click at [620, 233] on div "Overlay" at bounding box center [614, 471] width 826 height 826
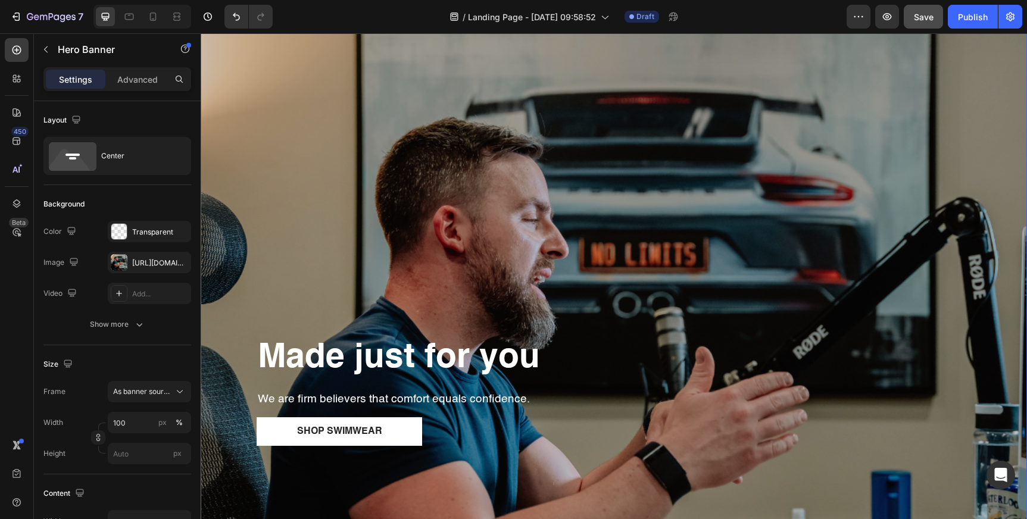
scroll to position [62, 0]
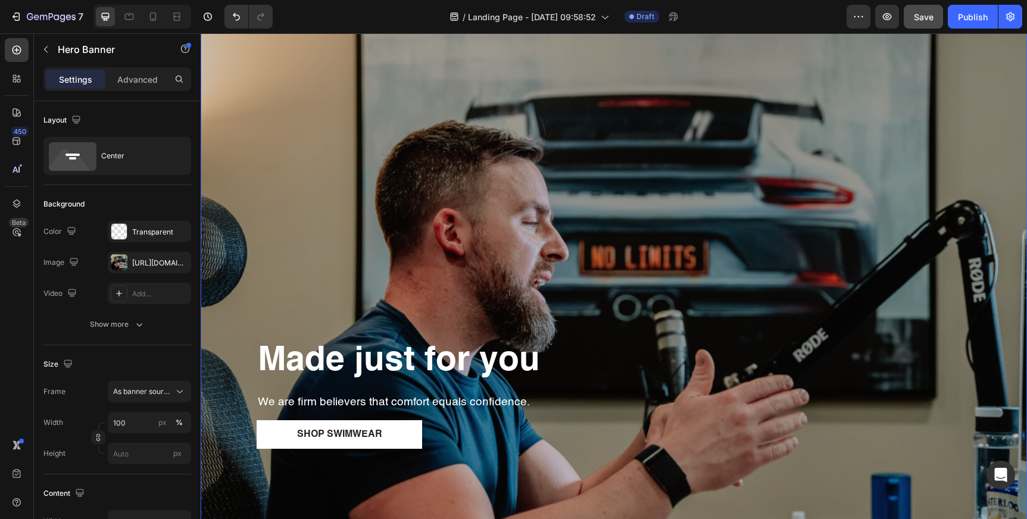
click at [620, 233] on div "Overlay" at bounding box center [614, 409] width 826 height 826
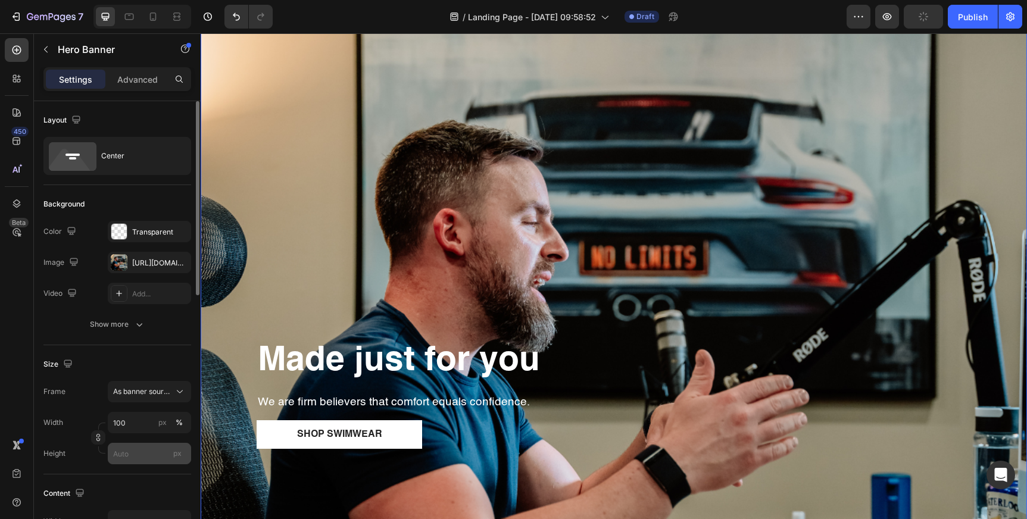
click at [174, 453] on span "px" at bounding box center [177, 453] width 8 height 9
click at [174, 453] on input "px" at bounding box center [149, 453] width 83 height 21
click at [147, 454] on input "px" at bounding box center [149, 453] width 83 height 21
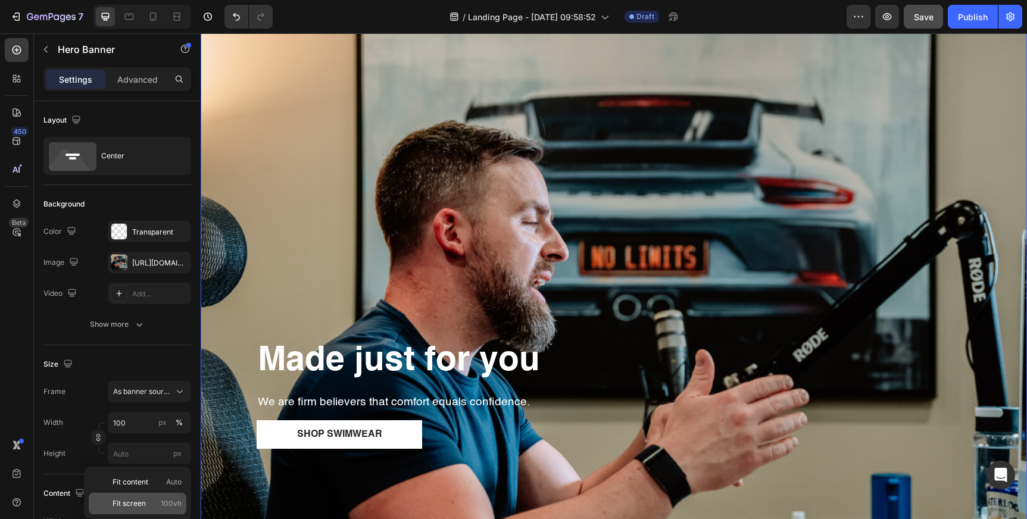
click at [143, 502] on span "Fit screen" at bounding box center [128, 503] width 33 height 11
type input "100 vh"
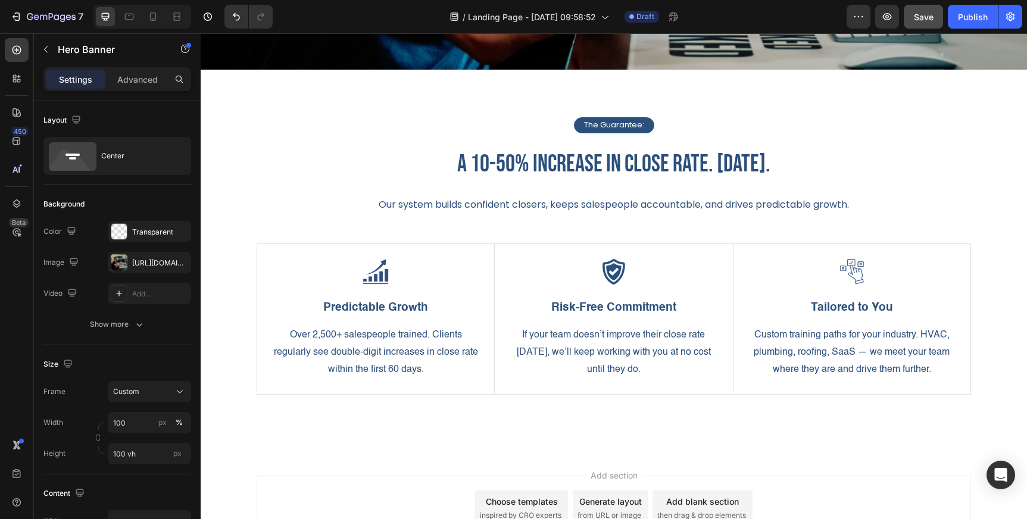
scroll to position [0, 0]
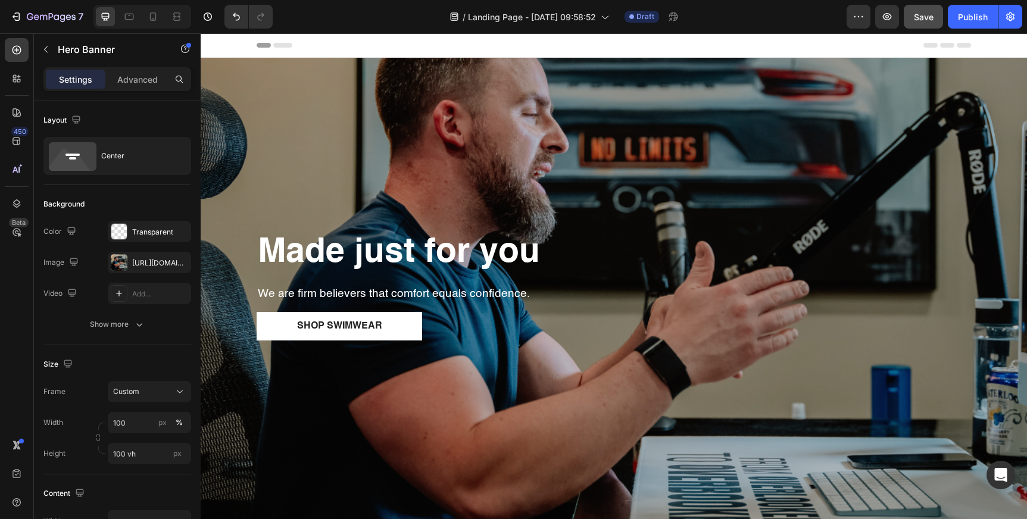
click at [535, 163] on div "Overlay" at bounding box center [614, 301] width 826 height 486
click at [533, 140] on div "Overlay" at bounding box center [614, 301] width 826 height 486
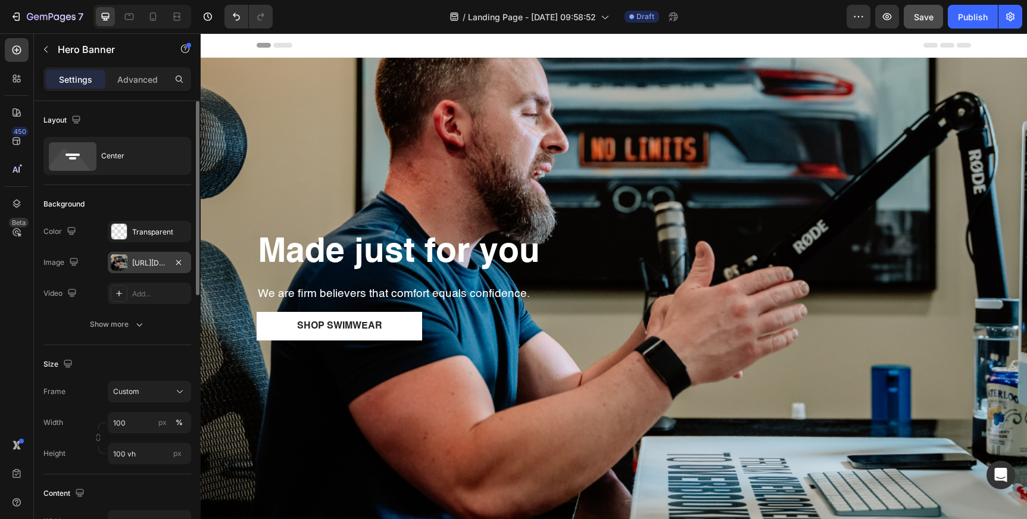
click at [158, 263] on div "https://cdn.shopify.com/s/files/1/2131/5113/files/gempages_473103267778266118-3…" at bounding box center [149, 263] width 35 height 11
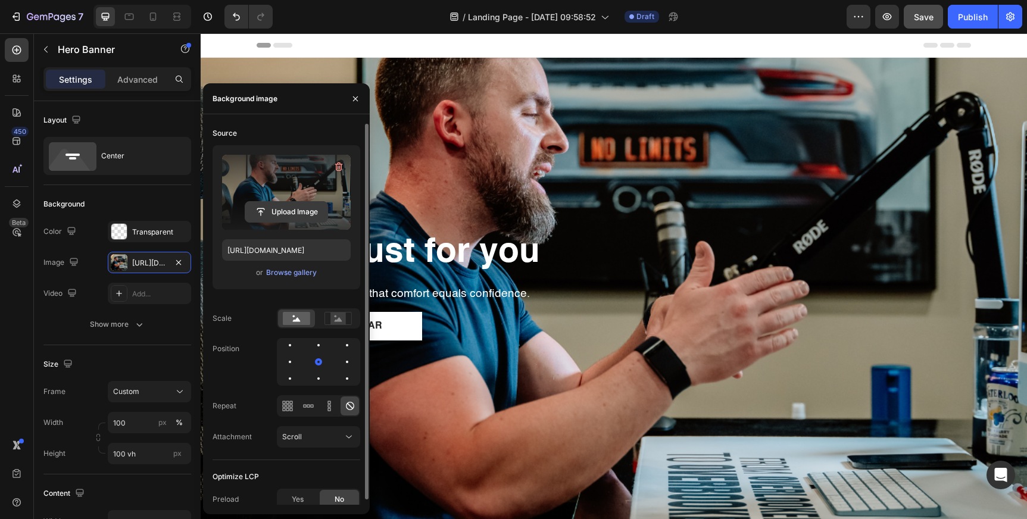
click at [296, 219] on input "file" at bounding box center [286, 212] width 82 height 20
click at [302, 211] on input "file" at bounding box center [286, 212] width 82 height 20
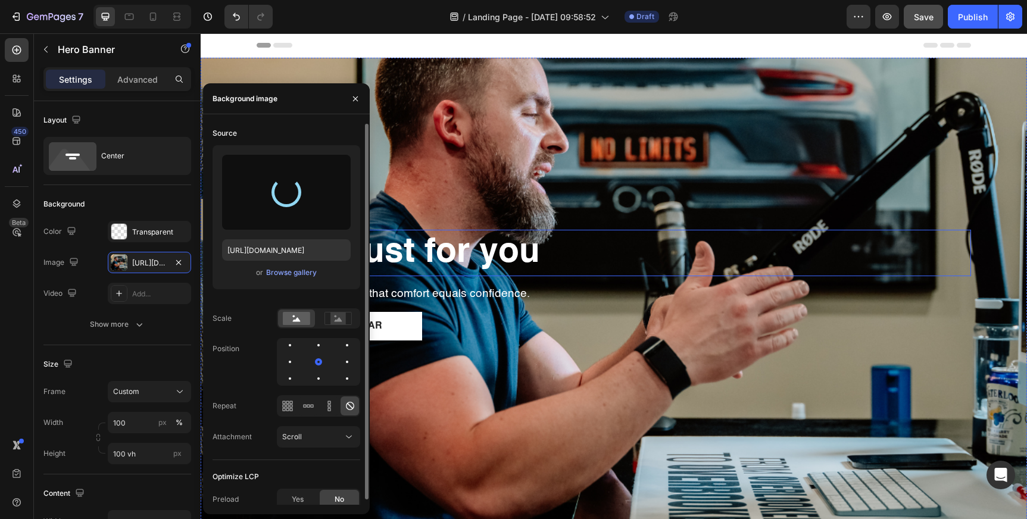
type input "https://cdn.shopify.com/s/files/1/2131/5113/files/gempages_473103267778266118-7…"
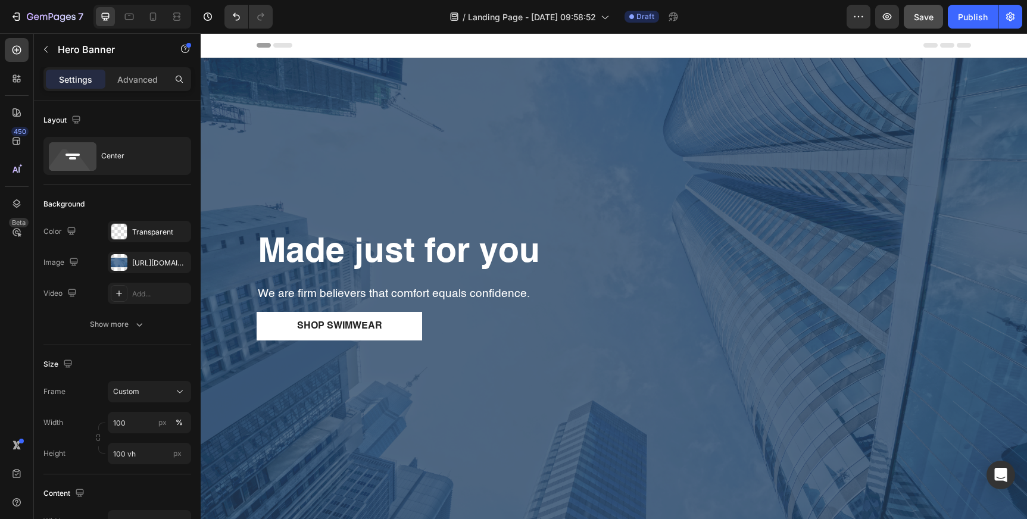
click at [677, 165] on div "Overlay" at bounding box center [614, 301] width 826 height 486
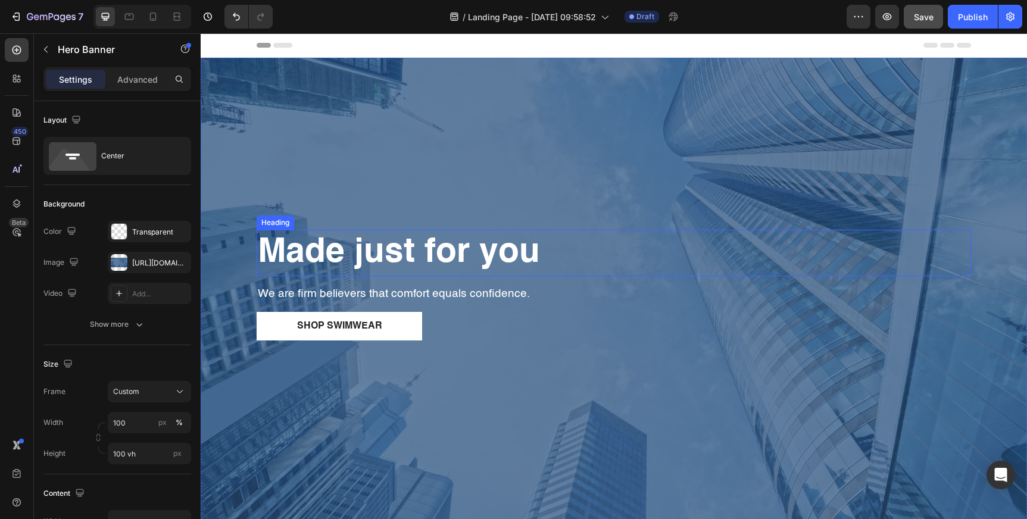
click at [310, 251] on strong "Made just for you" at bounding box center [399, 253] width 282 height 34
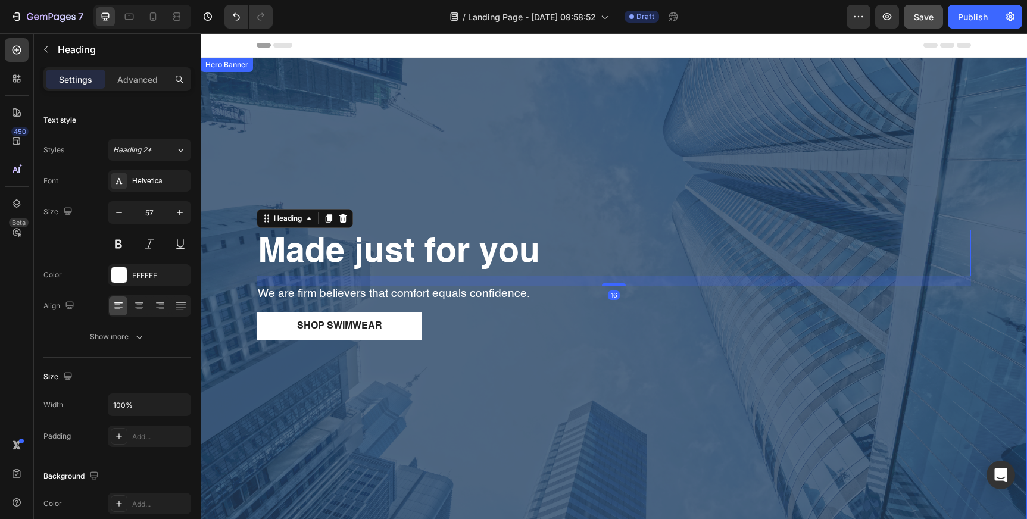
click at [262, 158] on div "Overlay" at bounding box center [614, 301] width 826 height 486
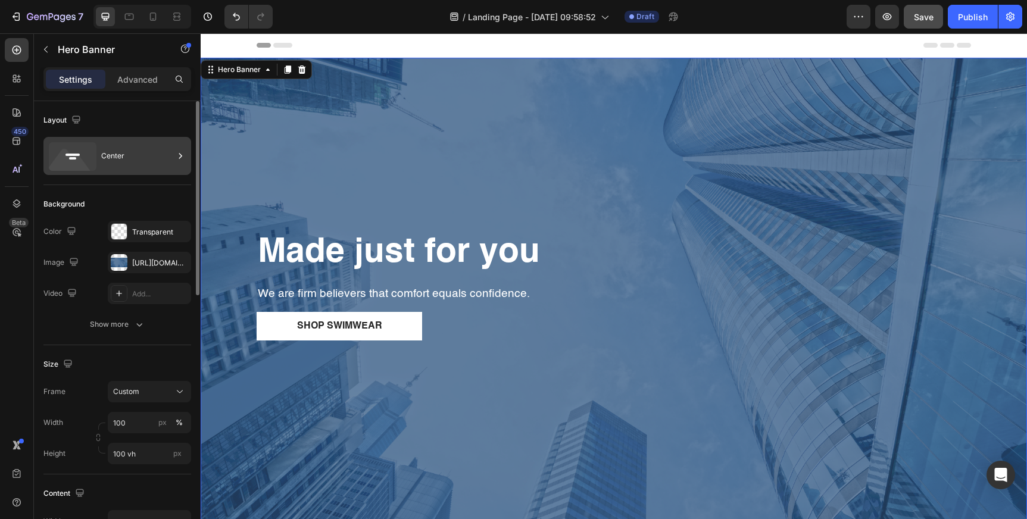
click at [125, 142] on div "Center" at bounding box center [137, 155] width 73 height 27
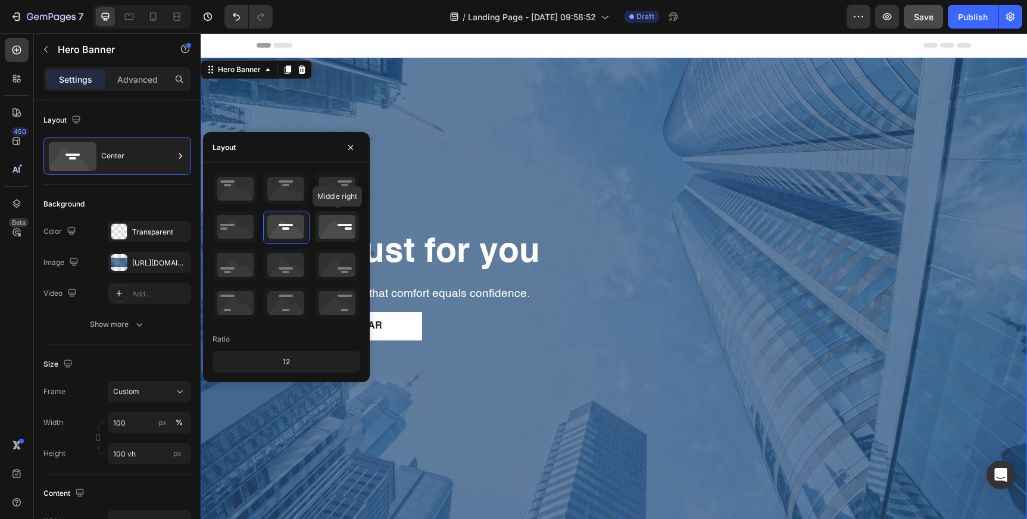
click at [342, 227] on icon at bounding box center [337, 226] width 44 height 31
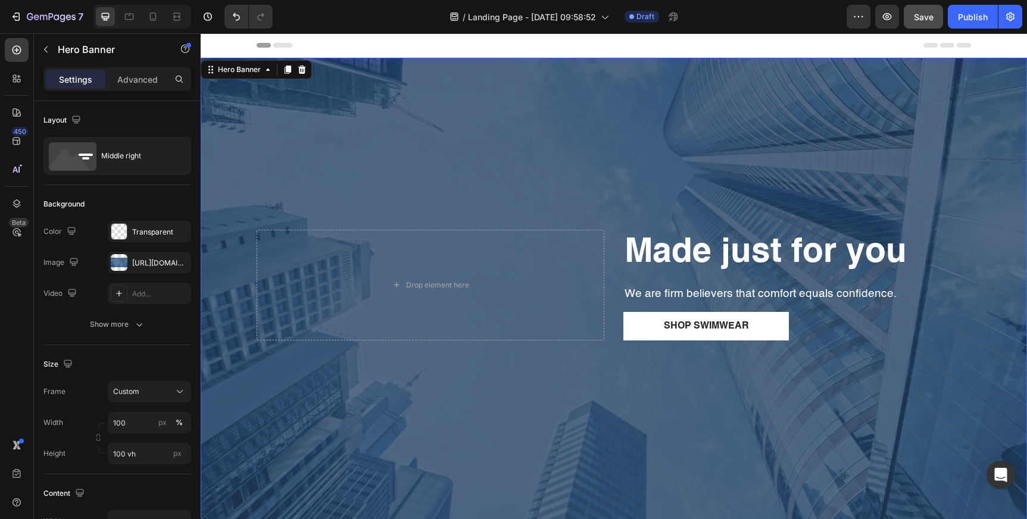
click at [435, 196] on div "Overlay" at bounding box center [614, 301] width 826 height 486
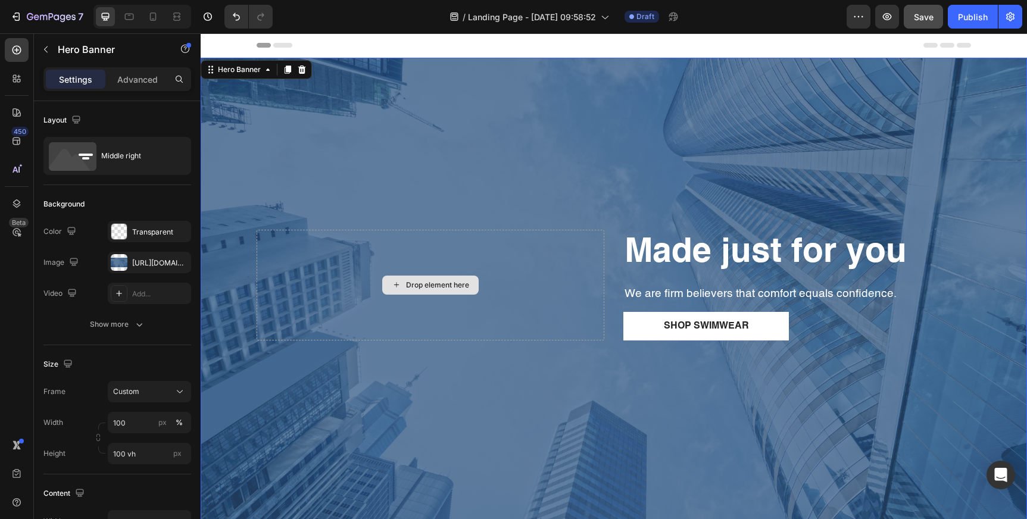
click at [424, 251] on div "Drop element here" at bounding box center [431, 285] width 348 height 111
click at [430, 280] on div "Drop element here" at bounding box center [437, 285] width 63 height 10
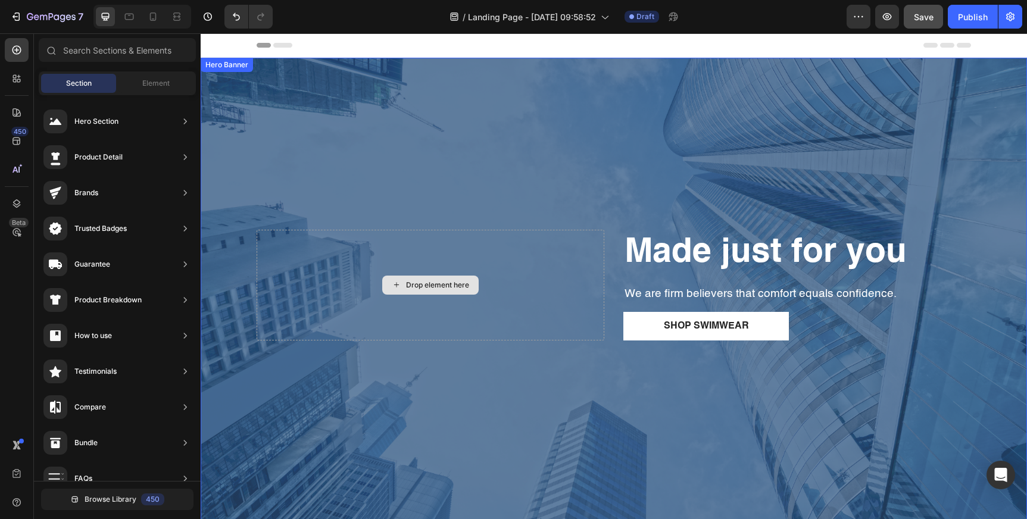
click at [435, 259] on div "Drop element here" at bounding box center [431, 285] width 348 height 111
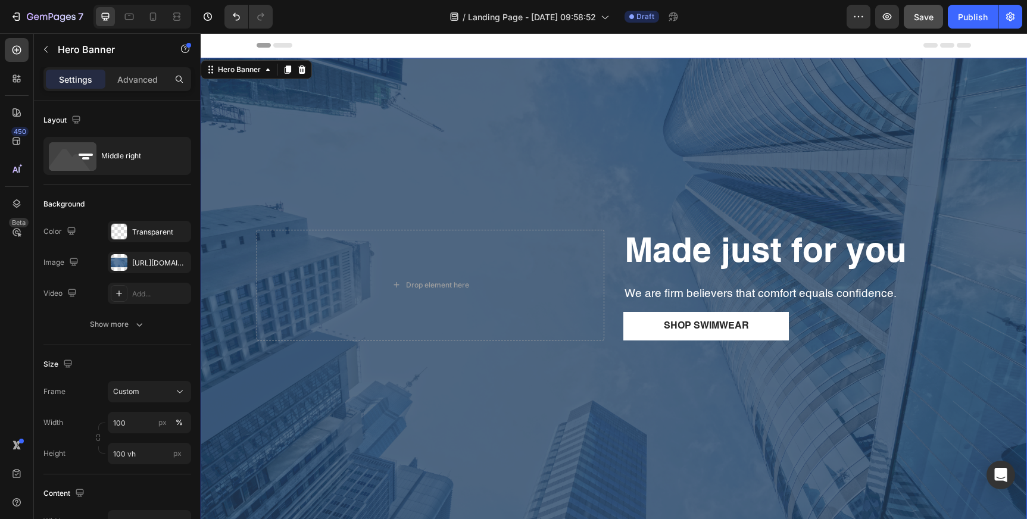
click at [436, 196] on div "Overlay" at bounding box center [614, 301] width 826 height 486
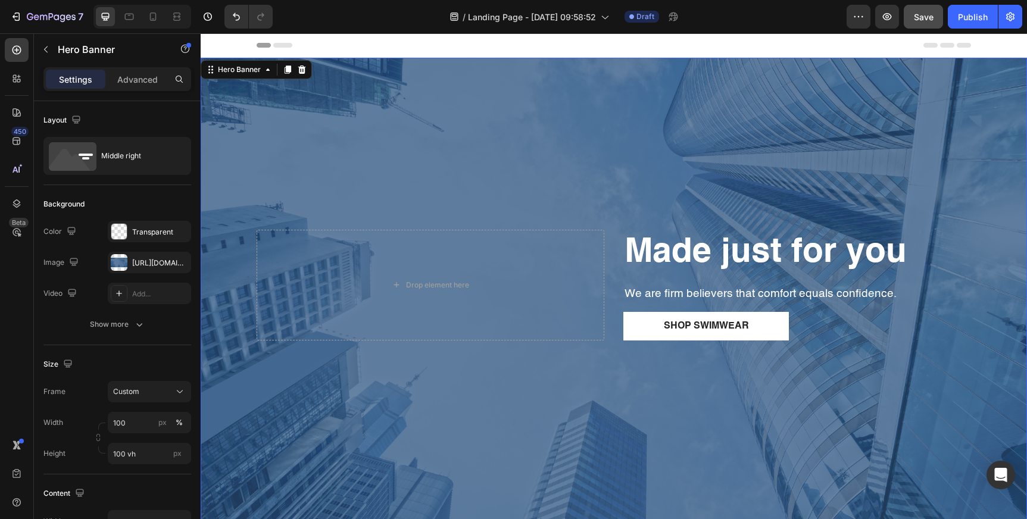
click at [617, 261] on div "Made just for you Heading We are firm believers that comfort equals confidence.…" at bounding box center [614, 301] width 732 height 180
click at [640, 261] on strong "Made just for you" at bounding box center [765, 253] width 282 height 34
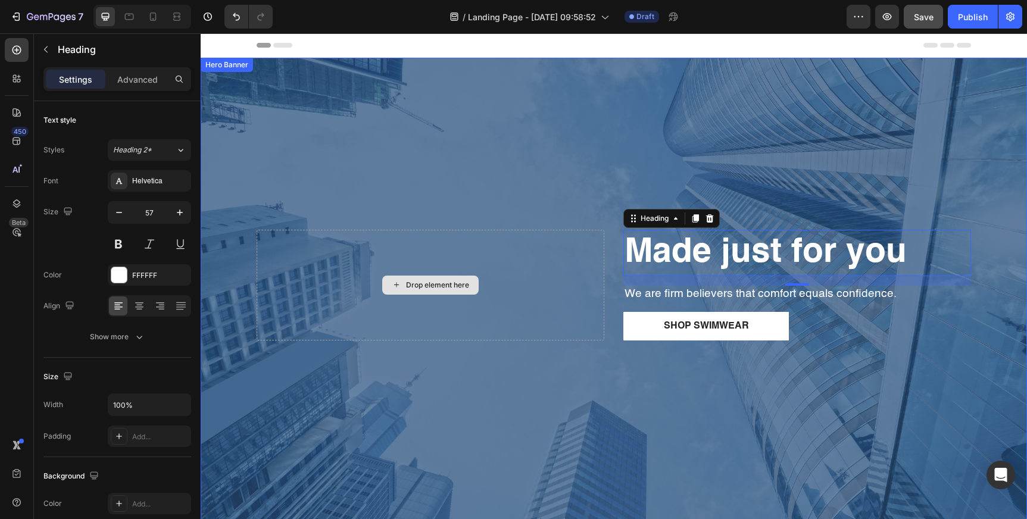
click at [530, 258] on div "Drop element here" at bounding box center [431, 285] width 348 height 111
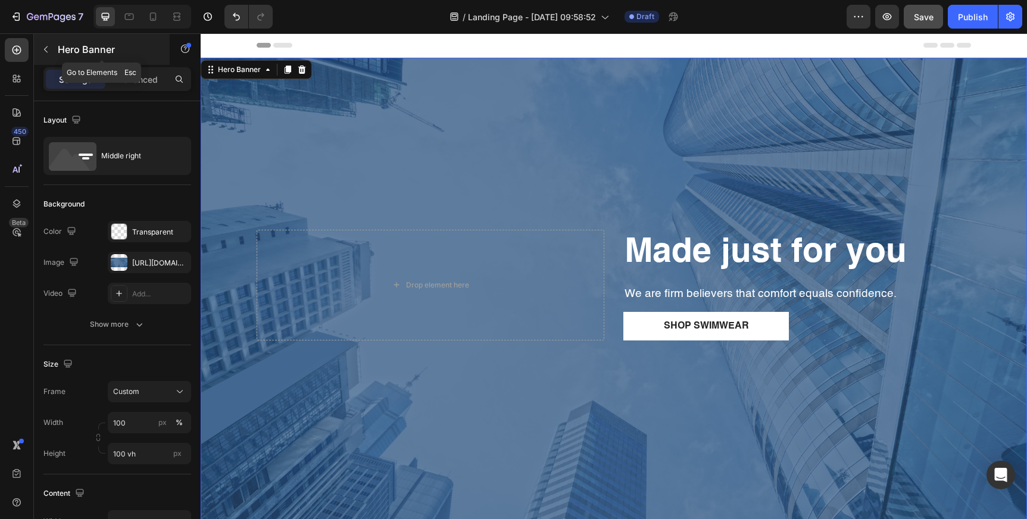
click at [60, 49] on p "Hero Banner" at bounding box center [108, 49] width 101 height 14
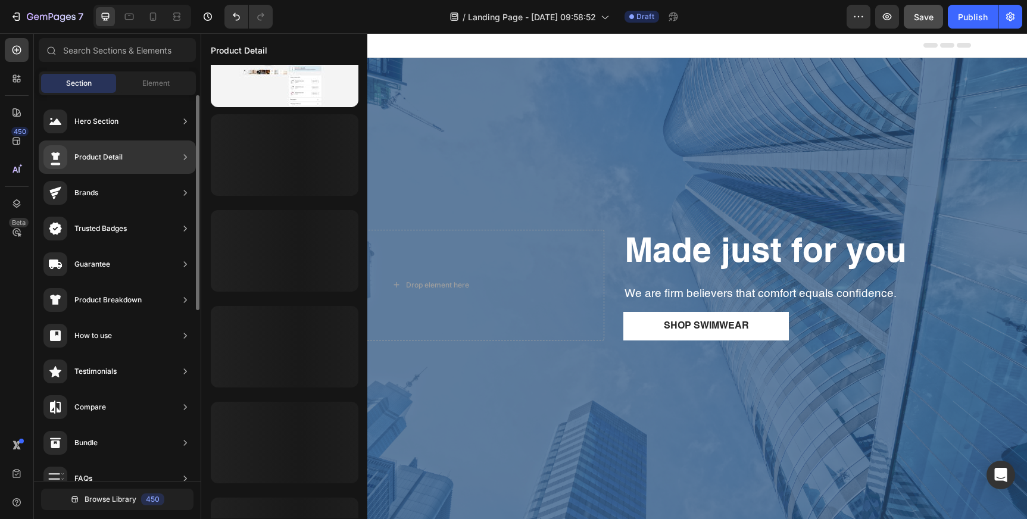
scroll to position [498, 0]
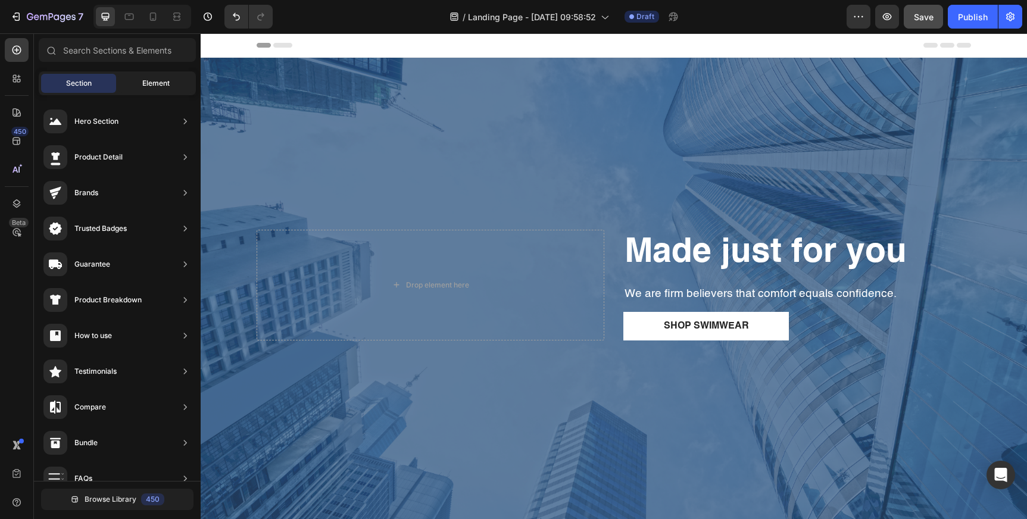
click at [147, 78] on span "Element" at bounding box center [155, 83] width 27 height 11
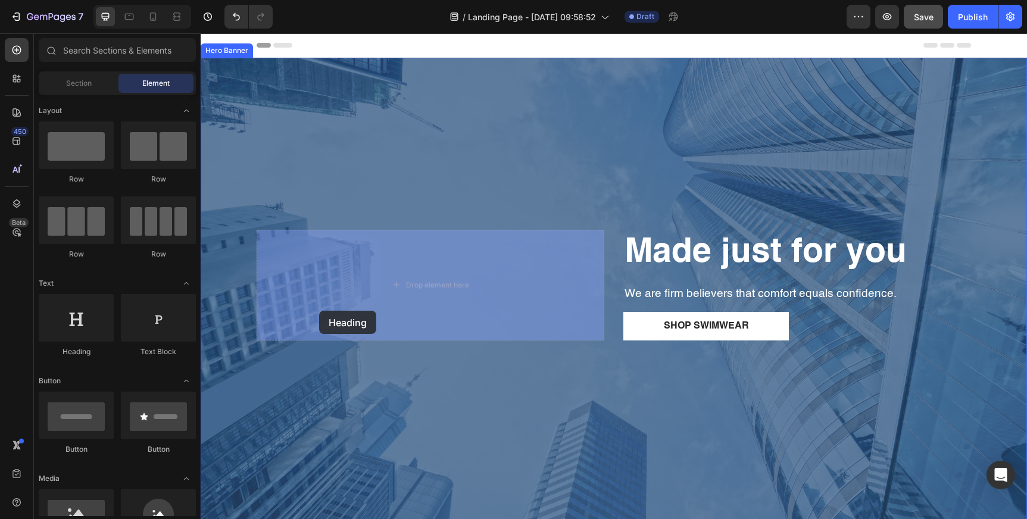
drag, startPoint x: 276, startPoint y: 345, endPoint x: 320, endPoint y: 311, distance: 55.5
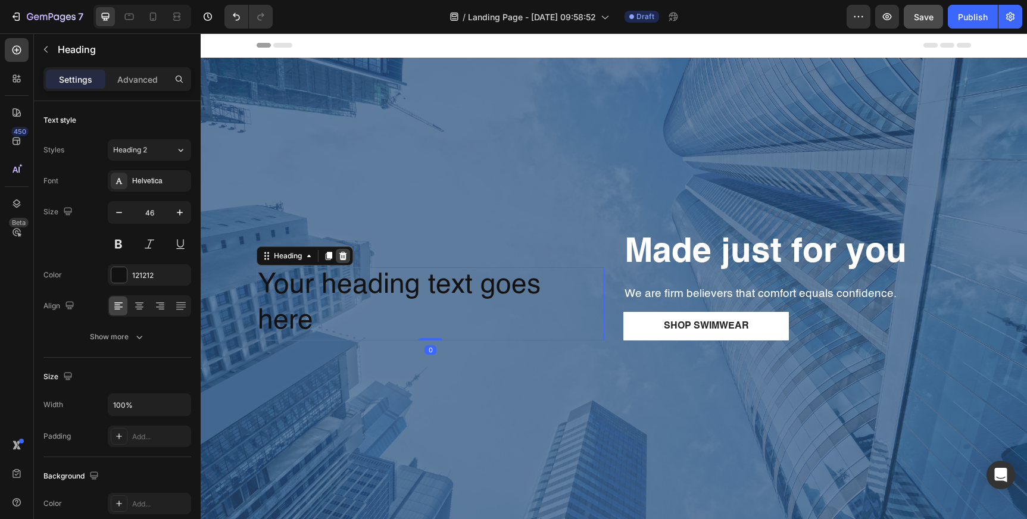
click at [343, 260] on icon at bounding box center [343, 256] width 8 height 8
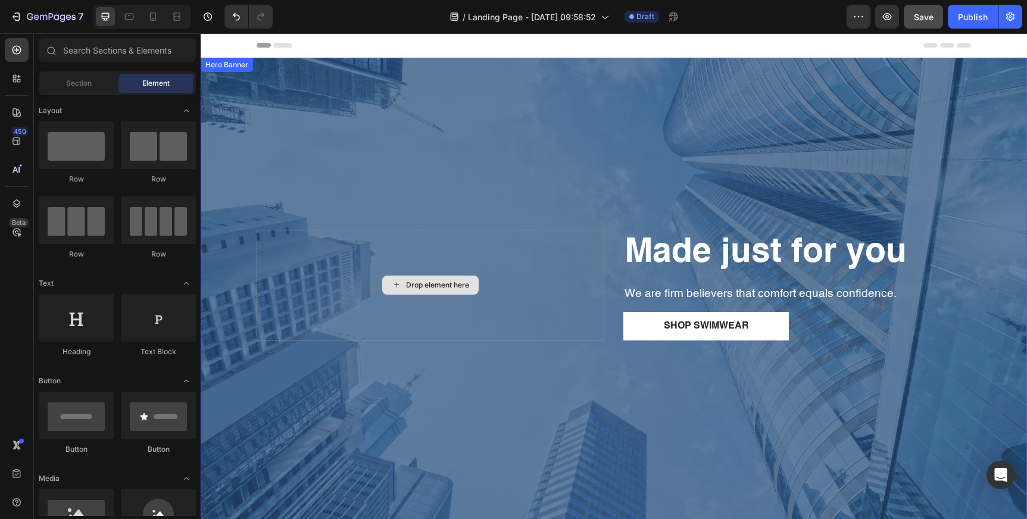
click at [354, 281] on div "Drop element here" at bounding box center [431, 285] width 348 height 111
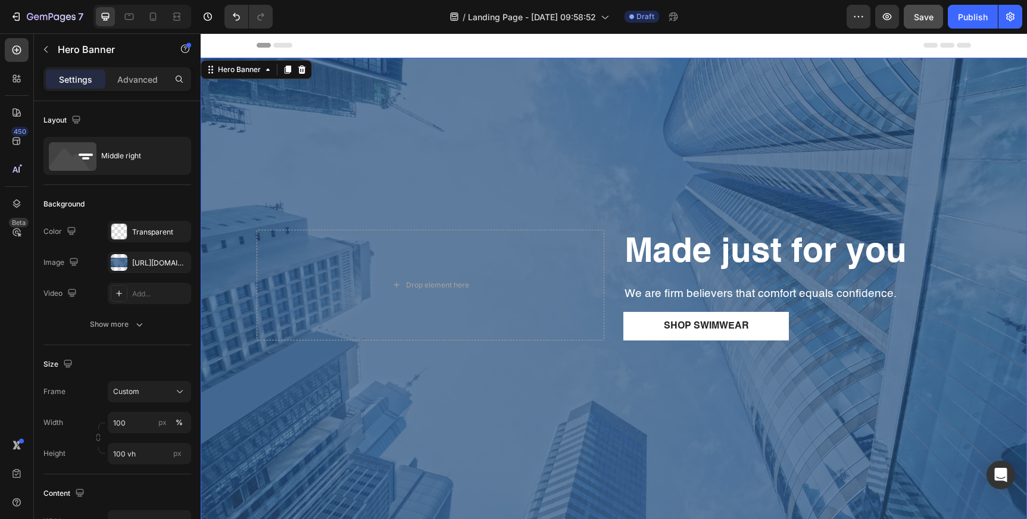
click at [263, 370] on div "Made just for you Heading We are firm believers that comfort equals confidence.…" at bounding box center [614, 301] width 732 height 180
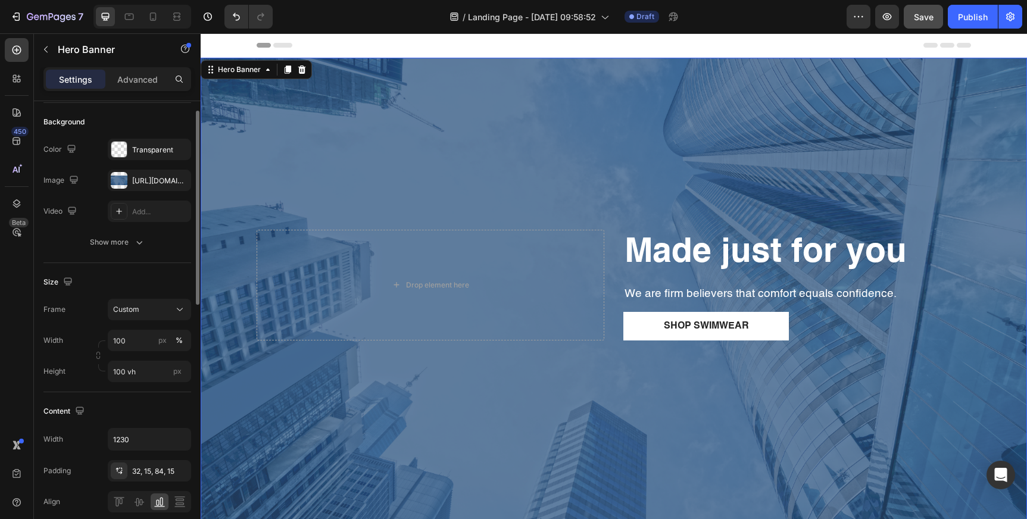
scroll to position [105, 0]
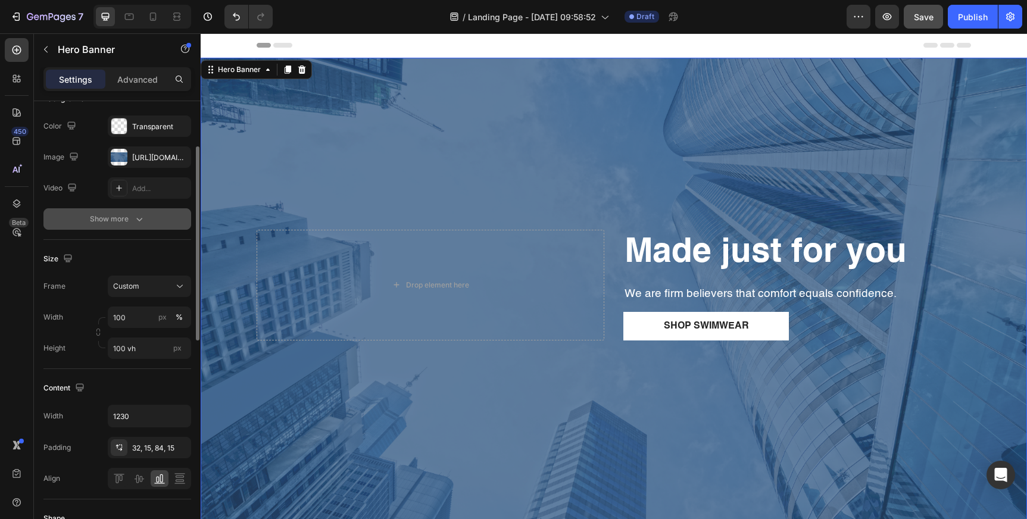
click at [121, 218] on div "Show more" at bounding box center [117, 219] width 55 height 12
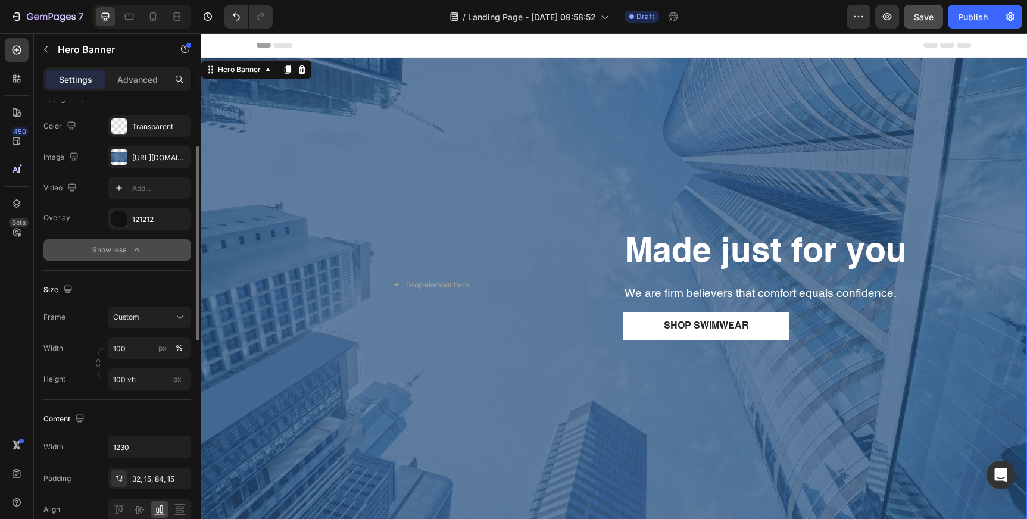
click at [121, 250] on div "Show less" at bounding box center [117, 250] width 51 height 12
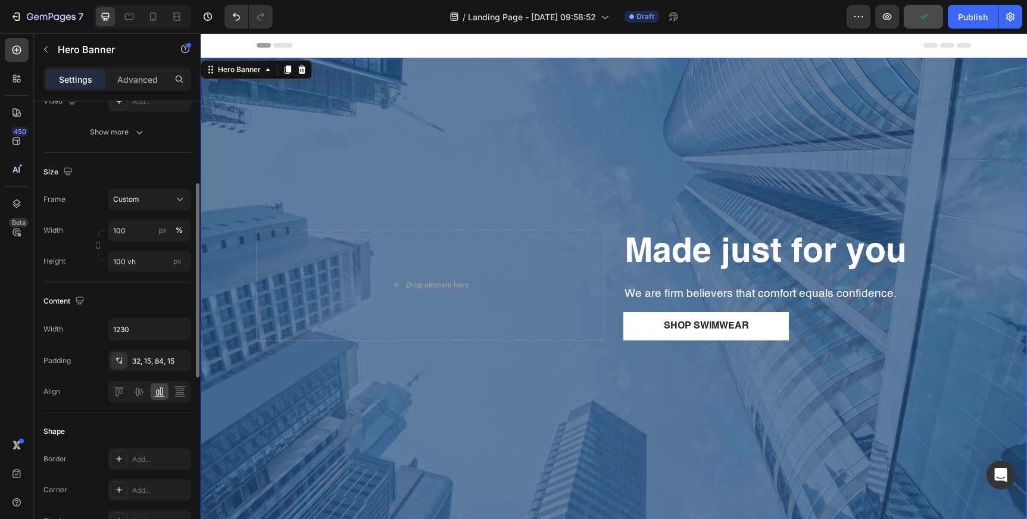
scroll to position [205, 0]
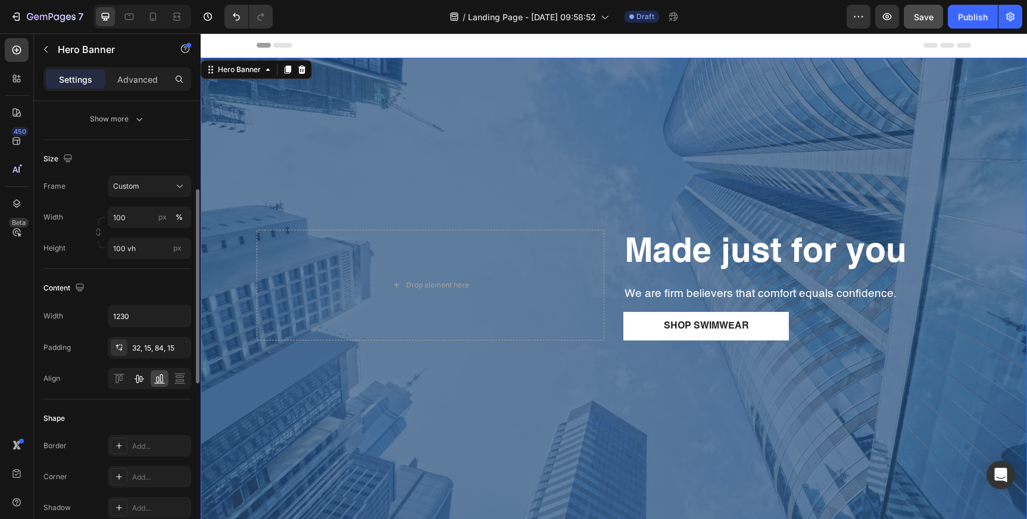
click at [142, 379] on icon at bounding box center [140, 379] width 10 height 8
click at [159, 380] on icon at bounding box center [160, 379] width 12 height 12
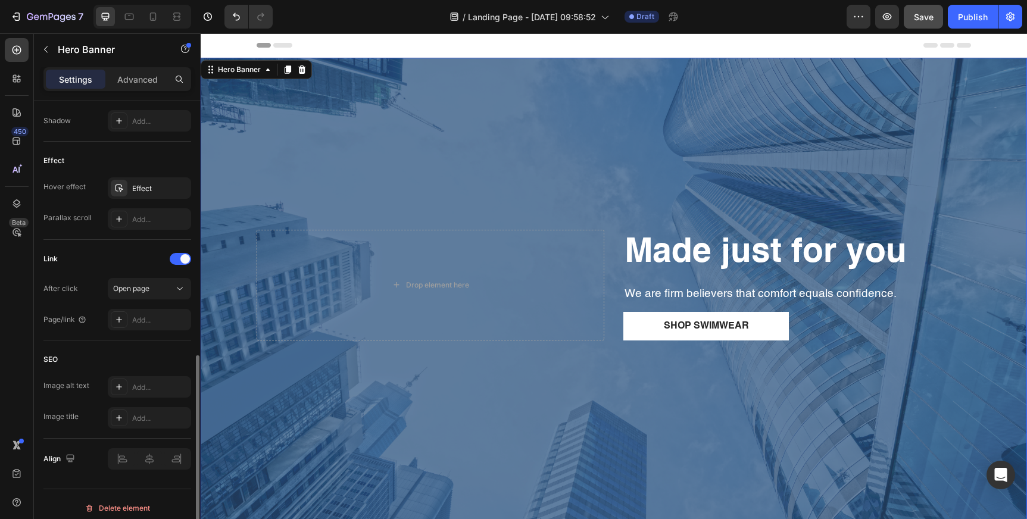
scroll to position [600, 0]
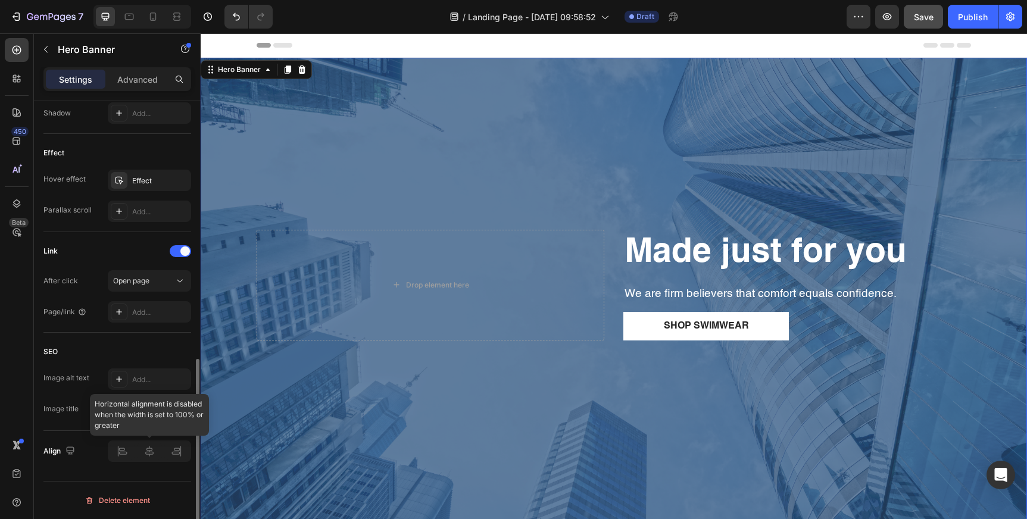
click at [149, 448] on div at bounding box center [149, 450] width 83 height 21
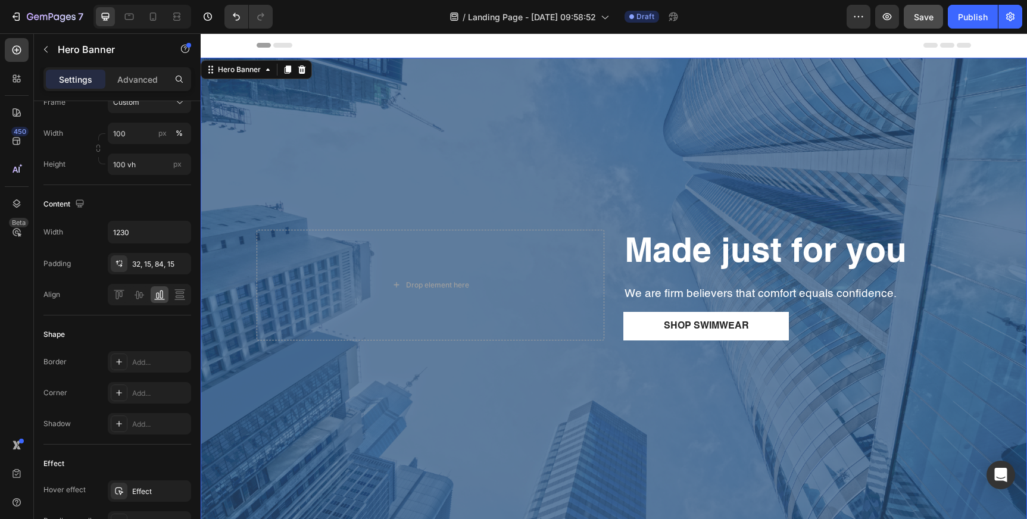
scroll to position [0, 0]
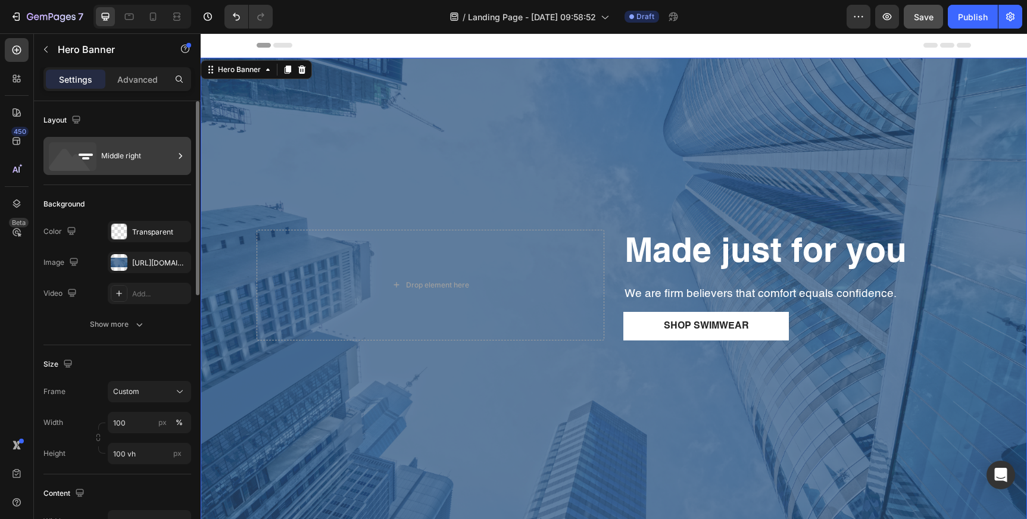
click at [123, 162] on div "Middle right" at bounding box center [137, 155] width 73 height 27
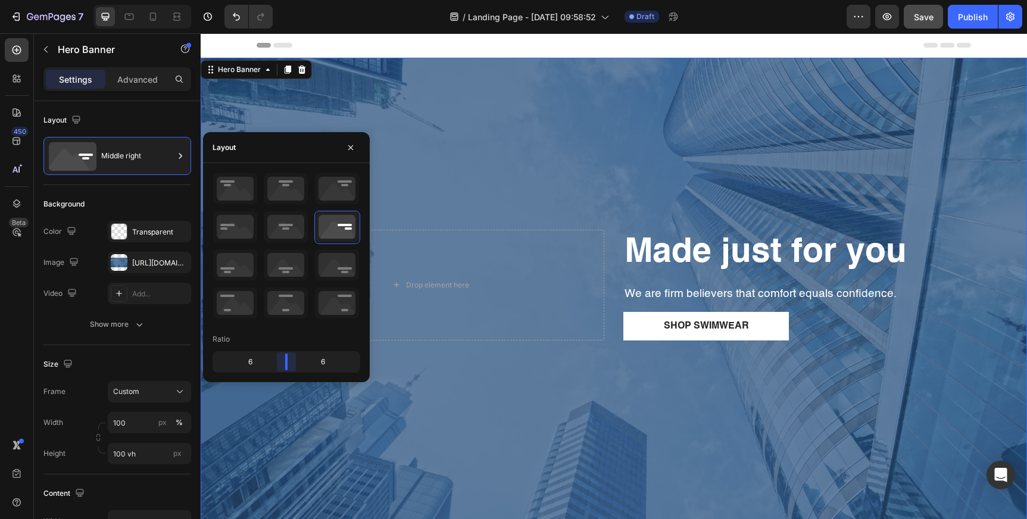
drag, startPoint x: 282, startPoint y: 361, endPoint x: 283, endPoint y: 355, distance: 6.1
click at [283, 89] on body "7 Version history / Landing Page - [DATE] 09:58:52 Draft Preview Save Publish 4…" at bounding box center [513, 44] width 1027 height 89
click at [283, 273] on icon at bounding box center [286, 264] width 44 height 31
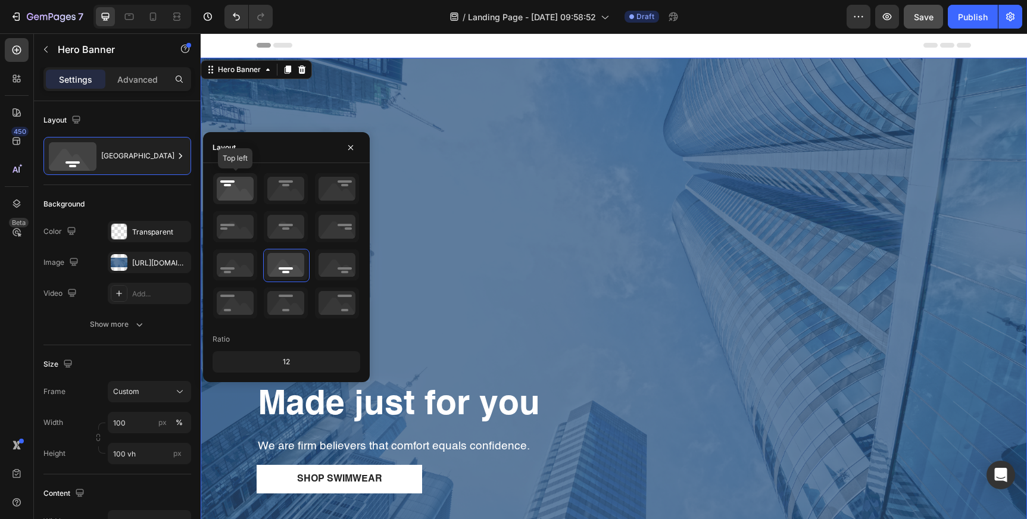
click at [249, 183] on icon at bounding box center [235, 188] width 44 height 31
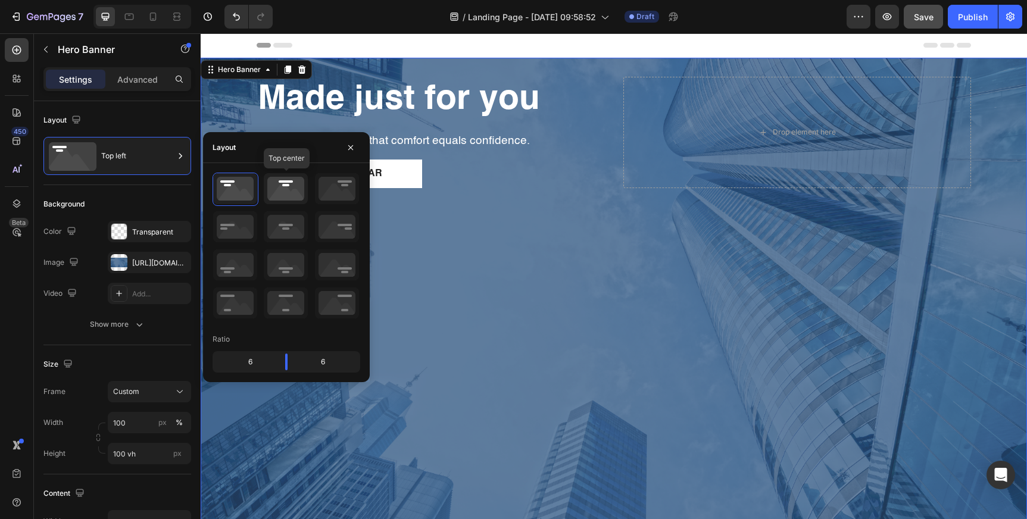
click at [283, 188] on icon at bounding box center [286, 188] width 44 height 31
click at [335, 187] on icon at bounding box center [337, 188] width 44 height 31
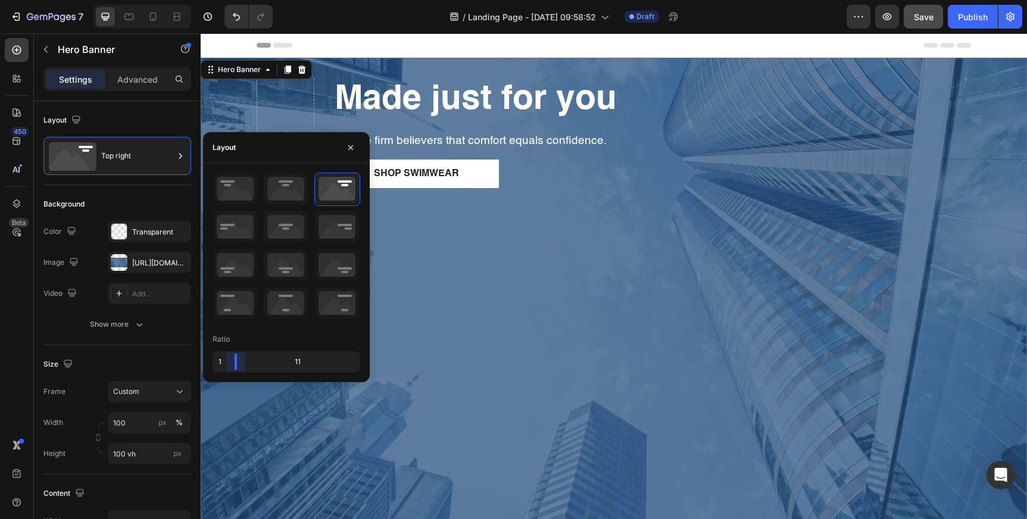
drag, startPoint x: 288, startPoint y: 361, endPoint x: 205, endPoint y: 360, distance: 83.3
click at [205, 89] on body "7 Version history / Landing Page - [DATE] 09:58:52 Draft Preview Save Publish 4…" at bounding box center [513, 44] width 1027 height 89
click at [284, 303] on icon at bounding box center [286, 302] width 44 height 31
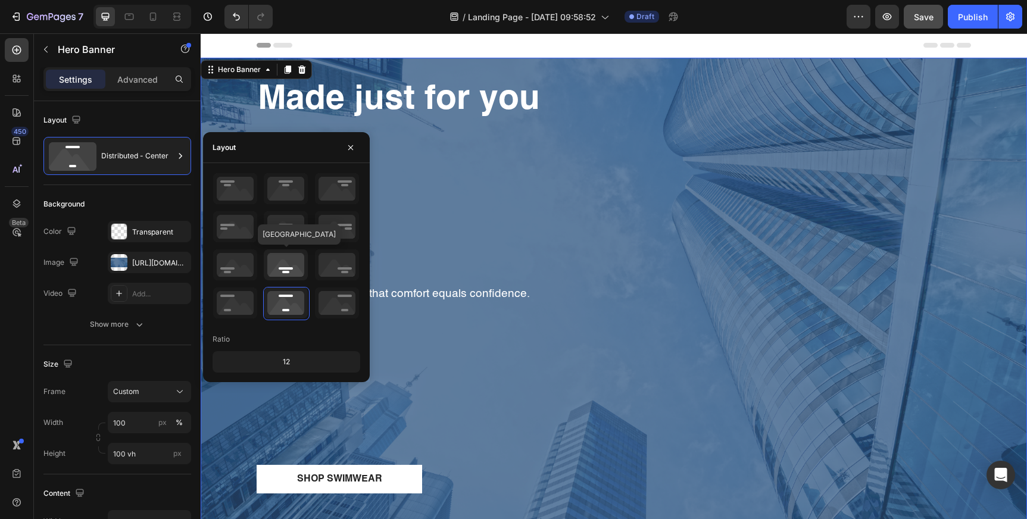
click at [295, 256] on icon at bounding box center [286, 264] width 44 height 31
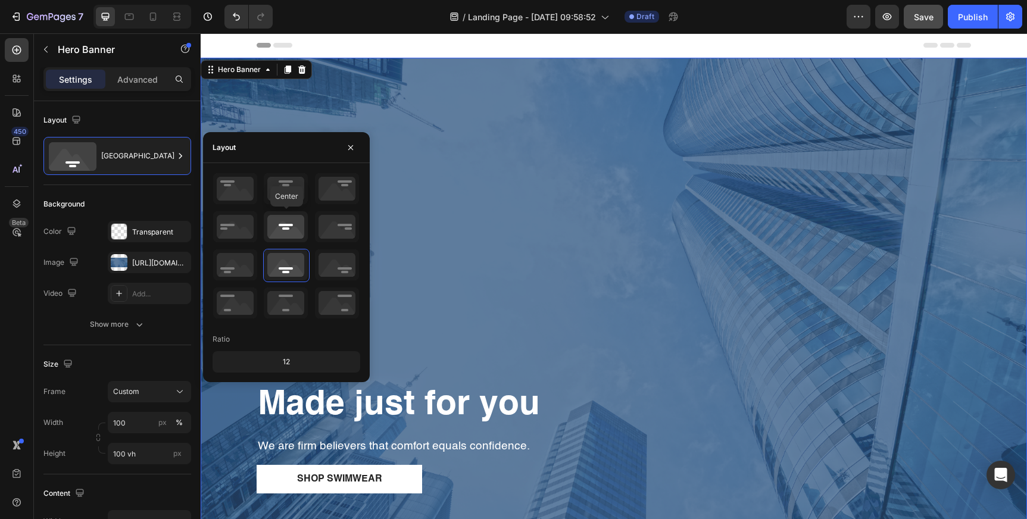
click at [292, 223] on icon at bounding box center [286, 226] width 44 height 31
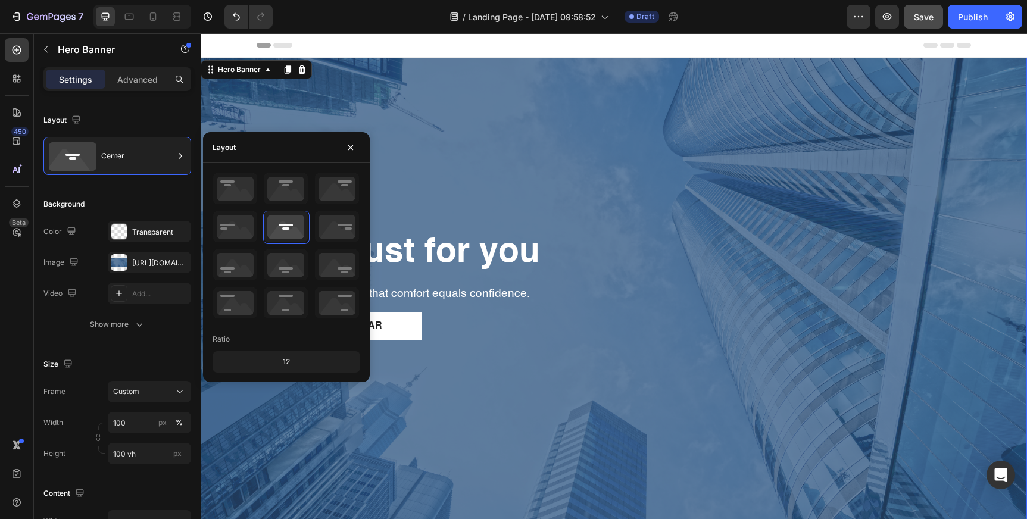
click at [286, 365] on div "12" at bounding box center [286, 362] width 143 height 17
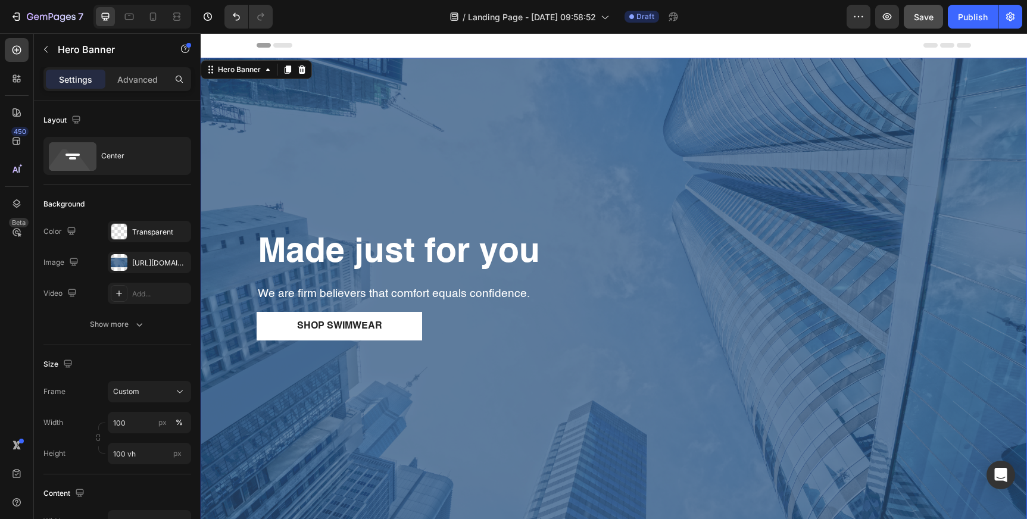
click at [467, 277] on div "Made just for you Heading We are firm believers that comfort equals confidence.…" at bounding box center [614, 285] width 714 height 111
click at [468, 252] on strong "Made just for you" at bounding box center [399, 253] width 282 height 34
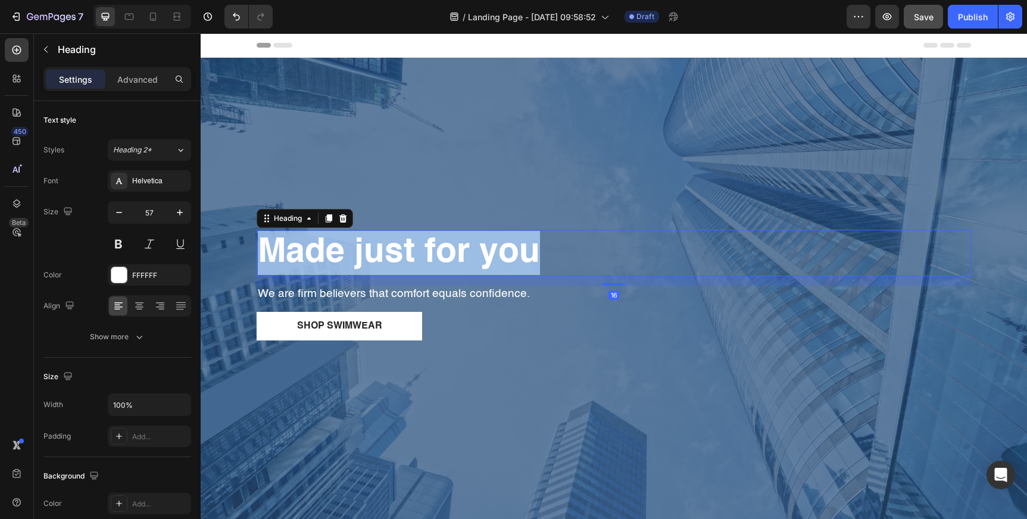
click at [468, 252] on strong "Made just for you" at bounding box center [399, 253] width 282 height 34
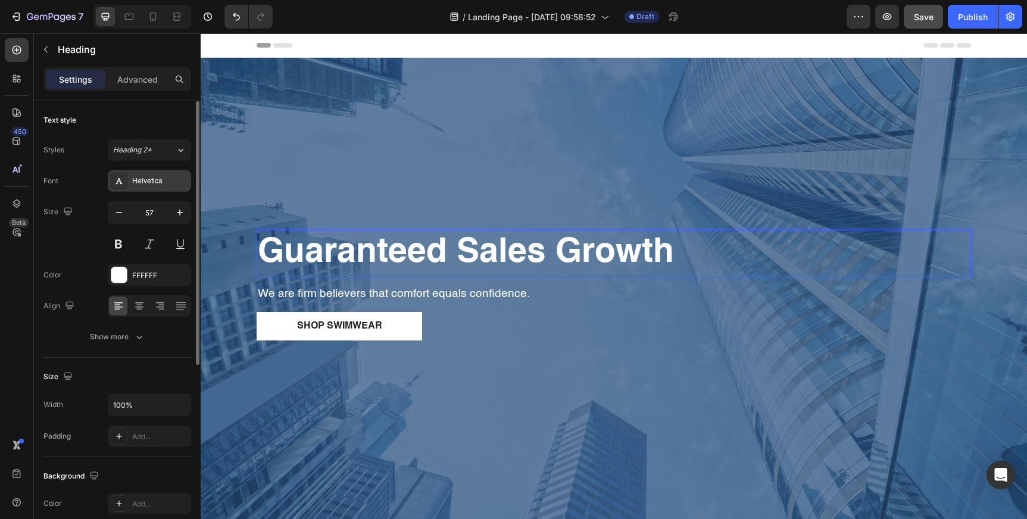
click at [158, 182] on div "Helvetica" at bounding box center [160, 181] width 56 height 11
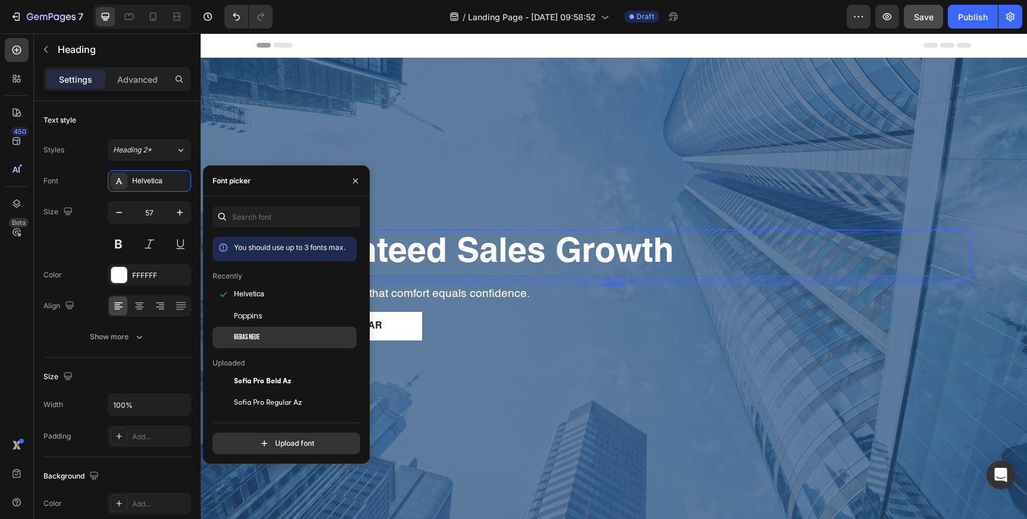
click at [270, 336] on div "Bebas Neue" at bounding box center [294, 337] width 120 height 11
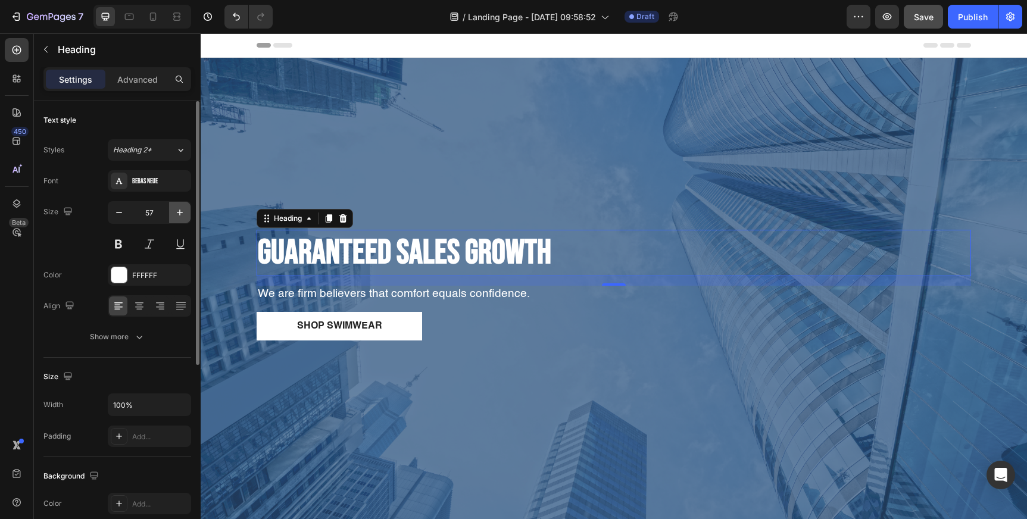
click at [175, 213] on icon "button" at bounding box center [180, 213] width 12 height 12
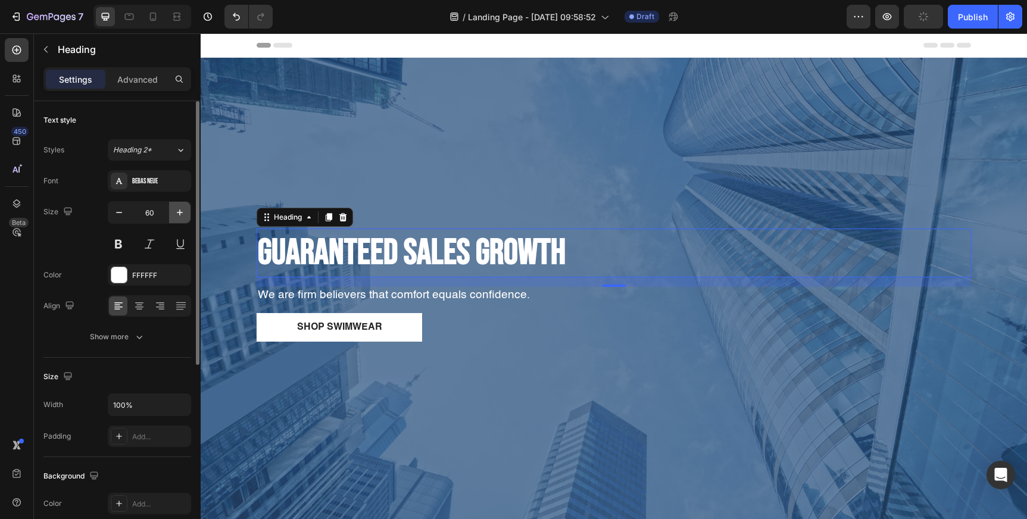
click at [175, 213] on icon "button" at bounding box center [180, 213] width 12 height 12
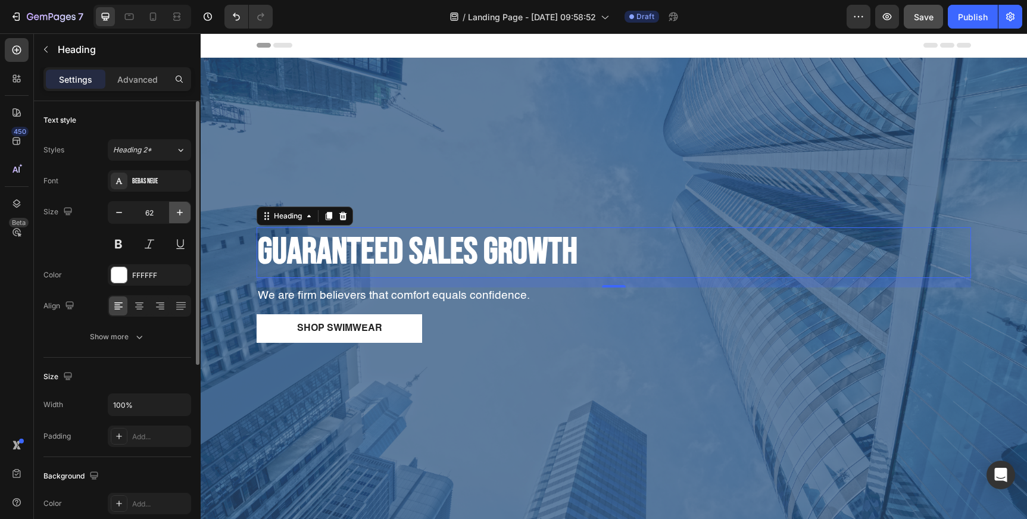
click at [175, 213] on icon "button" at bounding box center [180, 213] width 12 height 12
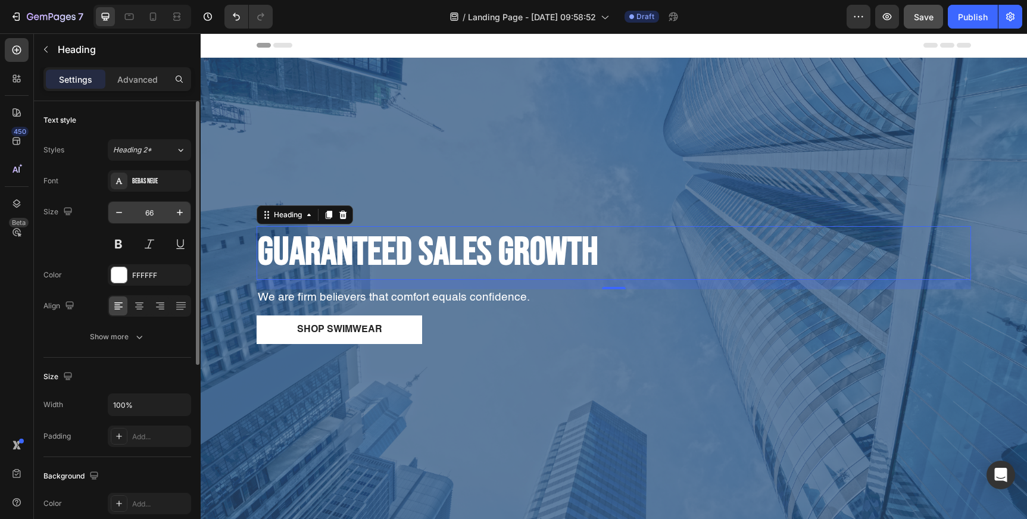
click at [149, 213] on input "66" at bounding box center [149, 212] width 39 height 21
type input "80"
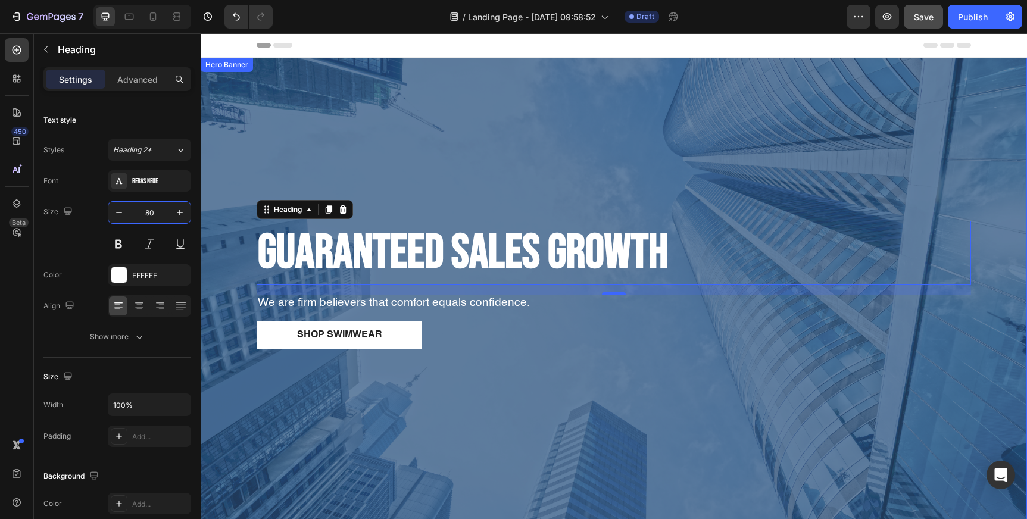
click at [379, 305] on p "We are firm believers that comfort equals confidence." at bounding box center [614, 303] width 712 height 15
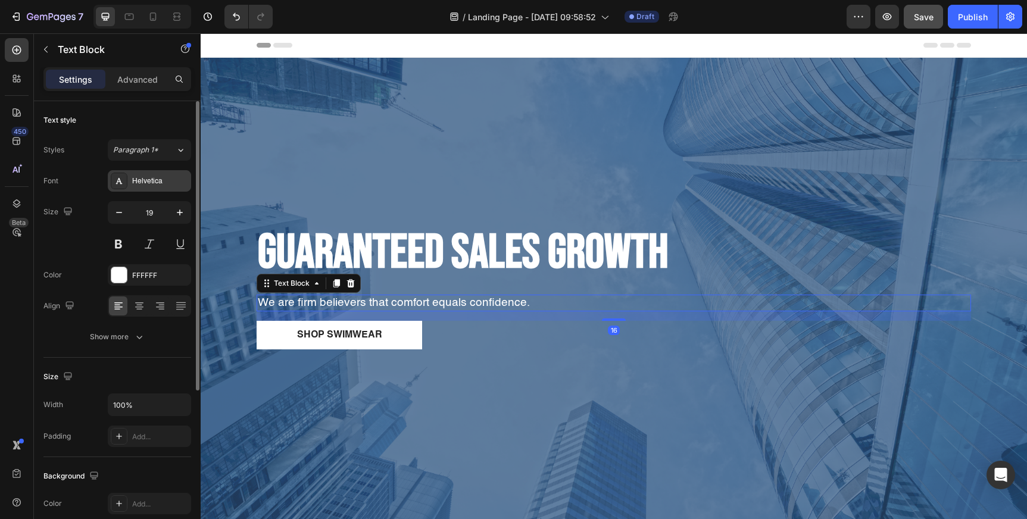
click at [157, 175] on div "Helvetica" at bounding box center [149, 180] width 83 height 21
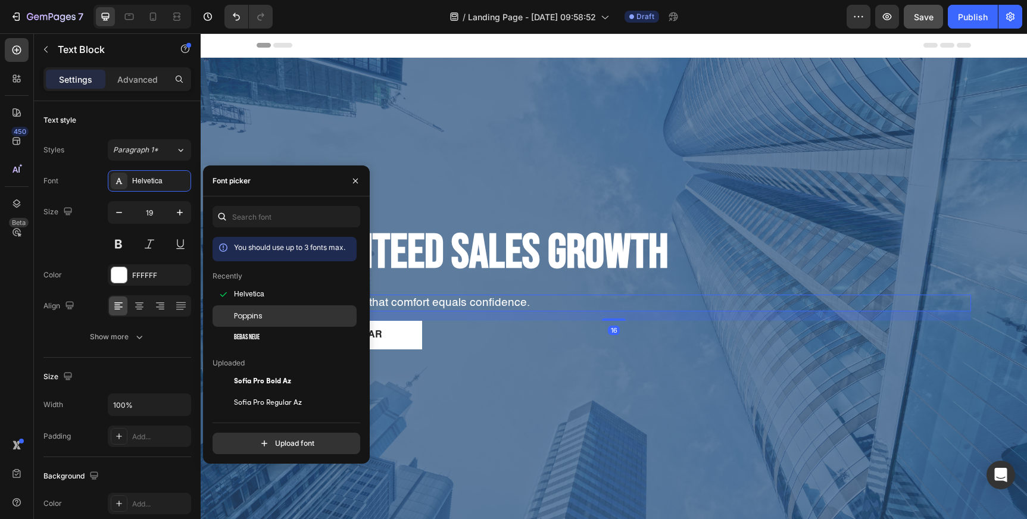
click at [248, 315] on span "Poppins" at bounding box center [248, 316] width 29 height 11
click at [464, 307] on p "We are firm believers that comfort equals confidence." at bounding box center [614, 303] width 712 height 15
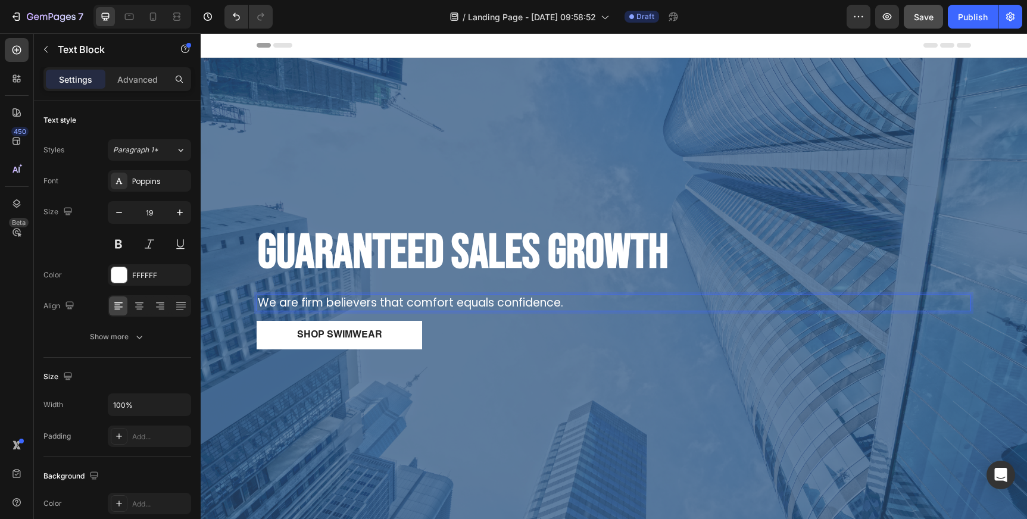
click at [466, 302] on p "We are firm believers that comfort equals confidence." at bounding box center [614, 303] width 712 height 15
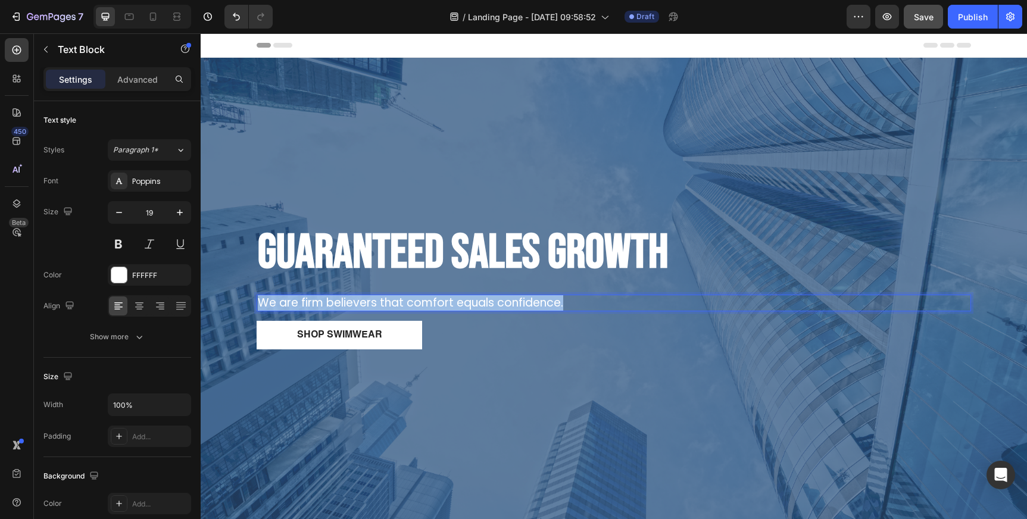
click at [466, 302] on p "We are firm believers that comfort equals confidence." at bounding box center [614, 303] width 712 height 15
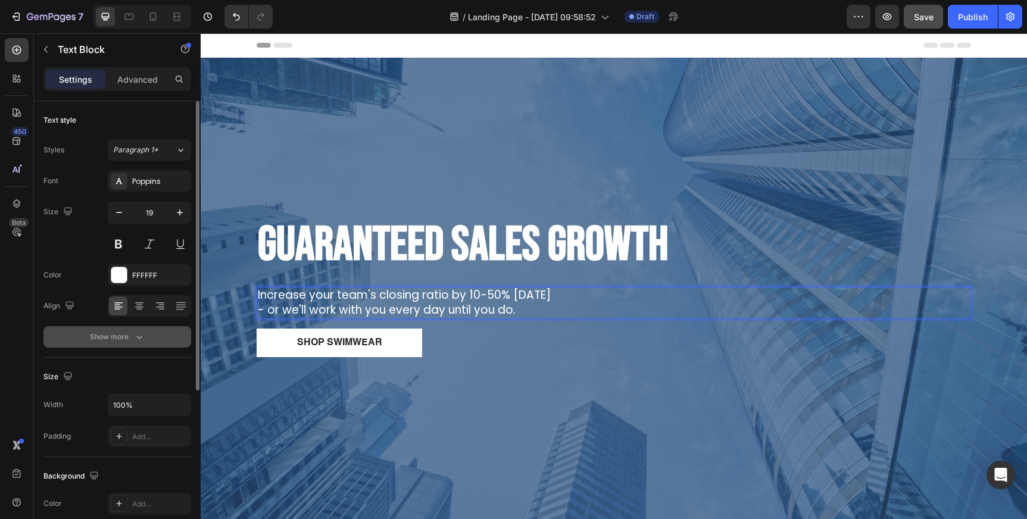
click at [114, 342] on div "Show more" at bounding box center [117, 337] width 55 height 12
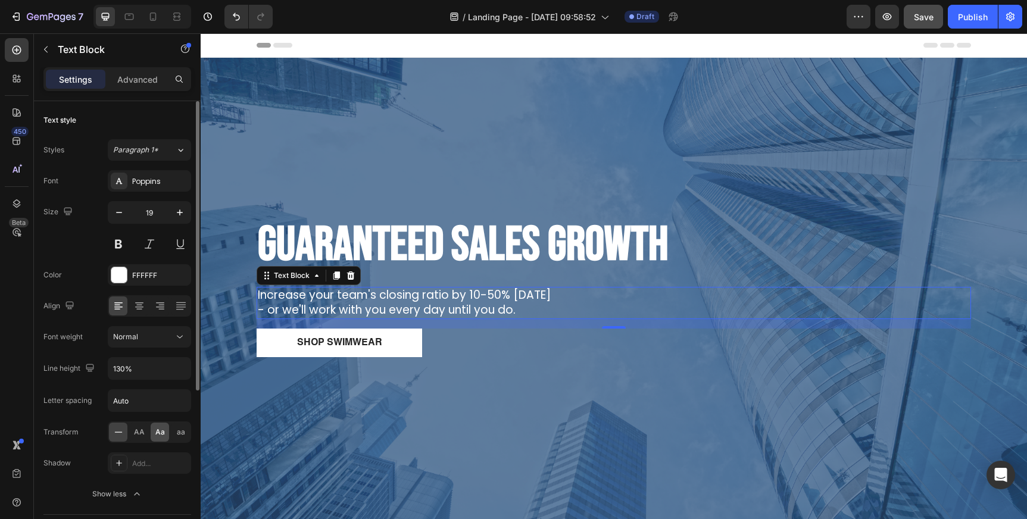
click at [159, 433] on span "Aa" at bounding box center [160, 432] width 10 height 11
click at [374, 394] on div "⁠⁠⁠⁠⁠⁠⁠ Guaranteed Sales Growth Heading increase your team's closing ratio by 1…" at bounding box center [614, 300] width 732 height 212
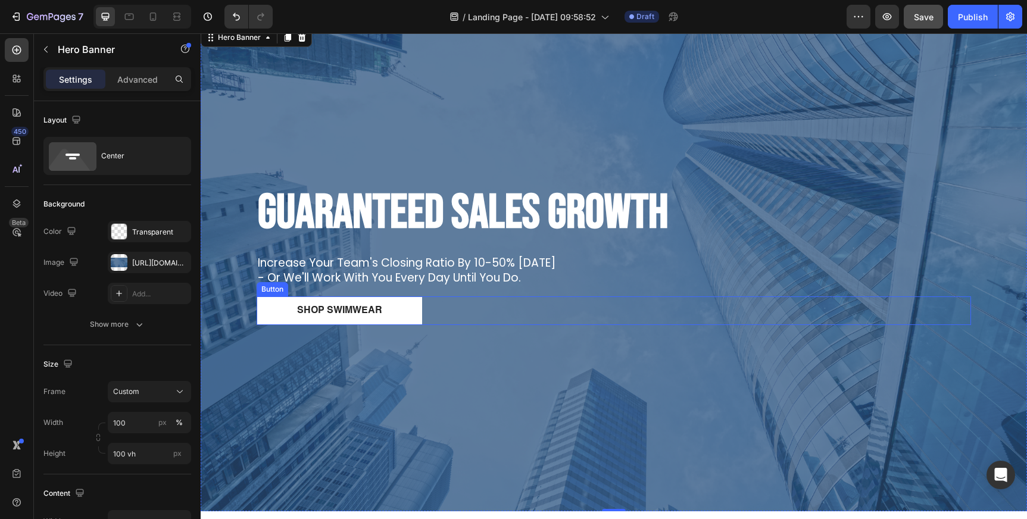
scroll to position [77, 0]
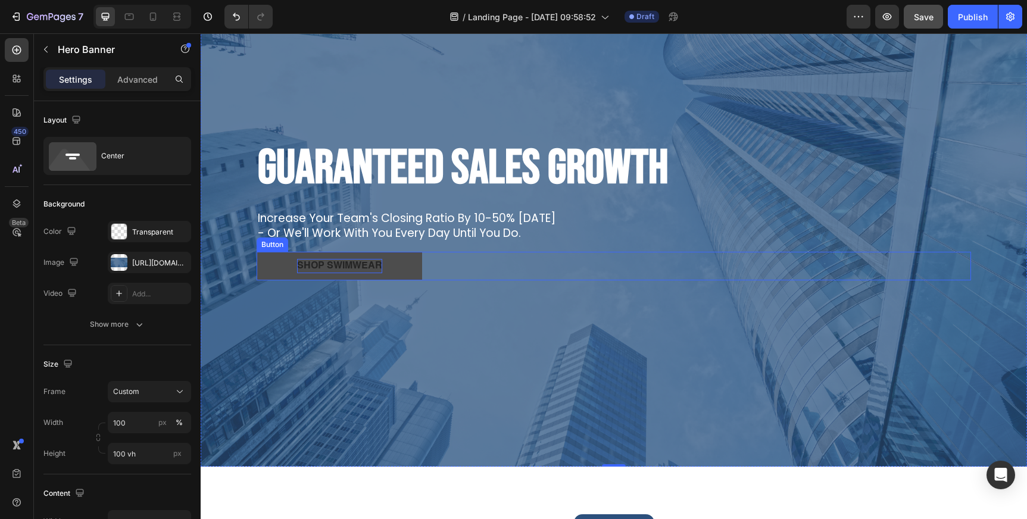
click at [364, 264] on div "Shop Swimwear" at bounding box center [339, 266] width 85 height 14
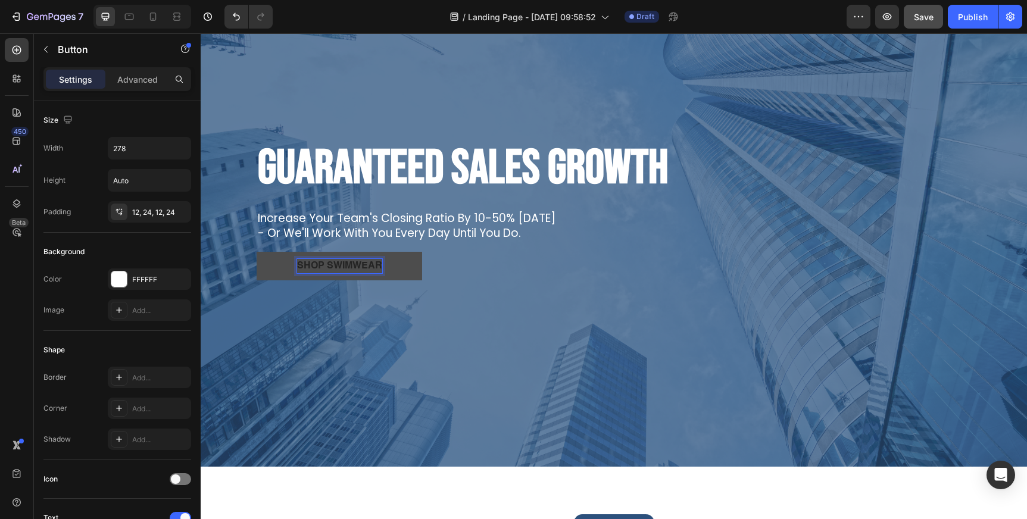
click at [332, 265] on div "Shop Swimwear" at bounding box center [339, 266] width 85 height 14
click at [332, 265] on p "Shop Swimwear" at bounding box center [339, 266] width 85 height 14
click at [257, 252] on button "BOOK" at bounding box center [339, 266] width 165 height 29
click at [257, 252] on button "BOOK FREE" at bounding box center [339, 266] width 165 height 29
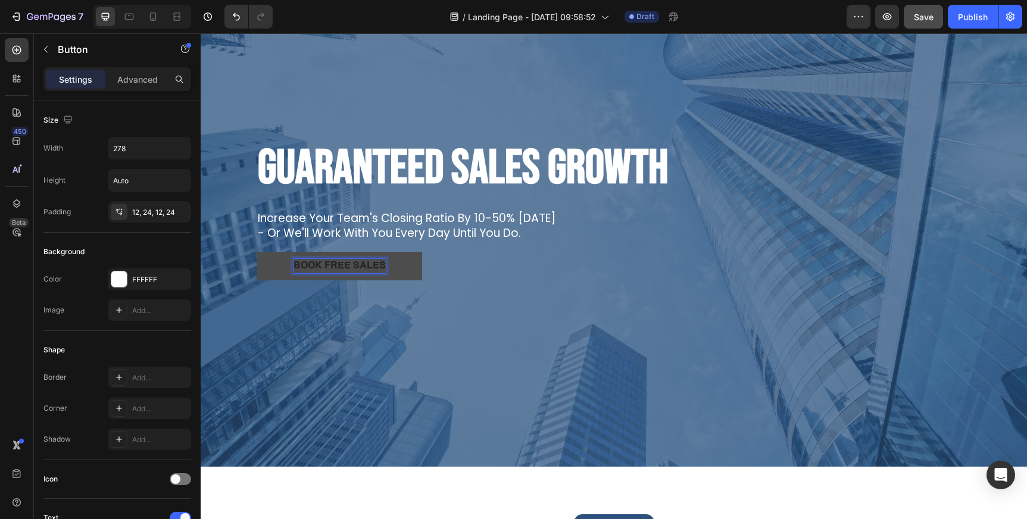
click at [257, 252] on button "BOOK FREE SALES" at bounding box center [339, 266] width 165 height 29
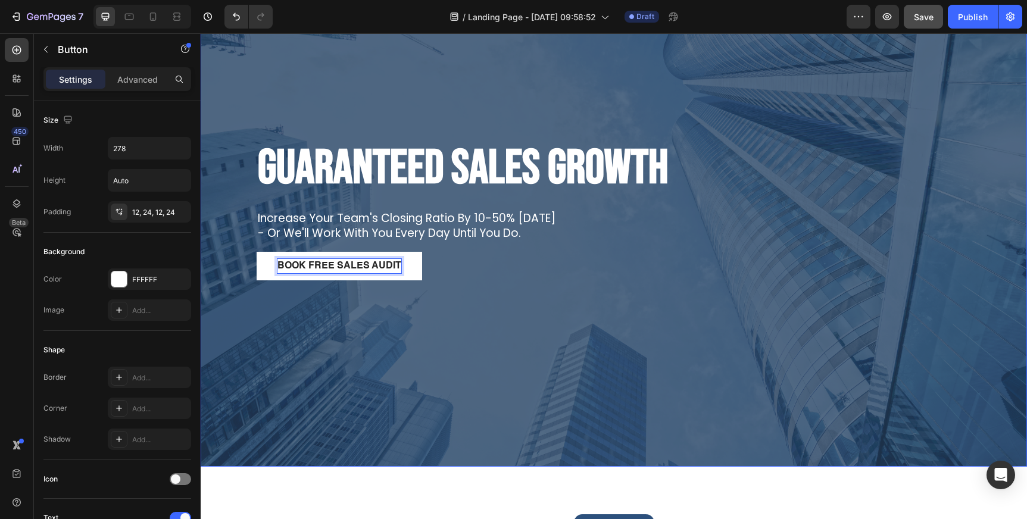
click at [373, 336] on div "Overlay" at bounding box center [614, 224] width 826 height 486
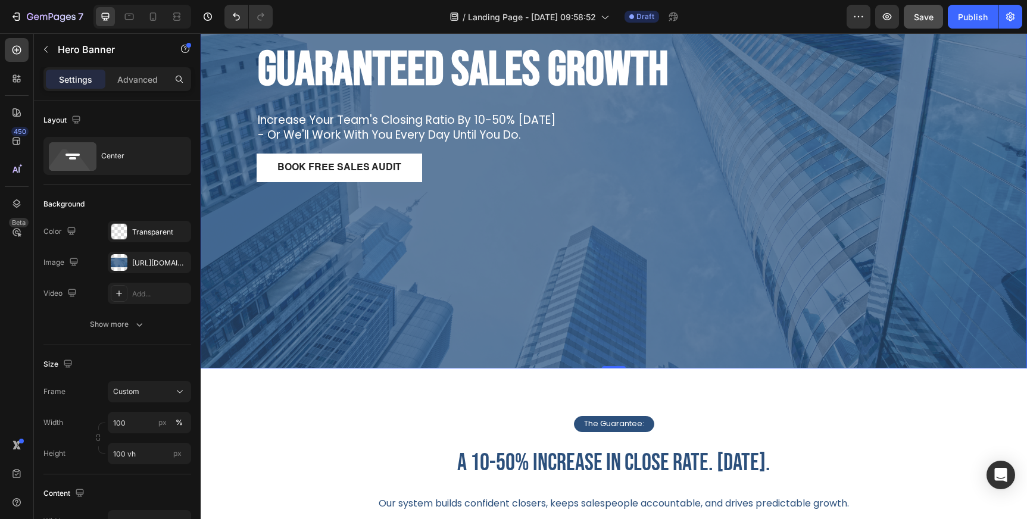
scroll to position [185, 0]
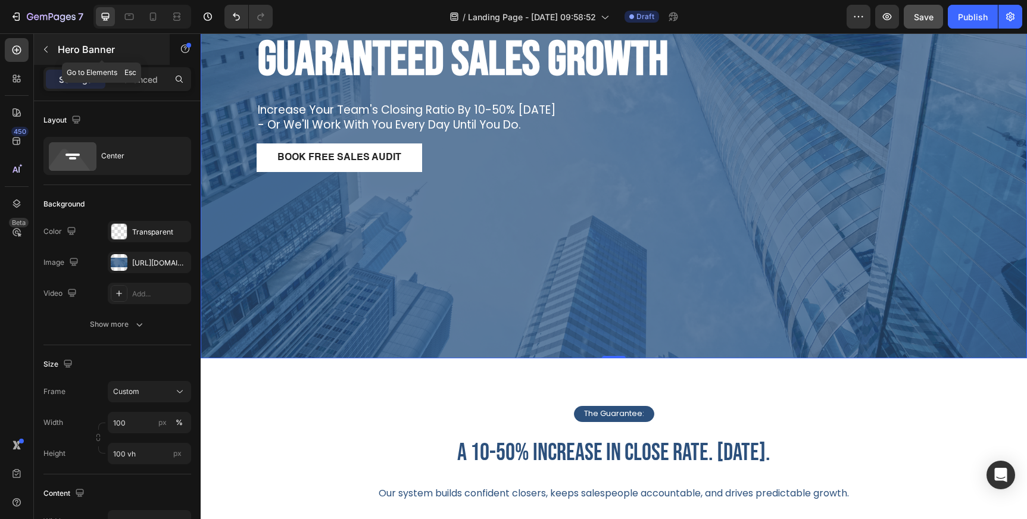
click at [58, 53] on p "Hero Banner" at bounding box center [108, 49] width 101 height 14
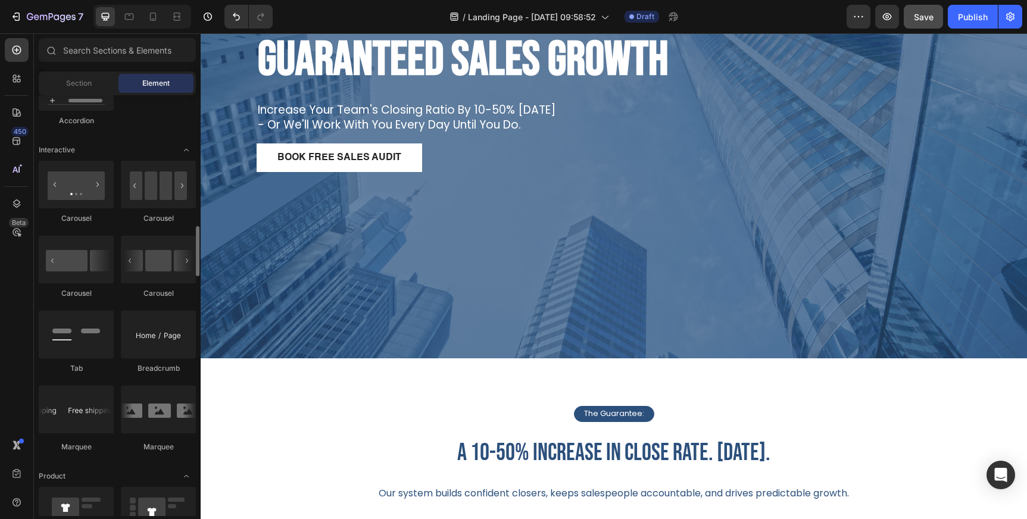
scroll to position [1154, 0]
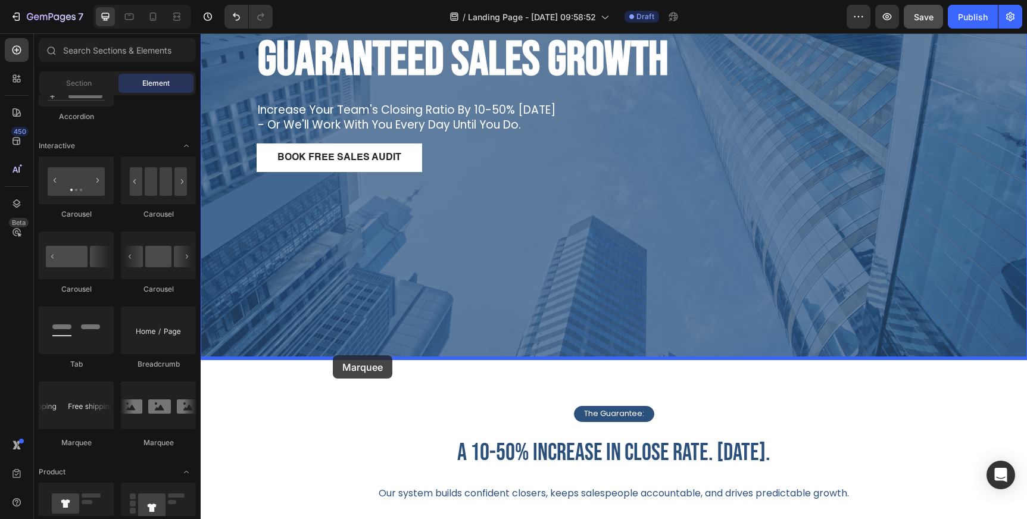
drag, startPoint x: 364, startPoint y: 444, endPoint x: 333, endPoint y: 355, distance: 94.1
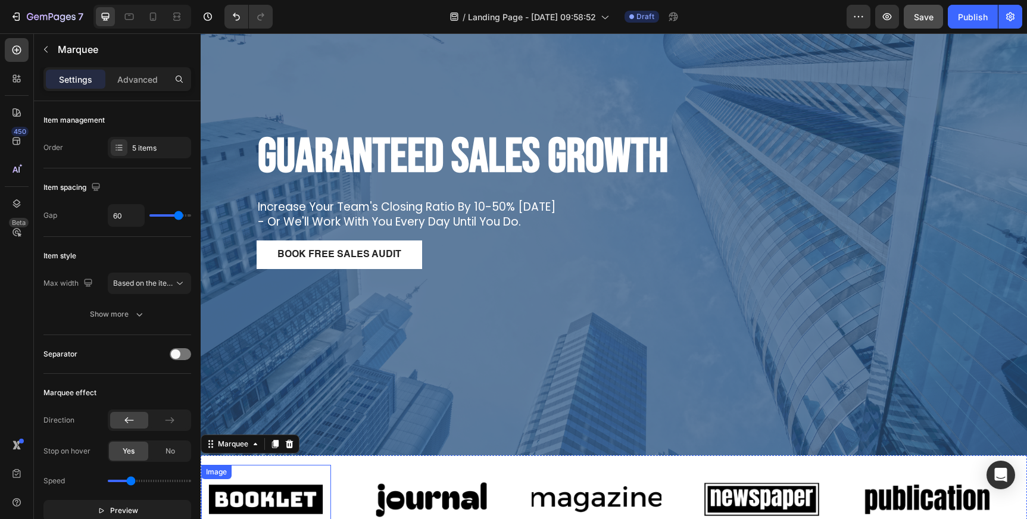
scroll to position [93, 0]
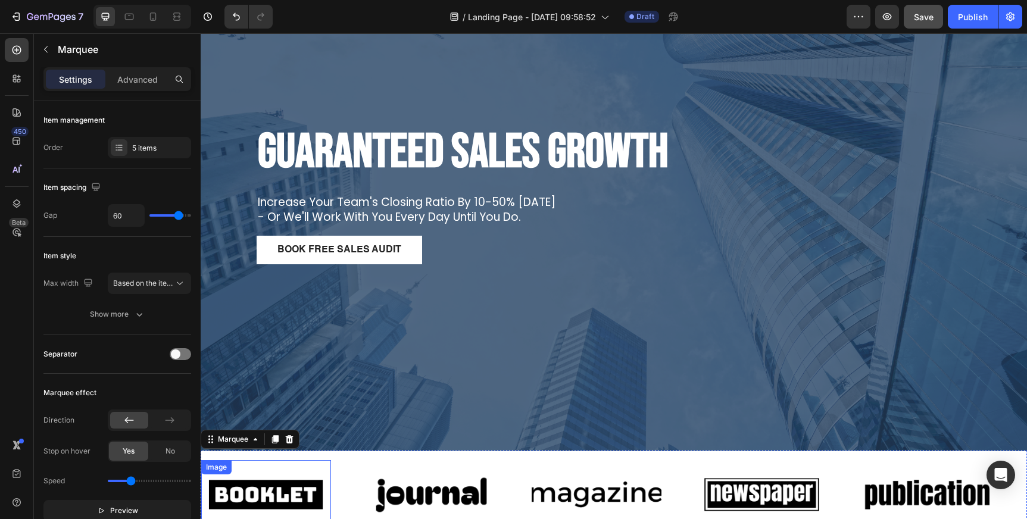
click at [302, 399] on div "Overlay" at bounding box center [614, 208] width 826 height 486
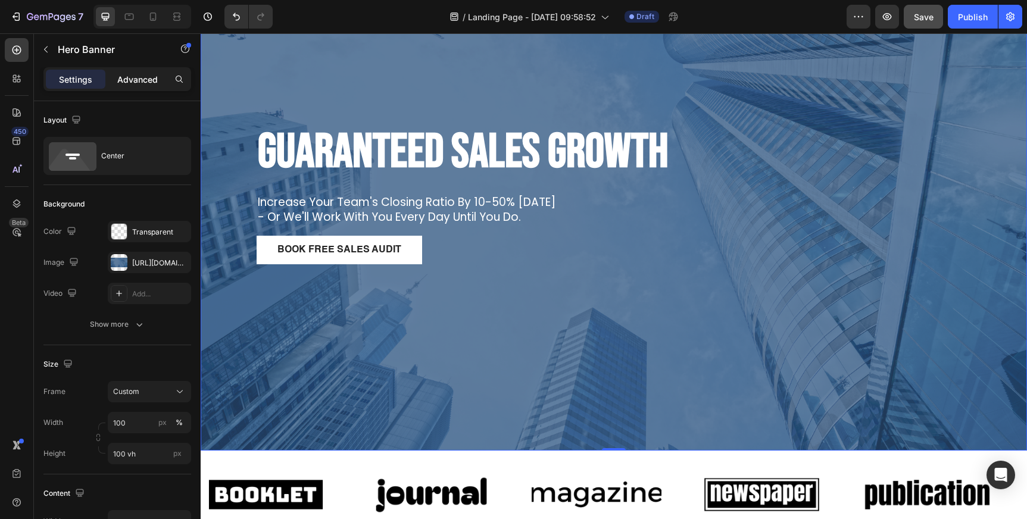
click at [149, 84] on p "Advanced" at bounding box center [137, 79] width 40 height 12
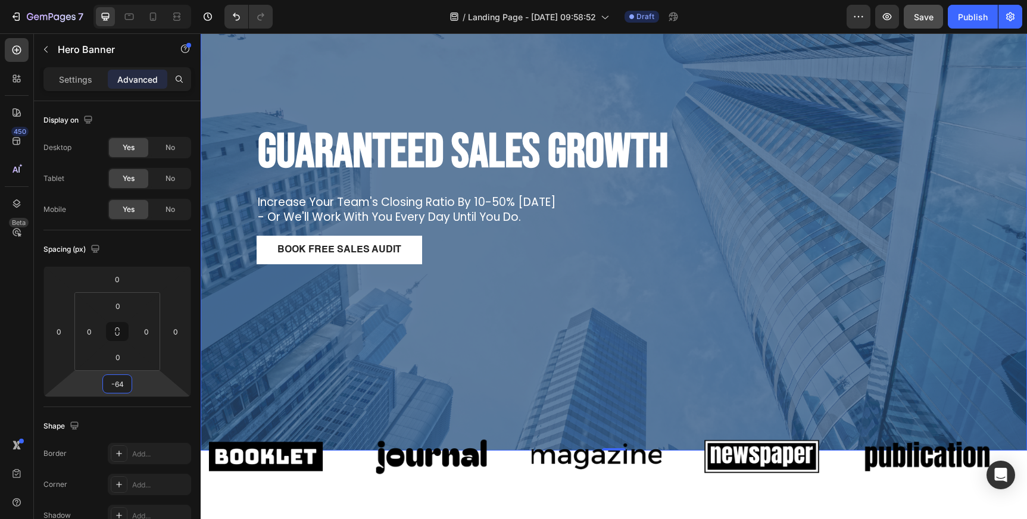
drag, startPoint x: 138, startPoint y: 387, endPoint x: 137, endPoint y: 406, distance: 19.1
click at [137, 89] on html "7 Version history / Landing Page - [DATE] 09:58:52 Draft Preview Save Publish 4…" at bounding box center [513, 44] width 1027 height 89
click at [116, 383] on input "-64" at bounding box center [117, 384] width 24 height 18
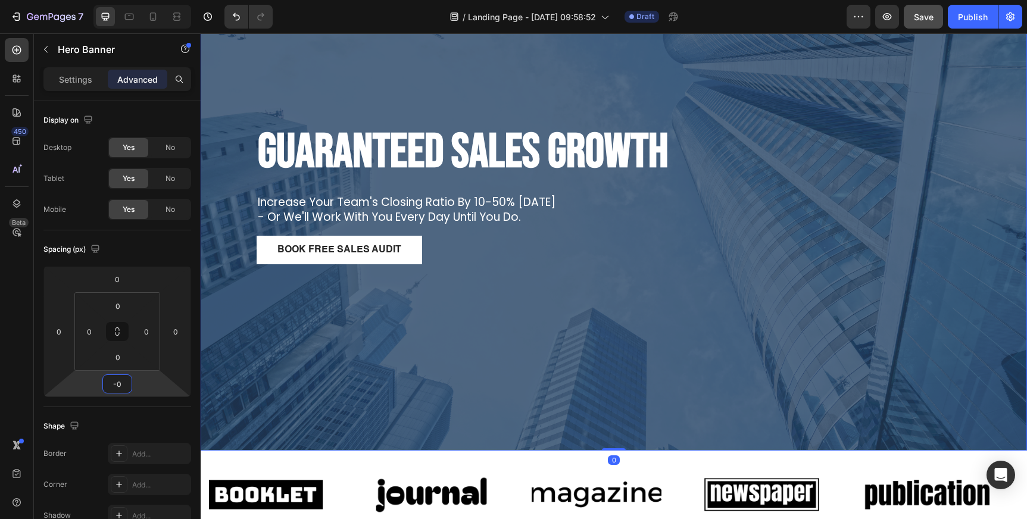
type input "0"
click at [248, 370] on div "Overlay" at bounding box center [614, 208] width 826 height 486
click at [277, 350] on div "Overlay" at bounding box center [614, 208] width 826 height 486
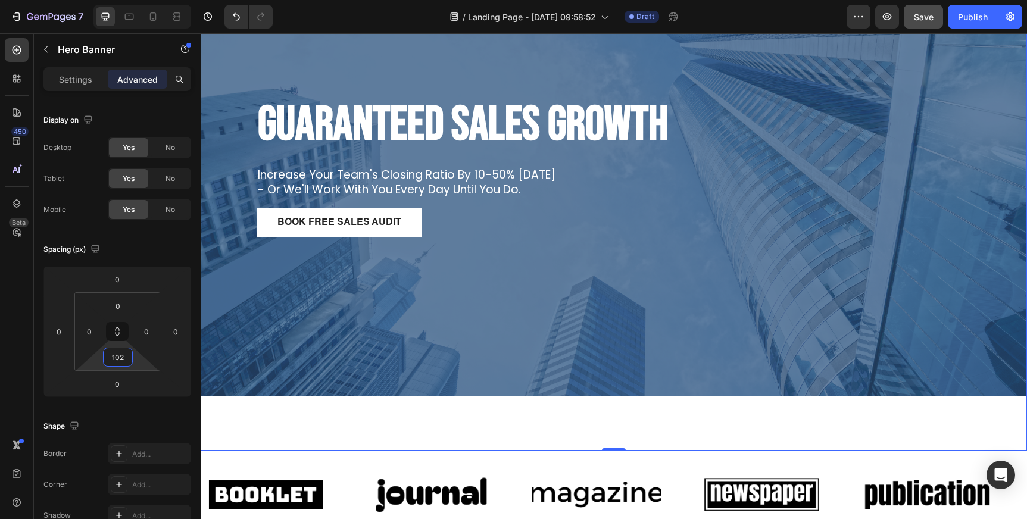
type input "112"
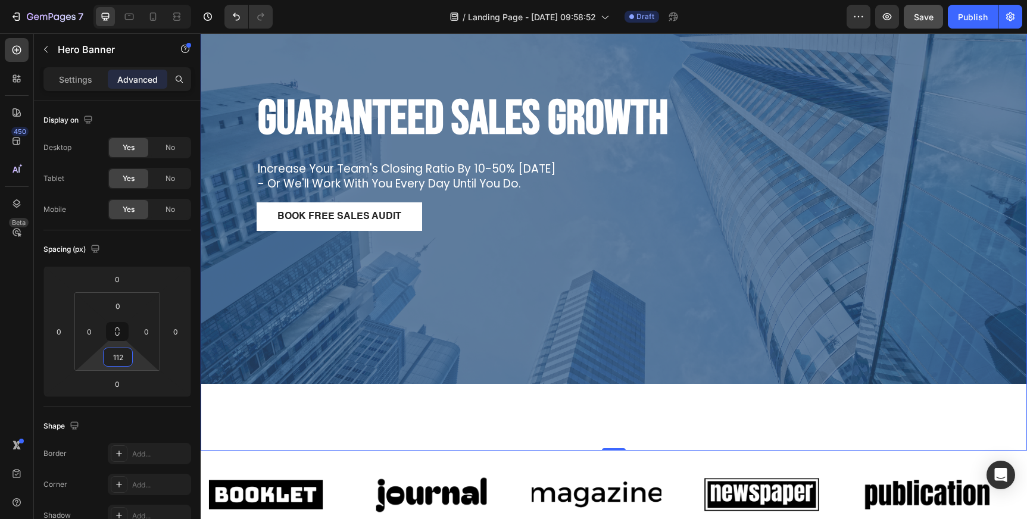
drag, startPoint x: 138, startPoint y: 360, endPoint x: 139, endPoint y: 327, distance: 33.4
click at [139, 89] on html "7 Version history / Landing Page - [DATE] 09:58:52 Draft Preview Save Publish 4…" at bounding box center [513, 44] width 1027 height 89
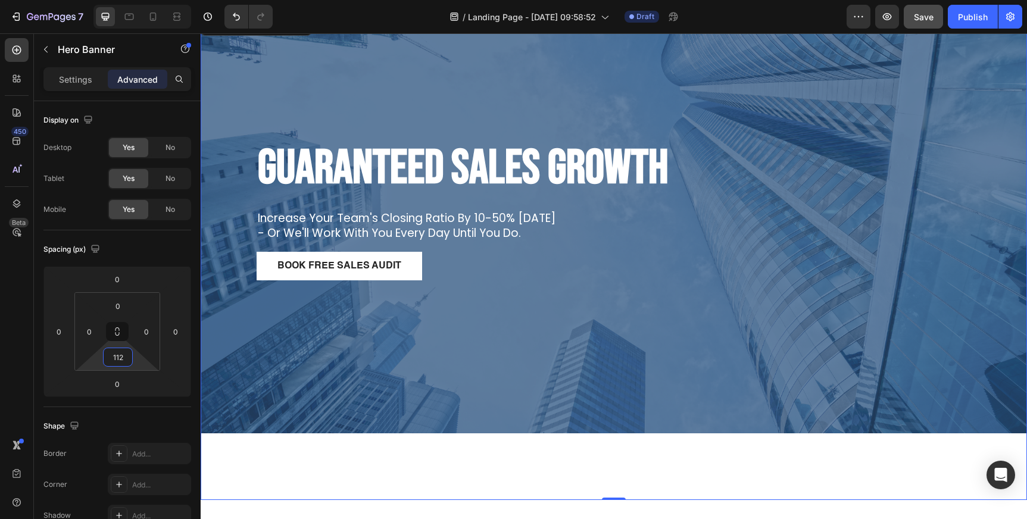
scroll to position [53, 0]
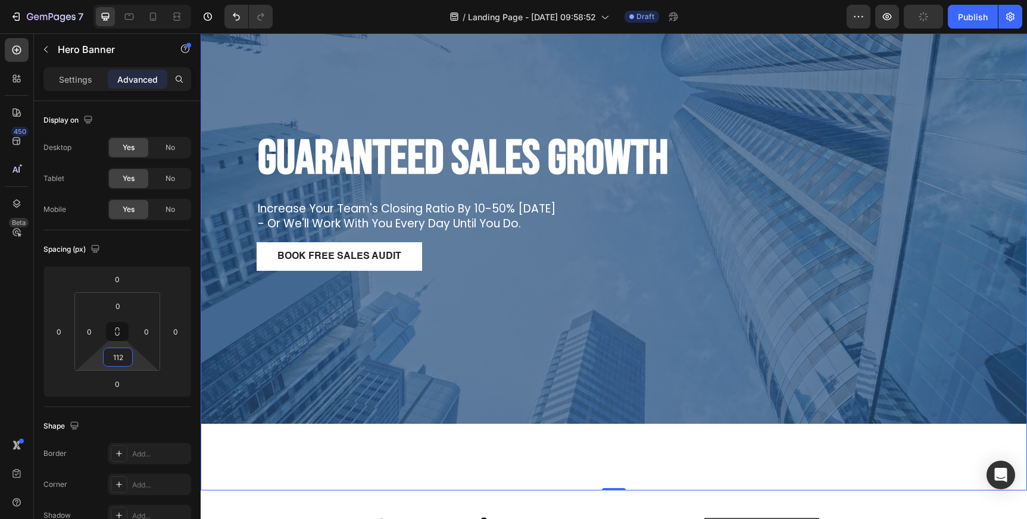
click at [481, 464] on div "⁠⁠⁠⁠⁠⁠⁠ Guaranteed Sales Growth Heading increase your team's closing ratio by 1…" at bounding box center [614, 248] width 826 height 486
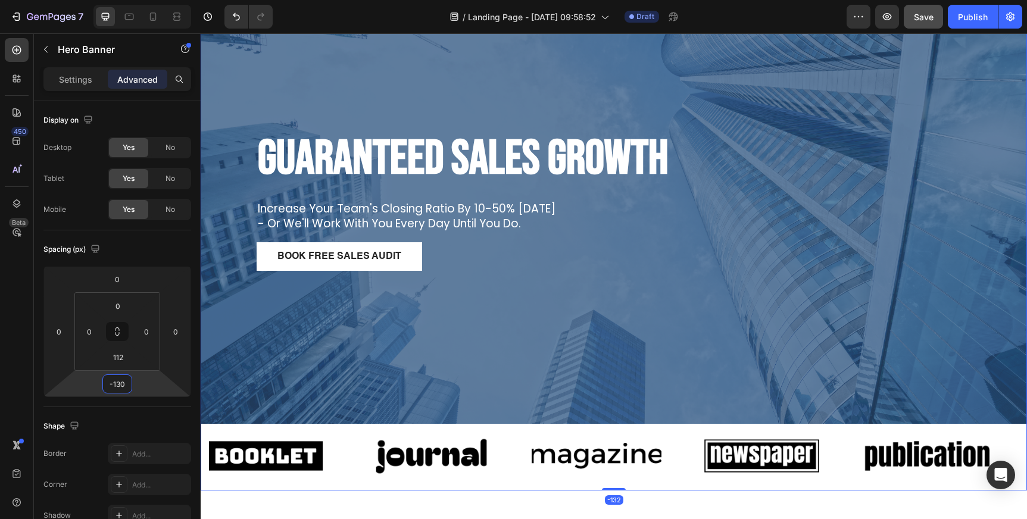
type input "-128"
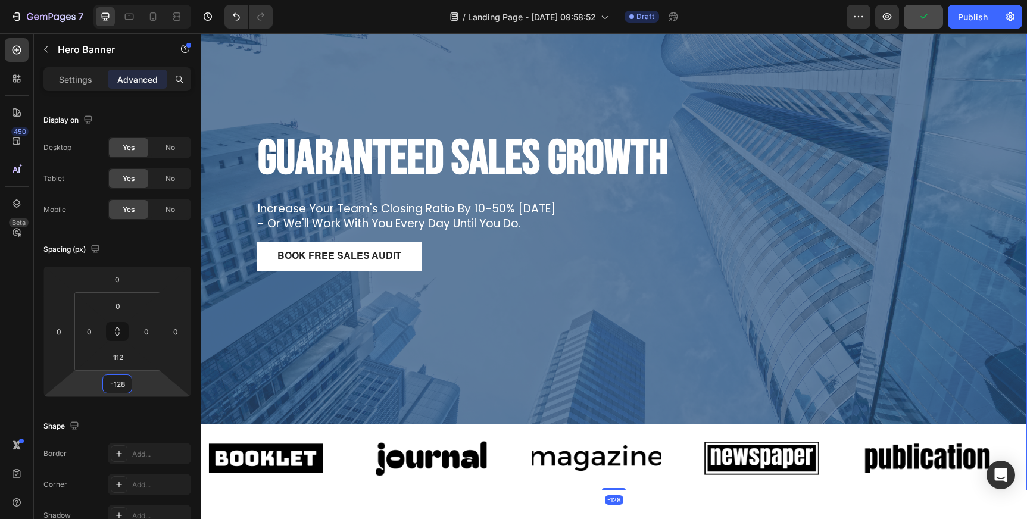
drag, startPoint x: 152, startPoint y: 392, endPoint x: 153, endPoint y: 430, distance: 38.1
click at [153, 89] on html "7 Version history / Landing Page - [DATE] 09:58:52 Draft Preview Publish 450 Be…" at bounding box center [513, 44] width 1027 height 89
click at [279, 460] on img at bounding box center [266, 458] width 130 height 55
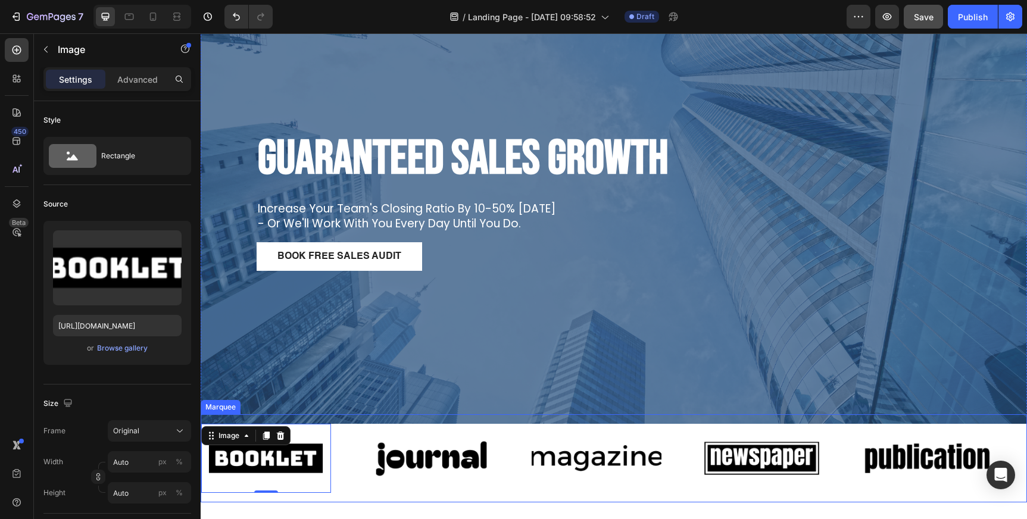
click at [327, 499] on div "Image 0 Image Image Image Image Image 0 Image Image Image Image Marquee" at bounding box center [614, 458] width 826 height 88
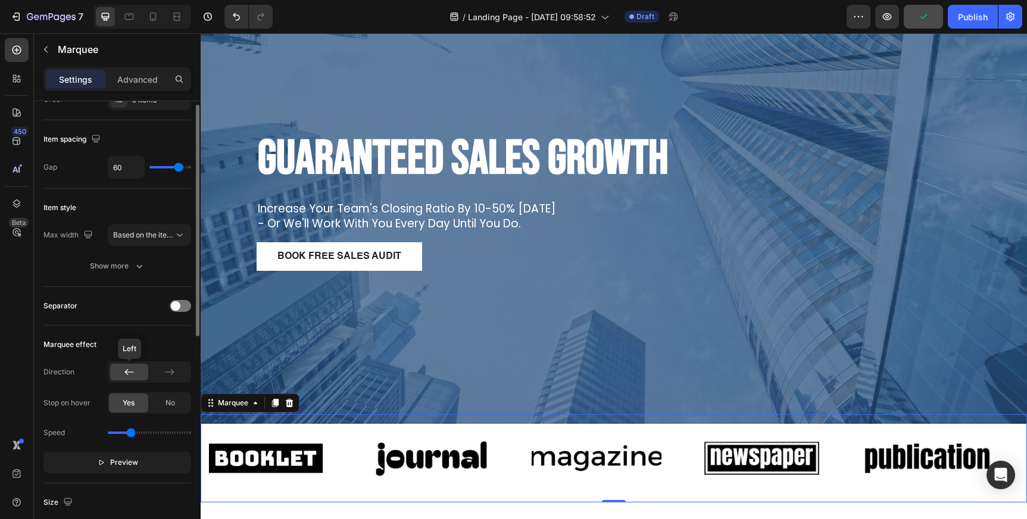
scroll to position [20, 0]
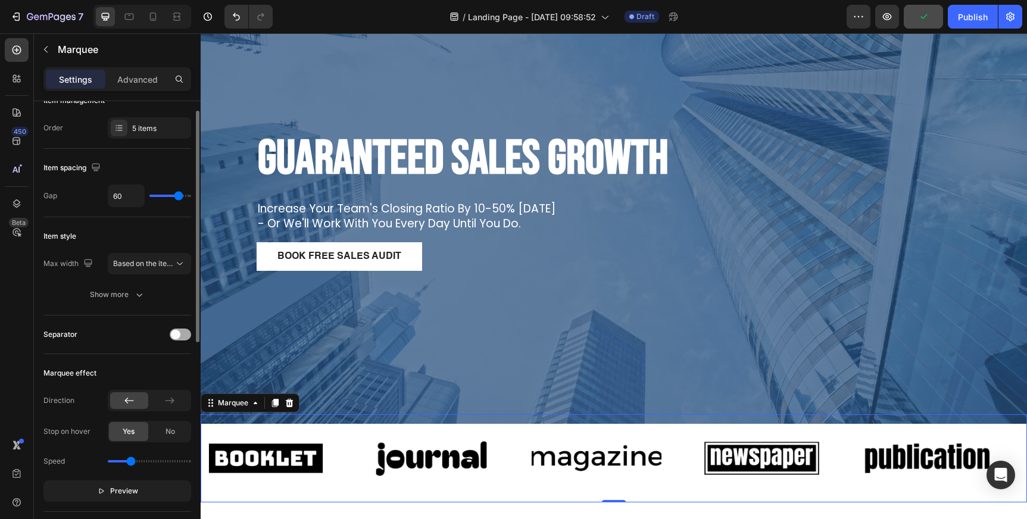
click at [181, 330] on div at bounding box center [180, 335] width 21 height 12
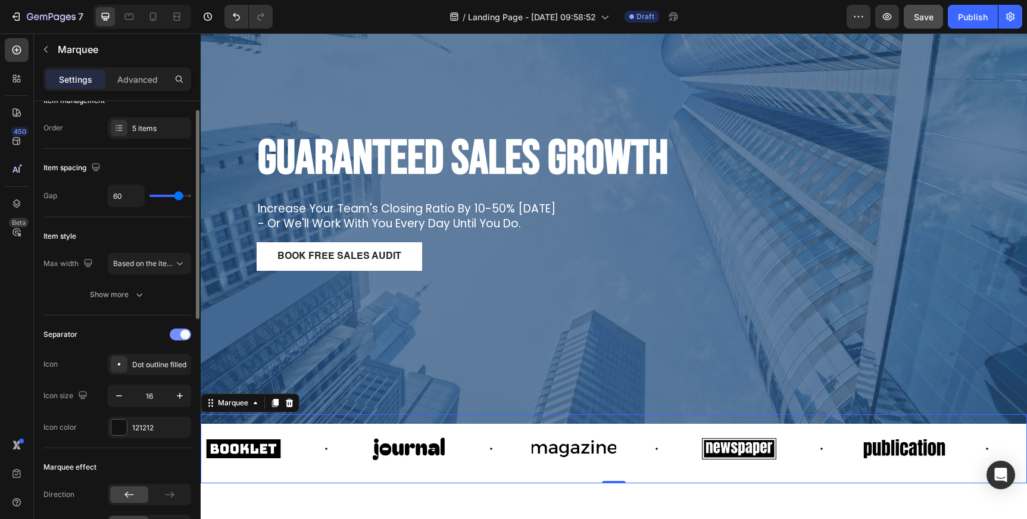
click at [179, 331] on div at bounding box center [180, 335] width 21 height 12
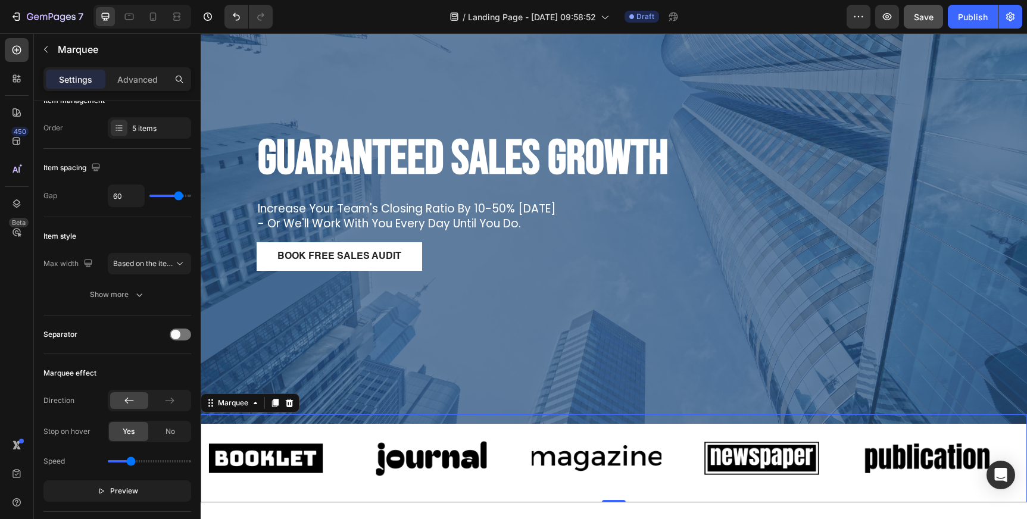
click at [349, 493] on div "Image Image Image Image Image Image Image Image Image Image Marquee 0" at bounding box center [614, 458] width 826 height 88
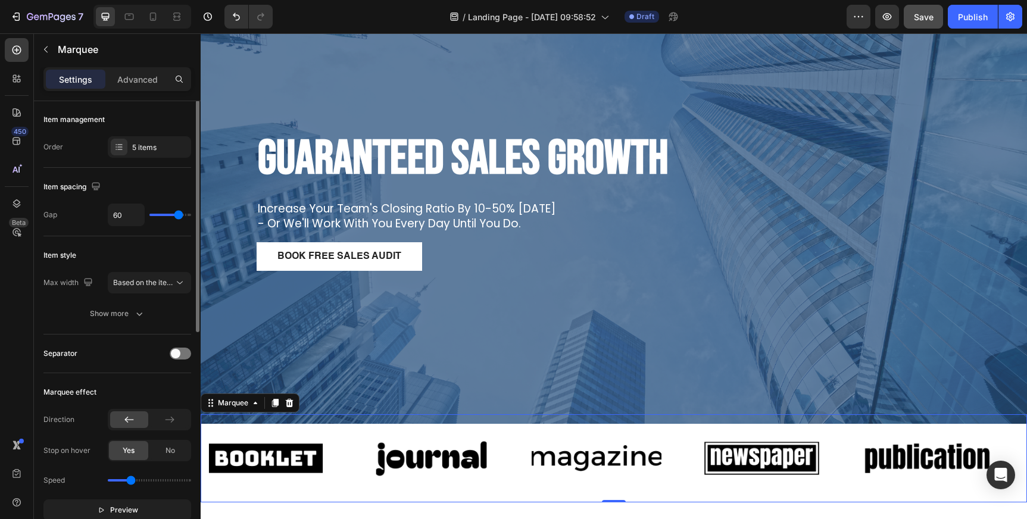
scroll to position [0, 0]
click at [143, 82] on p "Advanced" at bounding box center [137, 79] width 40 height 12
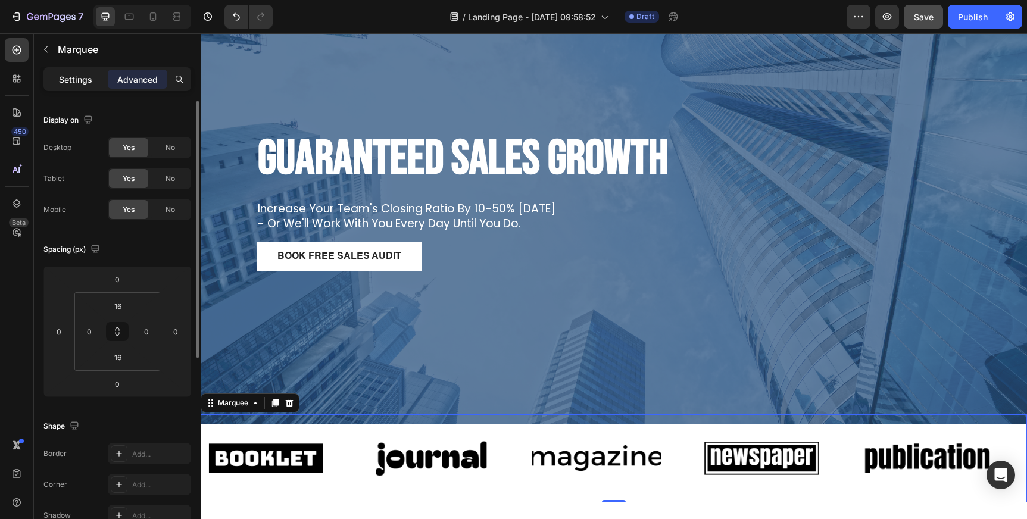
click at [79, 76] on p "Settings" at bounding box center [75, 79] width 33 height 12
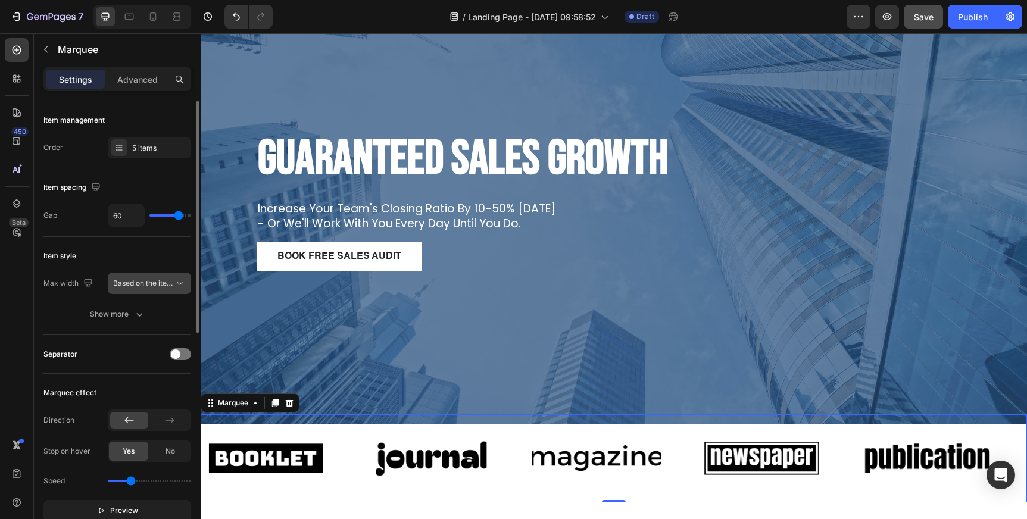
click at [156, 280] on span "Based on the item count" at bounding box center [153, 283] width 81 height 9
click at [155, 257] on div "Item style" at bounding box center [117, 255] width 148 height 19
click at [159, 146] on div "5 items" at bounding box center [160, 148] width 56 height 11
click at [139, 120] on div "Item management" at bounding box center [117, 120] width 148 height 19
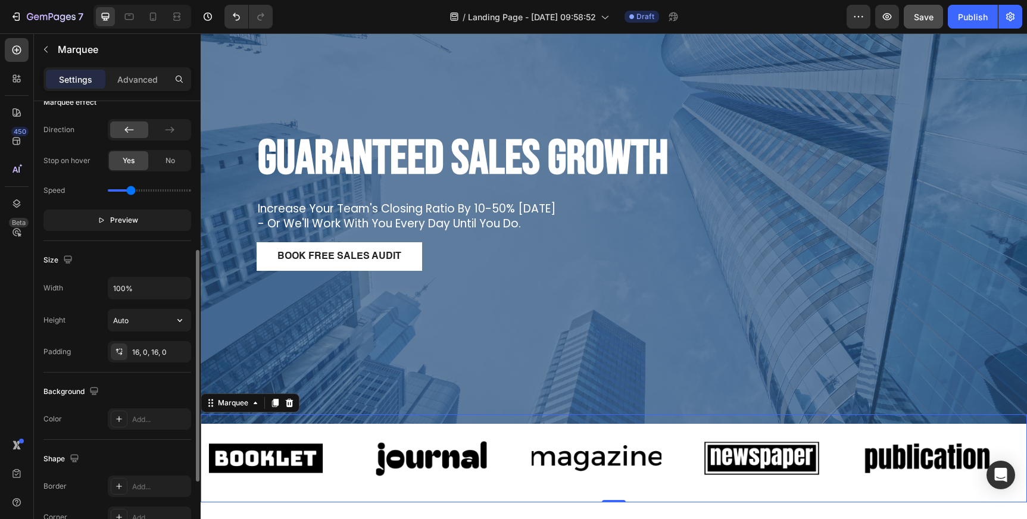
scroll to position [339, 0]
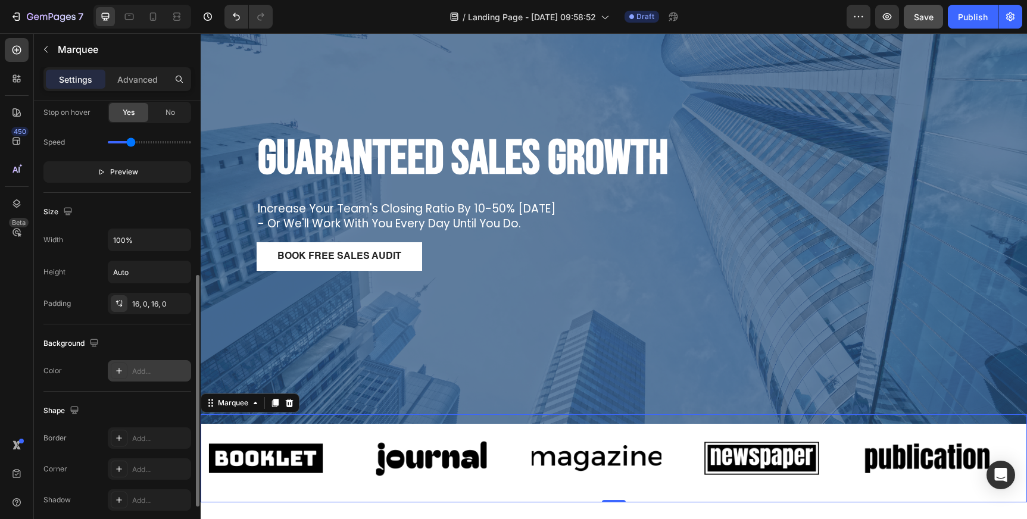
click at [138, 370] on div "Add..." at bounding box center [160, 371] width 56 height 11
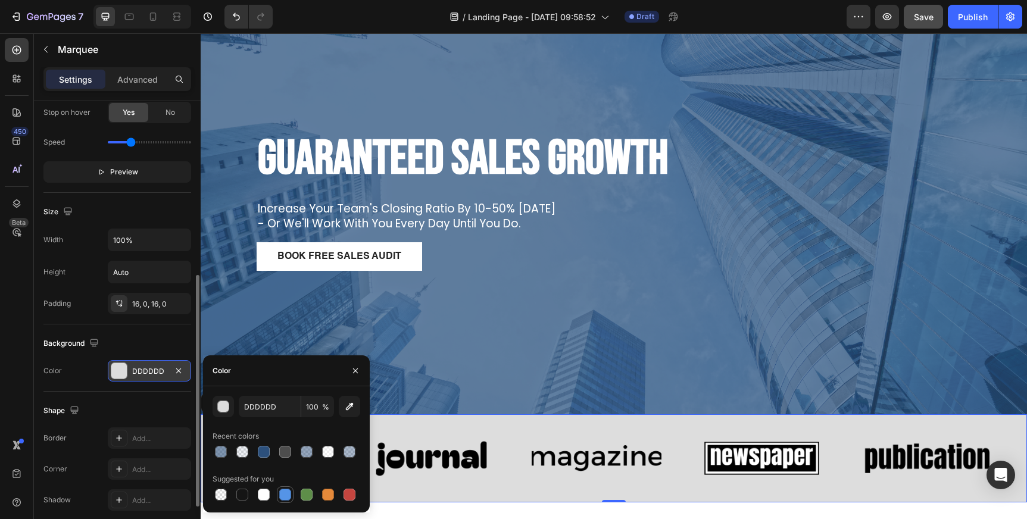
click at [286, 498] on div at bounding box center [285, 495] width 12 height 12
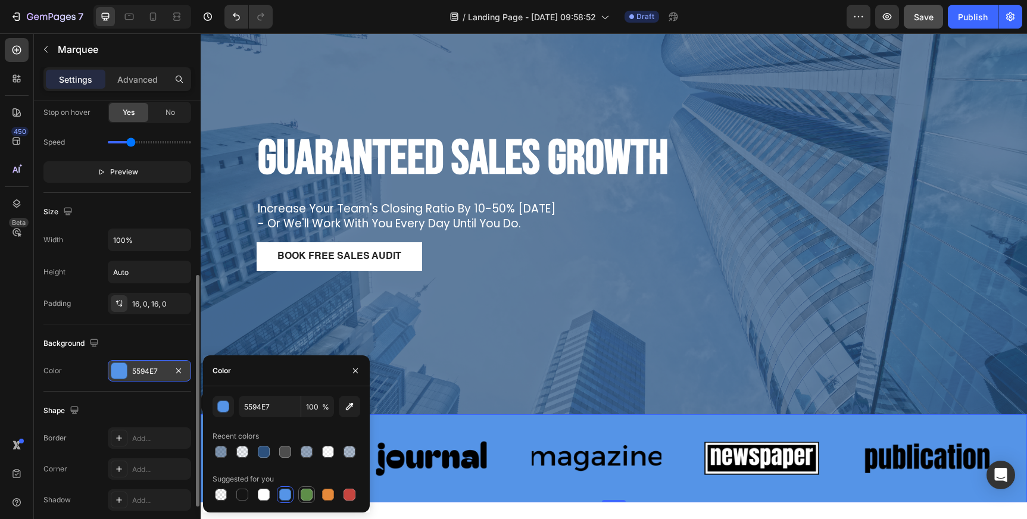
click at [307, 492] on div at bounding box center [307, 495] width 12 height 12
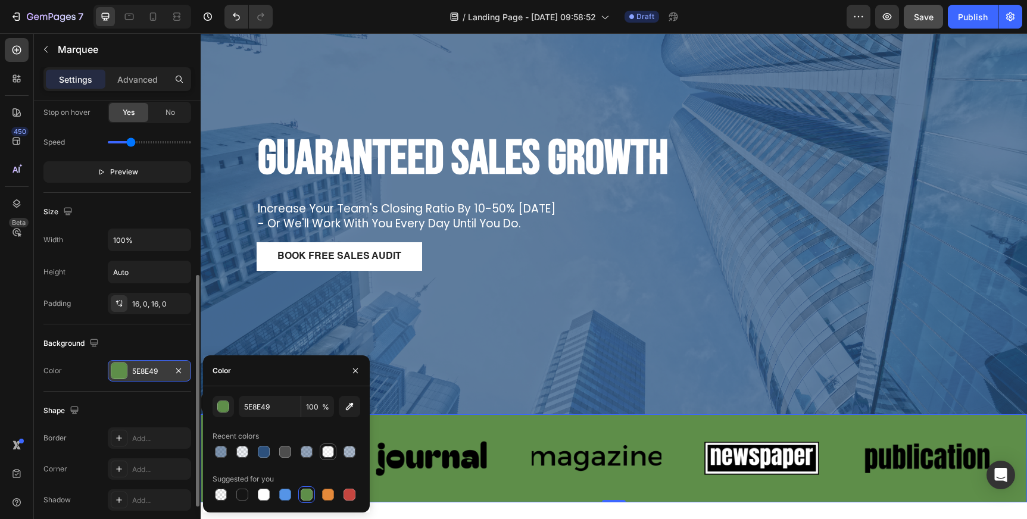
click at [327, 449] on div at bounding box center [328, 452] width 12 height 12
type input "FFFFFF"
type input "50"
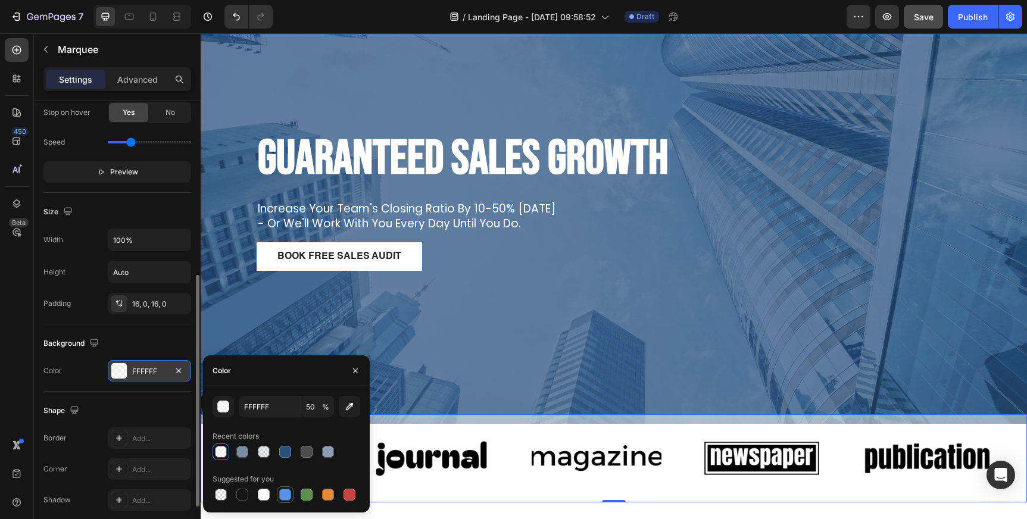
click at [283, 496] on div at bounding box center [285, 495] width 12 height 12
type input "5594E7"
type input "100"
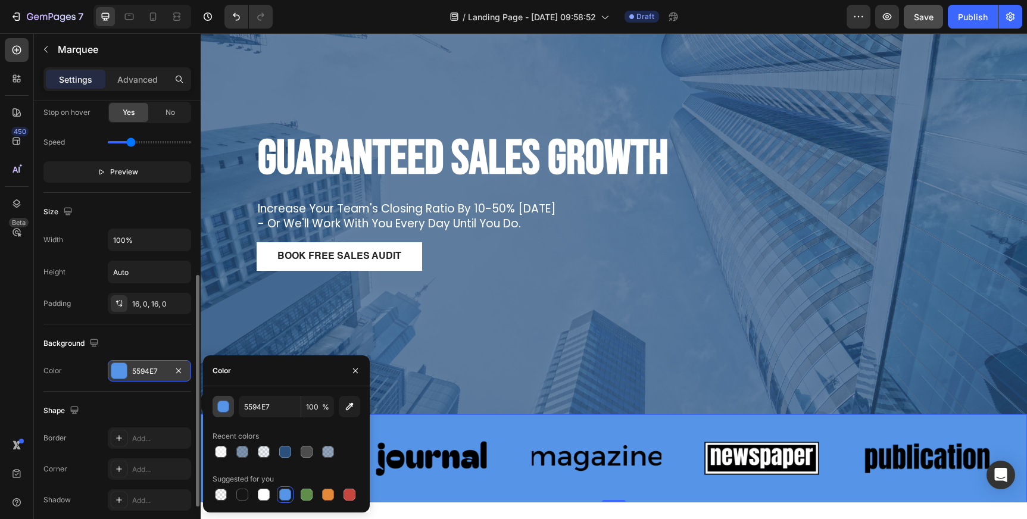
click at [223, 408] on div "button" at bounding box center [224, 407] width 12 height 12
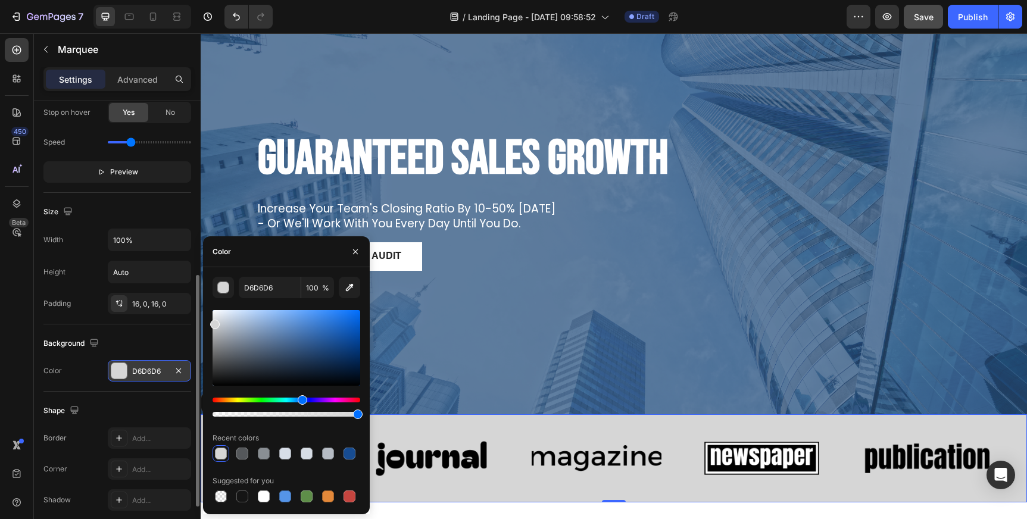
drag, startPoint x: 310, startPoint y: 318, endPoint x: 203, endPoint y: 322, distance: 106.6
click at [203, 322] on div "D6D6D6 100 % Recent colors Suggested for you" at bounding box center [286, 391] width 167 height 228
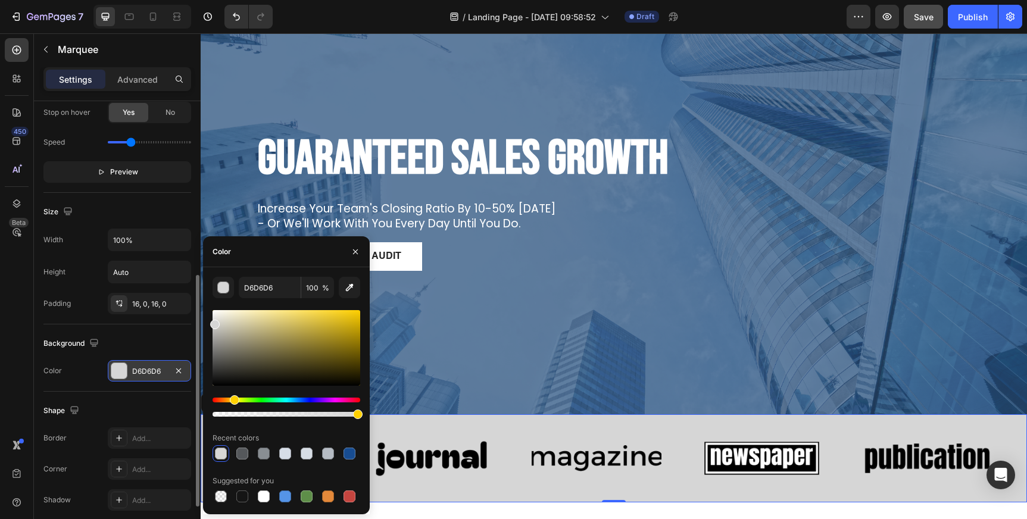
drag, startPoint x: 306, startPoint y: 402, endPoint x: 234, endPoint y: 400, distance: 72.1
click at [234, 400] on div "Hue" at bounding box center [235, 400] width 10 height 10
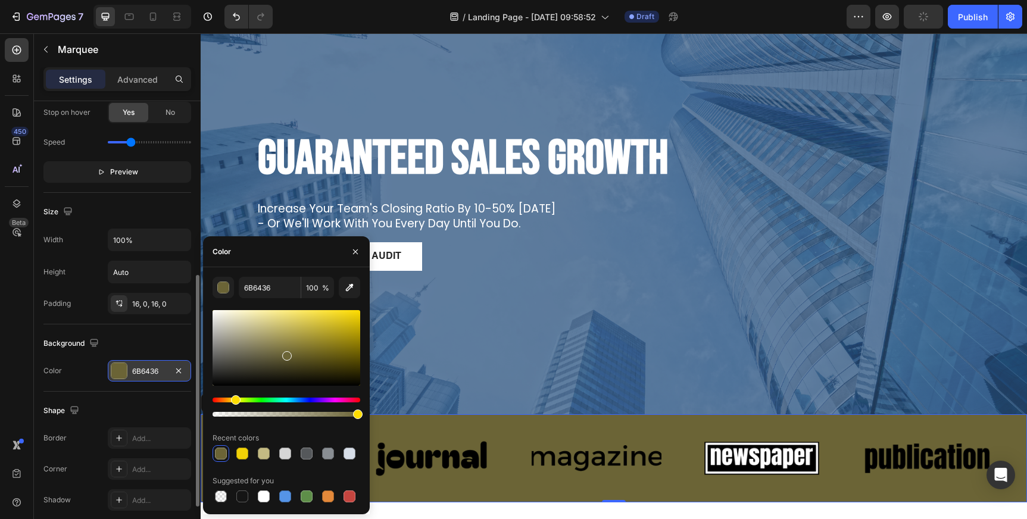
drag, startPoint x: 217, startPoint y: 324, endPoint x: 285, endPoint y: 353, distance: 74.2
click at [285, 353] on div at bounding box center [287, 356] width 10 height 10
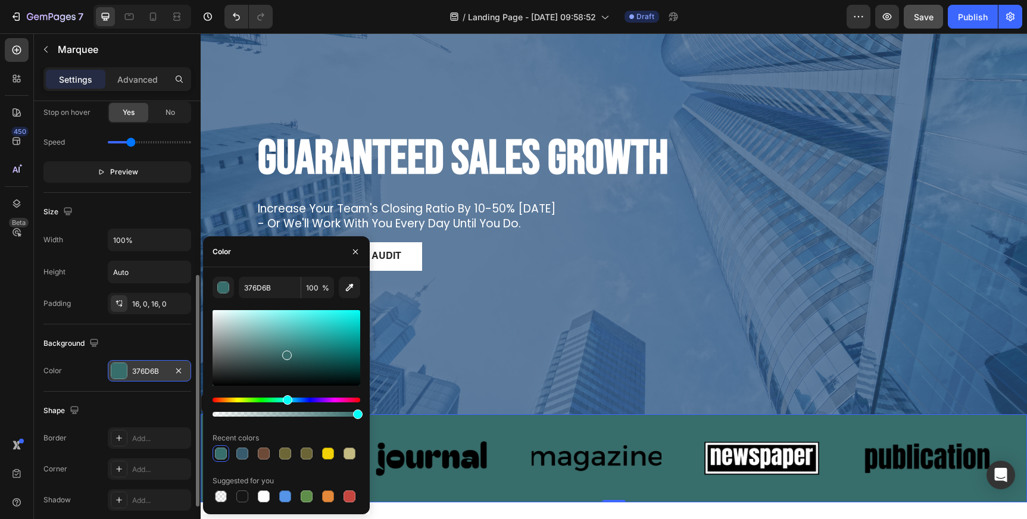
drag, startPoint x: 232, startPoint y: 399, endPoint x: 286, endPoint y: 400, distance: 53.6
click at [286, 400] on div "Hue" at bounding box center [288, 400] width 10 height 10
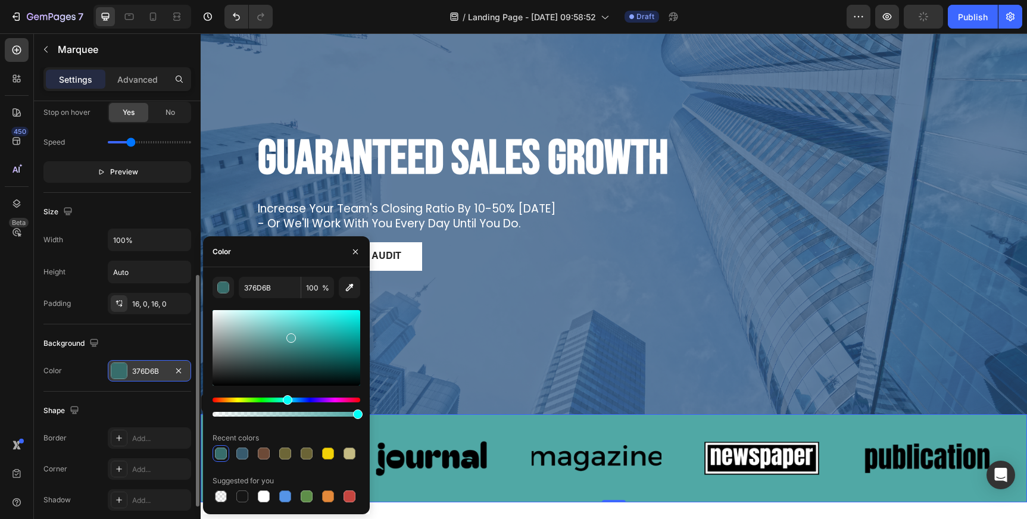
drag, startPoint x: 288, startPoint y: 357, endPoint x: 289, endPoint y: 336, distance: 20.3
click at [289, 336] on div at bounding box center [291, 338] width 10 height 10
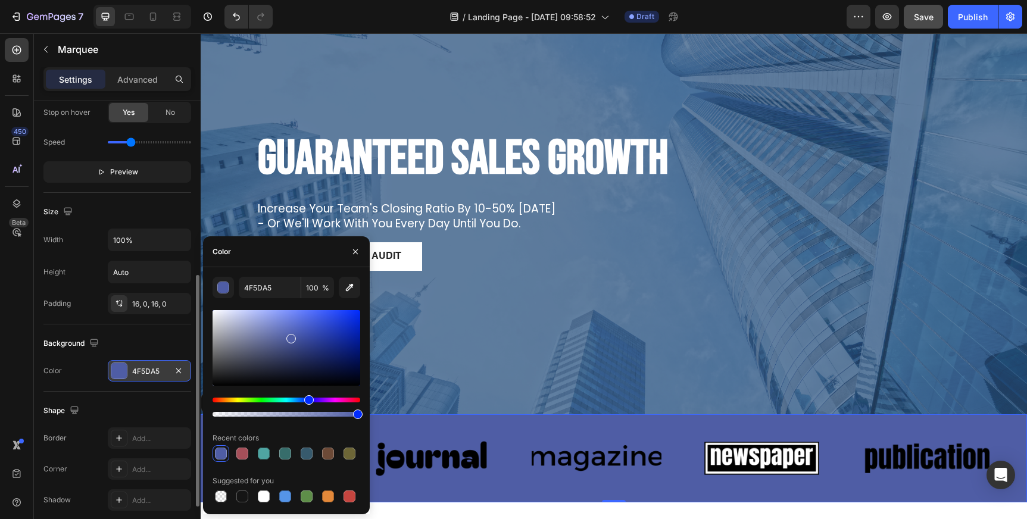
drag, startPoint x: 288, startPoint y: 399, endPoint x: 307, endPoint y: 399, distance: 19.1
click at [307, 399] on div "Hue" at bounding box center [309, 400] width 10 height 10
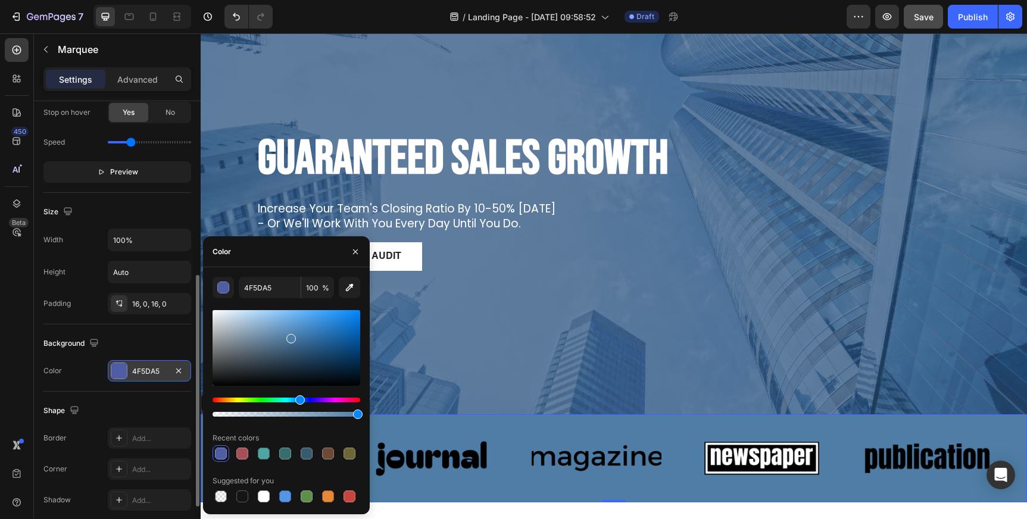
drag, startPoint x: 307, startPoint y: 399, endPoint x: 298, endPoint y: 399, distance: 8.9
click at [298, 399] on div "Hue" at bounding box center [300, 400] width 10 height 10
type input "4F7DA5"
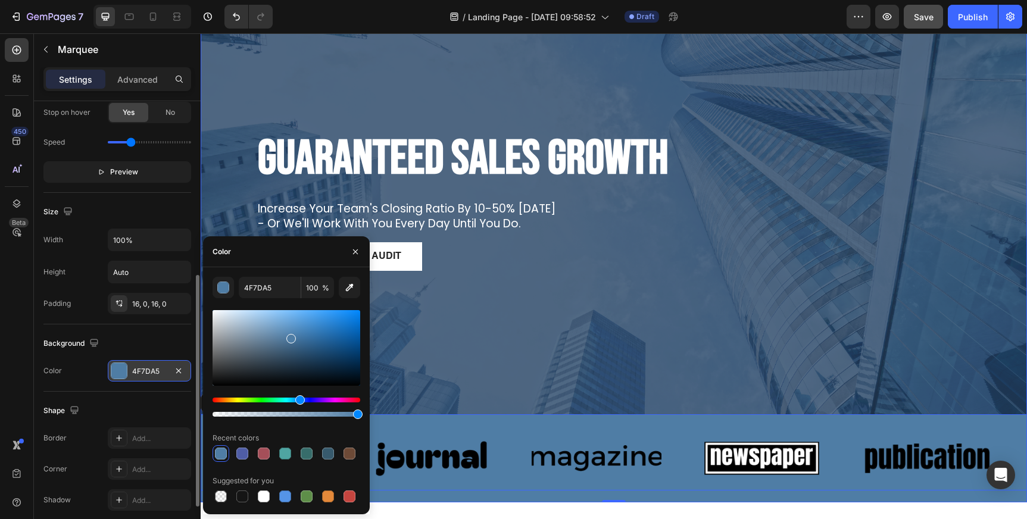
click at [479, 326] on div "Overlay" at bounding box center [614, 214] width 826 height 419
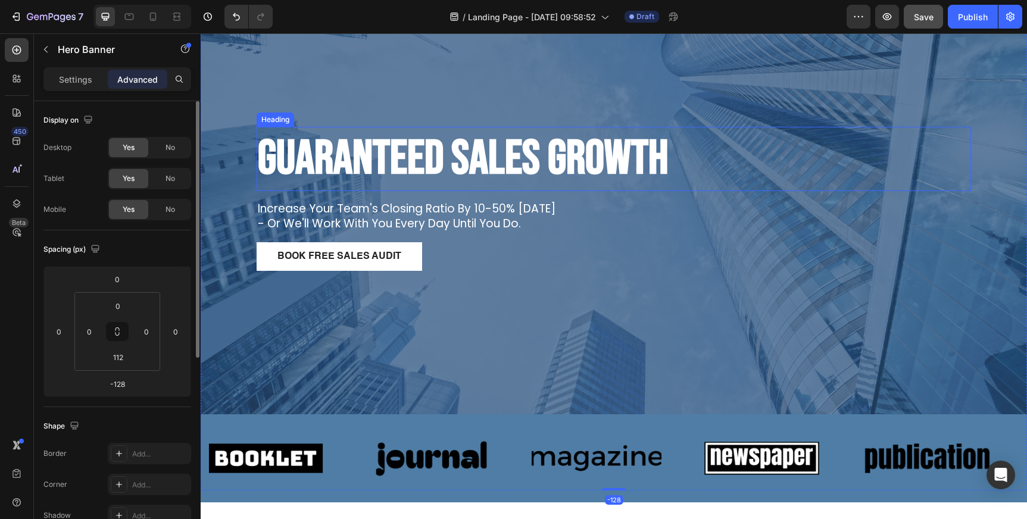
scroll to position [0, 0]
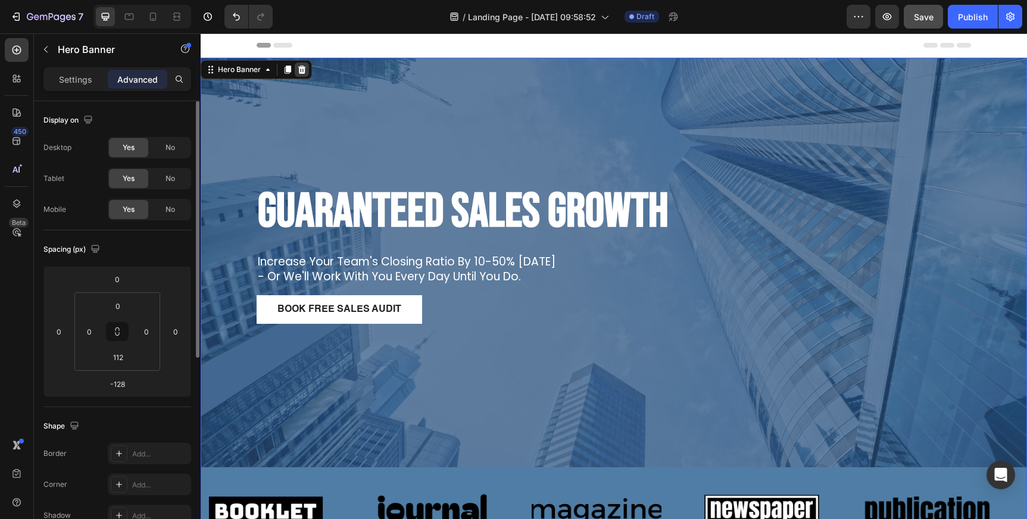
click at [304, 70] on icon at bounding box center [302, 69] width 8 height 8
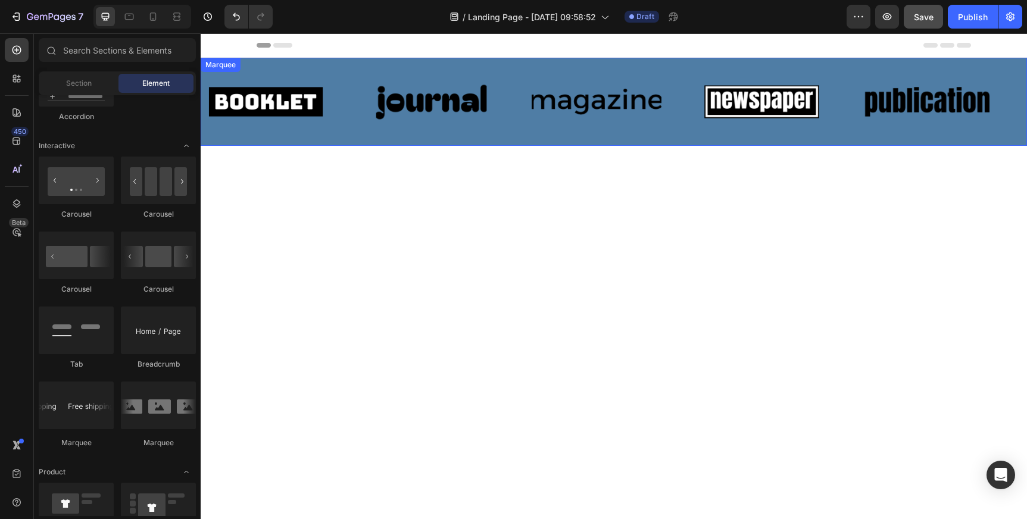
click at [623, 68] on div "Image" at bounding box center [597, 101] width 130 height 69
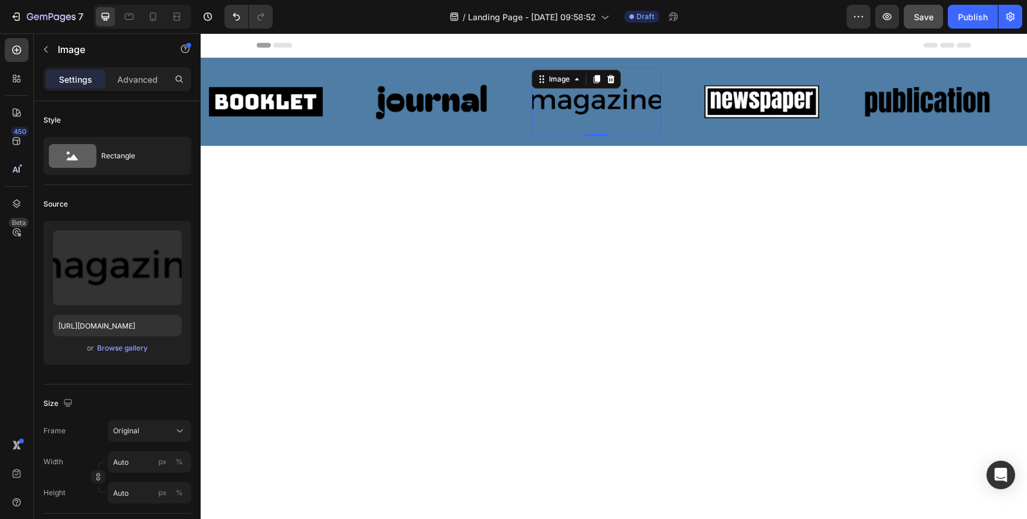
click at [655, 139] on div "Image Image Image 0 Image Image Image Image Image 0 Image Image Marquee" at bounding box center [614, 102] width 826 height 88
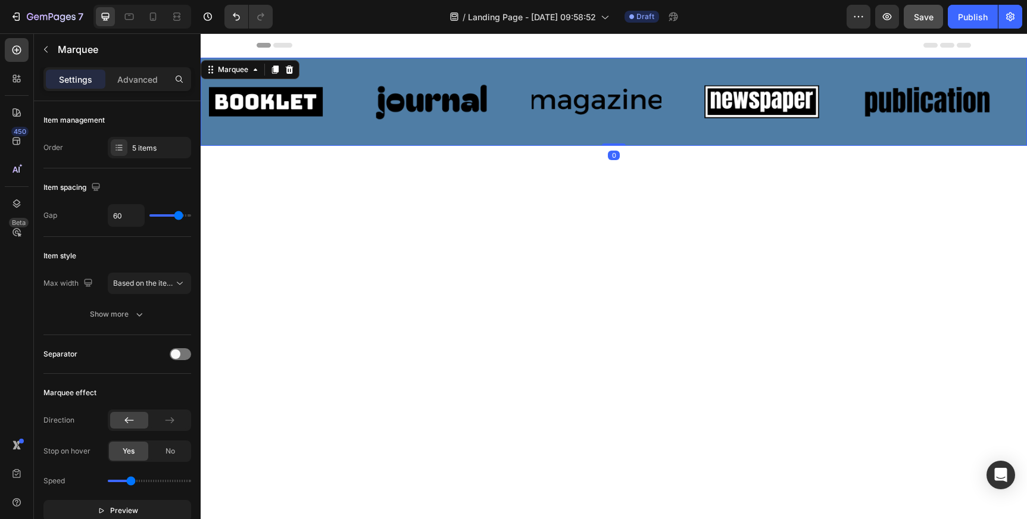
click at [655, 147] on div at bounding box center [614, 323] width 826 height 355
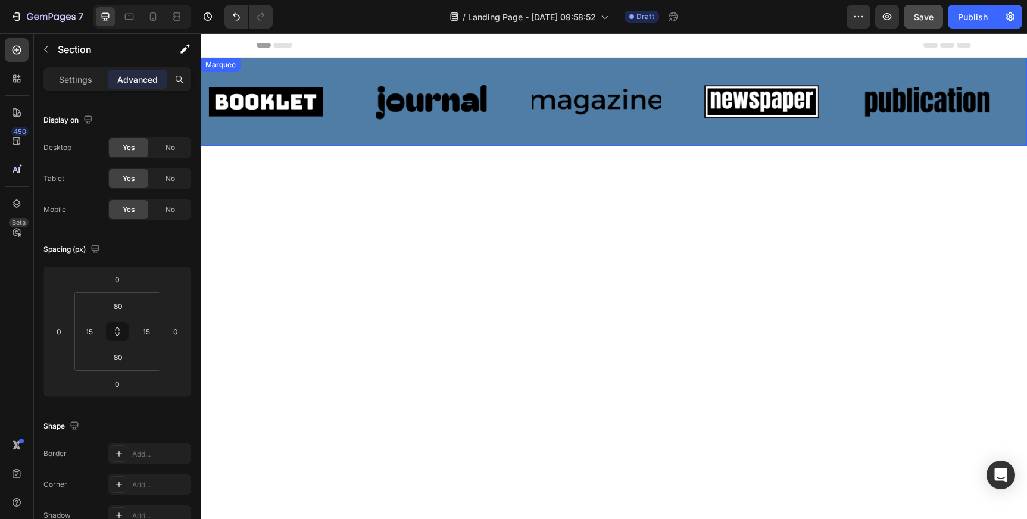
click at [657, 136] on div "Image" at bounding box center [597, 101] width 130 height 69
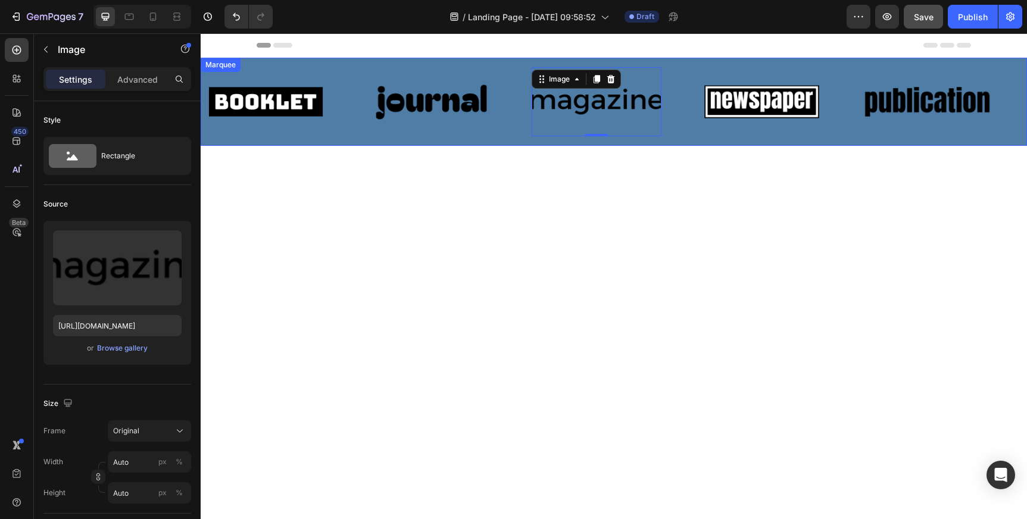
click at [585, 144] on div "Image Image Image 0 Image Image Image Image Image 0 Image Image Marquee" at bounding box center [614, 102] width 826 height 88
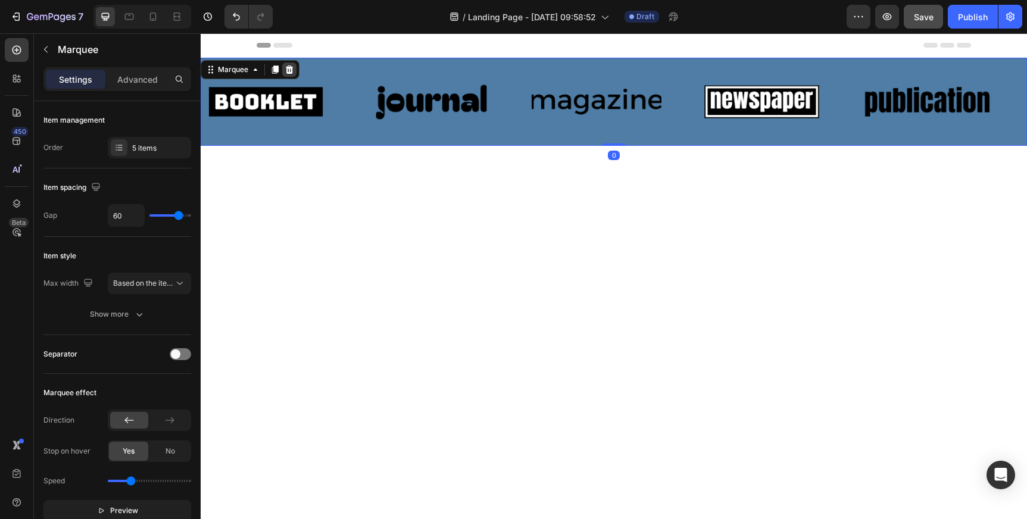
click at [293, 69] on icon at bounding box center [290, 70] width 10 height 10
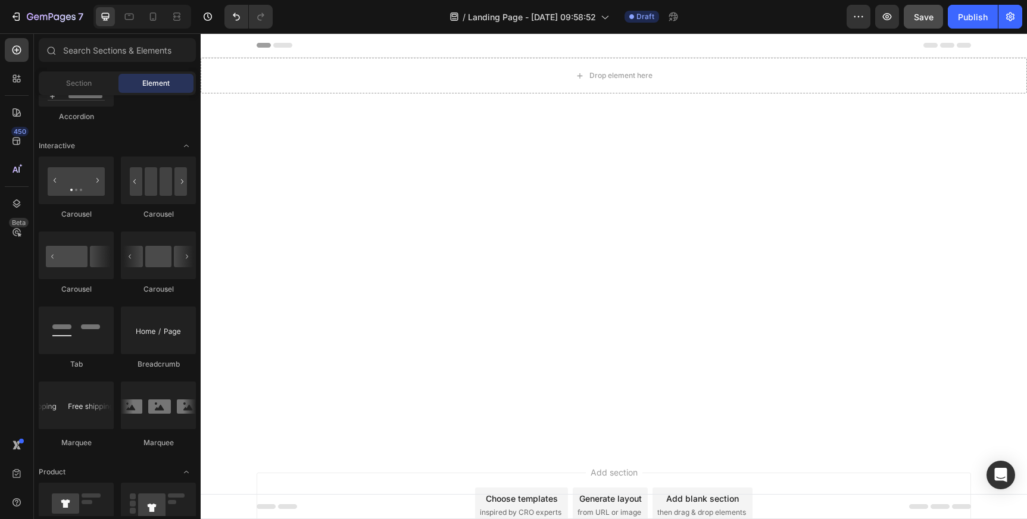
click at [521, 115] on div at bounding box center [614, 270] width 826 height 355
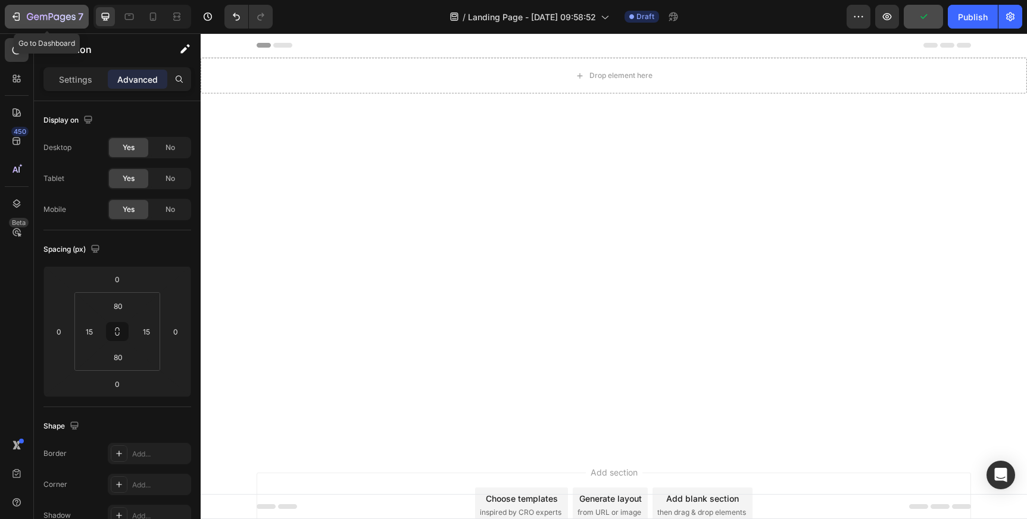
click at [63, 21] on icon "button" at bounding box center [62, 18] width 5 height 8
